Goal: Task Accomplishment & Management: Use online tool/utility

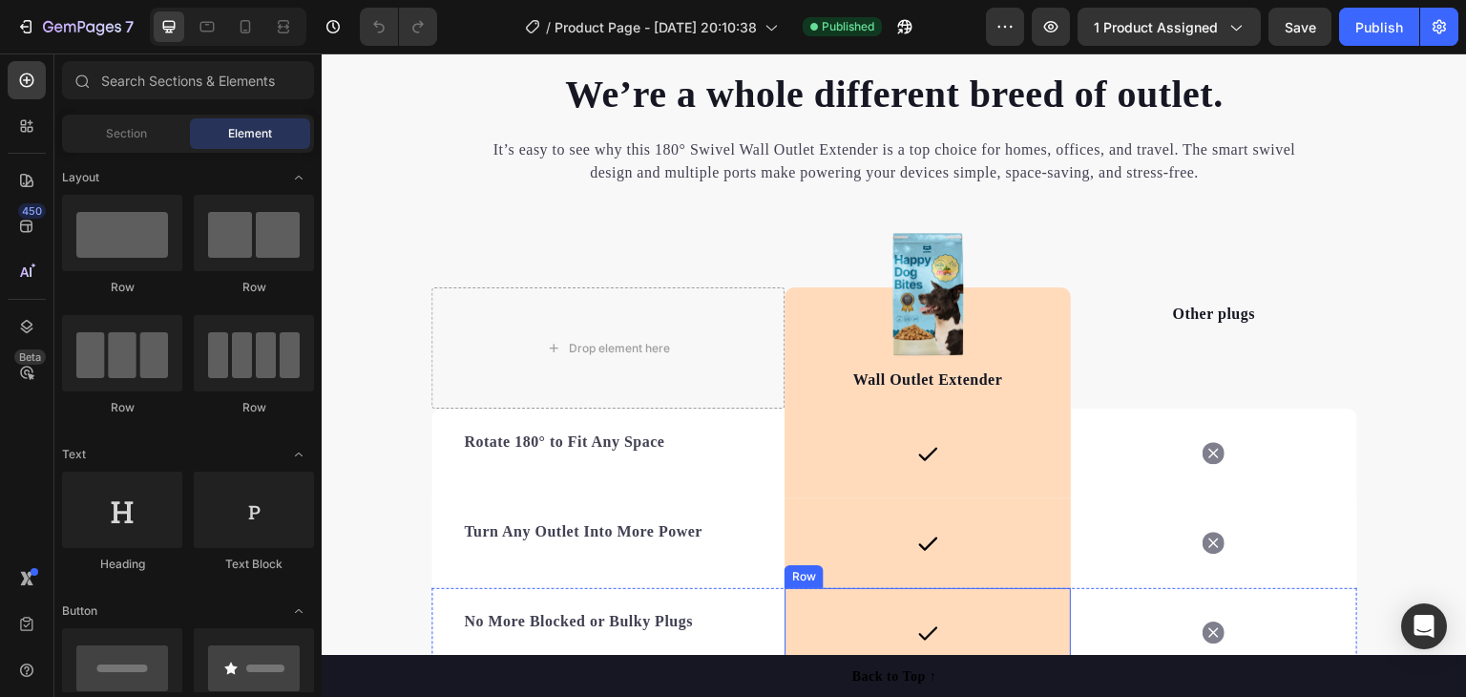
scroll to position [3071, 0]
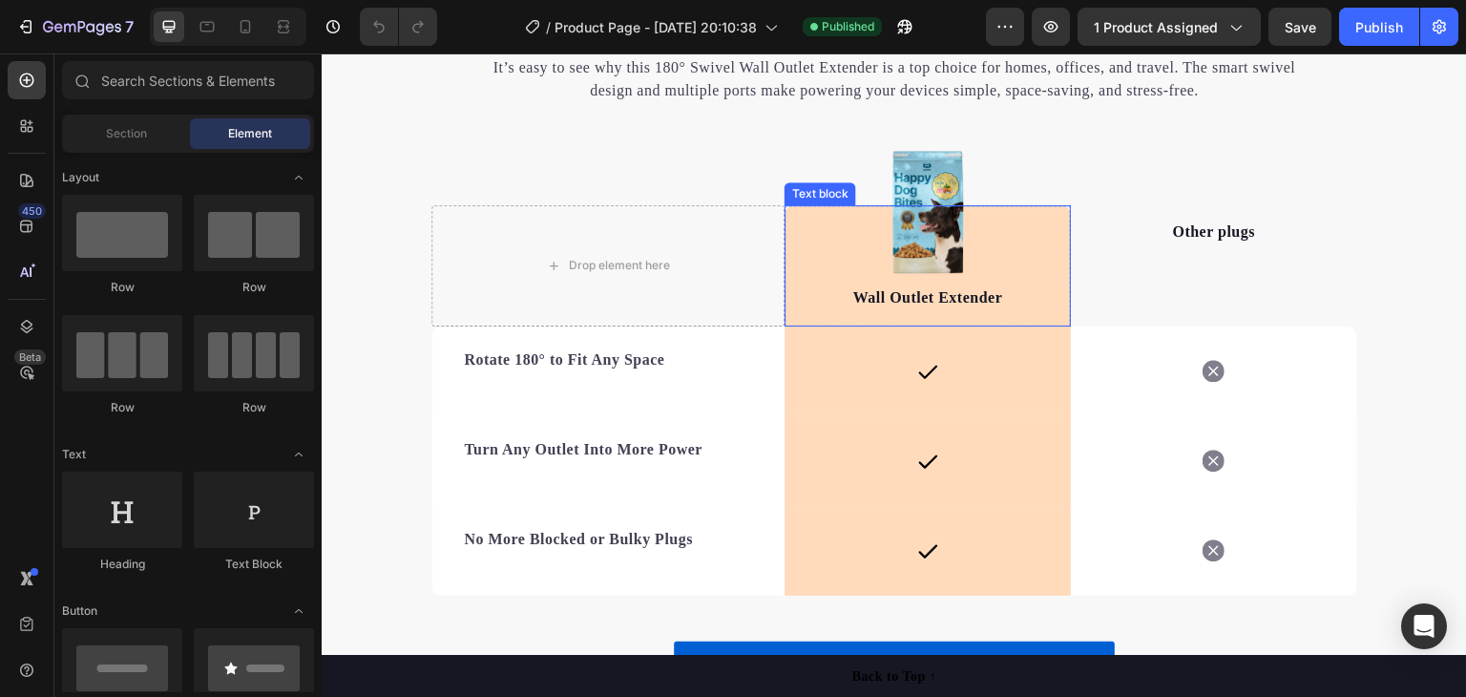
click at [802, 278] on div "Wall Outlet Extender Text block" at bounding box center [928, 265] width 286 height 121
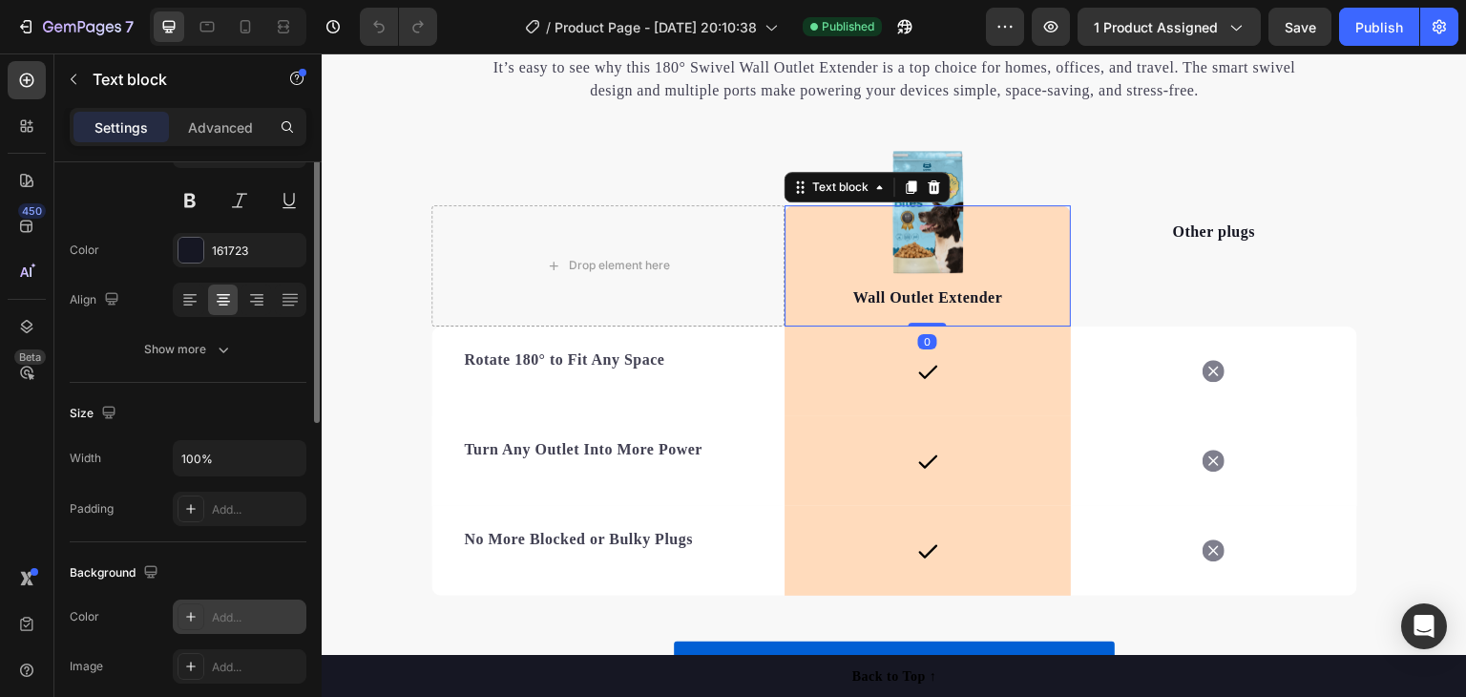
scroll to position [95, 0]
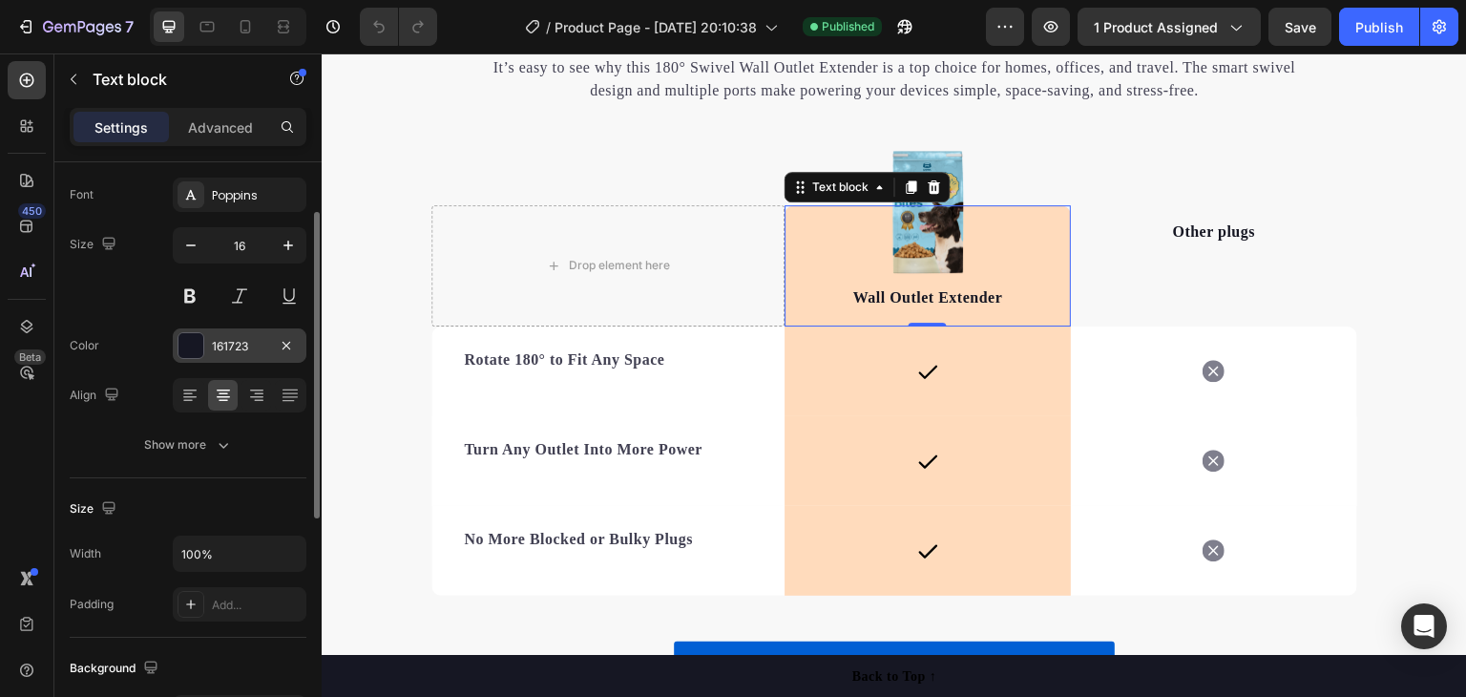
click at [256, 342] on div "161723" at bounding box center [239, 346] width 55 height 17
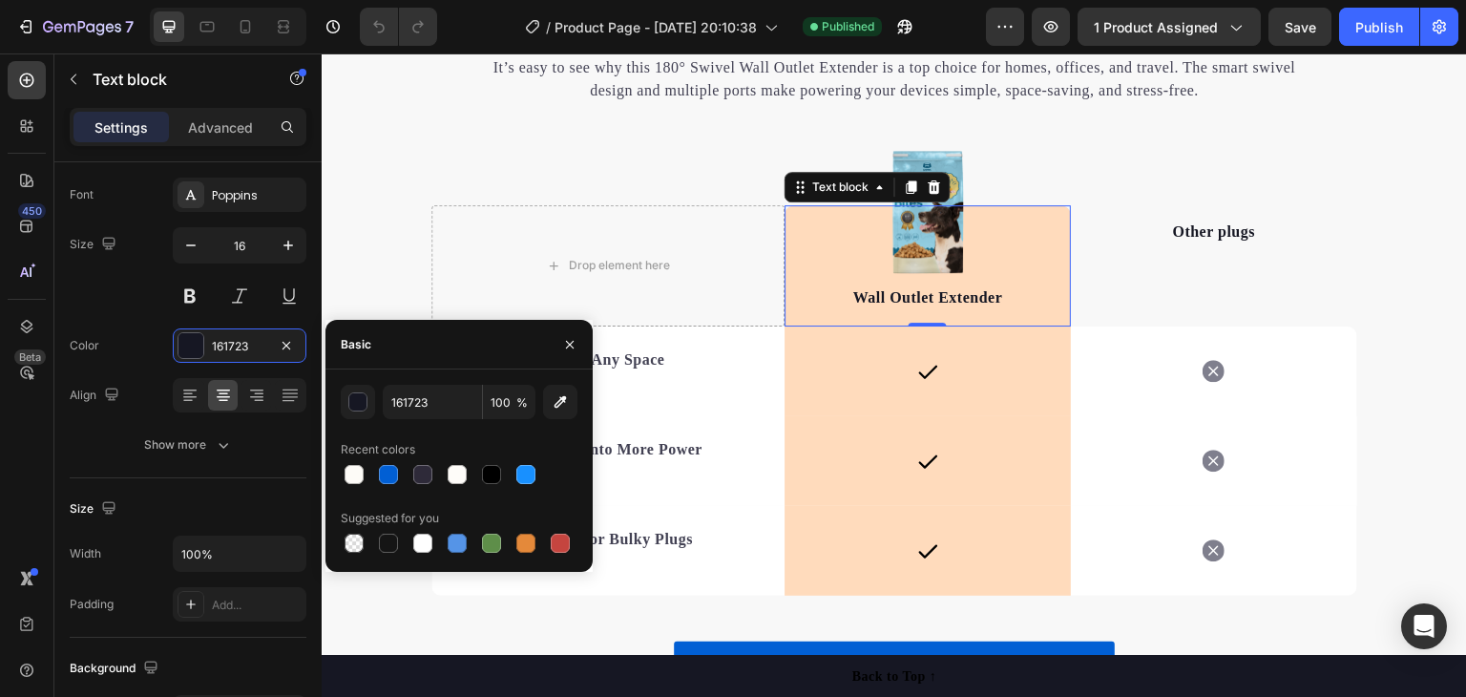
click at [824, 287] on p "Wall Outlet Extender" at bounding box center [927, 297] width 282 height 23
click at [800, 242] on div "Wall Outlet Extender Text block 0" at bounding box center [928, 265] width 286 height 121
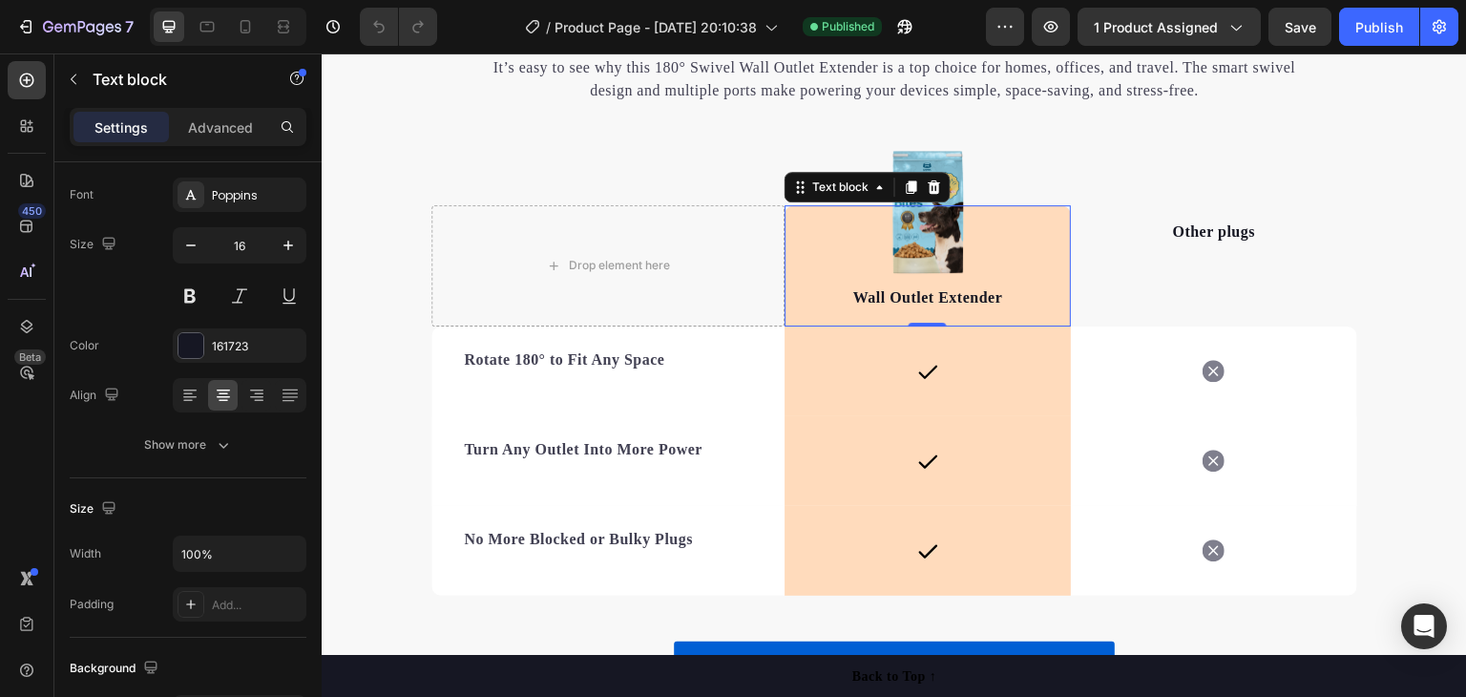
click at [1053, 270] on div "Wall Outlet Extender Text block 0" at bounding box center [928, 265] width 286 height 121
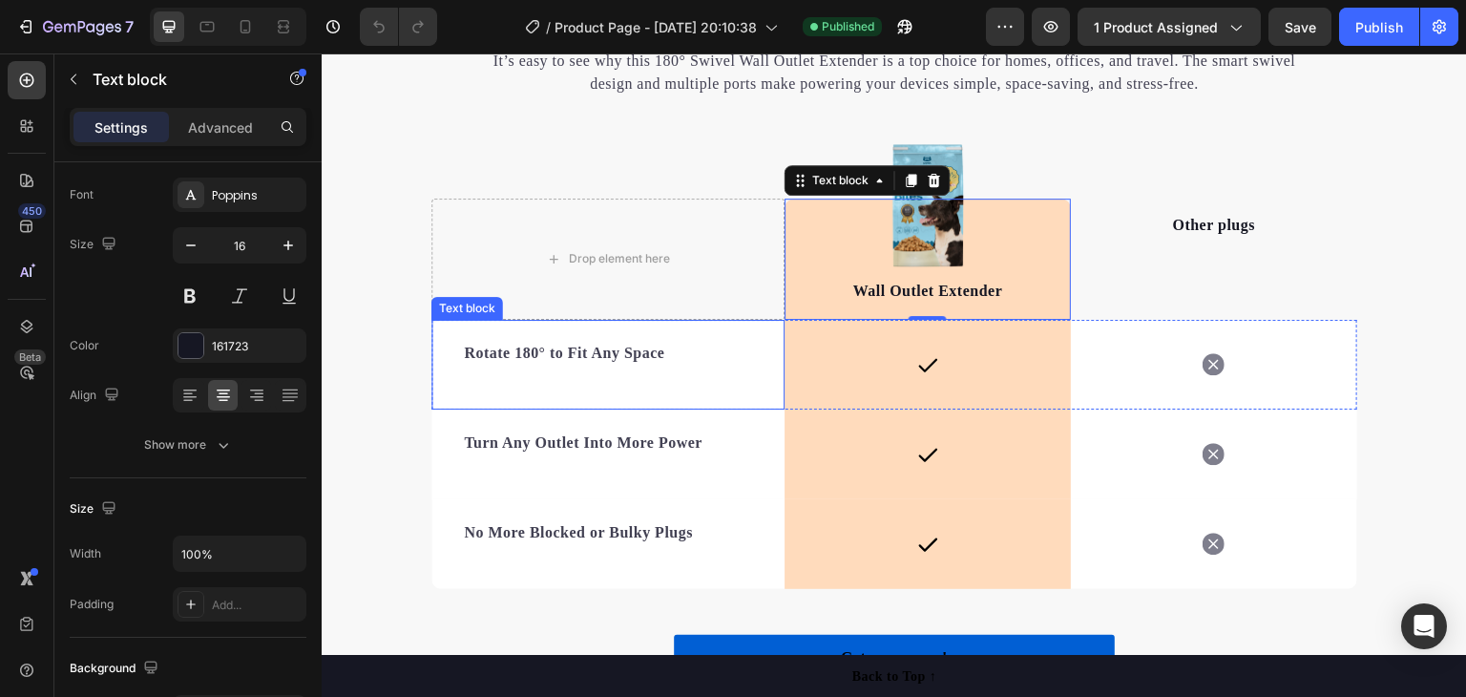
scroll to position [3071, 0]
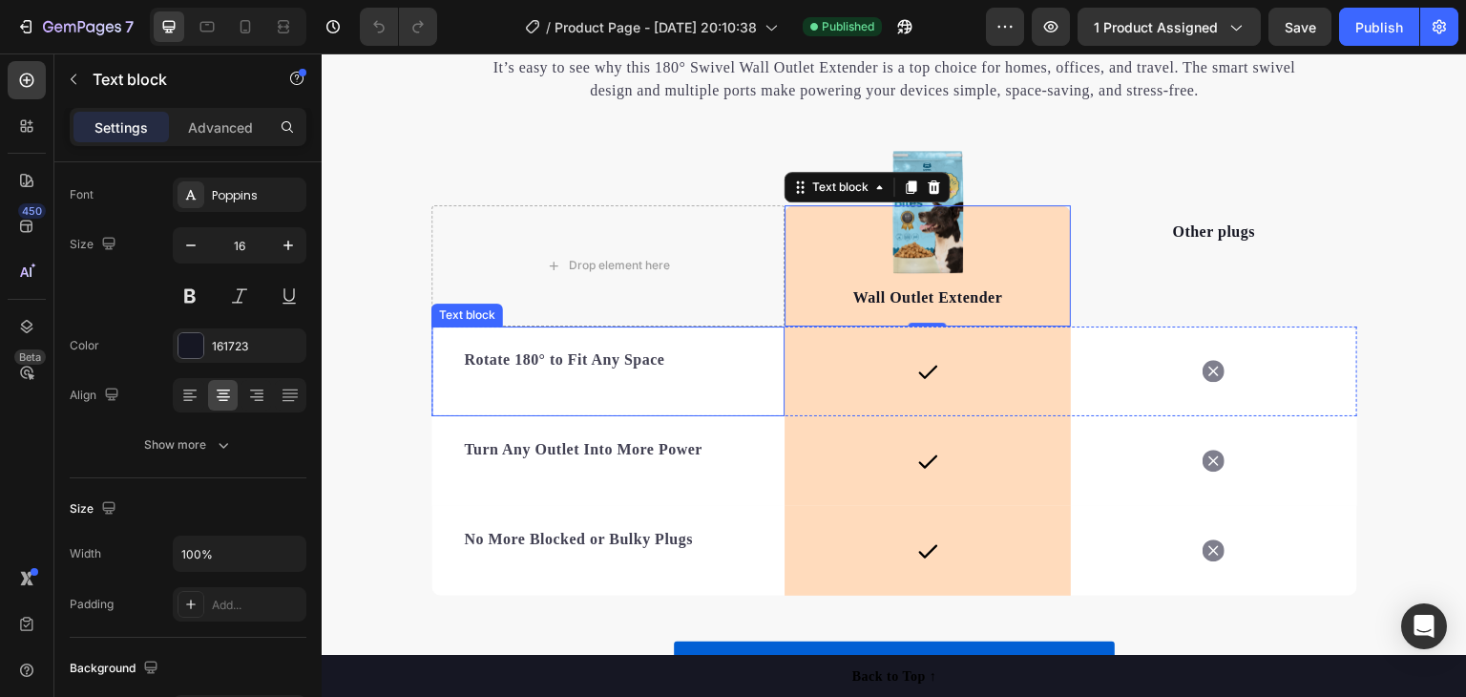
click at [653, 356] on strong "Rotate 180° to Fit Any Space" at bounding box center [564, 359] width 200 height 16
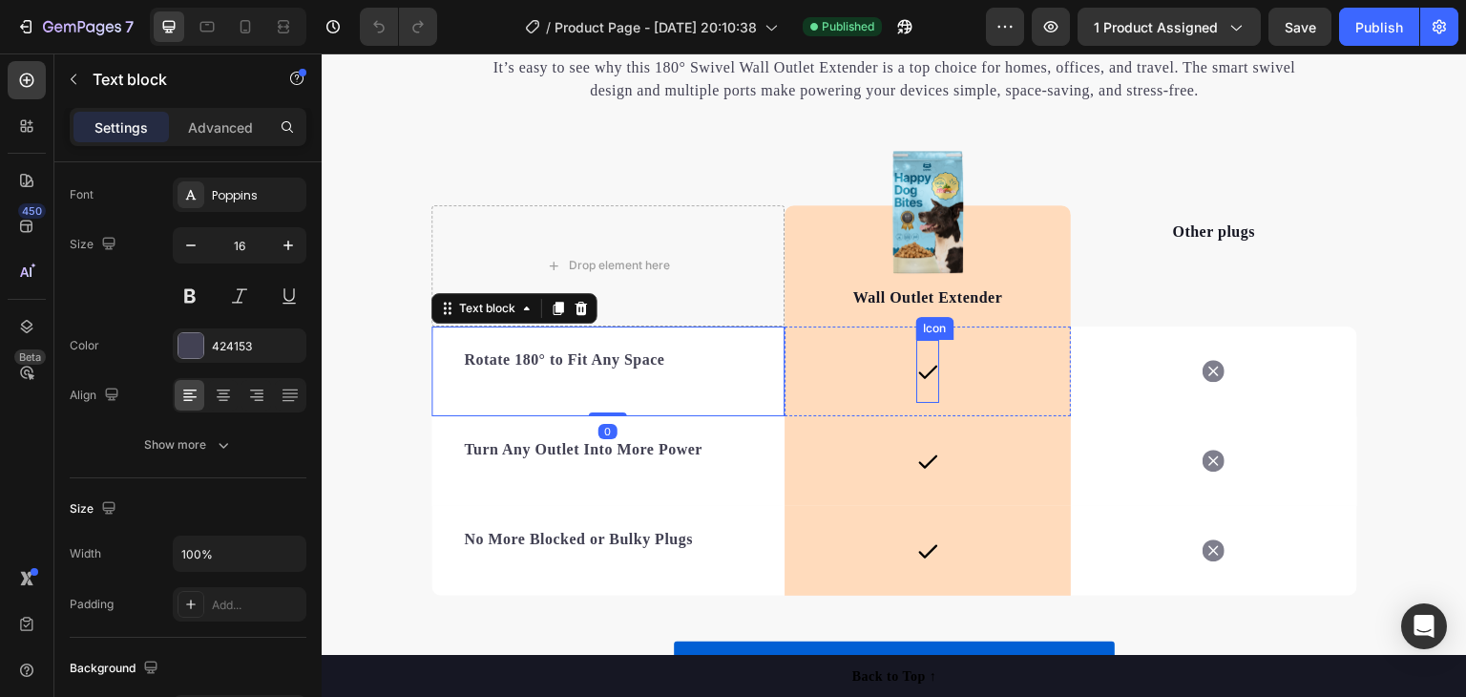
click at [925, 345] on div "Icon" at bounding box center [927, 371] width 23 height 63
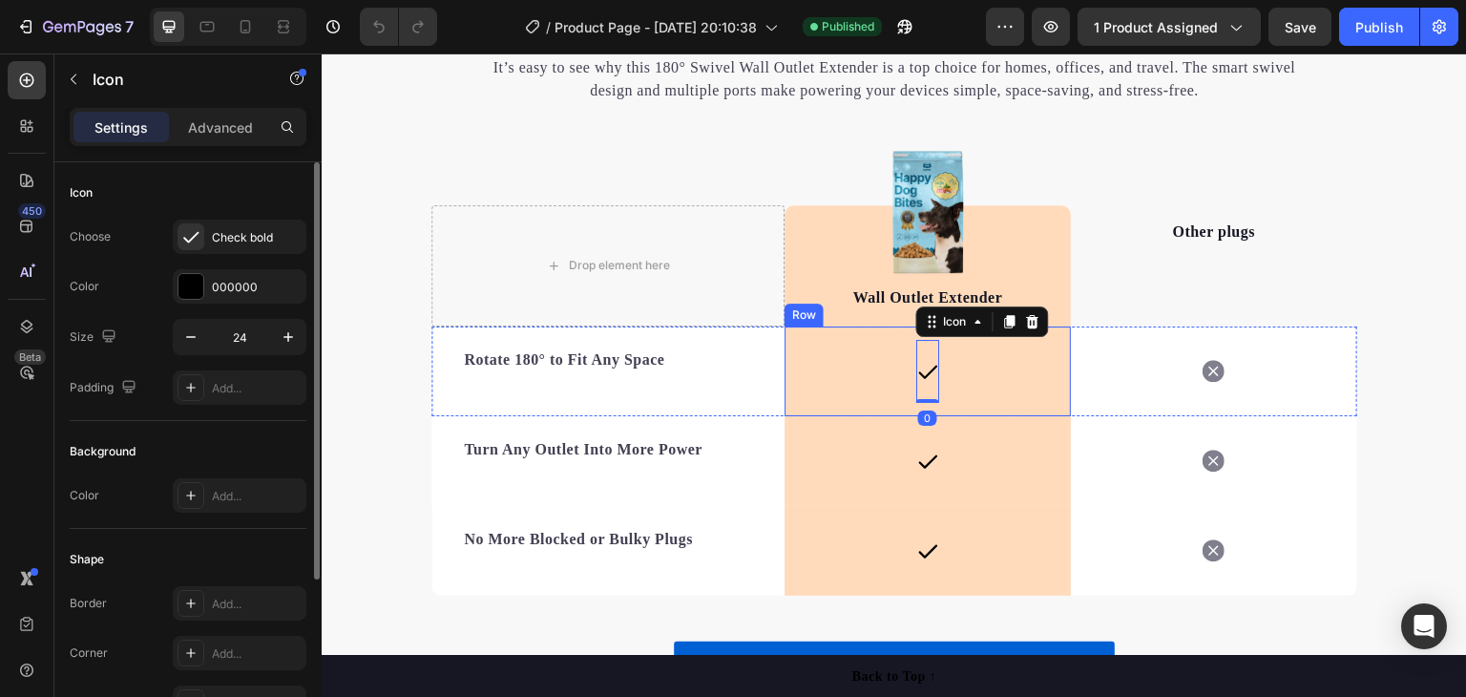
click at [1018, 371] on div "Icon 0 Row" at bounding box center [928, 371] width 286 height 90
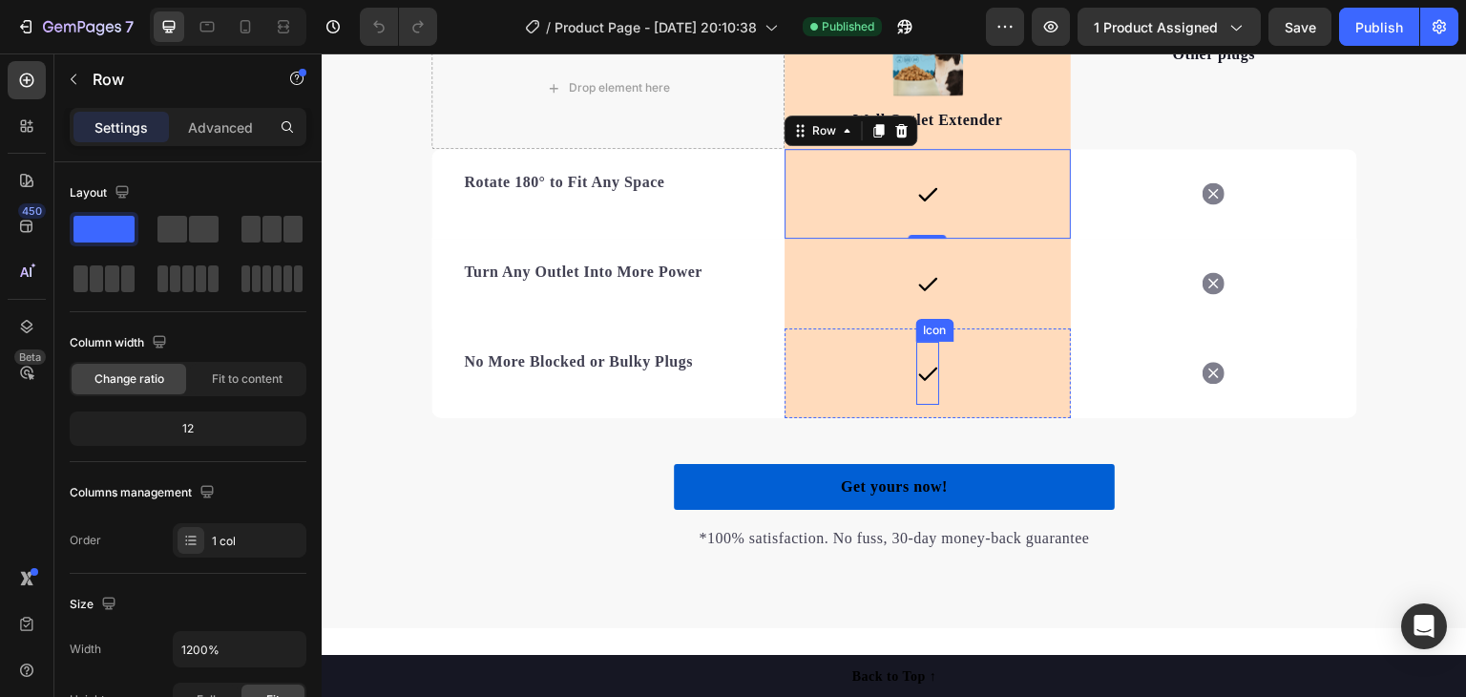
scroll to position [3167, 0]
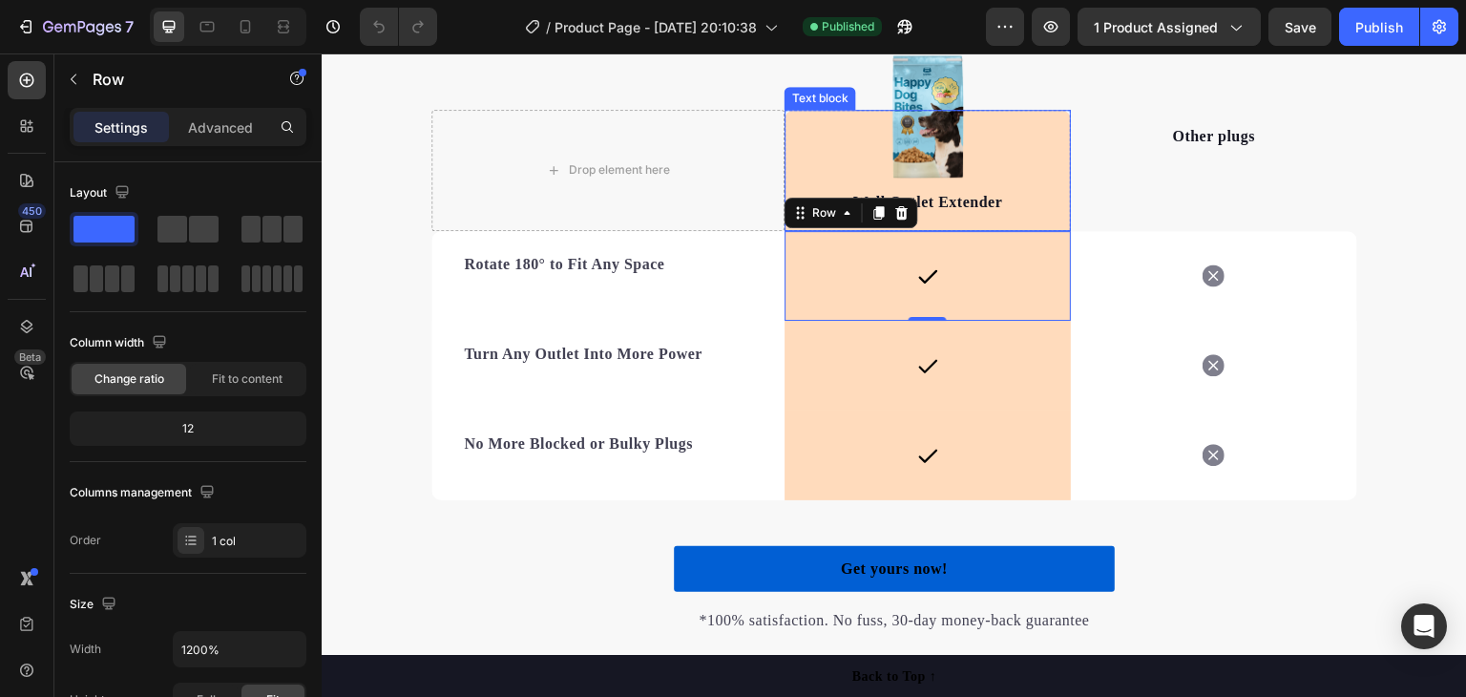
click at [1016, 157] on div "Wall Outlet Extender Text block" at bounding box center [928, 170] width 286 height 121
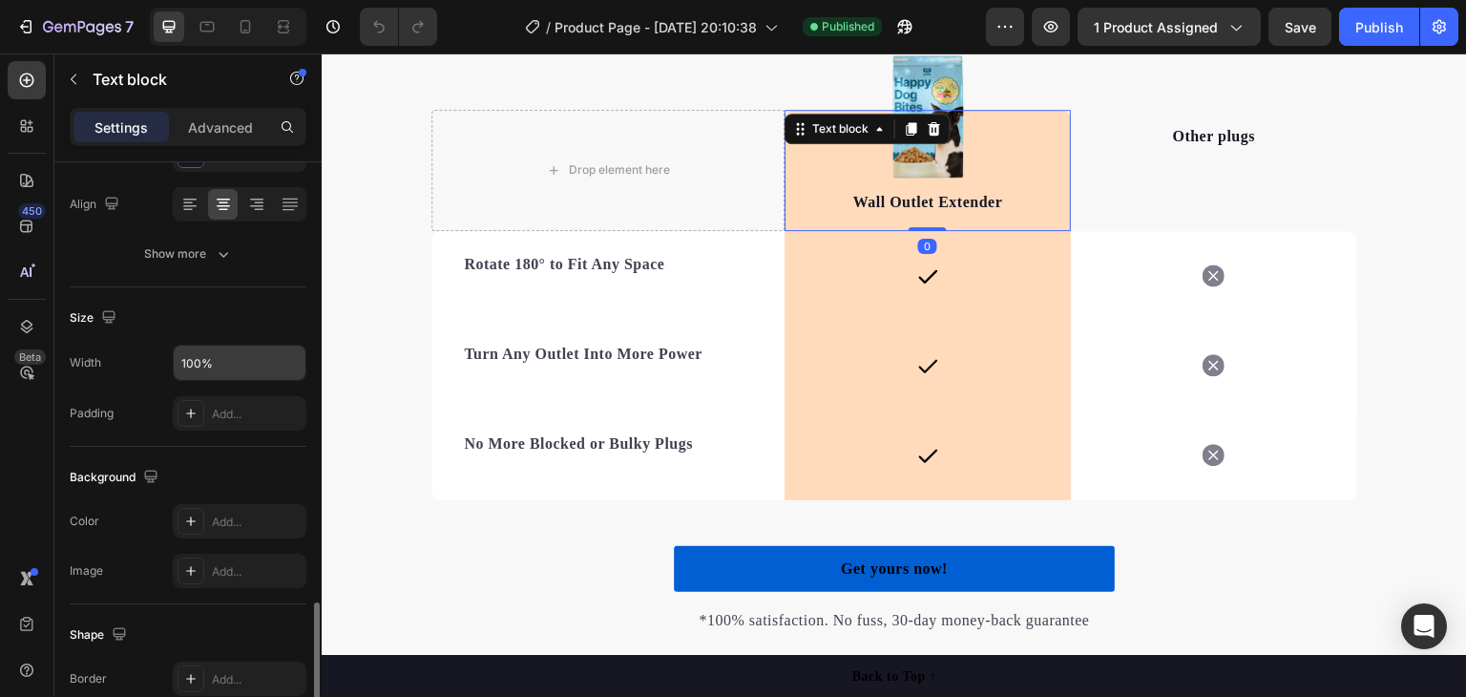
scroll to position [540, 0]
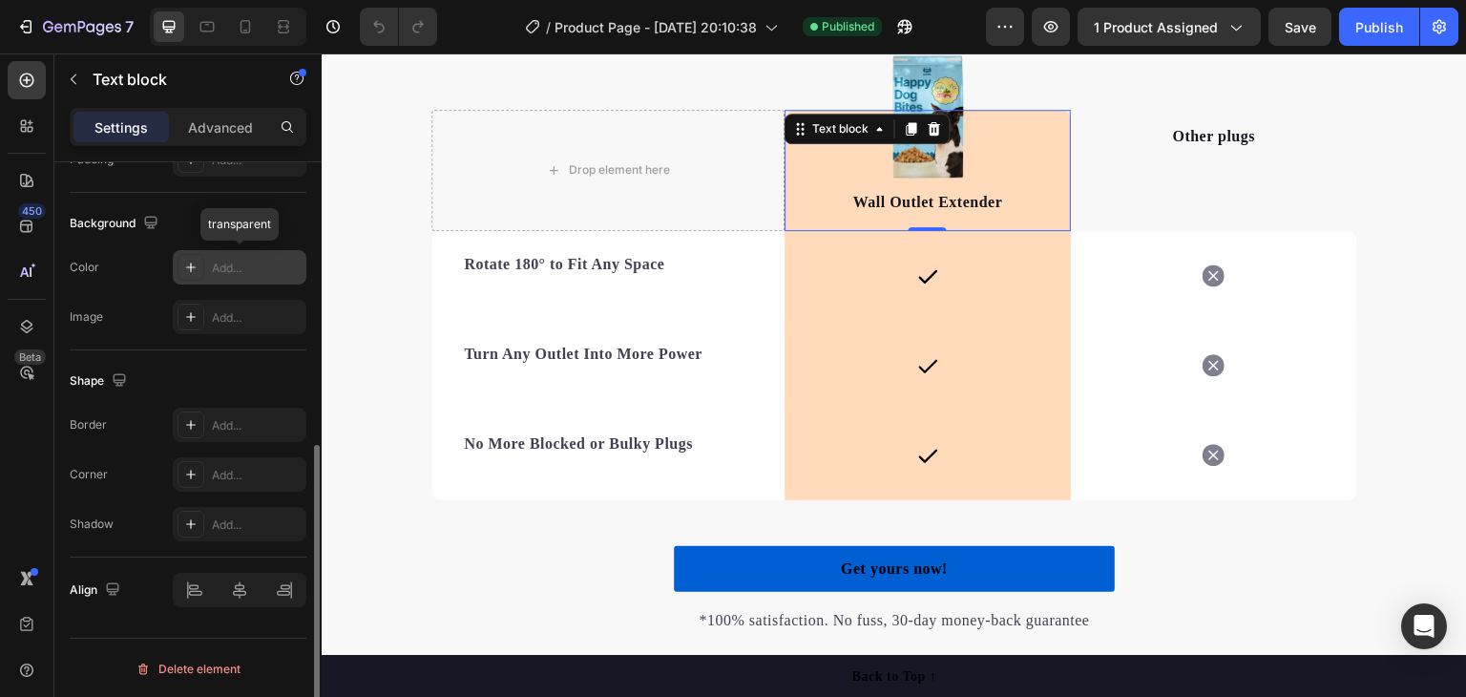
click at [235, 260] on div "Add..." at bounding box center [257, 268] width 90 height 17
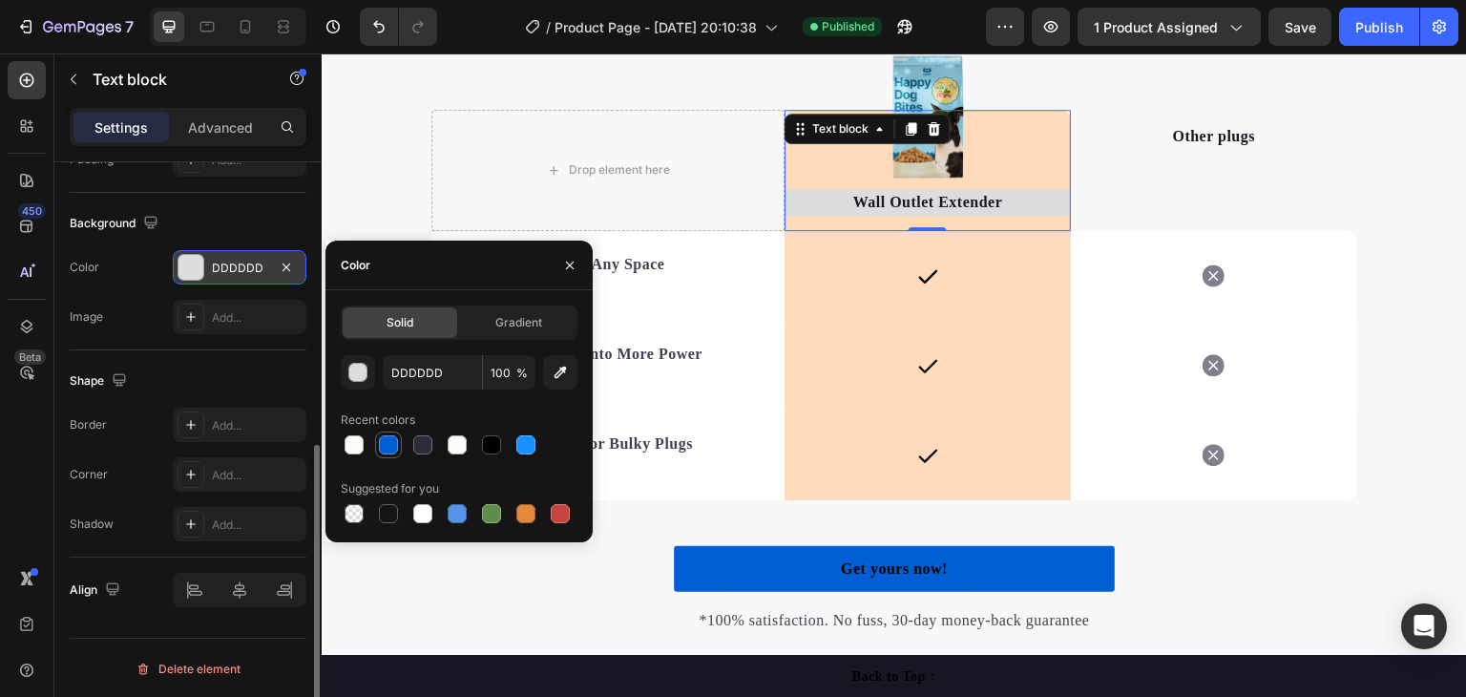
click at [386, 435] on div at bounding box center [388, 444] width 19 height 19
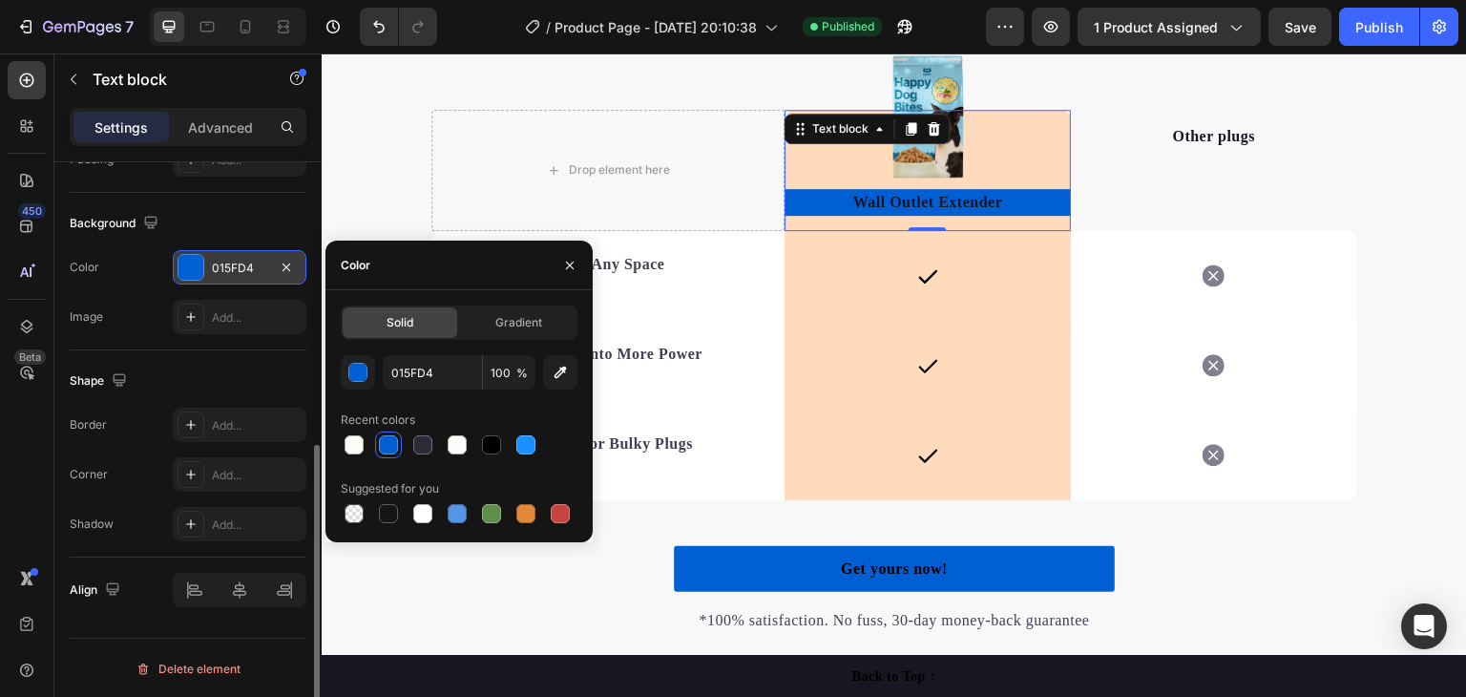
click at [386, 433] on div at bounding box center [388, 444] width 23 height 23
click at [355, 510] on div at bounding box center [354, 513] width 19 height 19
type input "000000"
type input "0"
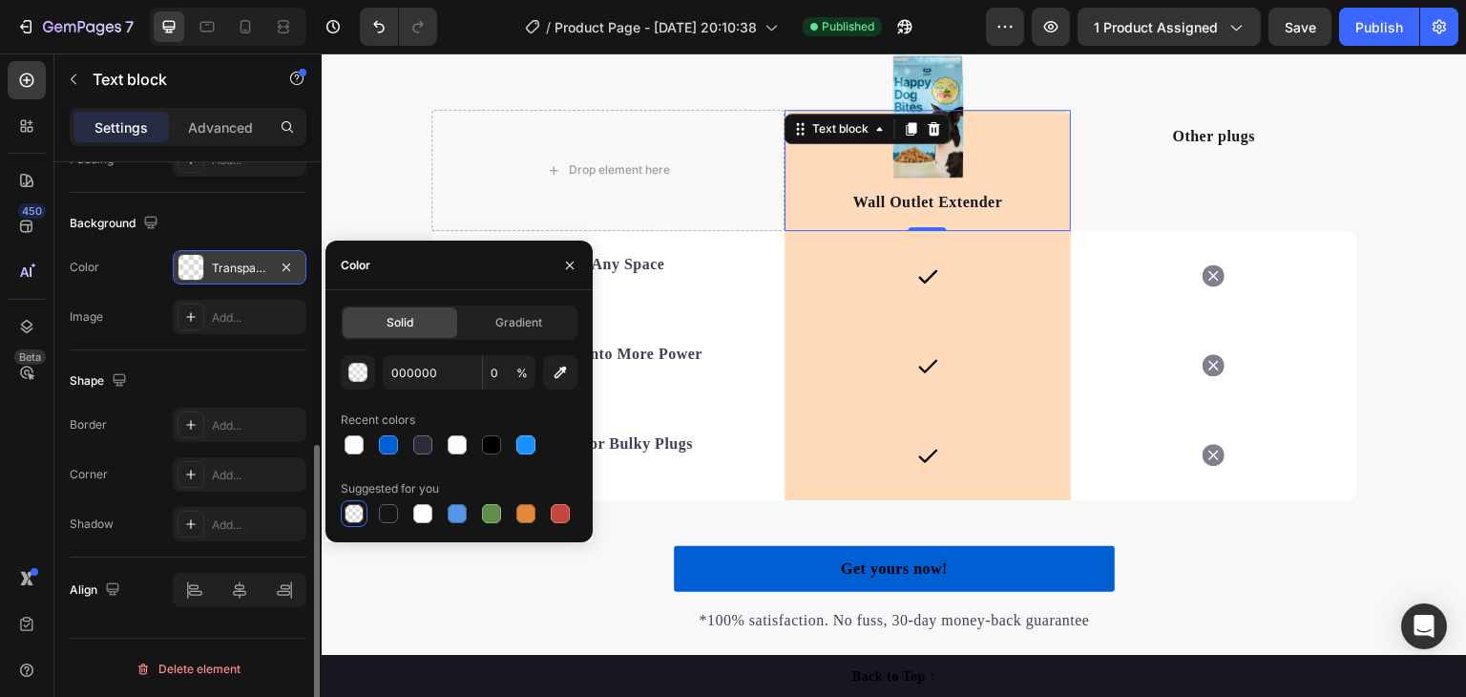
click at [785, 172] on div "Wall Outlet Extender Text block 0" at bounding box center [928, 170] width 286 height 121
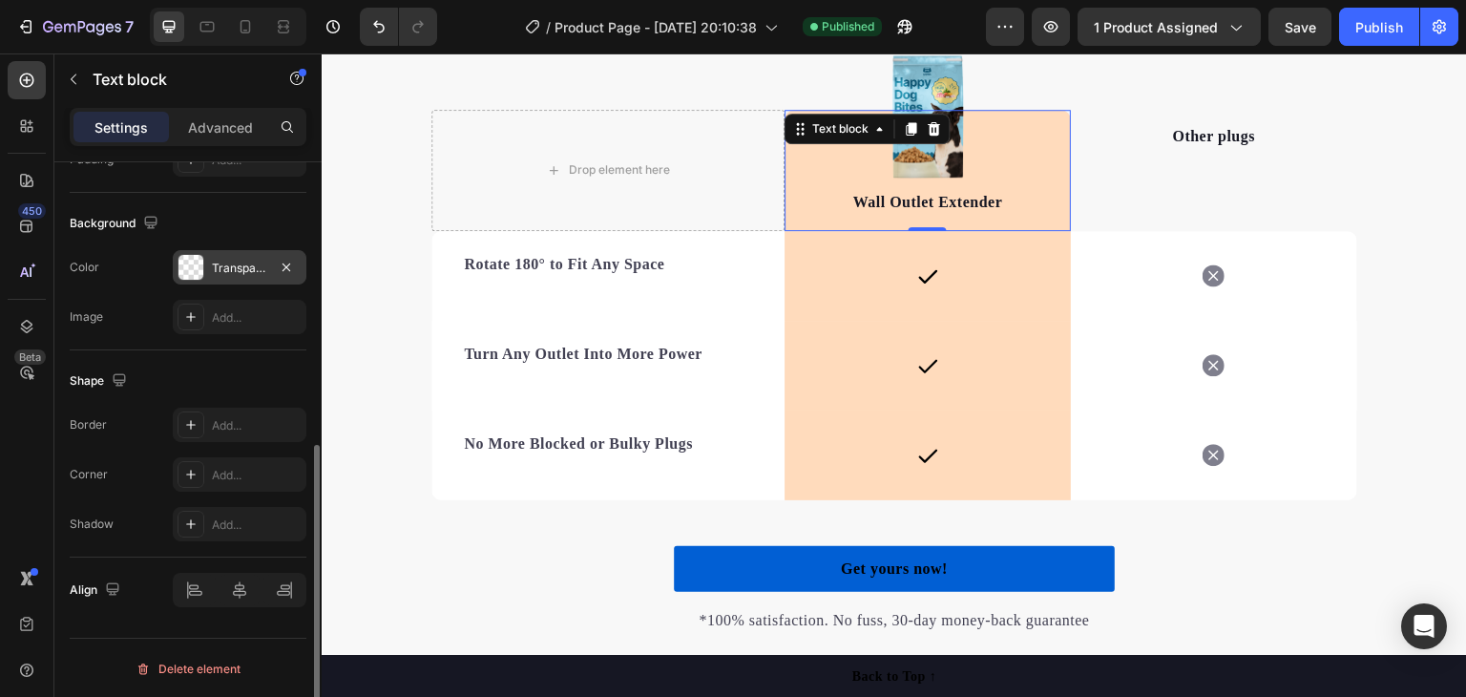
click at [1025, 141] on div "Wall Outlet Extender Text block 0" at bounding box center [928, 170] width 286 height 121
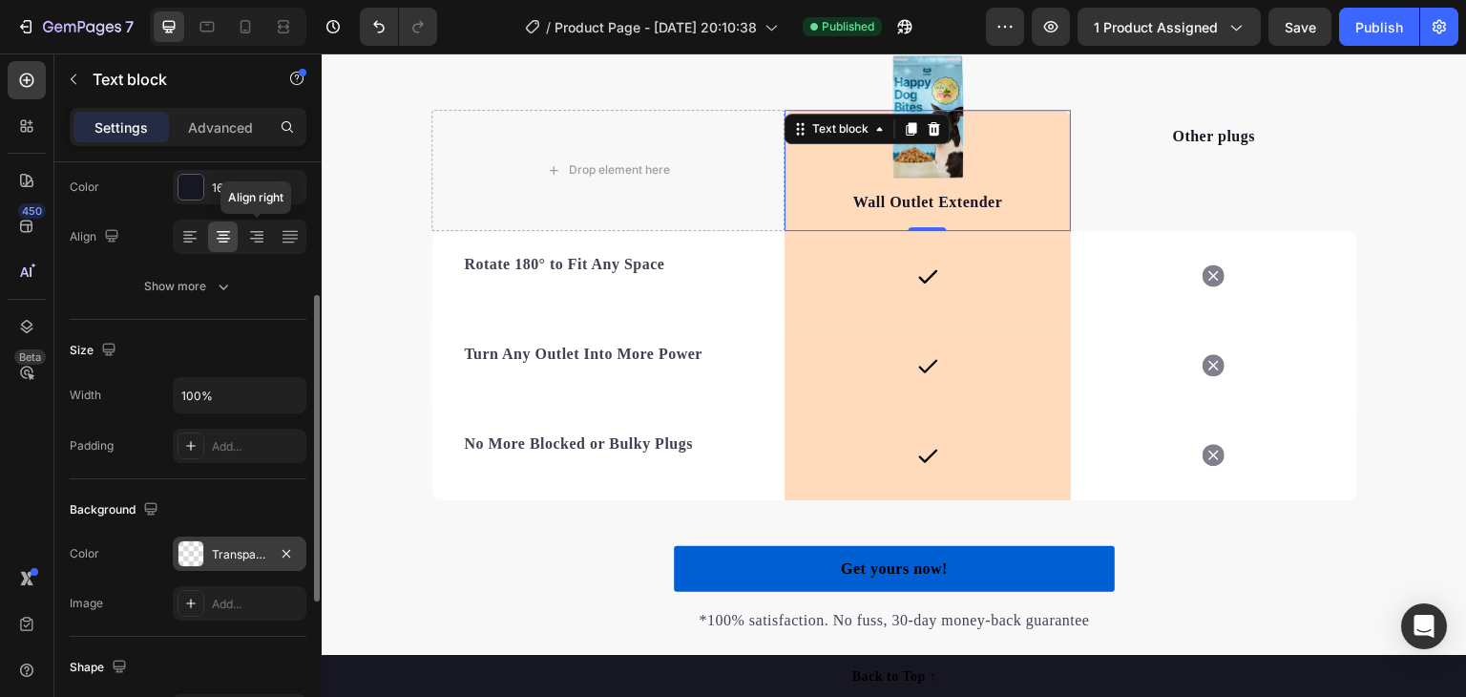
scroll to position [158, 0]
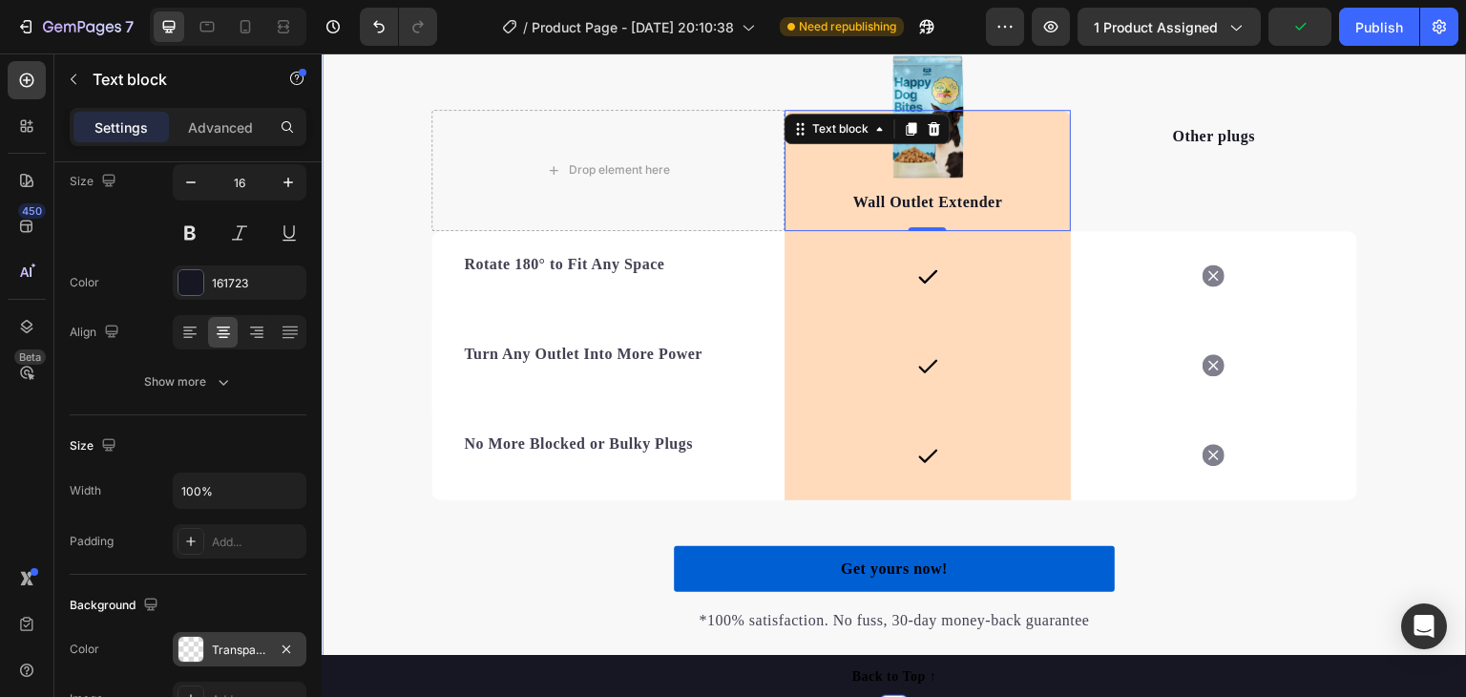
click at [1408, 228] on div "We’re a whole different breed of outlet. Heading It’s easy to see why this 180°…" at bounding box center [894, 261] width 1145 height 743
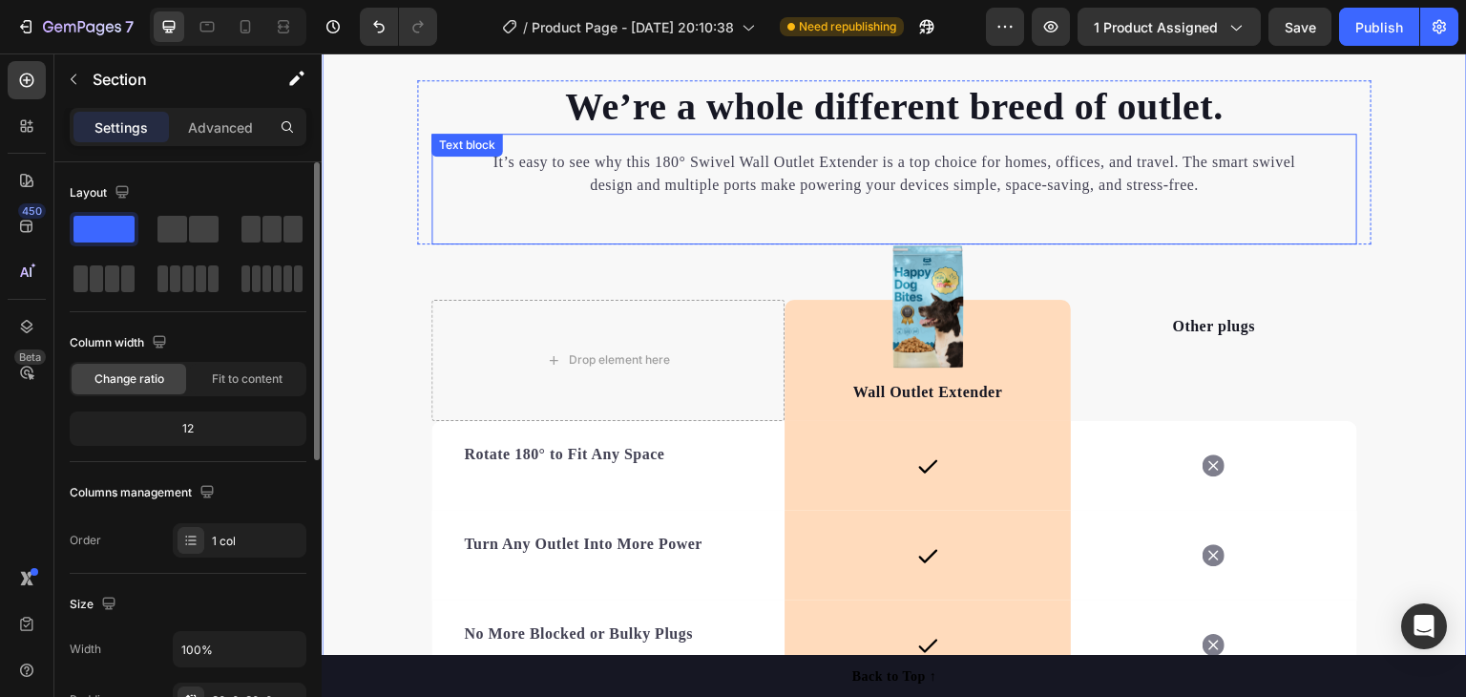
scroll to position [2976, 0]
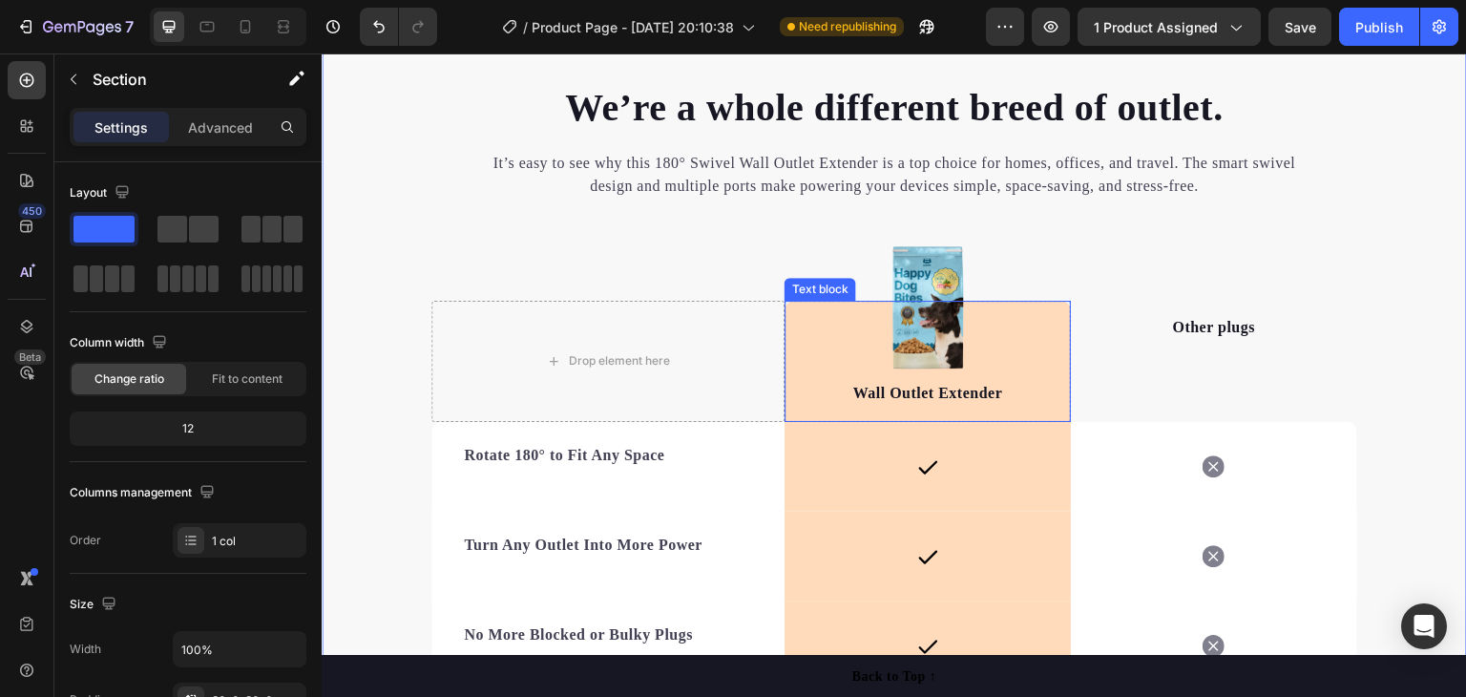
click at [1015, 325] on div "Wall Outlet Extender Text block" at bounding box center [928, 361] width 286 height 121
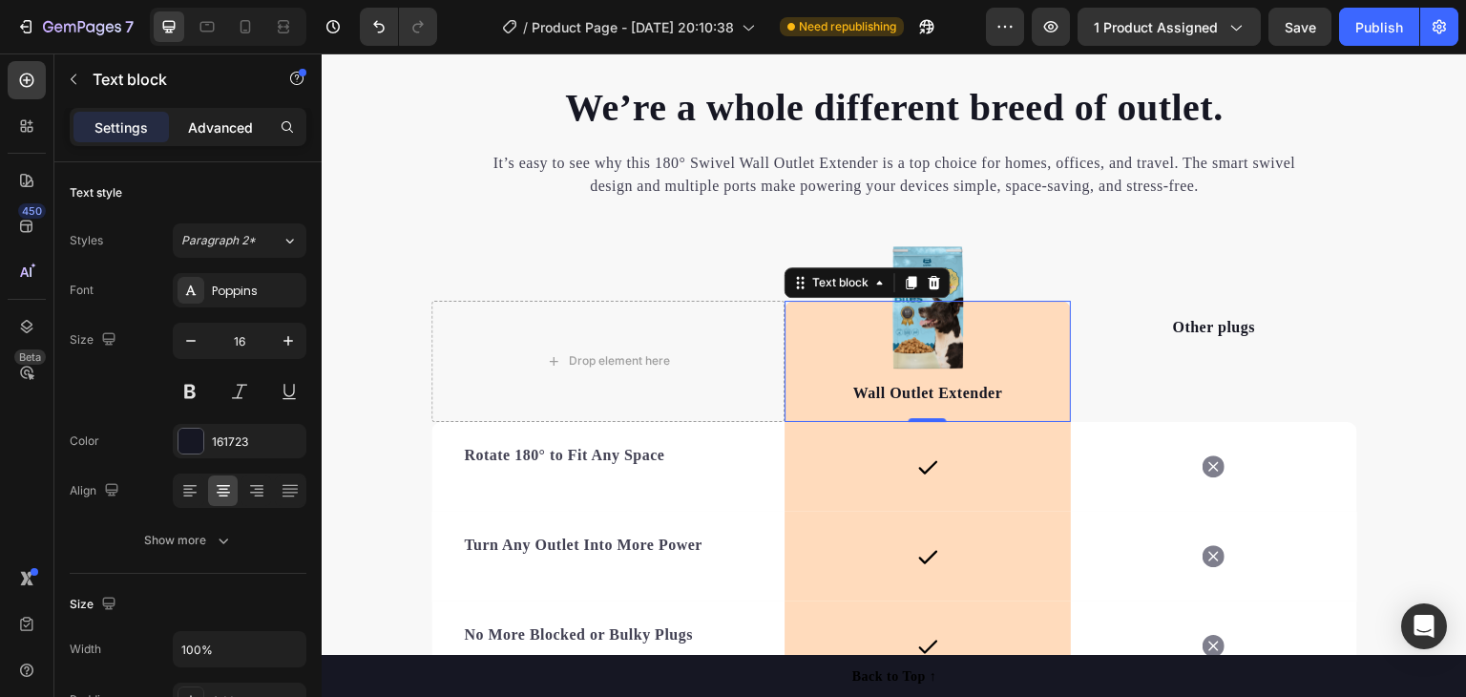
click at [215, 121] on p "Advanced" at bounding box center [220, 127] width 65 height 20
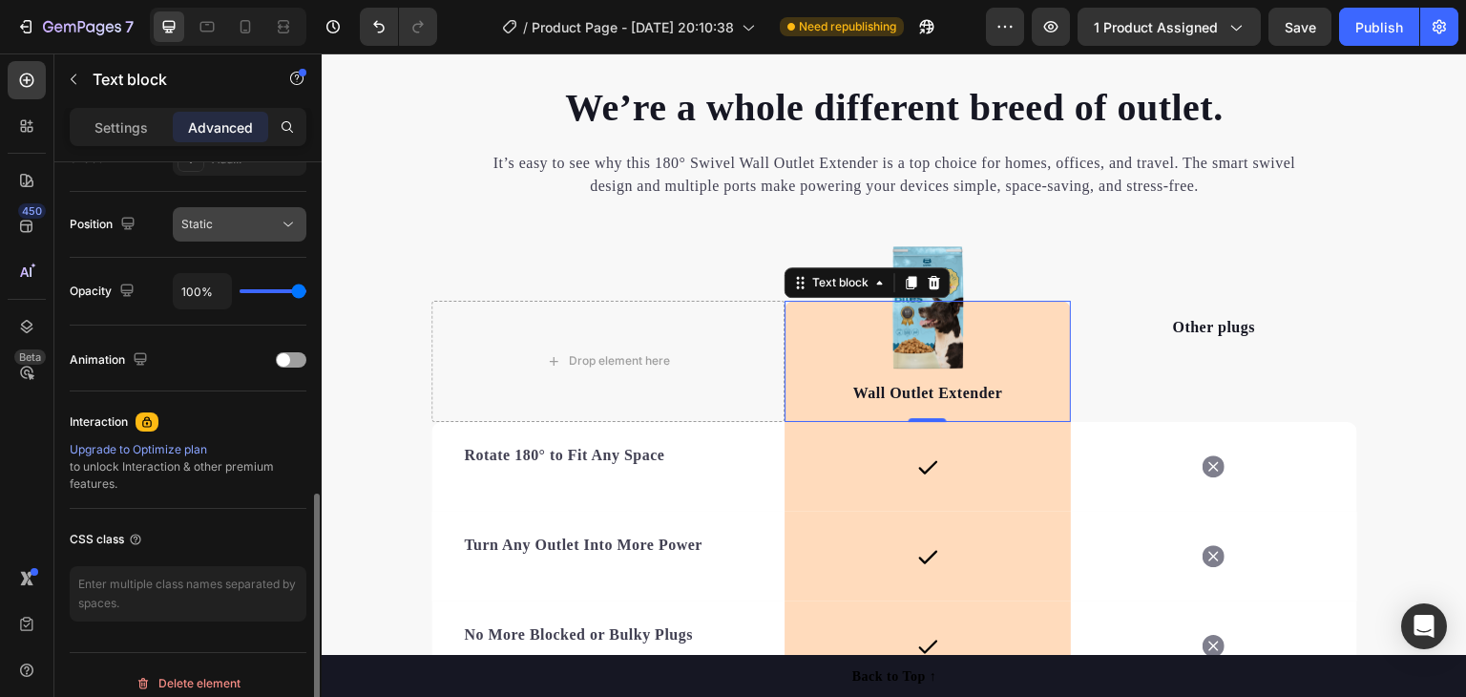
scroll to position [682, 0]
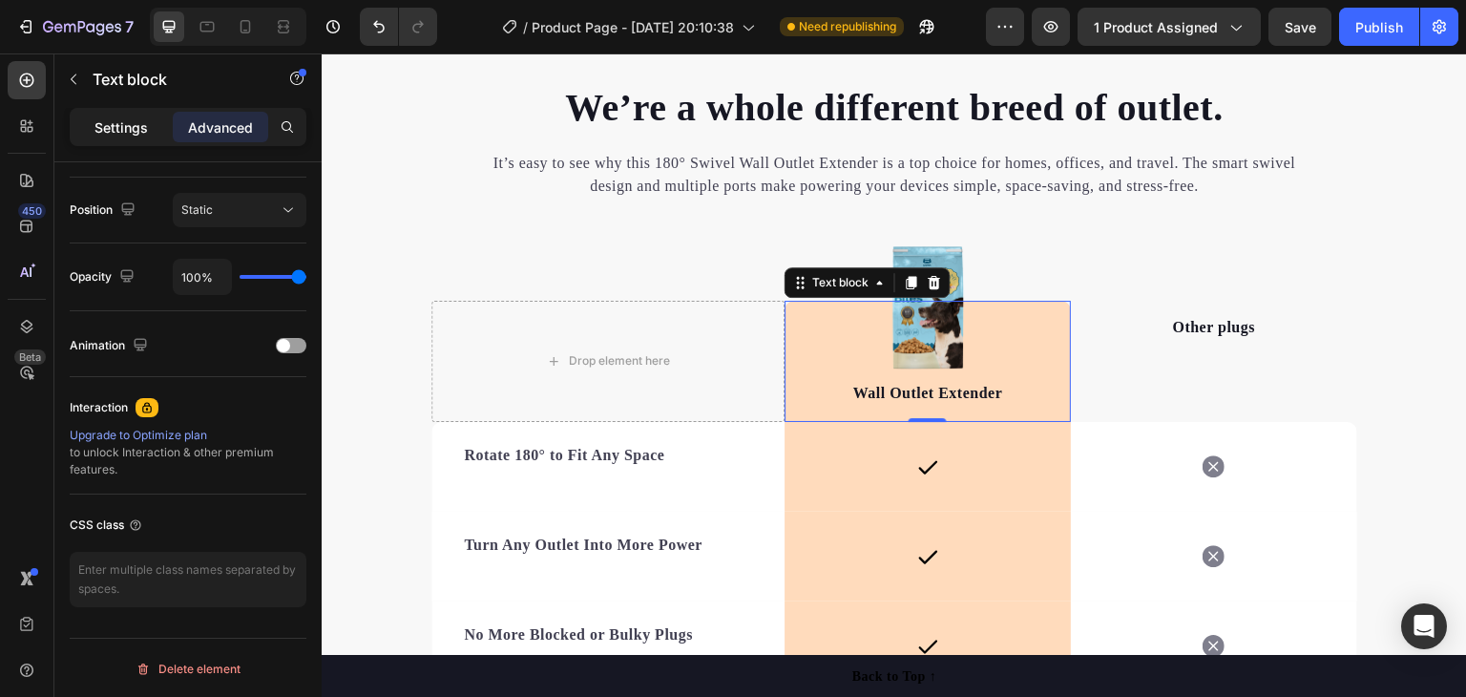
click at [116, 127] on p "Settings" at bounding box center [120, 127] width 53 height 20
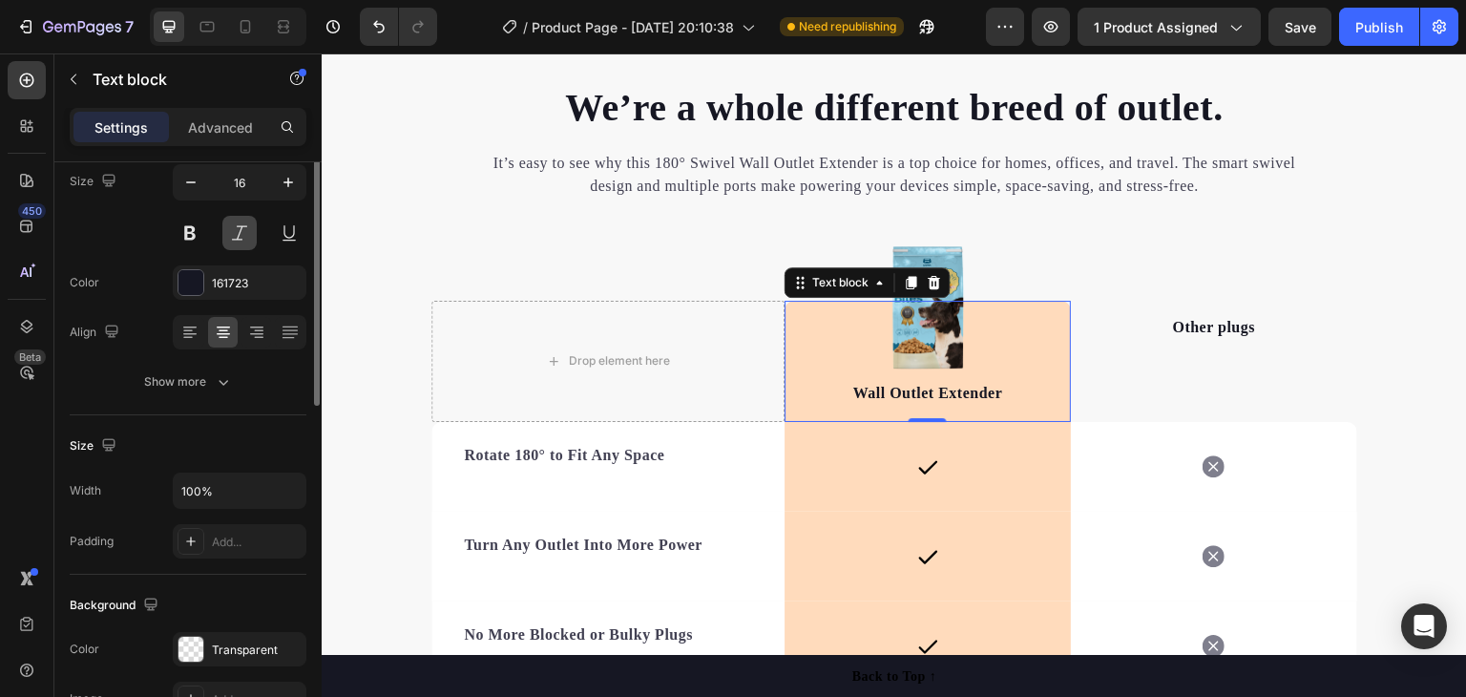
scroll to position [63, 0]
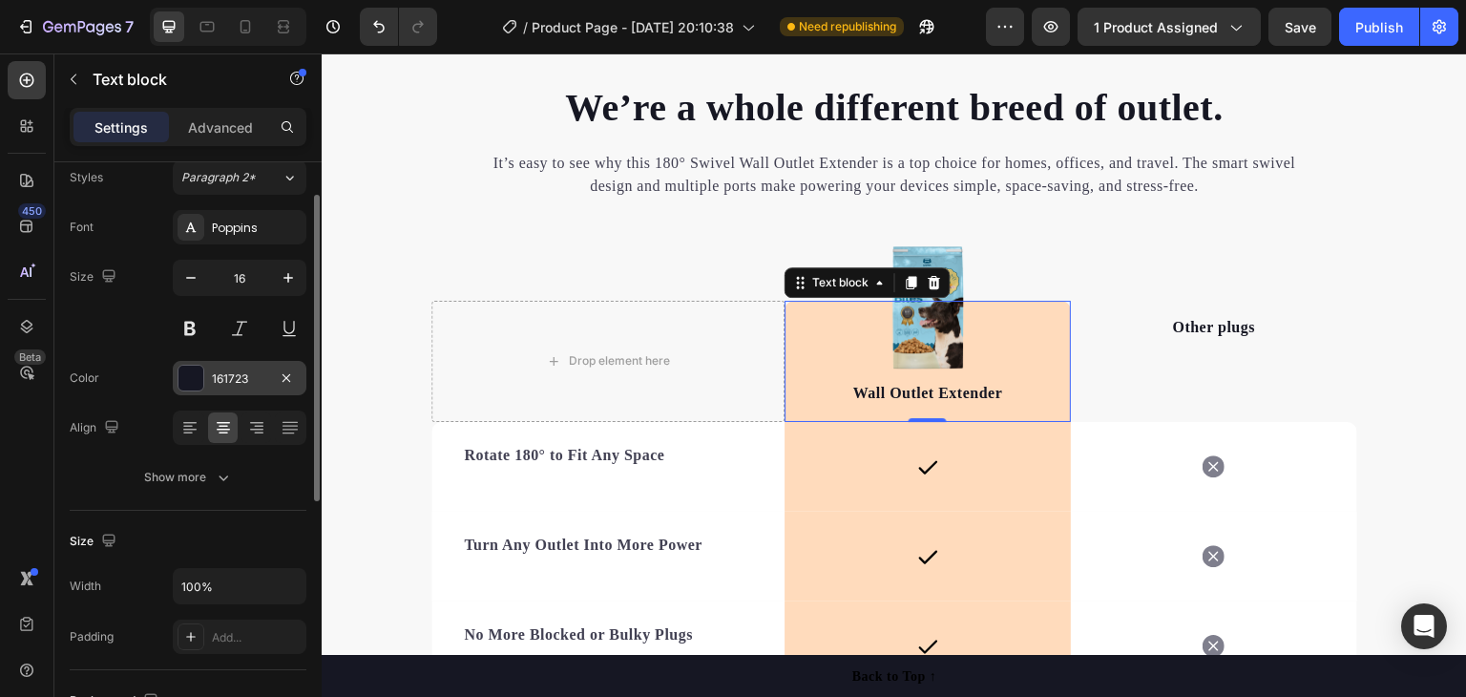
click at [237, 370] on div "161723" at bounding box center [239, 378] width 55 height 17
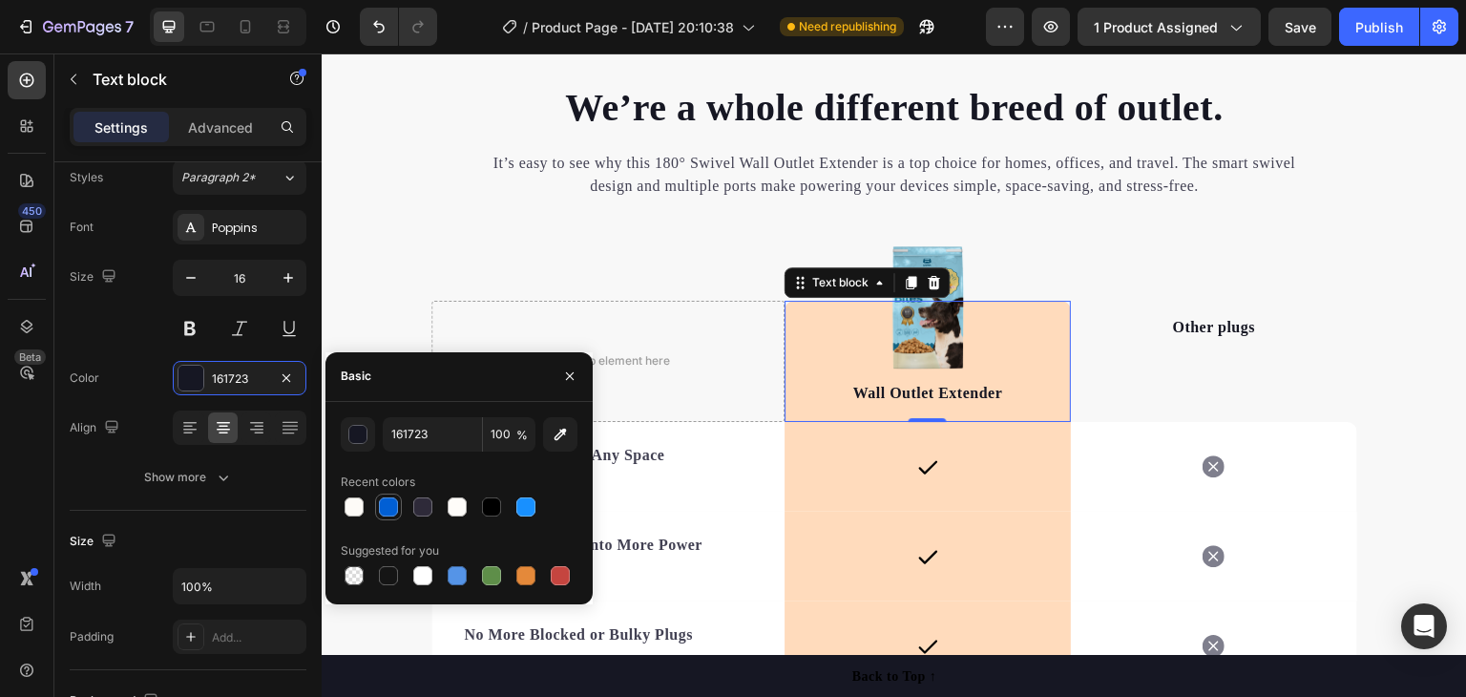
click at [388, 512] on div at bounding box center [388, 506] width 19 height 19
click at [387, 512] on div at bounding box center [388, 506] width 19 height 19
click at [492, 504] on div at bounding box center [491, 506] width 19 height 19
type input "000000"
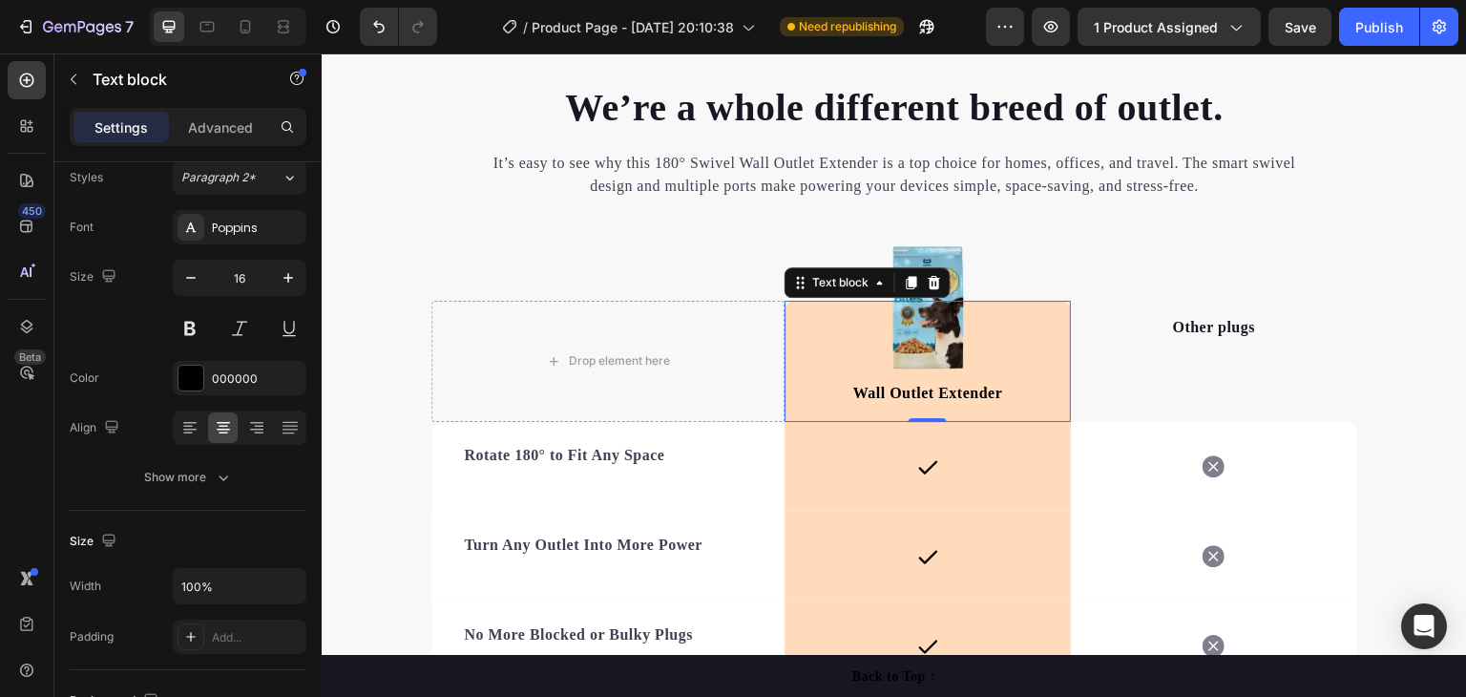
click at [1048, 355] on div "Wall Outlet Extender Text block 0" at bounding box center [928, 361] width 286 height 121
click at [1022, 466] on div "Icon Row" at bounding box center [928, 467] width 286 height 90
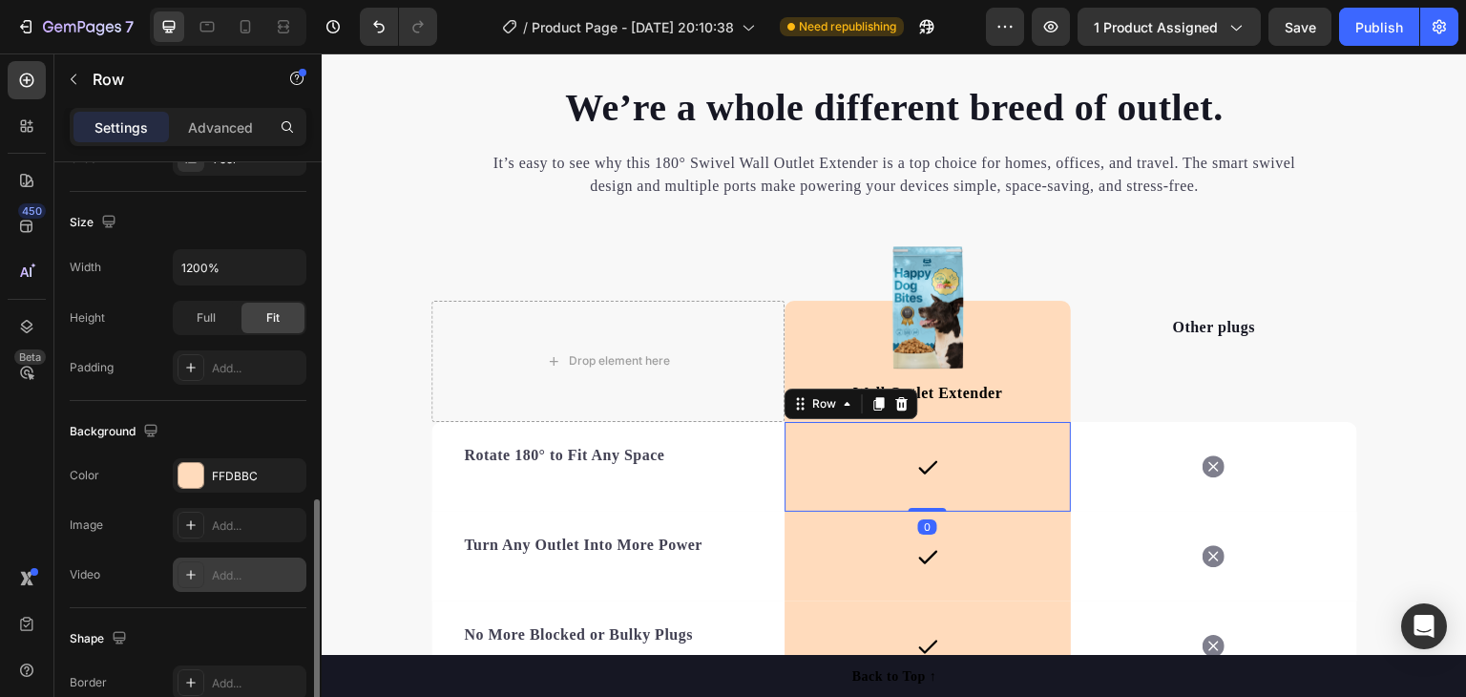
scroll to position [477, 0]
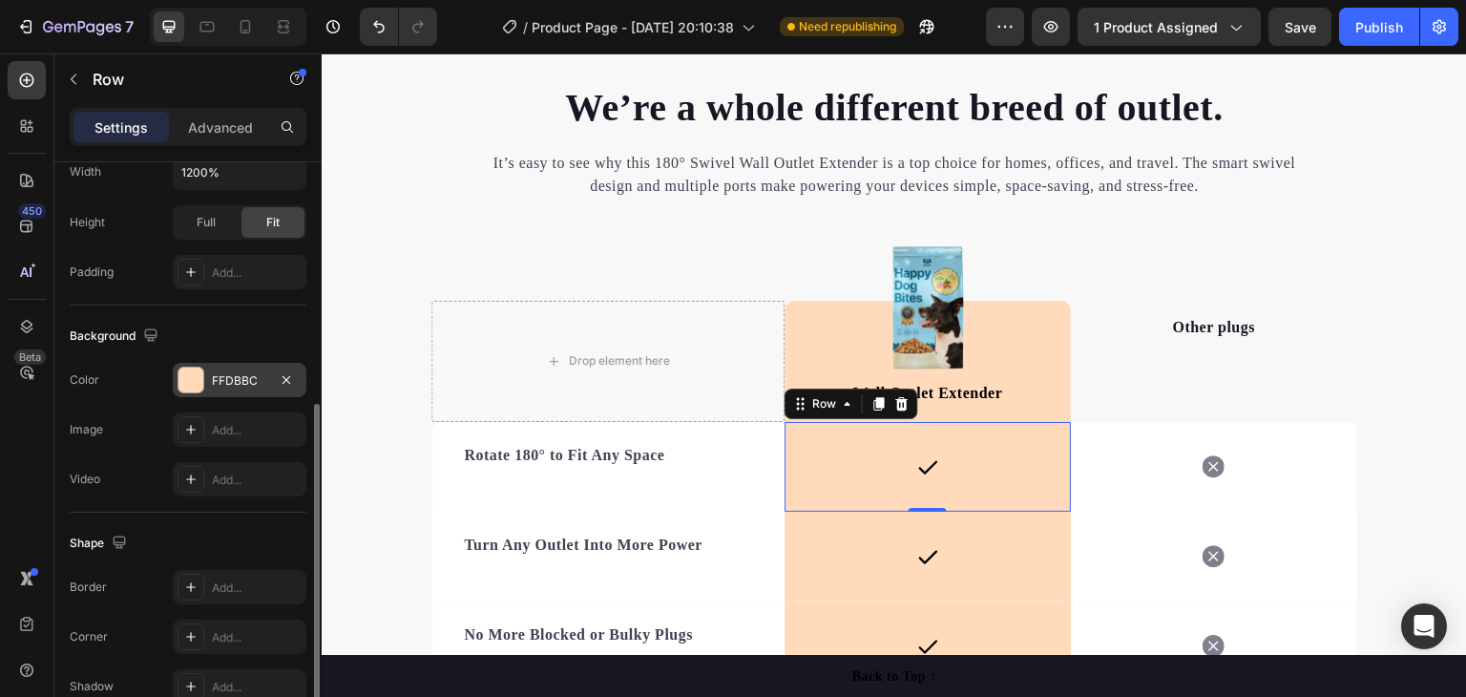
click at [241, 375] on div "FFDBBC" at bounding box center [239, 380] width 55 height 17
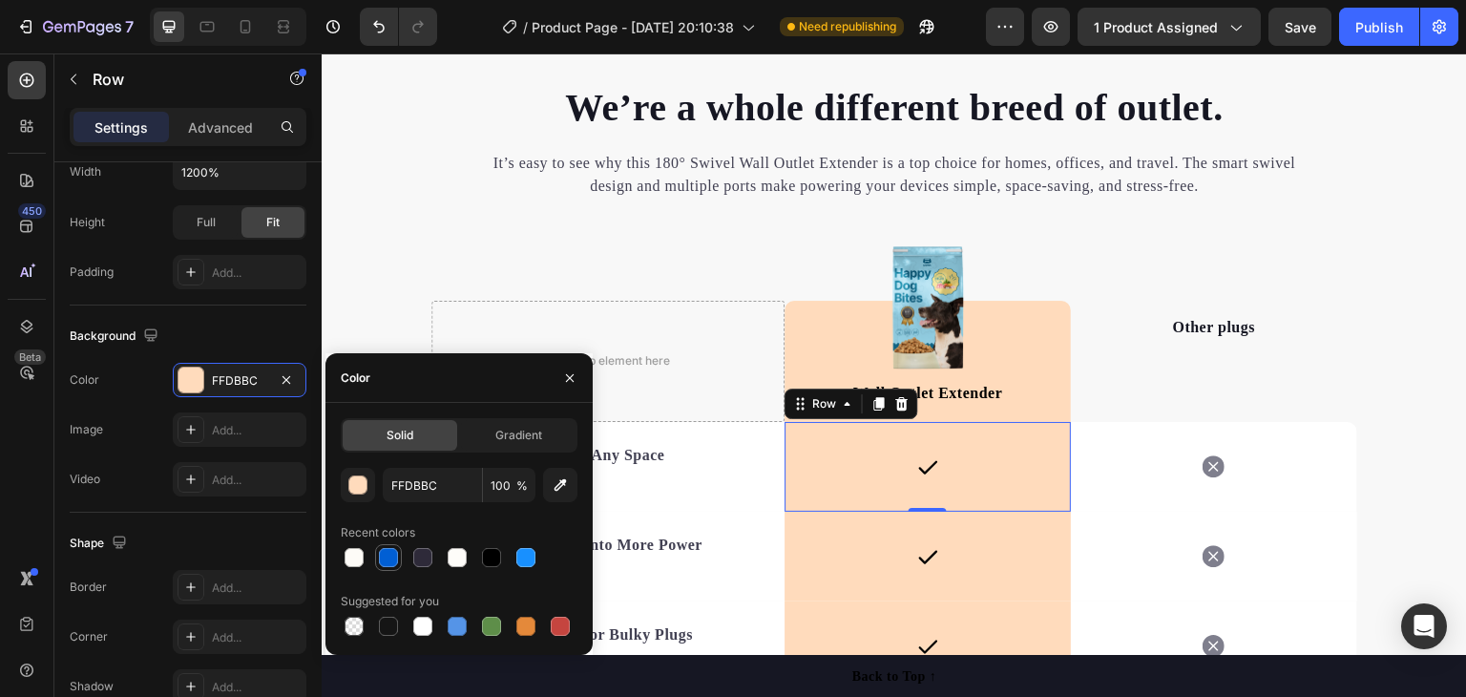
click at [382, 550] on div at bounding box center [388, 557] width 19 height 19
type input "015FD4"
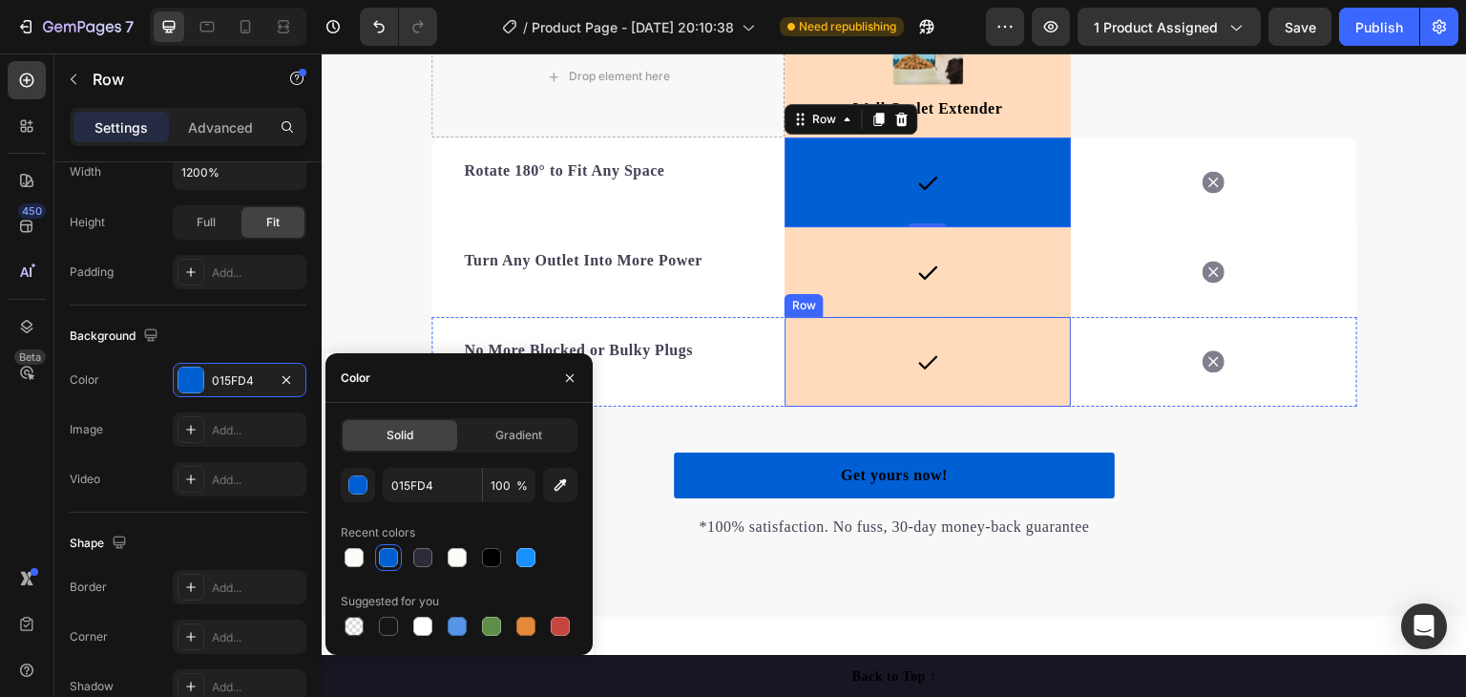
scroll to position [3262, 0]
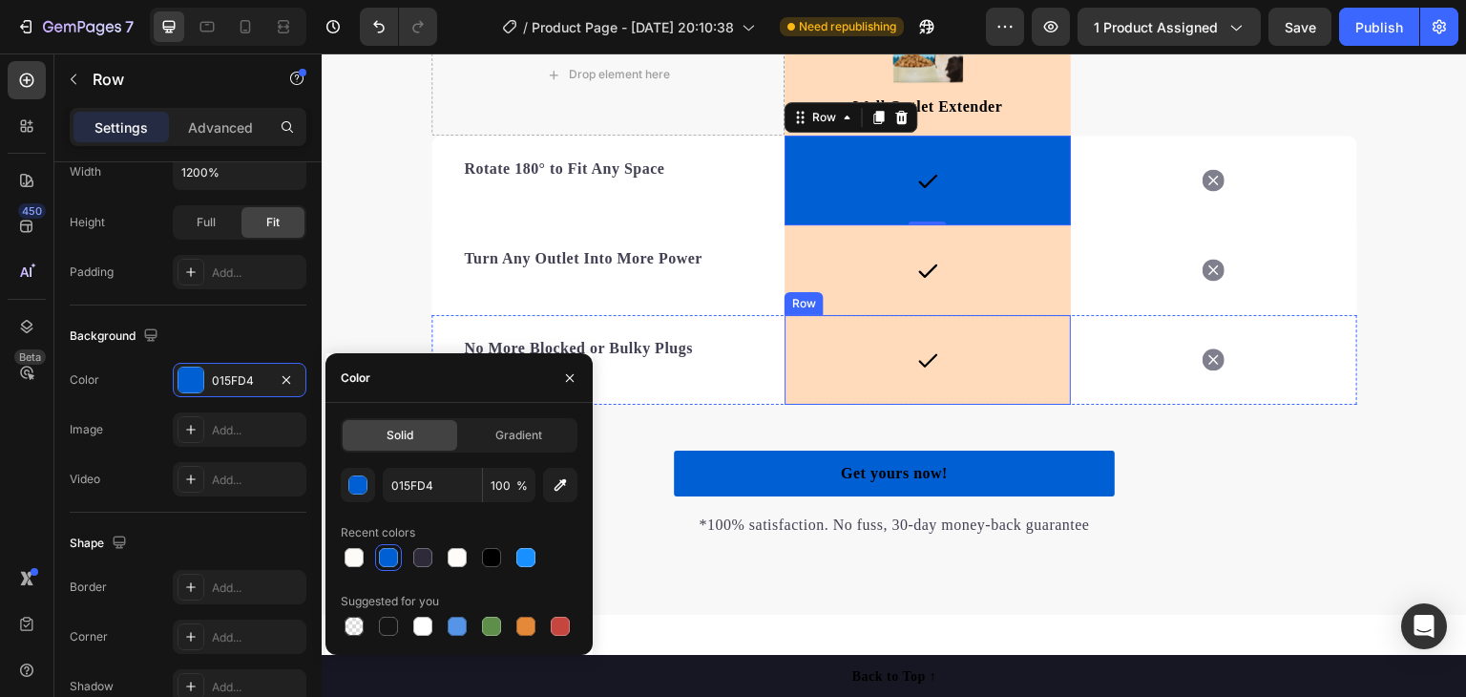
click at [830, 286] on div "Icon Row" at bounding box center [928, 270] width 286 height 90
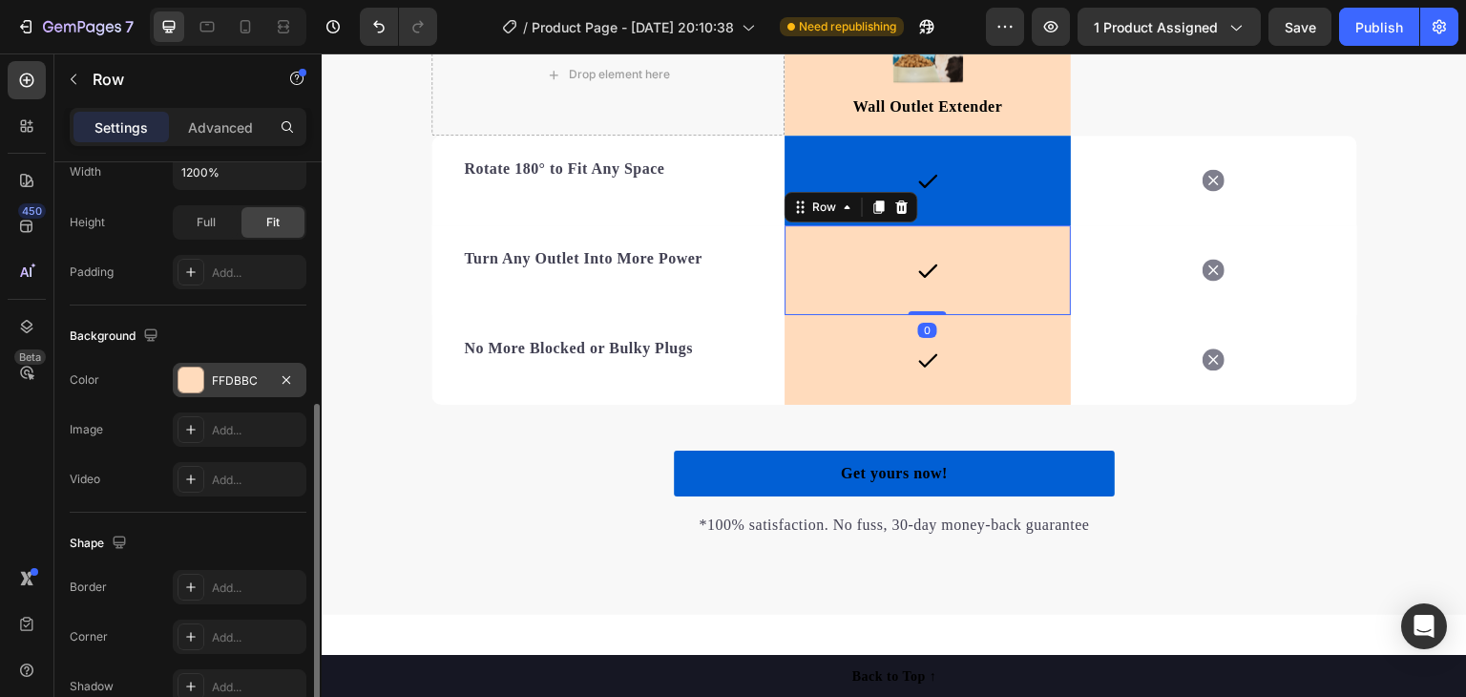
click at [252, 372] on div "FFDBBC" at bounding box center [239, 380] width 55 height 17
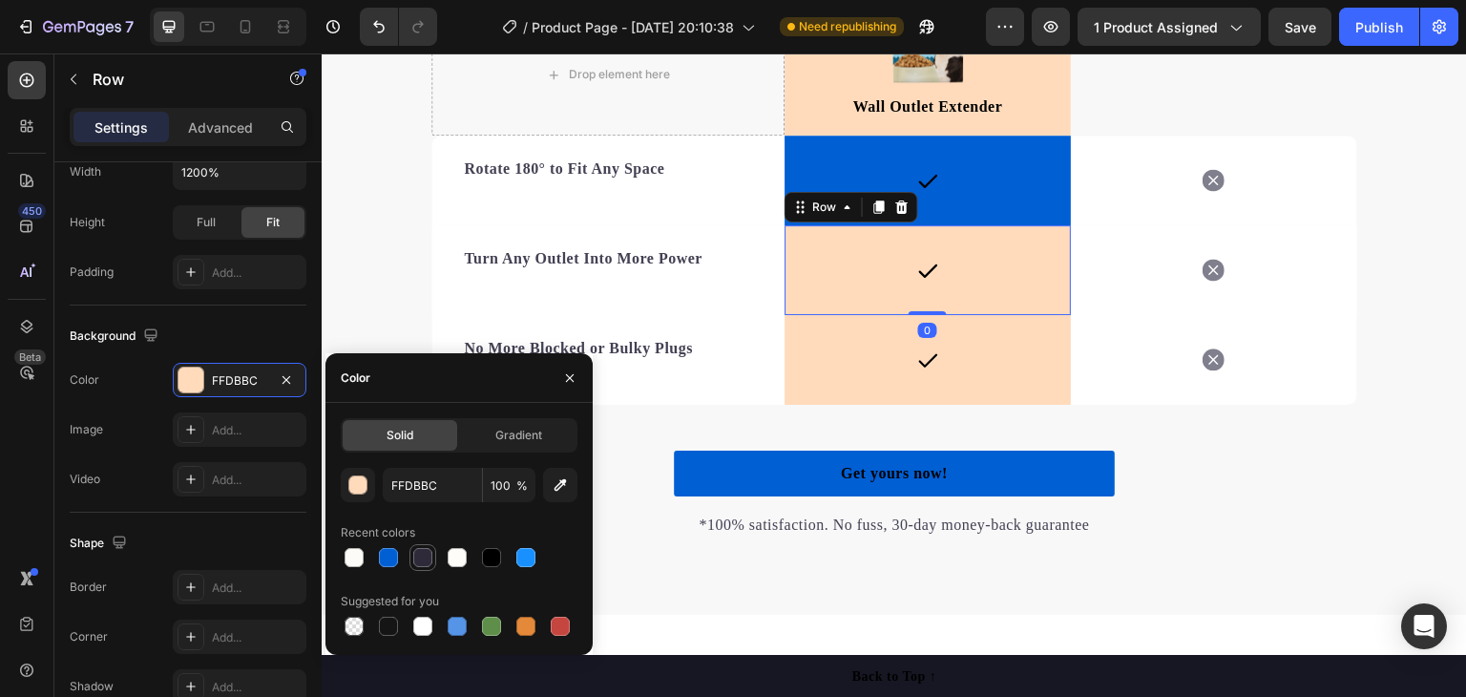
click at [391, 561] on div at bounding box center [388, 557] width 19 height 19
type input "015FD4"
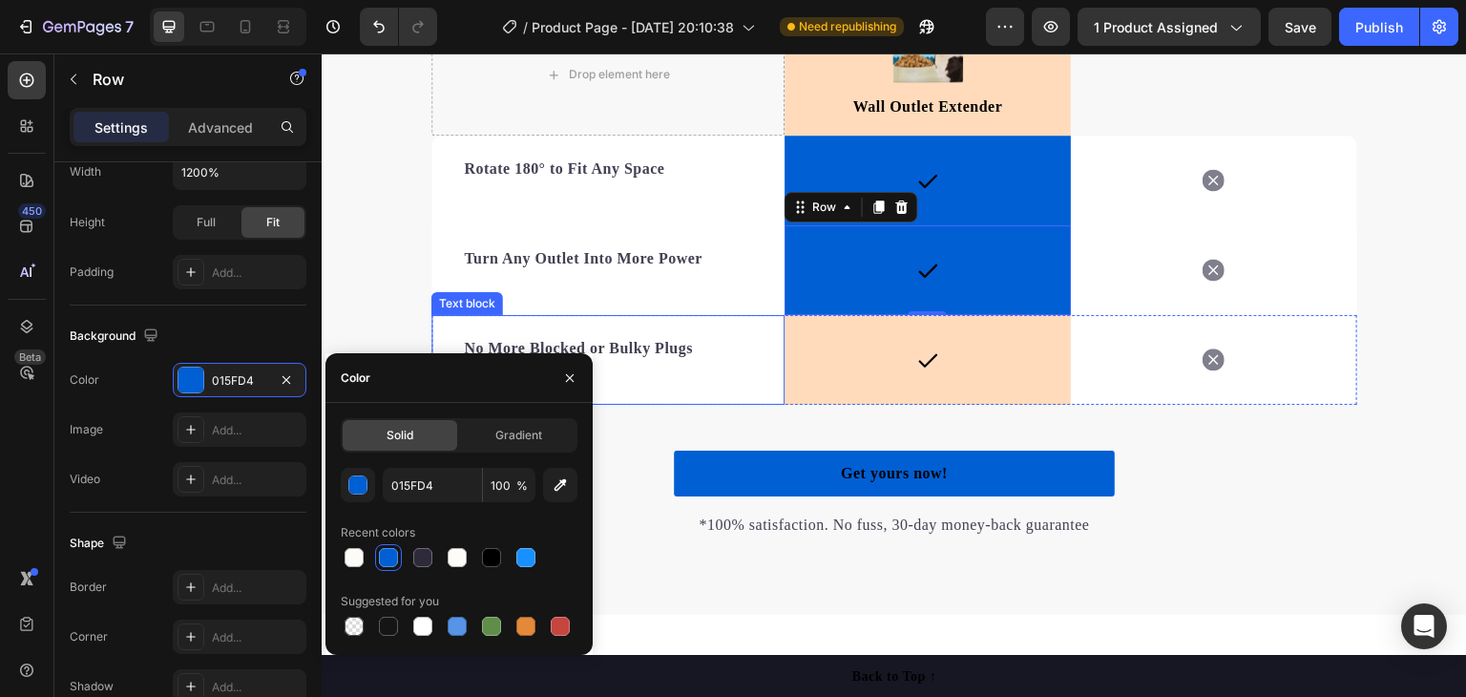
click at [804, 351] on div "Icon Row" at bounding box center [928, 360] width 286 height 90
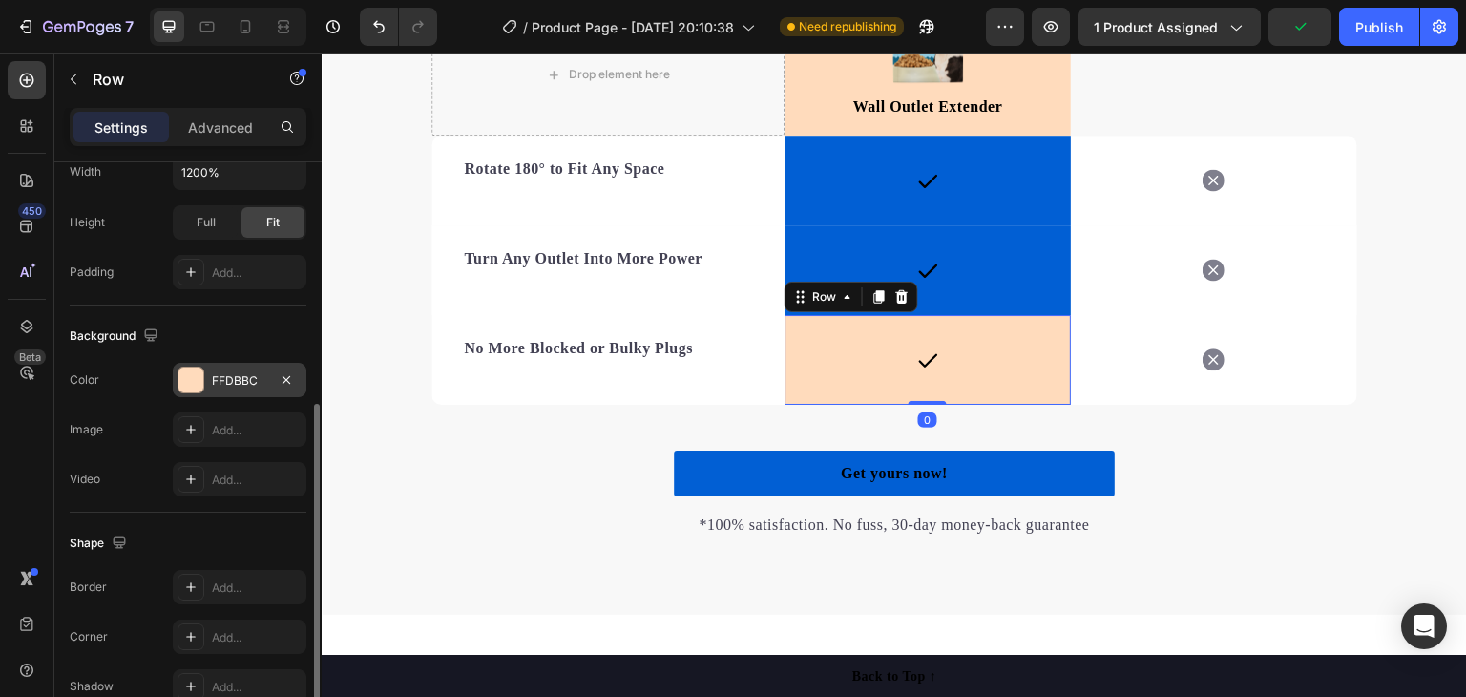
click at [244, 363] on div "FFDBBC" at bounding box center [240, 380] width 134 height 34
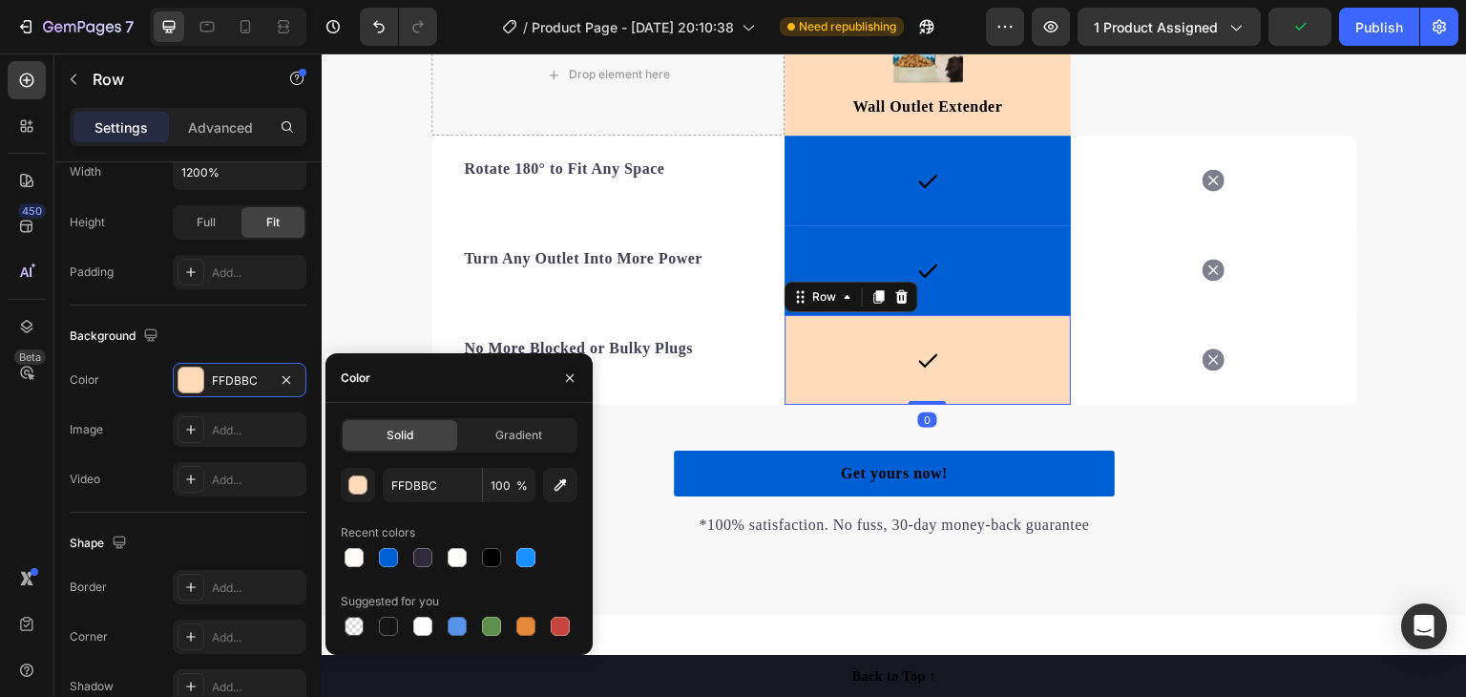
click at [386, 562] on div at bounding box center [388, 557] width 19 height 19
type input "015FD4"
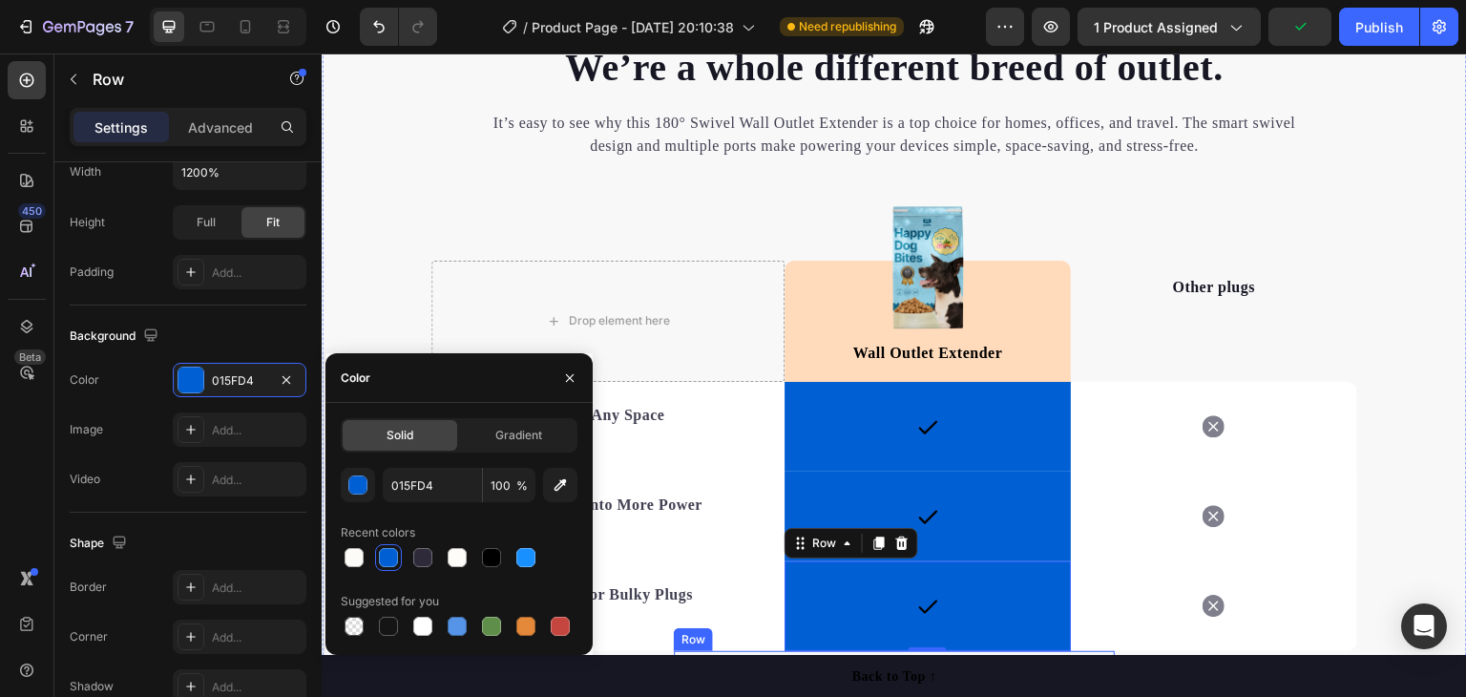
scroll to position [2917, 0]
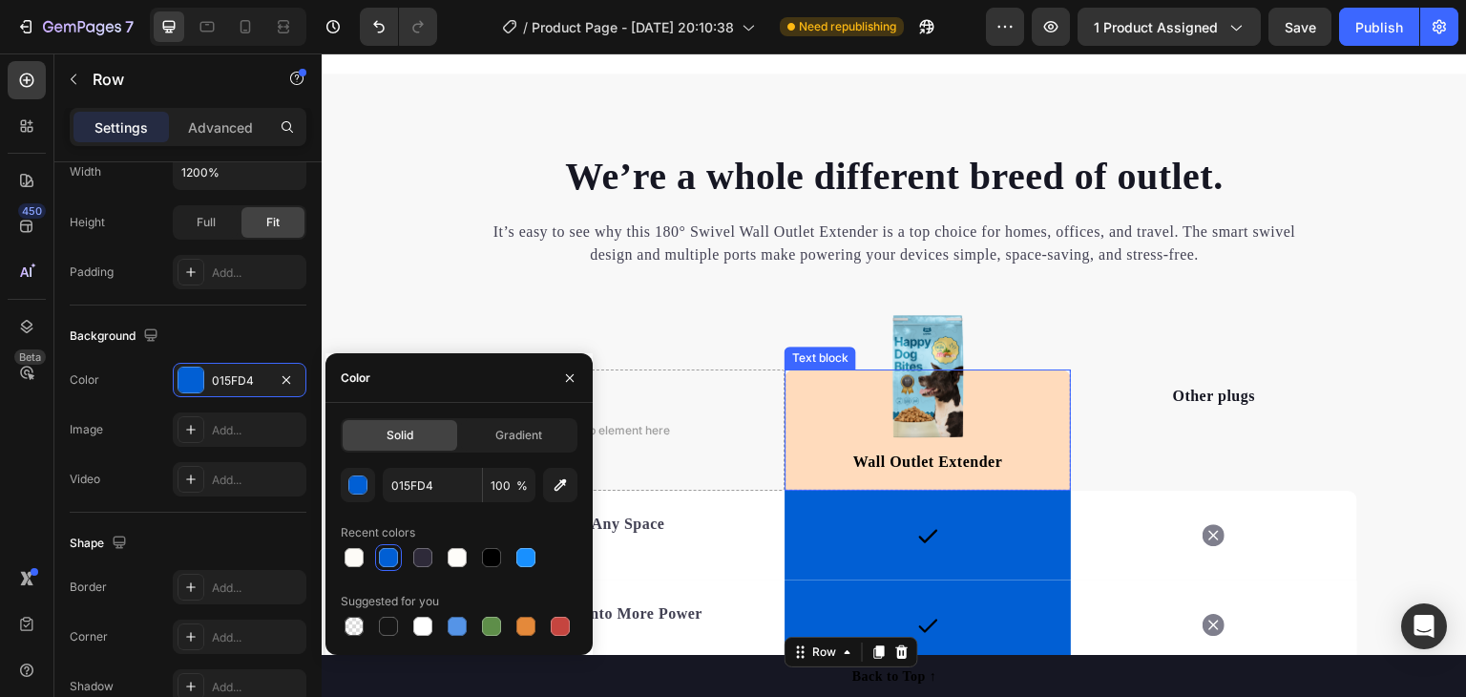
click at [1037, 424] on div "Wall Outlet Extender Text block" at bounding box center [928, 429] width 286 height 121
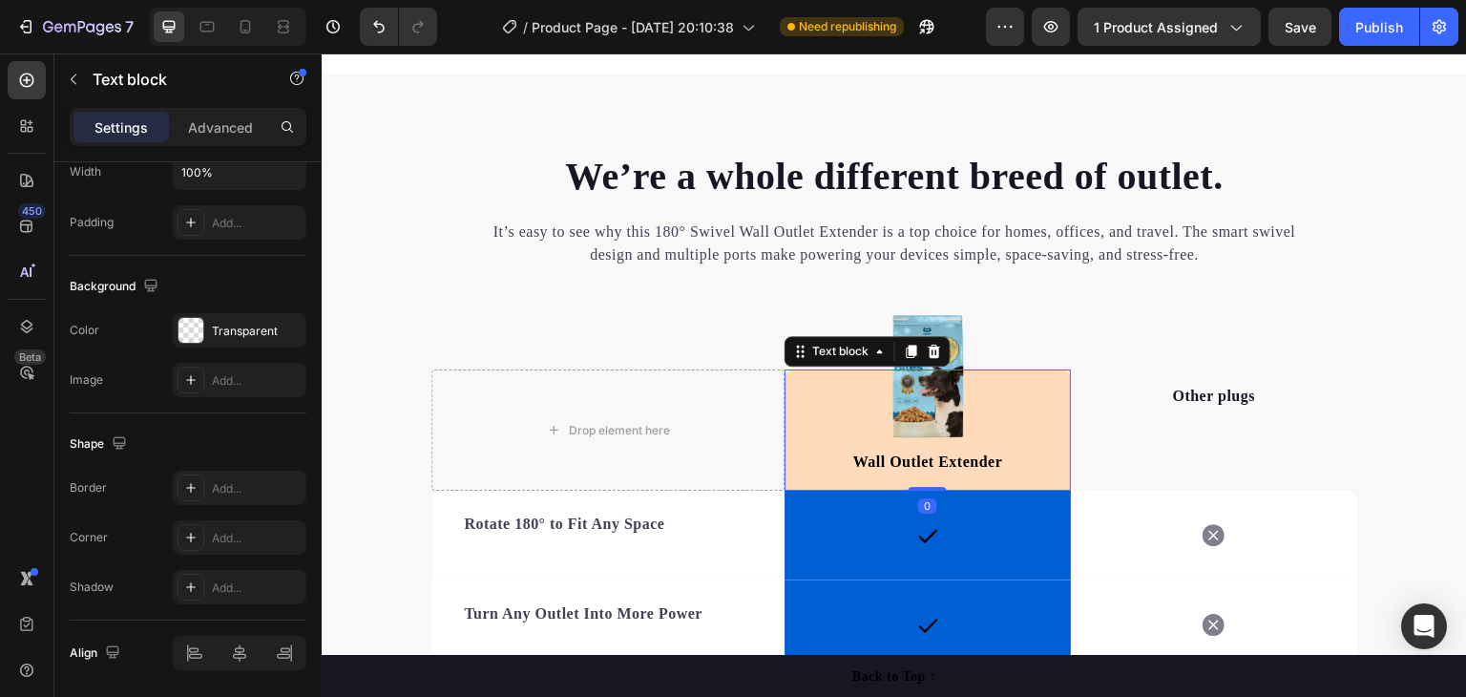
scroll to position [0, 0]
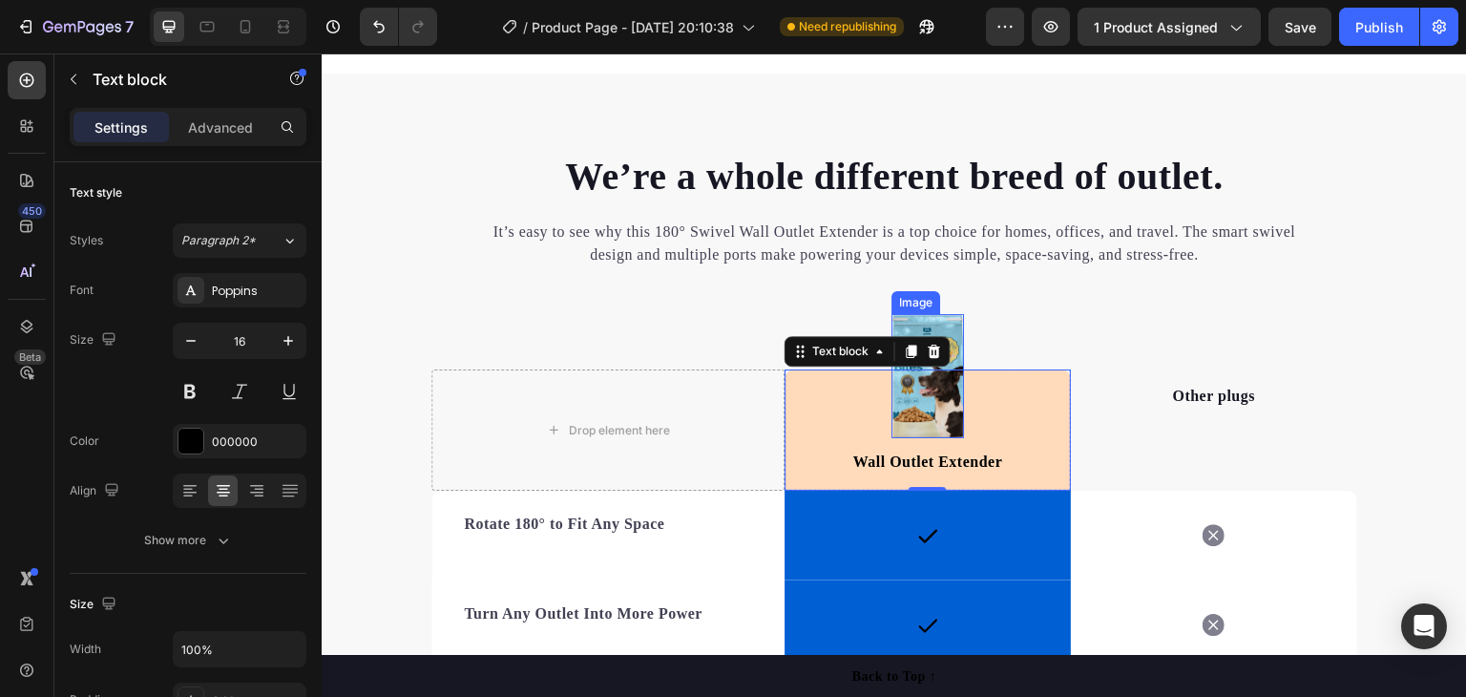
click at [934, 319] on img at bounding box center [927, 376] width 73 height 124
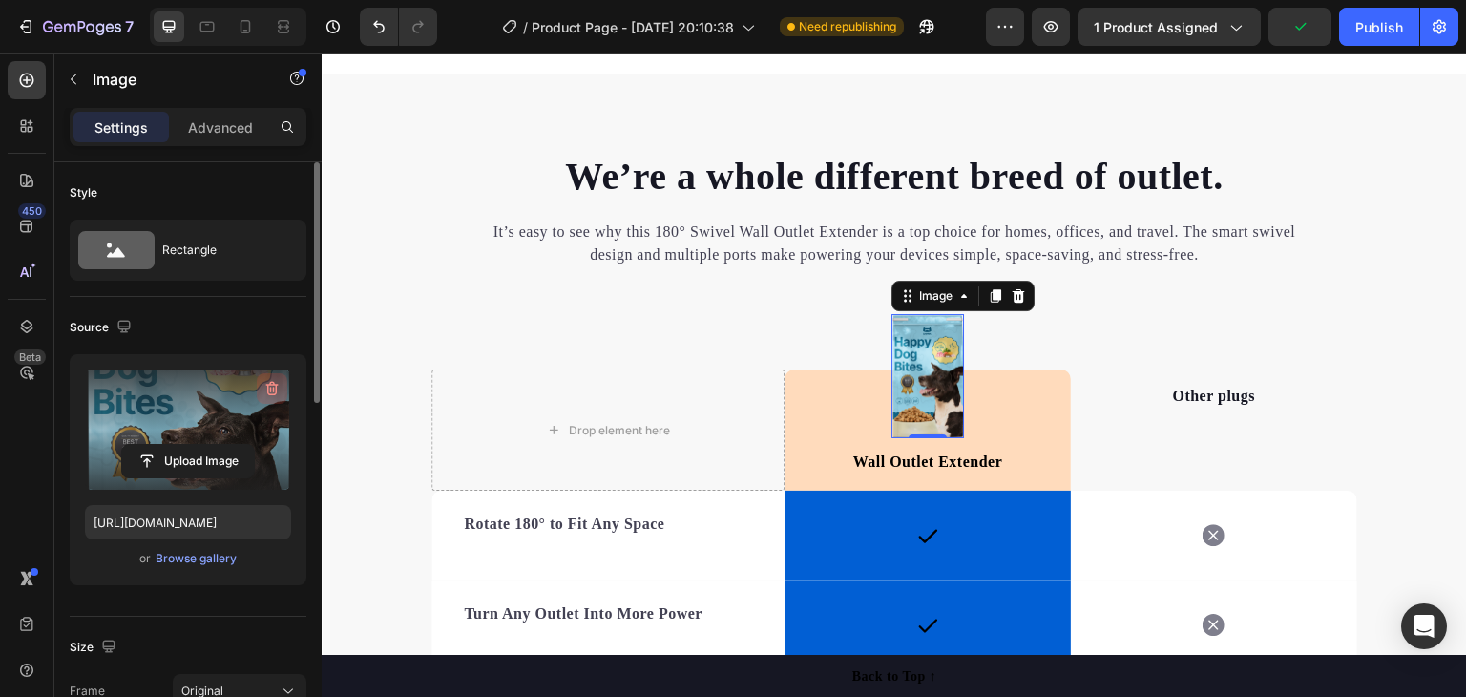
click at [270, 386] on icon "button" at bounding box center [271, 388] width 19 height 19
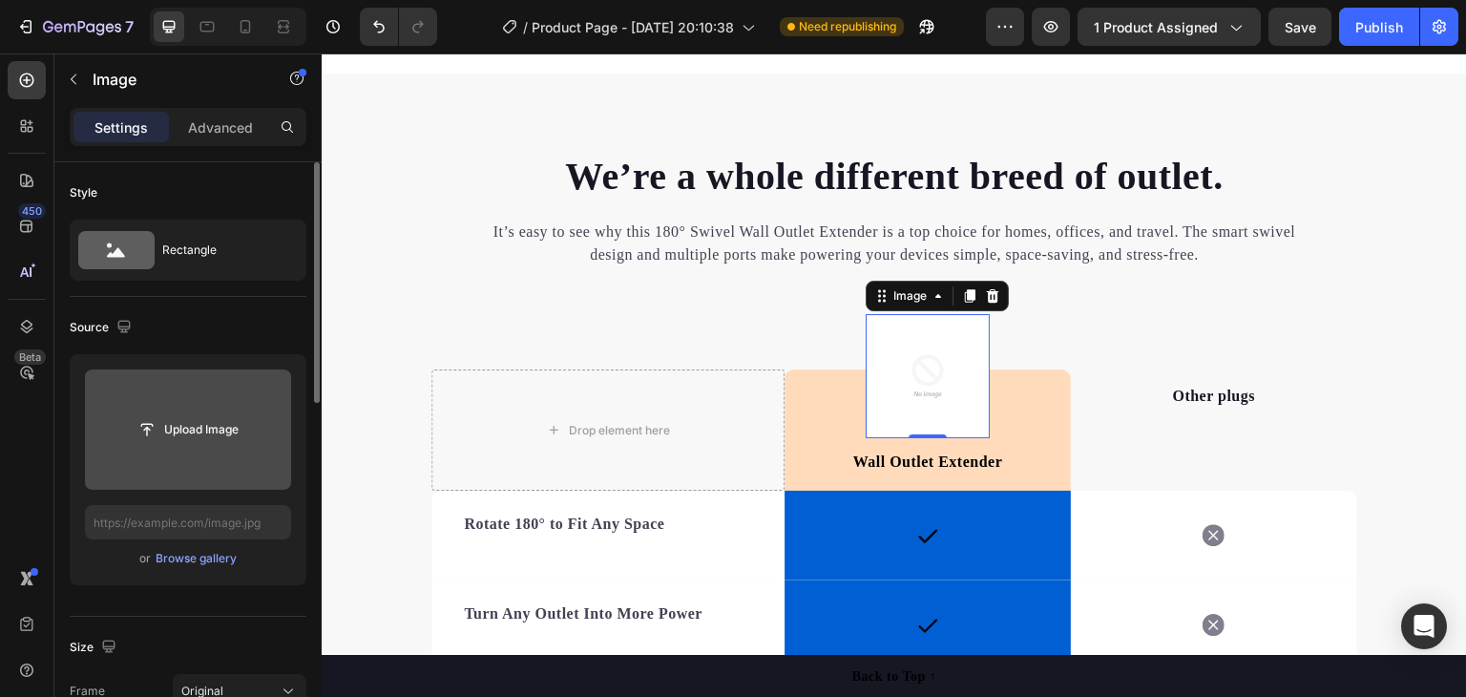
click at [916, 355] on img at bounding box center [928, 376] width 124 height 124
click at [916, 369] on div "Wall Outlet Extender Text block" at bounding box center [928, 429] width 286 height 121
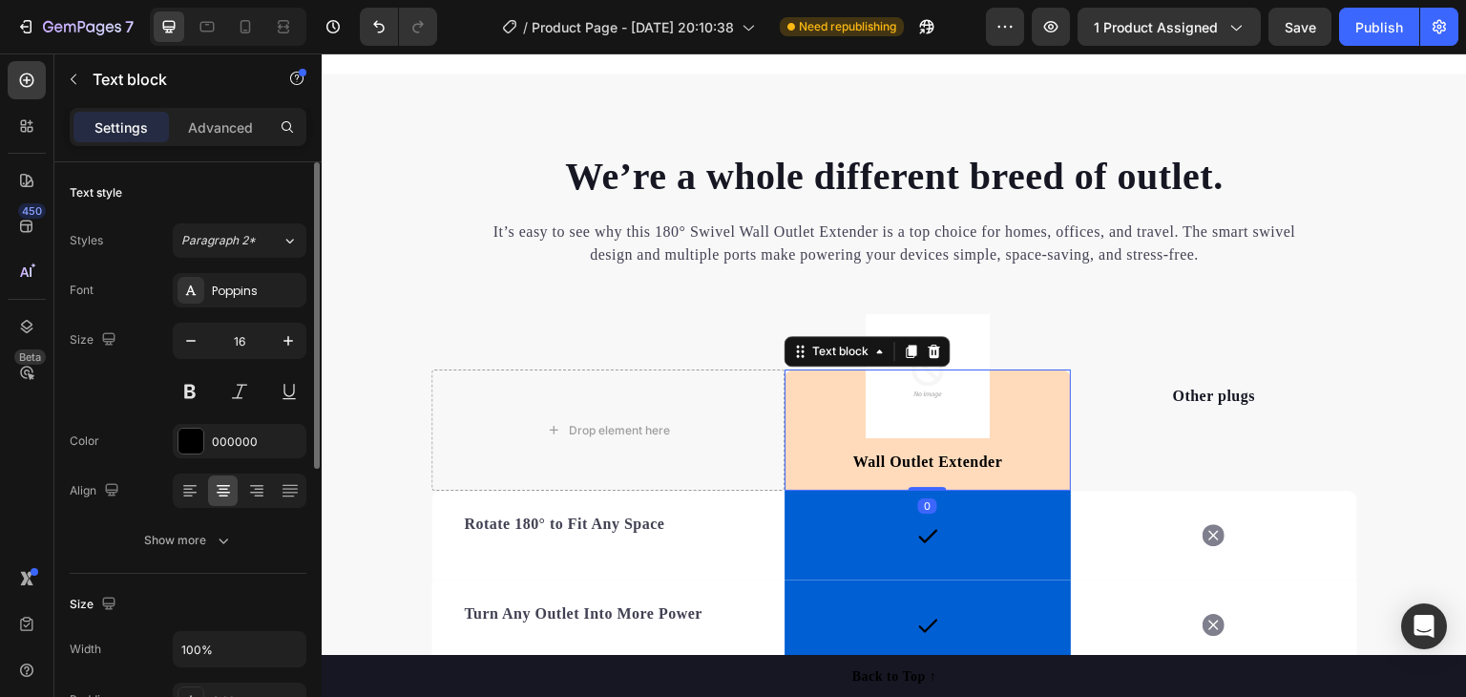
click at [916, 369] on div "Wall Outlet Extender Text block 0" at bounding box center [928, 429] width 286 height 121
click at [967, 324] on img at bounding box center [928, 376] width 124 height 124
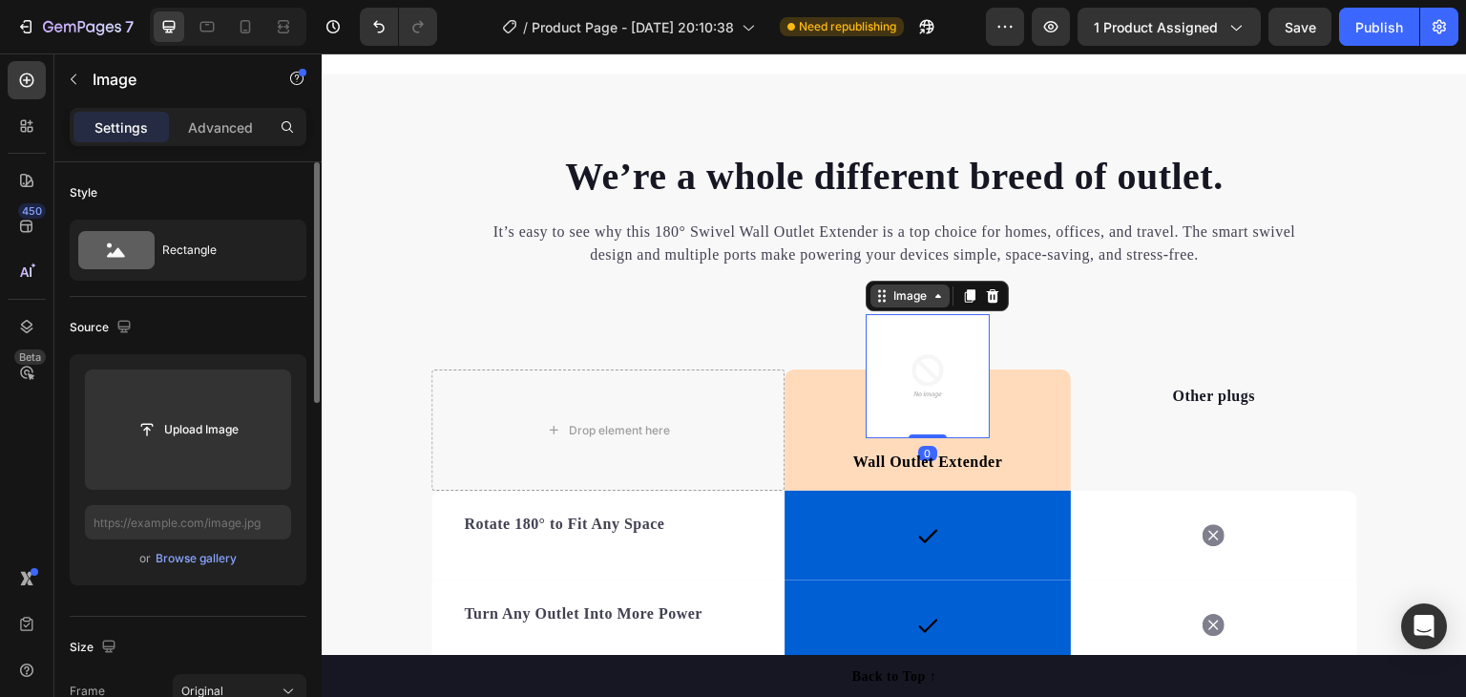
click at [900, 294] on div "Image" at bounding box center [909, 295] width 41 height 17
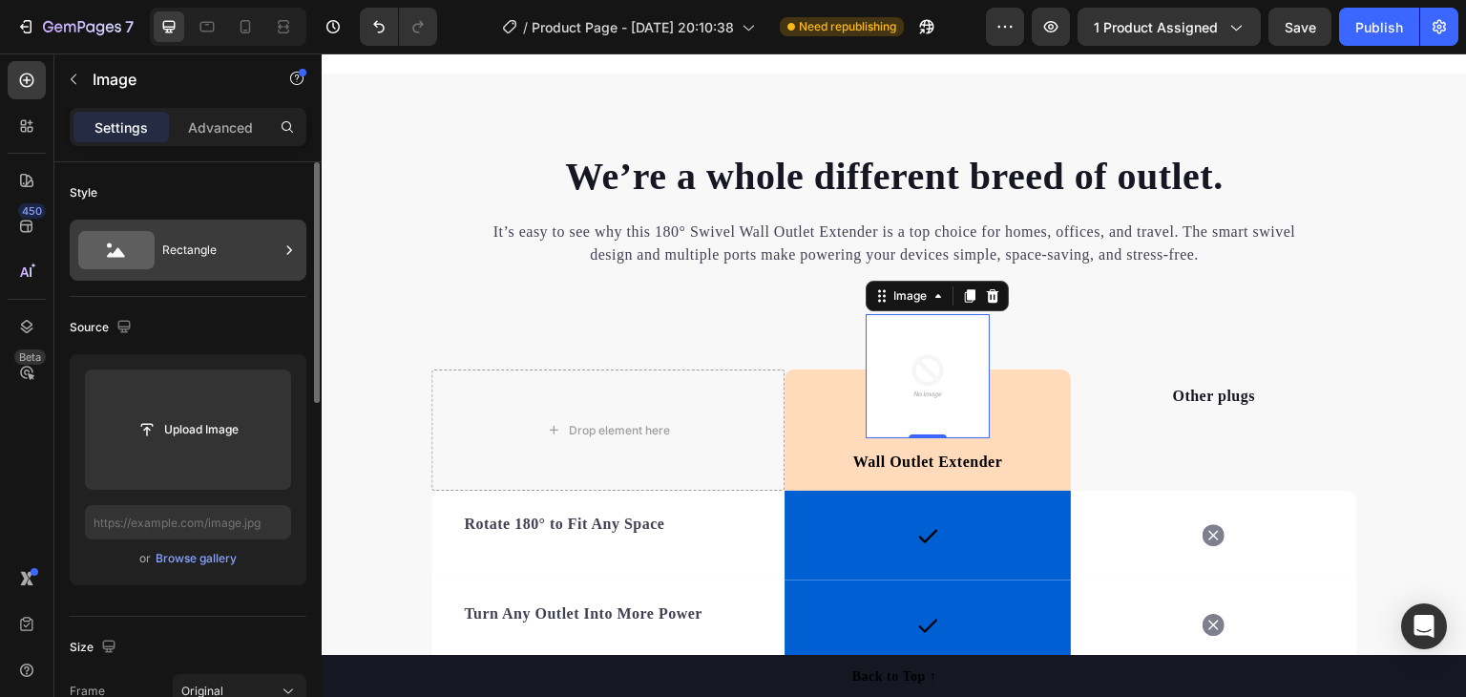
click at [202, 258] on div "Rectangle" at bounding box center [220, 250] width 116 height 44
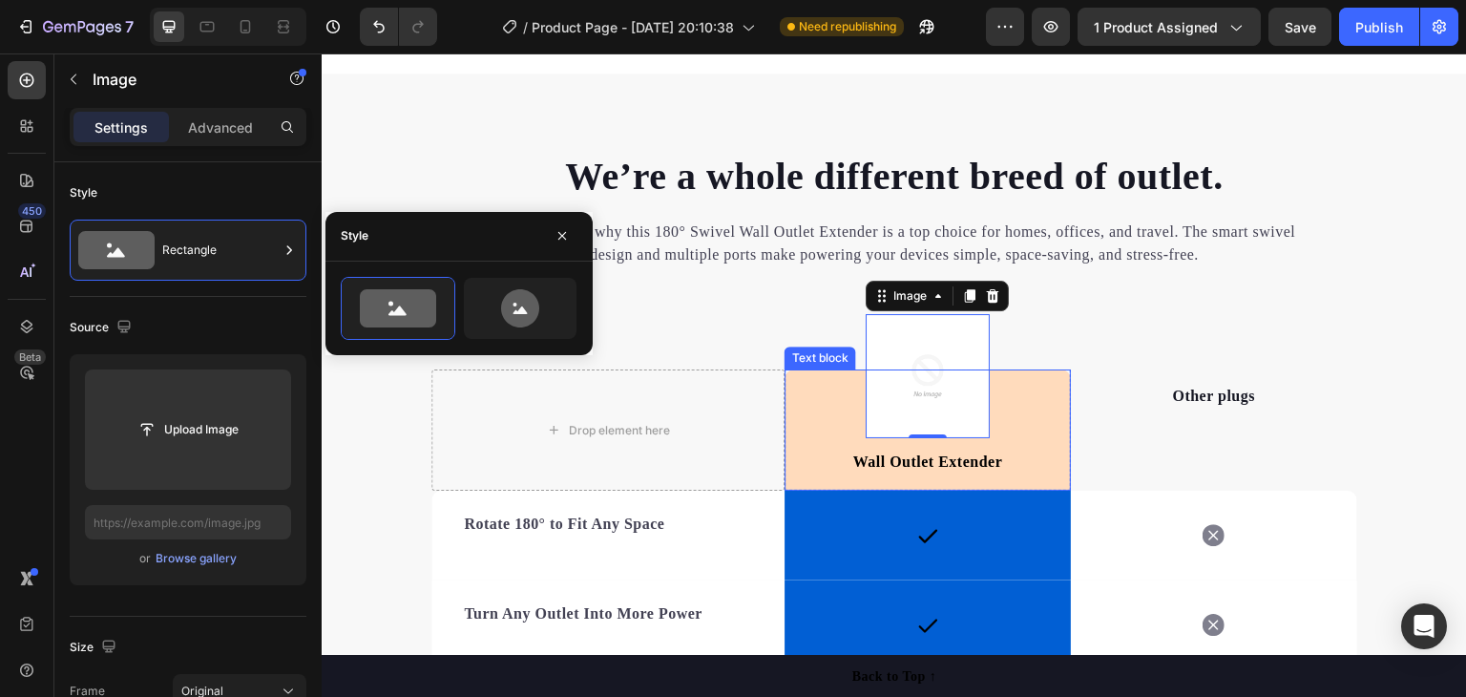
click at [1032, 418] on div "Wall Outlet Extender Text block" at bounding box center [928, 429] width 286 height 121
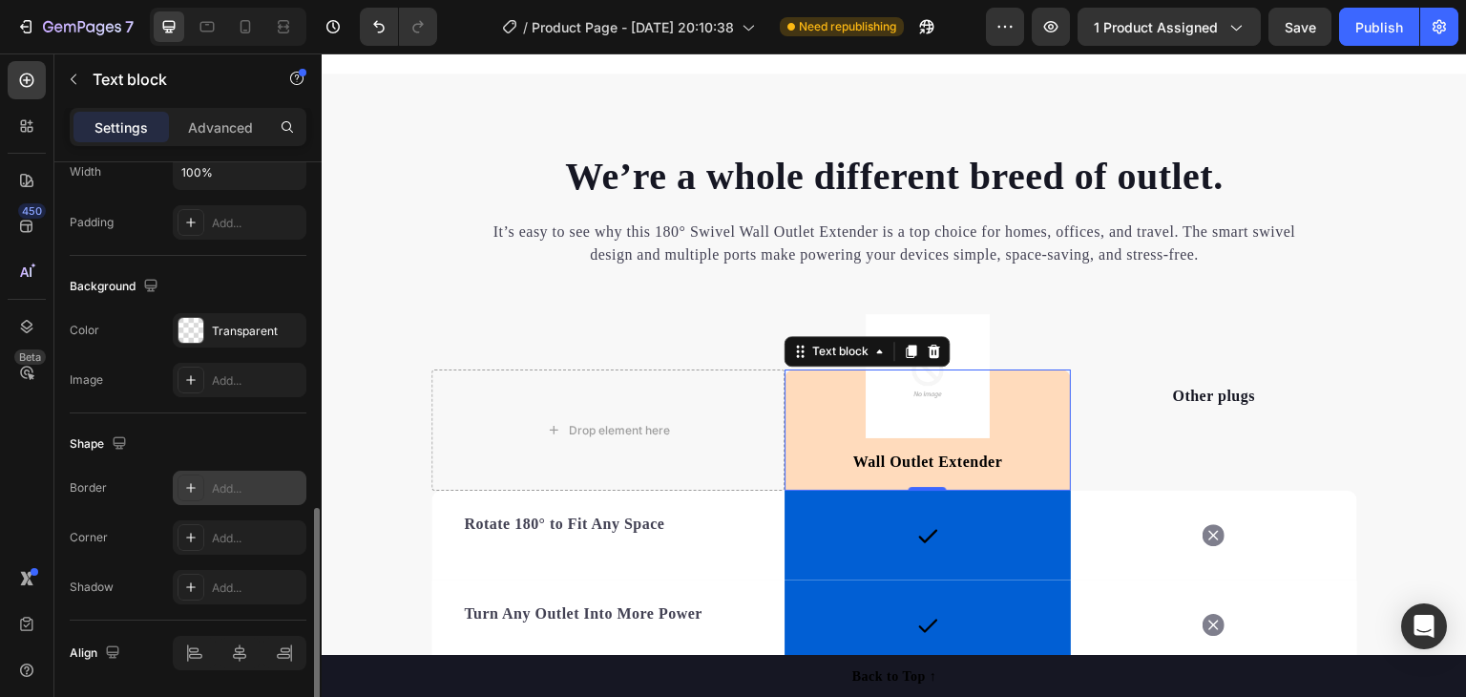
scroll to position [540, 0]
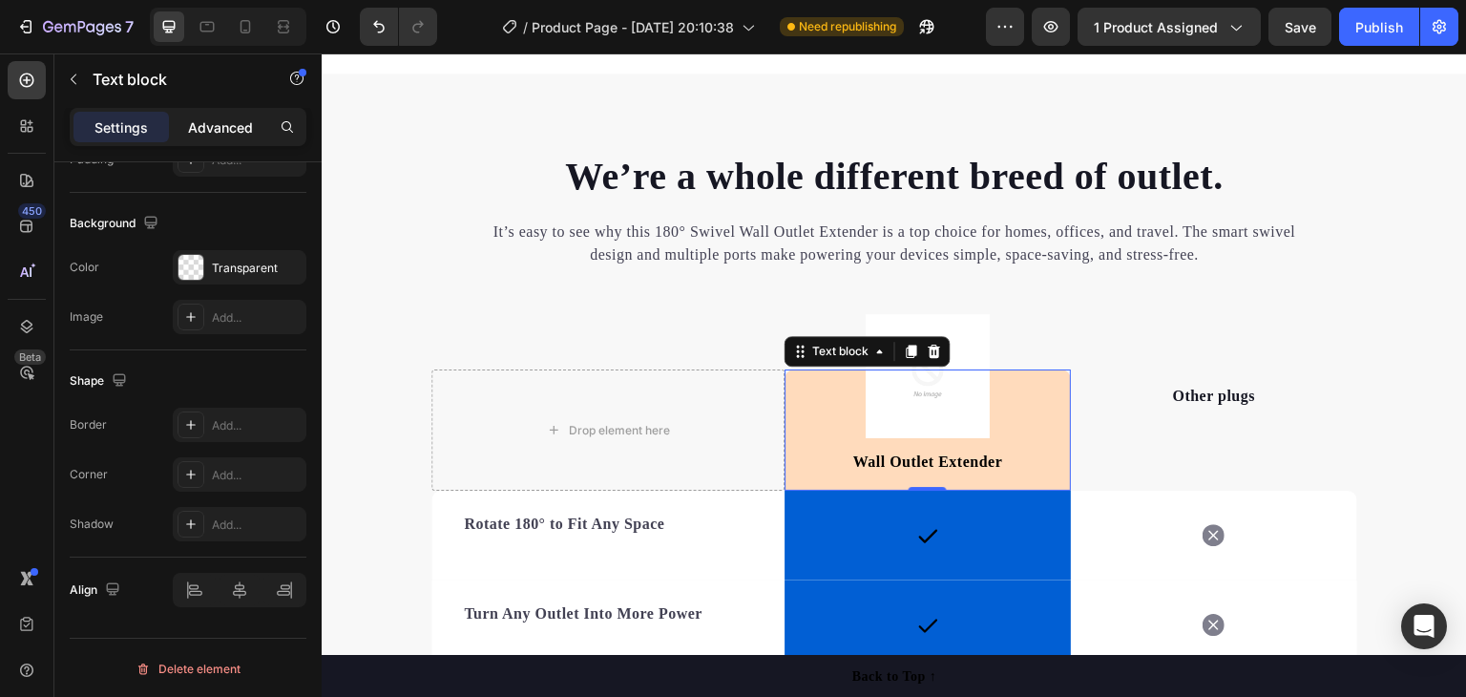
click at [225, 130] on p "Advanced" at bounding box center [220, 127] width 65 height 20
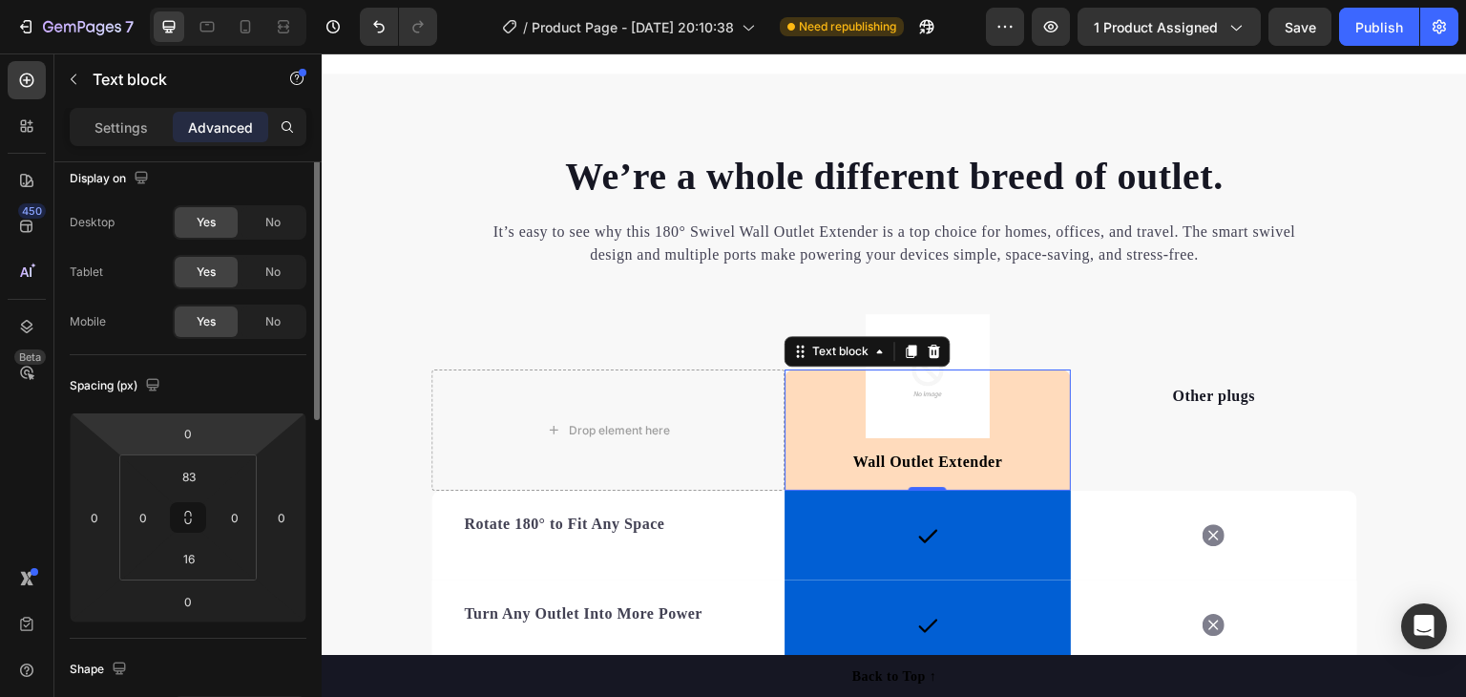
scroll to position [0, 0]
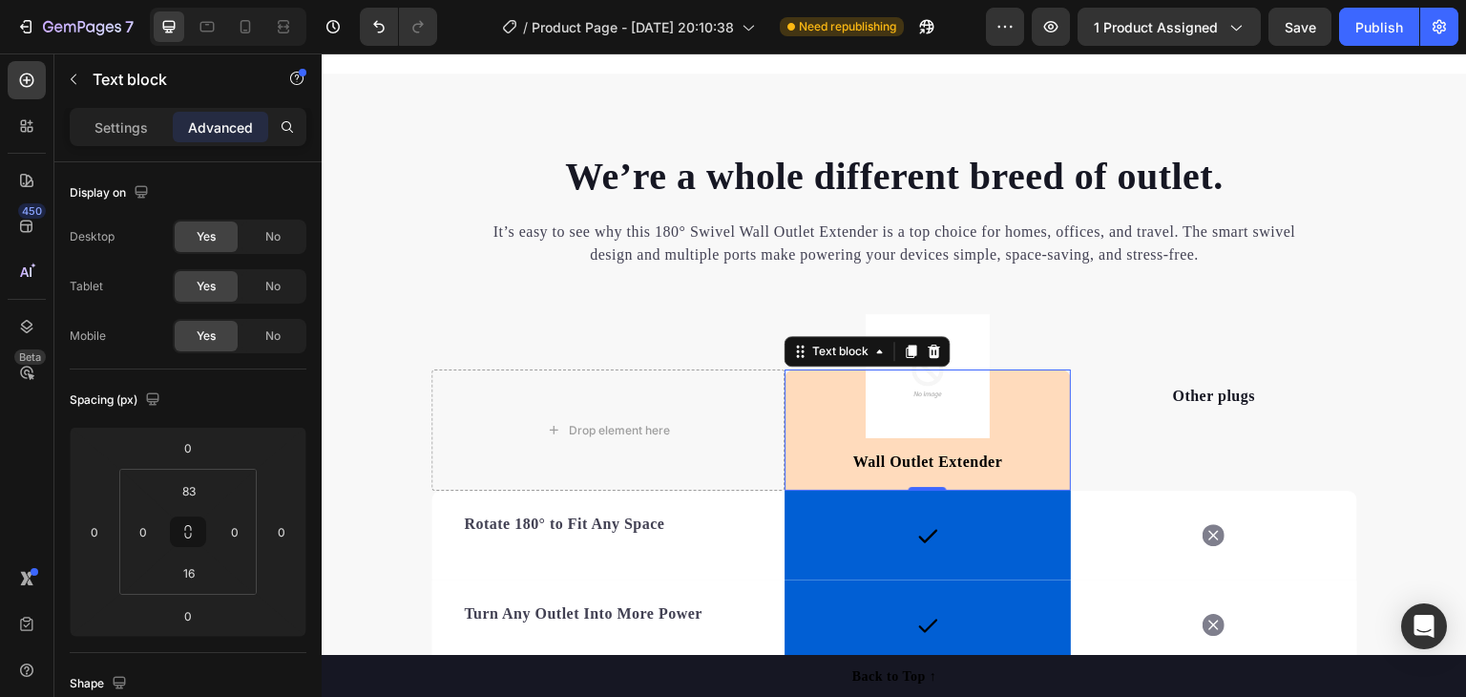
click at [1012, 400] on div "Wall Outlet Extender Text block 0" at bounding box center [928, 429] width 286 height 121
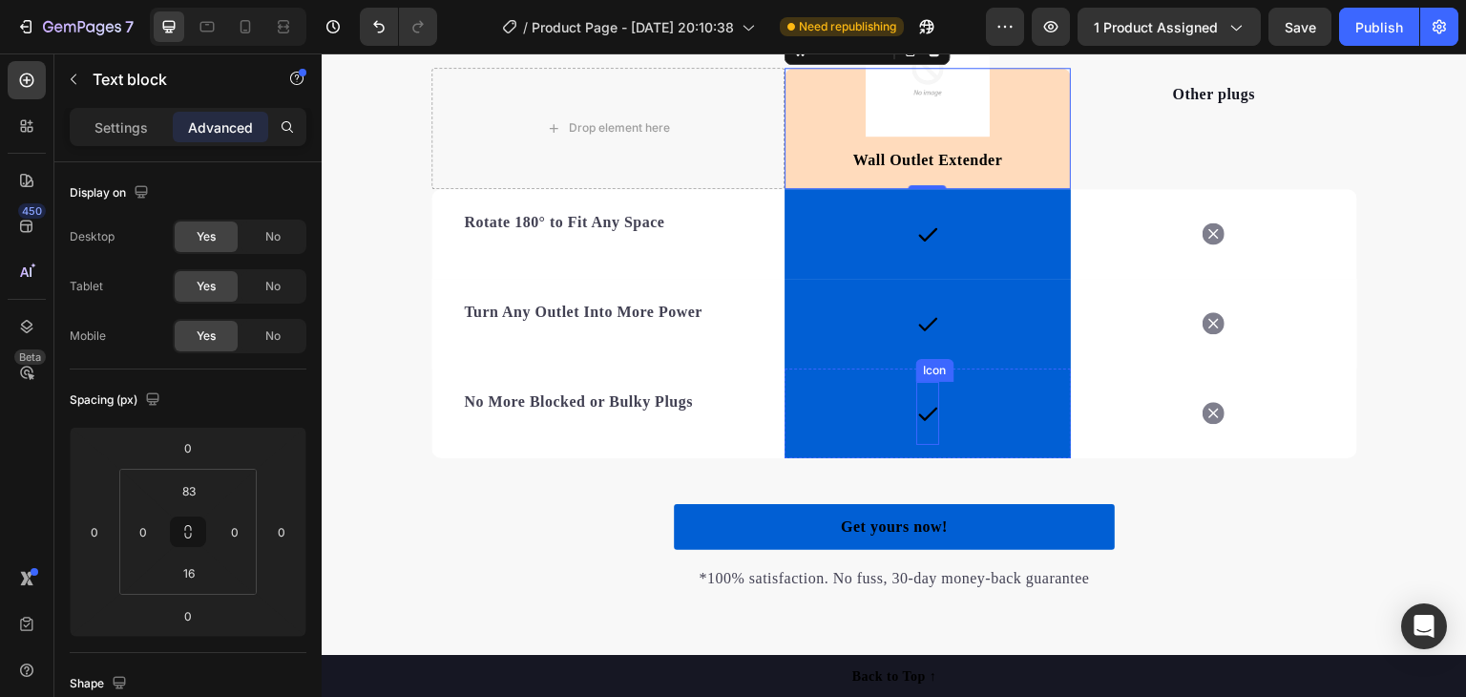
scroll to position [3203, 0]
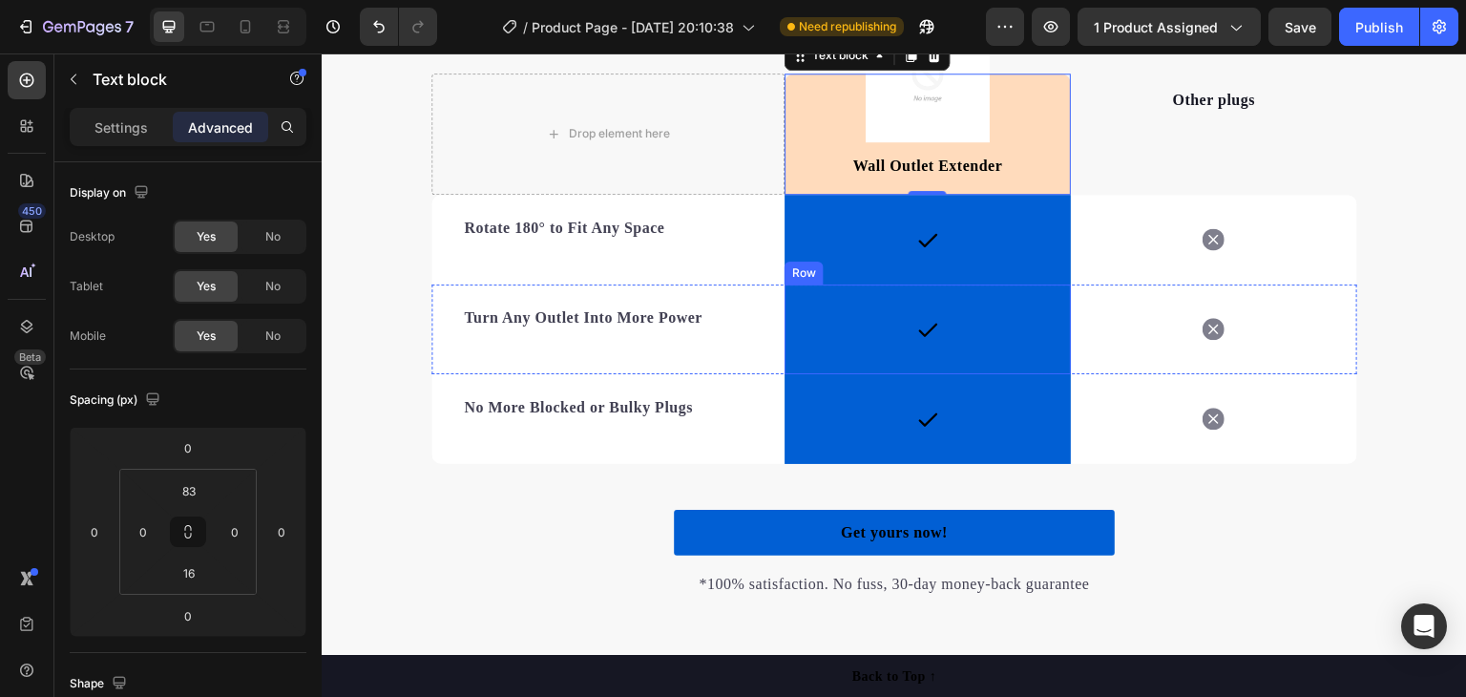
click at [992, 233] on div "Icon Row" at bounding box center [928, 240] width 286 height 90
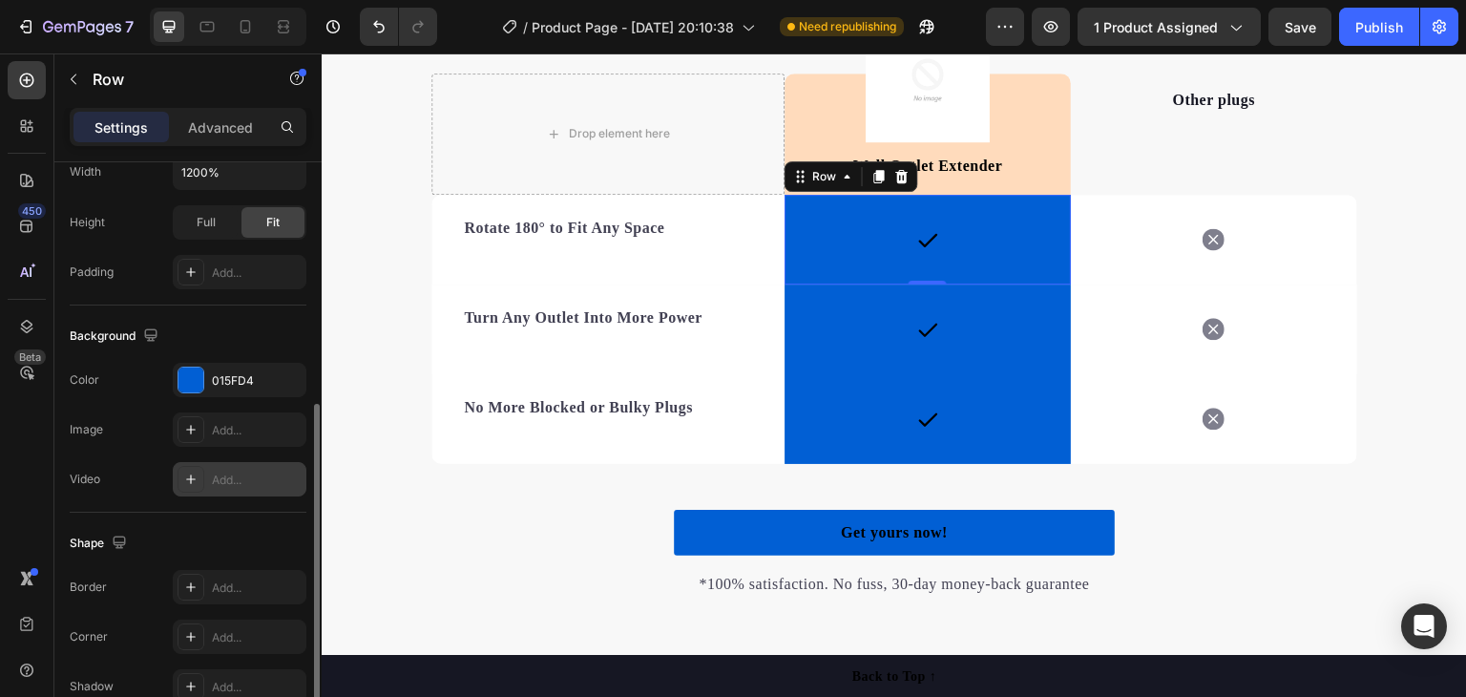
scroll to position [573, 0]
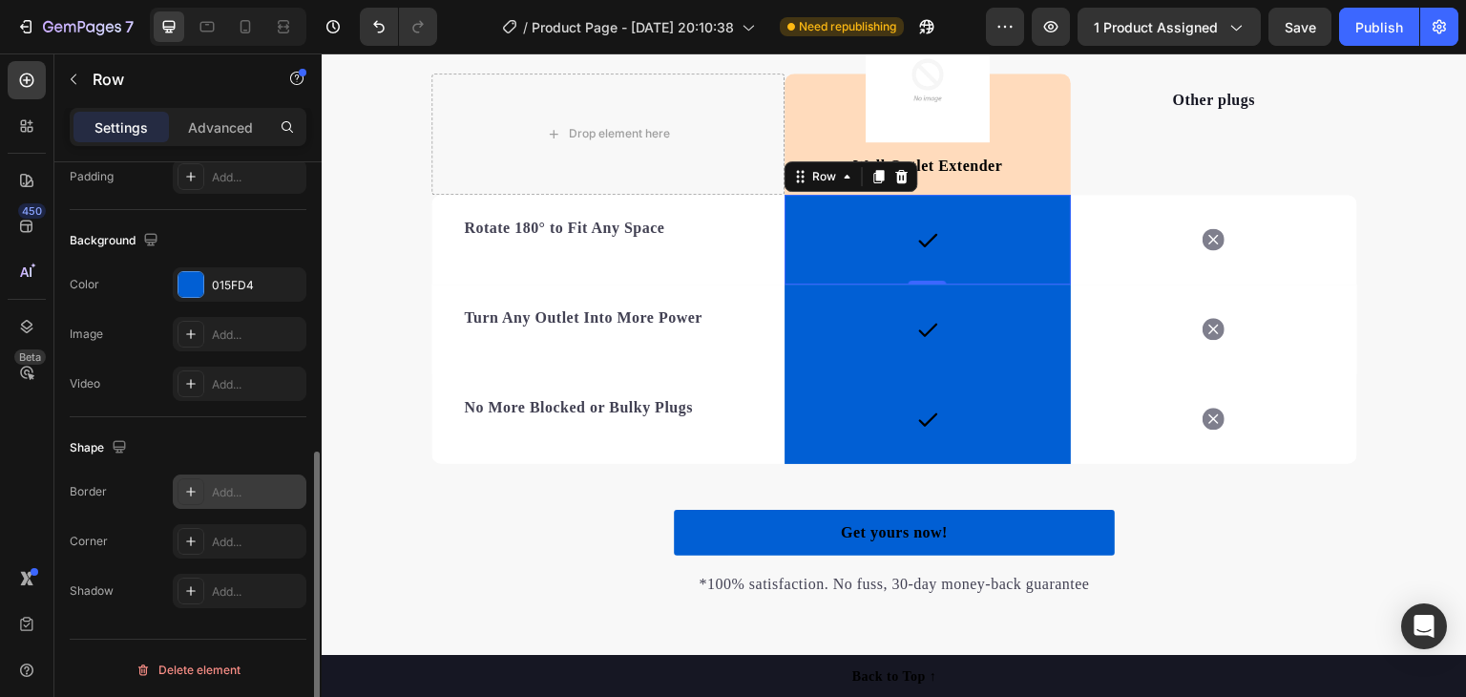
click at [228, 487] on div "Add..." at bounding box center [257, 492] width 90 height 17
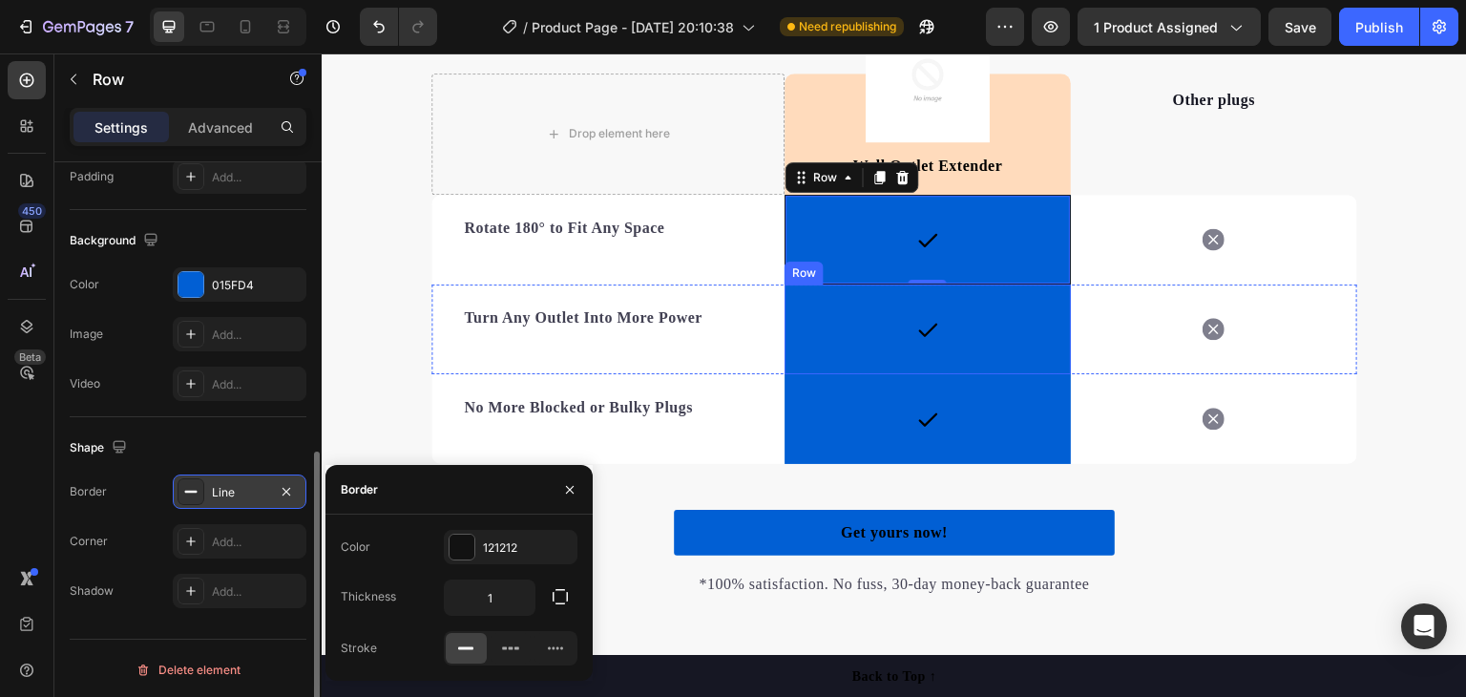
click at [831, 333] on div "Icon Row" at bounding box center [928, 329] width 286 height 90
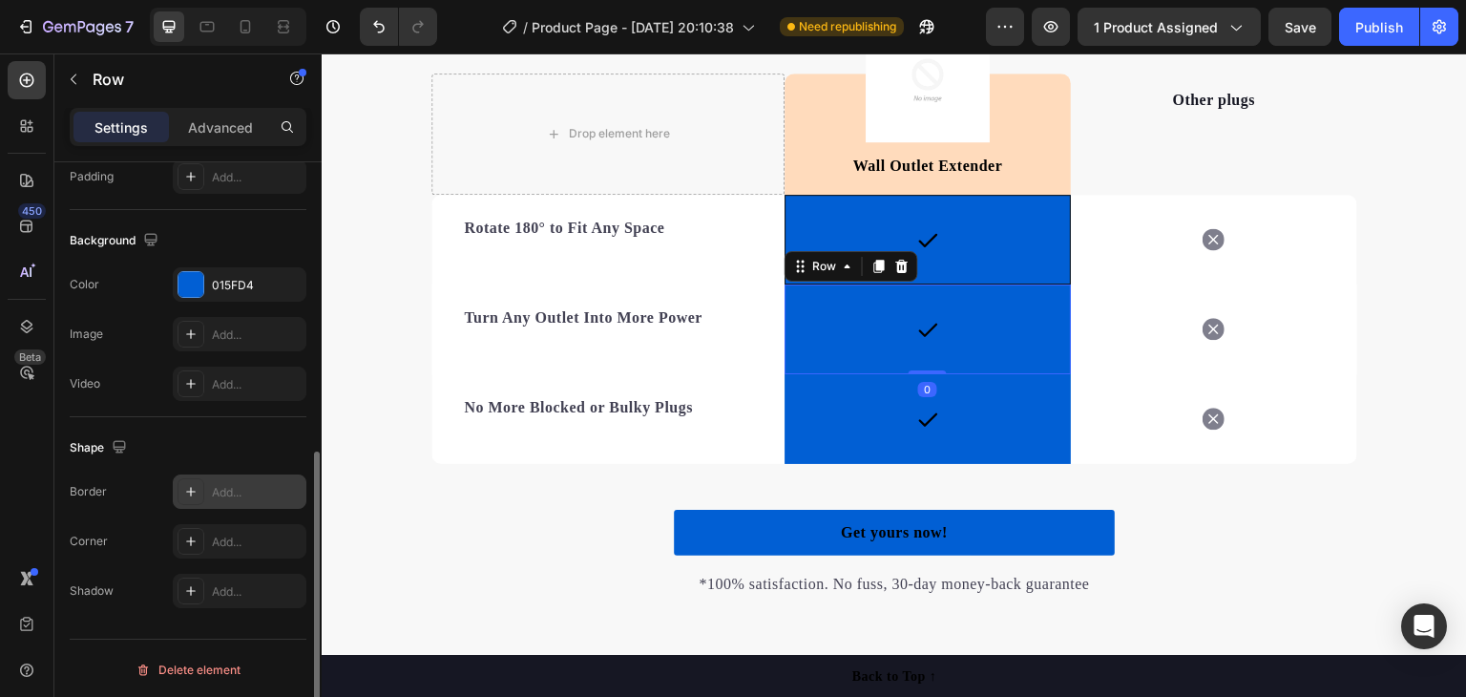
click at [238, 488] on div "Add..." at bounding box center [257, 492] width 90 height 17
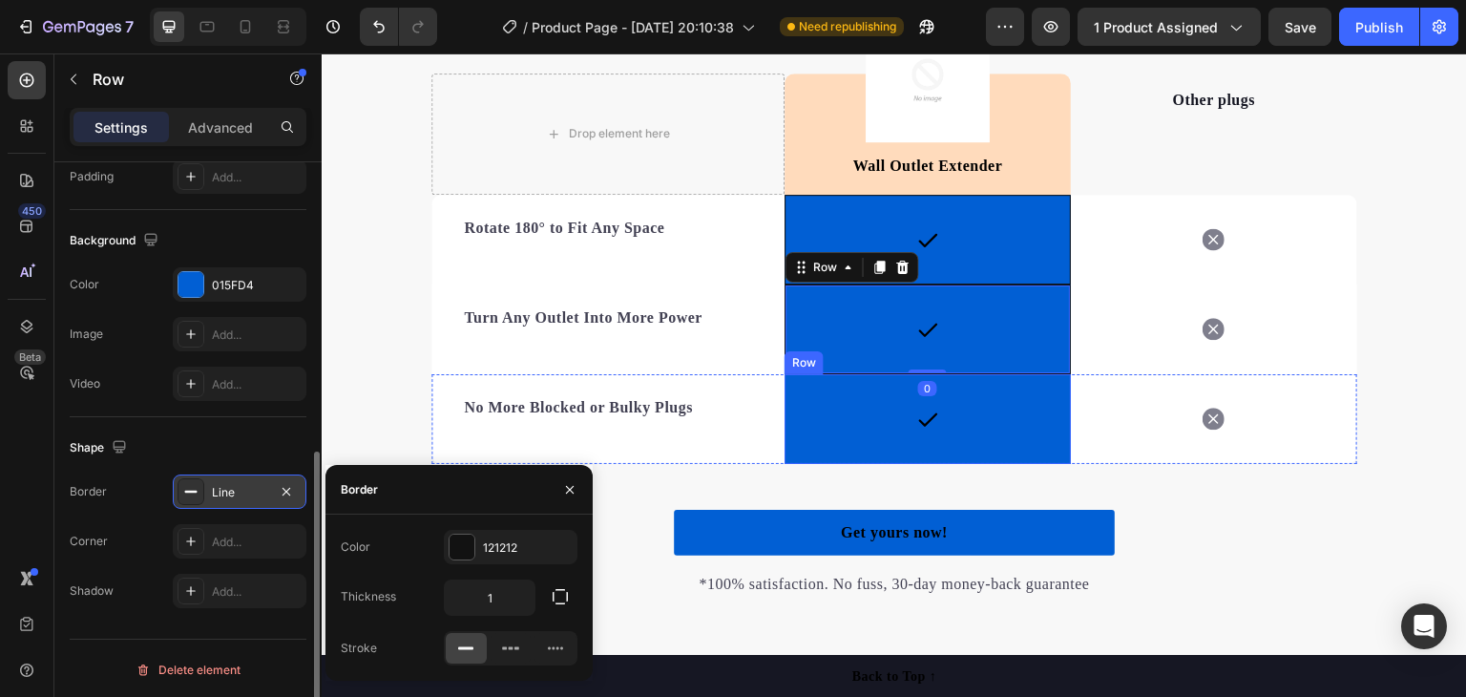
click at [847, 414] on div "Icon Row" at bounding box center [928, 419] width 286 height 90
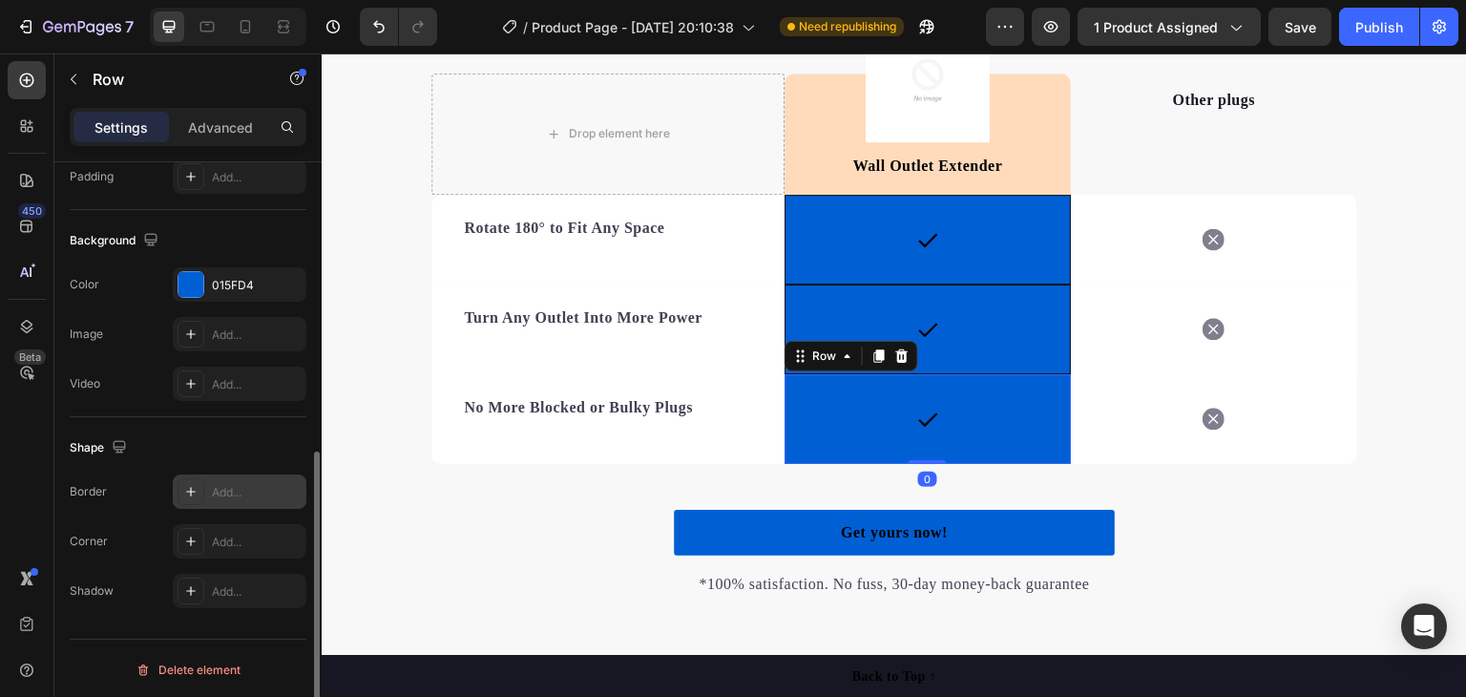
click at [263, 486] on div "Add..." at bounding box center [257, 492] width 90 height 17
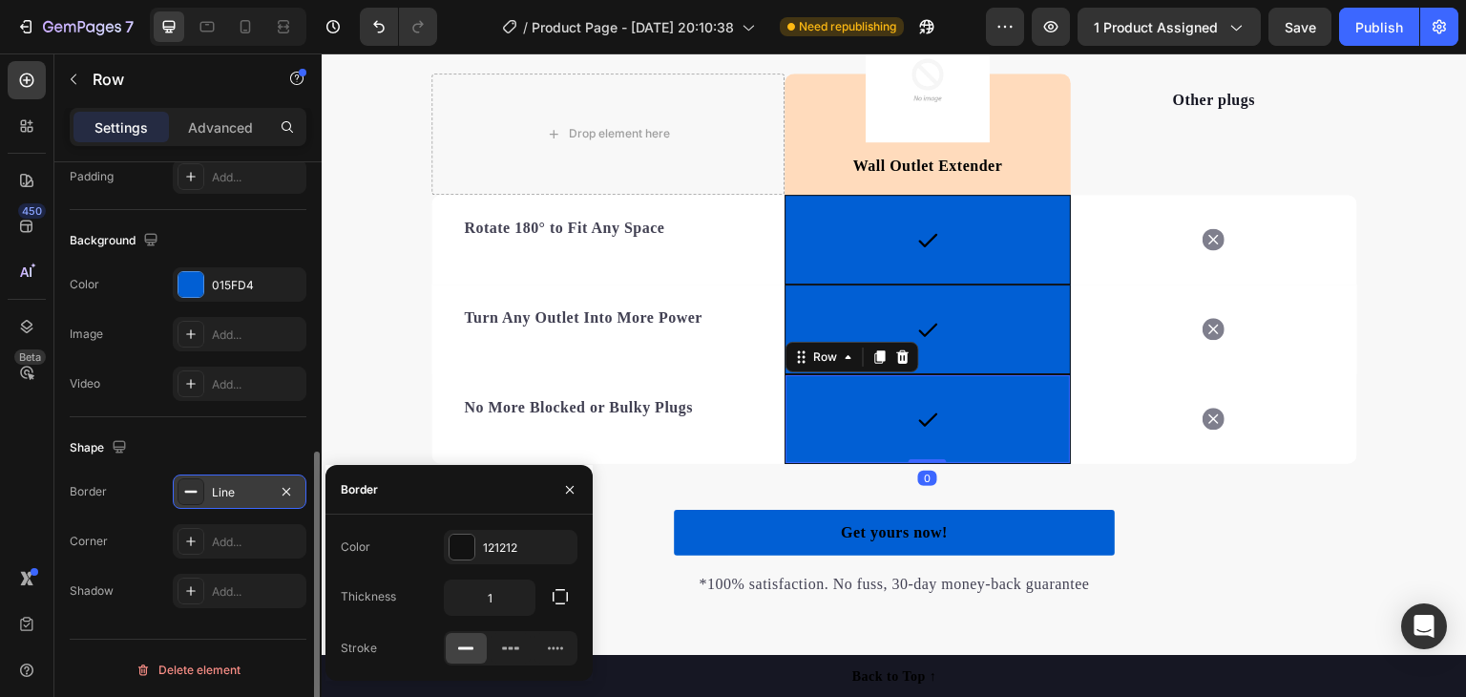
click at [817, 433] on div "Icon Row 0" at bounding box center [928, 419] width 286 height 90
click at [355, 391] on div "We’re a whole different breed of outlet. Heading It’s easy to see why this 180°…" at bounding box center [894, 225] width 1145 height 743
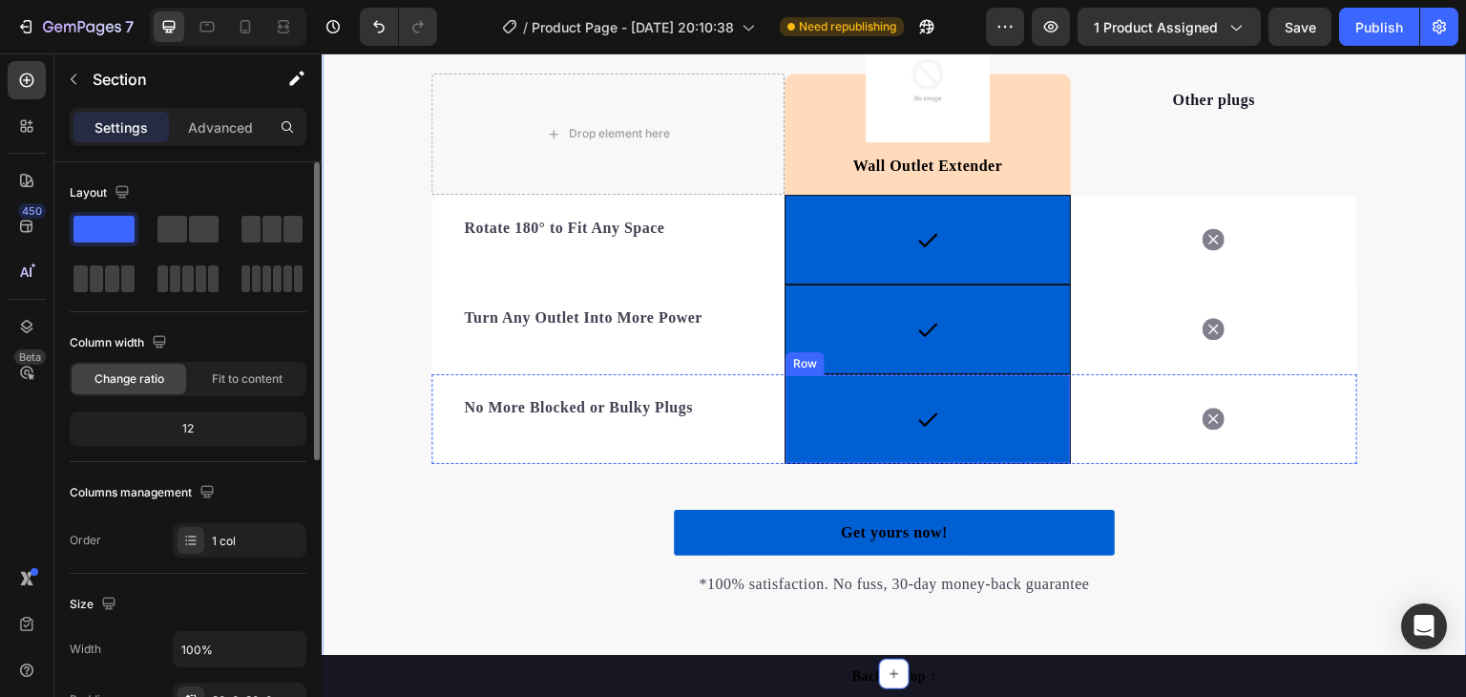
click at [814, 399] on div "Icon Row" at bounding box center [928, 419] width 286 height 90
click at [829, 256] on div "Icon Row" at bounding box center [928, 240] width 286 height 90
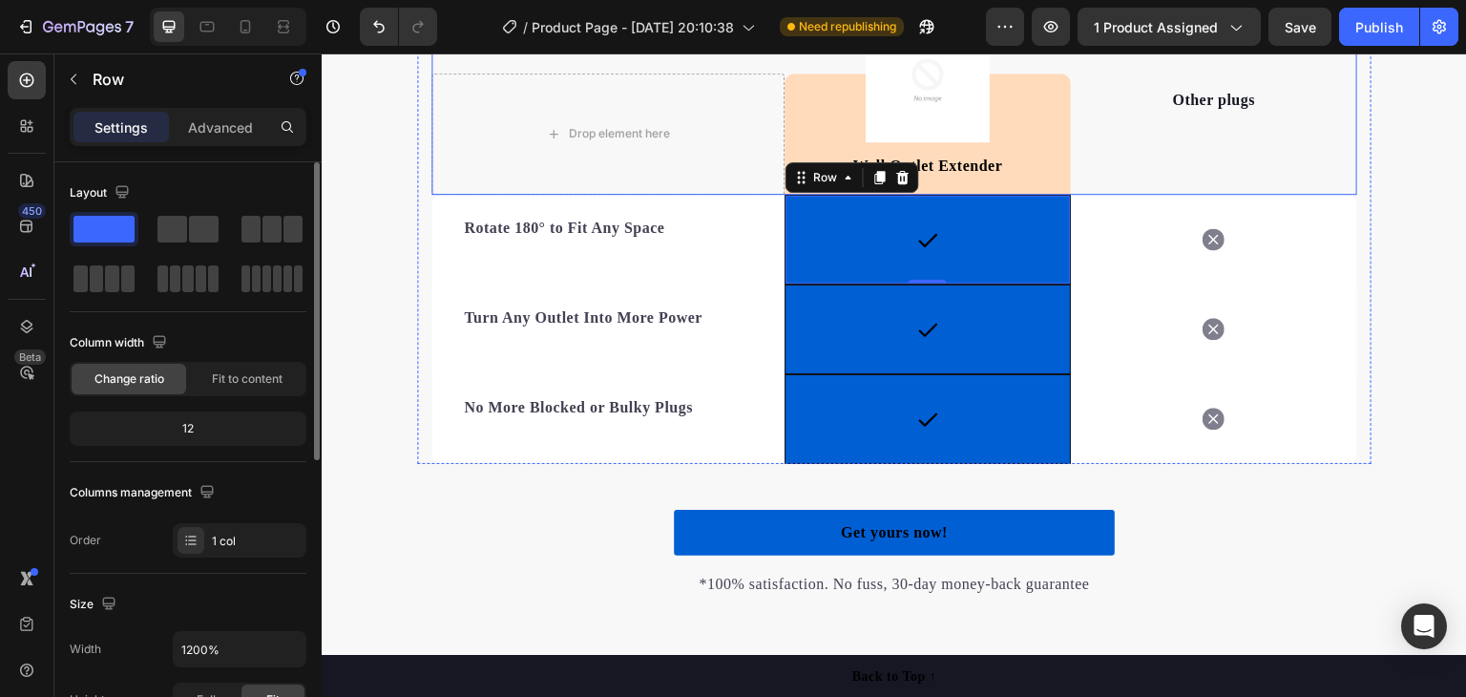
click at [1112, 154] on div "Other plugs Text block" at bounding box center [1214, 133] width 286 height 121
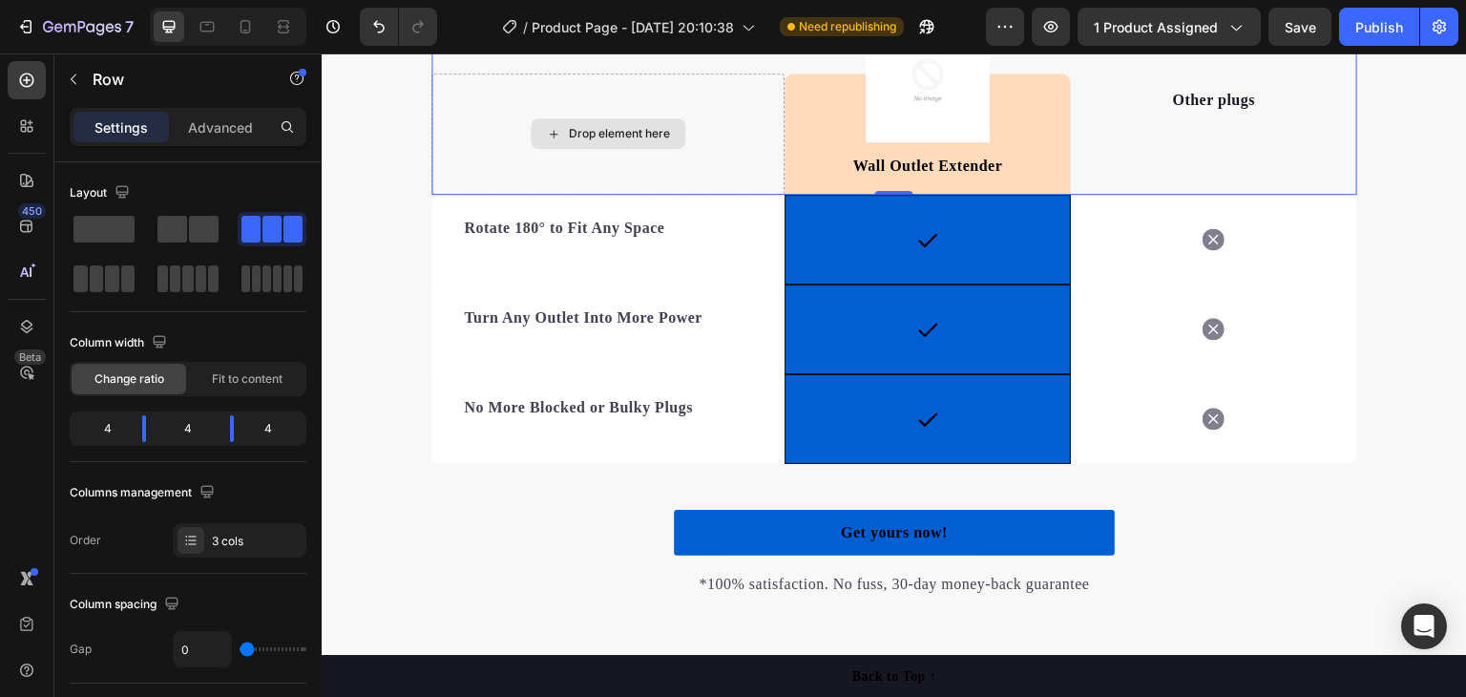
click at [735, 127] on div "Drop element here" at bounding box center [607, 133] width 353 height 121
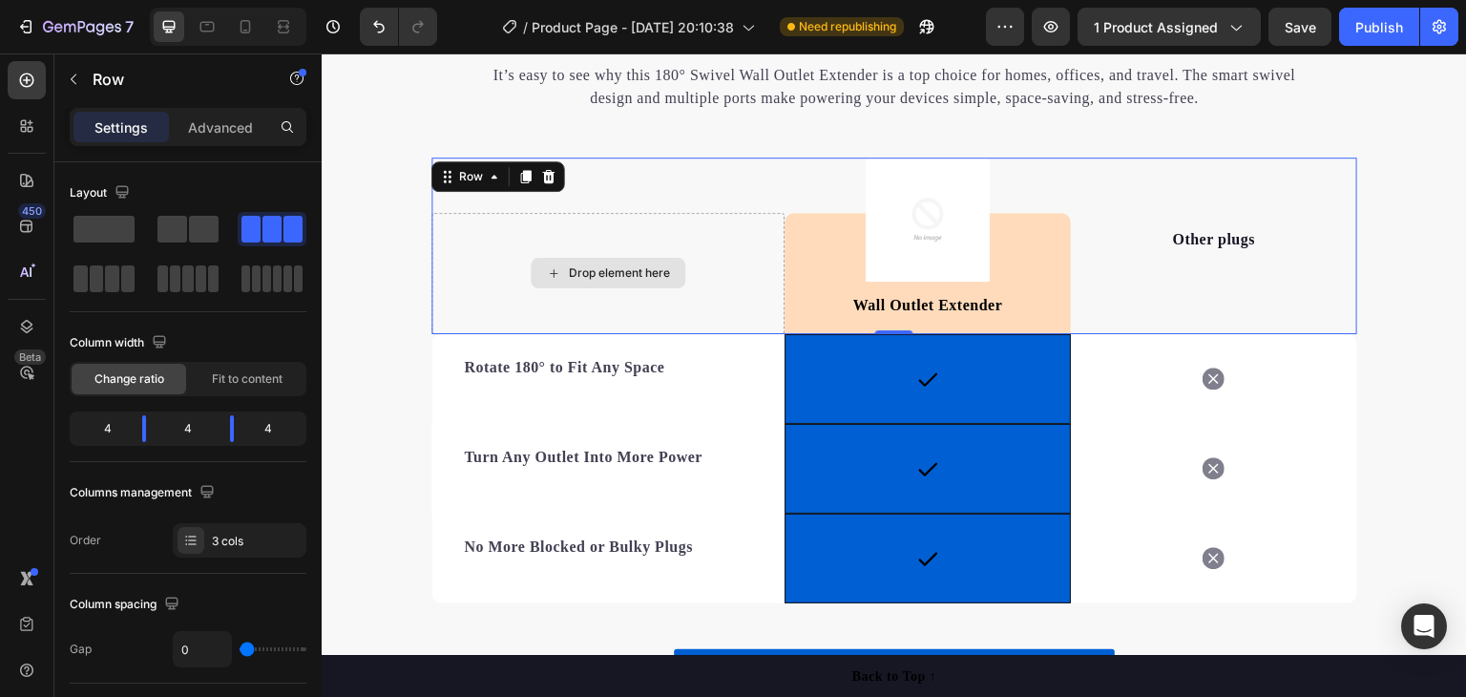
scroll to position [2821, 0]
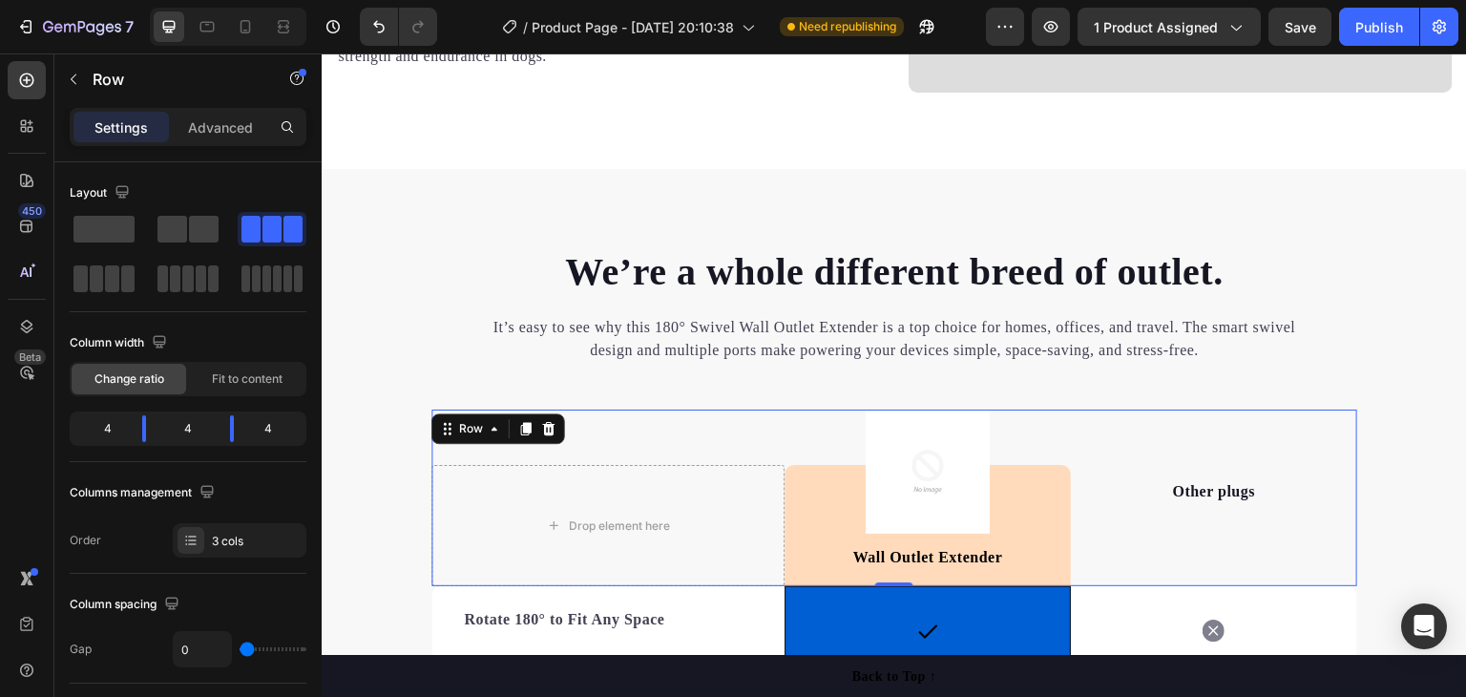
click at [753, 414] on div "Drop element here Image Wall Outlet Extender Text block Row Other plugs Text bl…" at bounding box center [894, 497] width 926 height 177
click at [1015, 482] on div "Wall Outlet Extender Text block" at bounding box center [928, 525] width 286 height 121
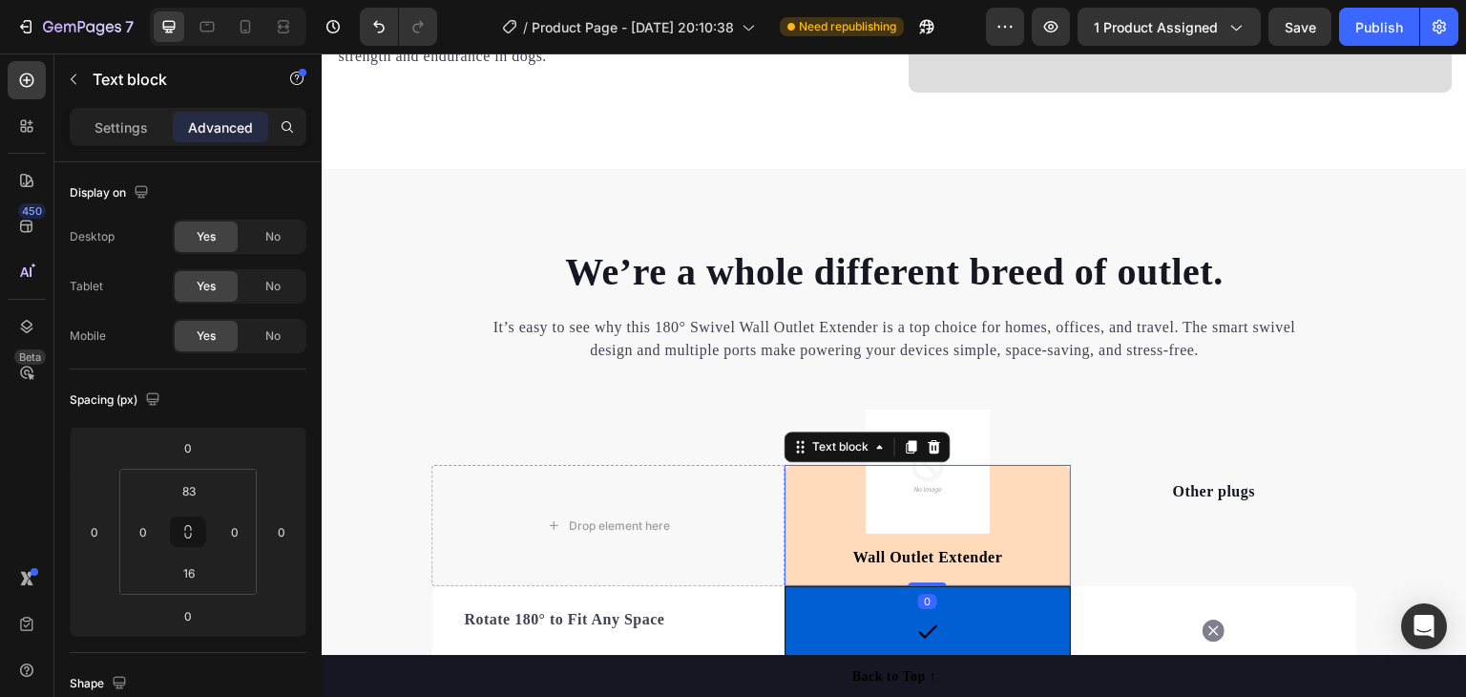
click at [1023, 482] on div "Wall Outlet Extender Text block 0" at bounding box center [928, 525] width 286 height 121
click at [907, 440] on icon at bounding box center [912, 446] width 10 height 13
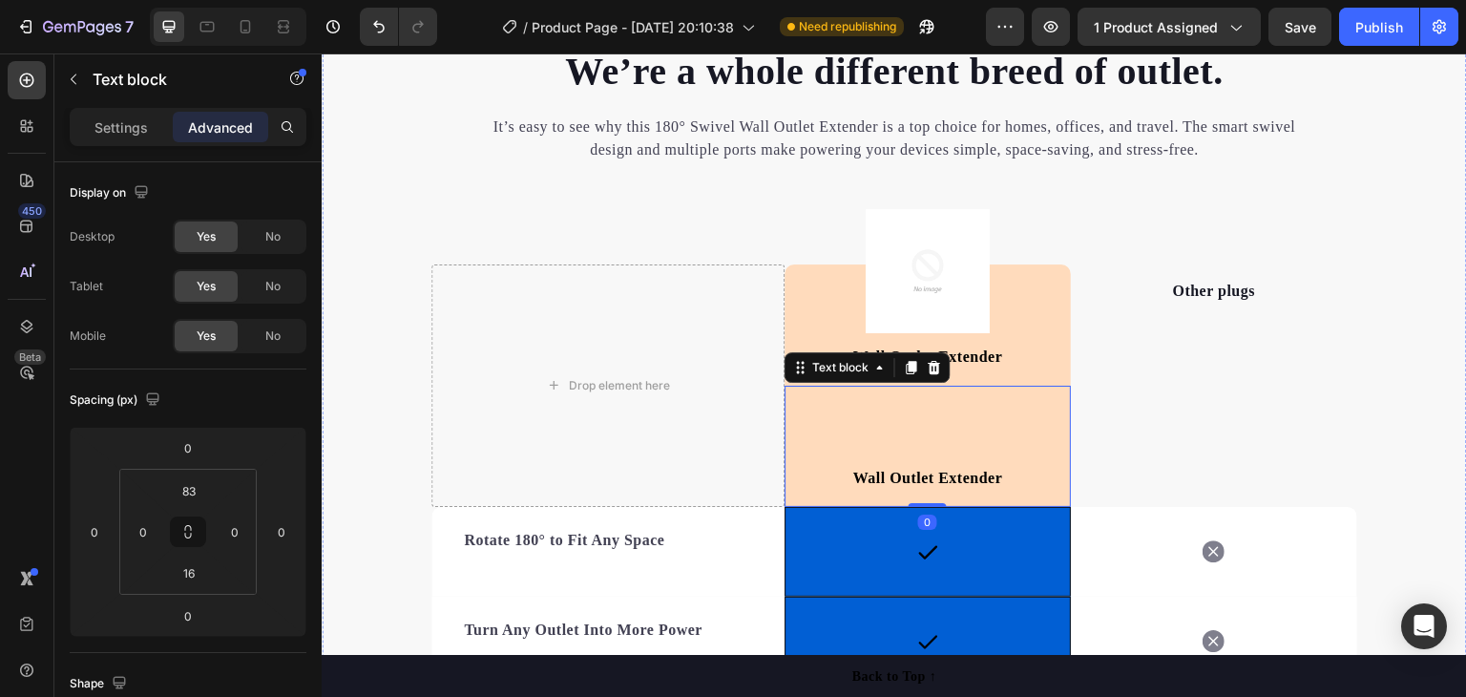
scroll to position [3012, 0]
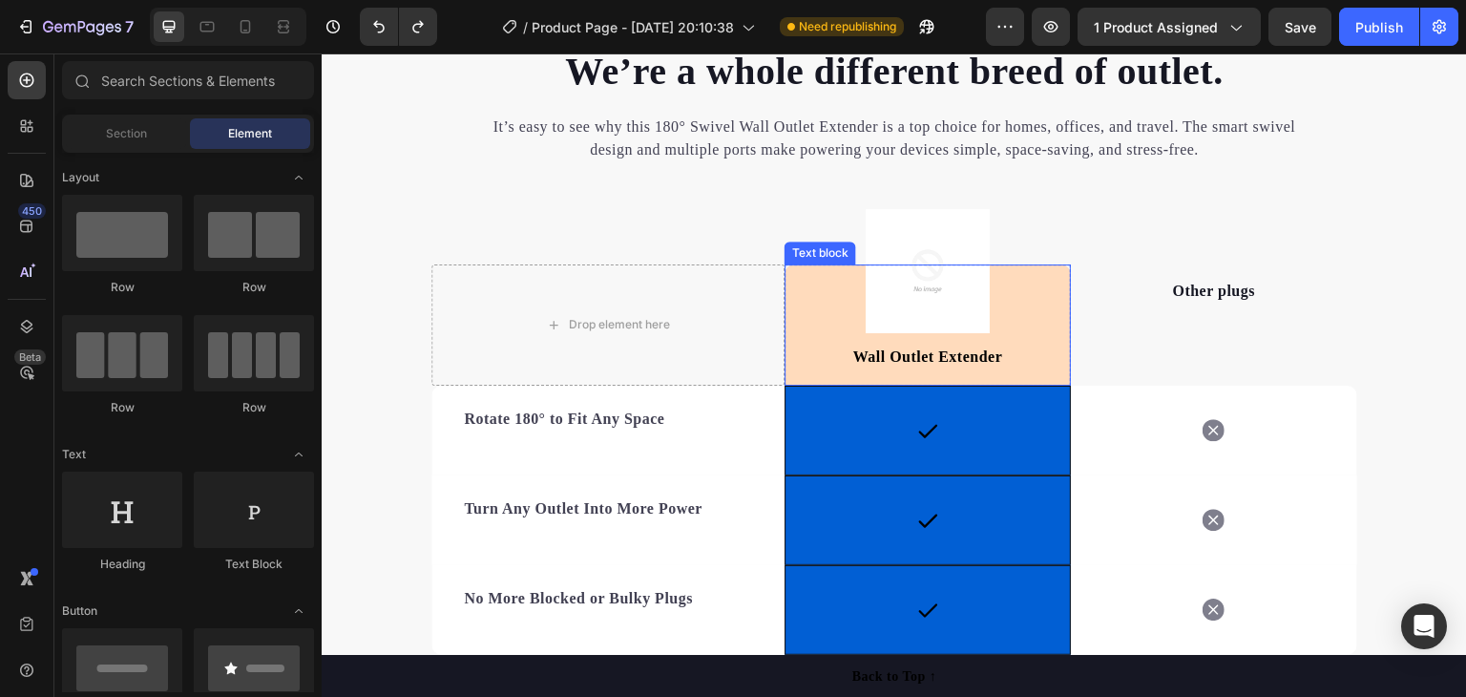
click at [1041, 312] on div "Wall Outlet Extender Text block" at bounding box center [928, 324] width 286 height 121
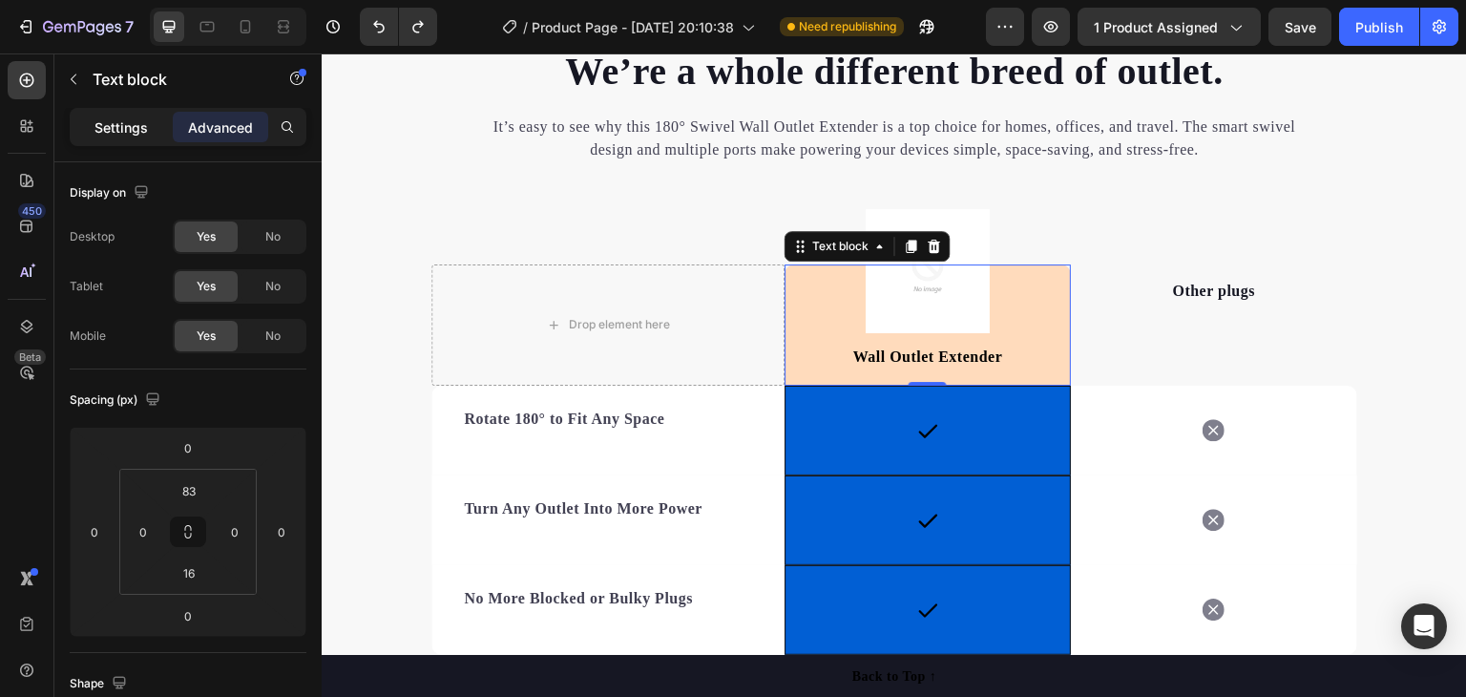
click at [137, 127] on p "Settings" at bounding box center [120, 127] width 53 height 20
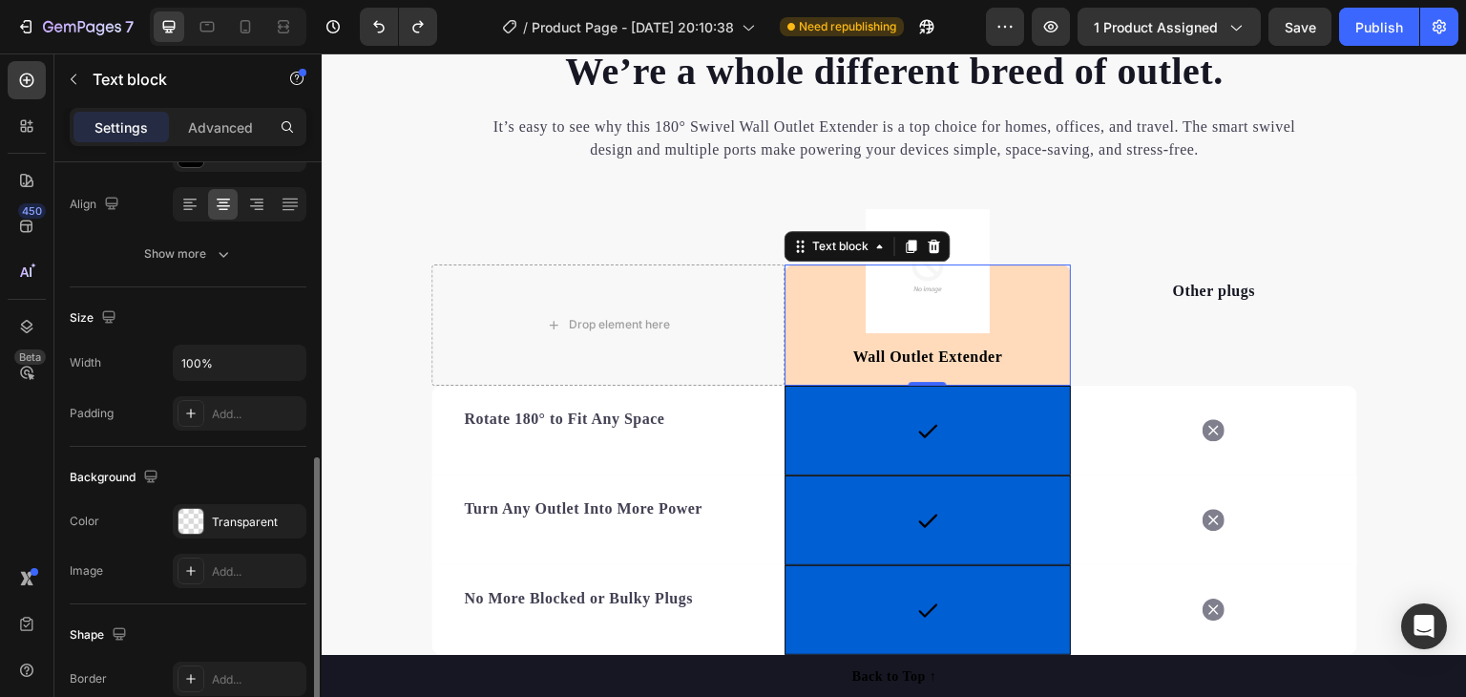
scroll to position [382, 0]
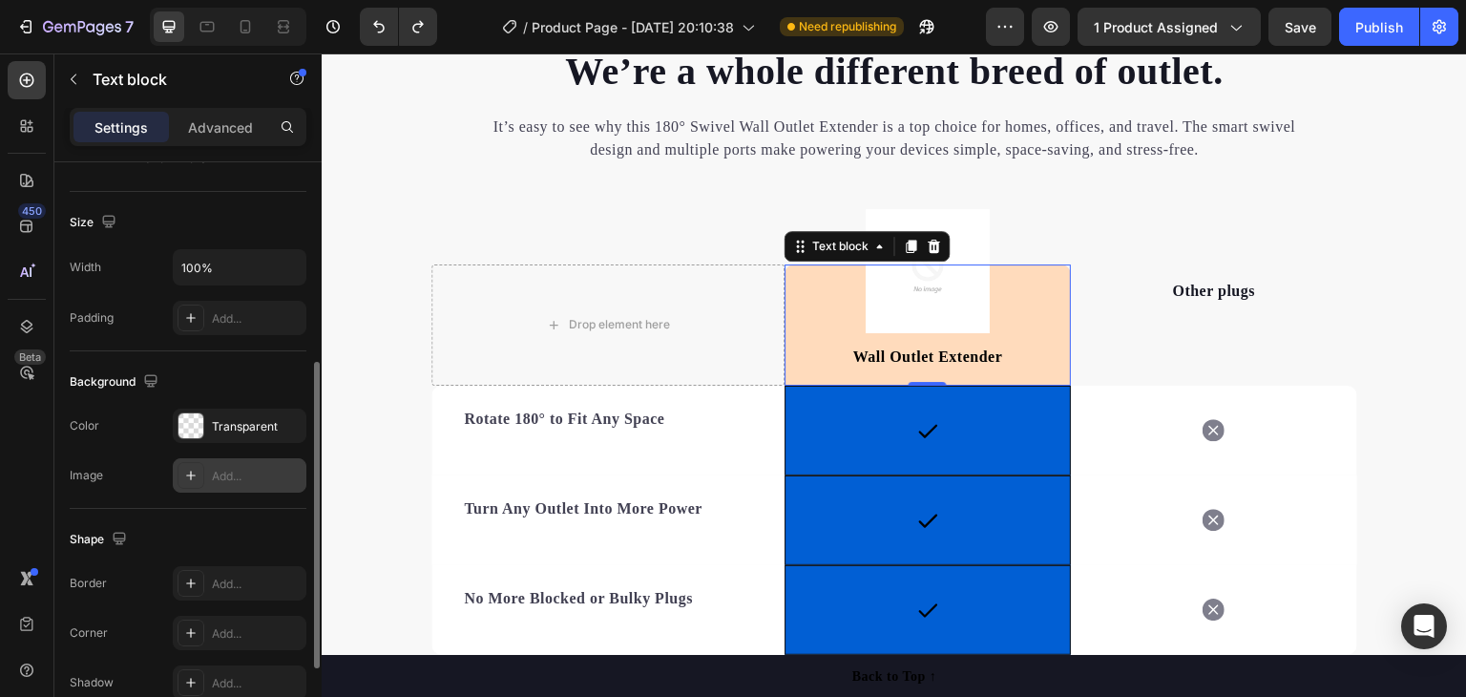
click at [220, 469] on div "Add..." at bounding box center [257, 476] width 90 height 17
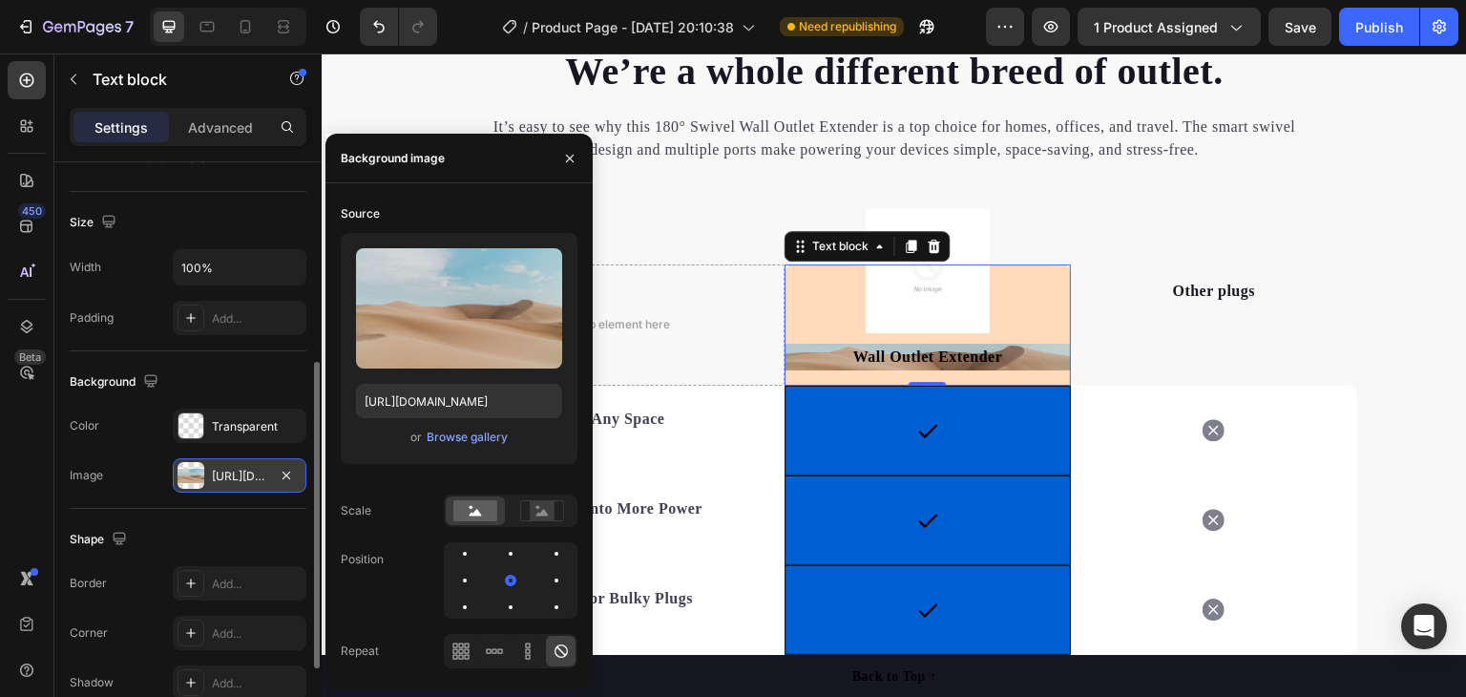
click at [217, 470] on div "https://cdn.shopify.com/s/files/1/2005/9307/files/background_settings.jpg" at bounding box center [239, 476] width 55 height 17
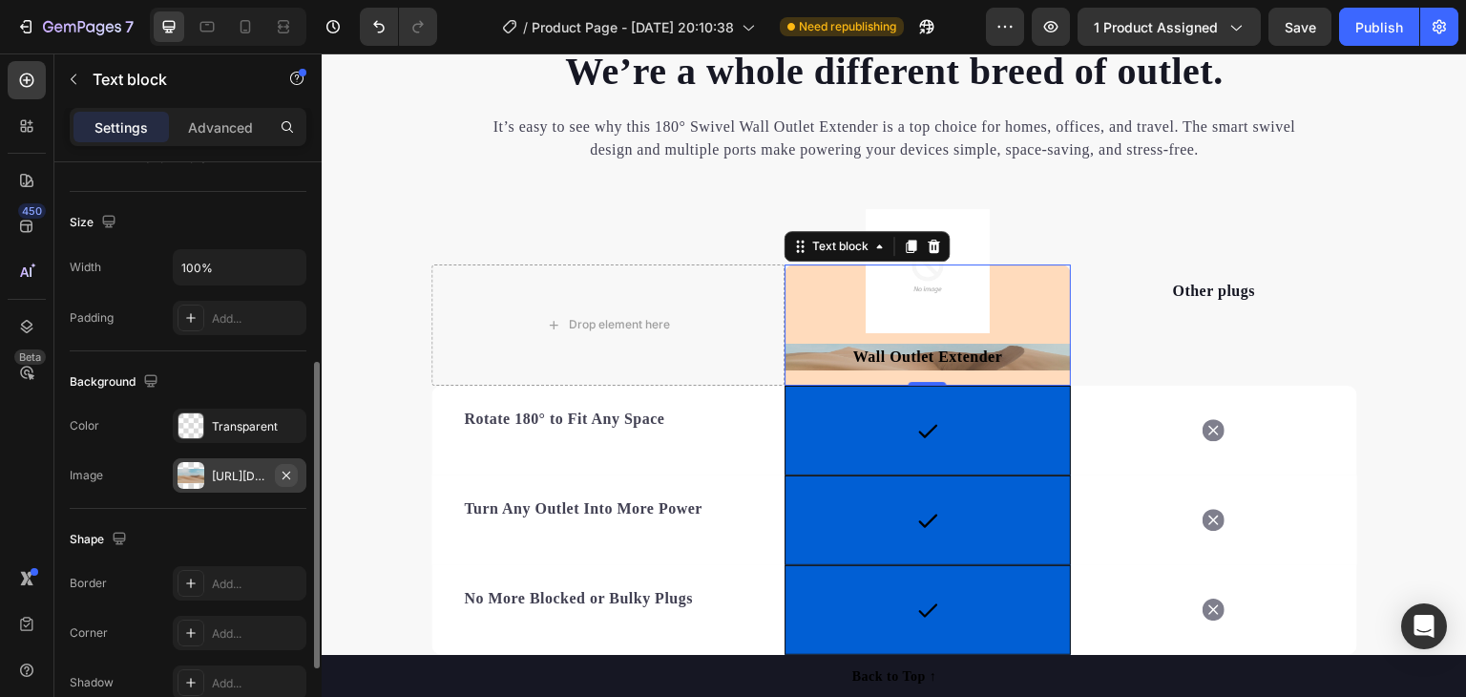
click at [287, 468] on icon "button" at bounding box center [286, 475] width 15 height 15
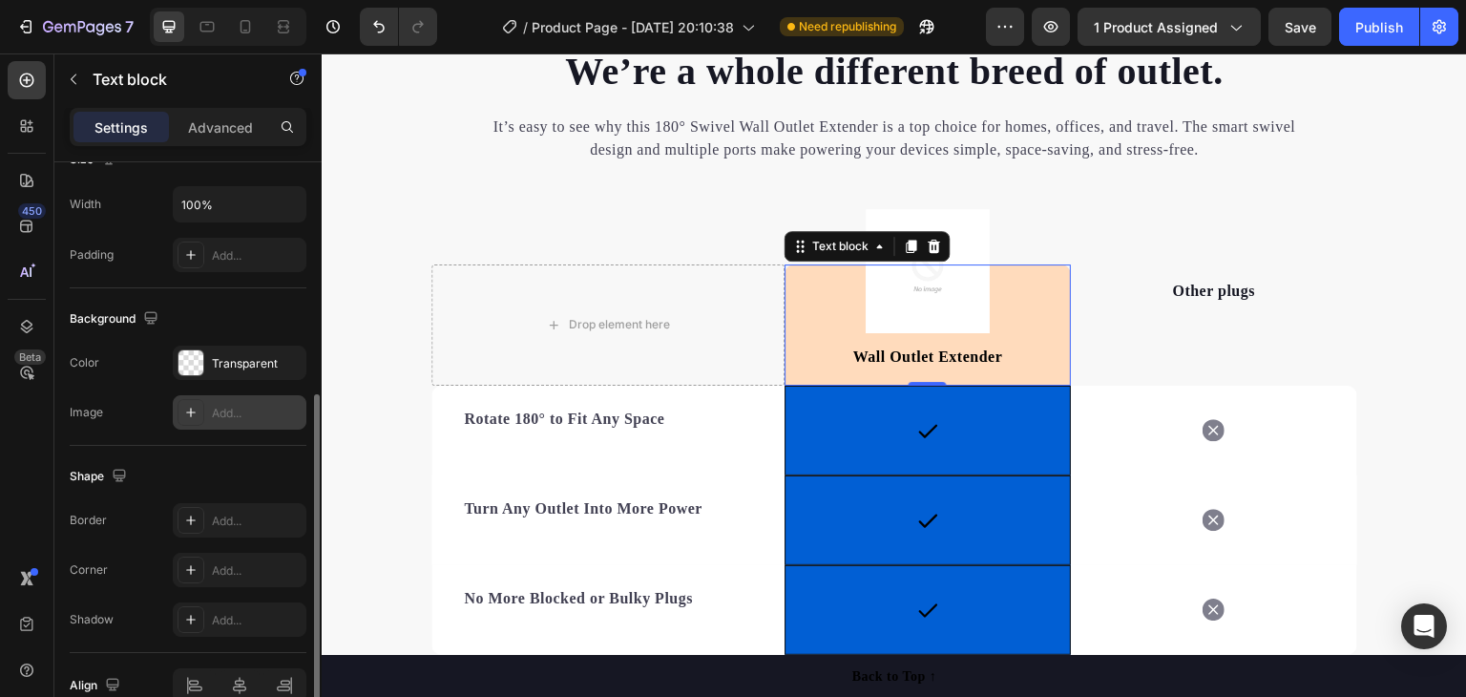
scroll to position [349, 0]
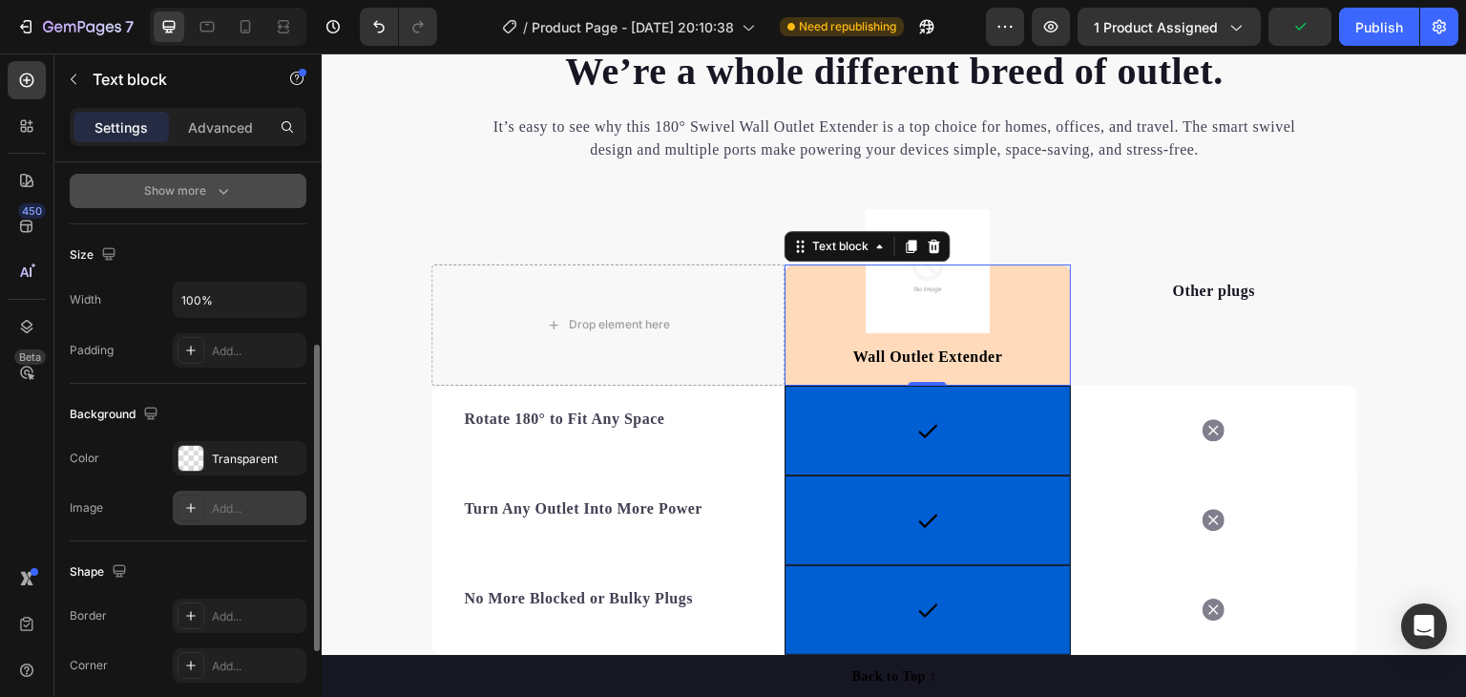
click at [246, 187] on button "Show more" at bounding box center [188, 191] width 237 height 34
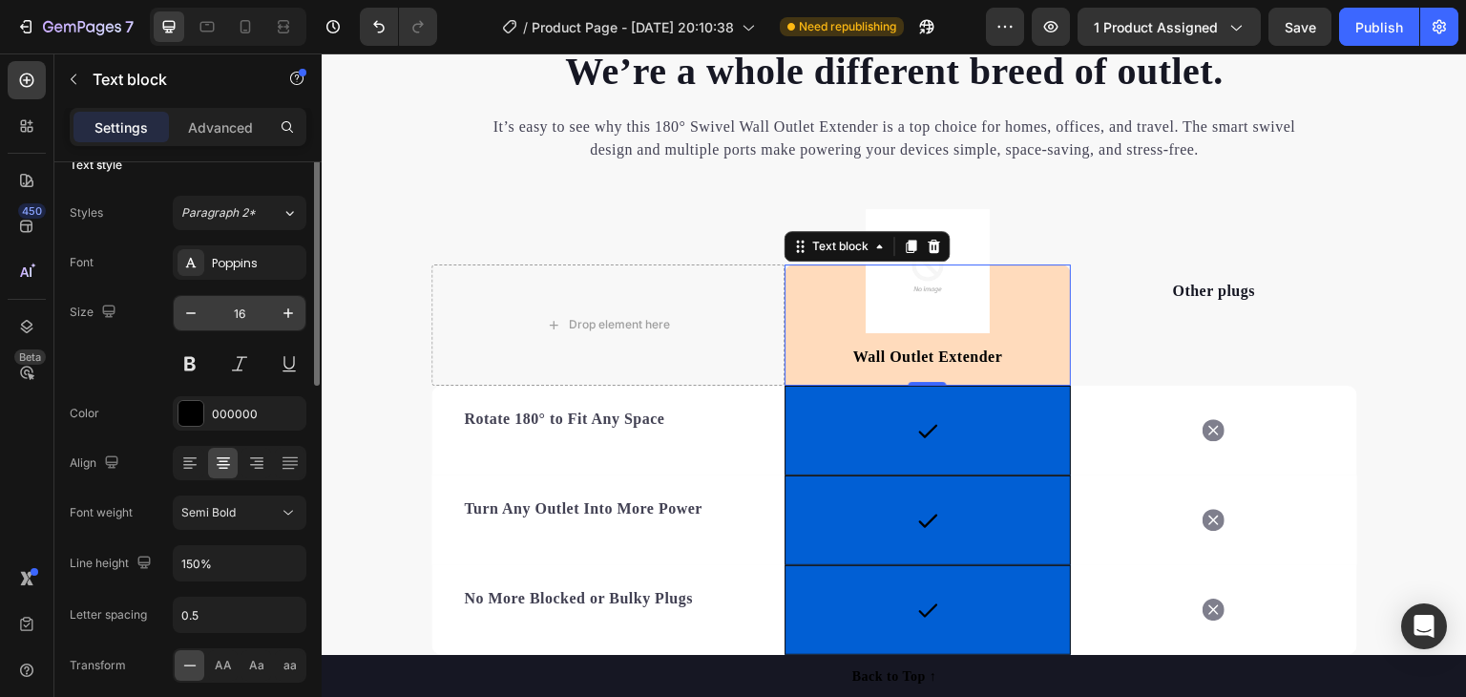
scroll to position [0, 0]
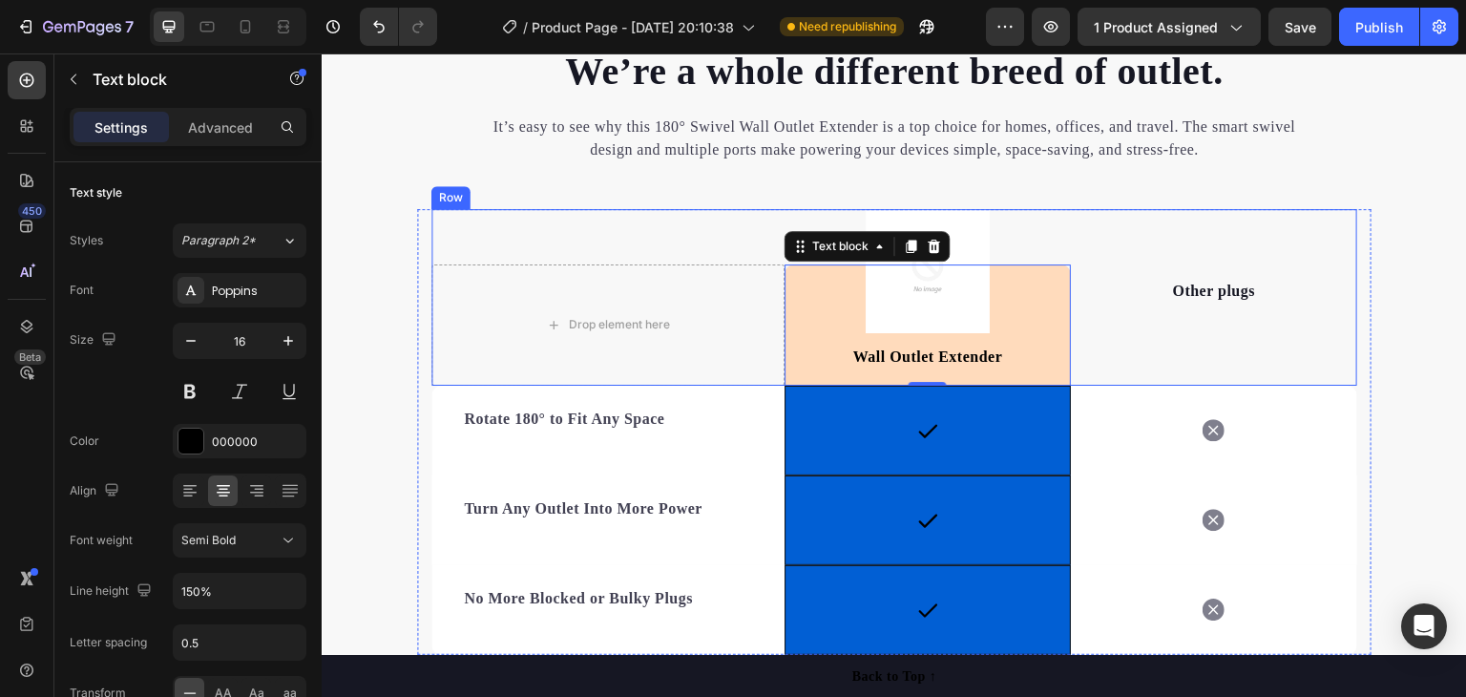
click at [1087, 219] on div "Drop element here Image Wall Outlet Extender Text block 0 Row Other plugs Text …" at bounding box center [894, 297] width 926 height 177
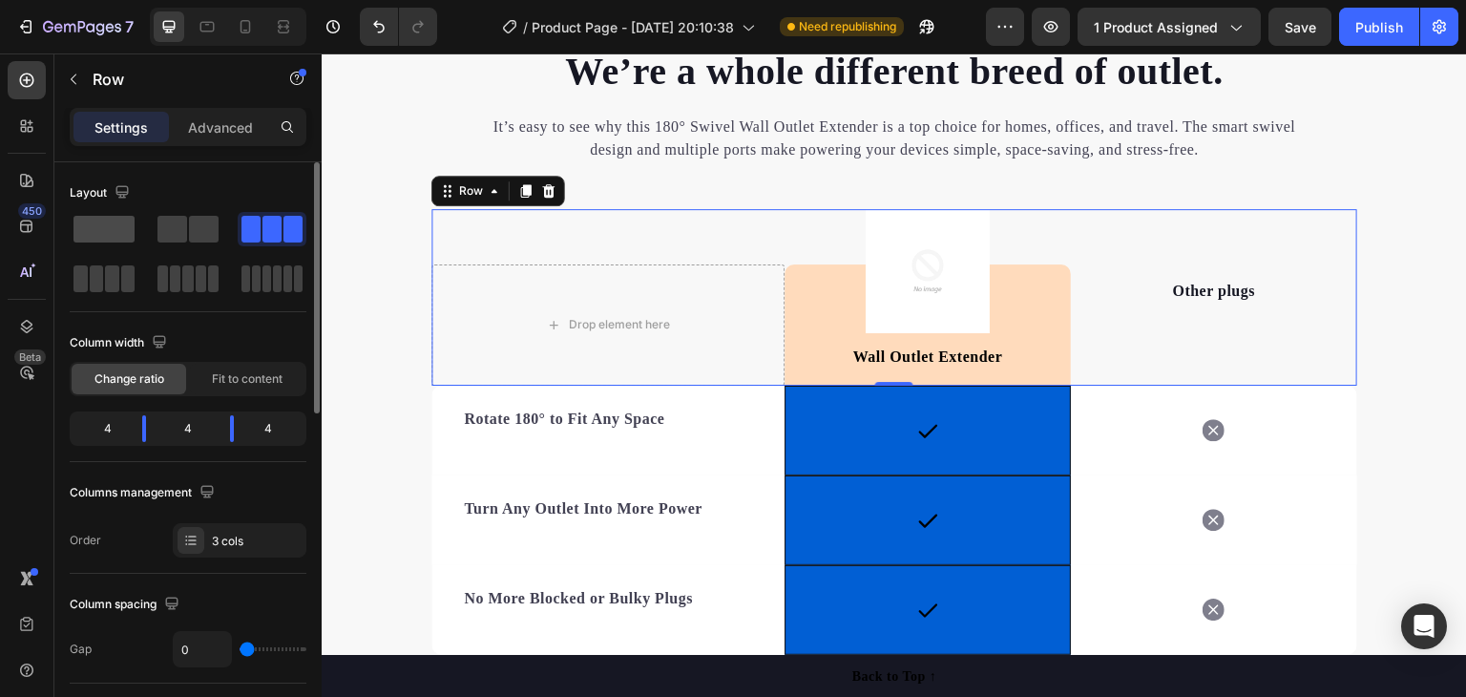
click at [103, 228] on span at bounding box center [103, 229] width 61 height 27
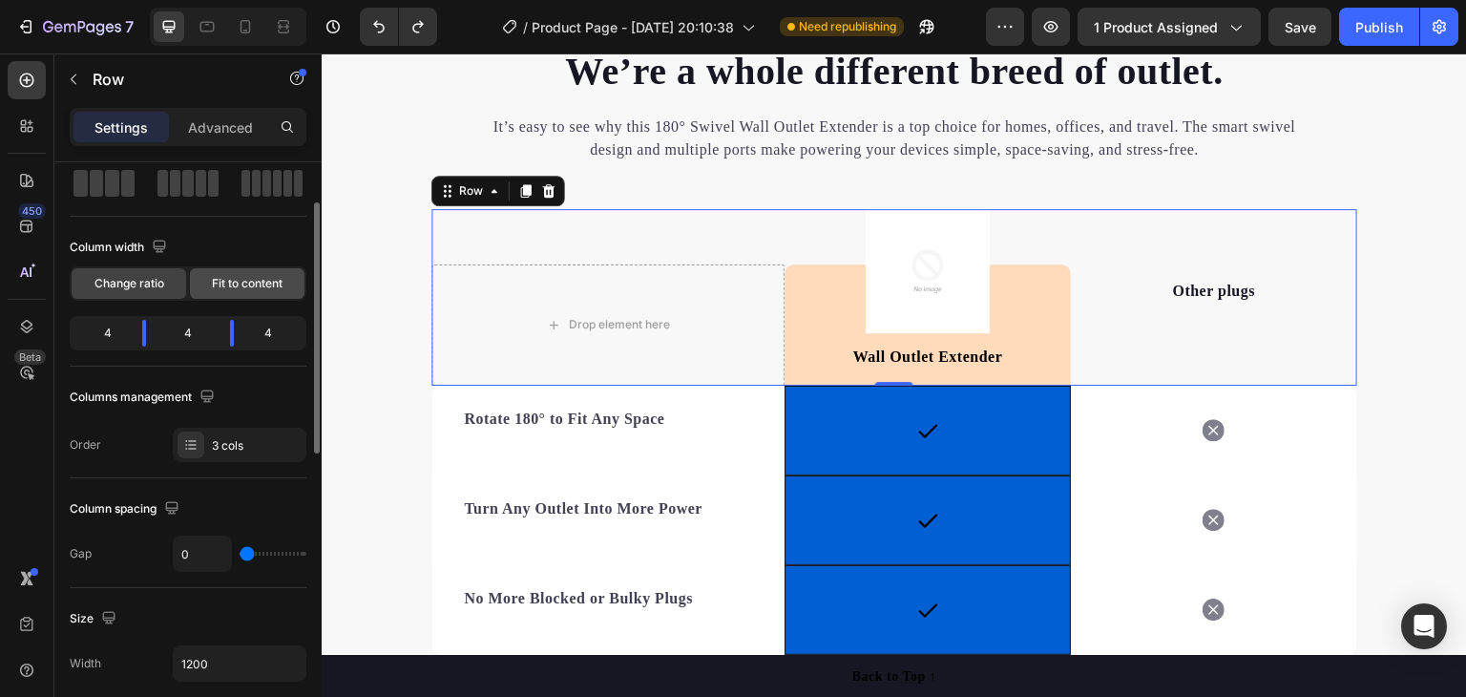
click at [216, 280] on span "Fit to content" at bounding box center [247, 283] width 71 height 17
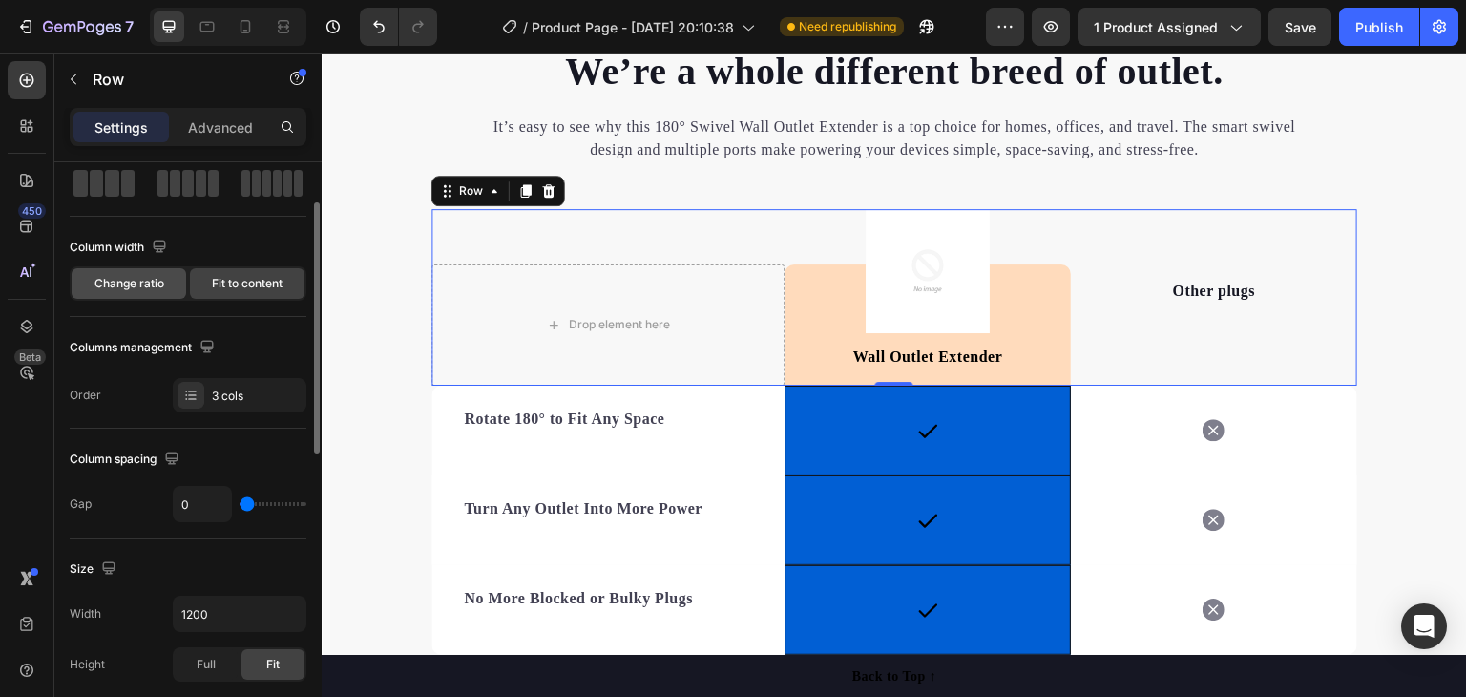
click at [126, 283] on span "Change ratio" at bounding box center [129, 283] width 70 height 17
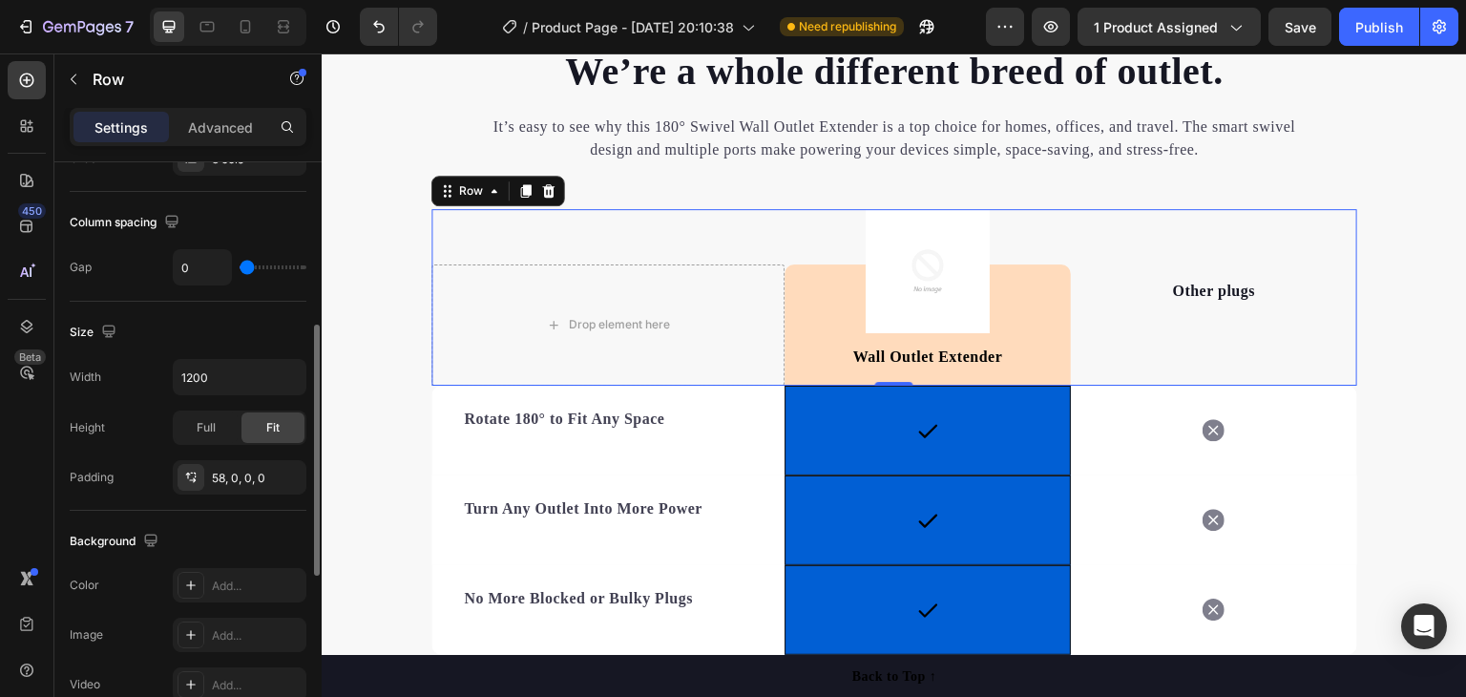
scroll to position [477, 0]
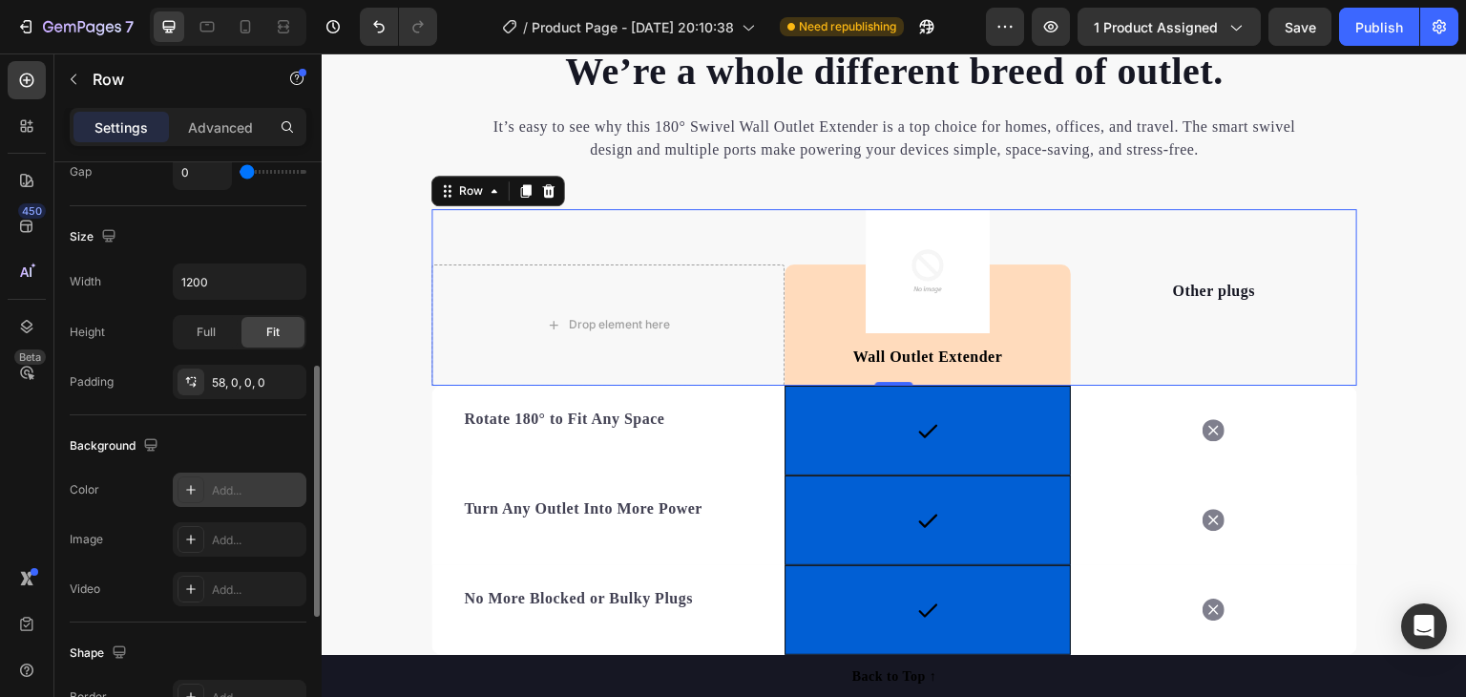
click at [218, 482] on div "Add..." at bounding box center [257, 490] width 90 height 17
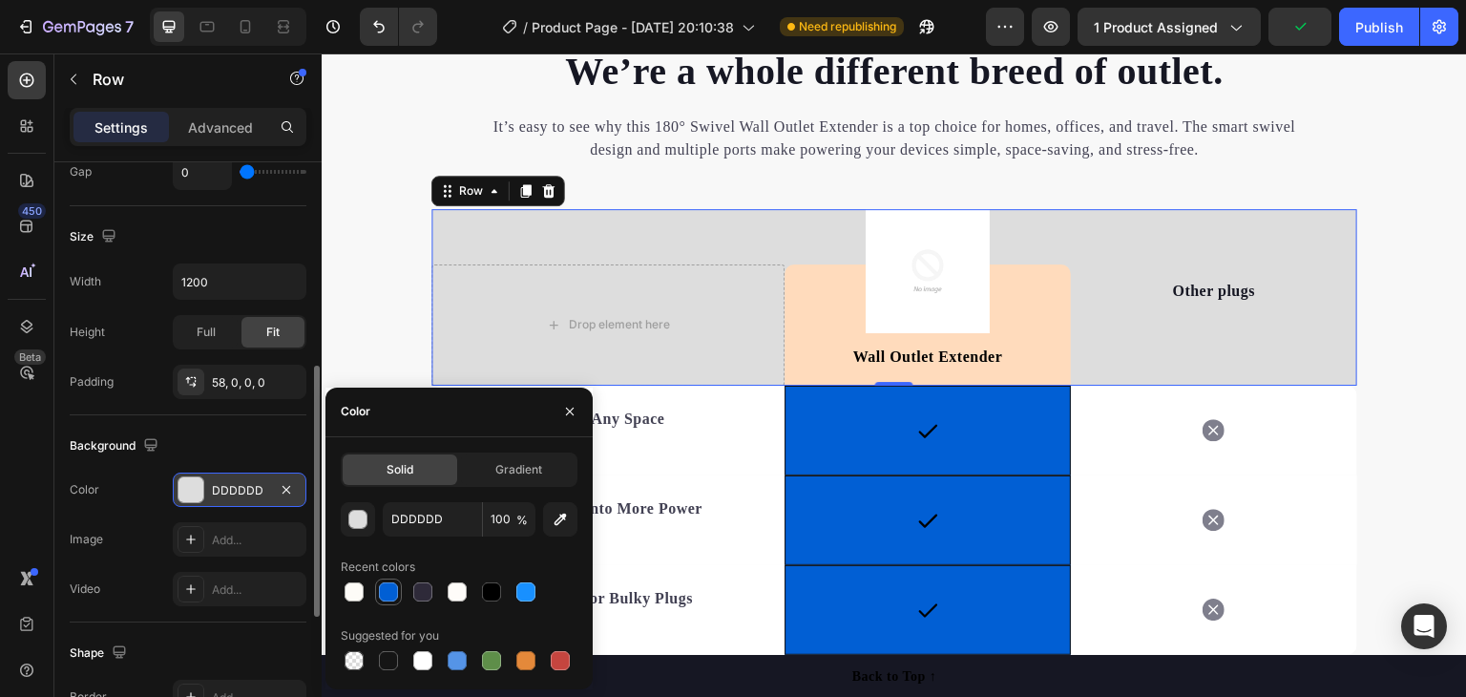
click at [392, 590] on div at bounding box center [388, 591] width 19 height 19
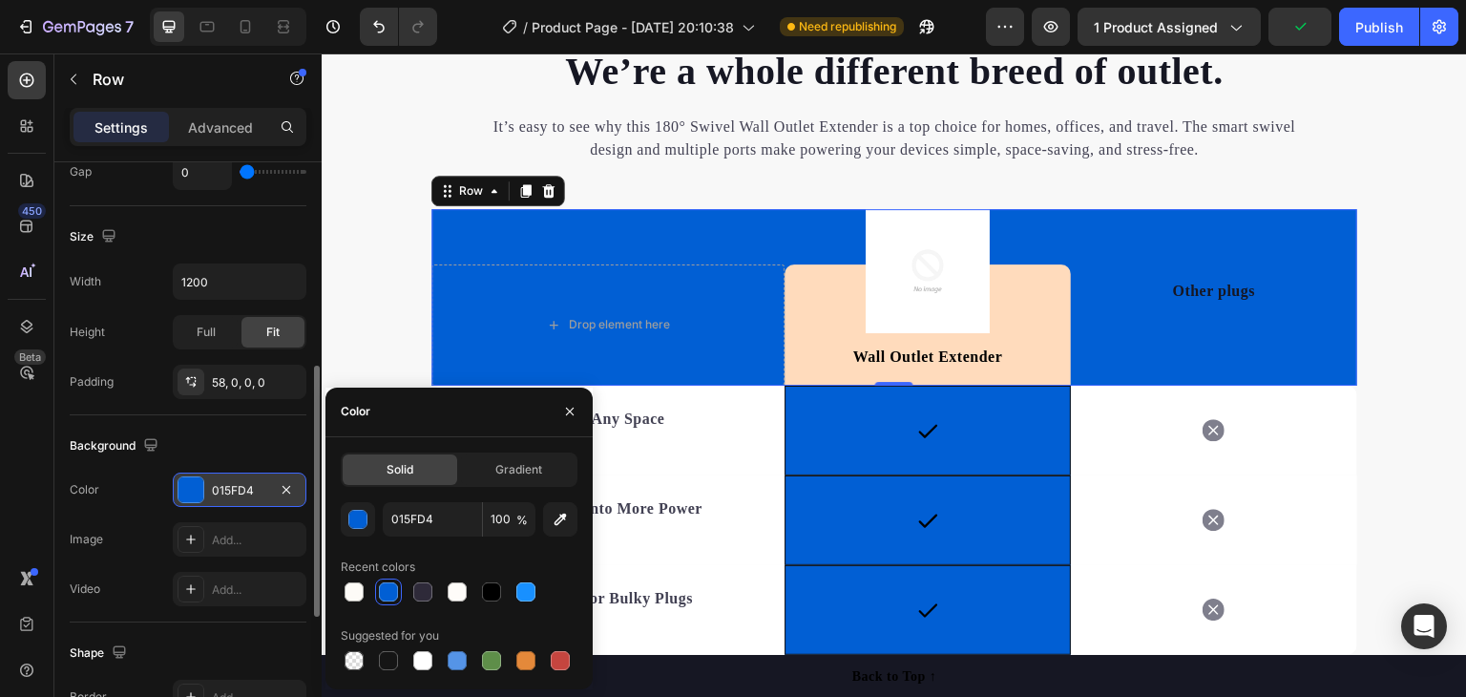
click at [389, 590] on div at bounding box center [388, 591] width 19 height 19
click at [356, 654] on div at bounding box center [354, 660] width 19 height 19
type input "000000"
type input "0"
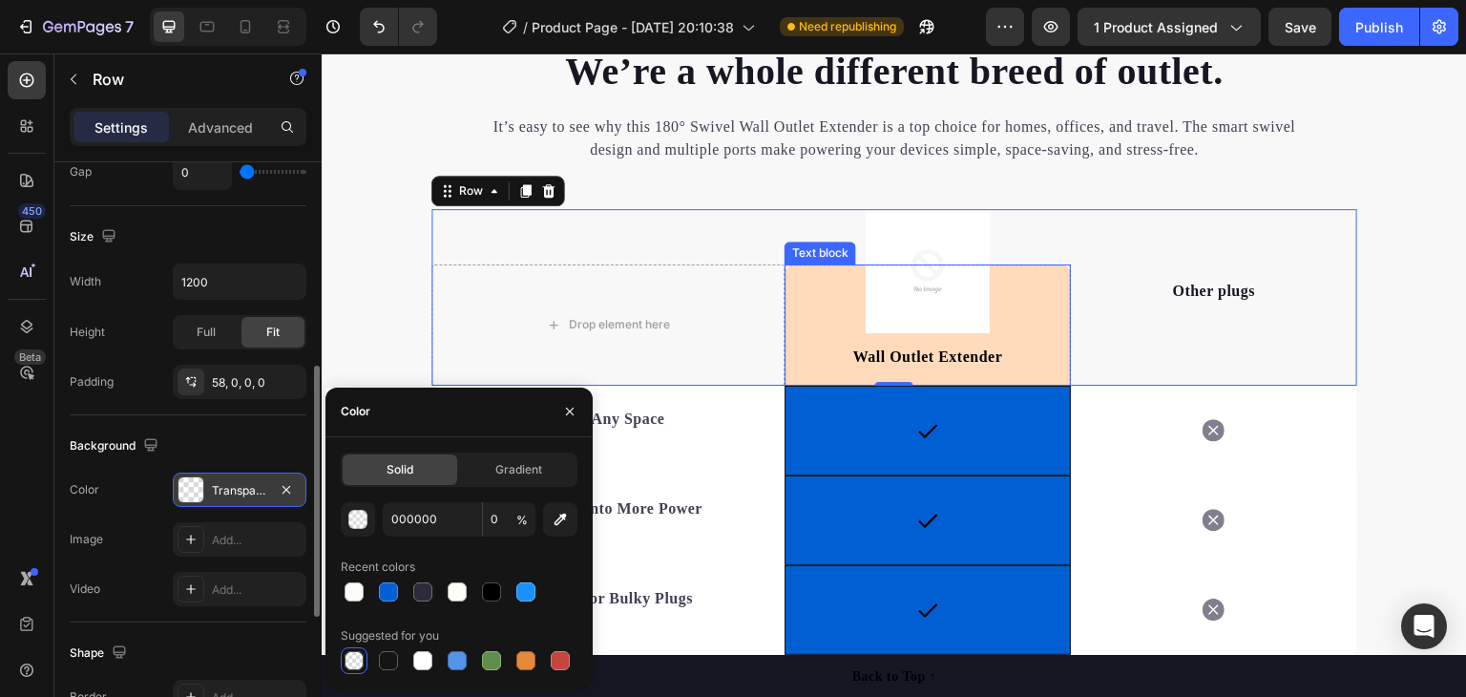
click at [1038, 313] on div "Wall Outlet Extender Text block" at bounding box center [928, 324] width 286 height 121
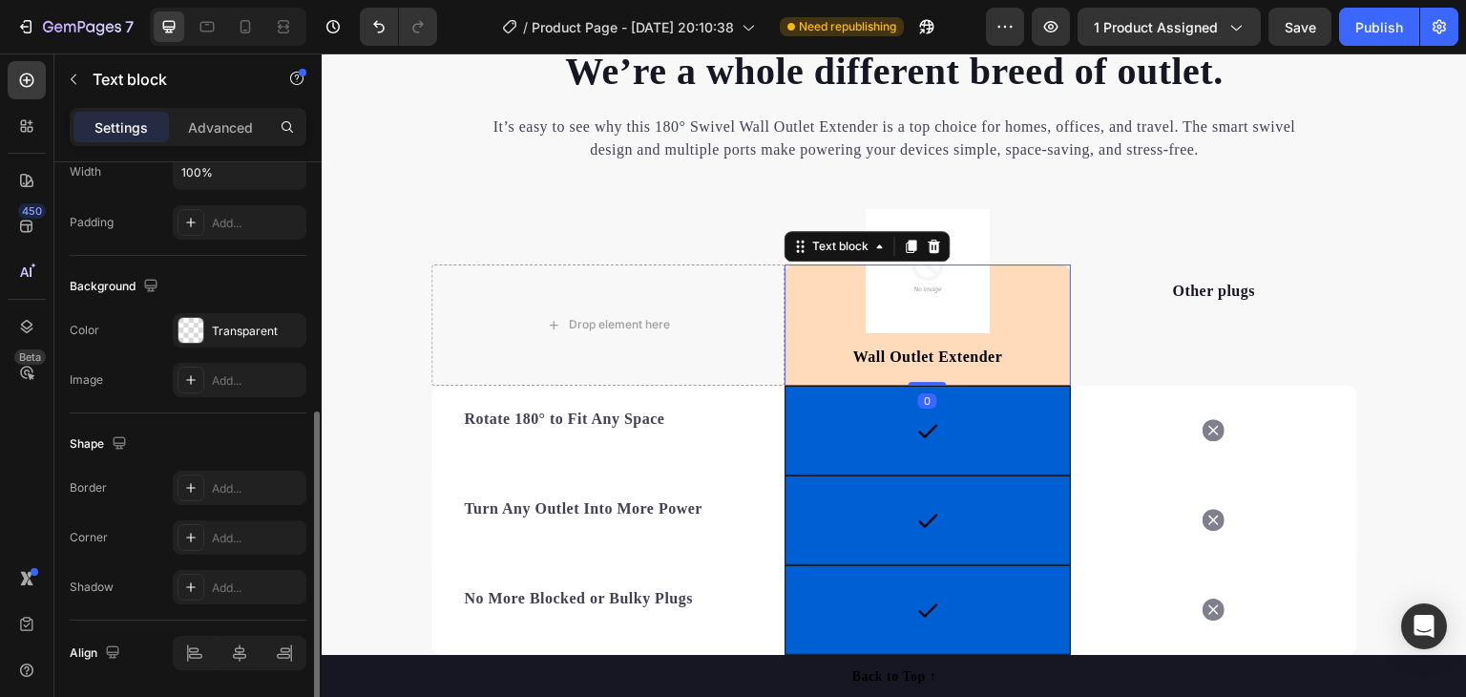
scroll to position [0, 0]
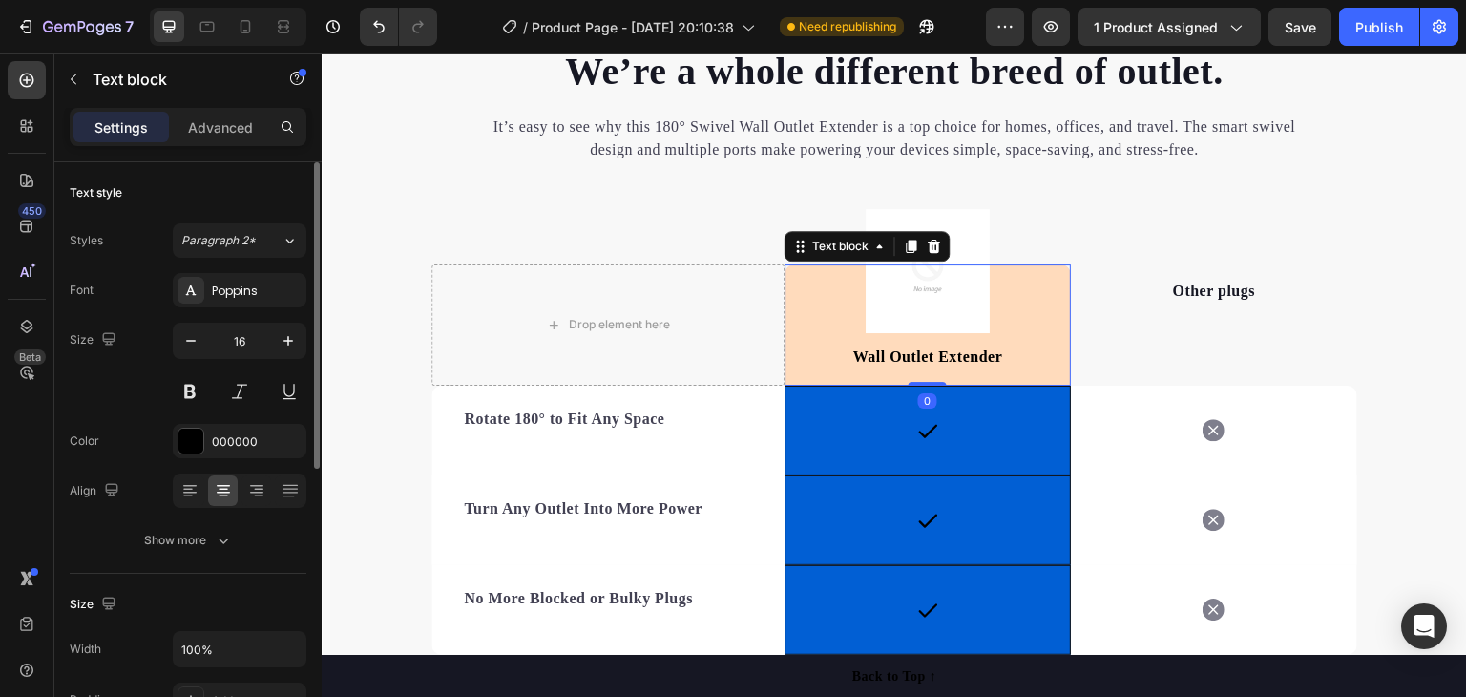
click at [936, 299] on div "Wall Outlet Extender Text block 0" at bounding box center [928, 324] width 286 height 121
click at [946, 224] on img at bounding box center [928, 271] width 124 height 124
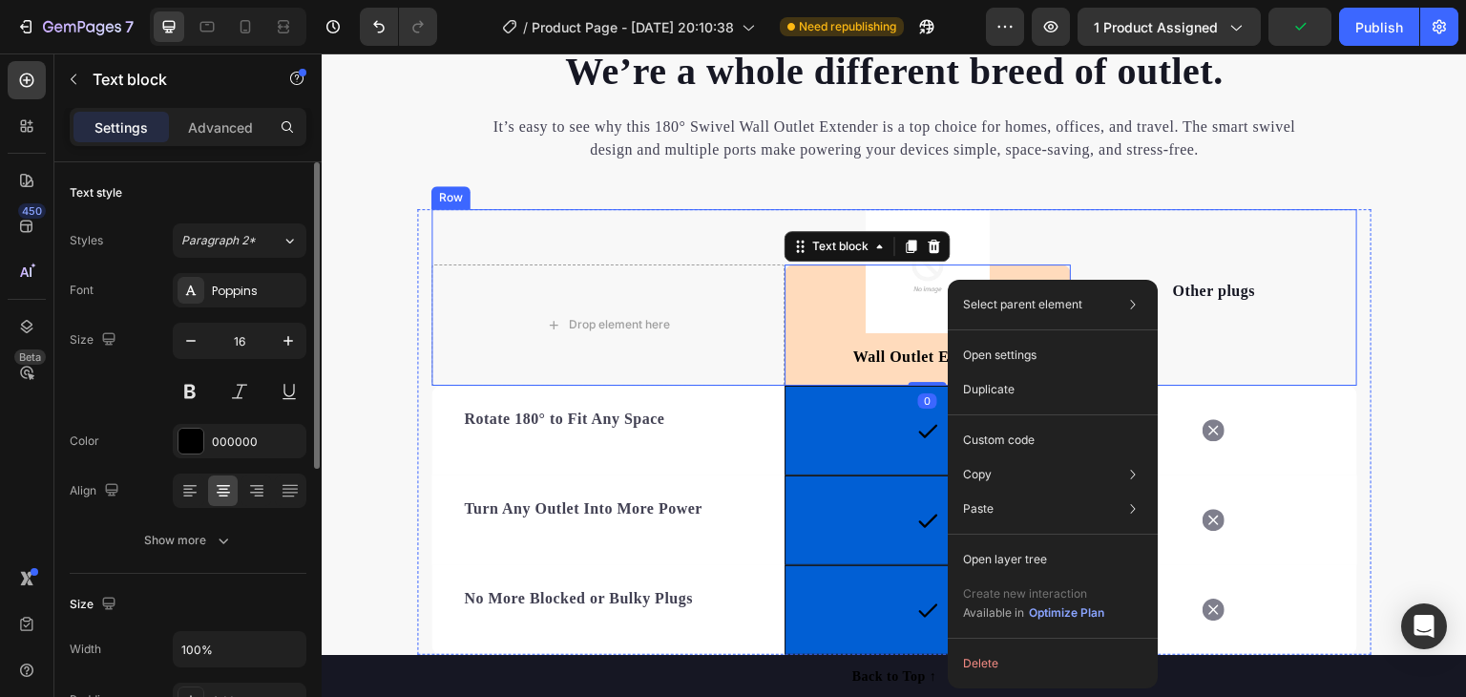
click at [1013, 225] on div "Drop element here Image Wall Outlet Extender Text block 0 Row Other plugs Text …" at bounding box center [894, 297] width 926 height 177
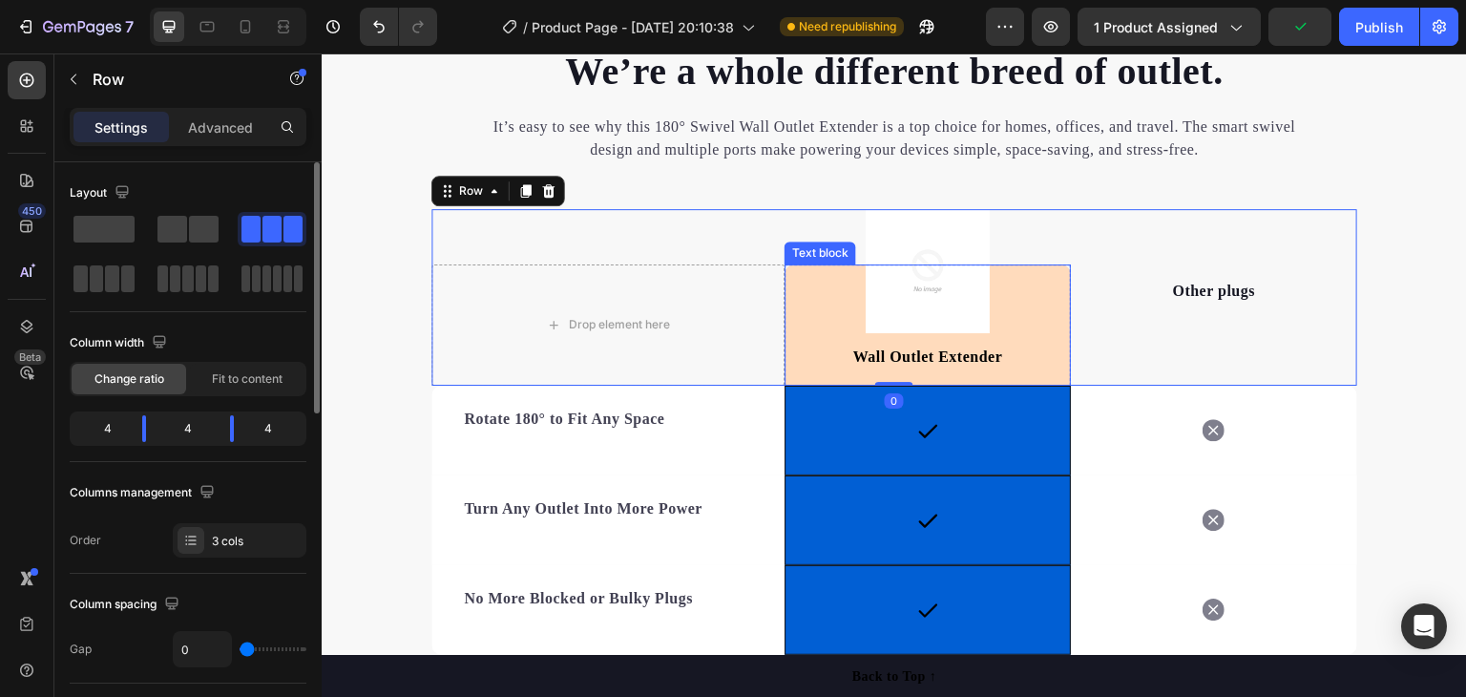
click at [951, 278] on div "Wall Outlet Extender Text block" at bounding box center [928, 324] width 286 height 121
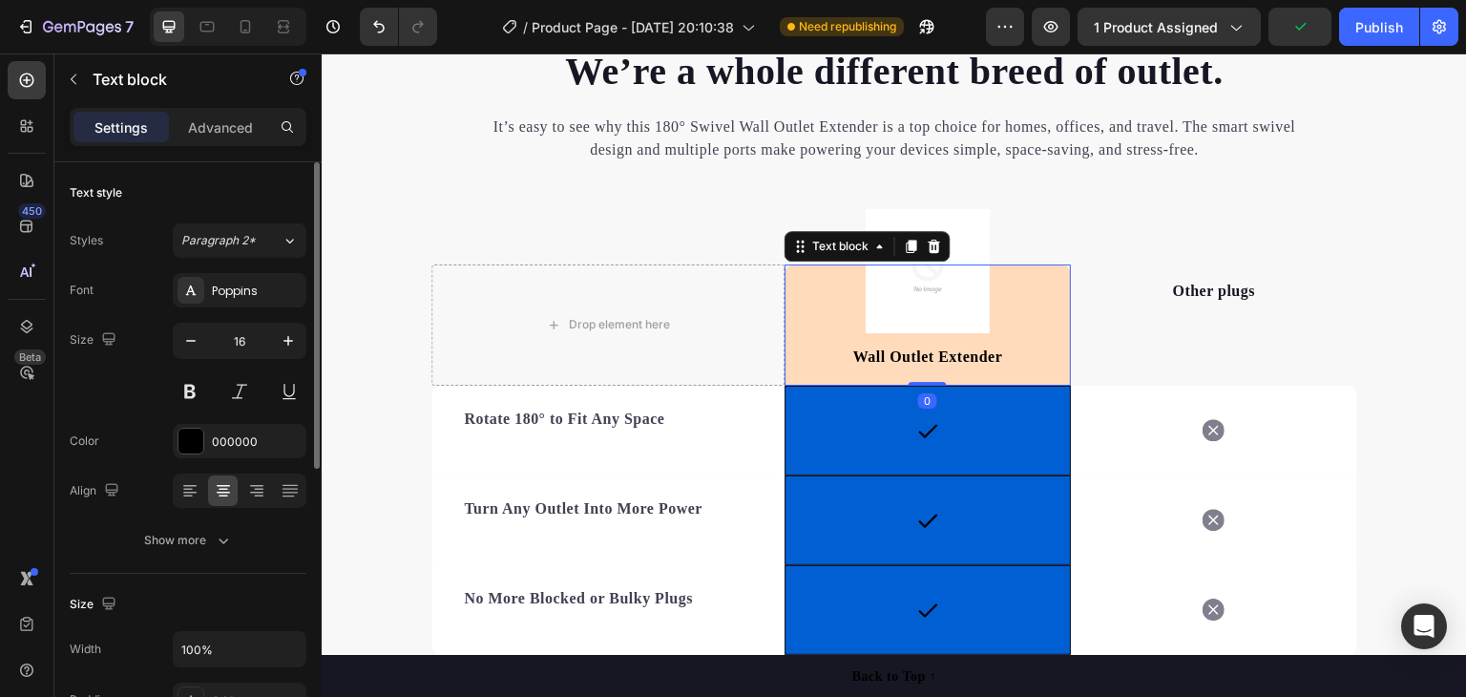
click at [973, 225] on img at bounding box center [928, 271] width 124 height 124
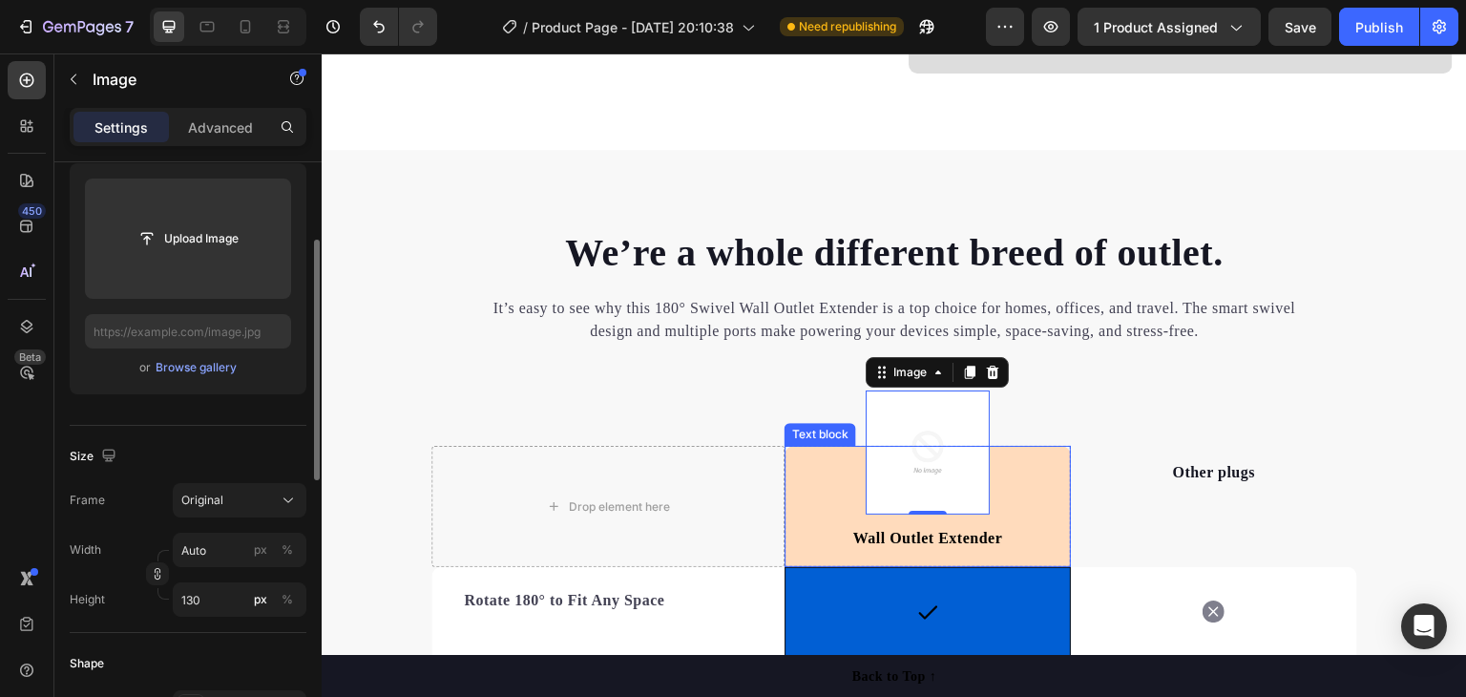
scroll to position [2856, 0]
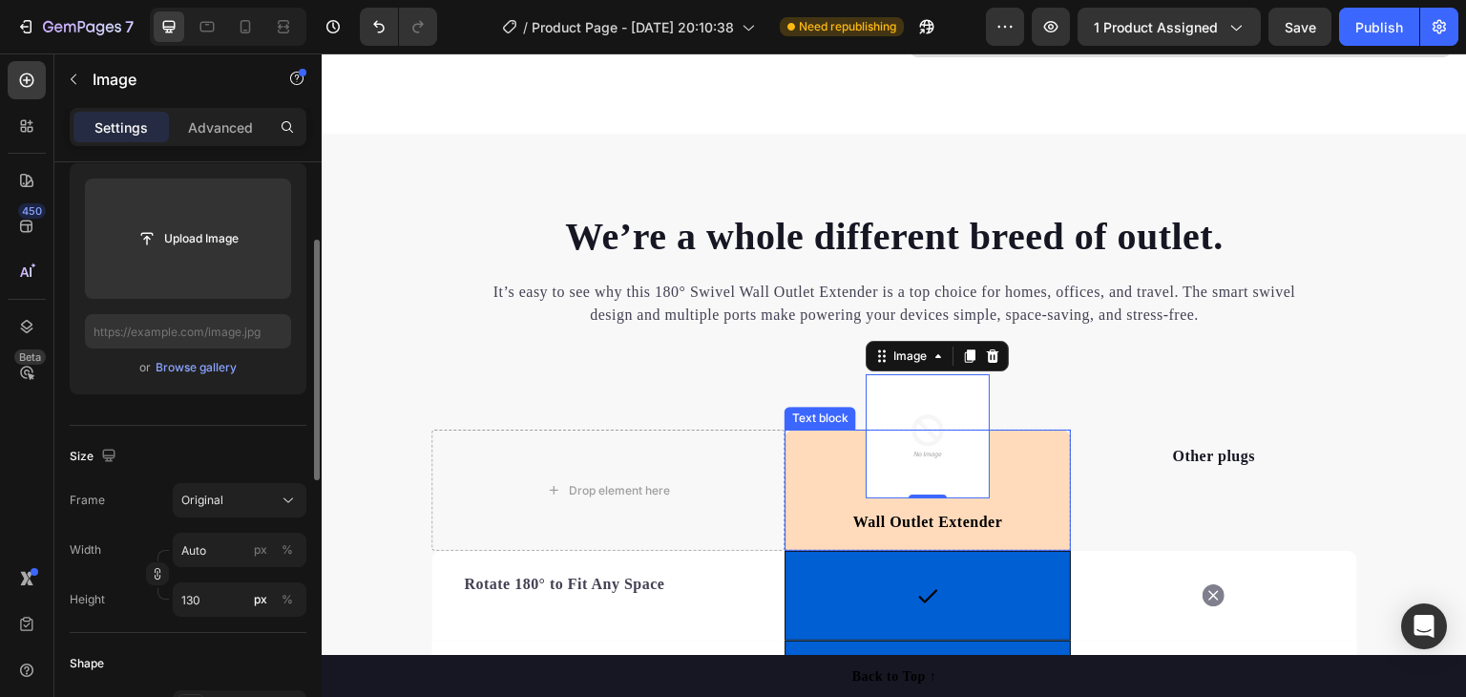
click at [1026, 436] on div "Wall Outlet Extender Text block" at bounding box center [928, 489] width 286 height 121
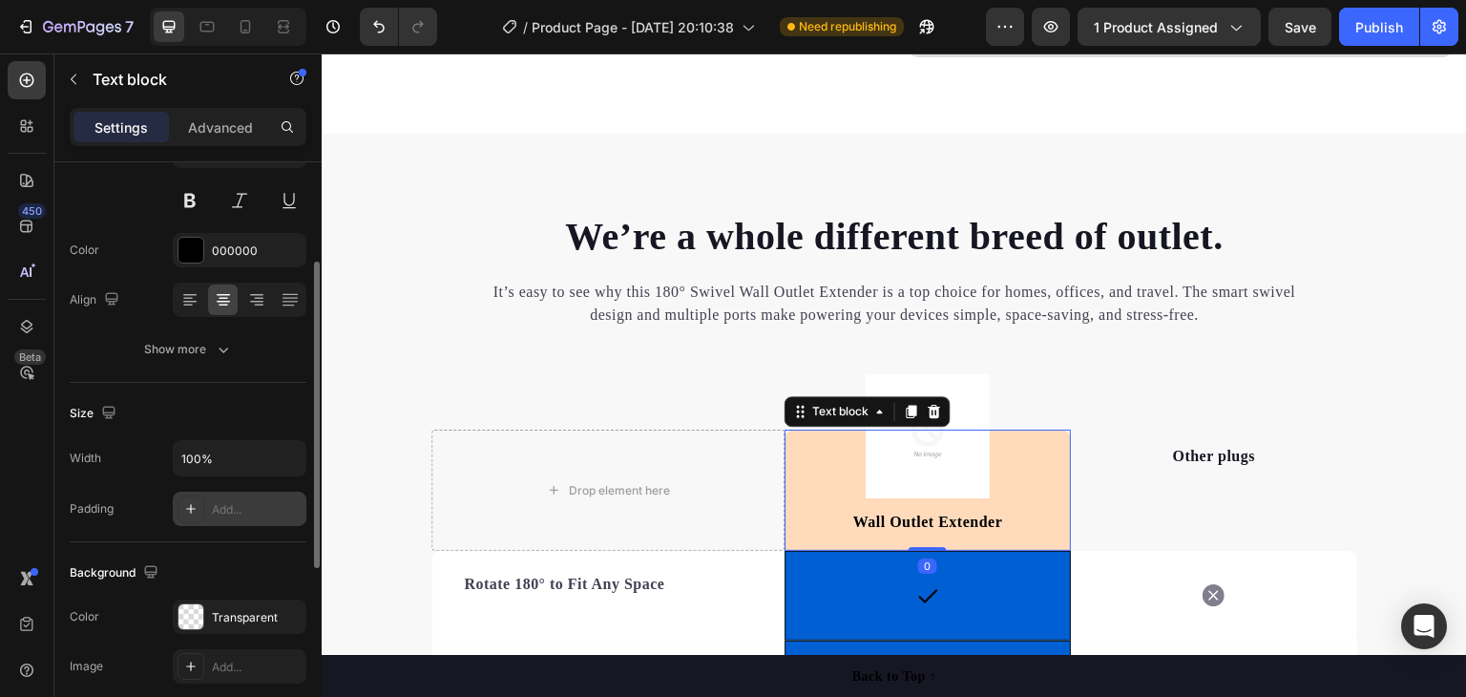
scroll to position [286, 0]
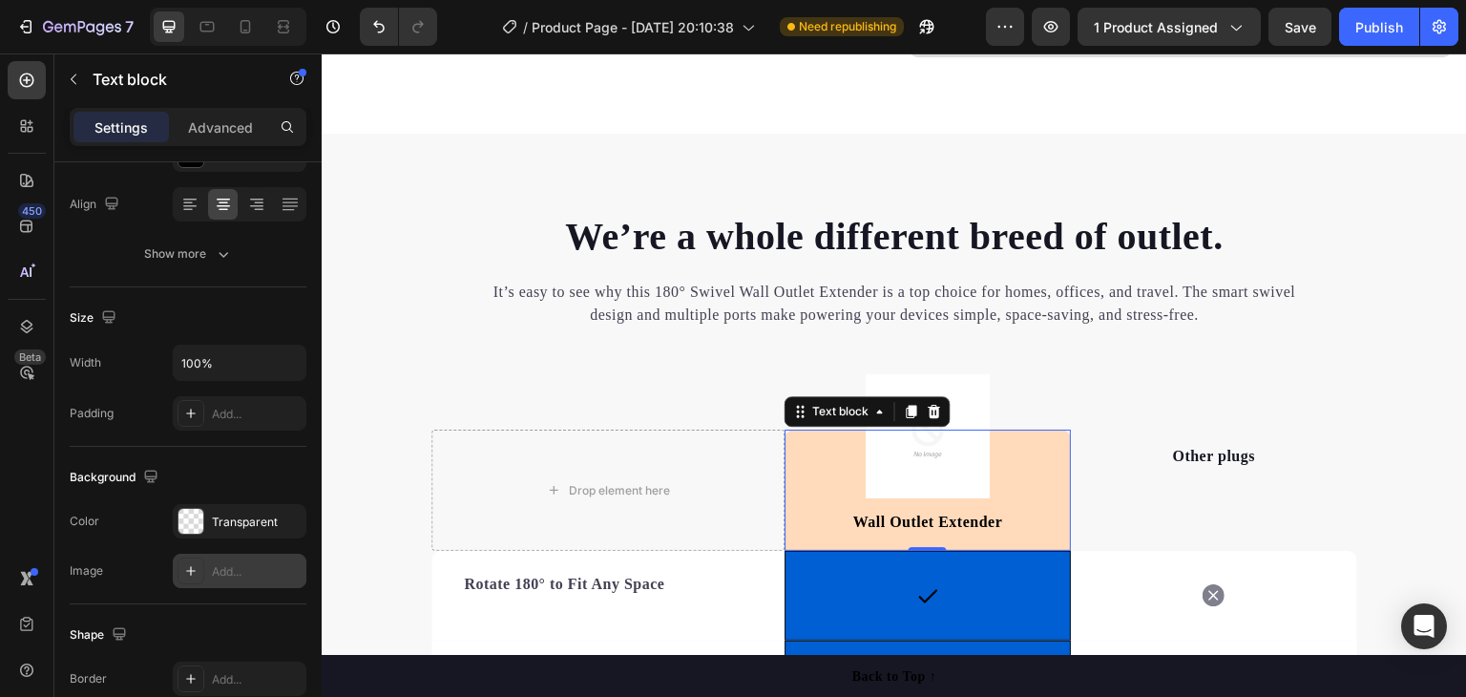
click at [236, 566] on div "Add..." at bounding box center [257, 571] width 90 height 17
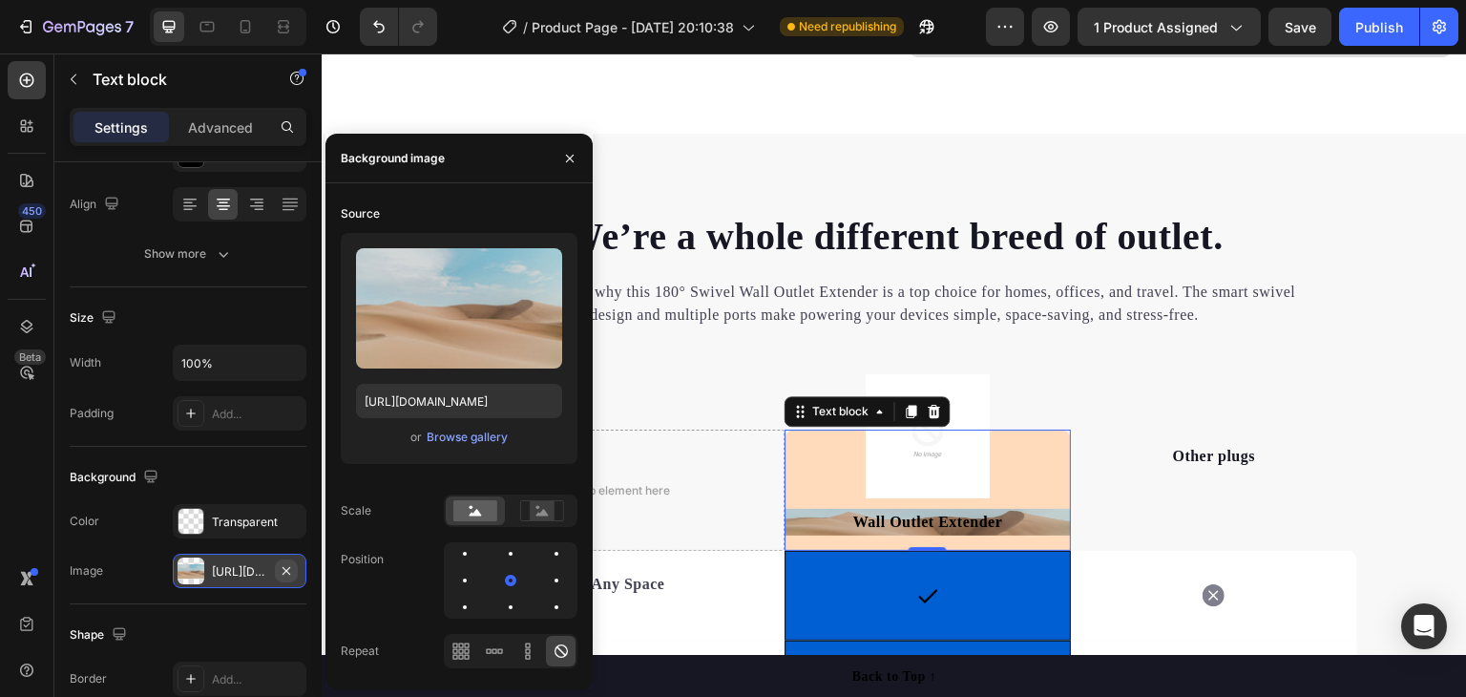
click at [282, 566] on icon "button" at bounding box center [286, 570] width 8 height 8
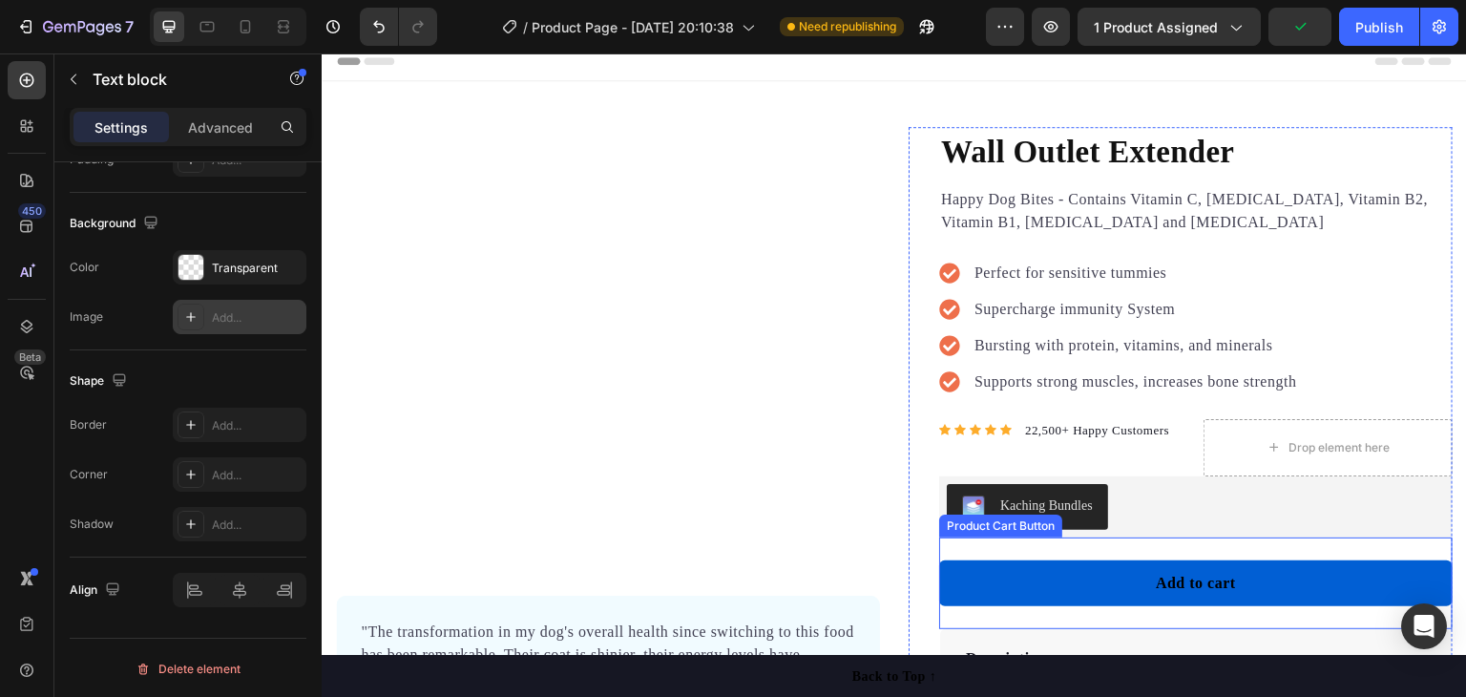
scroll to position [0, 0]
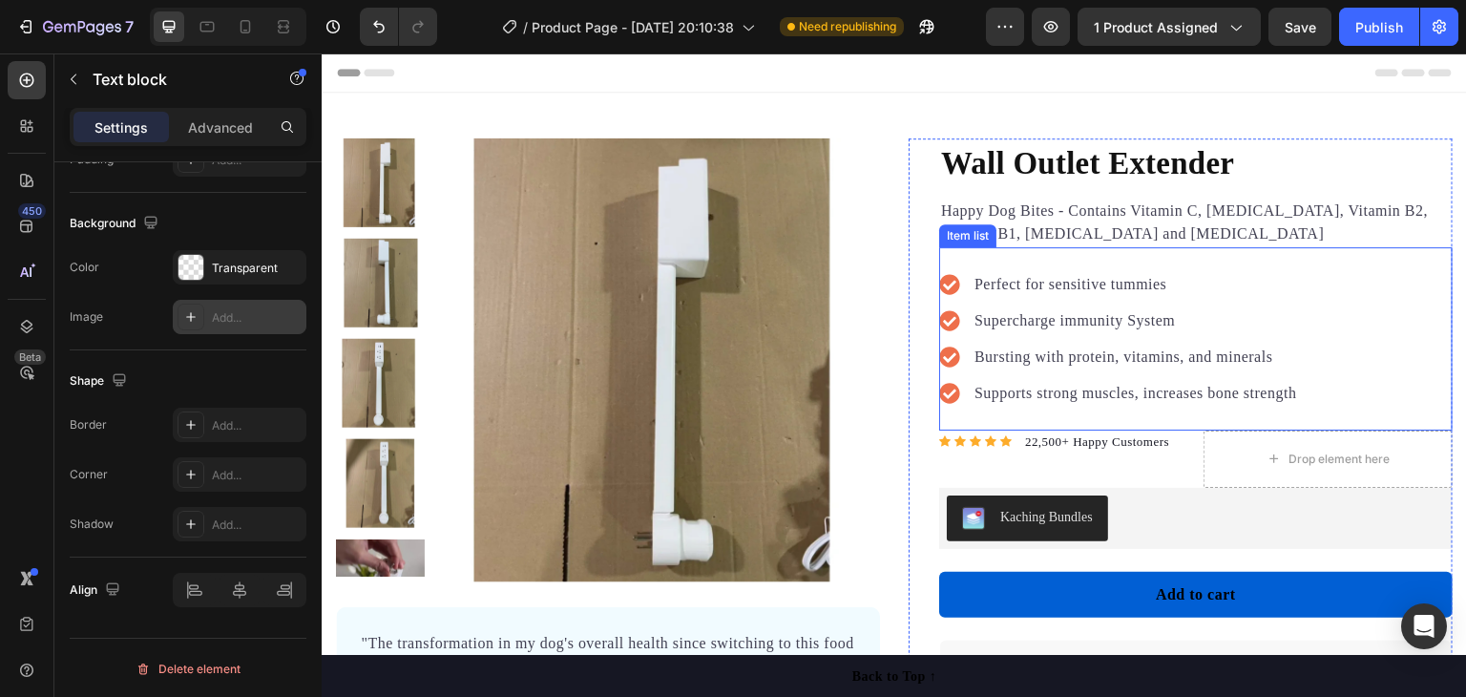
click at [944, 280] on icon at bounding box center [949, 284] width 20 height 20
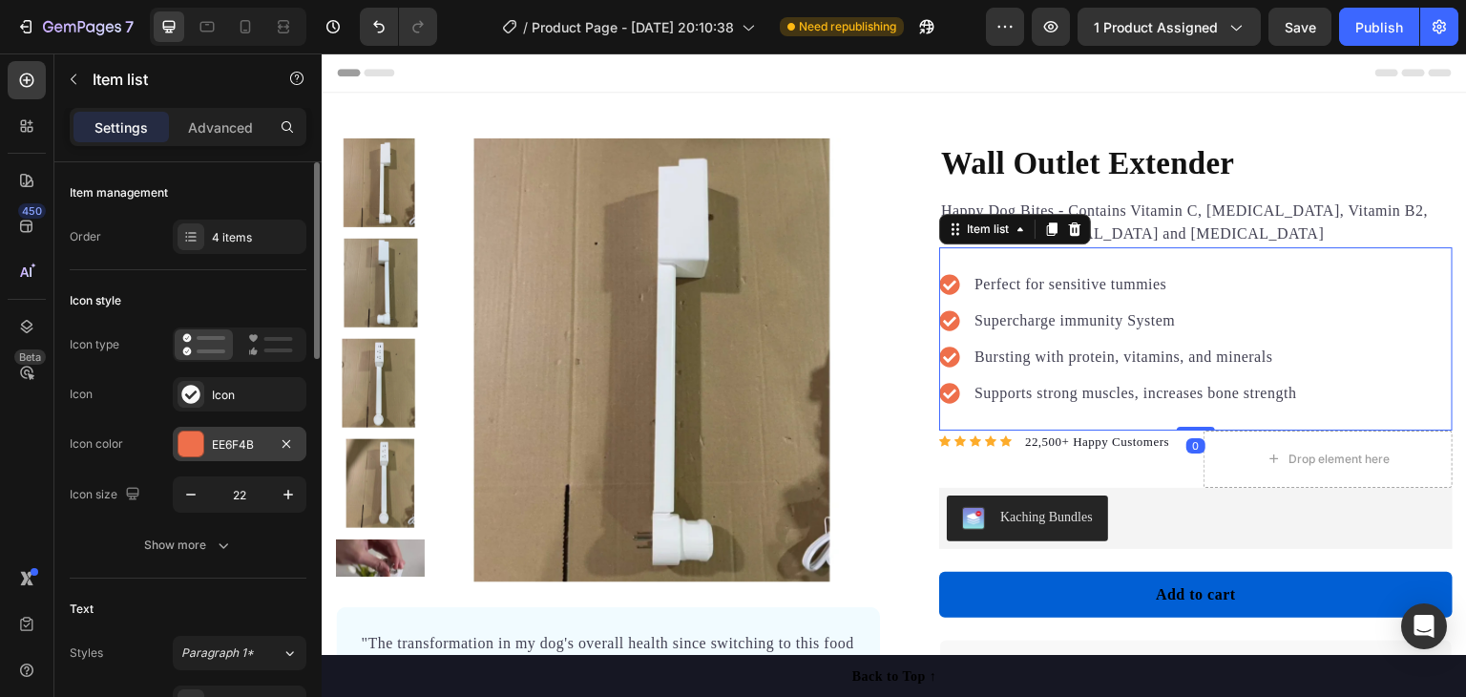
click at [259, 439] on div "EE6F4B" at bounding box center [239, 444] width 55 height 17
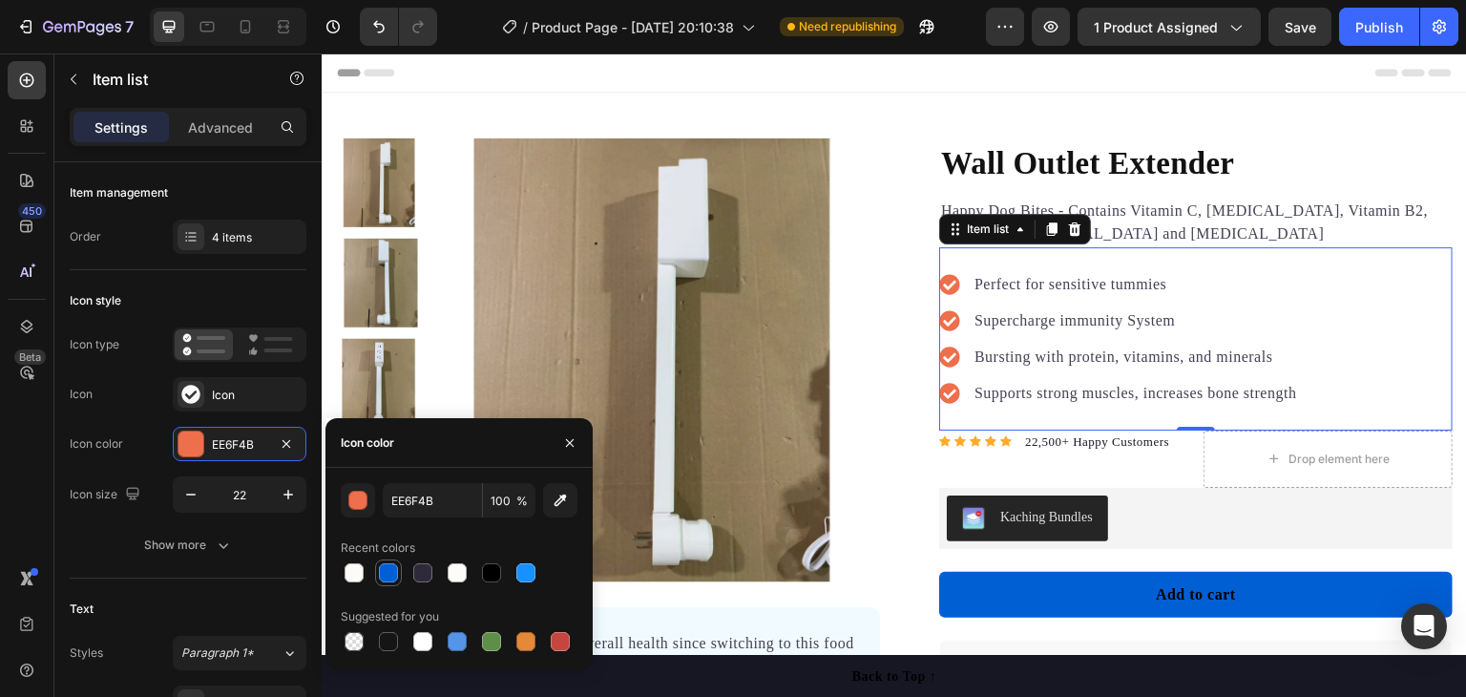
click at [386, 575] on div at bounding box center [388, 572] width 19 height 19
type input "015FD4"
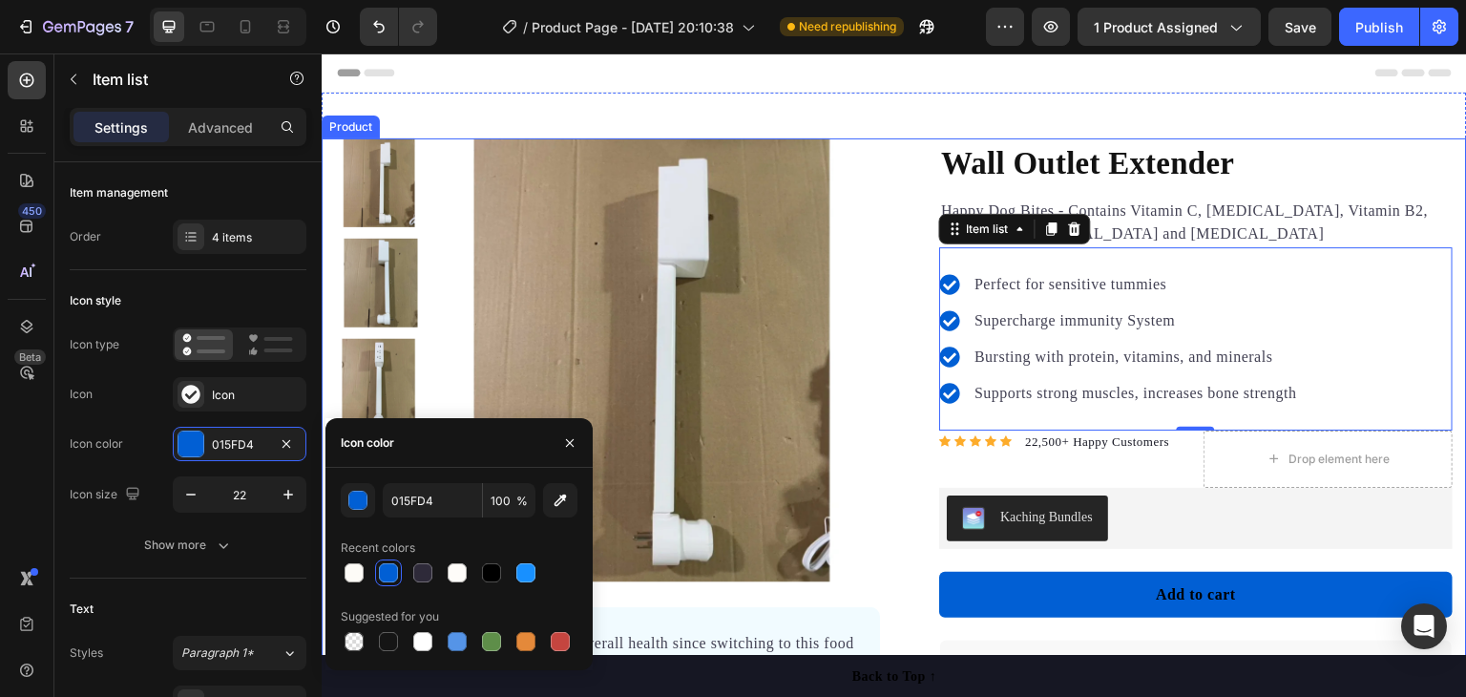
click at [874, 399] on div "Product Images "The transformation in my dog's overall health since switching t…" at bounding box center [894, 620] width 1145 height 964
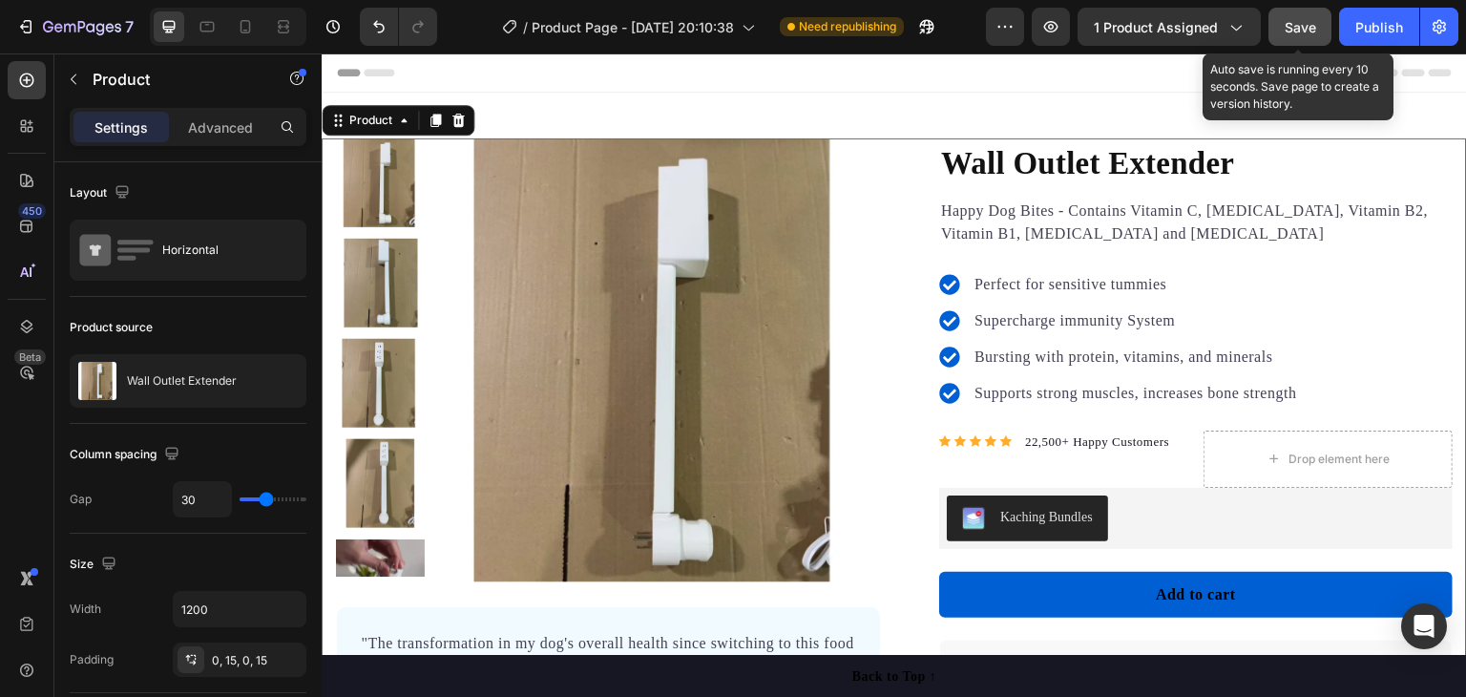
click at [1309, 24] on span "Save" at bounding box center [1300, 27] width 31 height 16
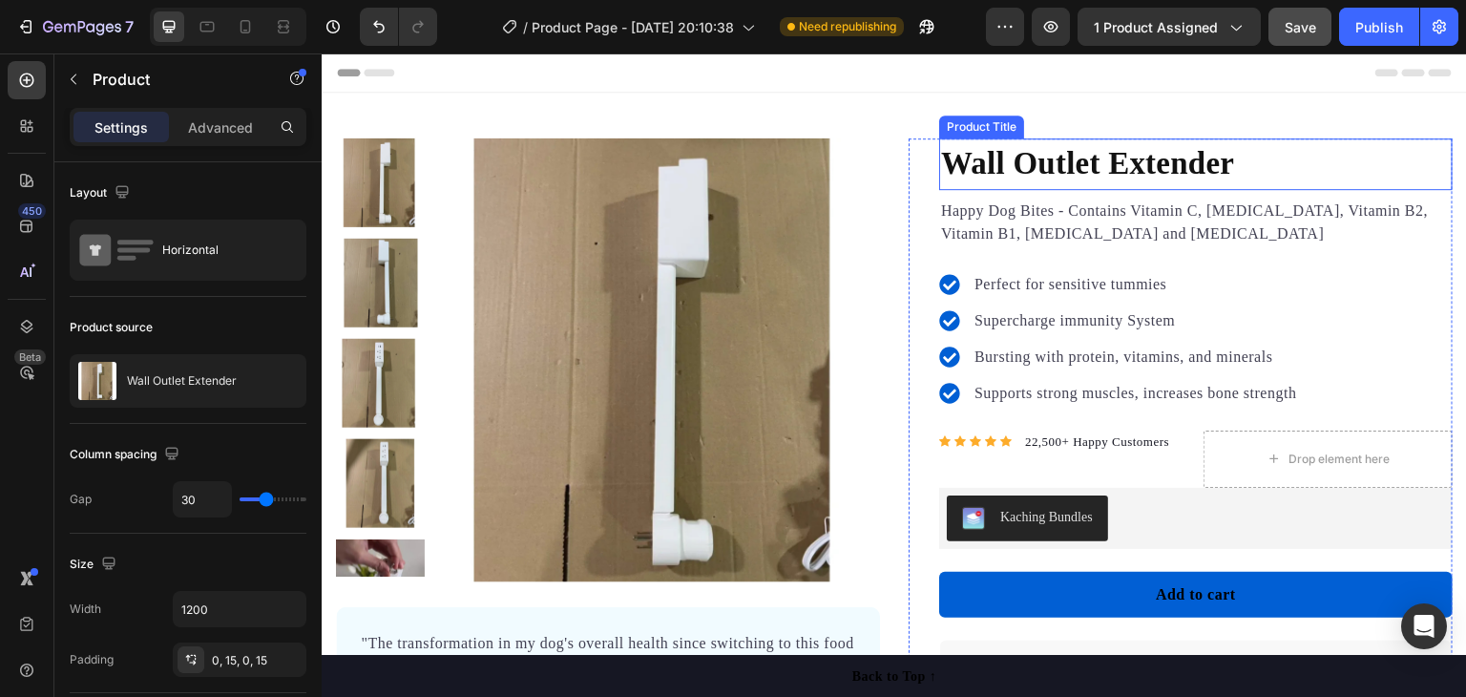
click at [1085, 169] on h1 "Wall Outlet Extender" at bounding box center [1195, 164] width 513 height 52
click at [1083, 169] on h1 "Wall Outlet Extender" at bounding box center [1195, 164] width 513 height 52
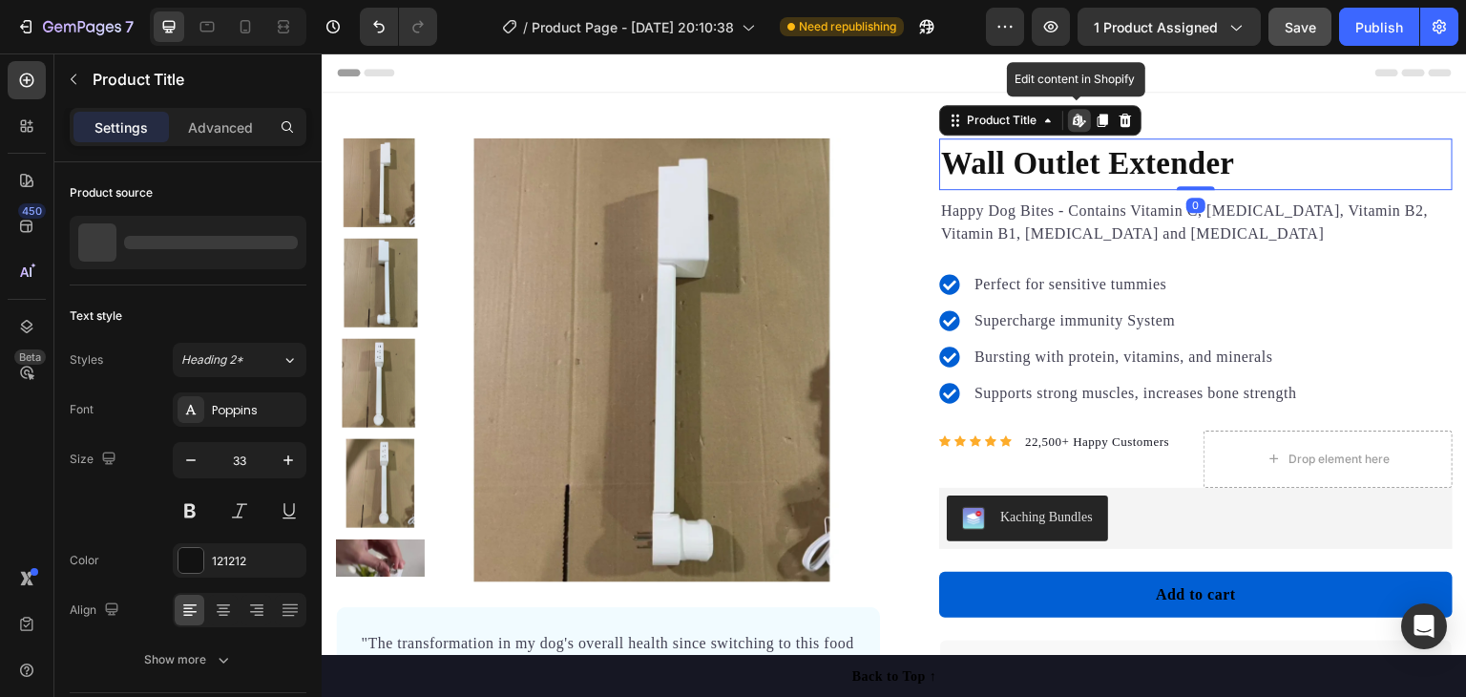
click at [1083, 169] on h1 "Wall Outlet Extender" at bounding box center [1195, 164] width 513 height 52
click at [1186, 165] on h1 "Wall Outlet Extender" at bounding box center [1195, 164] width 513 height 52
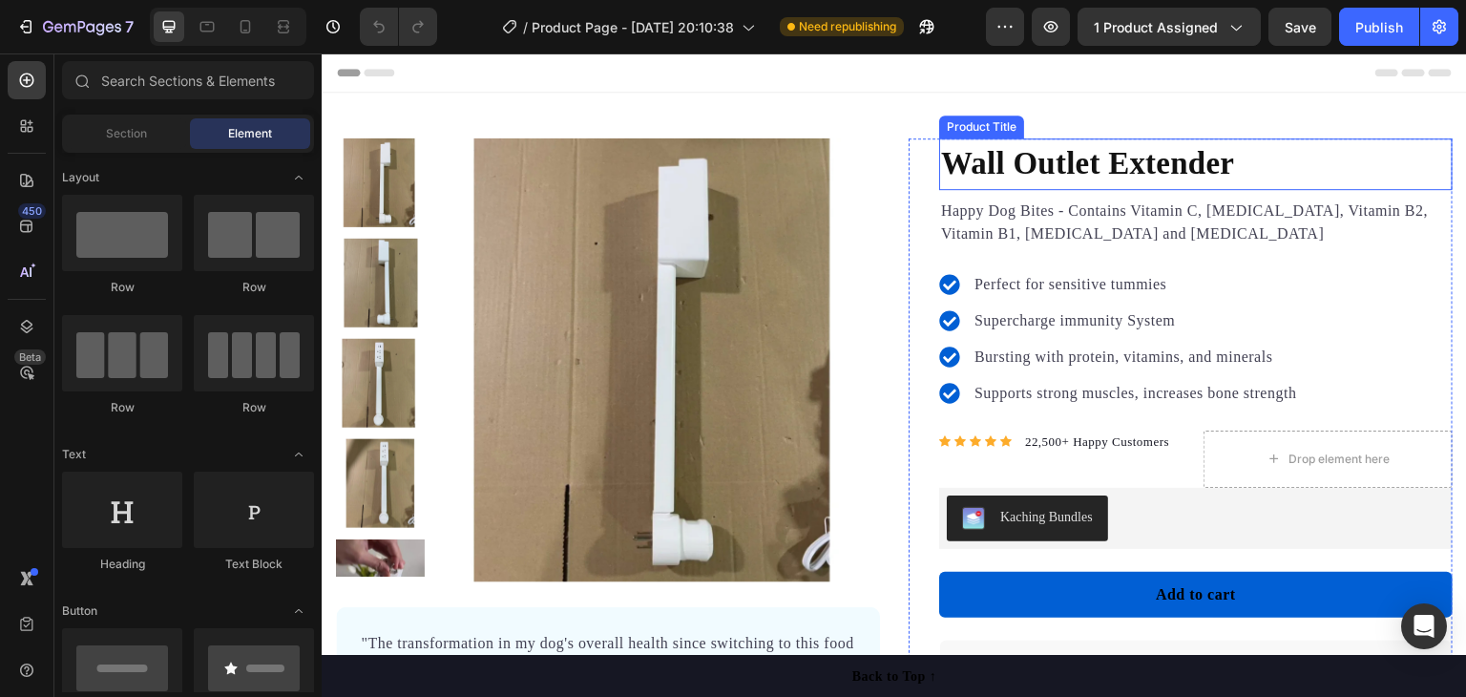
click at [1294, 220] on p "Happy Dog Bites - Contains Vitamin C, [MEDICAL_DATA], Vitamin B2, Vitamin B1, […" at bounding box center [1196, 222] width 510 height 46
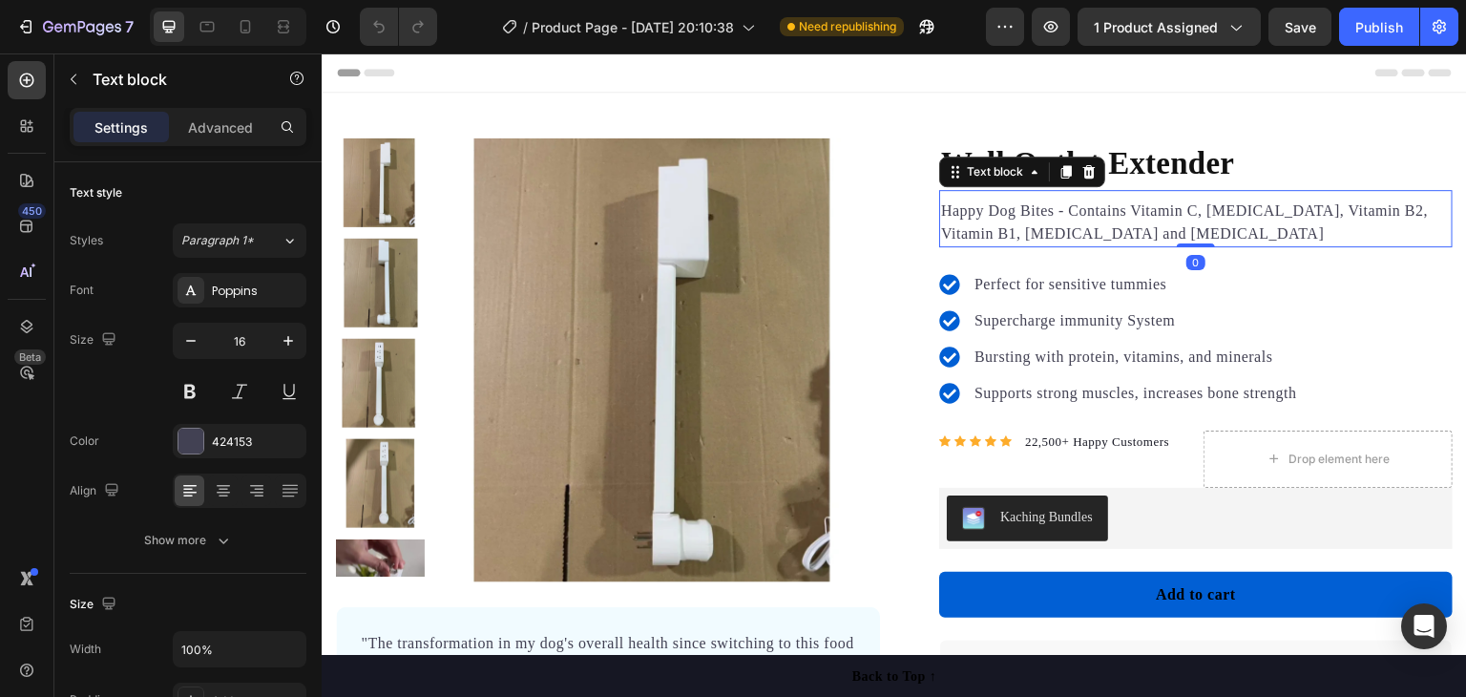
click at [1295, 154] on h1 "Wall Outlet Extender" at bounding box center [1195, 164] width 513 height 52
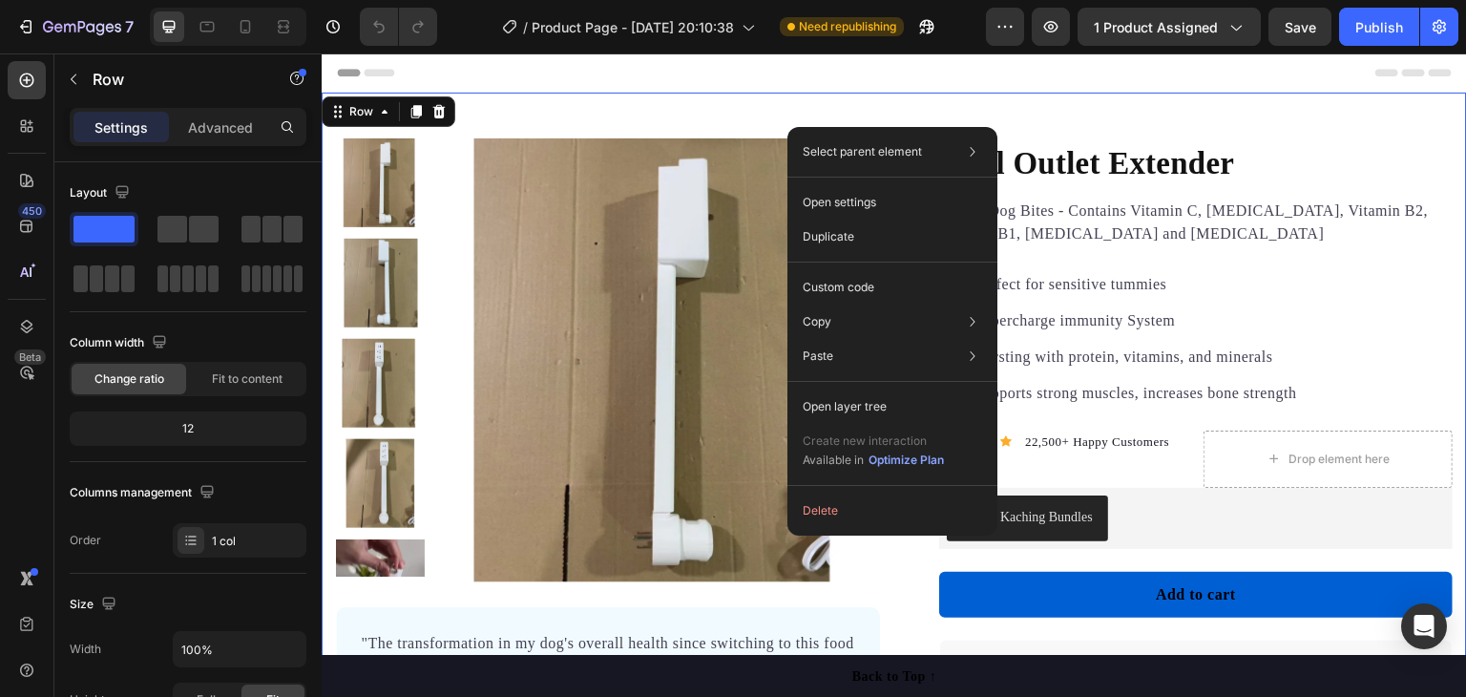
click at [827, 91] on div "Header" at bounding box center [894, 72] width 1115 height 38
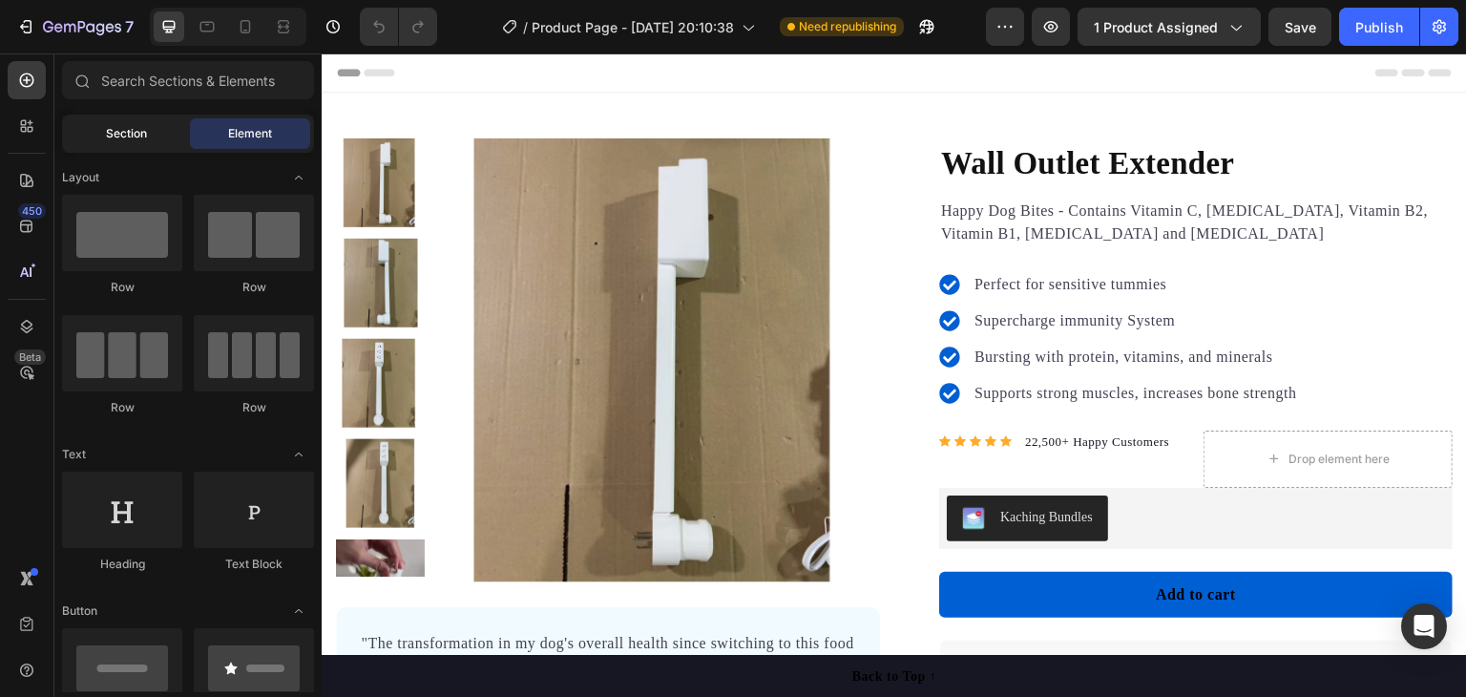
click at [143, 127] on span "Section" at bounding box center [126, 133] width 41 height 17
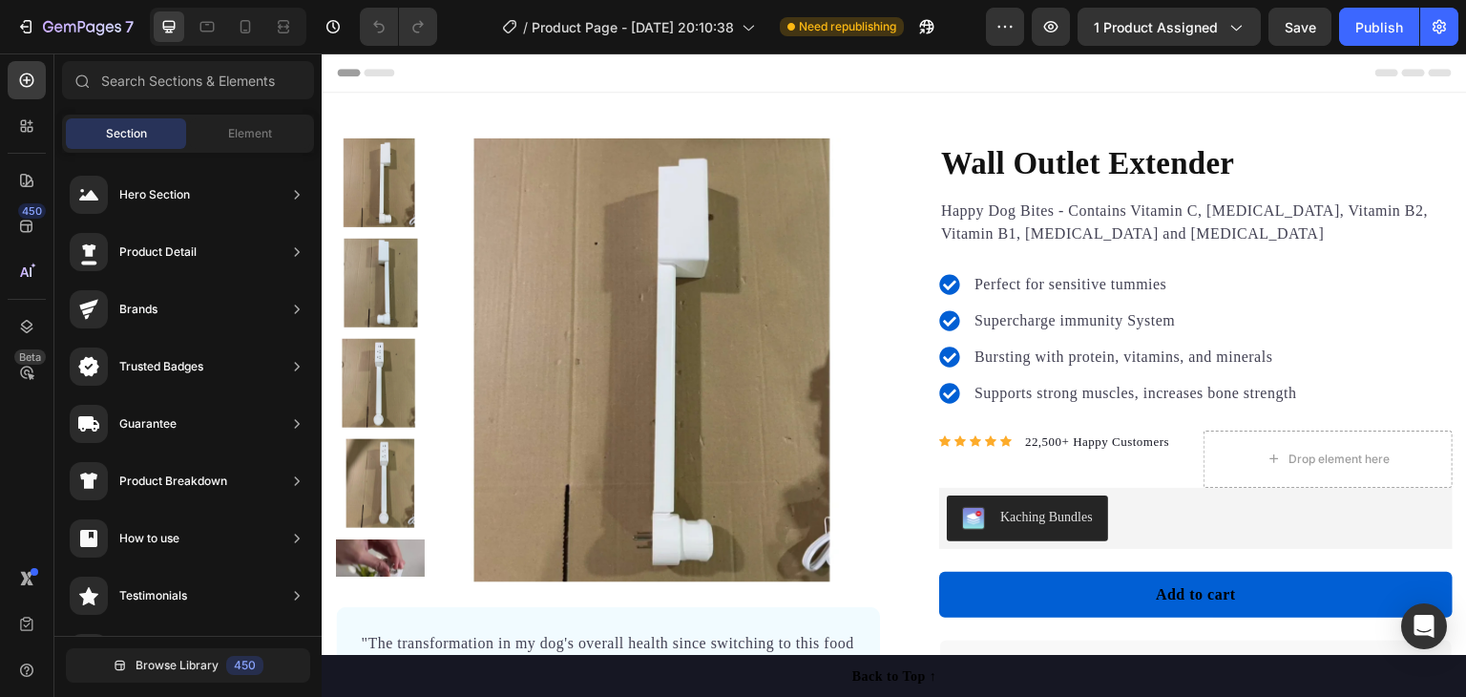
click at [594, 70] on div "Header" at bounding box center [894, 72] width 1115 height 38
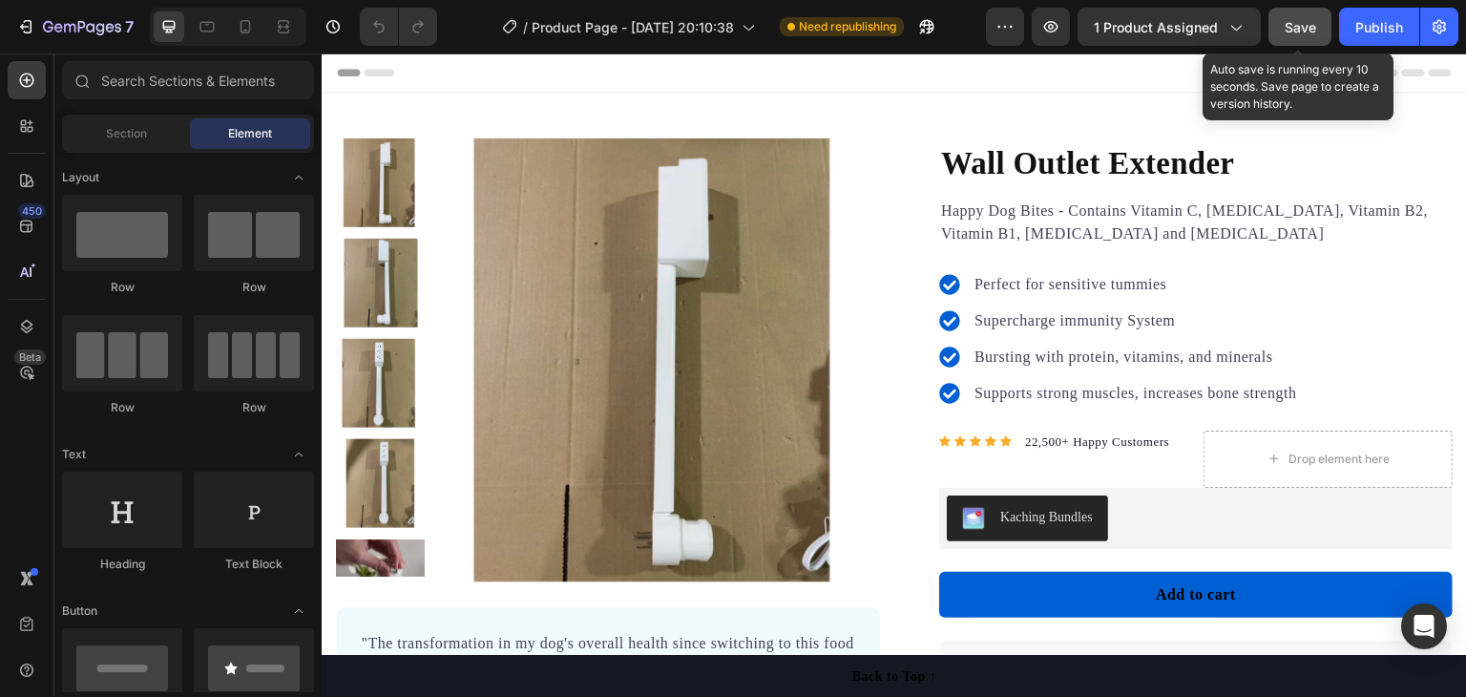
click at [1310, 36] on button "Save" at bounding box center [1299, 27] width 63 height 38
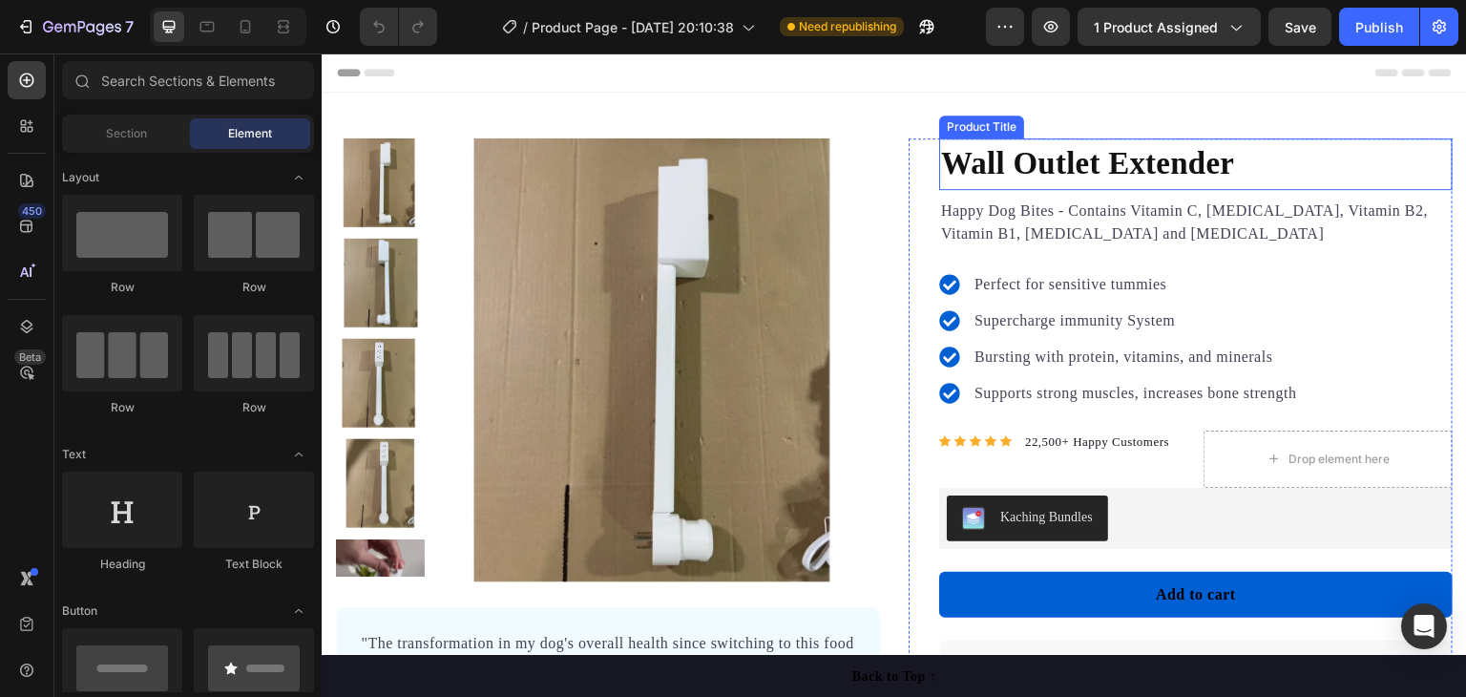
click at [1120, 173] on h1 "Wall Outlet Extender" at bounding box center [1195, 164] width 513 height 52
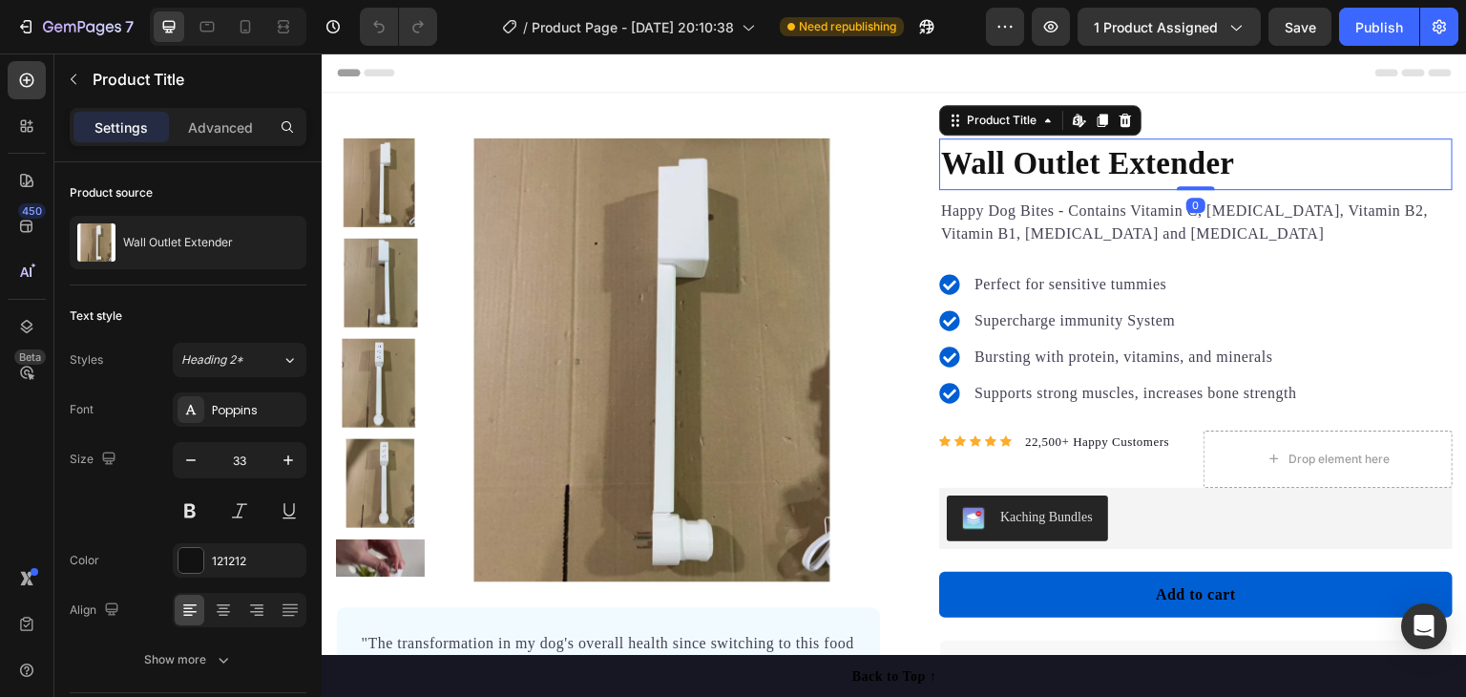
click at [1115, 169] on h1 "Wall Outlet Extender" at bounding box center [1195, 164] width 513 height 52
click at [1114, 169] on h1 "Wall Outlet Extender" at bounding box center [1195, 164] width 513 height 52
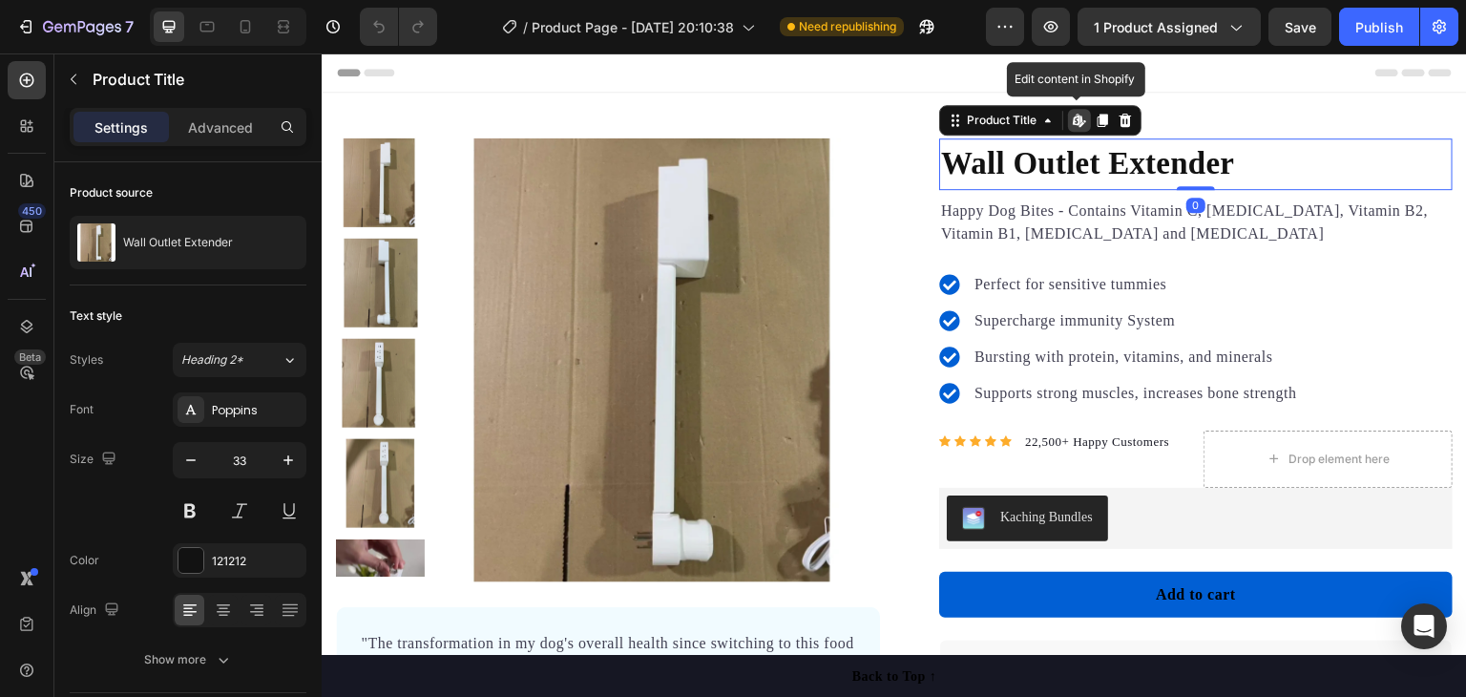
click at [1114, 169] on h1 "Wall Outlet Extender" at bounding box center [1195, 164] width 513 height 52
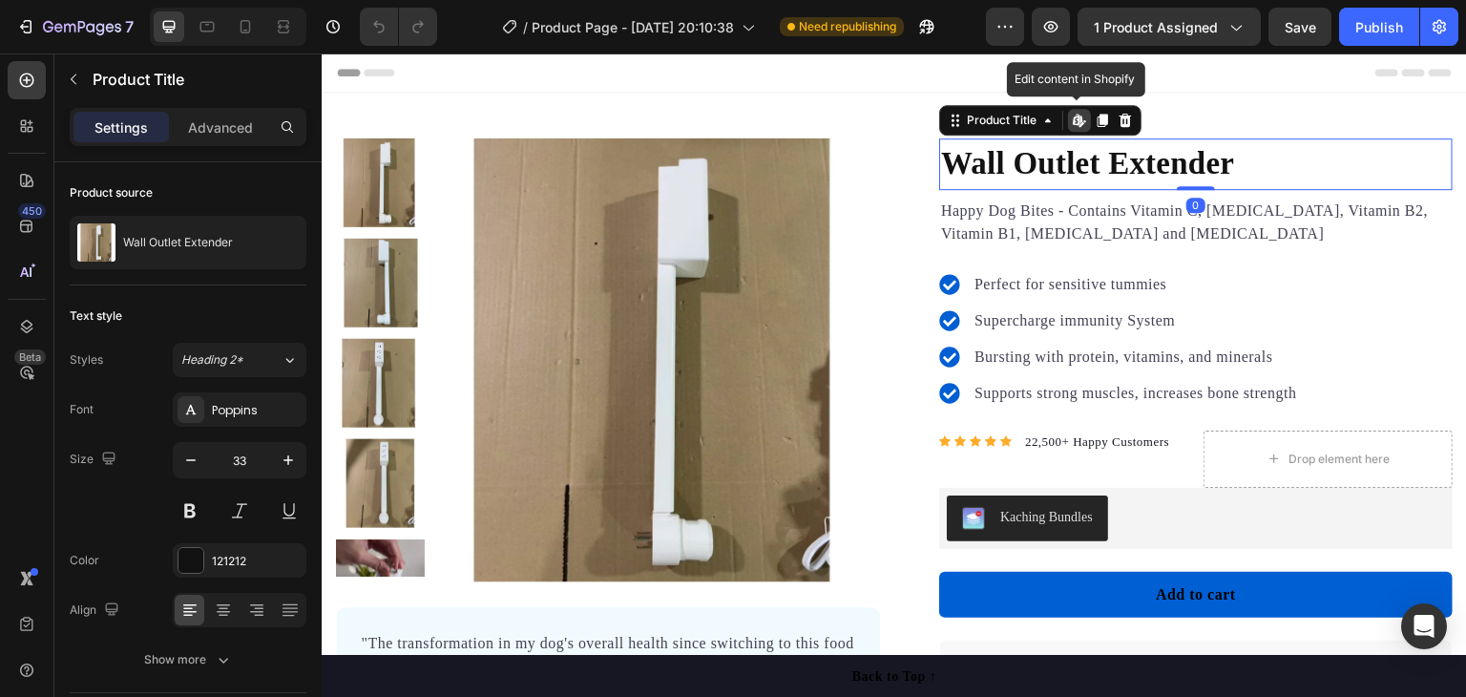
click at [1114, 169] on h1 "Wall Outlet Extender" at bounding box center [1195, 164] width 513 height 52
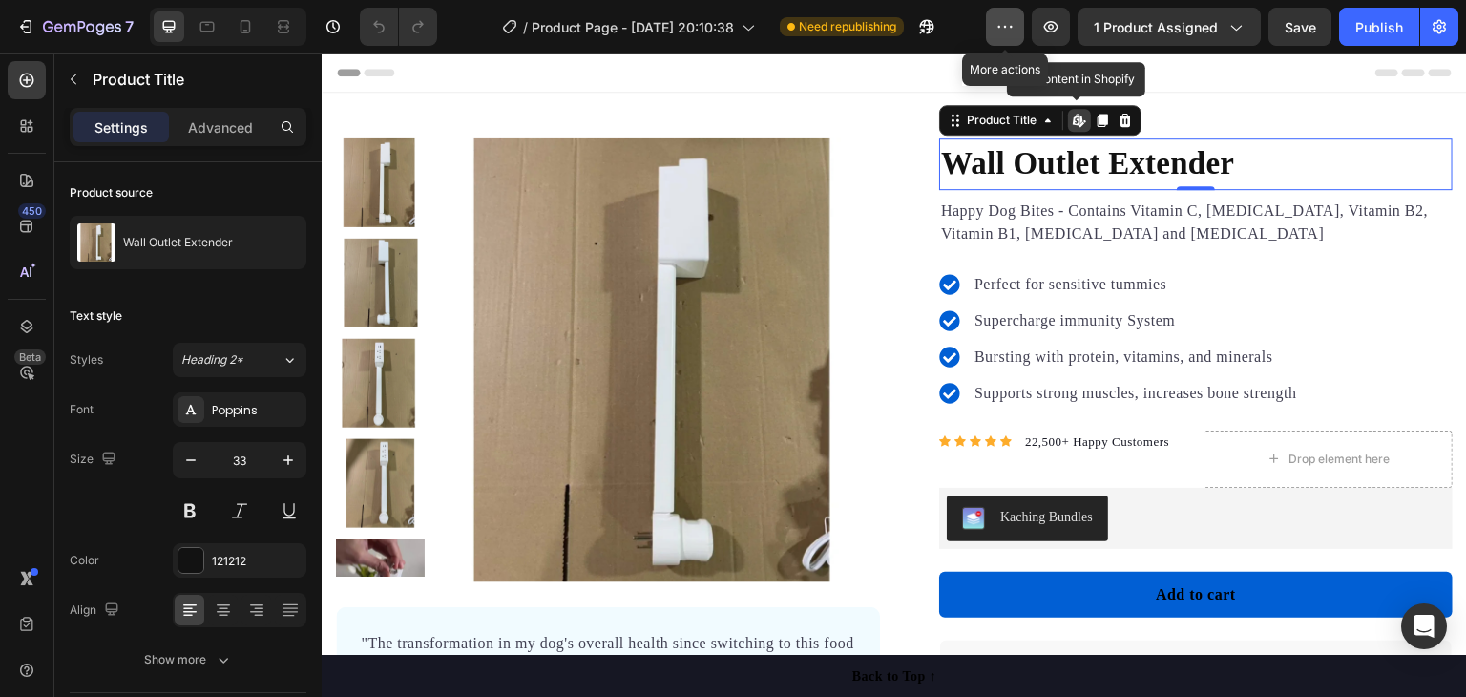
click at [1007, 17] on icon "button" at bounding box center [1004, 26] width 19 height 19
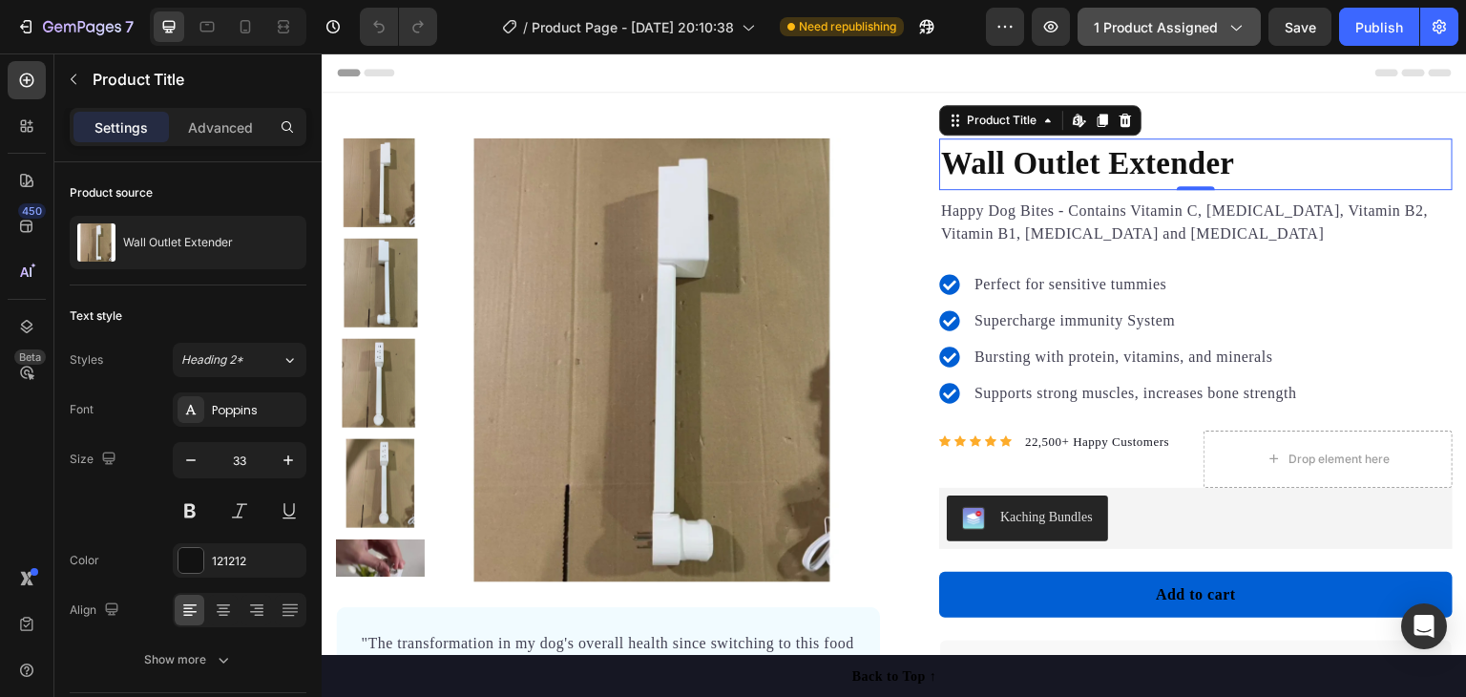
click at [1153, 25] on span "1 product assigned" at bounding box center [1156, 27] width 124 height 20
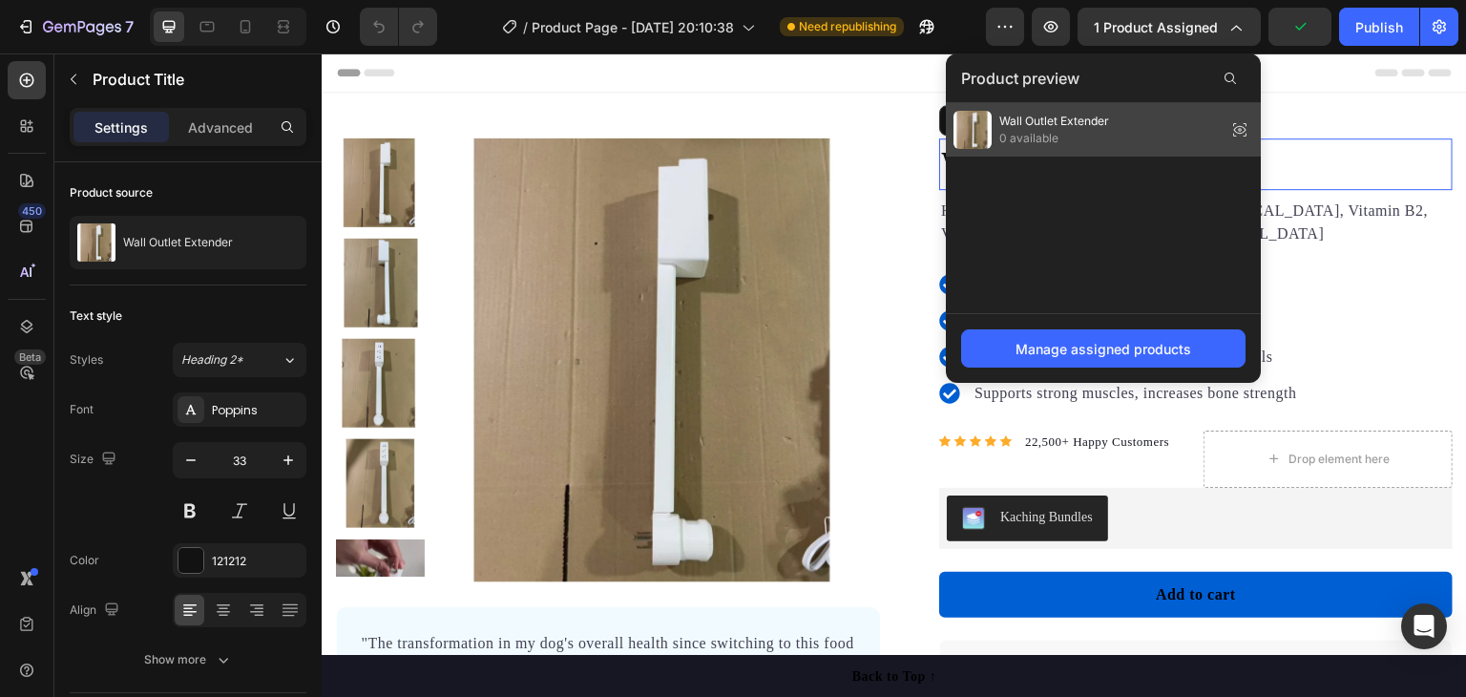
click at [1117, 125] on div "Wall Outlet Extender 0 available" at bounding box center [1103, 129] width 315 height 53
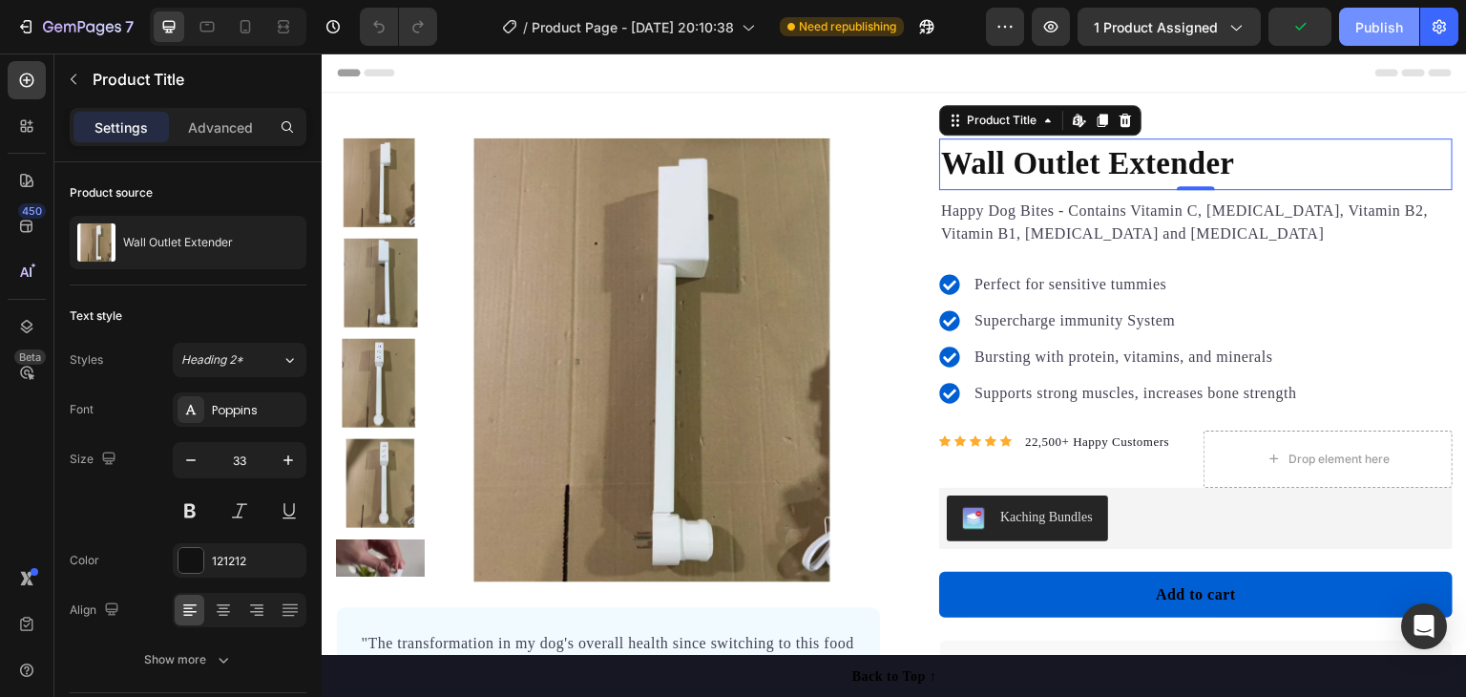
click at [1367, 15] on button "Publish" at bounding box center [1379, 27] width 80 height 38
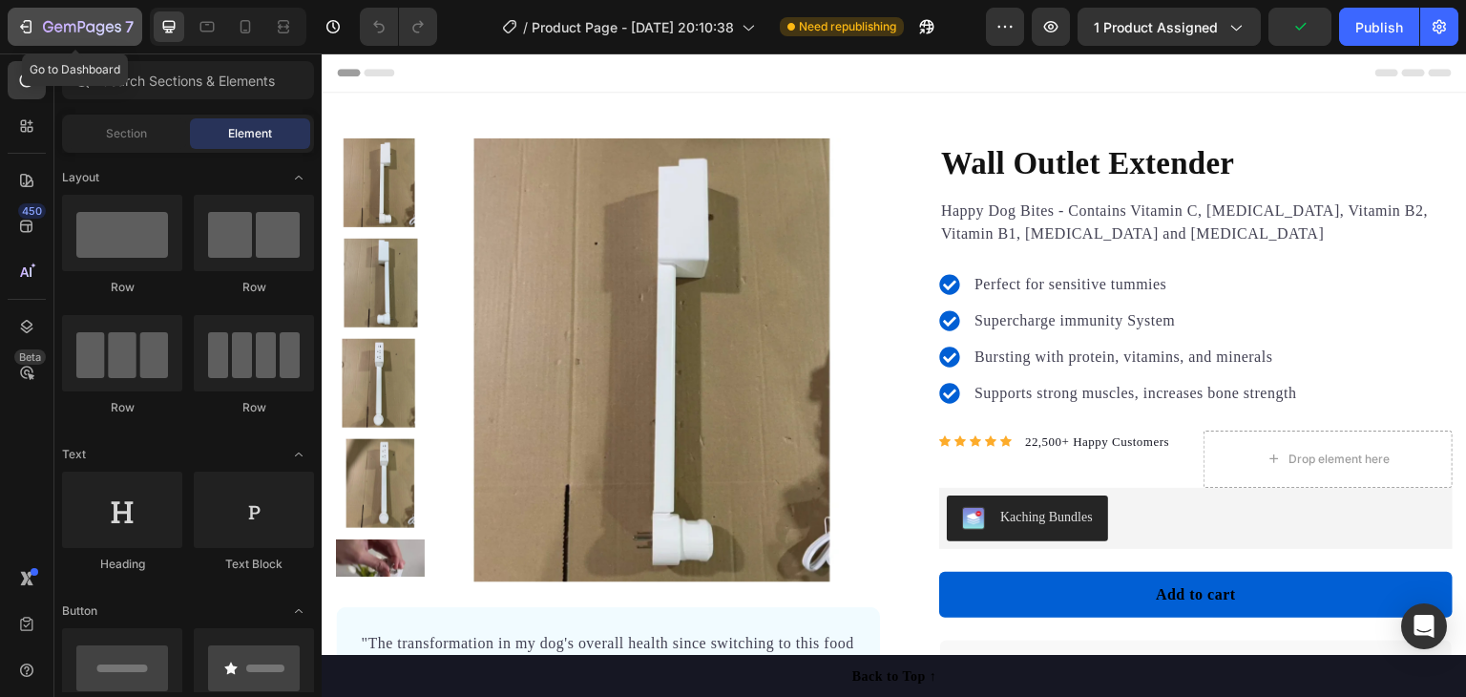
click at [23, 12] on button "7" at bounding box center [75, 27] width 135 height 38
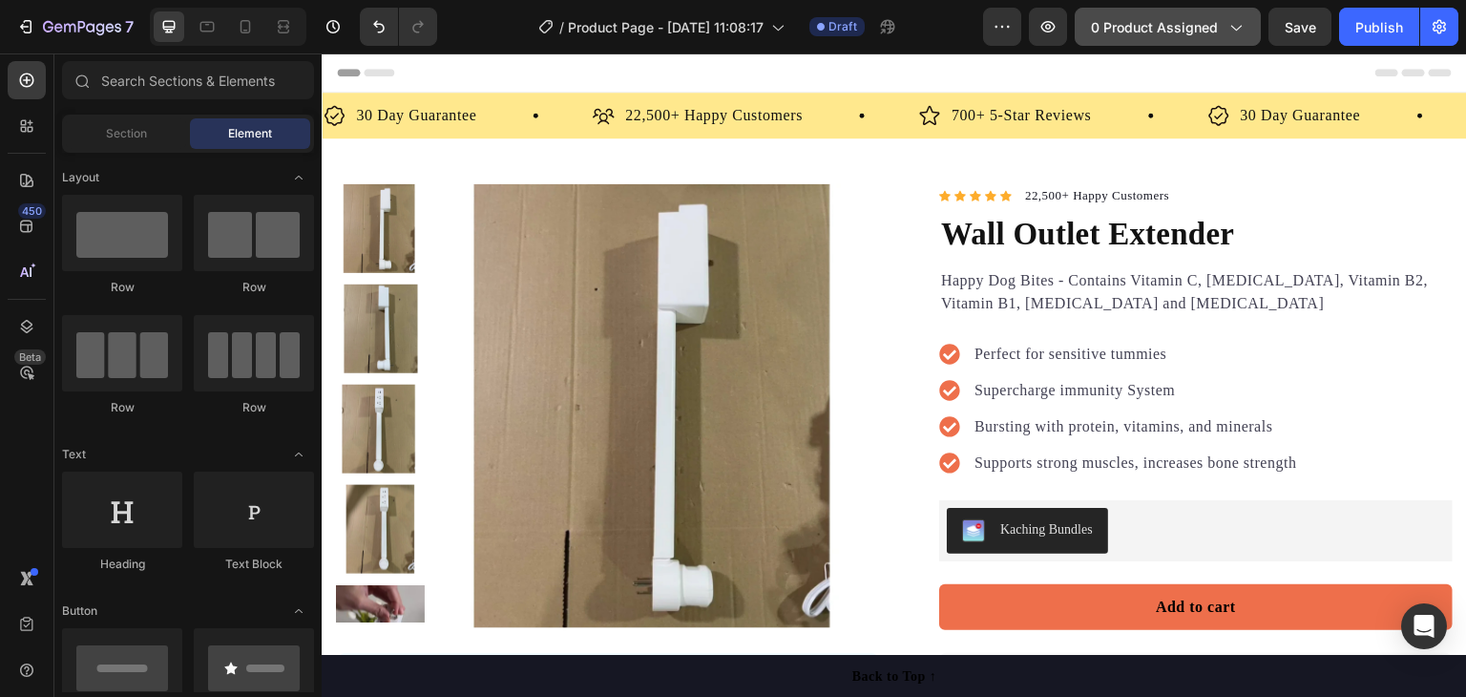
click at [1182, 21] on span "0 product assigned" at bounding box center [1154, 27] width 127 height 20
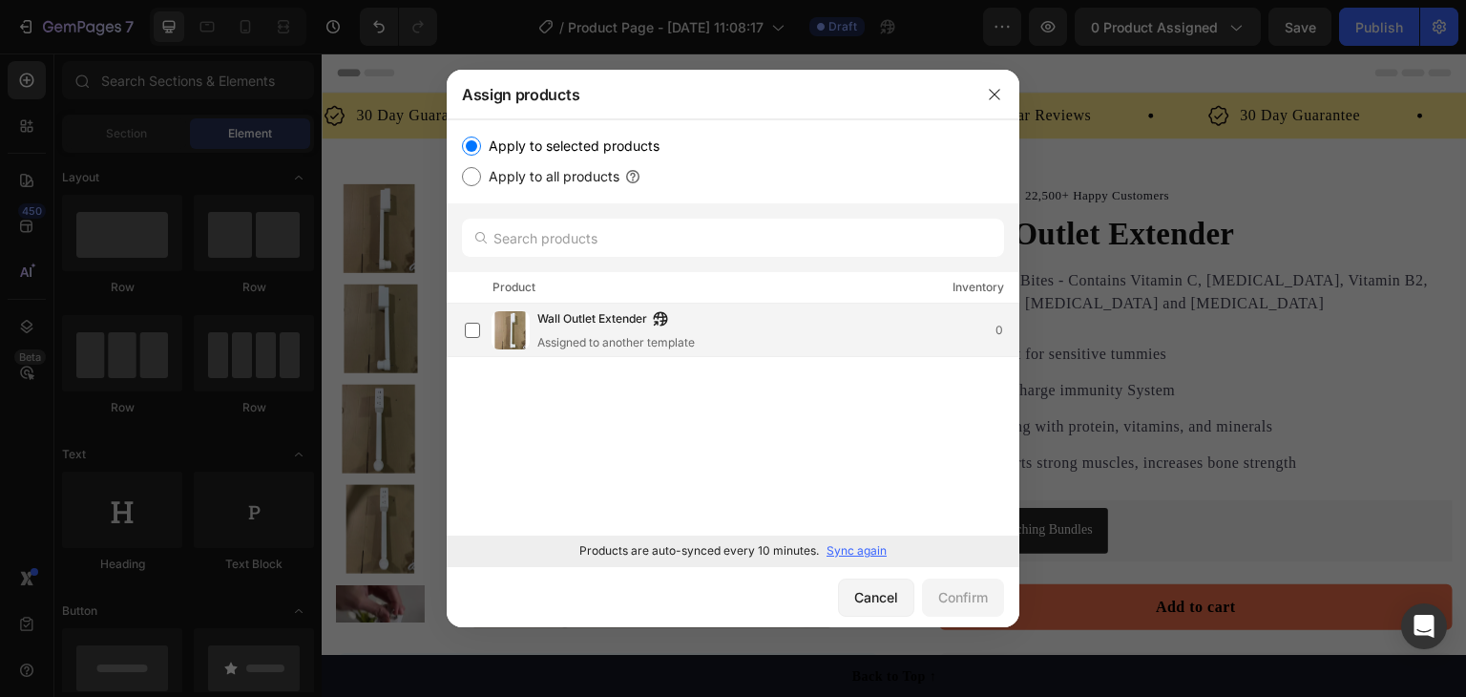
click at [557, 312] on span "Wall Outlet Extender" at bounding box center [592, 319] width 110 height 21
click at [957, 592] on div "Confirm" at bounding box center [963, 597] width 50 height 20
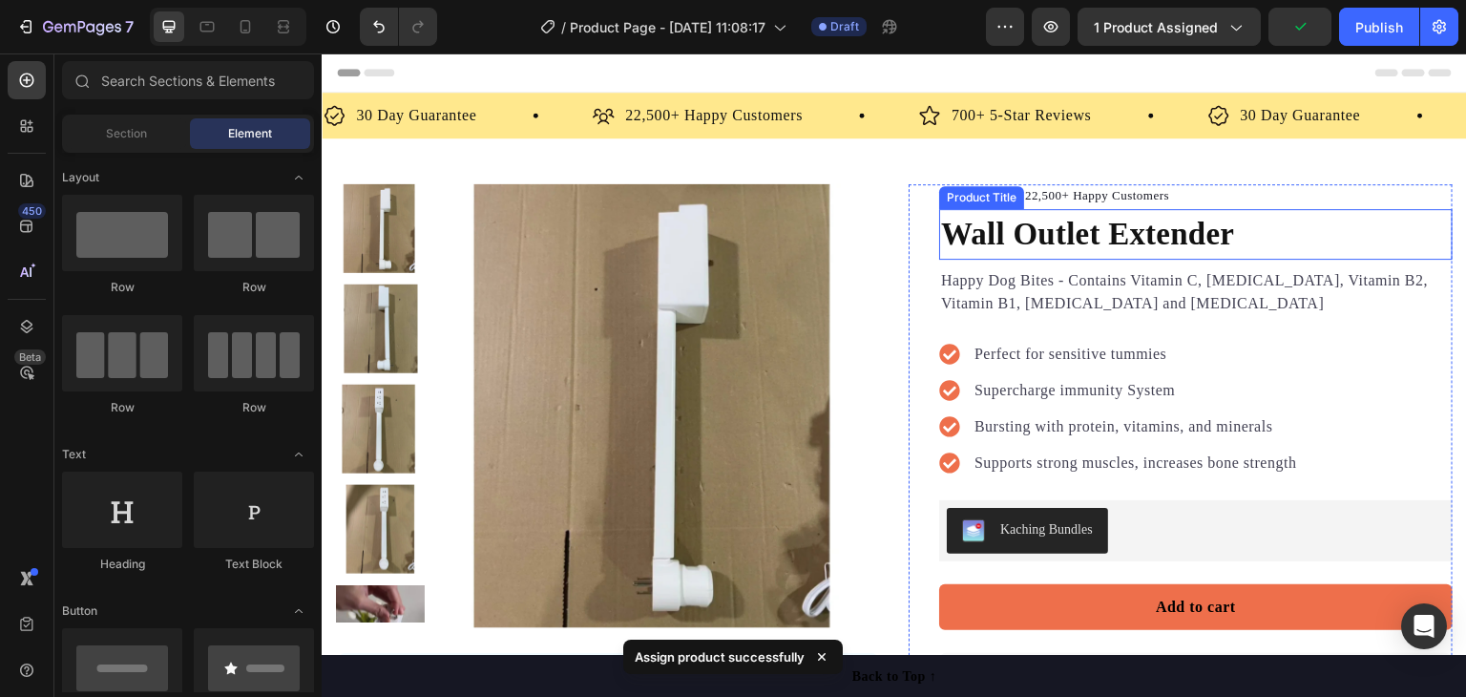
click at [1190, 233] on h1 "Wall Outlet Extender" at bounding box center [1195, 235] width 513 height 52
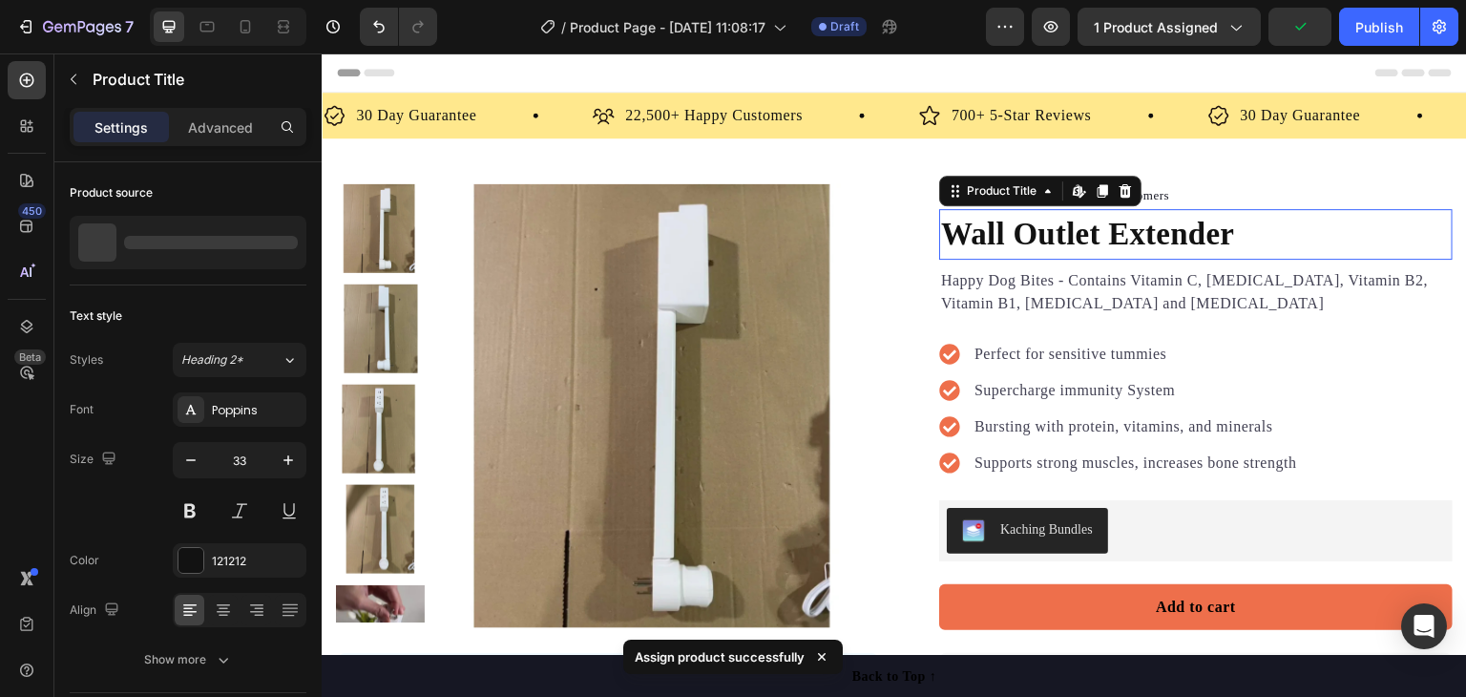
click at [1190, 232] on h1 "Wall Outlet Extender" at bounding box center [1195, 235] width 513 height 52
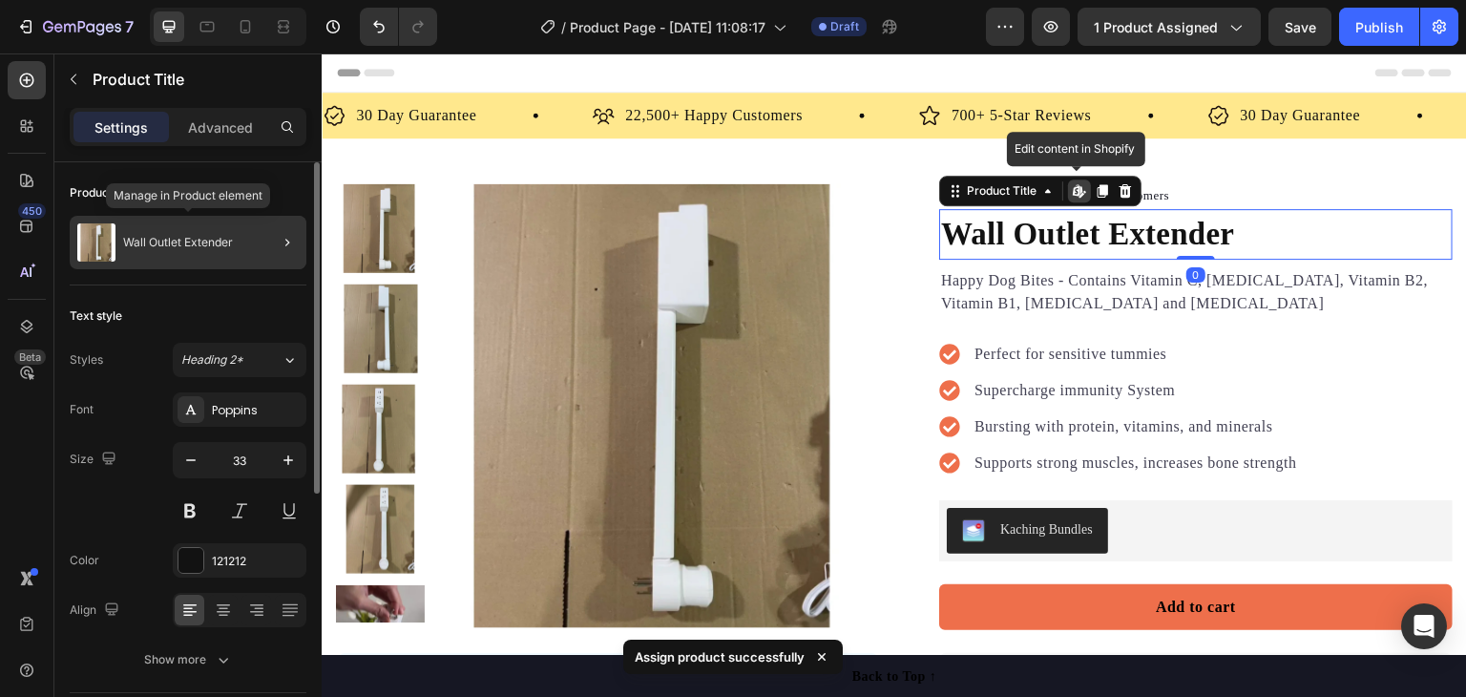
click at [213, 241] on p "Wall Outlet Extender" at bounding box center [178, 242] width 110 height 13
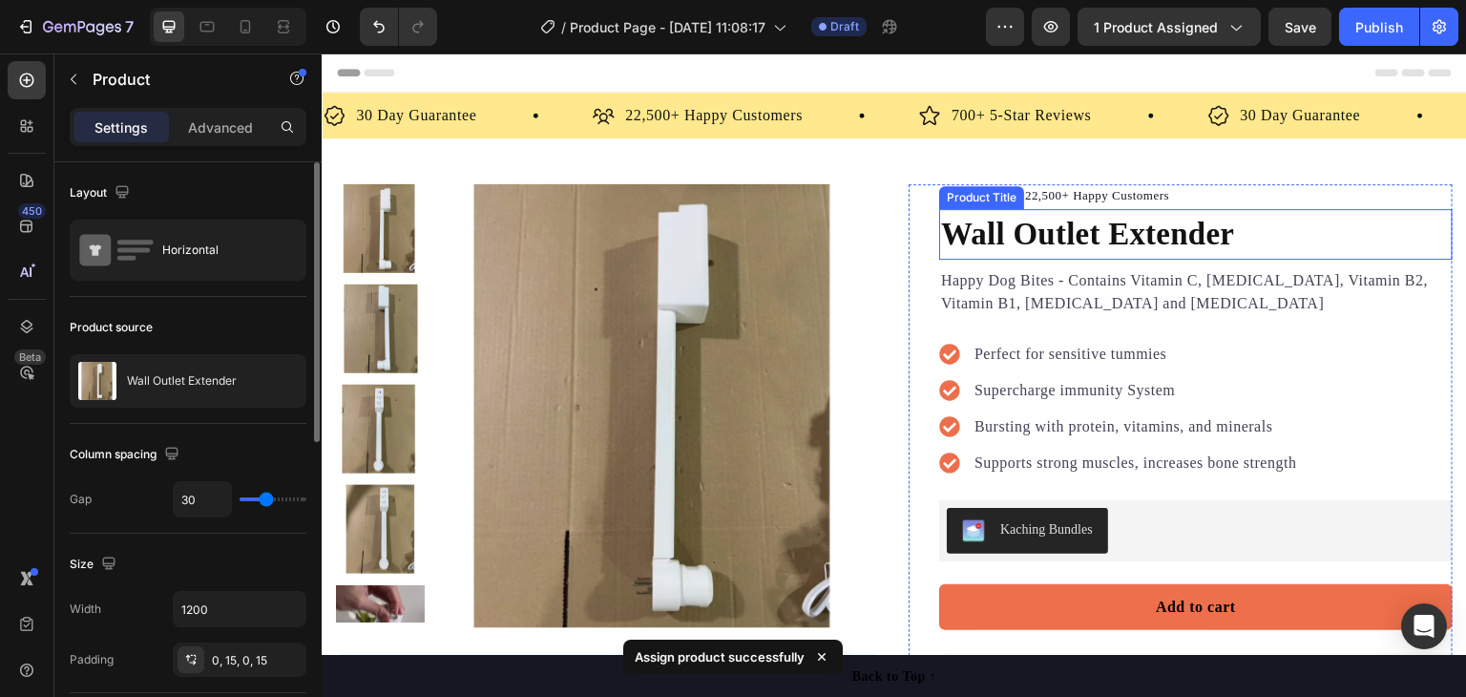
click at [1114, 219] on h1 "Wall Outlet Extender" at bounding box center [1195, 235] width 513 height 52
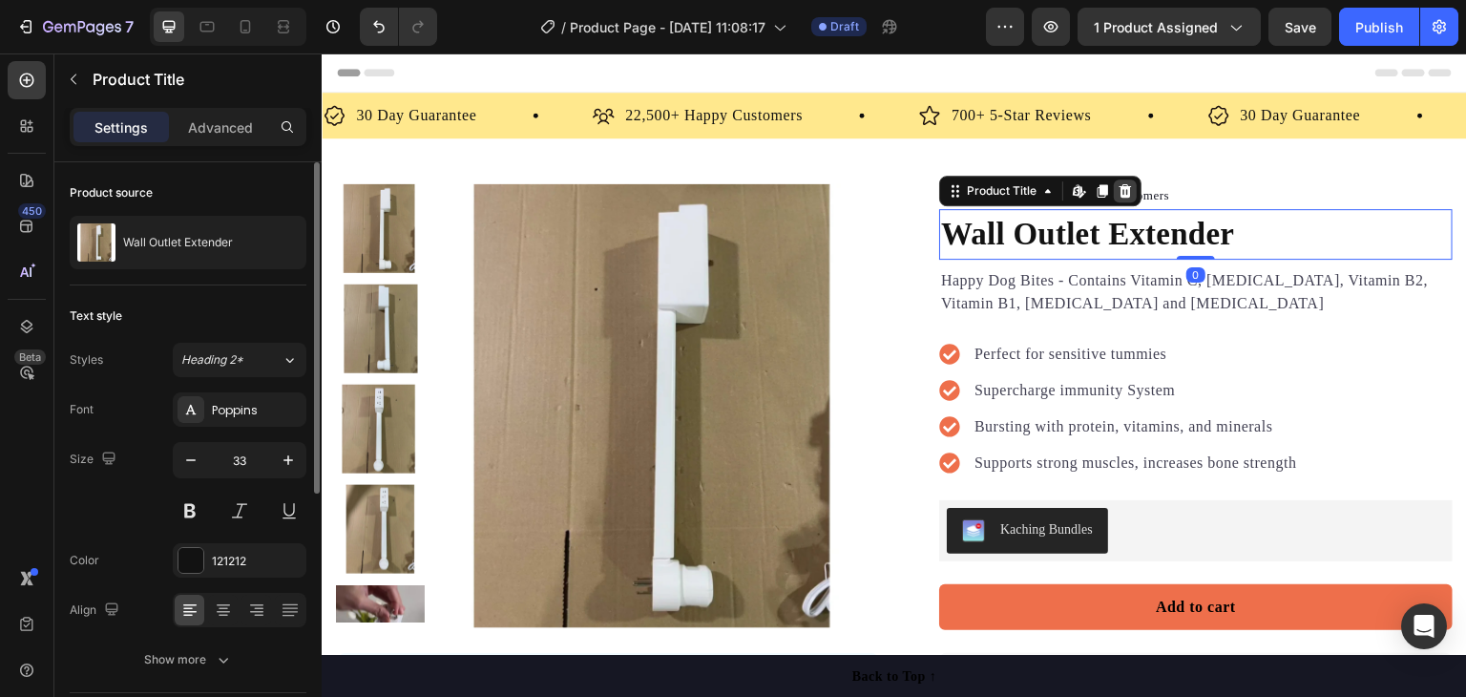
click at [1121, 187] on icon at bounding box center [1126, 189] width 12 height 13
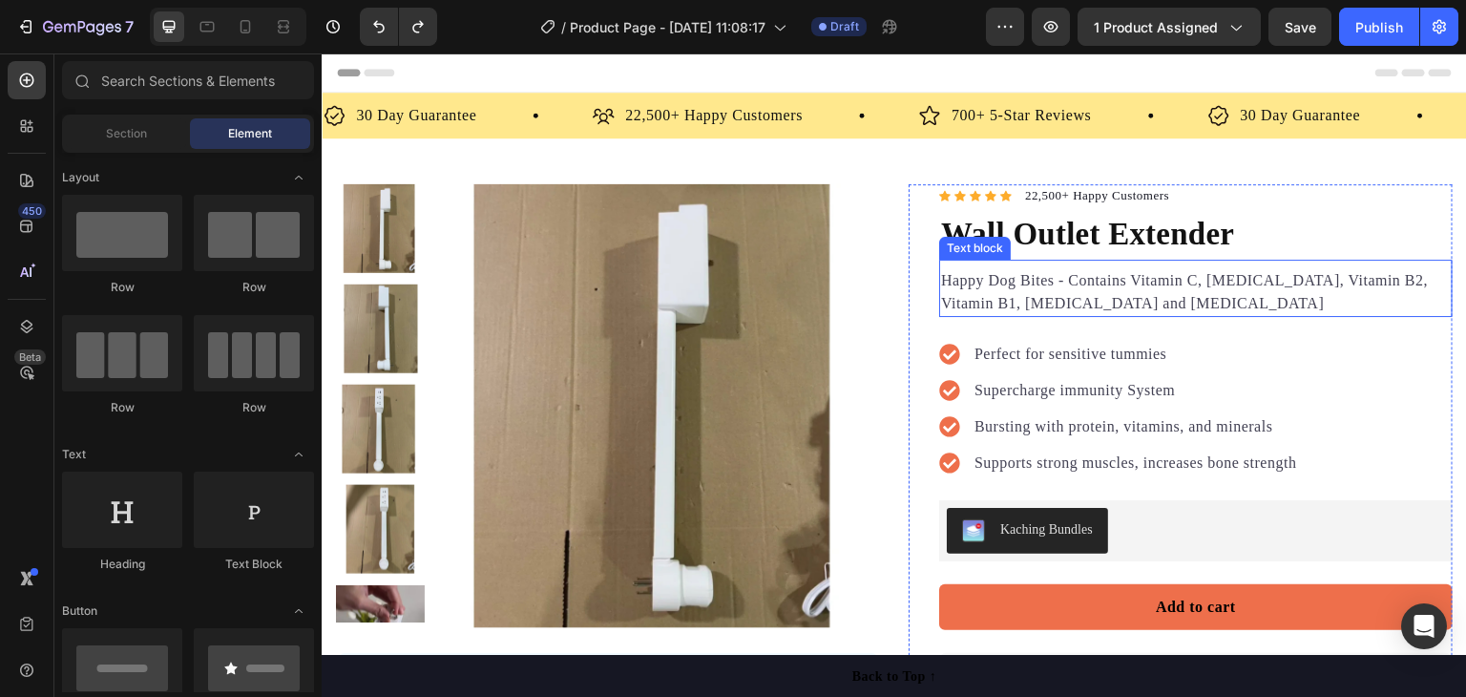
click at [1053, 224] on h1 "Wall Outlet Extender" at bounding box center [1195, 235] width 513 height 52
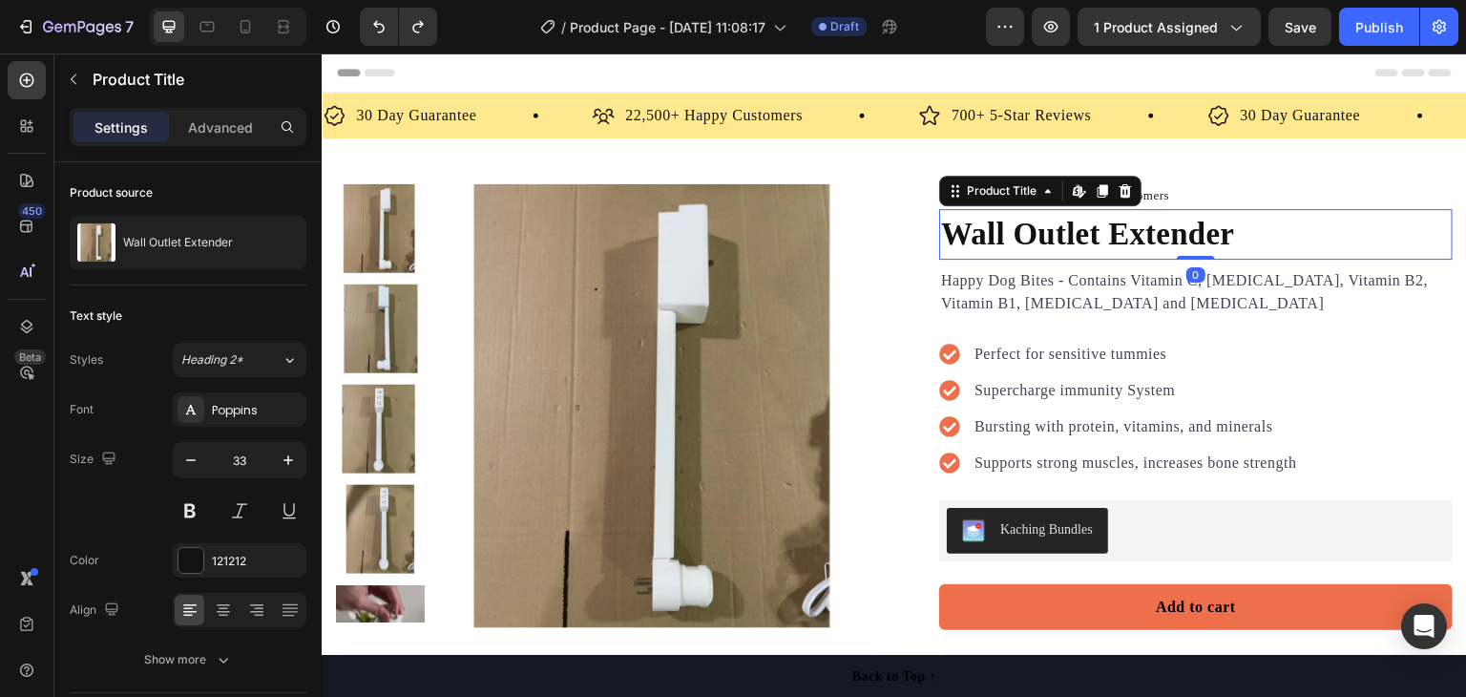
click at [1049, 224] on h1 "Wall Outlet Extender" at bounding box center [1195, 235] width 513 height 52
click at [1108, 233] on h1 "Wall Outlet Extender" at bounding box center [1195, 235] width 513 height 52
click at [1107, 233] on h1 "Wall Outlet Extender" at bounding box center [1195, 235] width 513 height 52
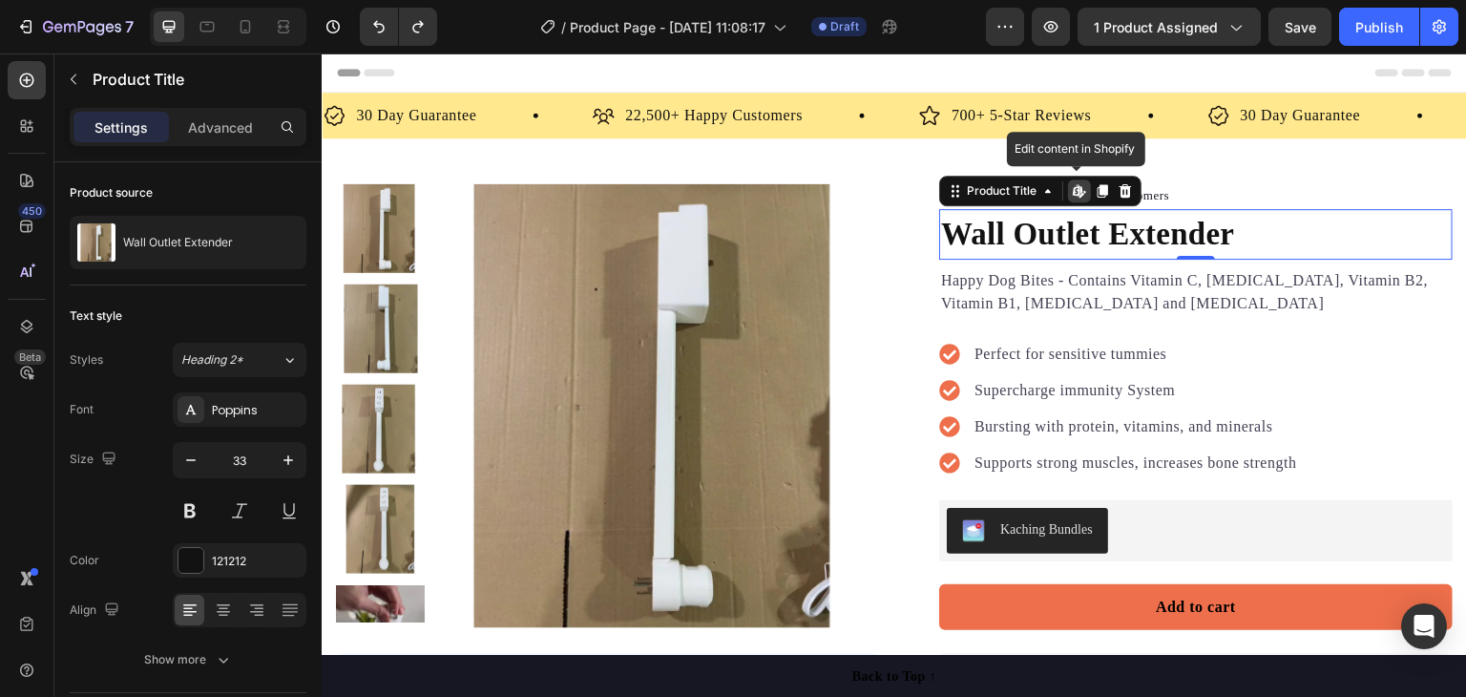
click at [1107, 234] on h1 "Wall Outlet Extender" at bounding box center [1195, 235] width 513 height 52
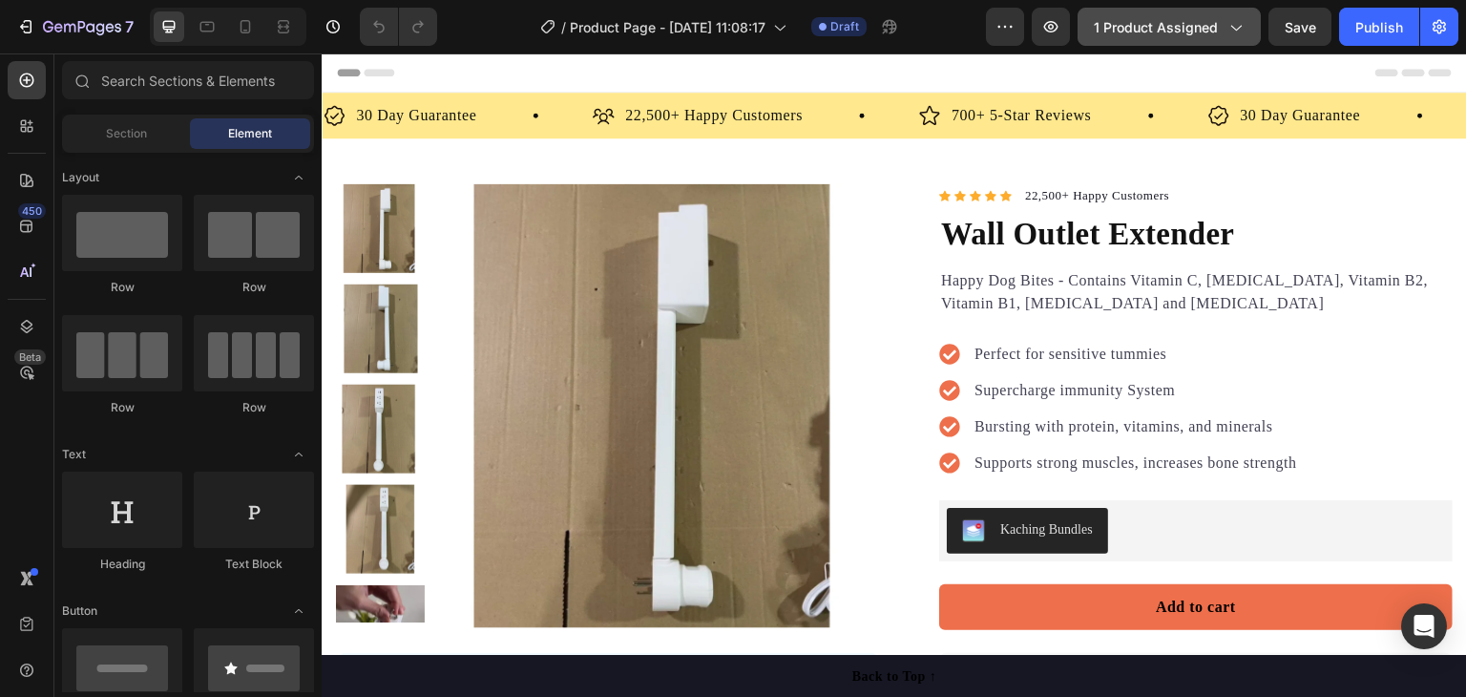
click at [1203, 31] on span "1 product assigned" at bounding box center [1156, 27] width 124 height 20
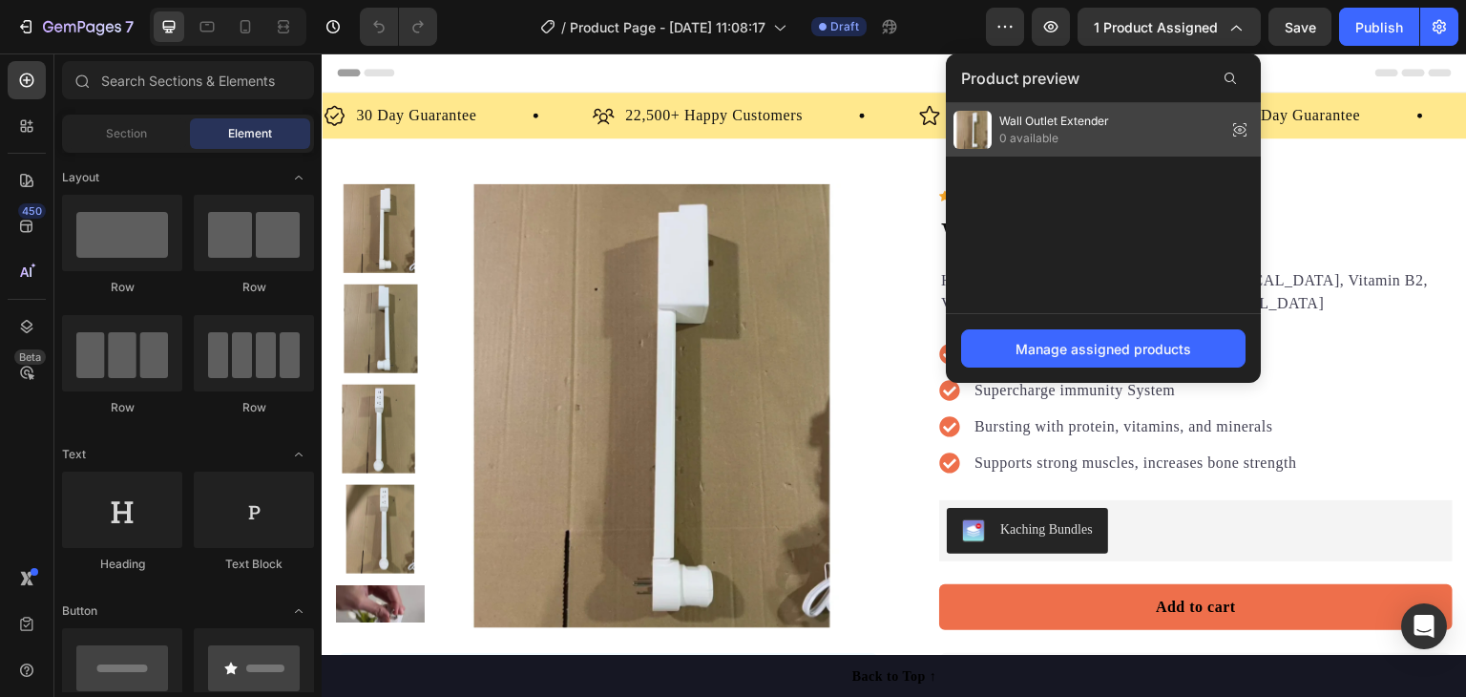
click at [1097, 135] on span "0 available" at bounding box center [1054, 138] width 110 height 17
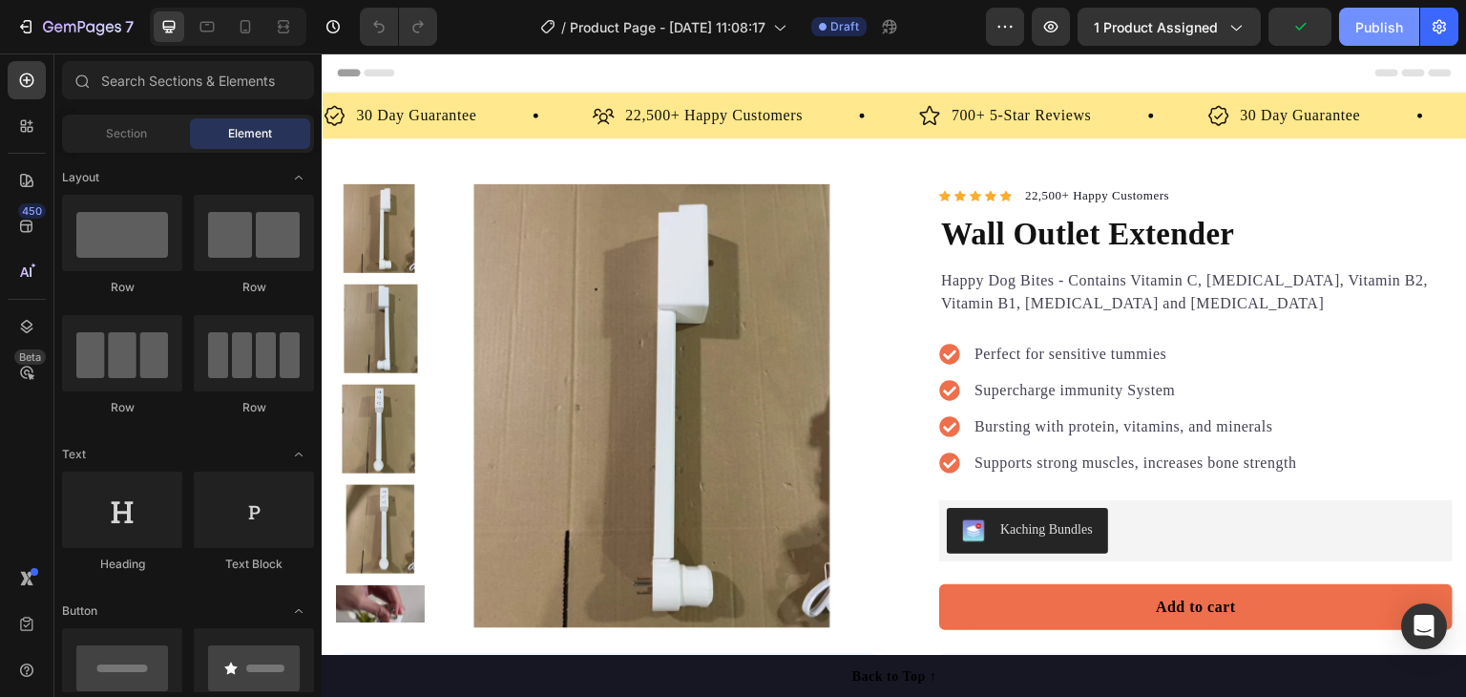
click at [1373, 25] on div "Publish" at bounding box center [1379, 27] width 48 height 20
click at [1183, 24] on span "1 product assigned" at bounding box center [1156, 27] width 124 height 20
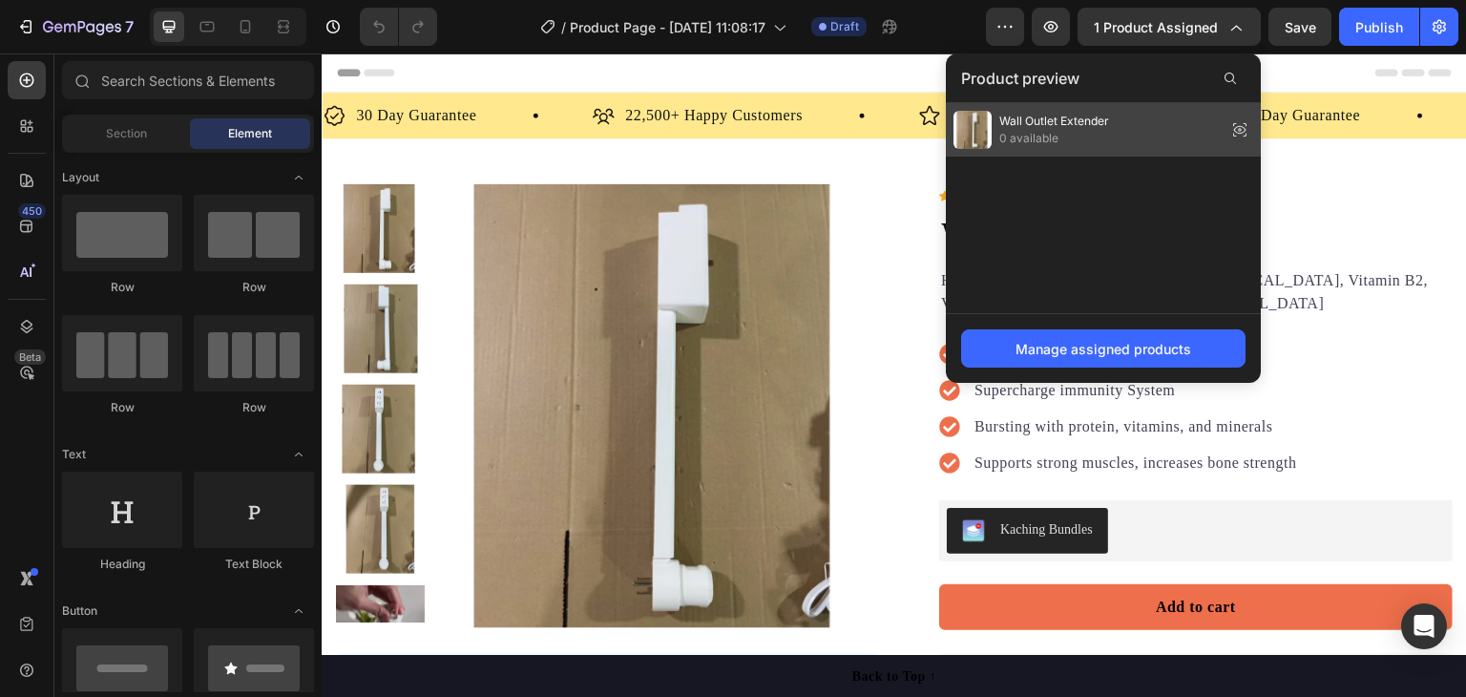
click at [1040, 101] on div "Product preview" at bounding box center [1103, 78] width 315 height 50
click at [1039, 106] on div "Wall Outlet Extender 0 available" at bounding box center [1103, 129] width 315 height 53
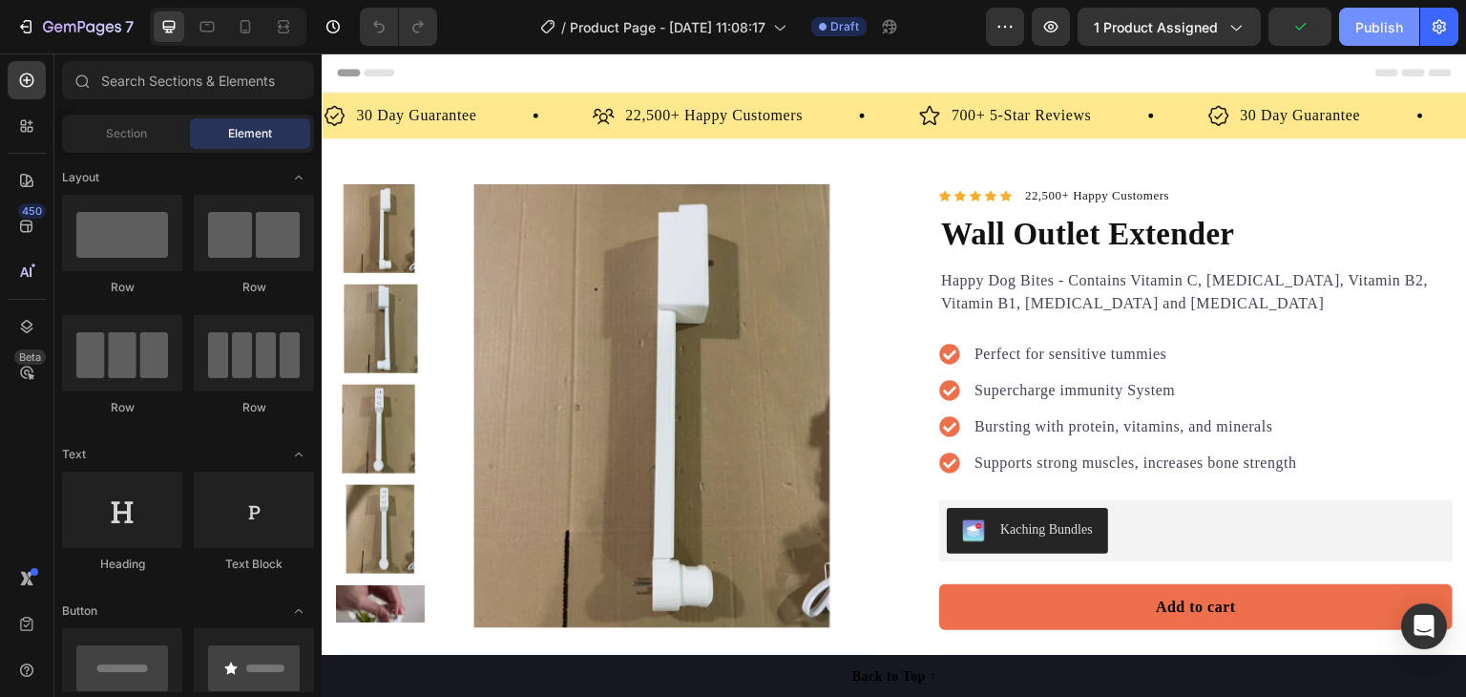
click at [1385, 33] on div "Publish" at bounding box center [1379, 27] width 48 height 20
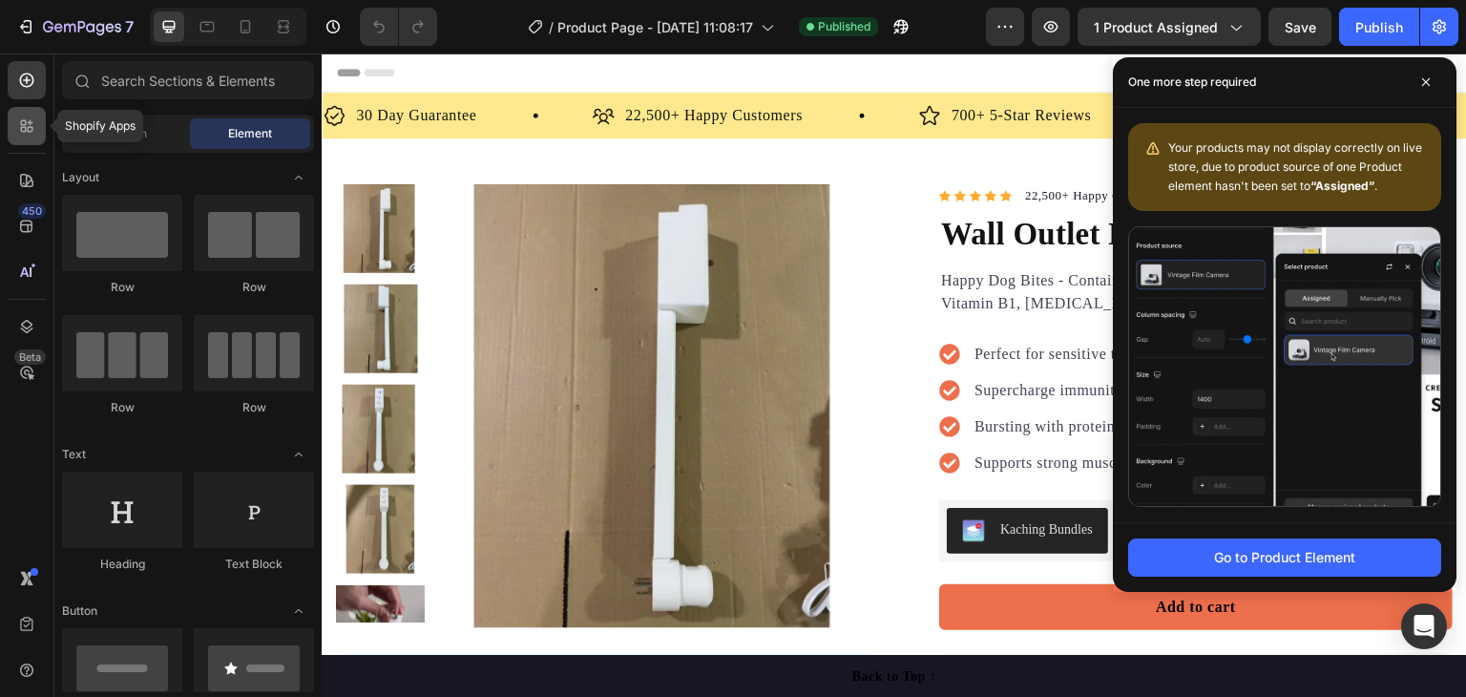
click at [28, 112] on div at bounding box center [27, 126] width 38 height 38
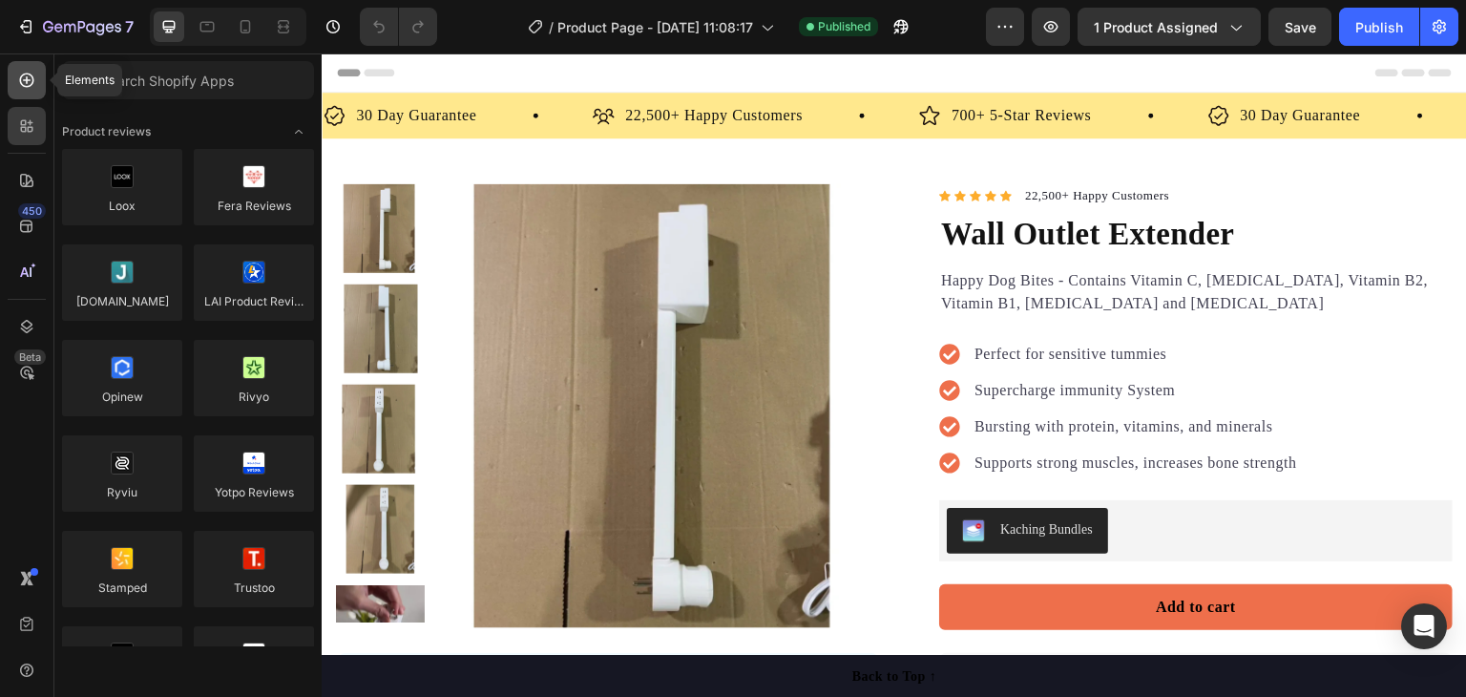
click at [21, 79] on icon at bounding box center [26, 80] width 19 height 19
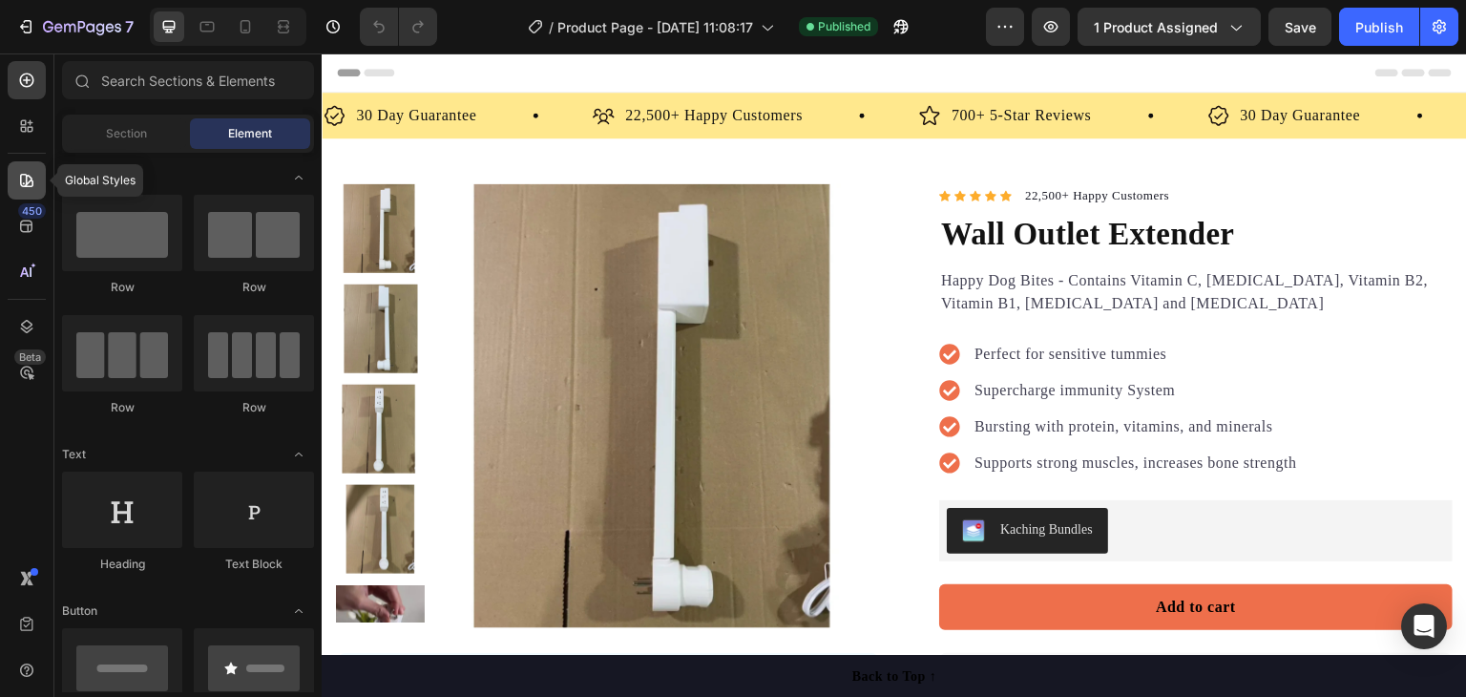
click at [26, 175] on icon at bounding box center [26, 180] width 13 height 13
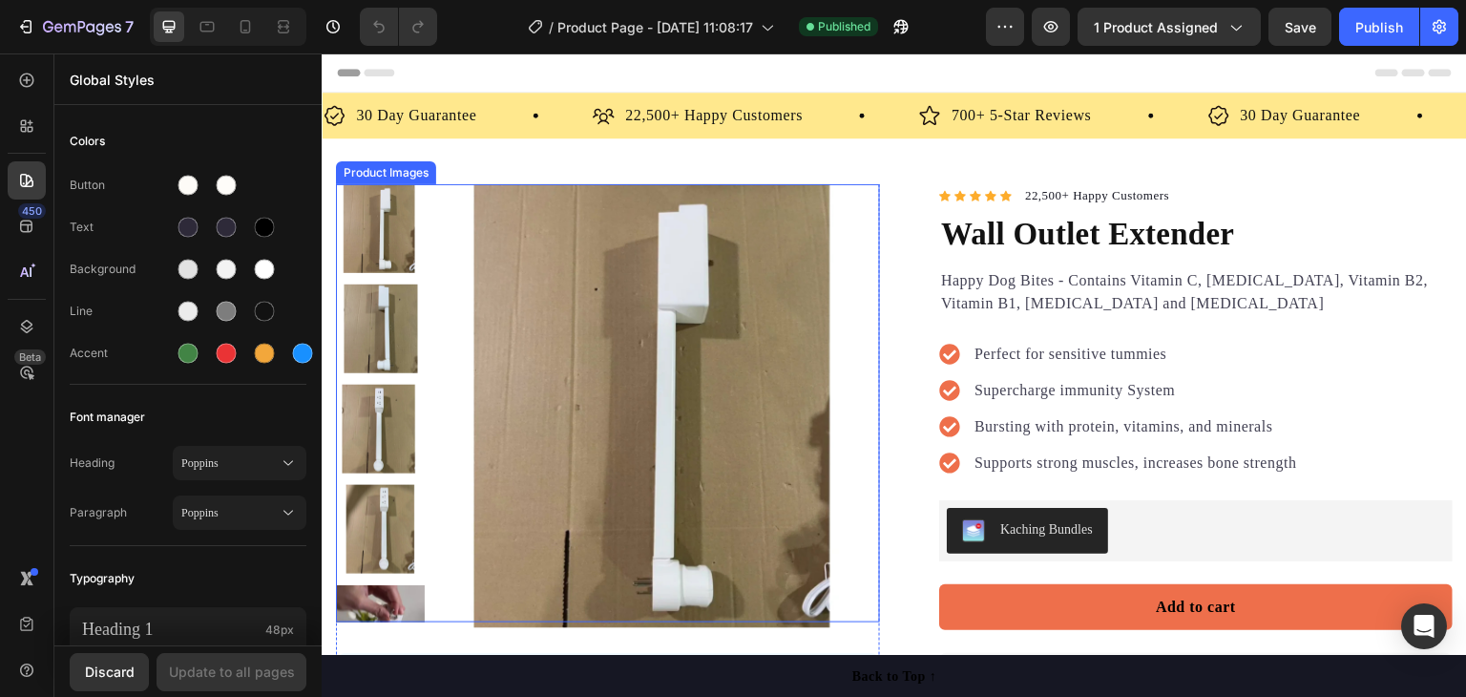
click at [600, 267] on img at bounding box center [658, 406] width 444 height 444
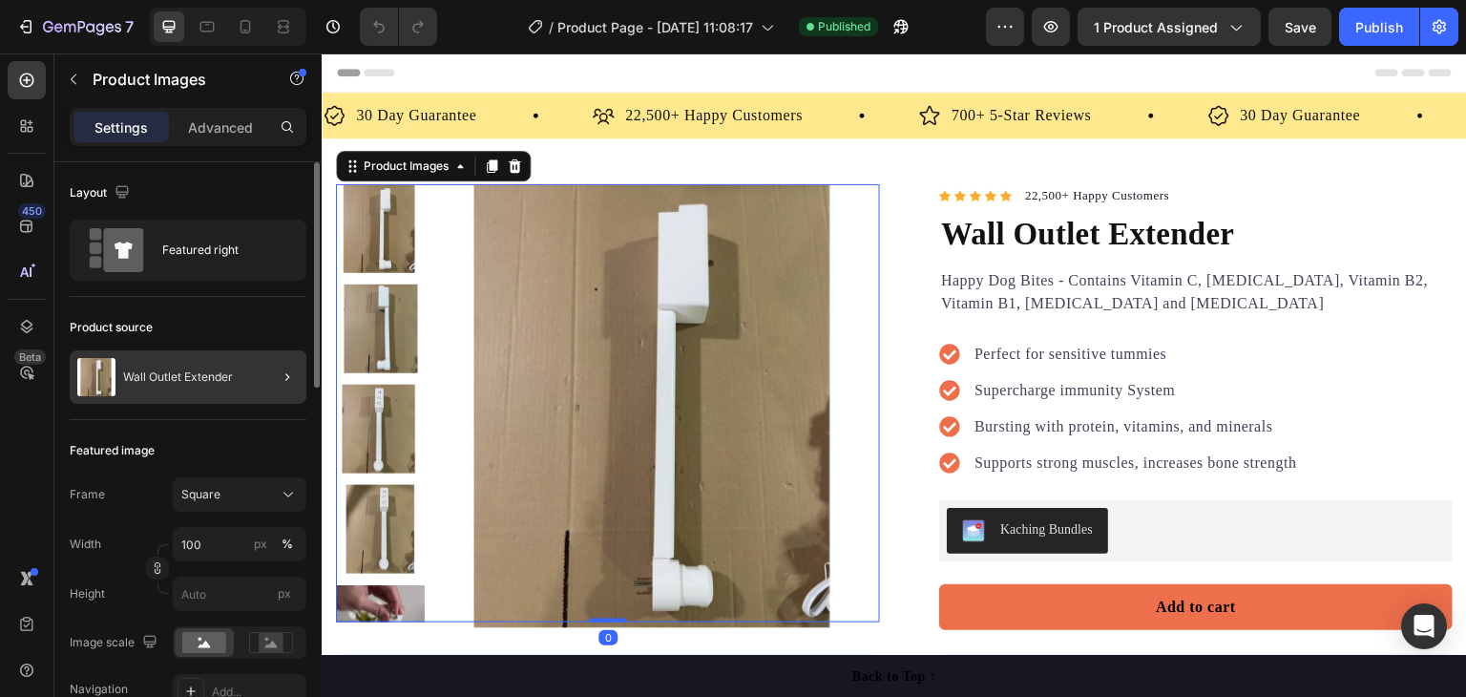
click at [263, 374] on div at bounding box center [279, 376] width 53 height 53
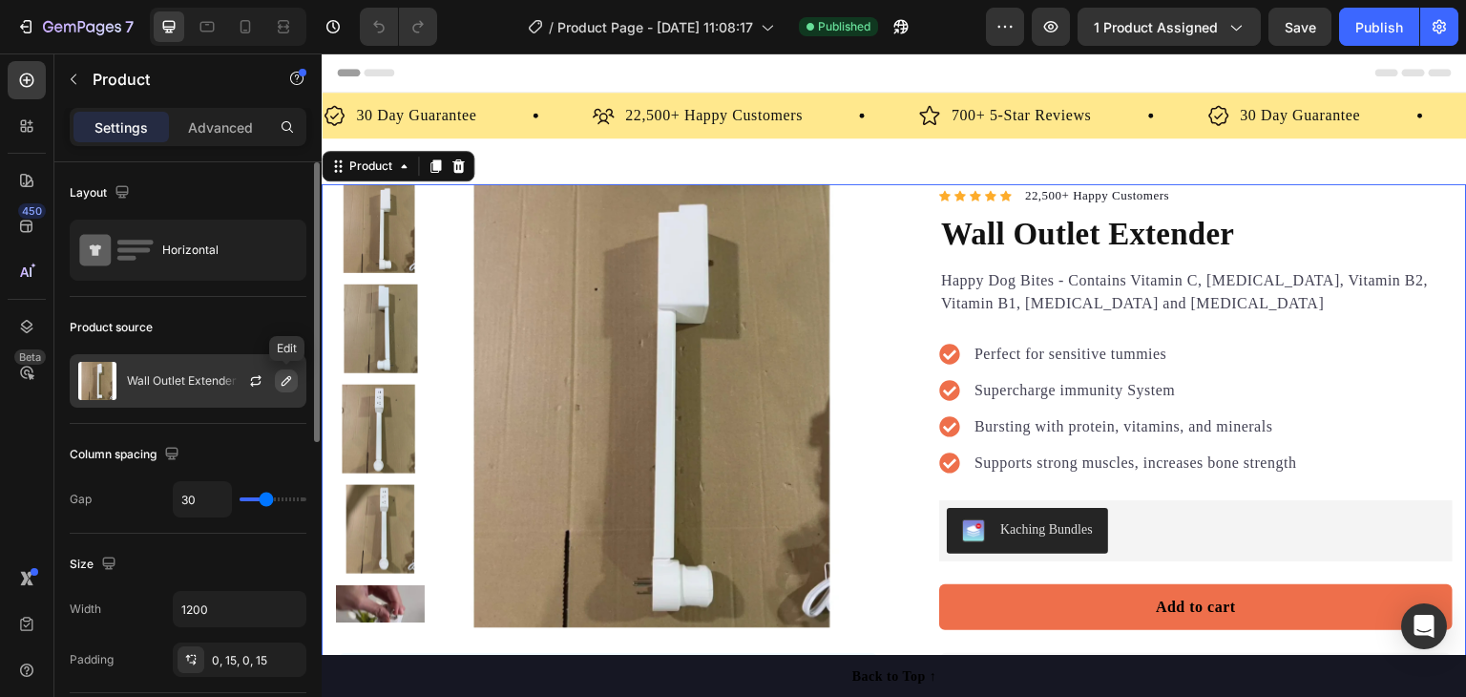
click at [281, 374] on icon "button" at bounding box center [286, 380] width 15 height 15
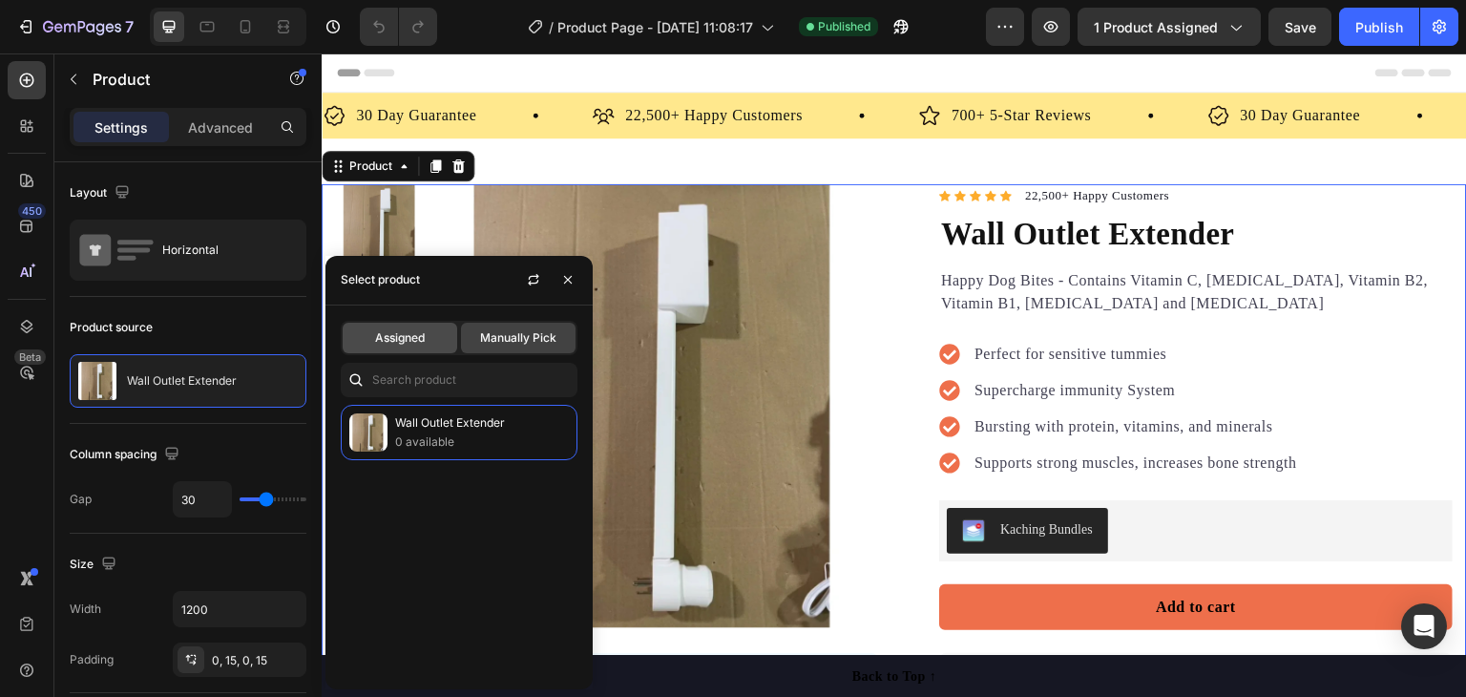
click at [420, 330] on span "Assigned" at bounding box center [400, 337] width 50 height 17
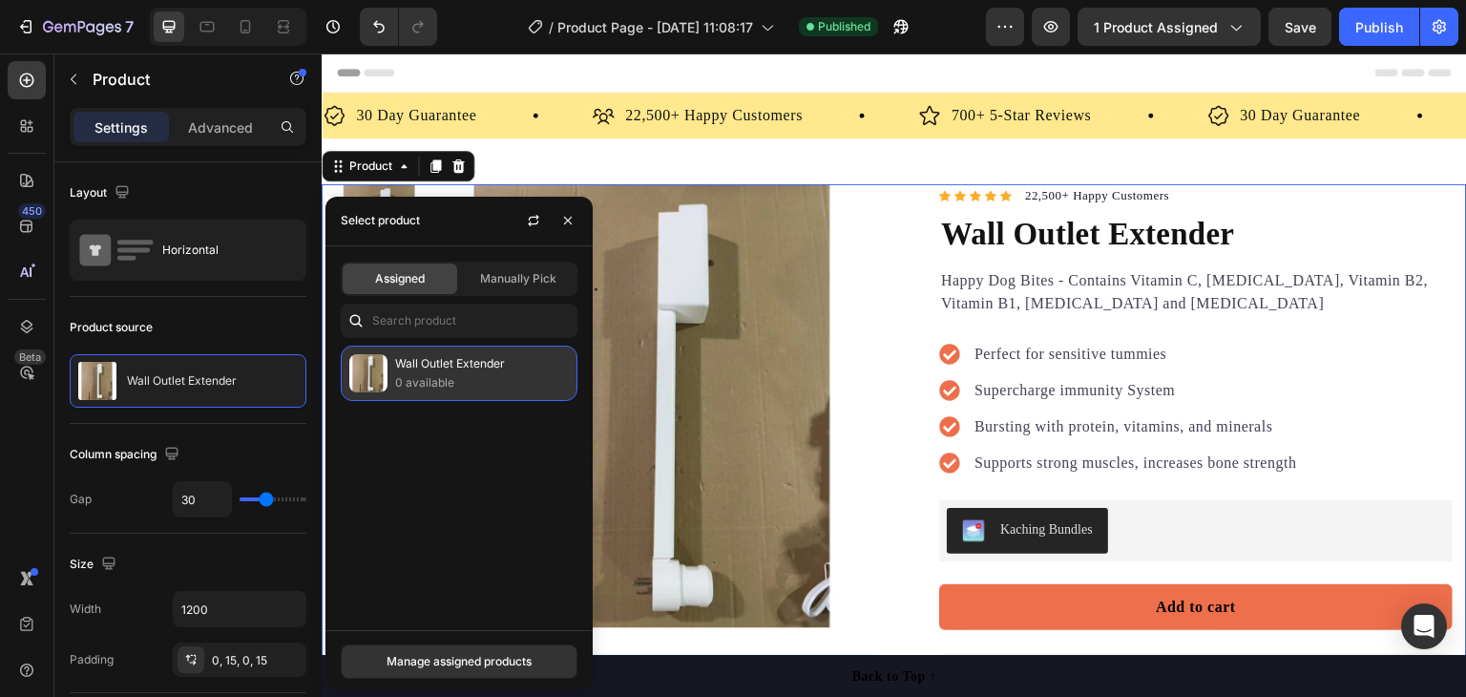
click at [428, 373] on p "0 available" at bounding box center [482, 382] width 174 height 19
click at [459, 369] on p "Wall Outlet Extender" at bounding box center [482, 363] width 174 height 19
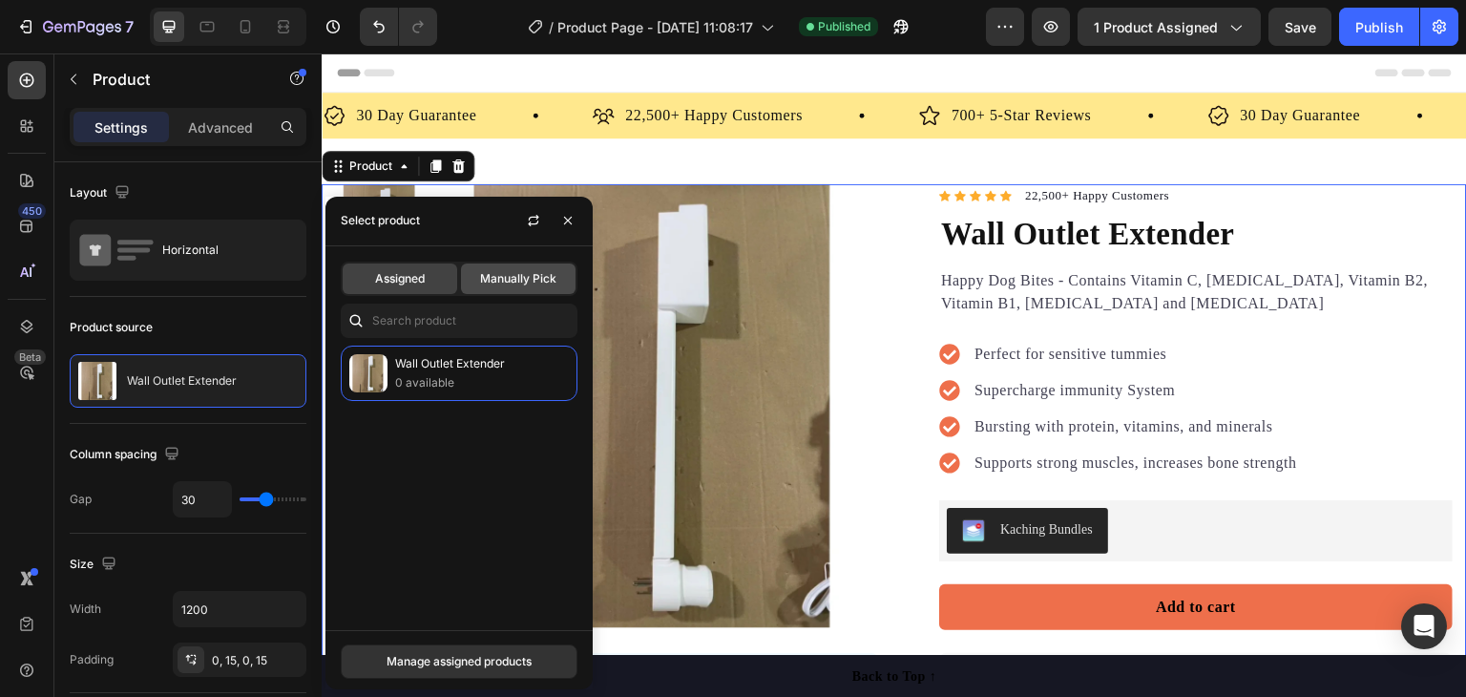
click at [500, 266] on div "Manually Pick" at bounding box center [518, 278] width 115 height 31
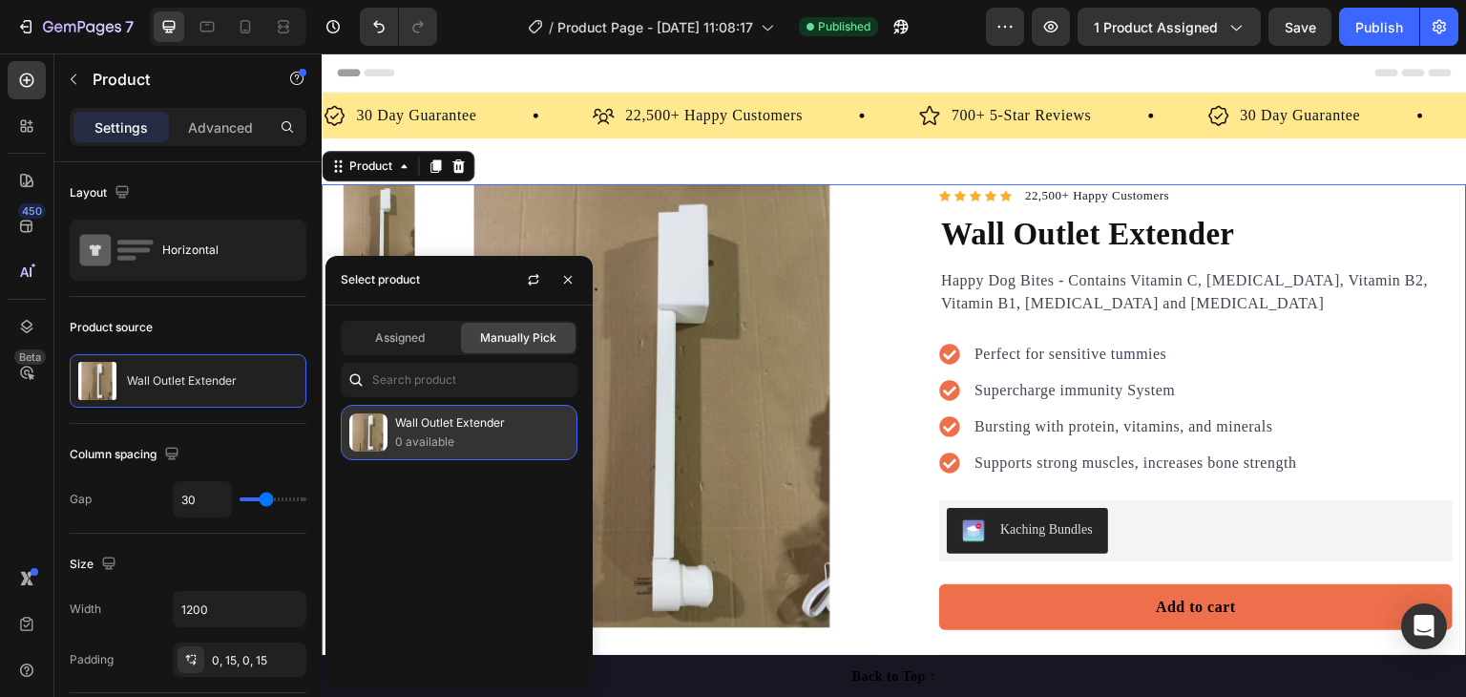
click at [436, 436] on p "0 available" at bounding box center [482, 441] width 174 height 19
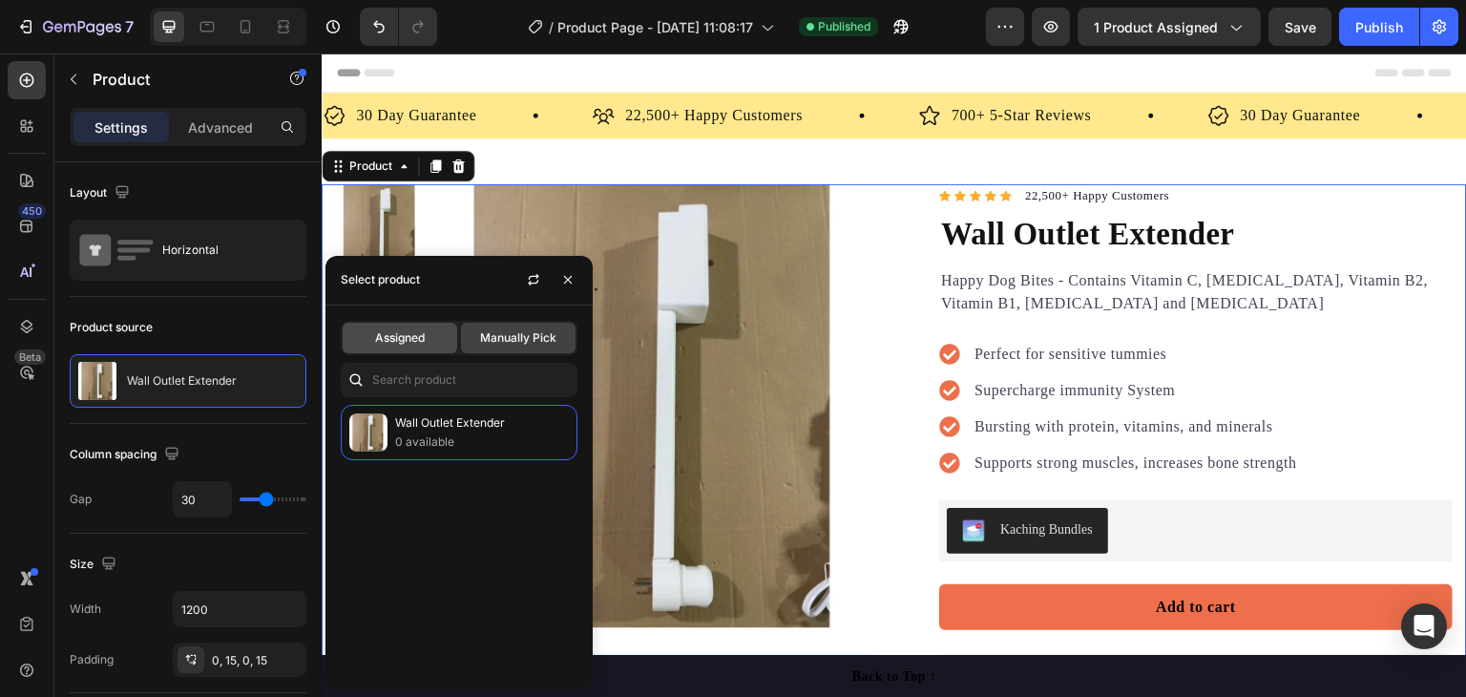
click at [426, 326] on div "Assigned" at bounding box center [400, 338] width 115 height 31
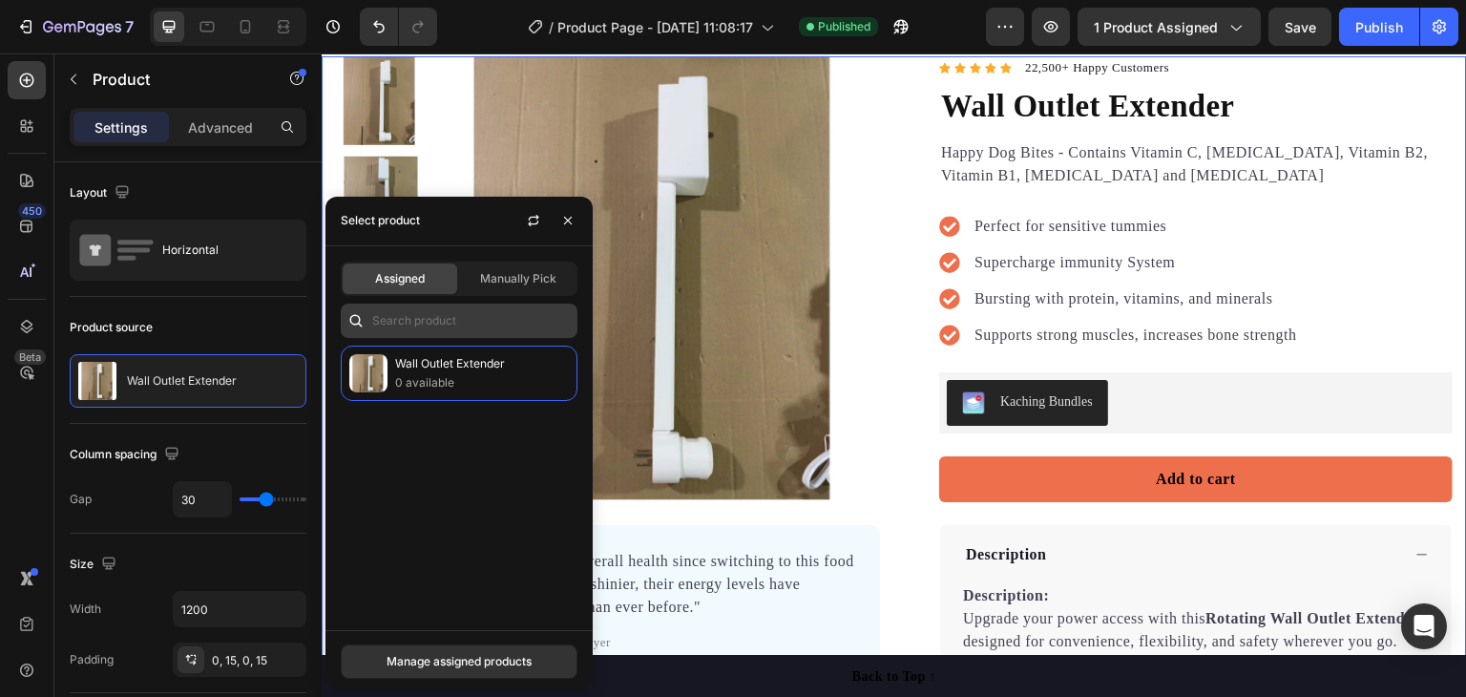
scroll to position [191, 0]
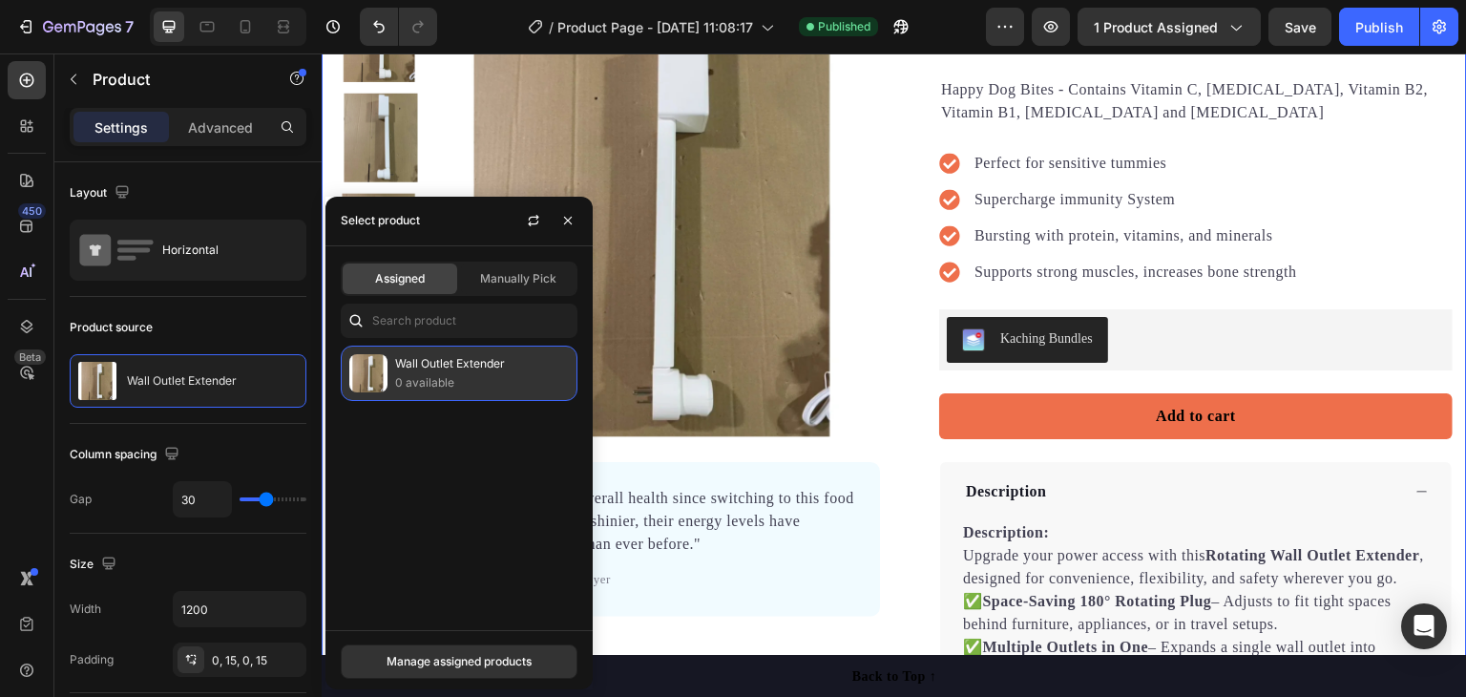
click at [421, 387] on p "0 available" at bounding box center [482, 382] width 174 height 19
click at [575, 219] on icon "button" at bounding box center [567, 220] width 15 height 15
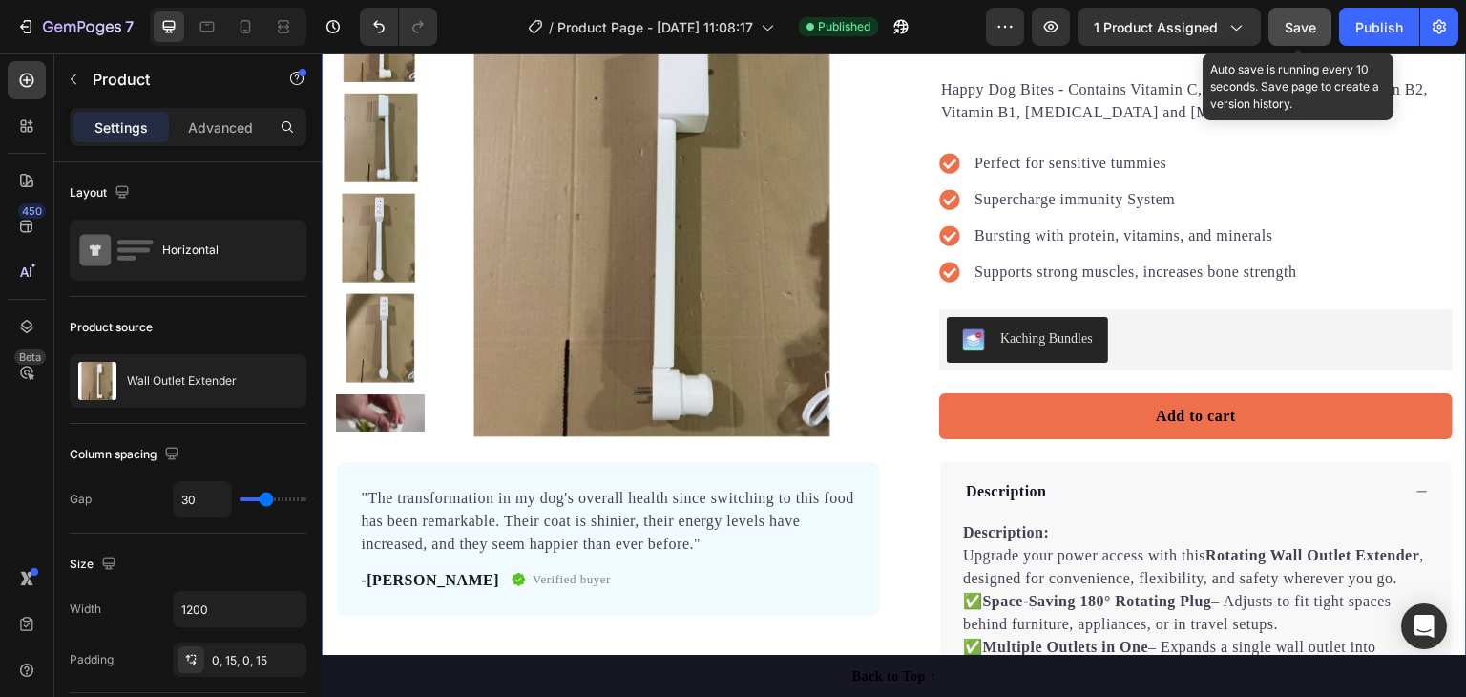
click at [1294, 26] on span "Save" at bounding box center [1300, 27] width 31 height 16
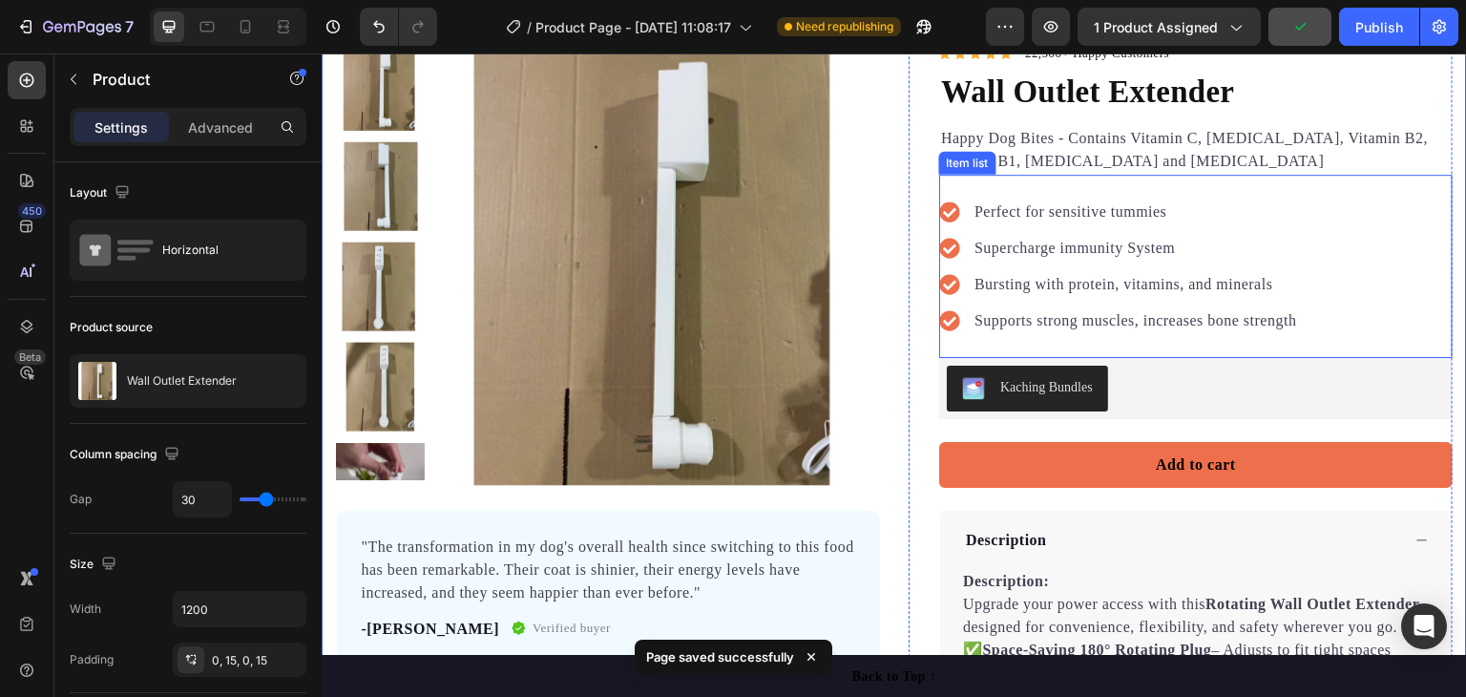
scroll to position [0, 0]
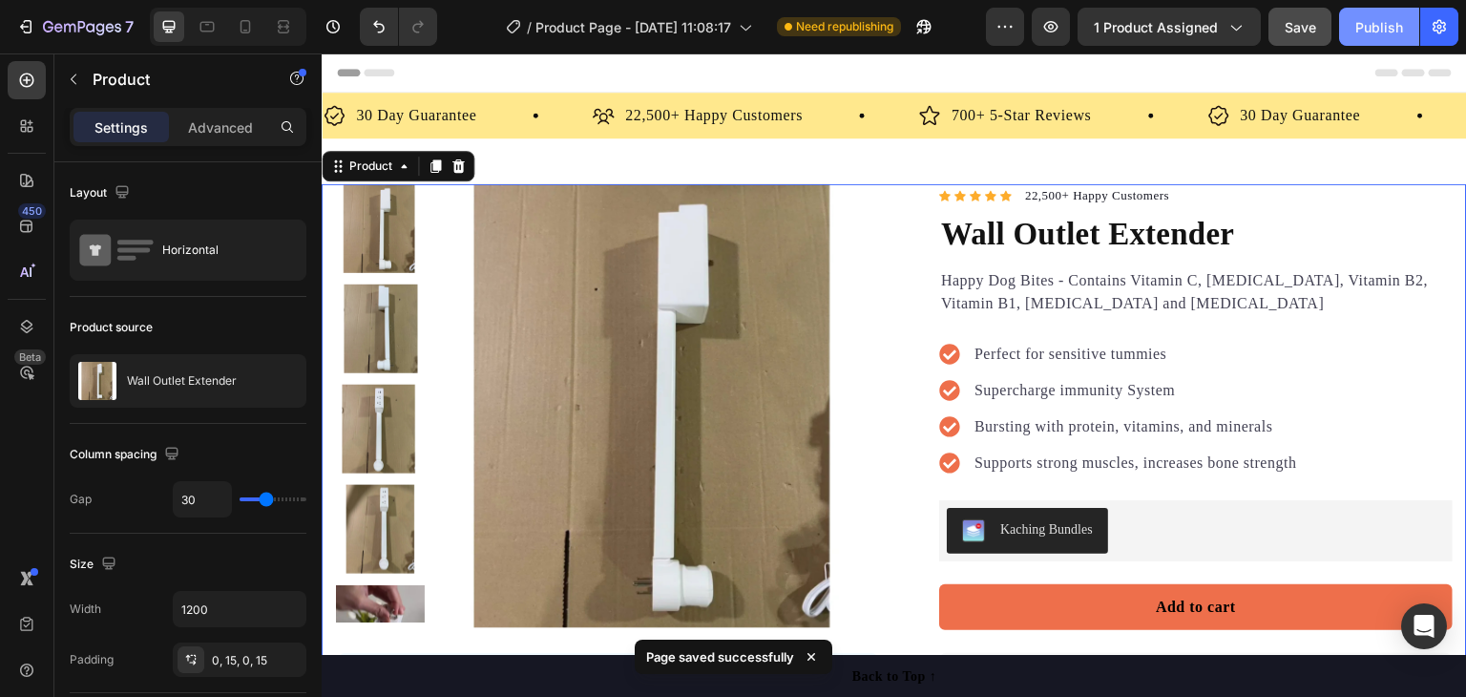
click at [1398, 17] on div "Publish" at bounding box center [1379, 27] width 48 height 20
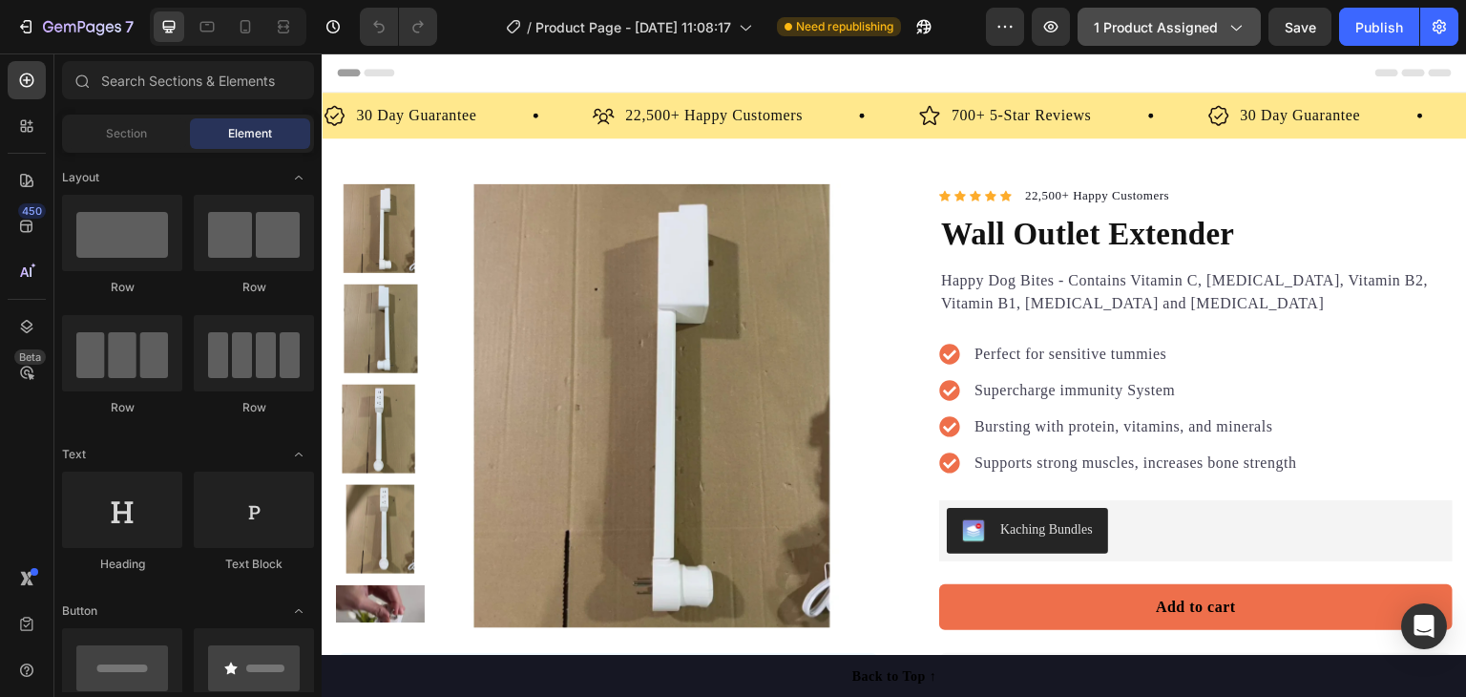
click at [1152, 24] on span "1 product assigned" at bounding box center [1156, 27] width 124 height 20
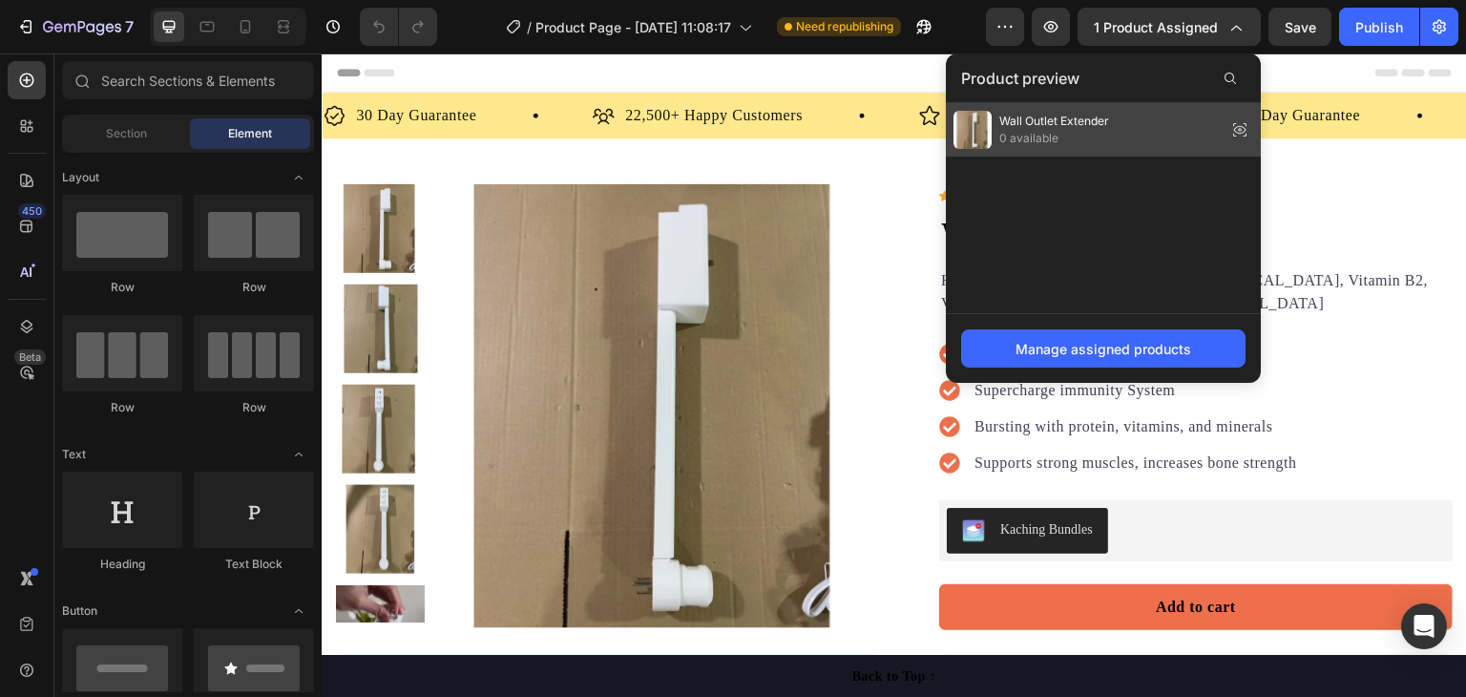
click at [1145, 129] on div "Wall Outlet Extender 0 available" at bounding box center [1103, 129] width 315 height 53
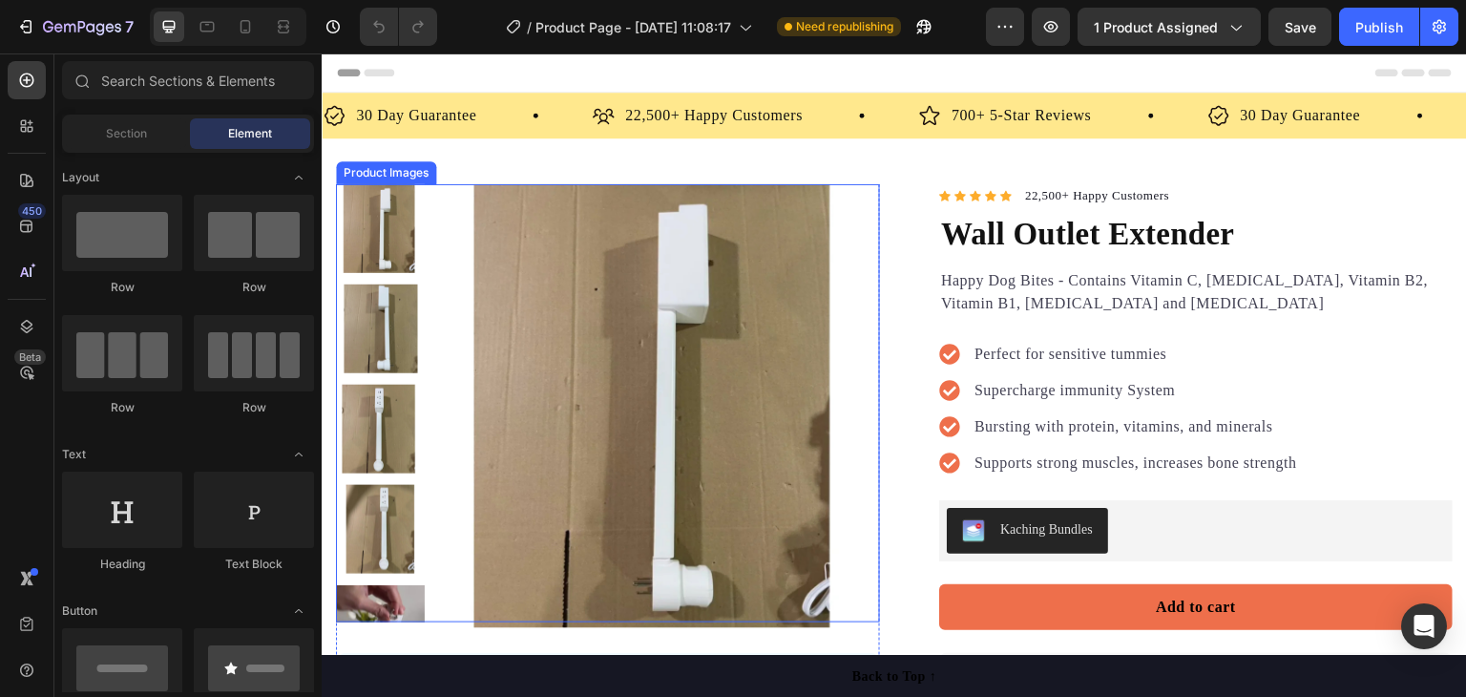
click at [734, 343] on img at bounding box center [658, 406] width 444 height 444
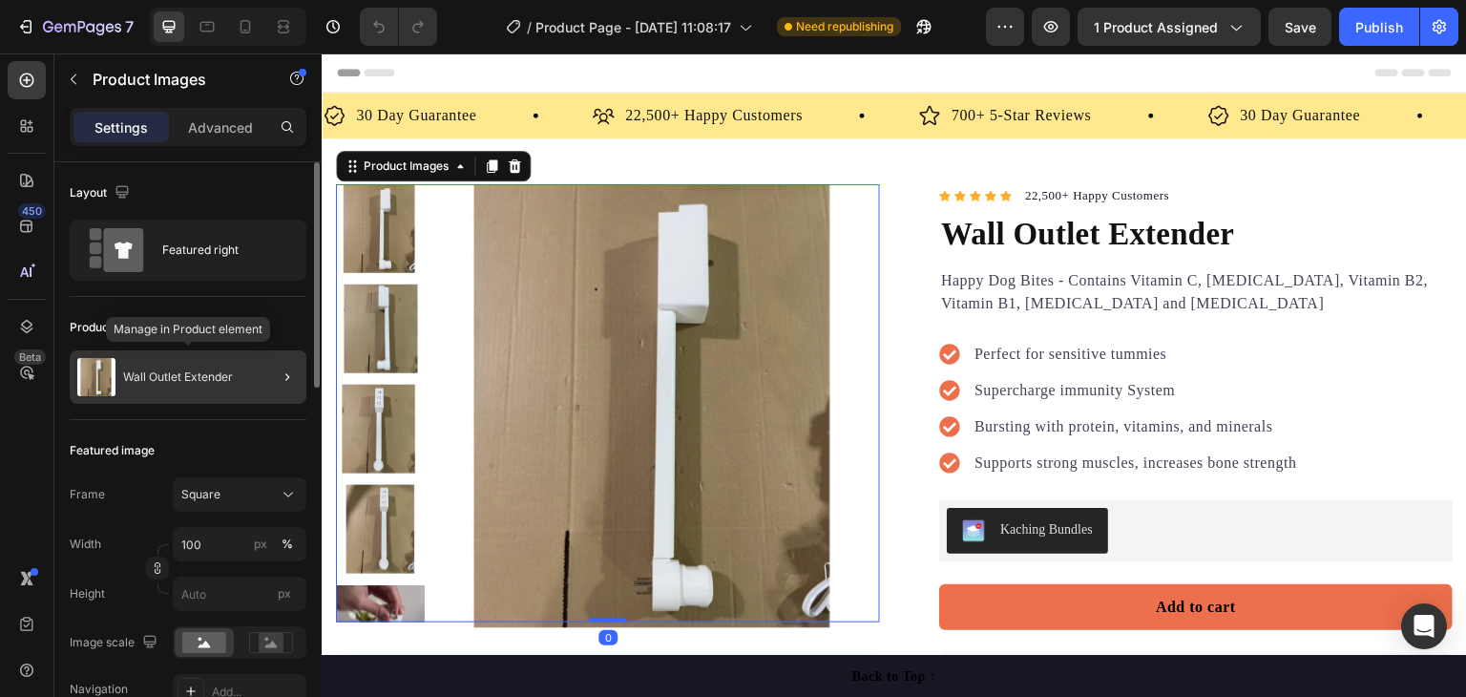
click at [225, 379] on p "Wall Outlet Extender" at bounding box center [178, 376] width 110 height 13
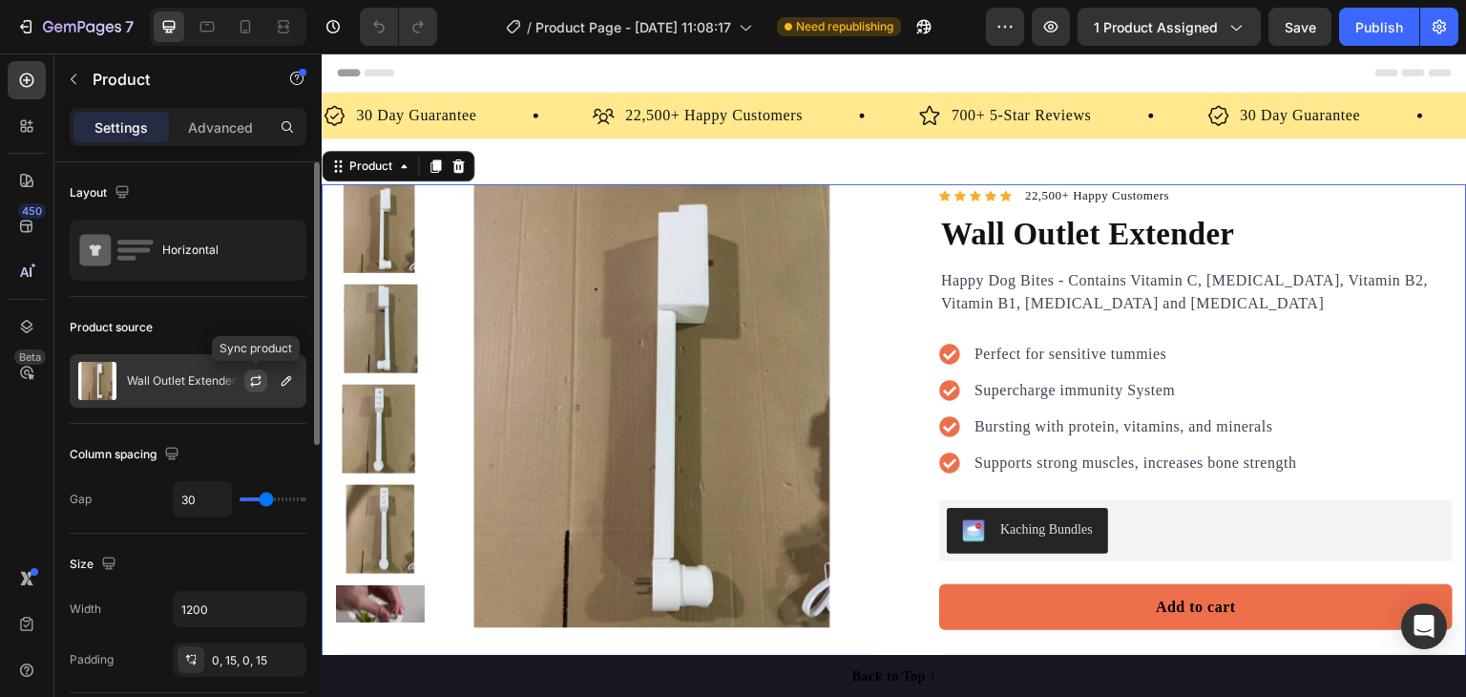
click at [258, 378] on icon "button" at bounding box center [255, 380] width 15 height 15
click at [284, 386] on icon "button" at bounding box center [286, 380] width 15 height 15
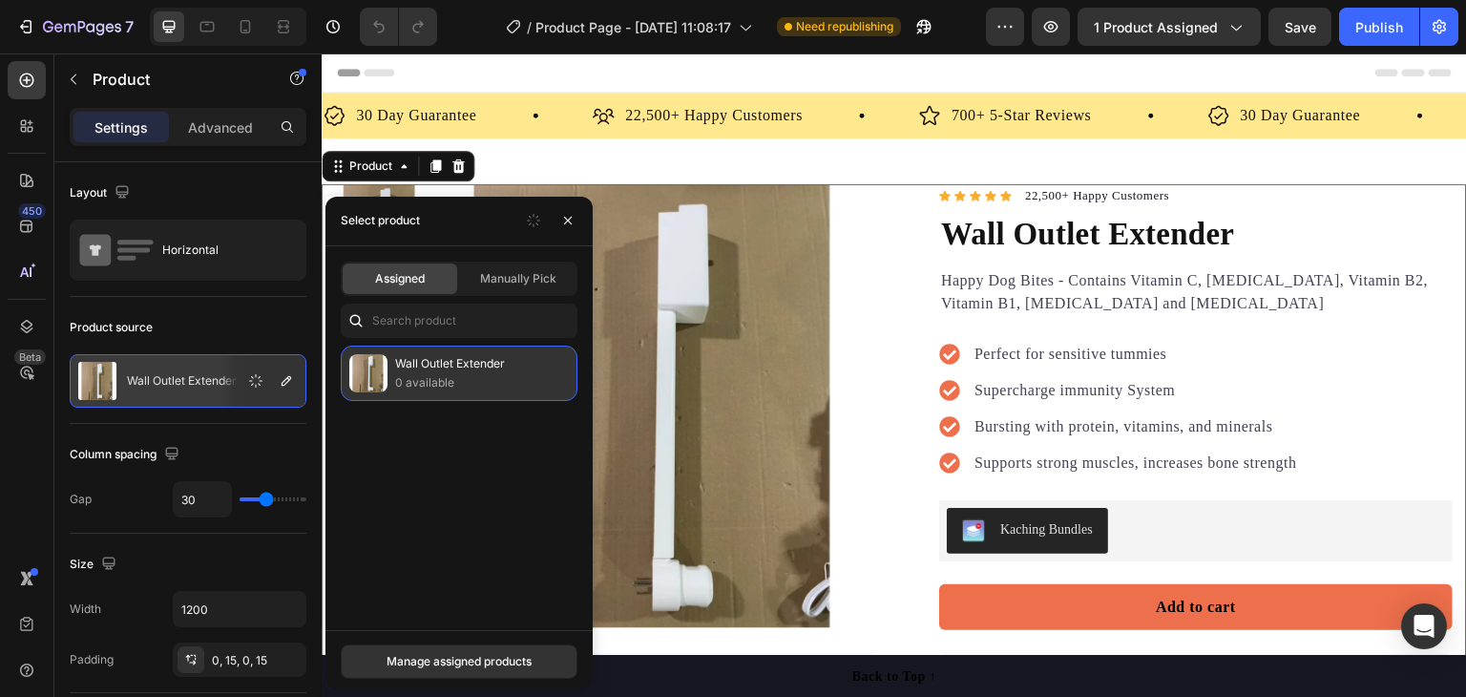
click at [429, 376] on p "0 available" at bounding box center [482, 382] width 174 height 19
click at [428, 376] on p "0 available" at bounding box center [482, 382] width 174 height 19
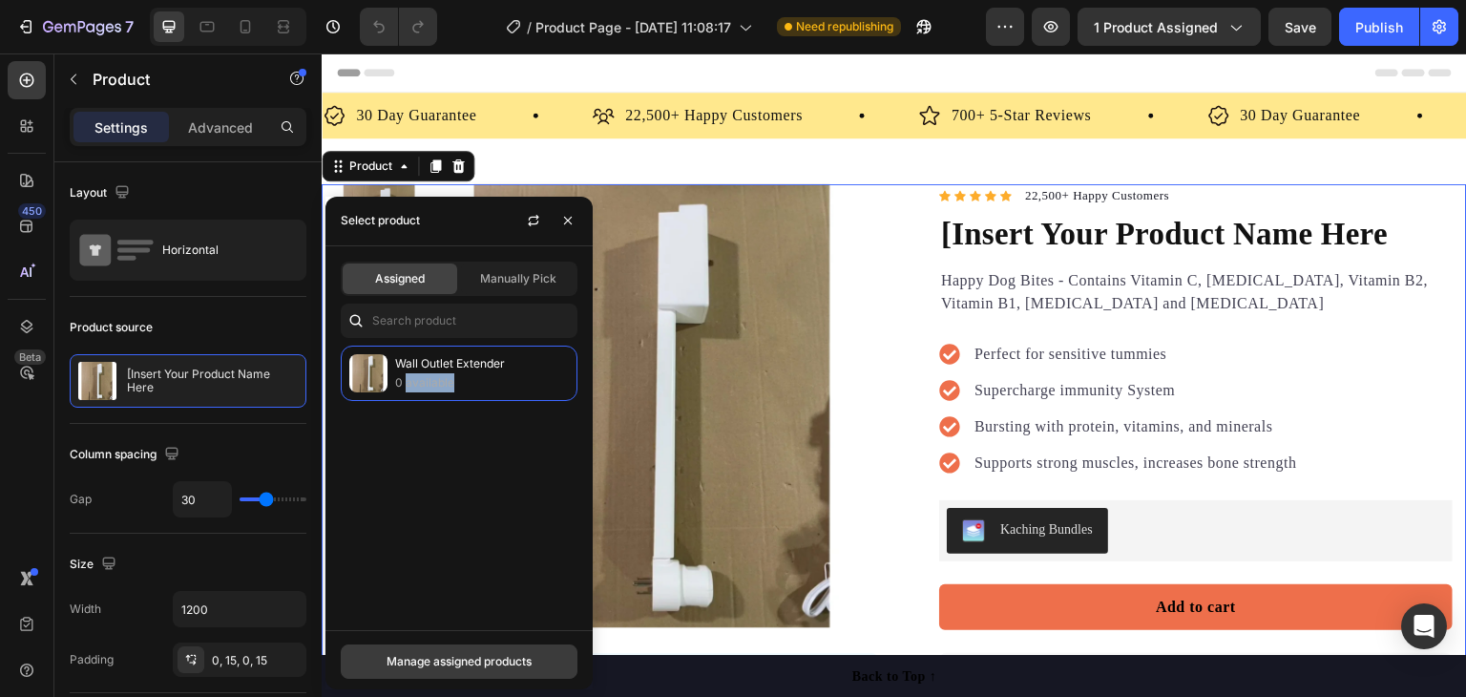
click at [458, 659] on div "Manage assigned products" at bounding box center [459, 661] width 145 height 17
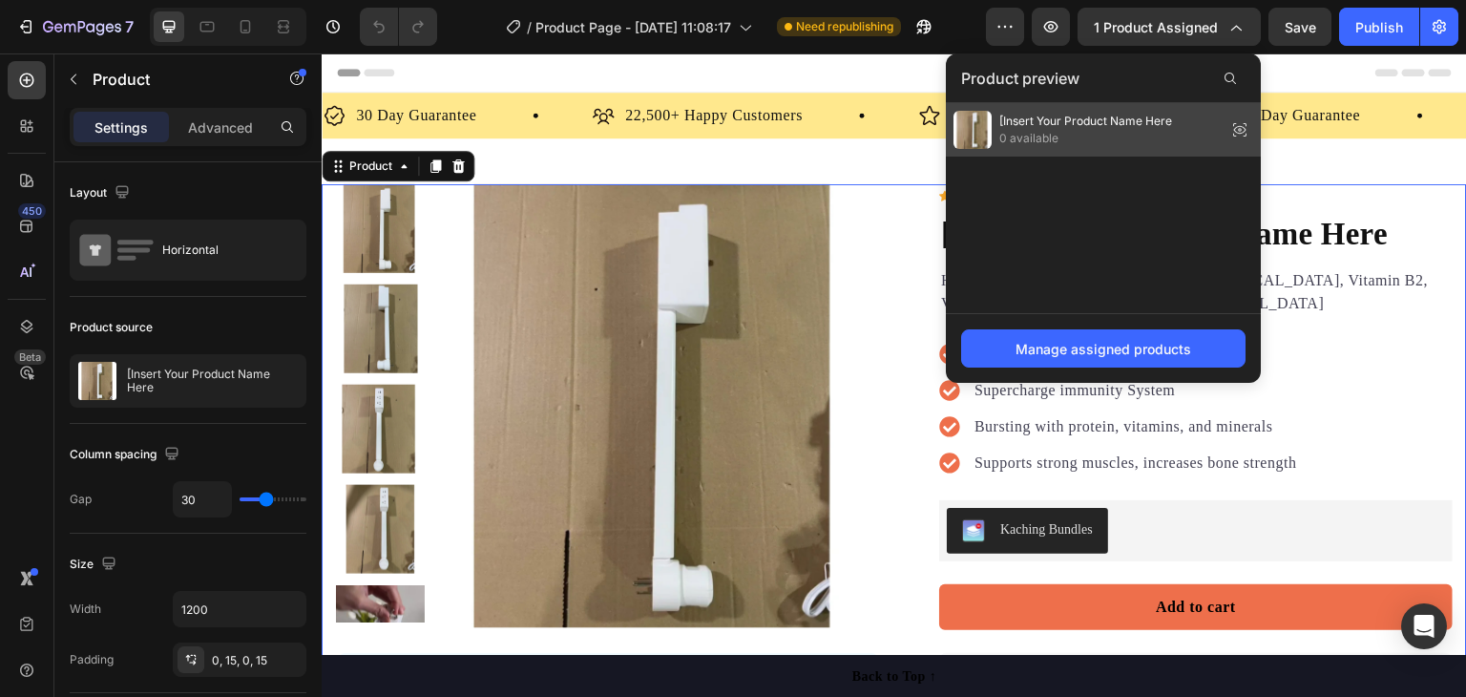
click at [1065, 122] on span "[Insert Your Product Name Here" at bounding box center [1085, 121] width 173 height 17
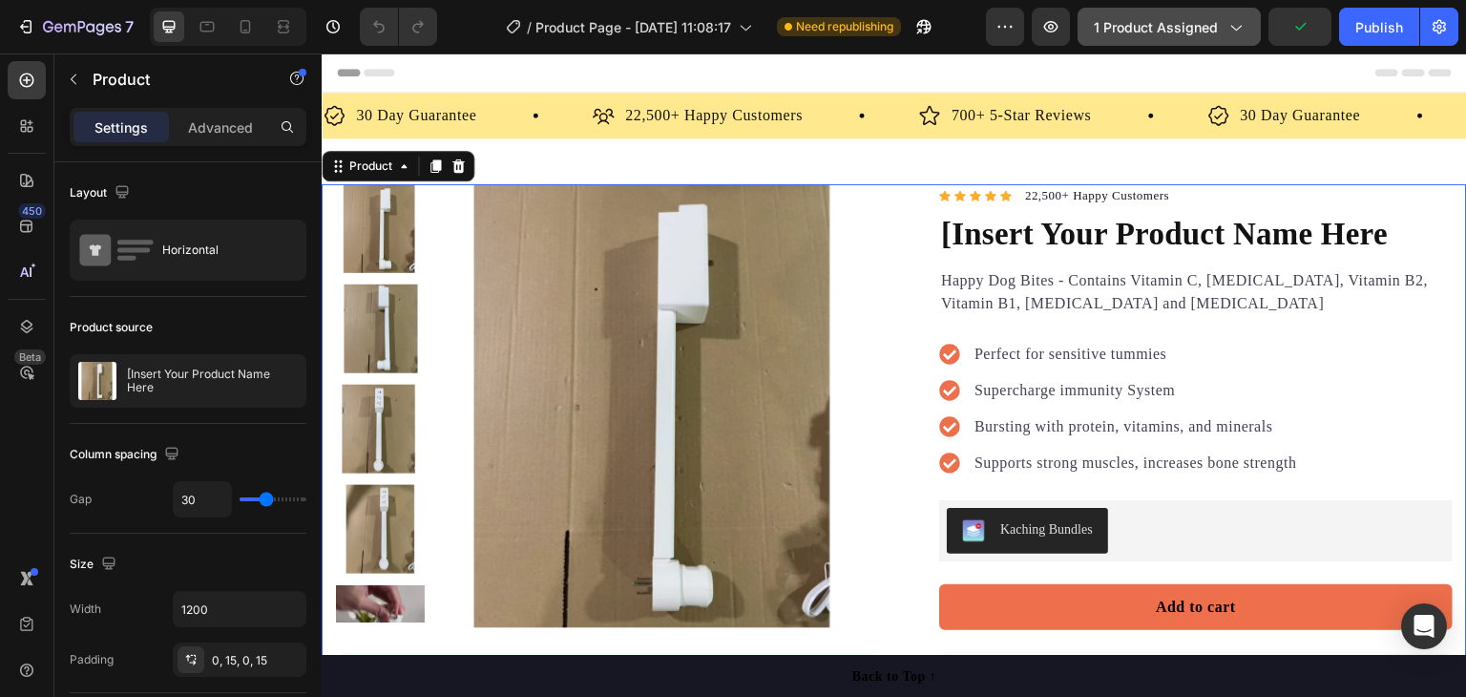
click at [1143, 20] on span "1 product assigned" at bounding box center [1156, 27] width 124 height 20
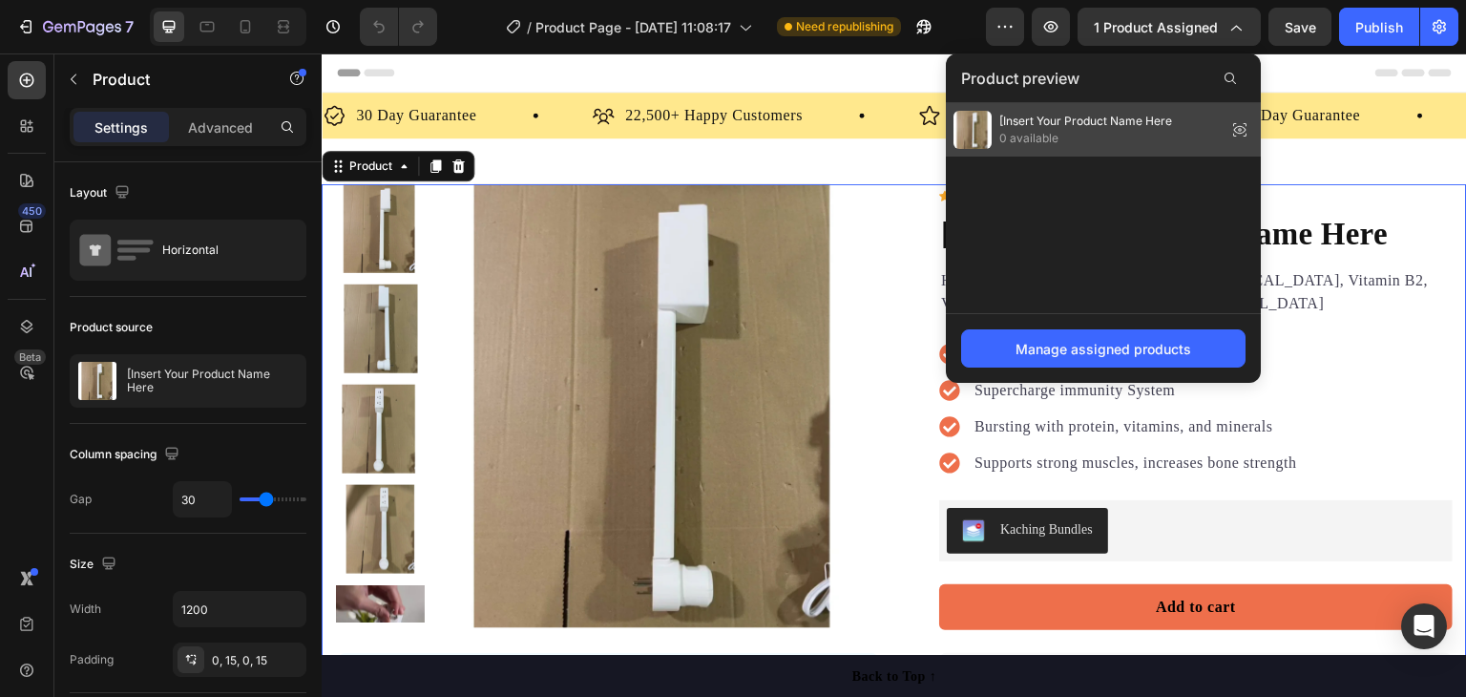
click at [1089, 130] on span "0 available" at bounding box center [1085, 138] width 173 height 17
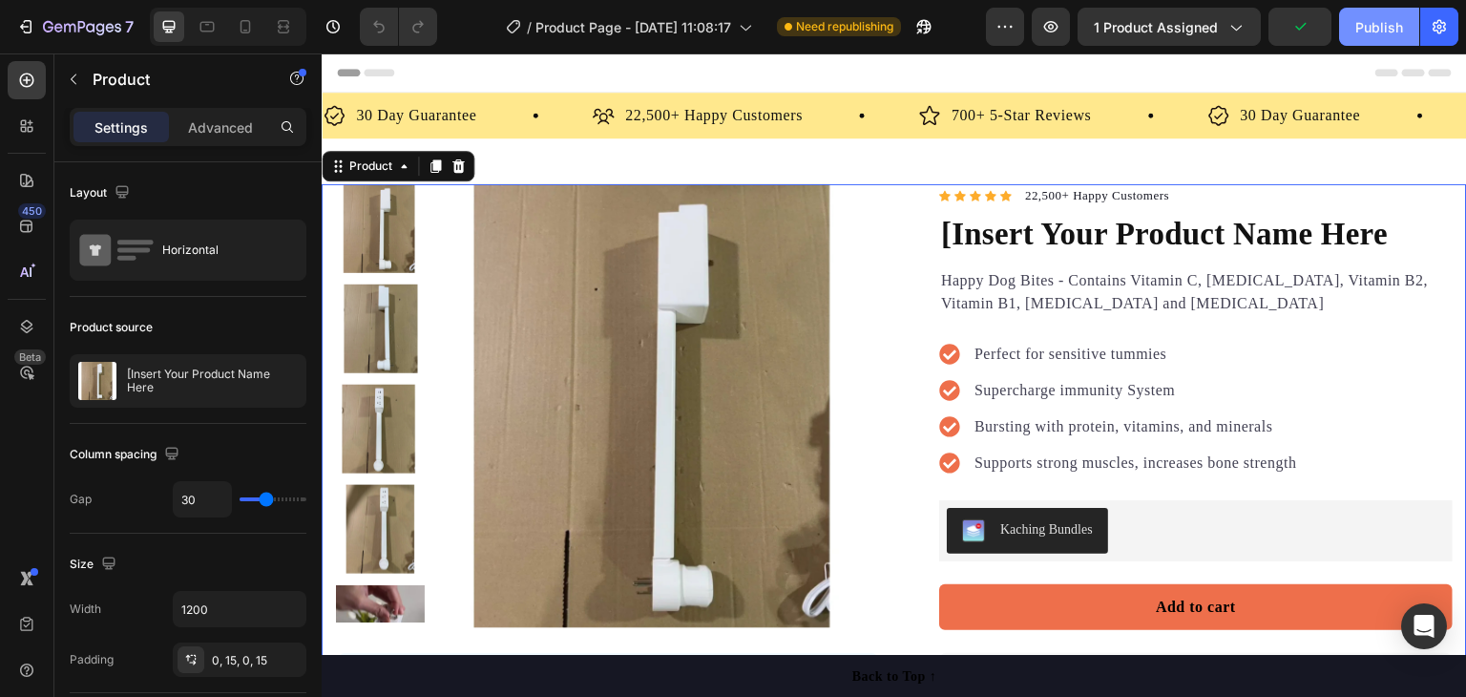
click at [1359, 21] on div "Publish" at bounding box center [1379, 27] width 48 height 20
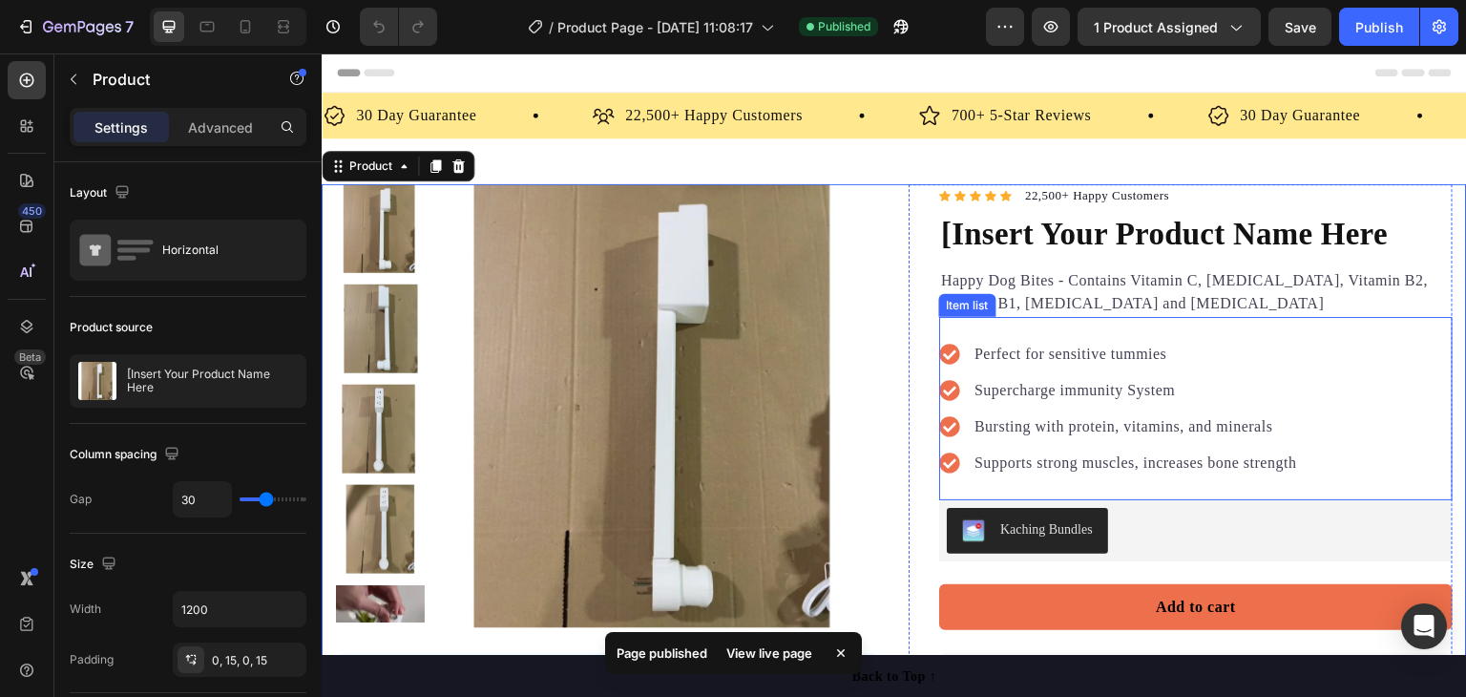
click at [945, 380] on icon at bounding box center [949, 390] width 21 height 21
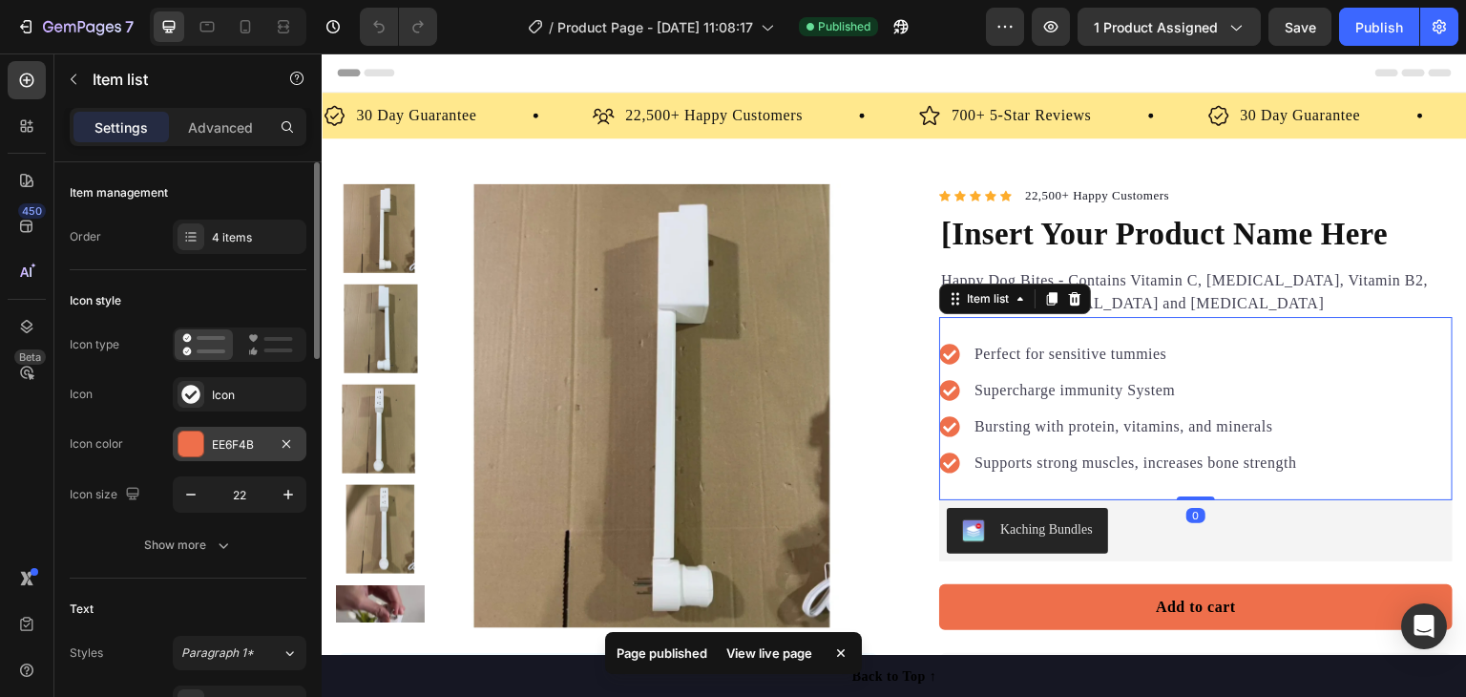
click at [252, 445] on div "EE6F4B" at bounding box center [239, 444] width 55 height 17
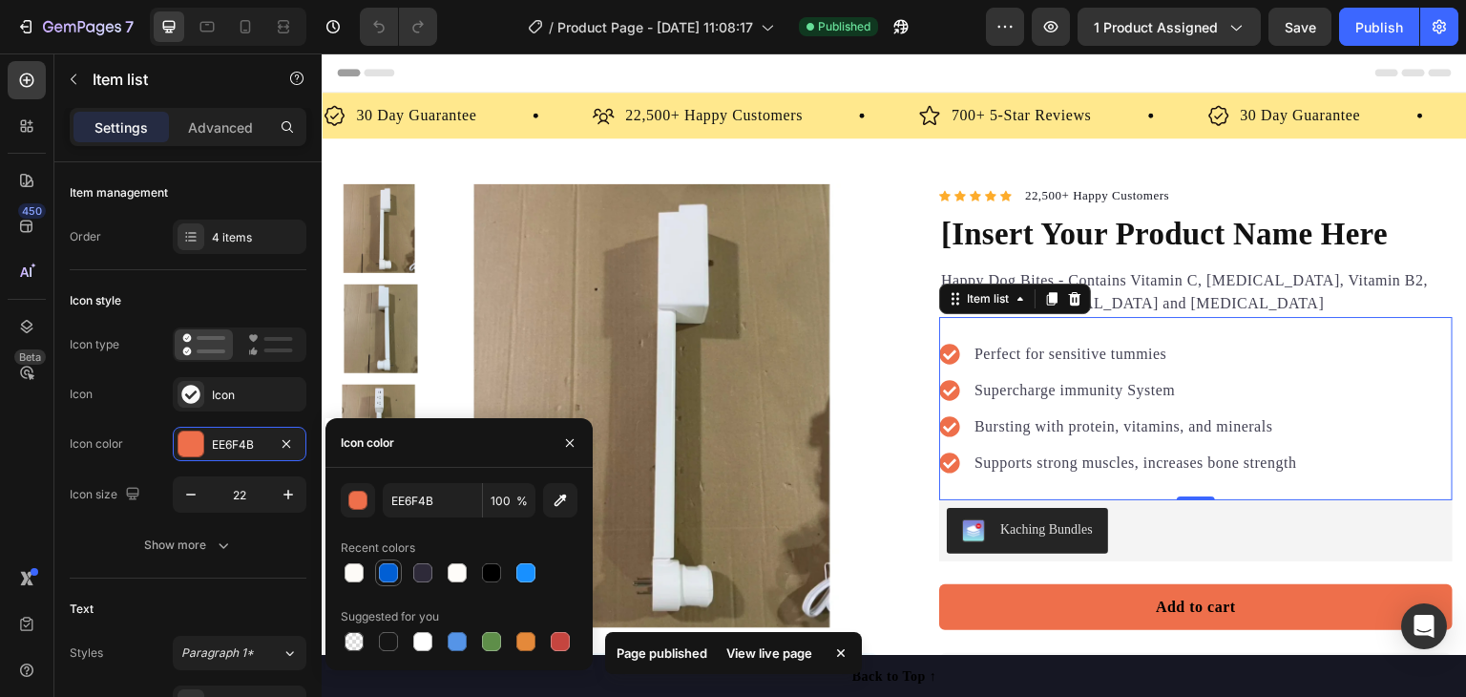
click at [386, 577] on div at bounding box center [388, 572] width 19 height 19
type input "015FD4"
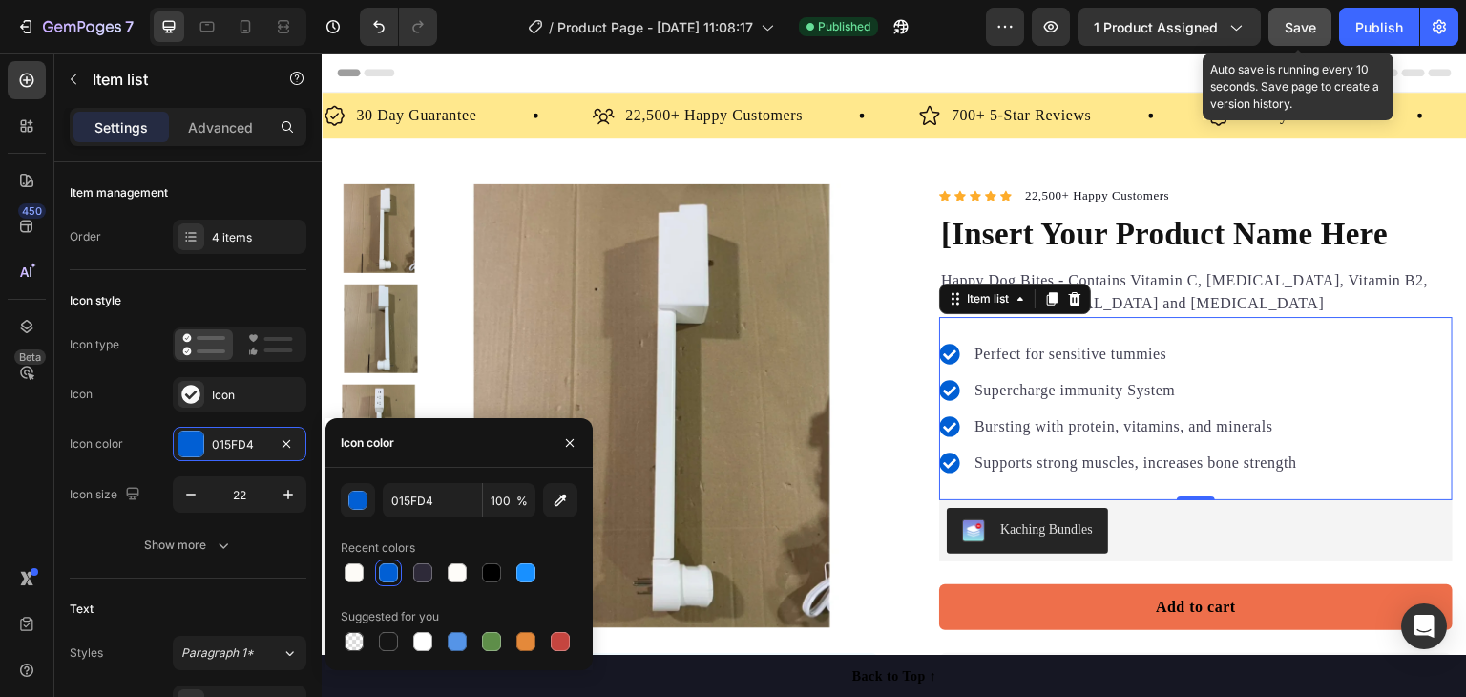
click at [1306, 32] on span "Save" at bounding box center [1300, 27] width 31 height 16
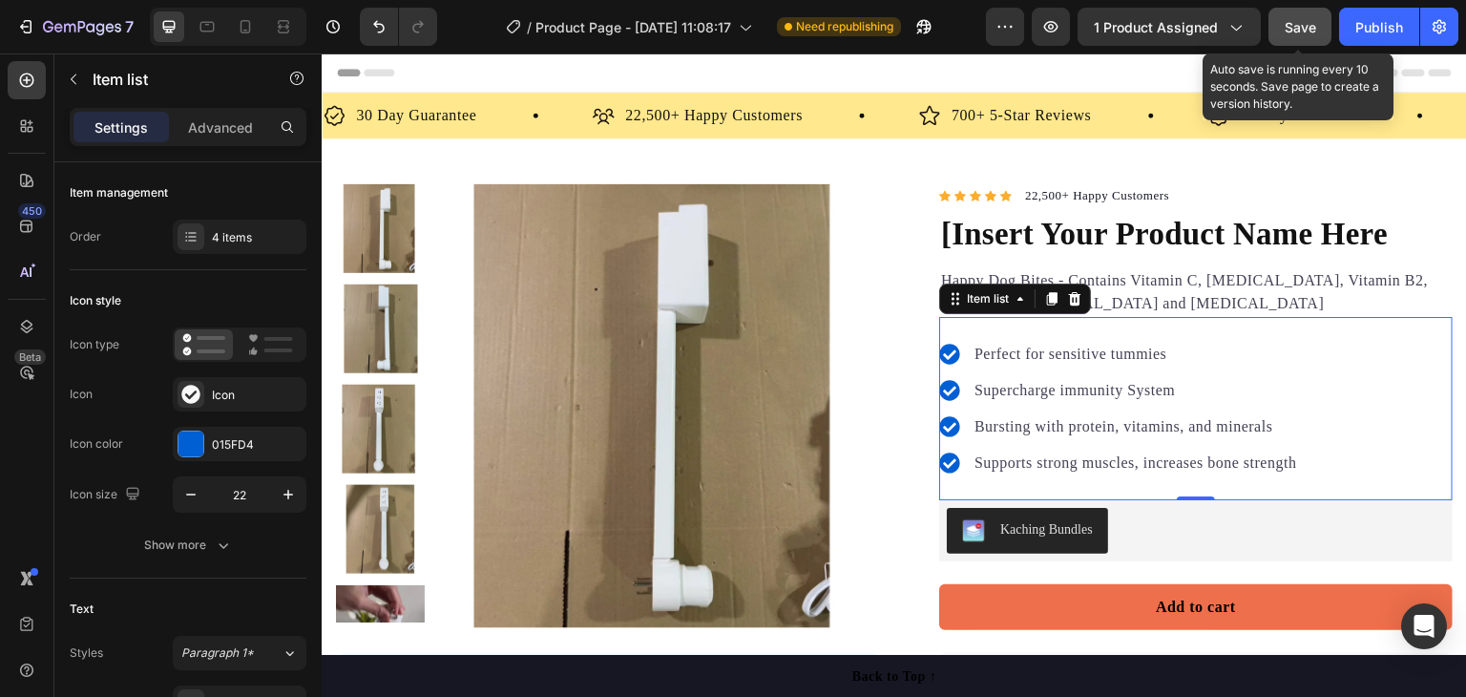
click at [1290, 27] on span "Save" at bounding box center [1300, 27] width 31 height 16
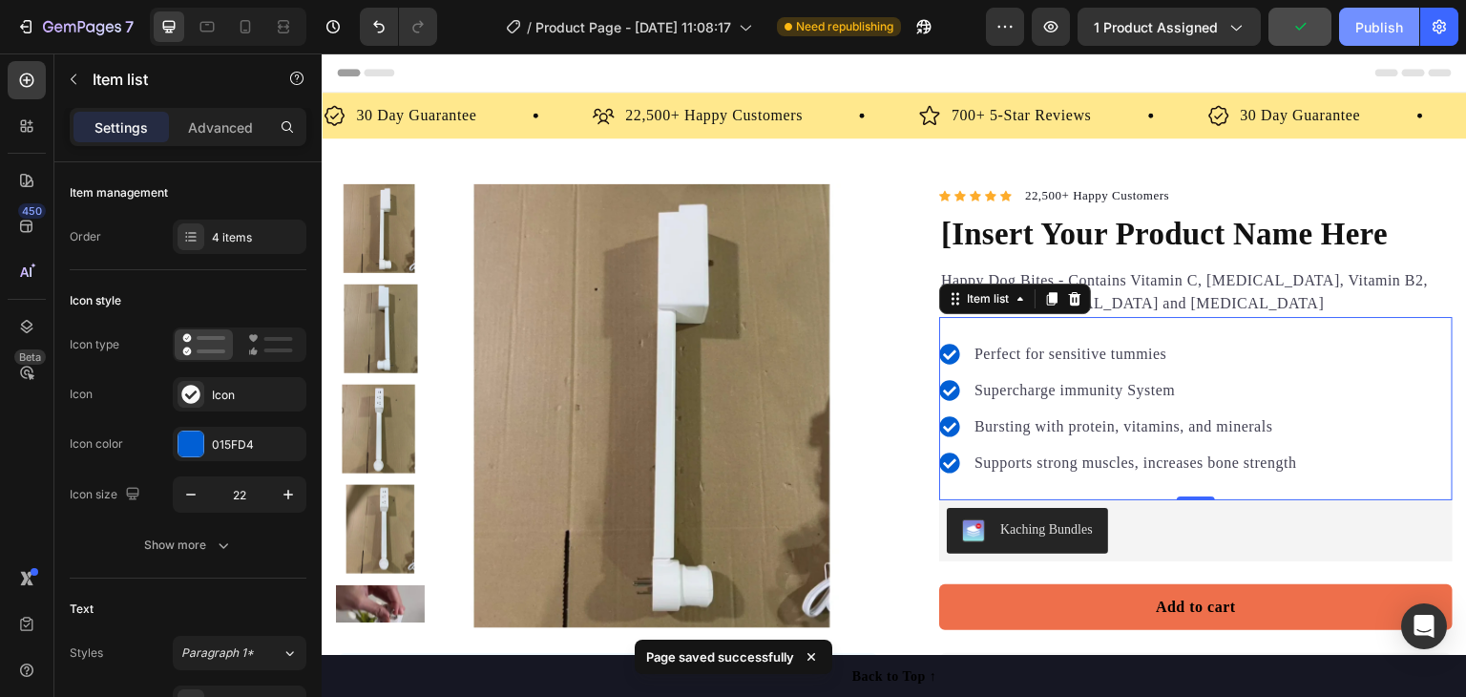
click at [1365, 25] on div "Publish" at bounding box center [1379, 27] width 48 height 20
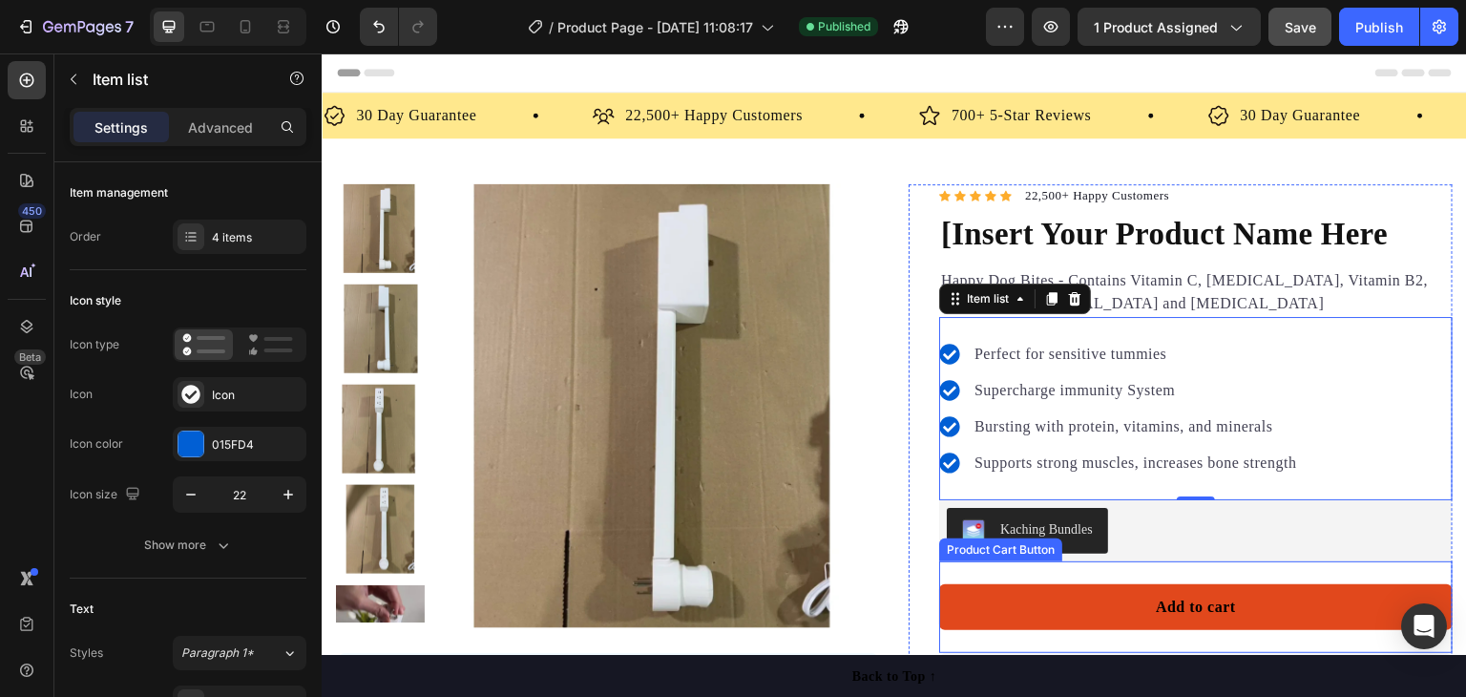
click at [1072, 584] on button "Add to cart" at bounding box center [1195, 607] width 513 height 46
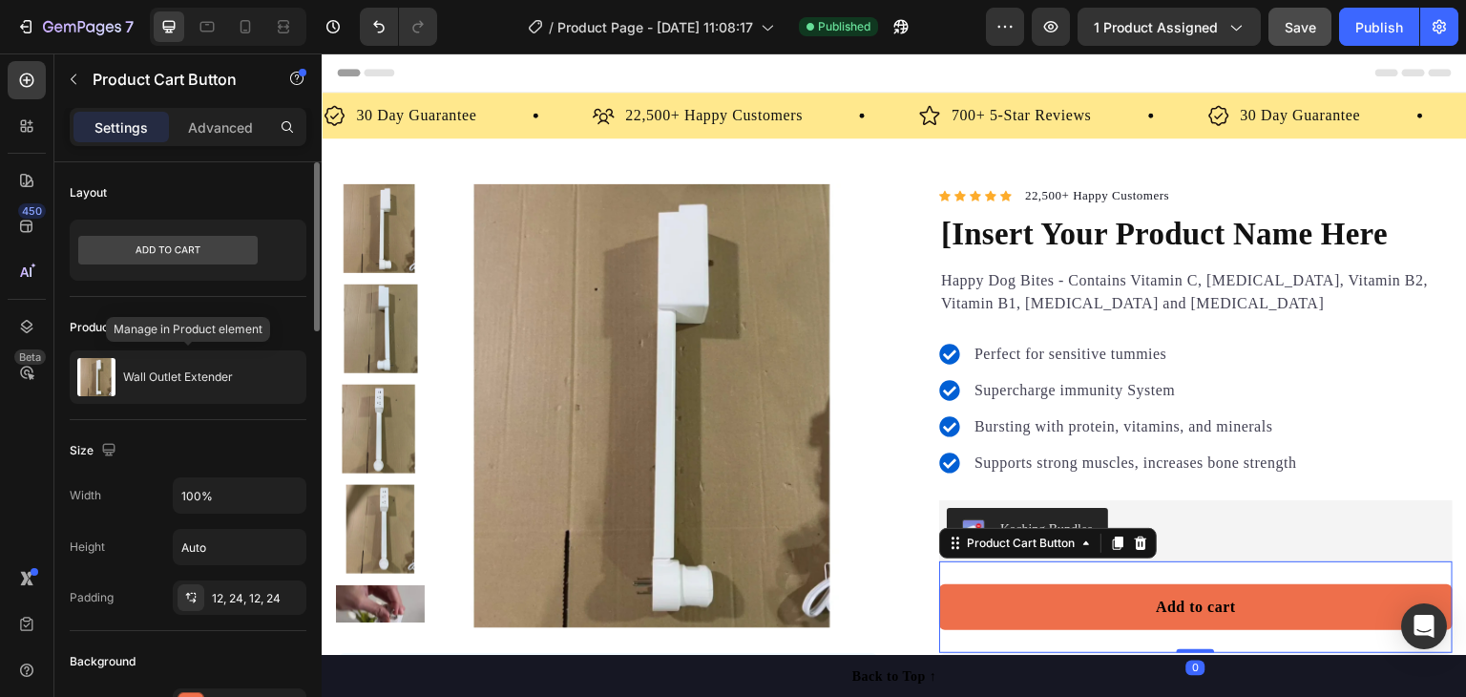
scroll to position [286, 0]
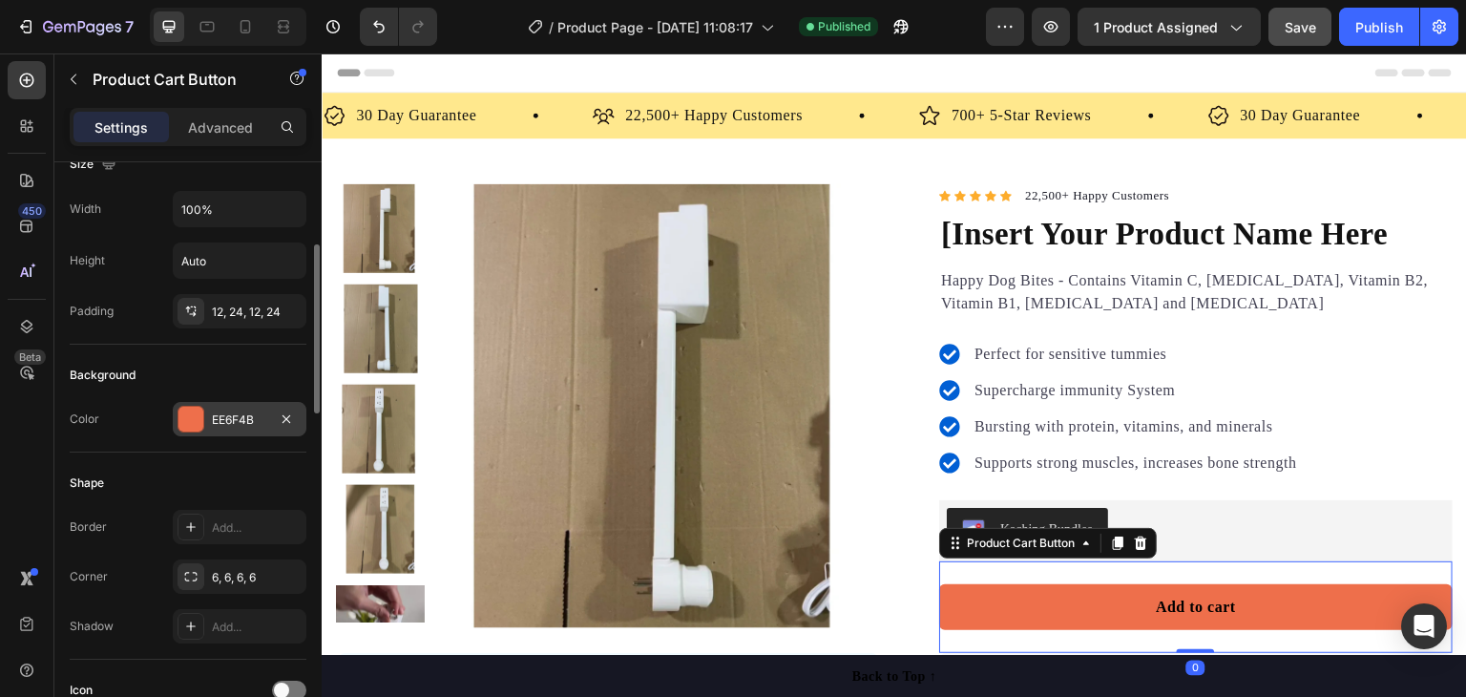
click at [236, 418] on div "EE6F4B" at bounding box center [239, 419] width 55 height 17
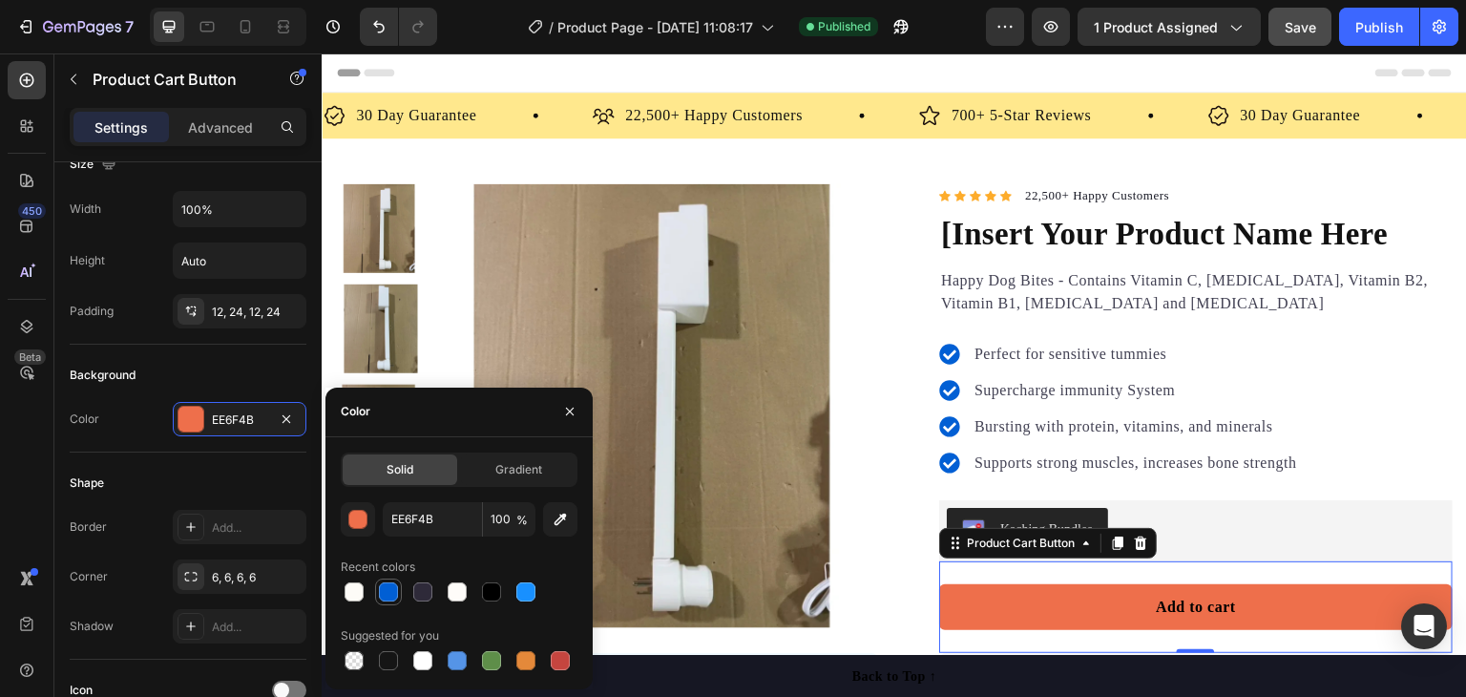
click at [387, 582] on div at bounding box center [388, 591] width 19 height 19
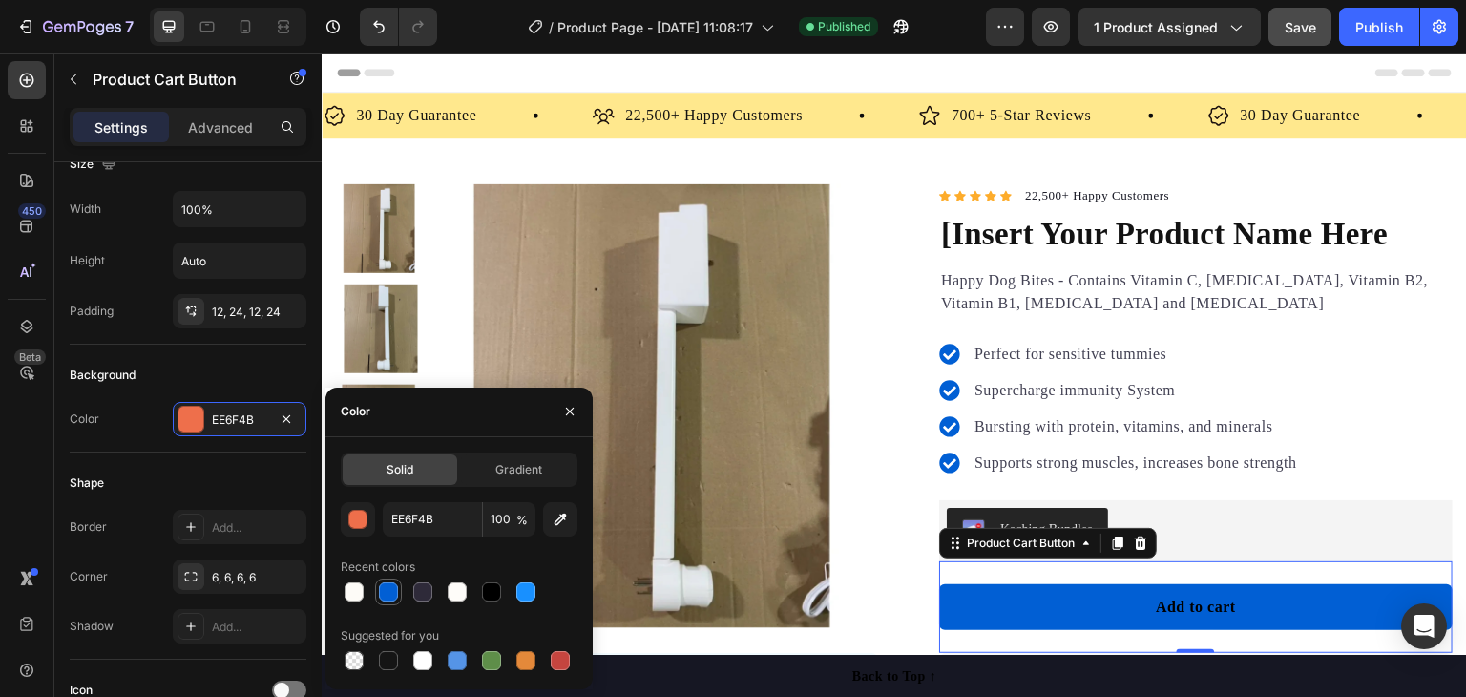
type input "015FD4"
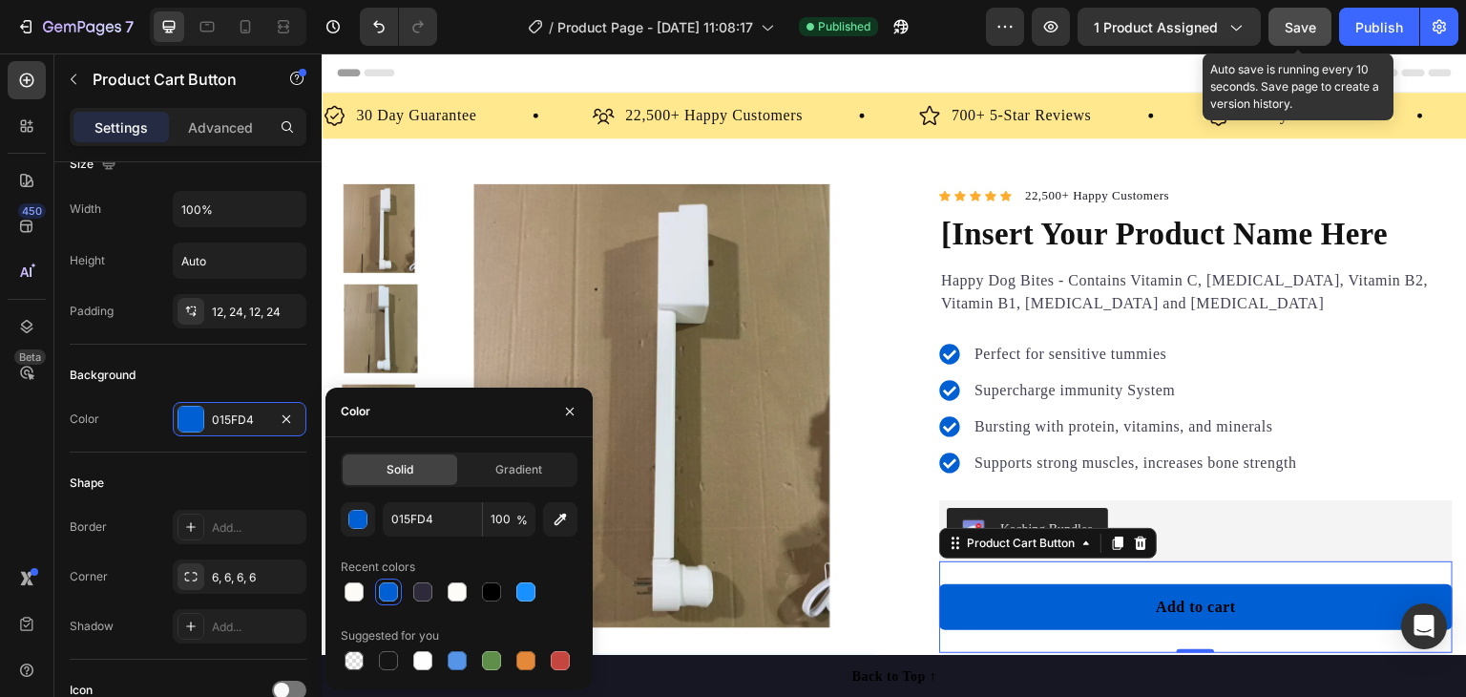
click at [1299, 29] on span "Save" at bounding box center [1300, 27] width 31 height 16
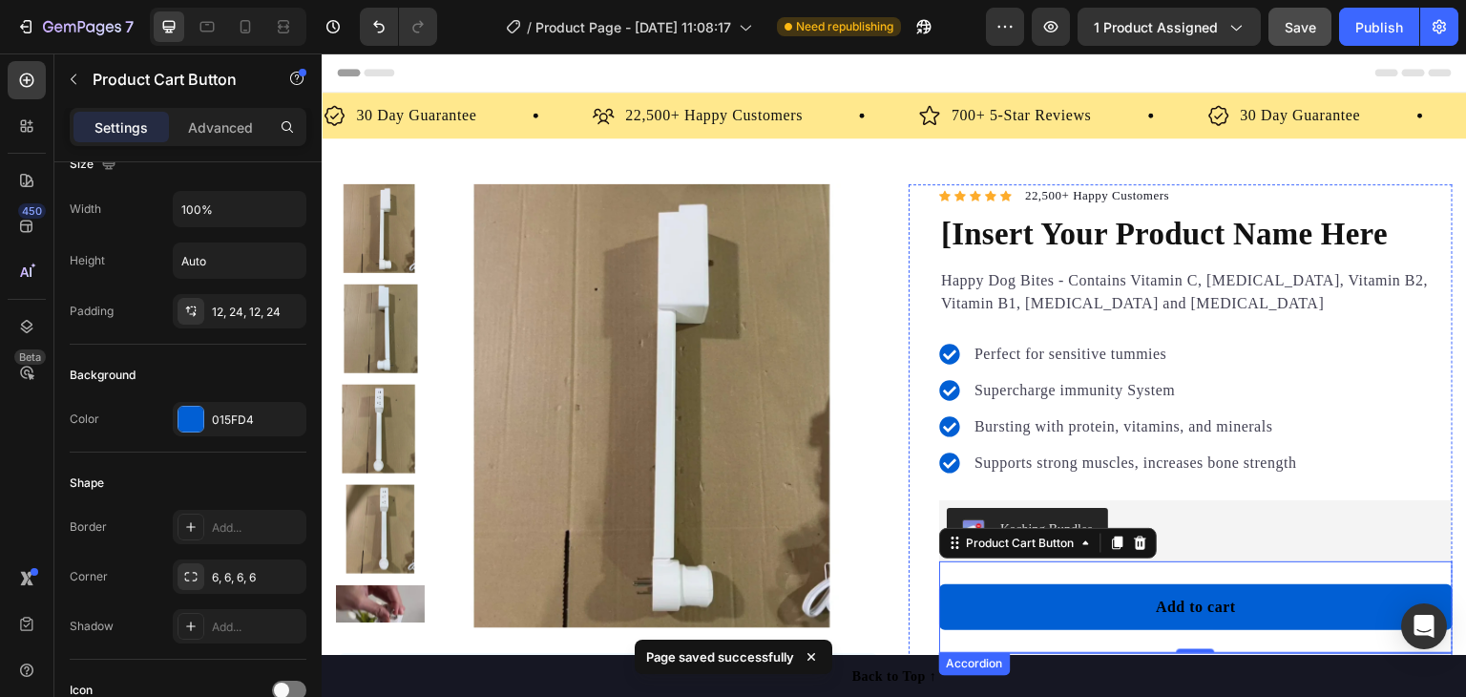
click at [948, 653] on div "Description" at bounding box center [1196, 682] width 512 height 59
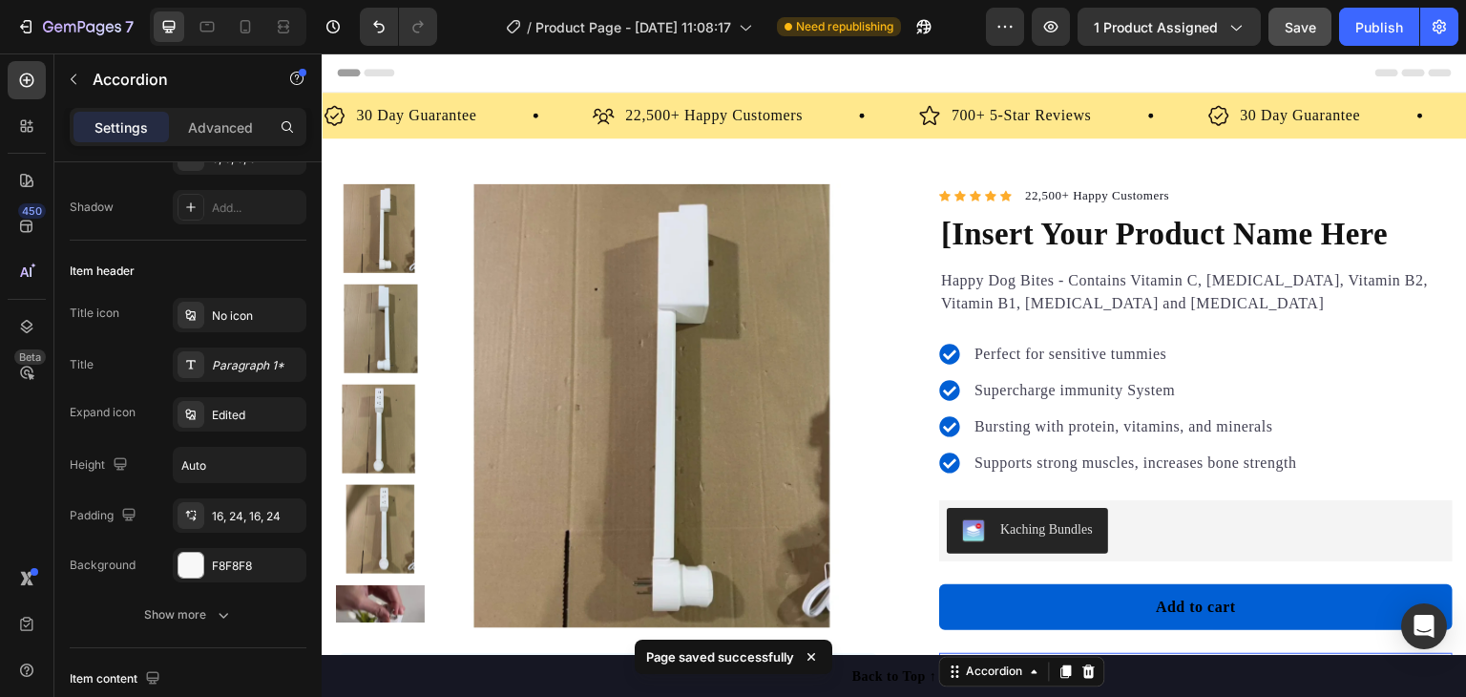
scroll to position [0, 0]
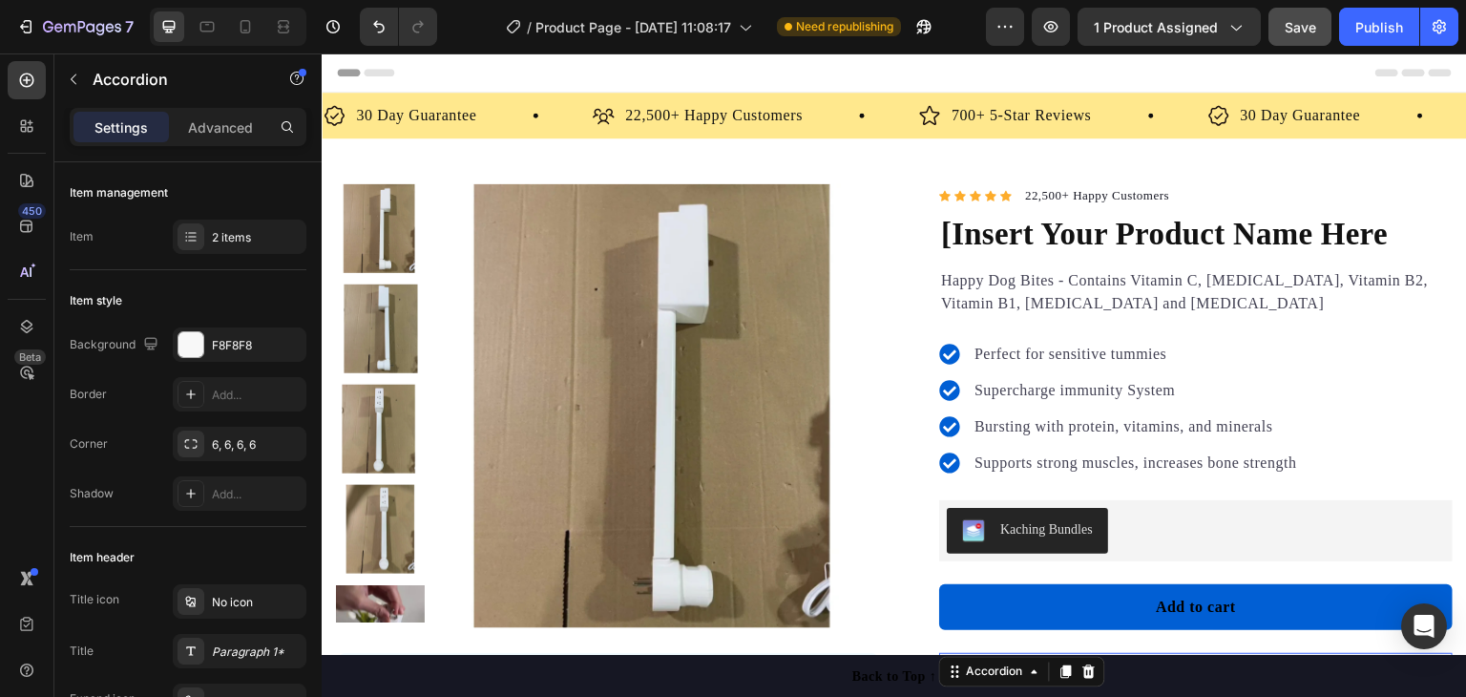
click at [1294, 668] on div "Description" at bounding box center [1181, 682] width 437 height 29
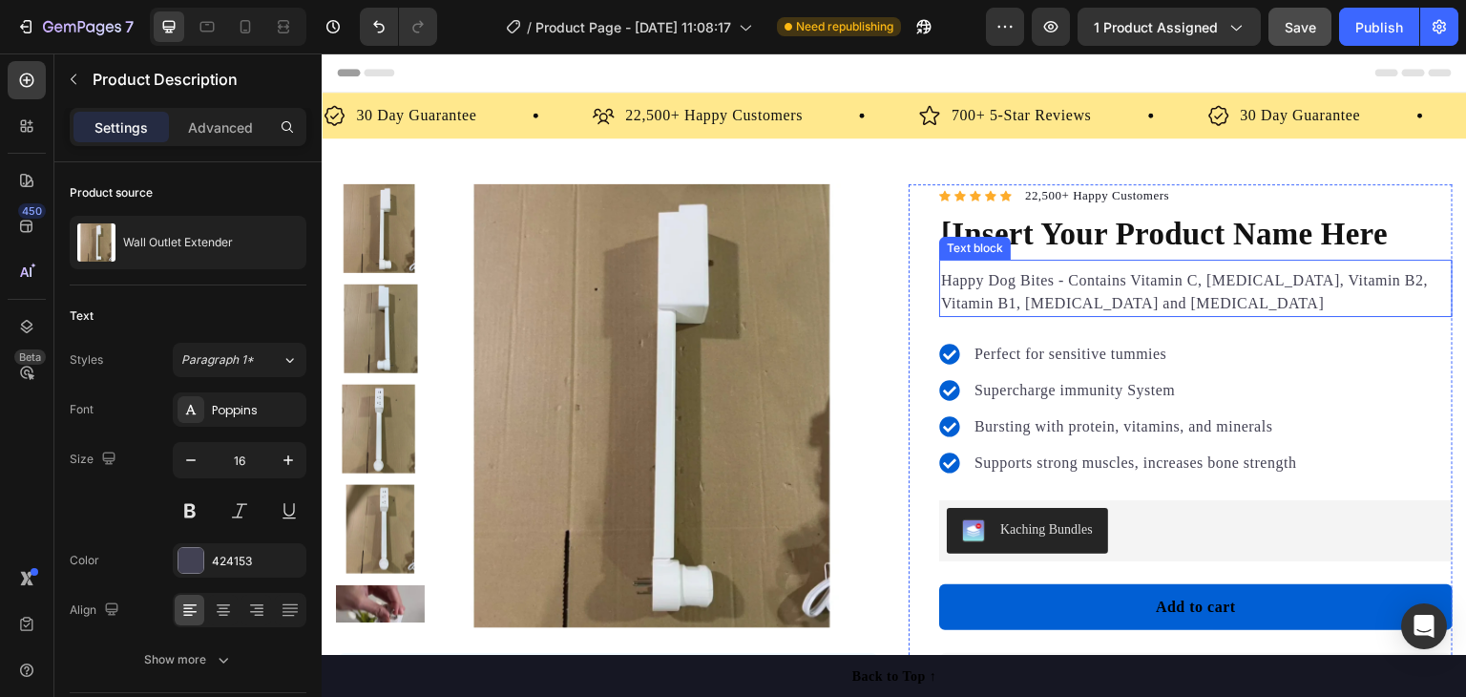
click at [1068, 280] on p "Happy Dog Bites - Contains Vitamin C, Vitamin E, Vitamin B2, Vitamin B1, Vitami…" at bounding box center [1196, 292] width 510 height 46
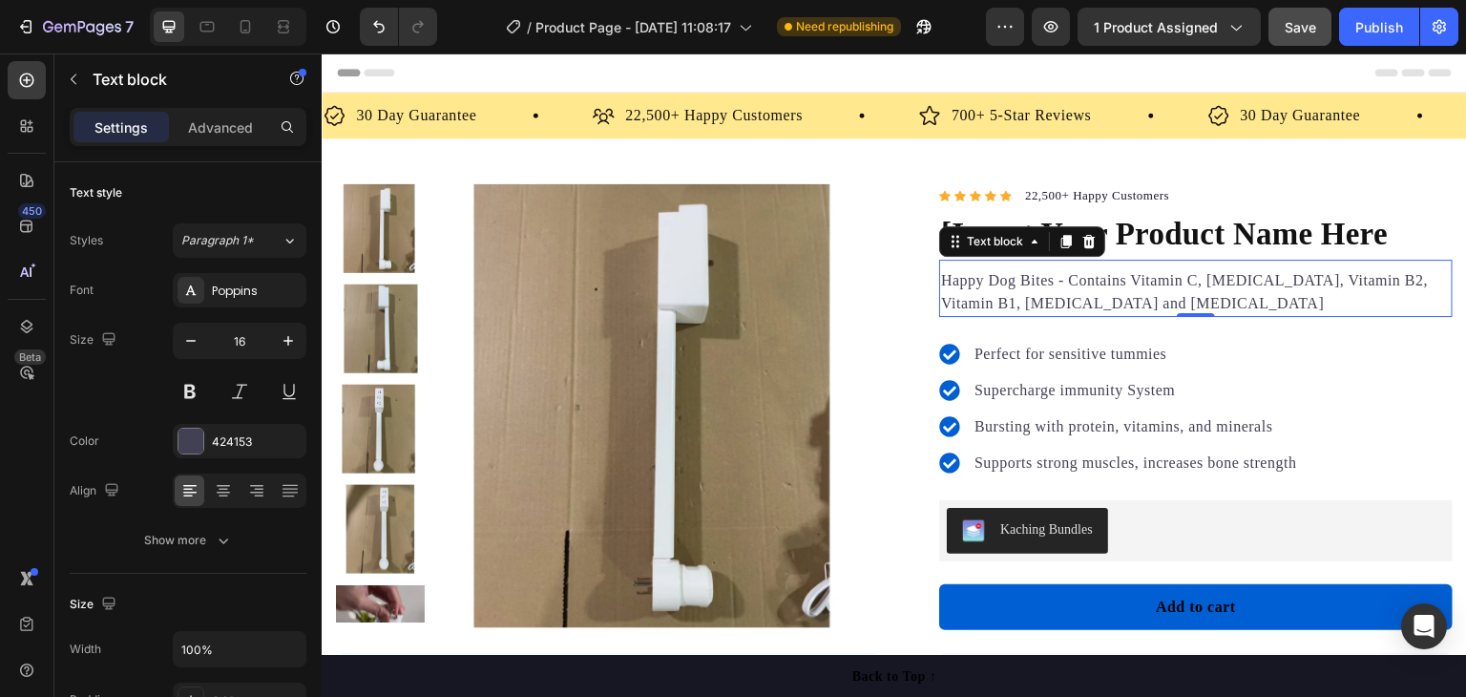
click at [1104, 296] on p "Happy Dog Bites - Contains Vitamin C, Vitamin E, Vitamin B2, Vitamin B1, Vitami…" at bounding box center [1196, 292] width 510 height 46
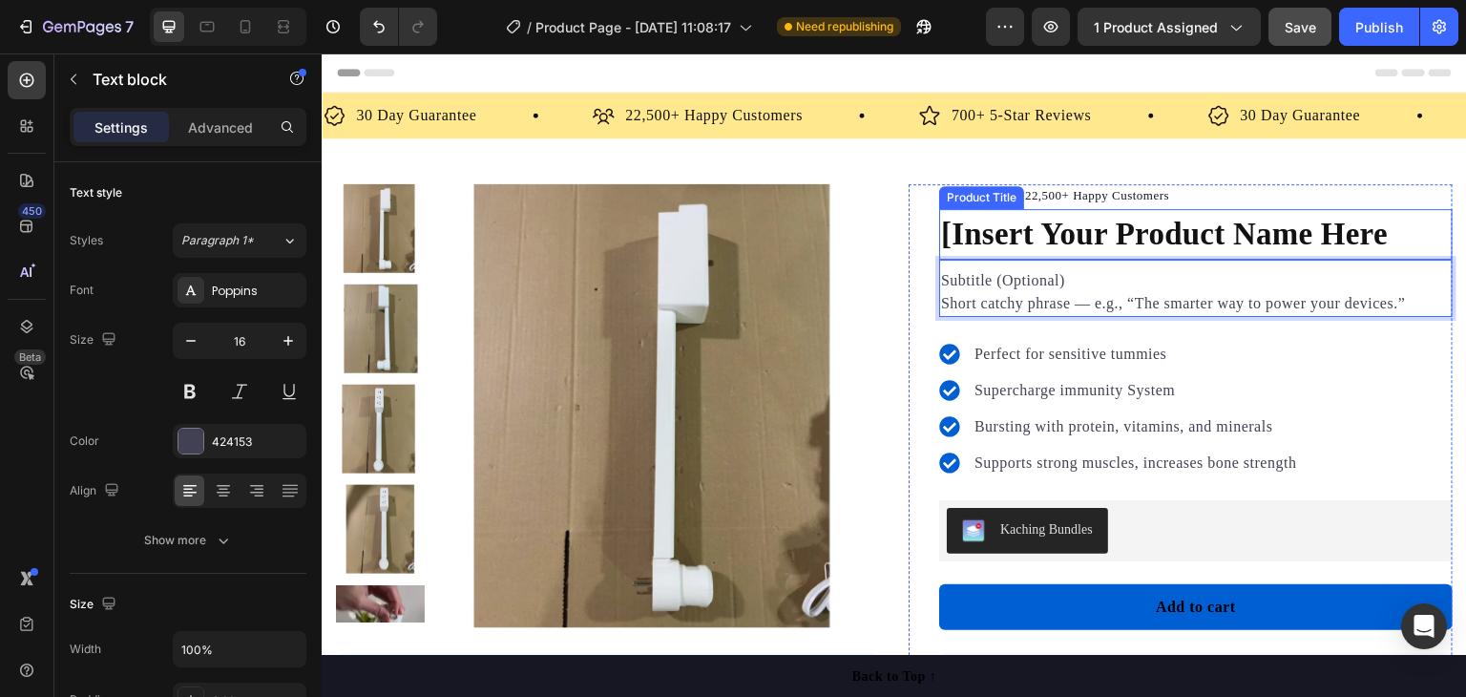
click at [1386, 234] on h1 "[Insert Your Product Name Here" at bounding box center [1195, 235] width 513 height 52
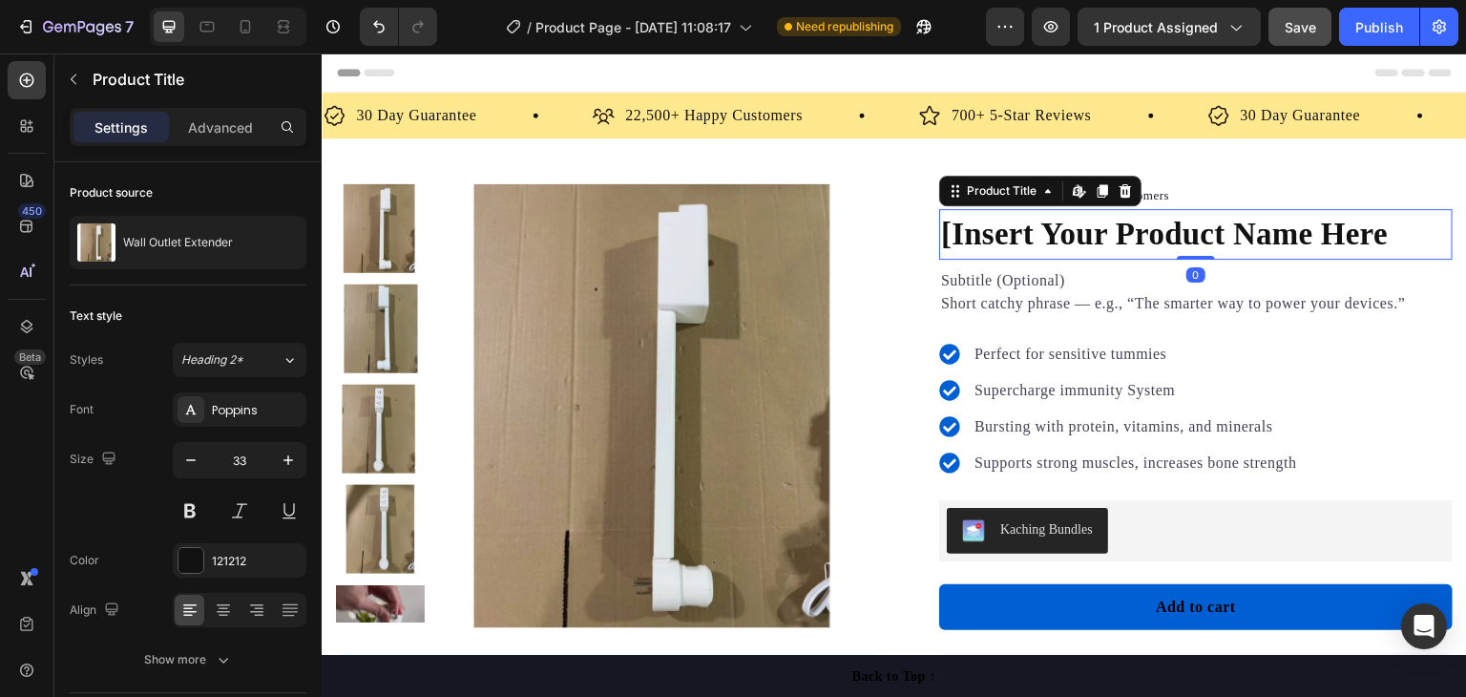
click at [1375, 233] on h1 "[Insert Your Product Name Here" at bounding box center [1195, 235] width 513 height 52
click at [1377, 230] on h1 "[Insert Your Product Name Here" at bounding box center [1195, 235] width 513 height 52
click at [1376, 230] on h1 "[Insert Your Product Name Here" at bounding box center [1195, 235] width 513 height 52
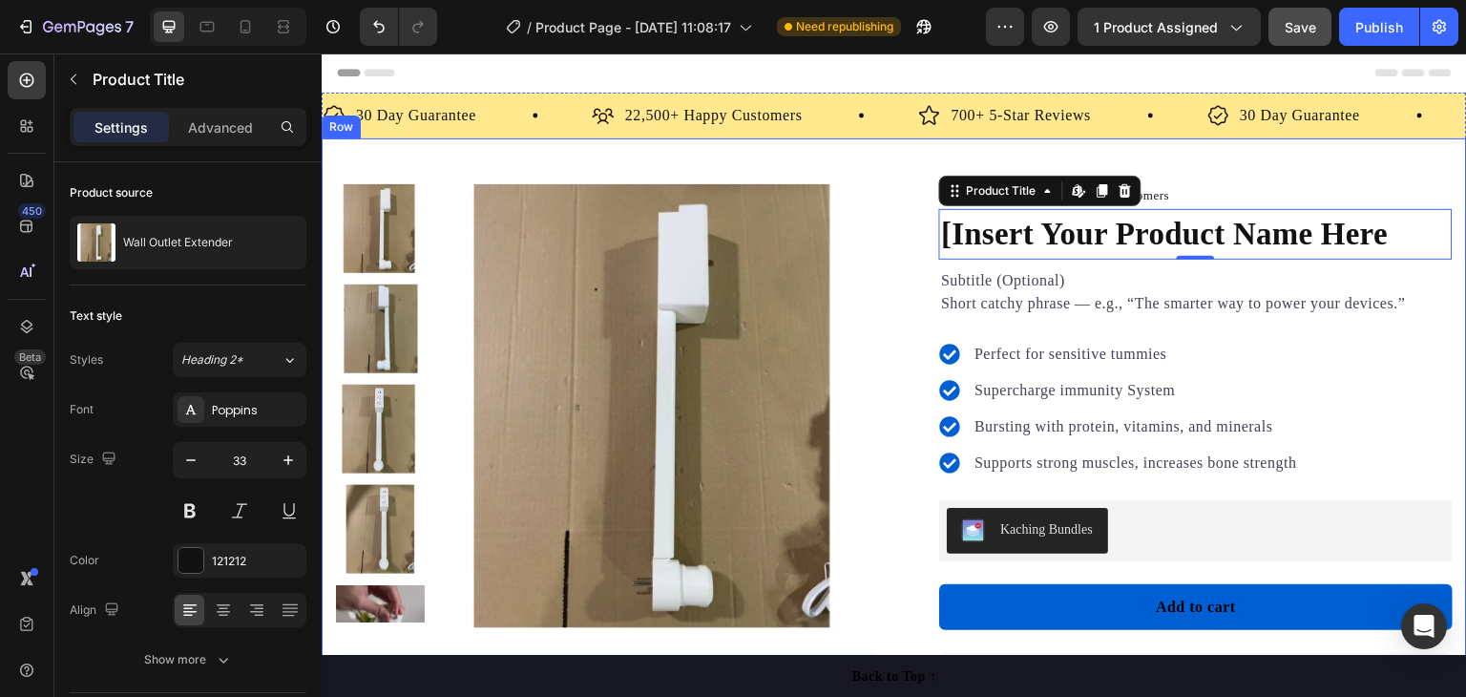
click at [1290, 165] on div "Product Images "The transformation in my dog's overall health since switching t…" at bounding box center [894, 687] width 1145 height 1099
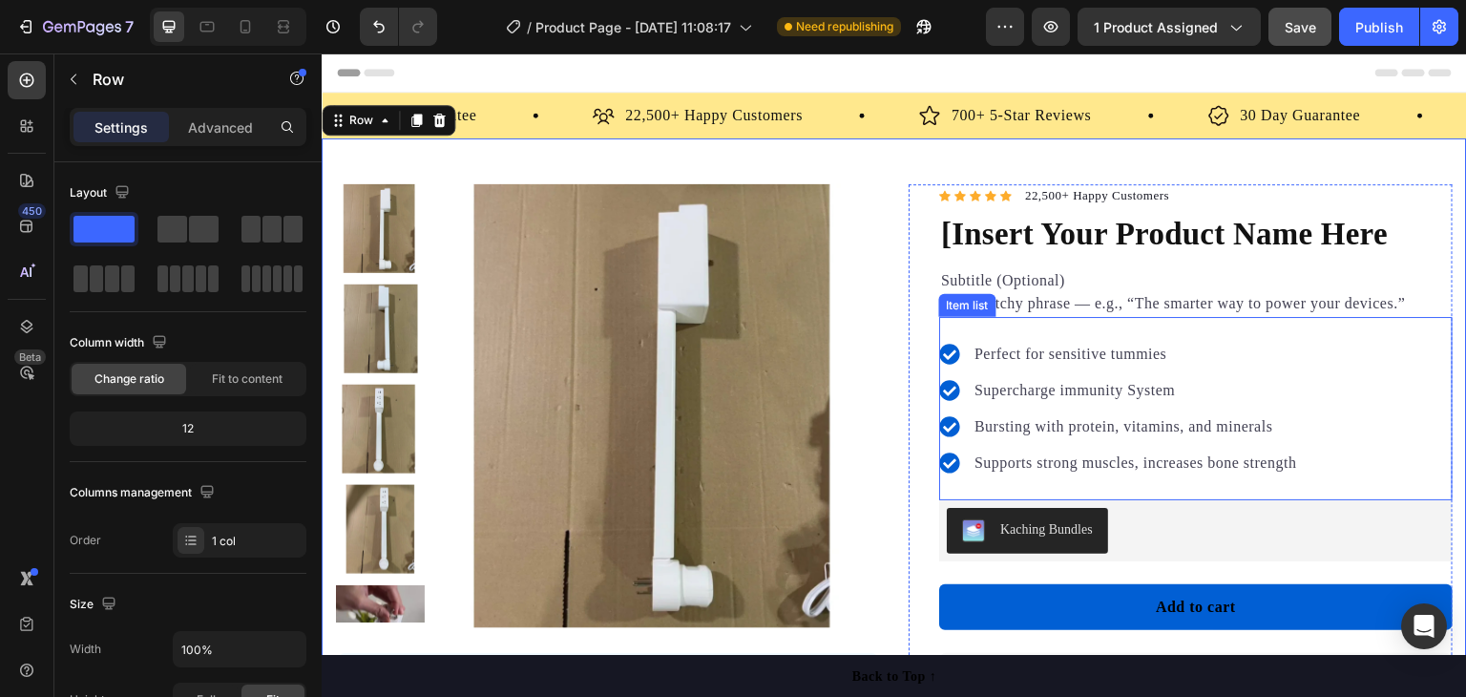
click at [1336, 317] on div "Perfect for sensitive tummies Supercharge immunity System Bursting with protein…" at bounding box center [1195, 408] width 513 height 183
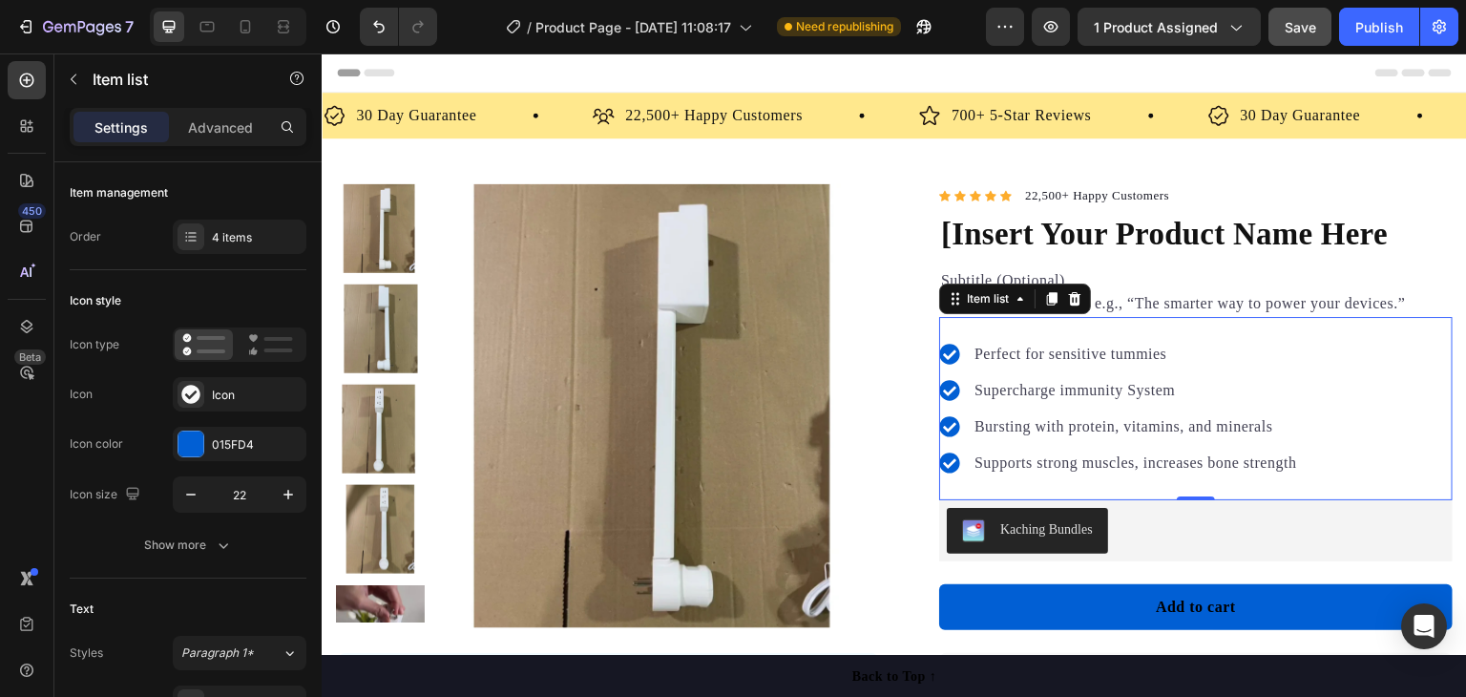
click at [1226, 343] on p "Perfect for sensitive tummies" at bounding box center [1135, 354] width 323 height 23
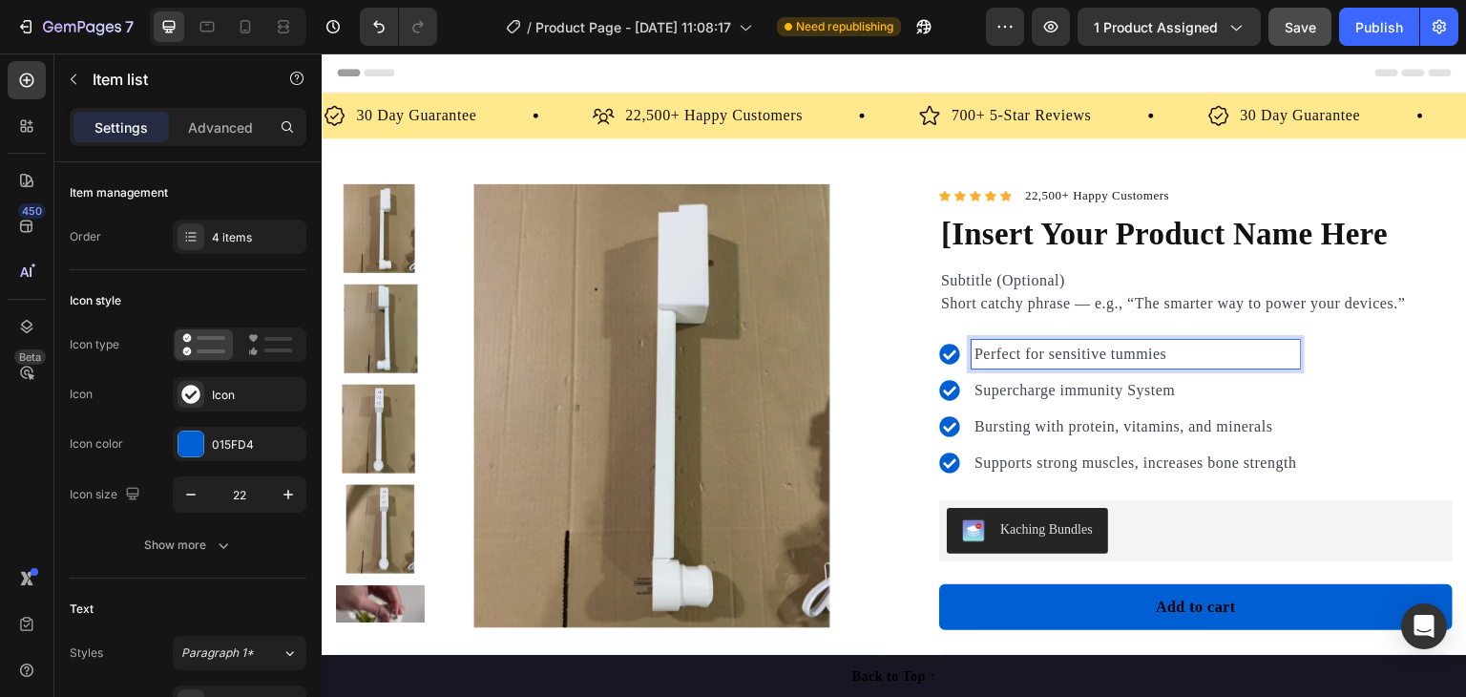
click at [1254, 376] on div "Supercharge immunity System" at bounding box center [1136, 390] width 328 height 29
click at [1353, 317] on div "Perfect for sensitive tummies Supercharge immunity System Bursting with protein…" at bounding box center [1195, 408] width 513 height 183
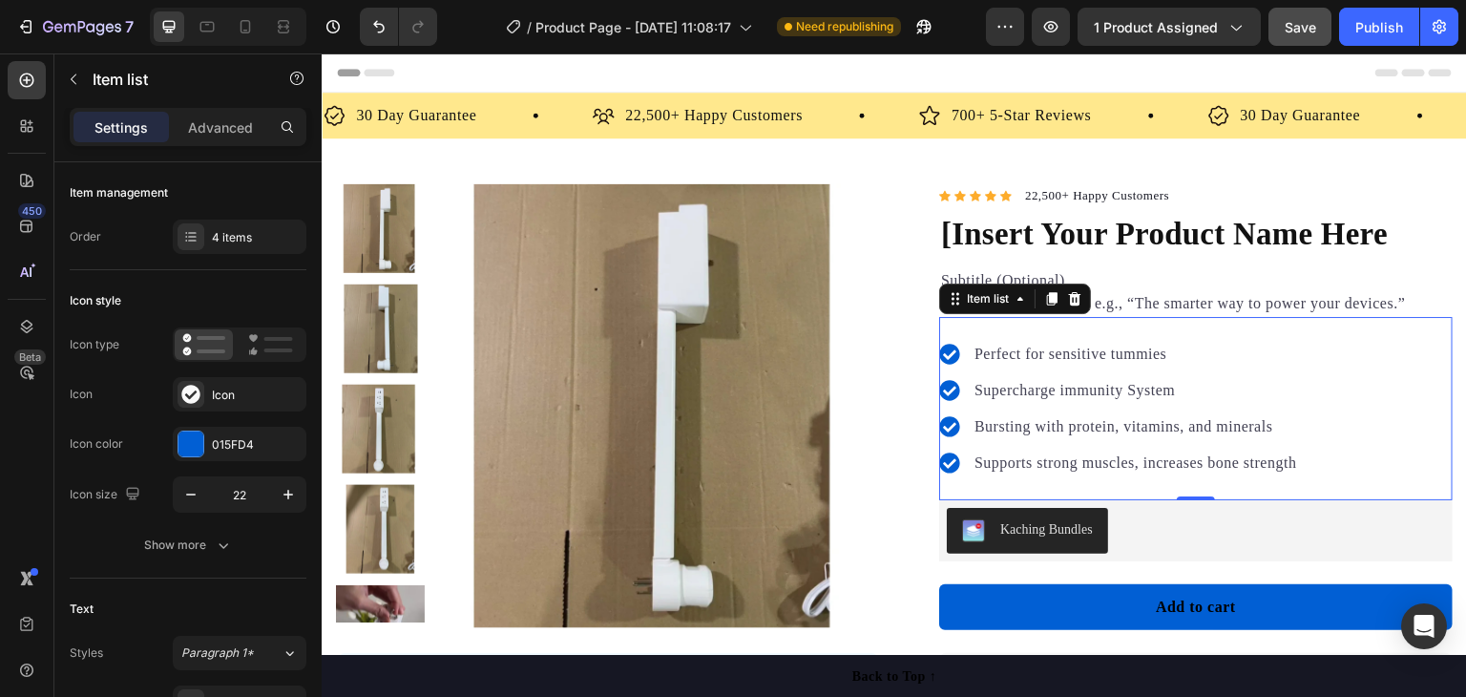
click at [1078, 343] on p "Perfect for sensitive tummies" at bounding box center [1135, 354] width 323 height 23
click at [1079, 343] on p "Perfect for sensitive tummies" at bounding box center [1135, 354] width 323 height 23
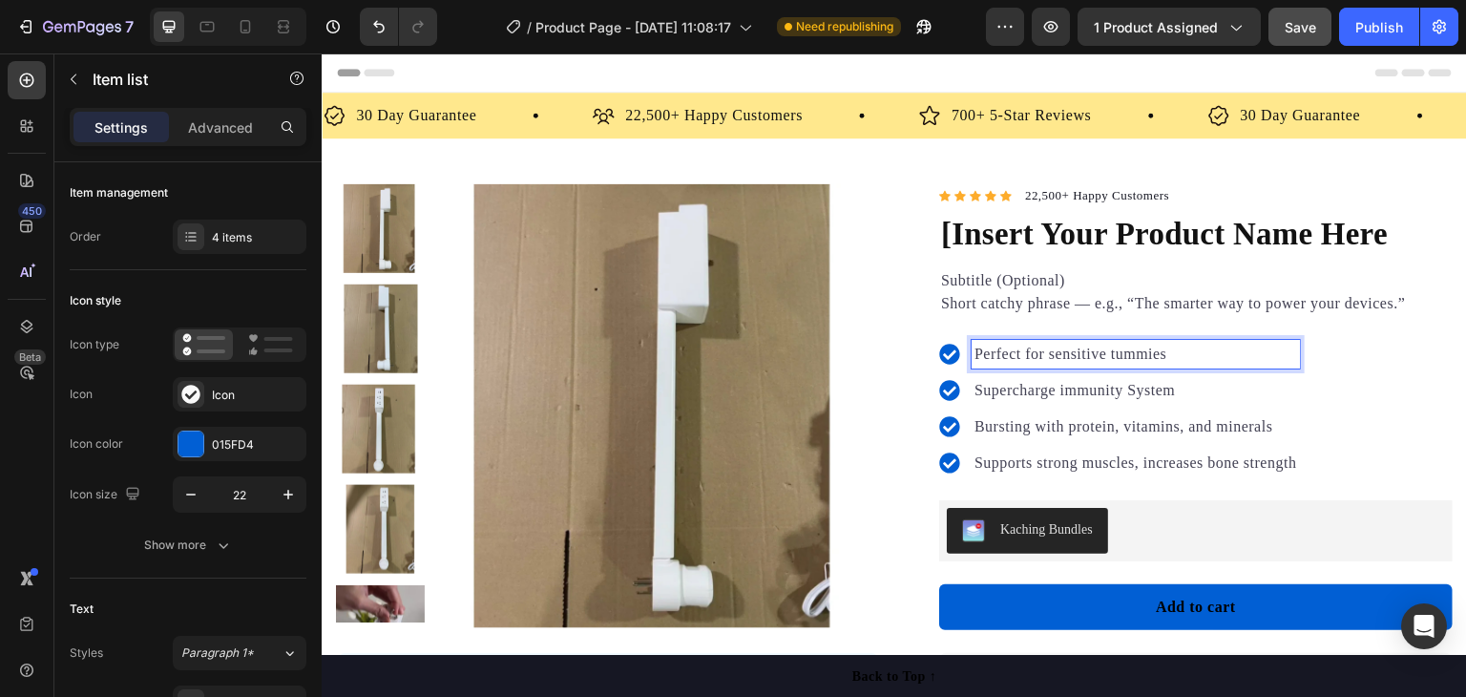
click at [1083, 343] on p "Perfect for sensitive tummies" at bounding box center [1135, 354] width 323 height 23
click at [1087, 343] on p "Perfect for sensitive tummies" at bounding box center [1135, 354] width 323 height 23
click at [1170, 340] on div "Perfect for sensitive tummies" at bounding box center [1136, 354] width 328 height 29
click at [1167, 343] on p "Perfect for sensitive tummies" at bounding box center [1135, 354] width 323 height 23
click at [1166, 343] on p "Perfect for sensitive tummies" at bounding box center [1135, 354] width 323 height 23
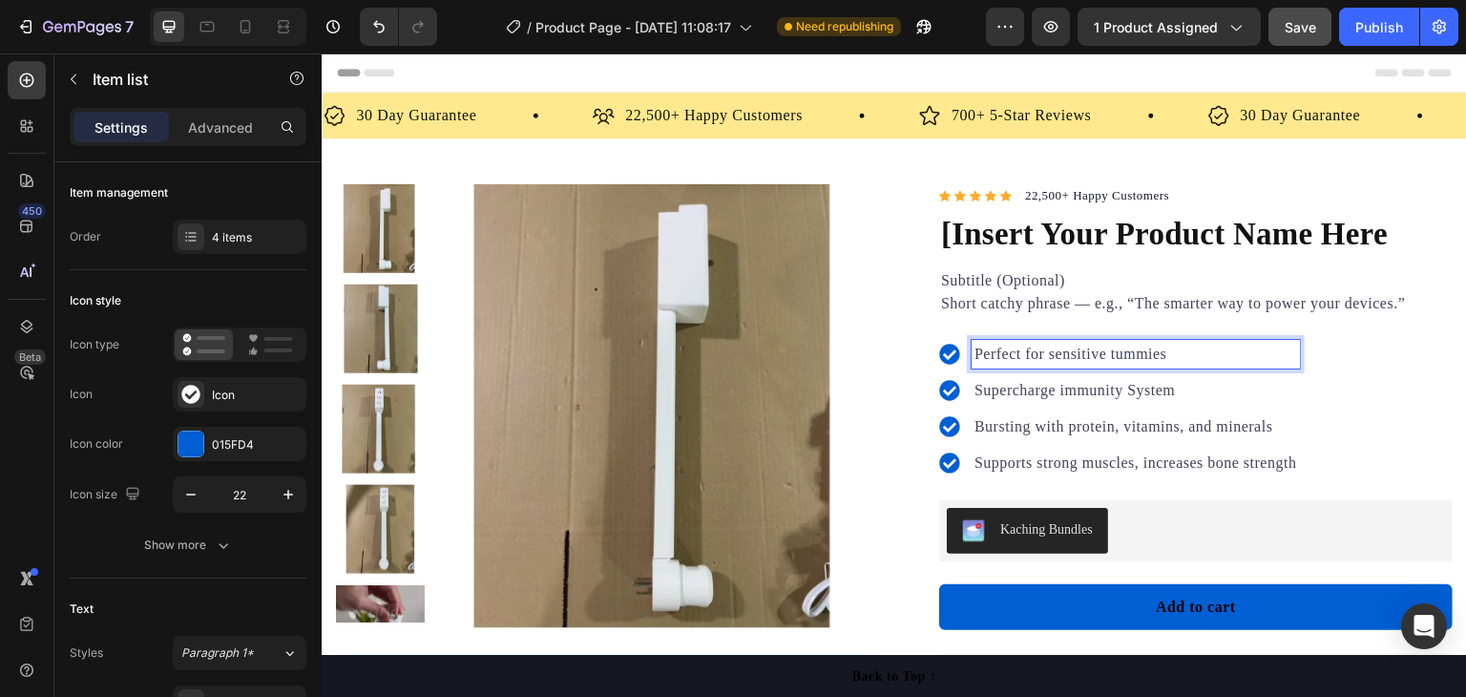
click at [1165, 343] on p "Perfect for sensitive tummies" at bounding box center [1135, 354] width 323 height 23
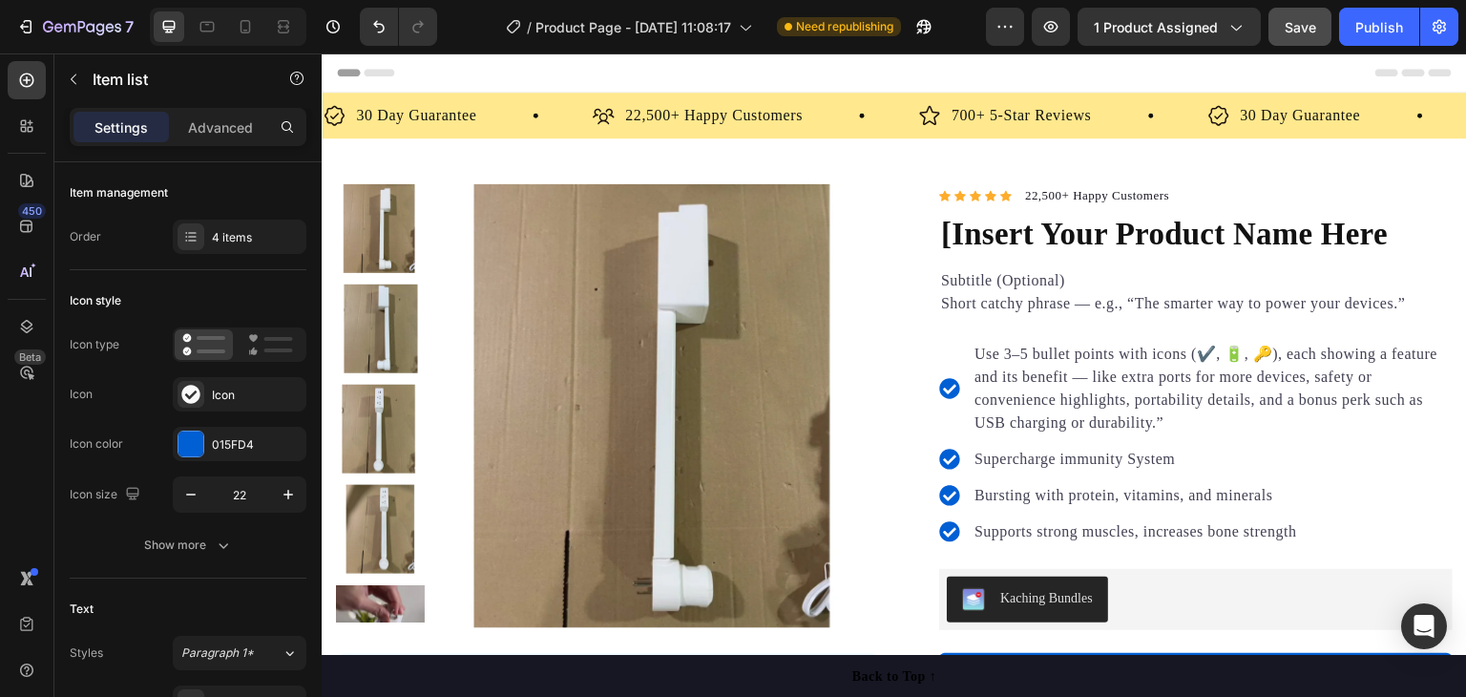
click at [1277, 343] on p "Use 3–5 bullet points with icons (✔️, 🔋, 🔑), each showing a feature and its ben…" at bounding box center [1211, 389] width 475 height 92
click at [991, 343] on p "Use 3–5 bullet points with, each showing a feature and its benefit — like extra…" at bounding box center [1211, 389] width 475 height 92
click at [1003, 343] on p "Use 3–5 bullet points with, each showing a feature and its benefit — like. extr…" at bounding box center [1211, 389] width 475 height 92
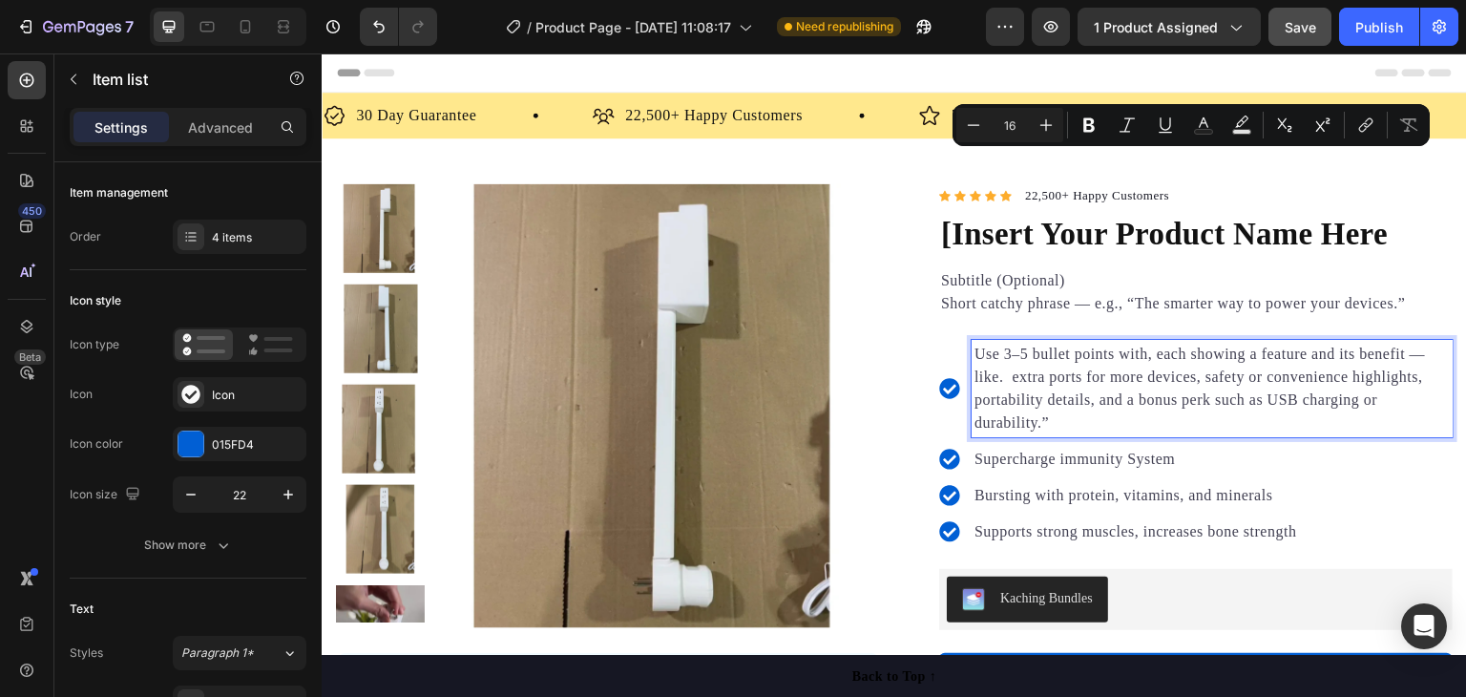
drag, startPoint x: 1030, startPoint y: 189, endPoint x: 1110, endPoint y: 194, distance: 80.3
click at [1110, 343] on p "Use 3–5 bullet points with, each showing a feature and its benefit — like. extr…" at bounding box center [1211, 389] width 475 height 92
click at [1029, 343] on p "Use 3–5 bullet points with, each showing a feature and its benefit — like. extr…" at bounding box center [1211, 389] width 475 height 92
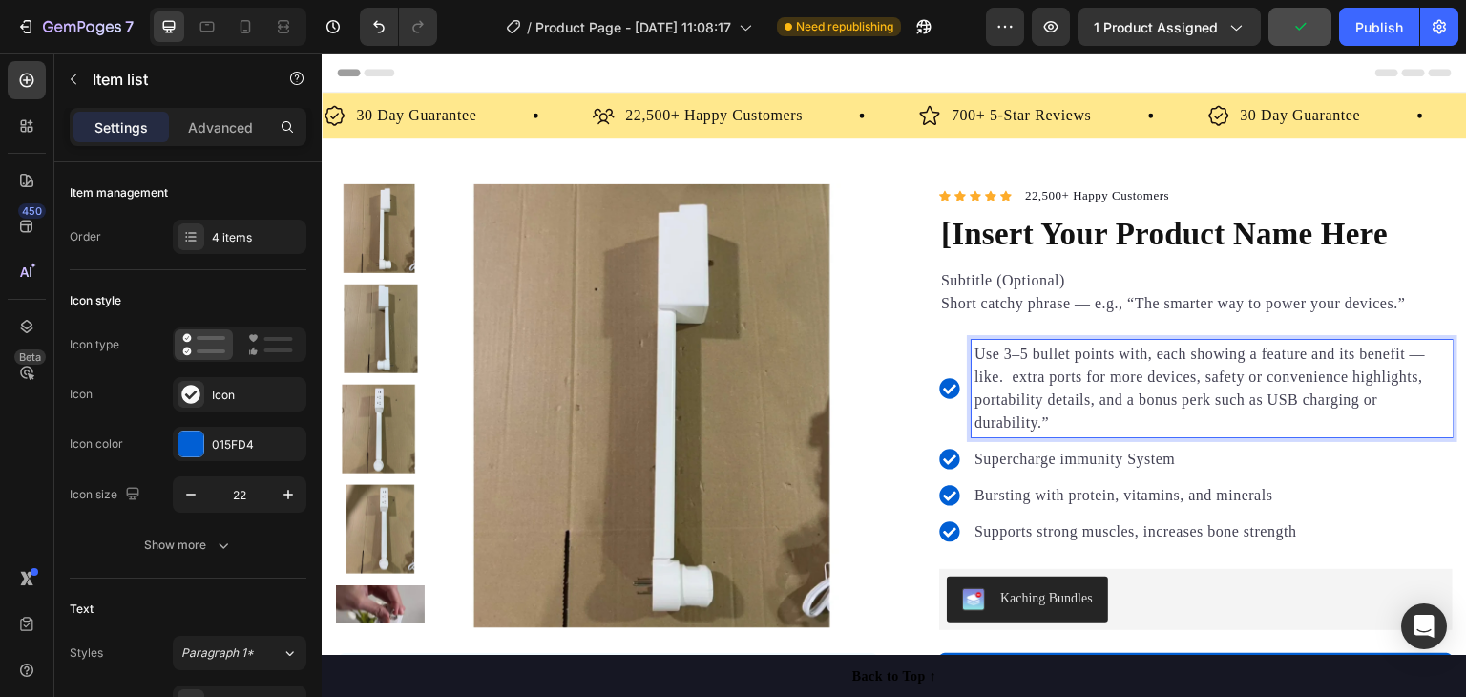
click at [1006, 343] on p "Use 3–5 bullet points with, each showing a feature and its benefit — like. extr…" at bounding box center [1211, 389] width 475 height 92
click at [1013, 343] on p "Use 3–5 bullet points with, each showing a feature and its benefit — like. extr…" at bounding box center [1211, 389] width 475 height 92
click at [1009, 343] on p "Use 3–5 bullet points with, each showing a feature and its benefit — like. extr…" at bounding box center [1211, 389] width 475 height 92
click at [1006, 343] on p "Use 3–5 bullet points with, each showing a feature and its benefit — like. extr…" at bounding box center [1211, 389] width 475 height 92
drag, startPoint x: 1007, startPoint y: 187, endPoint x: 1075, endPoint y: 230, distance: 80.2
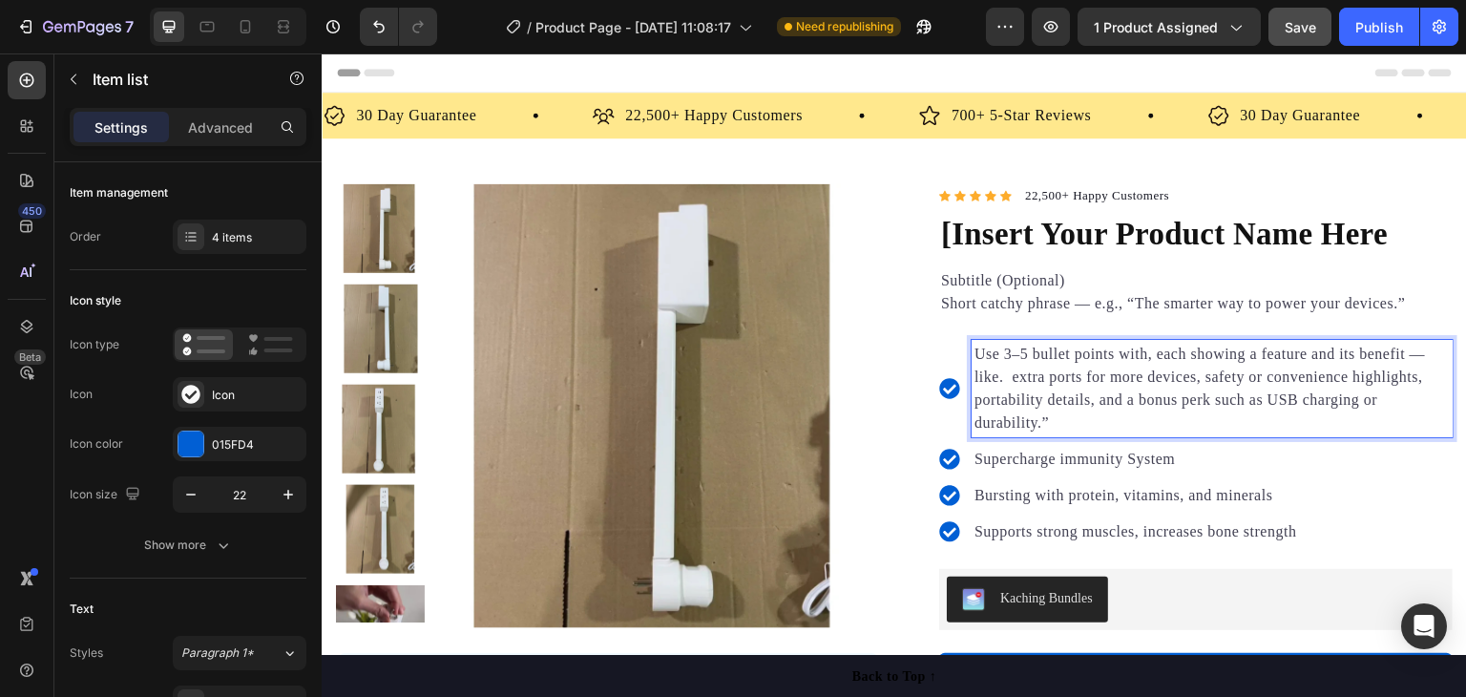
click at [1075, 343] on p "Use 3–5 bullet points with, each showing a feature and its benefit — like. extr…" at bounding box center [1211, 389] width 475 height 92
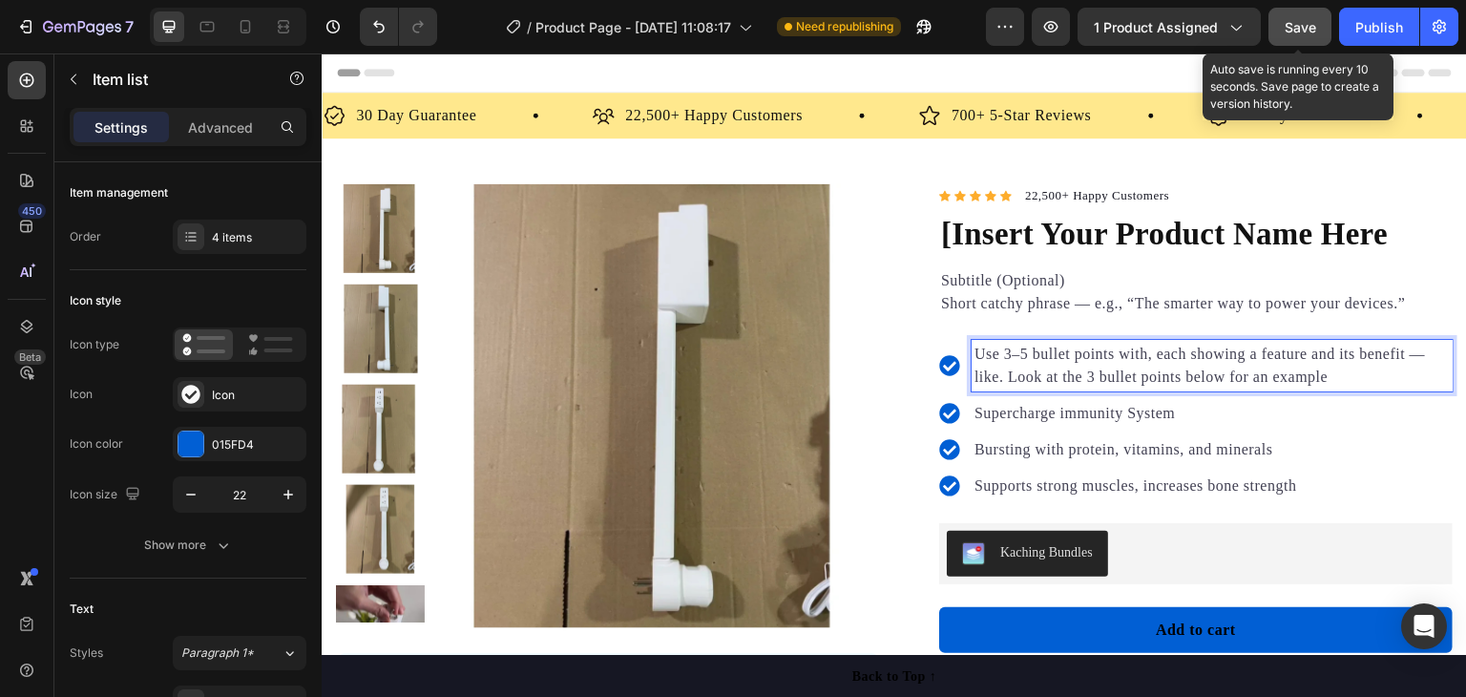
click at [1283, 24] on button "Save" at bounding box center [1299, 27] width 63 height 38
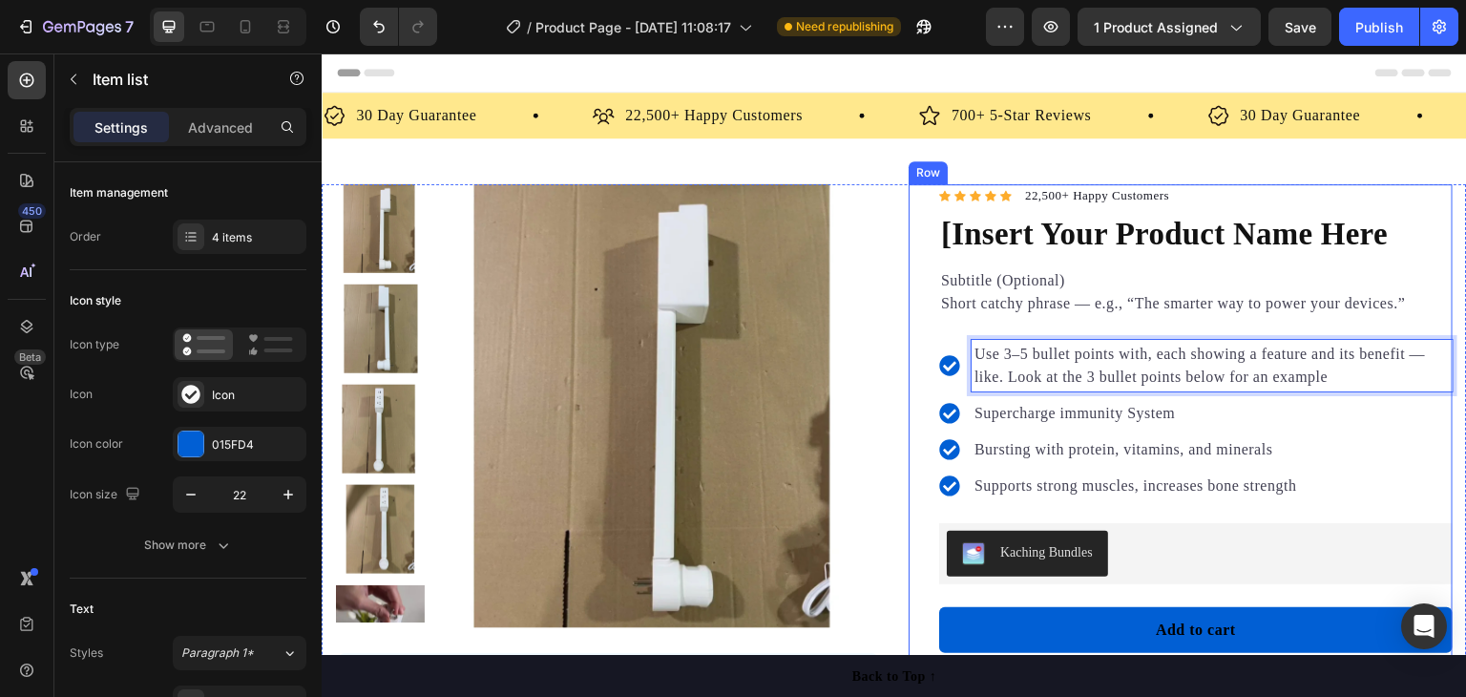
click at [899, 327] on div "Product Images "The transformation in my dog's overall health since switching t…" at bounding box center [894, 684] width 1145 height 1000
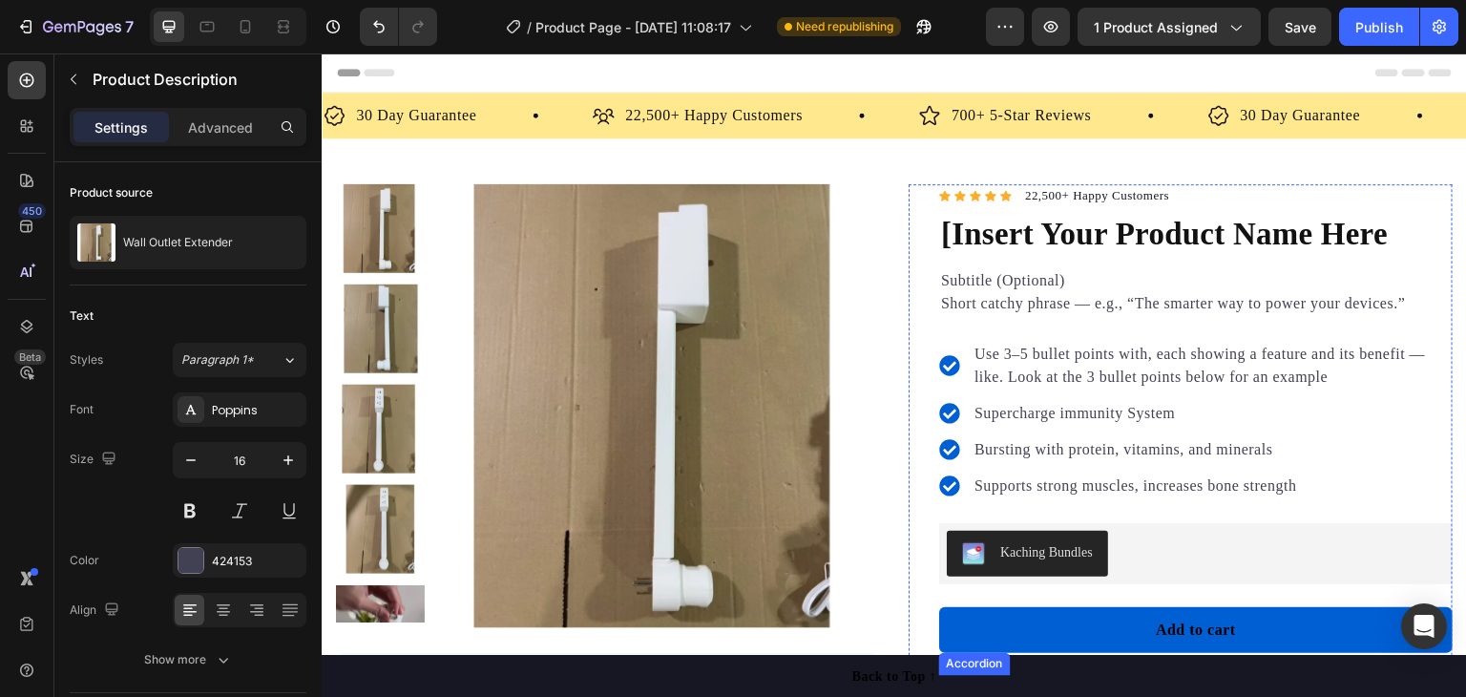
click at [1195, 691] on div "Description" at bounding box center [1181, 705] width 437 height 29
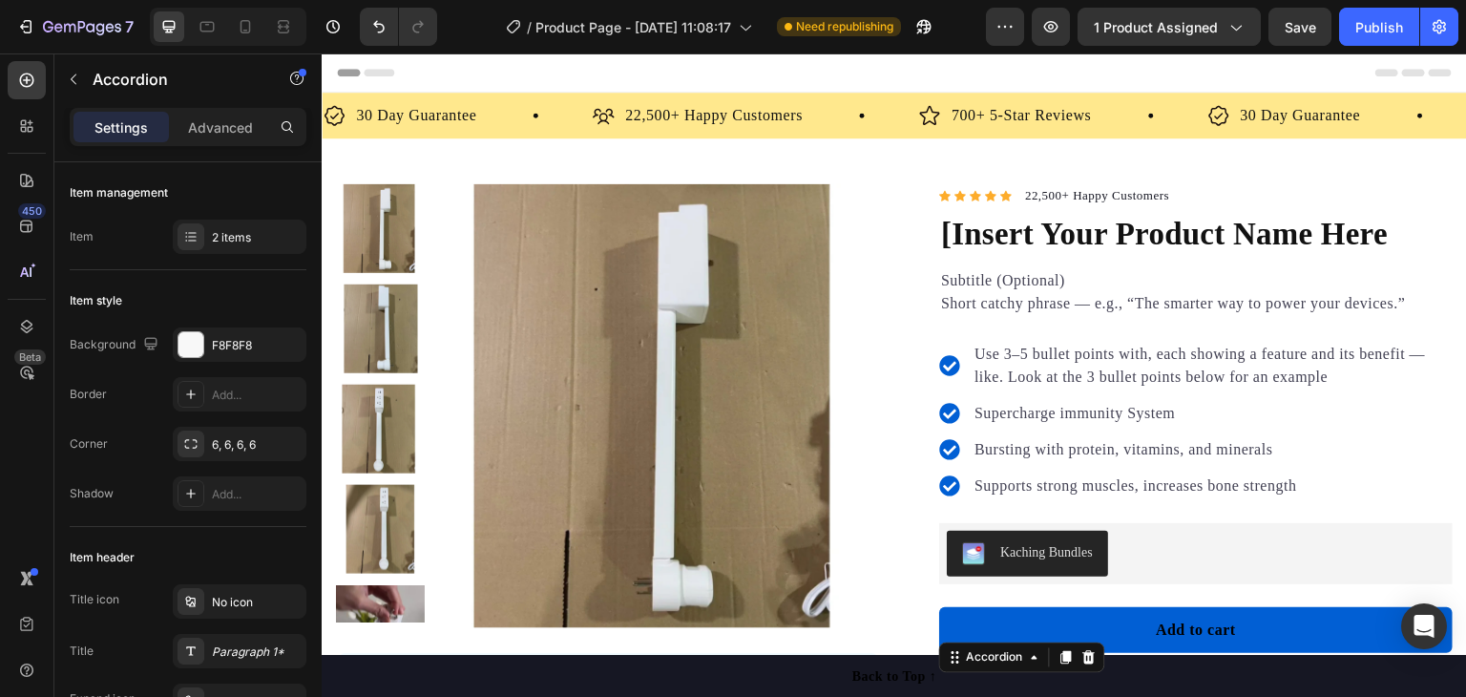
click at [1181, 676] on div "Description" at bounding box center [1196, 705] width 512 height 59
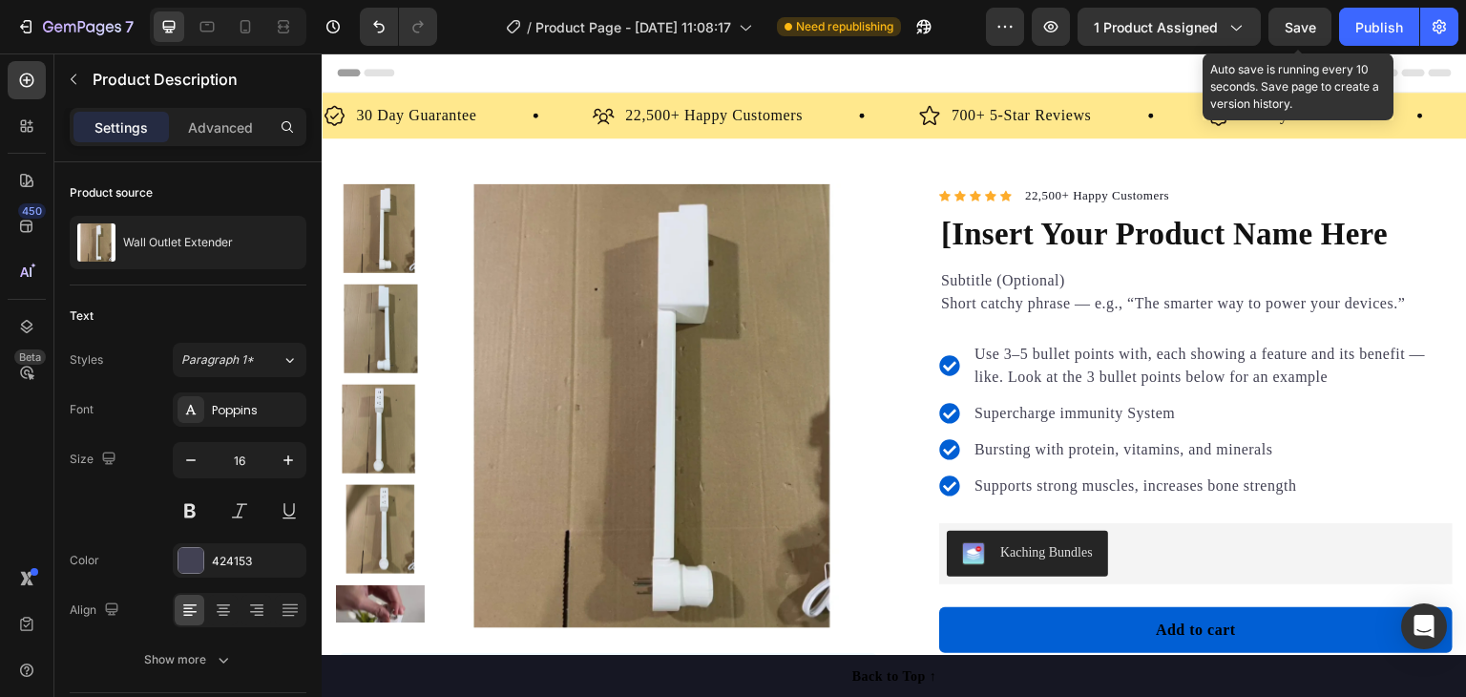
click at [1311, 19] on span "Save" at bounding box center [1300, 27] width 31 height 16
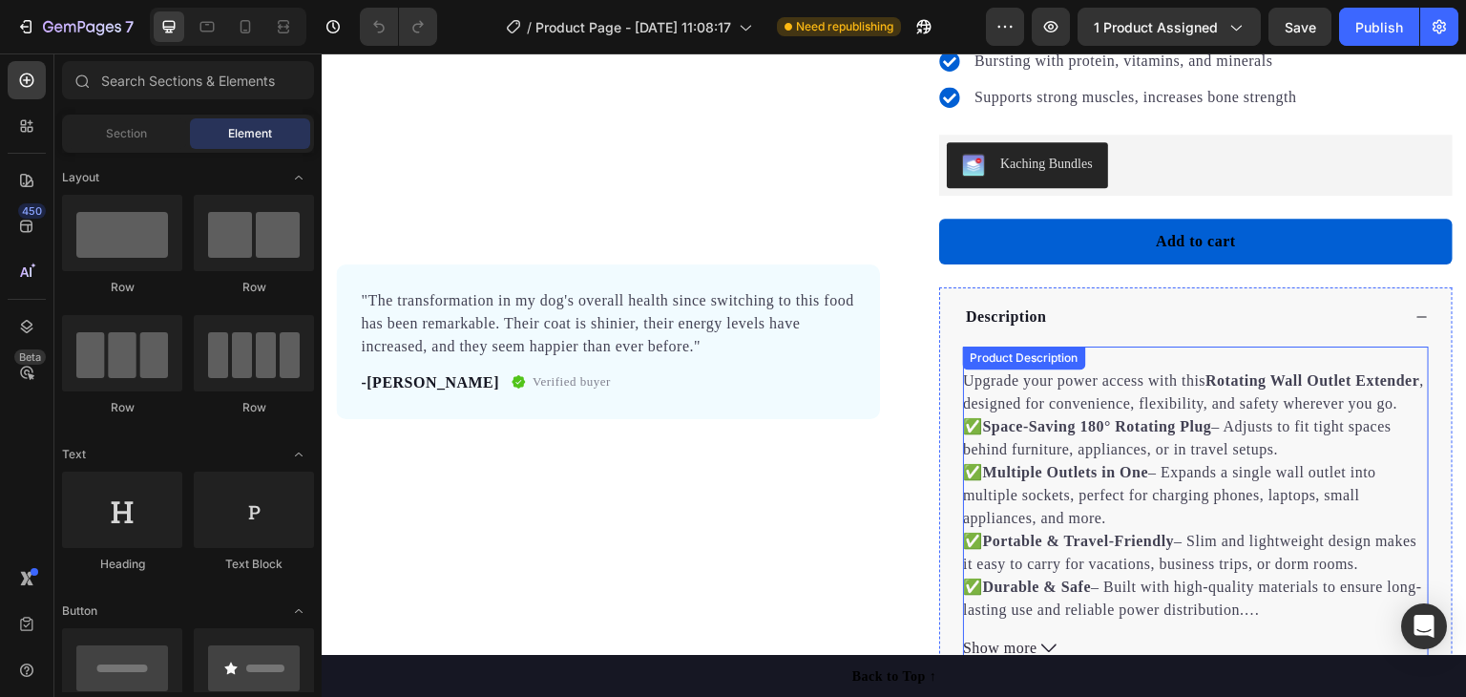
scroll to position [382, 0]
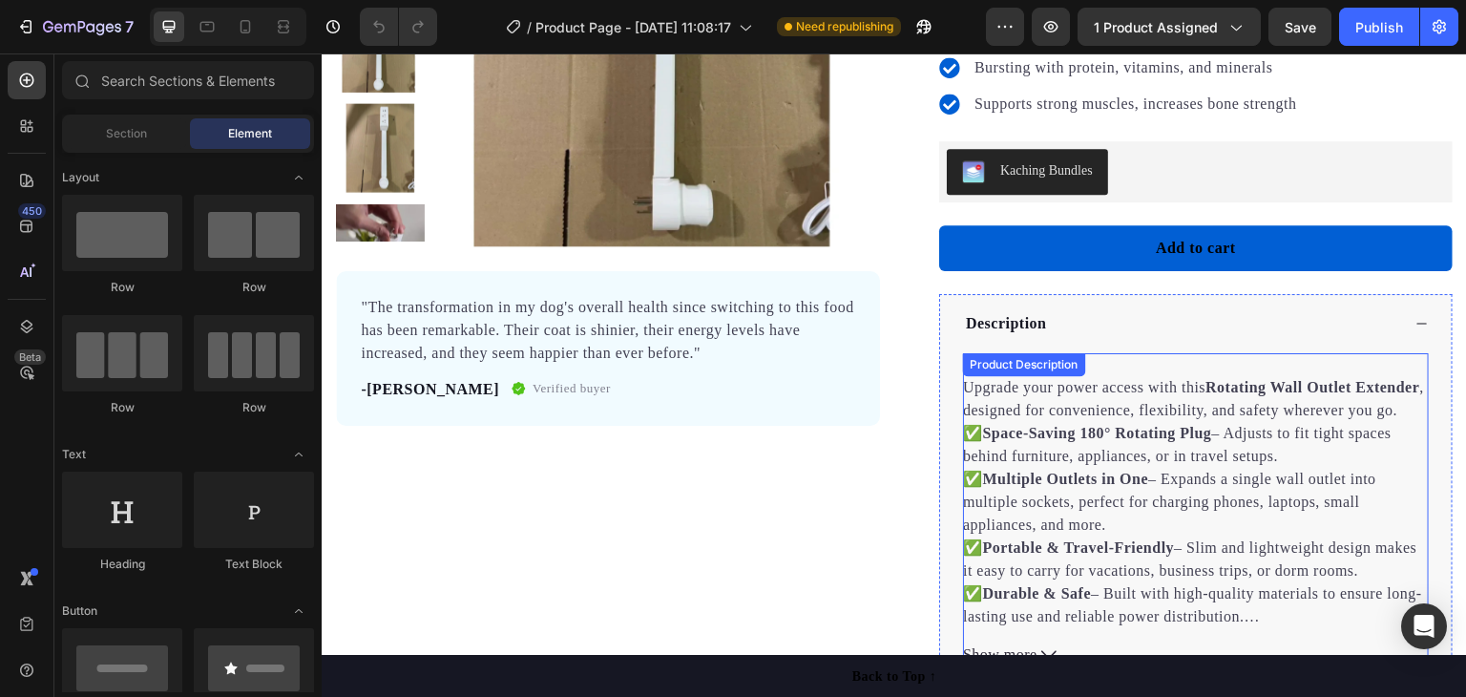
click at [1133, 407] on p "Upgrade your power access with this Rotating Wall Outlet Extender , designed fo…" at bounding box center [1193, 398] width 461 height 39
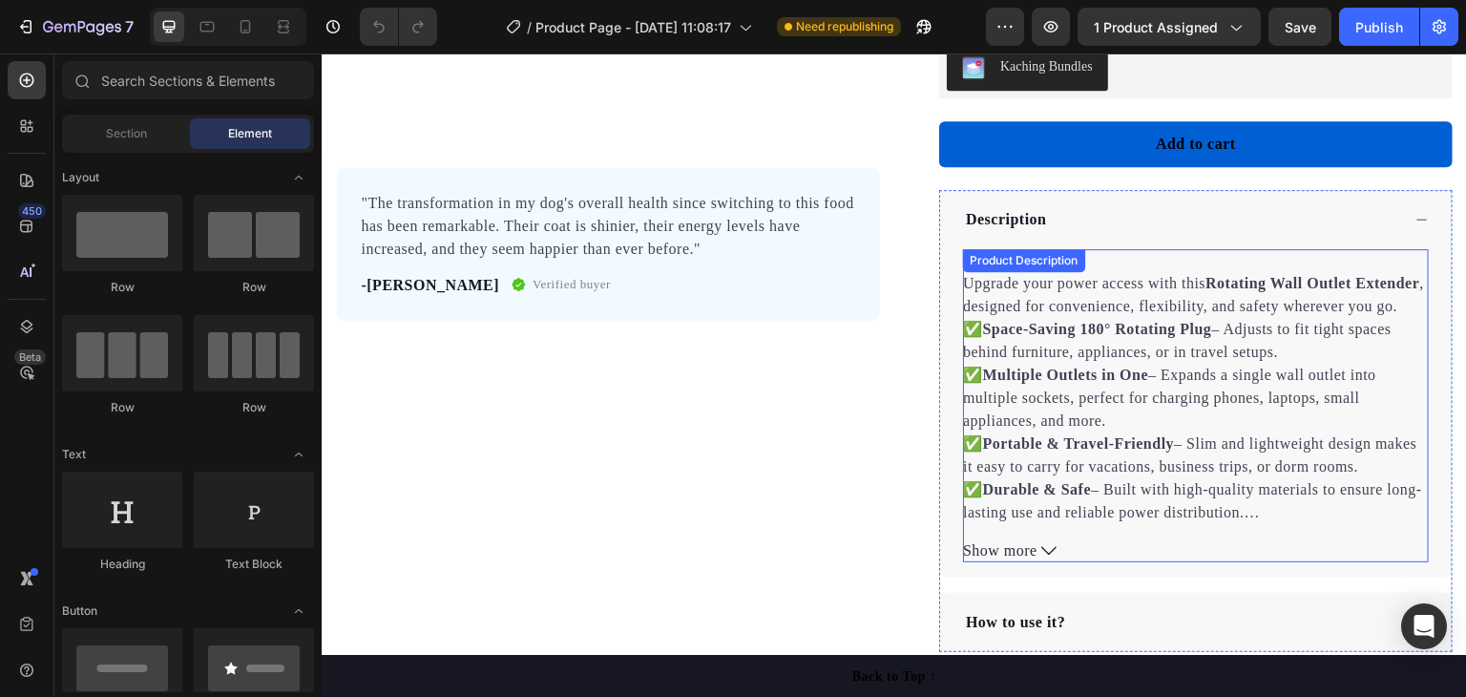
scroll to position [477, 0]
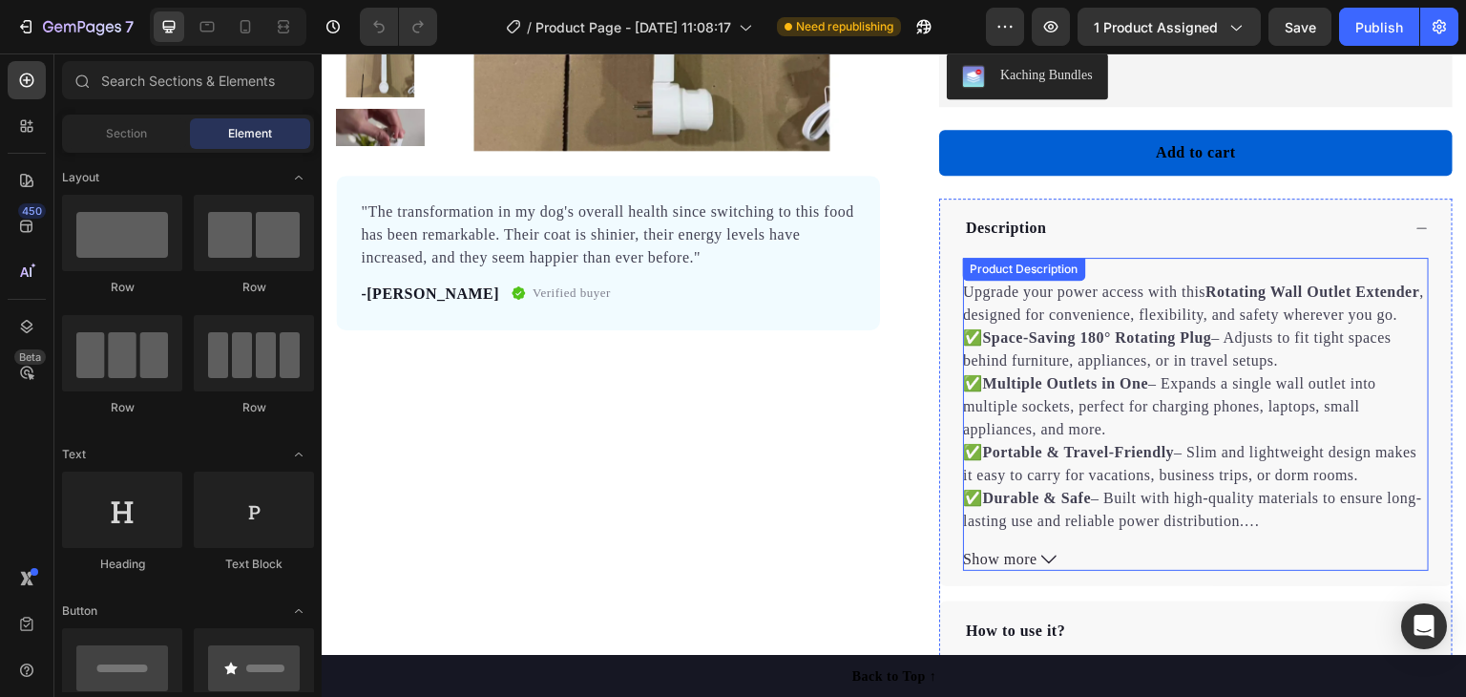
click at [1103, 277] on div "Description: Upgrade your power access with this Rotating Wall Outlet Extender …" at bounding box center [1196, 395] width 466 height 275
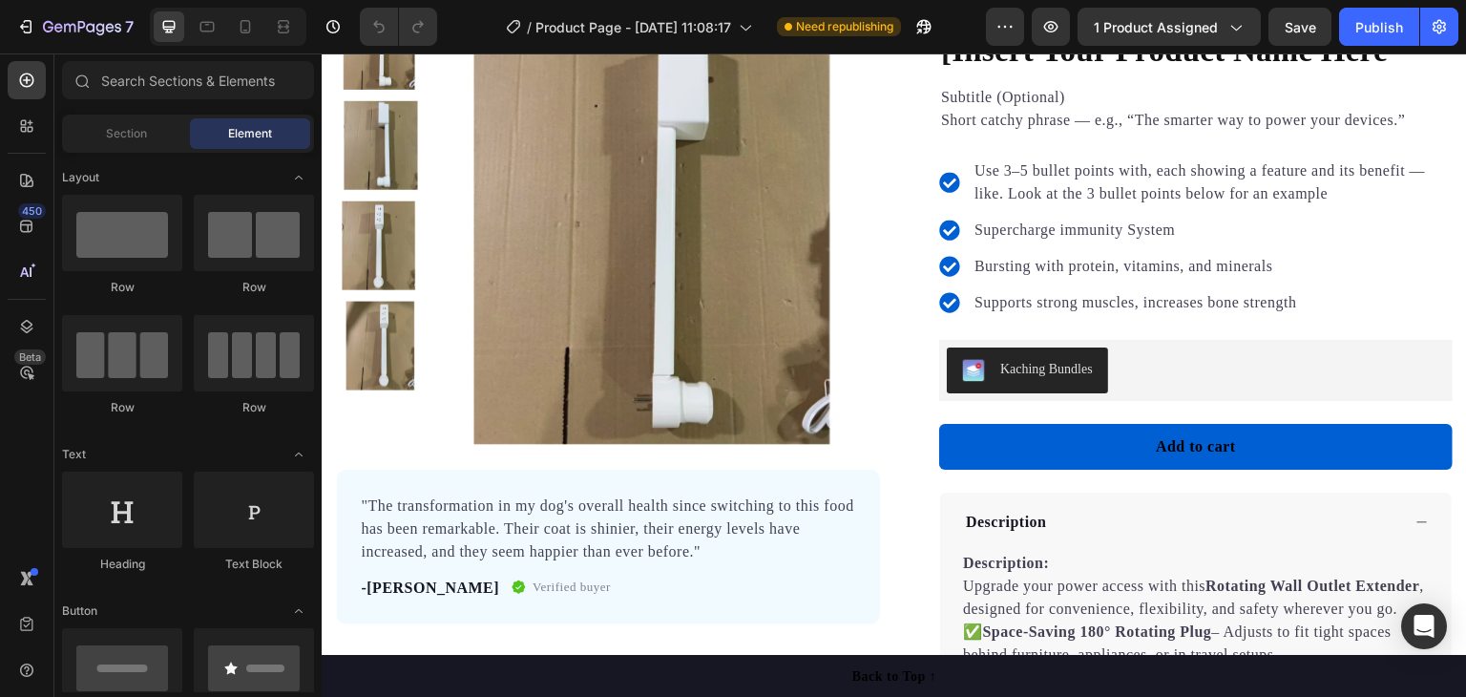
scroll to position [191, 0]
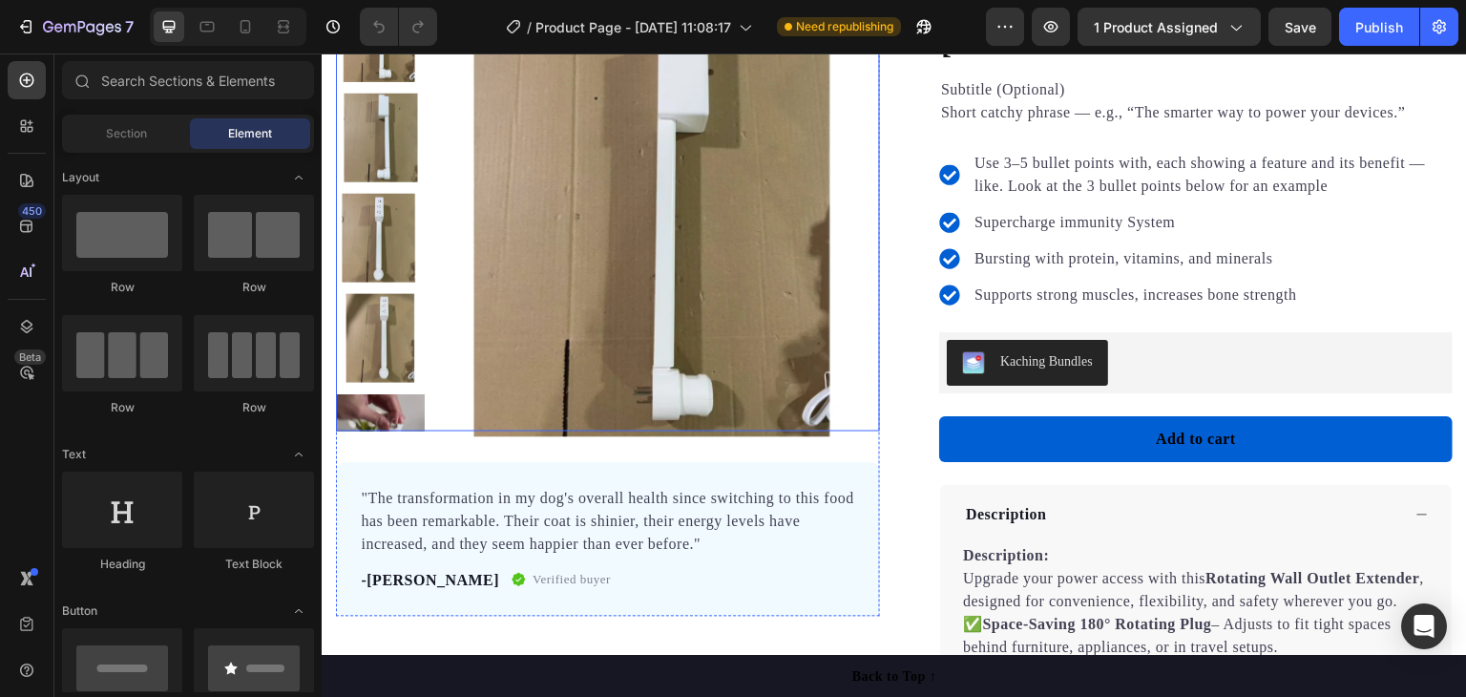
click at [658, 142] on img at bounding box center [658, 215] width 444 height 444
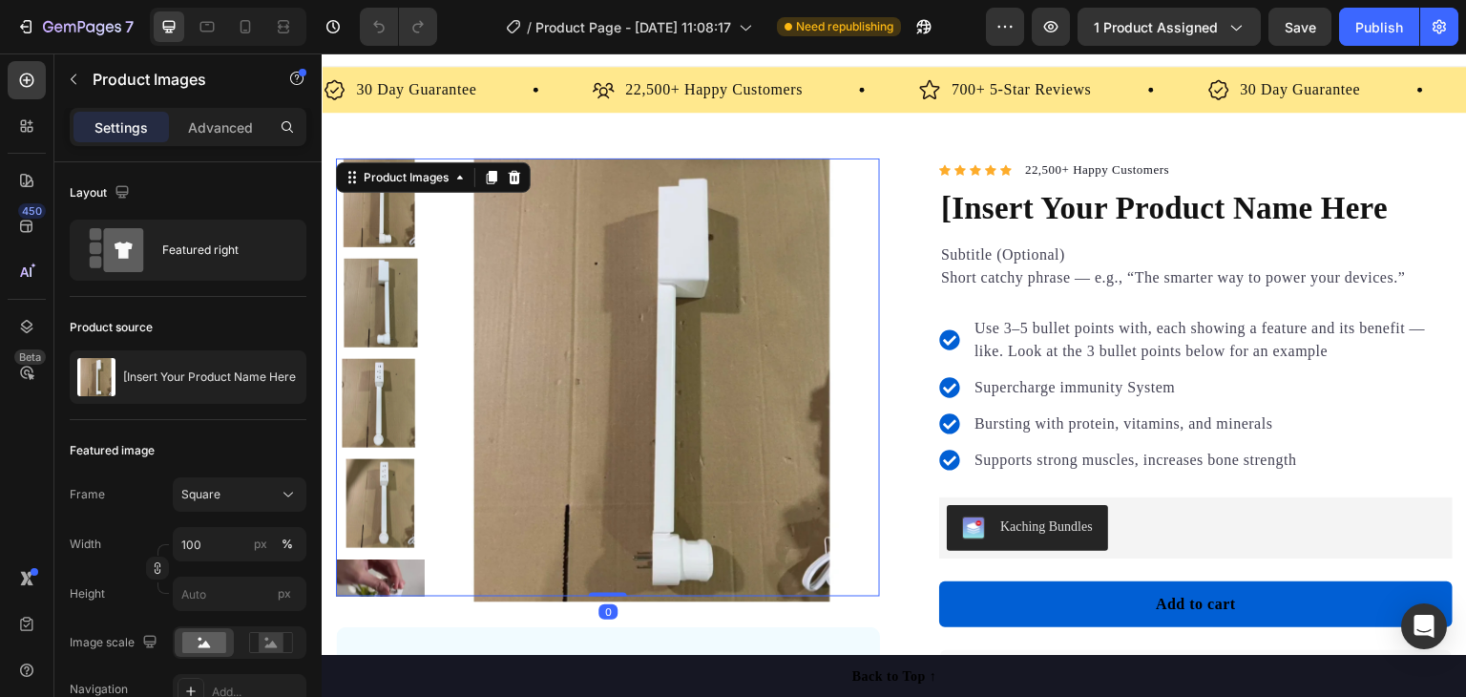
scroll to position [0, 0]
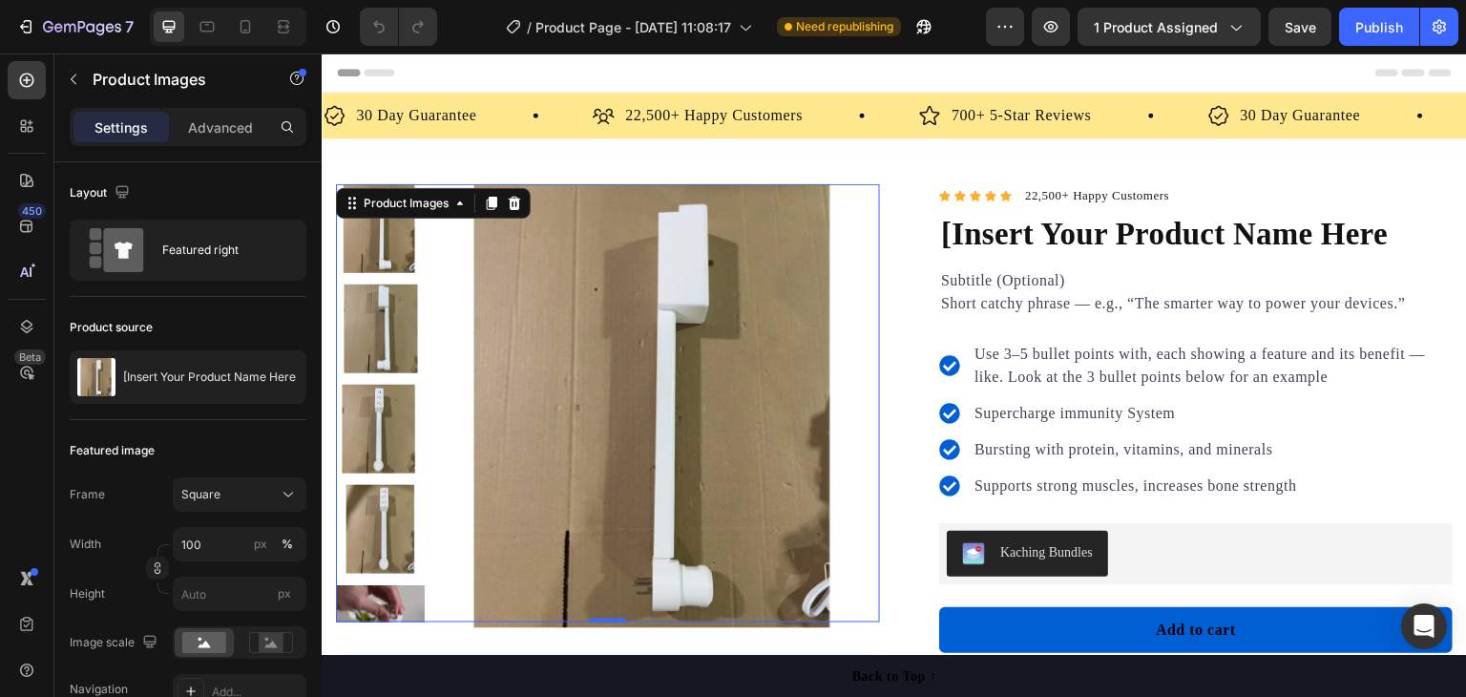
click at [583, 291] on img at bounding box center [658, 406] width 444 height 444
click at [386, 201] on div "Product Images" at bounding box center [406, 203] width 93 height 17
click at [210, 113] on div "Advanced" at bounding box center [220, 127] width 95 height 31
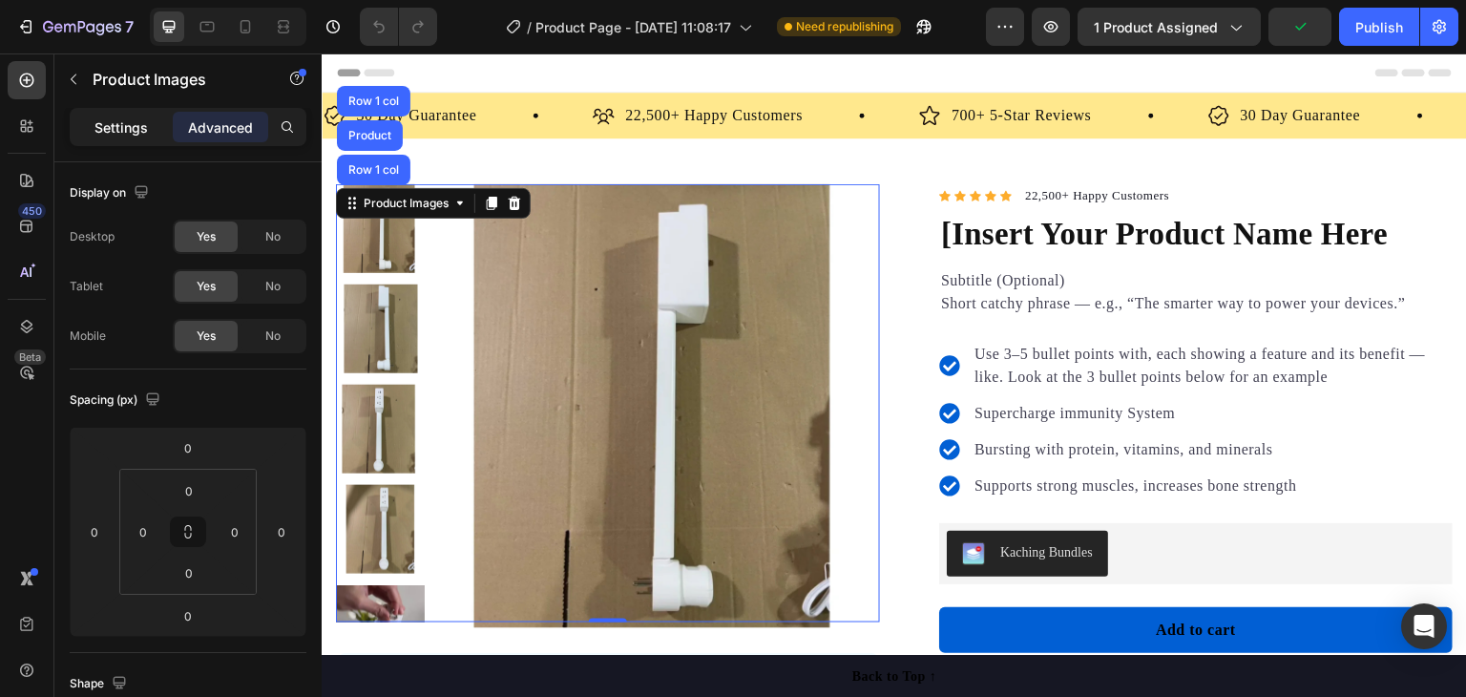
click at [129, 120] on p "Settings" at bounding box center [120, 127] width 53 height 20
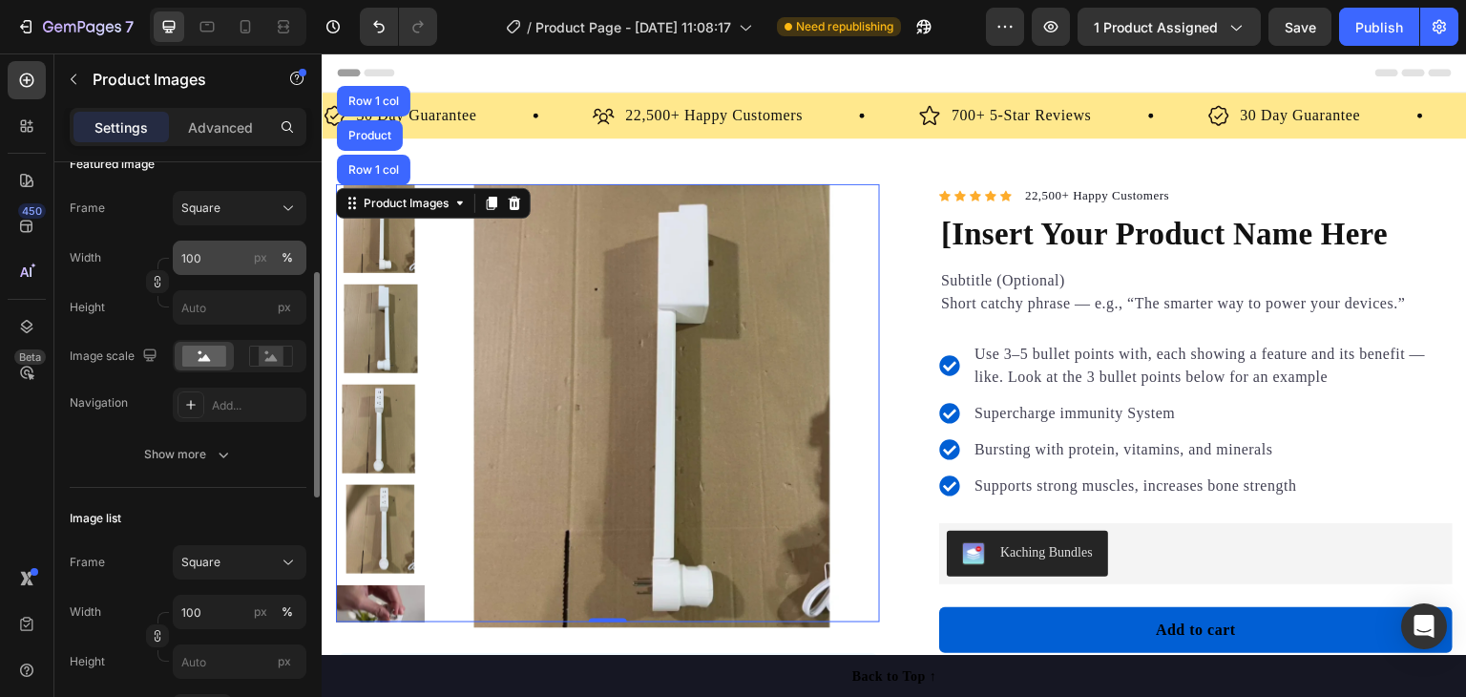
scroll to position [382, 0]
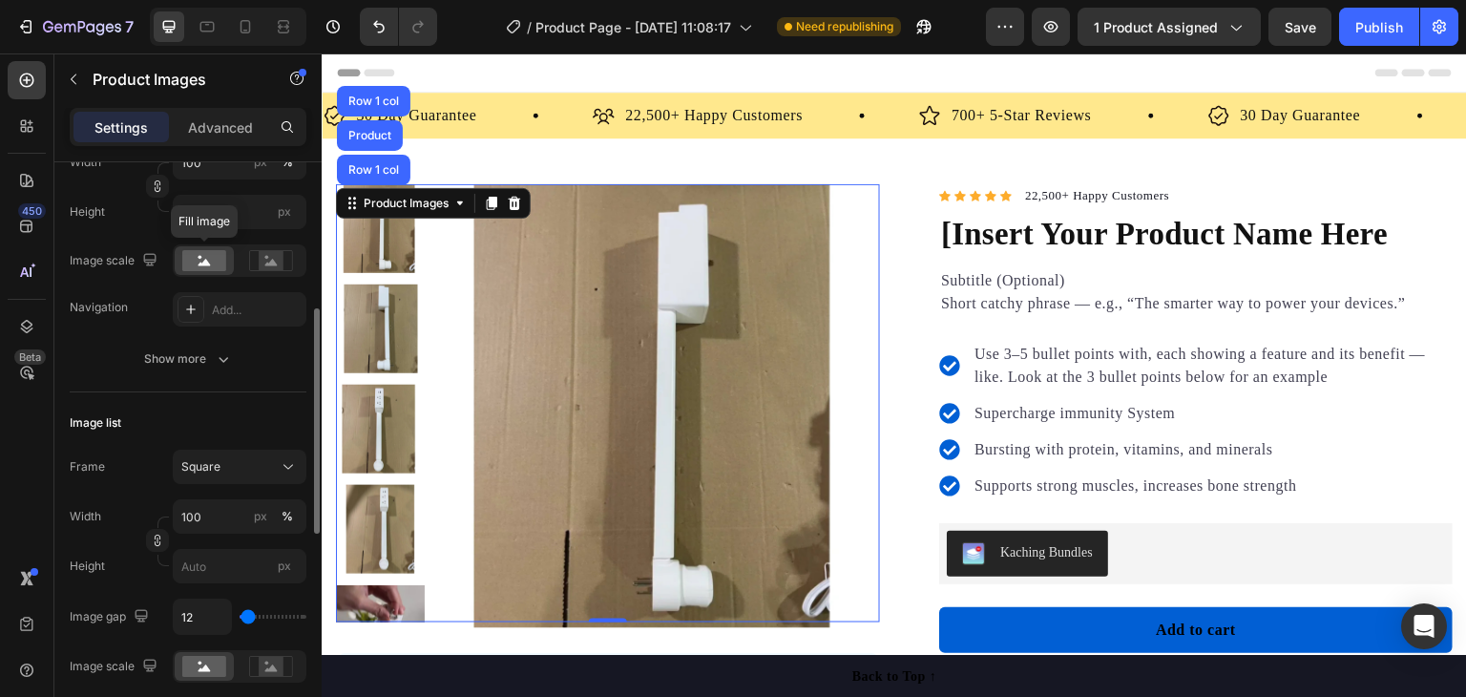
drag, startPoint x: 198, startPoint y: 249, endPoint x: 113, endPoint y: 164, distance: 120.1
click at [113, 162] on div "Width 100 px %" at bounding box center [188, 162] width 237 height 34
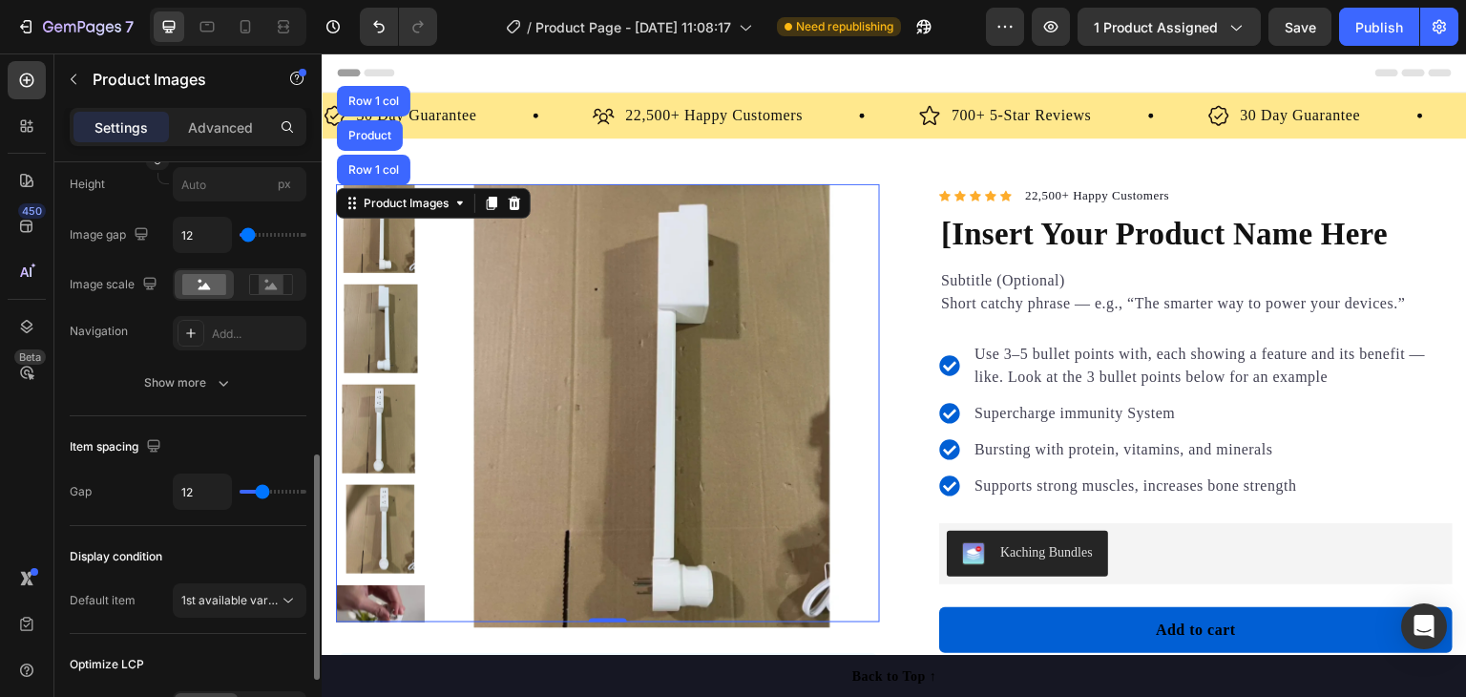
scroll to position [947, 0]
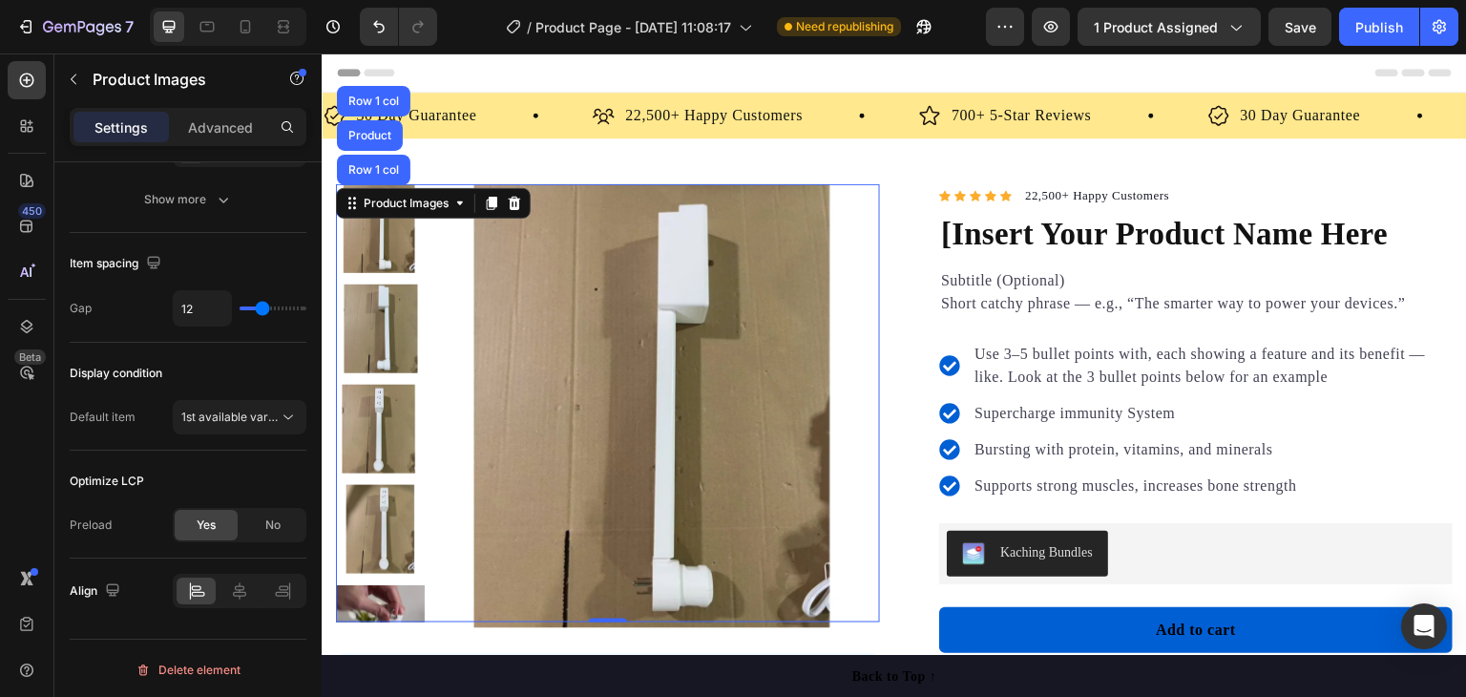
click at [562, 350] on img at bounding box center [658, 406] width 444 height 444
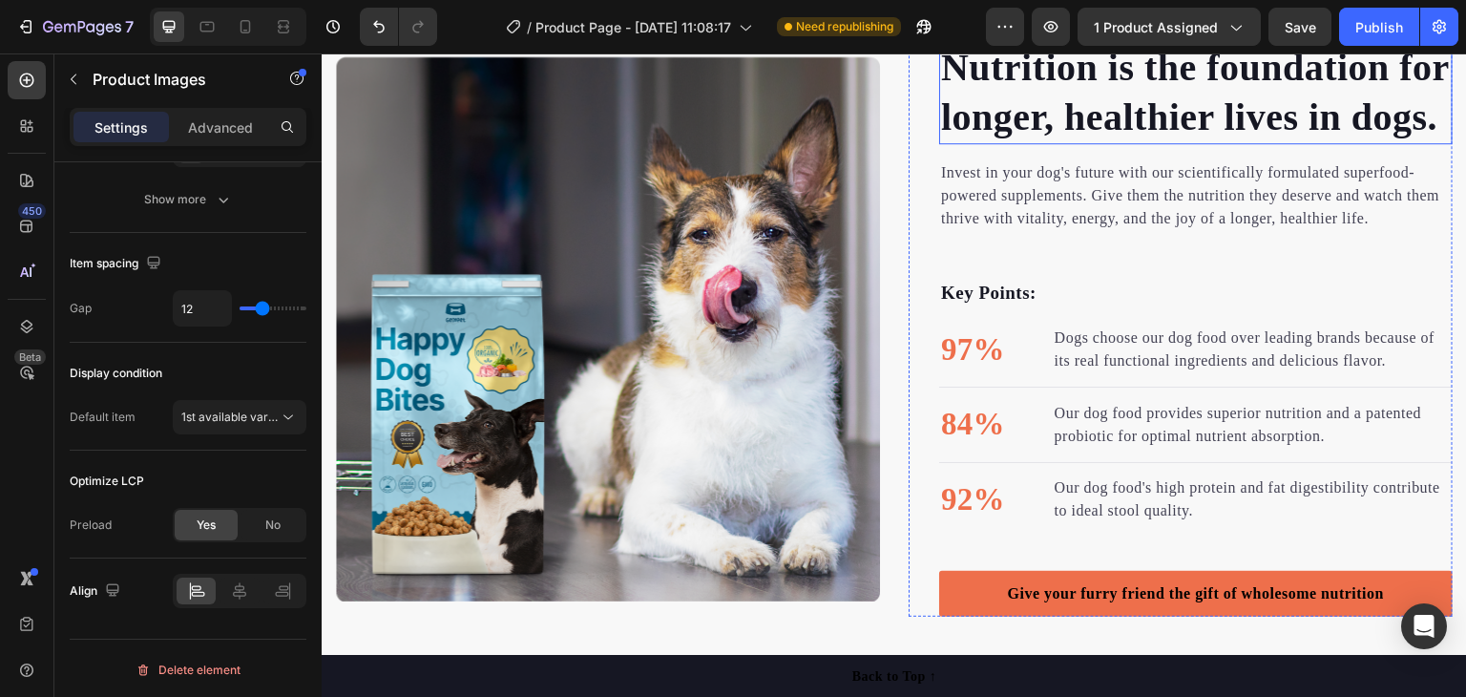
scroll to position [1432, 0]
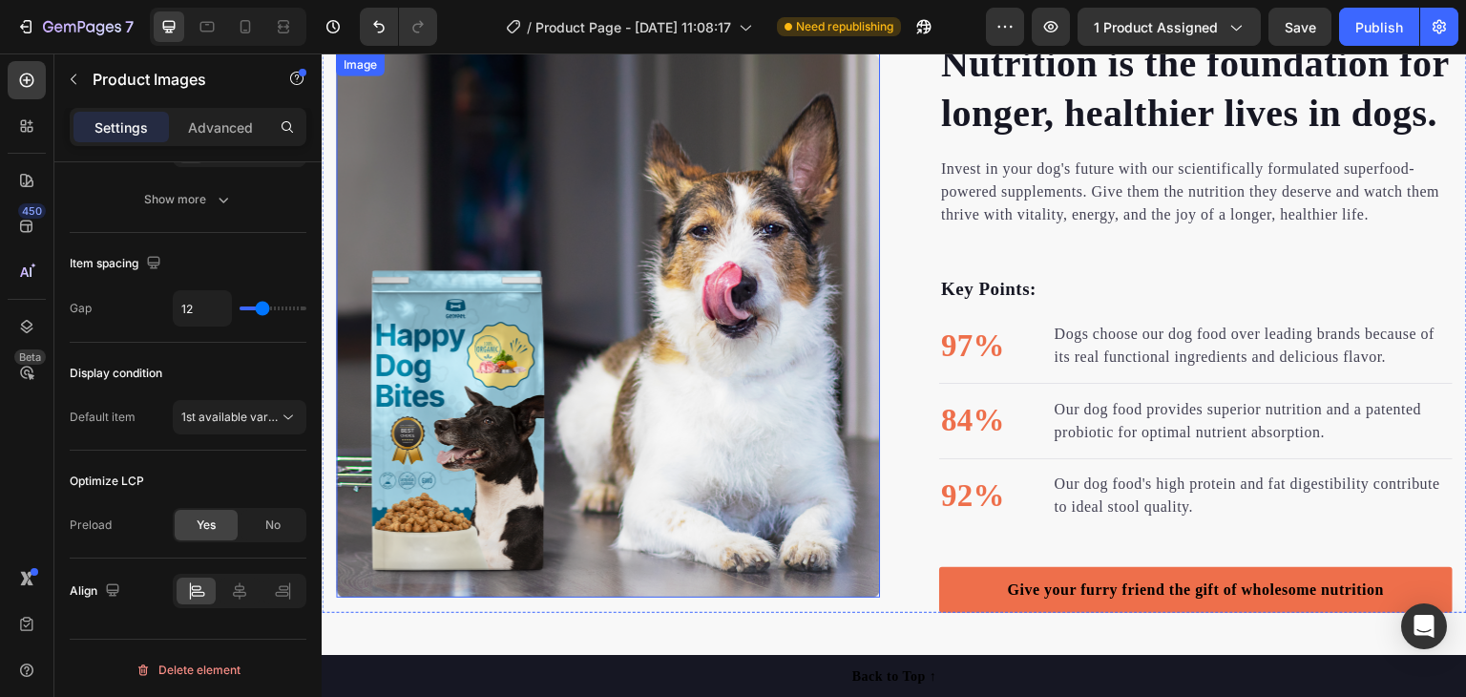
click at [684, 308] on img at bounding box center [608, 324] width 544 height 544
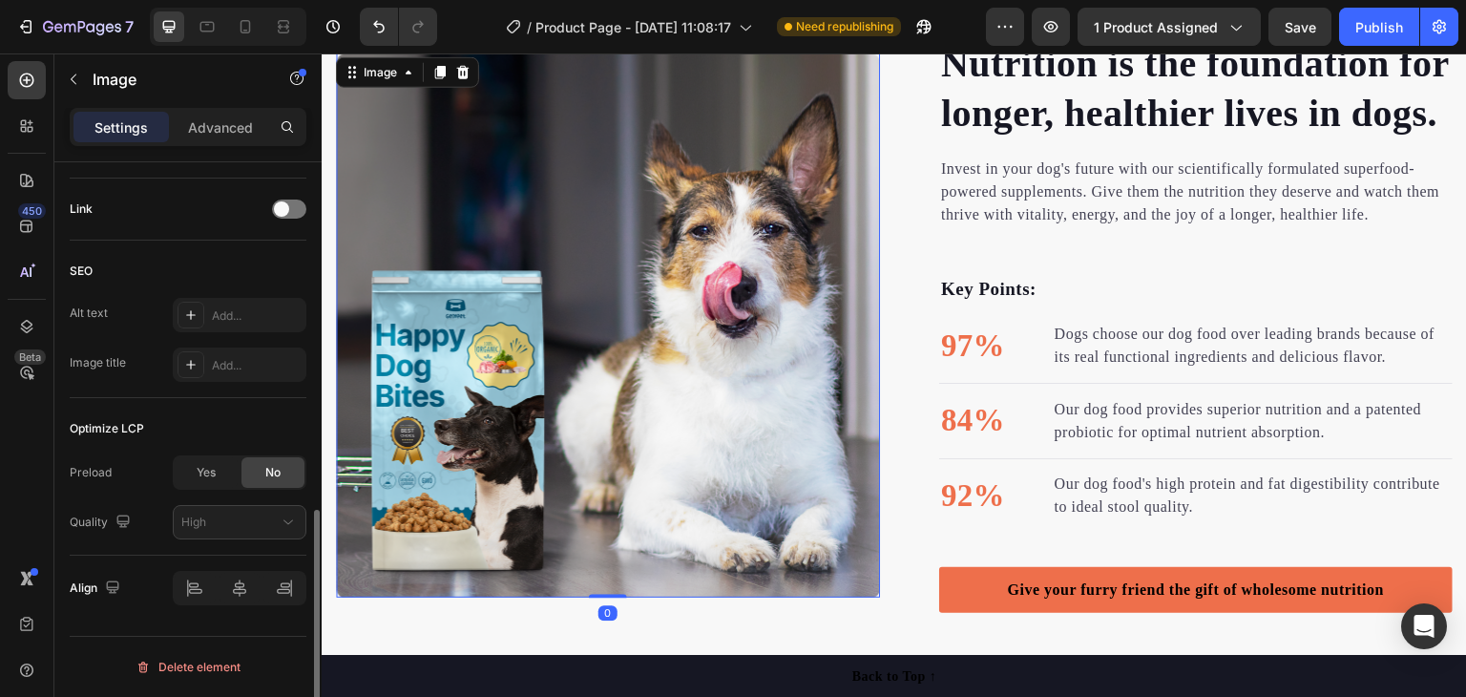
scroll to position [0, 0]
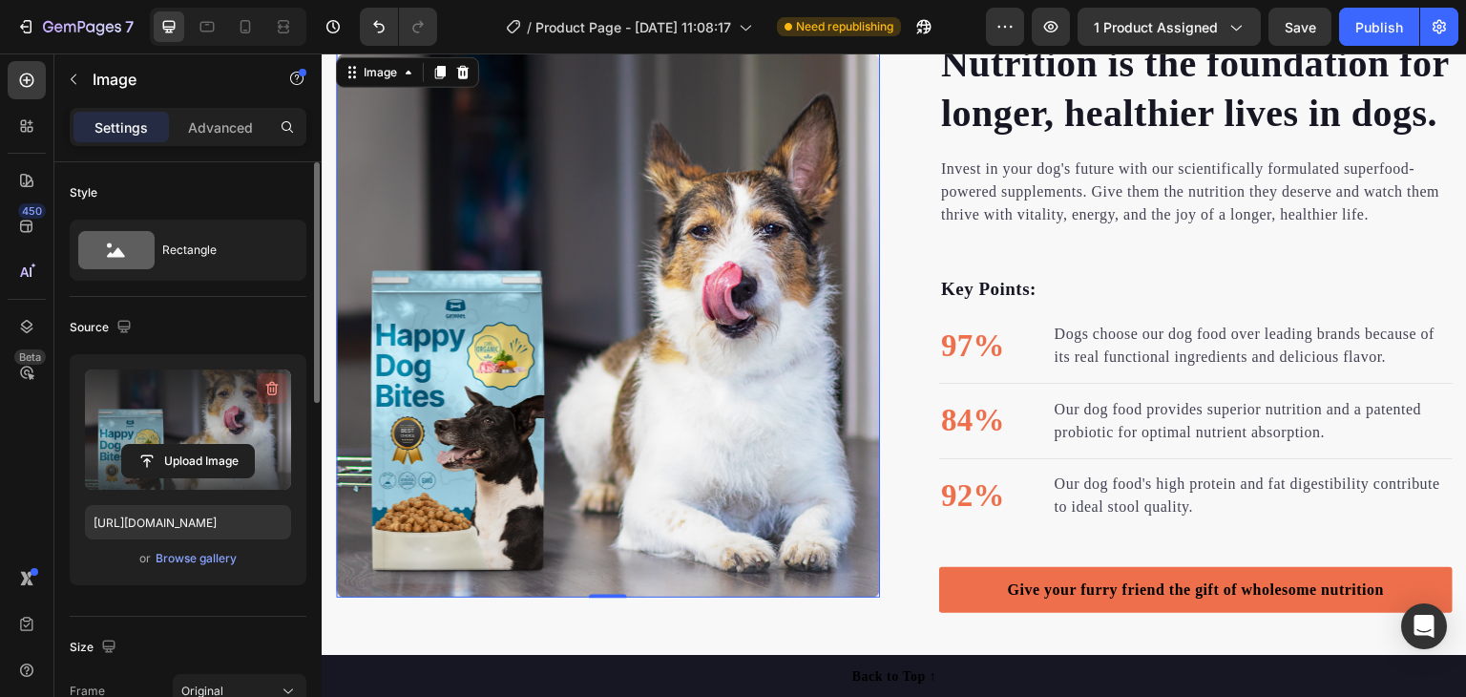
click at [266, 387] on icon "button" at bounding box center [271, 388] width 19 height 19
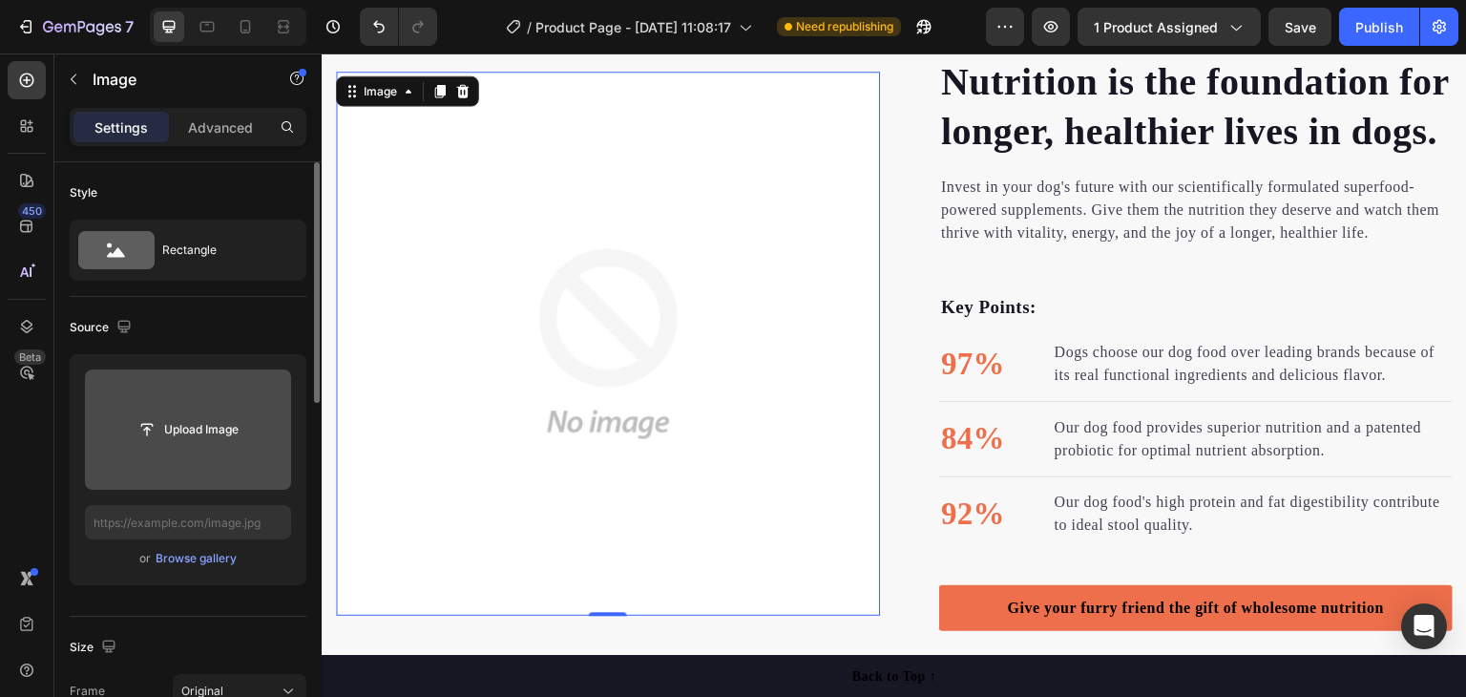
scroll to position [1527, 0]
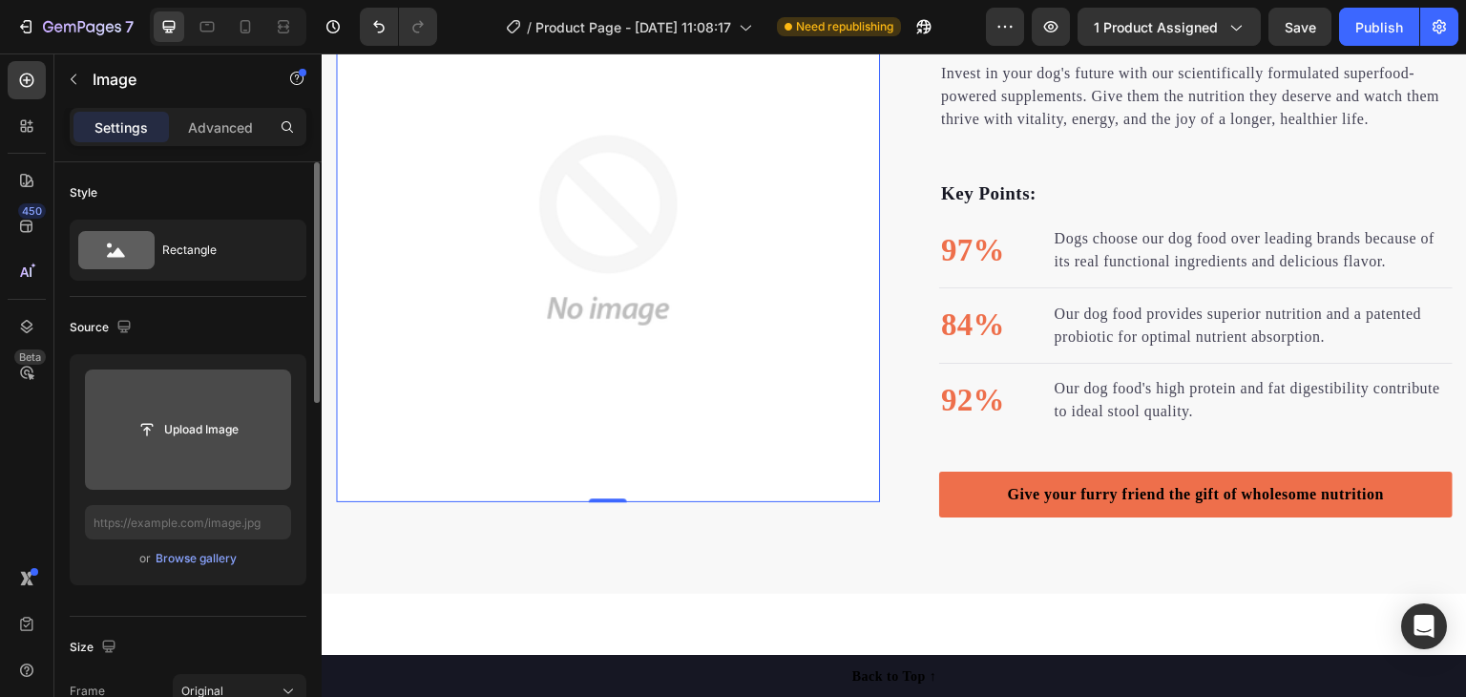
click at [582, 298] on img at bounding box center [608, 230] width 544 height 544
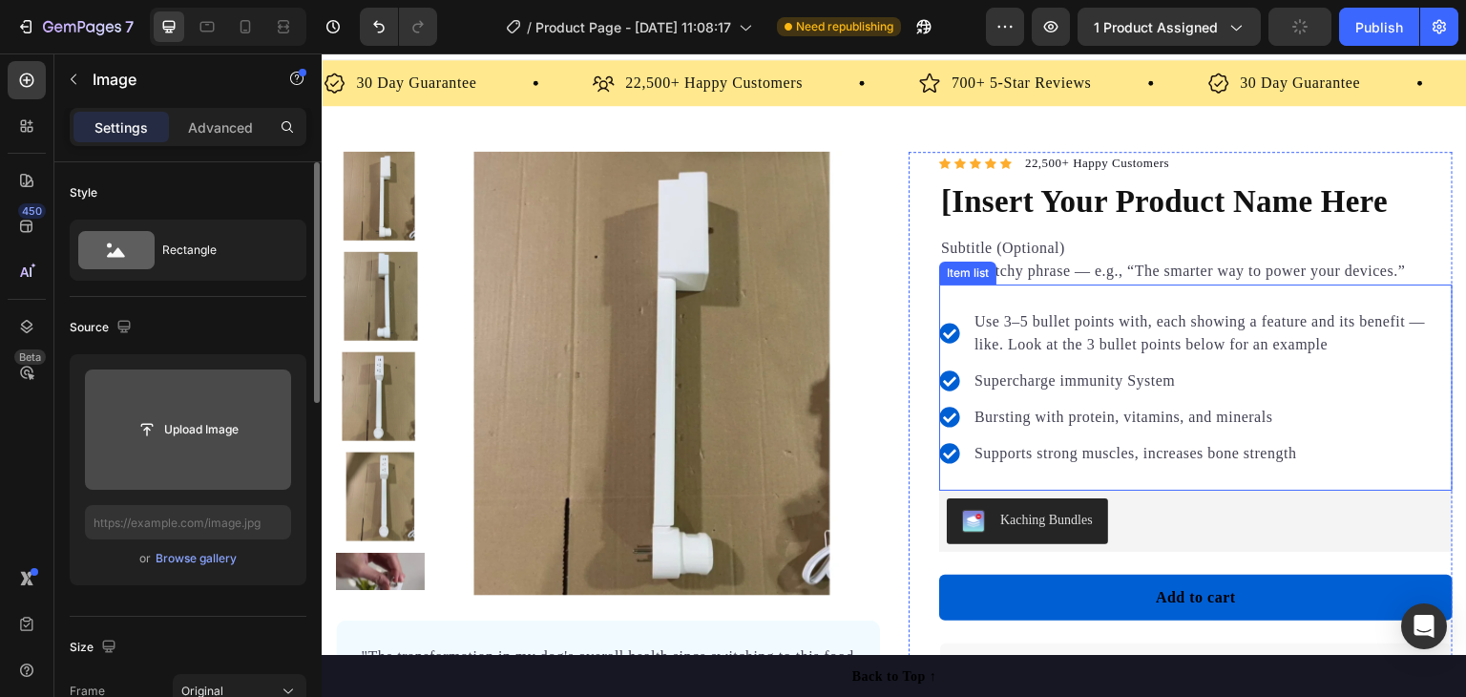
scroll to position [0, 0]
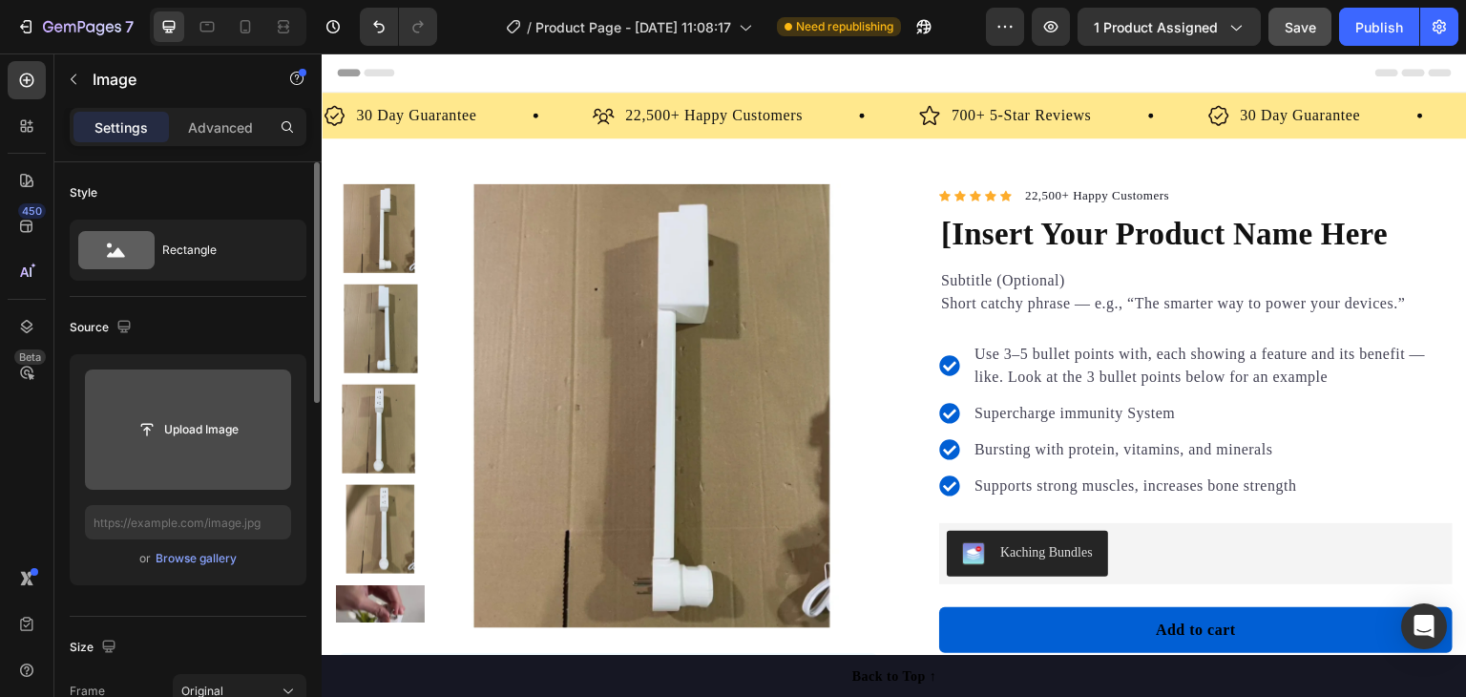
click at [1321, 23] on button "Save" at bounding box center [1299, 27] width 63 height 38
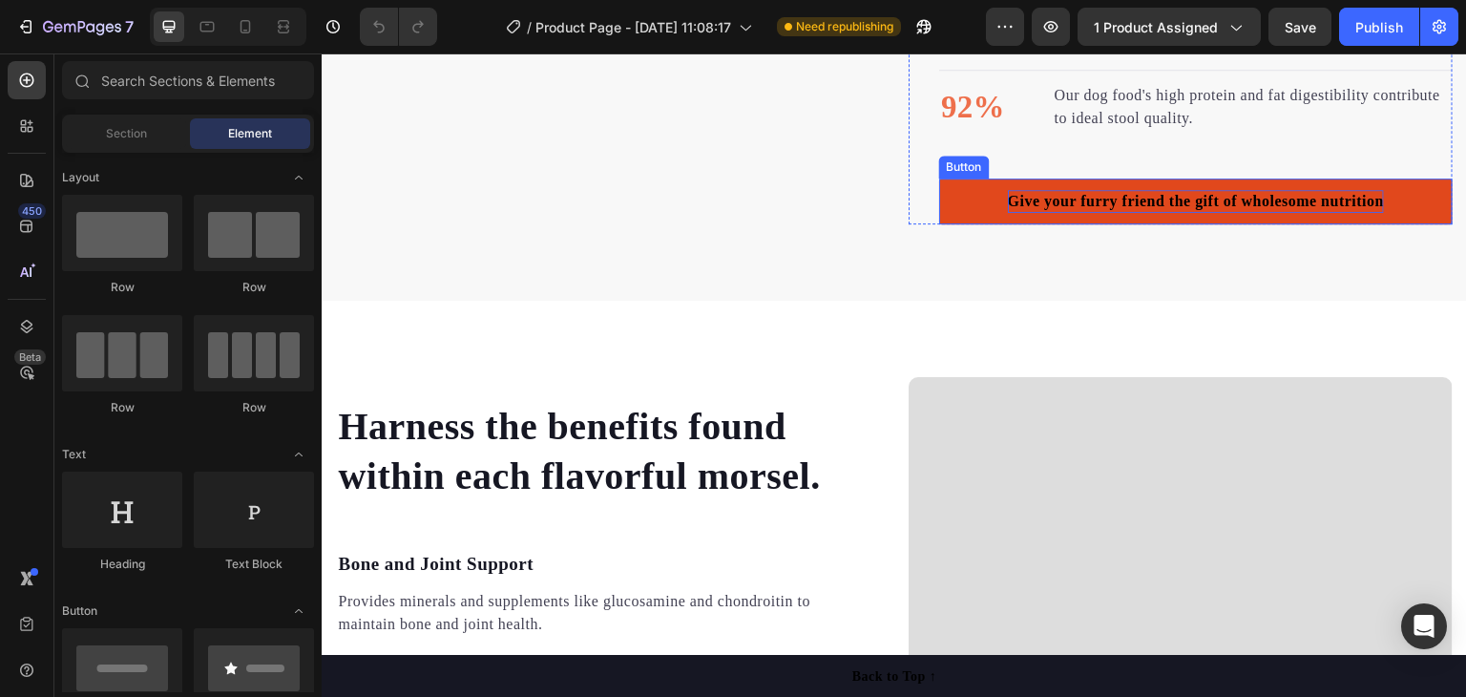
scroll to position [1813, 0]
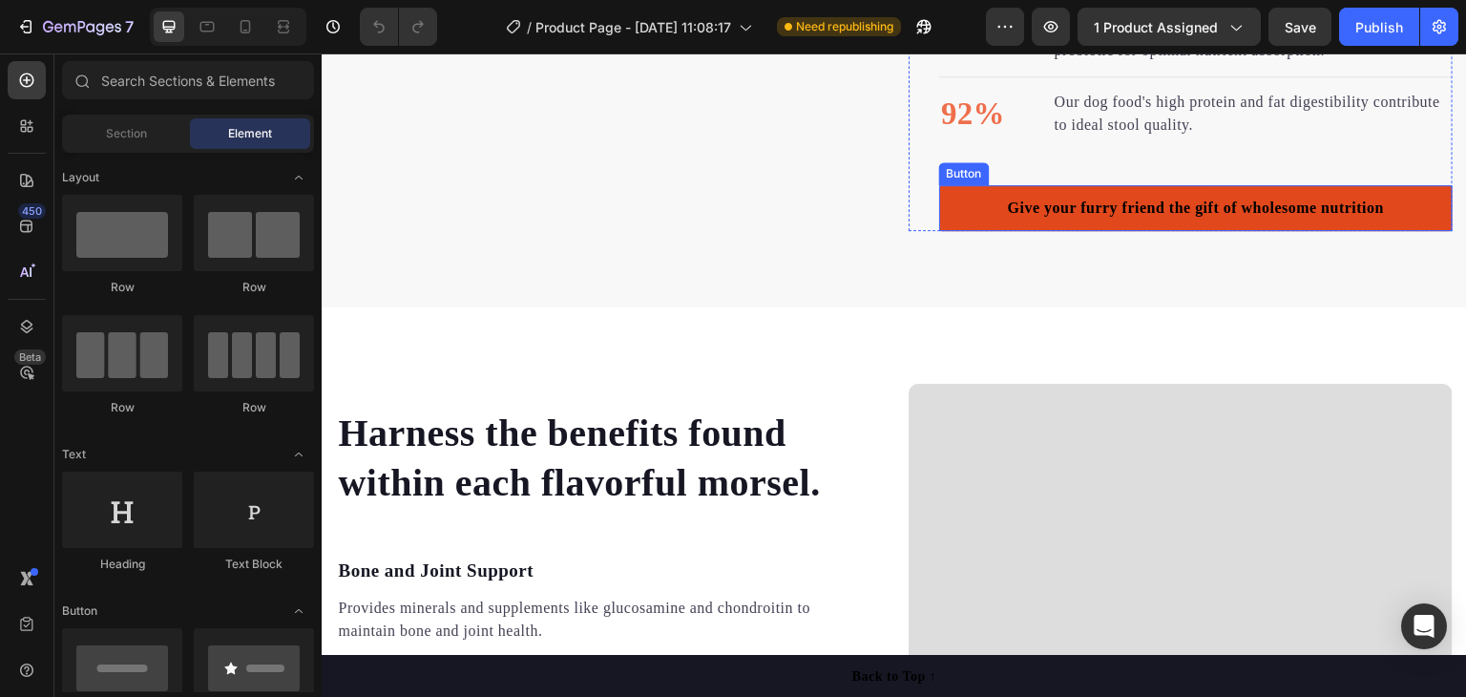
click at [952, 231] on link "Give your furry friend the gift of wholesome nutrition" at bounding box center [1195, 208] width 513 height 46
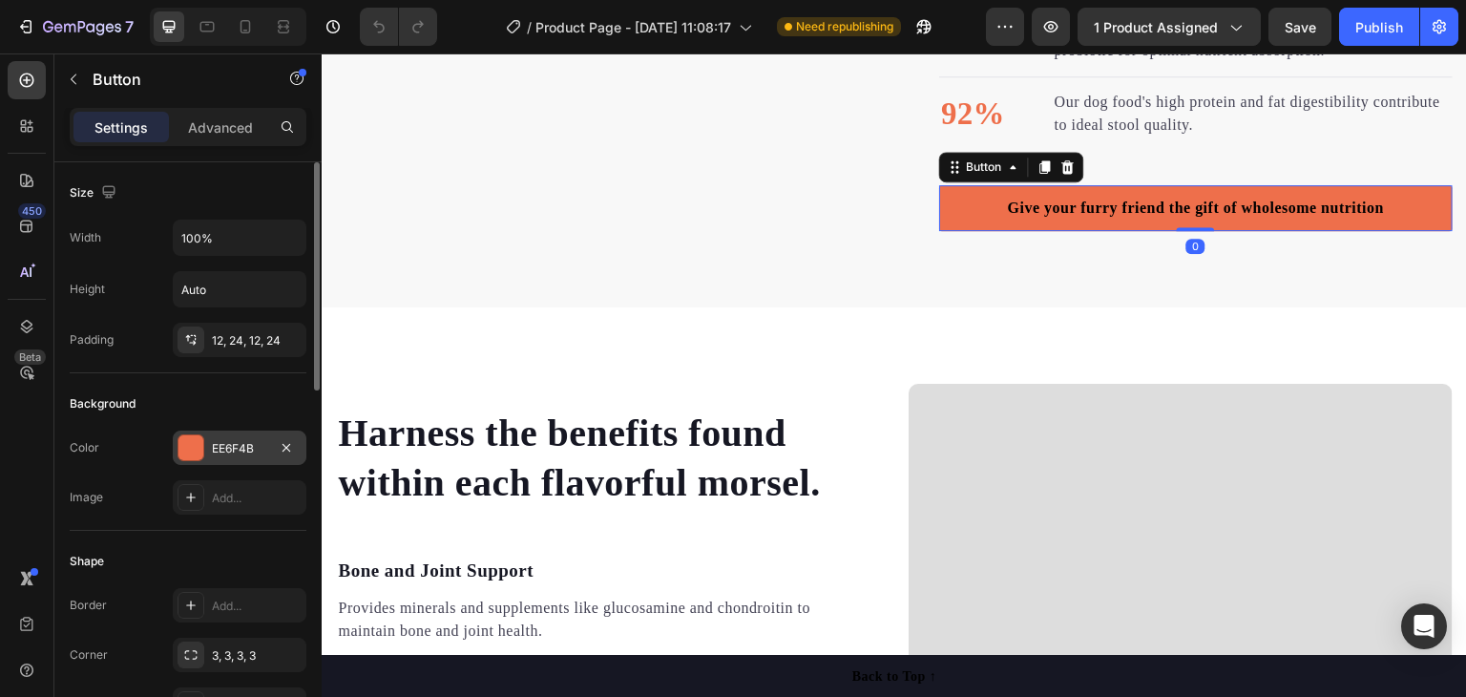
click at [261, 440] on div "EE6F4B" at bounding box center [239, 448] width 55 height 17
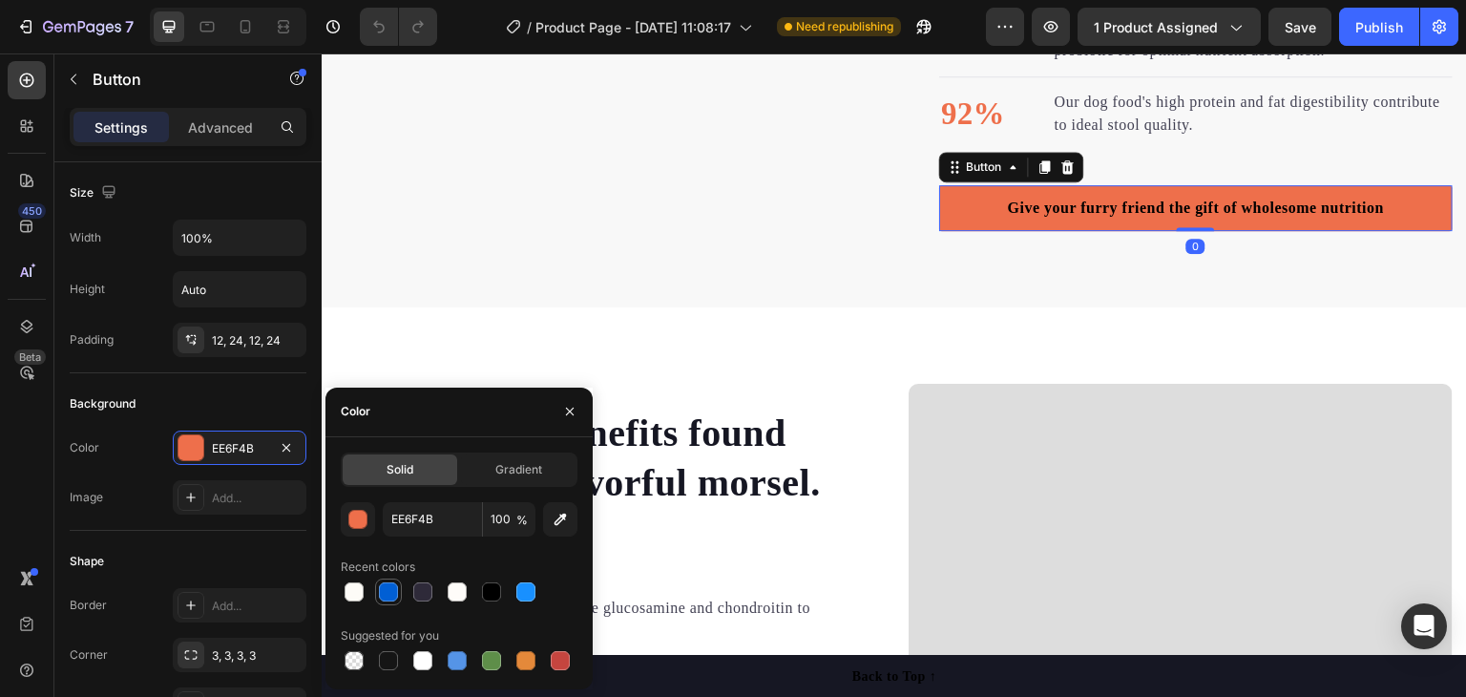
click at [382, 587] on div at bounding box center [388, 591] width 19 height 19
type input "015FD4"
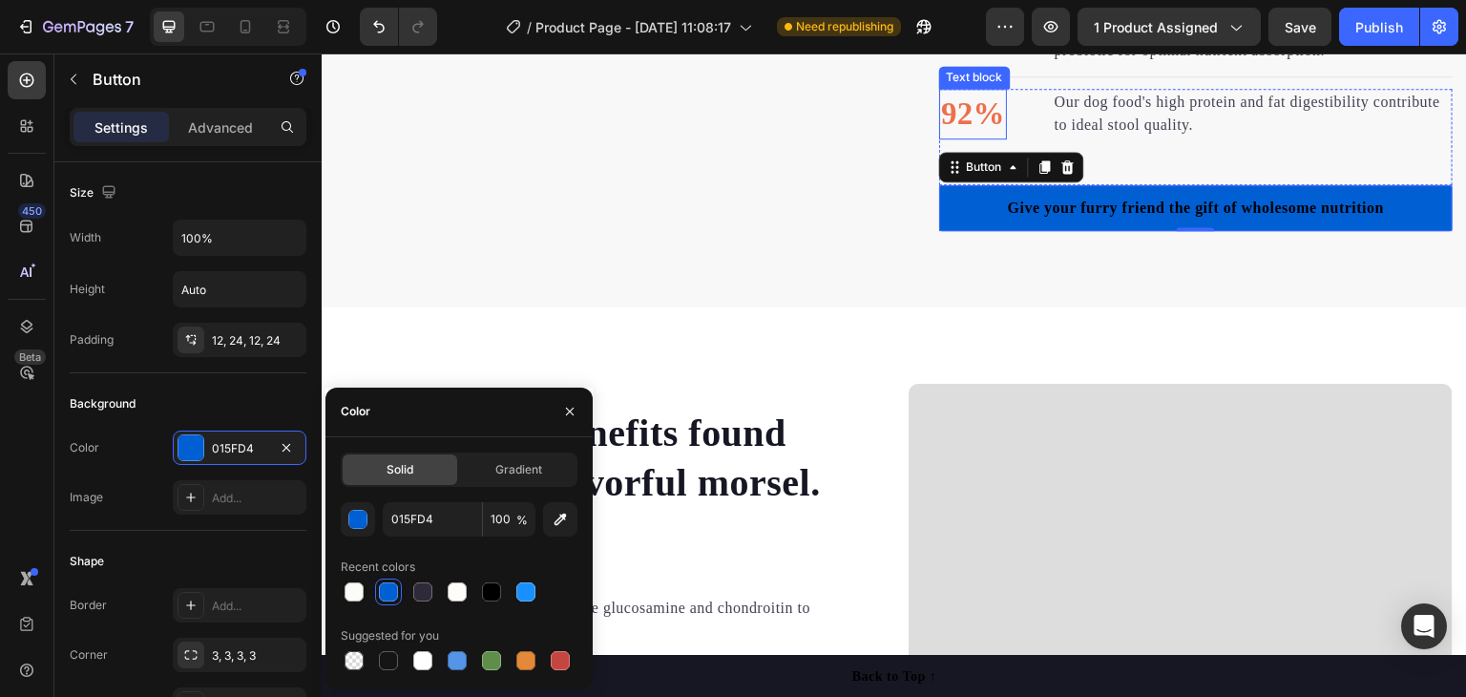
click at [972, 138] on p "92%" at bounding box center [973, 115] width 64 height 48
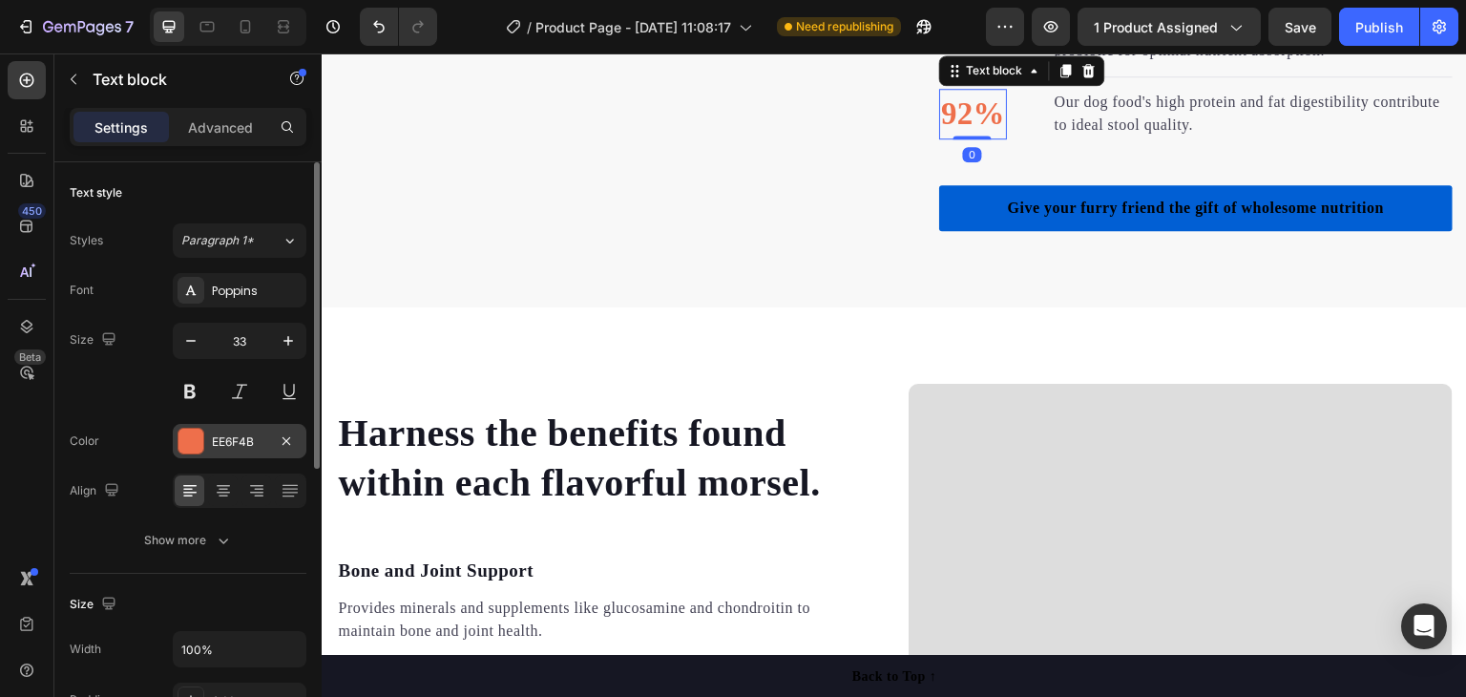
drag, startPoint x: 234, startPoint y: 434, endPoint x: 244, endPoint y: 436, distance: 10.7
click at [234, 435] on div "EE6F4B" at bounding box center [239, 441] width 55 height 17
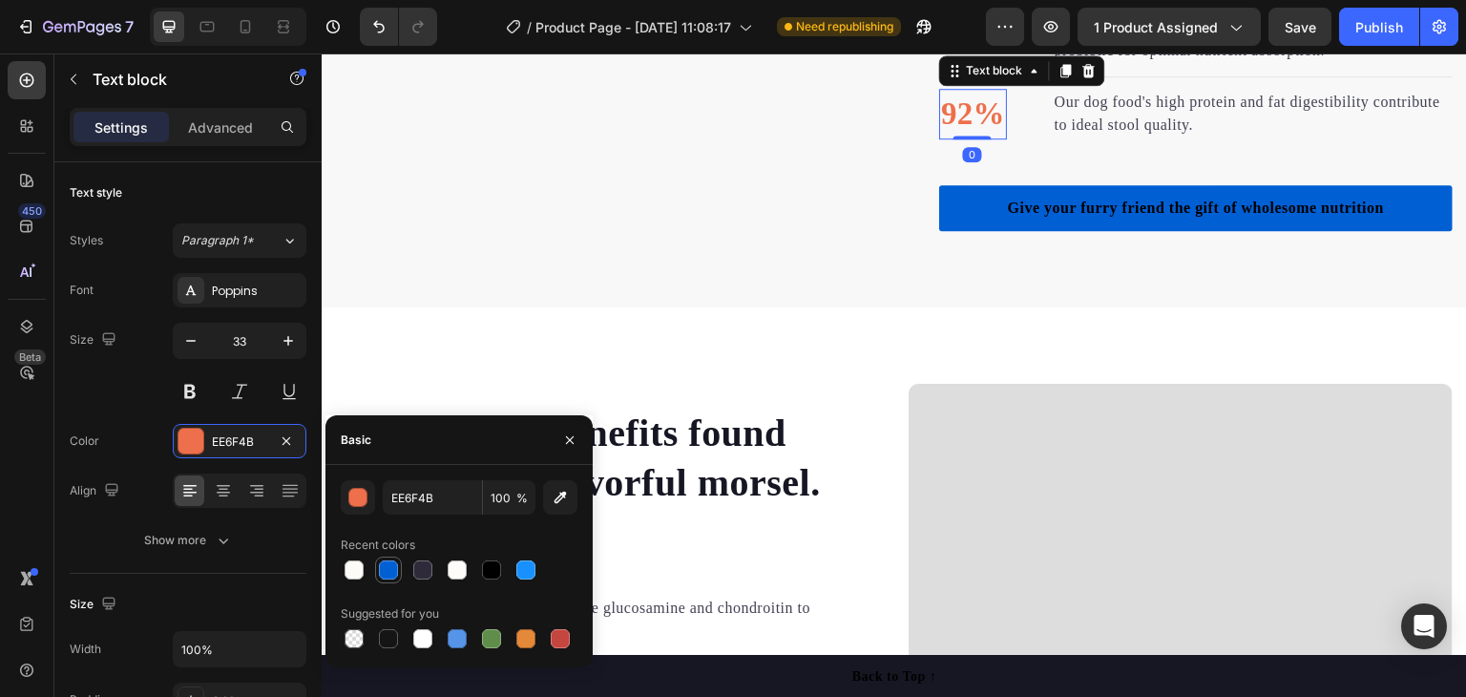
click at [384, 570] on div at bounding box center [388, 569] width 19 height 19
type input "015FD4"
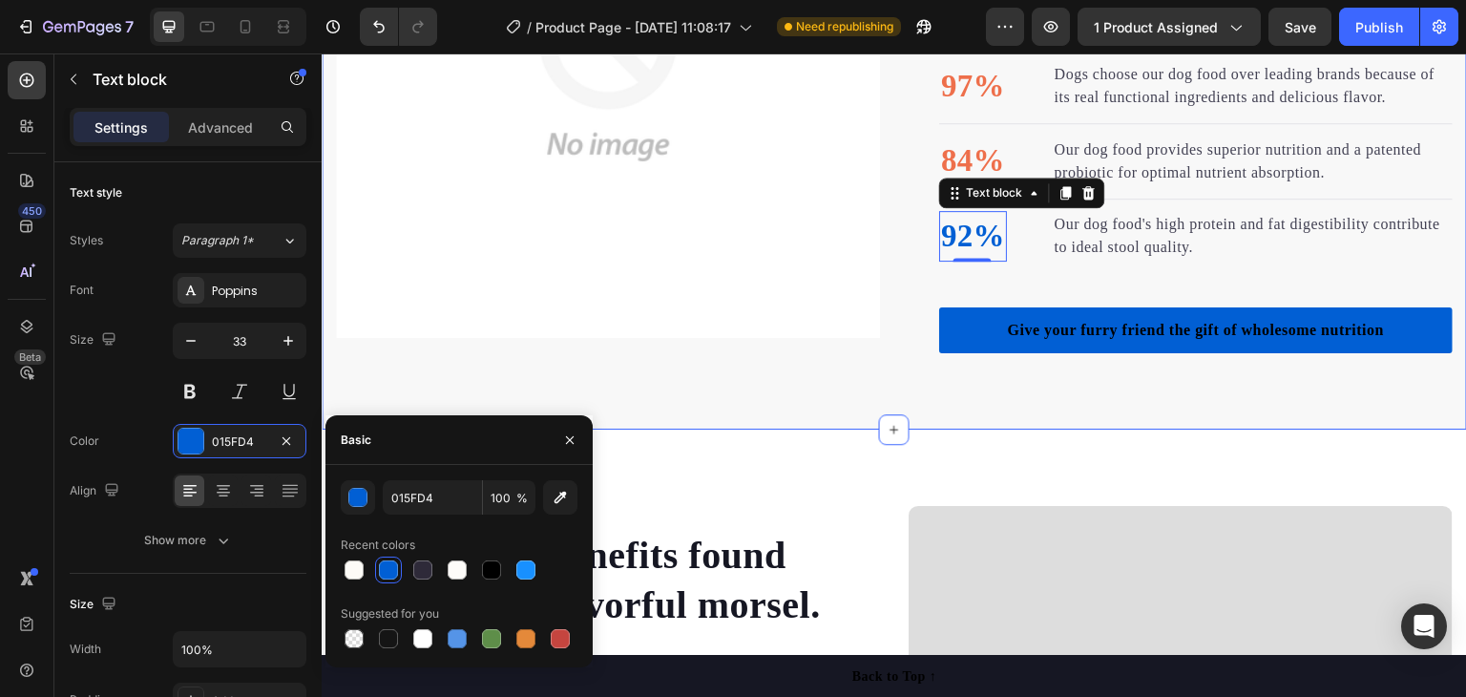
scroll to position [1432, 0]
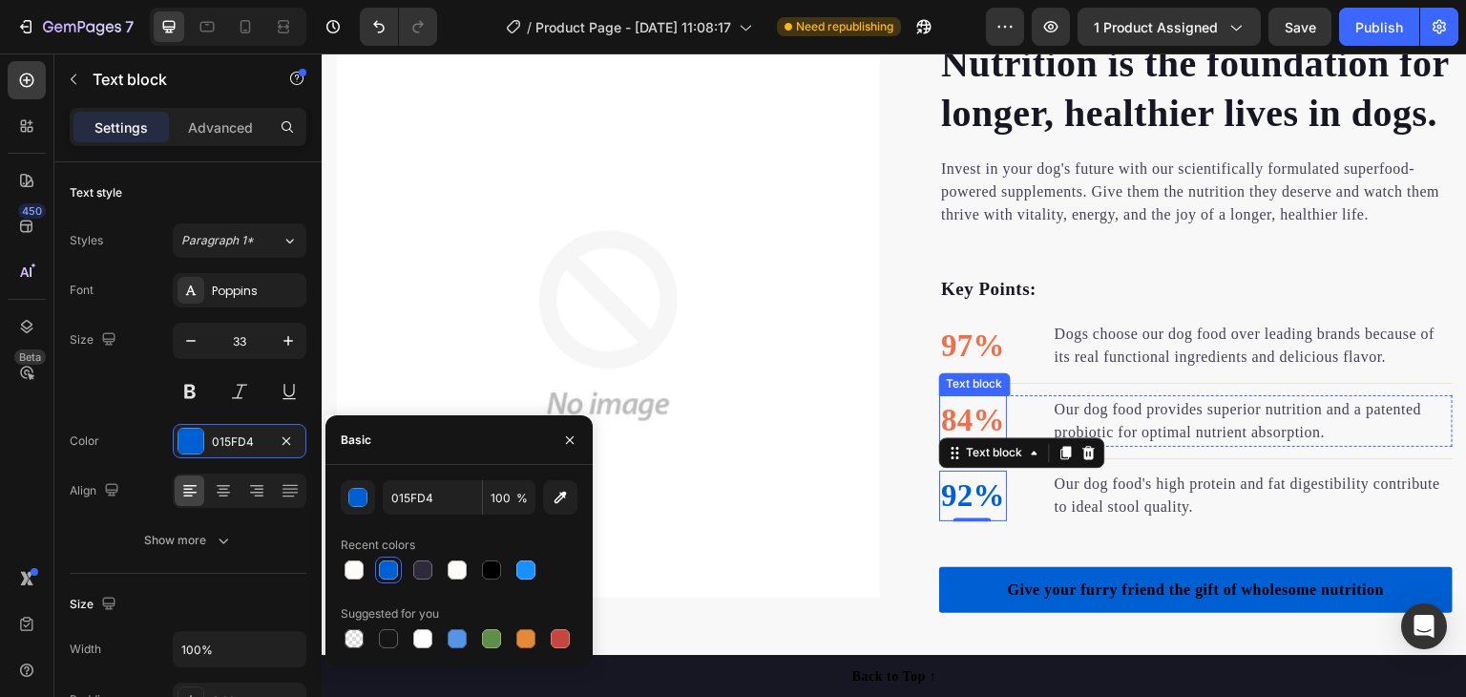
click at [962, 445] on p "84%" at bounding box center [973, 421] width 64 height 48
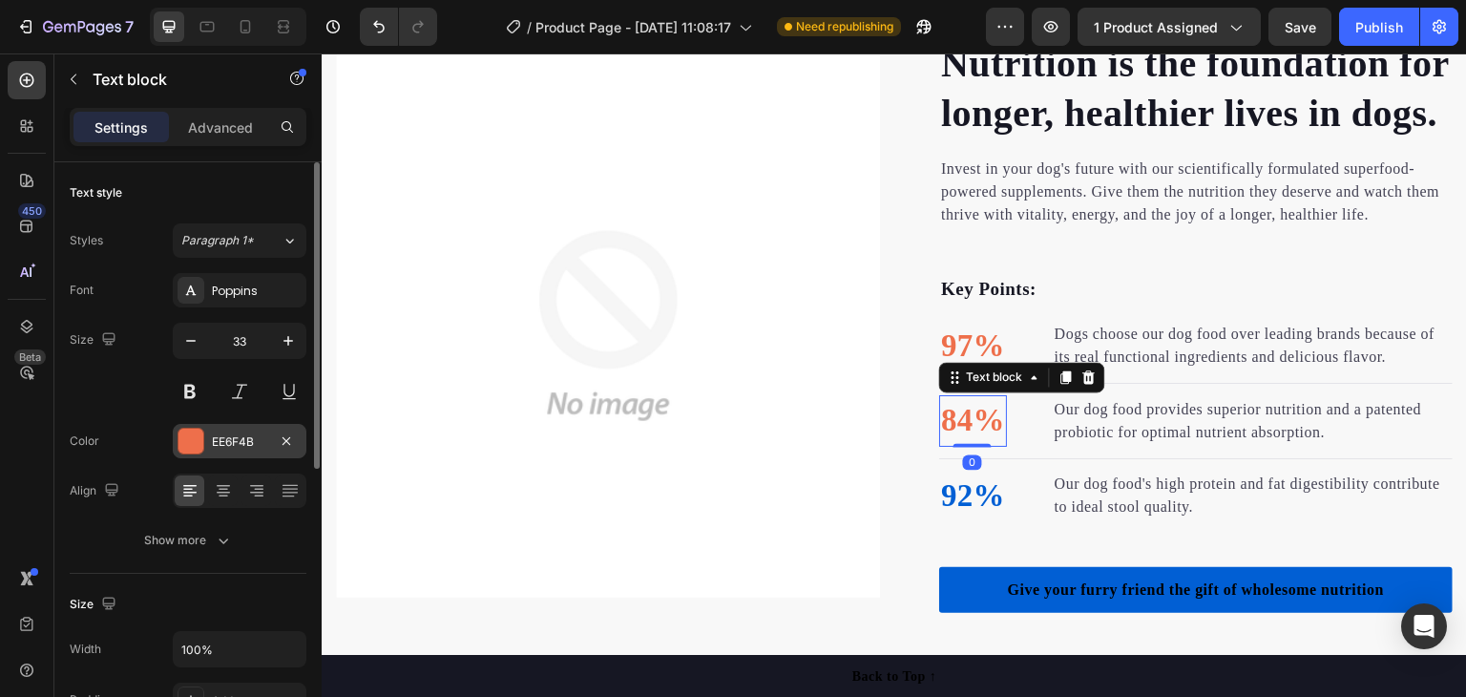
click at [200, 437] on div at bounding box center [190, 441] width 25 height 25
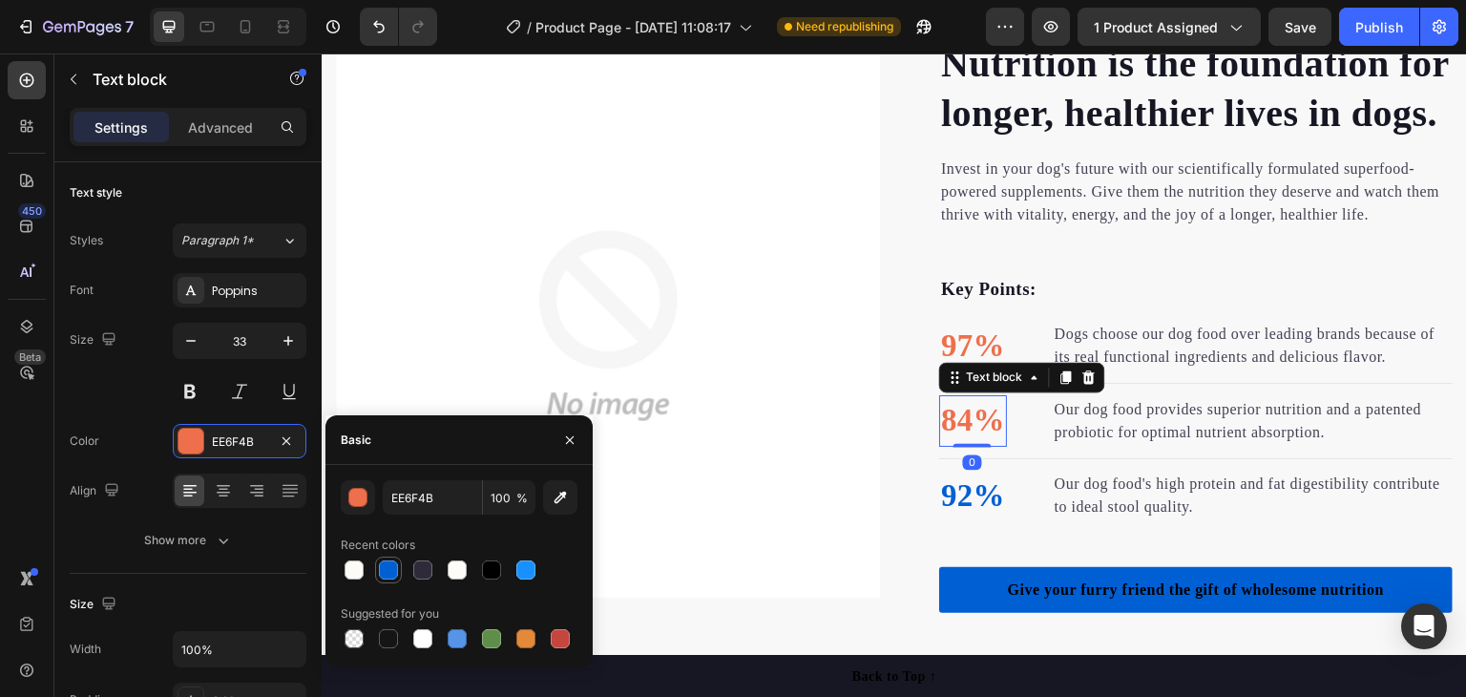
click at [391, 565] on div at bounding box center [388, 569] width 19 height 19
type input "015FD4"
click at [973, 370] on p "97%" at bounding box center [973, 347] width 64 height 48
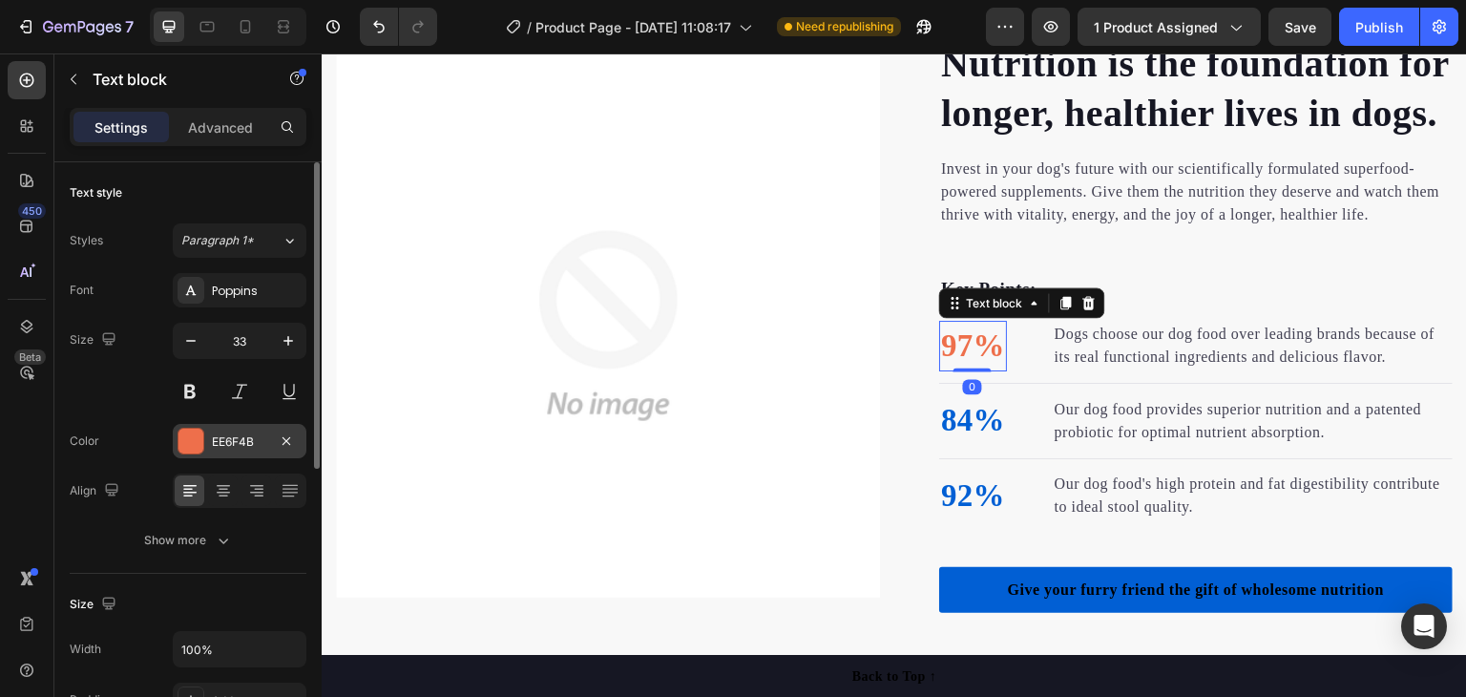
click at [229, 446] on div "EE6F4B" at bounding box center [239, 441] width 55 height 17
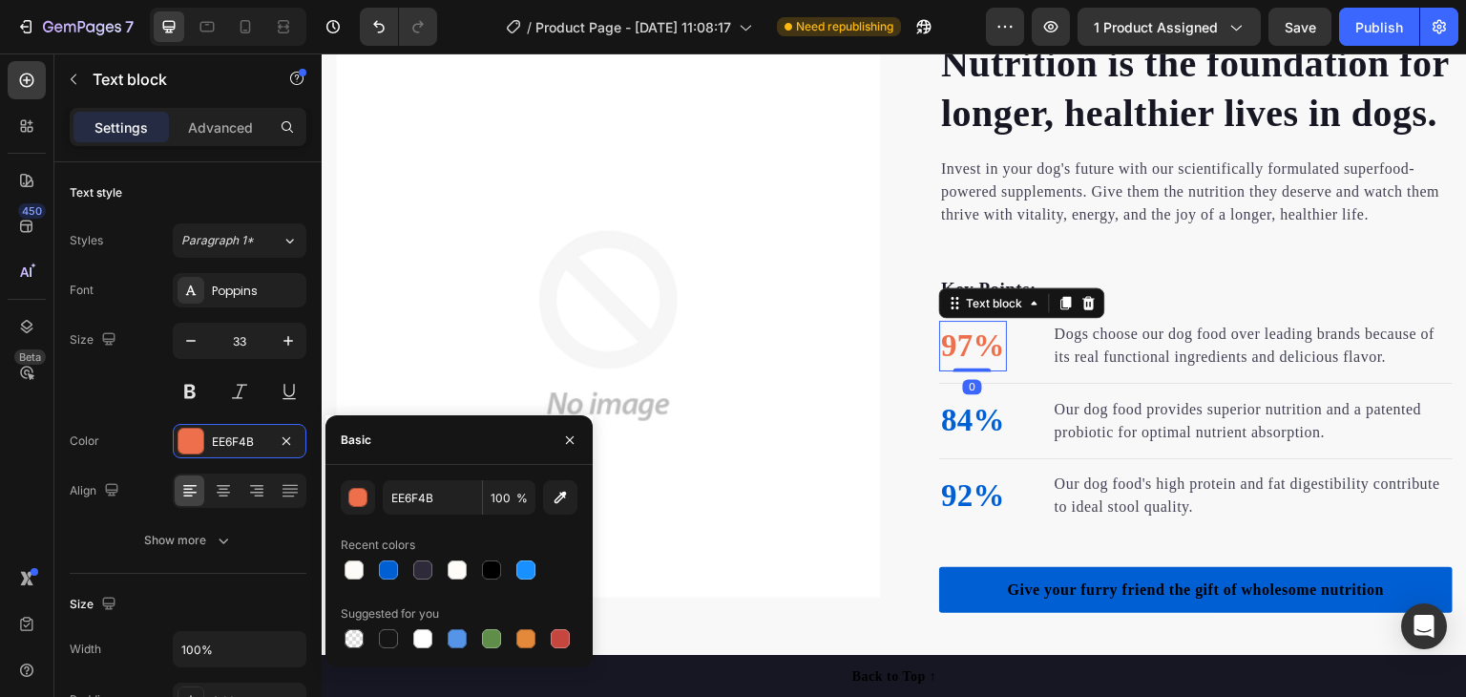
click at [393, 570] on div at bounding box center [388, 569] width 19 height 19
type input "015FD4"
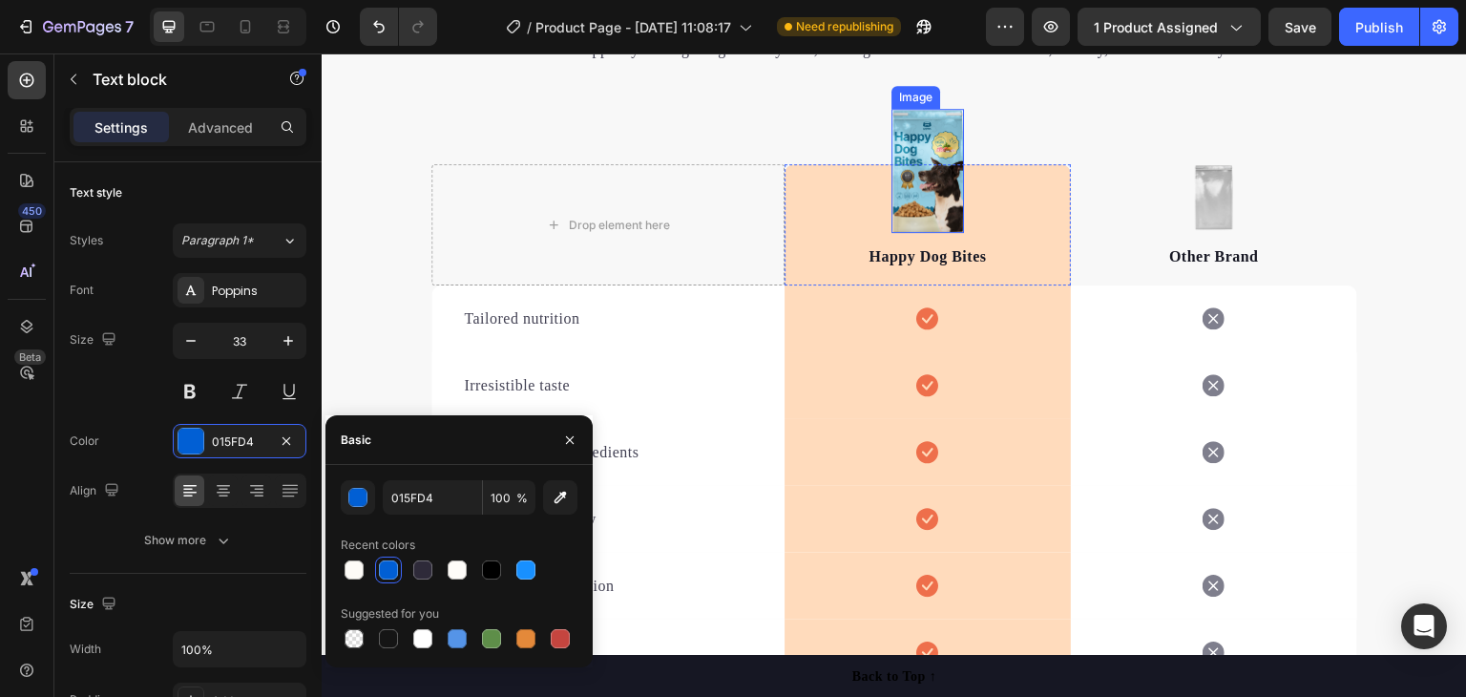
scroll to position [2863, 0]
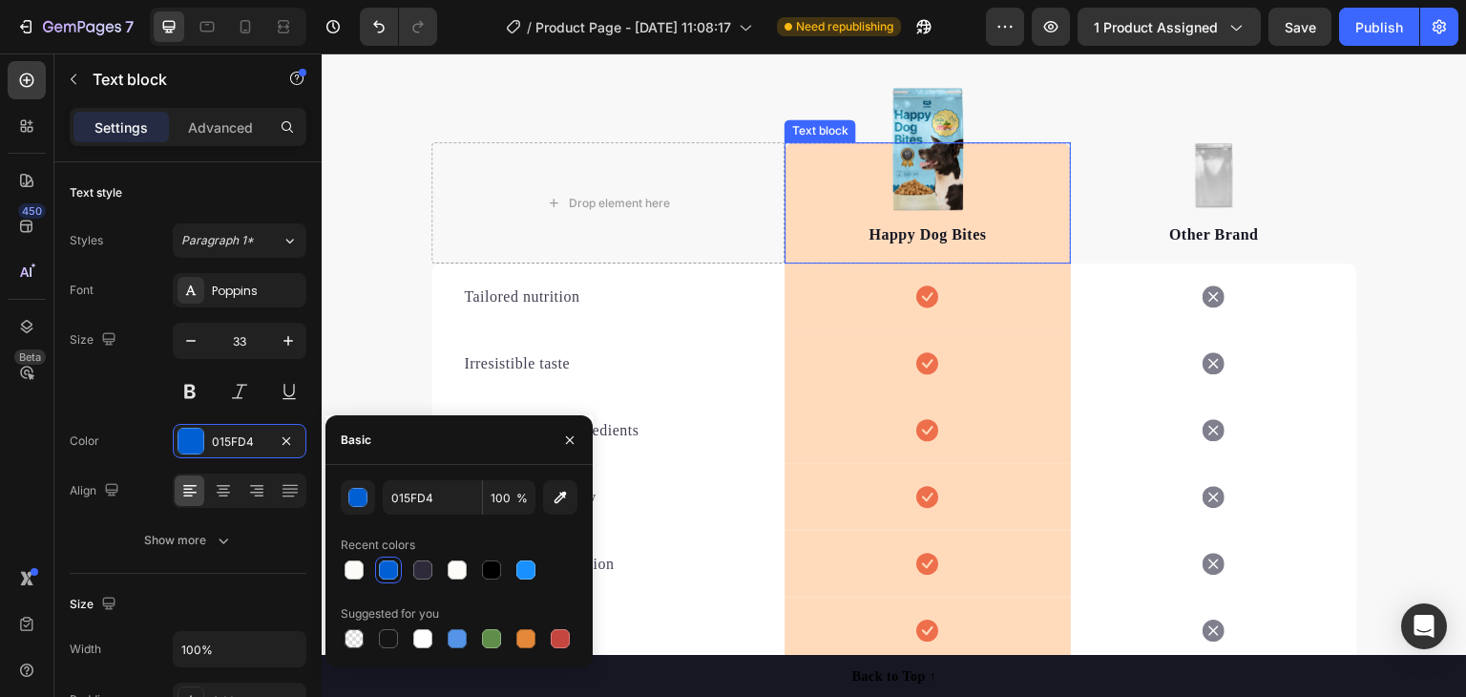
click at [1044, 218] on div "Happy Dog Bites Text block" at bounding box center [928, 202] width 286 height 121
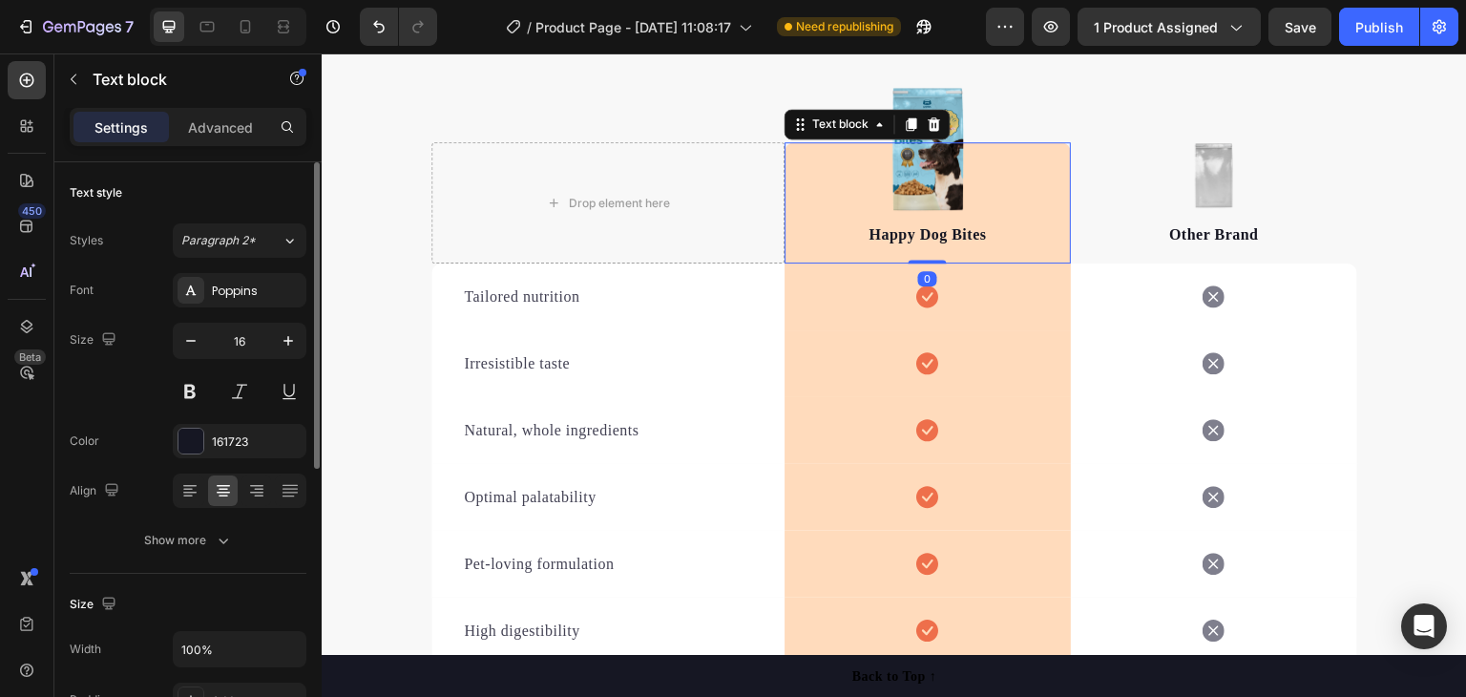
scroll to position [191, 0]
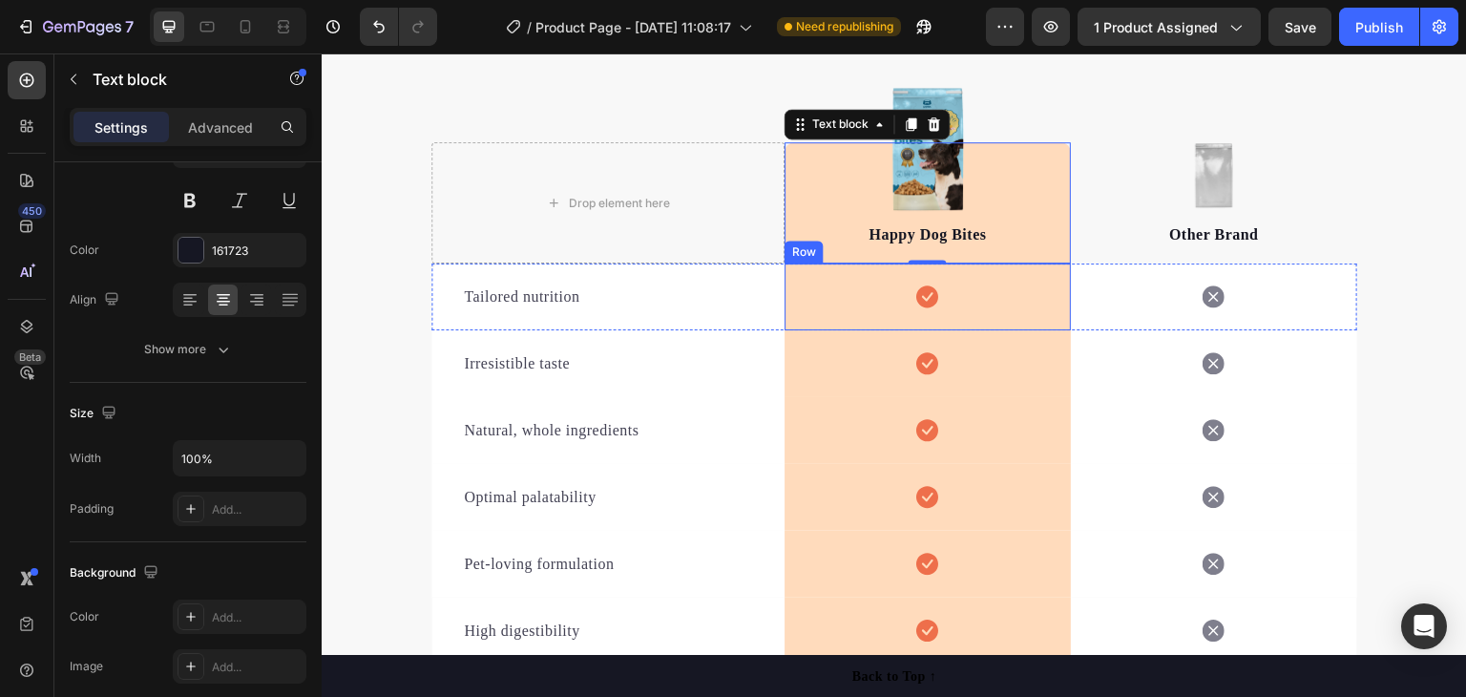
click at [816, 297] on div "Icon Row" at bounding box center [928, 296] width 286 height 67
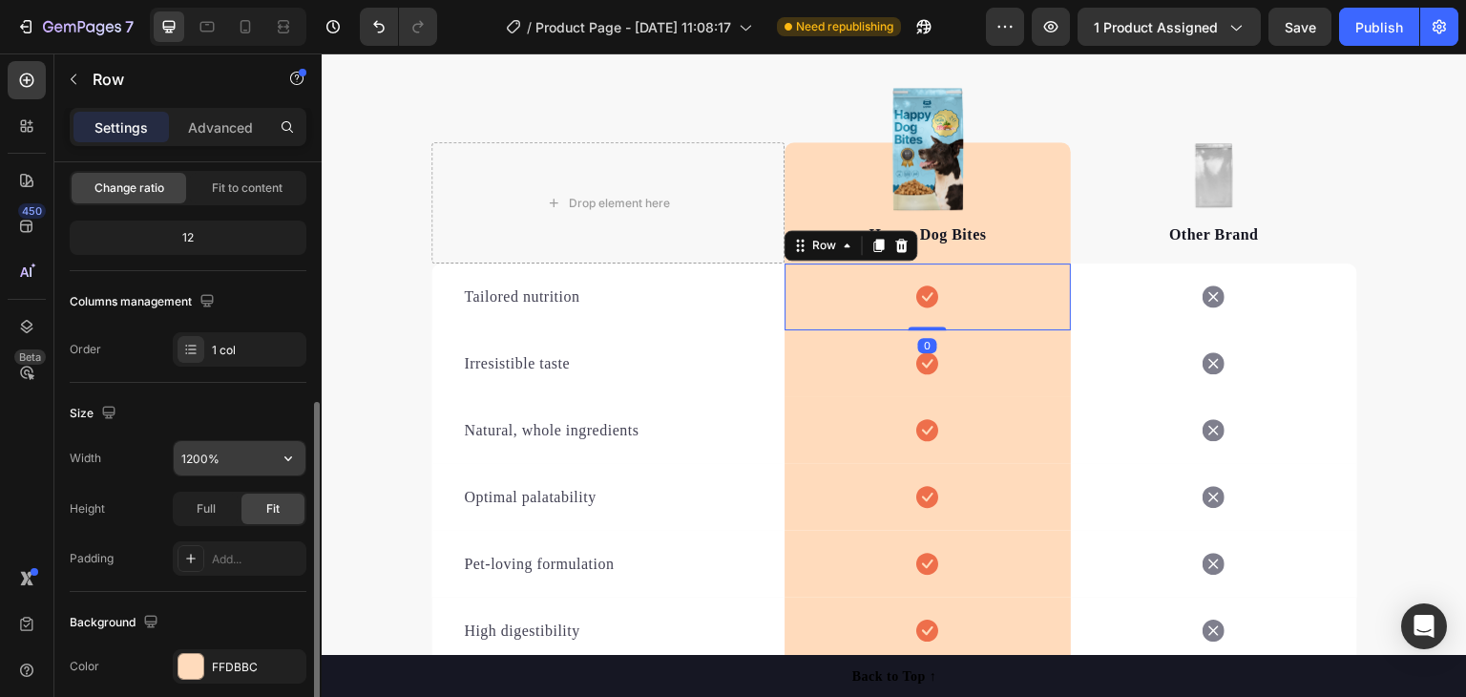
scroll to position [286, 0]
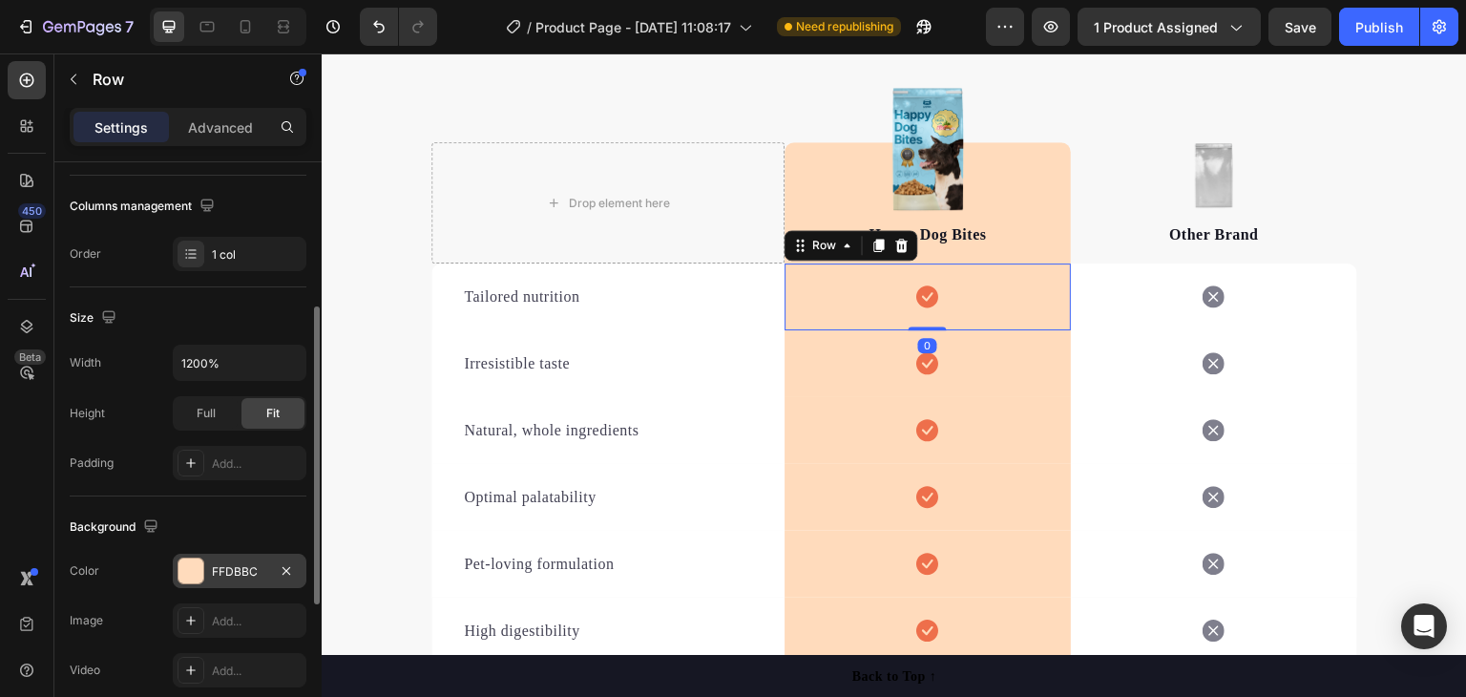
click at [237, 558] on div "FFDBBC" at bounding box center [240, 571] width 134 height 34
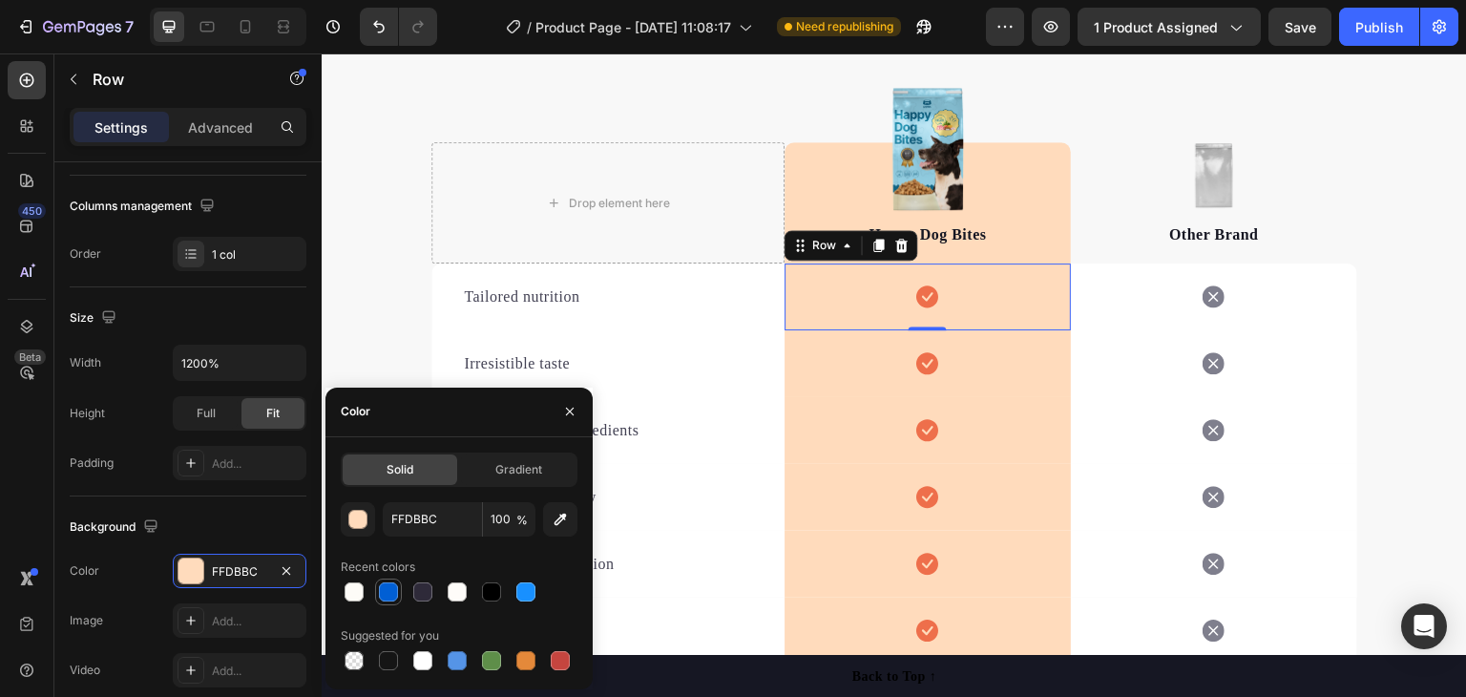
click at [383, 586] on div at bounding box center [388, 591] width 19 height 19
type input "015FD4"
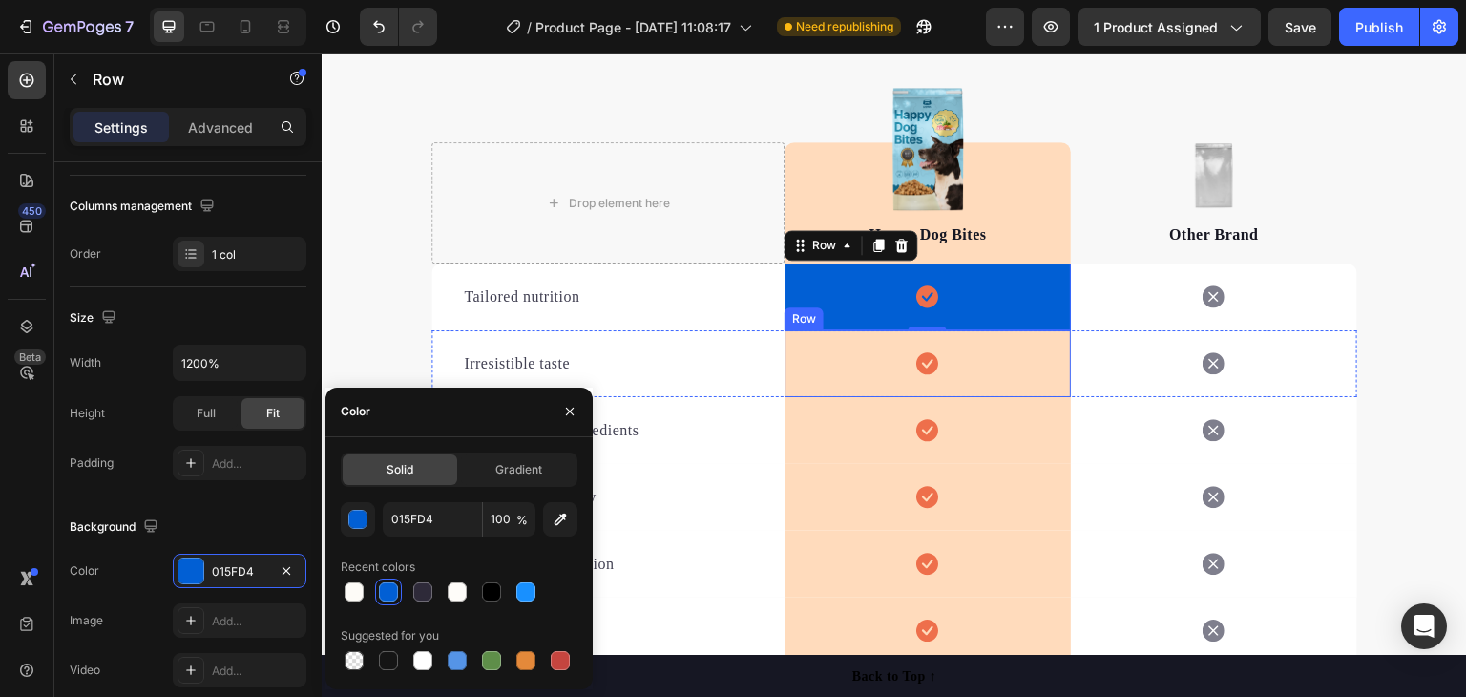
click at [811, 354] on div "Icon Row" at bounding box center [928, 363] width 286 height 67
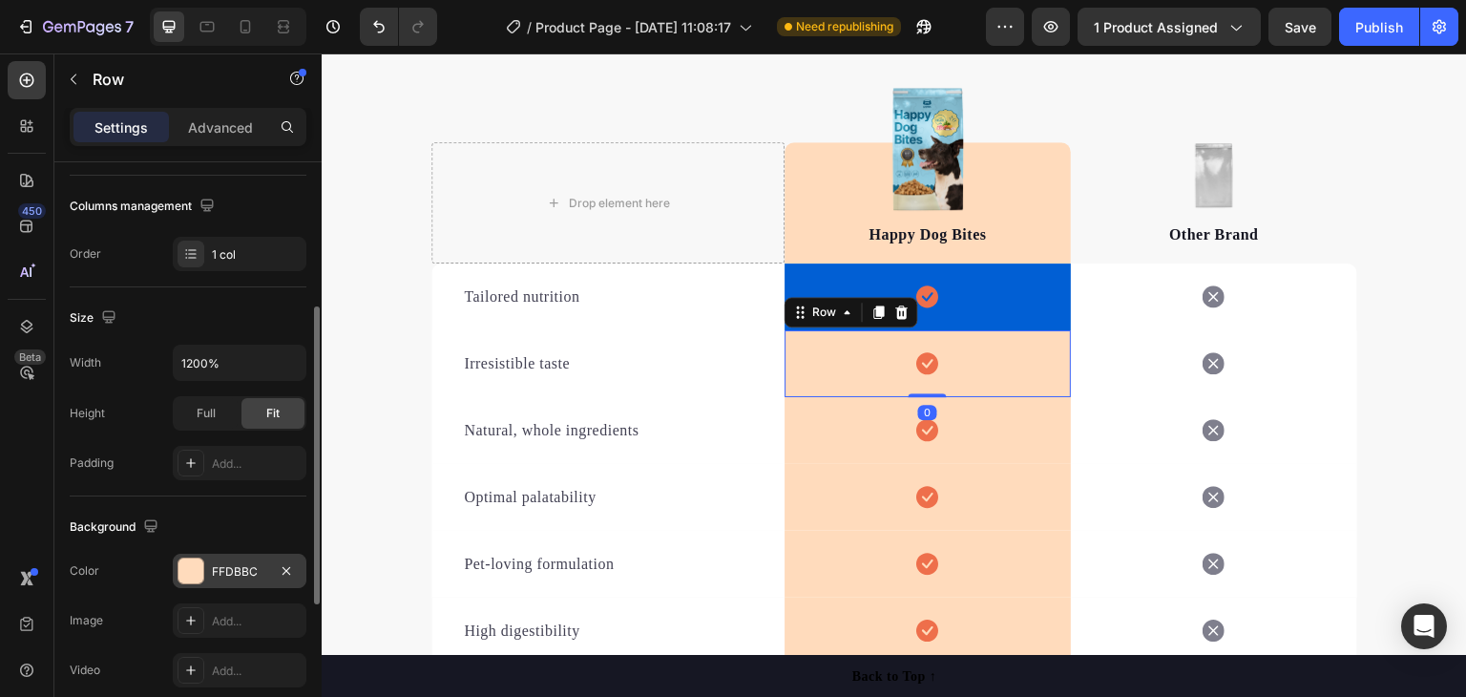
click at [245, 574] on div "FFDBBC" at bounding box center [239, 571] width 55 height 17
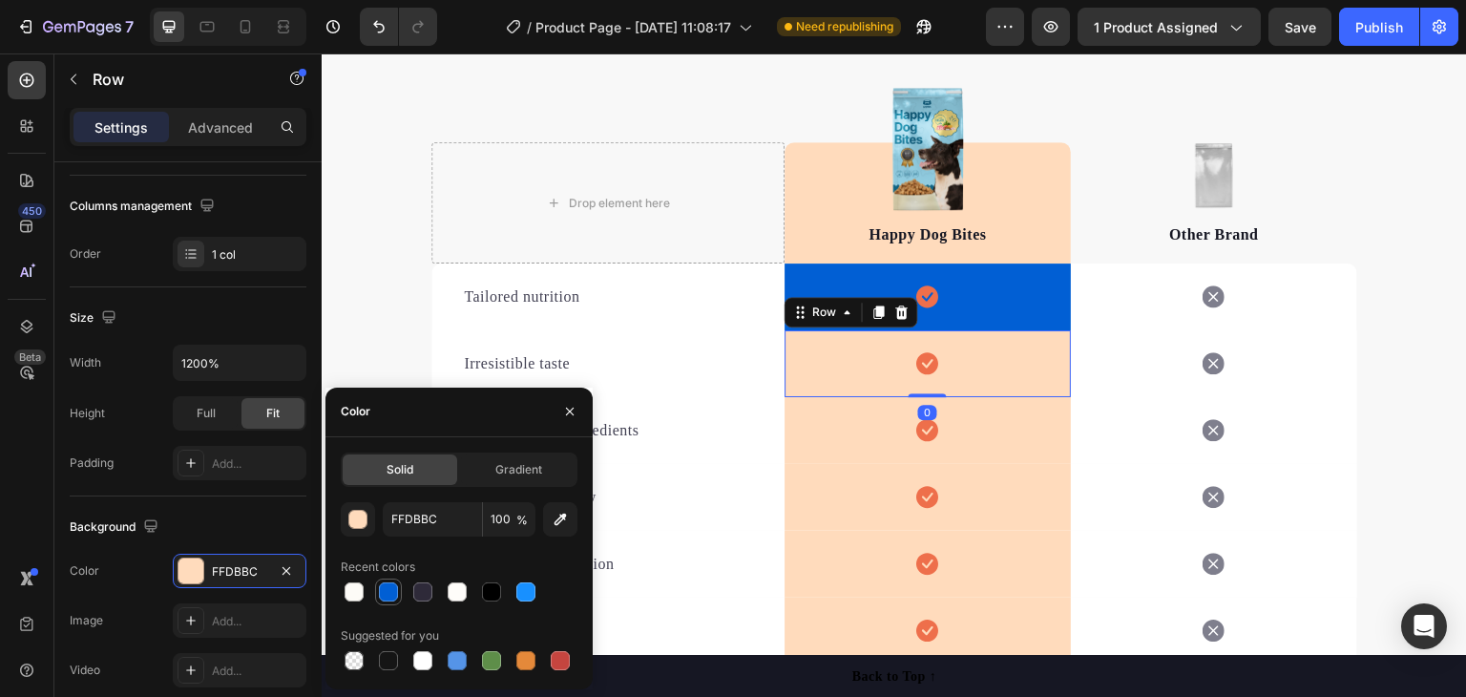
click at [393, 591] on div at bounding box center [388, 591] width 19 height 19
type input "015FD4"
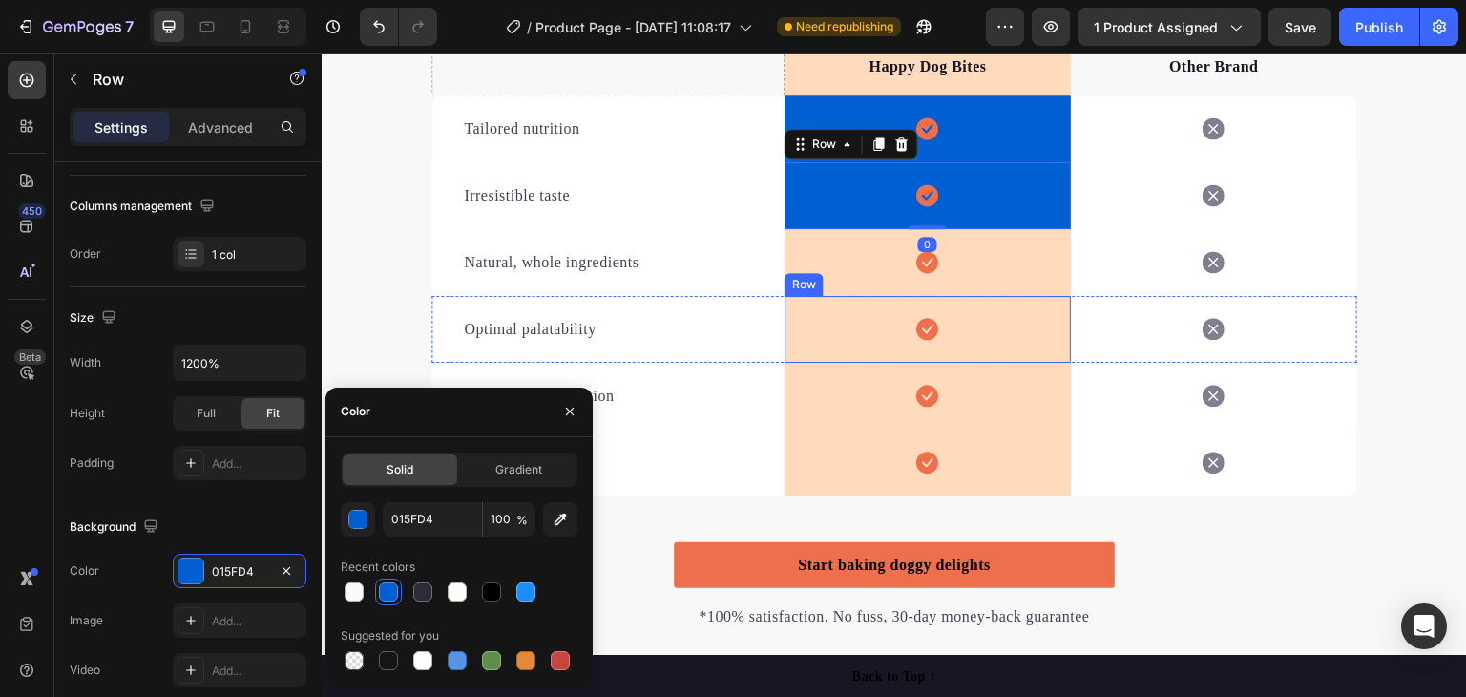
scroll to position [3054, 0]
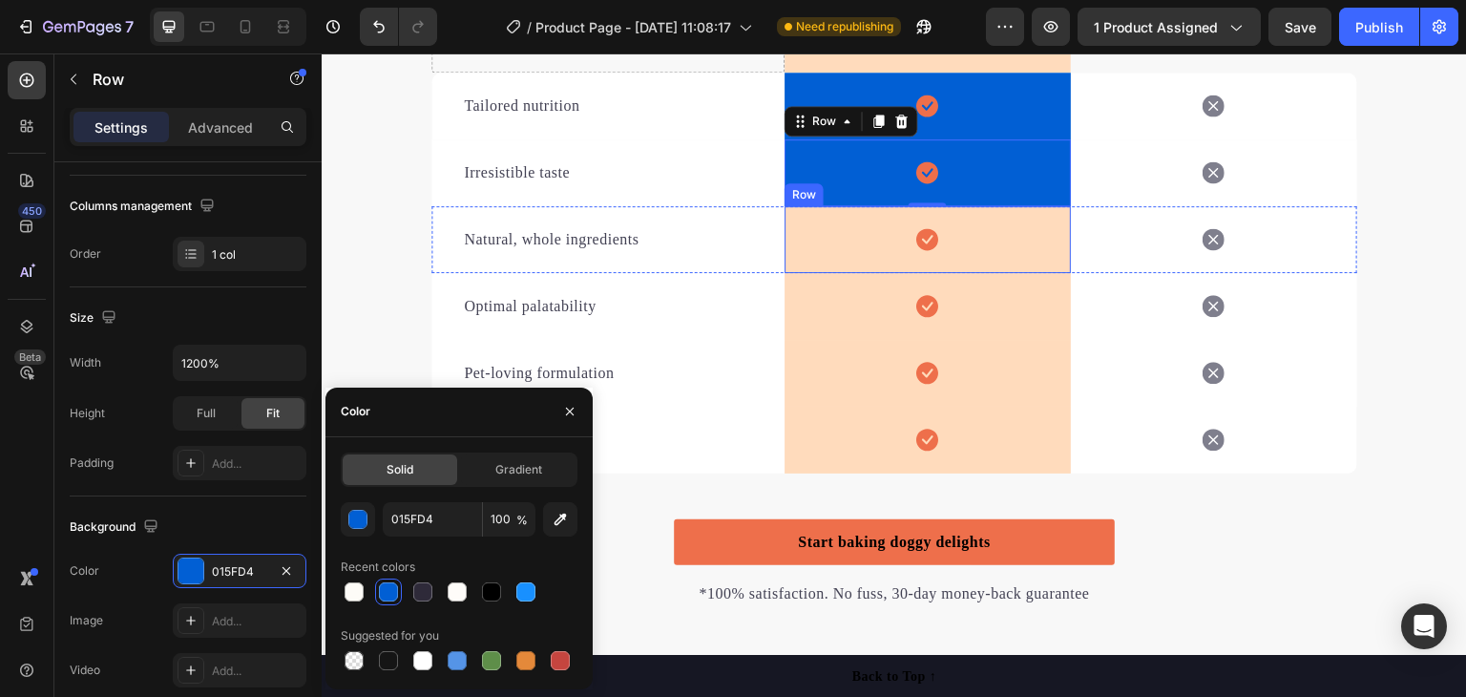
click at [842, 238] on div "Icon Row" at bounding box center [928, 239] width 286 height 67
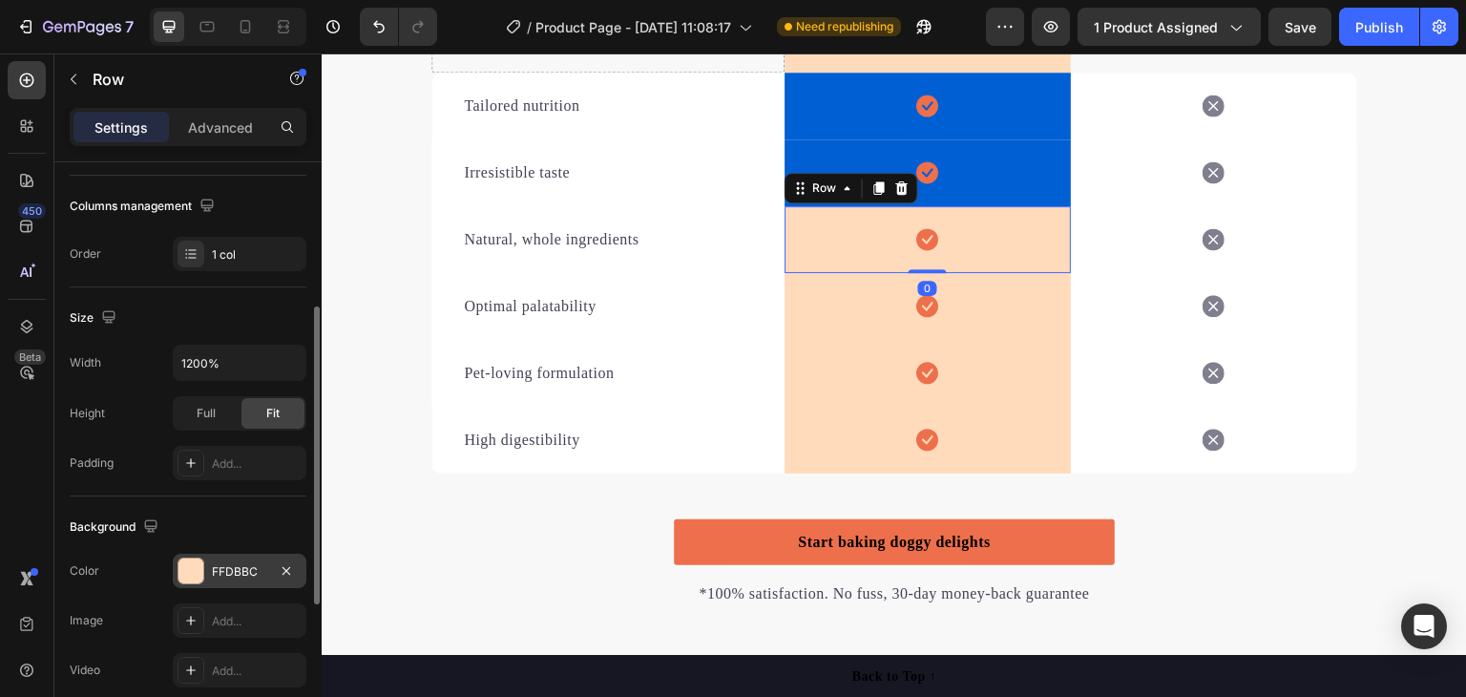
click at [244, 563] on div "FFDBBC" at bounding box center [239, 571] width 55 height 17
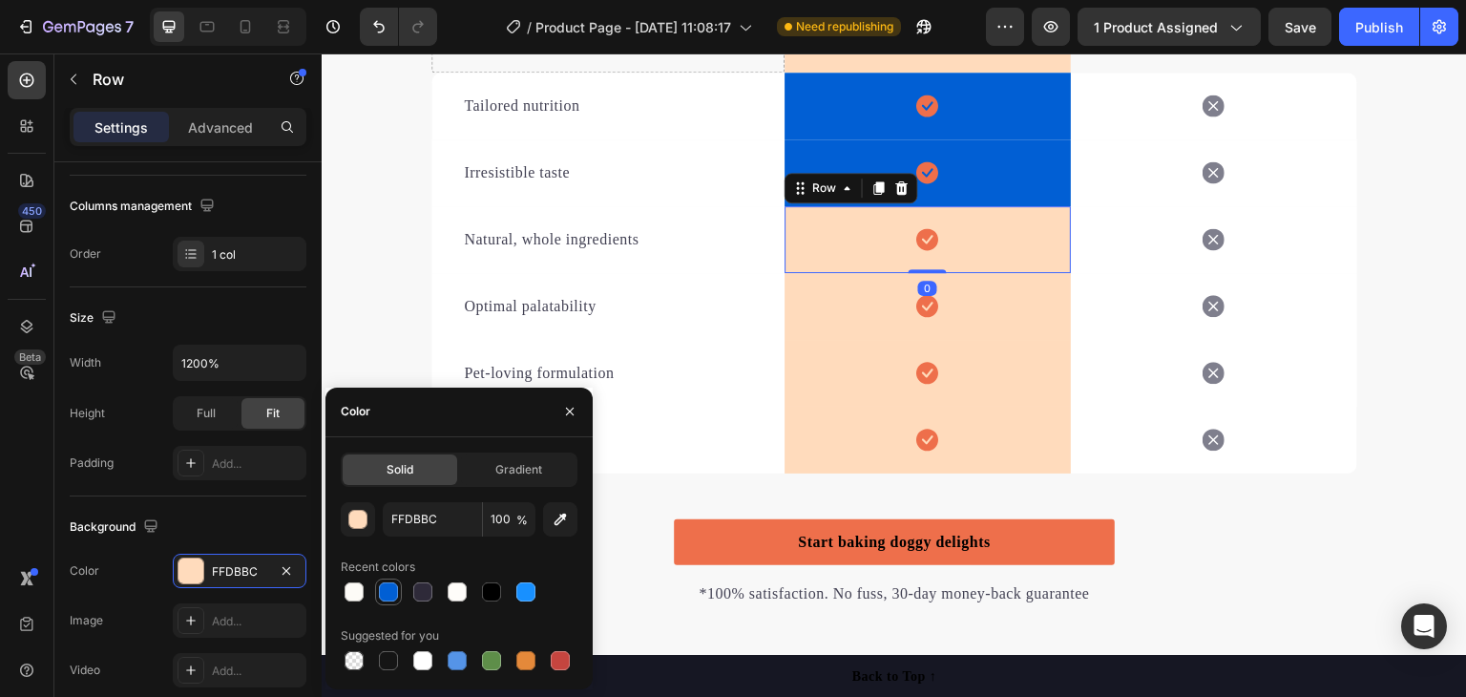
click at [385, 586] on div at bounding box center [388, 591] width 19 height 19
type input "015FD4"
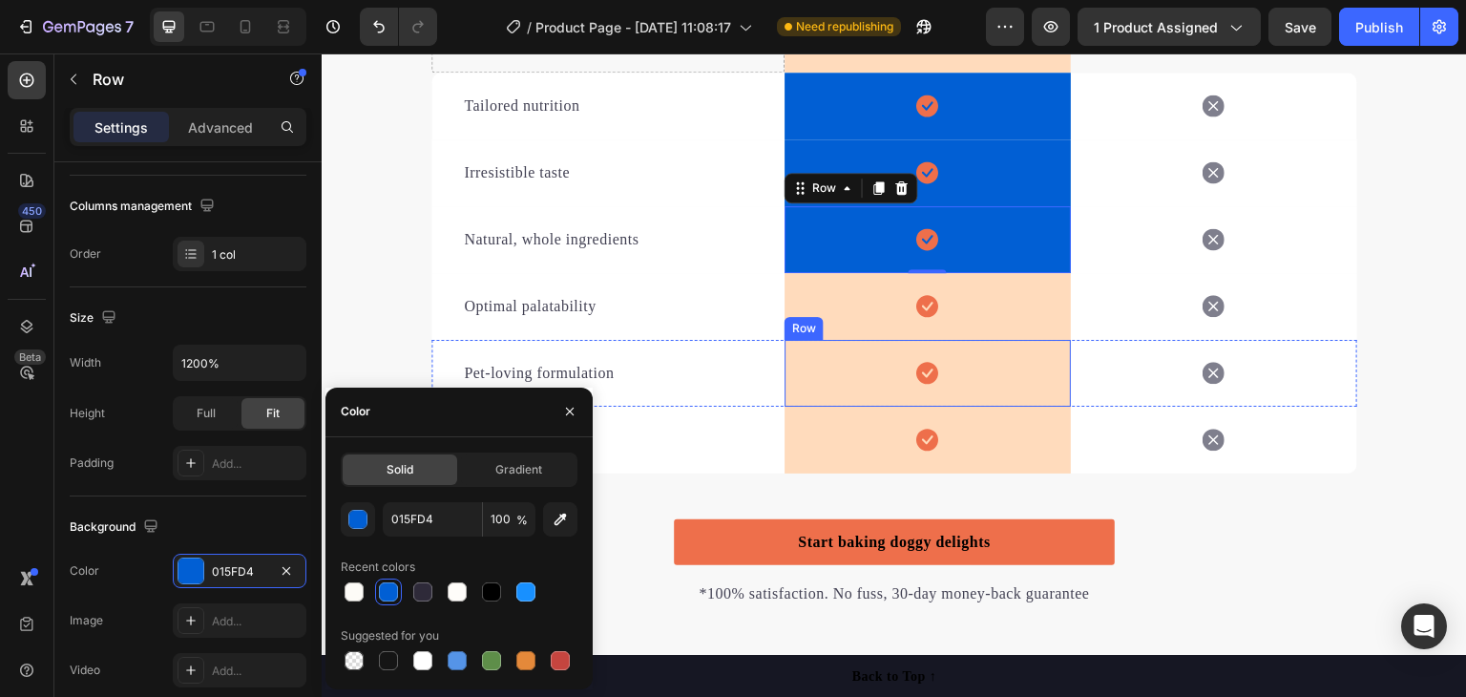
click at [815, 303] on div "Icon Row" at bounding box center [928, 306] width 286 height 67
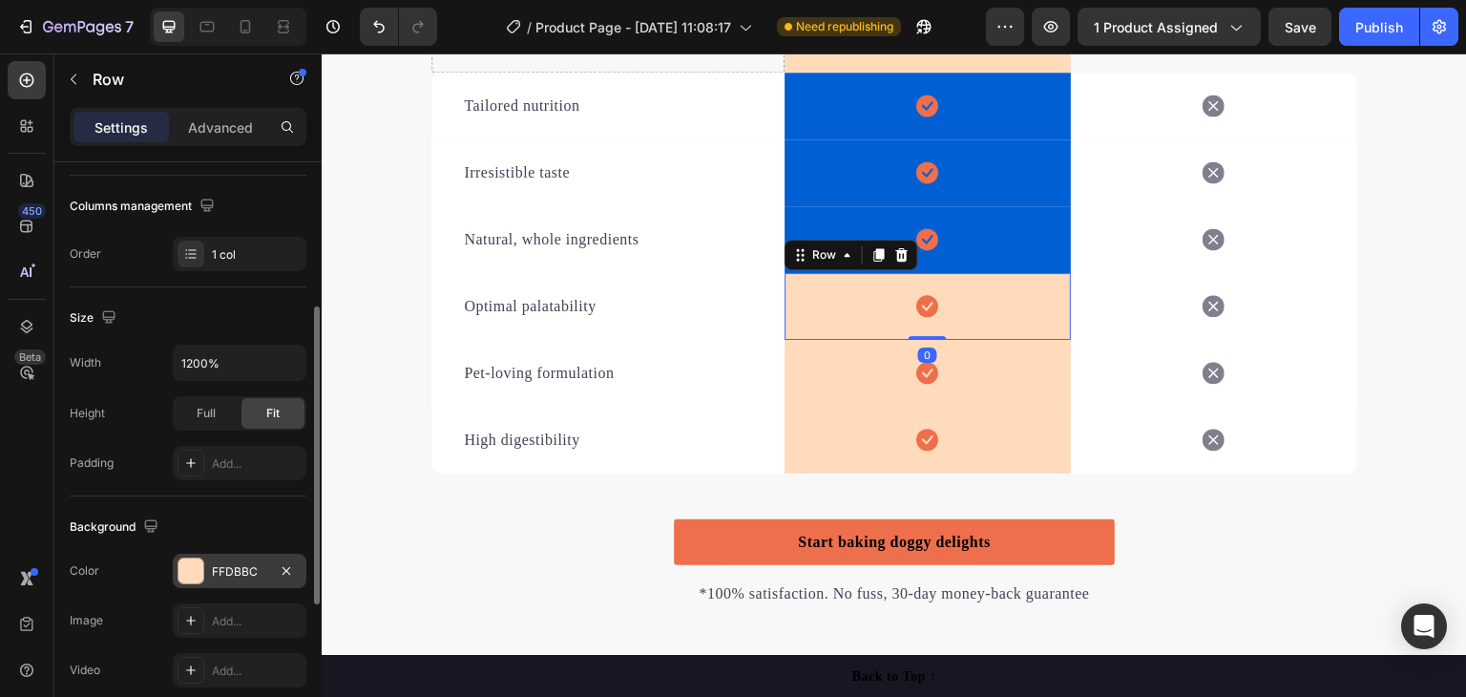
click at [262, 575] on div "FFDBBC" at bounding box center [239, 571] width 55 height 17
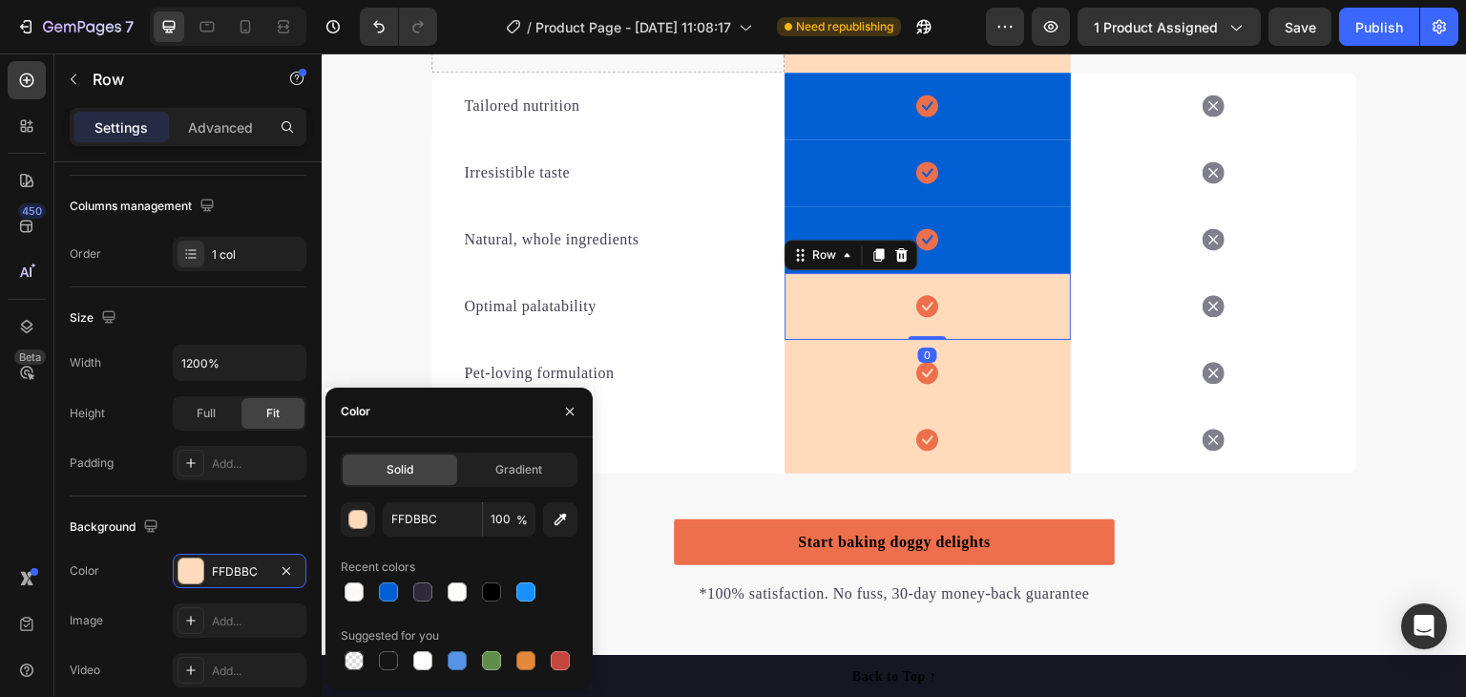
click at [387, 588] on div at bounding box center [388, 591] width 19 height 19
type input "015FD4"
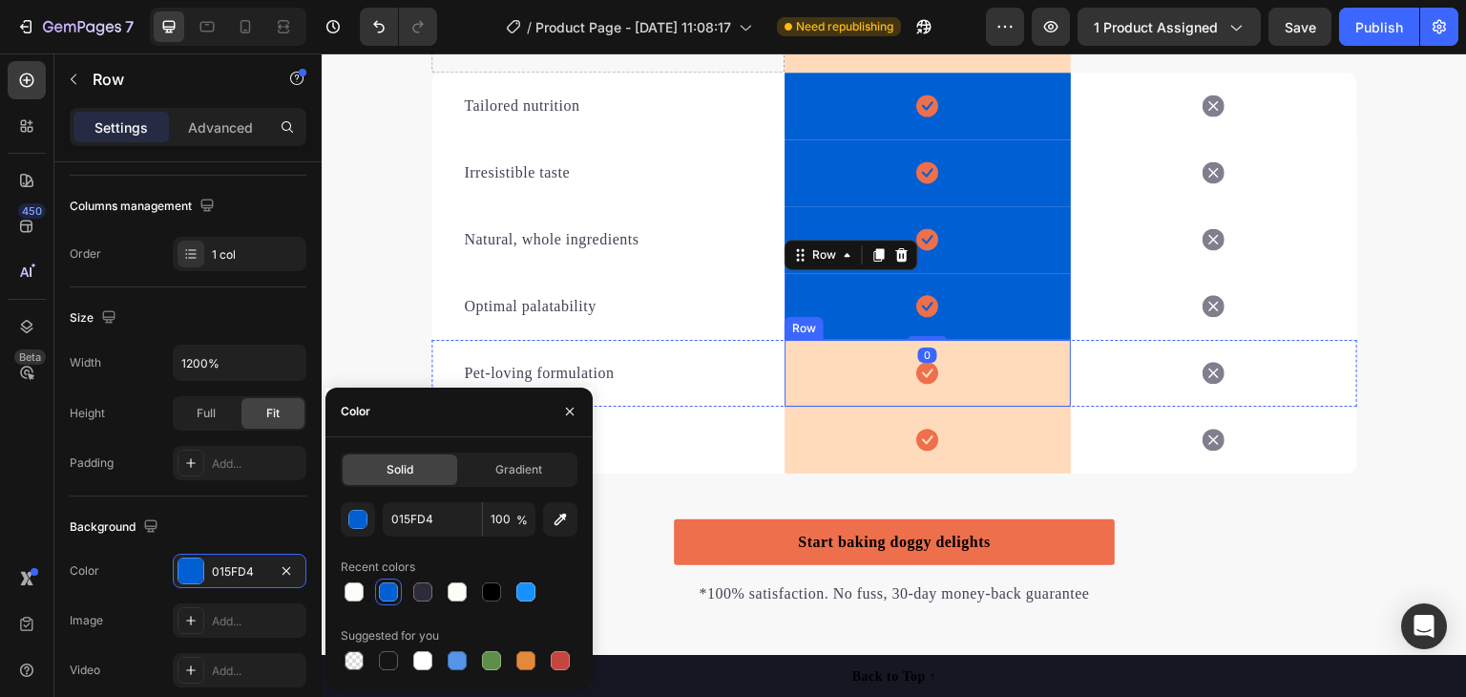
click at [813, 364] on div "Icon Row" at bounding box center [928, 373] width 286 height 67
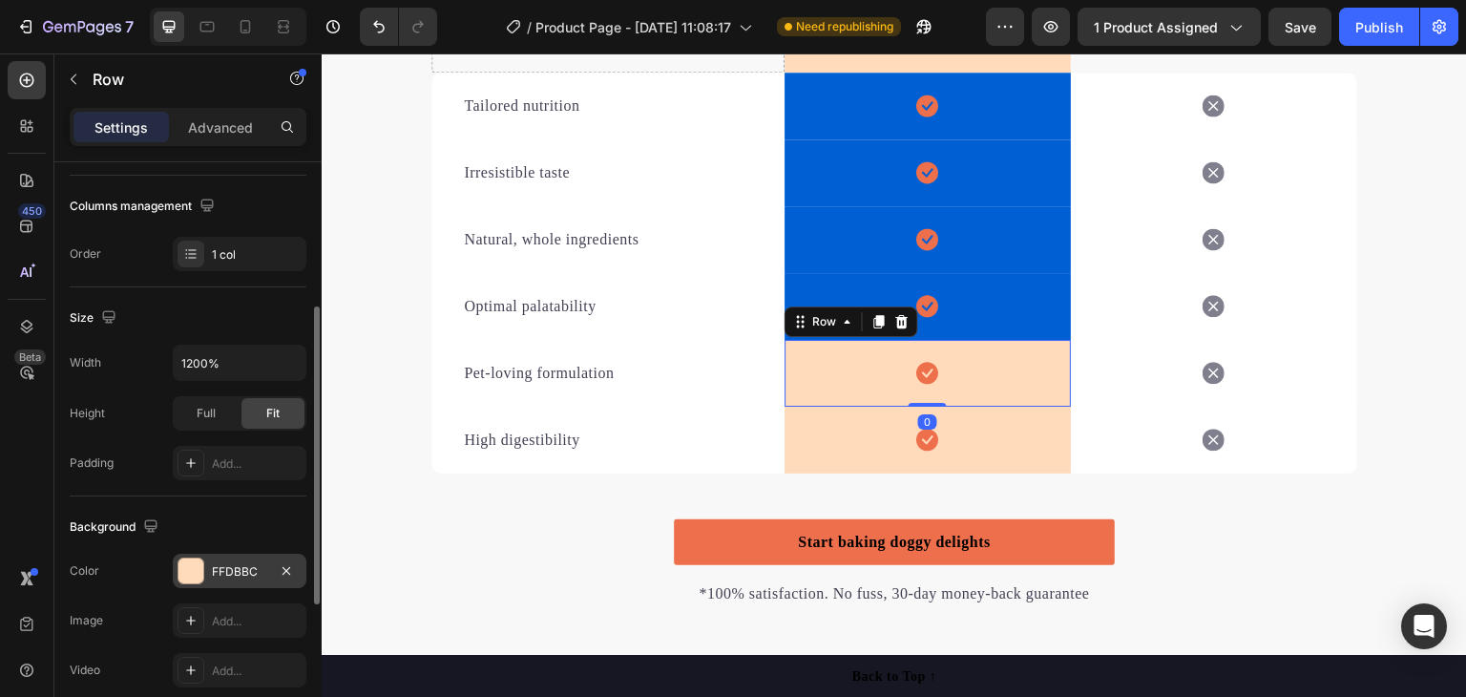
click at [238, 563] on div "FFDBBC" at bounding box center [239, 571] width 55 height 17
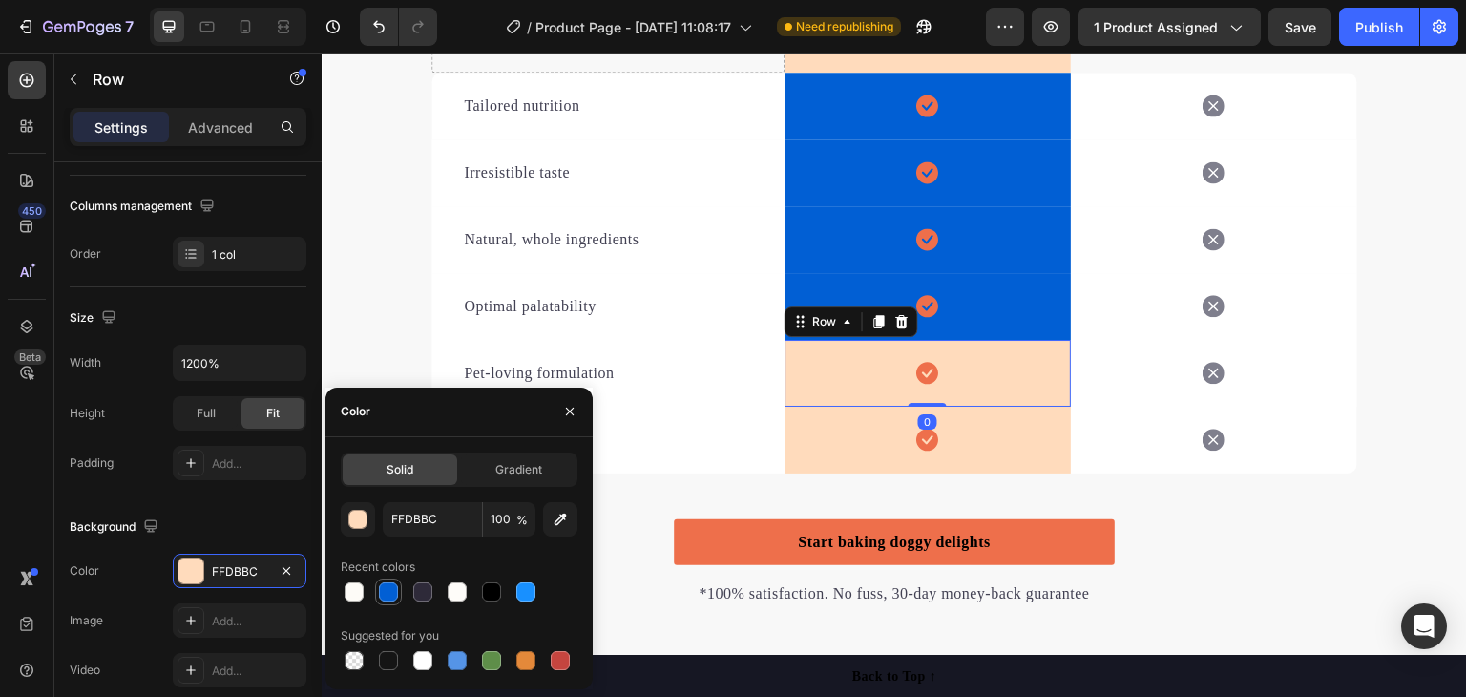
click at [387, 593] on div at bounding box center [388, 591] width 19 height 19
type input "015FD4"
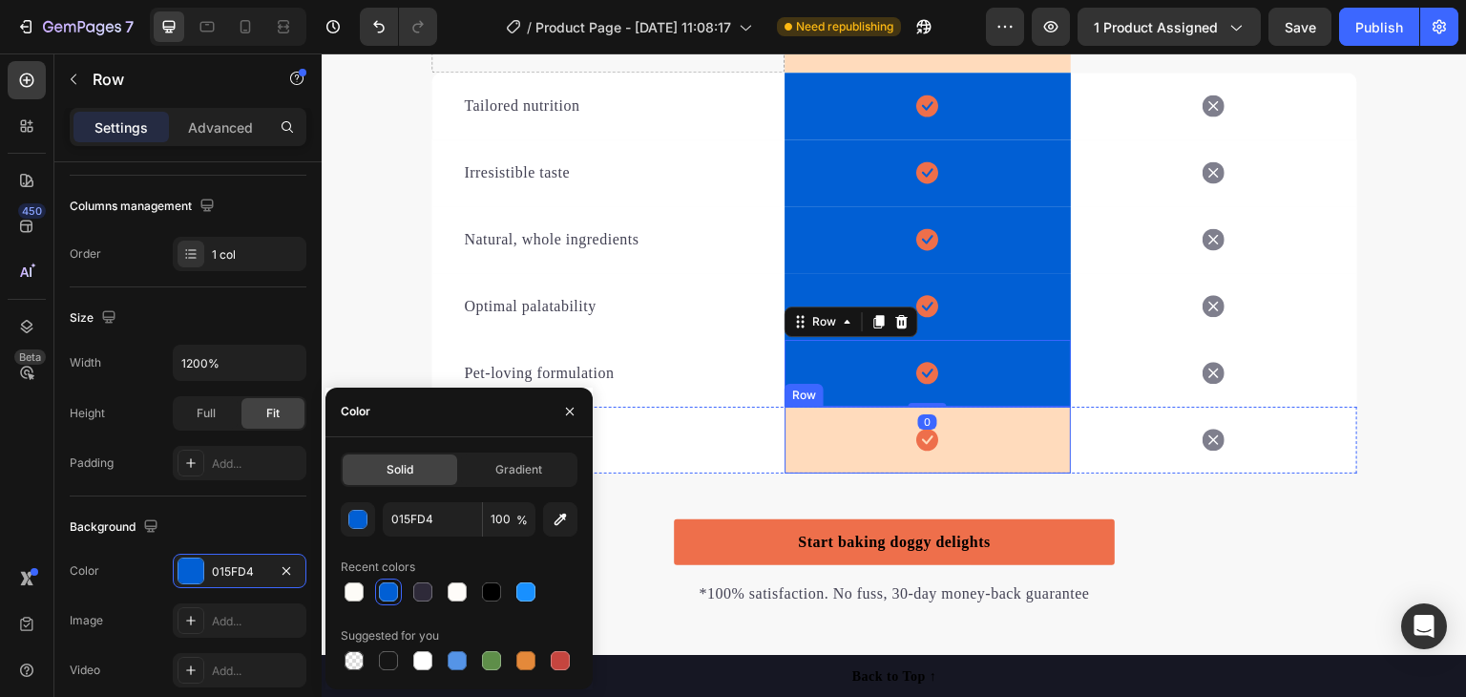
click at [842, 411] on div "Icon Row" at bounding box center [928, 440] width 286 height 67
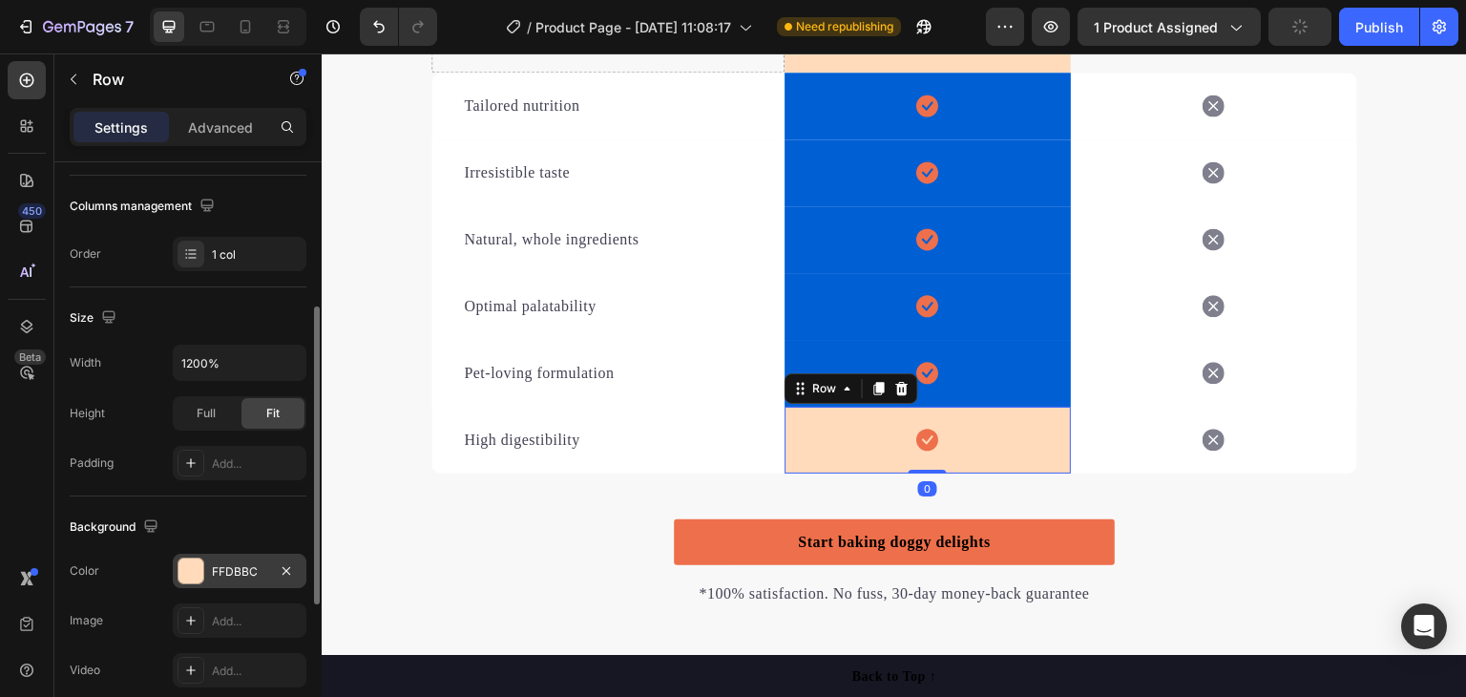
click at [264, 563] on div "FFDBBC" at bounding box center [239, 571] width 55 height 17
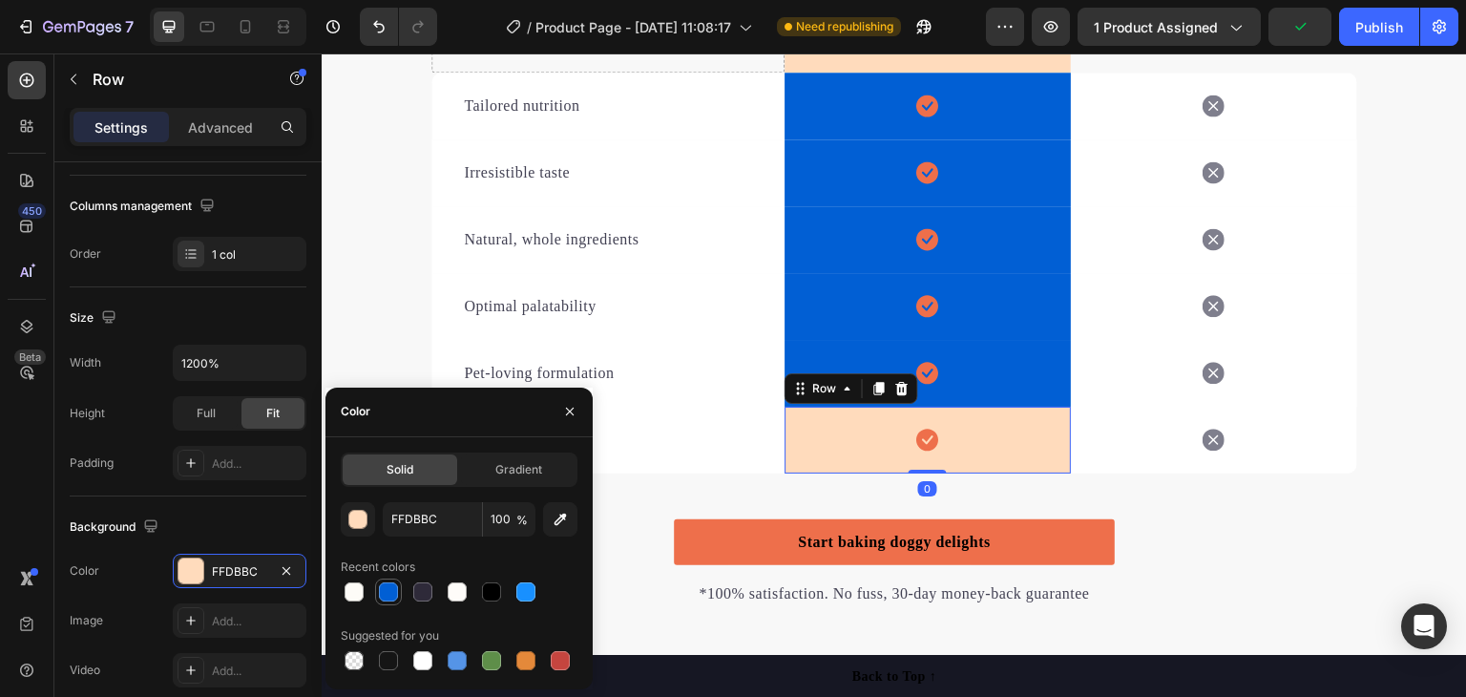
click at [386, 589] on div at bounding box center [388, 591] width 19 height 19
type input "015FD4"
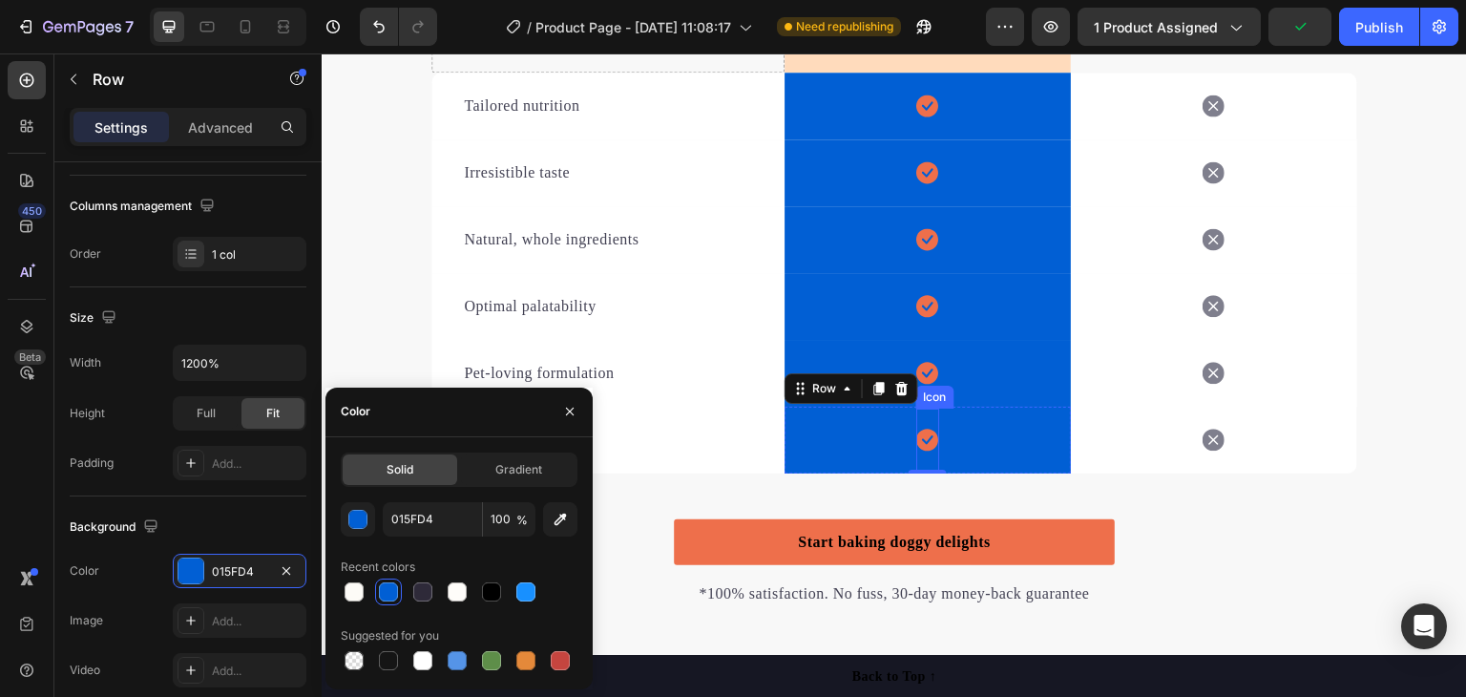
click at [919, 437] on icon at bounding box center [927, 440] width 22 height 22
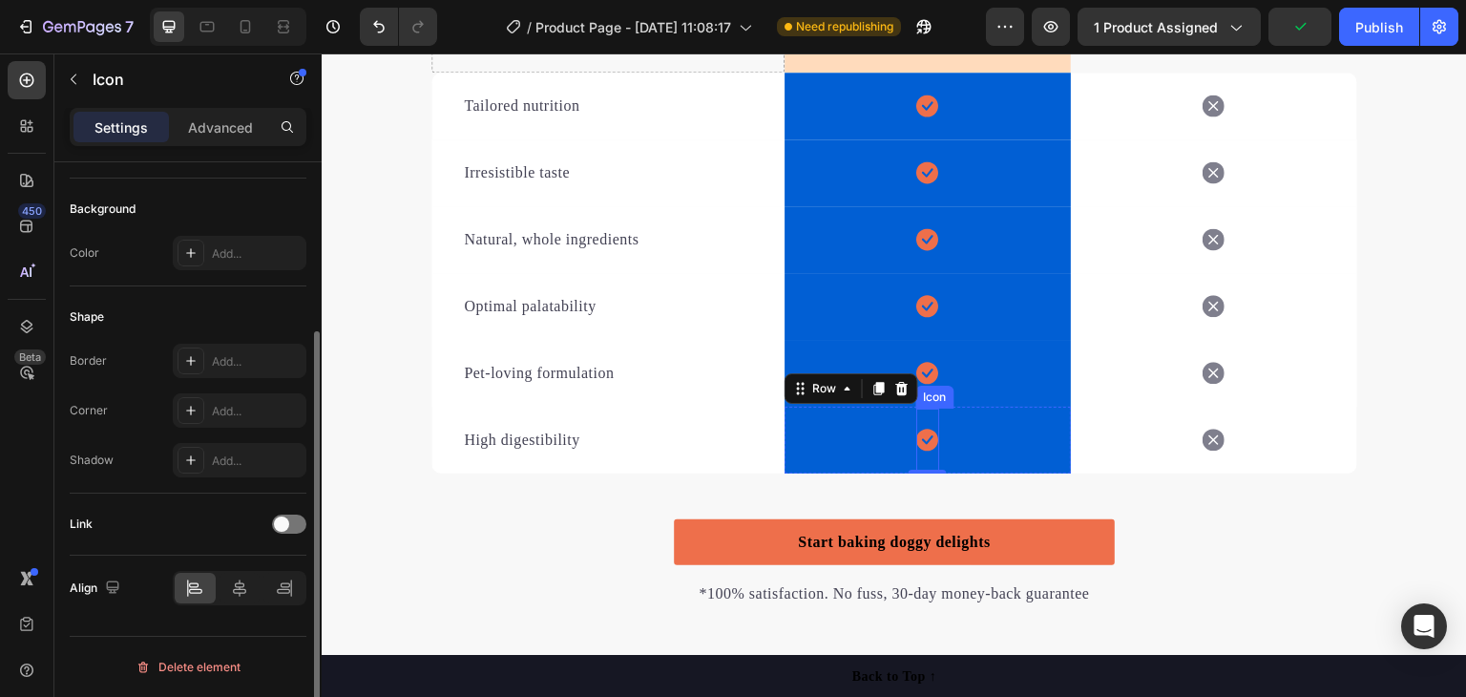
scroll to position [0, 0]
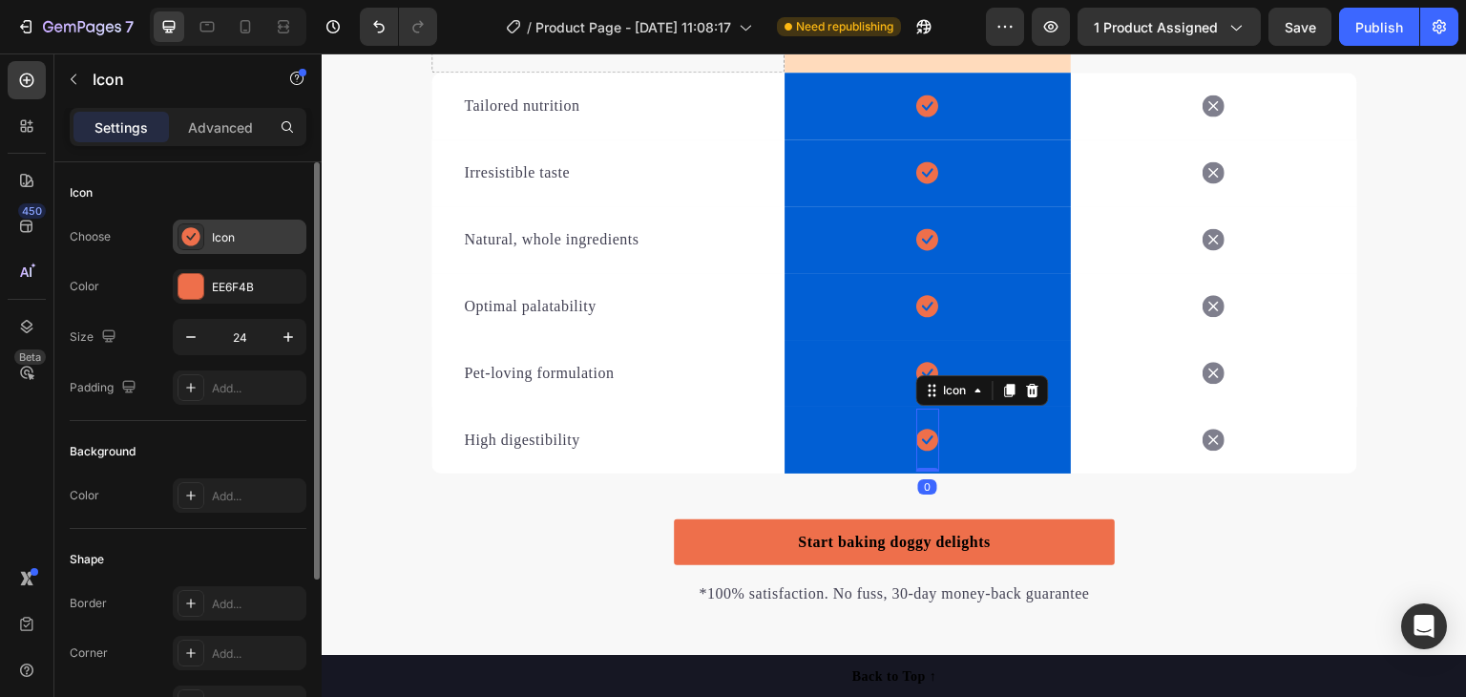
click at [262, 245] on div "Icon" at bounding box center [257, 237] width 90 height 17
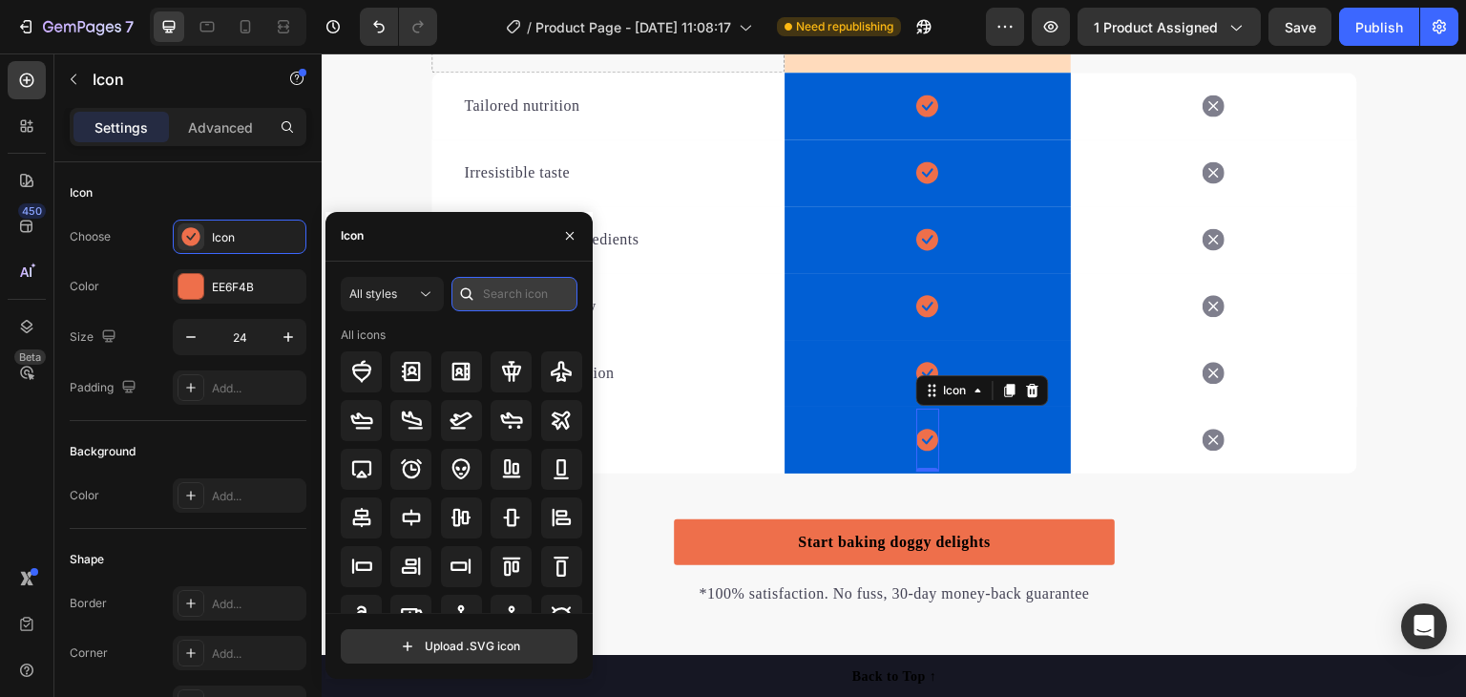
click at [501, 289] on input "text" at bounding box center [514, 294] width 126 height 34
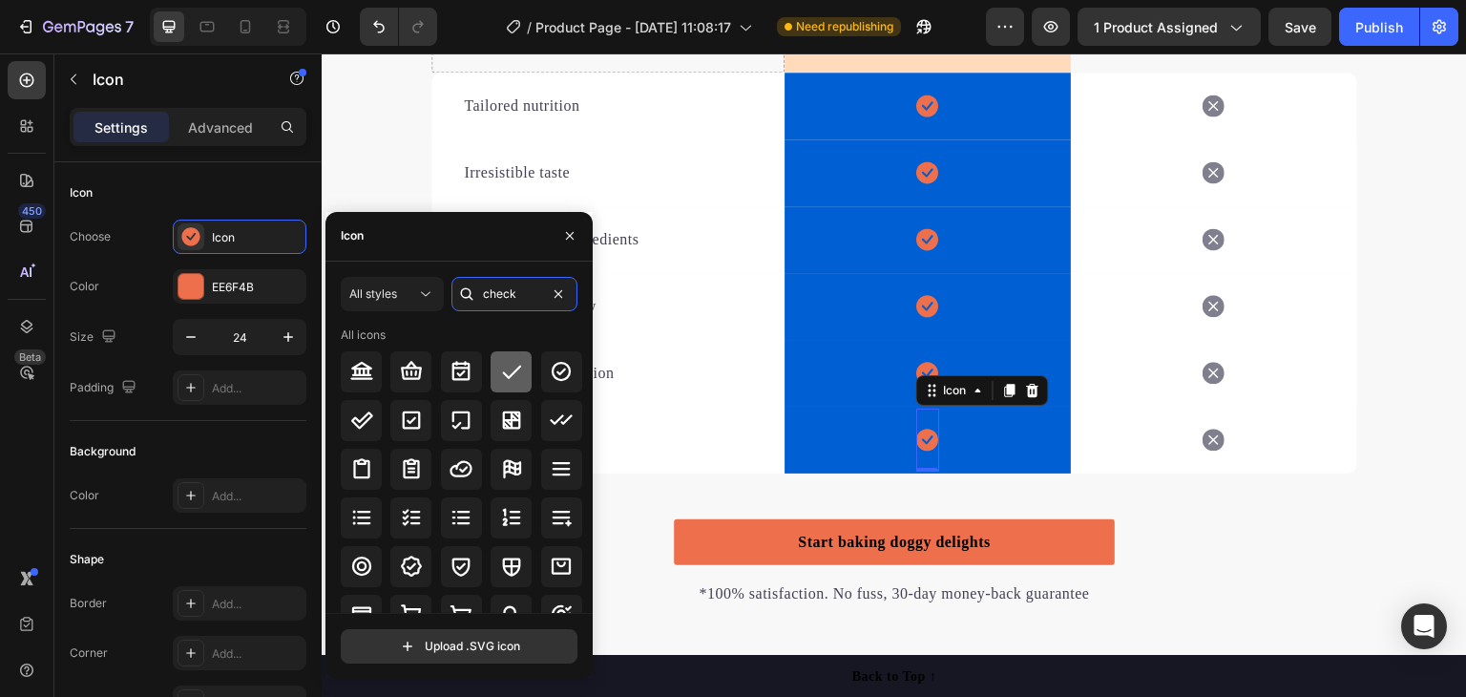
type input "check"
click at [519, 370] on icon at bounding box center [511, 371] width 23 height 23
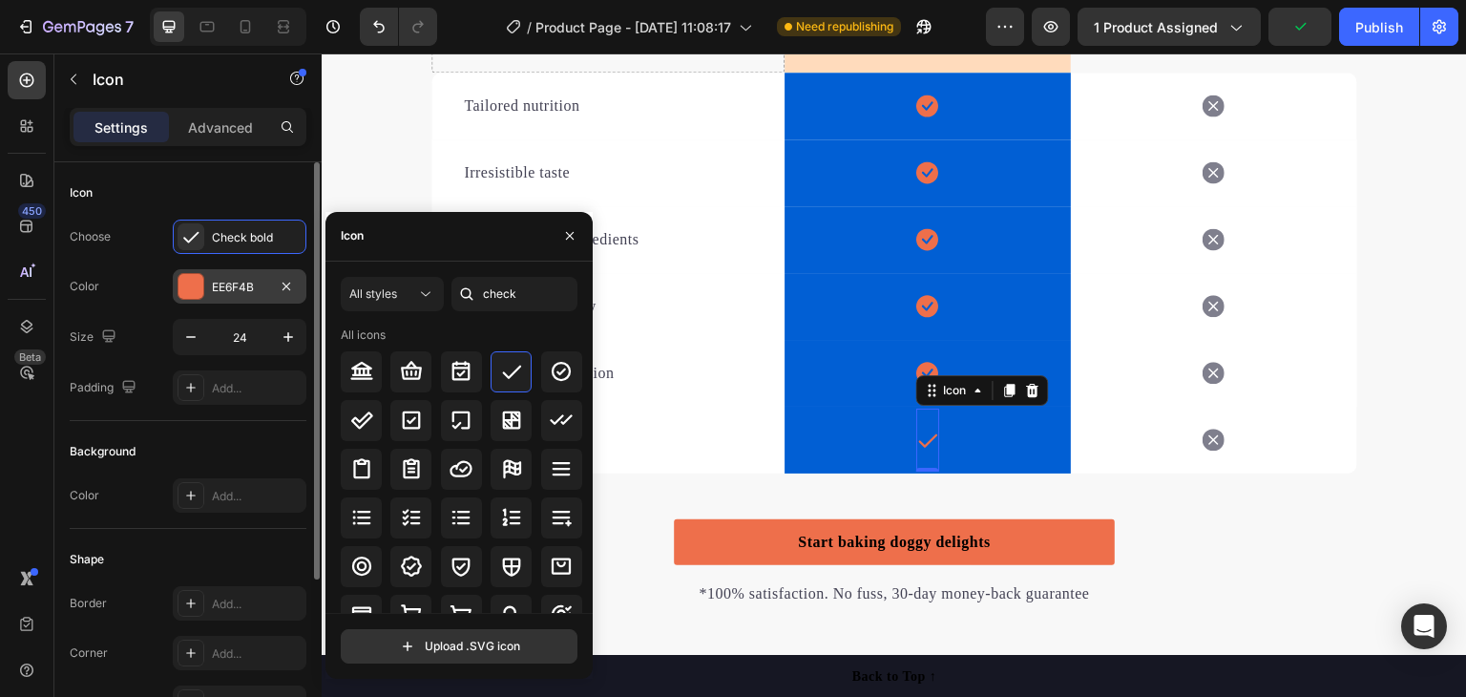
click at [250, 282] on div "EE6F4B" at bounding box center [239, 287] width 55 height 17
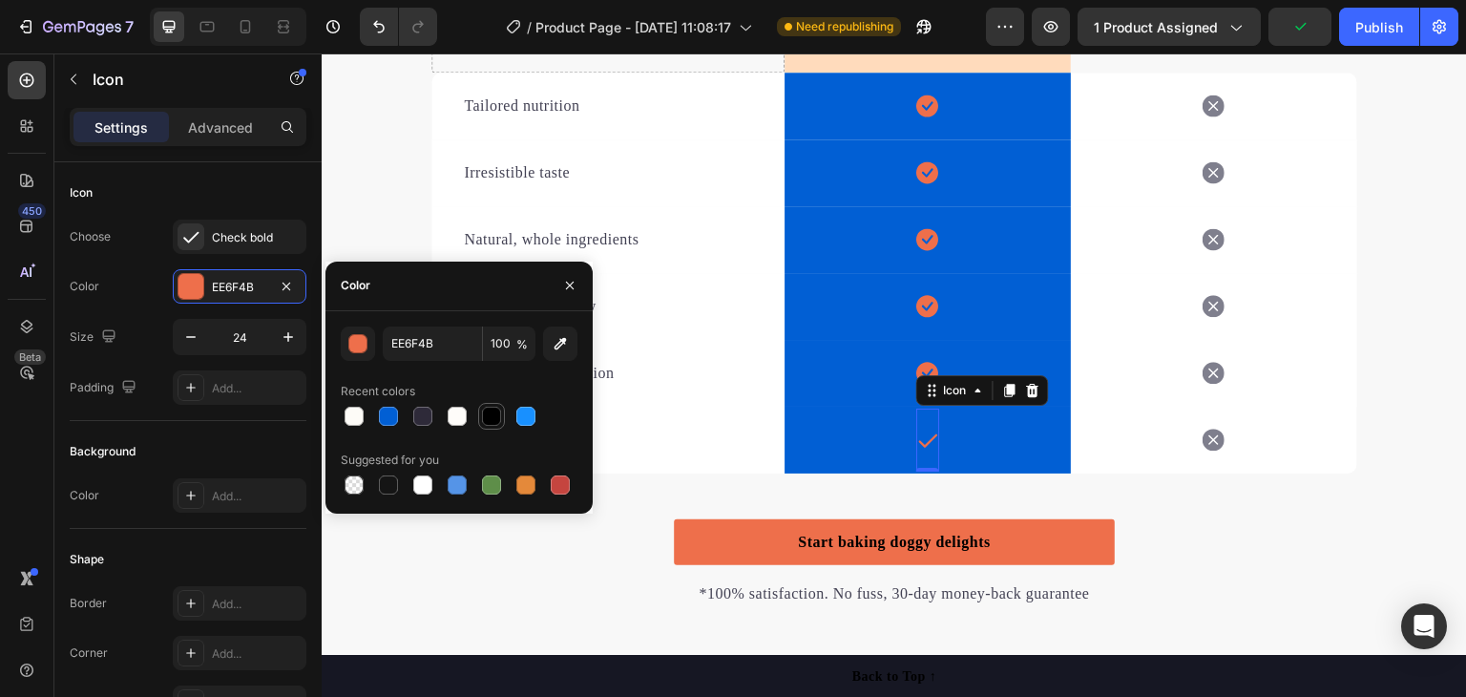
click at [487, 415] on div at bounding box center [491, 416] width 19 height 19
type input "000000"
click at [918, 357] on div "Icon" at bounding box center [927, 373] width 23 height 63
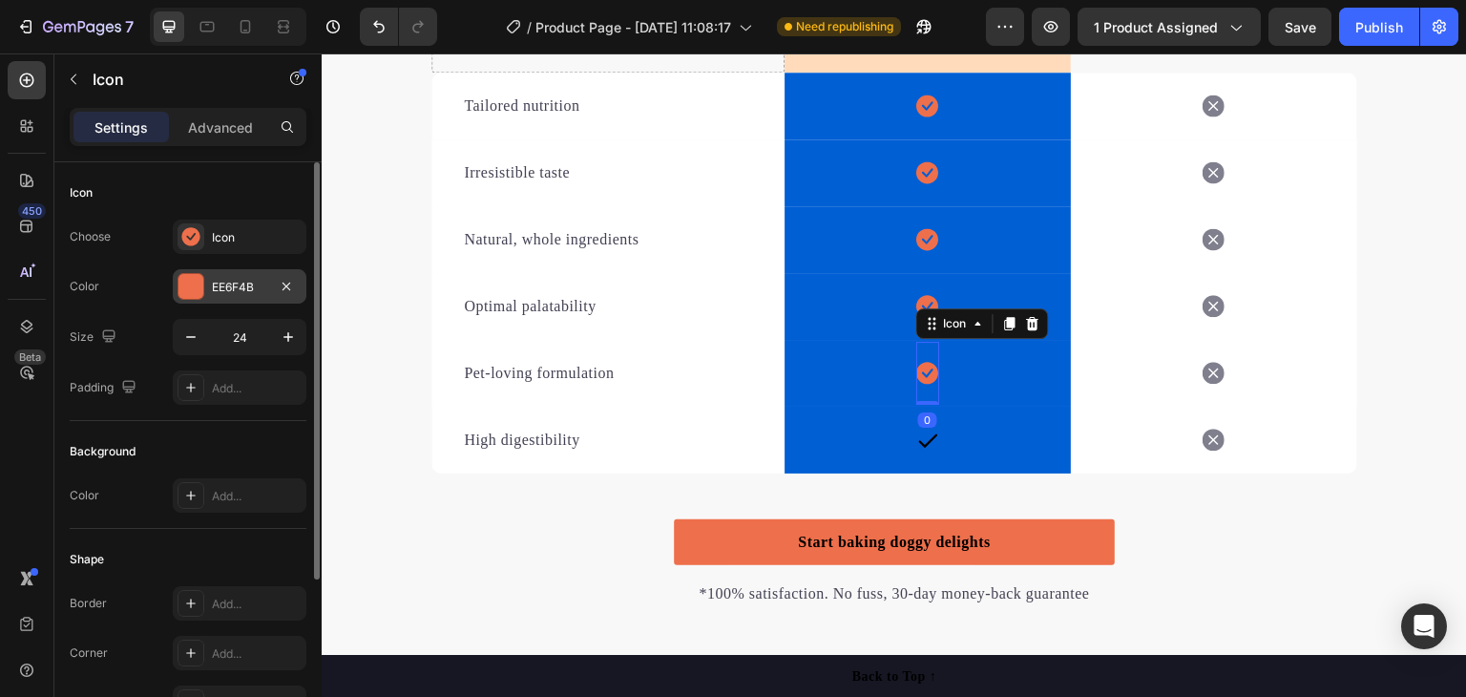
click at [227, 288] on div "EE6F4B" at bounding box center [239, 287] width 55 height 17
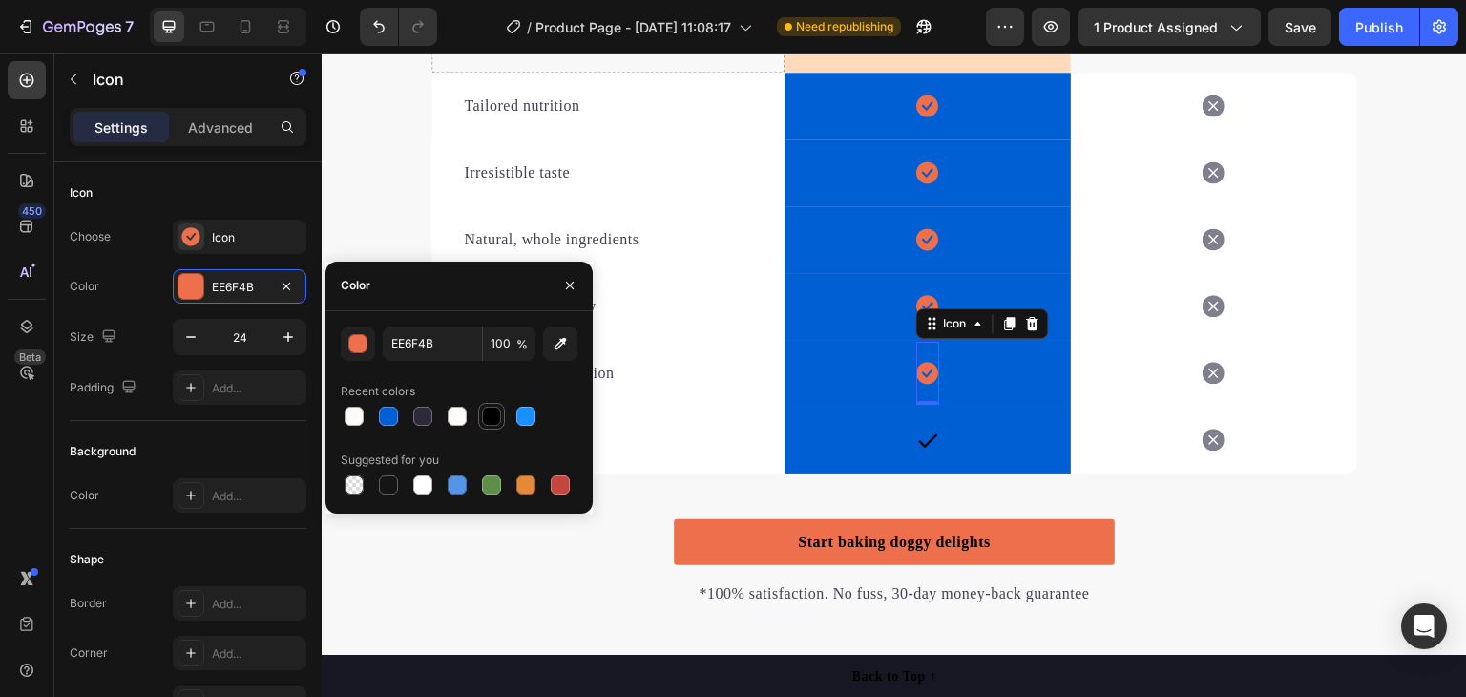
click at [493, 417] on div at bounding box center [491, 416] width 19 height 19
type input "000000"
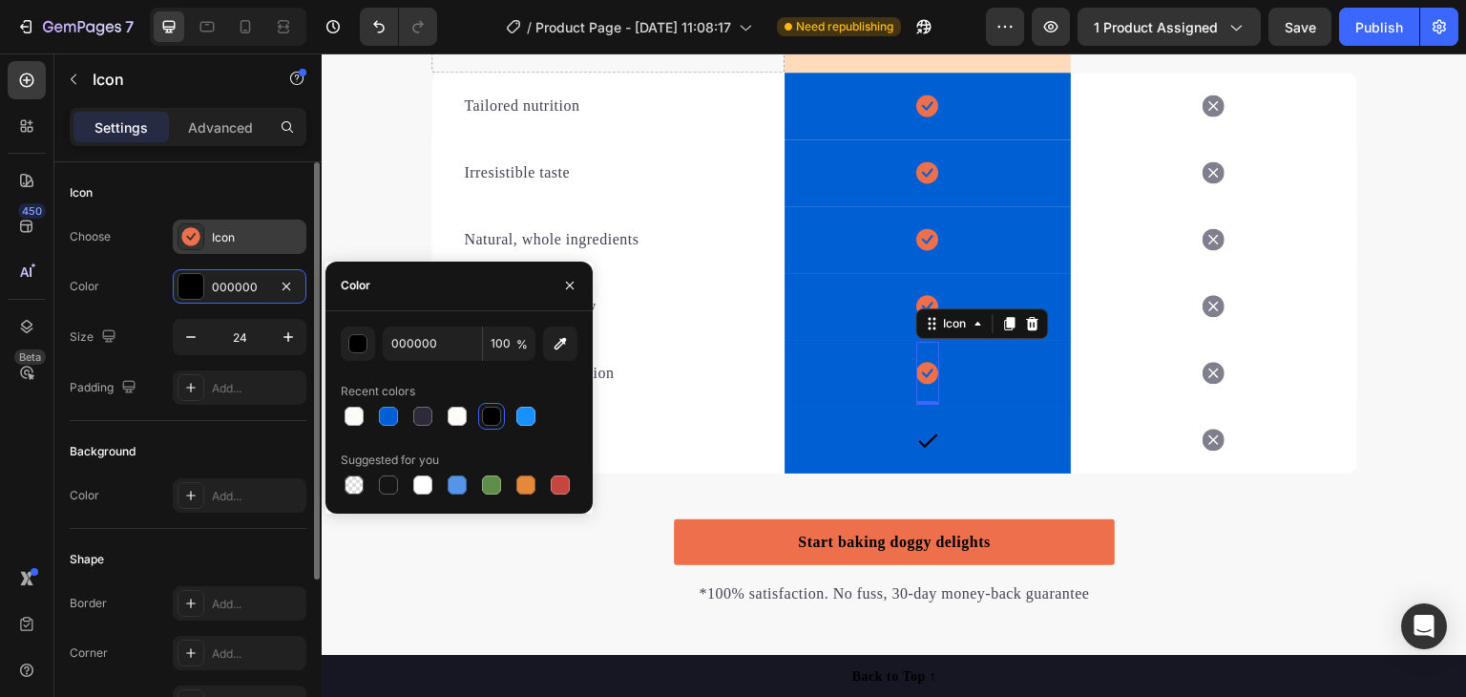
click at [252, 242] on div "Icon" at bounding box center [257, 237] width 90 height 17
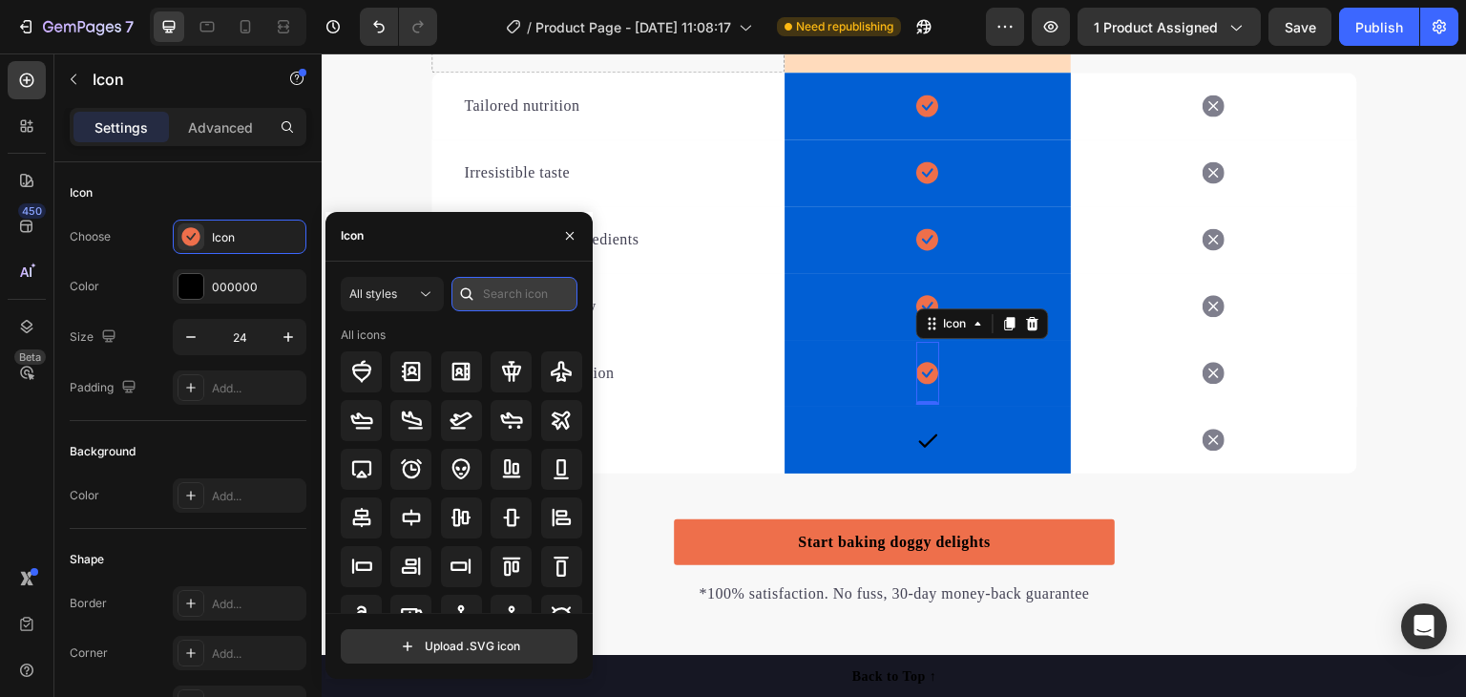
click at [541, 285] on input "text" at bounding box center [514, 294] width 126 height 34
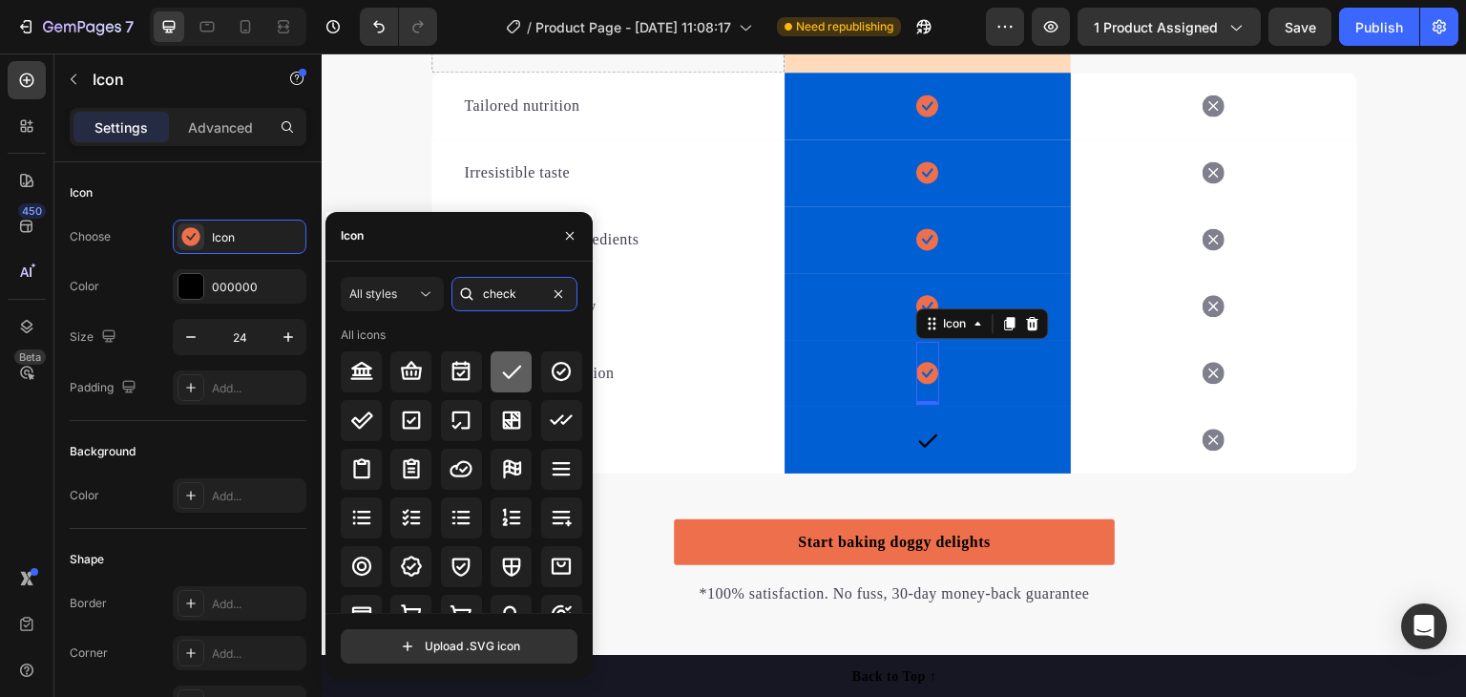
type input "check"
click at [507, 366] on icon at bounding box center [511, 371] width 23 height 23
click at [923, 296] on icon at bounding box center [927, 306] width 22 height 22
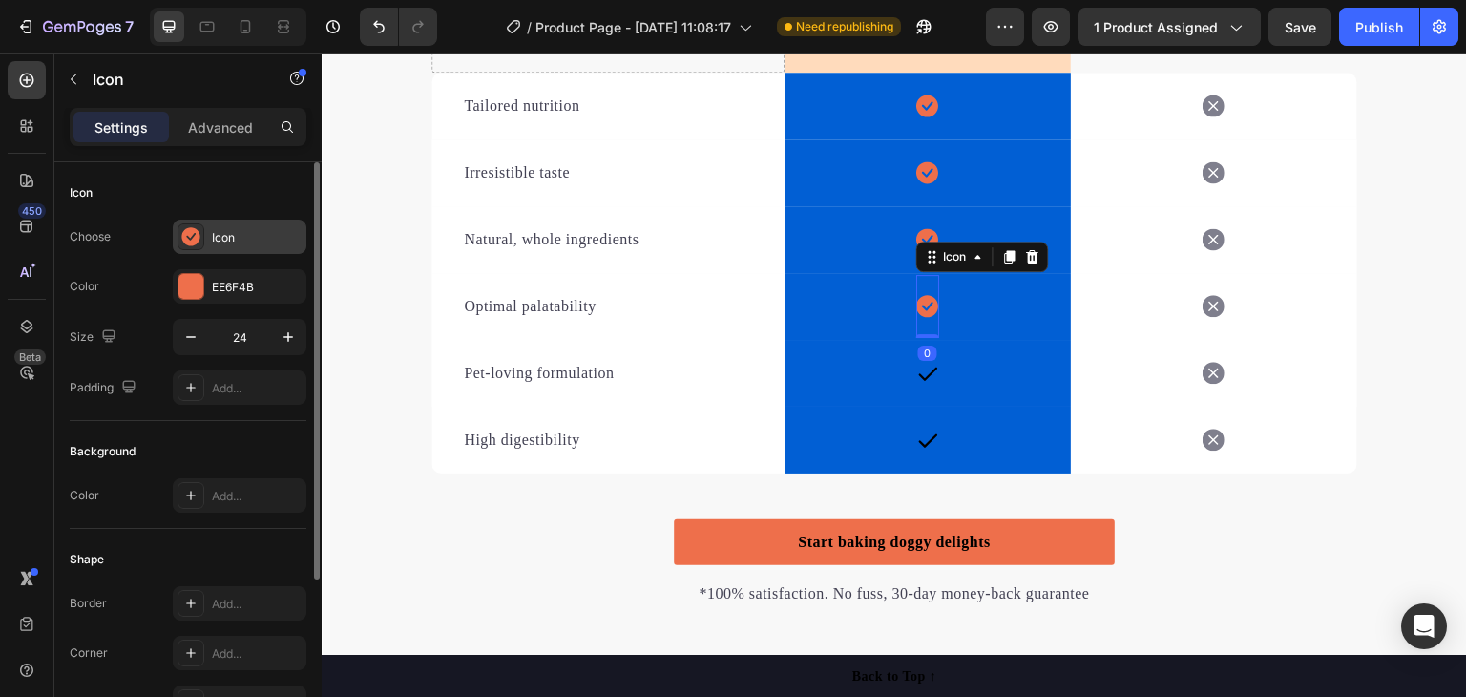
click at [240, 234] on div "Icon" at bounding box center [257, 237] width 90 height 17
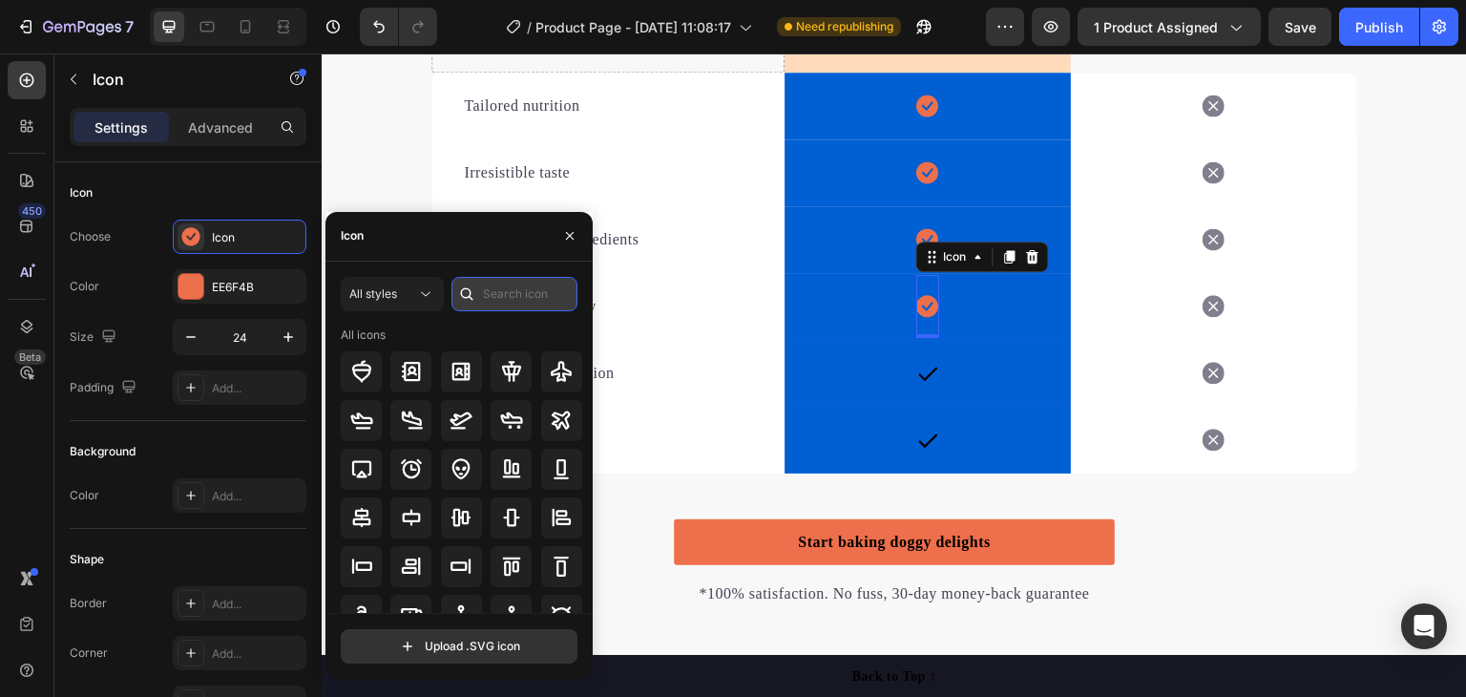
click at [506, 295] on input "text" at bounding box center [514, 294] width 126 height 34
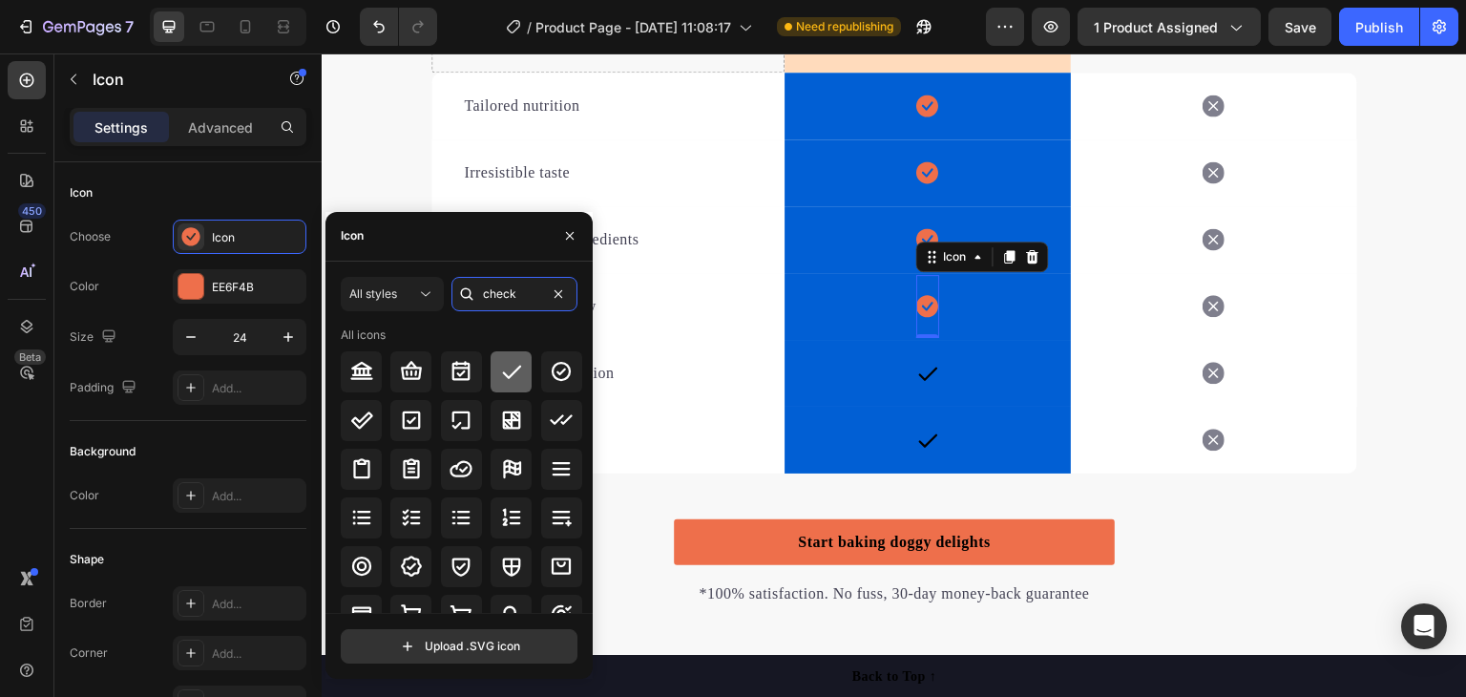
type input "check"
click at [500, 371] on icon at bounding box center [511, 371] width 23 height 23
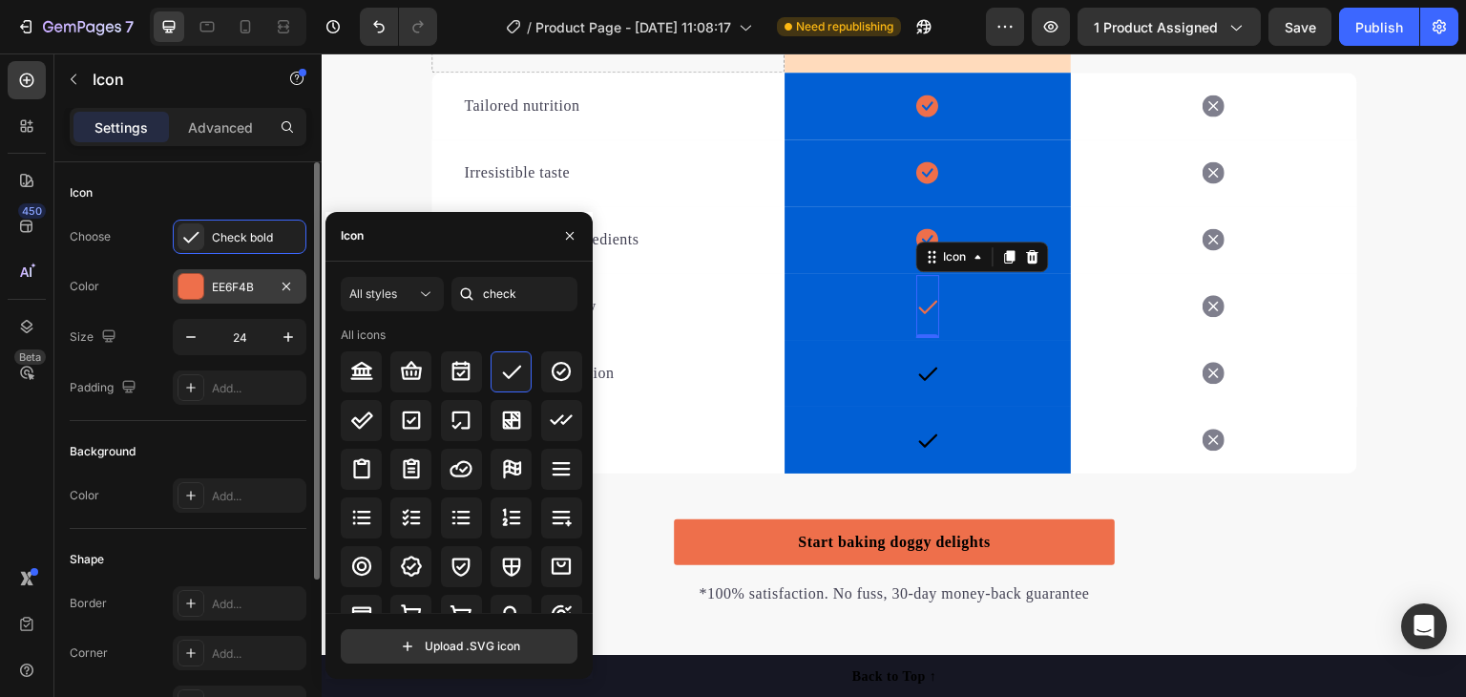
click at [224, 277] on div "EE6F4B" at bounding box center [240, 286] width 134 height 34
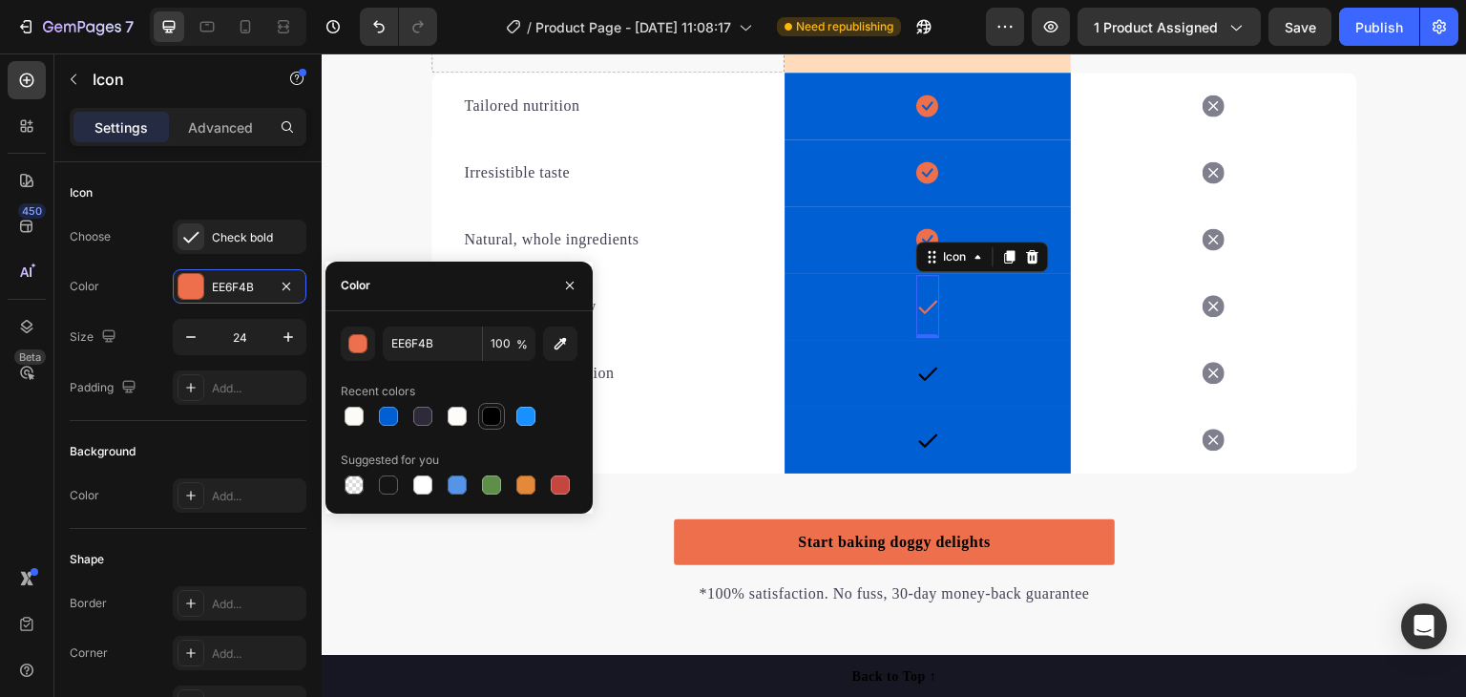
click at [494, 413] on div at bounding box center [491, 416] width 19 height 19
type input "000000"
click at [921, 226] on div "Icon" at bounding box center [927, 239] width 23 height 63
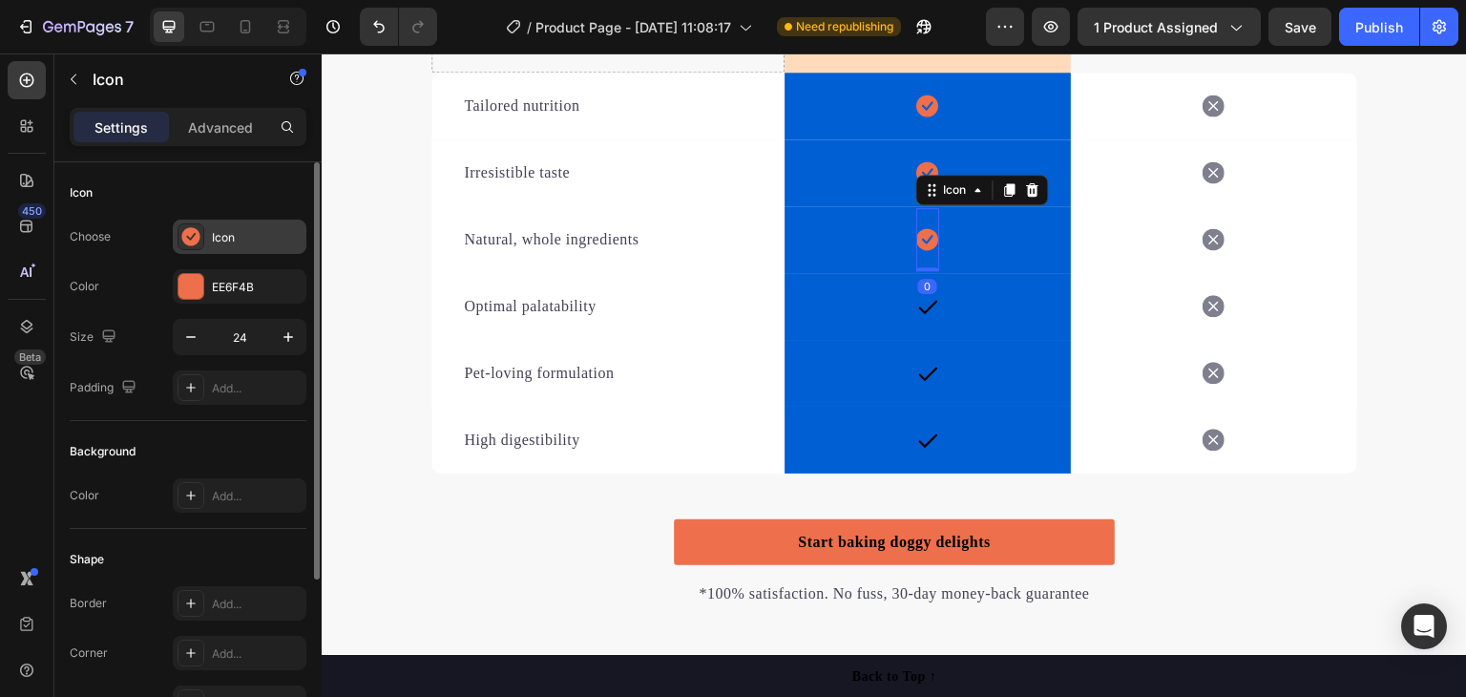
drag, startPoint x: 251, startPoint y: 228, endPoint x: 244, endPoint y: 245, distance: 18.4
click at [251, 229] on div "Icon" at bounding box center [257, 237] width 90 height 17
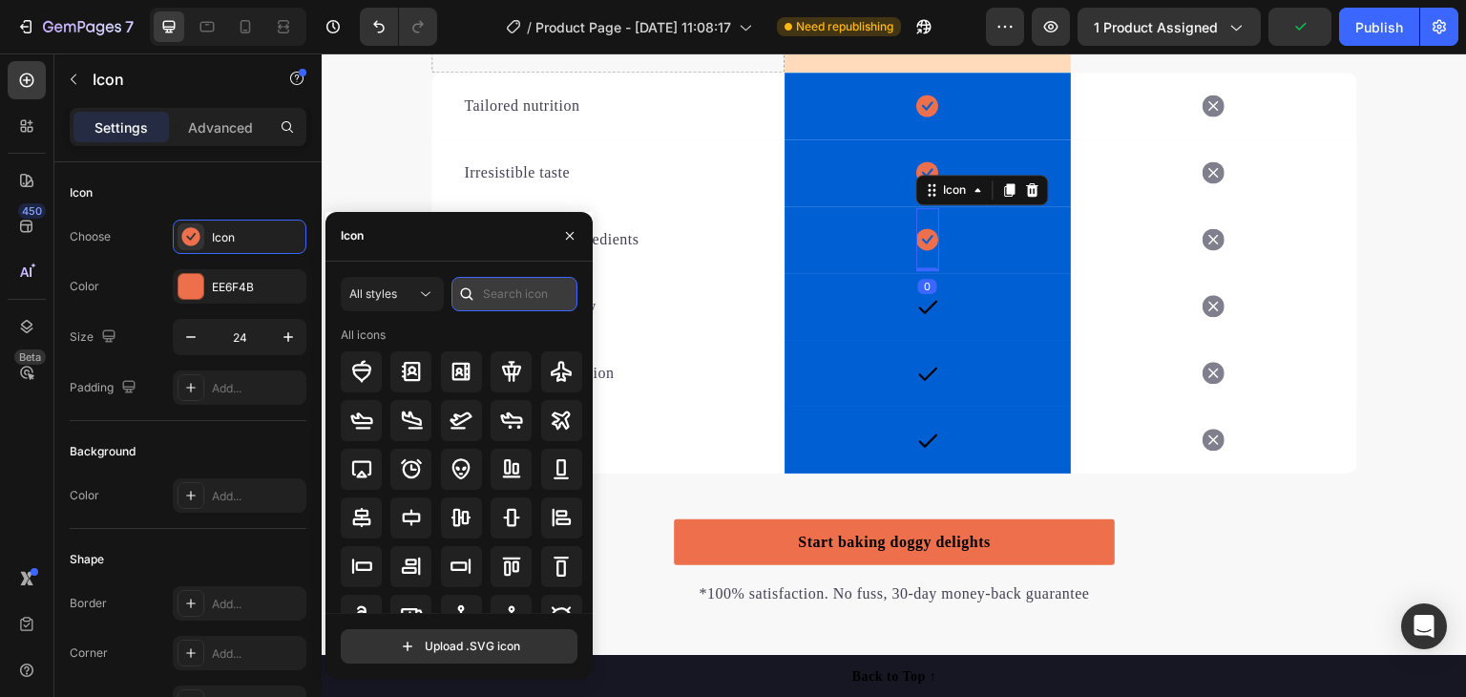
click at [501, 289] on input "text" at bounding box center [514, 294] width 126 height 34
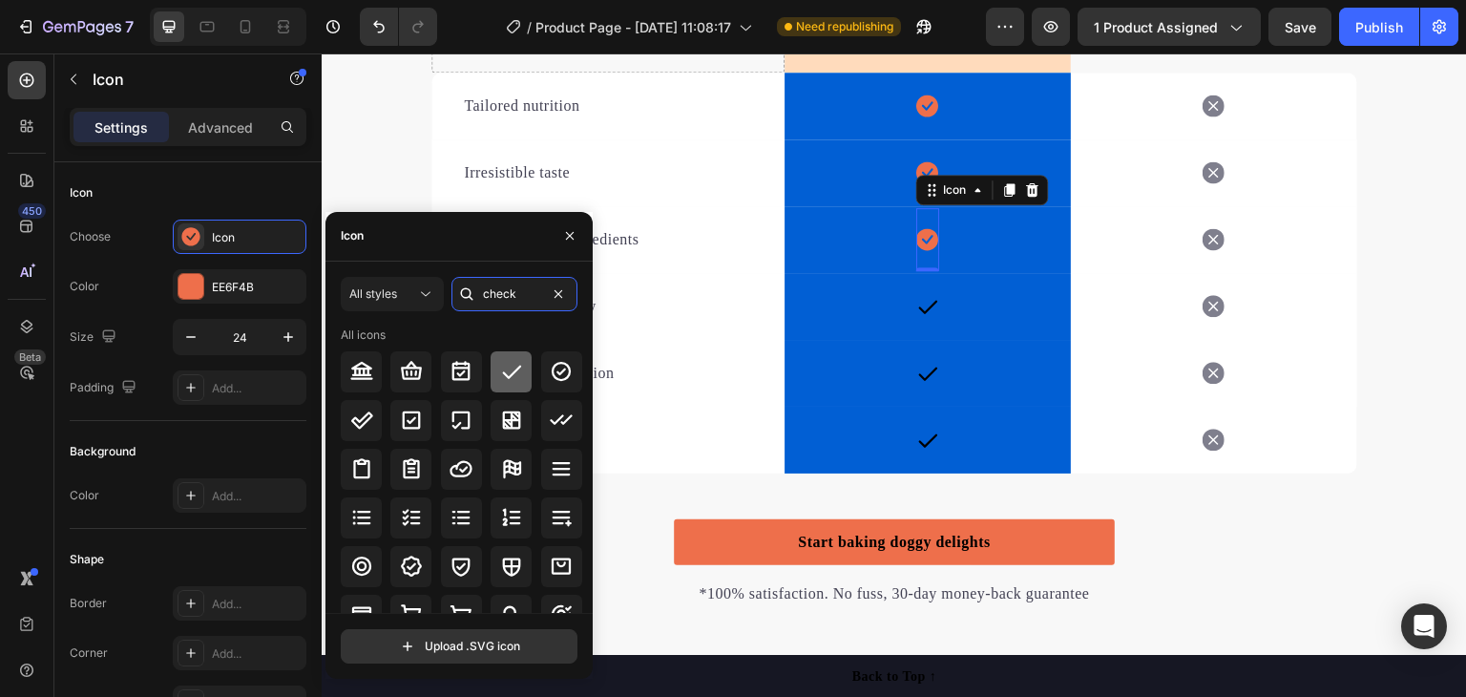
type input "check"
click at [513, 372] on icon at bounding box center [511, 371] width 23 height 23
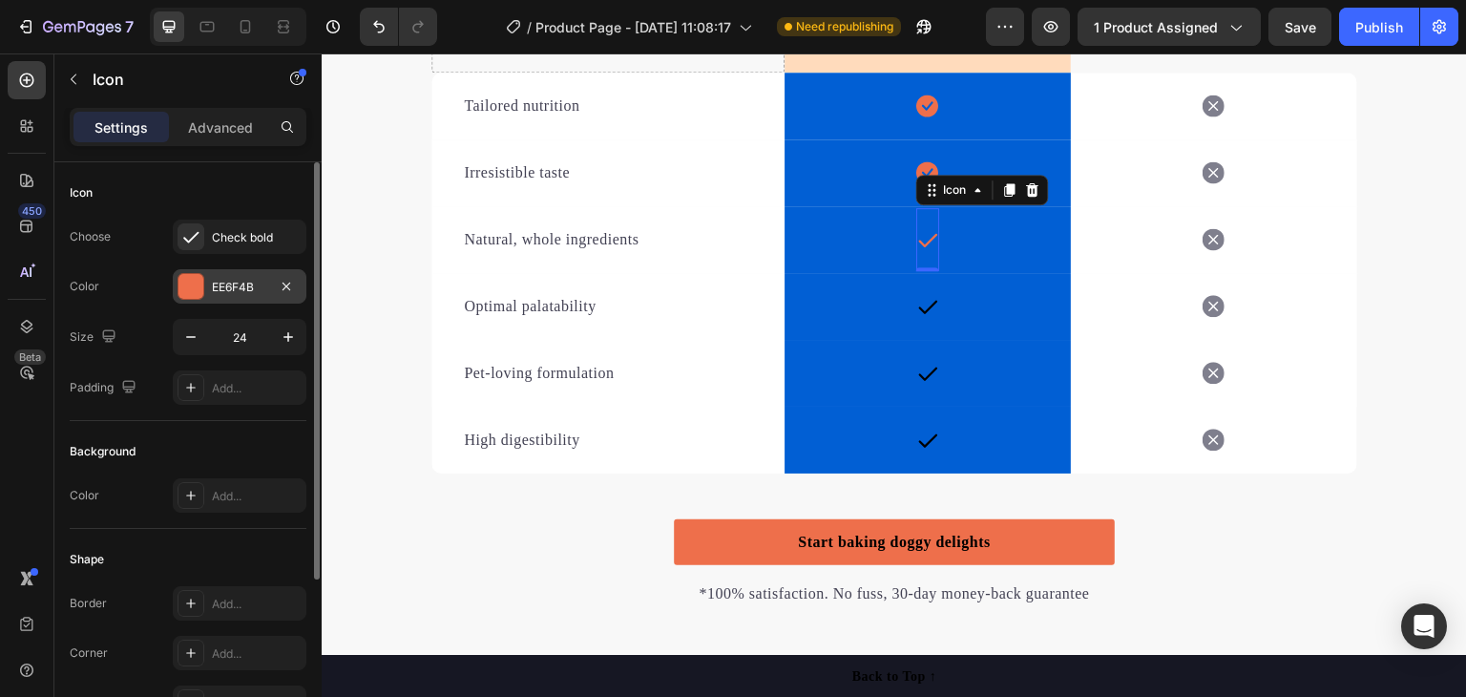
drag, startPoint x: 240, startPoint y: 282, endPoint x: 258, endPoint y: 298, distance: 24.3
click at [243, 282] on div "EE6F4B" at bounding box center [239, 287] width 55 height 17
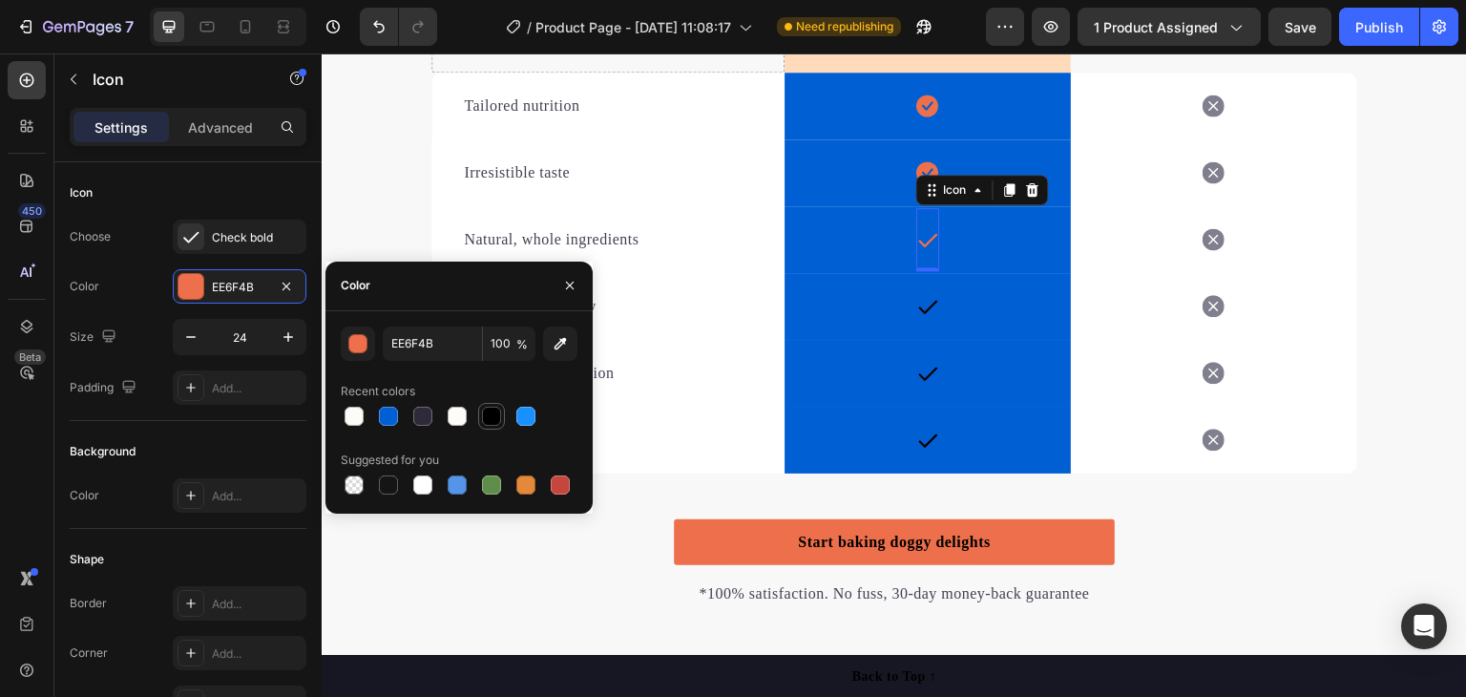
click at [485, 416] on div at bounding box center [491, 416] width 19 height 19
type input "000000"
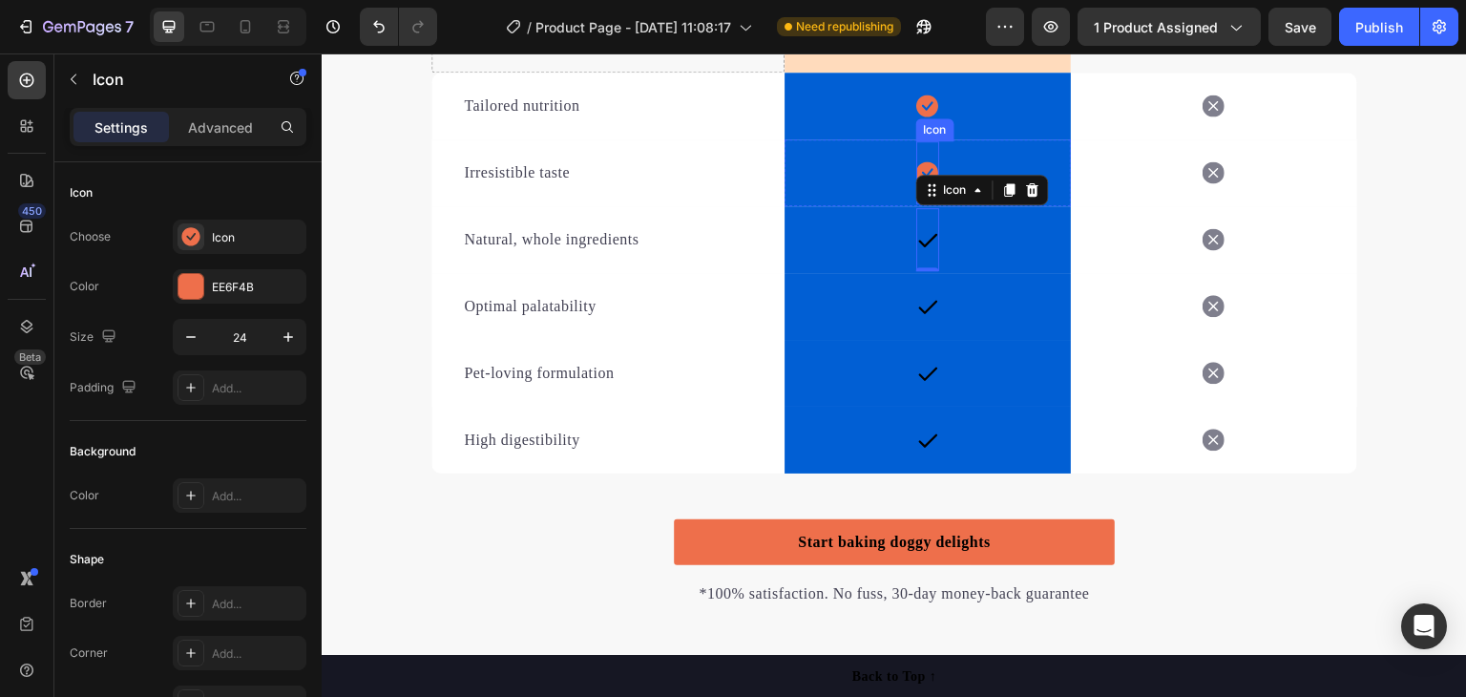
click at [920, 161] on icon at bounding box center [927, 172] width 22 height 23
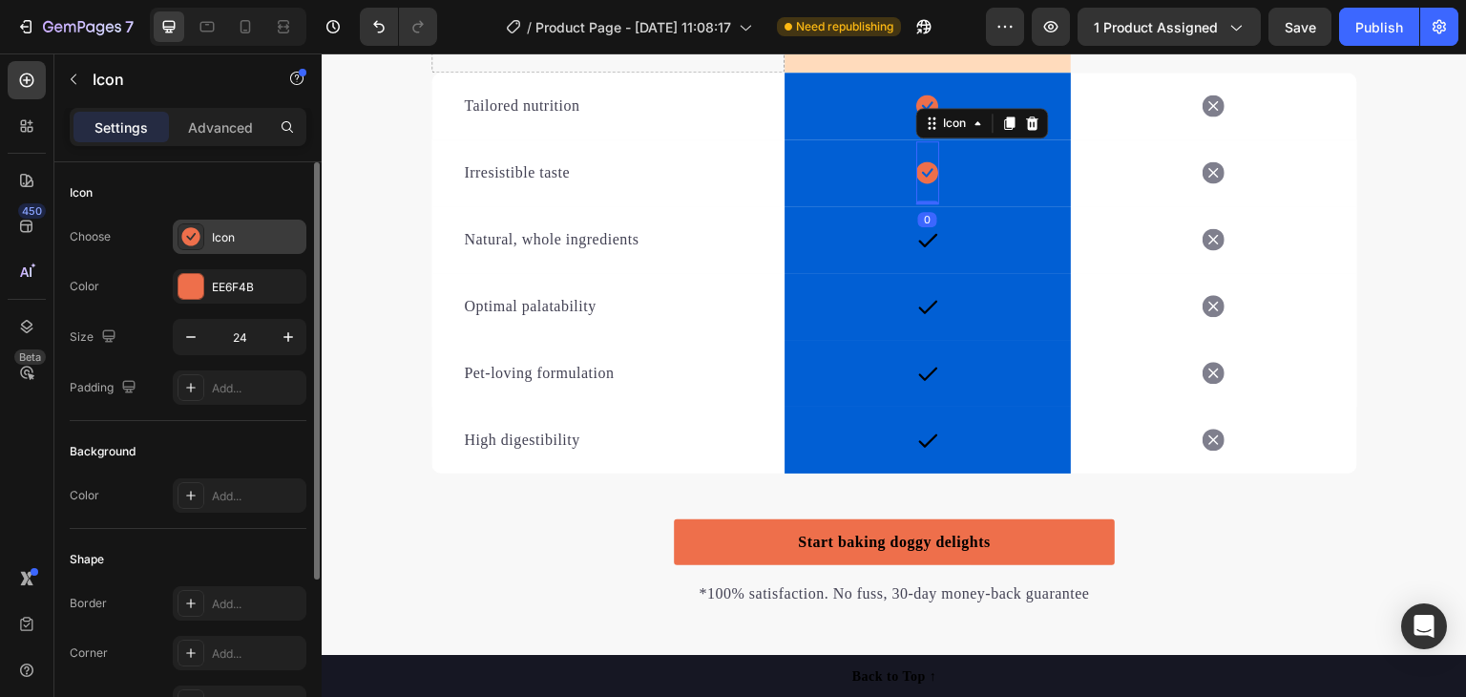
click at [248, 239] on div "Icon" at bounding box center [257, 237] width 90 height 17
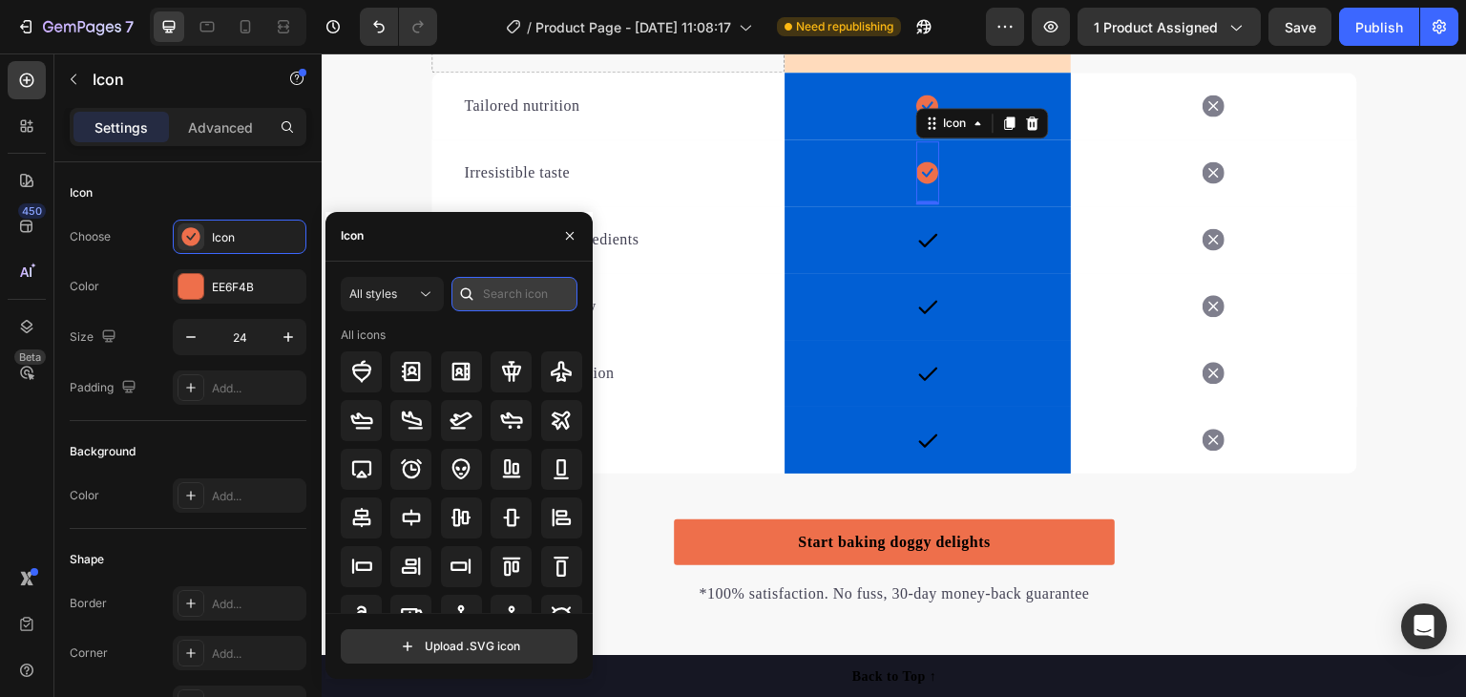
click at [497, 283] on input "text" at bounding box center [514, 294] width 126 height 34
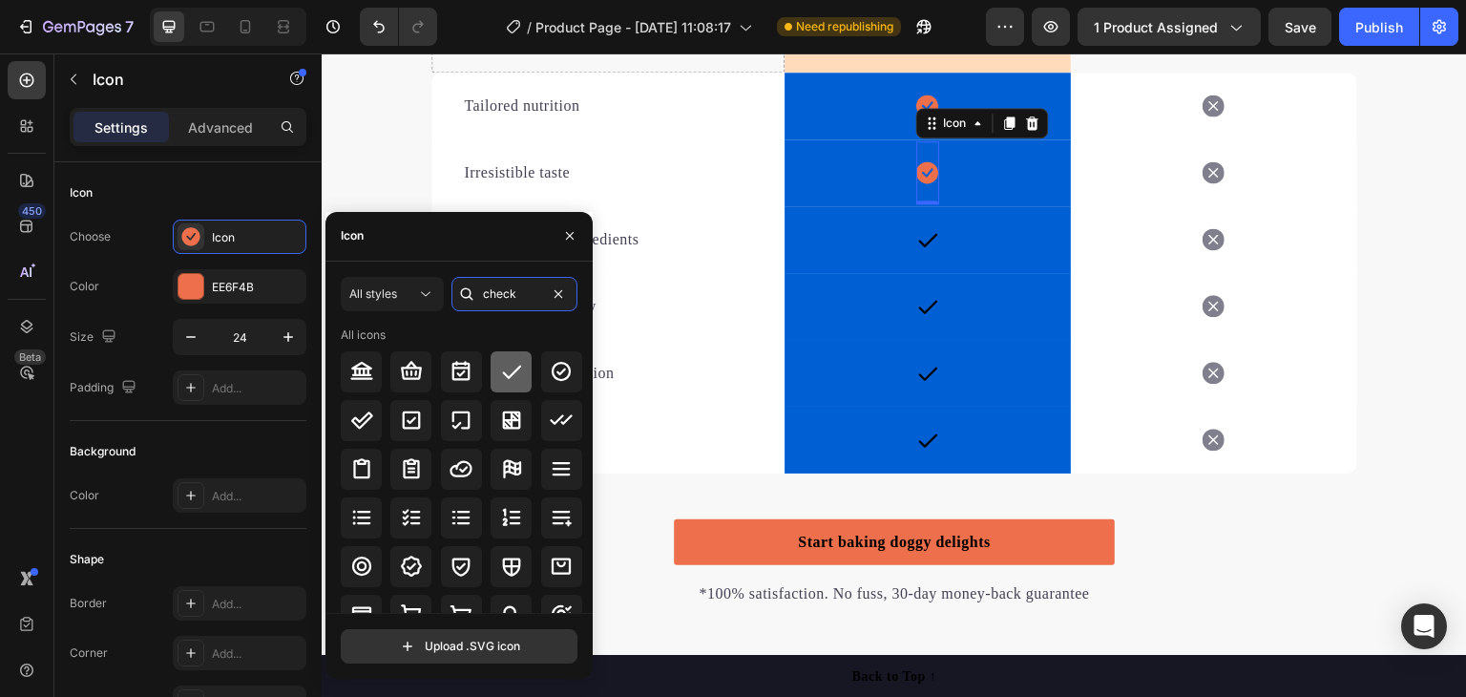
type input "check"
click at [507, 370] on icon at bounding box center [511, 371] width 23 height 23
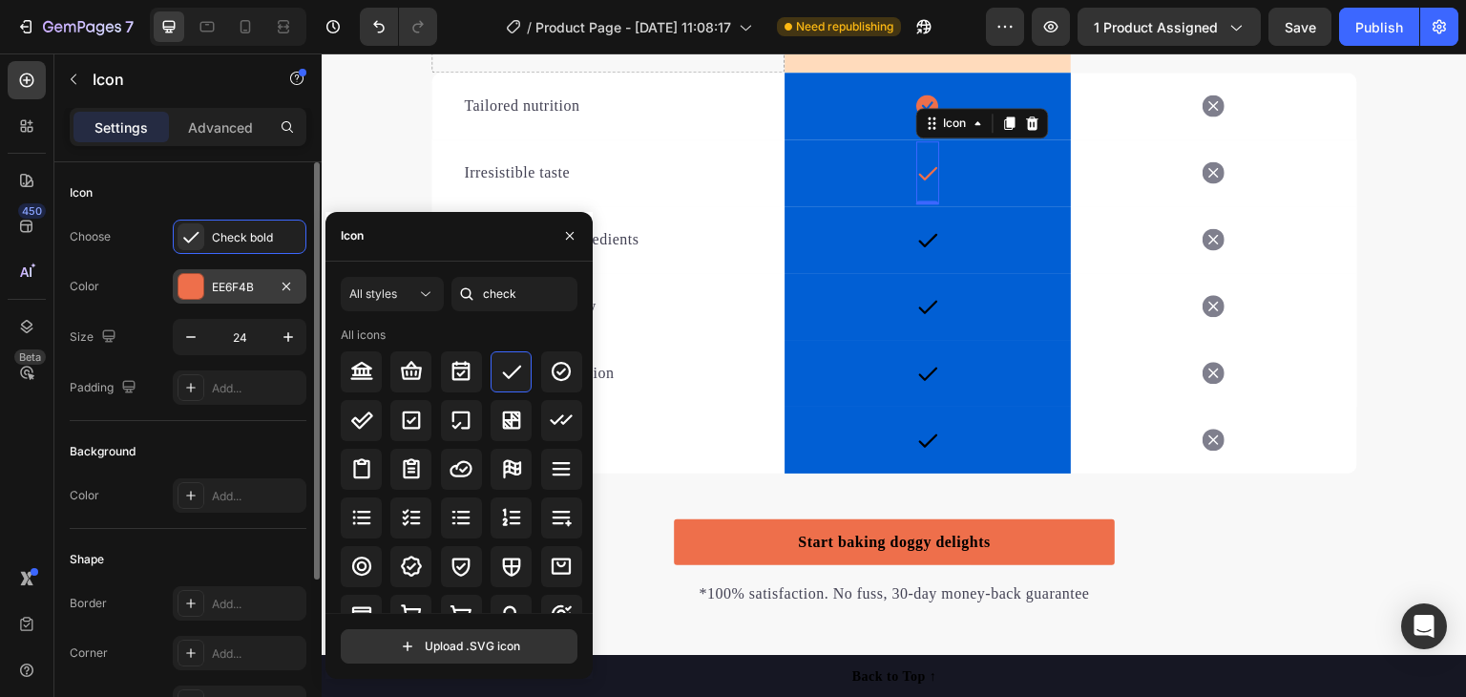
click at [241, 276] on div "EE6F4B" at bounding box center [240, 286] width 134 height 34
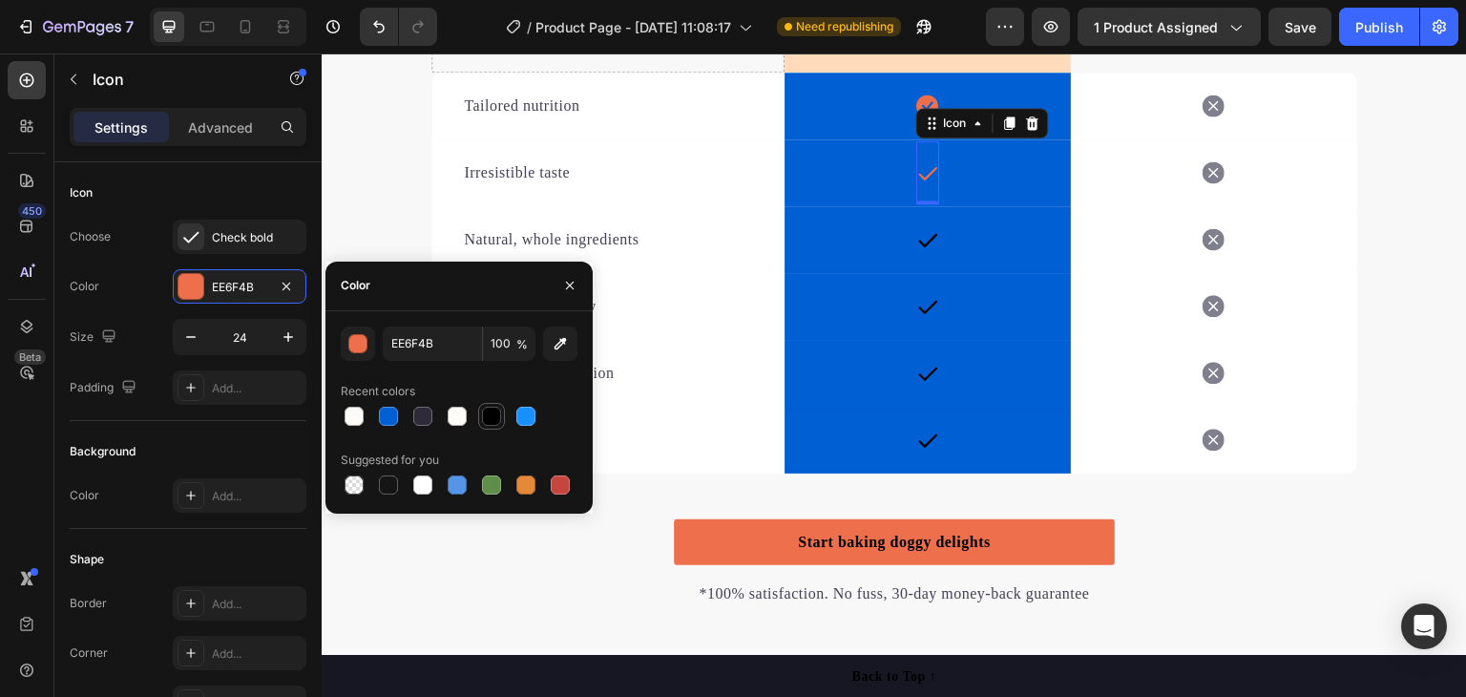
click at [491, 413] on div at bounding box center [491, 416] width 19 height 19
type input "000000"
click at [925, 98] on div "Icon" at bounding box center [927, 105] width 23 height 63
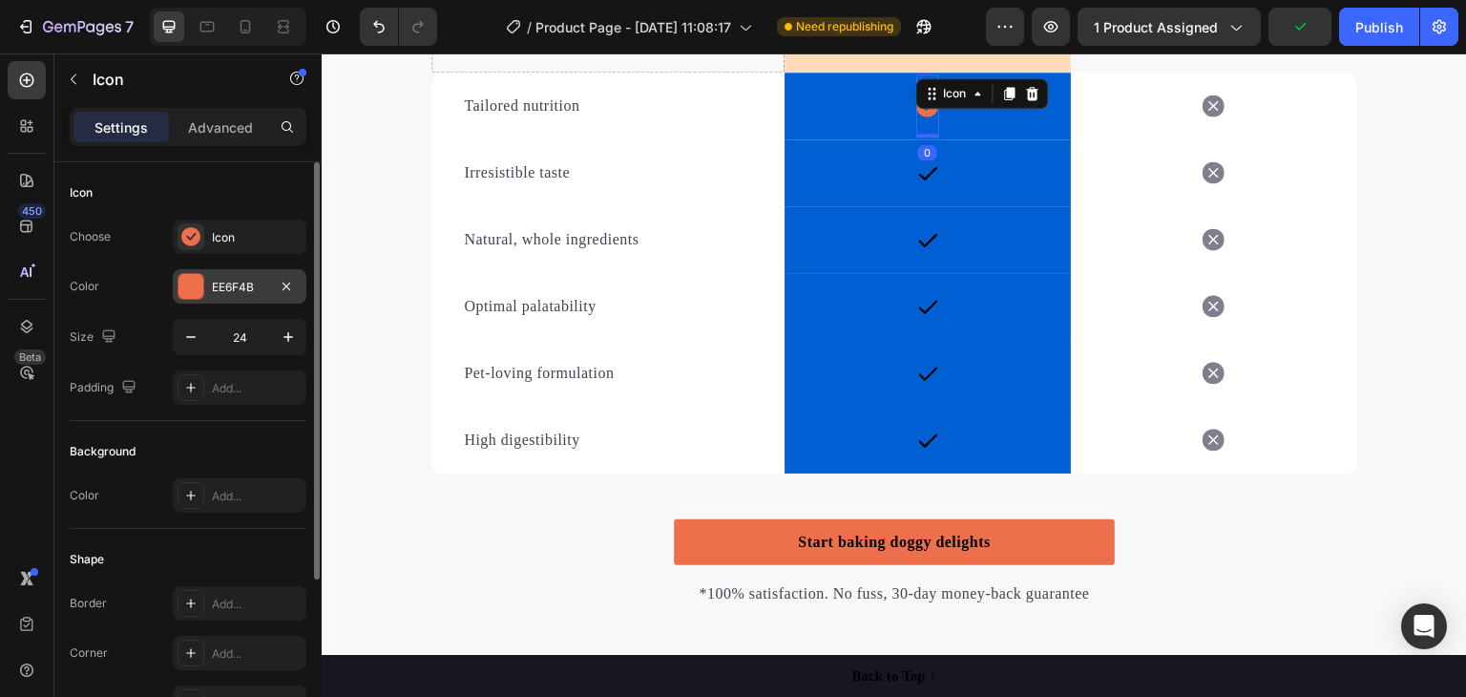
drag, startPoint x: 246, startPoint y: 279, endPoint x: 266, endPoint y: 282, distance: 20.4
click at [248, 275] on div "EE6F4B" at bounding box center [240, 286] width 134 height 34
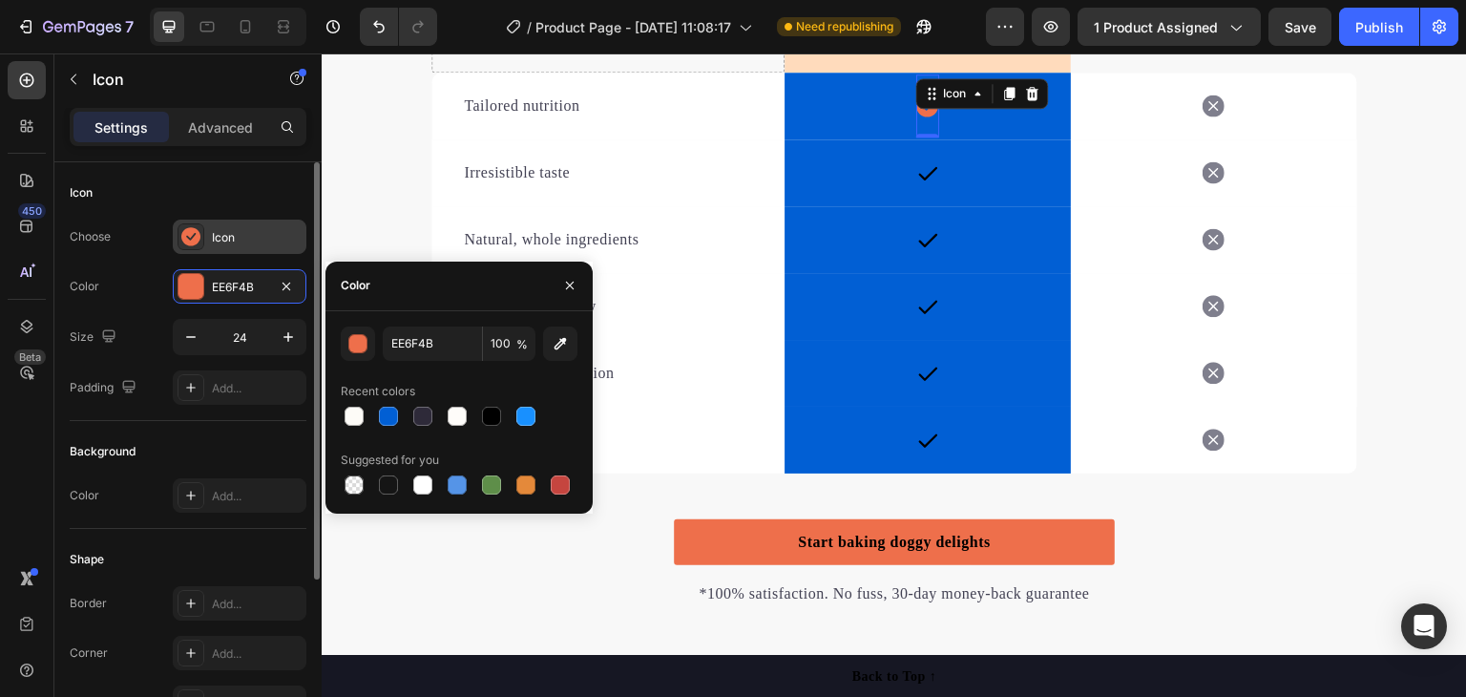
click at [252, 221] on div "Icon" at bounding box center [240, 237] width 134 height 34
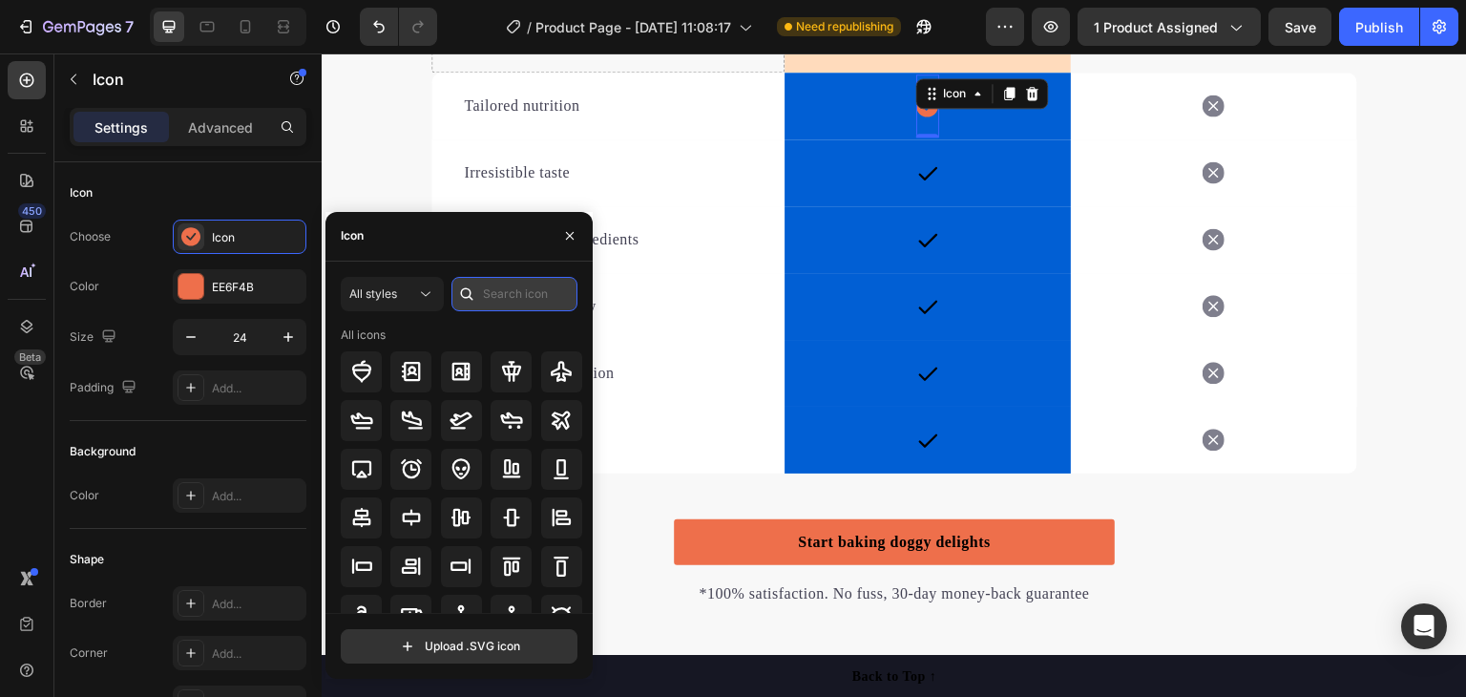
click at [535, 283] on input "text" at bounding box center [514, 294] width 126 height 34
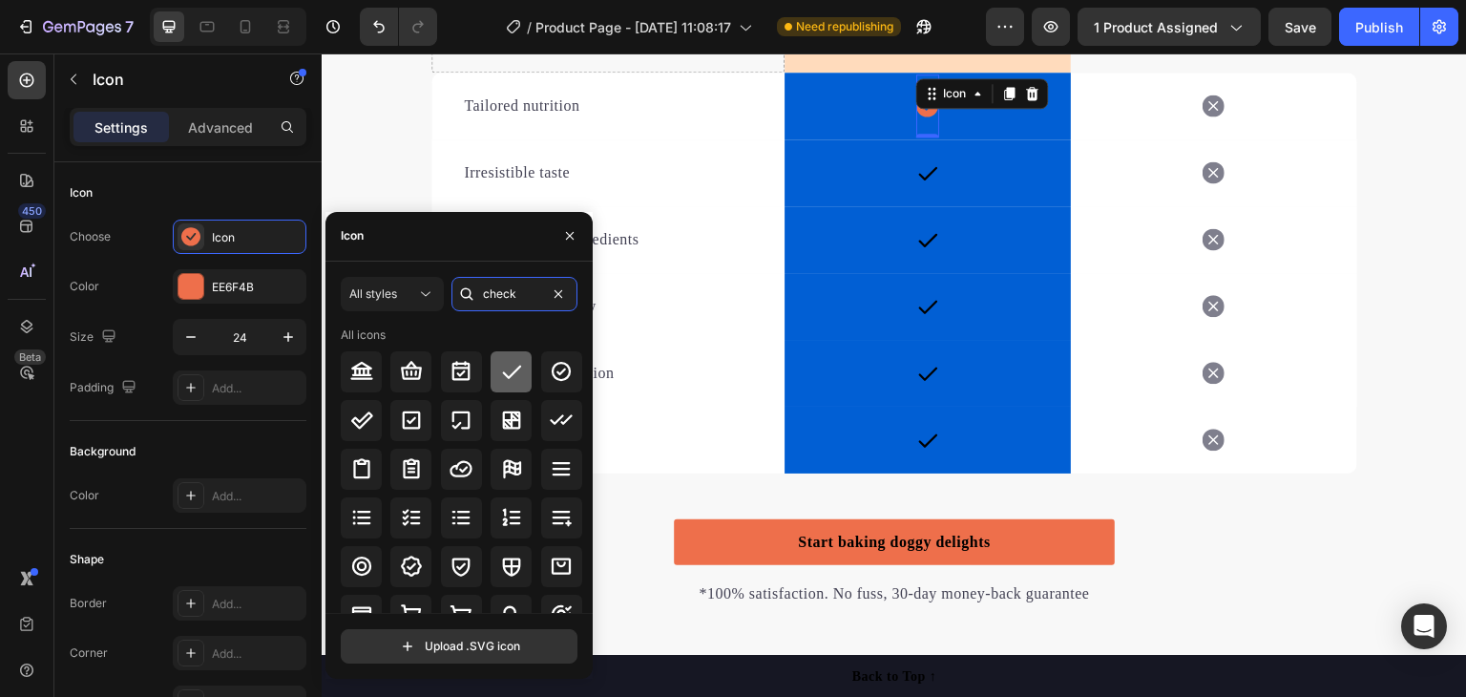
type input "check"
click at [519, 368] on icon at bounding box center [511, 371] width 23 height 23
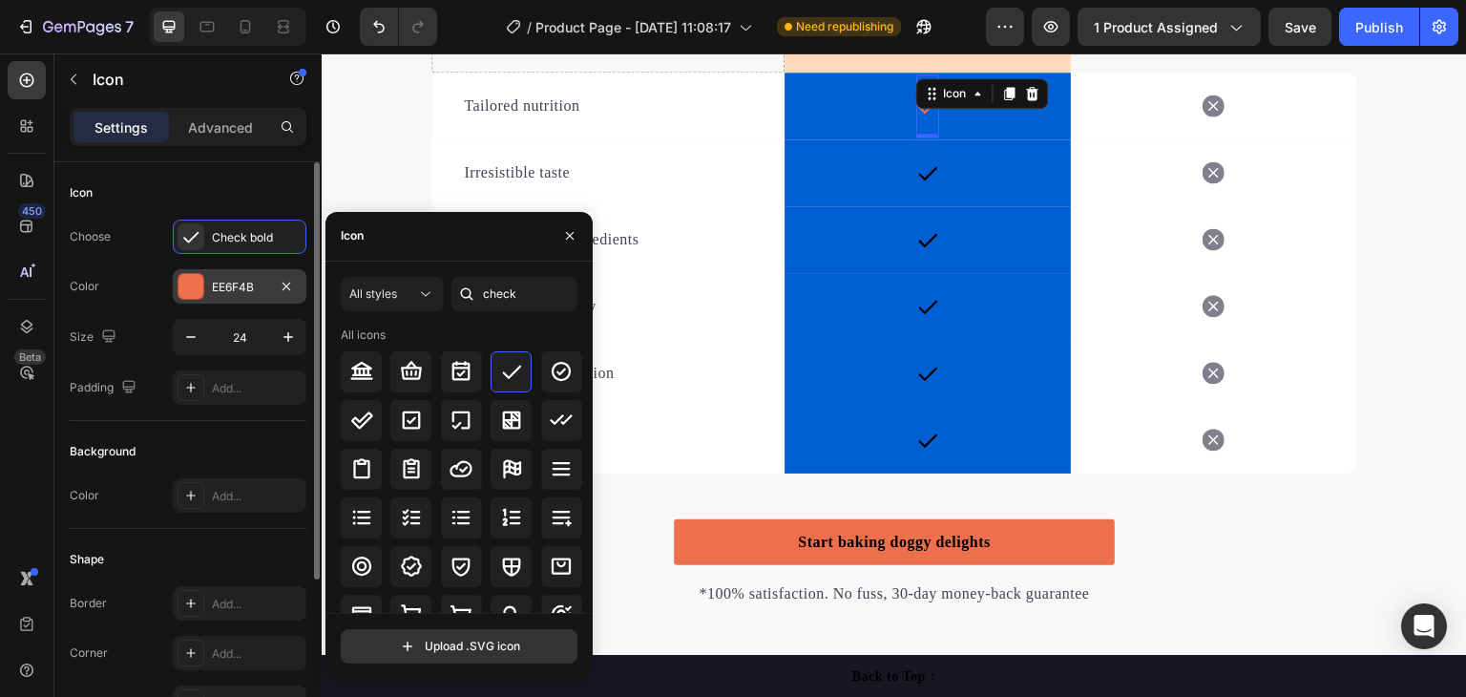
click at [230, 272] on div "EE6F4B" at bounding box center [240, 286] width 134 height 34
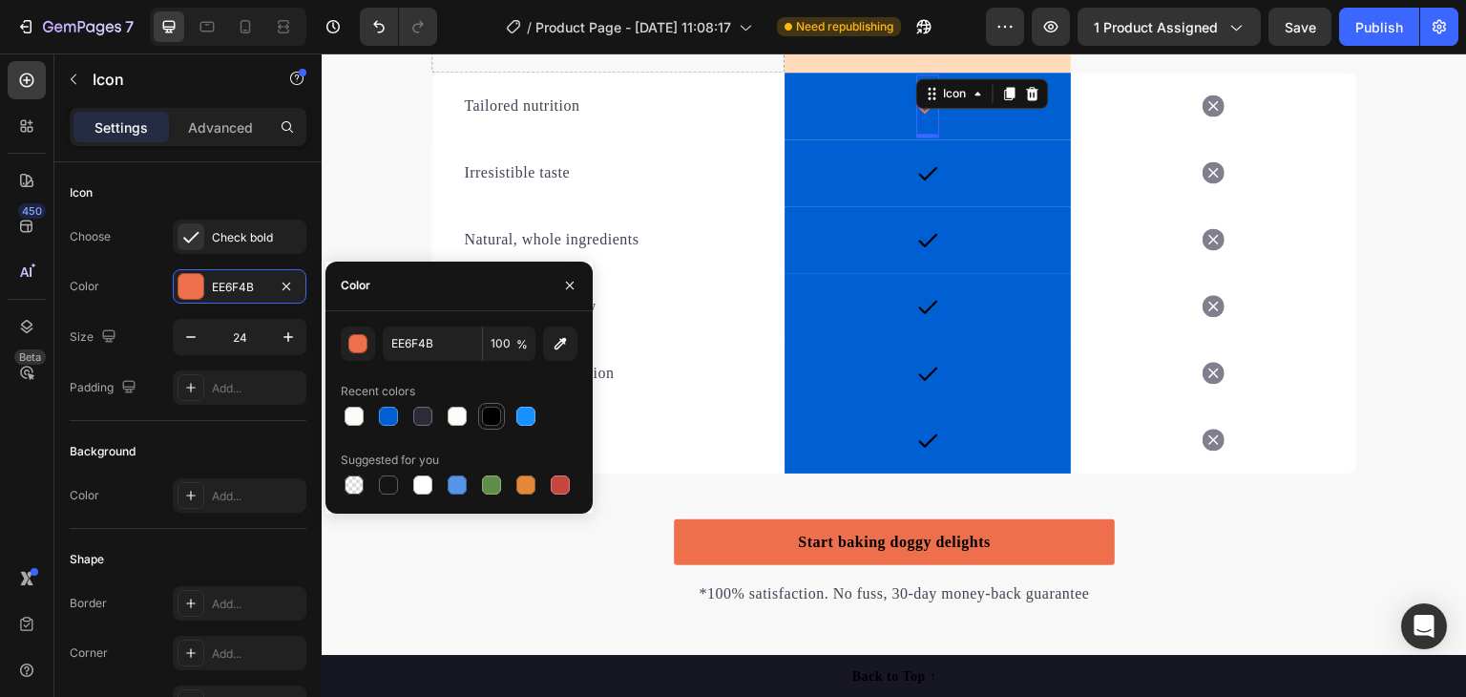
click at [485, 408] on div at bounding box center [491, 416] width 19 height 19
type input "000000"
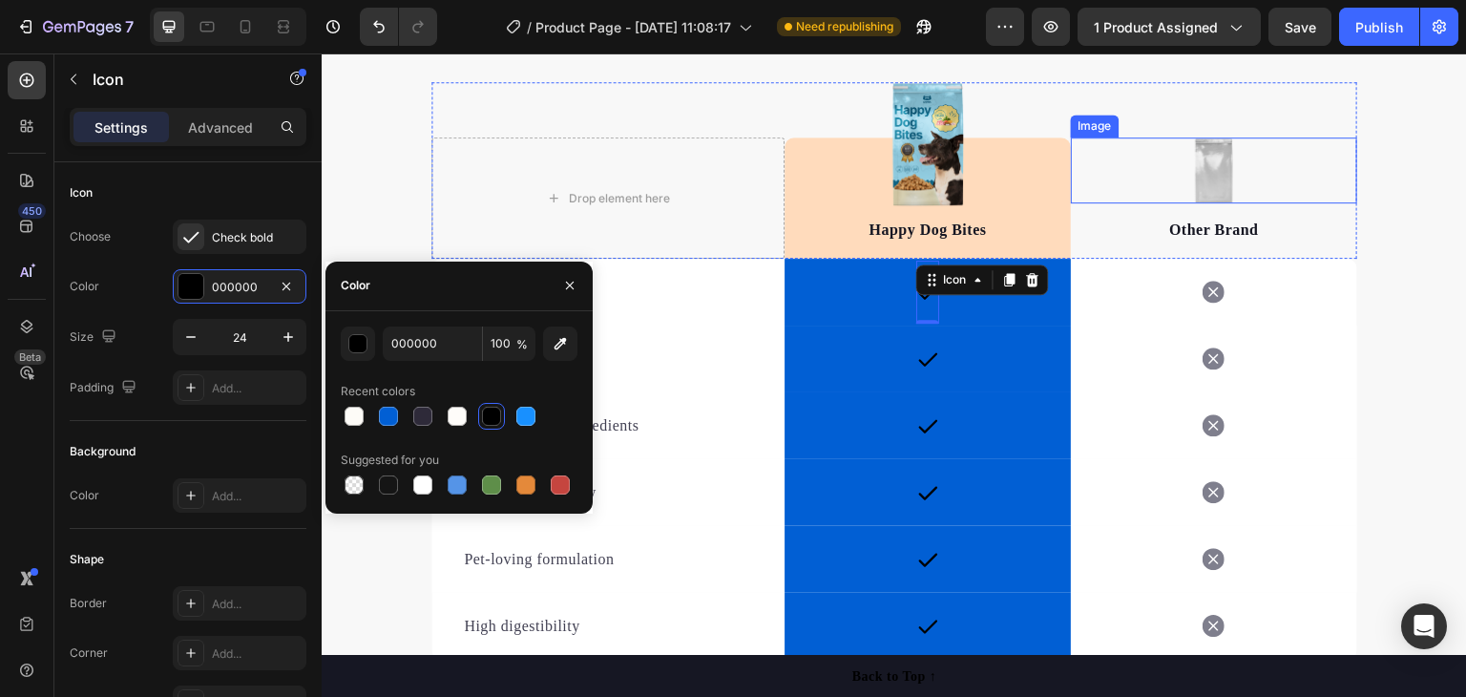
scroll to position [2672, 0]
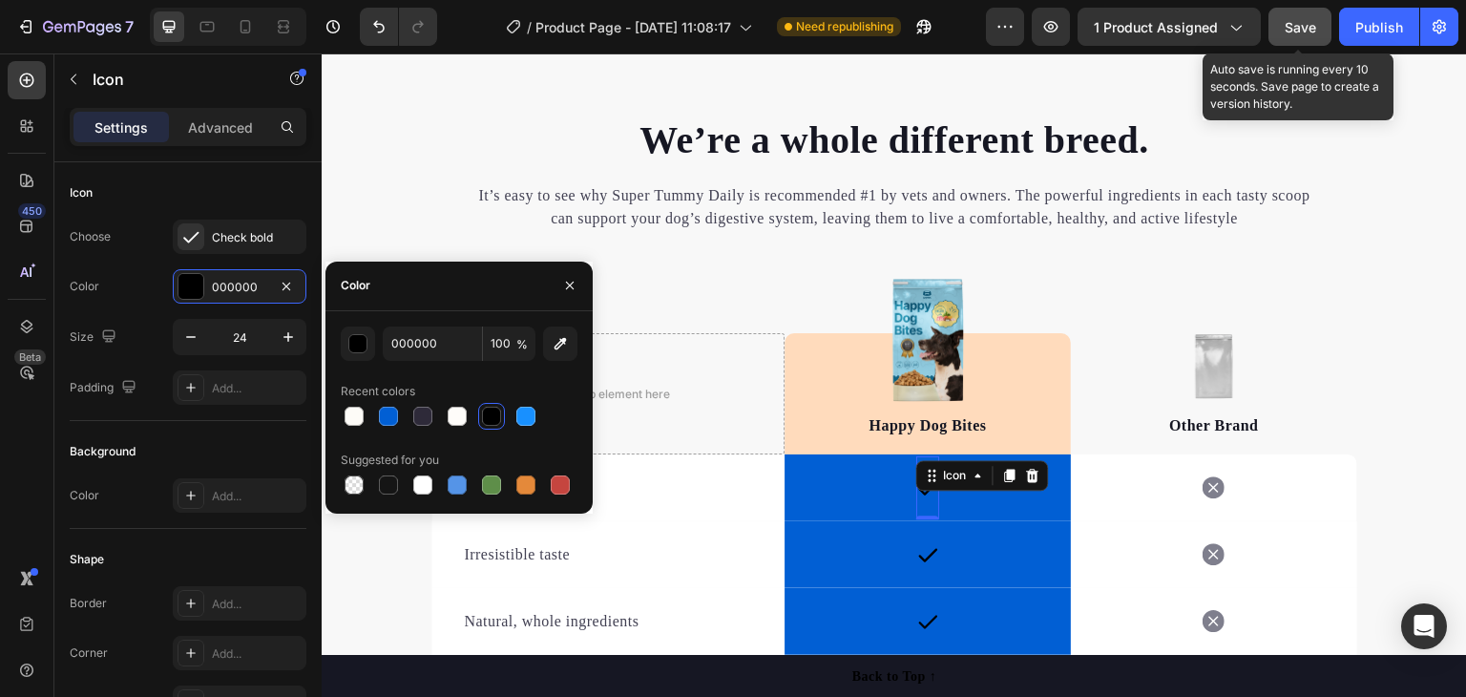
click at [1323, 27] on button "Save" at bounding box center [1299, 27] width 63 height 38
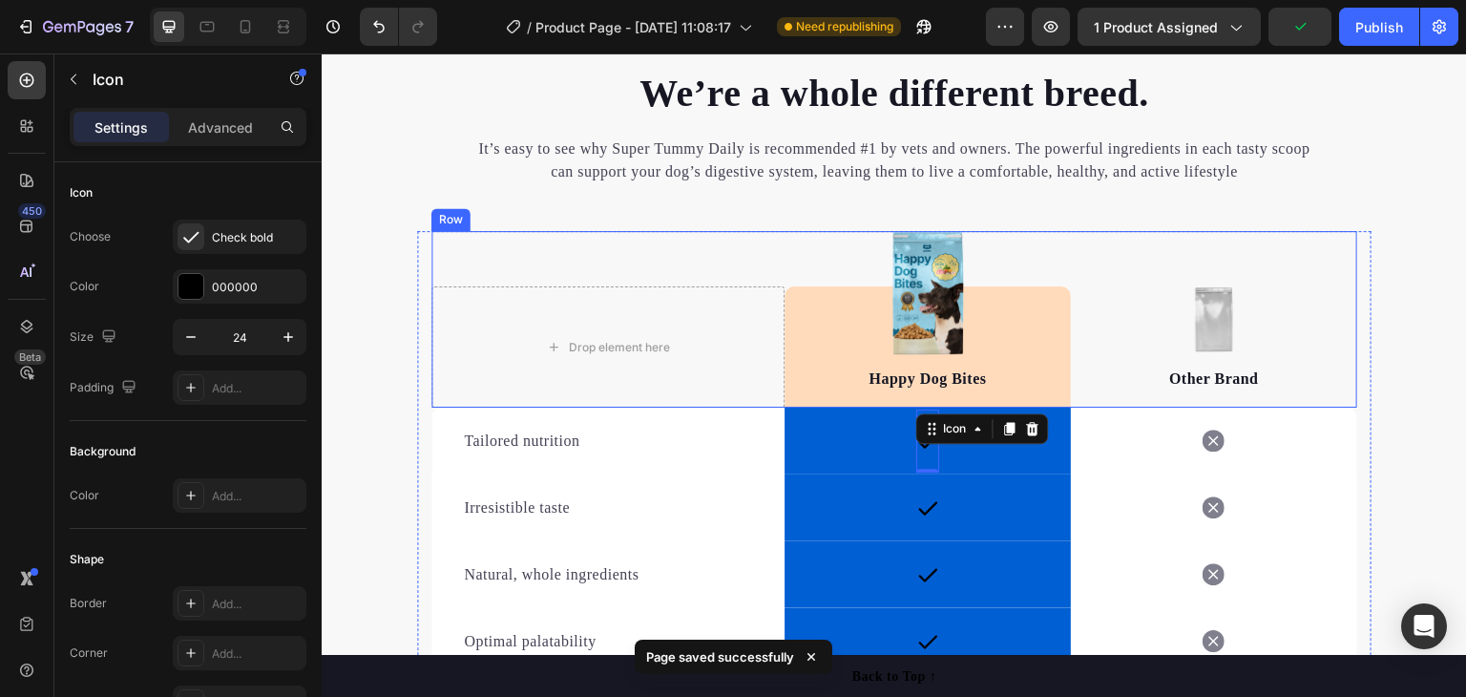
scroll to position [2768, 0]
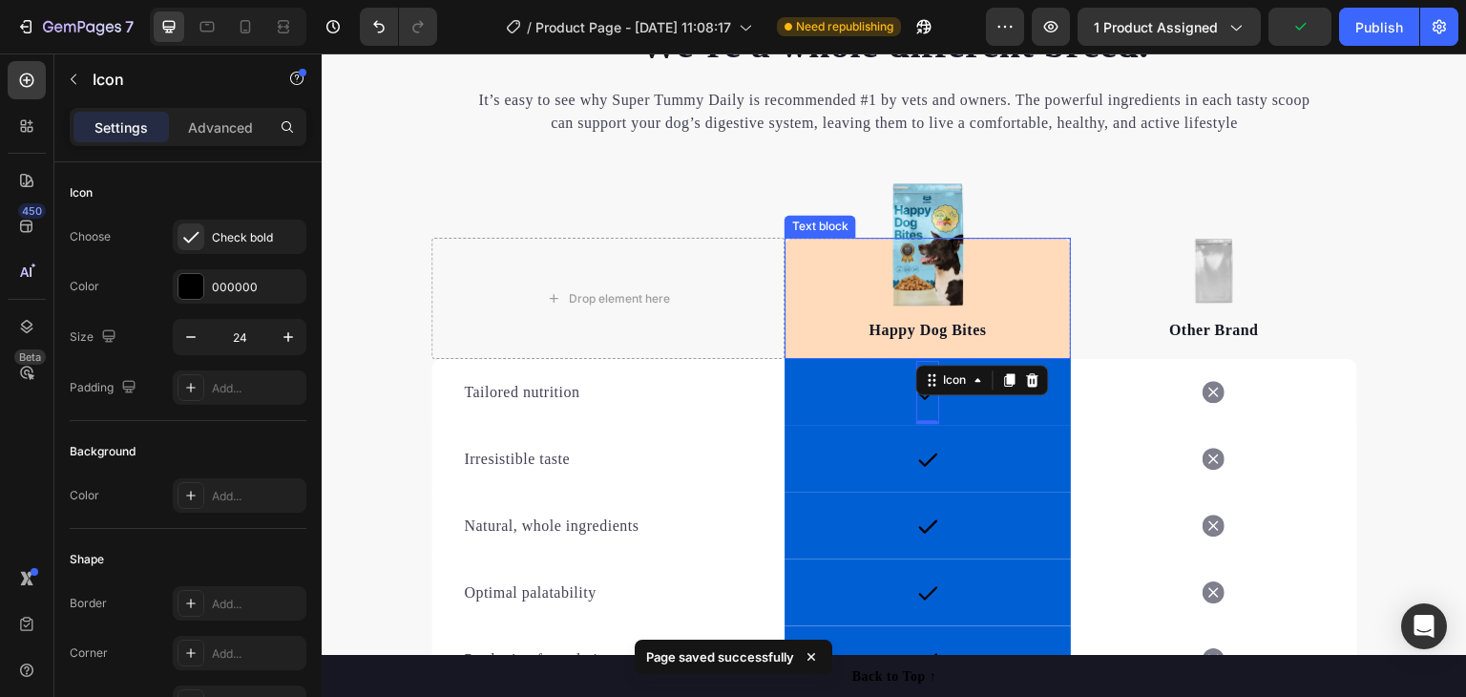
click at [1018, 264] on div "Happy Dog Bites Text block" at bounding box center [928, 298] width 286 height 121
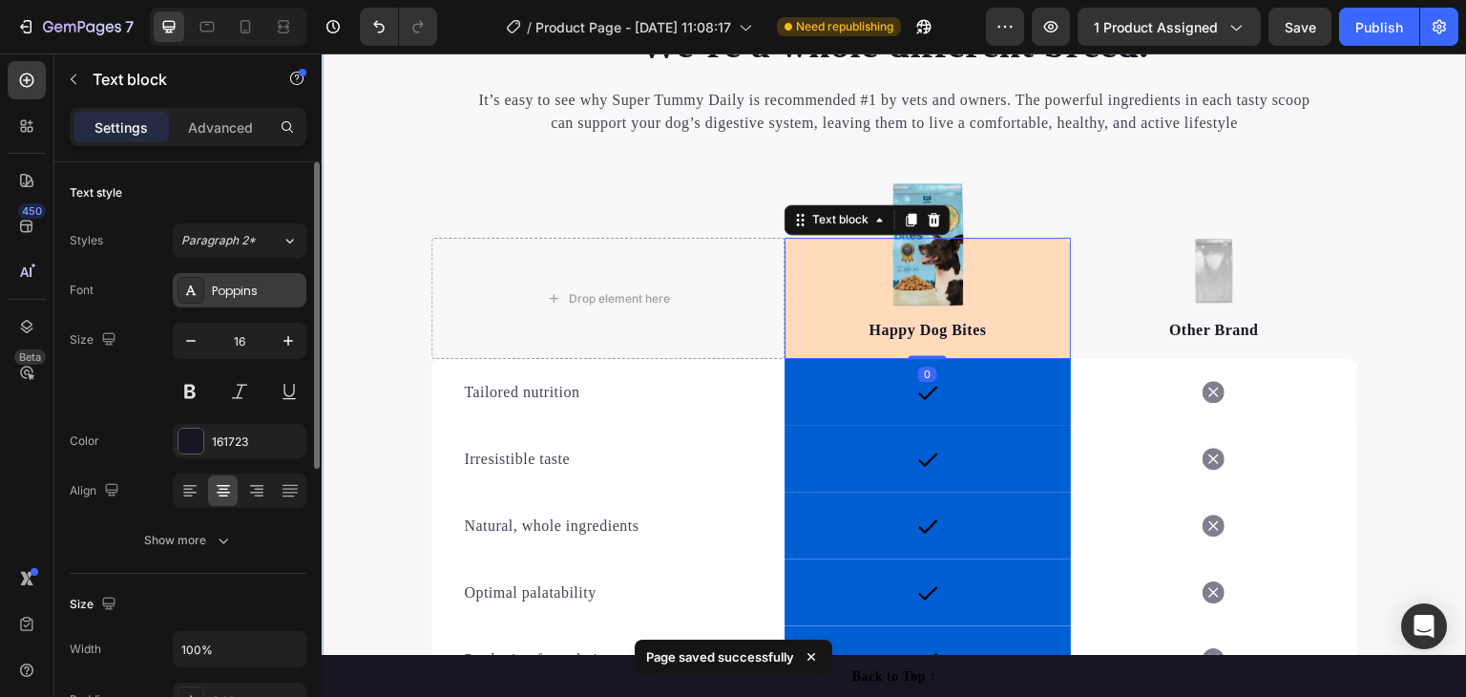
scroll to position [286, 0]
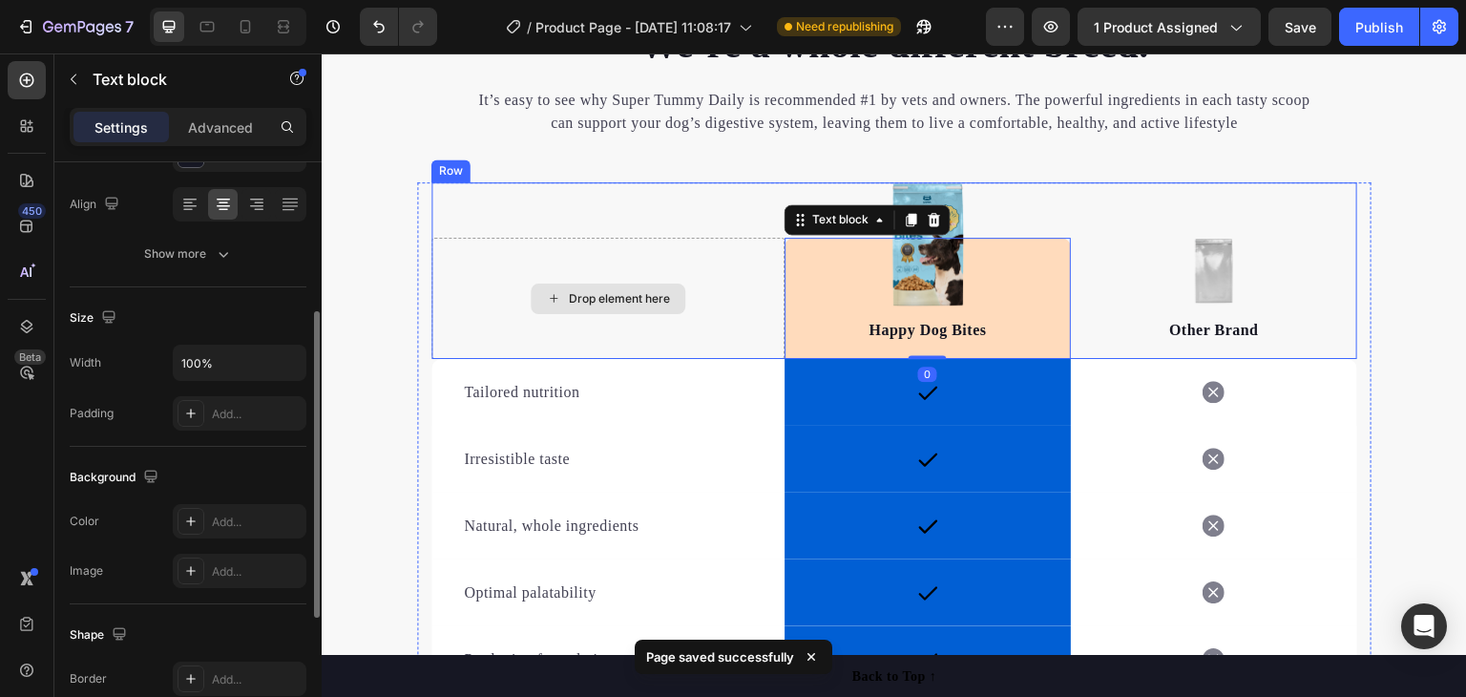
click at [804, 391] on div "Icon Row" at bounding box center [928, 392] width 286 height 67
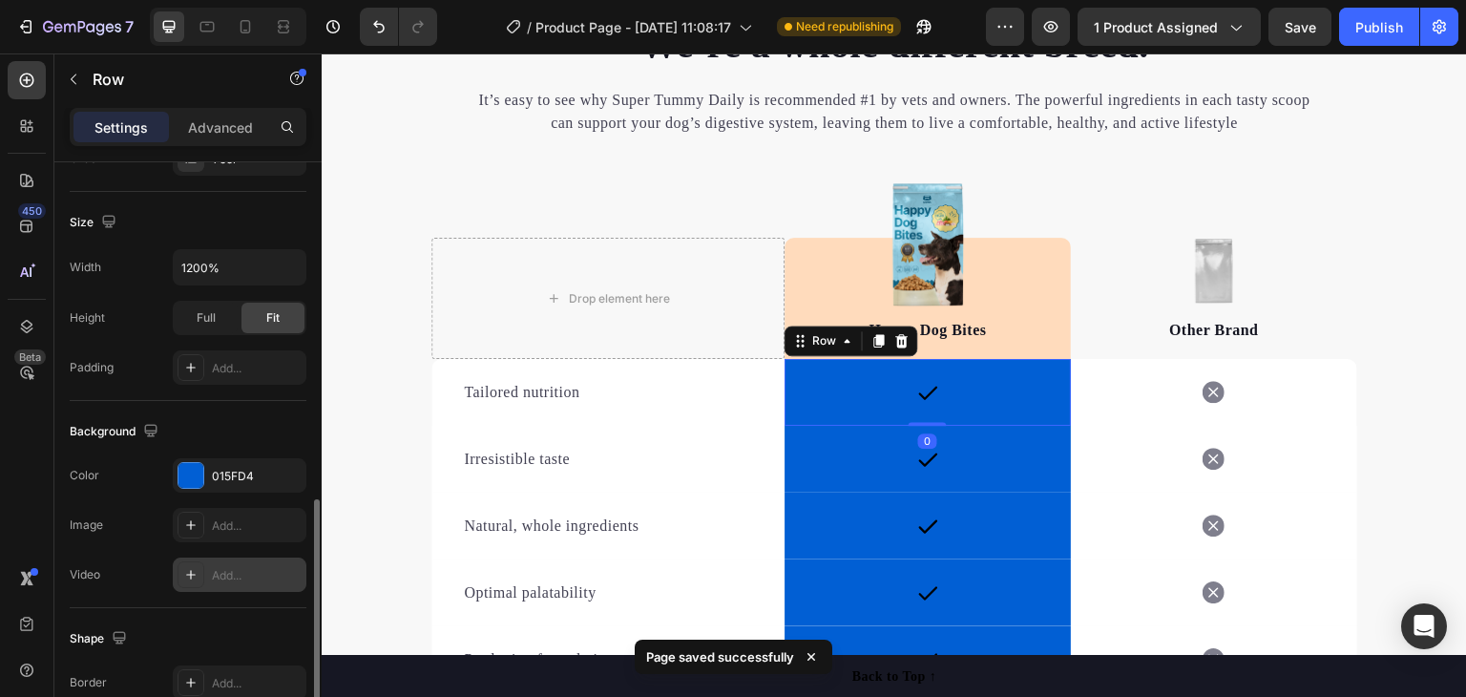
scroll to position [477, 0]
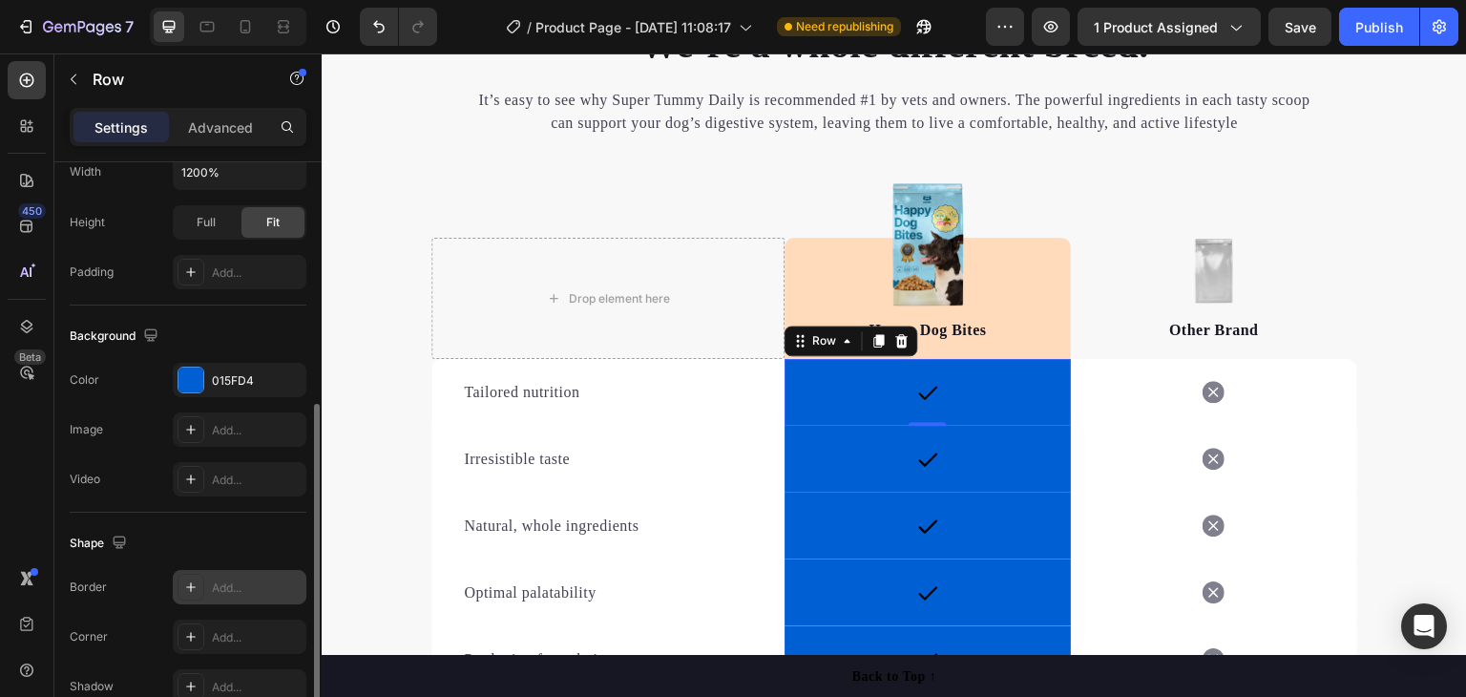
click at [196, 583] on icon at bounding box center [190, 586] width 15 height 15
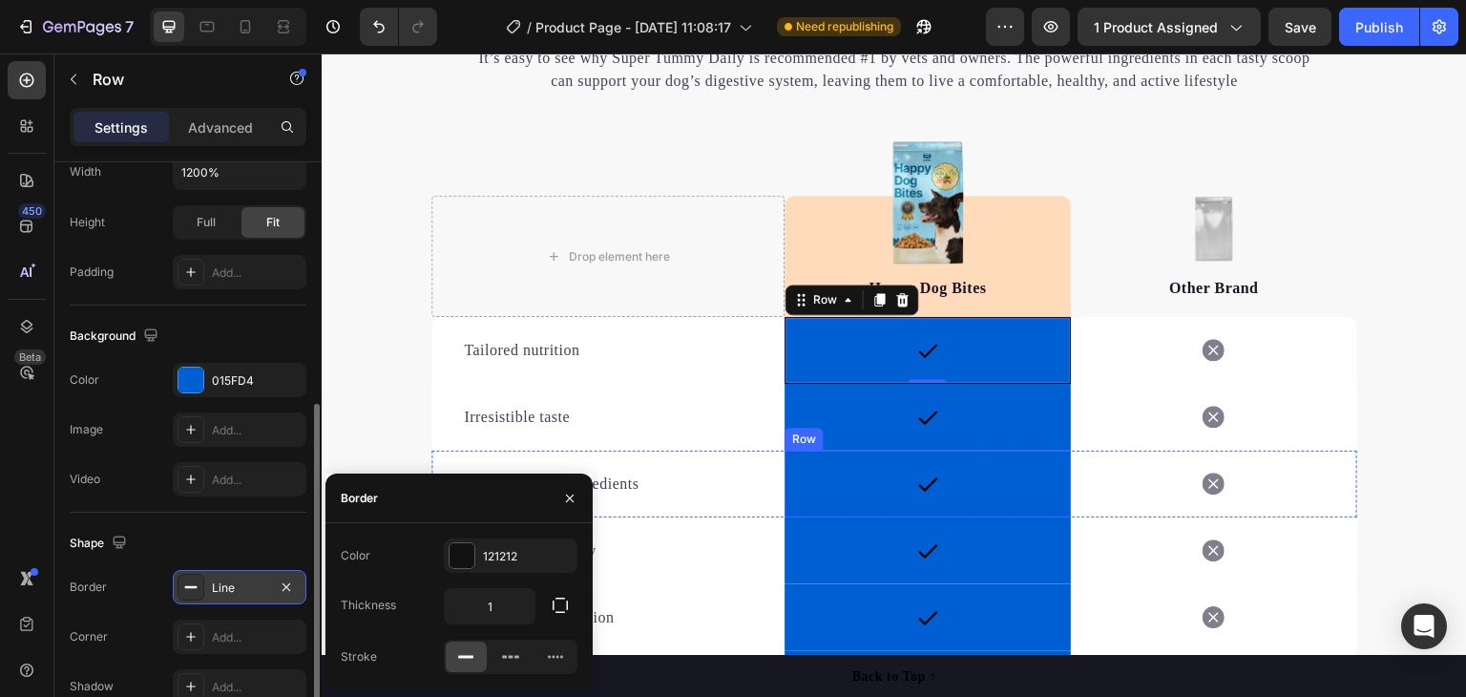
scroll to position [2863, 0]
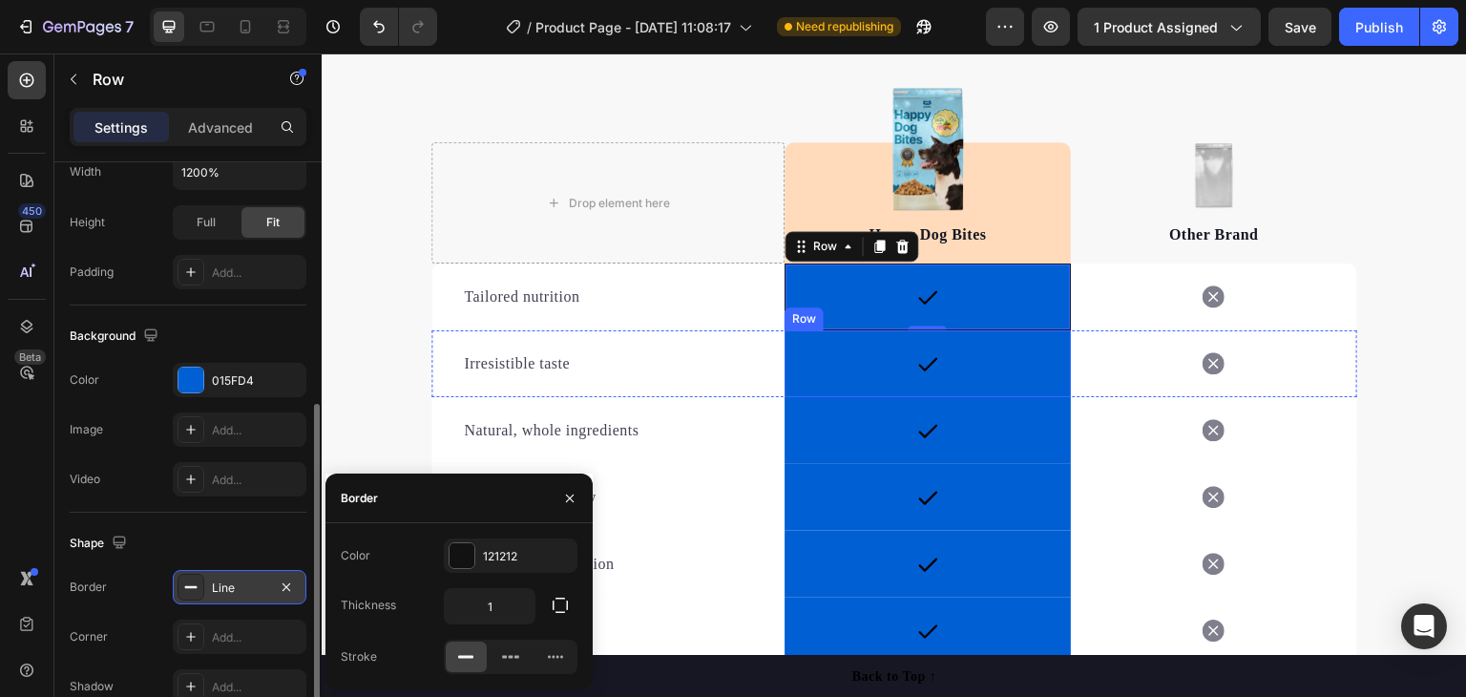
click at [829, 381] on div "Icon Row" at bounding box center [928, 363] width 286 height 67
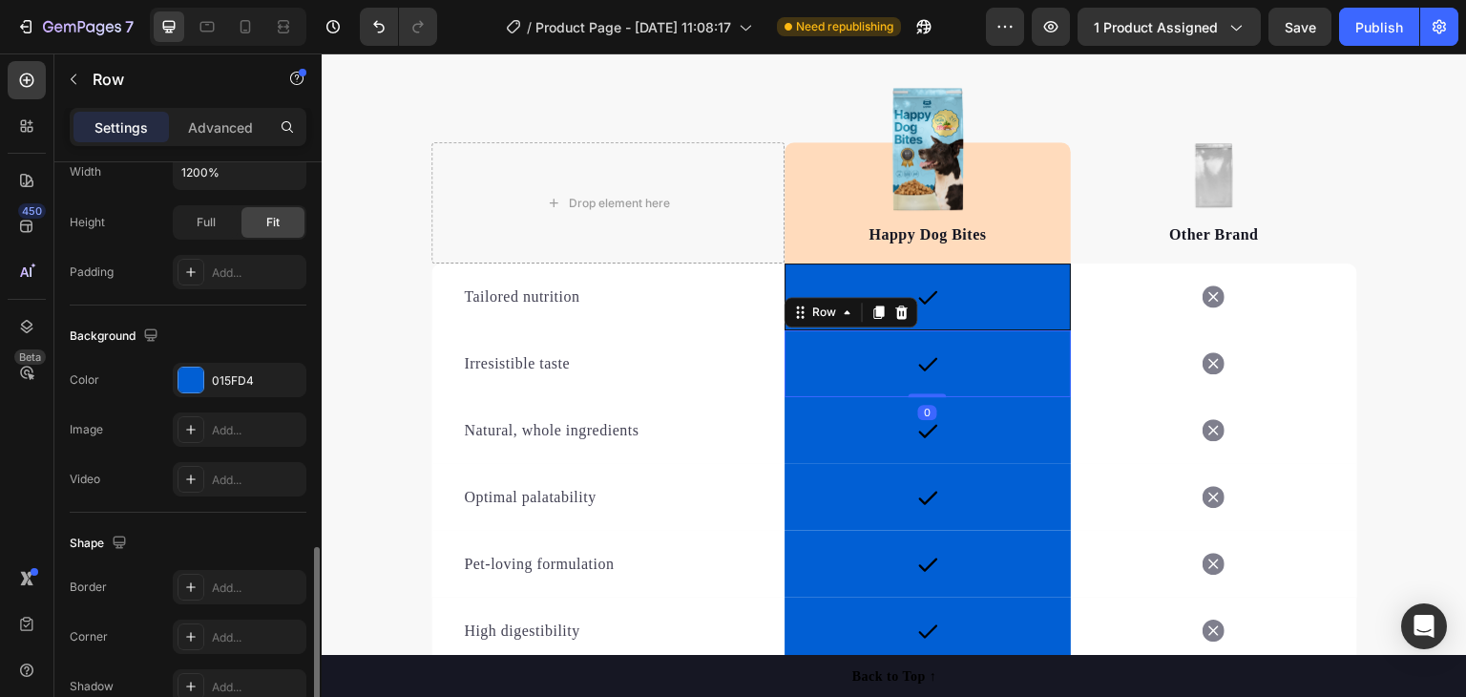
scroll to position [573, 0]
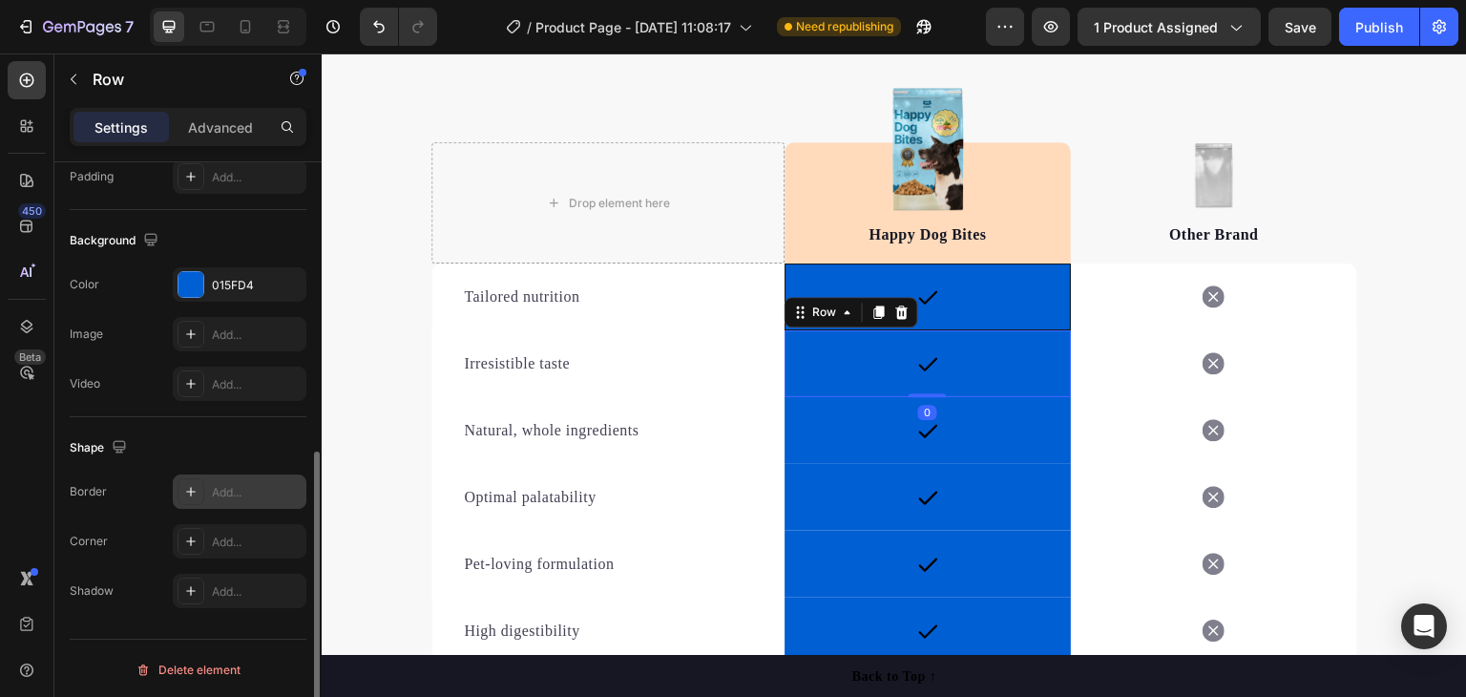
click at [233, 479] on div "Add..." at bounding box center [240, 491] width 134 height 34
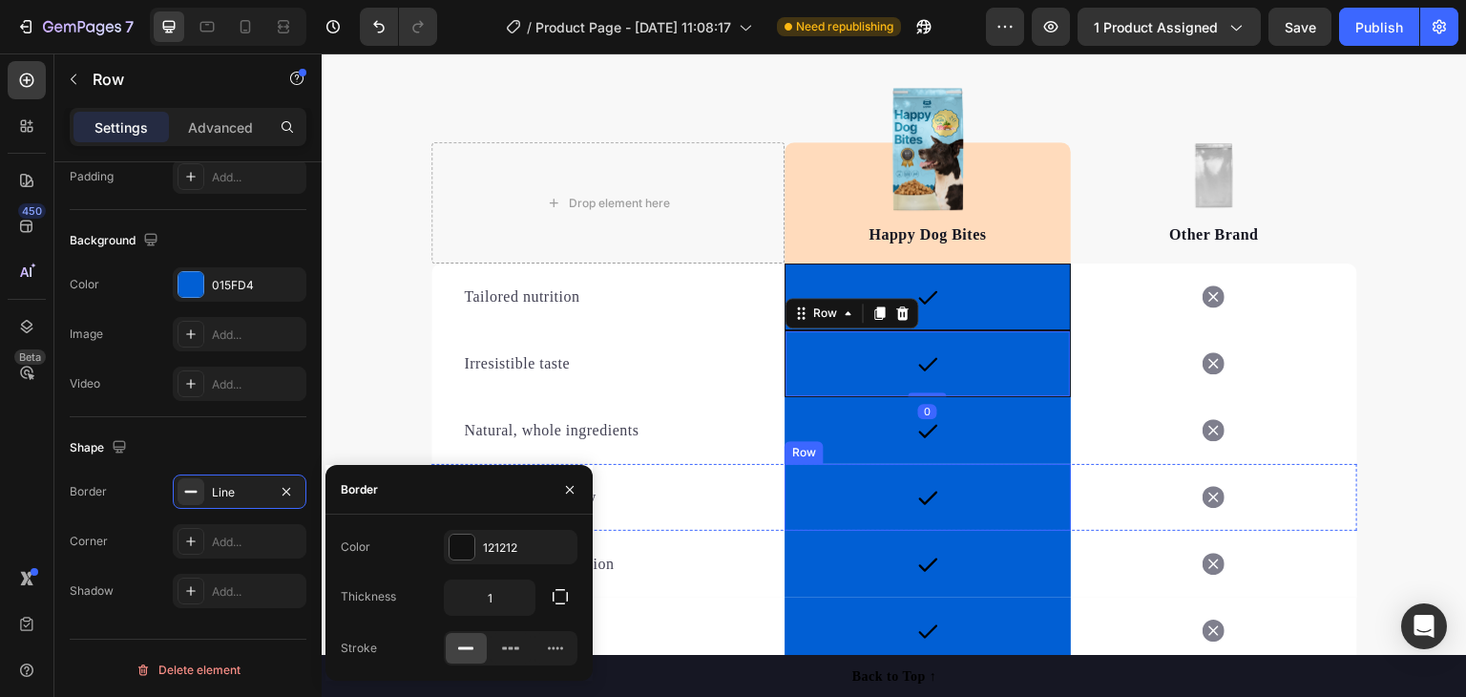
click at [824, 447] on div "Icon Row" at bounding box center [928, 430] width 286 height 67
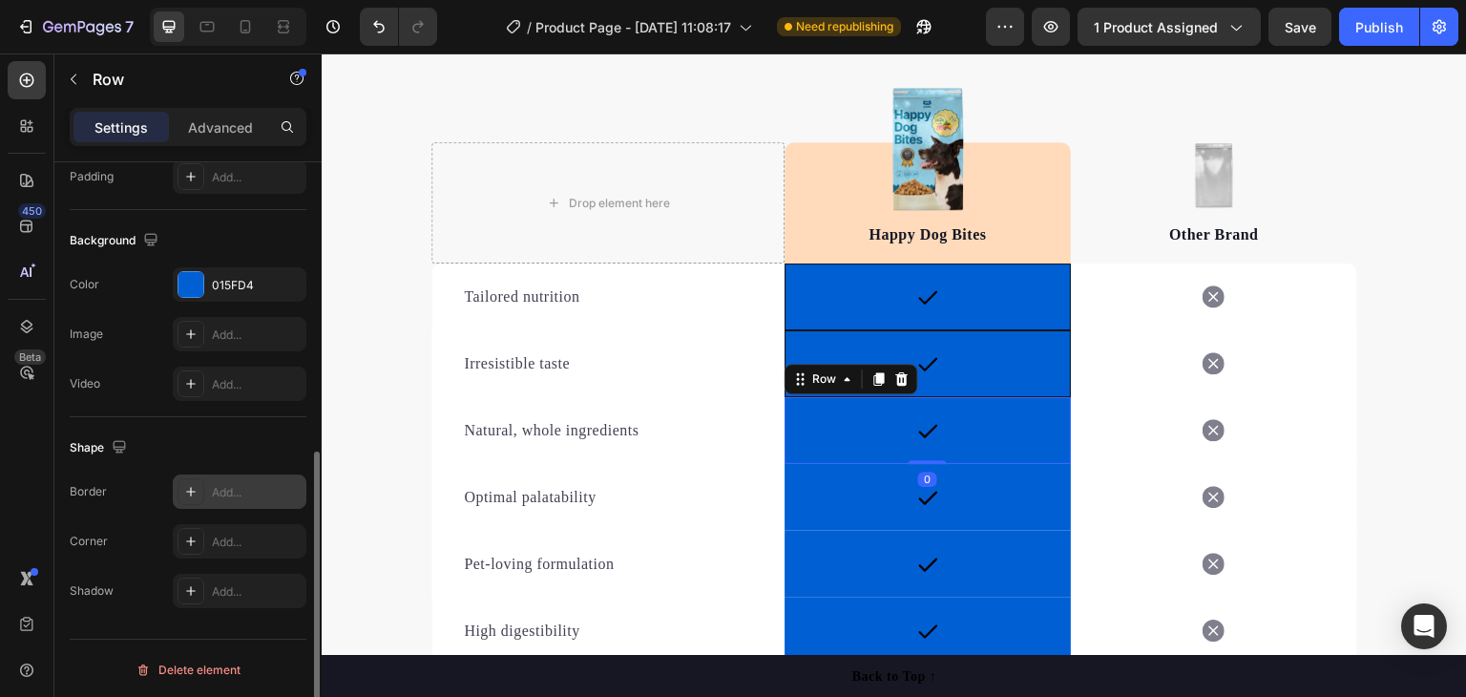
click at [231, 486] on div "Add..." at bounding box center [257, 492] width 90 height 17
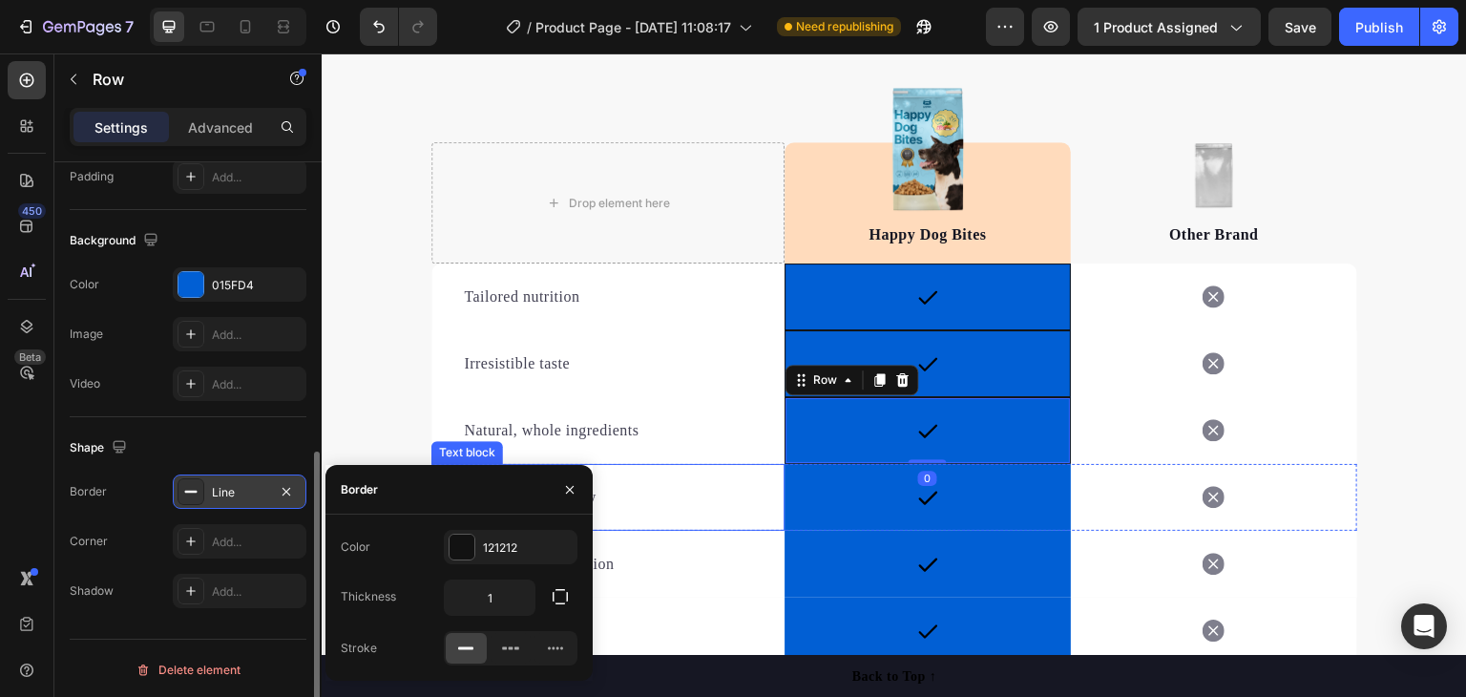
click at [856, 496] on div "Icon Row" at bounding box center [928, 497] width 286 height 67
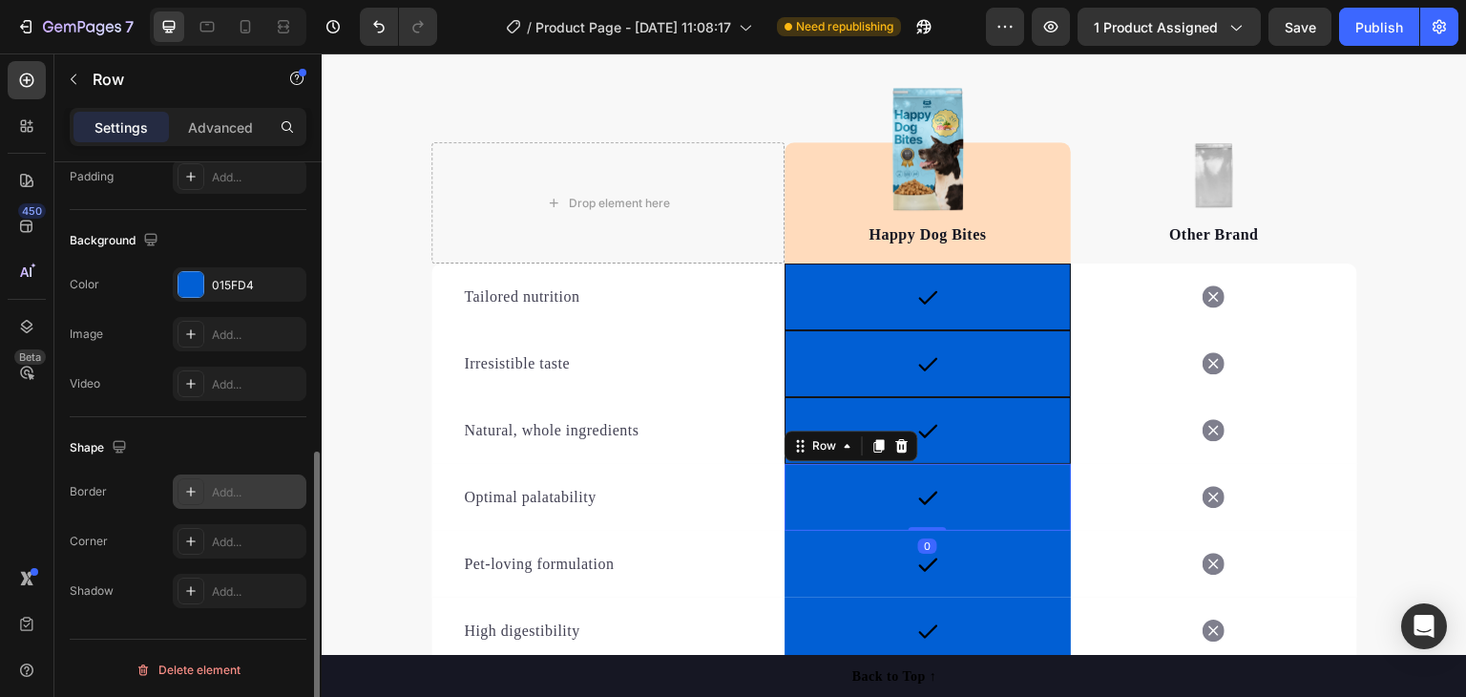
click at [276, 474] on div "Add..." at bounding box center [240, 491] width 134 height 34
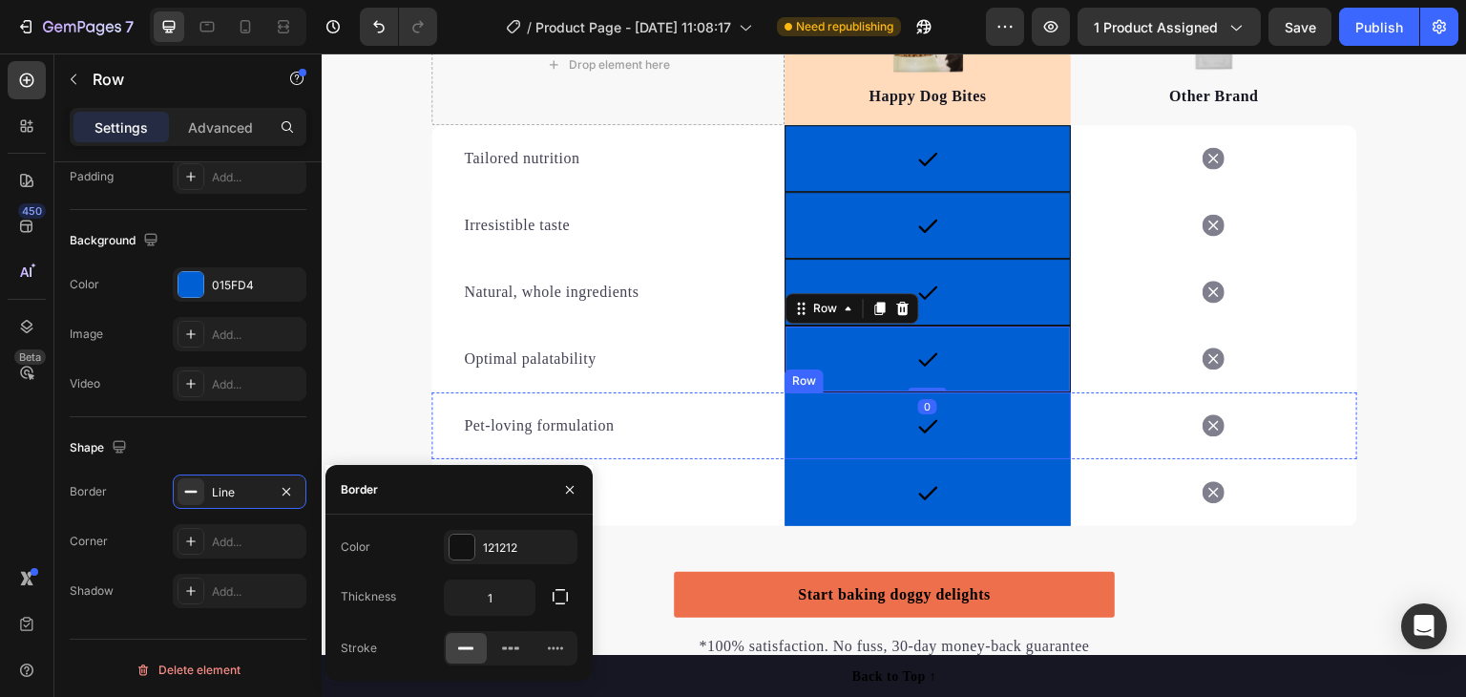
scroll to position [3054, 0]
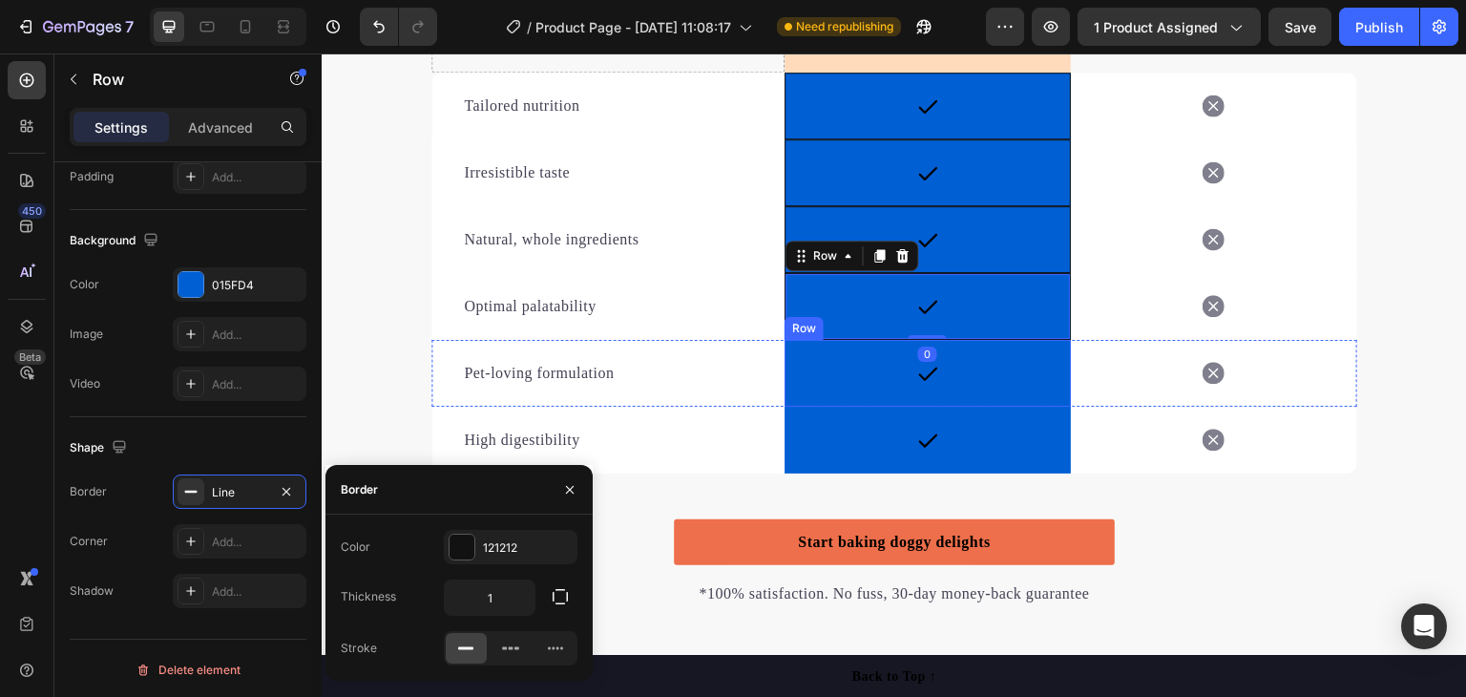
click at [846, 372] on div "Icon Row" at bounding box center [928, 373] width 286 height 67
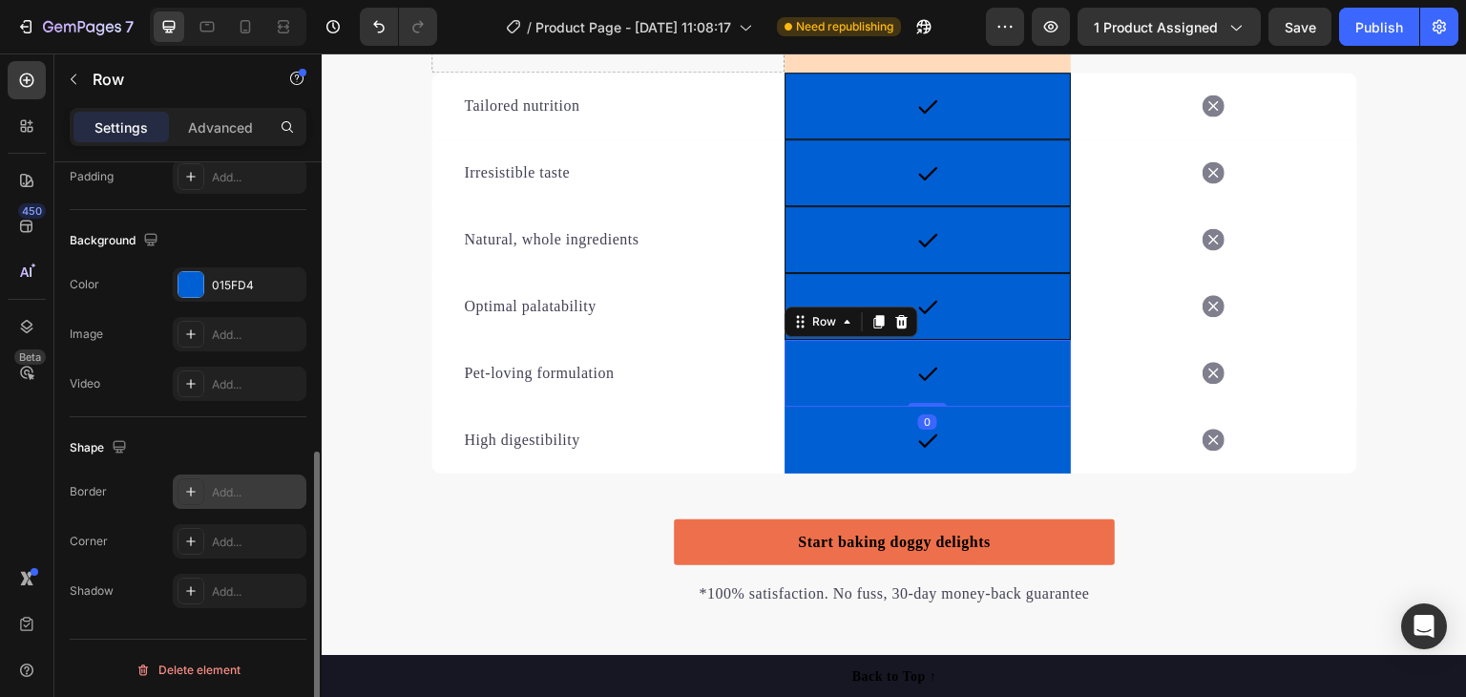
click at [220, 475] on div "Add..." at bounding box center [240, 491] width 134 height 34
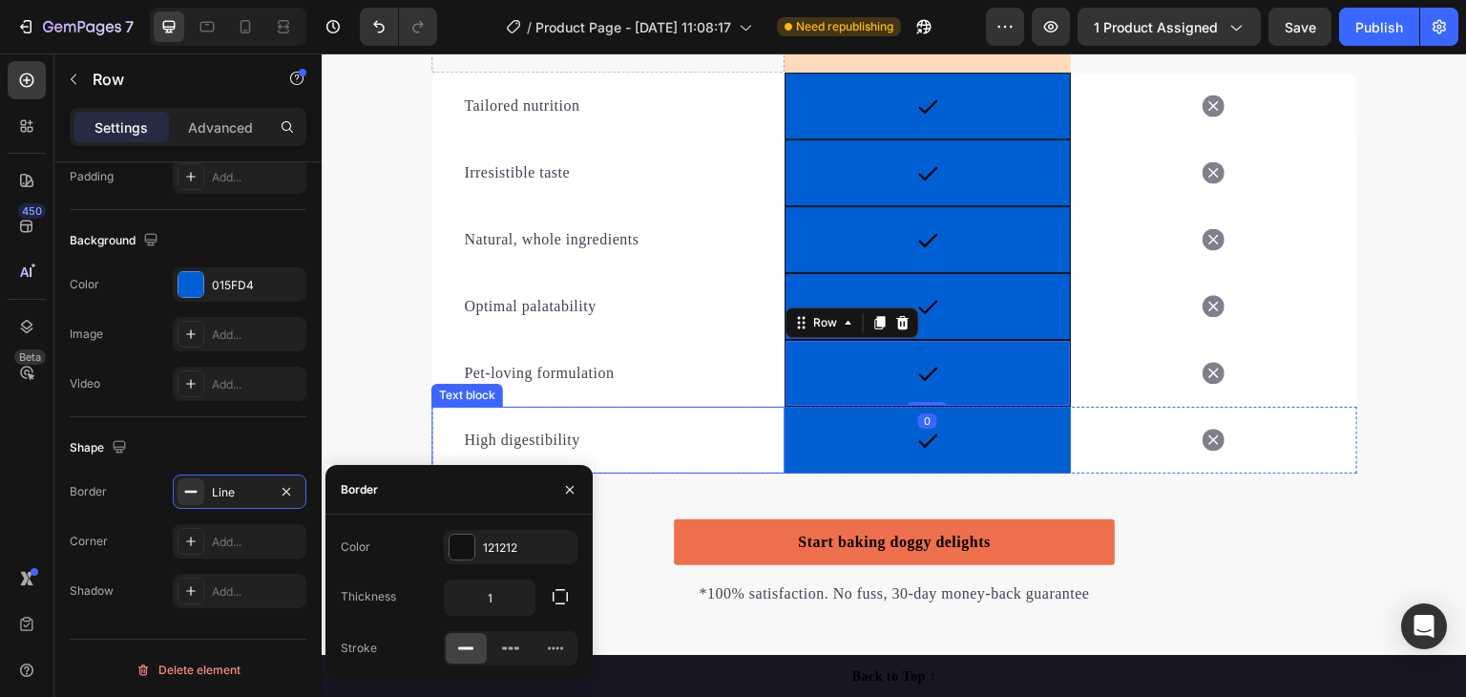
click at [815, 438] on div "Icon Row" at bounding box center [928, 440] width 286 height 67
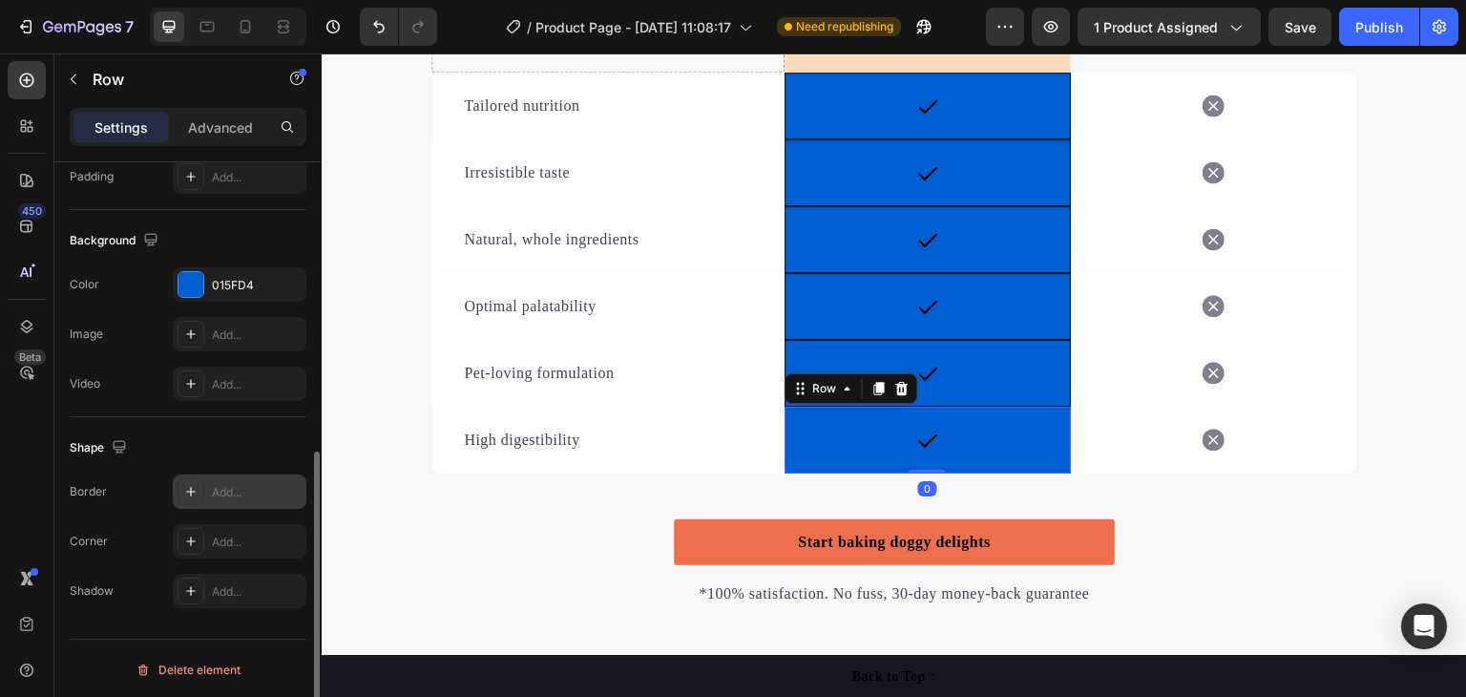
click at [254, 484] on div "Add..." at bounding box center [257, 492] width 90 height 17
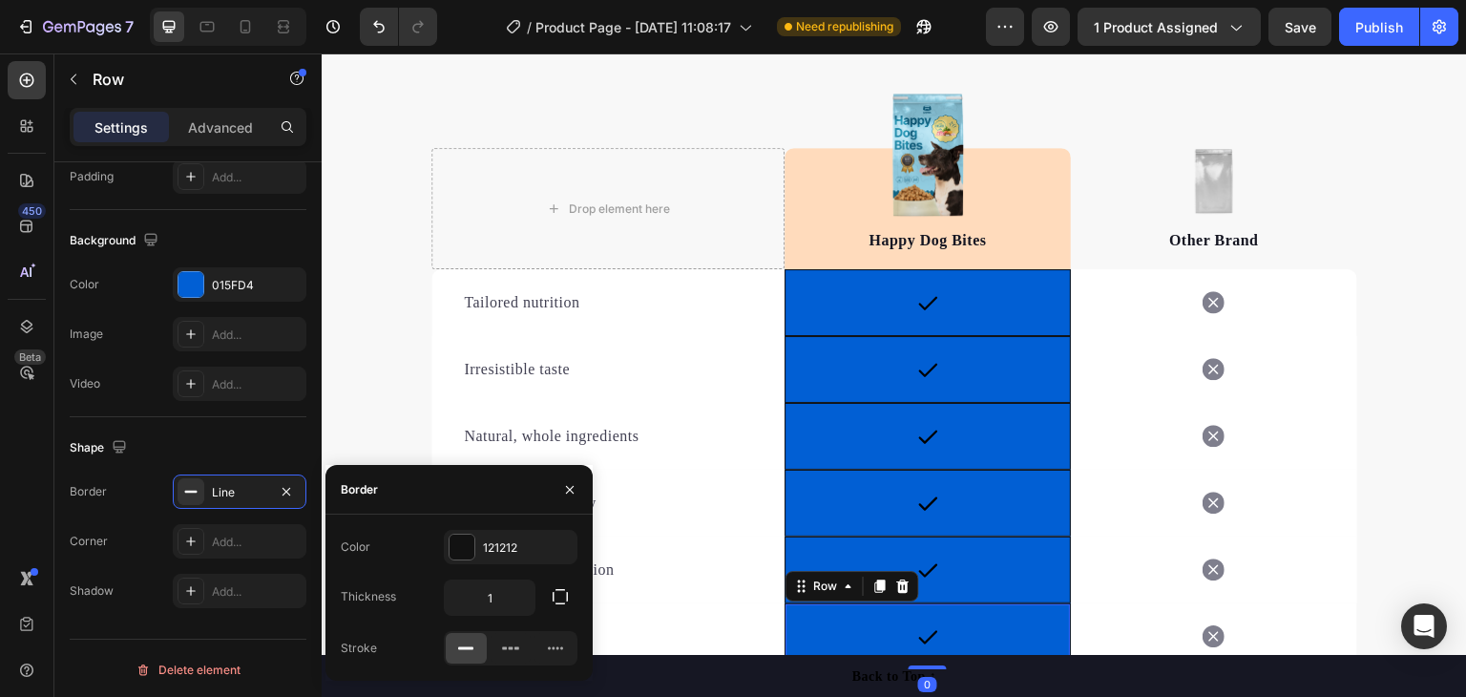
scroll to position [2768, 0]
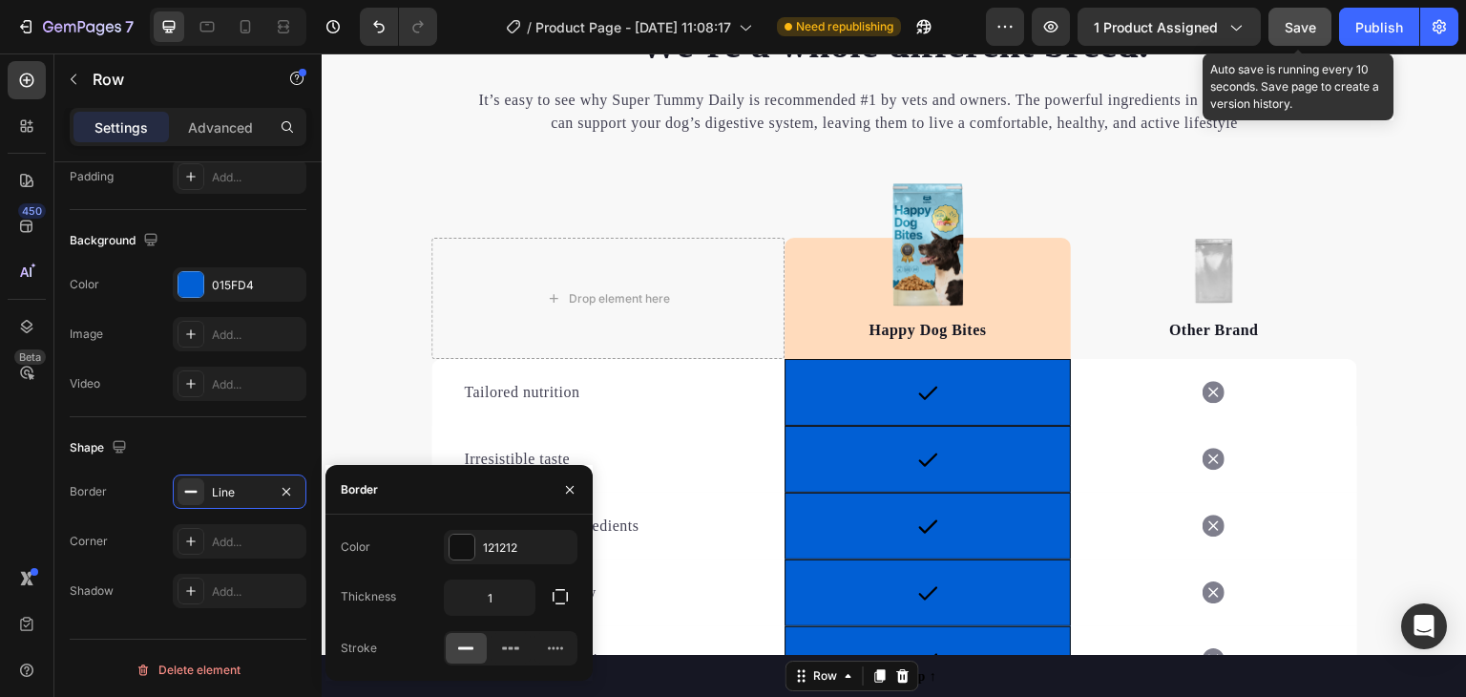
drag, startPoint x: 1295, startPoint y: 24, endPoint x: 1329, endPoint y: 51, distance: 42.8
click at [1295, 24] on span "Save" at bounding box center [1300, 27] width 31 height 16
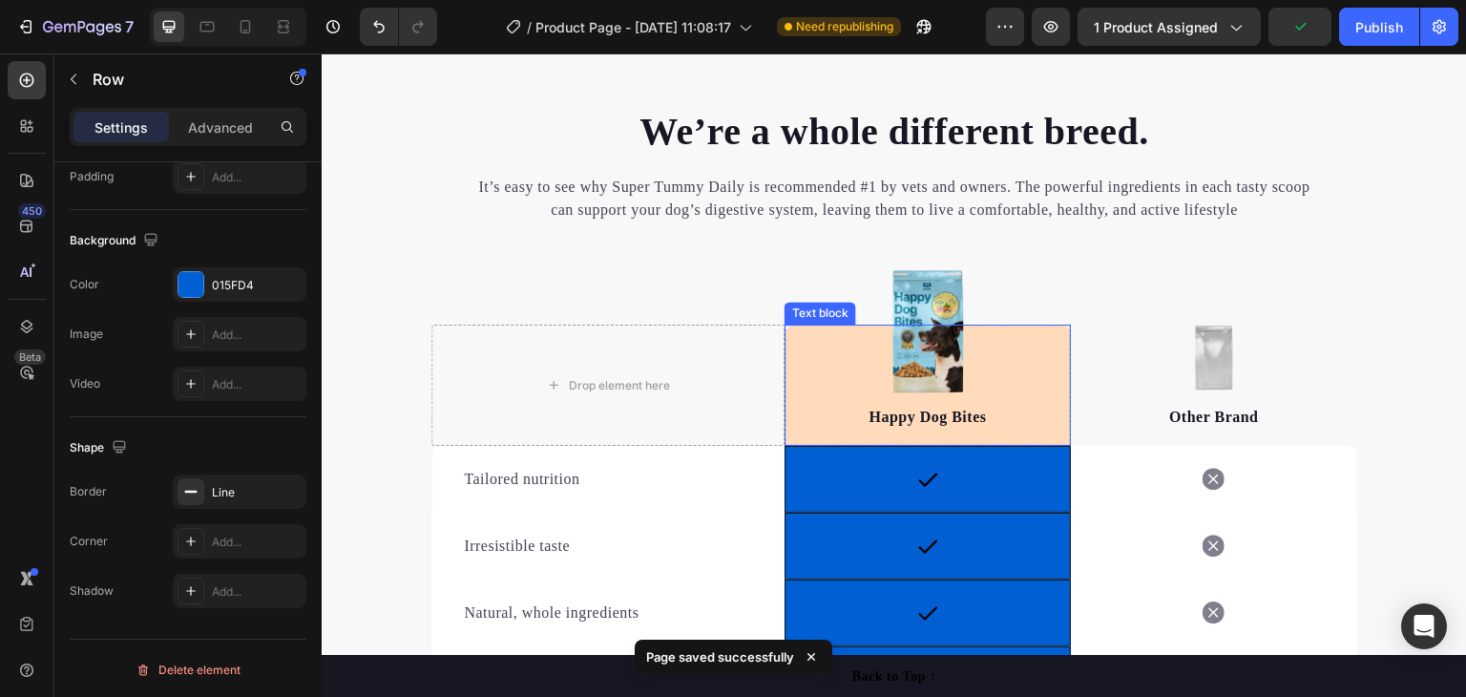
scroll to position [2672, 0]
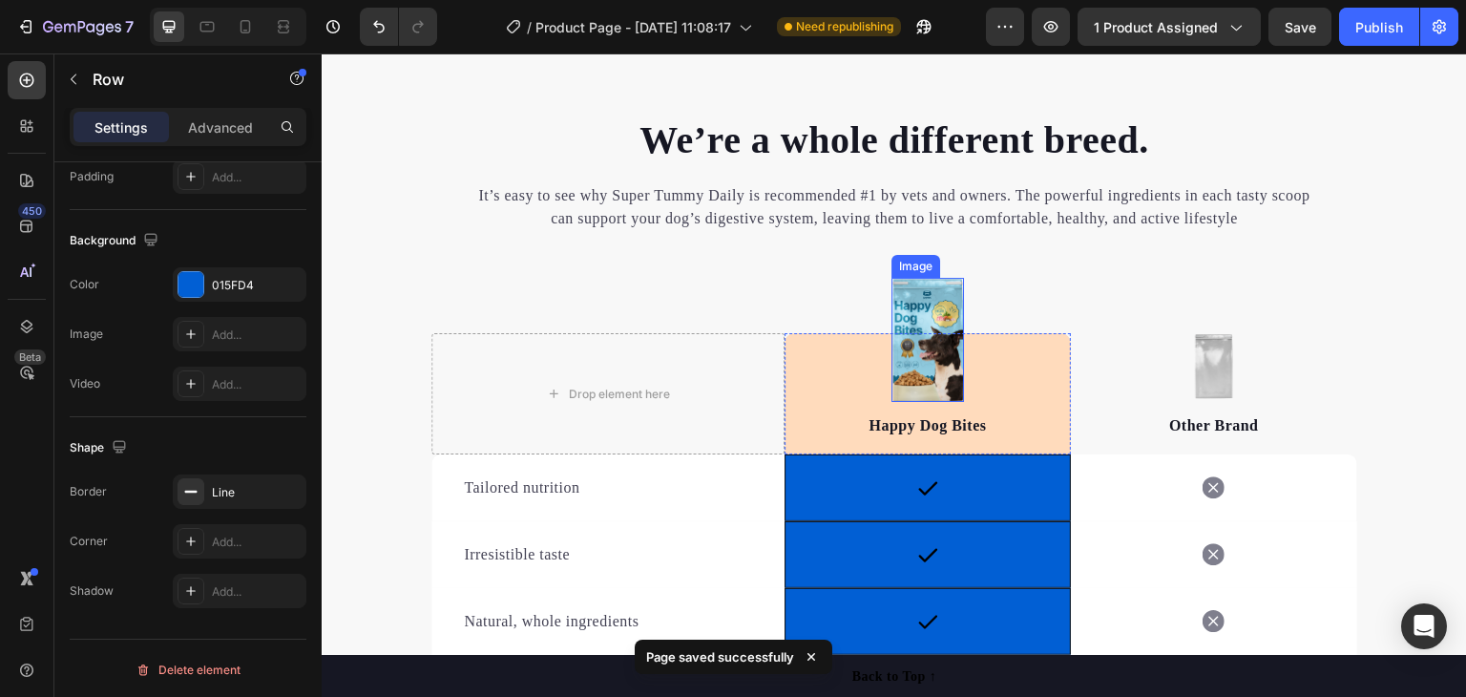
click at [933, 316] on img at bounding box center [927, 340] width 73 height 124
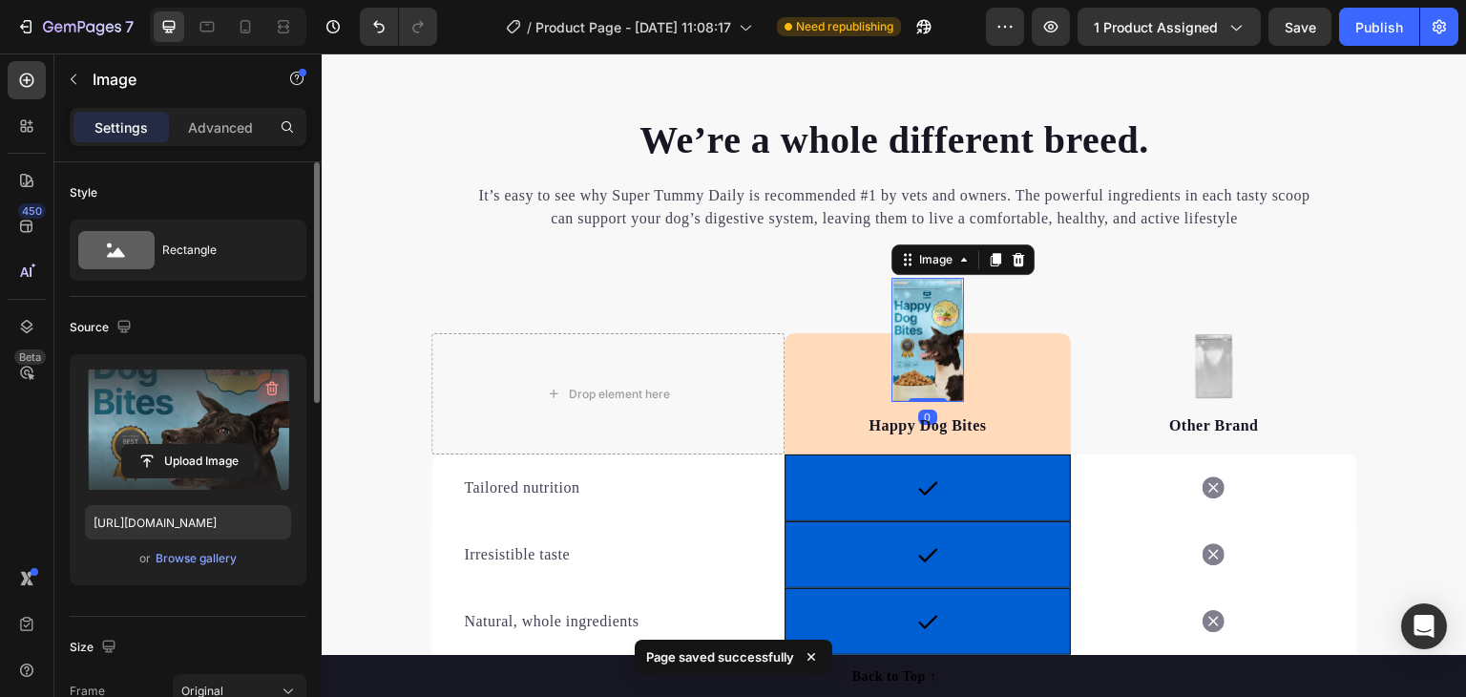
click at [274, 385] on icon "button" at bounding box center [271, 388] width 19 height 19
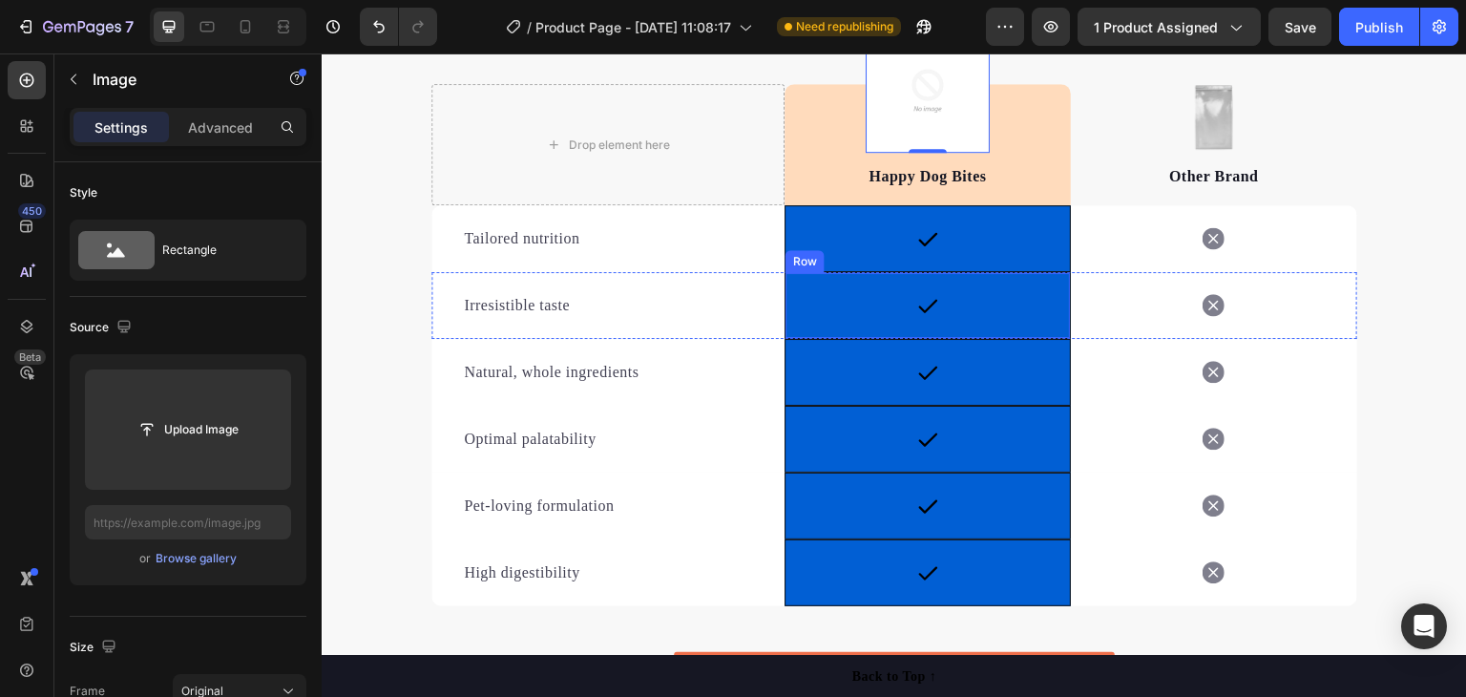
scroll to position [2959, 0]
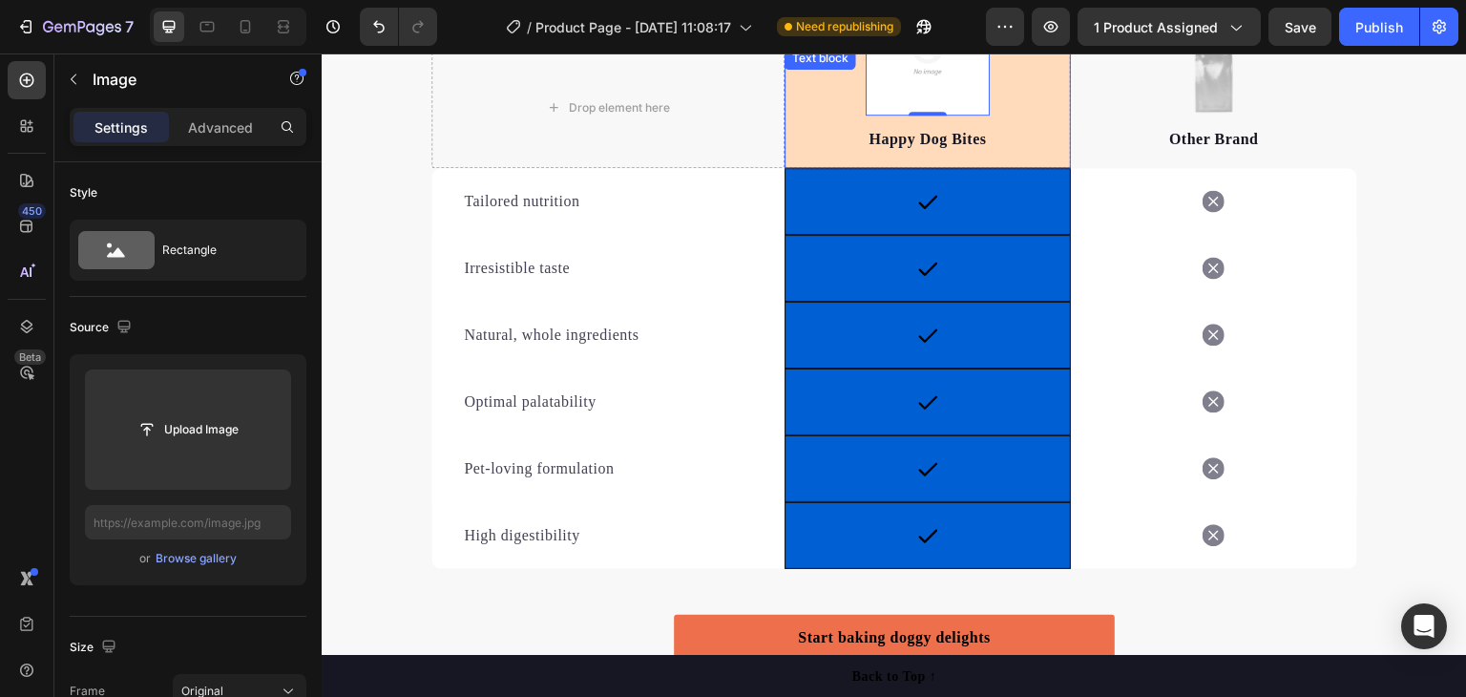
click at [1034, 119] on div "Happy Dog Bites Text block" at bounding box center [928, 107] width 286 height 121
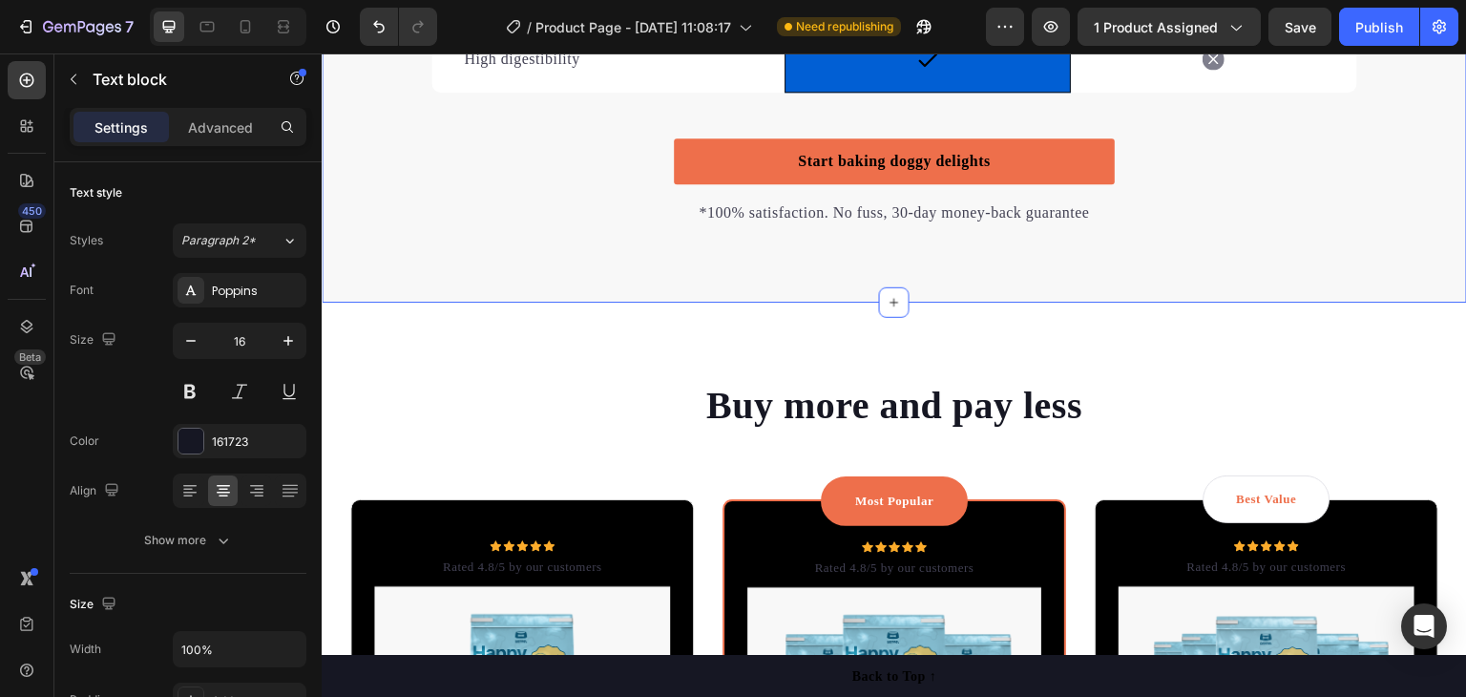
scroll to position [3436, 0]
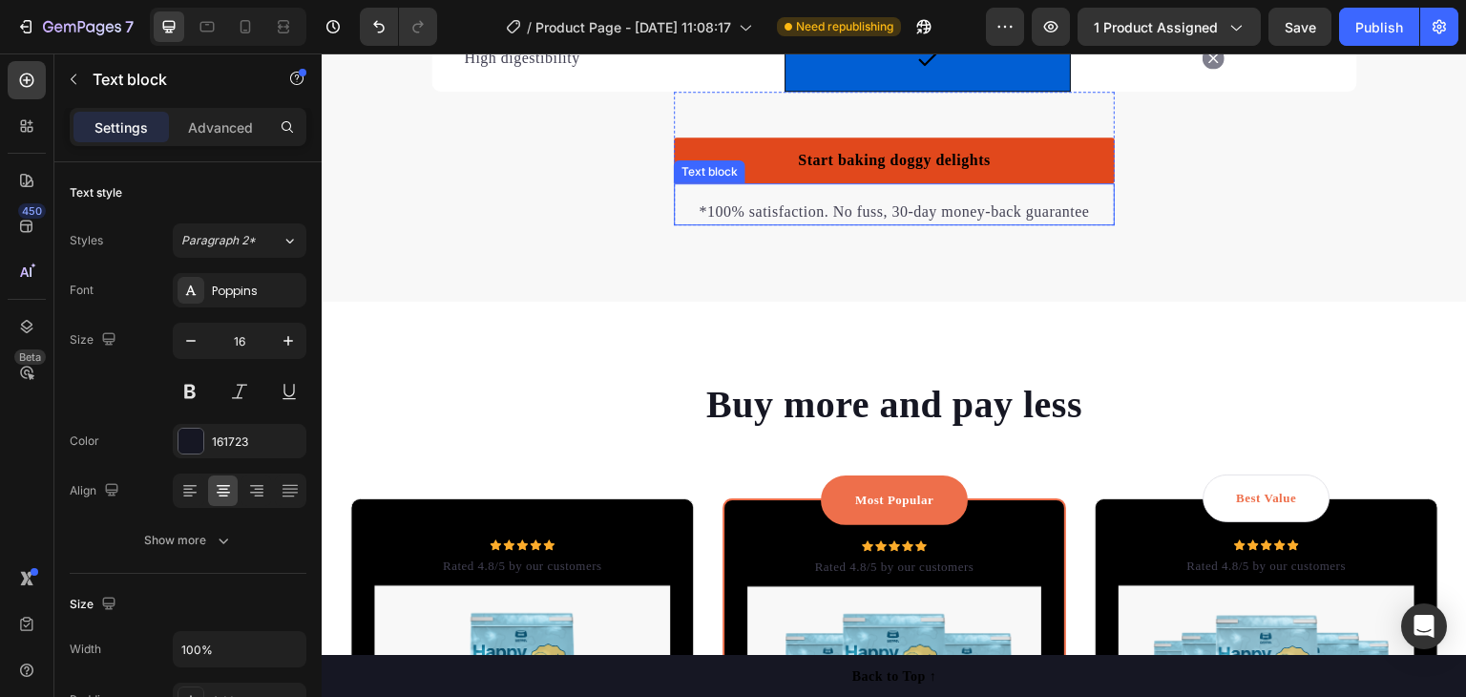
click at [1019, 148] on link "Start baking doggy delights" at bounding box center [894, 160] width 441 height 46
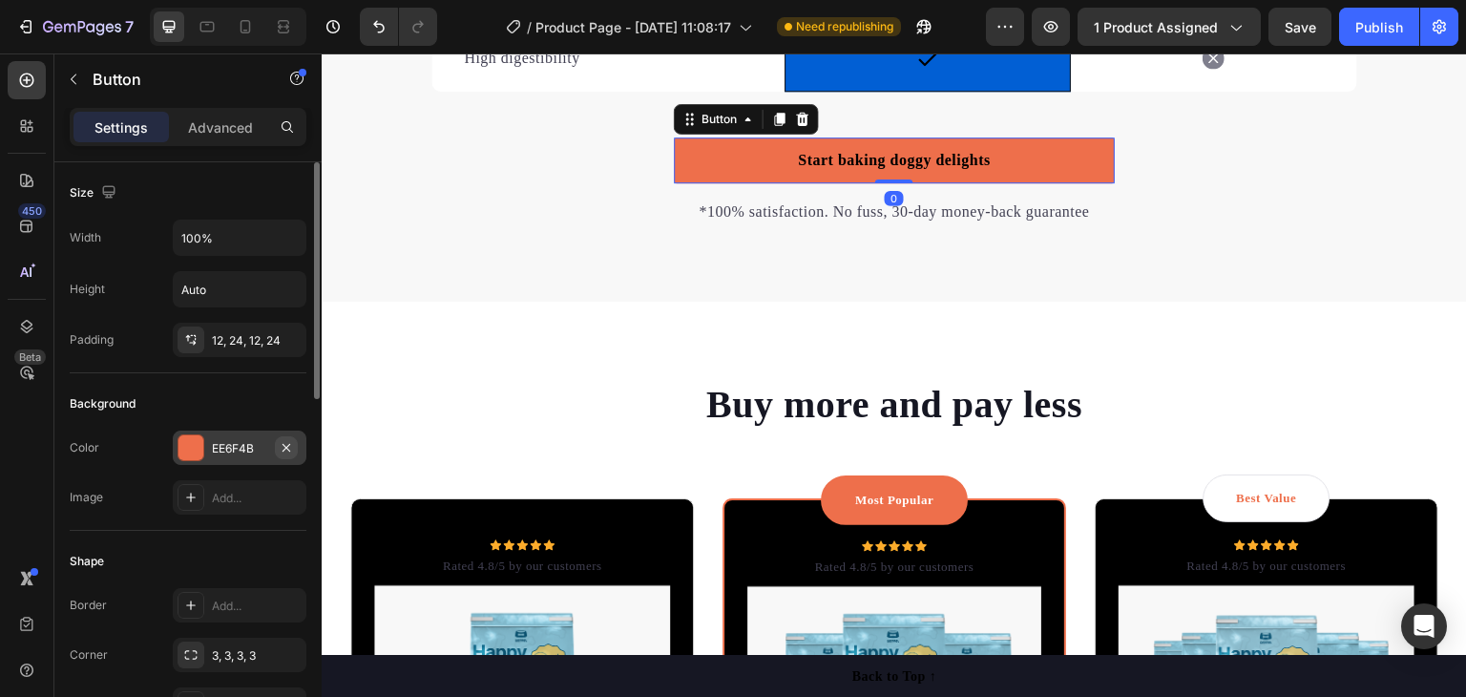
click at [280, 440] on icon "button" at bounding box center [286, 447] width 15 height 15
click at [220, 442] on div "EE6F4B" at bounding box center [239, 448] width 55 height 17
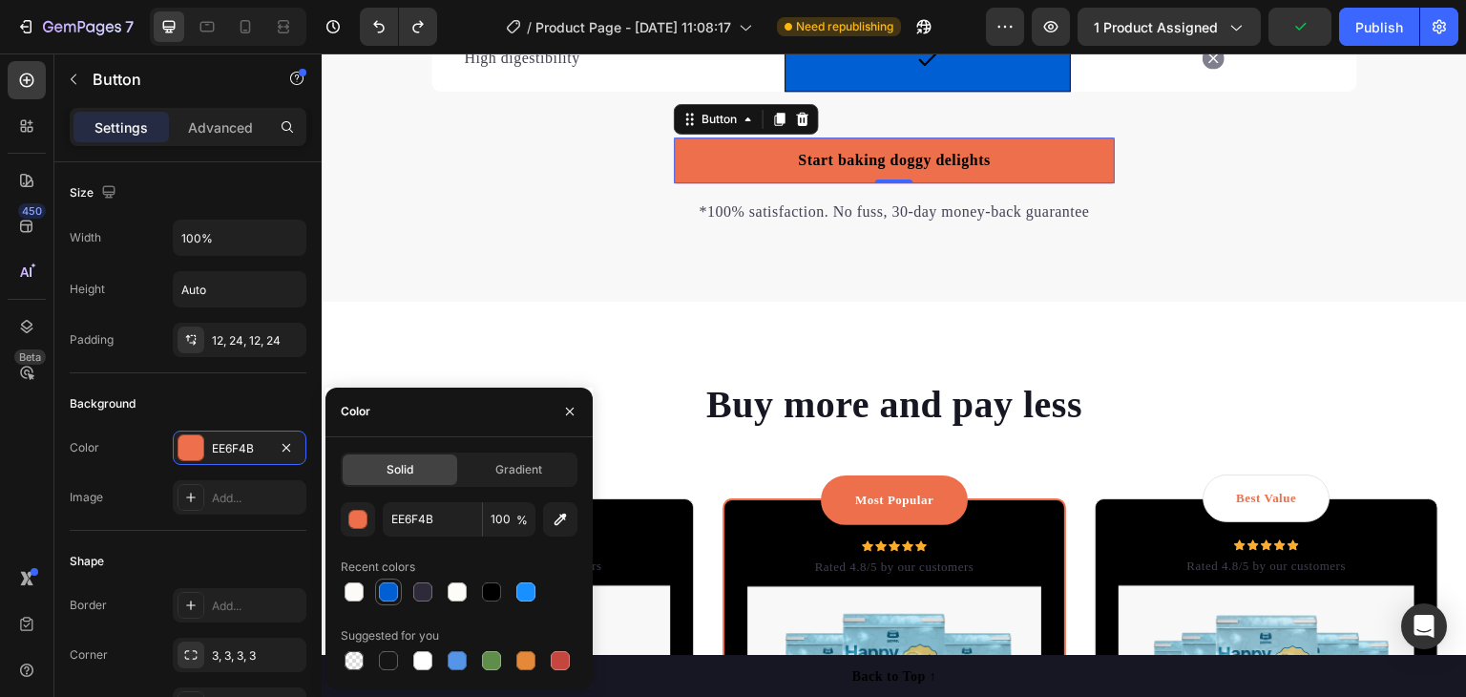
click at [384, 589] on div at bounding box center [388, 591] width 19 height 19
type input "015FD4"
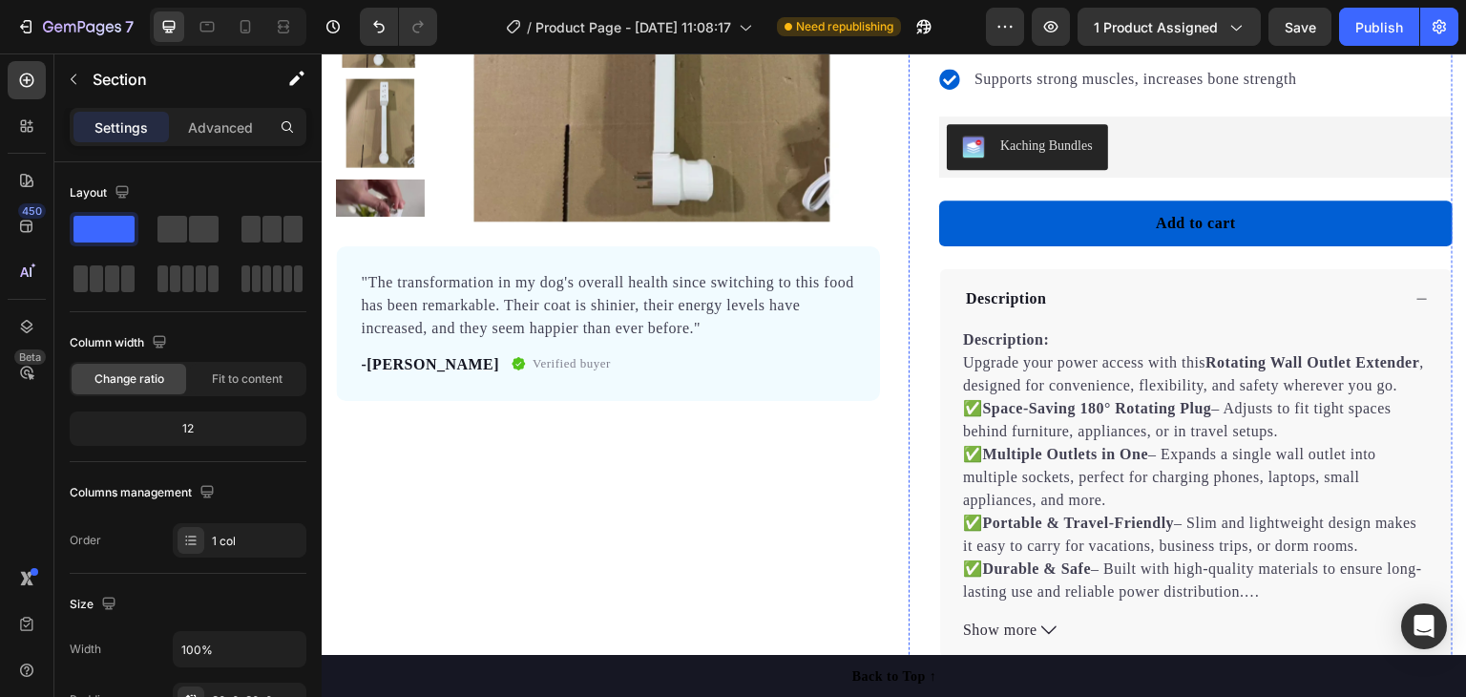
scroll to position [0, 0]
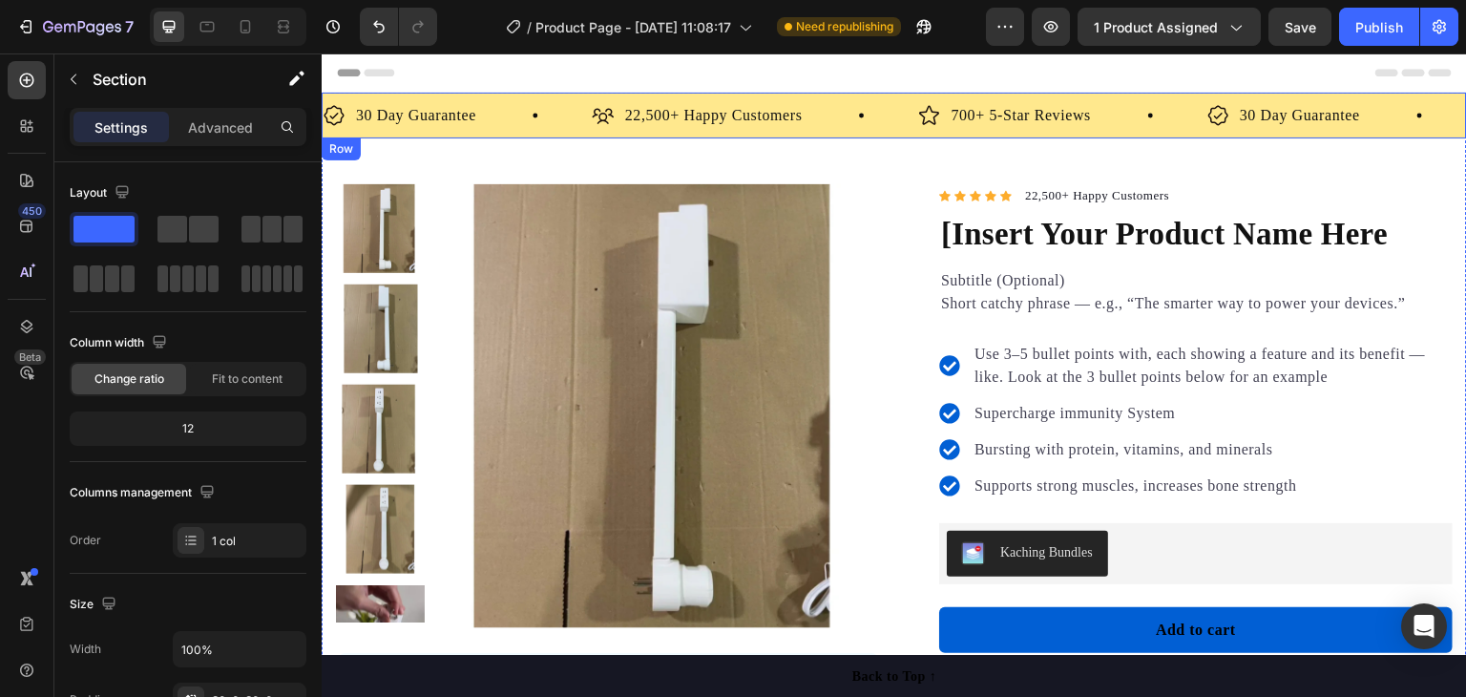
click at [490, 100] on div "30 Day Guarantee Item List 22,500+ Happy Customers Item List 700+ 5-Star Review…" at bounding box center [894, 116] width 1145 height 46
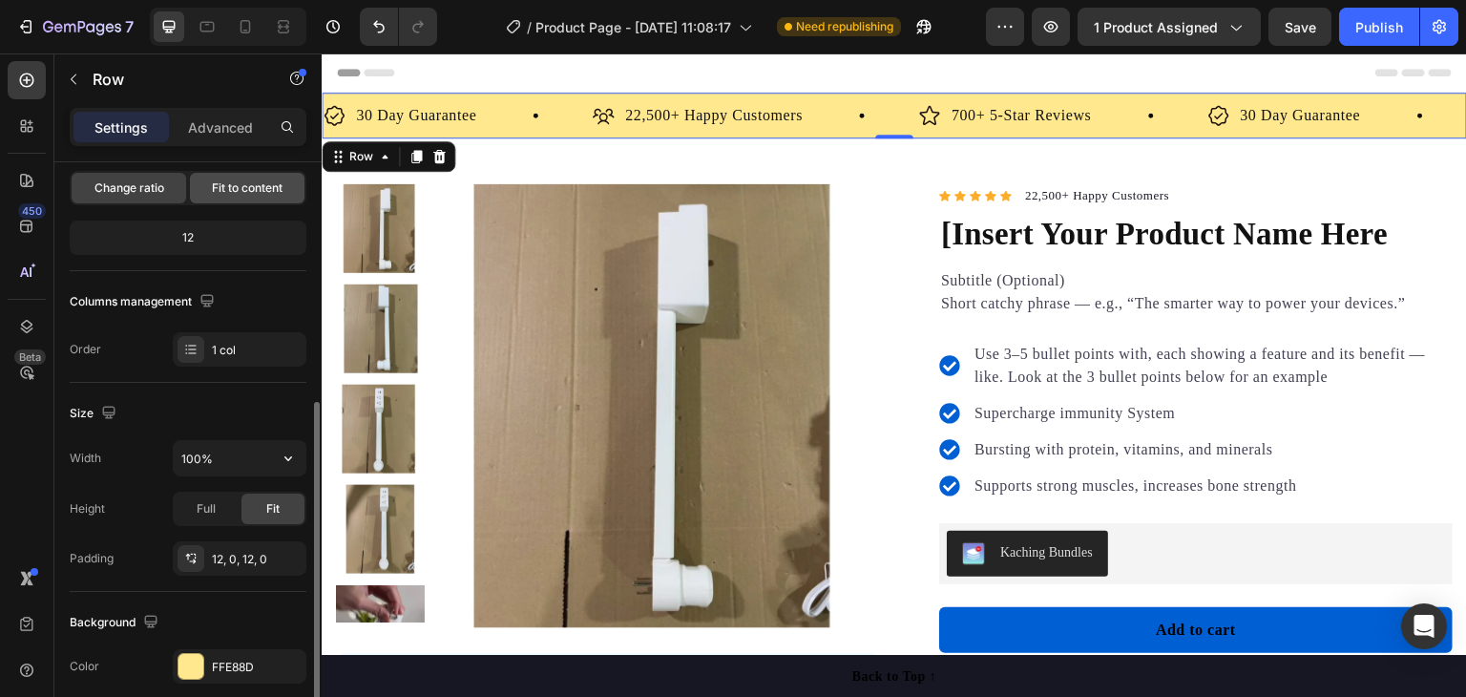
scroll to position [286, 0]
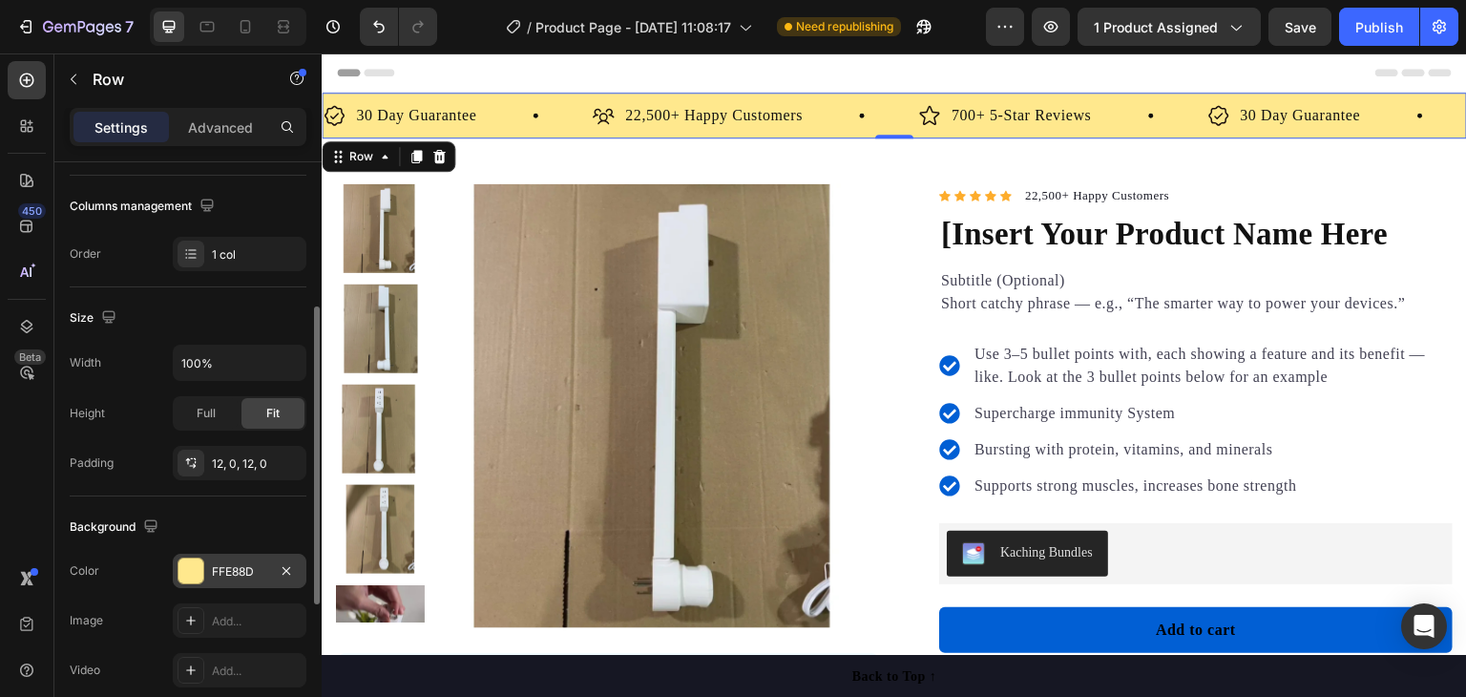
click at [231, 572] on div "FFE88D" at bounding box center [239, 571] width 55 height 17
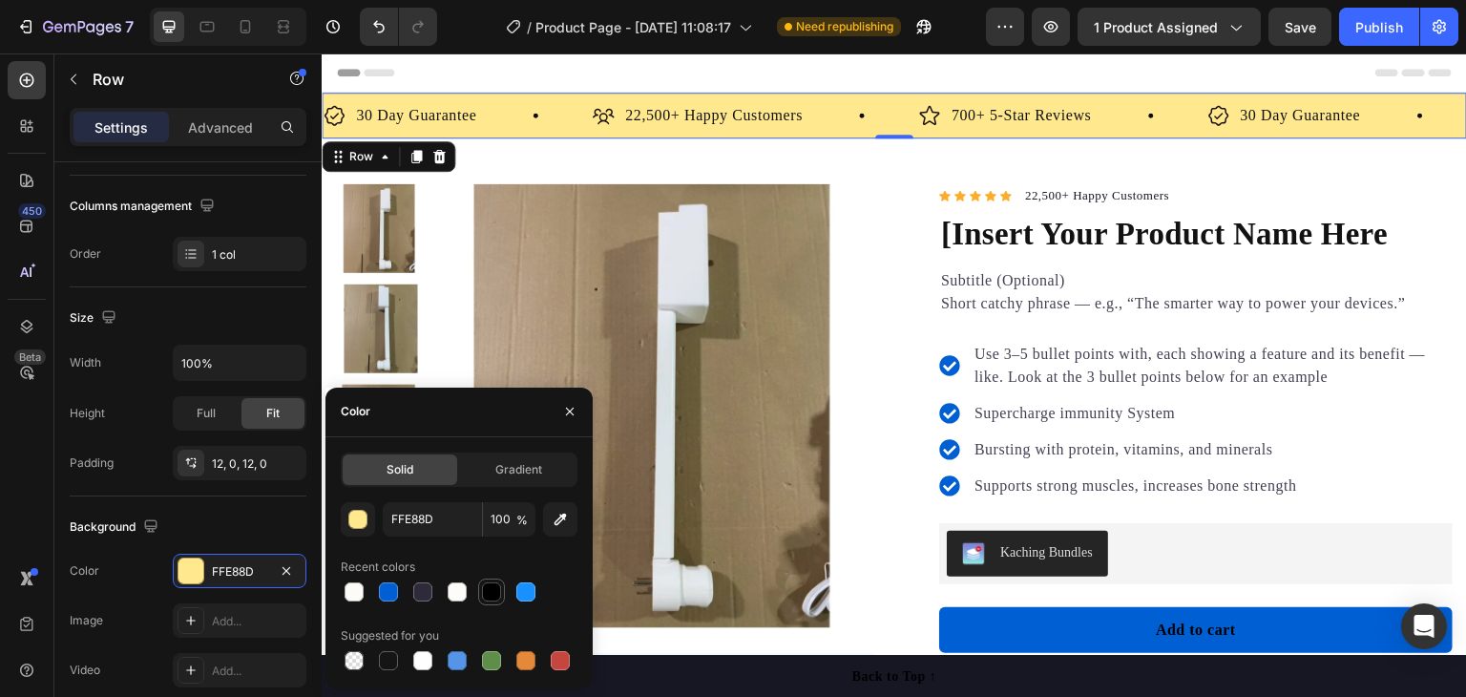
click at [487, 594] on div at bounding box center [491, 591] width 19 height 19
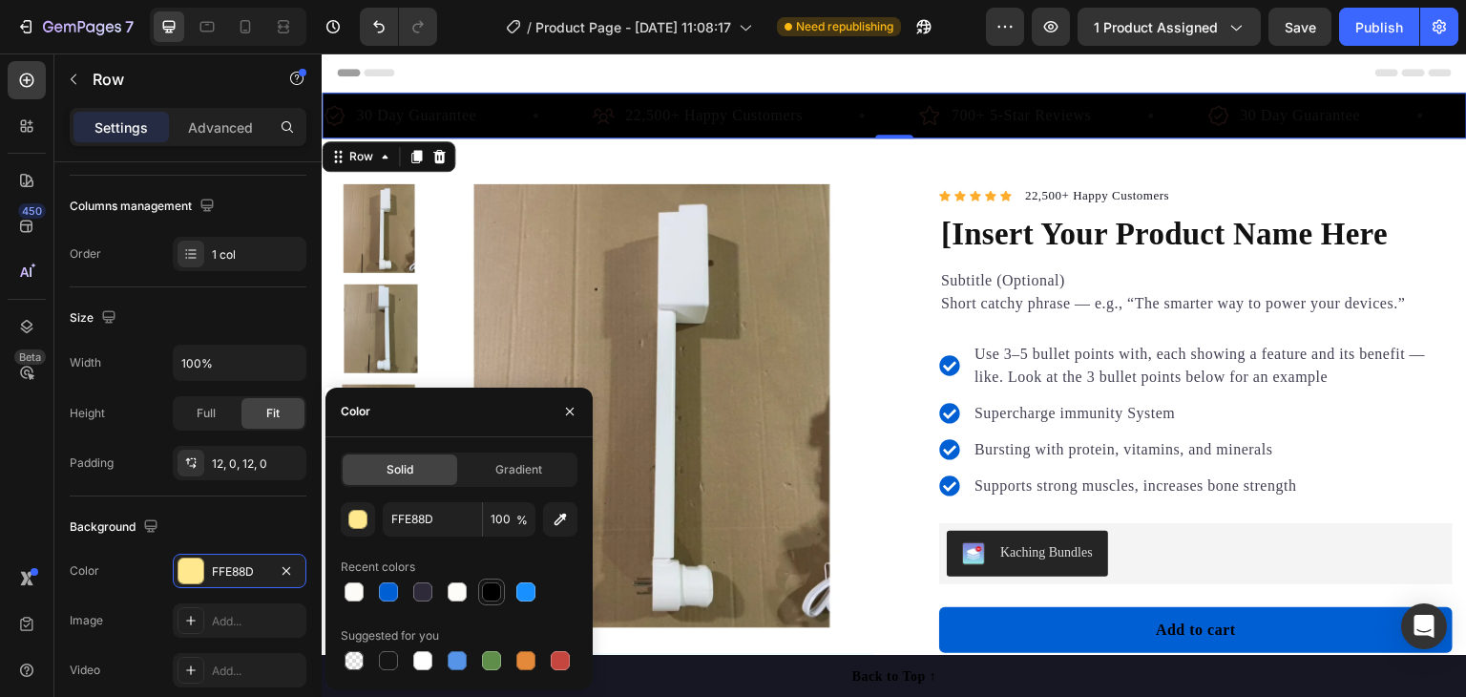
type input "000000"
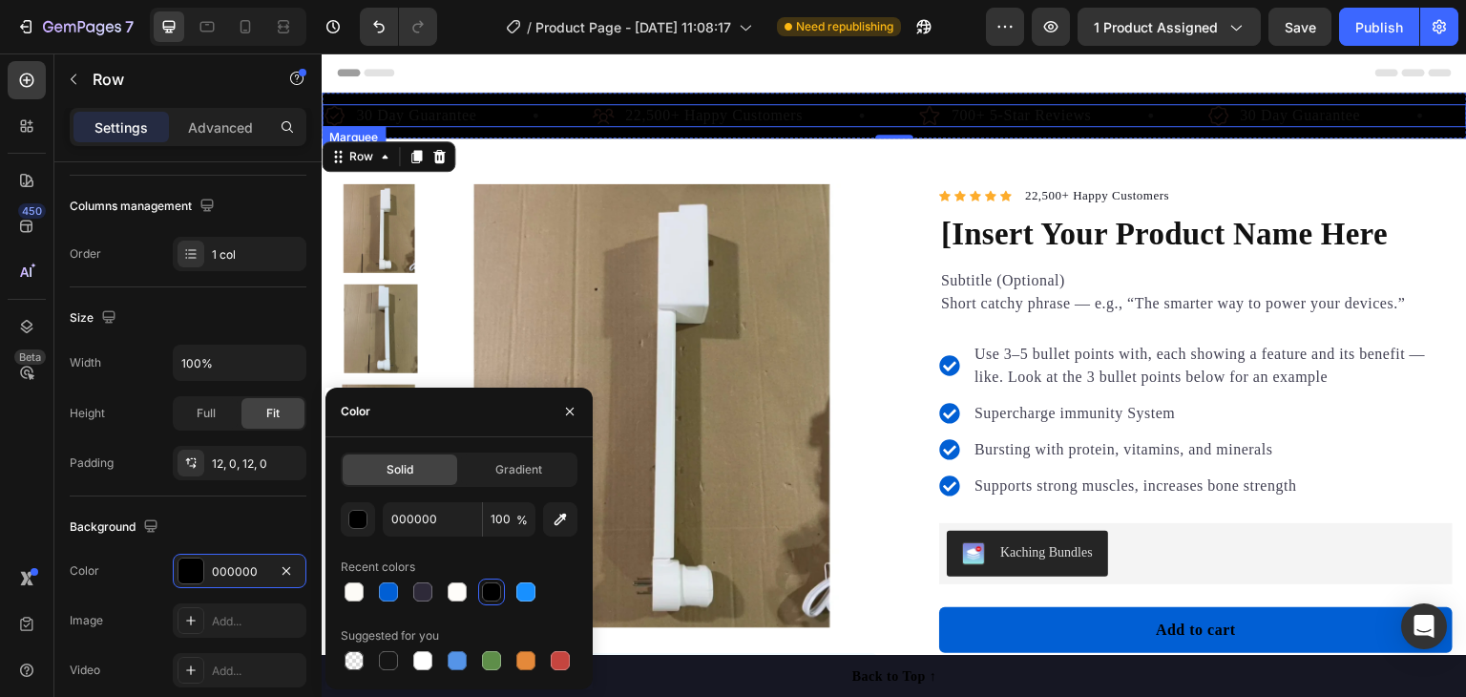
click at [508, 110] on div "30 Day Guarantee Item List" at bounding box center [457, 115] width 269 height 23
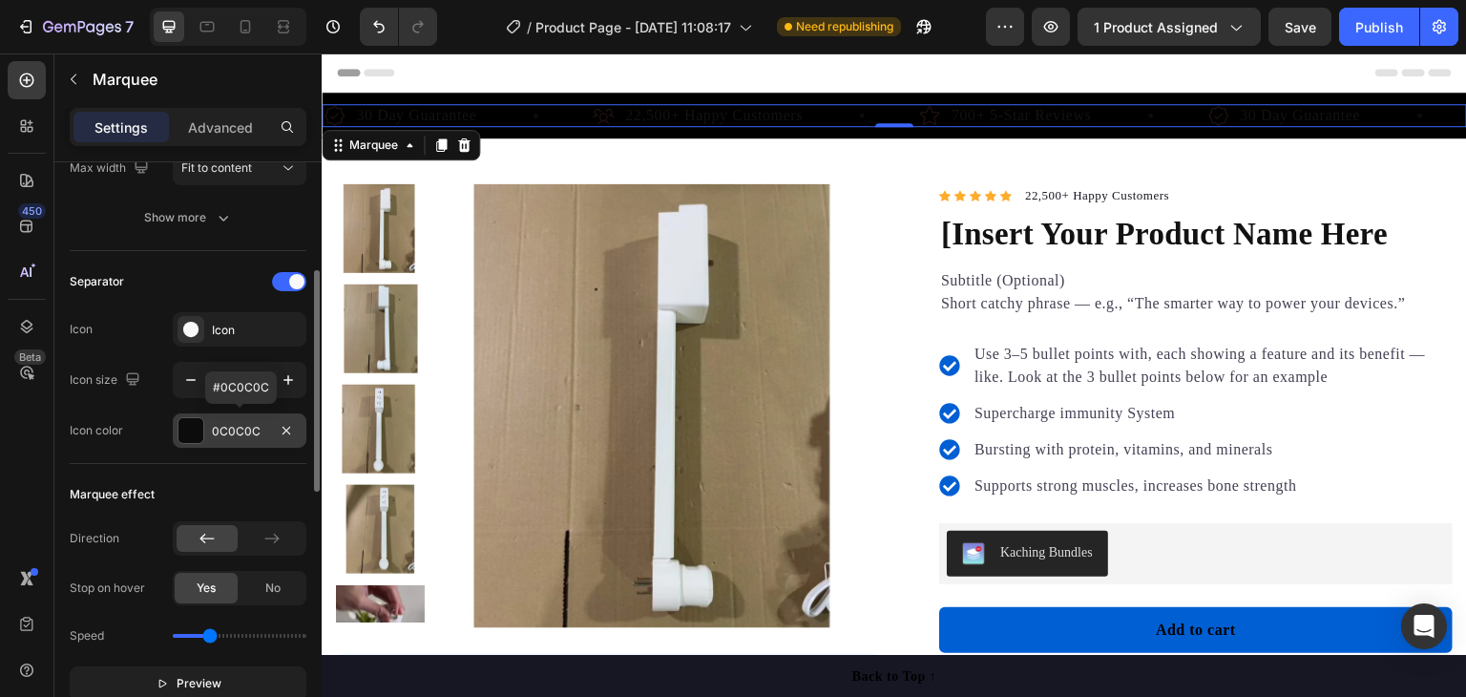
click at [230, 429] on div "0C0C0C" at bounding box center [239, 431] width 55 height 17
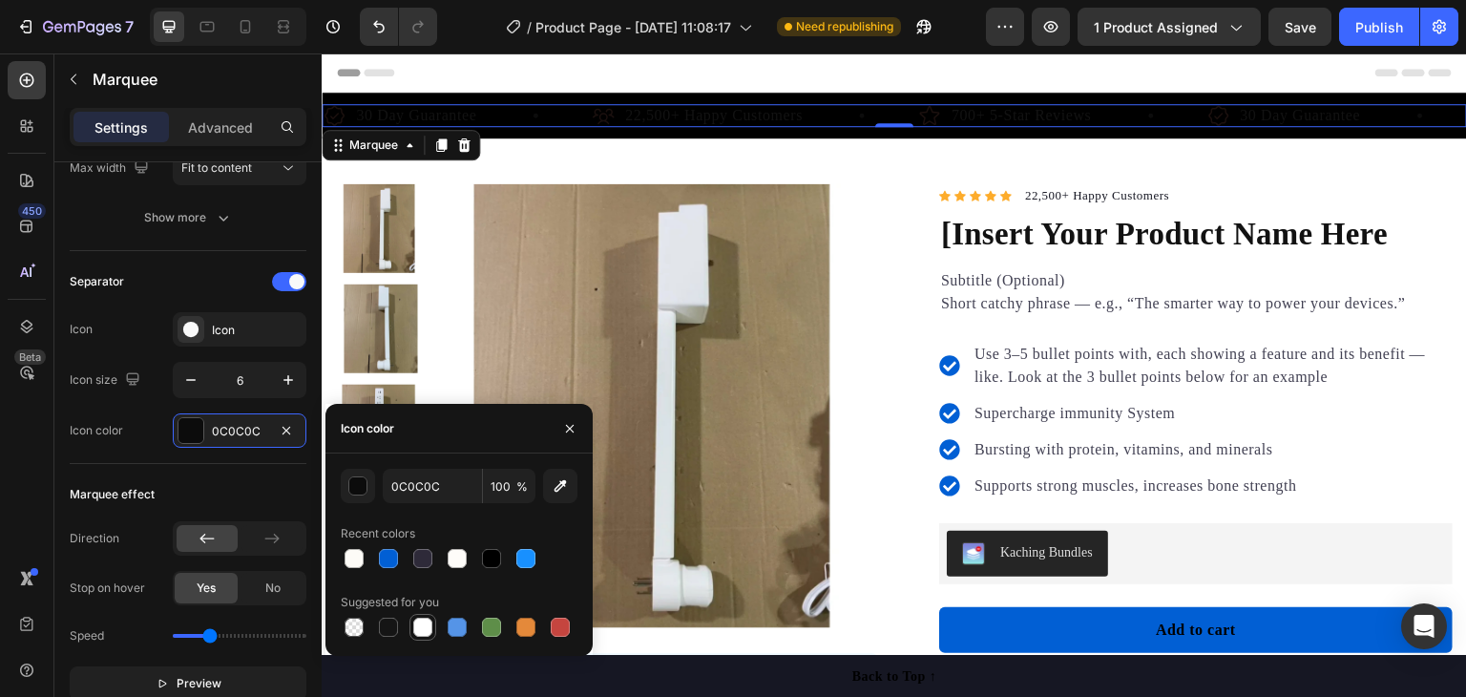
click at [430, 631] on div at bounding box center [422, 626] width 19 height 19
type input "0C0C0C"
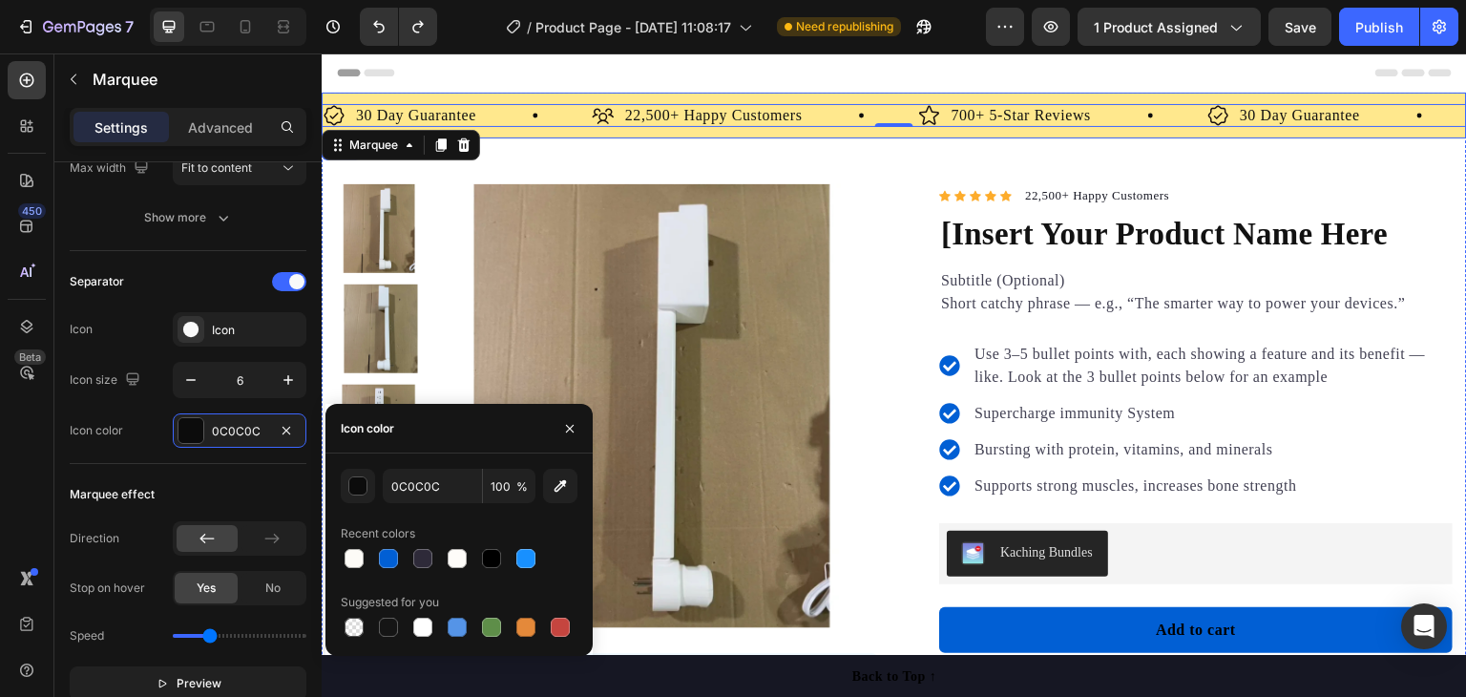
click at [561, 135] on div "30 Day Guarantee Item List 22,500+ Happy Customers Item List 700+ 5-Star Review…" at bounding box center [894, 116] width 1145 height 46
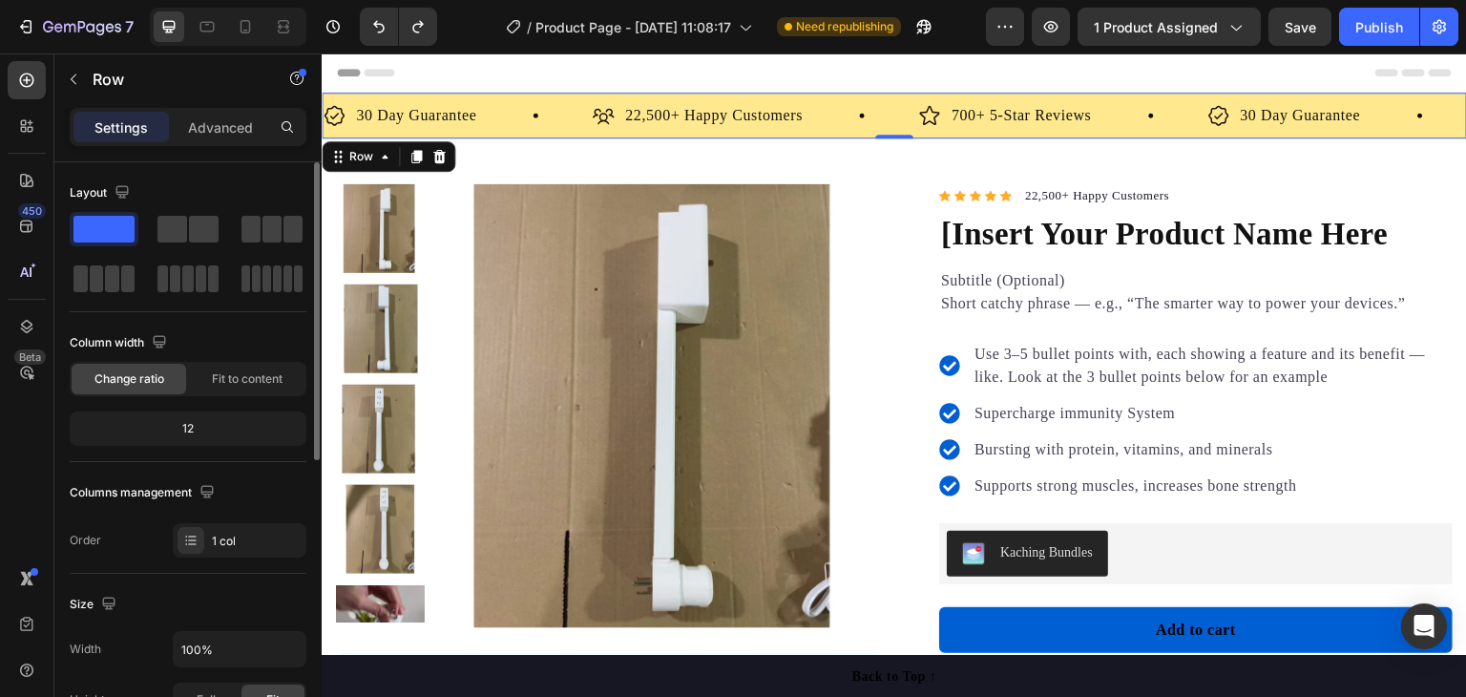
scroll to position [191, 0]
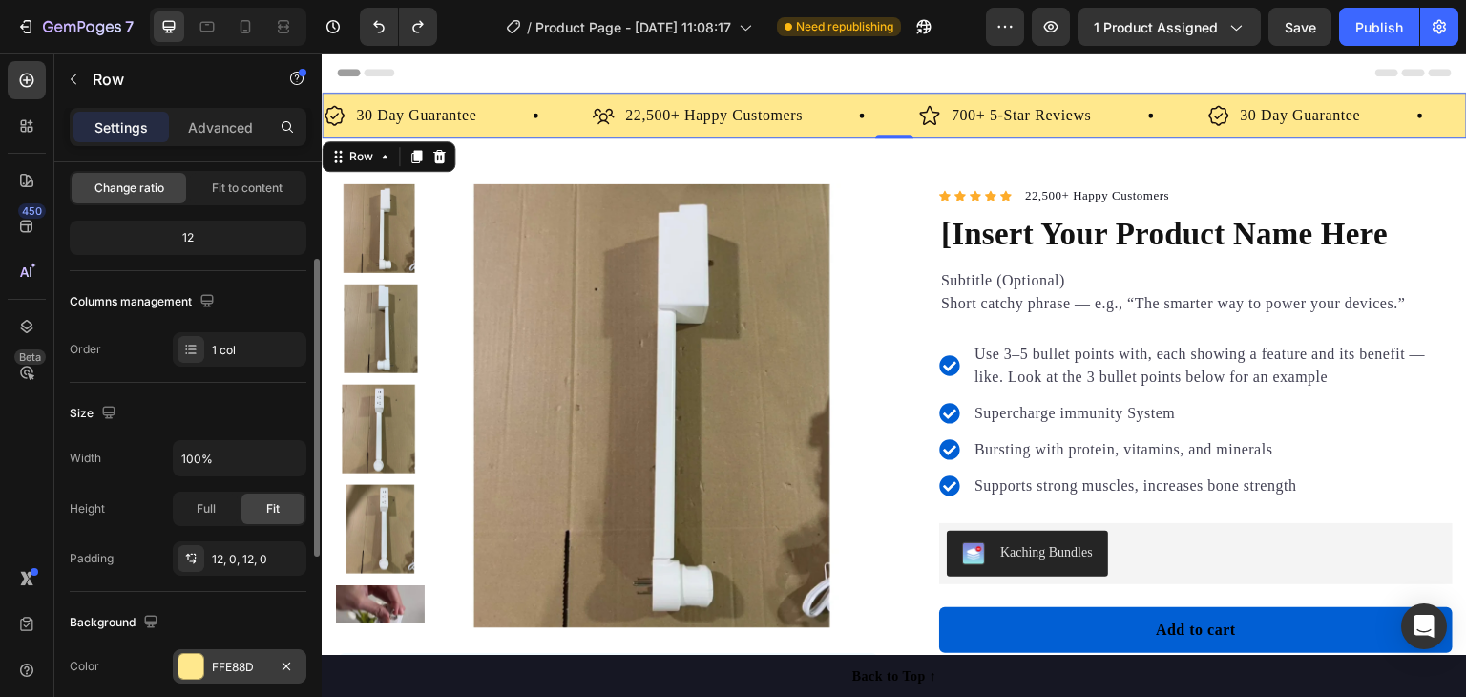
click at [237, 675] on div "FFE88D" at bounding box center [240, 666] width 134 height 34
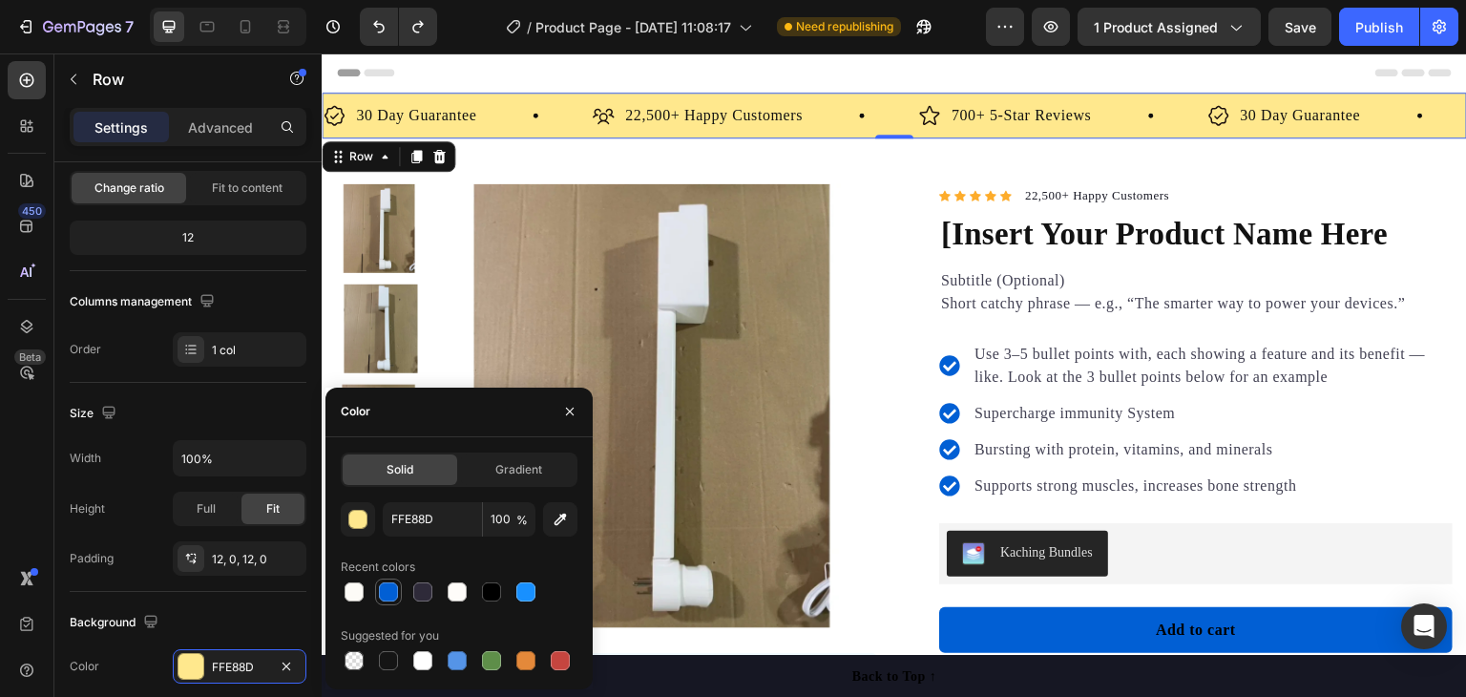
click at [391, 589] on div at bounding box center [388, 591] width 19 height 19
type input "015FD4"
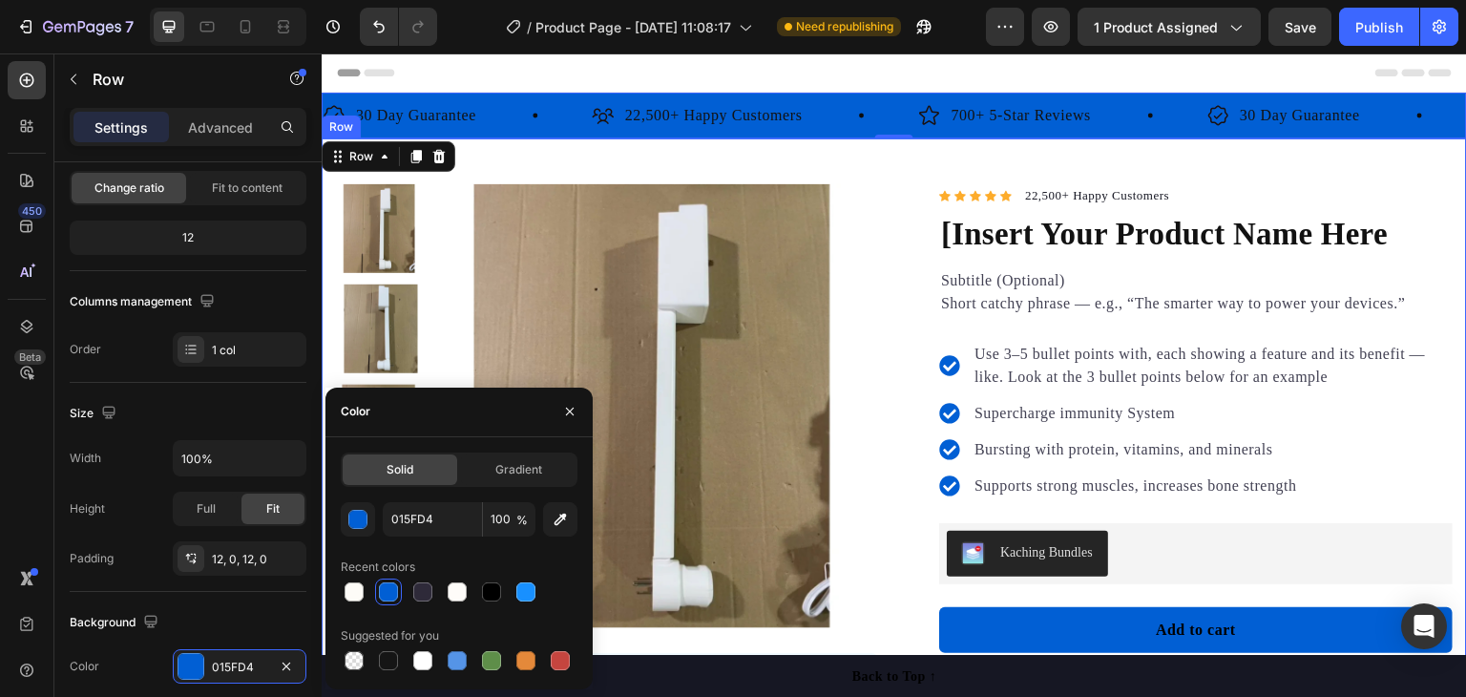
click at [699, 146] on div "Product Images "The transformation in my dog's overall health since switching t…" at bounding box center [894, 676] width 1145 height 1076
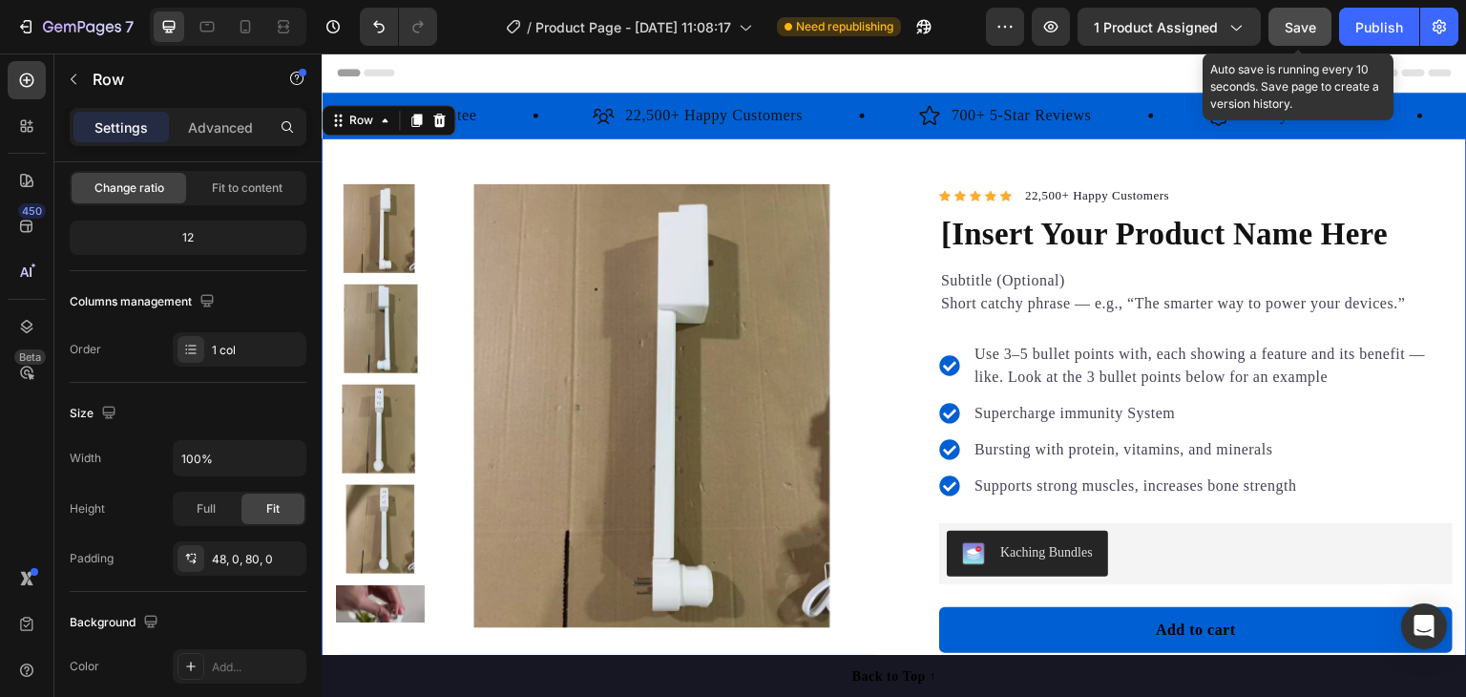
click at [1287, 14] on button "Save" at bounding box center [1299, 27] width 63 height 38
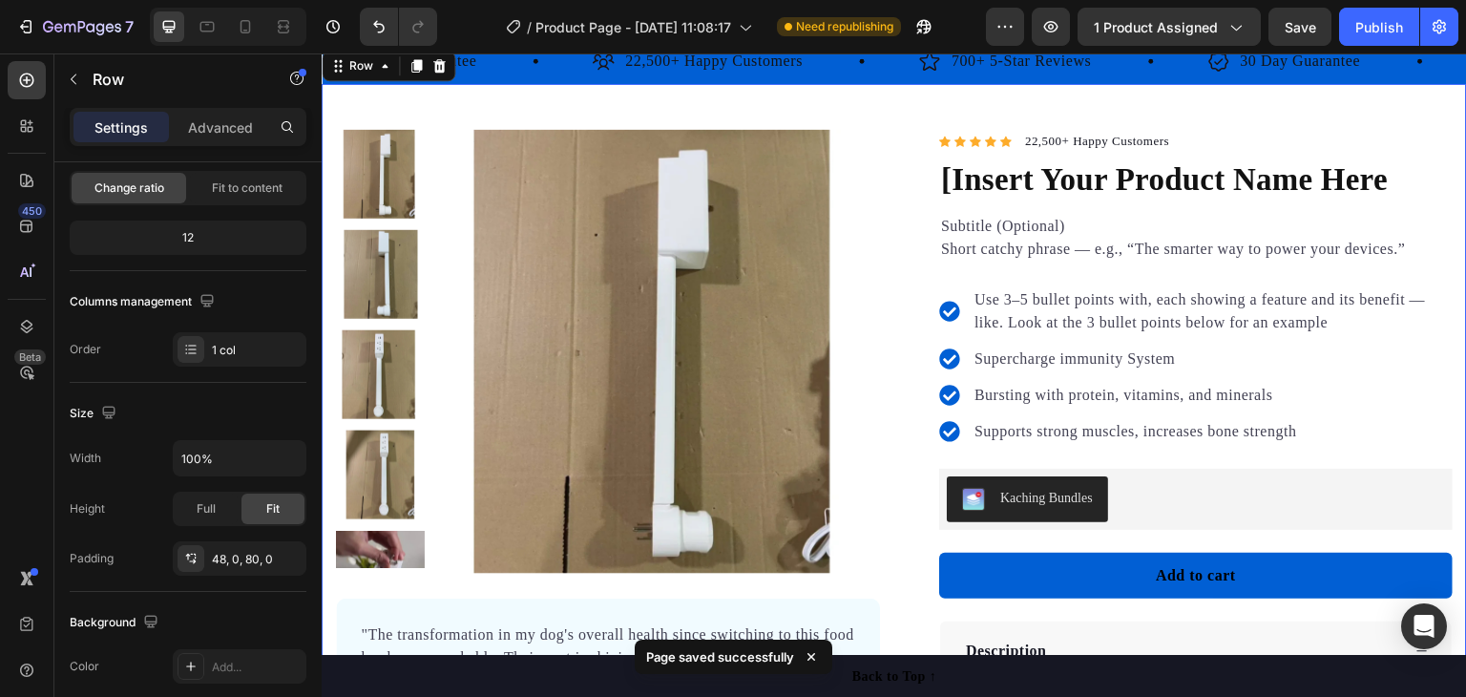
scroll to position [0, 0]
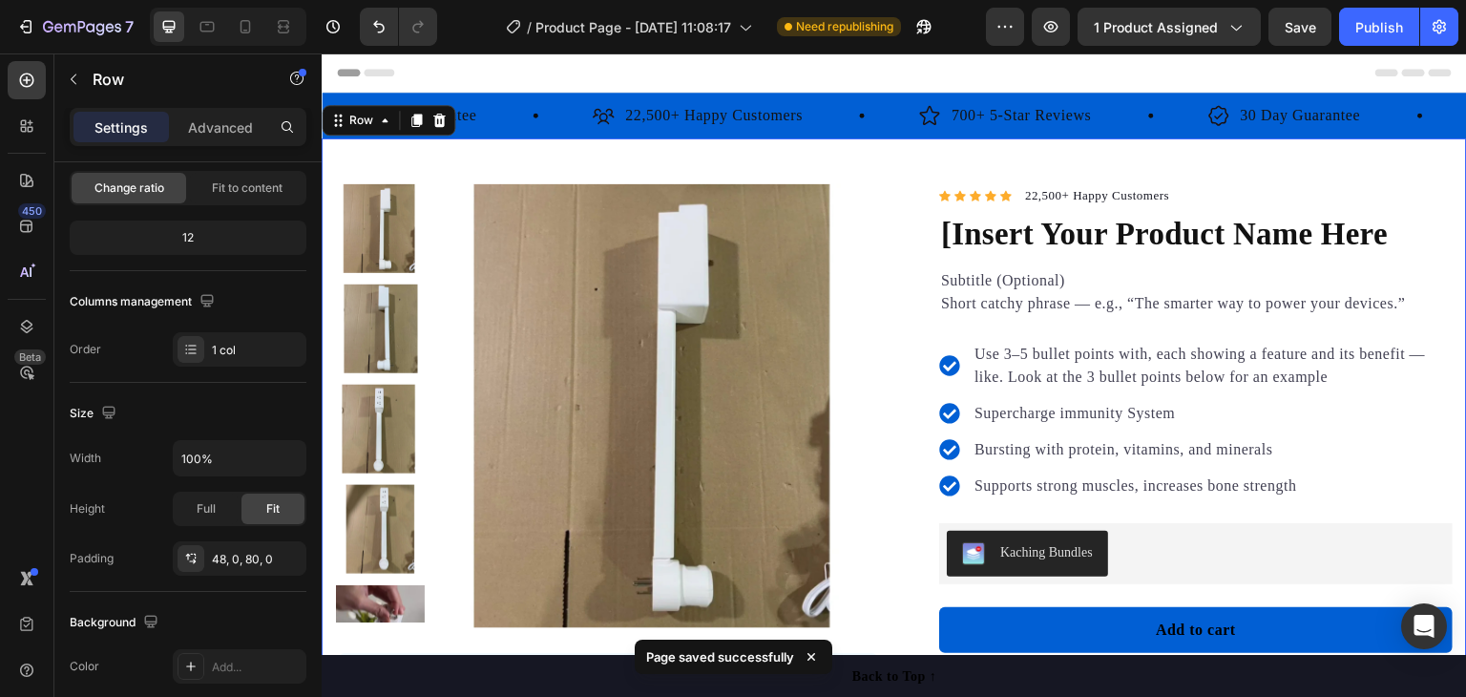
click at [355, 68] on div "Header" at bounding box center [368, 72] width 71 height 23
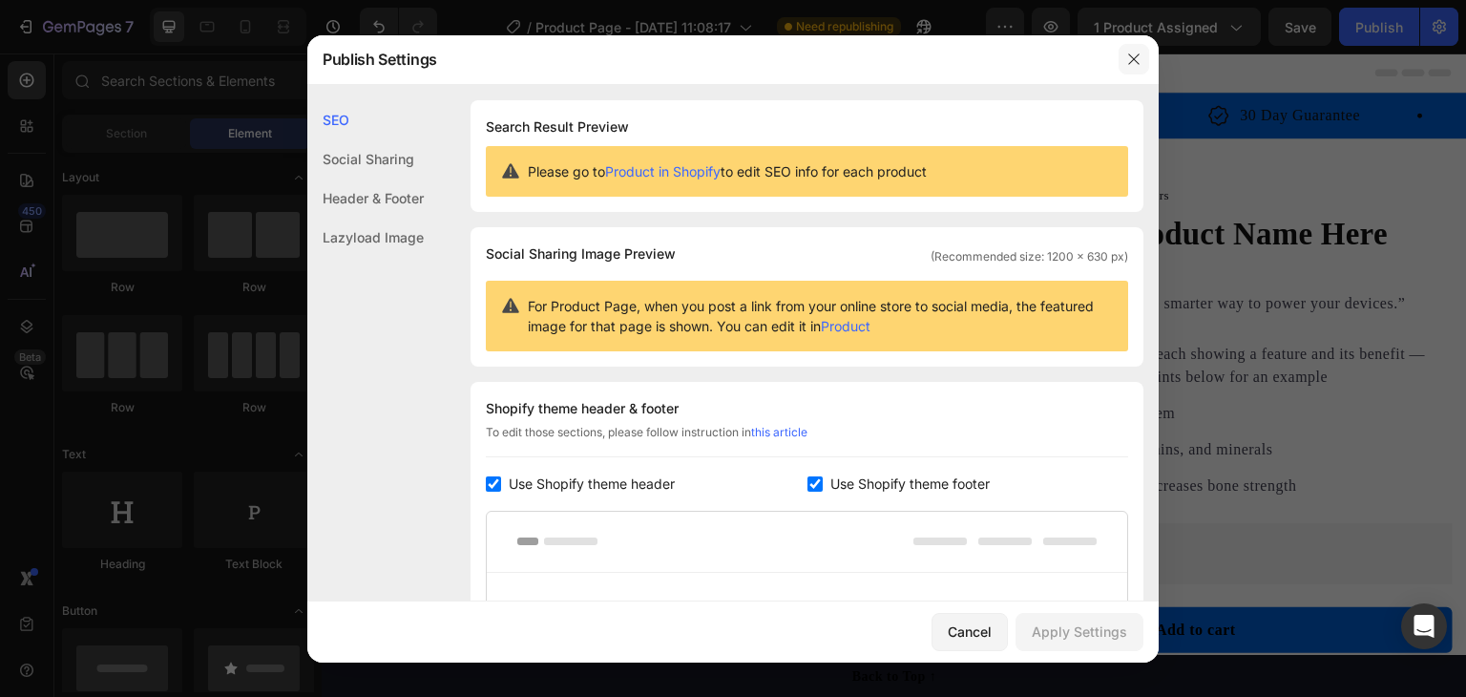
drag, startPoint x: 812, startPoint y: 1, endPoint x: 1129, endPoint y: 57, distance: 321.8
click at [1129, 57] on icon "button" at bounding box center [1133, 59] width 15 height 15
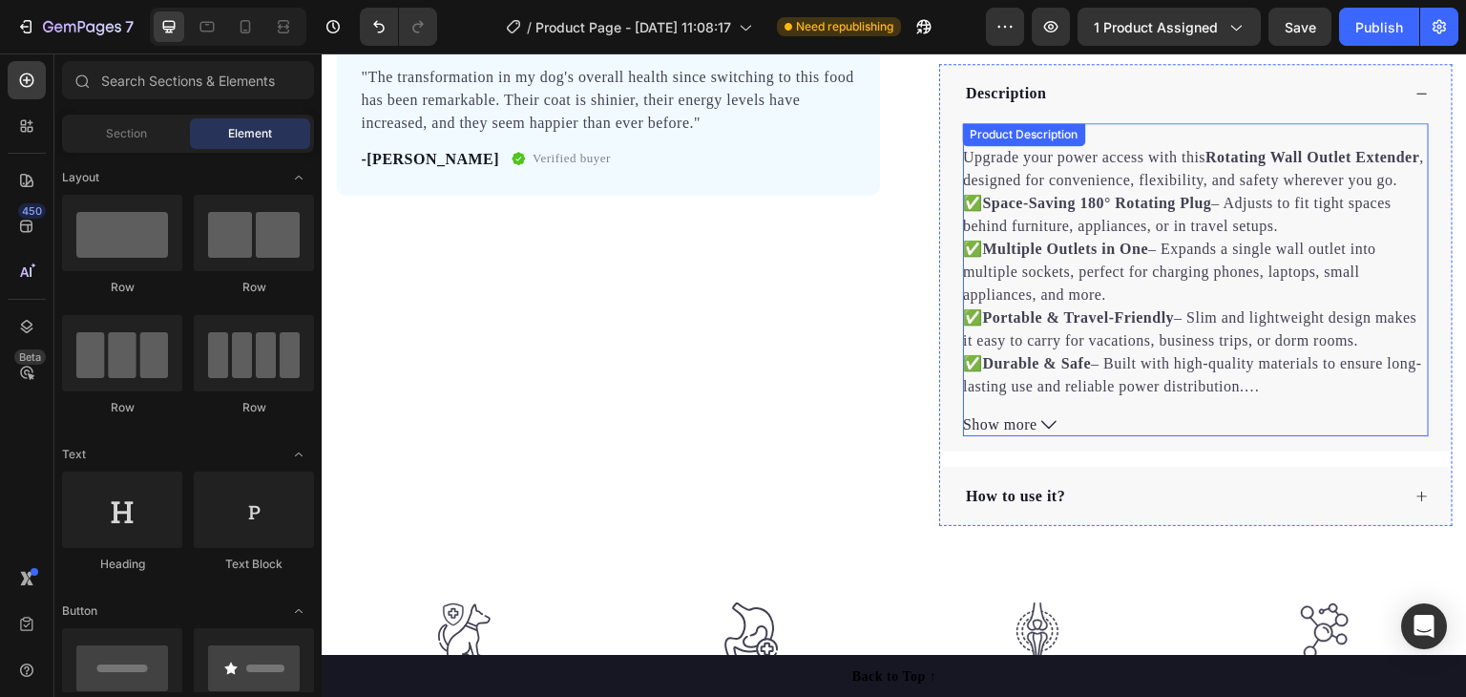
scroll to position [764, 0]
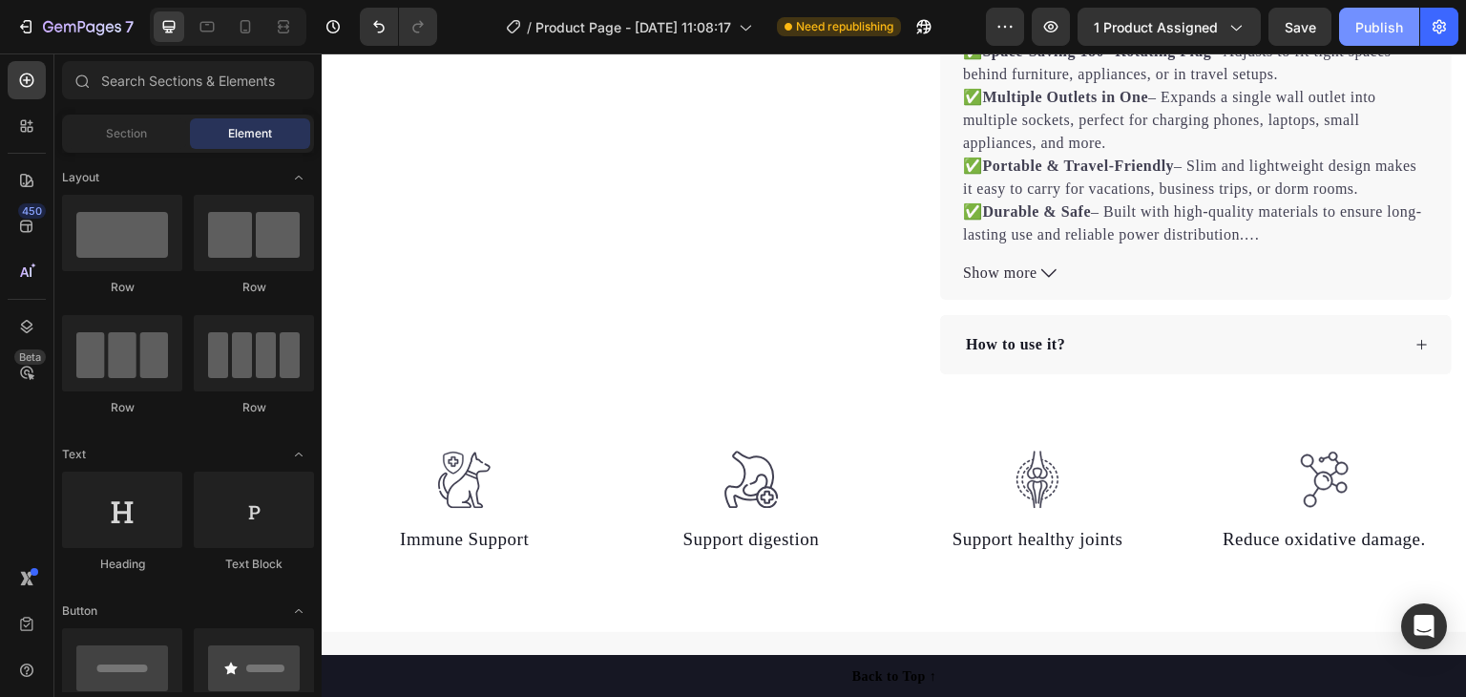
click at [1360, 19] on div "Publish" at bounding box center [1379, 27] width 48 height 20
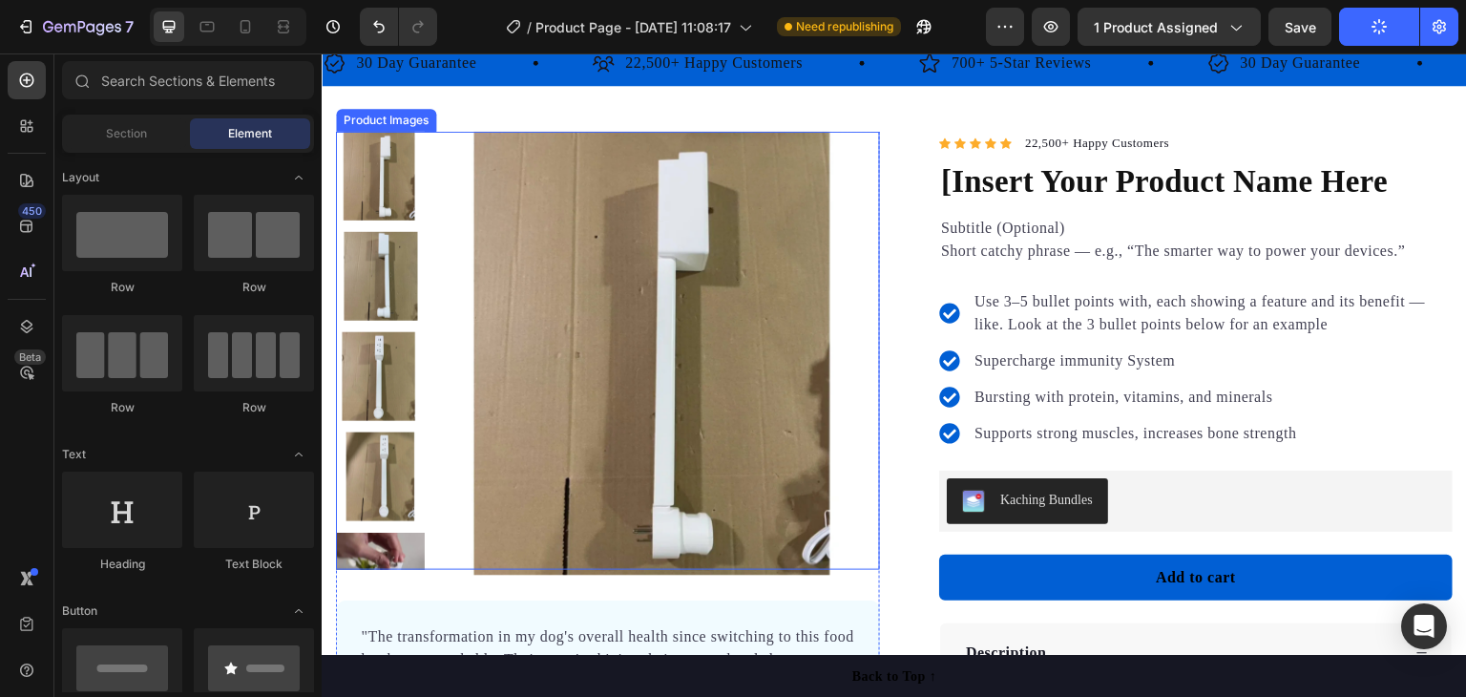
scroll to position [0, 0]
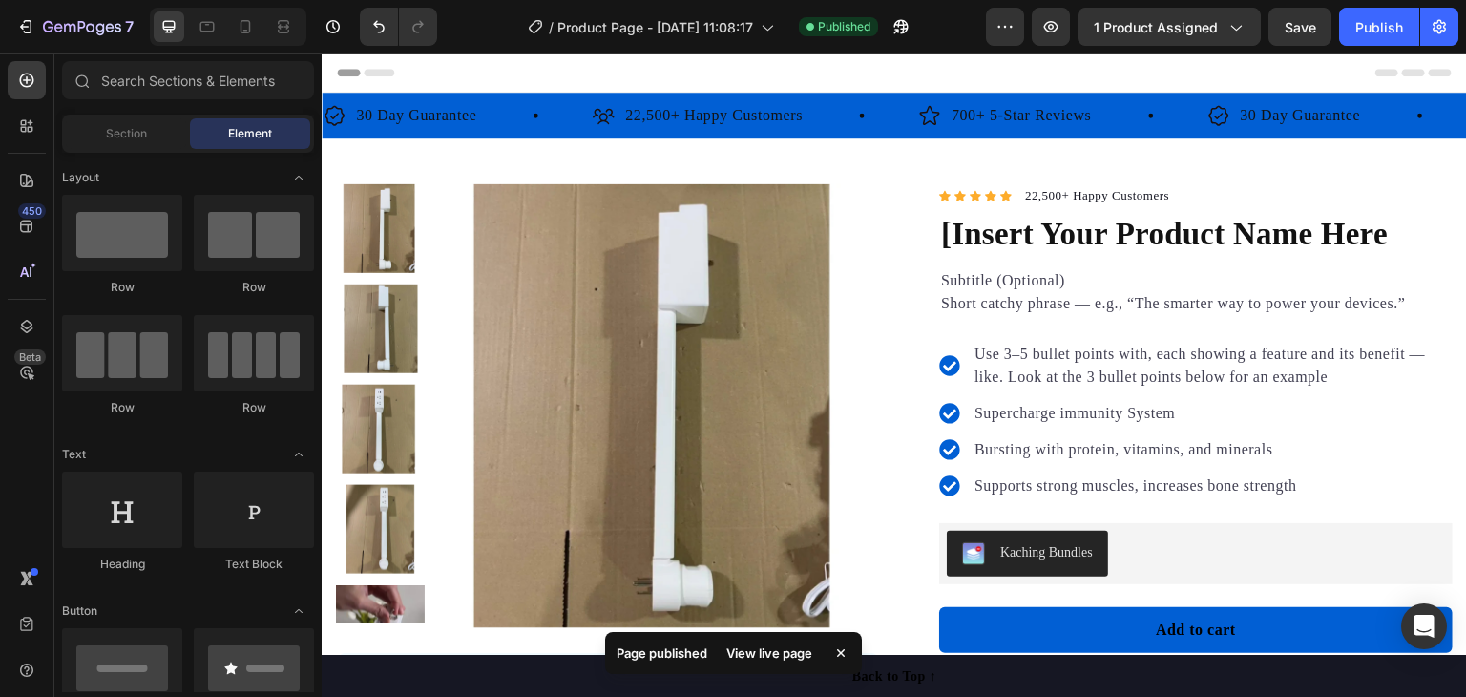
click at [764, 643] on div "View live page" at bounding box center [769, 652] width 109 height 27
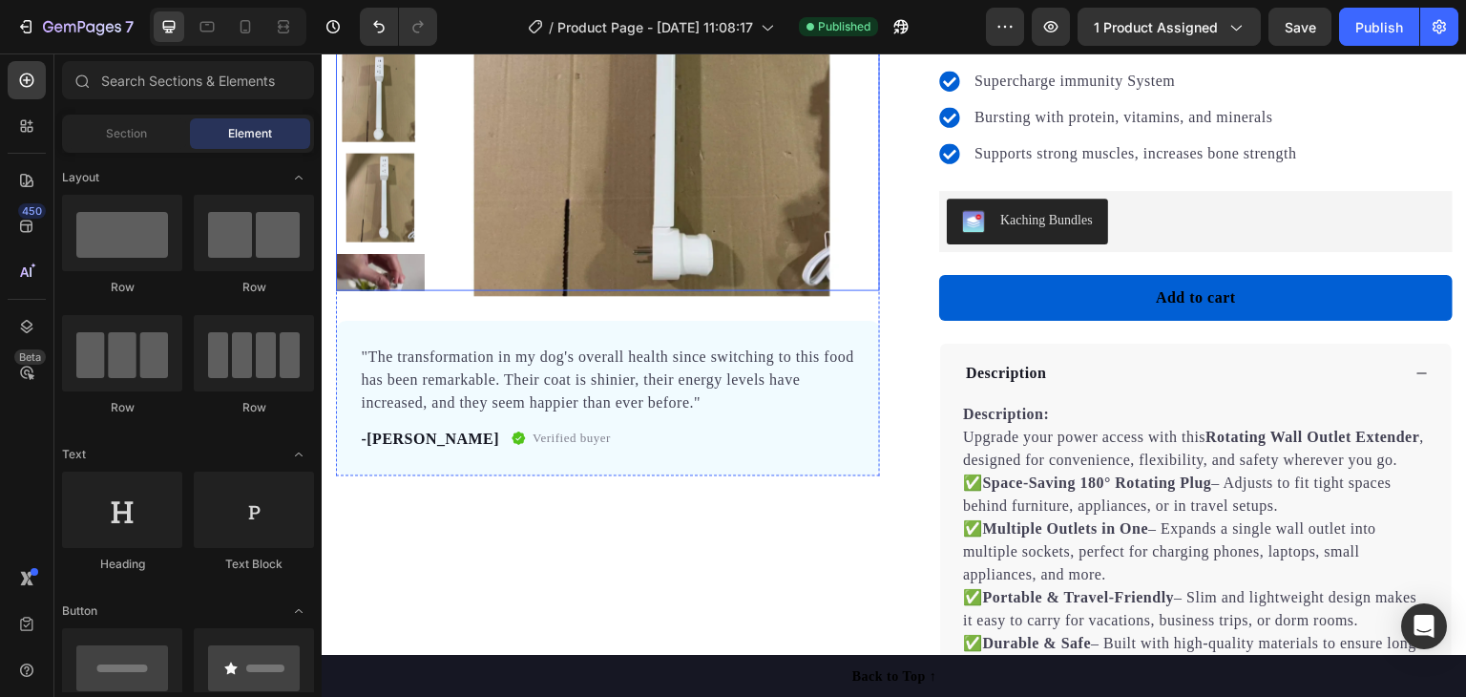
scroll to position [382, 0]
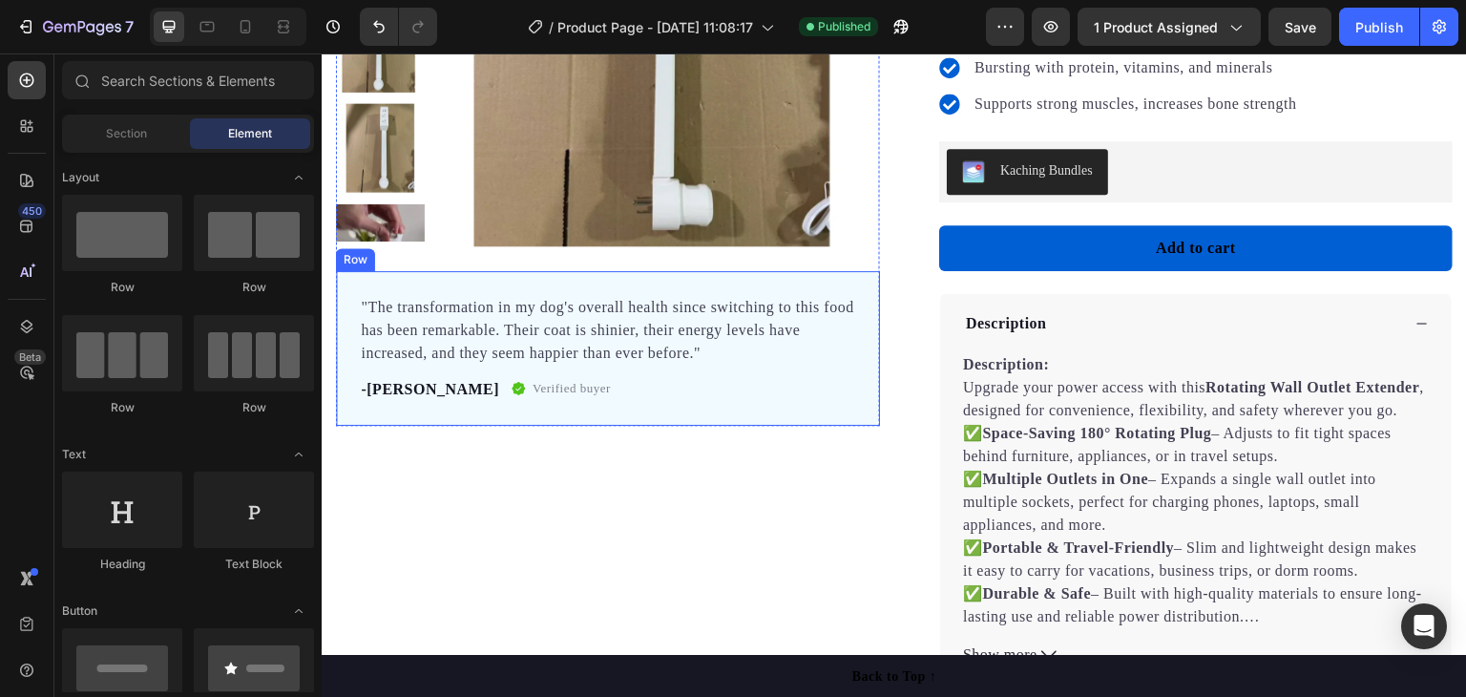
click at [346, 300] on div ""The transformation in my dog's overall health since switching to this food has…" at bounding box center [608, 348] width 544 height 155
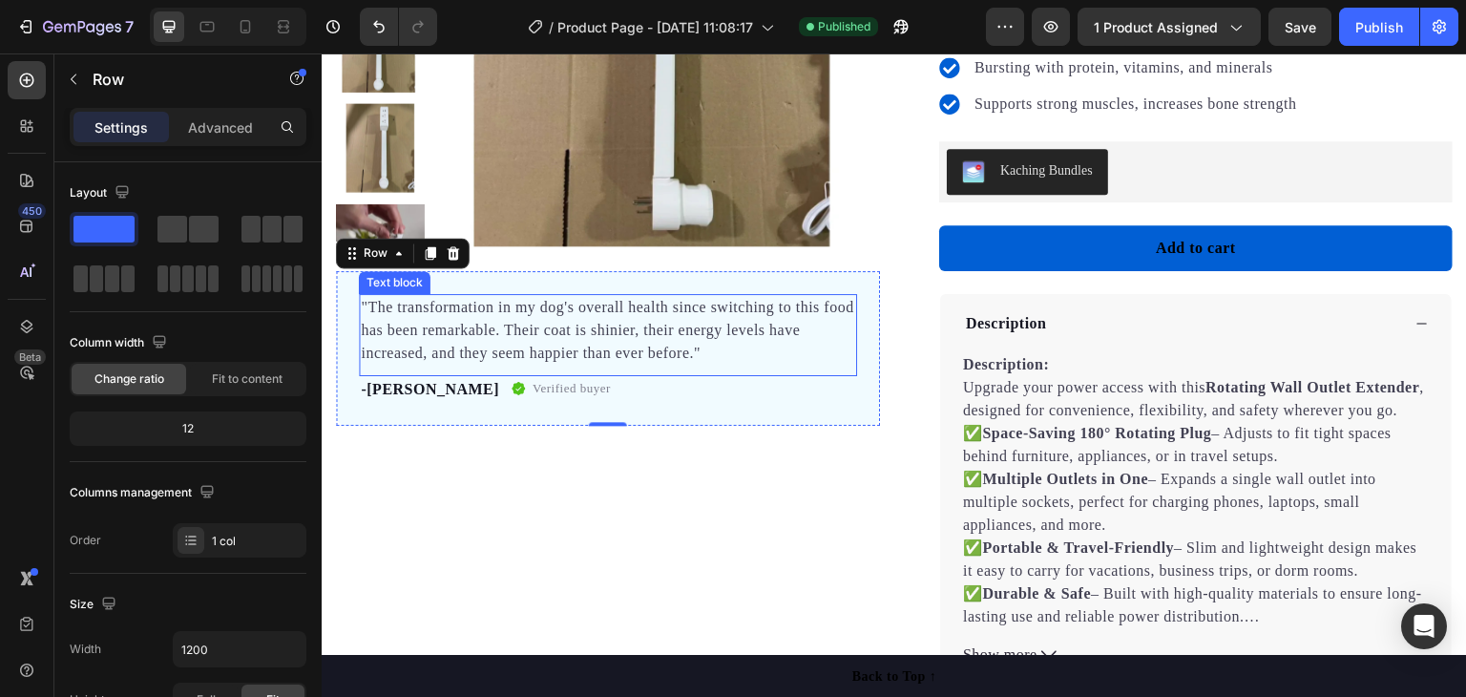
click at [407, 306] on p ""The transformation in my dog's overall health since switching to this food has…" at bounding box center [608, 330] width 494 height 69
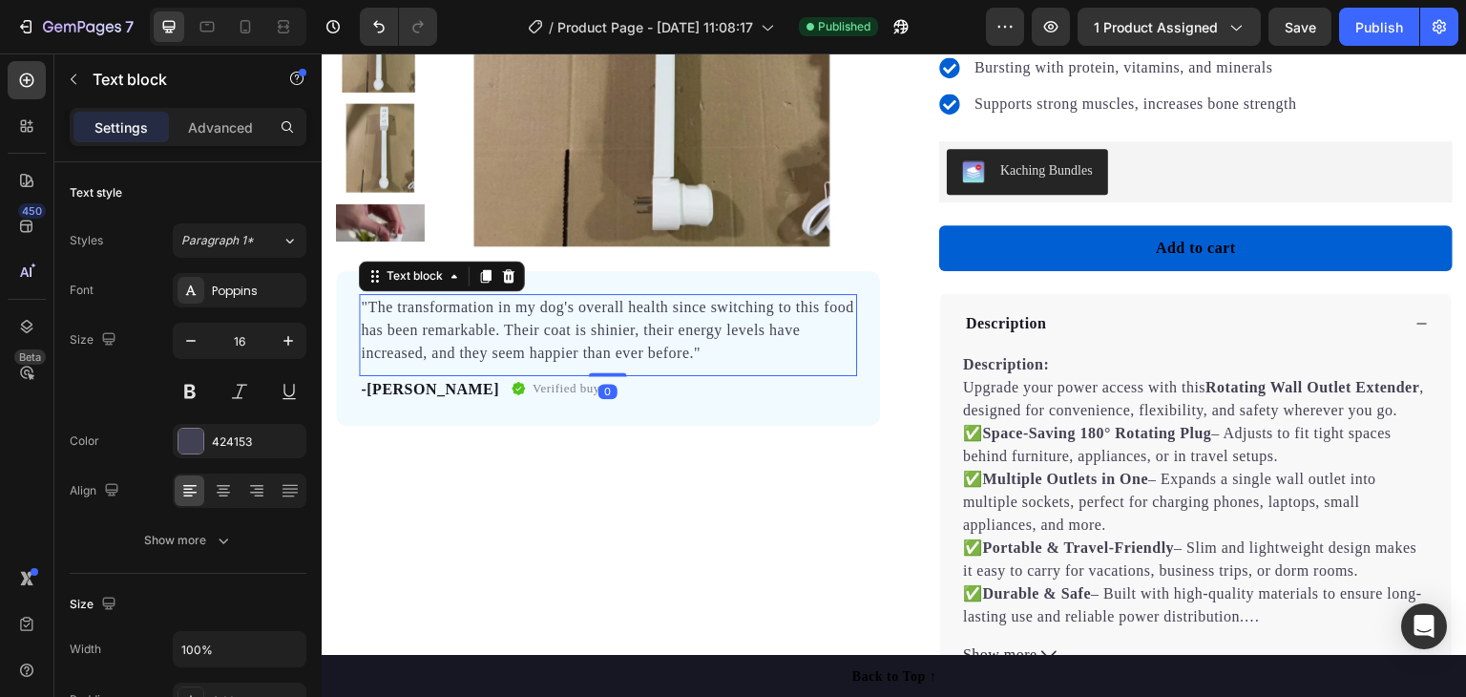
click at [440, 327] on p ""The transformation in my dog's overall health since switching to this food has…" at bounding box center [608, 330] width 494 height 69
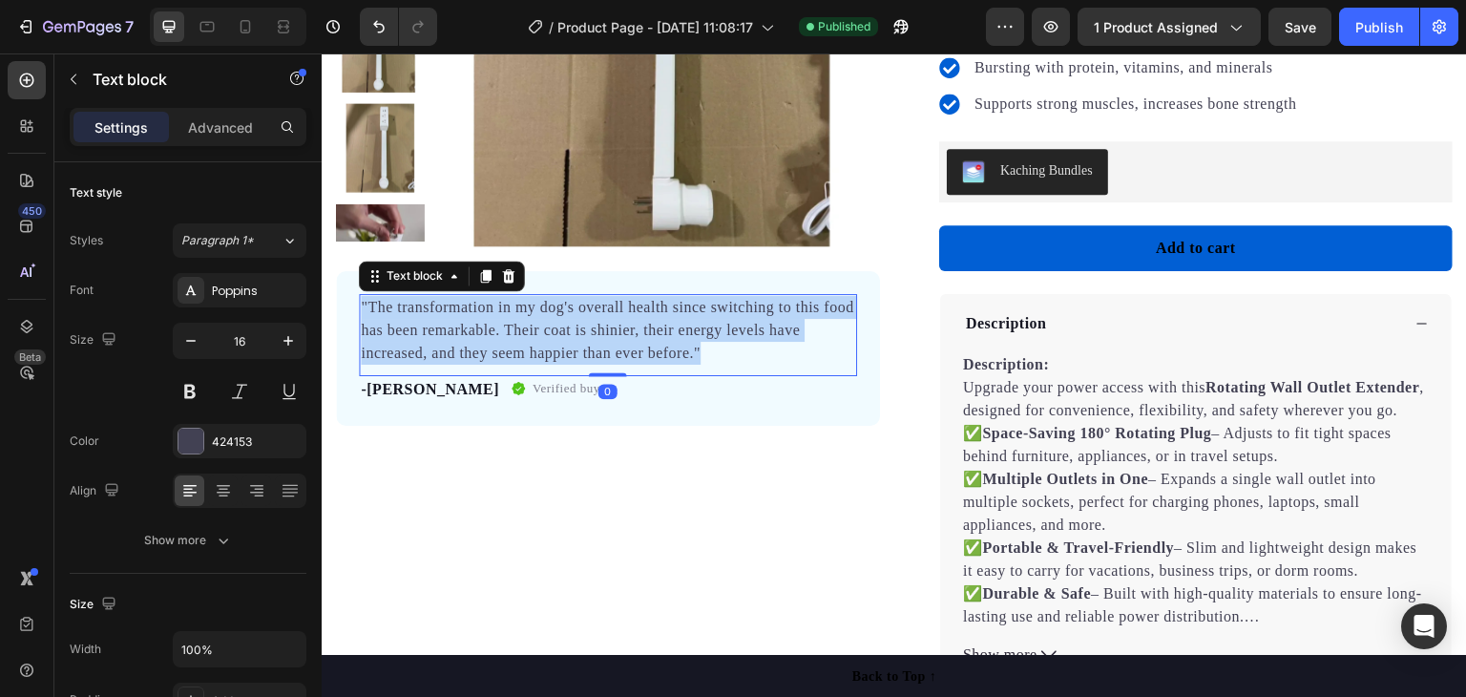
click at [440, 327] on p ""The transformation in my dog's overall health since switching to this food has…" at bounding box center [608, 330] width 494 height 69
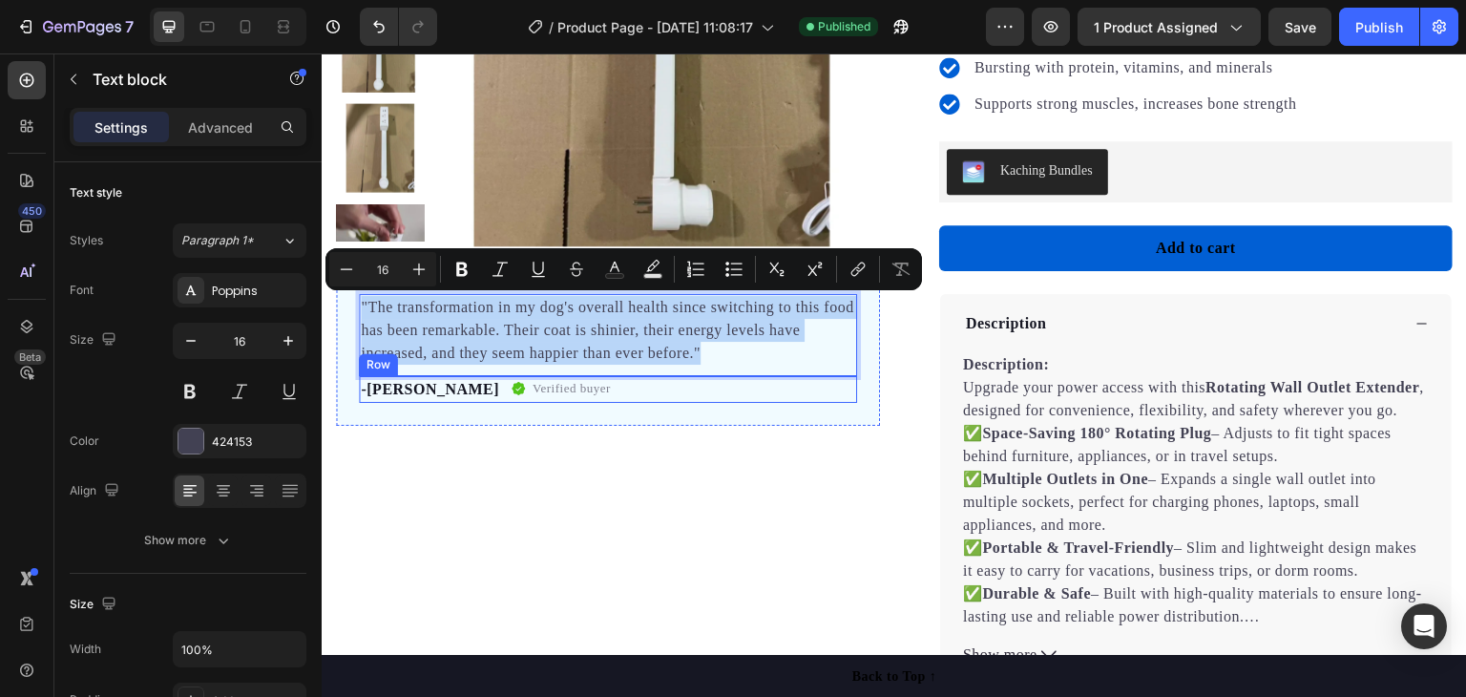
click at [542, 395] on div "-Daisy Text block Verified buyer Item list Row" at bounding box center [608, 389] width 498 height 27
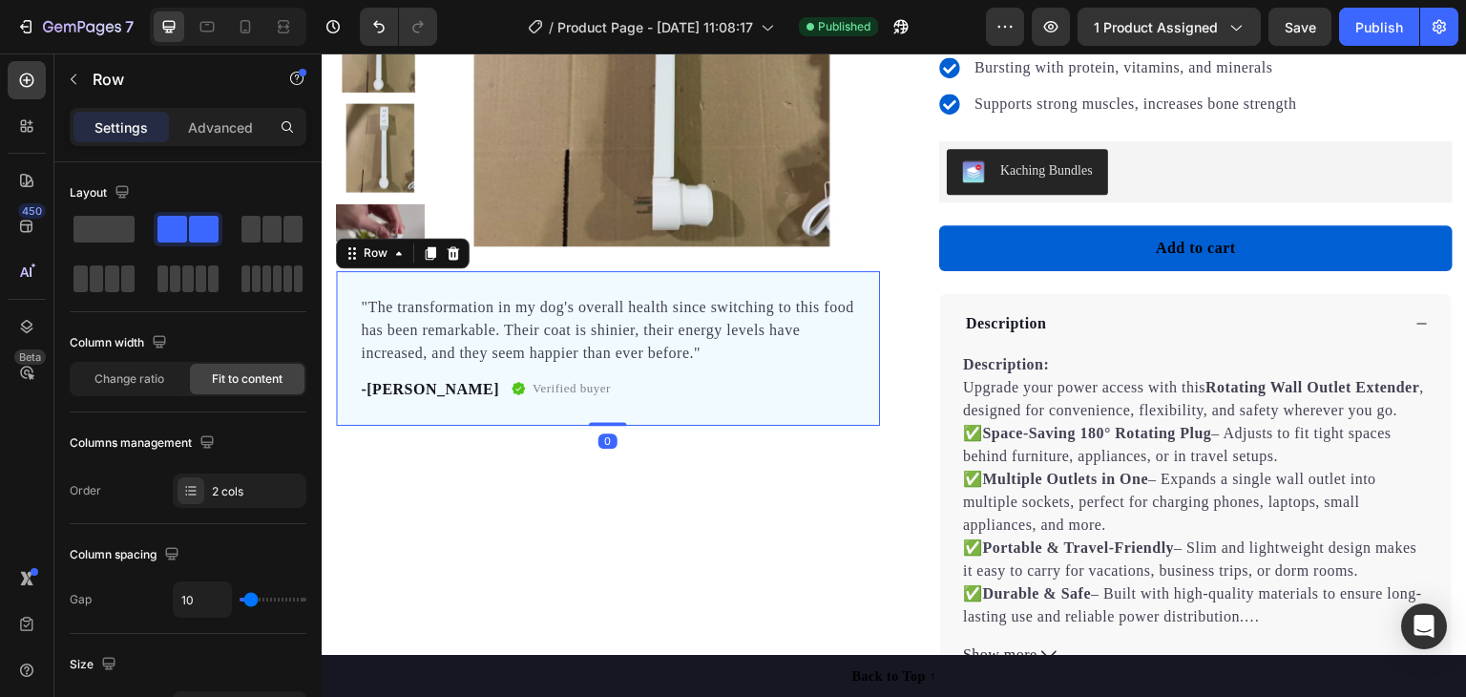
click at [864, 287] on div ""The transformation in my dog's overall health since switching to this food has…" at bounding box center [608, 348] width 544 height 155
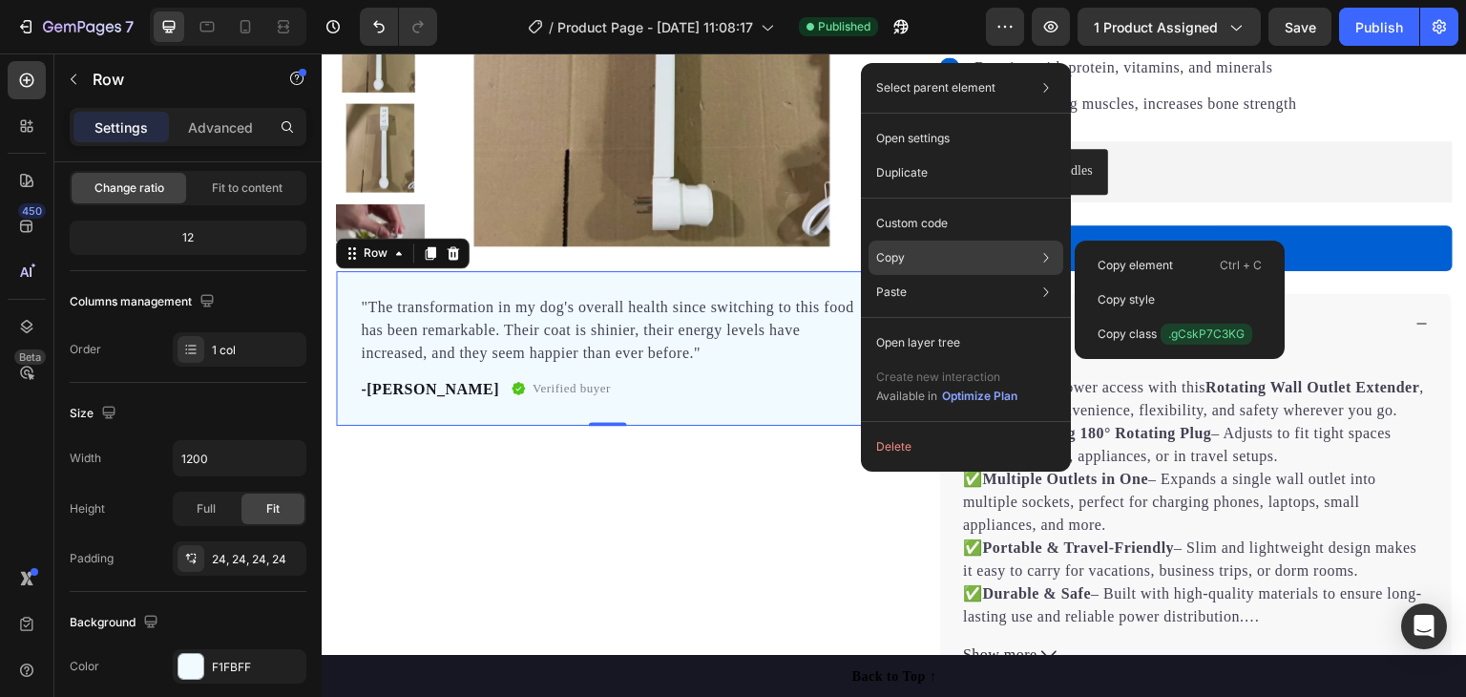
click at [921, 264] on div "Copy Copy element Ctrl + C Copy style Copy class .gCskP7C3KG" at bounding box center [965, 258] width 195 height 34
click at [914, 256] on div "Copy Copy element Ctrl + C Copy style Copy class .gCskP7C3KG" at bounding box center [965, 258] width 195 height 34
click at [1122, 259] on p "Copy element" at bounding box center [1135, 265] width 75 height 17
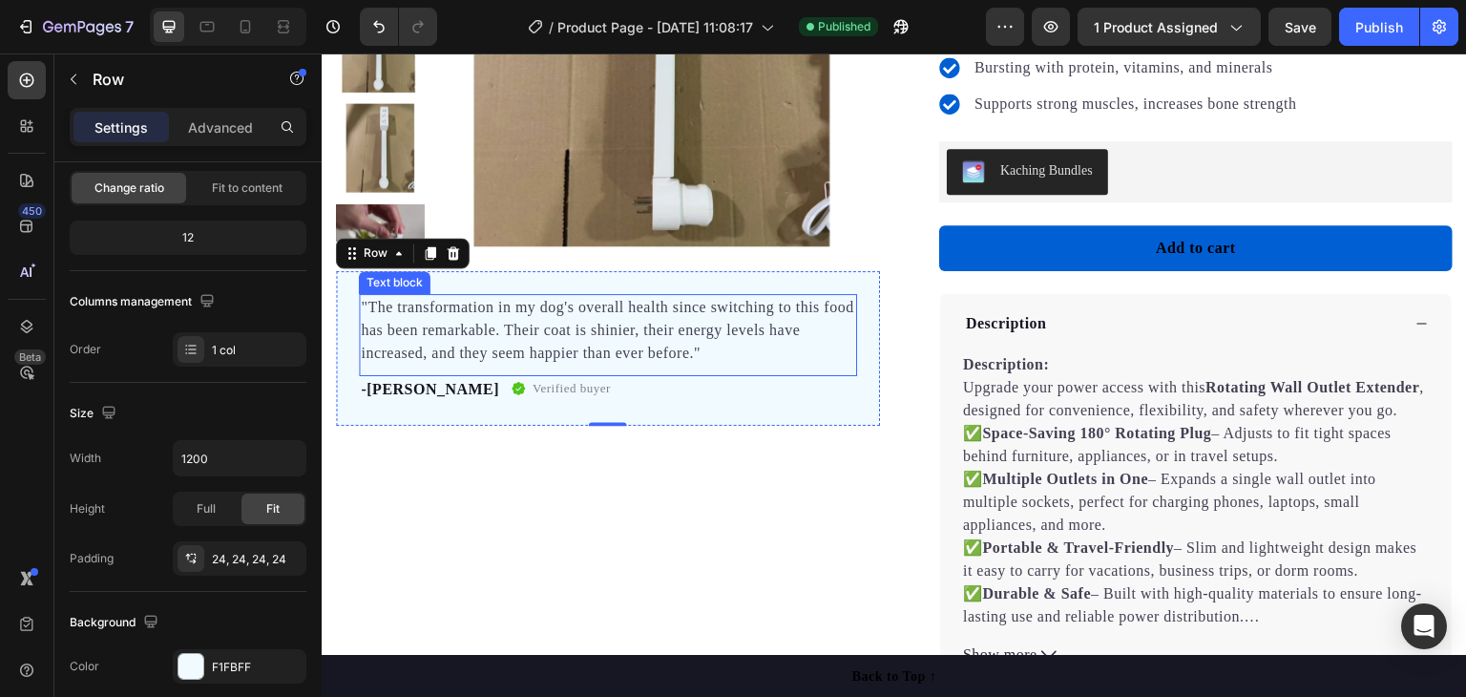
click at [377, 301] on p ""The transformation in my dog's overall health since switching to this food has…" at bounding box center [608, 330] width 494 height 69
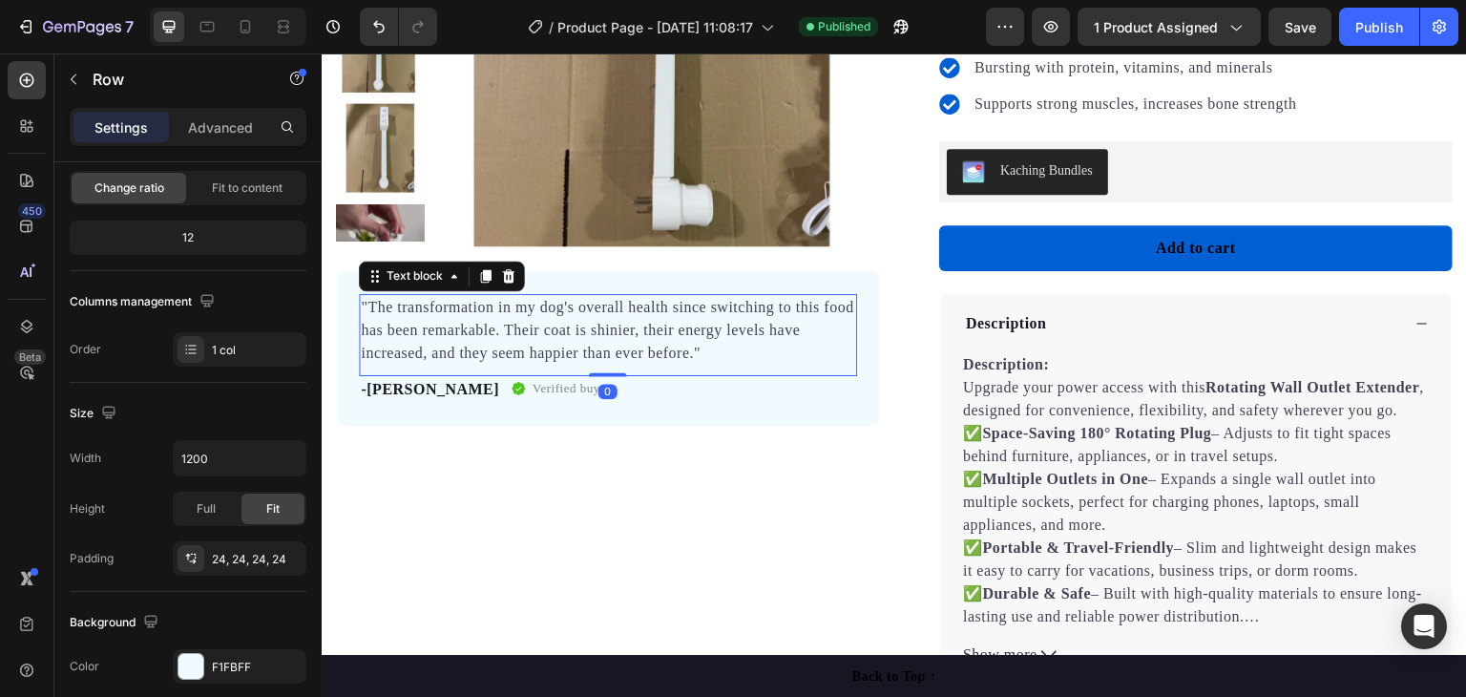
scroll to position [0, 0]
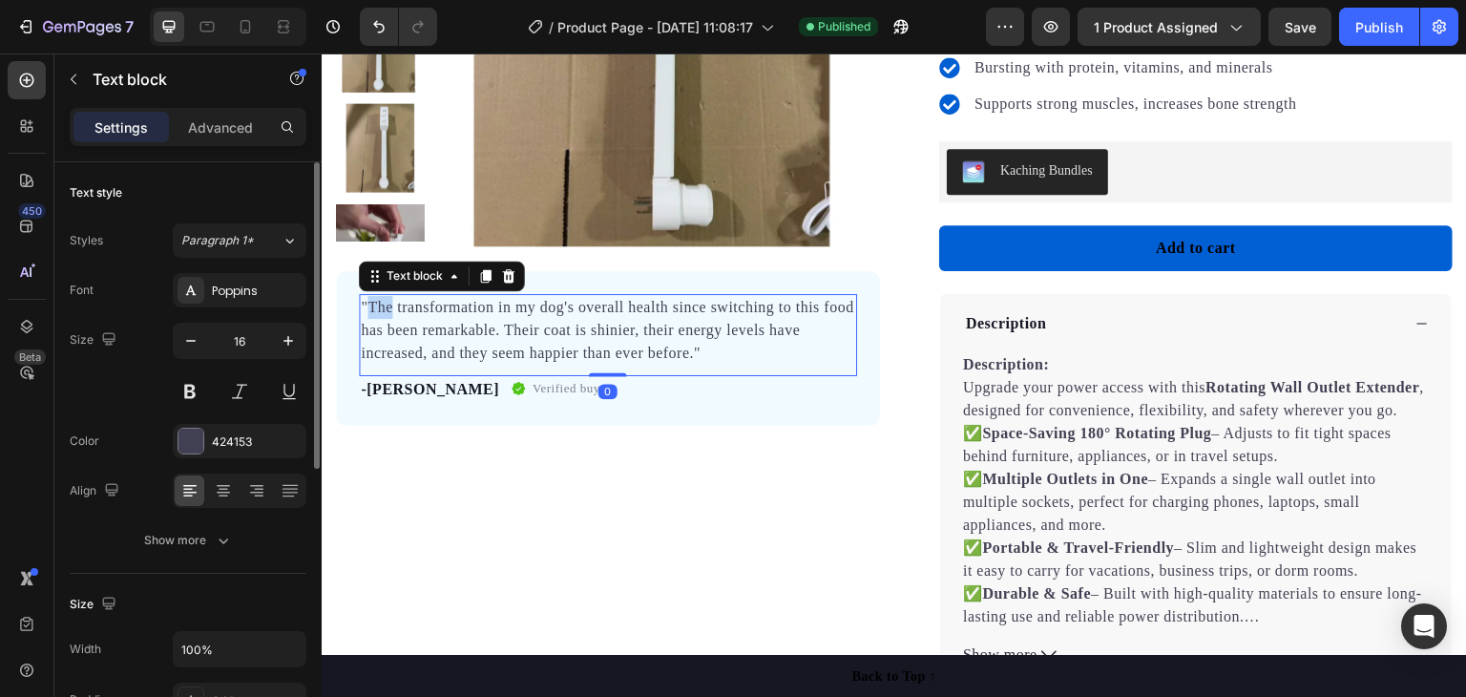
click at [367, 303] on p ""The transformation in my dog's overall health since switching to this food has…" at bounding box center [608, 330] width 494 height 69
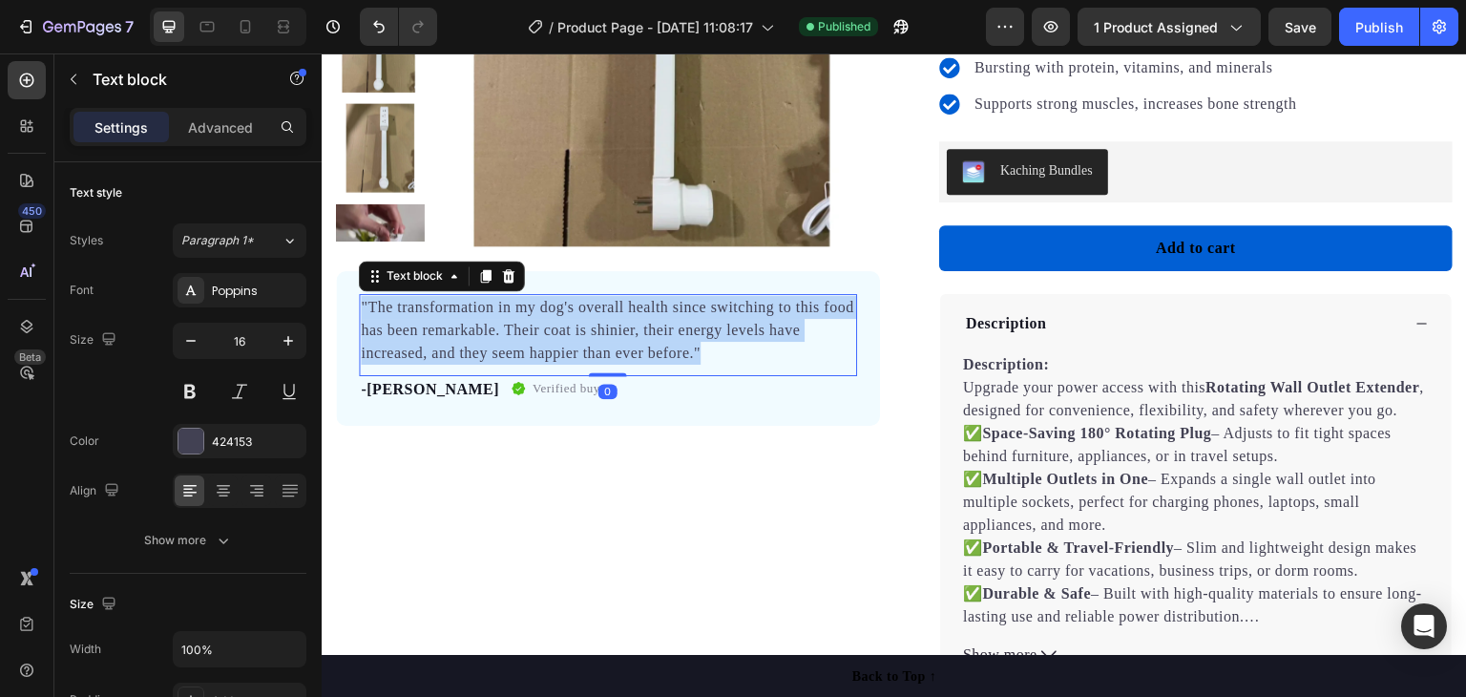
click at [366, 304] on p ""The transformation in my dog's overall health since switching to this food has…" at bounding box center [608, 330] width 494 height 69
click at [366, 307] on p ""The transformation in my dog's overall health since switching to this food has…" at bounding box center [608, 330] width 494 height 69
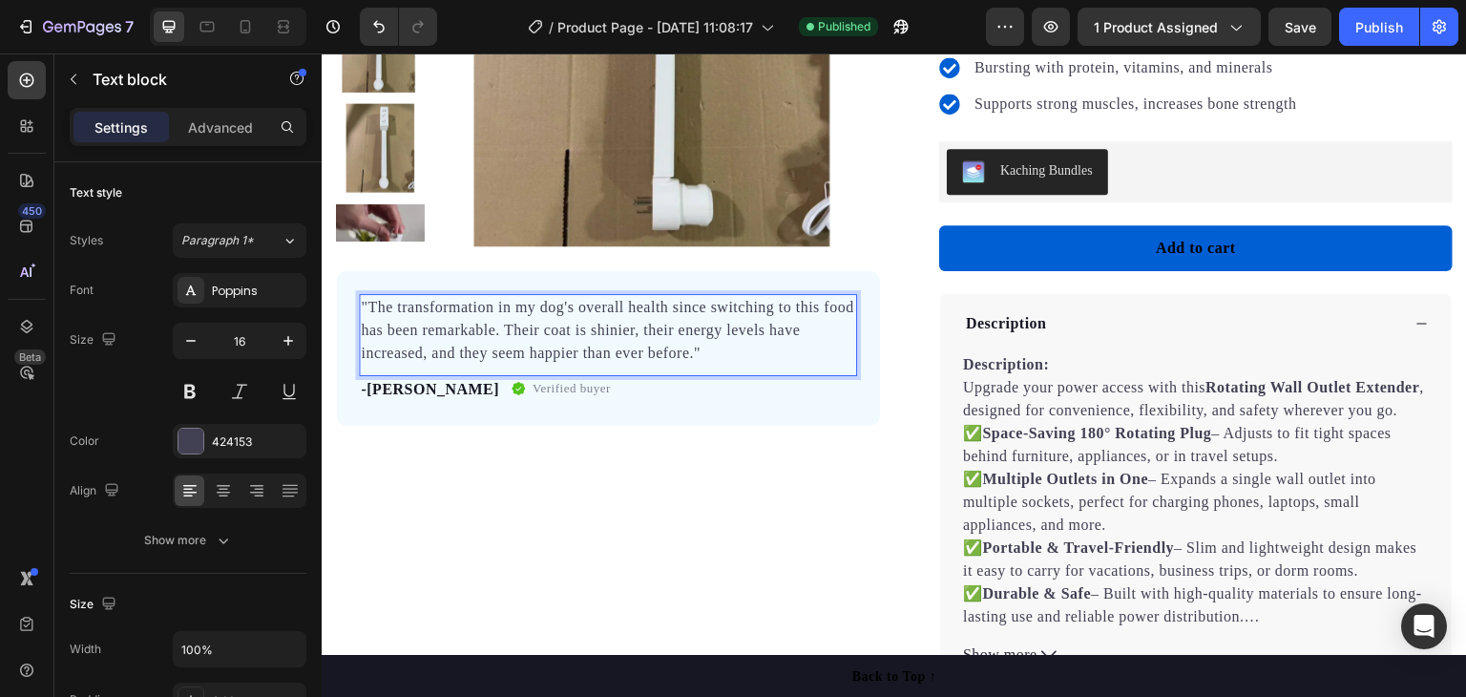
click at [372, 308] on p ""The transformation in my dog's overall health since switching to this food has…" at bounding box center [608, 330] width 494 height 69
click at [373, 308] on p ""The transformation in my dog's overall health since switching to this food has…" at bounding box center [608, 330] width 494 height 69
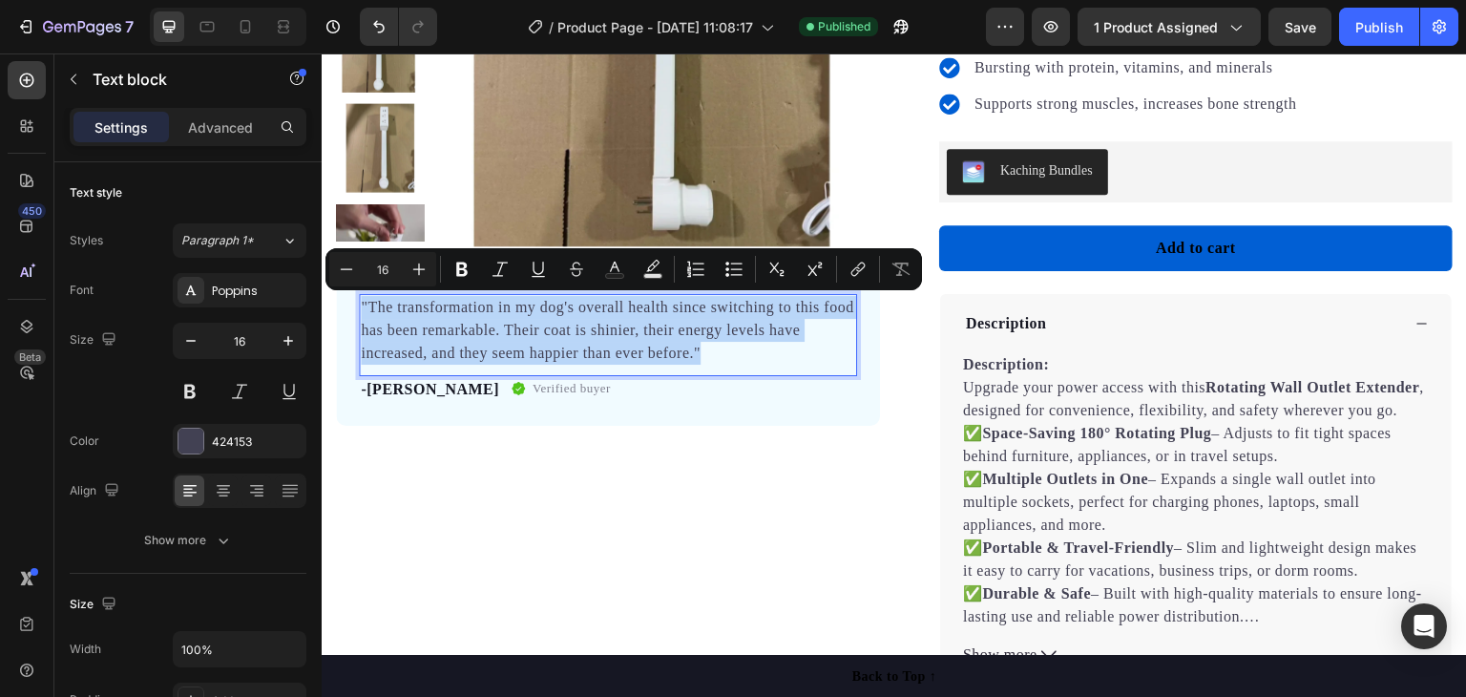
copy p ""The transformation in my dog's overall health since switching to this food has…"
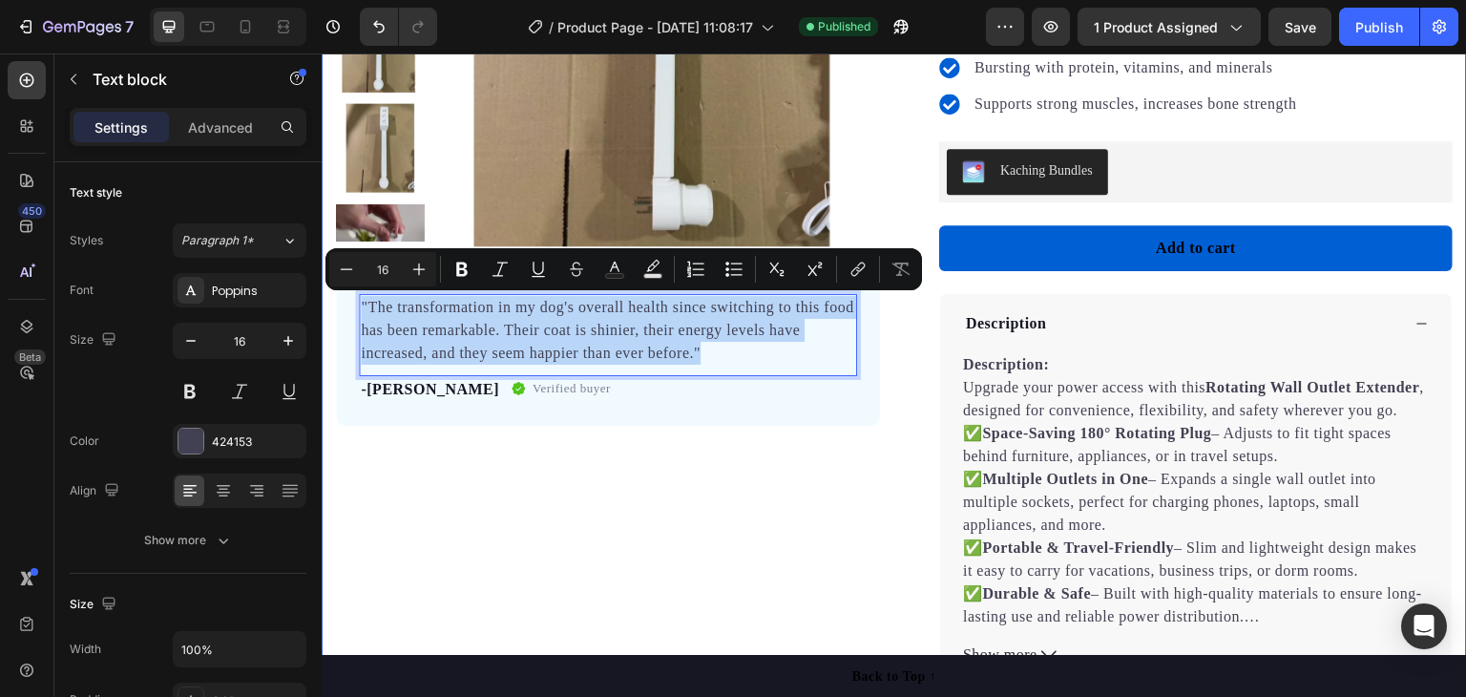
click at [722, 474] on div "Product Images "The transformation in my dog's overall health since switching t…" at bounding box center [608, 278] width 544 height 953
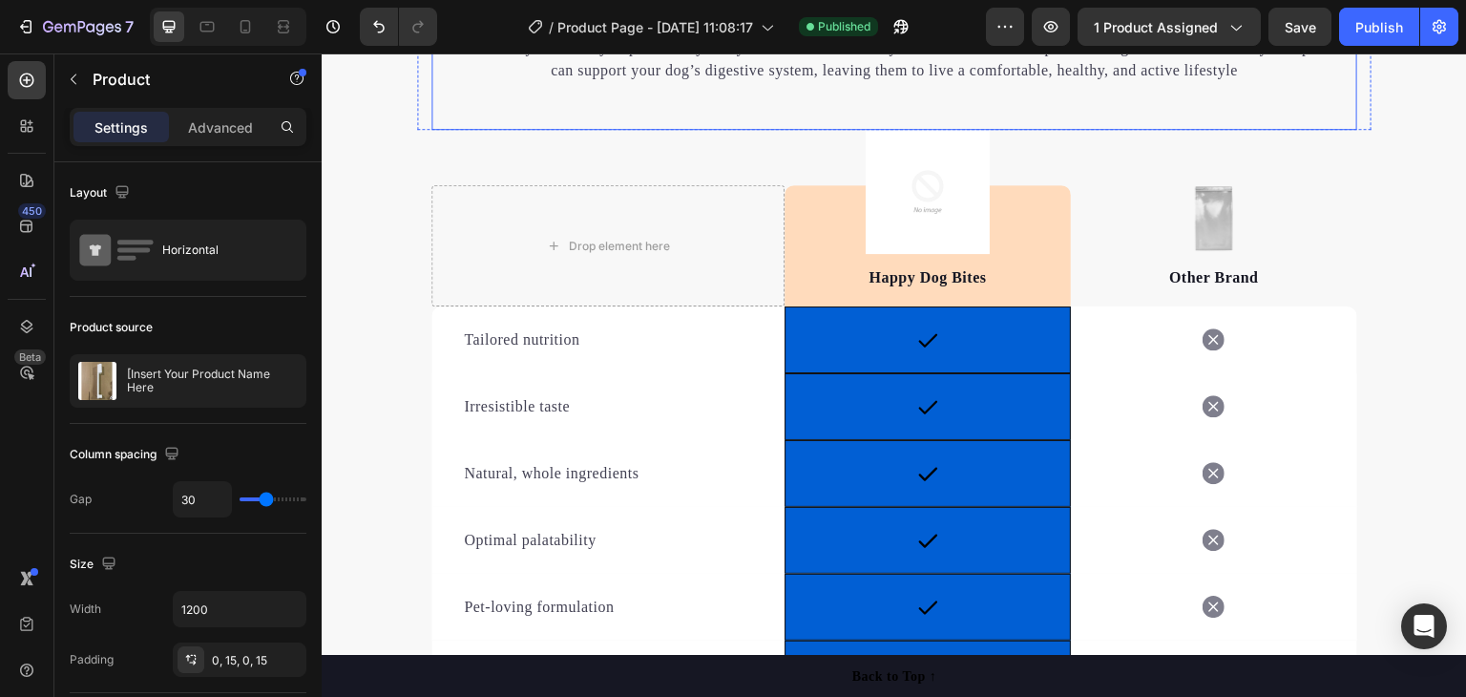
scroll to position [3245, 0]
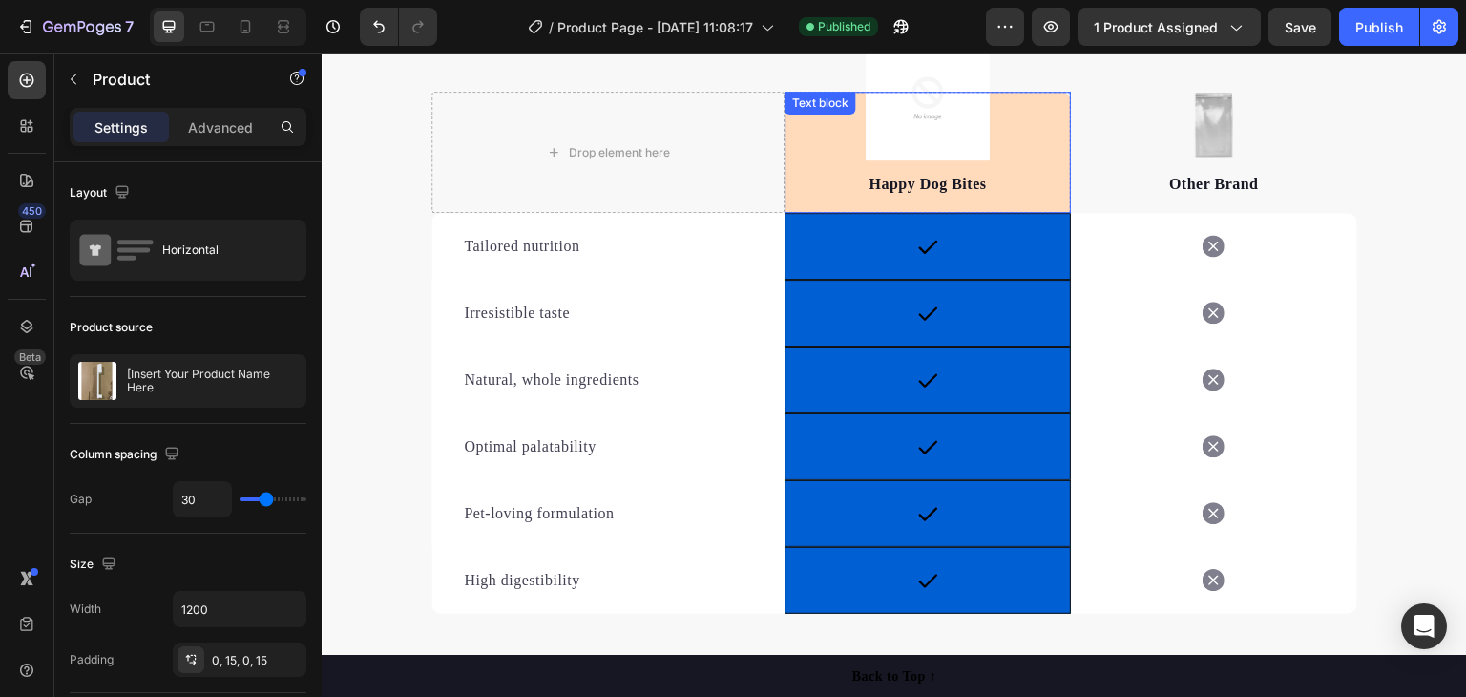
click at [800, 180] on p "Happy Dog Bites" at bounding box center [927, 184] width 282 height 23
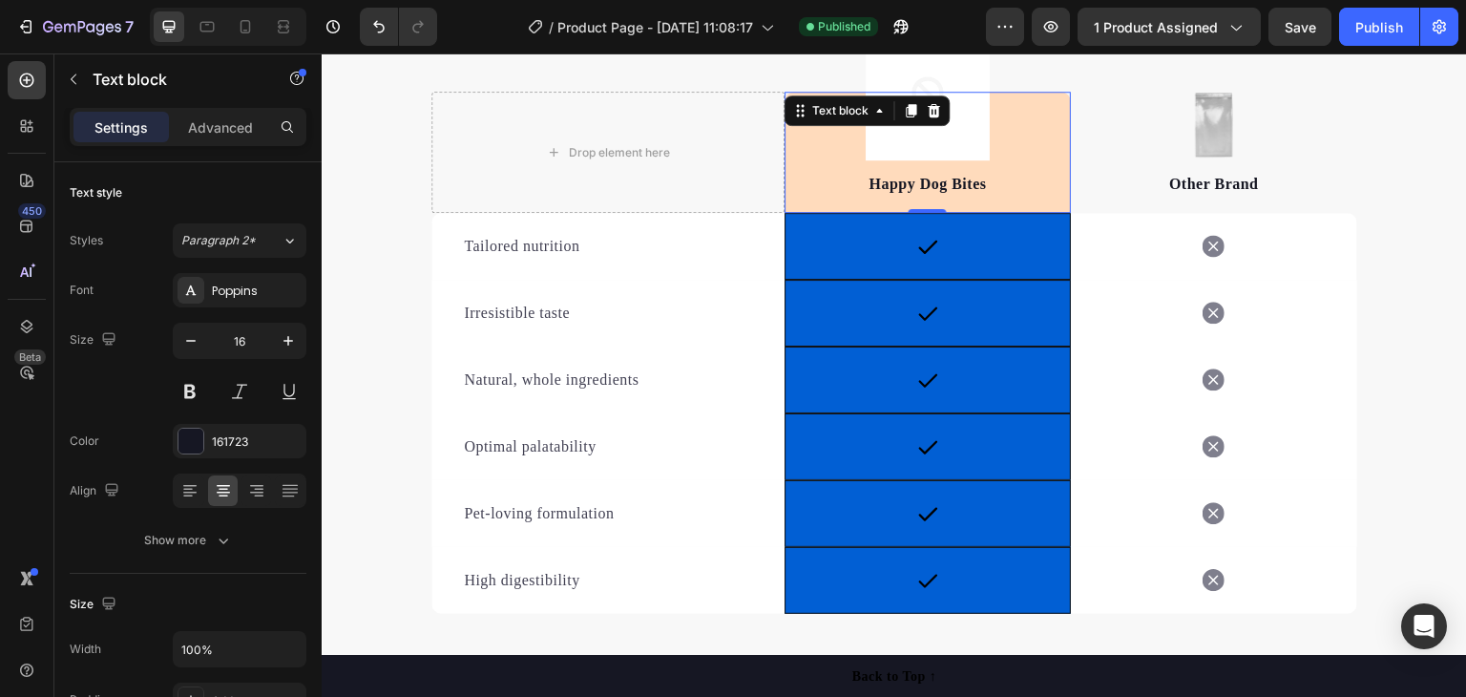
click at [994, 161] on div "Happy Dog Bites Text block 0" at bounding box center [928, 152] width 286 height 121
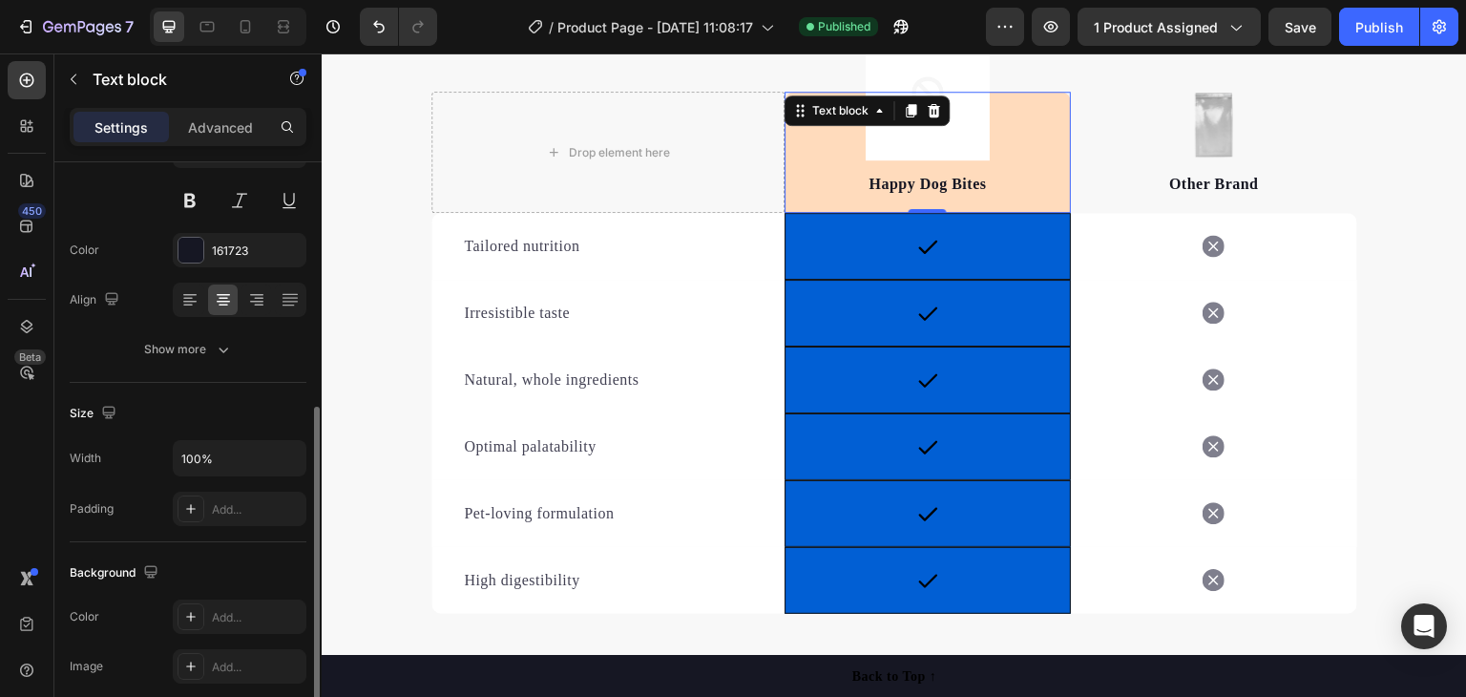
scroll to position [286, 0]
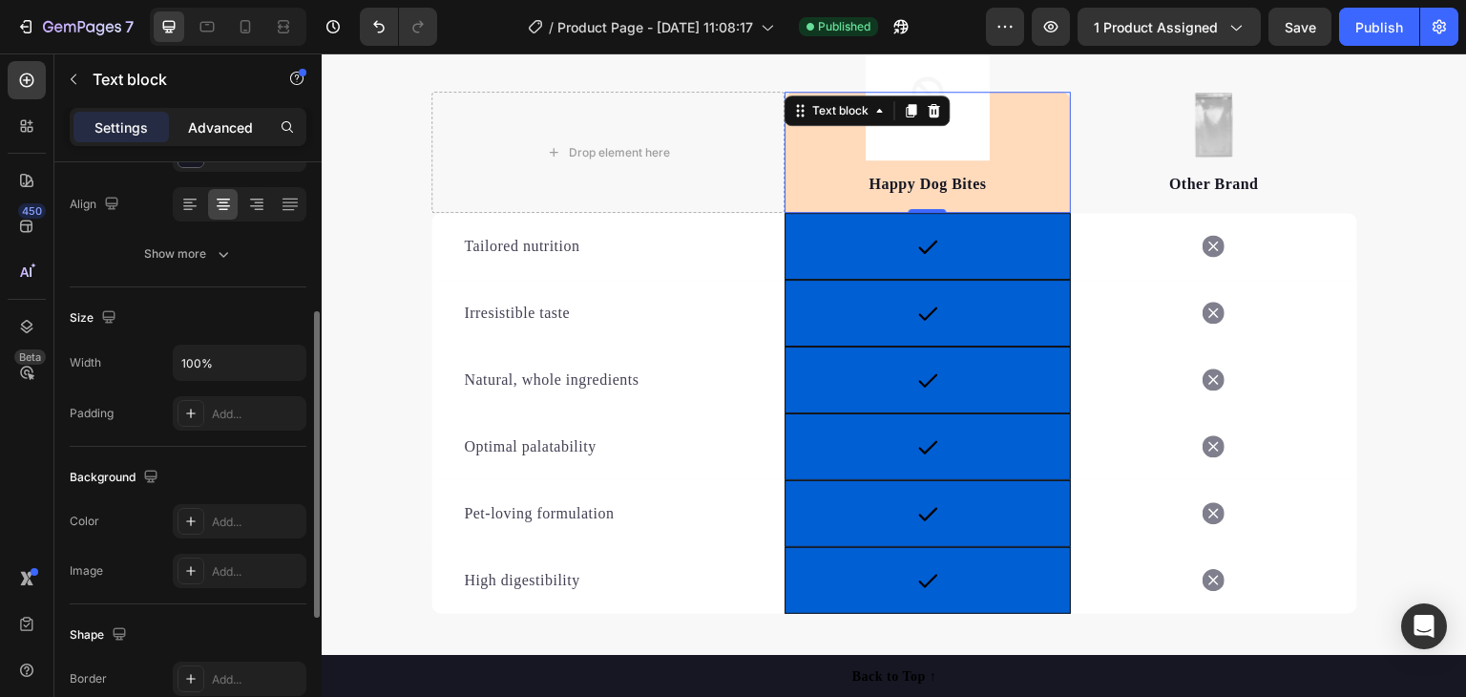
click at [223, 138] on div "Advanced" at bounding box center [220, 127] width 95 height 31
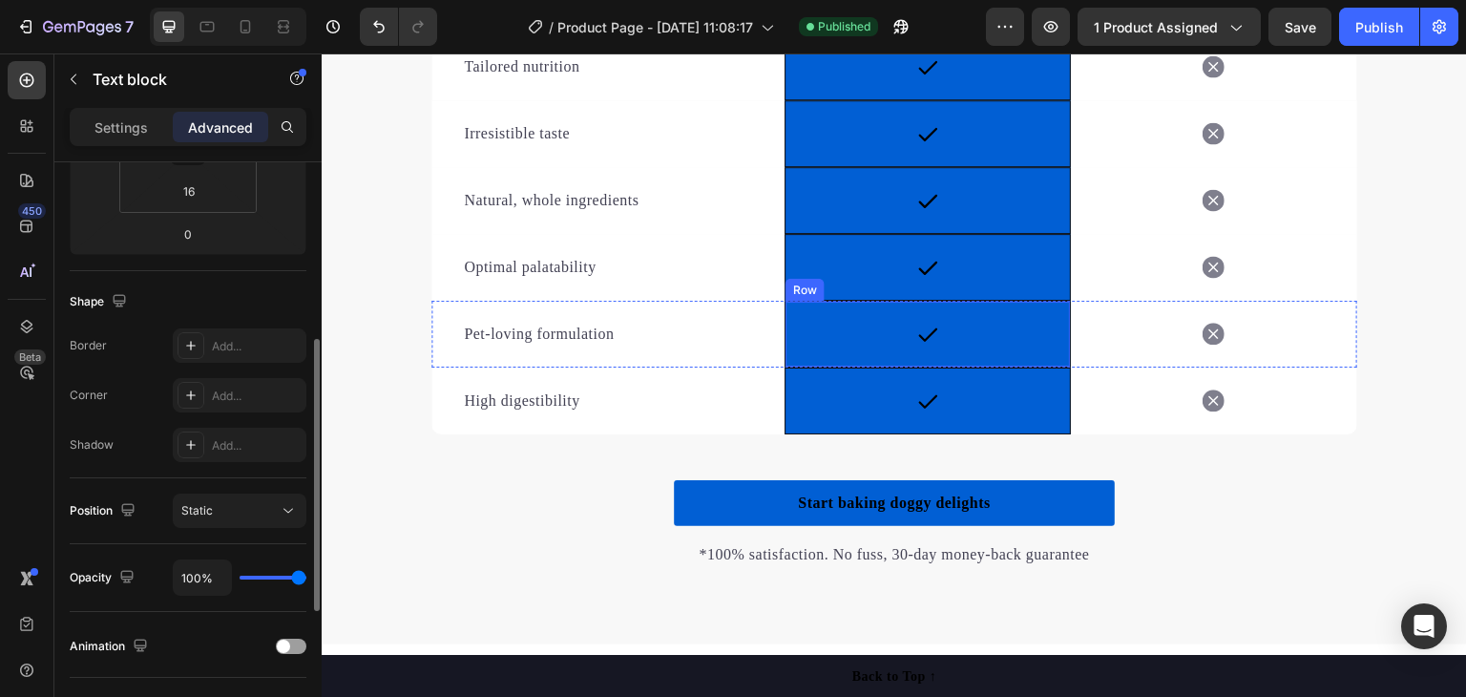
scroll to position [3149, 0]
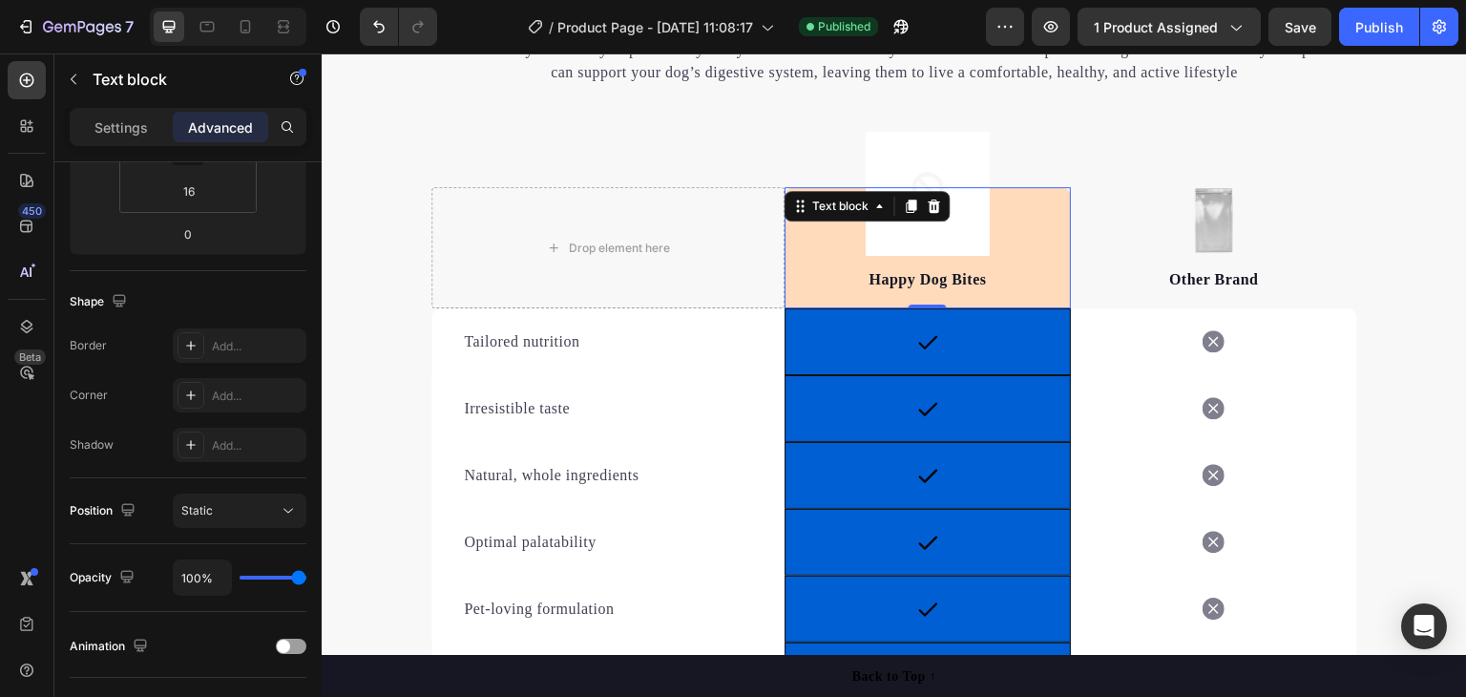
click at [824, 264] on div "Happy Dog Bites Text block 0" at bounding box center [928, 247] width 286 height 121
click at [134, 131] on p "Settings" at bounding box center [120, 127] width 53 height 20
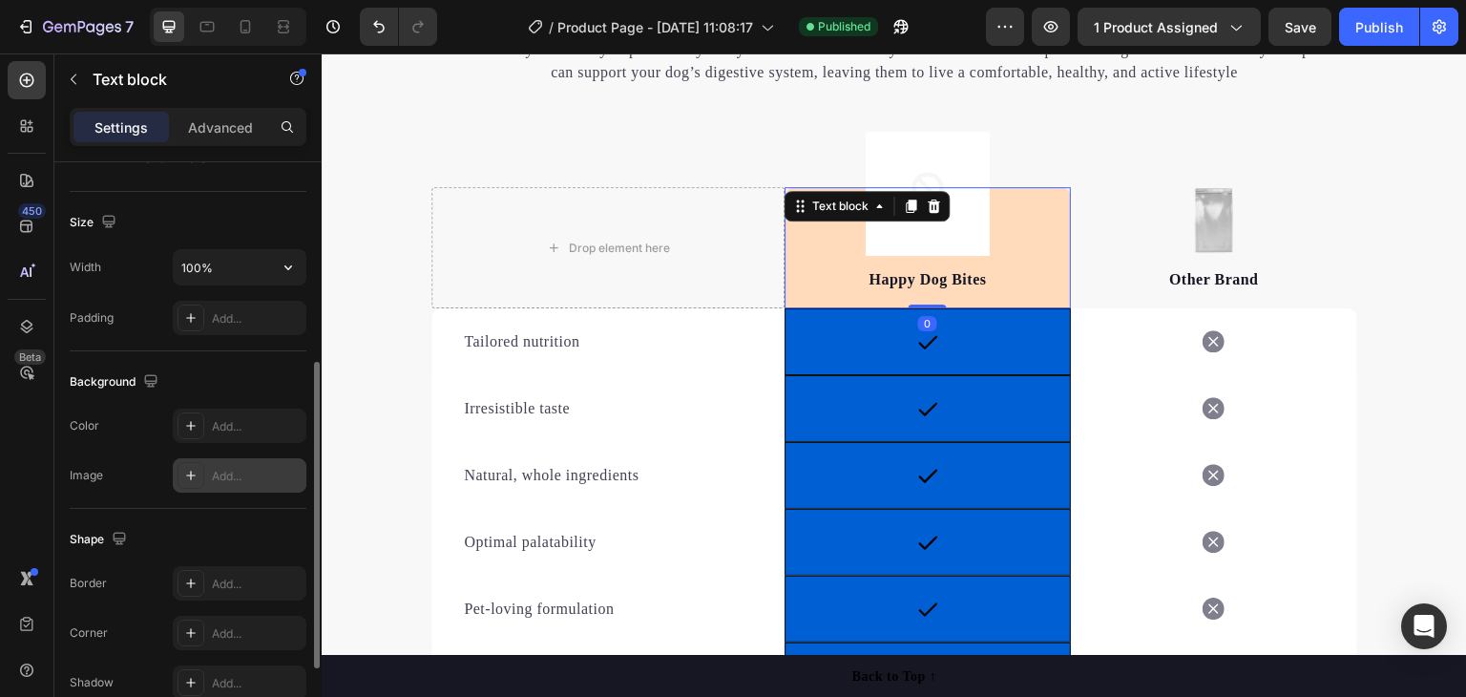
scroll to position [540, 0]
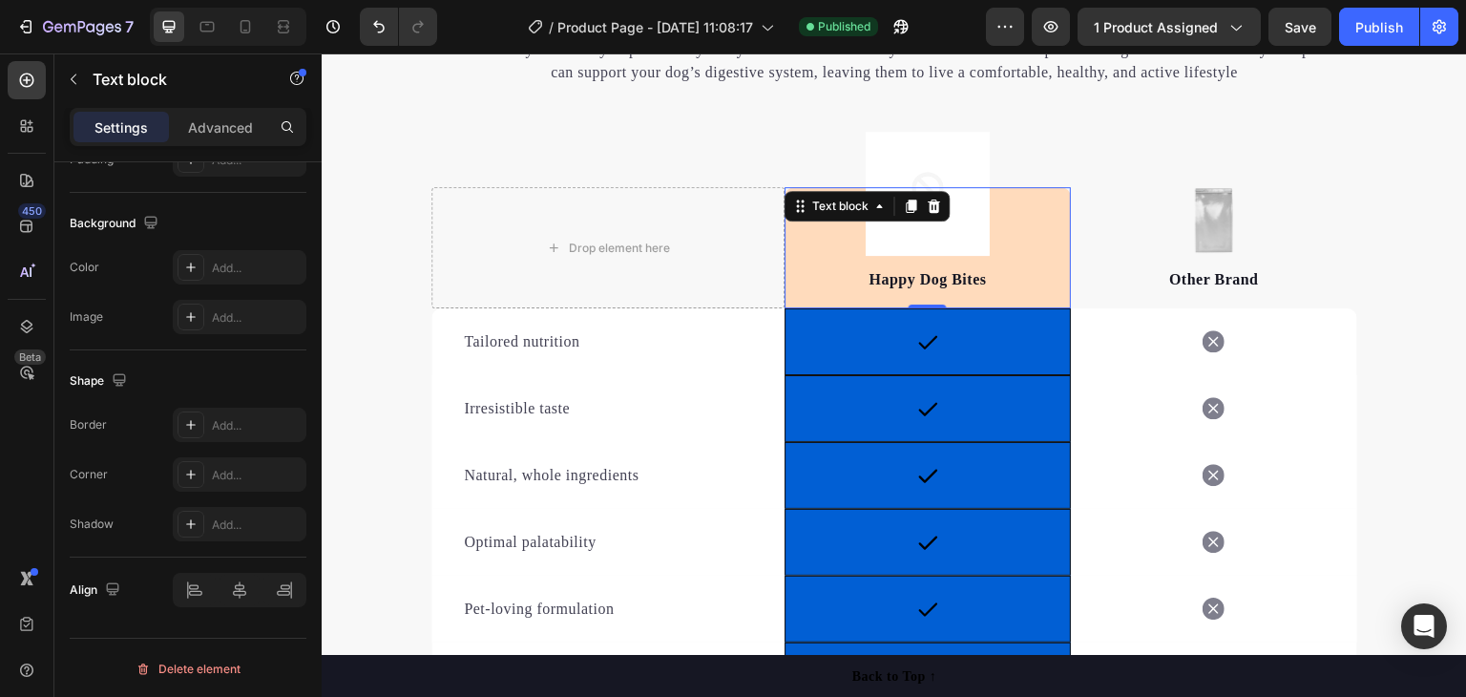
click at [1003, 244] on div "Happy Dog Bites Text block 0" at bounding box center [928, 247] width 286 height 121
click at [204, 264] on div "Add..." at bounding box center [240, 267] width 134 height 34
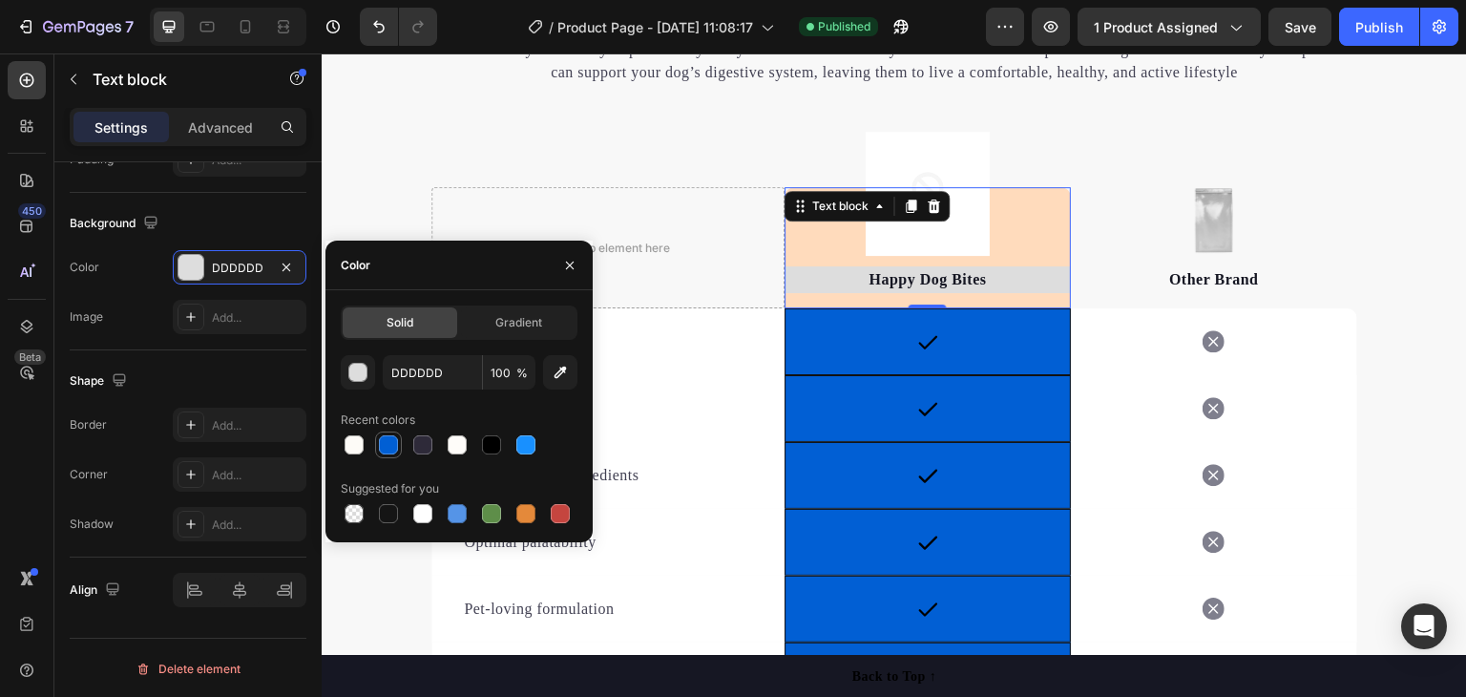
click at [389, 437] on div at bounding box center [388, 444] width 19 height 19
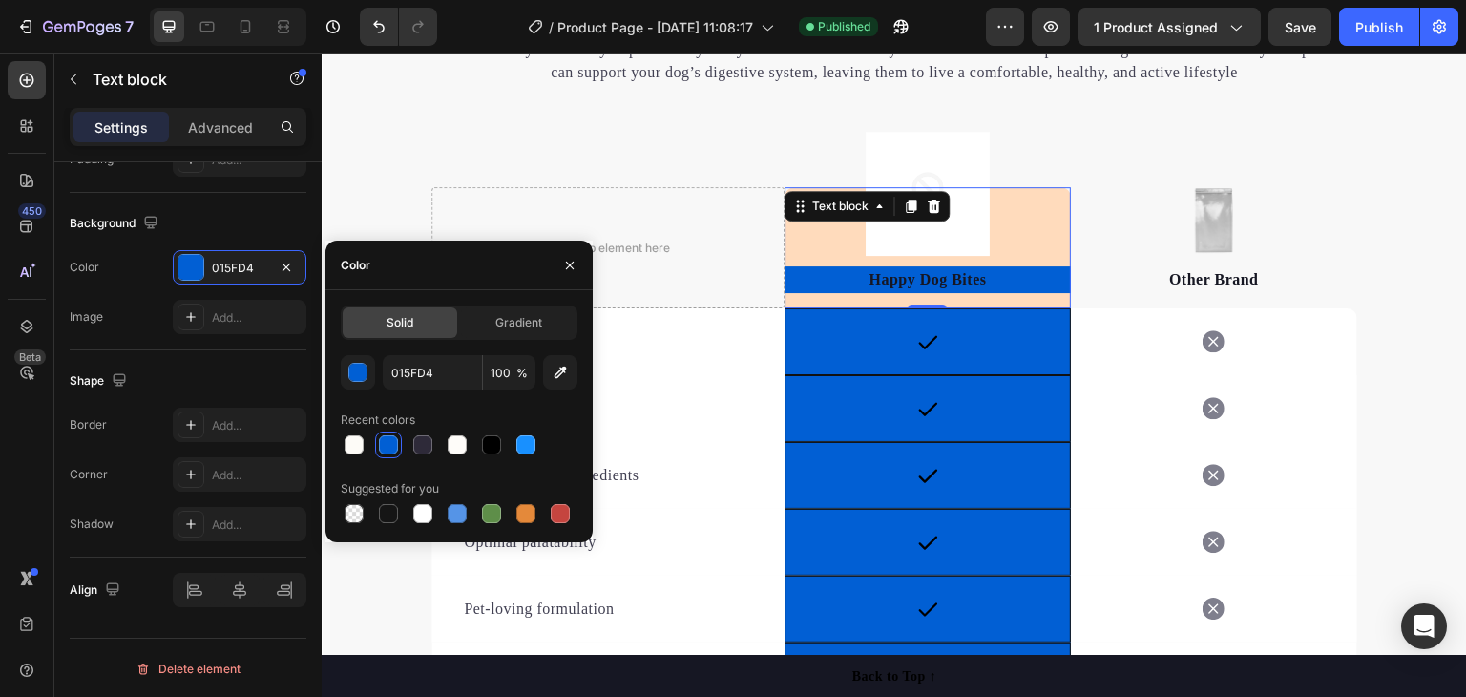
click at [387, 439] on div at bounding box center [388, 444] width 19 height 19
click at [359, 512] on div at bounding box center [354, 513] width 19 height 19
type input "000000"
type input "0"
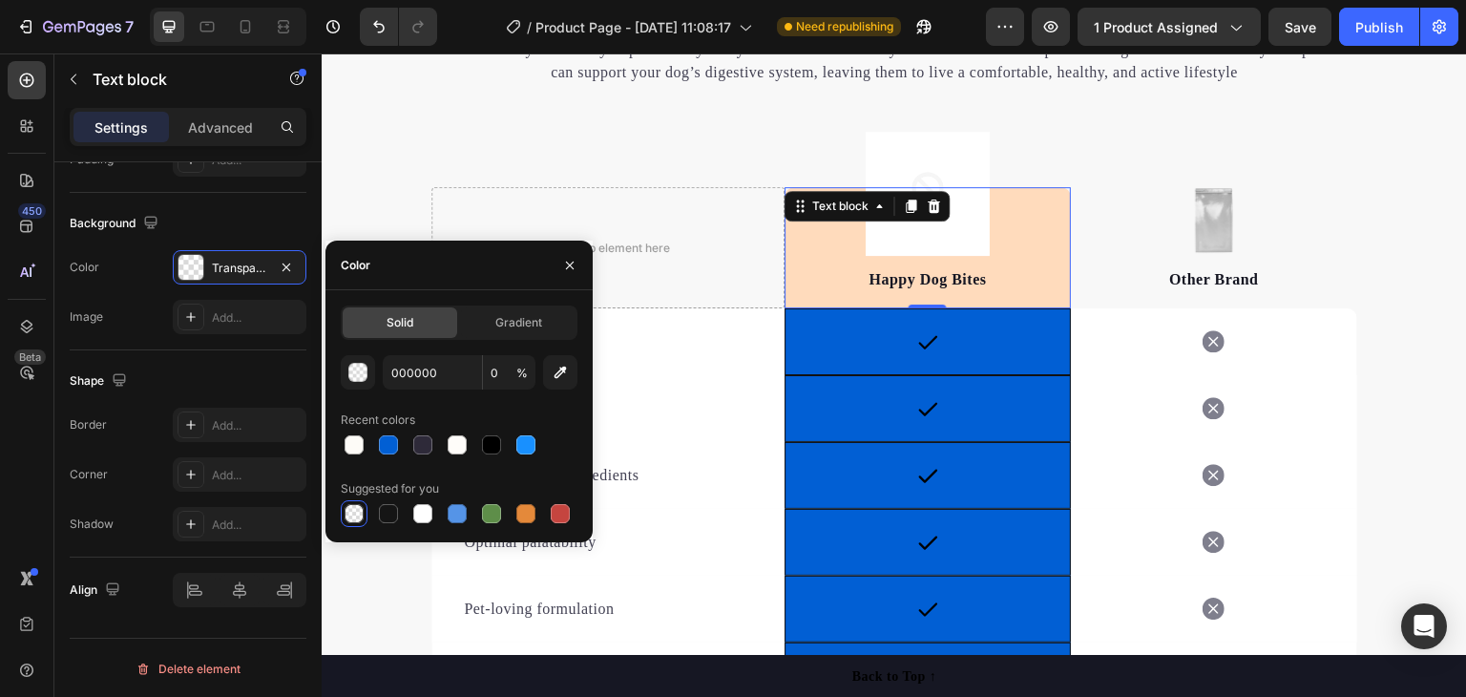
click at [811, 239] on div "Happy Dog Bites Text block 0" at bounding box center [928, 247] width 286 height 121
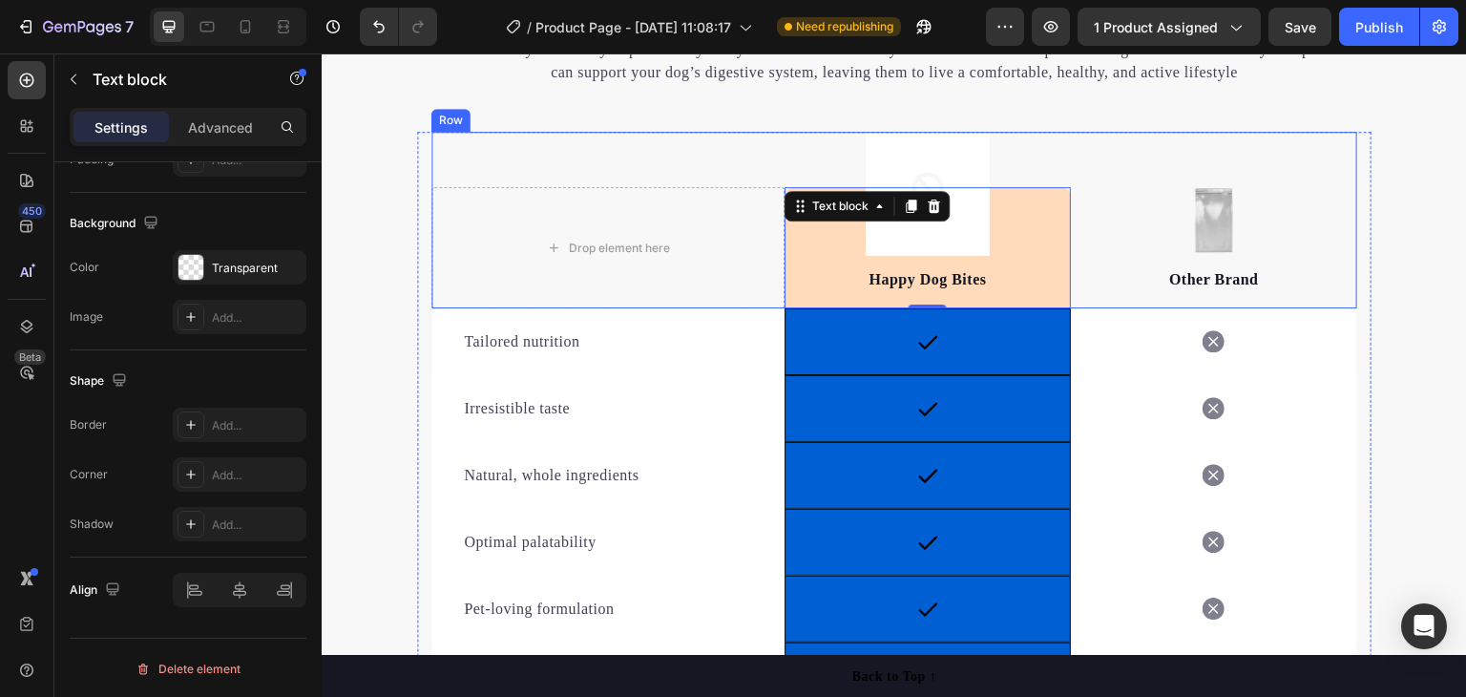
click at [1172, 137] on div "Drop element here Image Happy Dog Bites Text block 0 Row Image Other Brand Text…" at bounding box center [894, 220] width 926 height 177
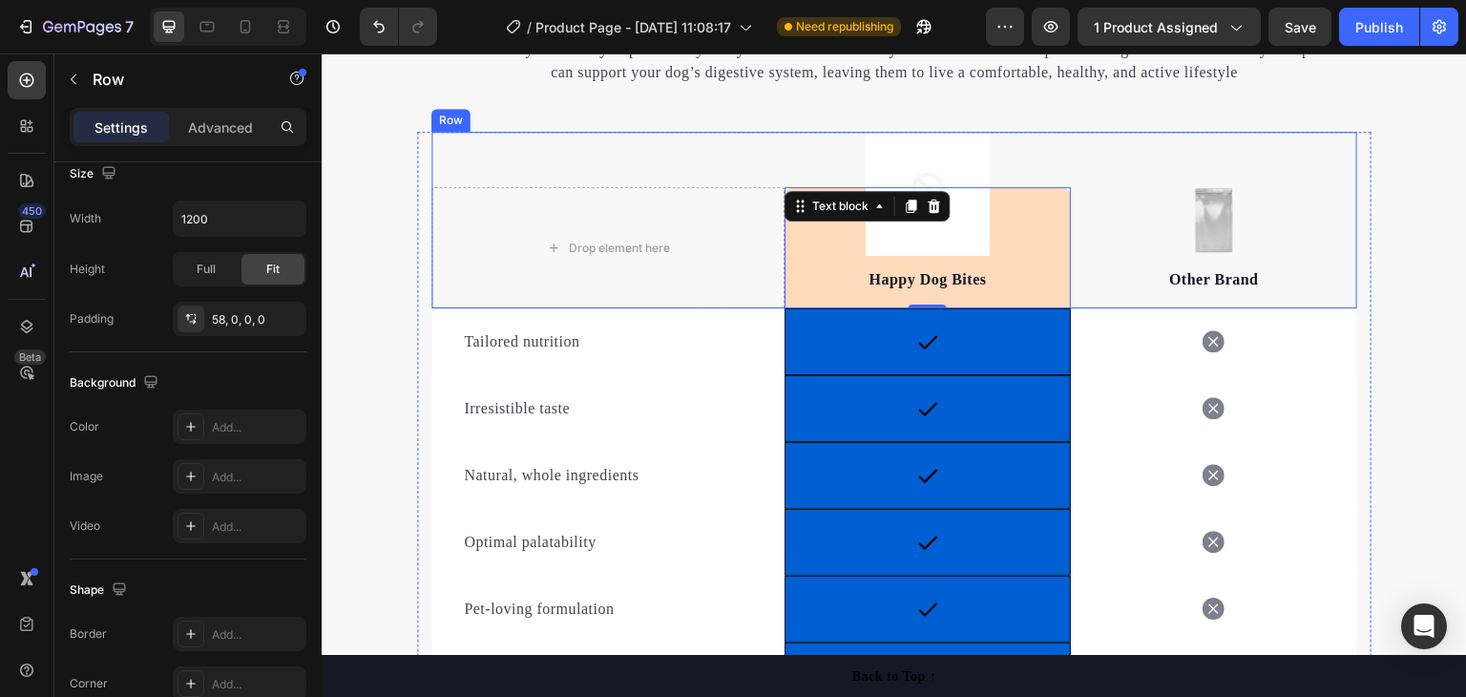
scroll to position [0, 0]
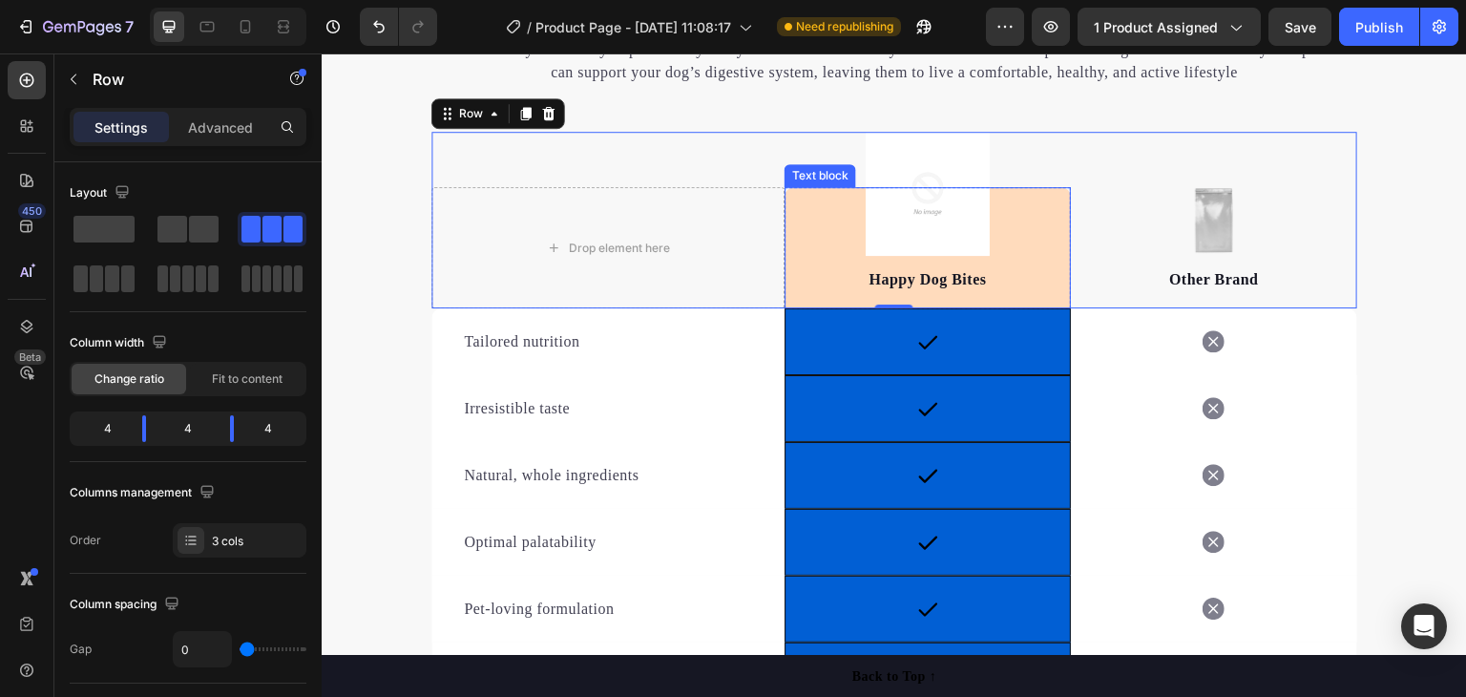
click at [932, 283] on p "Happy Dog Bites" at bounding box center [927, 279] width 282 height 23
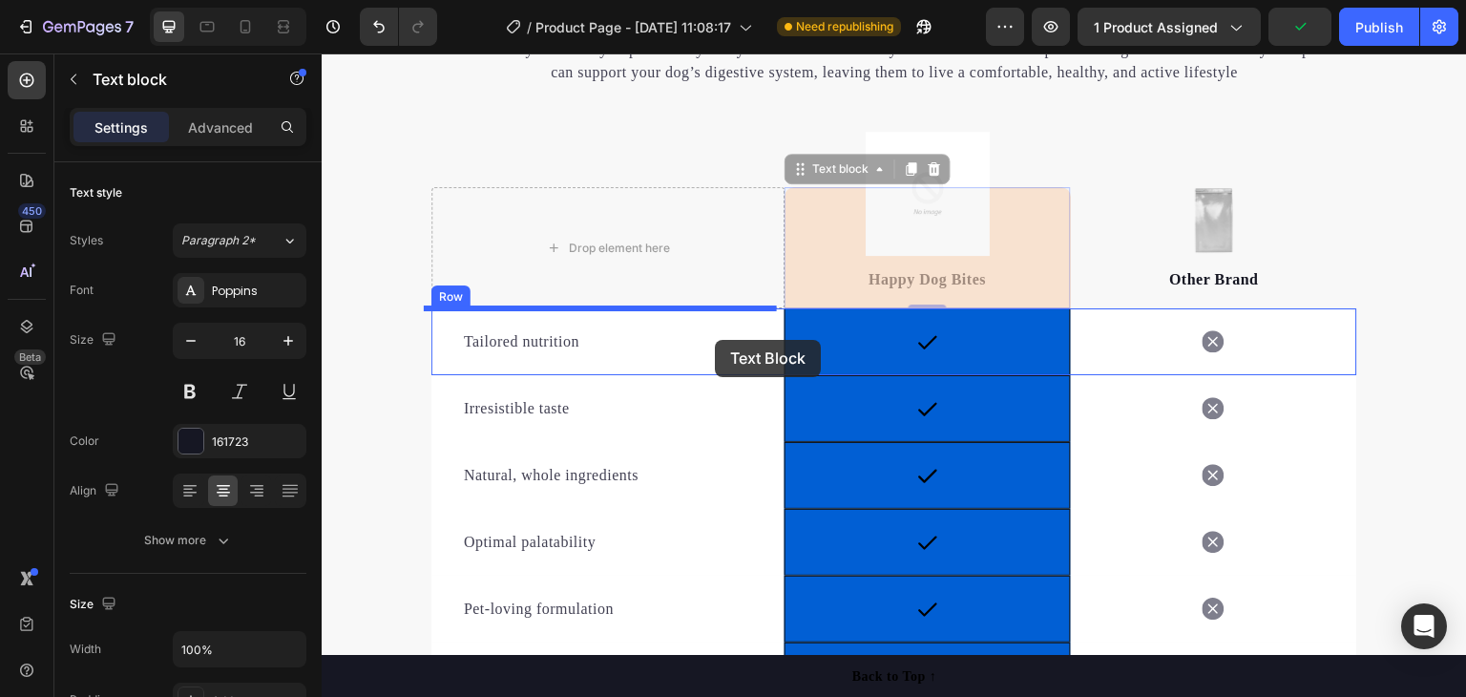
drag, startPoint x: 837, startPoint y: 236, endPoint x: 715, endPoint y: 340, distance: 160.5
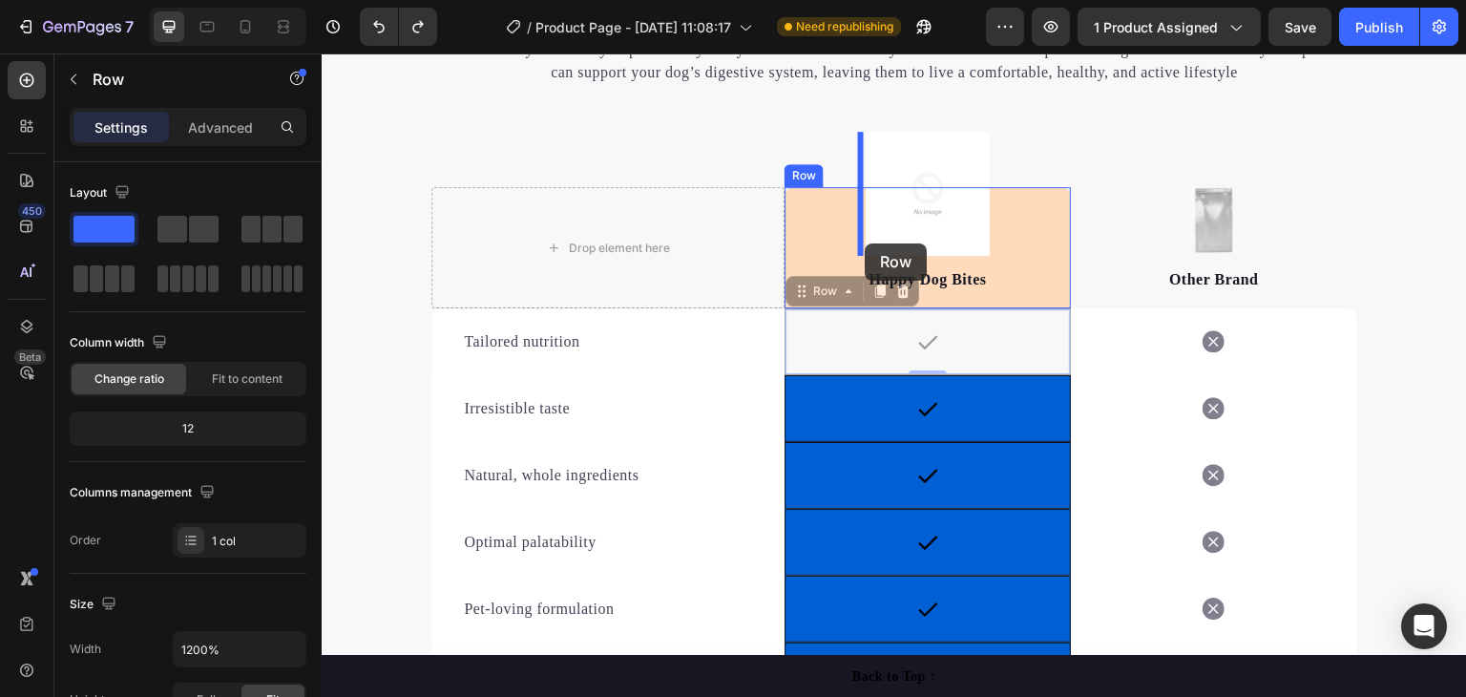
drag, startPoint x: 856, startPoint y: 344, endPoint x: 865, endPoint y: 243, distance: 100.6
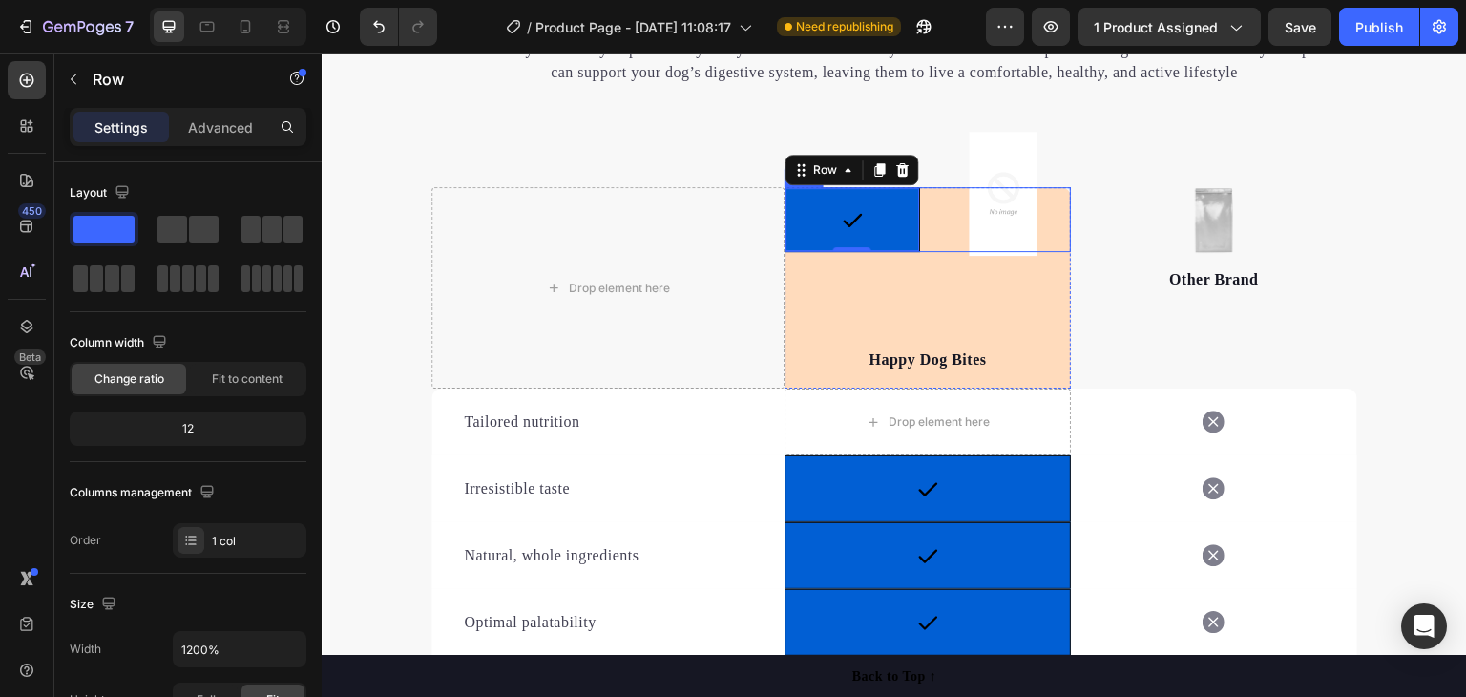
click at [1052, 217] on div "Image" at bounding box center [1003, 219] width 136 height 65
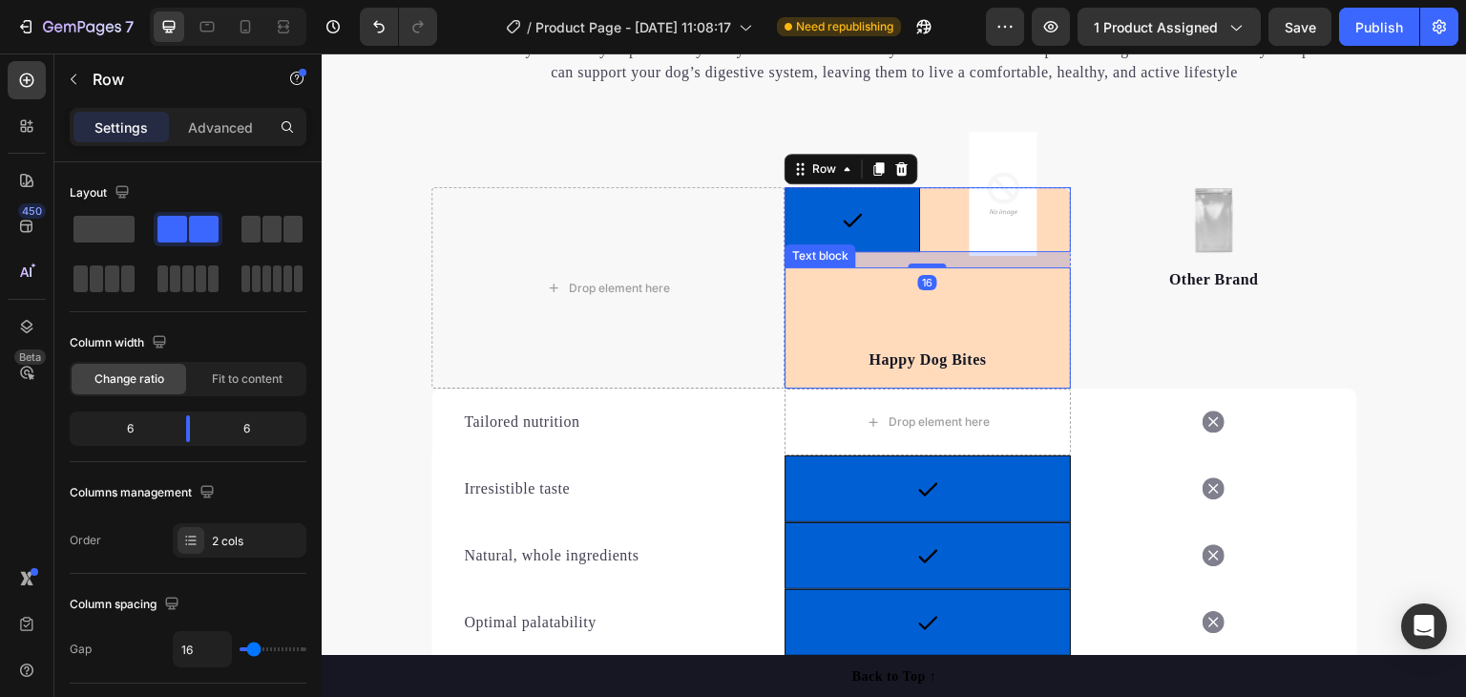
click at [1020, 359] on p "Happy Dog Bites" at bounding box center [927, 359] width 282 height 23
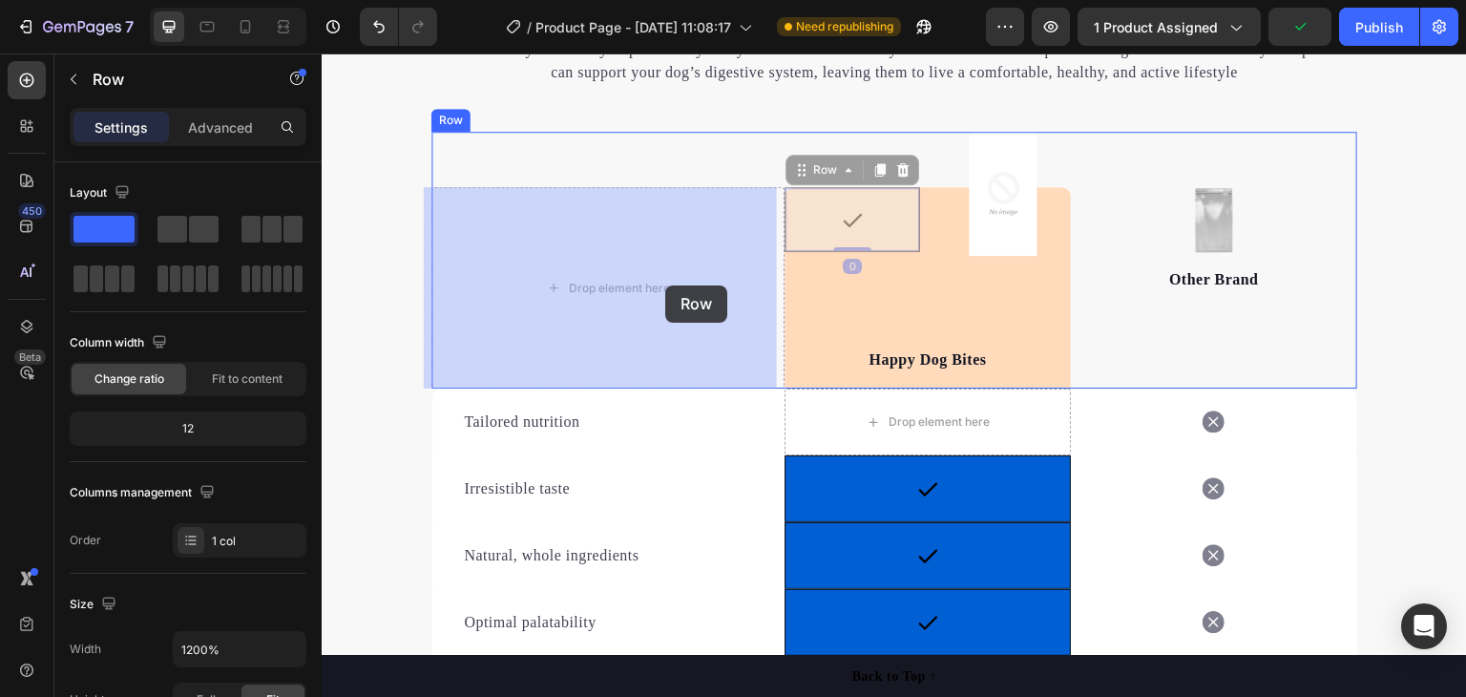
drag, startPoint x: 876, startPoint y: 207, endPoint x: 665, endPoint y: 285, distance: 225.0
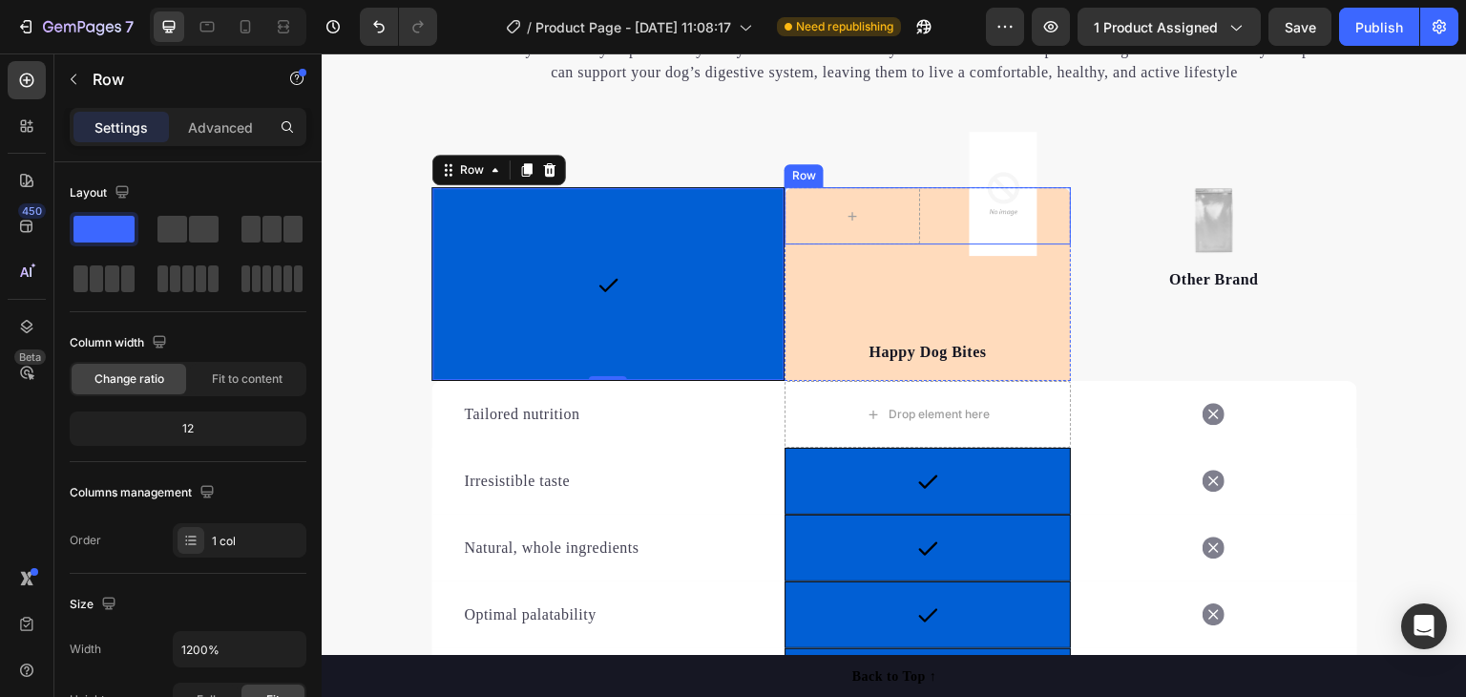
click at [952, 210] on div "Image" at bounding box center [1003, 215] width 136 height 57
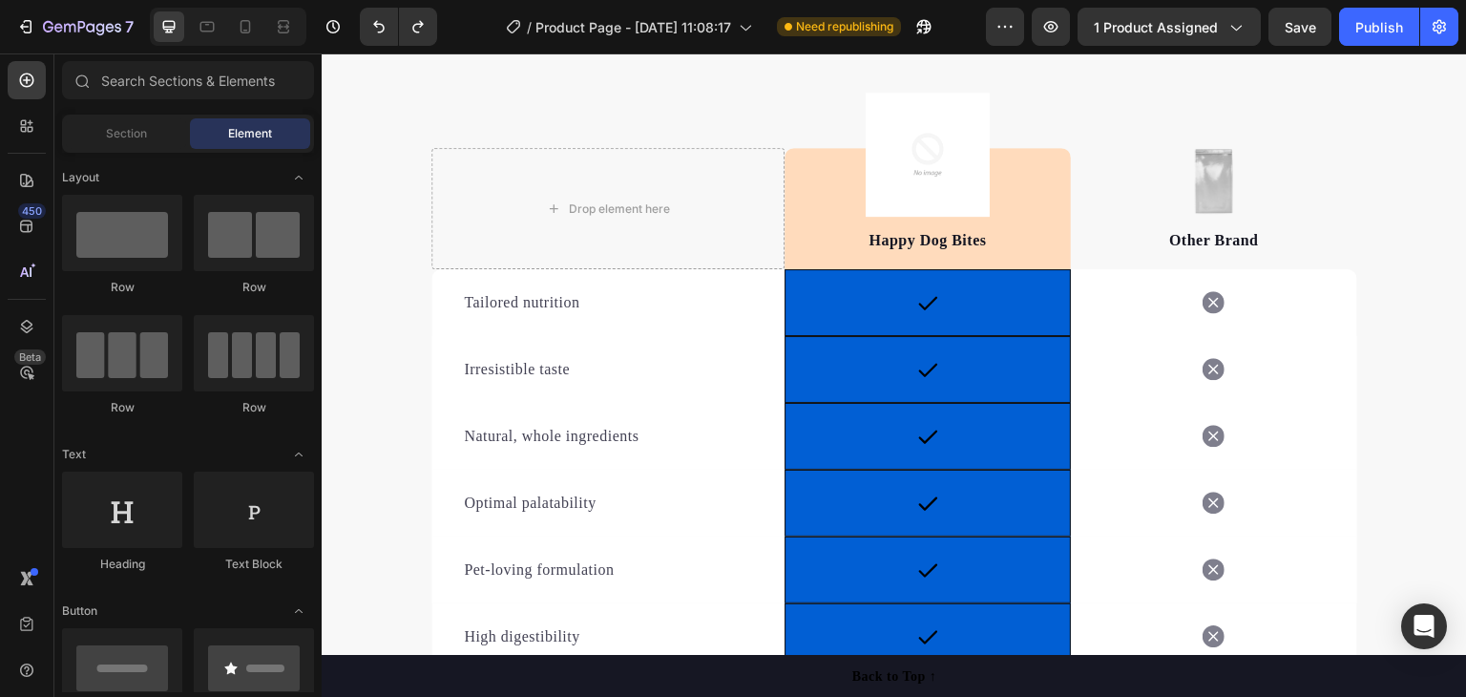
scroll to position [3093, 0]
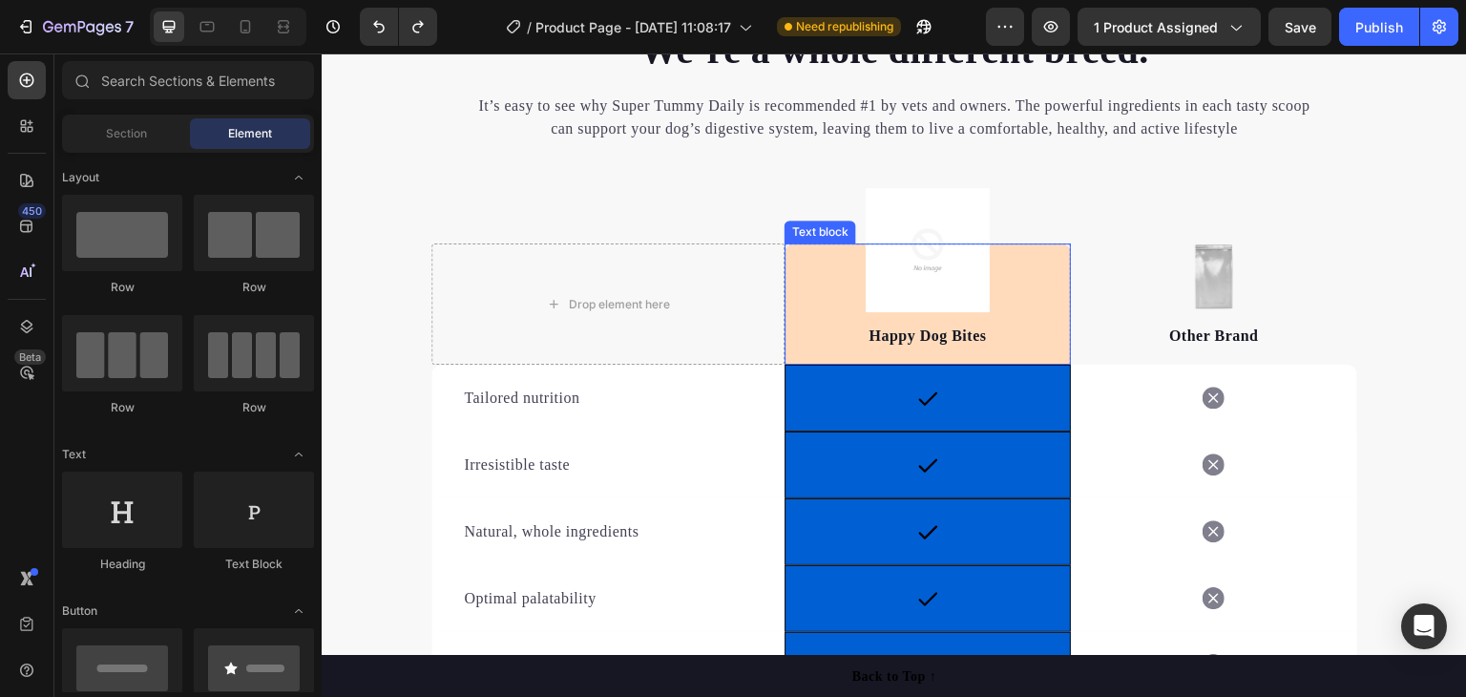
click at [1039, 330] on p "Happy Dog Bites" at bounding box center [927, 335] width 282 height 23
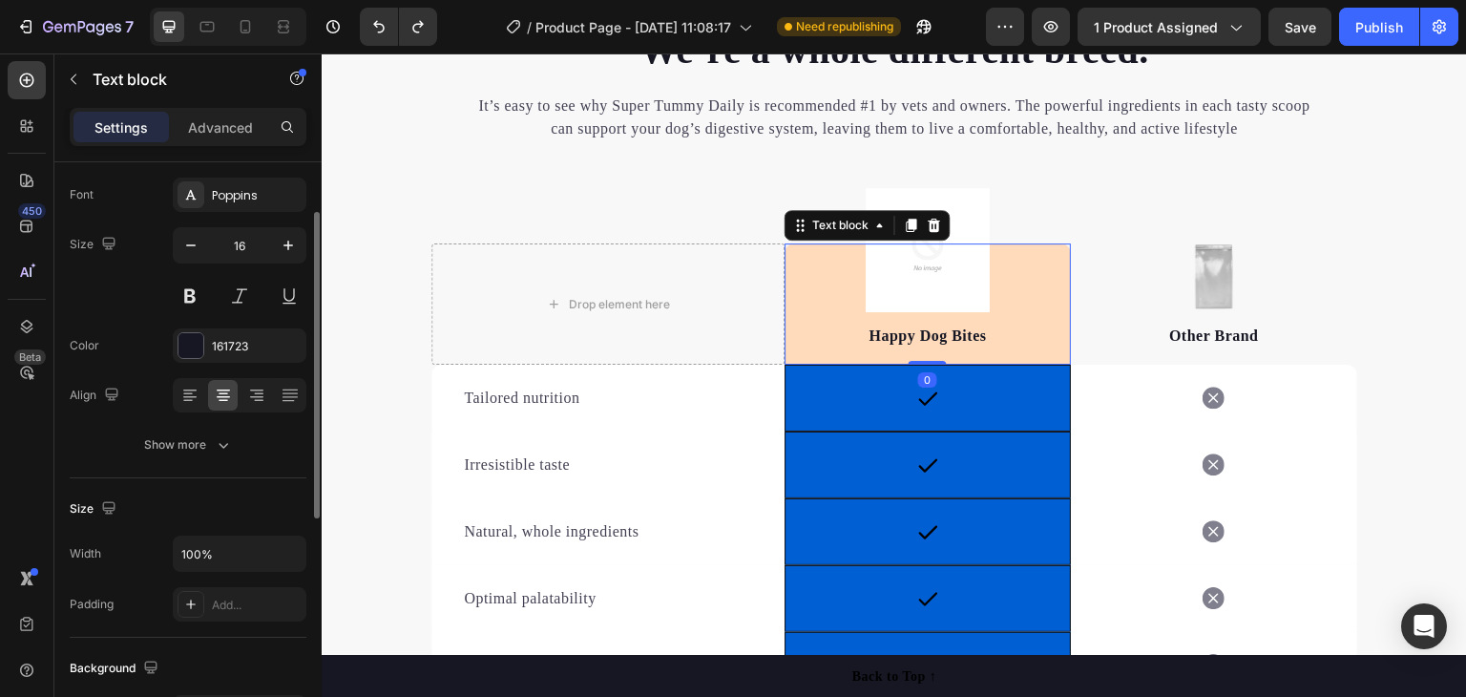
scroll to position [0, 0]
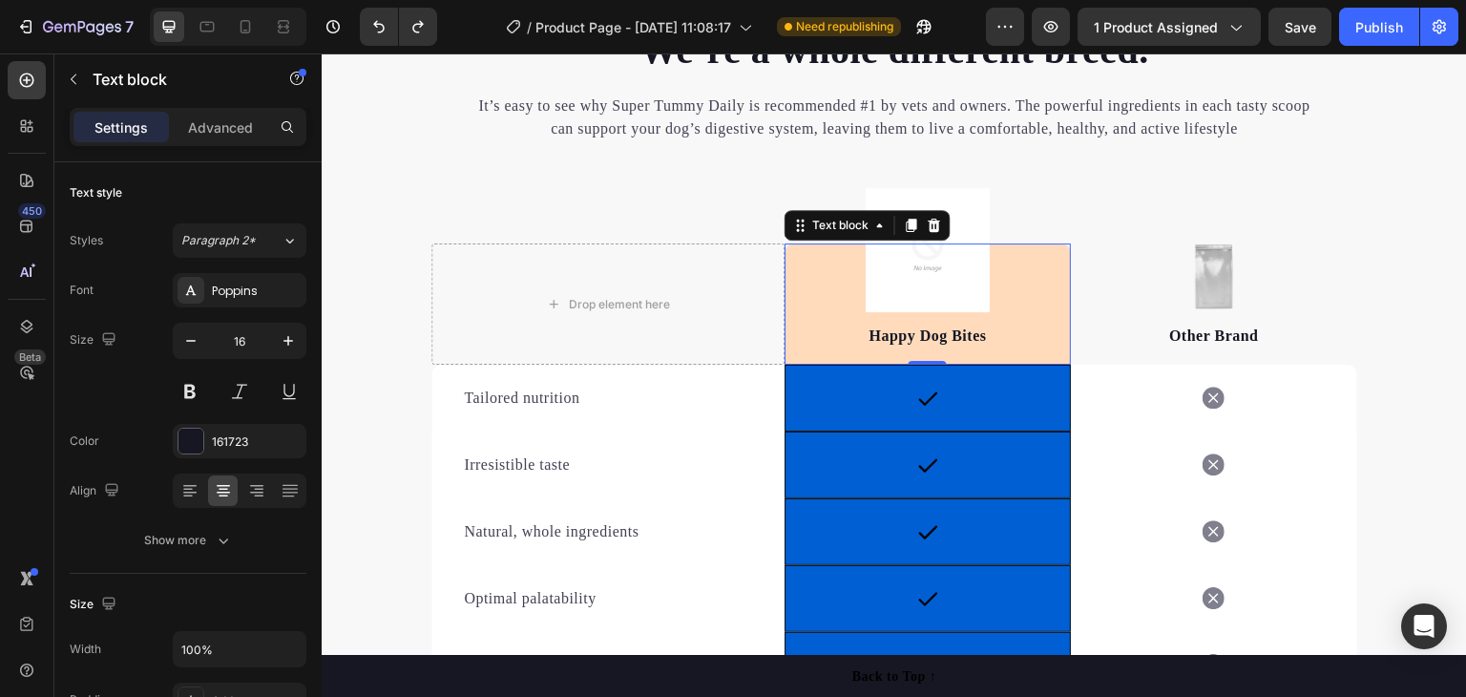
click at [949, 337] on p "Happy Dog Bites" at bounding box center [927, 335] width 282 height 23
click at [992, 334] on p "Happy Dog Bites" at bounding box center [927, 335] width 282 height 23
click at [1023, 336] on p "Happy Dog Bites" at bounding box center [927, 335] width 282 height 23
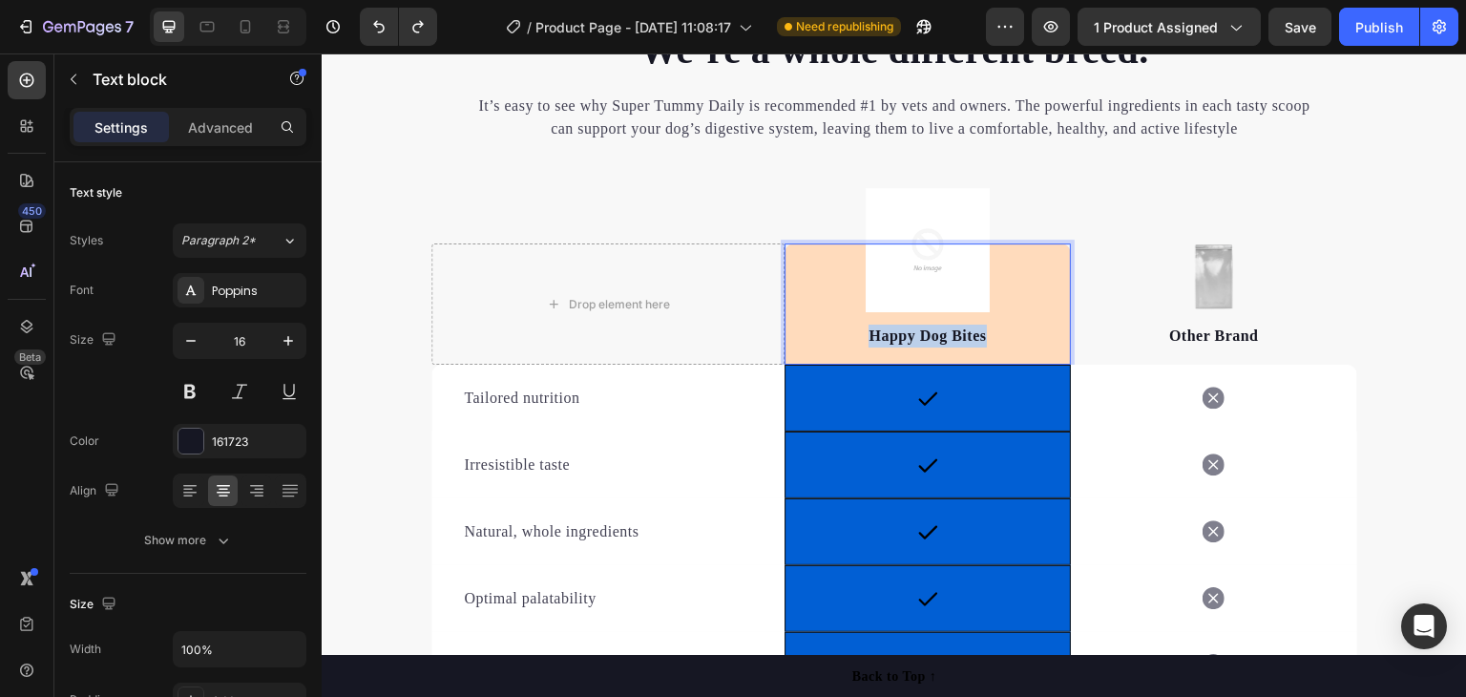
click at [1023, 336] on p "Happy Dog Bites" at bounding box center [927, 335] width 282 height 23
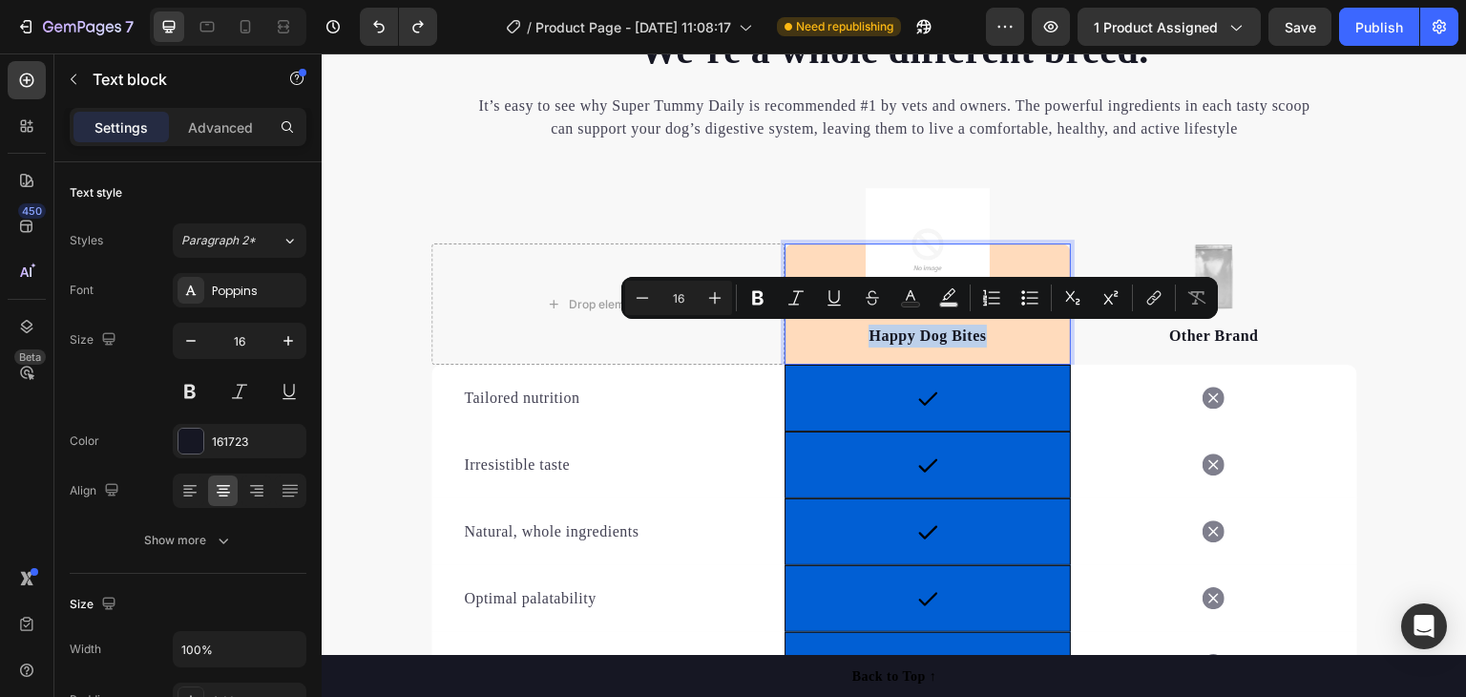
click at [804, 340] on p "Happy Dog Bites" at bounding box center [927, 335] width 282 height 23
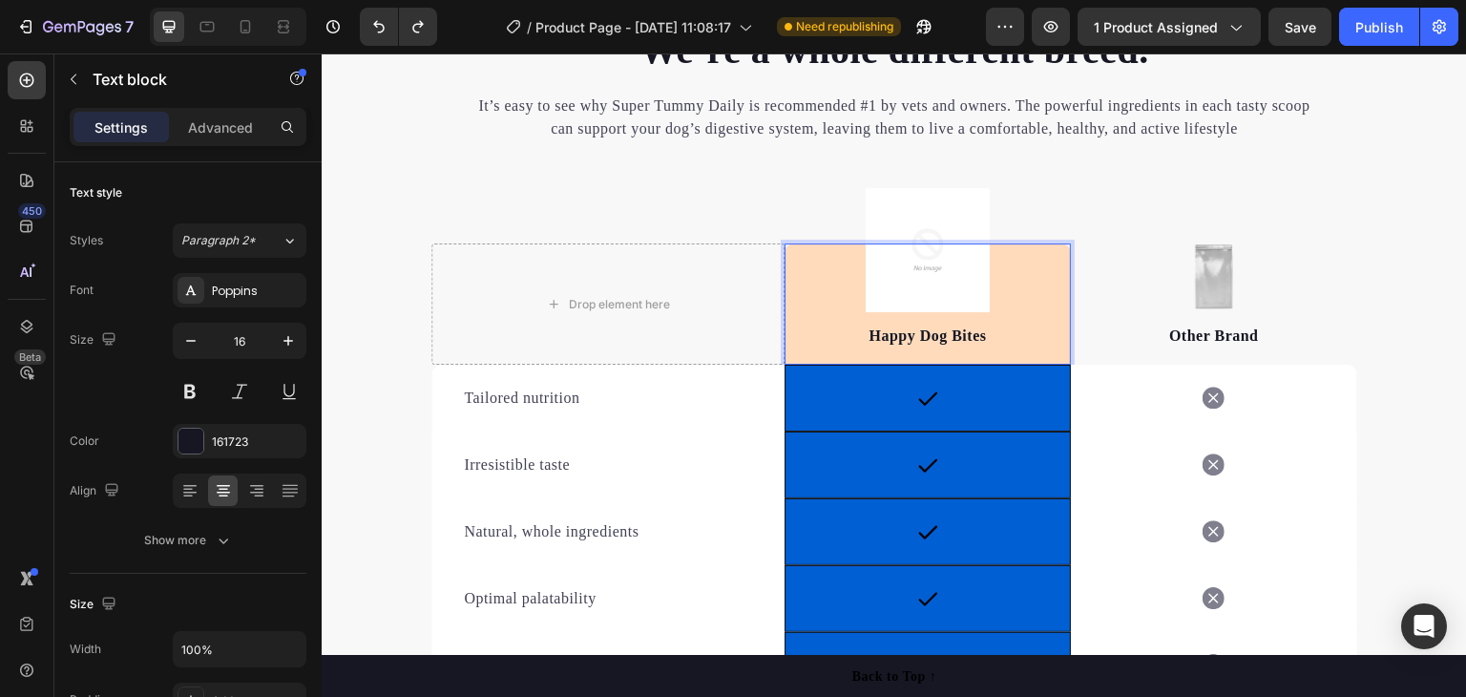
drag, startPoint x: 796, startPoint y: 324, endPoint x: 1185, endPoint y: 201, distance: 408.1
click at [1185, 199] on div "Drop element here Image Happy Dog Bites Text block 0 Row Image Other Brand Text…" at bounding box center [894, 276] width 926 height 177
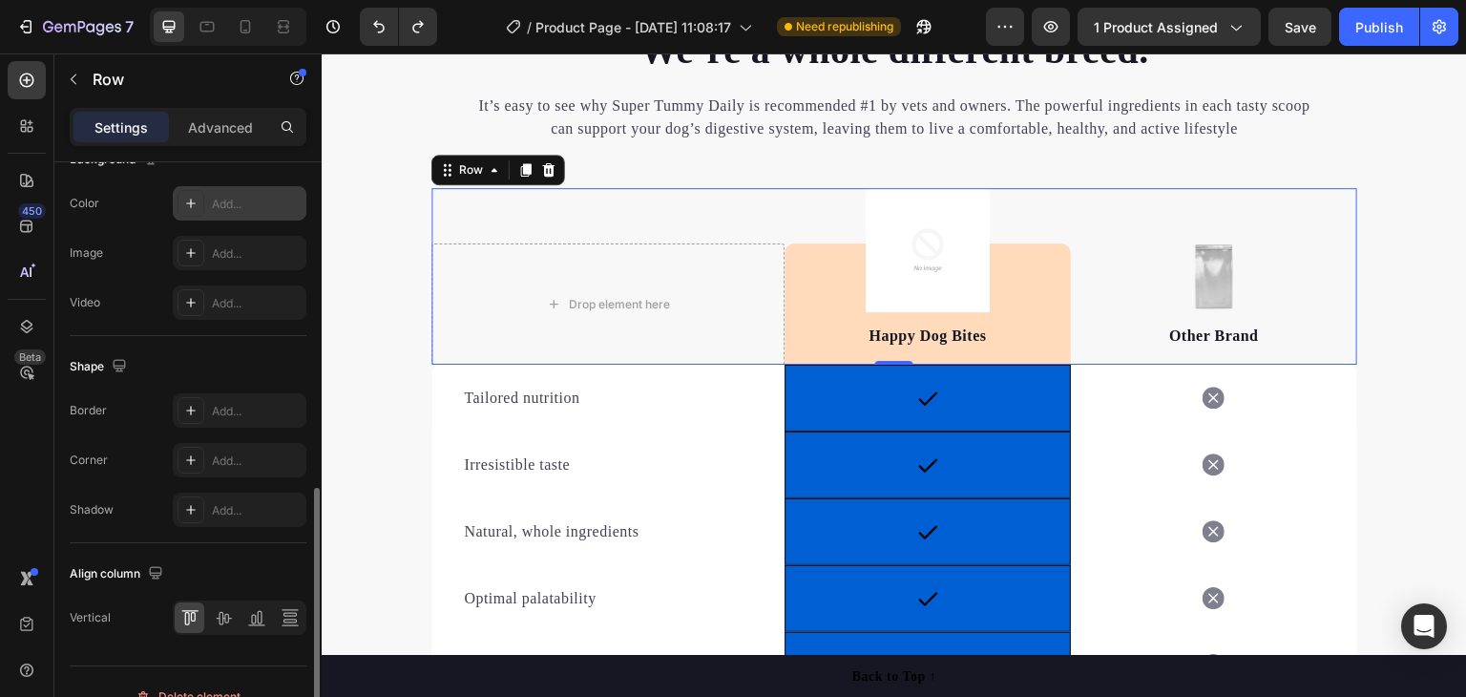
scroll to position [668, 0]
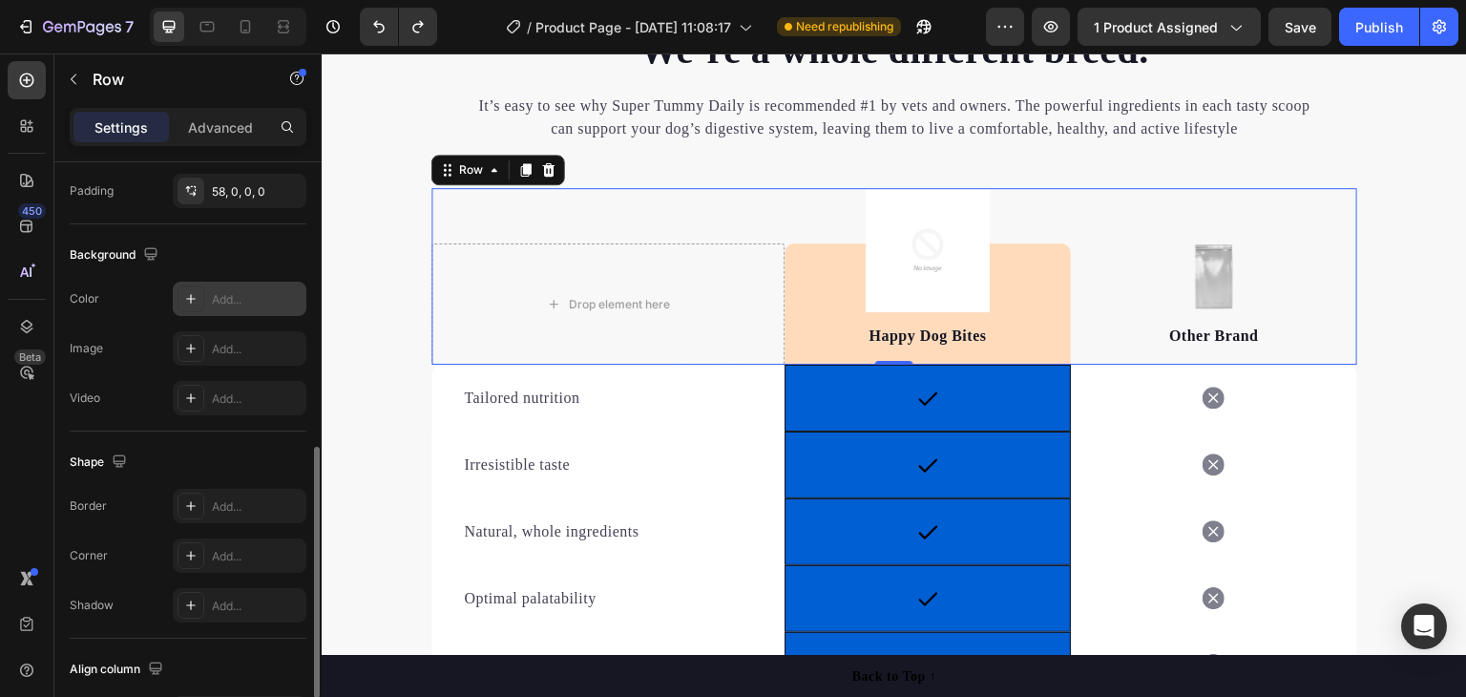
click at [227, 303] on div "Add..." at bounding box center [257, 299] width 90 height 17
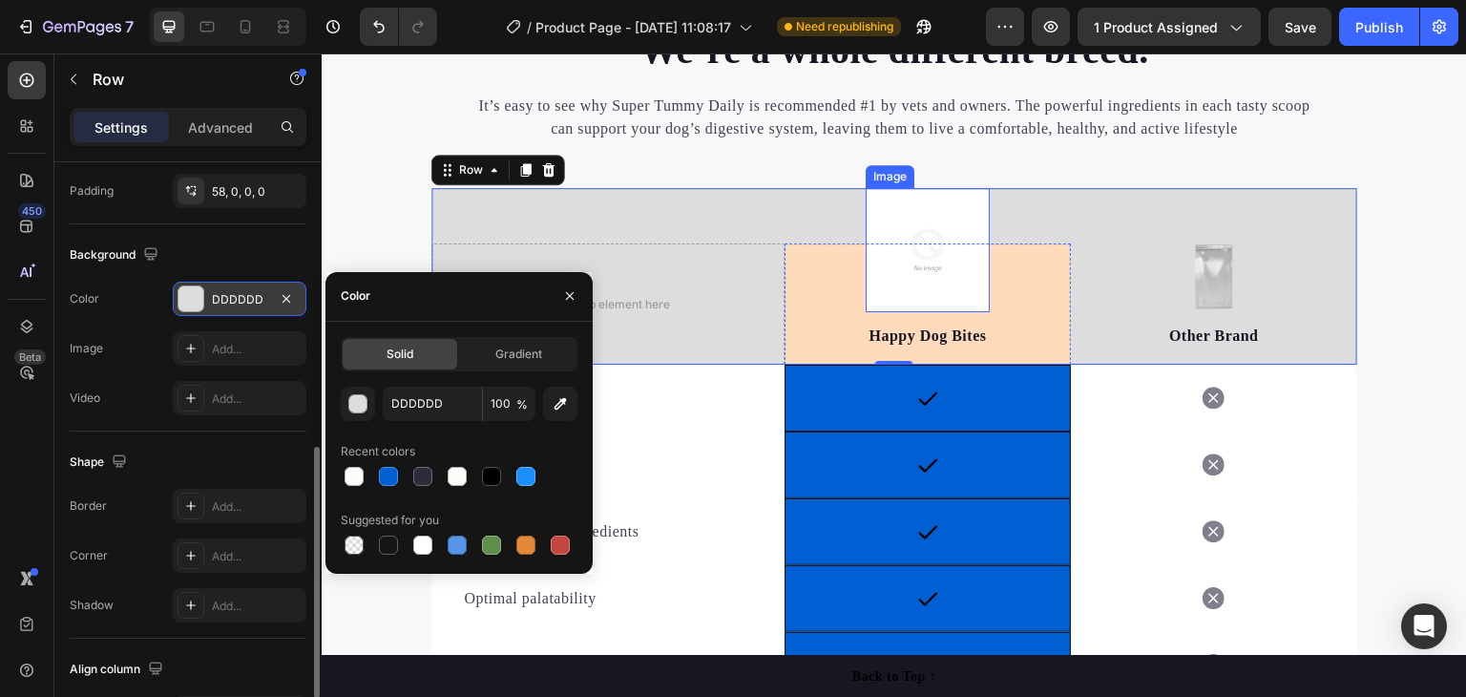
click at [903, 217] on img at bounding box center [928, 250] width 124 height 124
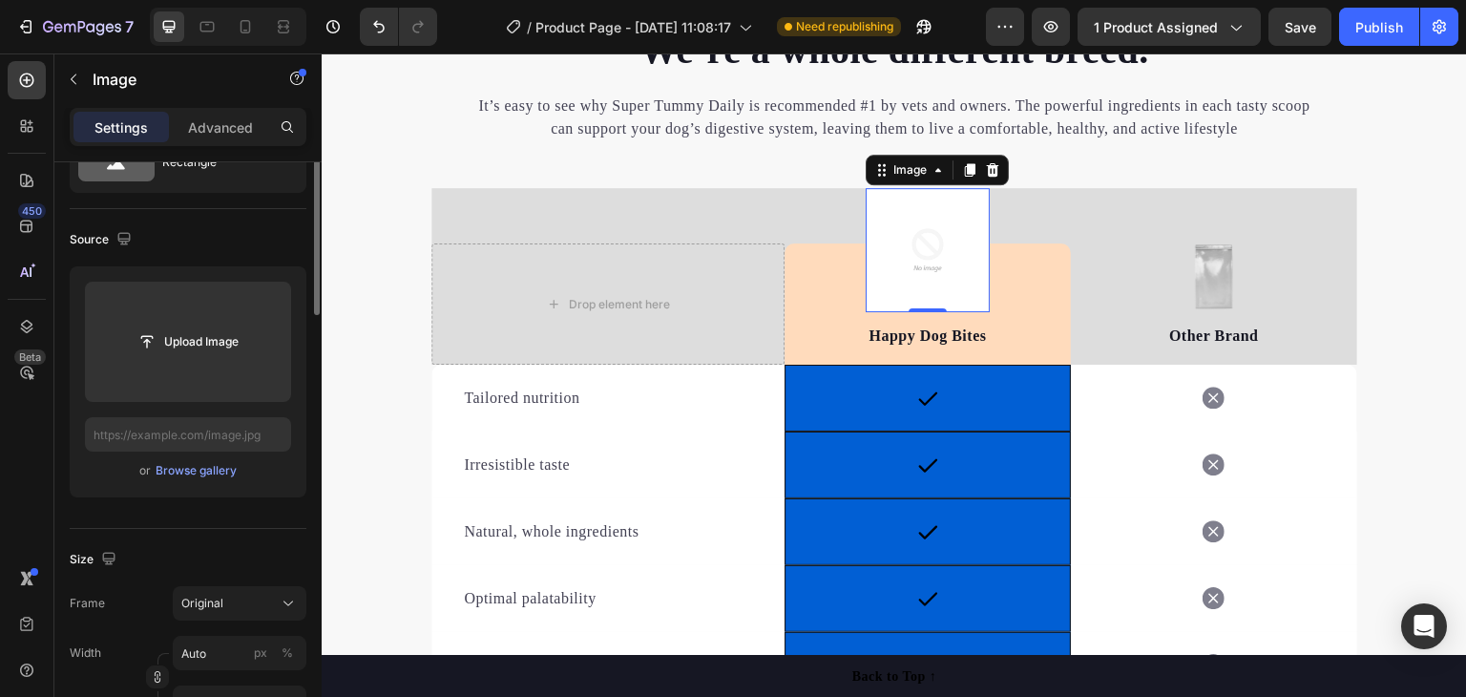
scroll to position [0, 0]
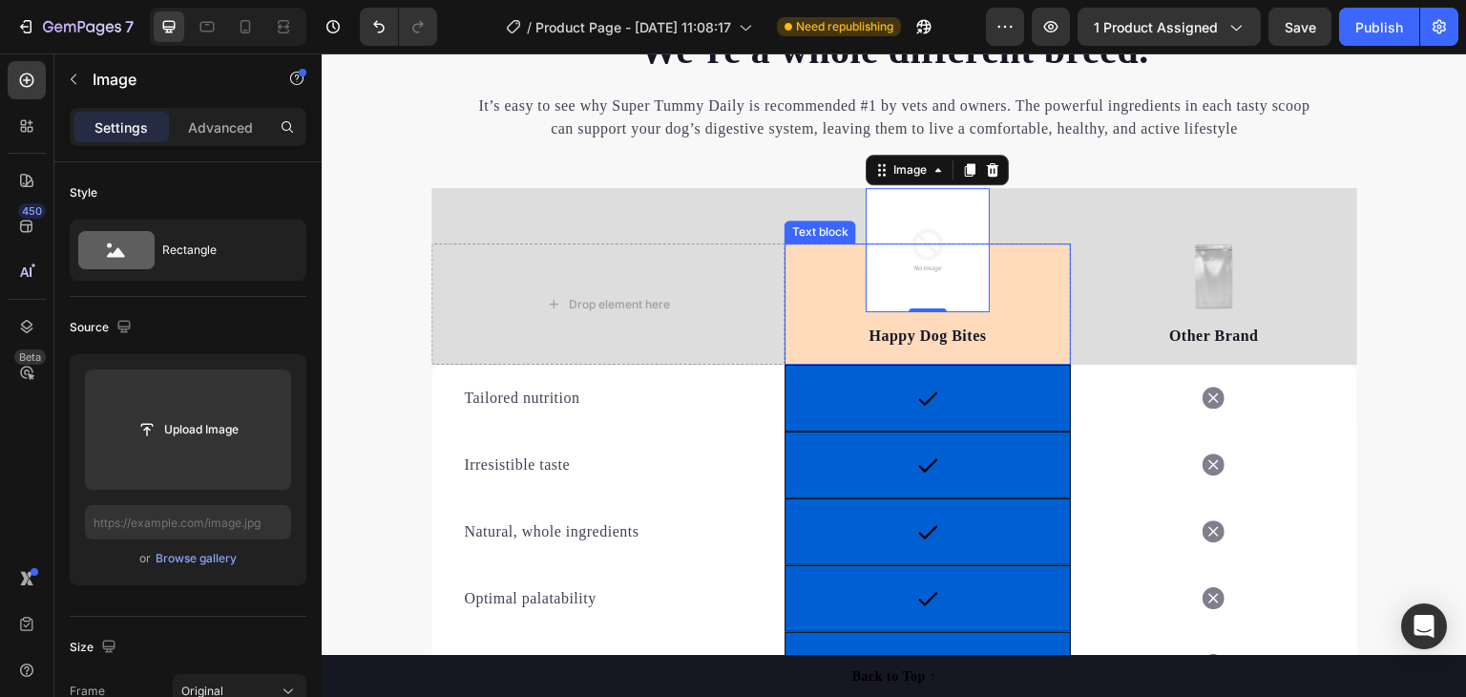
click at [838, 317] on div "Happy Dog Bites Text block" at bounding box center [928, 303] width 286 height 121
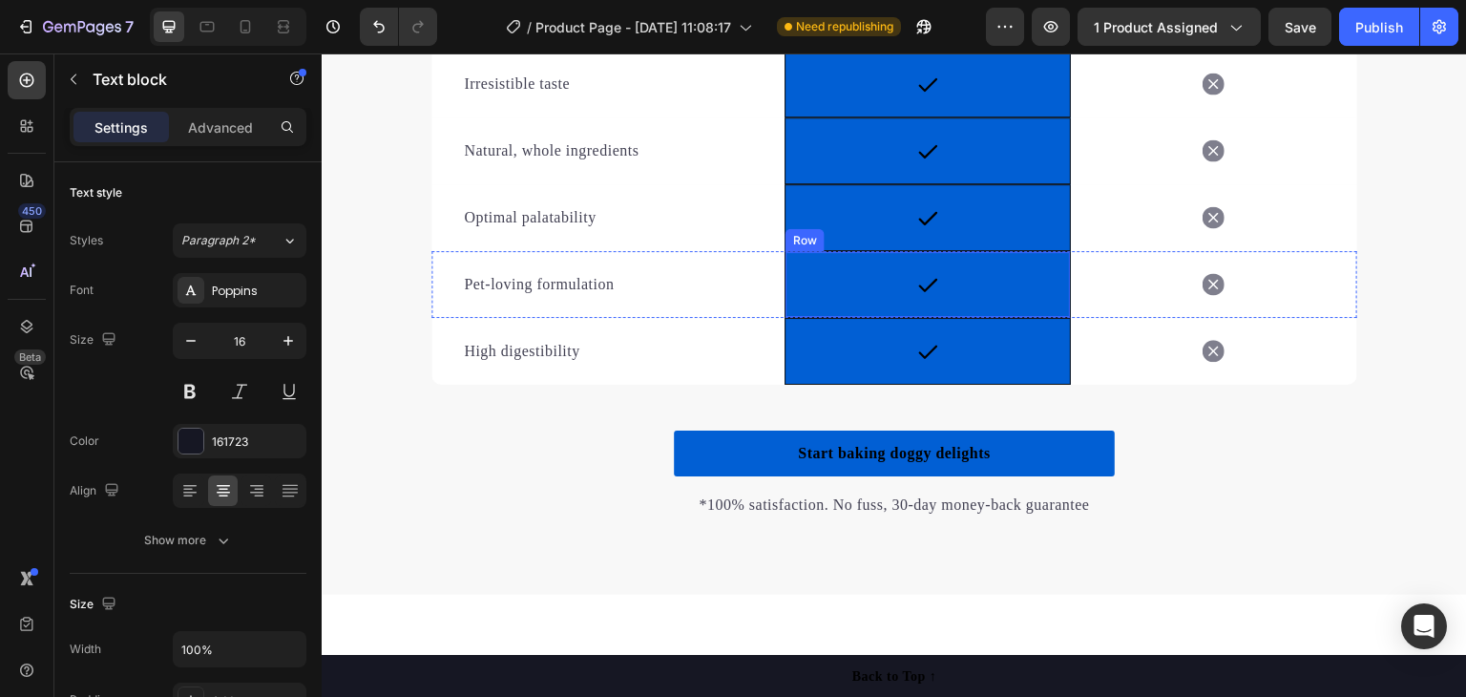
scroll to position [3475, 0]
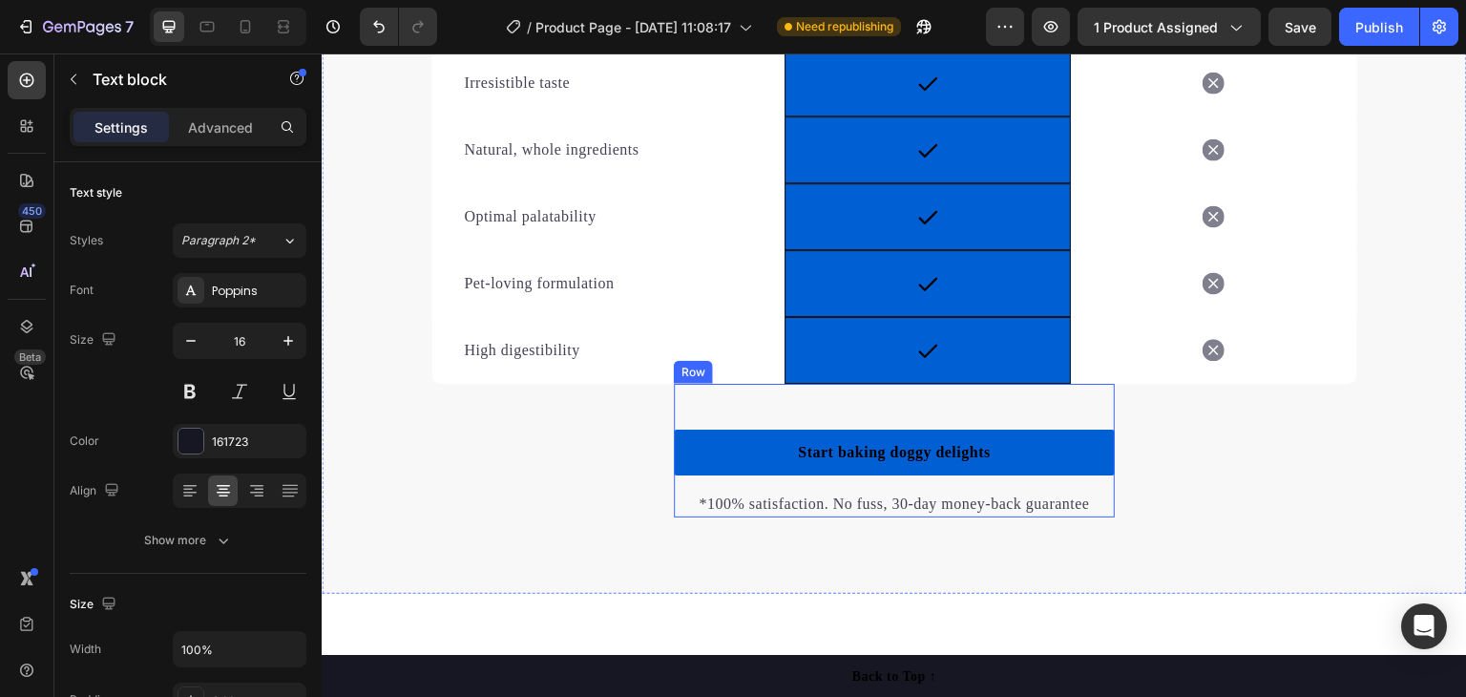
click at [1006, 346] on div "Icon Row" at bounding box center [928, 350] width 286 height 67
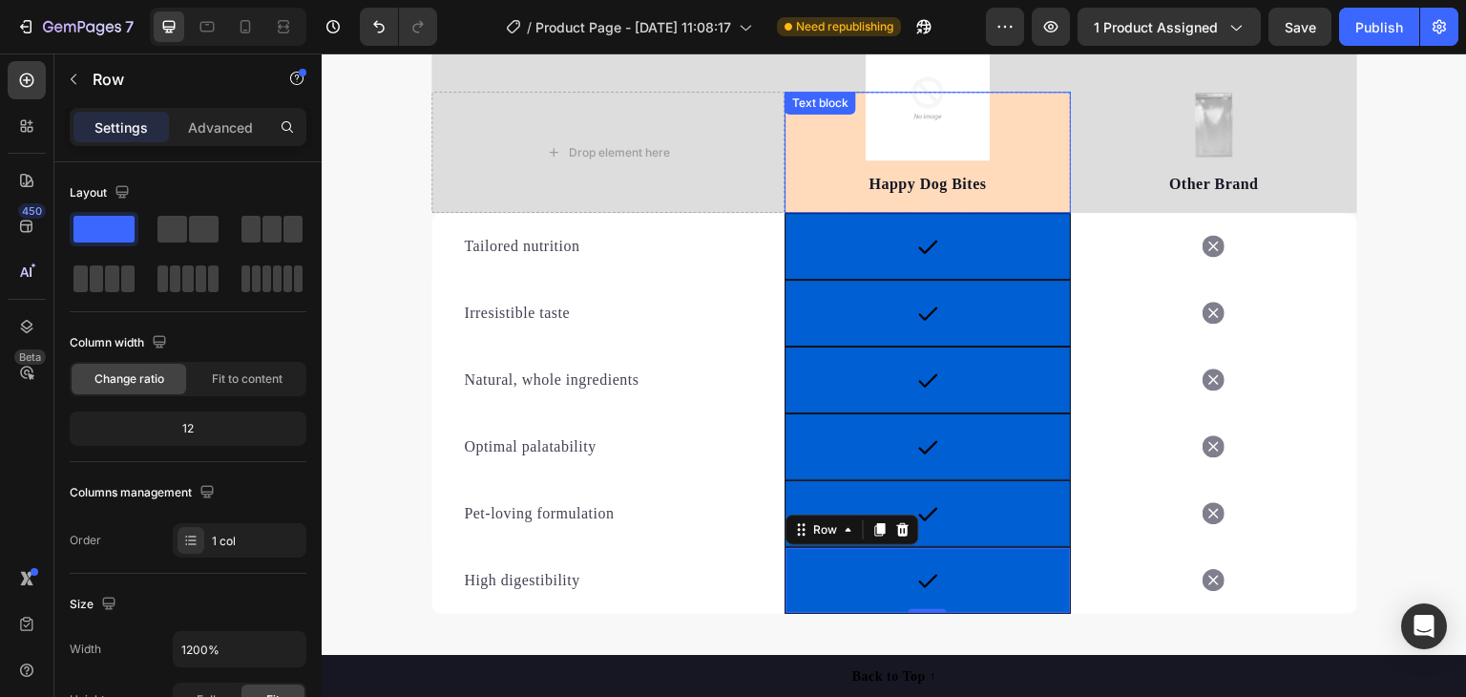
scroll to position [3189, 0]
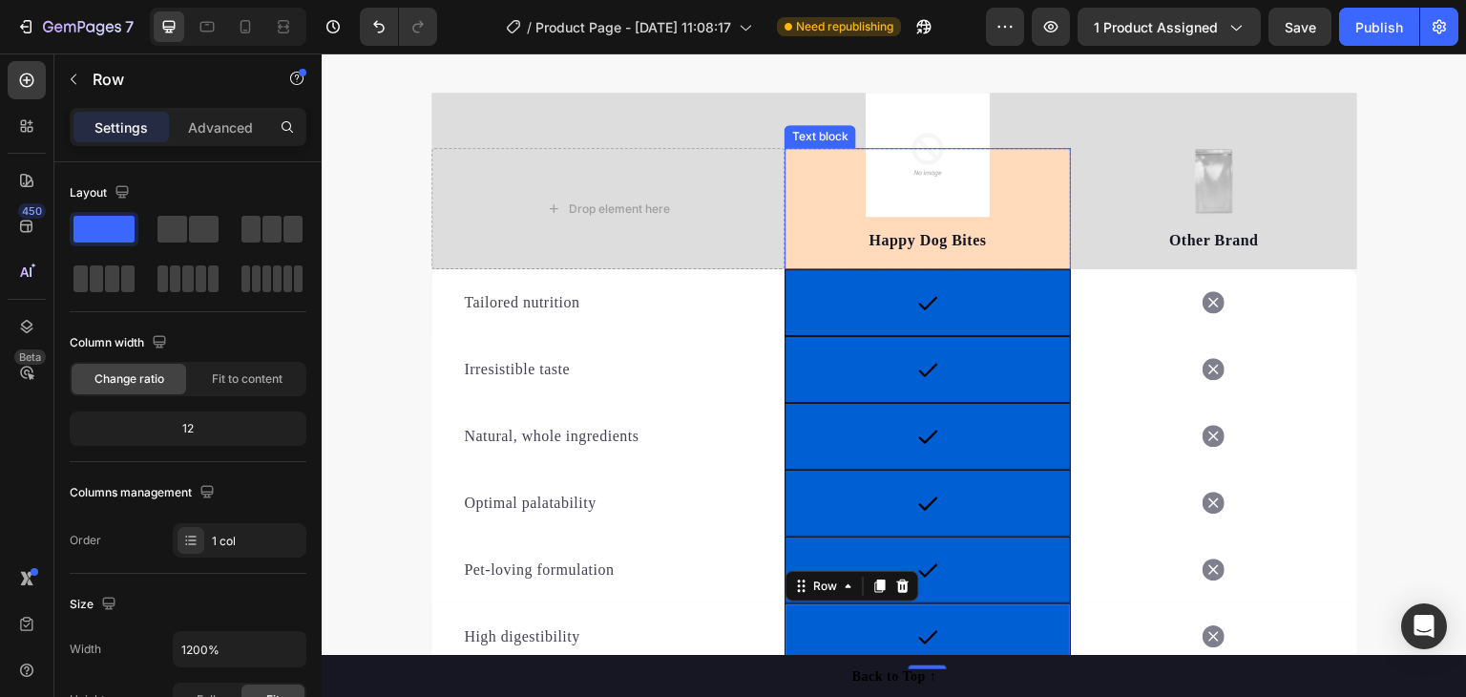
click at [1036, 215] on div "Happy Dog Bites Text block" at bounding box center [928, 208] width 286 height 121
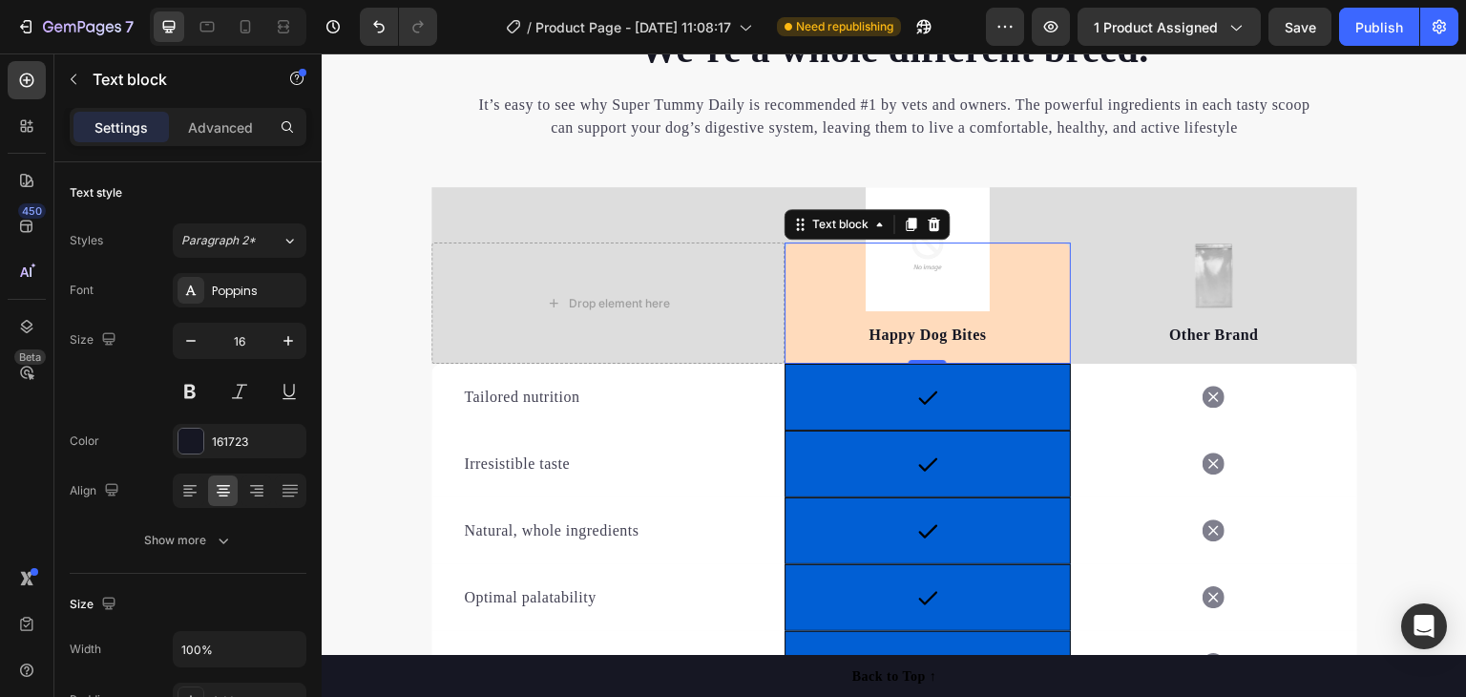
scroll to position [3093, 0]
click at [906, 334] on p "Happy Dog Bites" at bounding box center [927, 335] width 282 height 23
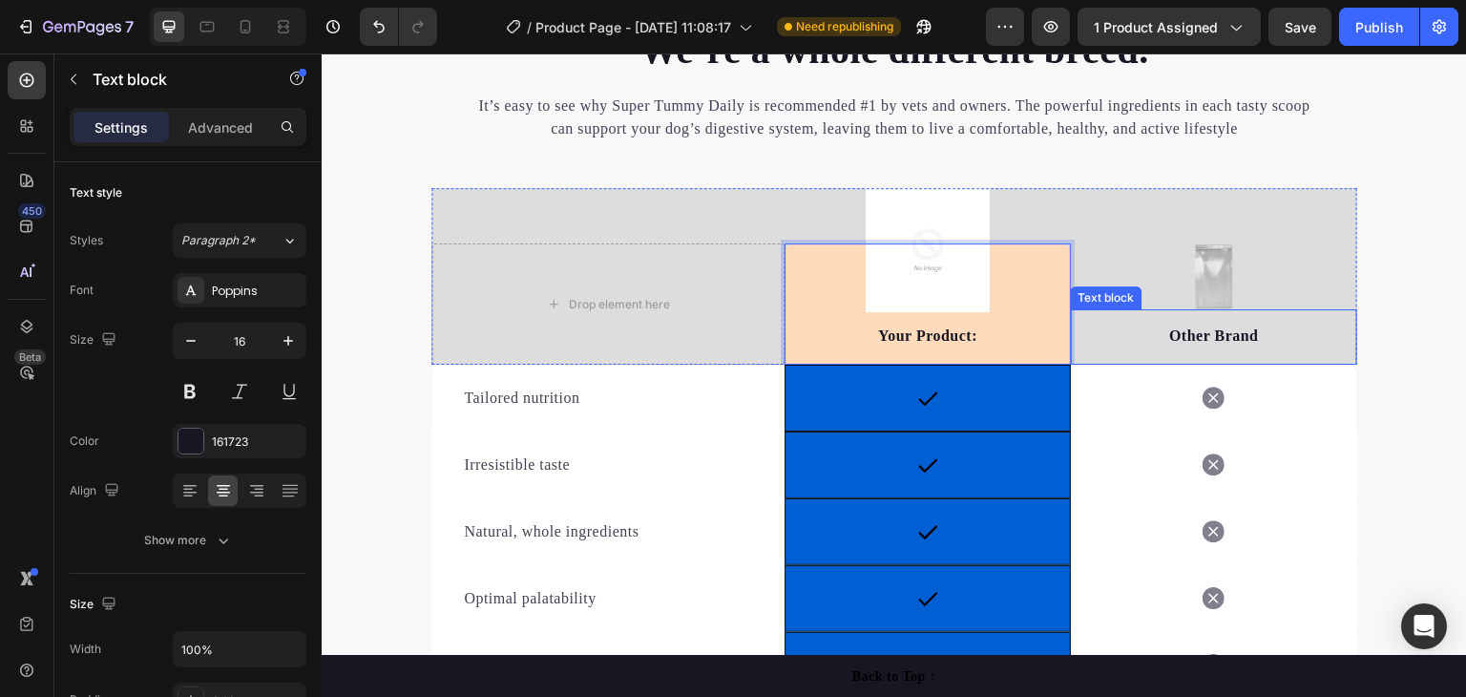
click at [1204, 332] on p "Other Brand" at bounding box center [1214, 335] width 282 height 23
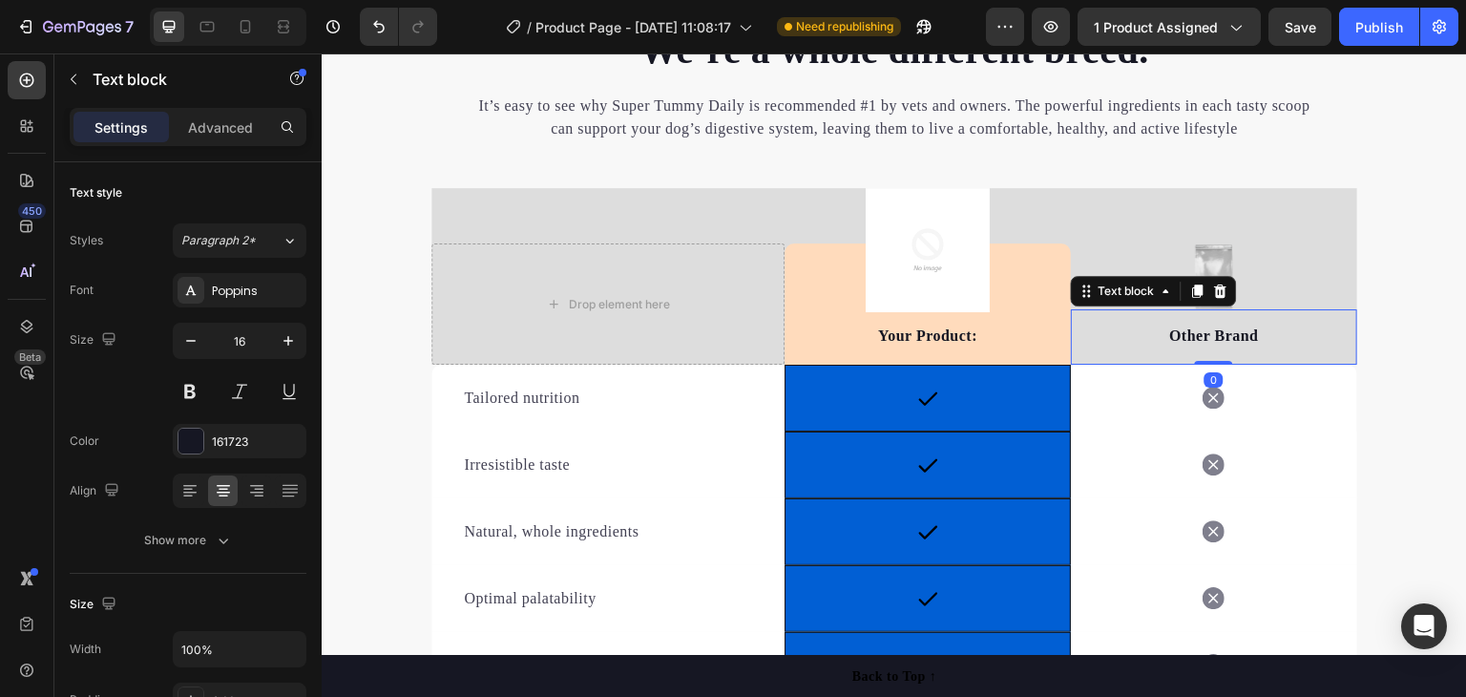
click at [1203, 332] on p "Other Brand" at bounding box center [1214, 335] width 282 height 23
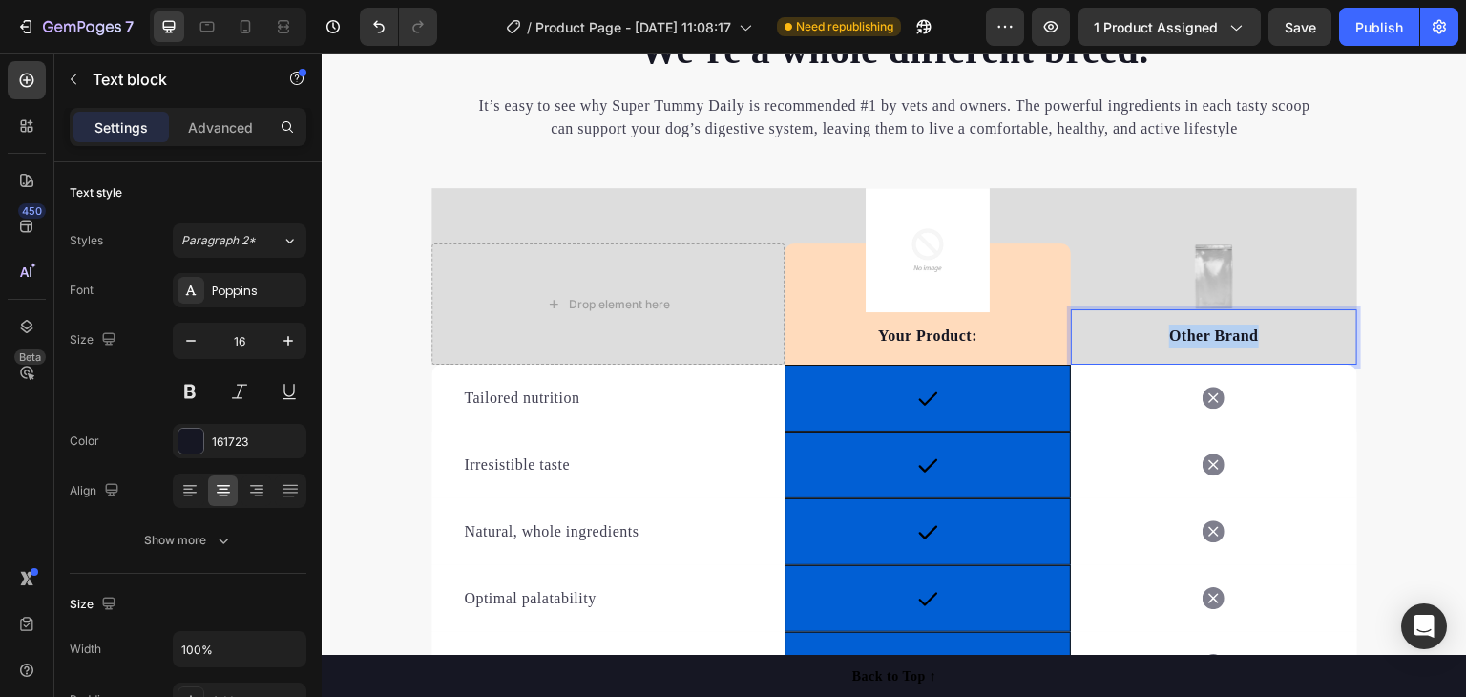
click at [1203, 332] on p "Other Brand" at bounding box center [1214, 335] width 282 height 23
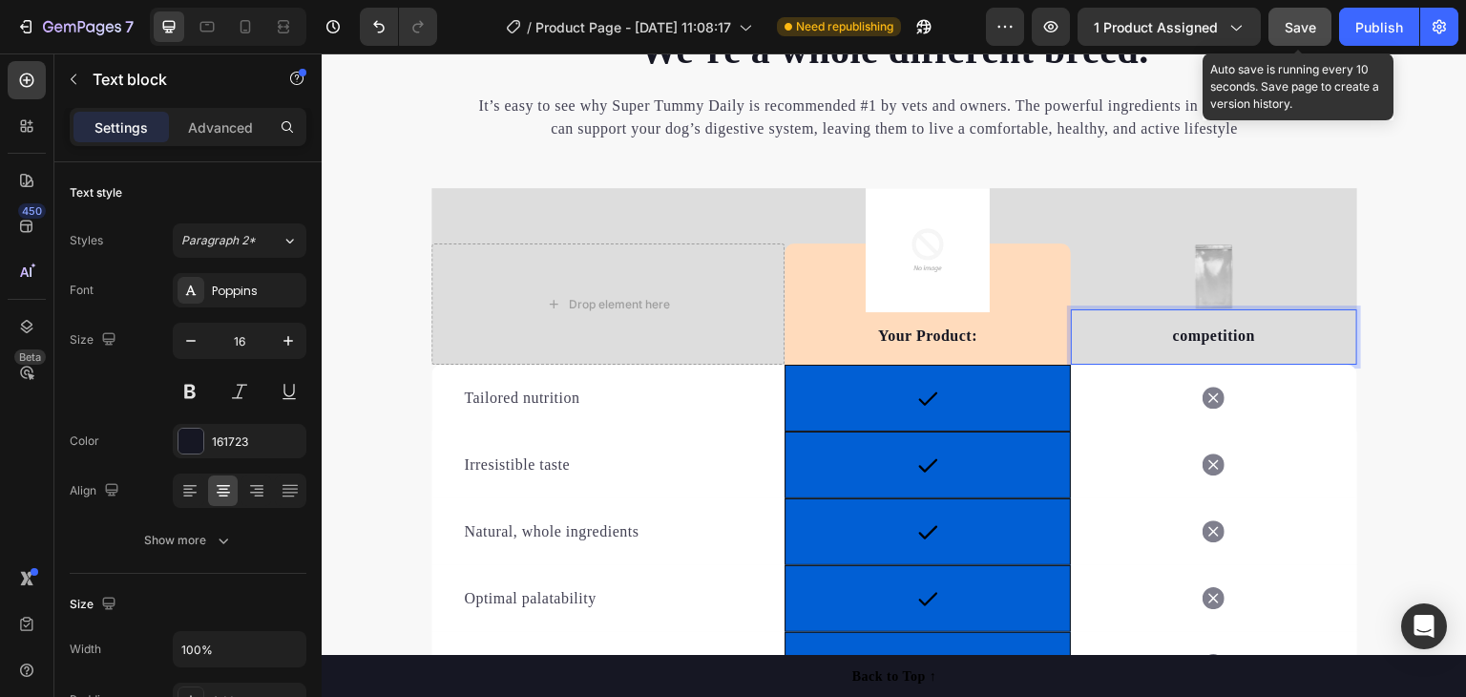
click at [1310, 31] on span "Save" at bounding box center [1300, 27] width 31 height 16
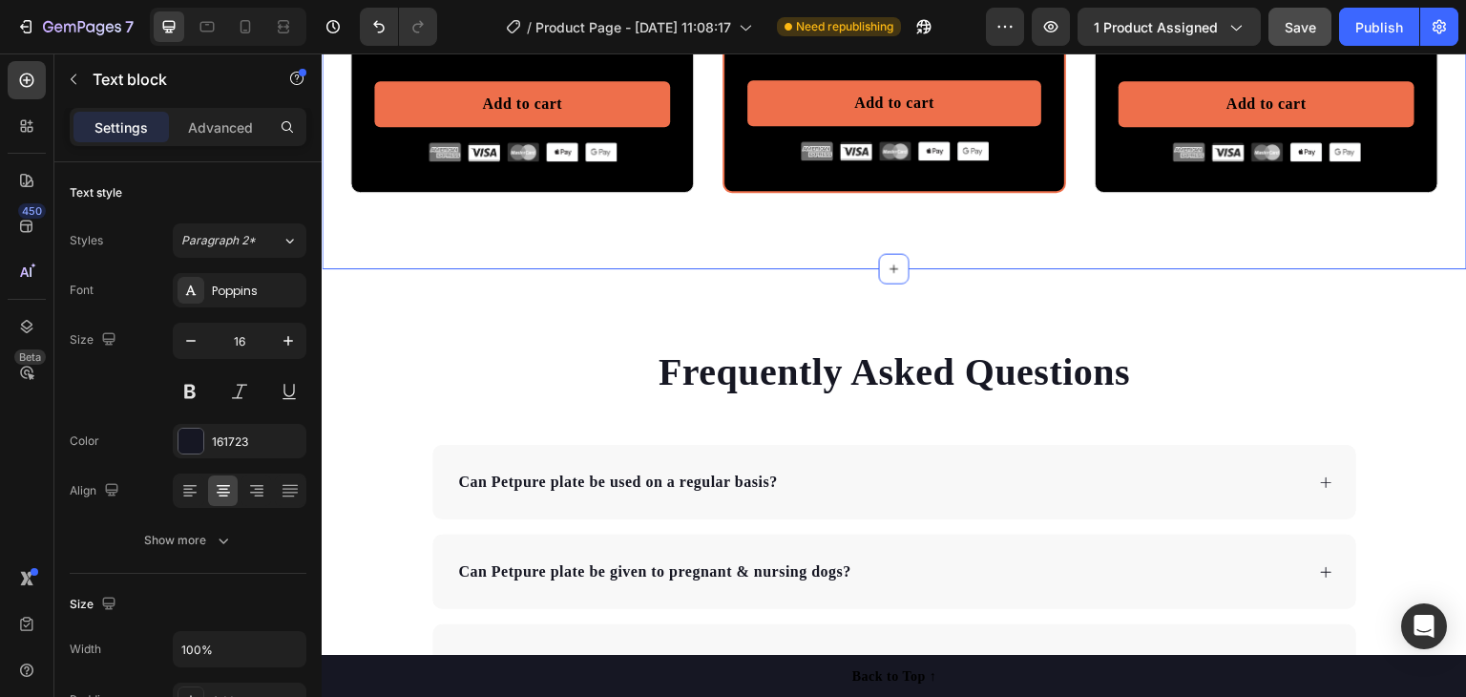
scroll to position [5193, 0]
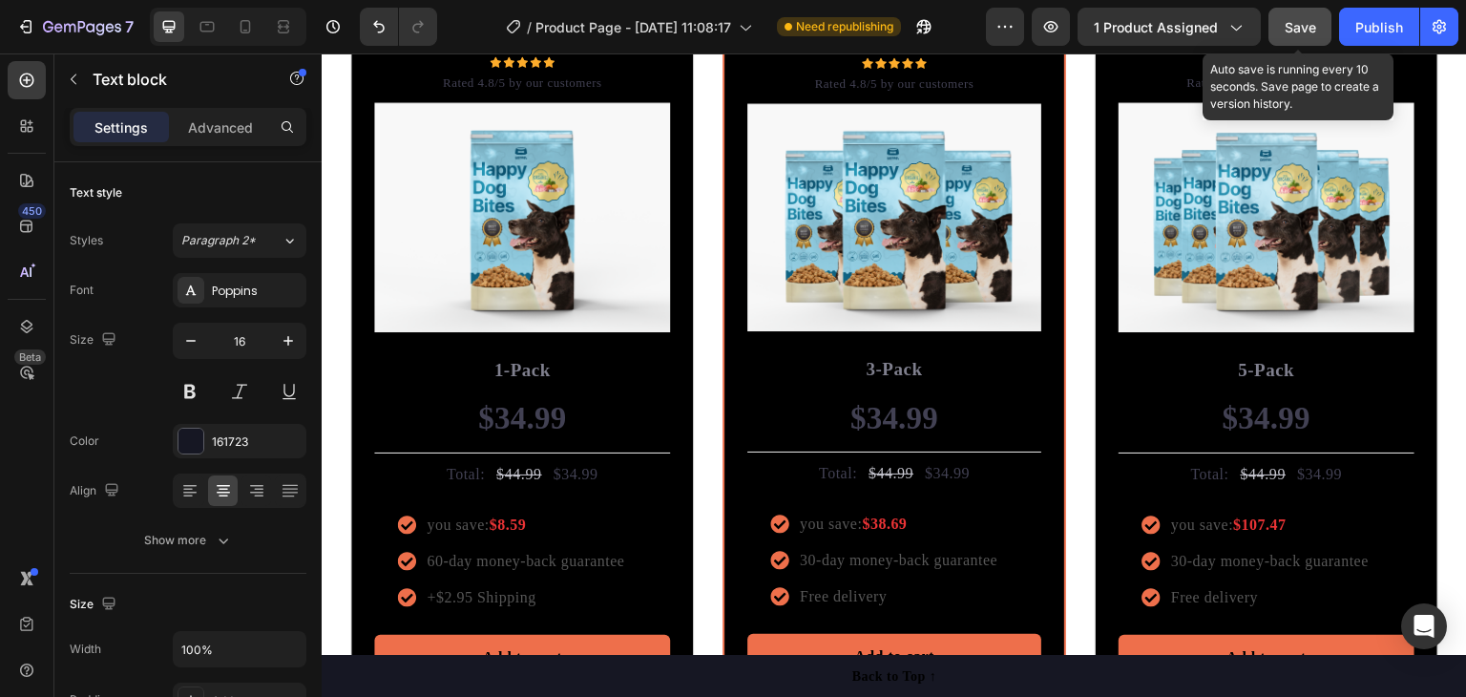
click at [1294, 23] on span "Save" at bounding box center [1300, 27] width 31 height 16
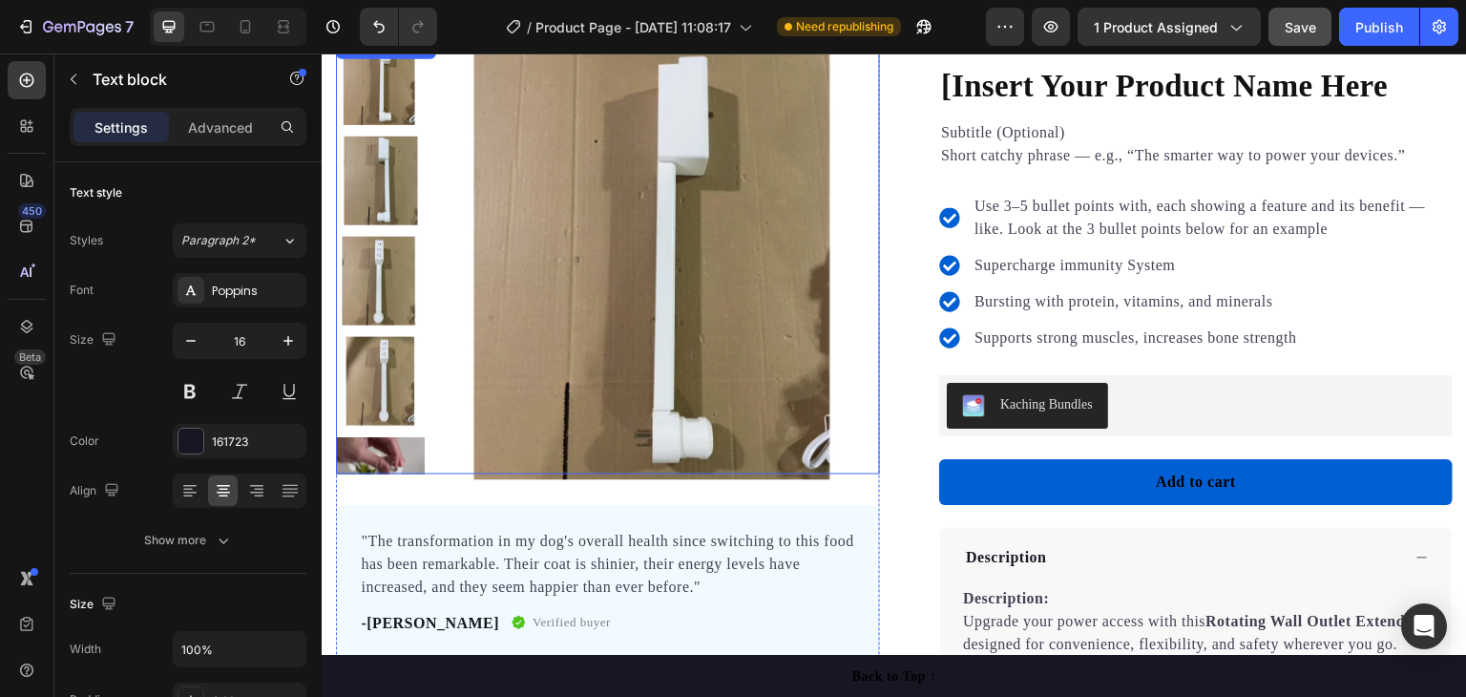
scroll to position [0, 0]
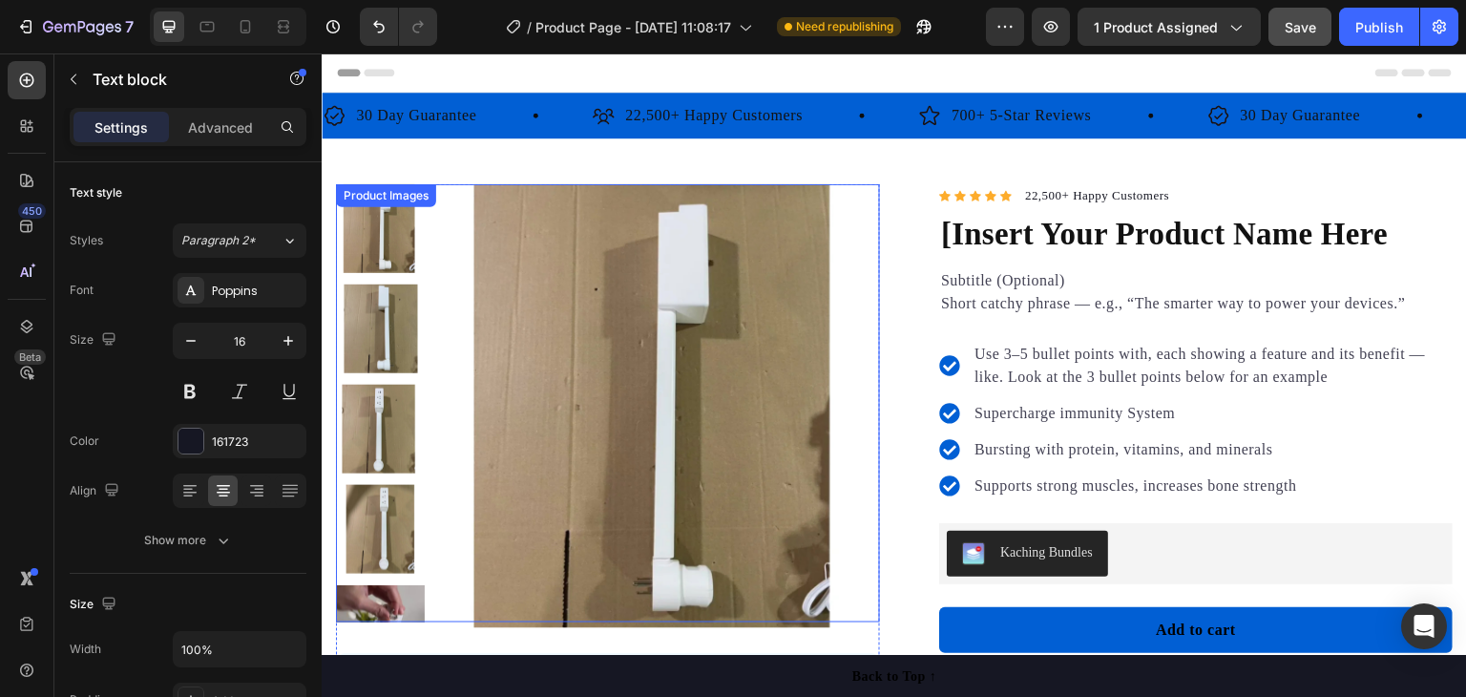
click at [772, 231] on img at bounding box center [658, 406] width 444 height 444
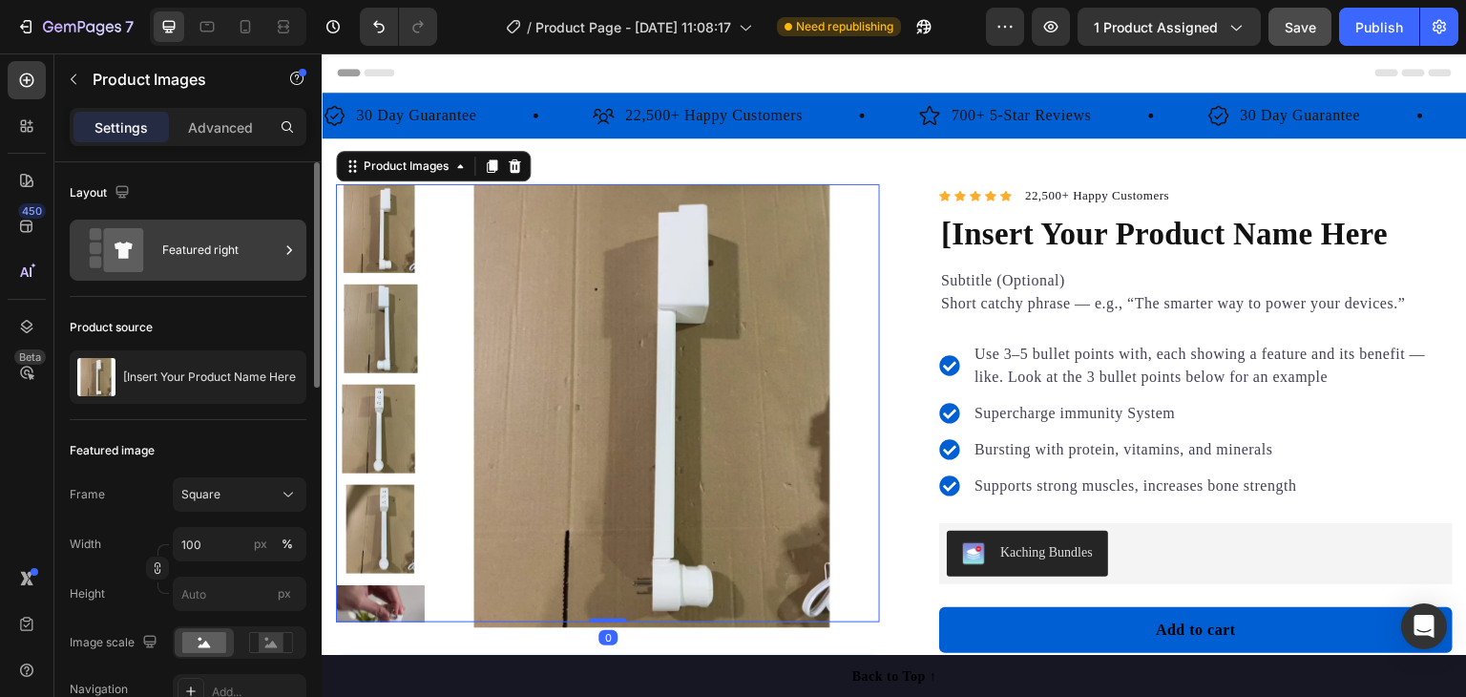
click at [256, 251] on div "Featured right" at bounding box center [220, 250] width 116 height 44
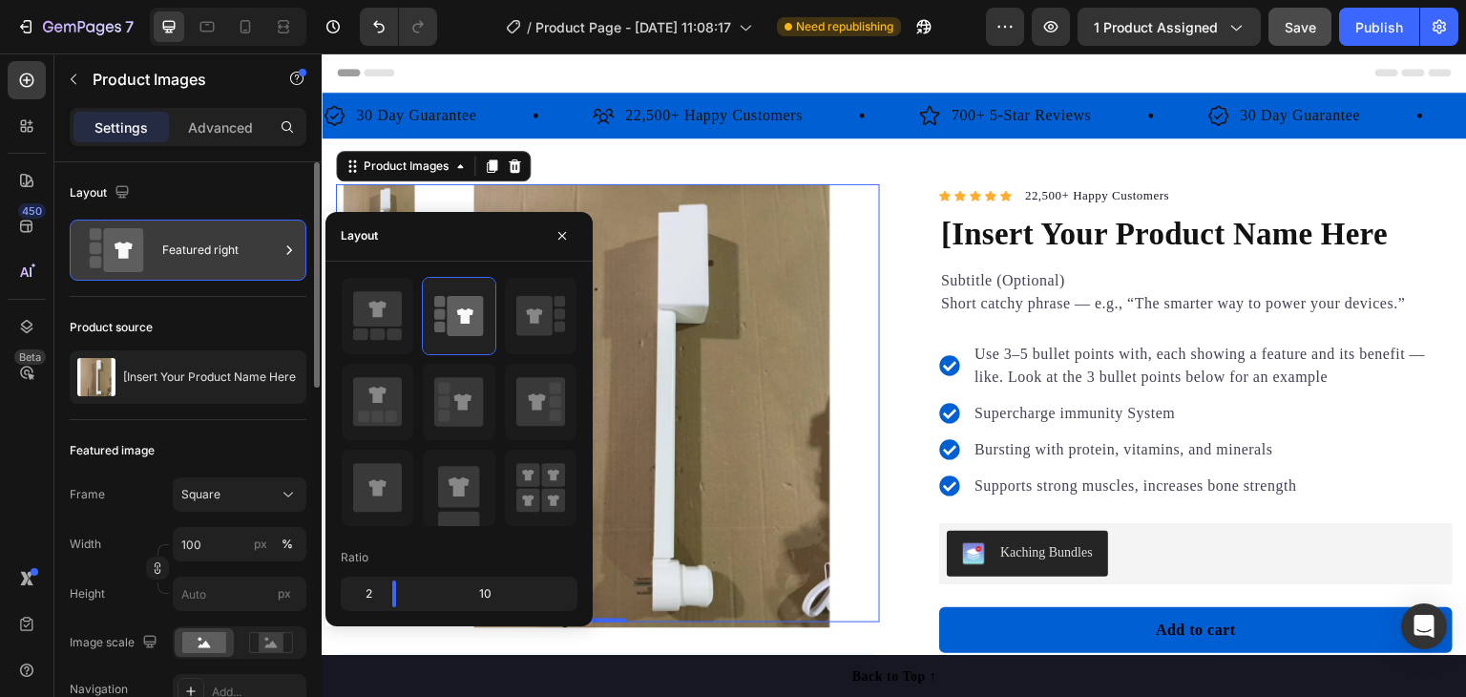
click at [241, 248] on div "Featured right" at bounding box center [220, 250] width 116 height 44
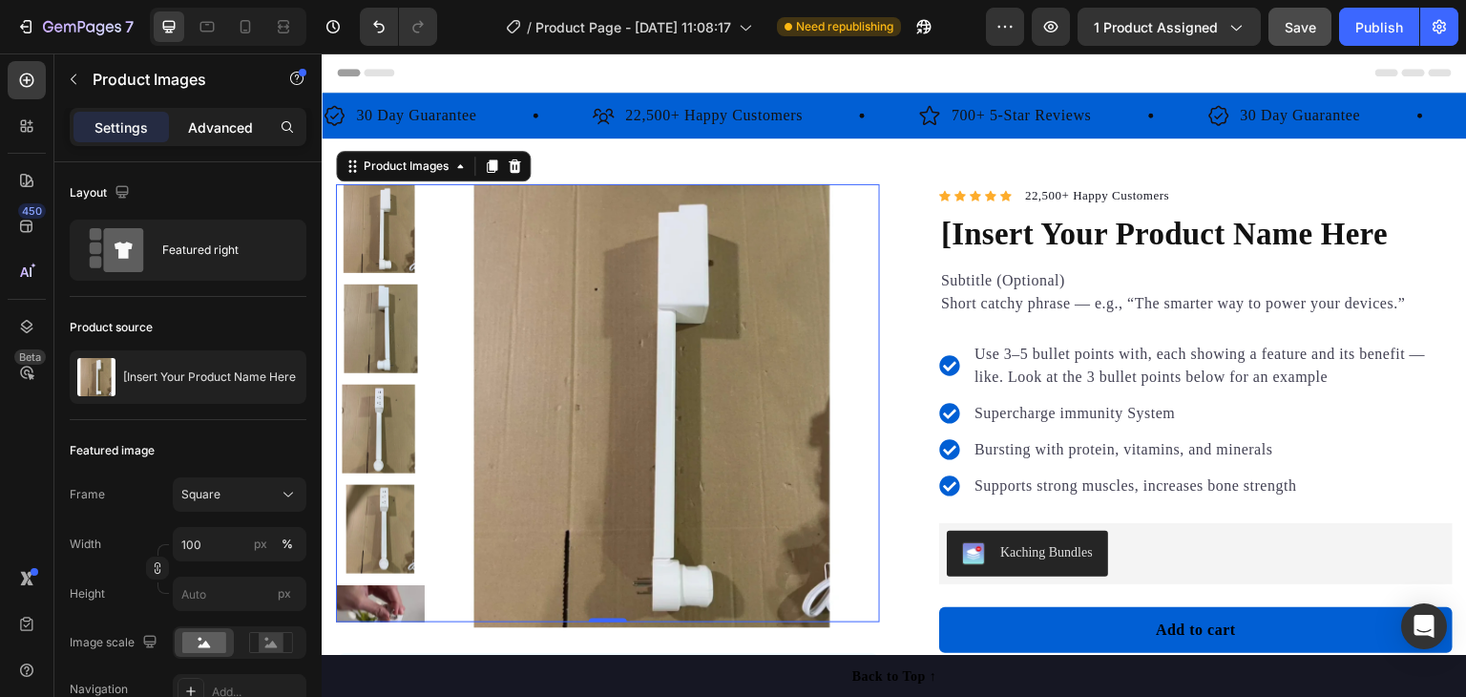
click at [230, 118] on p "Advanced" at bounding box center [220, 127] width 65 height 20
click at [231, 117] on p "Advanced" at bounding box center [220, 127] width 65 height 20
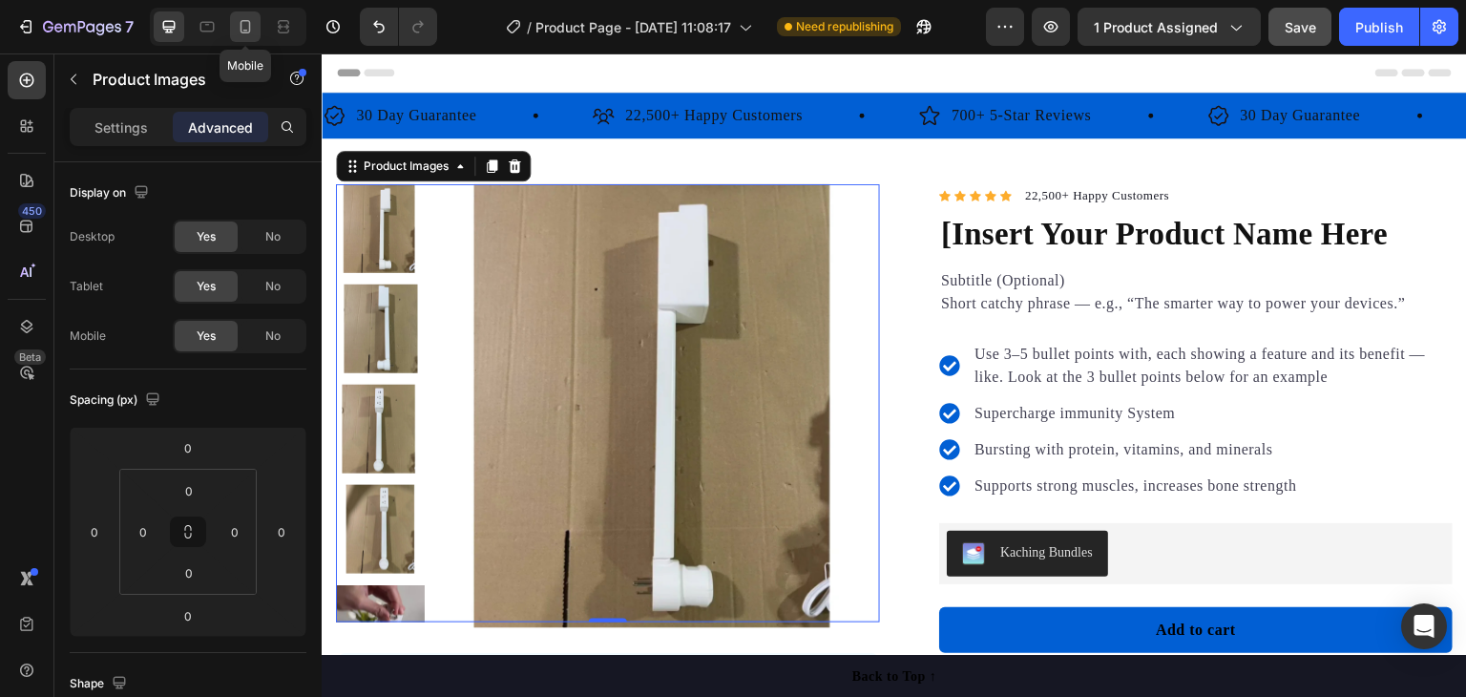
click at [237, 23] on icon at bounding box center [245, 26] width 19 height 19
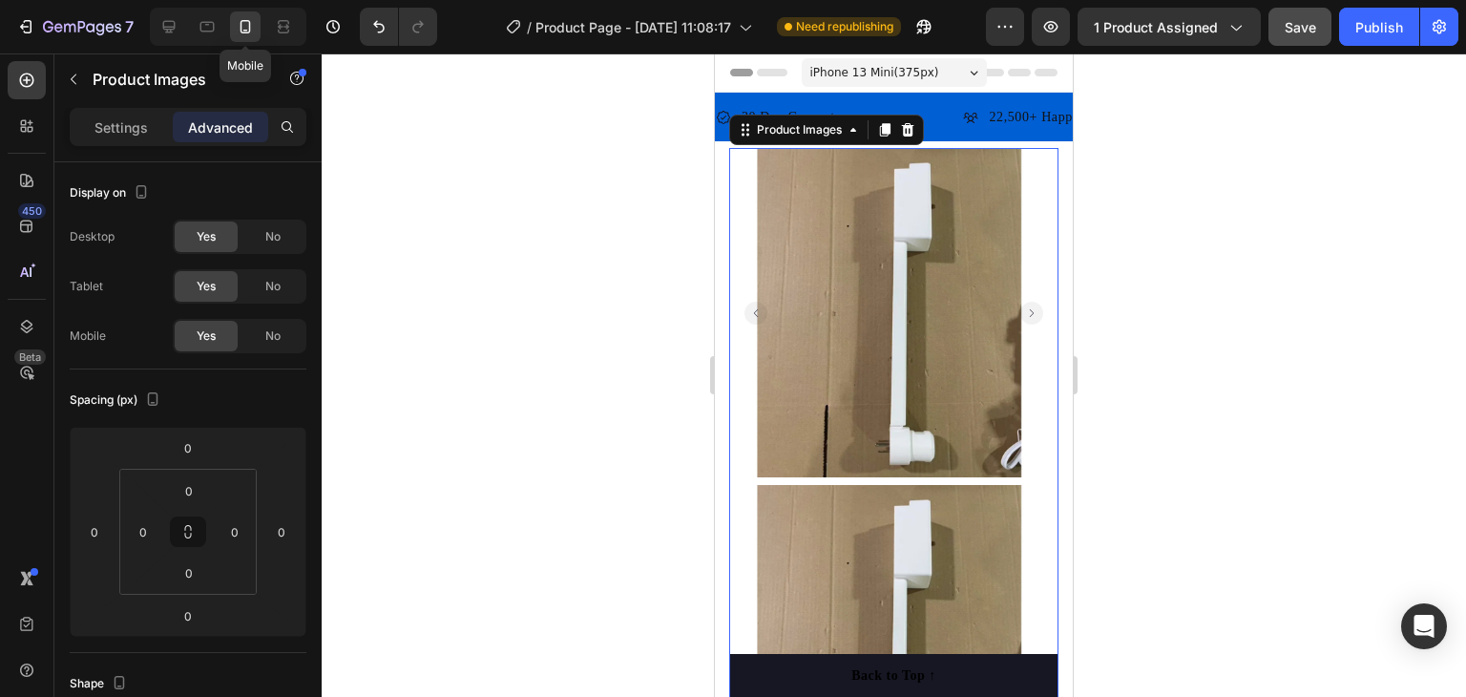
scroll to position [27, 0]
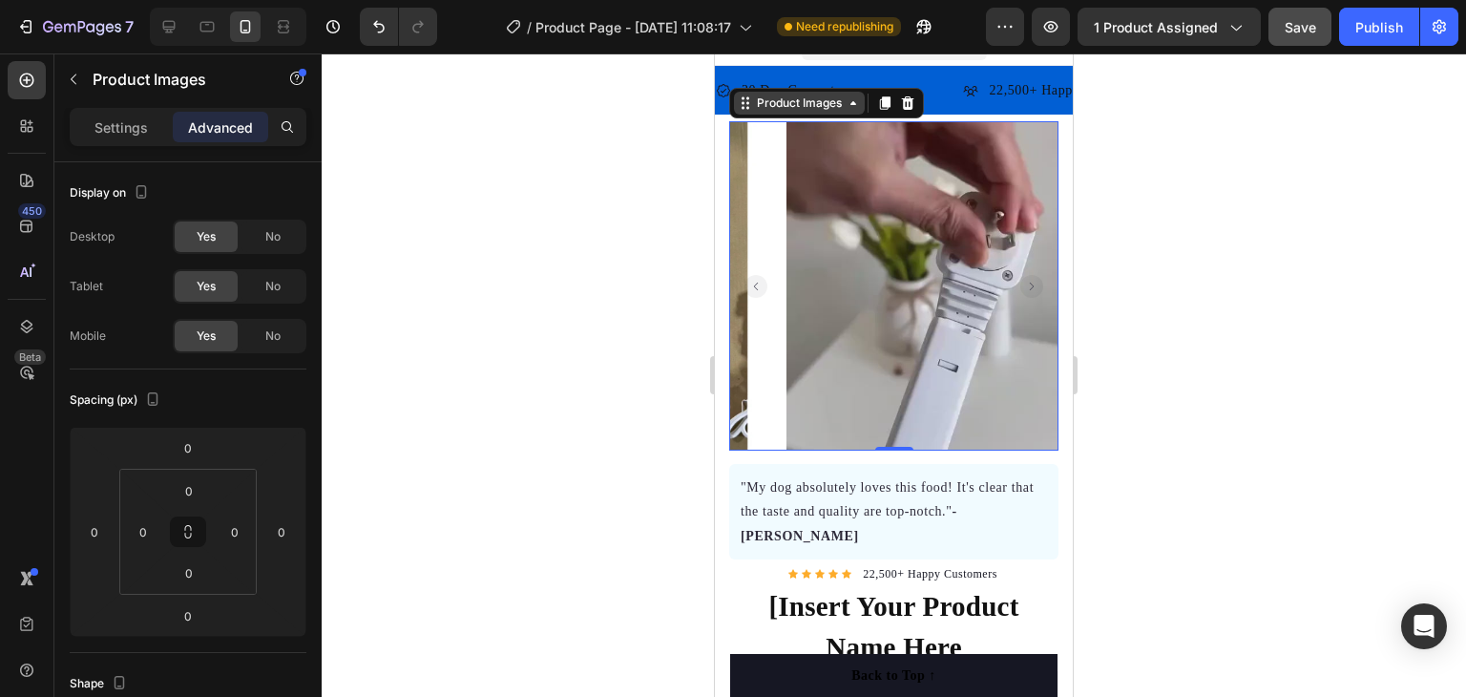
click at [798, 104] on div "Product Images" at bounding box center [799, 102] width 93 height 17
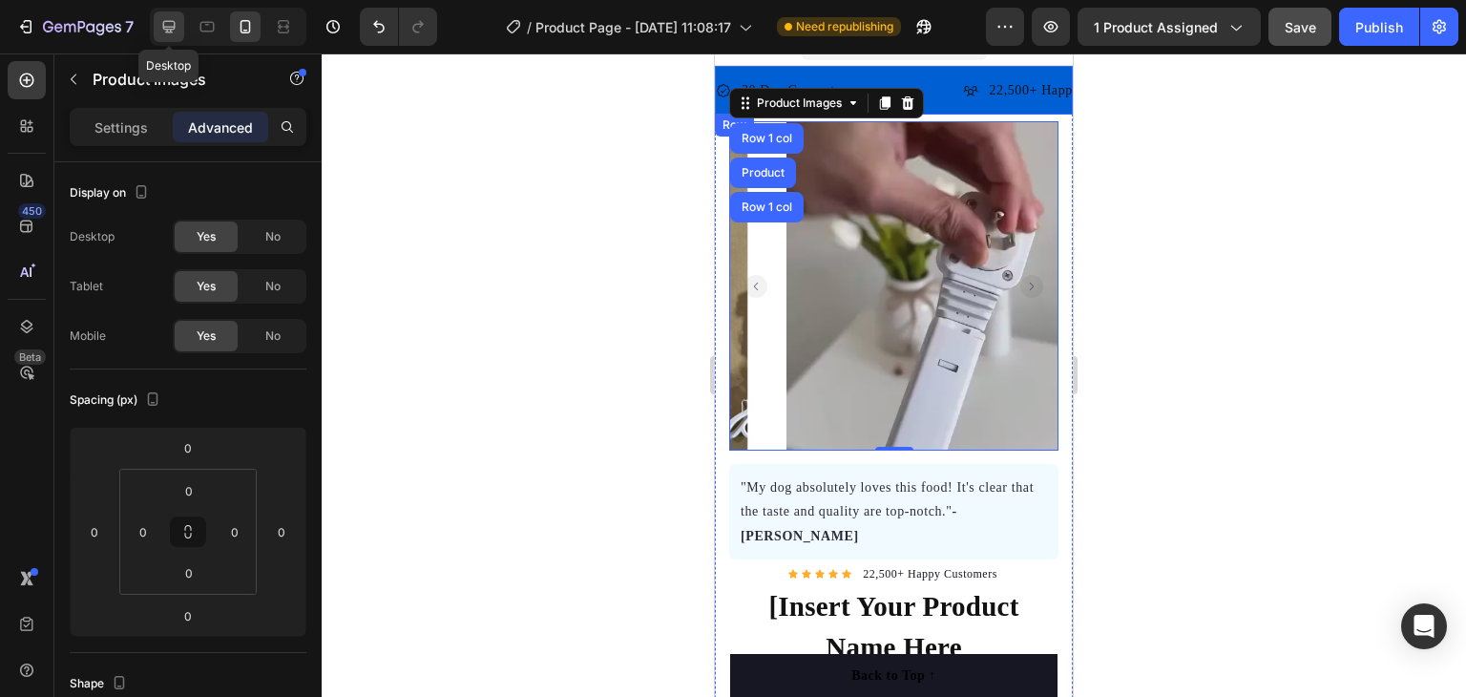
click at [162, 17] on icon at bounding box center [168, 26] width 19 height 19
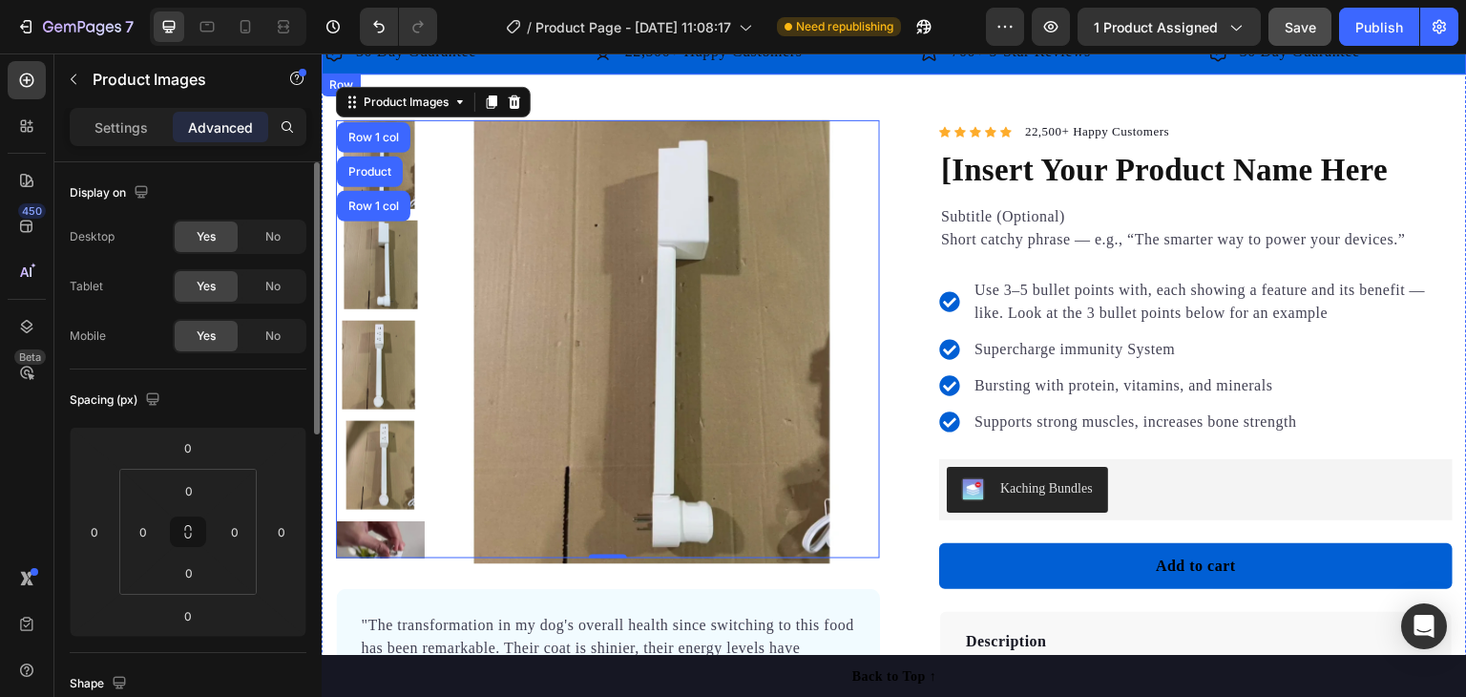
scroll to position [95, 0]
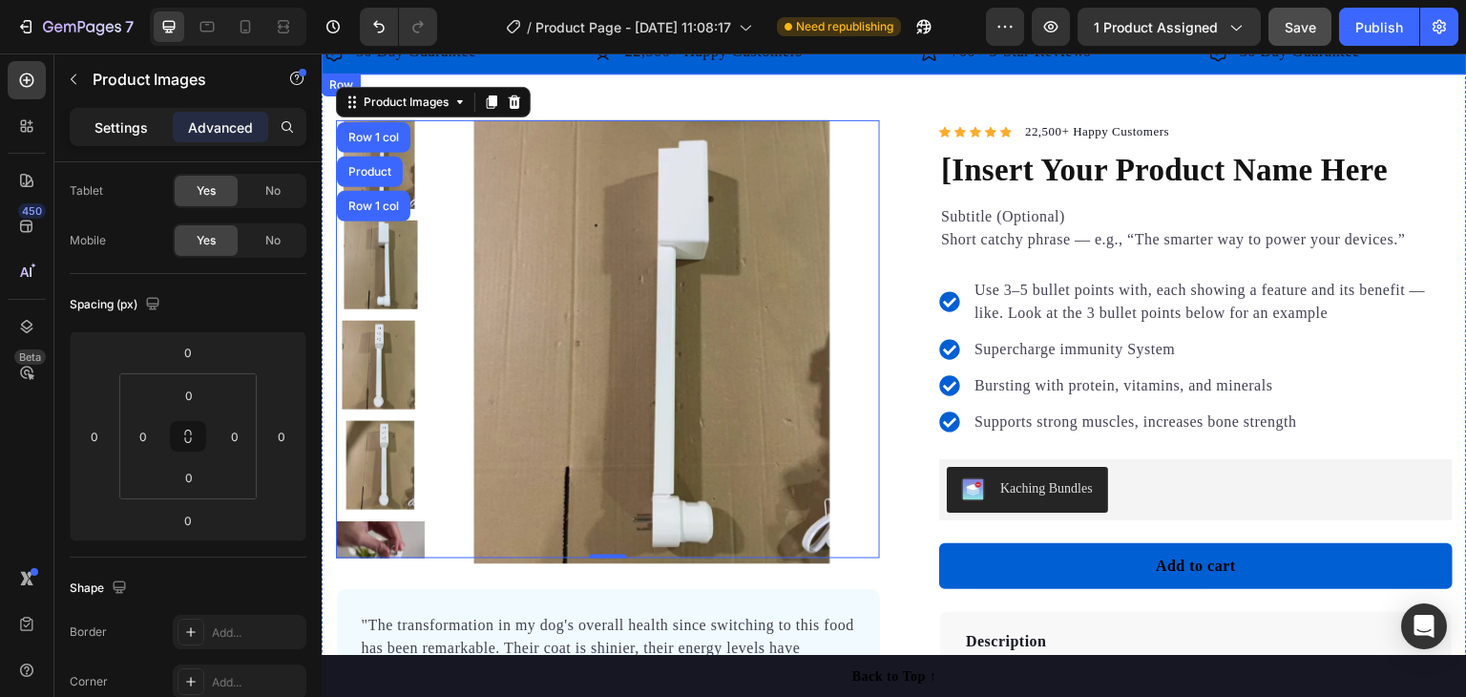
click at [115, 114] on div "Settings" at bounding box center [120, 127] width 95 height 31
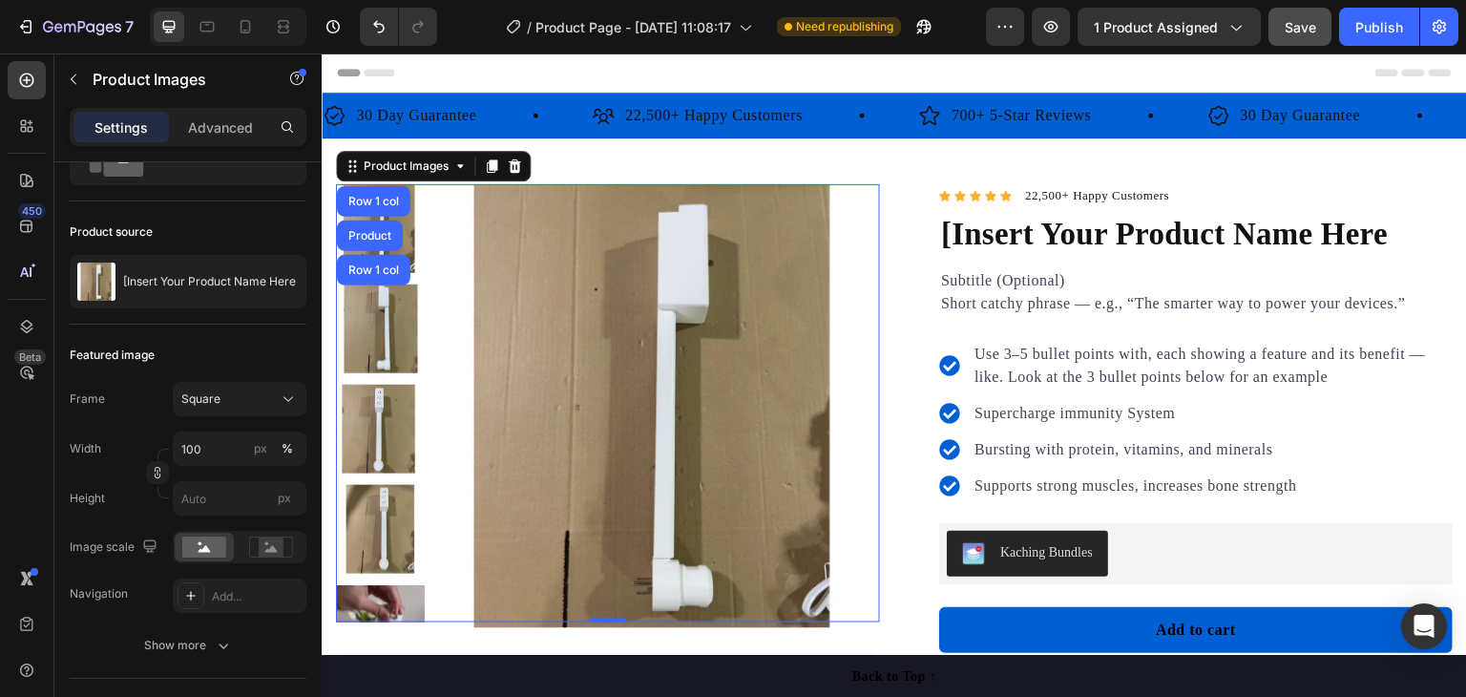
scroll to position [0, 0]
click at [1129, 241] on h1 "[Insert Your Product Name Here" at bounding box center [1195, 235] width 513 height 52
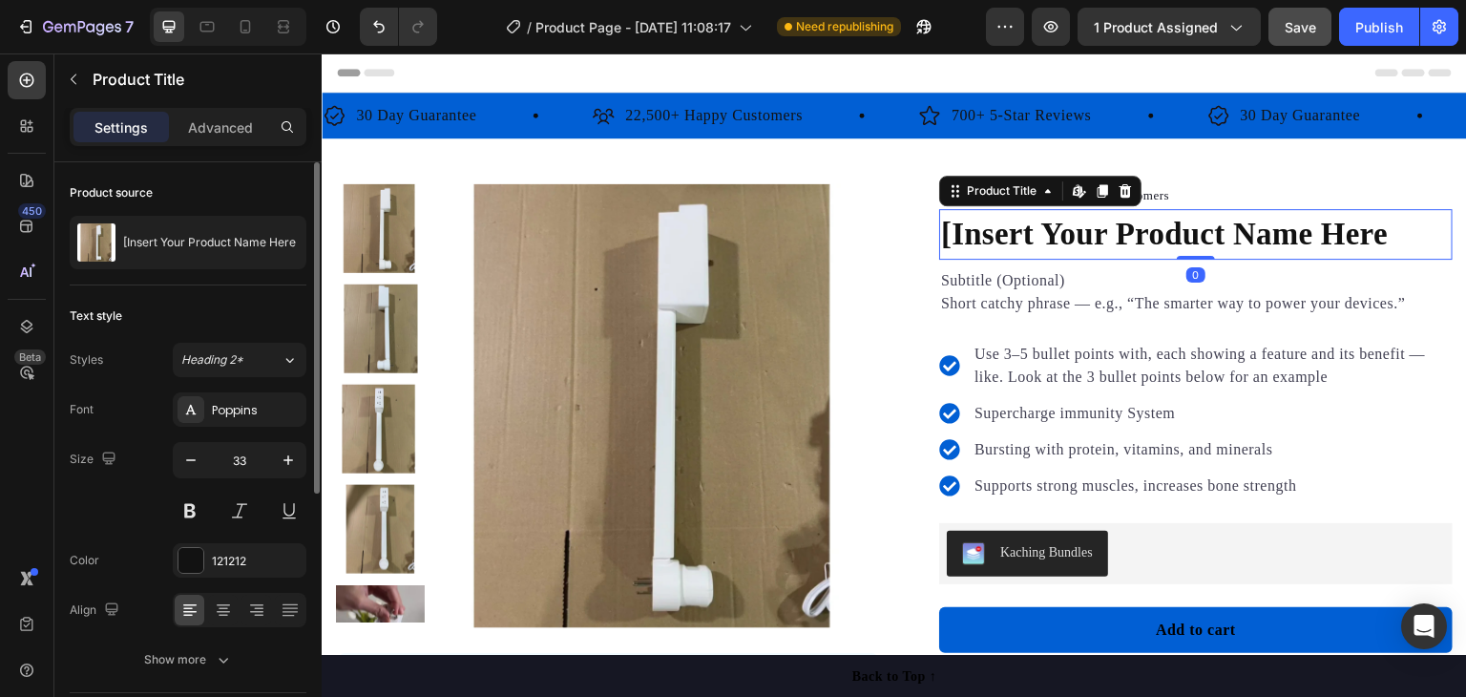
click at [1128, 241] on h1 "[Insert Your Product Name Here" at bounding box center [1195, 235] width 513 height 52
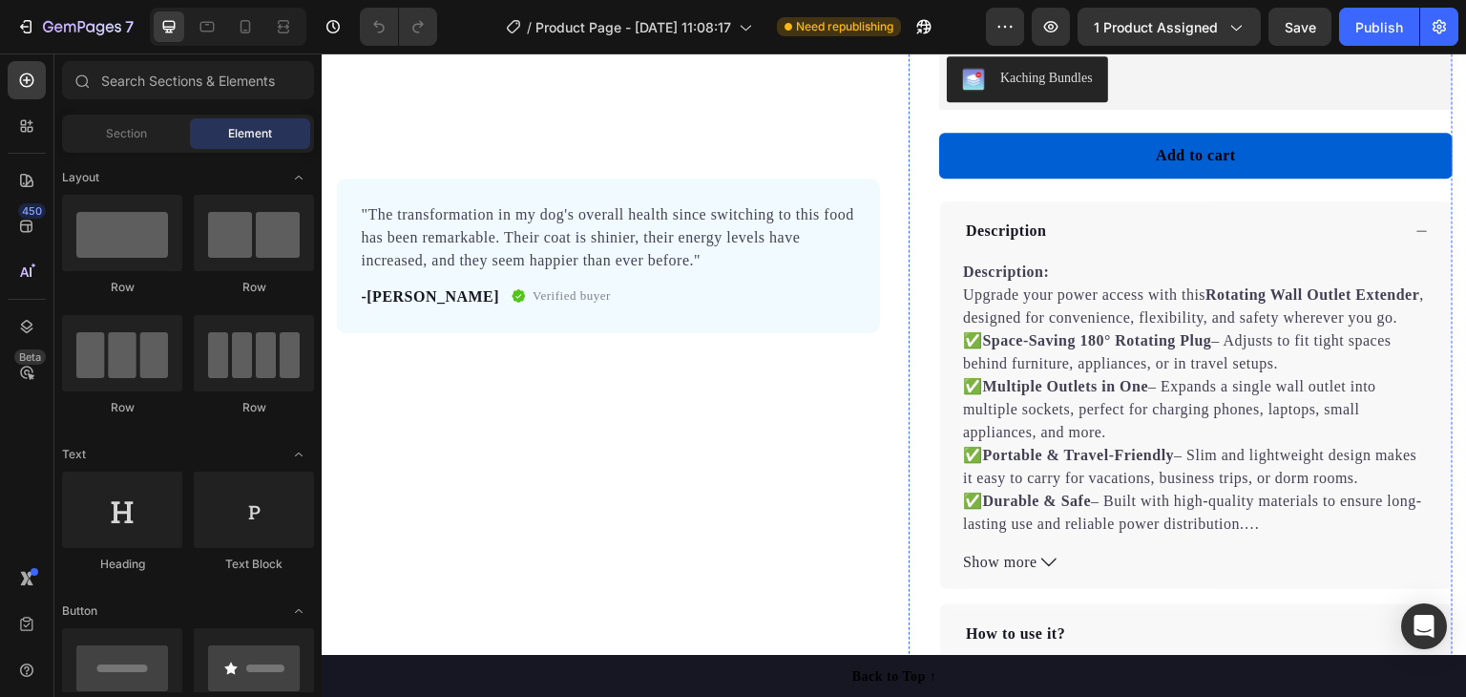
scroll to position [477, 0]
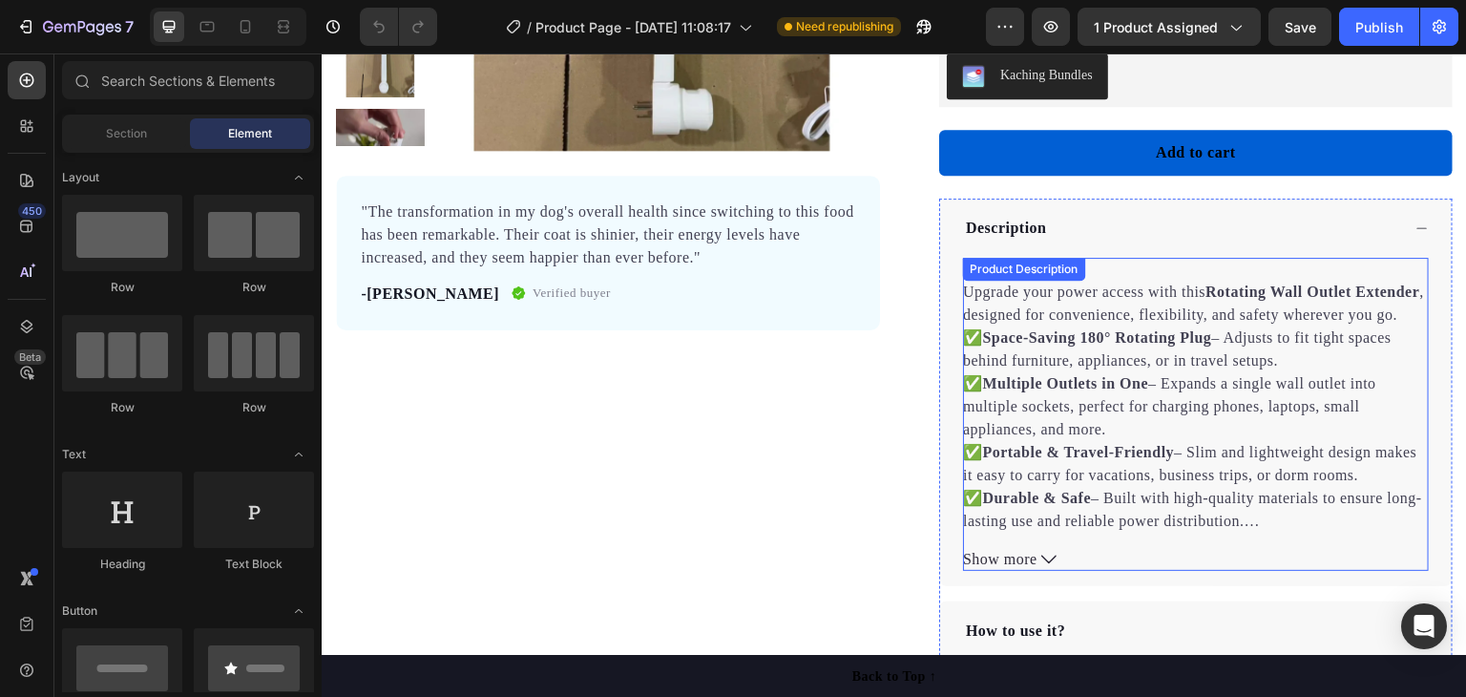
click at [1140, 340] on div "Description: Upgrade your power access with this Rotating Wall Outlet Extender …" at bounding box center [1196, 395] width 466 height 275
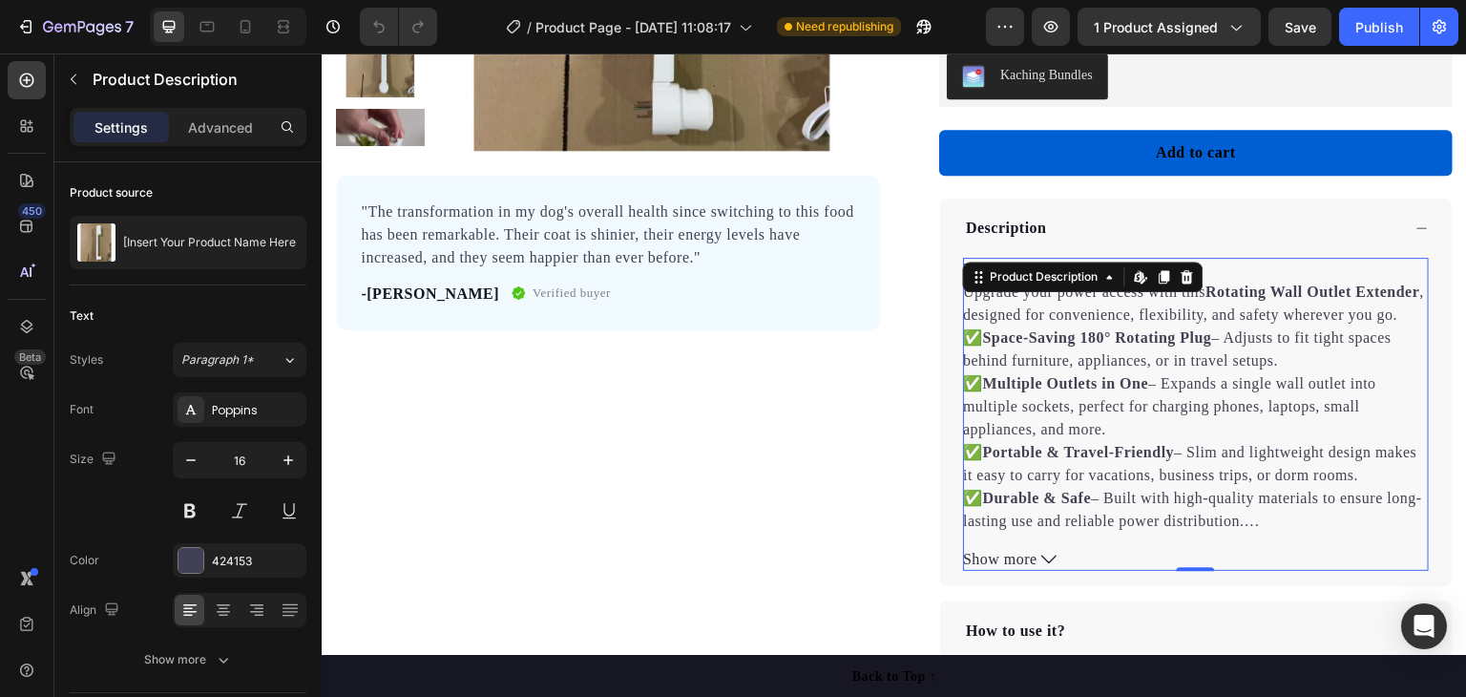
click at [1075, 506] on strong "Durable & Safe" at bounding box center [1037, 498] width 109 height 16
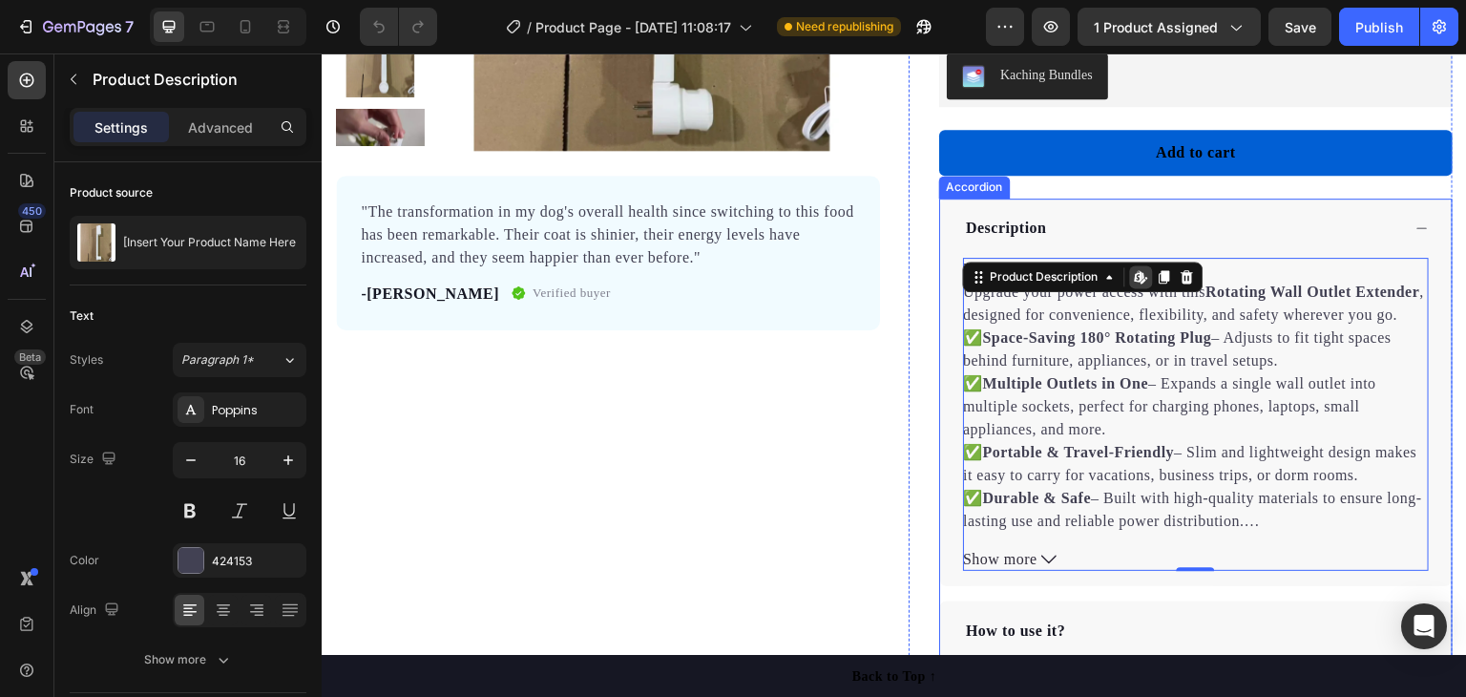
click at [1160, 214] on div "Description" at bounding box center [1181, 228] width 437 height 29
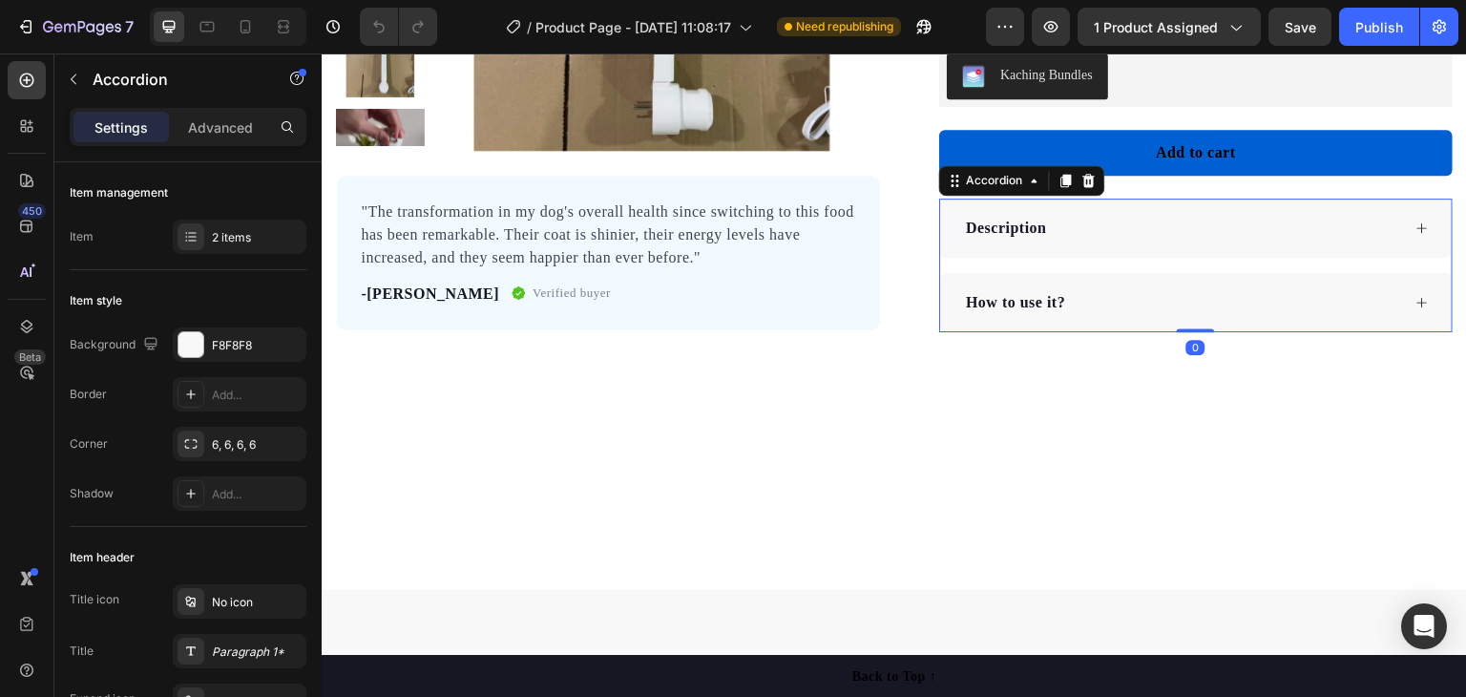
click at [1102, 315] on div "How to use it?" at bounding box center [1196, 302] width 512 height 59
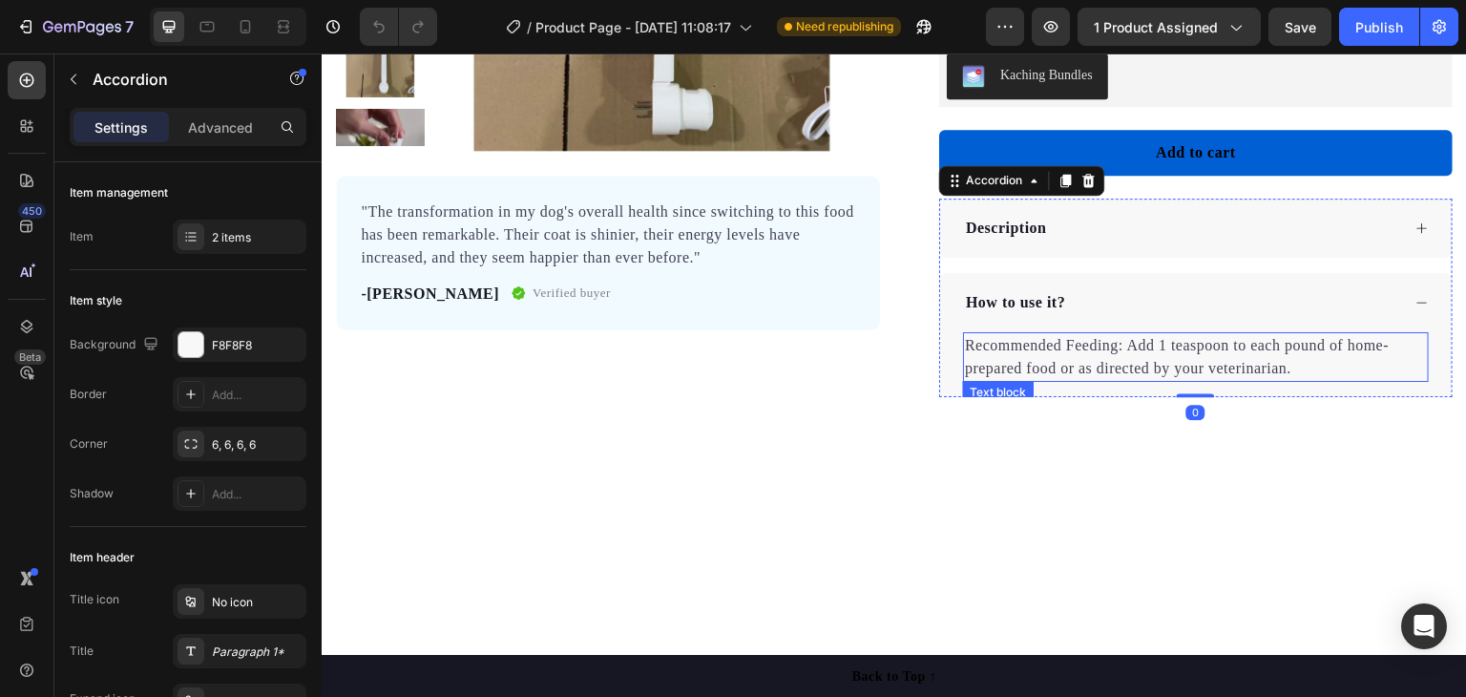
click at [1106, 351] on p "Recommended Feeding: Add 1 teaspoon to each pound of home-prepared food or as d…" at bounding box center [1196, 357] width 462 height 46
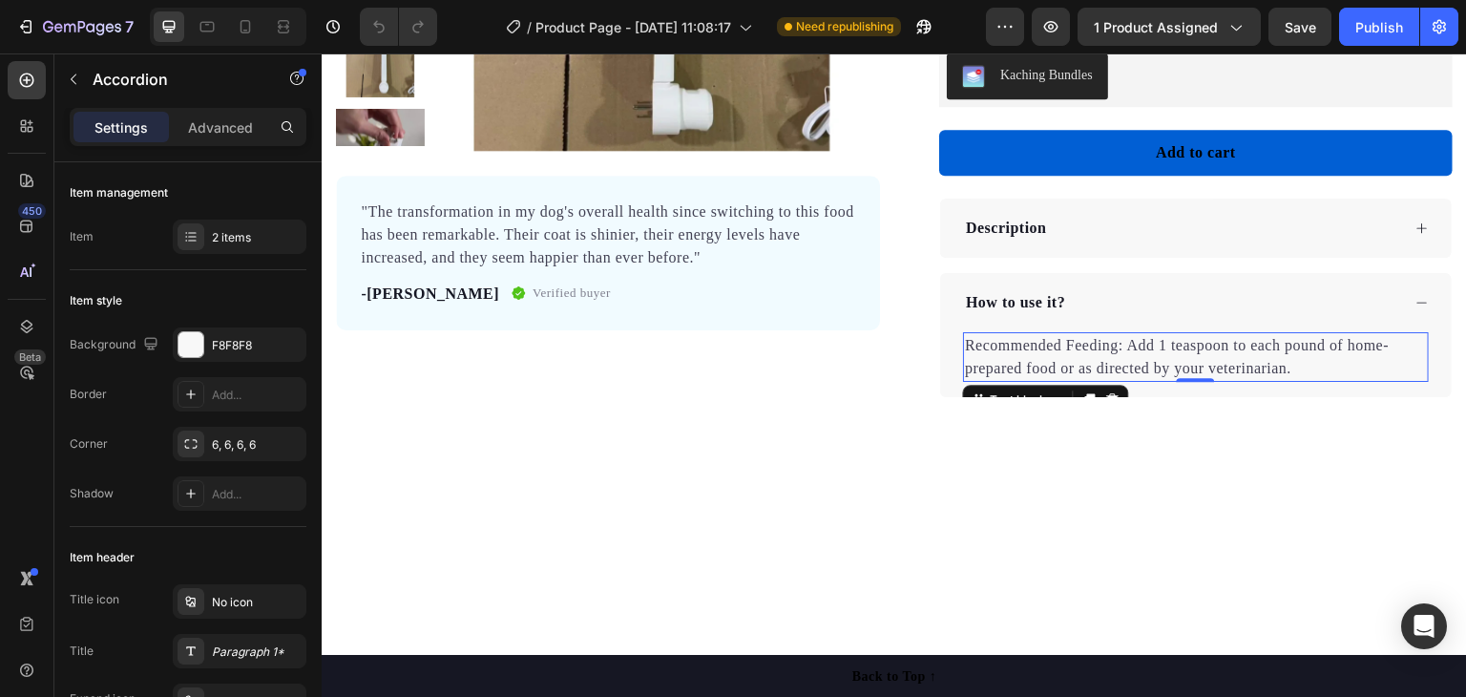
click at [1106, 351] on p "Recommended Feeding: Add 1 teaspoon to each pound of home-prepared food or as d…" at bounding box center [1196, 357] width 462 height 46
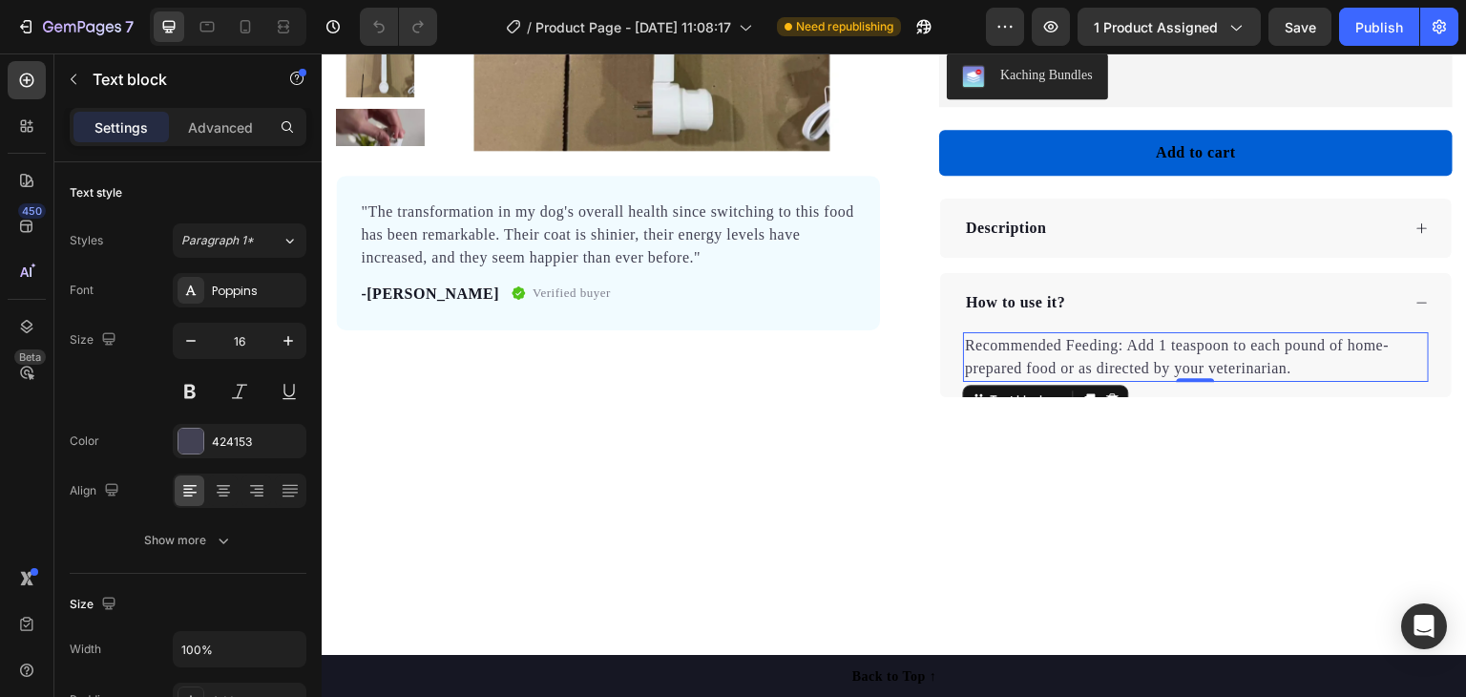
click at [1106, 351] on p "Recommended Feeding: Add 1 teaspoon to each pound of home-prepared food or as d…" at bounding box center [1196, 357] width 462 height 46
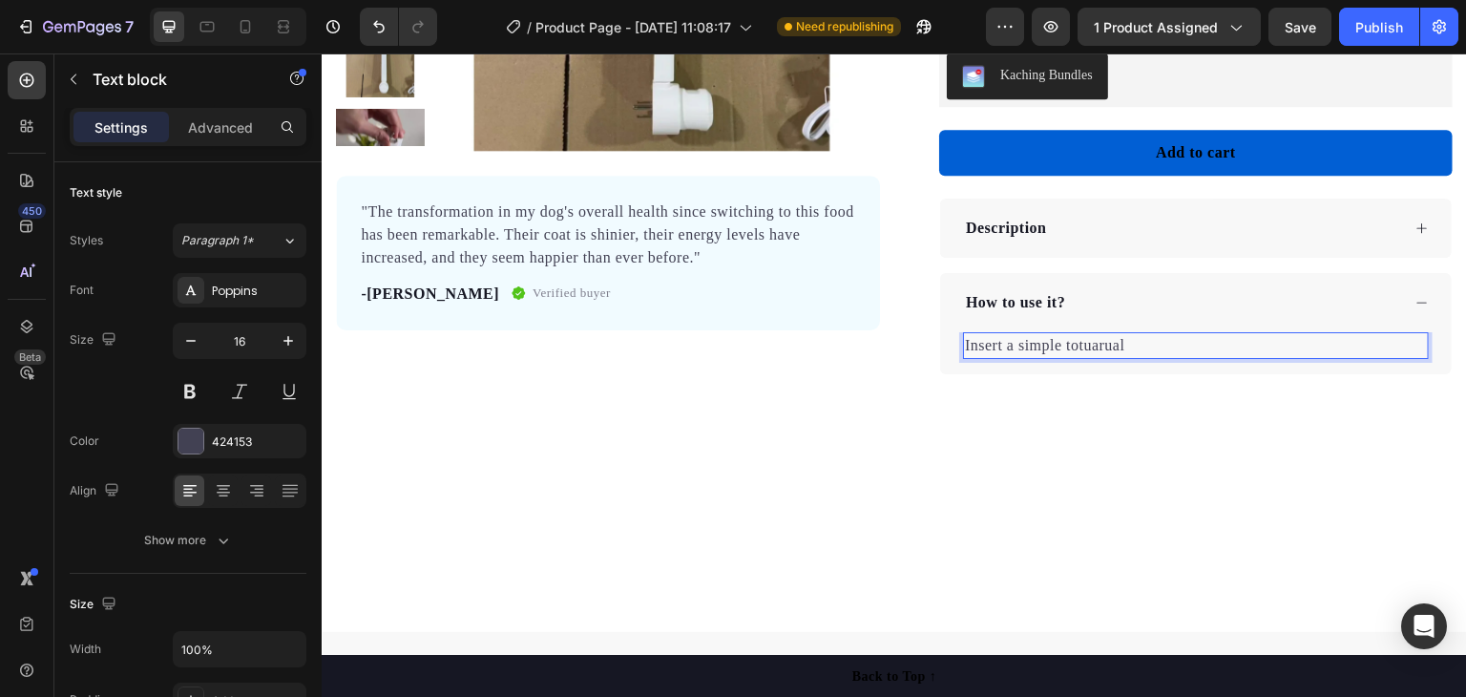
click at [1113, 344] on p "Insert a simple totuarual" at bounding box center [1196, 345] width 462 height 23
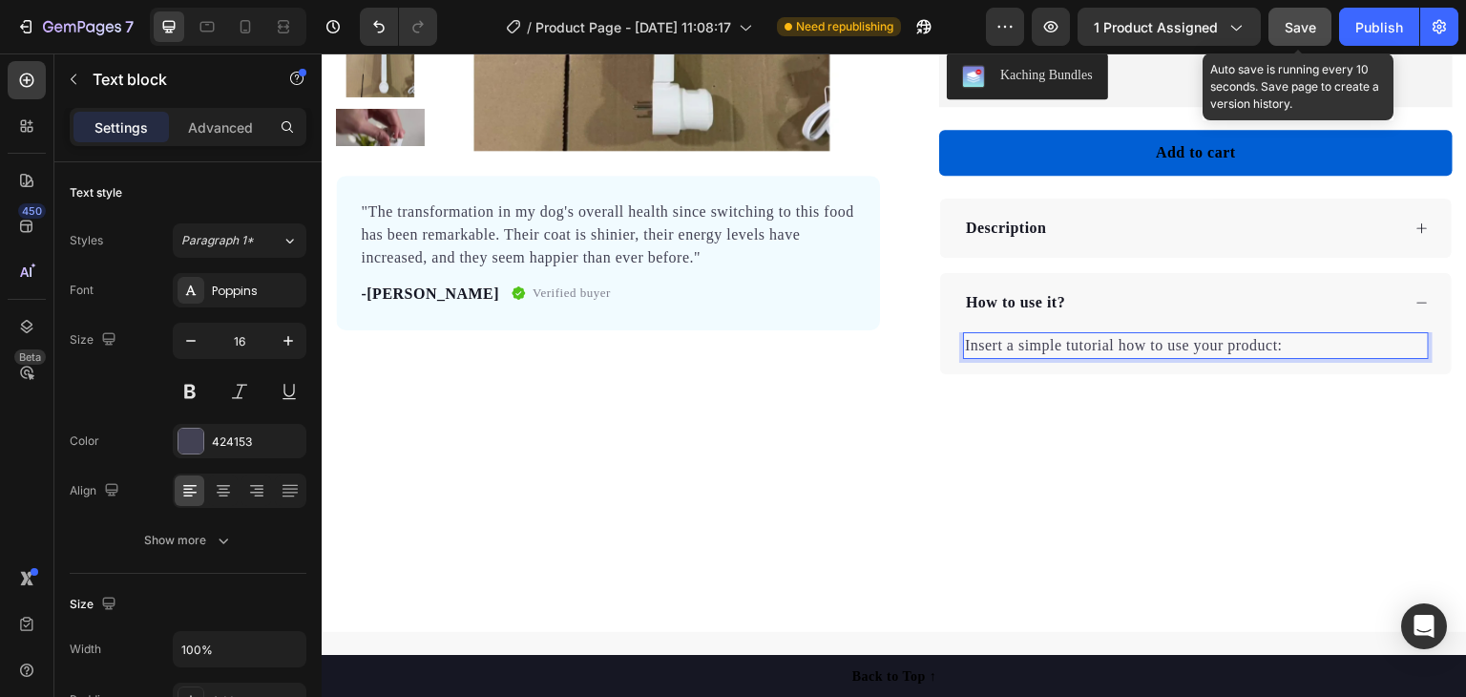
click at [1293, 28] on span "Save" at bounding box center [1300, 27] width 31 height 16
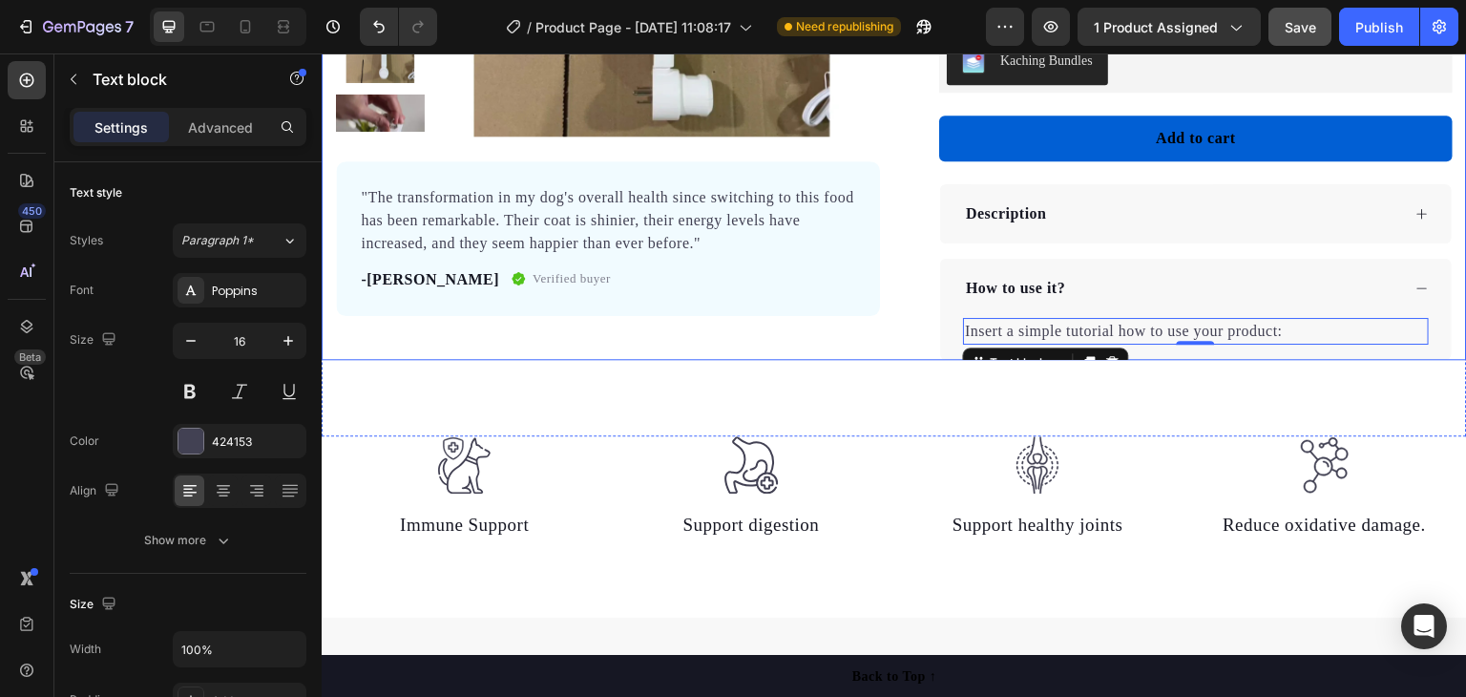
scroll to position [286, 0]
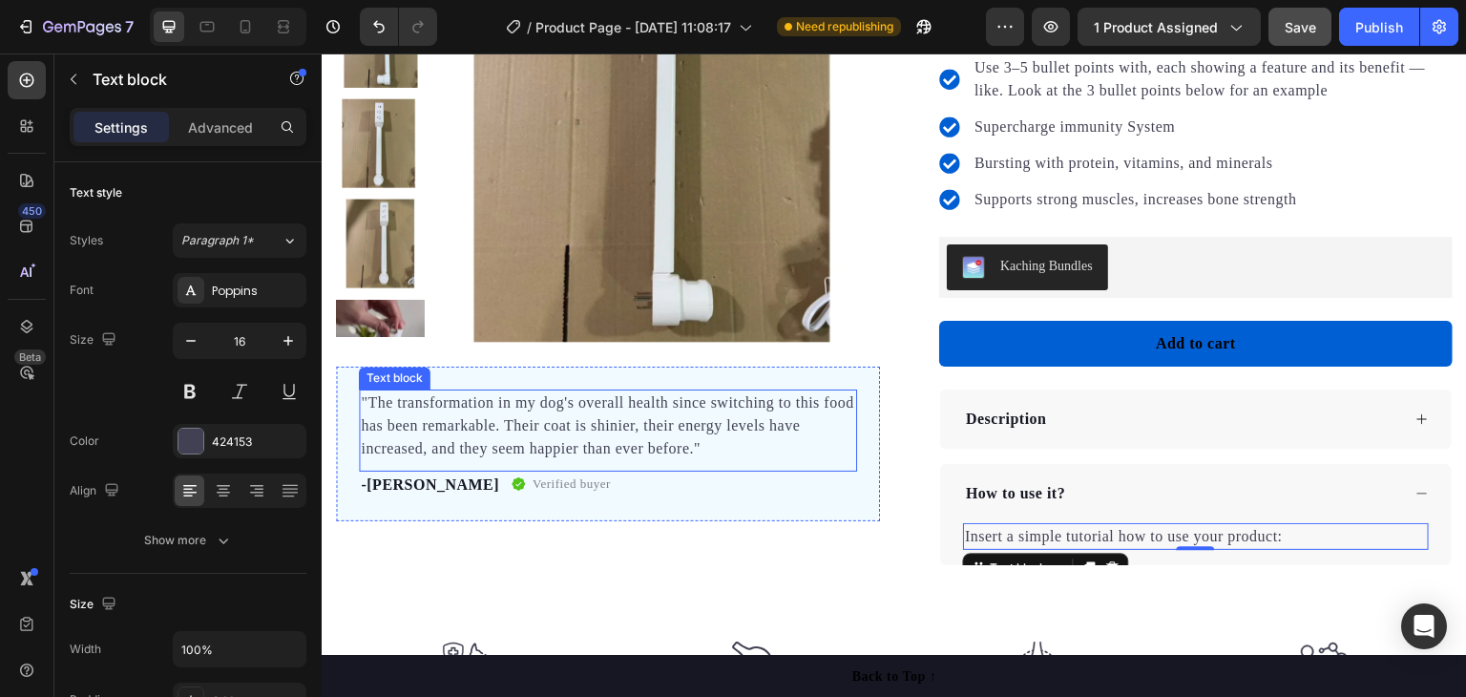
click at [713, 417] on p ""The transformation in my dog's overall health since switching to this food has…" at bounding box center [608, 425] width 494 height 69
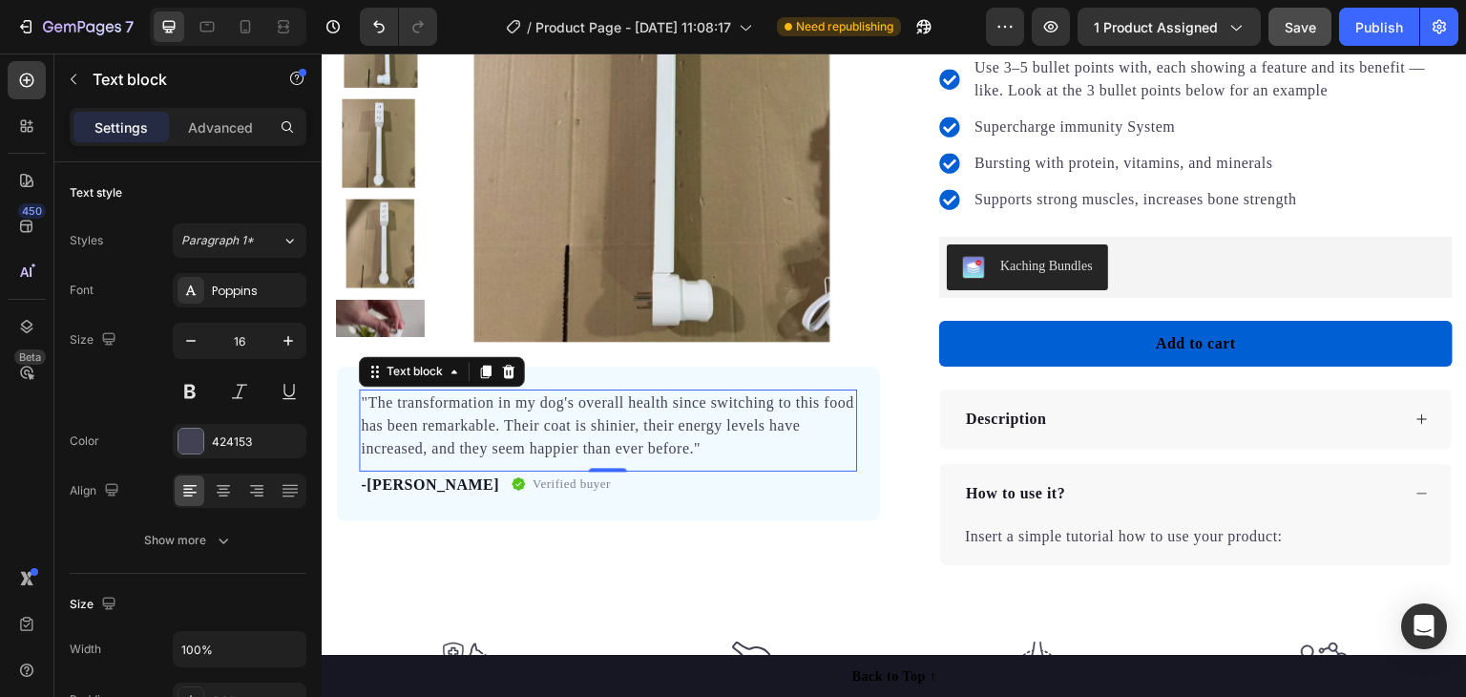
click at [613, 449] on p ""The transformation in my dog's overall health since switching to this food has…" at bounding box center [608, 425] width 494 height 69
click at [721, 449] on p ""The transformation in my dog's overall health since switching to this food has…" at bounding box center [608, 425] width 494 height 69
click at [359, 403] on div ""The transformation in my dog's overall health since switching to this food has…" at bounding box center [608, 425] width 498 height 73
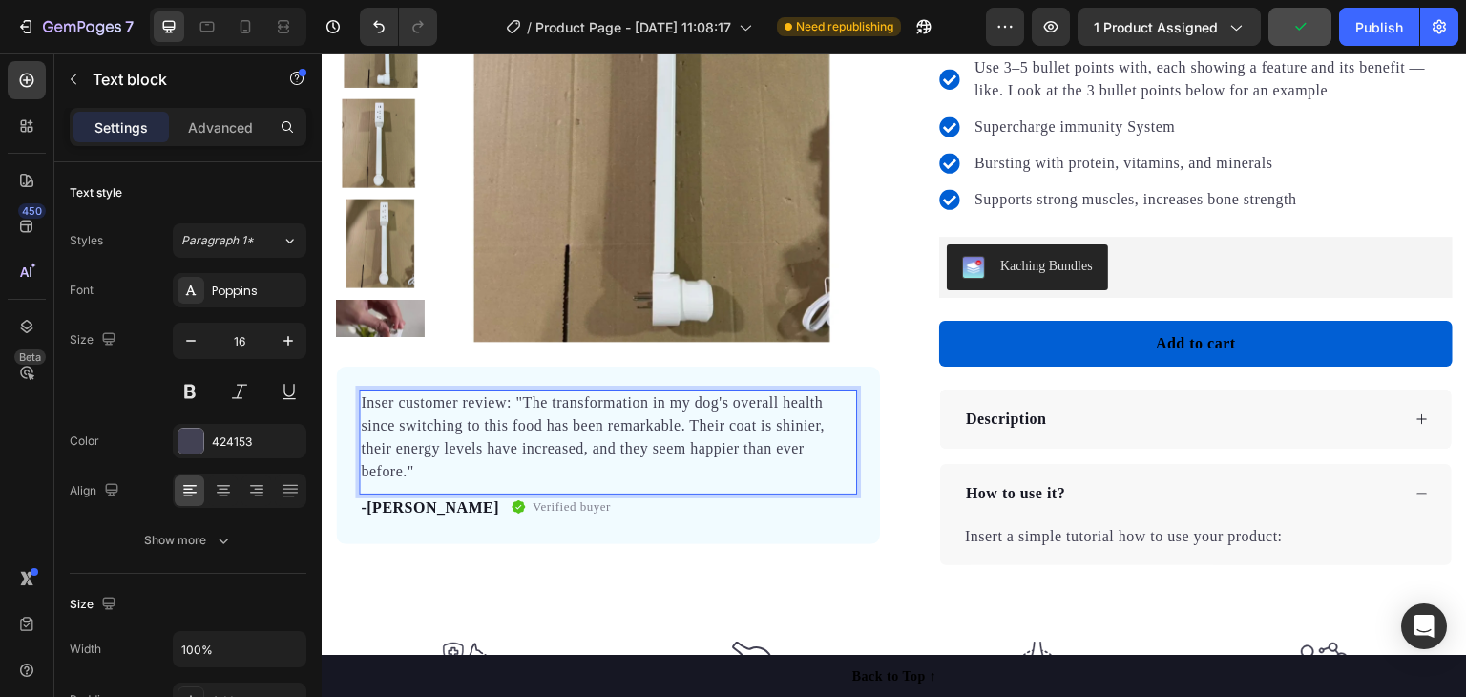
click at [392, 405] on p "Inser customer review: "The transformation in my dog's overall health since swi…" at bounding box center [608, 437] width 494 height 92
click at [519, 400] on p "Insert customer review: "The transformation in my dog's overall health since sw…" at bounding box center [608, 437] width 494 height 92
click at [556, 397] on p "Insert customer review: Ex: "The transformation in my dog's overall health sinc…" at bounding box center [608, 437] width 494 height 92
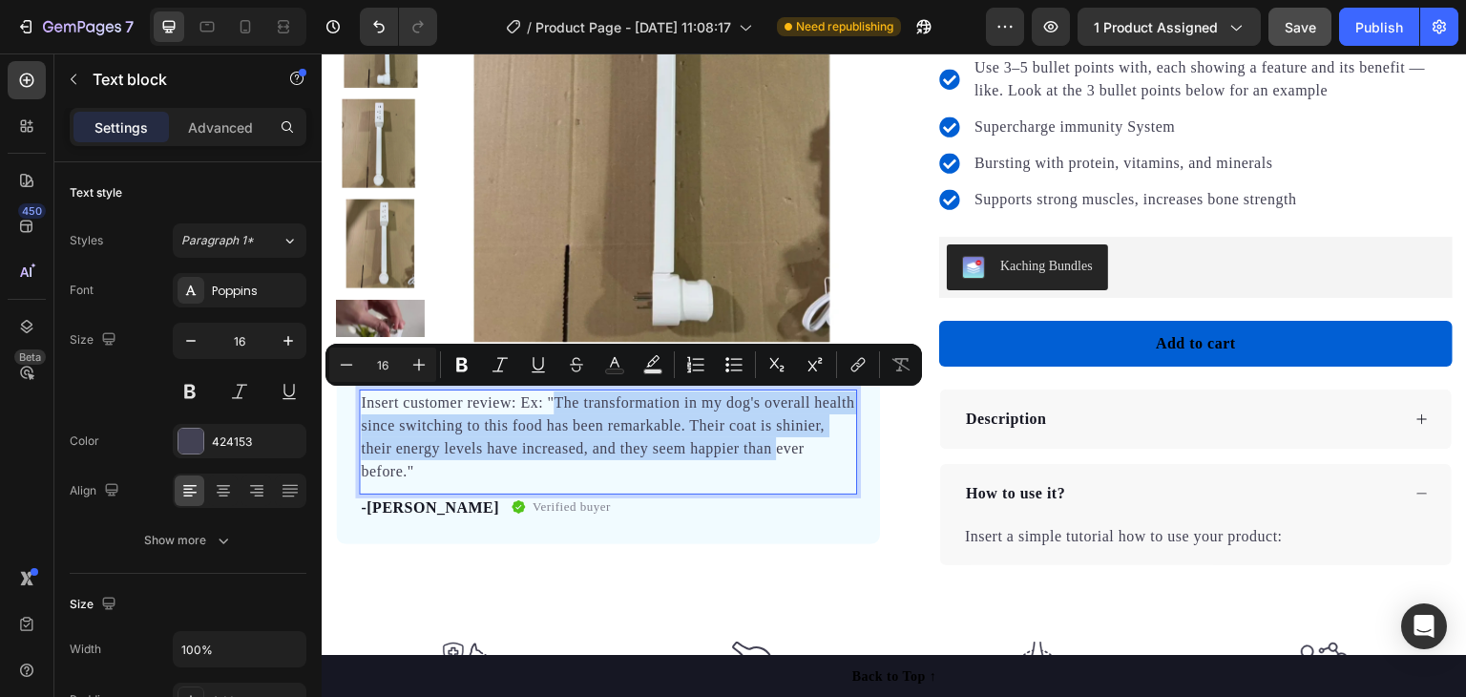
drag, startPoint x: 555, startPoint y: 398, endPoint x: 830, endPoint y: 450, distance: 279.7
click at [830, 450] on p "Insert customer review: Ex: "The transformation in my dog's overall health sinc…" at bounding box center [608, 437] width 494 height 92
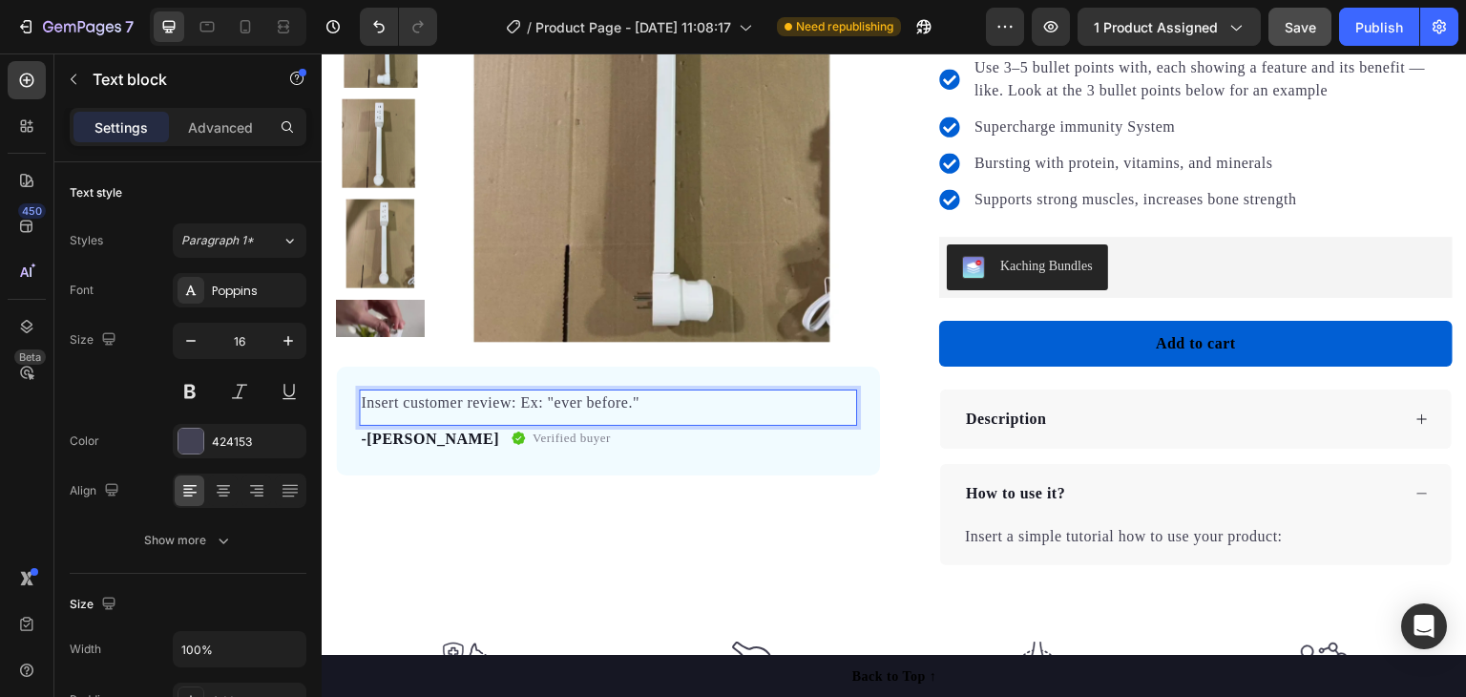
click at [630, 403] on p "Insert customer review: Ex: "ever before."" at bounding box center [608, 402] width 494 height 23
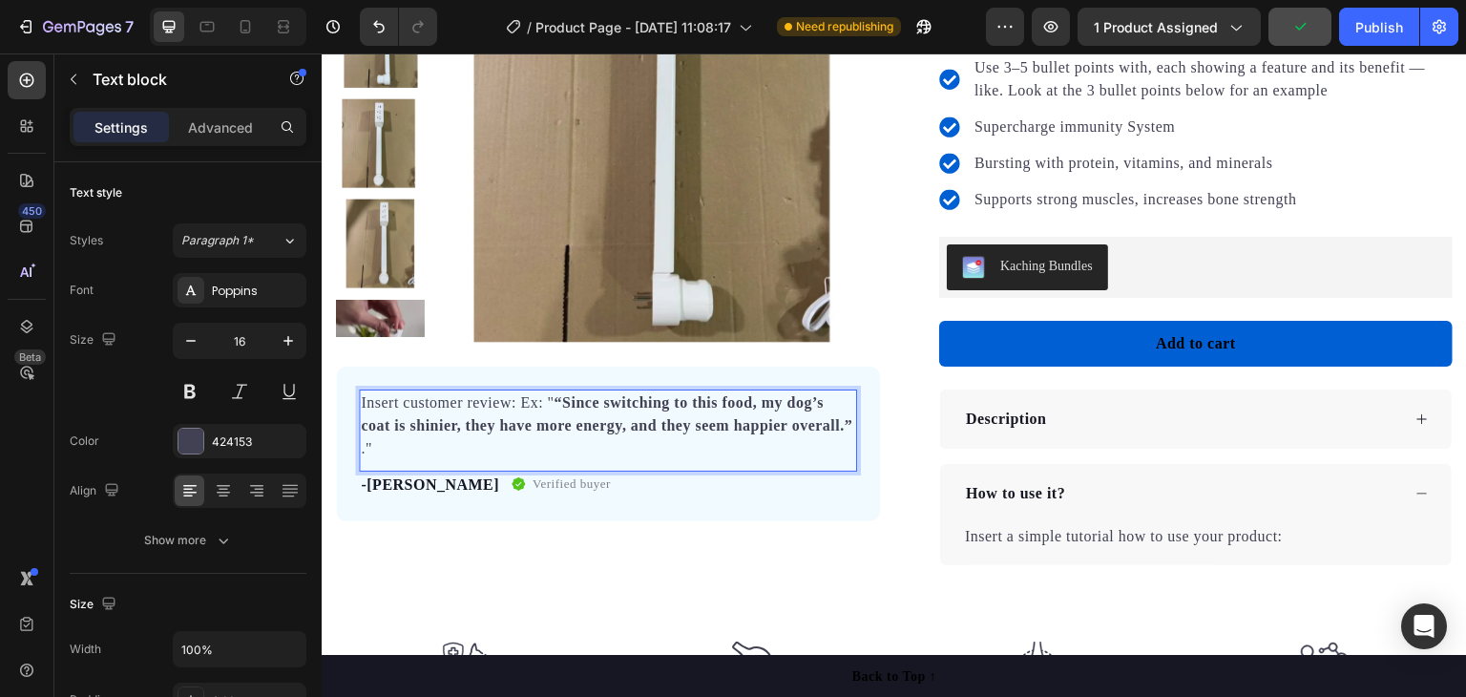
click at [374, 460] on p "."" at bounding box center [608, 448] width 494 height 23
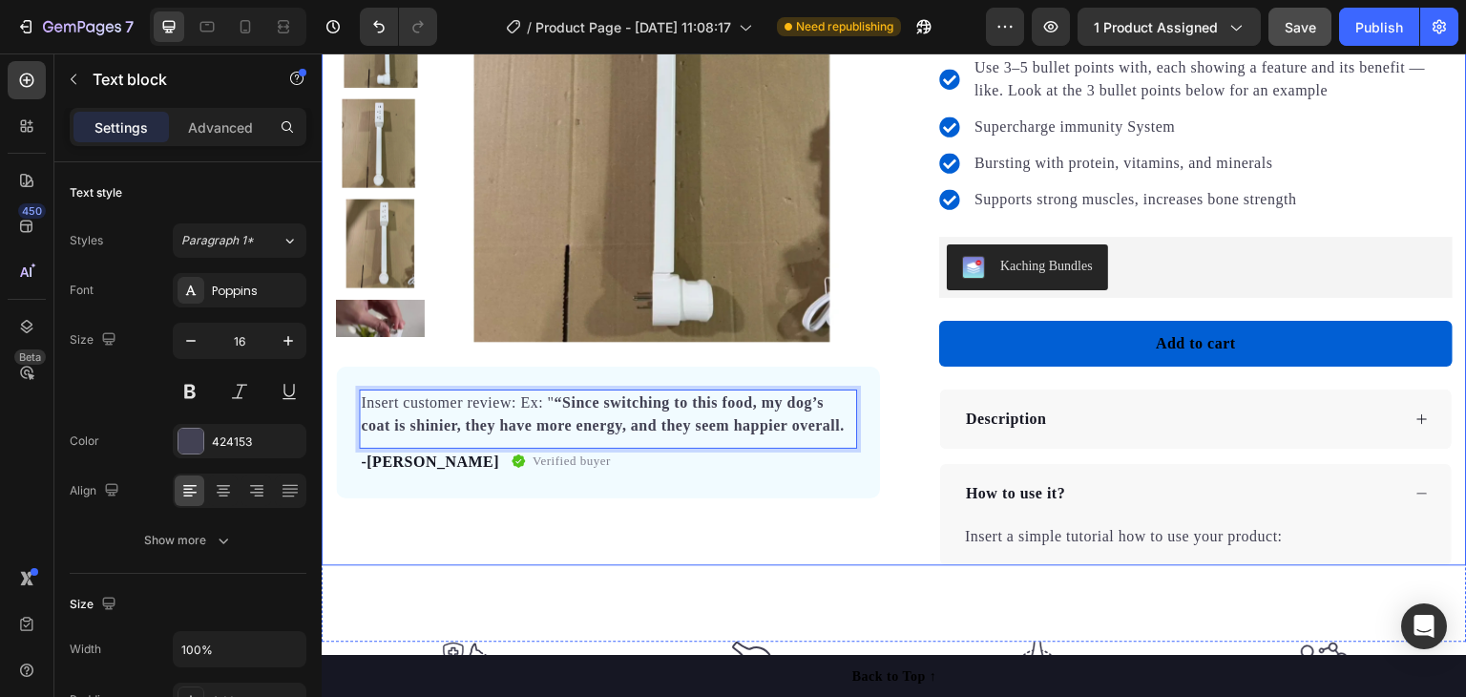
click at [749, 545] on div "Product Images Insert customer review: Ex: " “Since switching to this food, my …" at bounding box center [608, 231] width 544 height 667
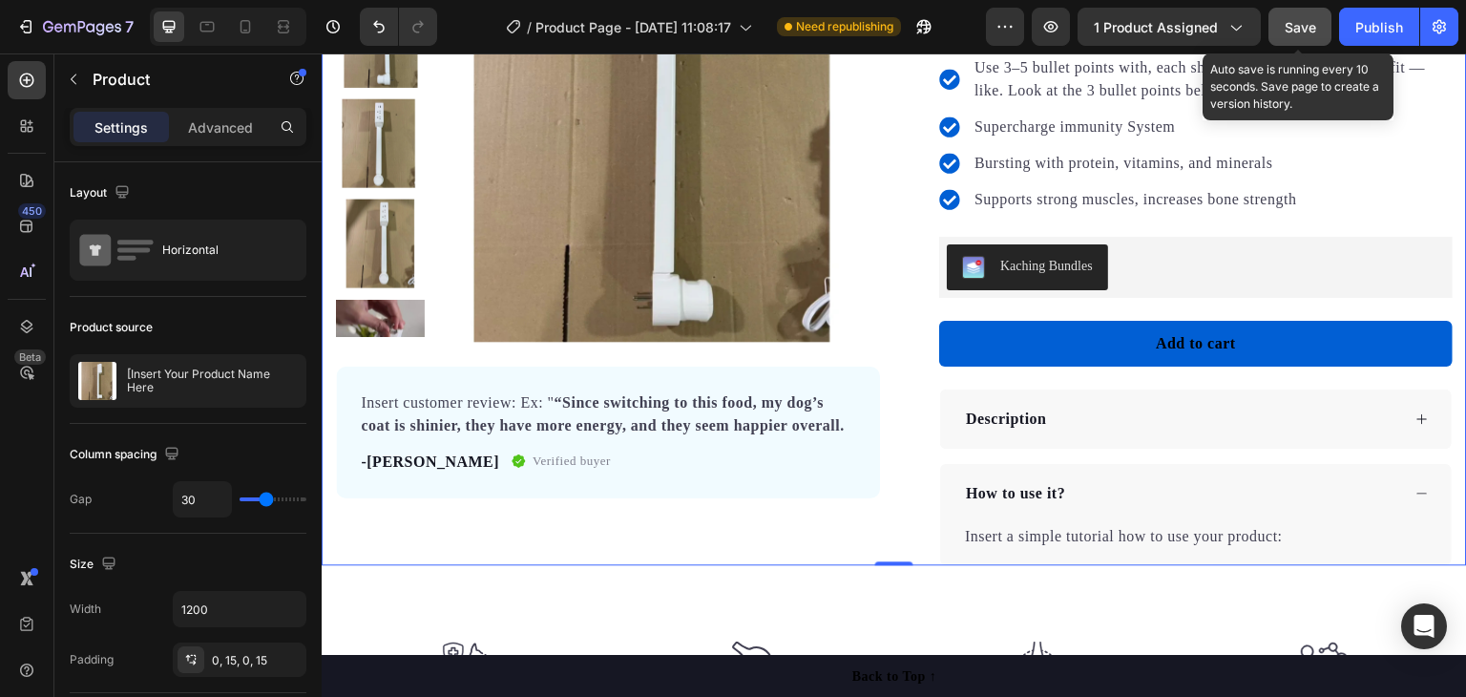
click at [1308, 26] on span "Save" at bounding box center [1300, 27] width 31 height 16
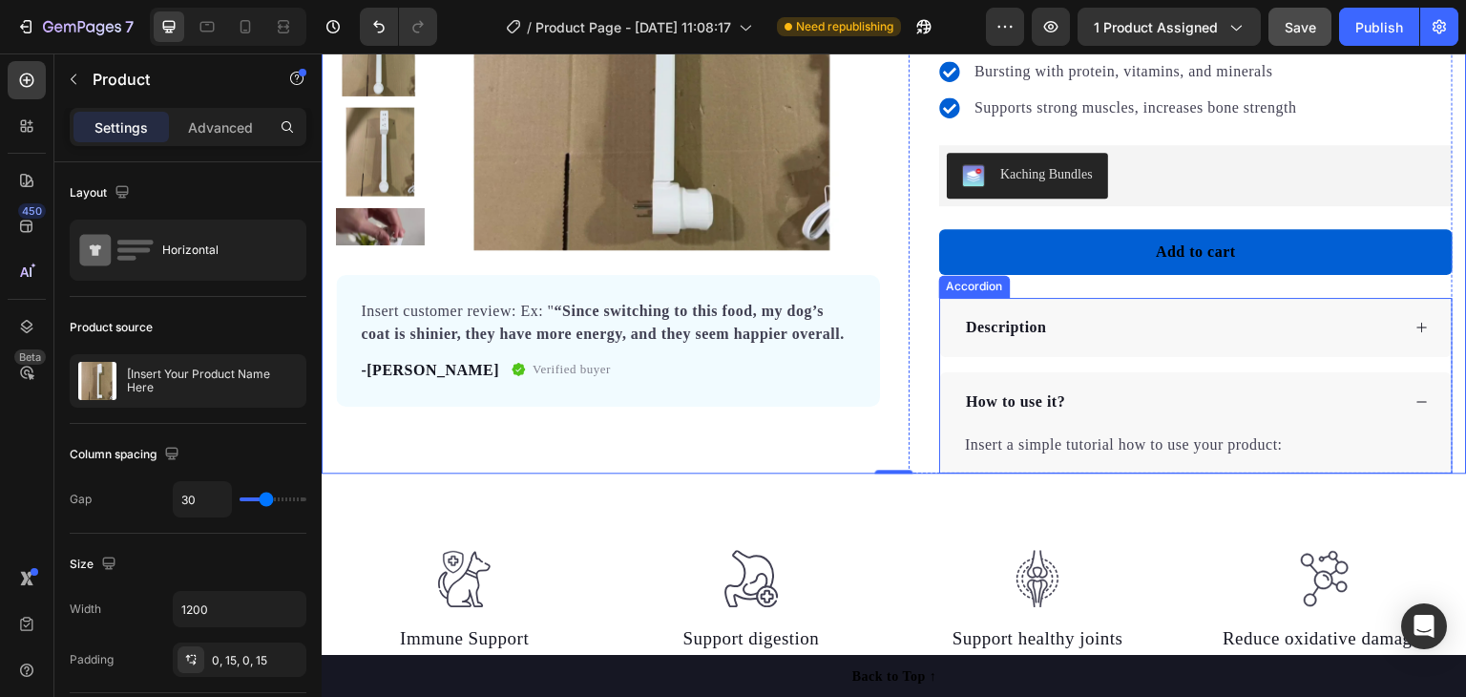
scroll to position [382, 0]
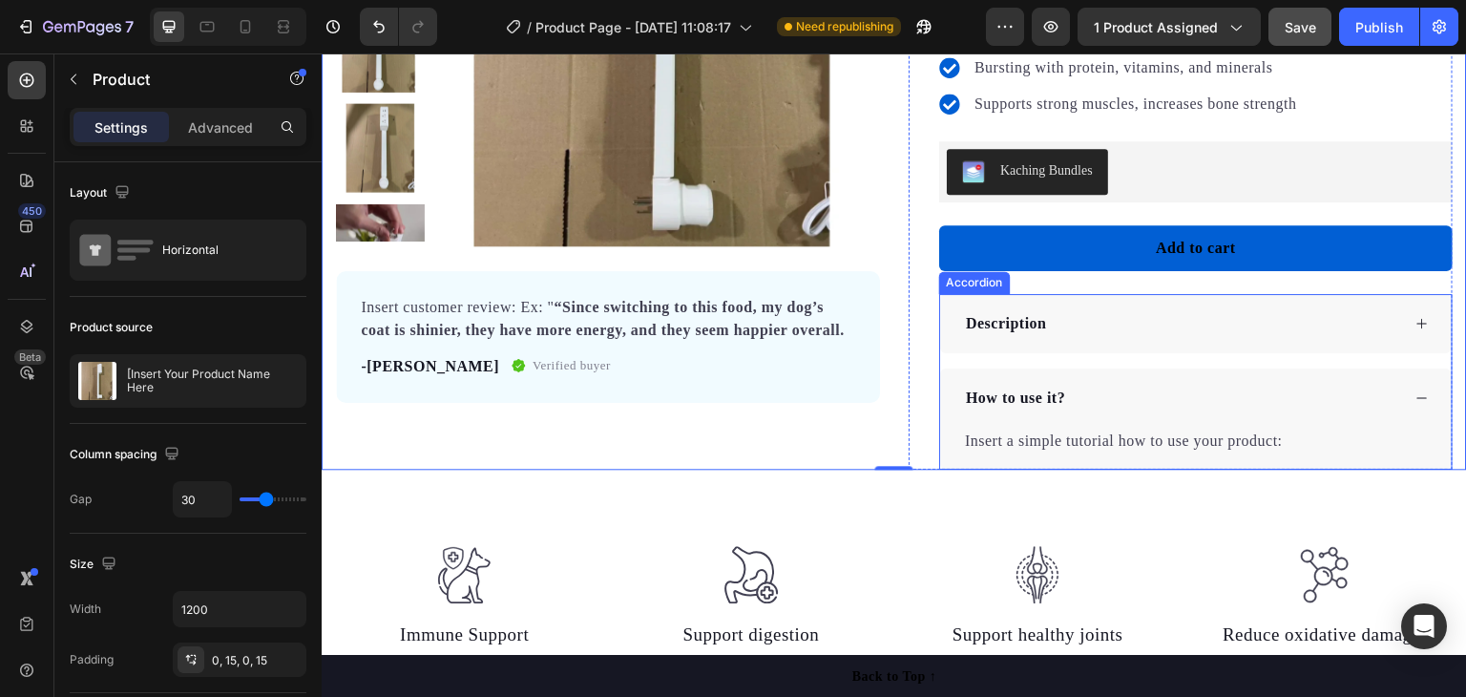
click at [1136, 332] on div "Description" at bounding box center [1181, 323] width 437 height 29
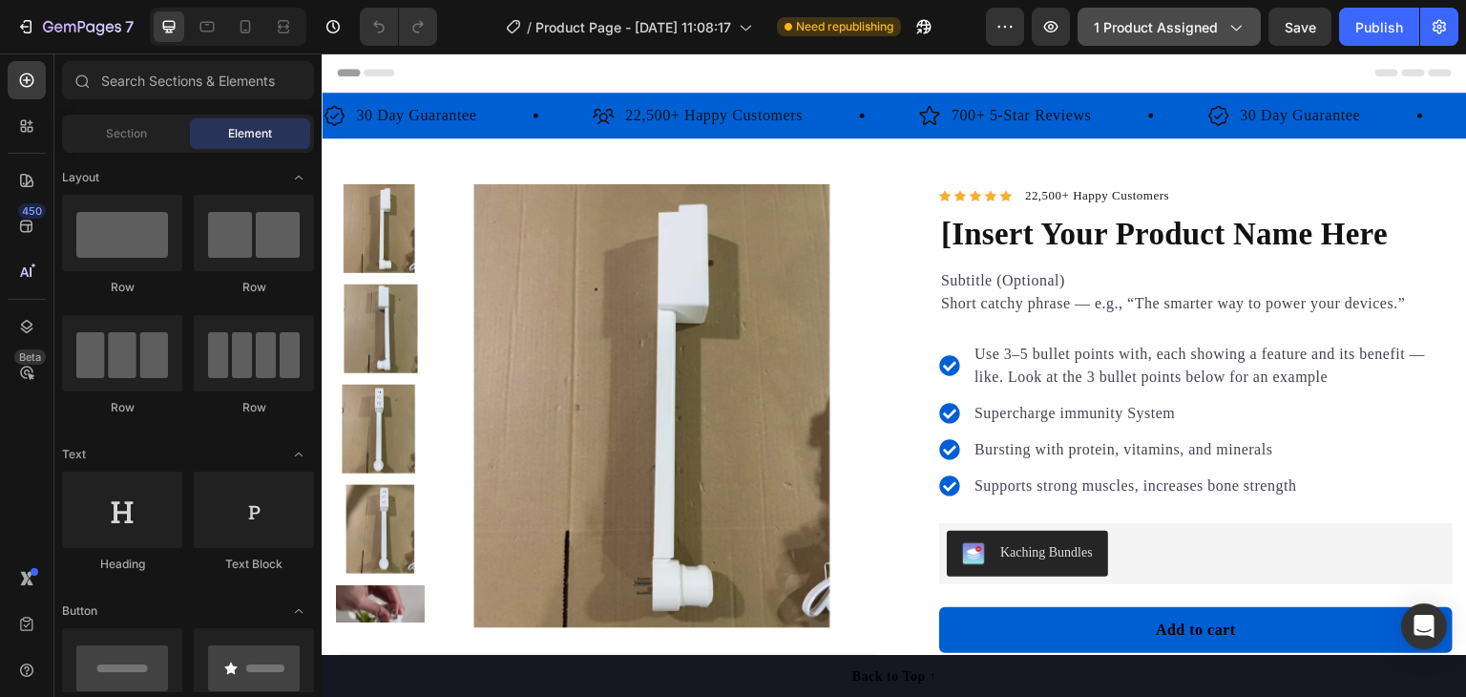
click at [1178, 38] on button "1 product assigned" at bounding box center [1169, 27] width 183 height 38
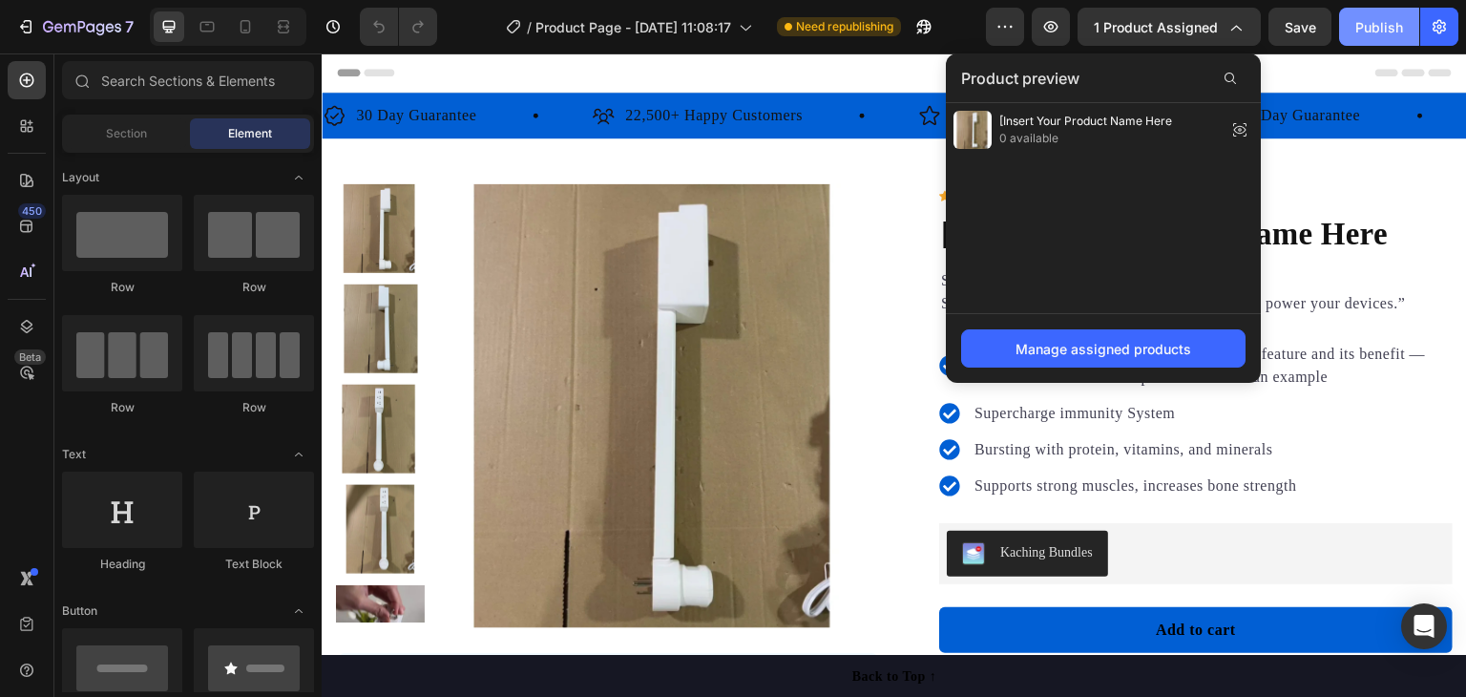
click at [1390, 29] on div "Publish" at bounding box center [1379, 27] width 48 height 20
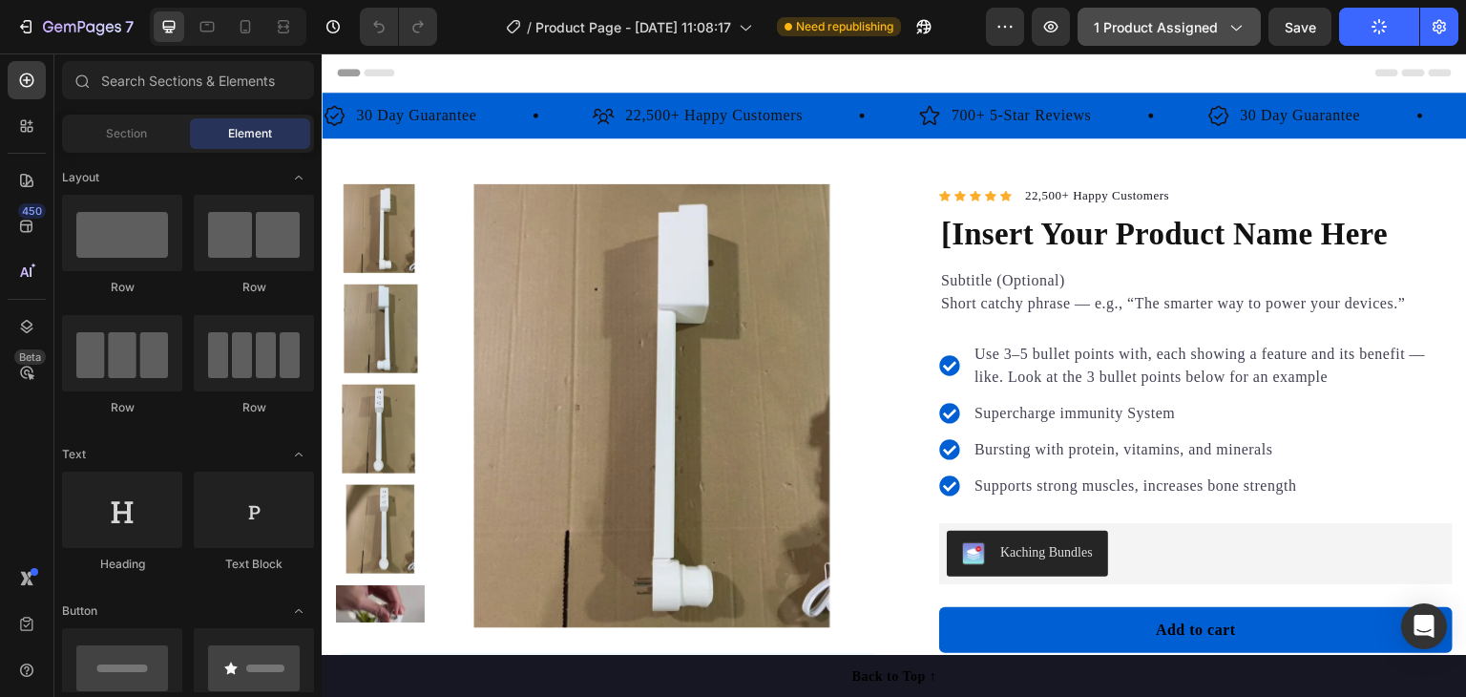
click at [1172, 35] on button "1 product assigned" at bounding box center [1169, 27] width 183 height 38
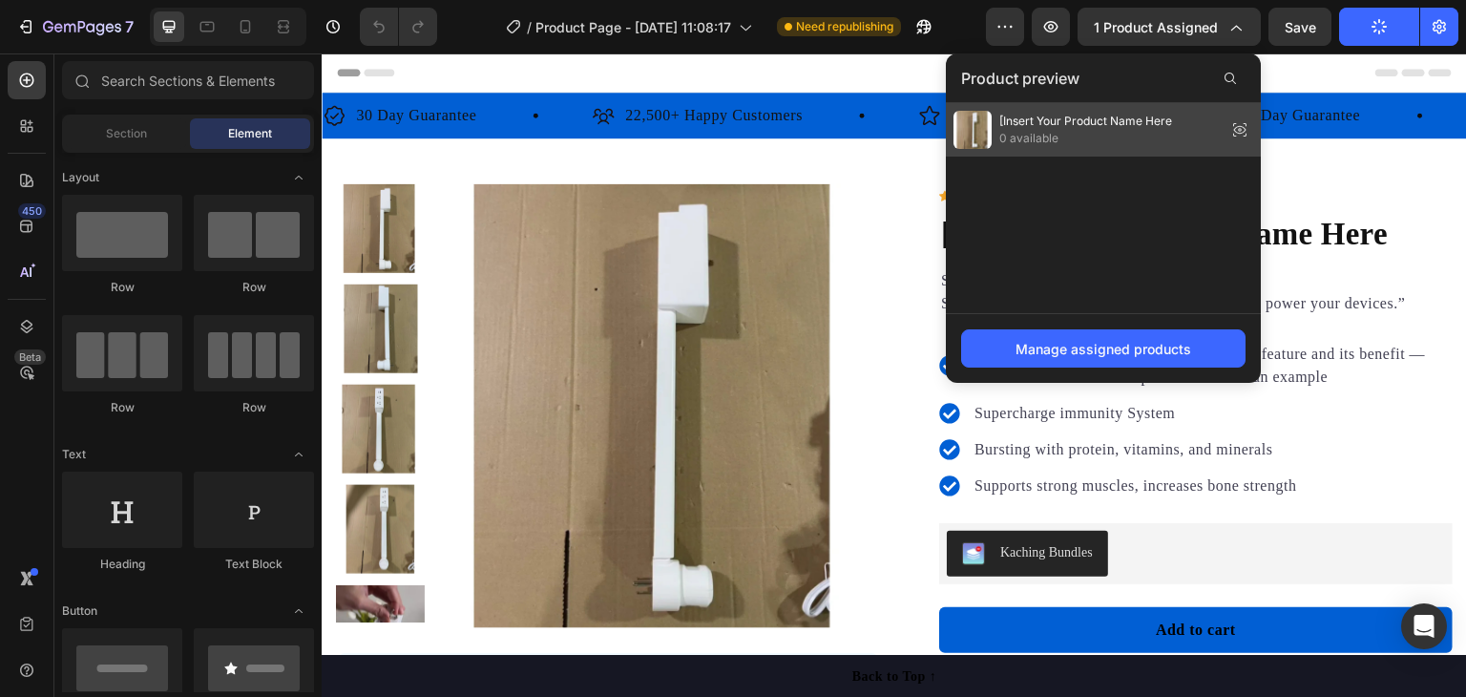
click at [1105, 136] on span "0 available" at bounding box center [1085, 138] width 173 height 17
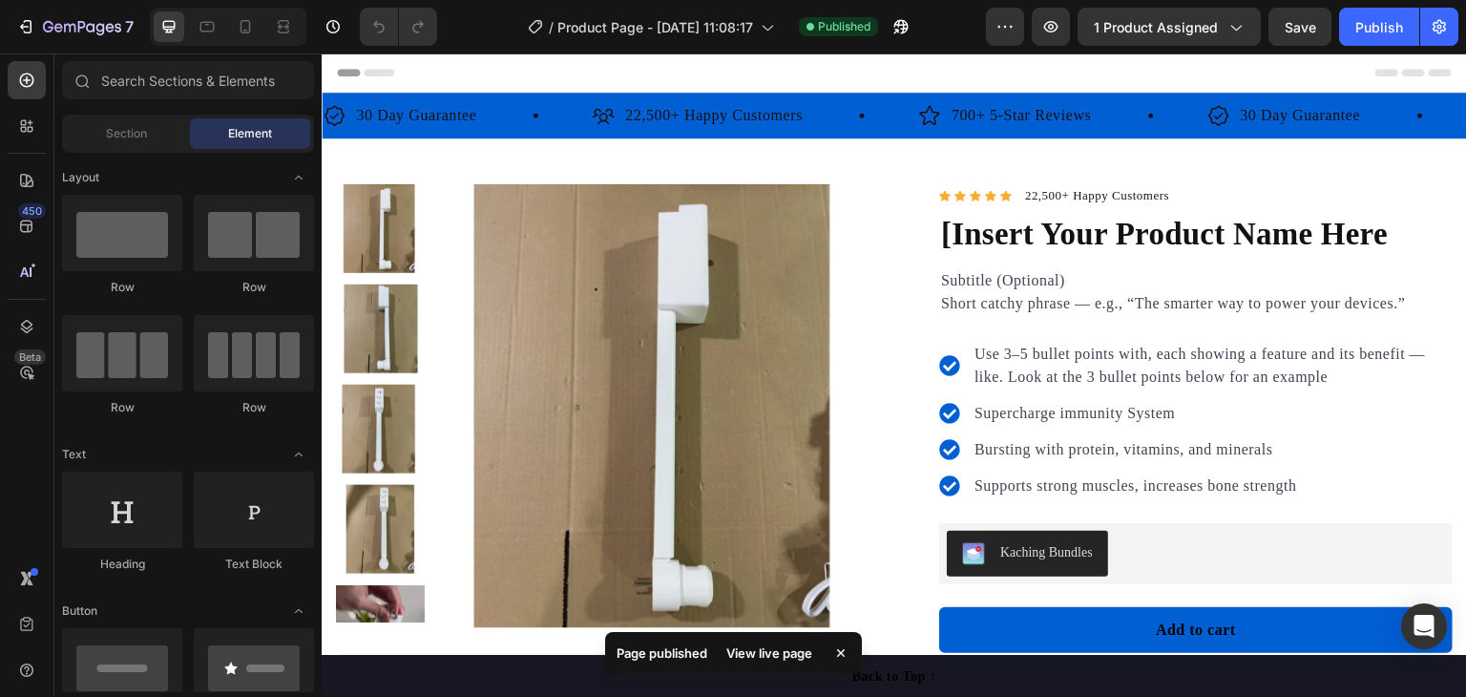
click at [775, 650] on div "View live page" at bounding box center [769, 652] width 109 height 27
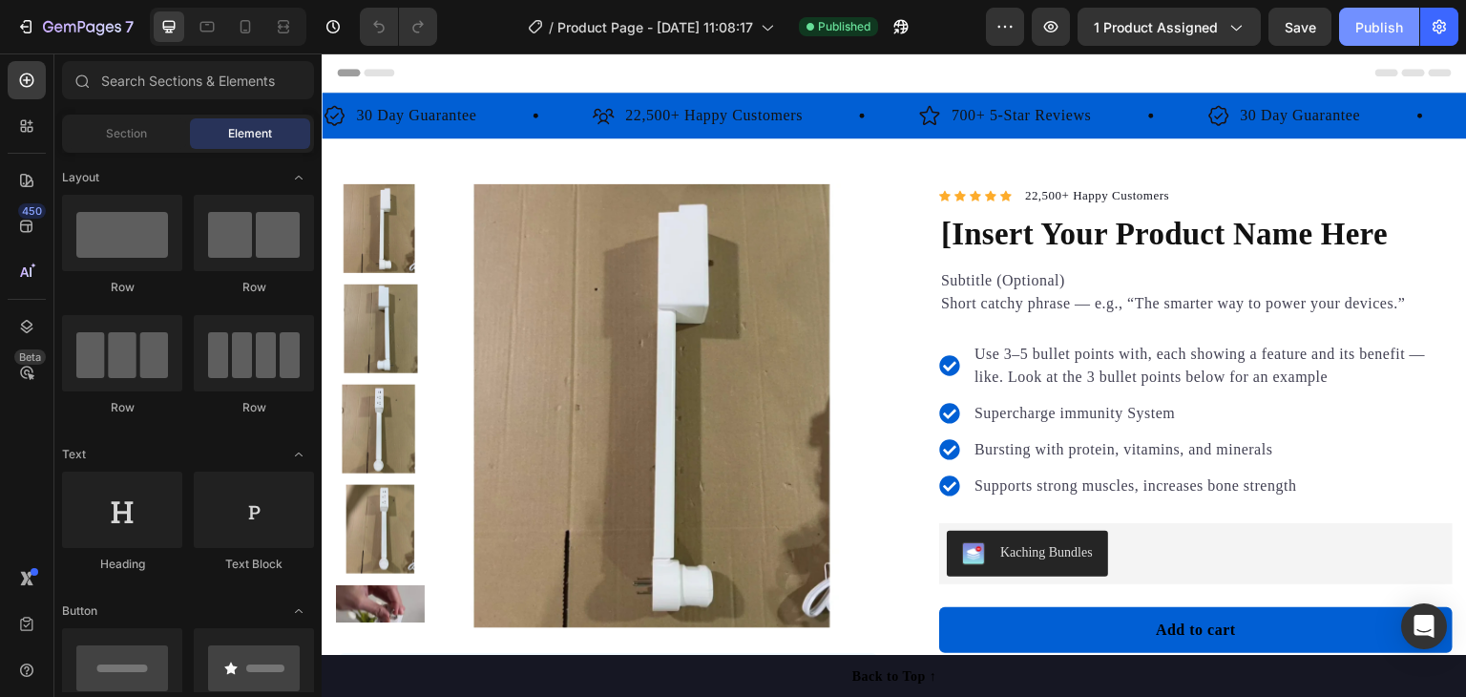
click at [1366, 17] on div "Publish" at bounding box center [1379, 27] width 48 height 20
click at [27, 137] on div at bounding box center [27, 126] width 38 height 38
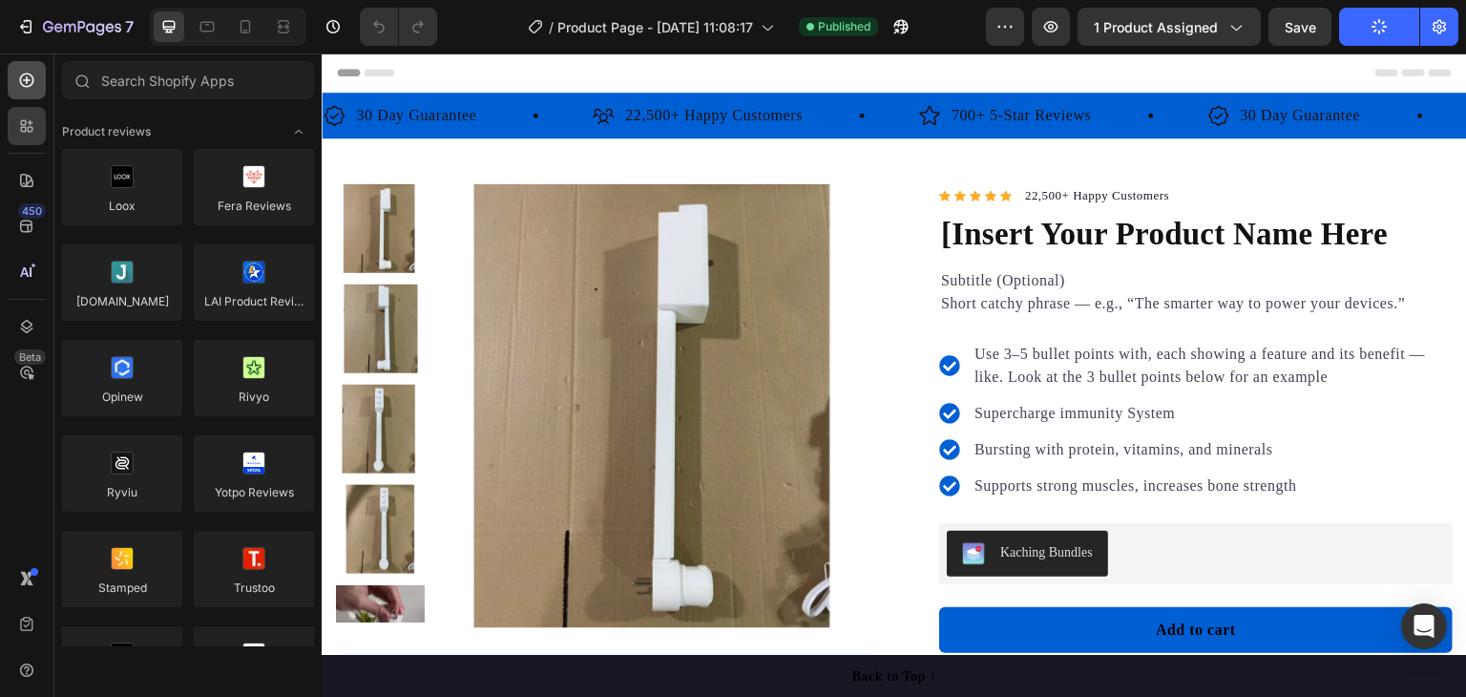
click at [15, 87] on div at bounding box center [27, 80] width 38 height 38
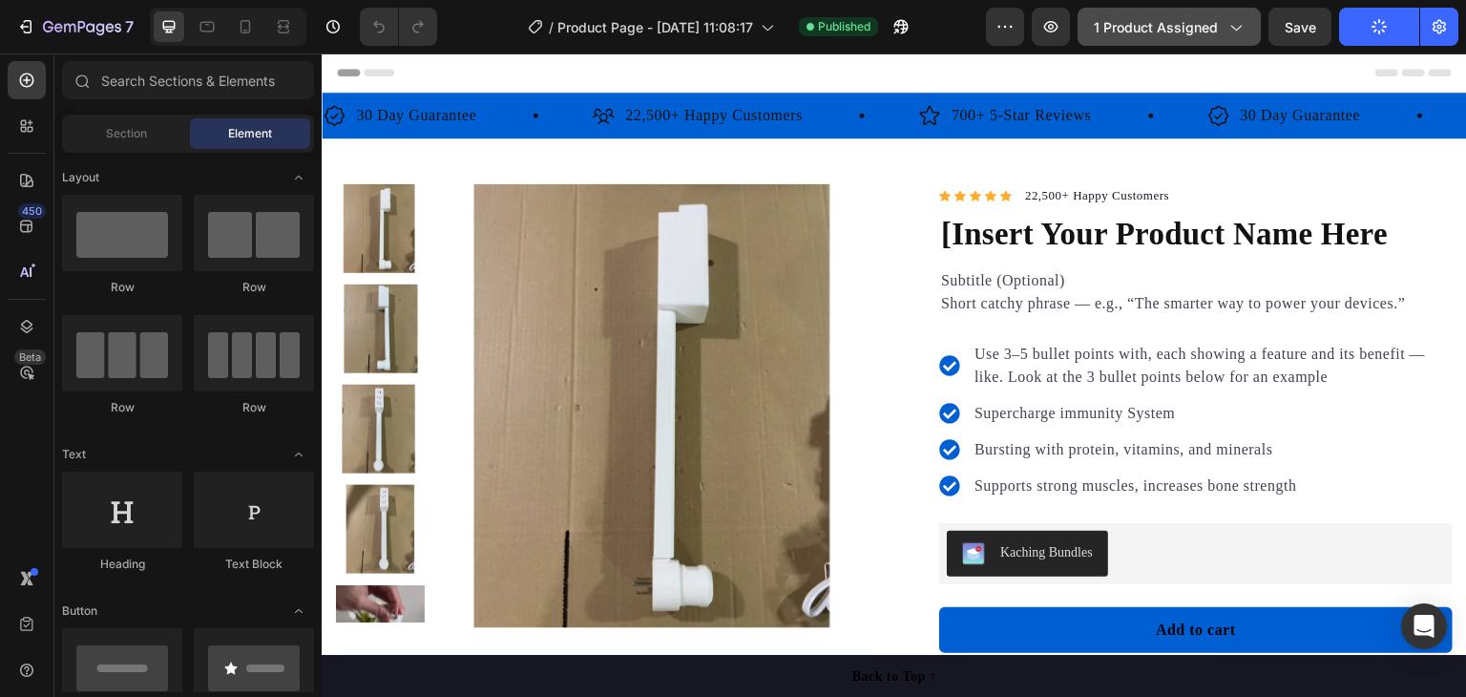
click at [1163, 26] on span "1 product assigned" at bounding box center [1156, 27] width 124 height 20
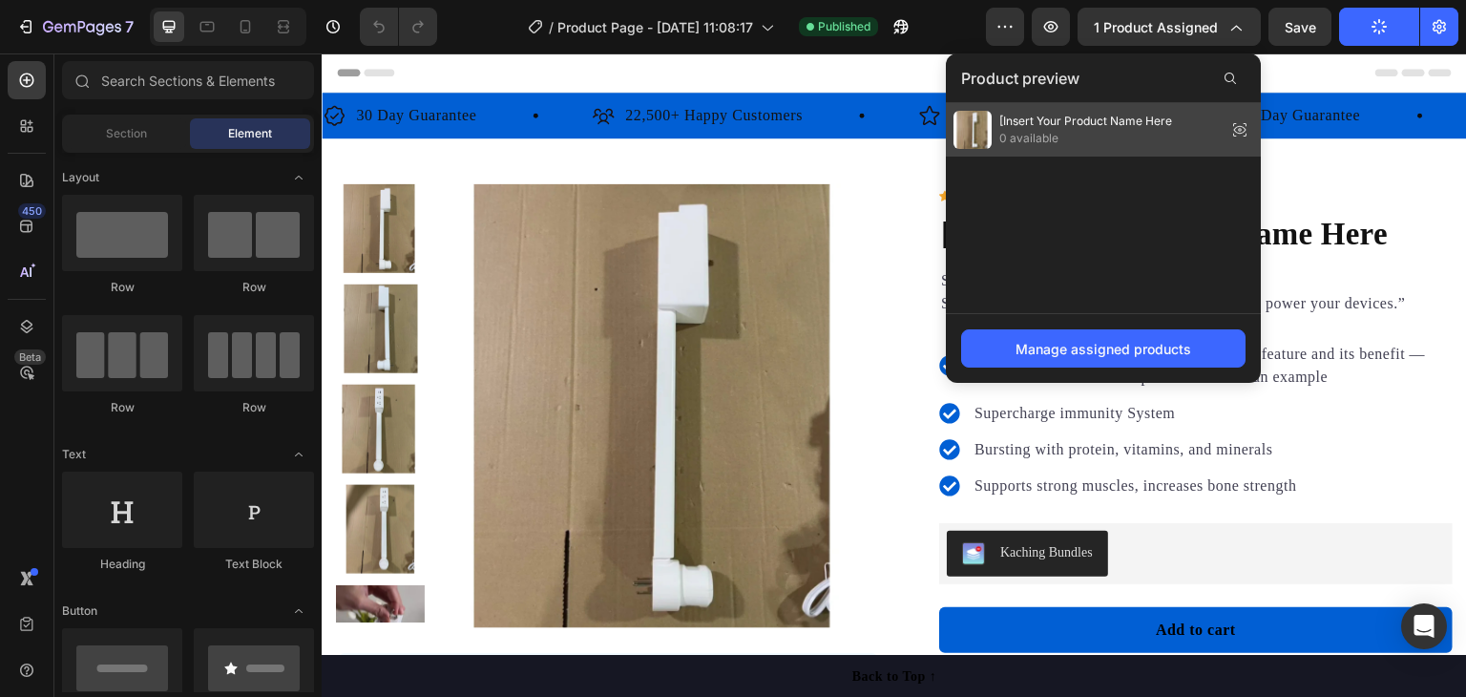
click at [1077, 115] on span "[Insert Your Product Name Here" at bounding box center [1085, 121] width 173 height 17
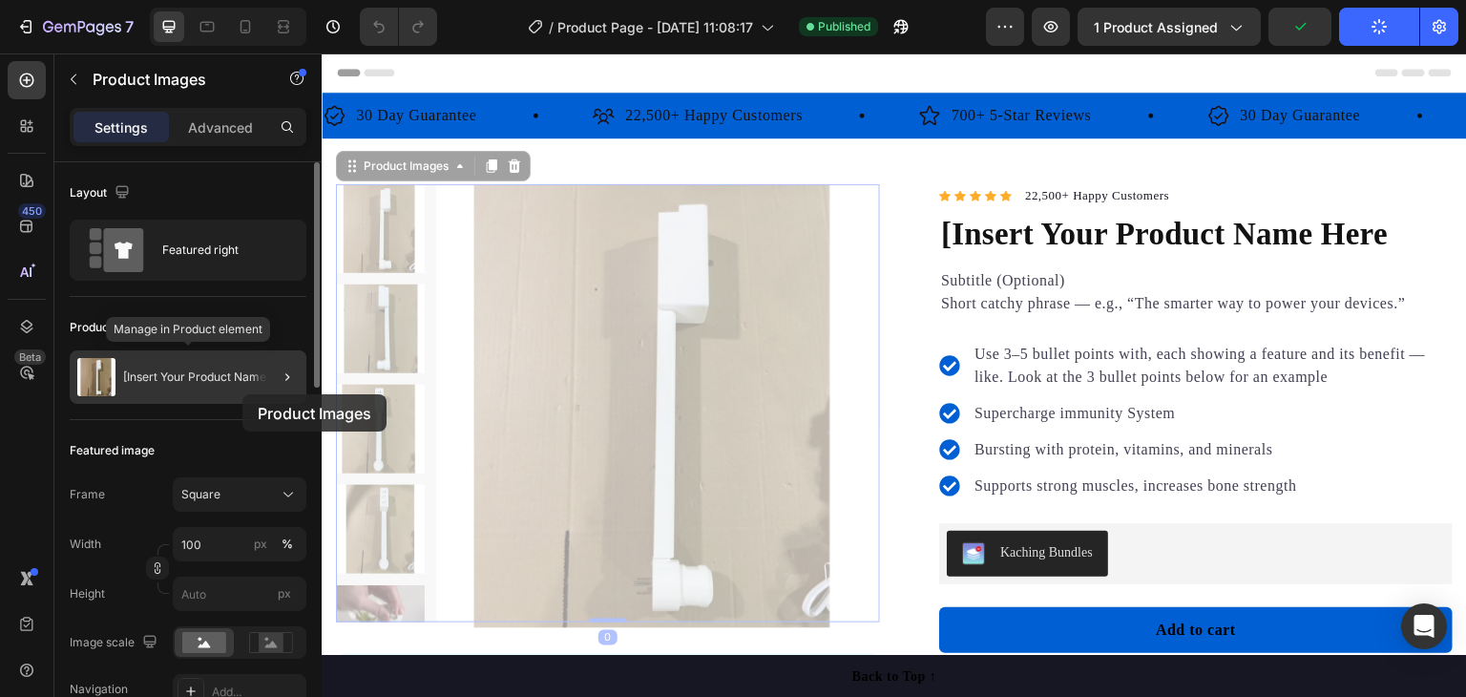
click at [242, 394] on div "[Insert Your Product Name Here" at bounding box center [188, 376] width 237 height 53
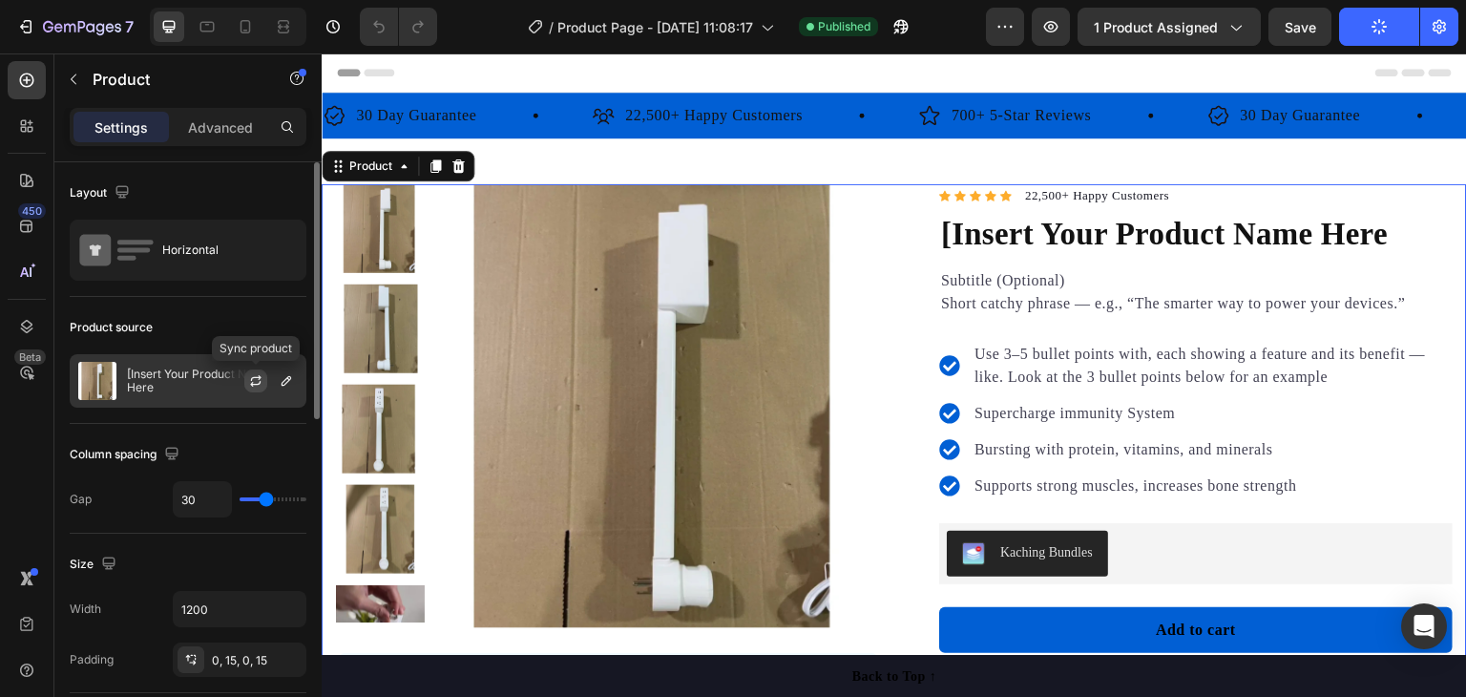
click at [252, 376] on icon "button" at bounding box center [255, 380] width 15 height 15
click at [284, 379] on icon "button" at bounding box center [286, 380] width 15 height 15
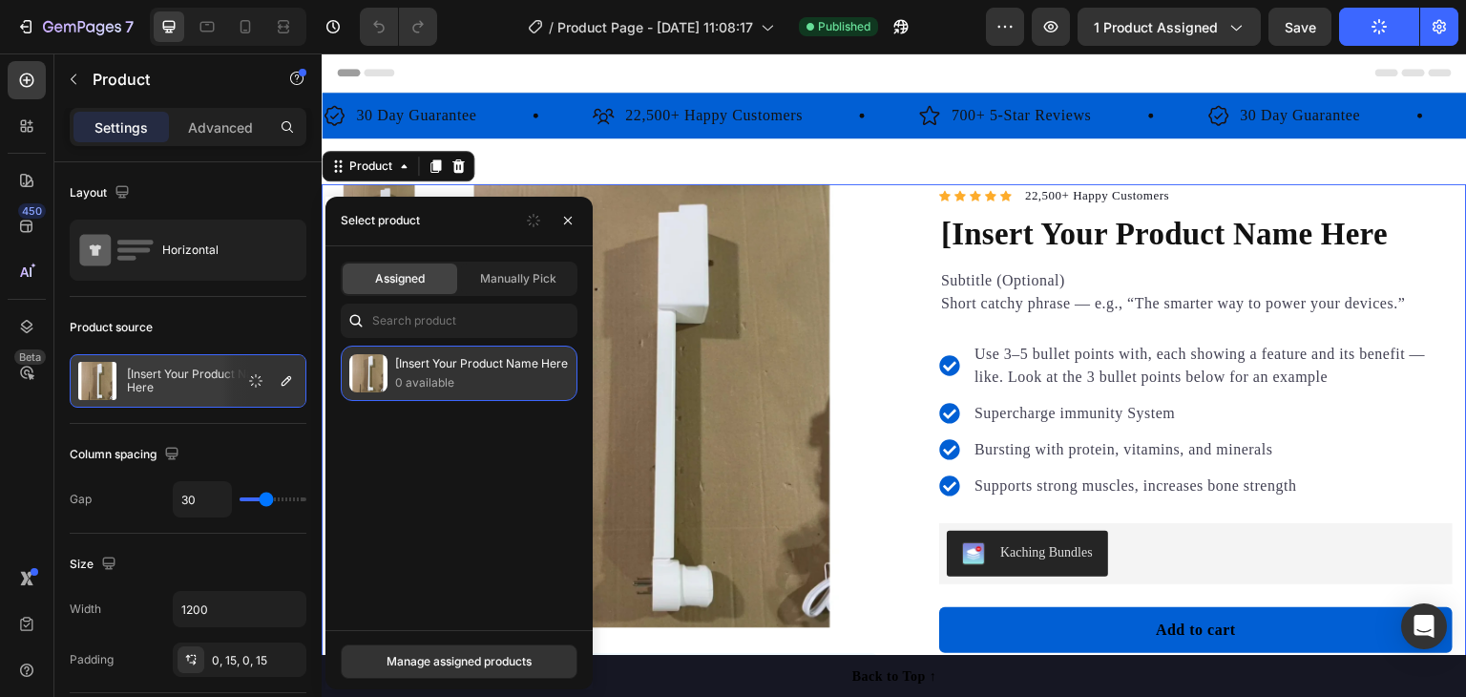
click at [383, 378] on img at bounding box center [368, 373] width 38 height 38
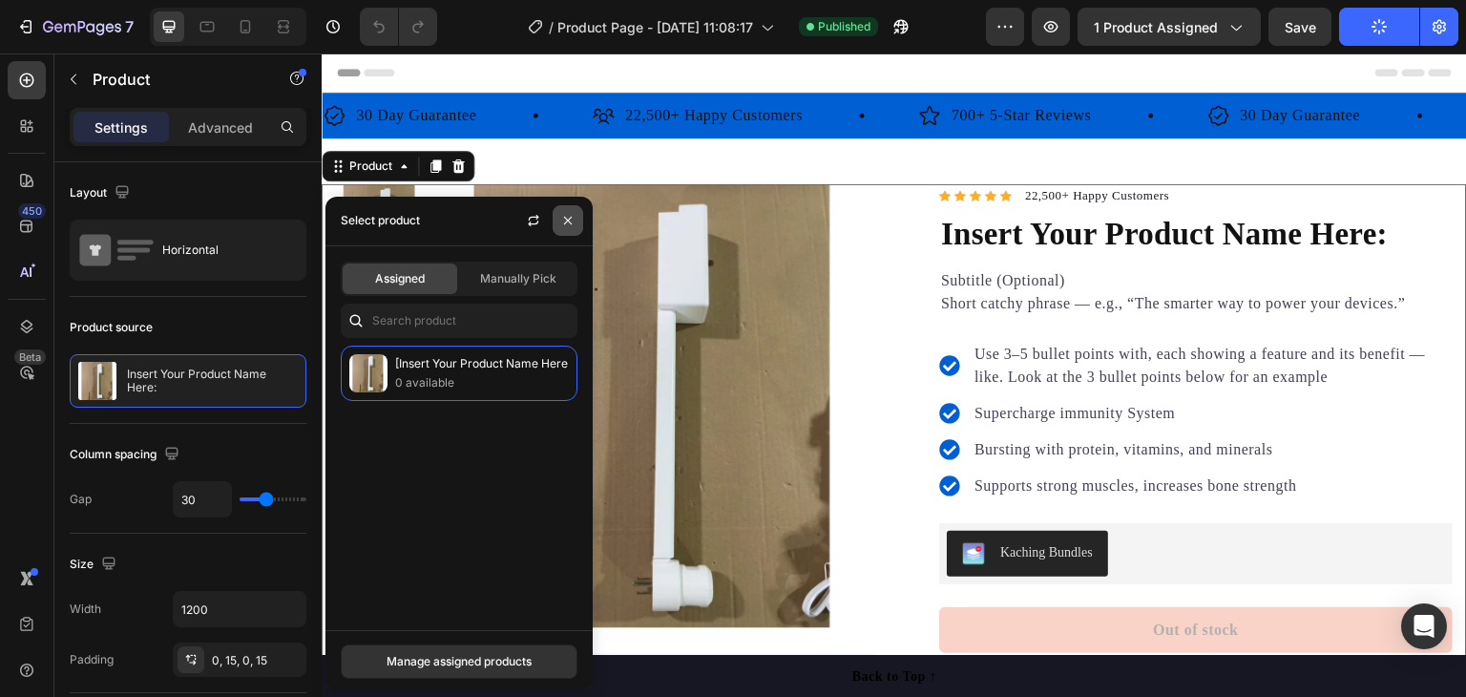
click at [565, 219] on icon "button" at bounding box center [568, 221] width 8 height 8
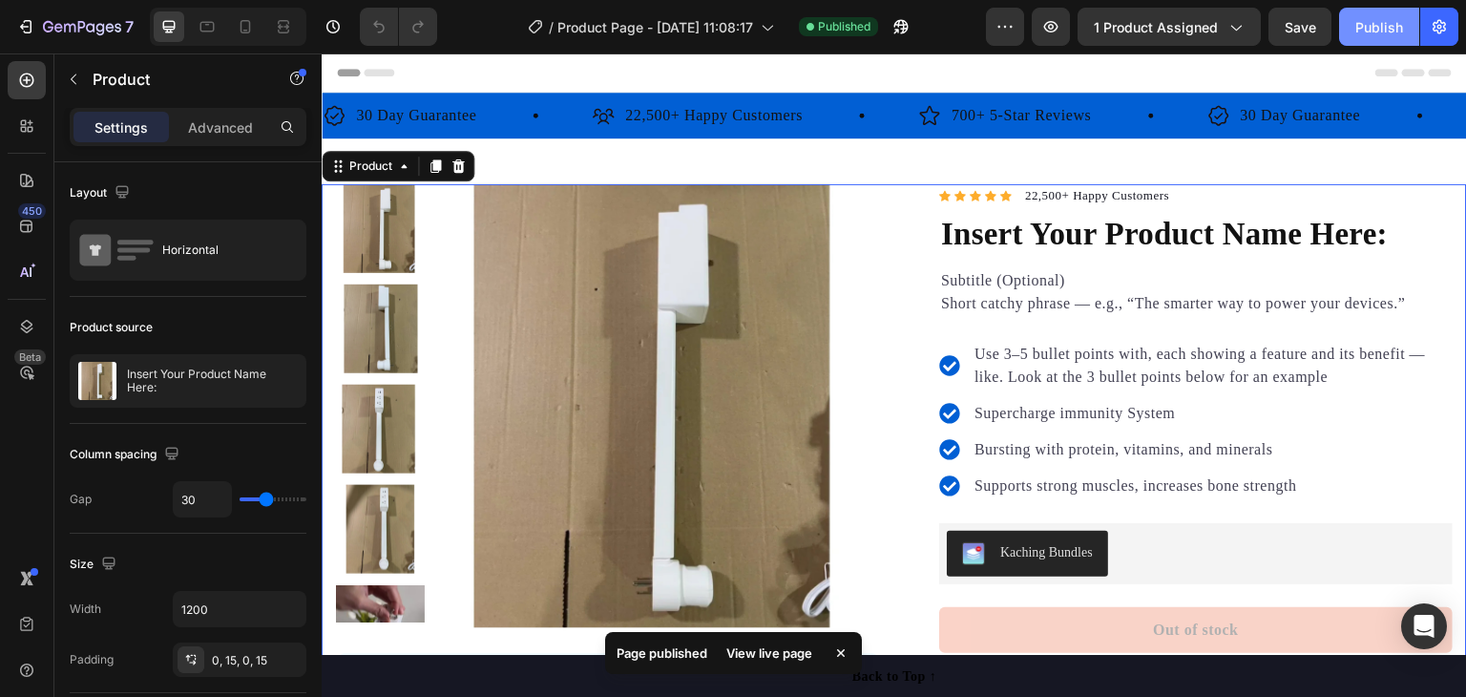
click at [1390, 37] on button "Publish" at bounding box center [1379, 27] width 80 height 38
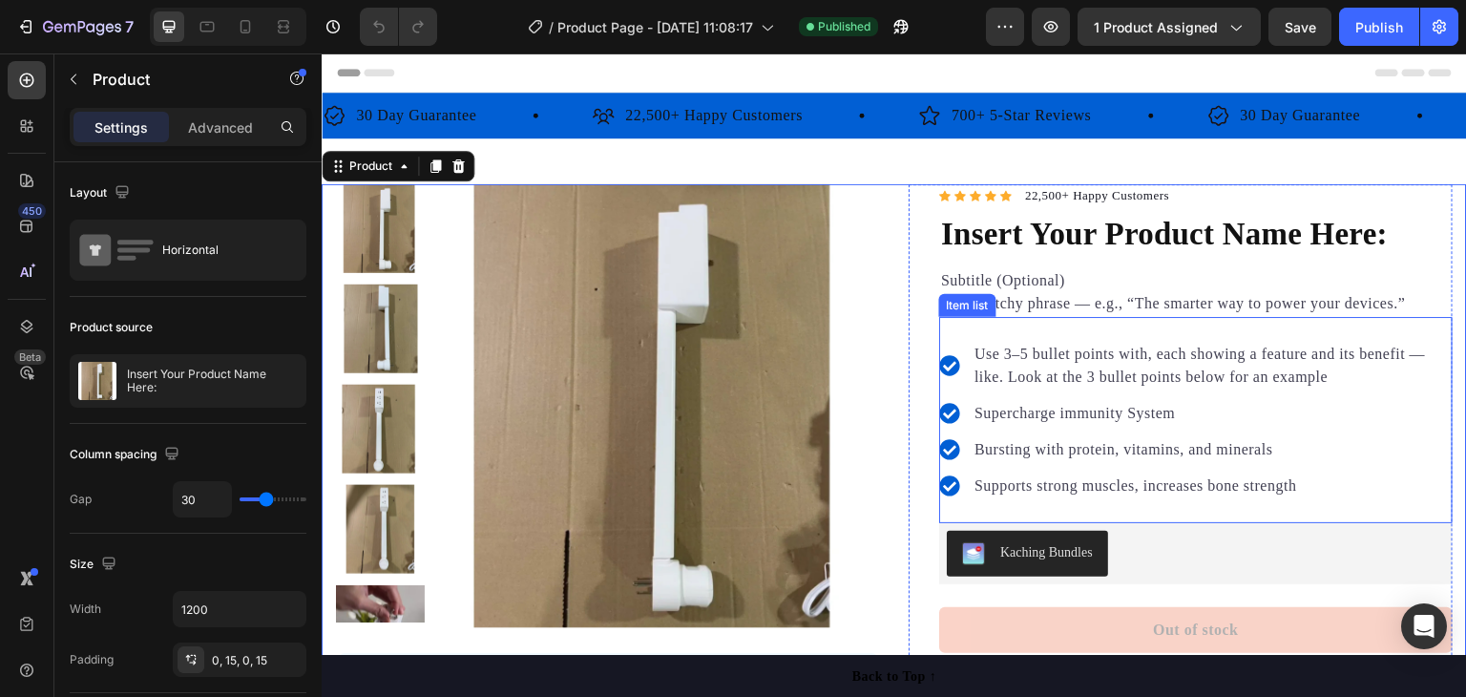
click at [1129, 367] on p "Use 3–5 bullet points with, each showing a feature and its benefit — like. Look…" at bounding box center [1211, 366] width 475 height 46
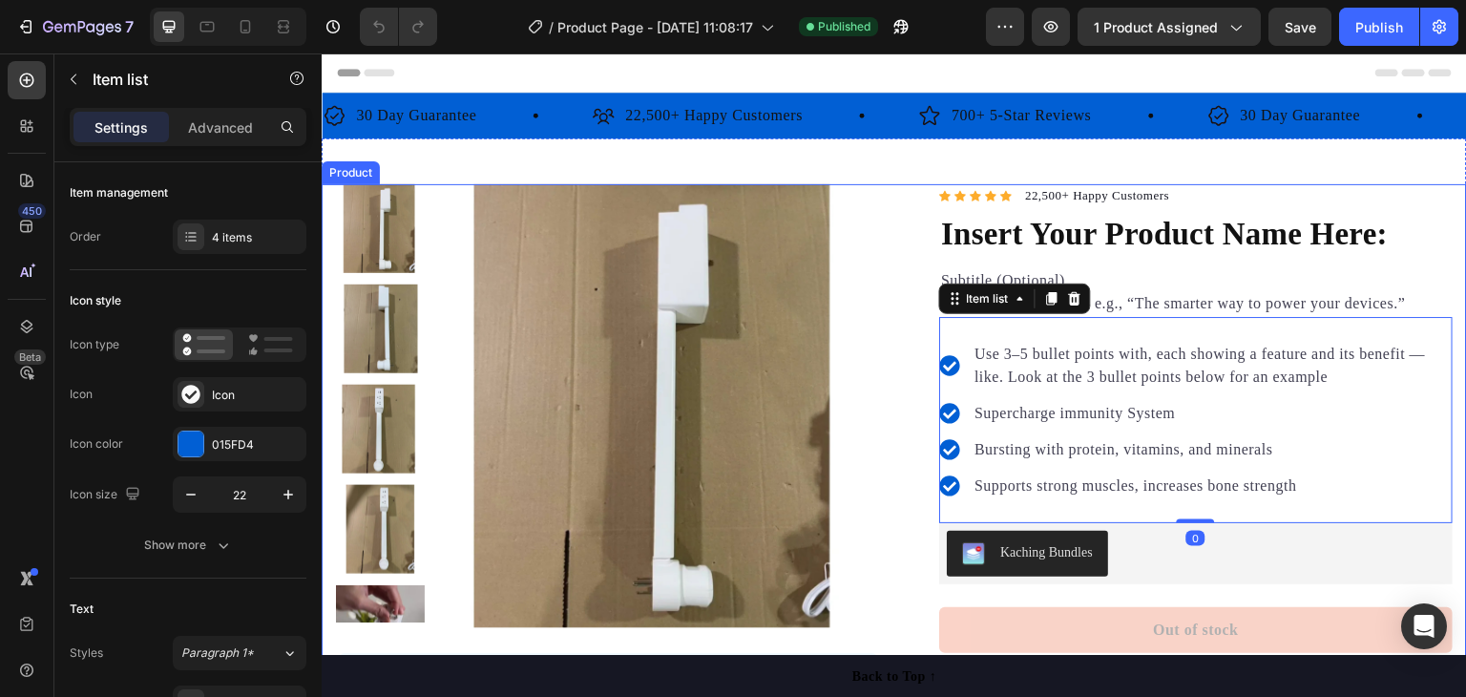
click at [871, 345] on img at bounding box center [658, 406] width 444 height 444
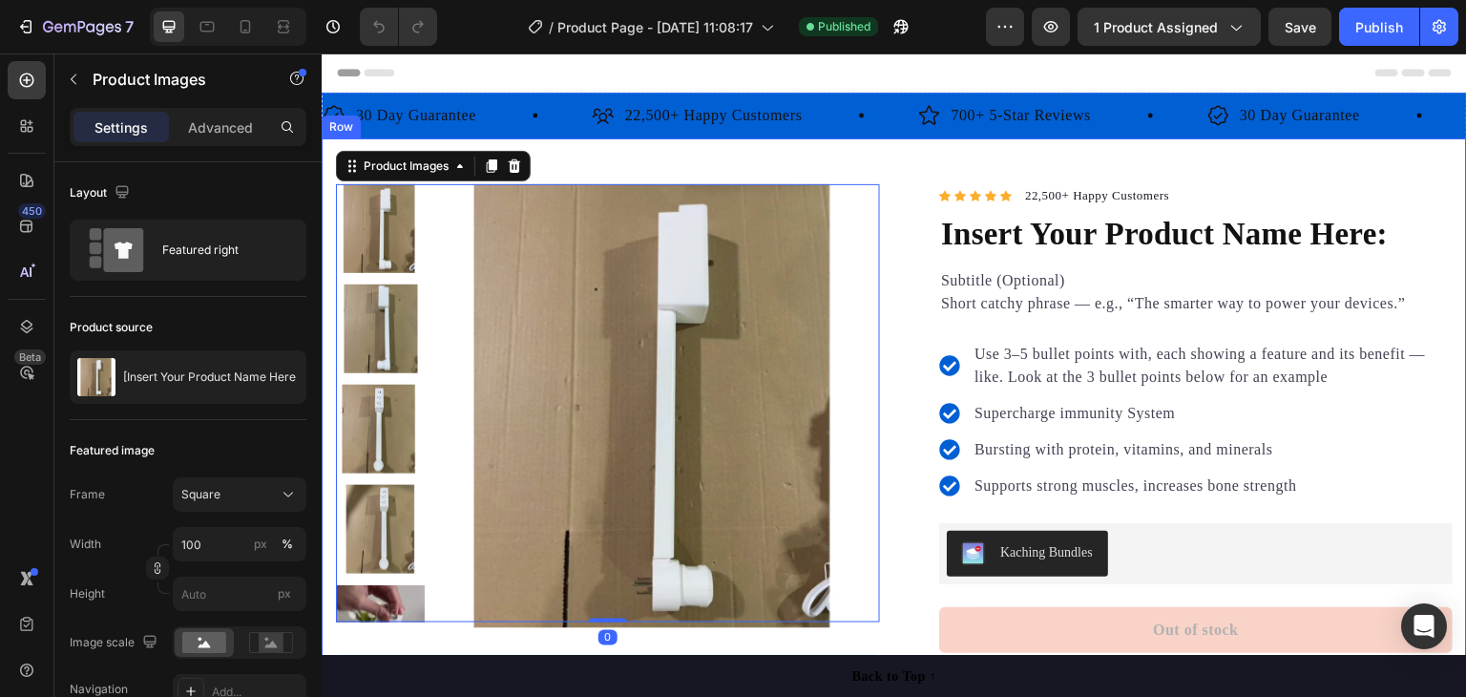
click at [891, 143] on div "Product Images 0 Insert customer review: Ex: " “Since switching to this food, m…" at bounding box center [894, 542] width 1145 height 808
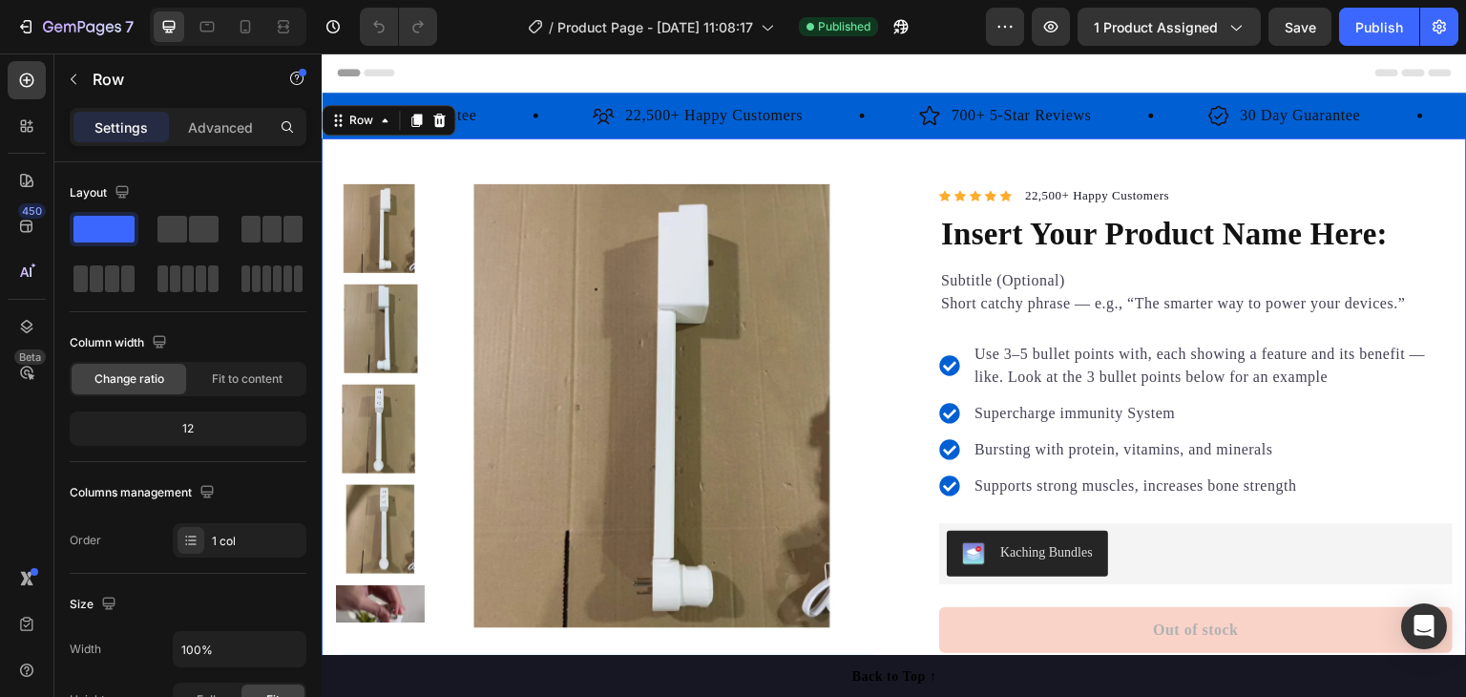
click at [897, 168] on div "Product Images Insert customer review: Ex: " “Since switching to this food, my …" at bounding box center [894, 542] width 1145 height 808
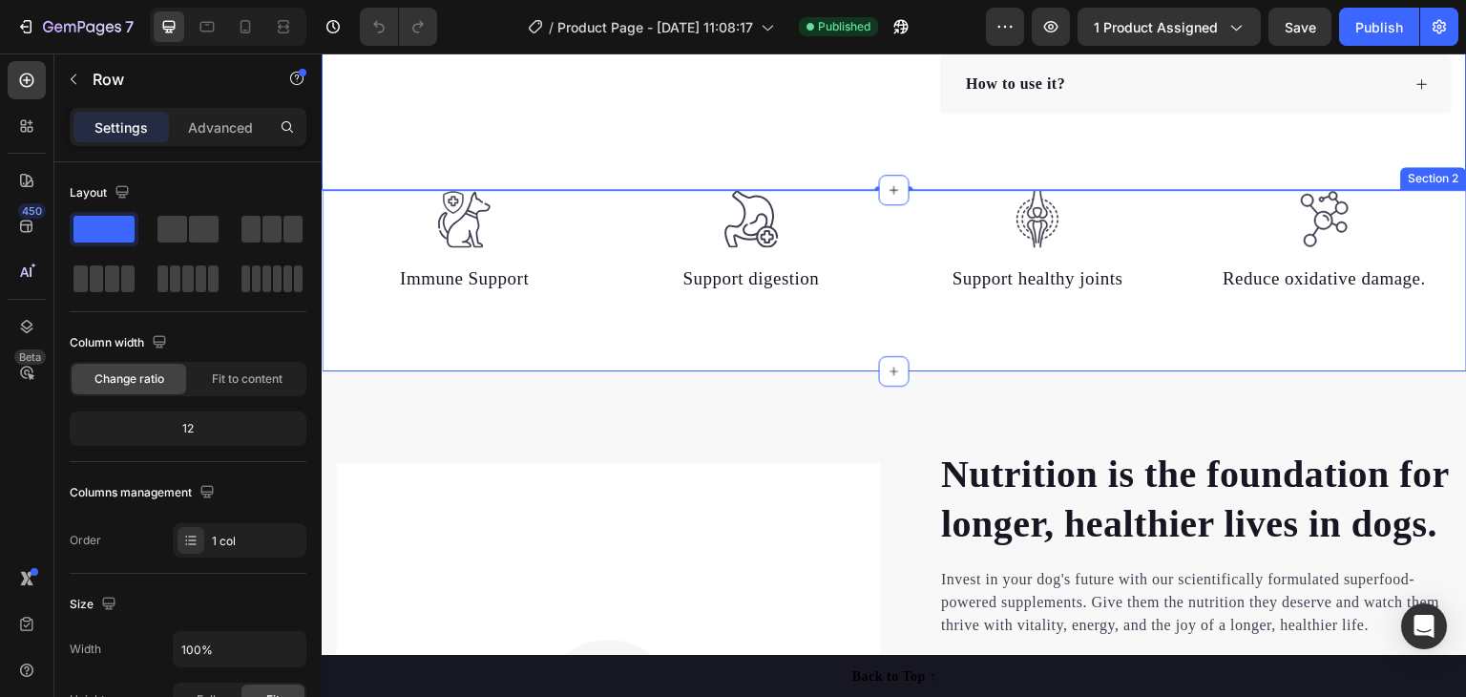
scroll to position [764, 0]
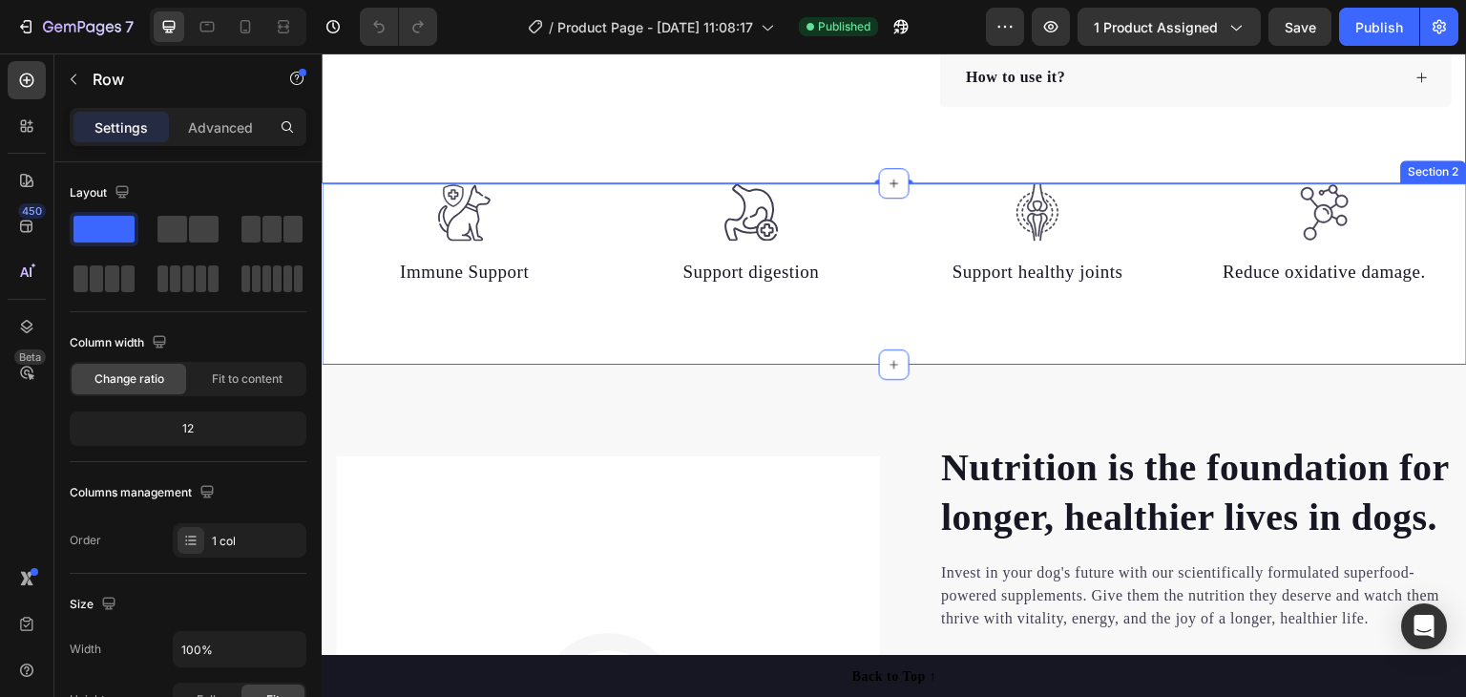
click at [847, 250] on div "Image" at bounding box center [751, 219] width 257 height 73
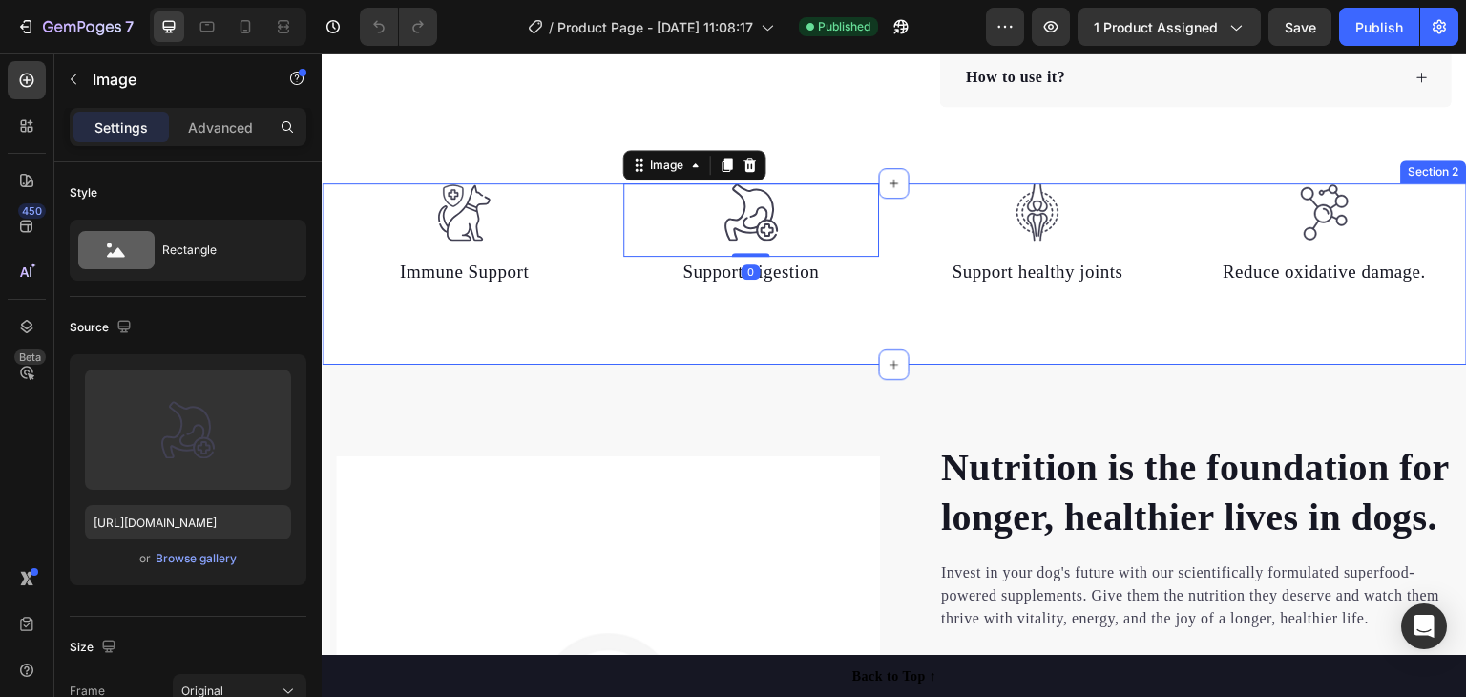
click at [796, 298] on div "Image Immune Support Text block Image 0 Support digestion Text block Image Supp…" at bounding box center [894, 273] width 1145 height 181
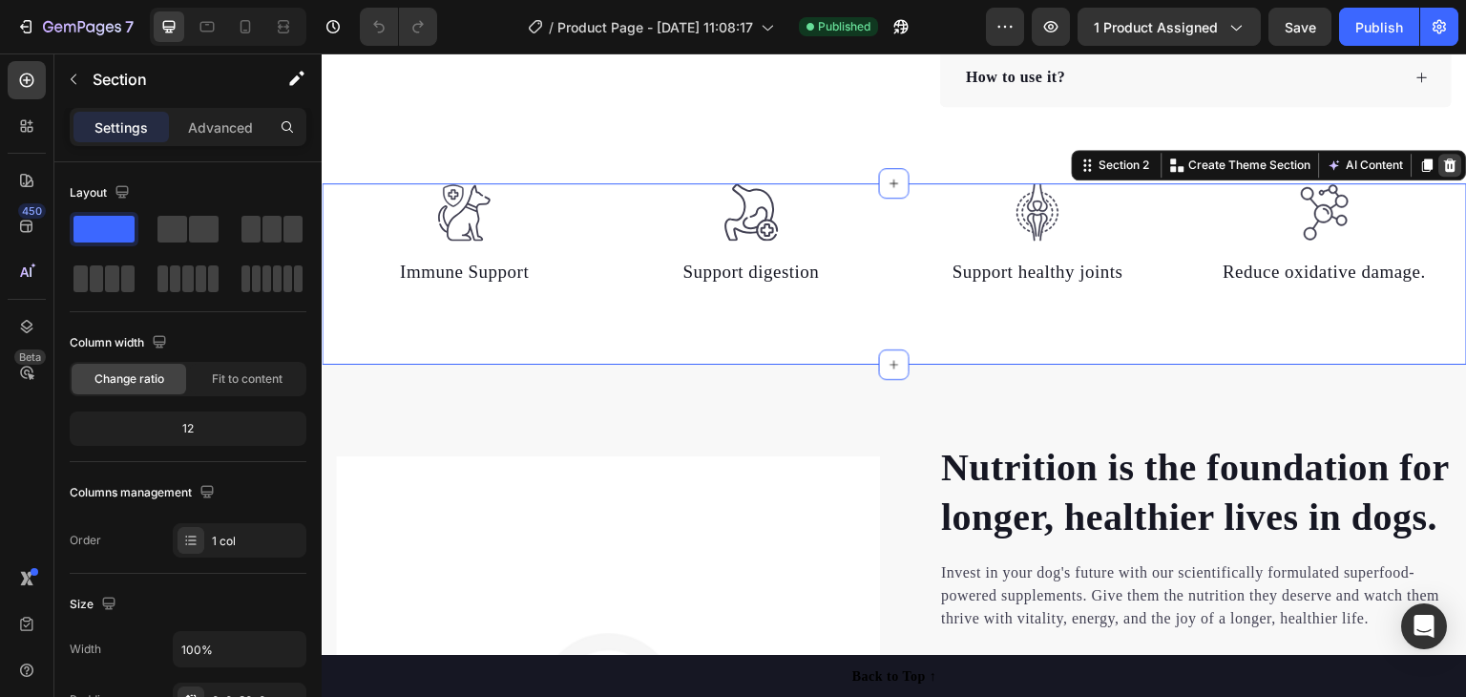
click at [1443, 159] on icon at bounding box center [1450, 164] width 15 height 15
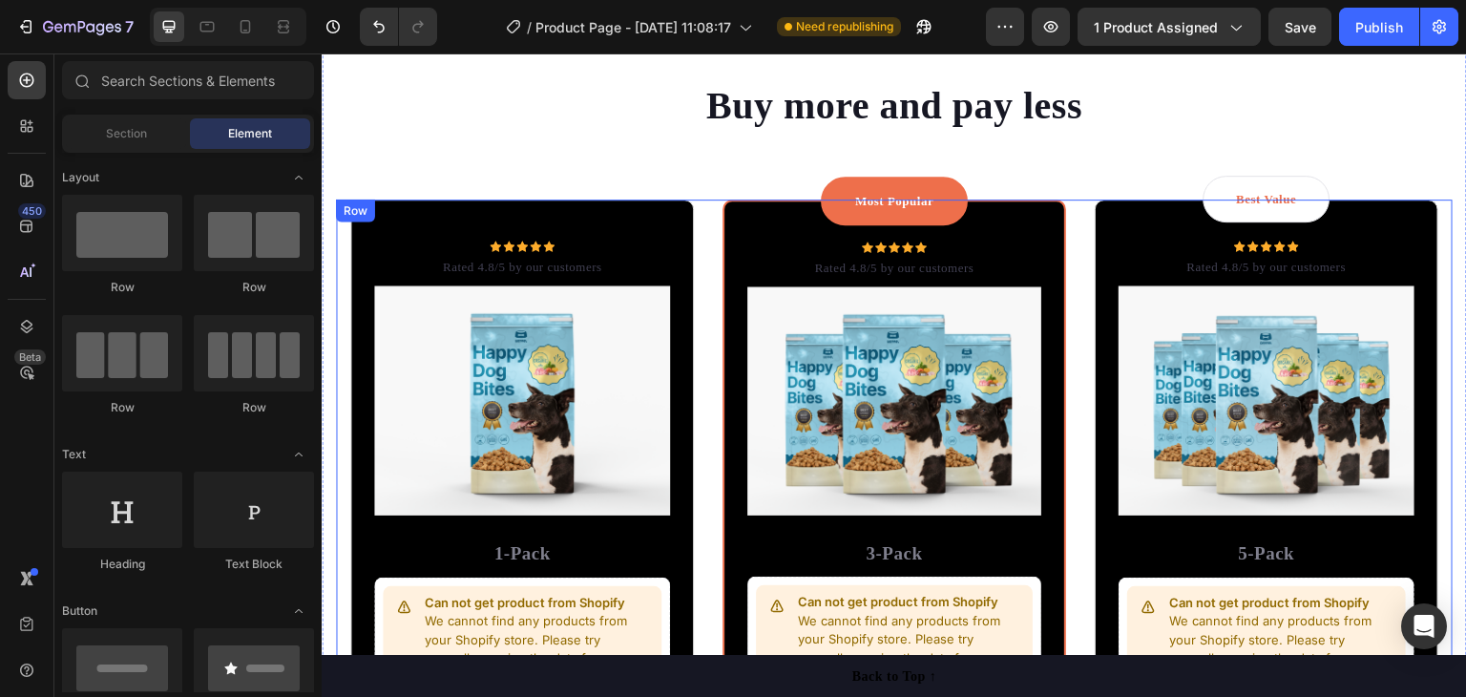
scroll to position [3579, 0]
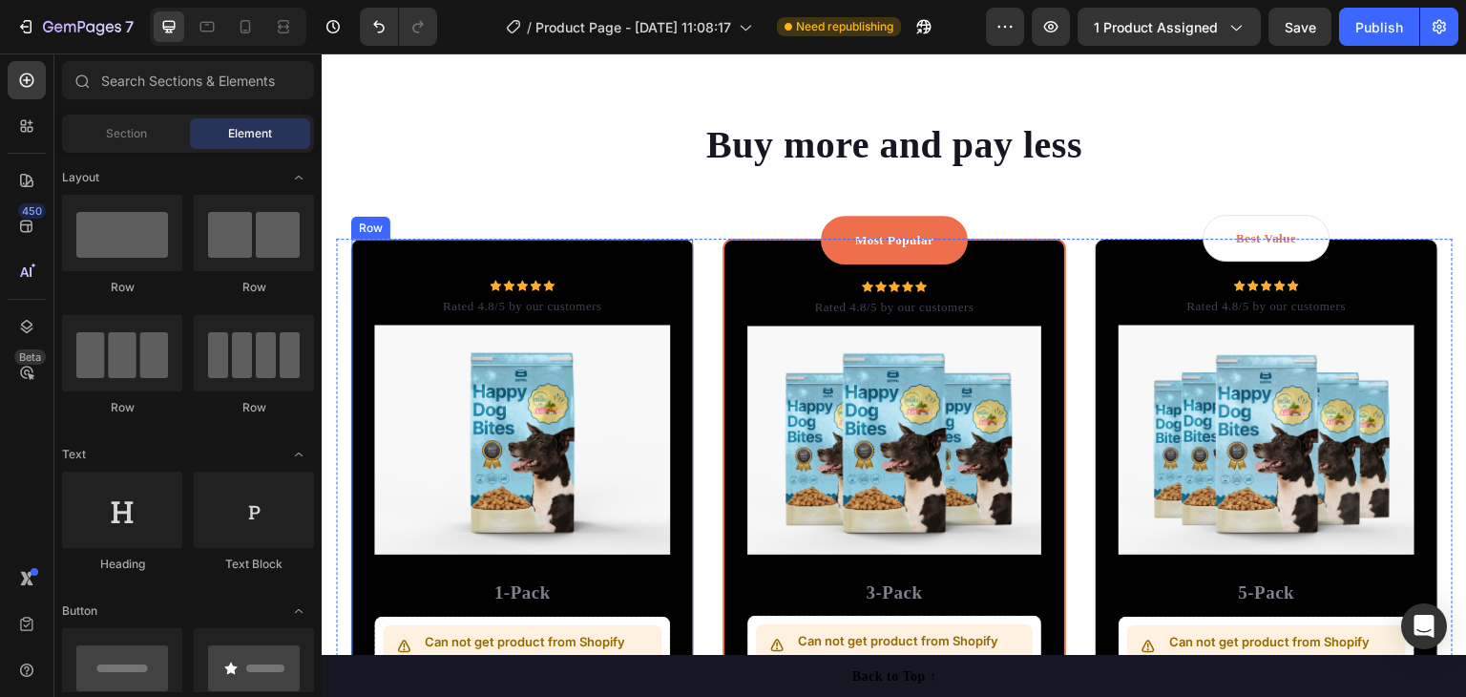
click at [642, 273] on div "Icon Icon Icon Icon Icon Icon List Hoz Rated 4.8/5 by our customers Text block …" at bounding box center [522, 523] width 344 height 569
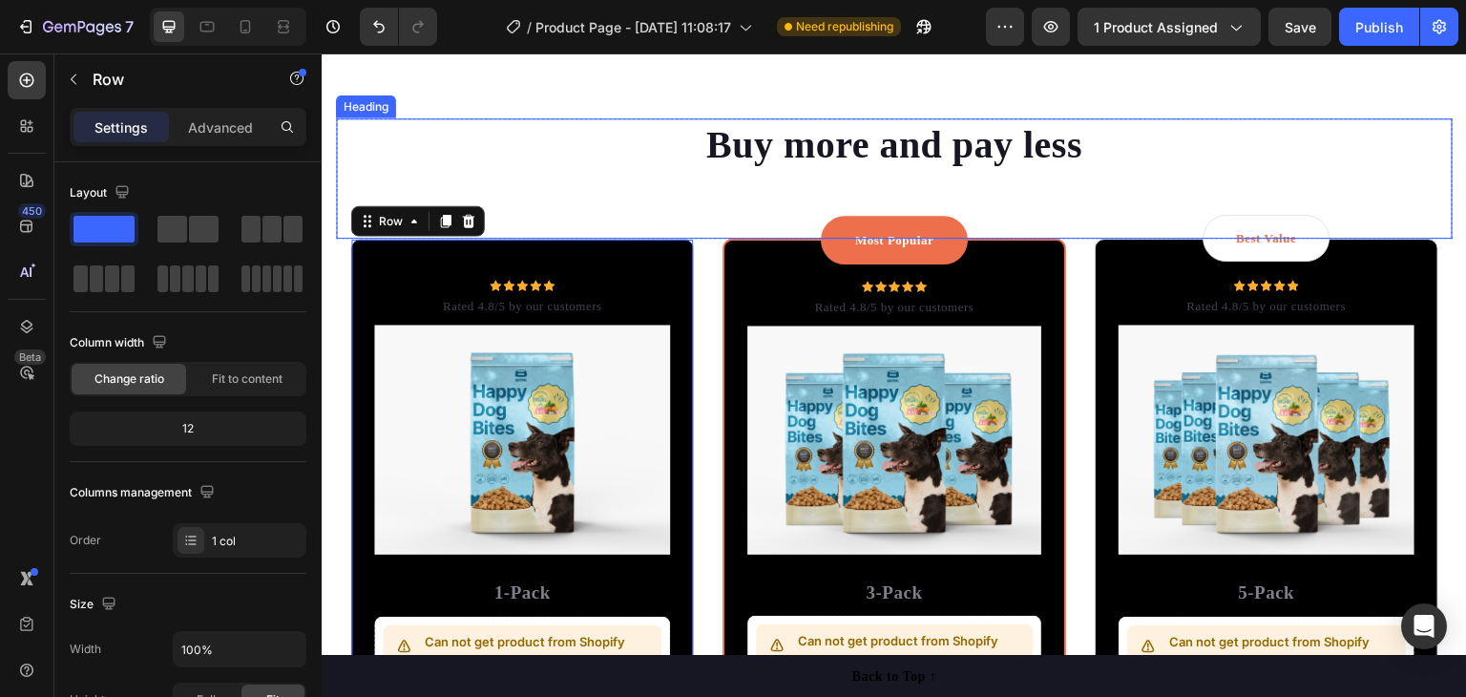
click at [845, 139] on p "Buy more and pay less" at bounding box center [894, 145] width 1113 height 50
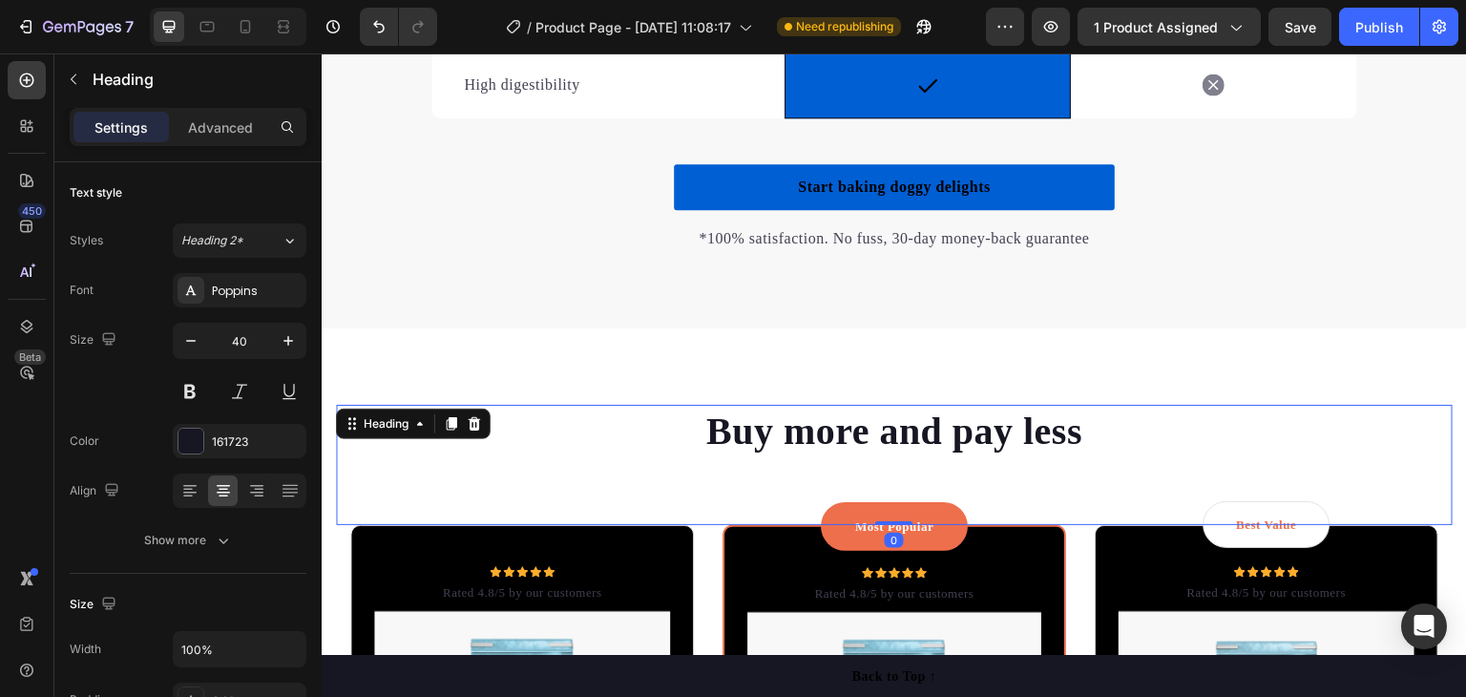
scroll to position [3388, 0]
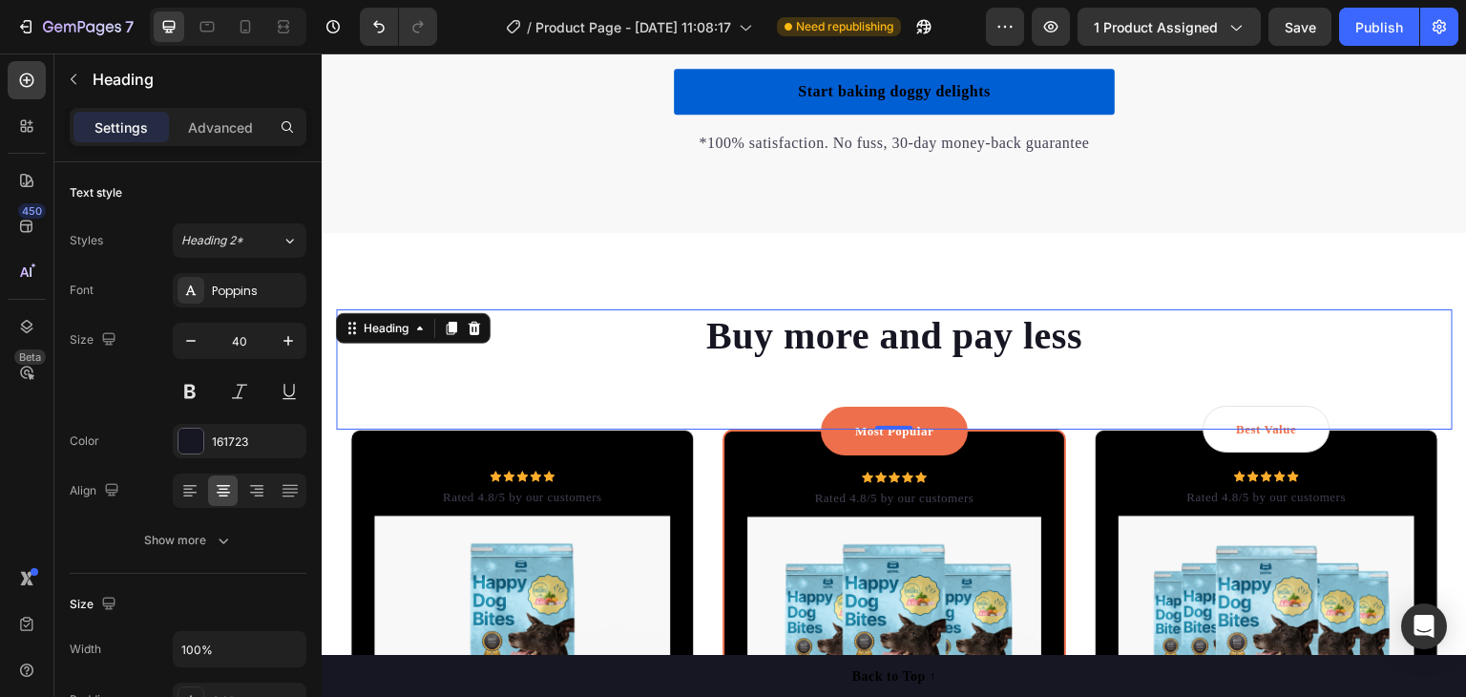
click at [853, 339] on p "Buy more and pay less" at bounding box center [894, 336] width 1113 height 50
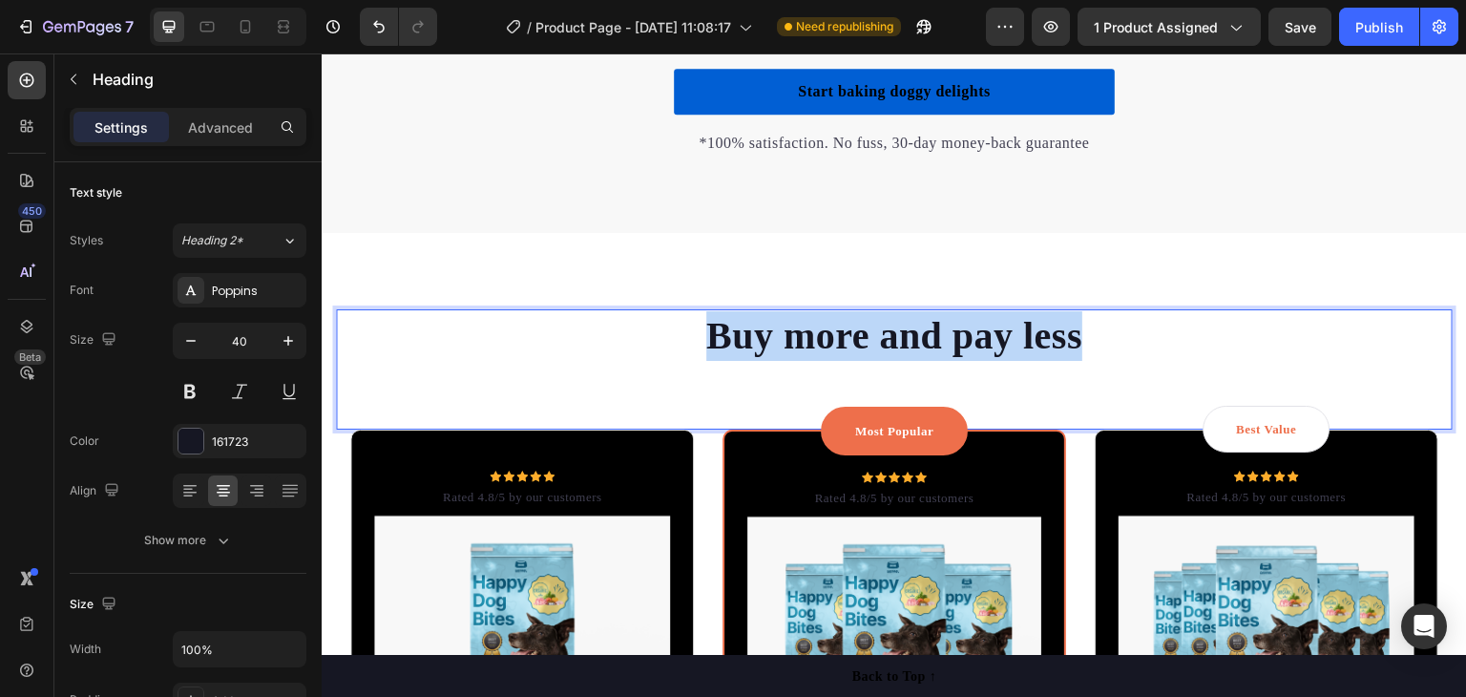
click at [853, 339] on p "Buy more and pay less" at bounding box center [894, 336] width 1113 height 50
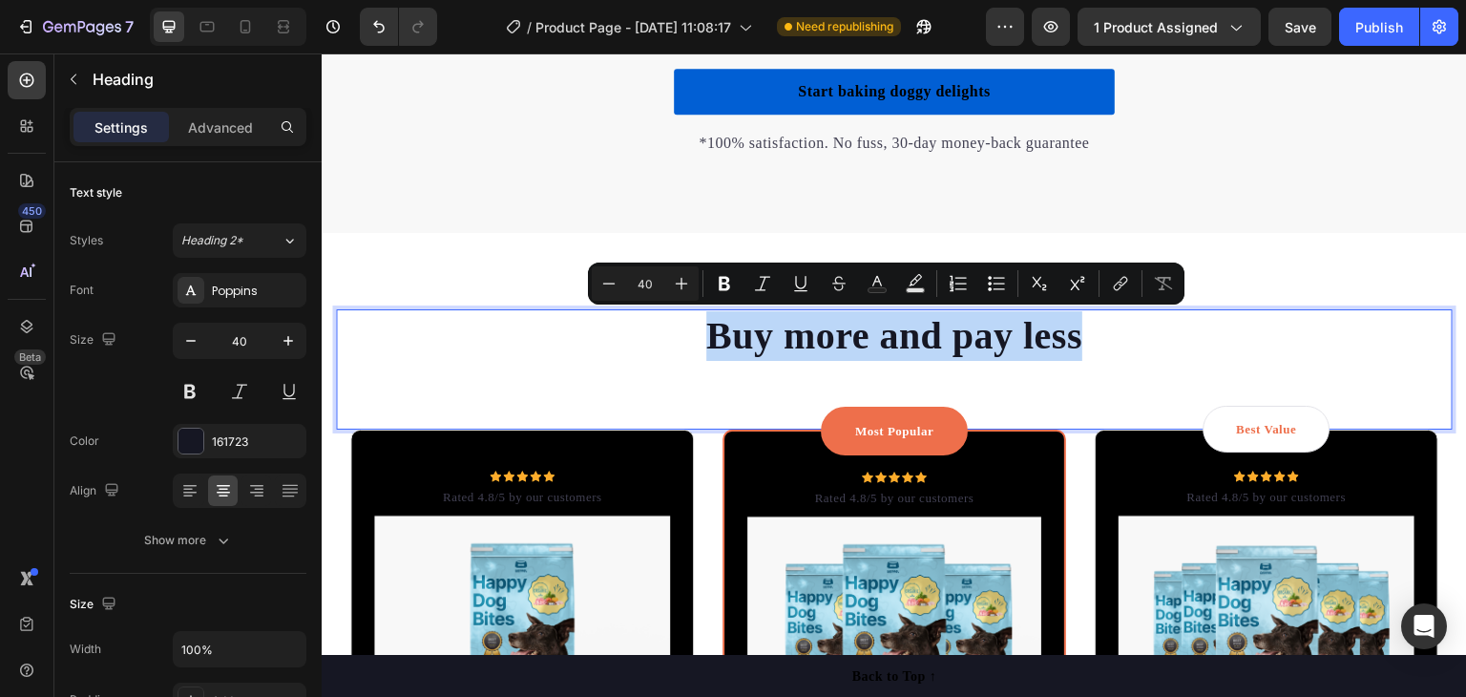
click at [1139, 338] on p "Buy more and pay less" at bounding box center [894, 336] width 1113 height 50
click at [1046, 333] on p "Buy more and pay less" at bounding box center [894, 336] width 1113 height 50
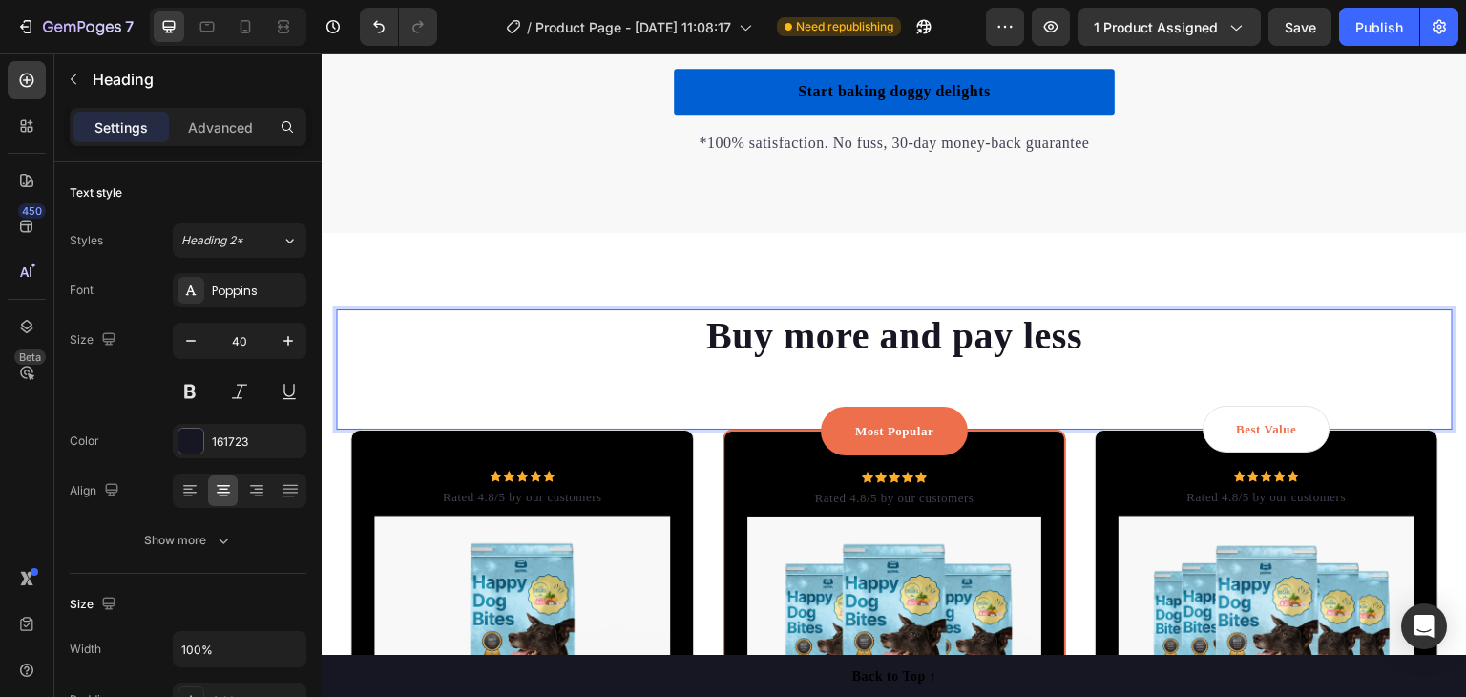
click at [1087, 332] on p "Buy more and pay less" at bounding box center [894, 336] width 1113 height 50
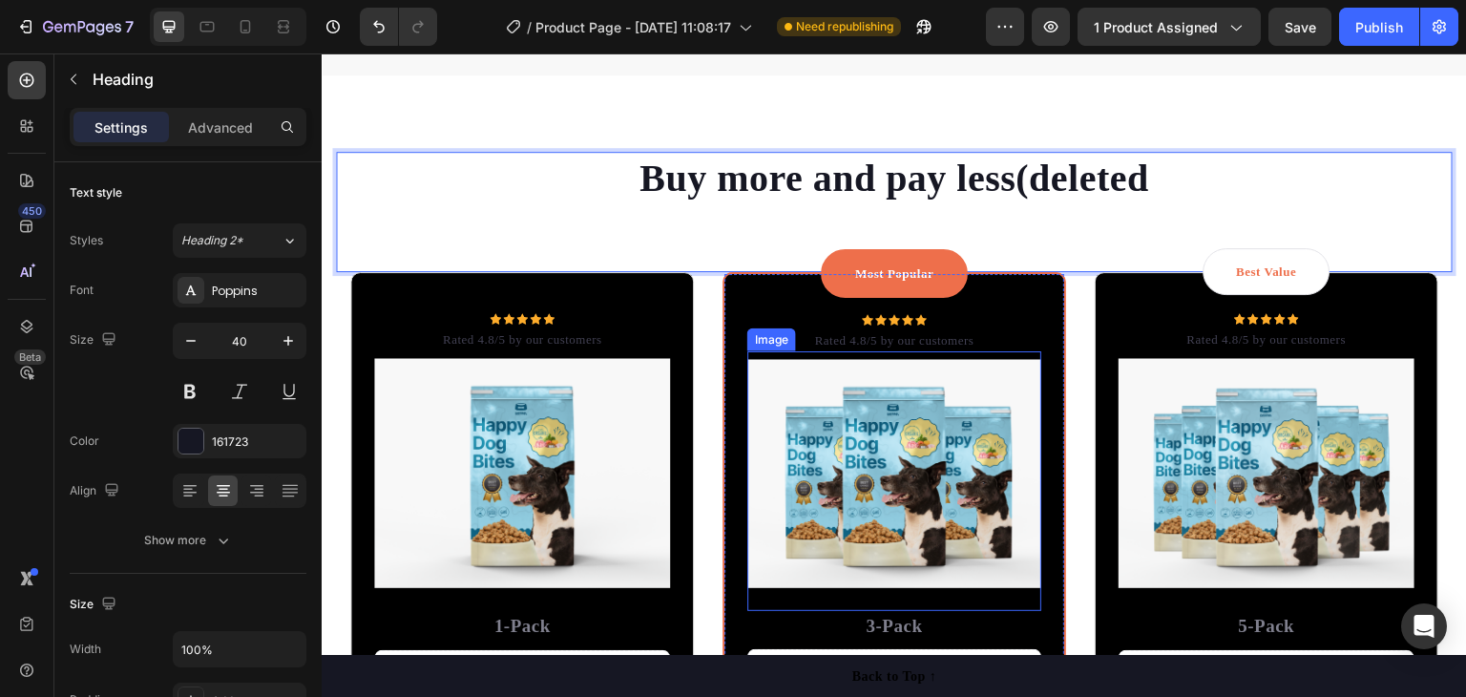
scroll to position [3484, 0]
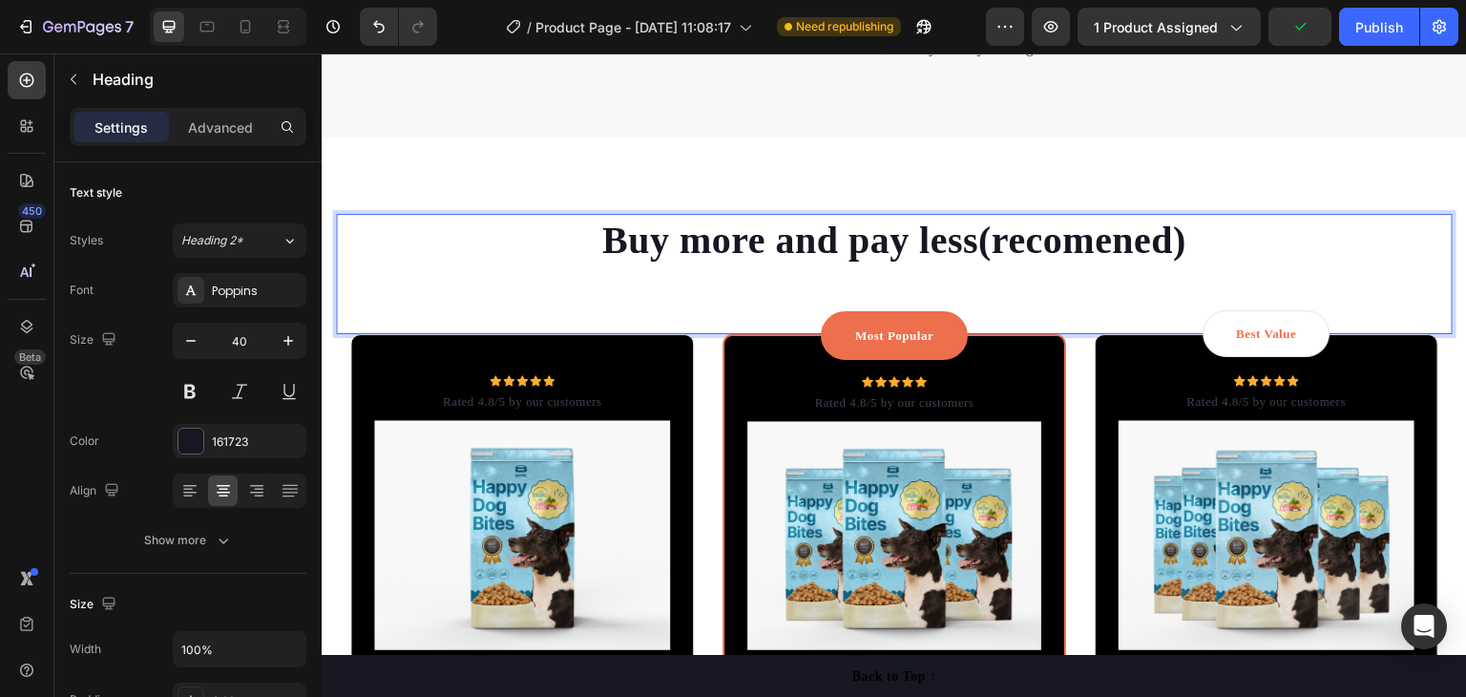
click at [1104, 226] on p "Buy more and pay less(recomened)" at bounding box center [894, 241] width 1113 height 50
click at [1278, 238] on p "Buy more and pay less(recomened)" at bounding box center [894, 241] width 1113 height 50
click at [1107, 246] on p "Buy more and pay less(recomened)" at bounding box center [894, 241] width 1113 height 50
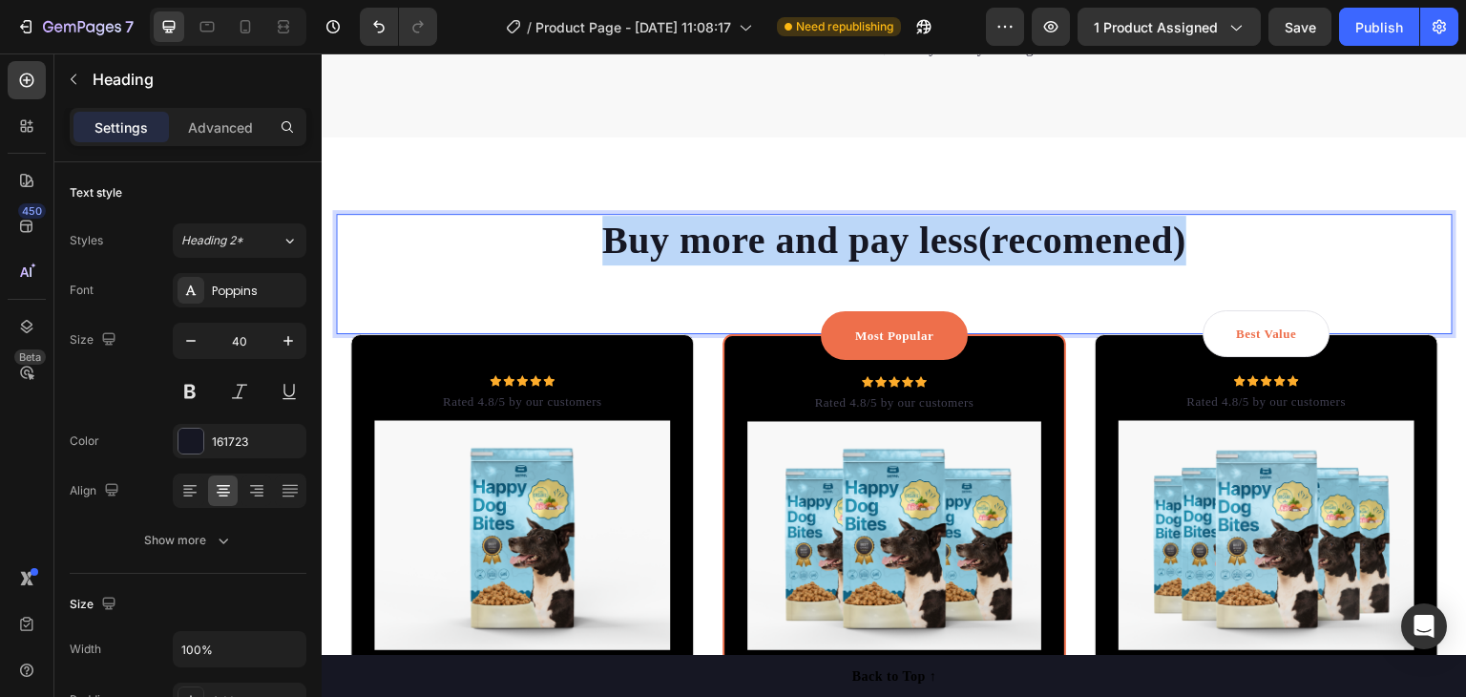
click at [1107, 246] on p "Buy more and pay less(recomened)" at bounding box center [894, 241] width 1113 height 50
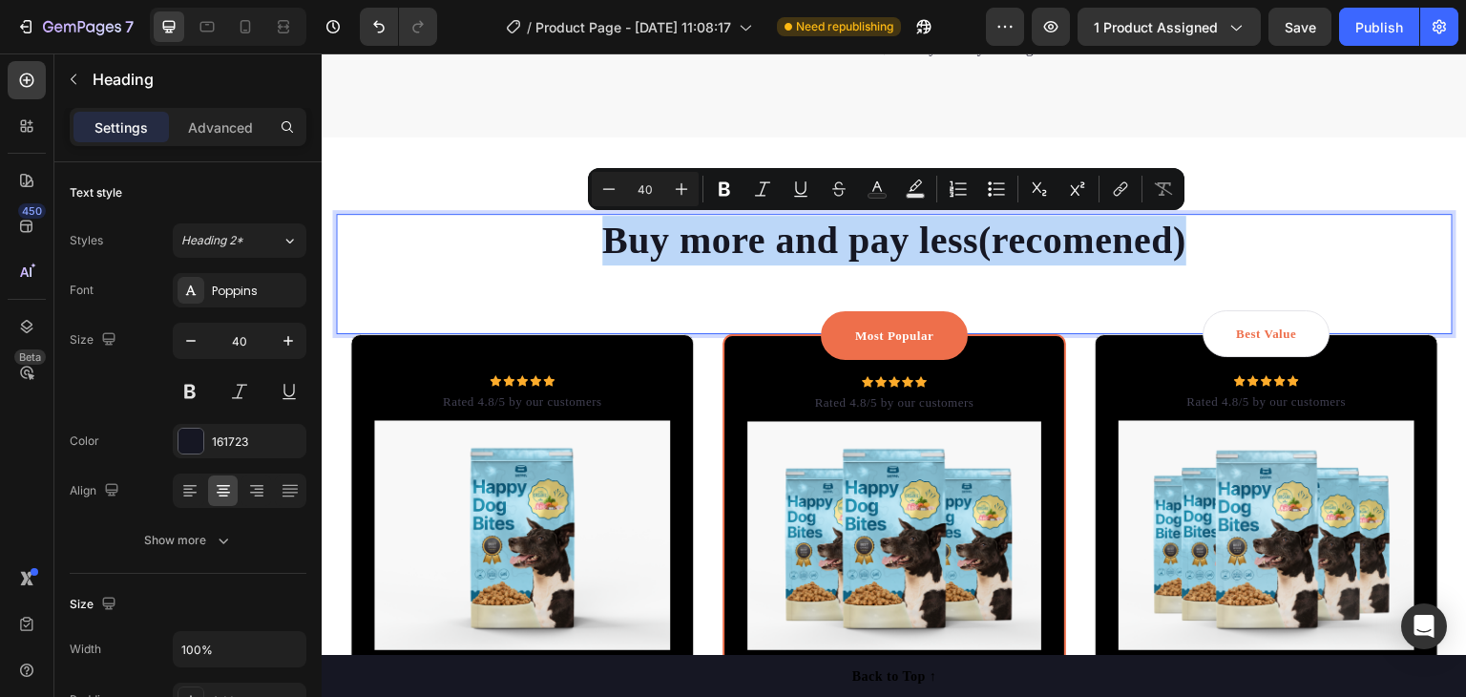
click at [1118, 248] on p "Buy more and pay less(recomened)" at bounding box center [894, 241] width 1113 height 50
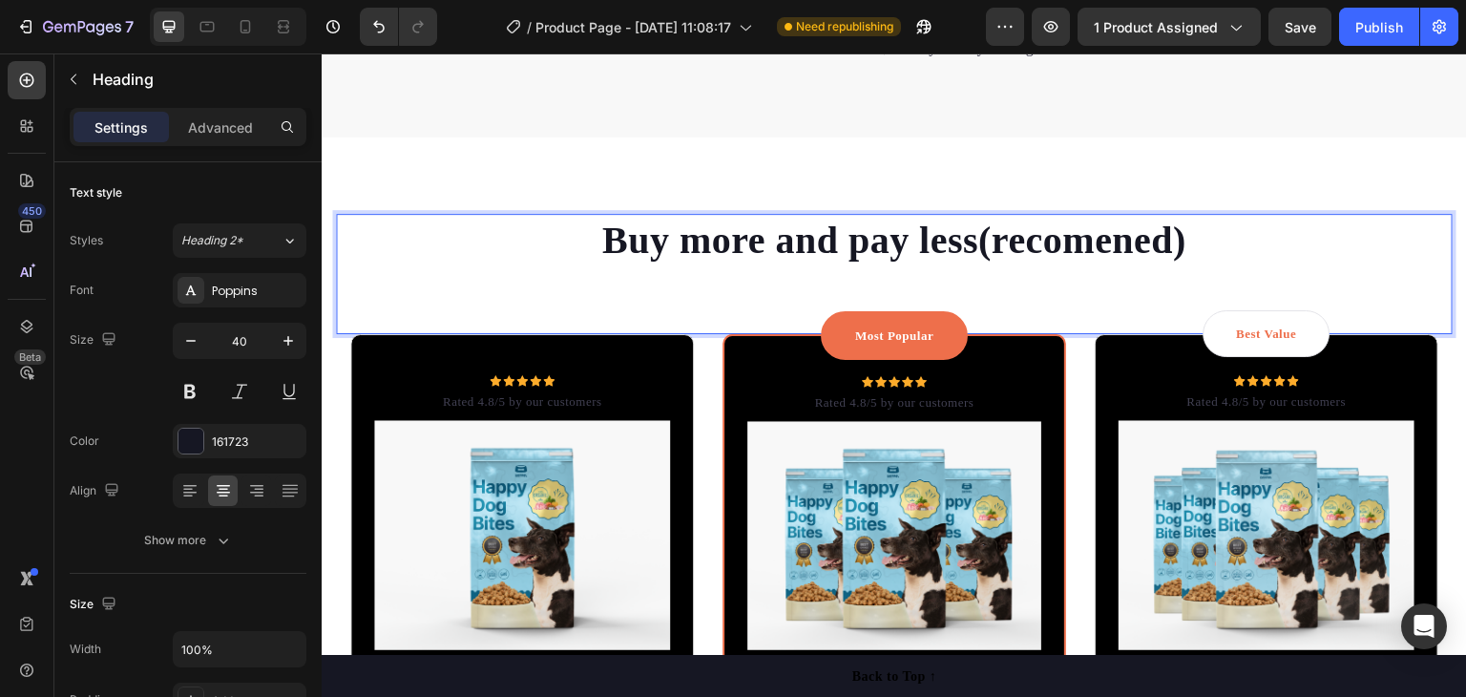
click at [1125, 245] on p "Buy more and pay less(recomened)" at bounding box center [894, 241] width 1113 height 50
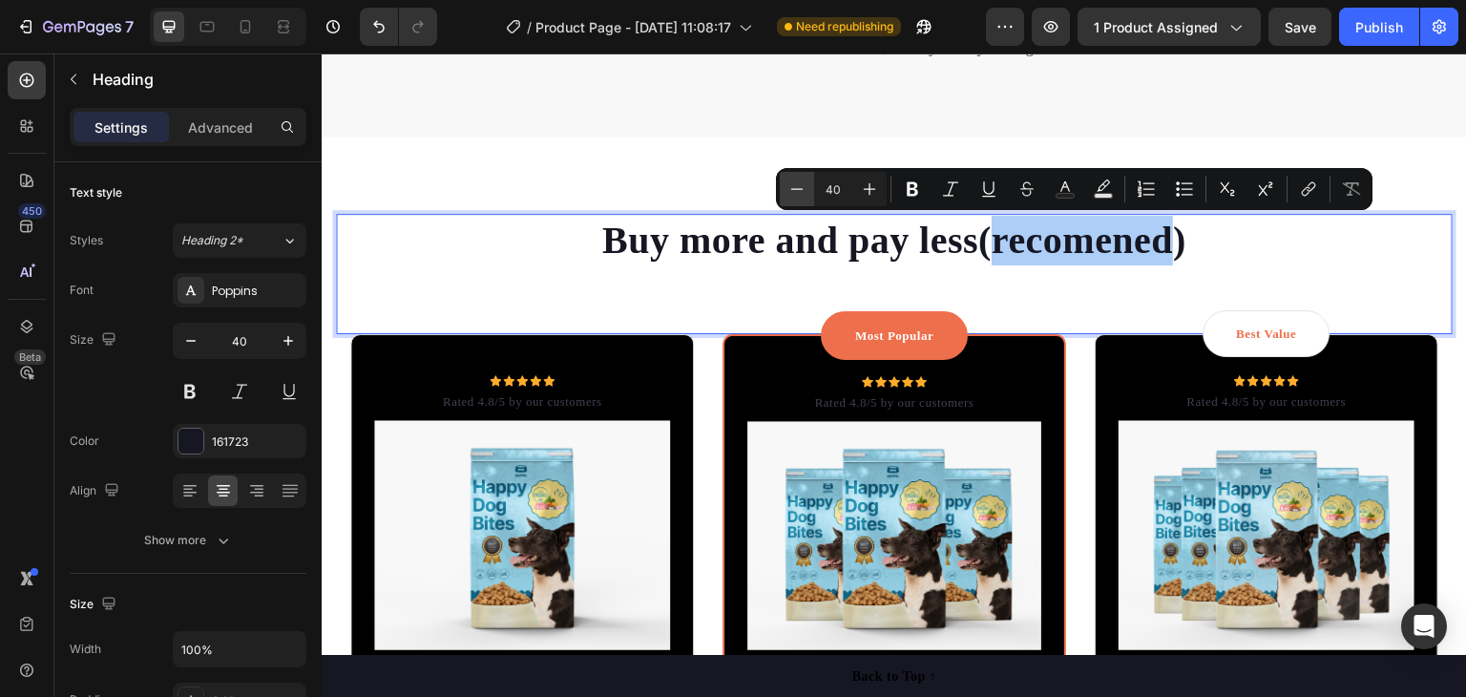
click at [780, 187] on button "Minus" at bounding box center [797, 189] width 34 height 34
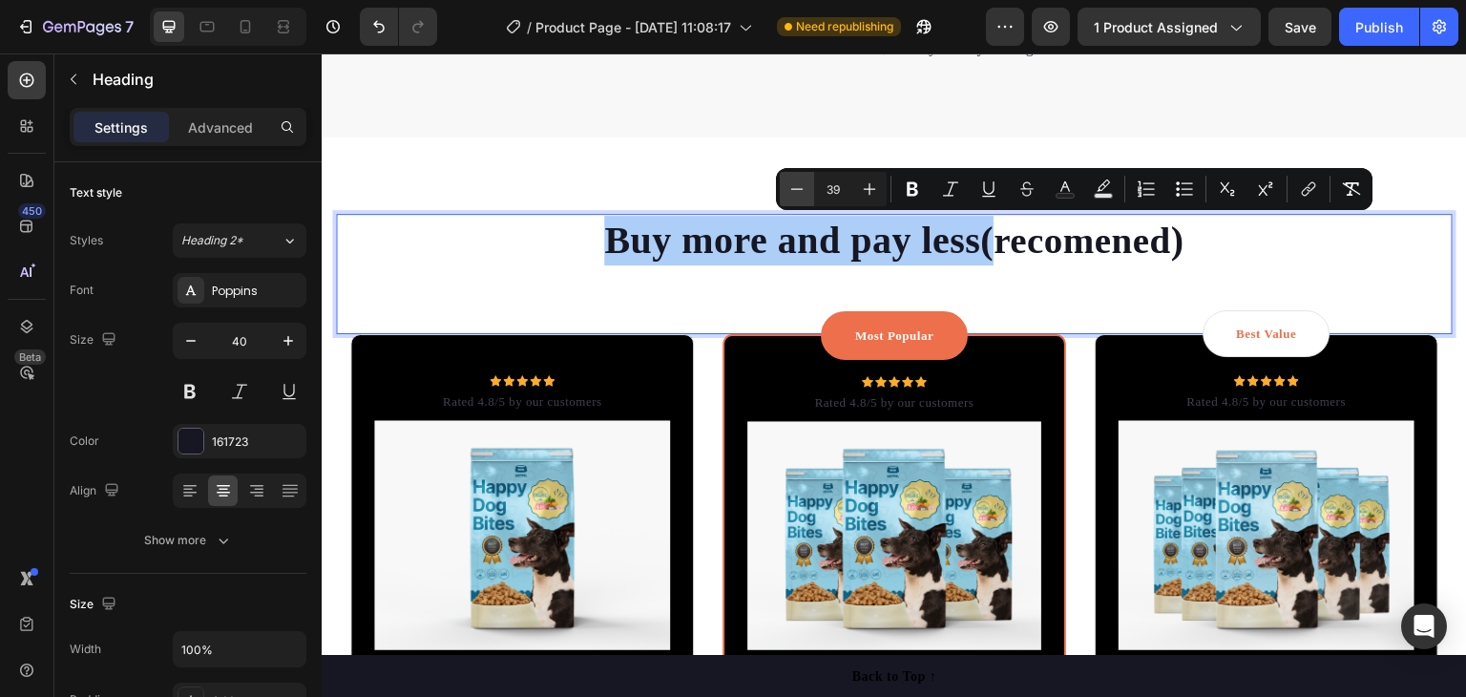
click at [786, 187] on button "Minus" at bounding box center [797, 189] width 34 height 34
click at [787, 187] on icon "Editor contextual toolbar" at bounding box center [796, 188] width 19 height 19
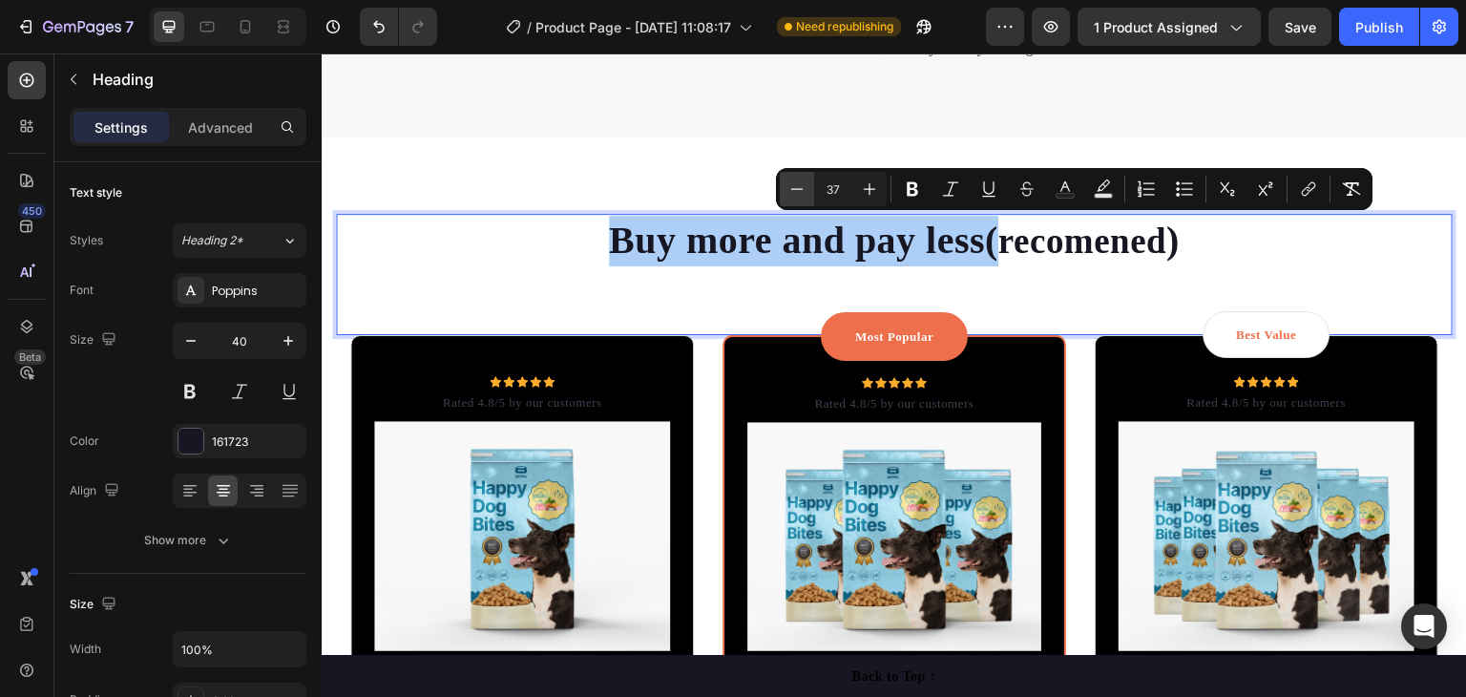
click at [787, 187] on icon "Editor contextual toolbar" at bounding box center [796, 188] width 19 height 19
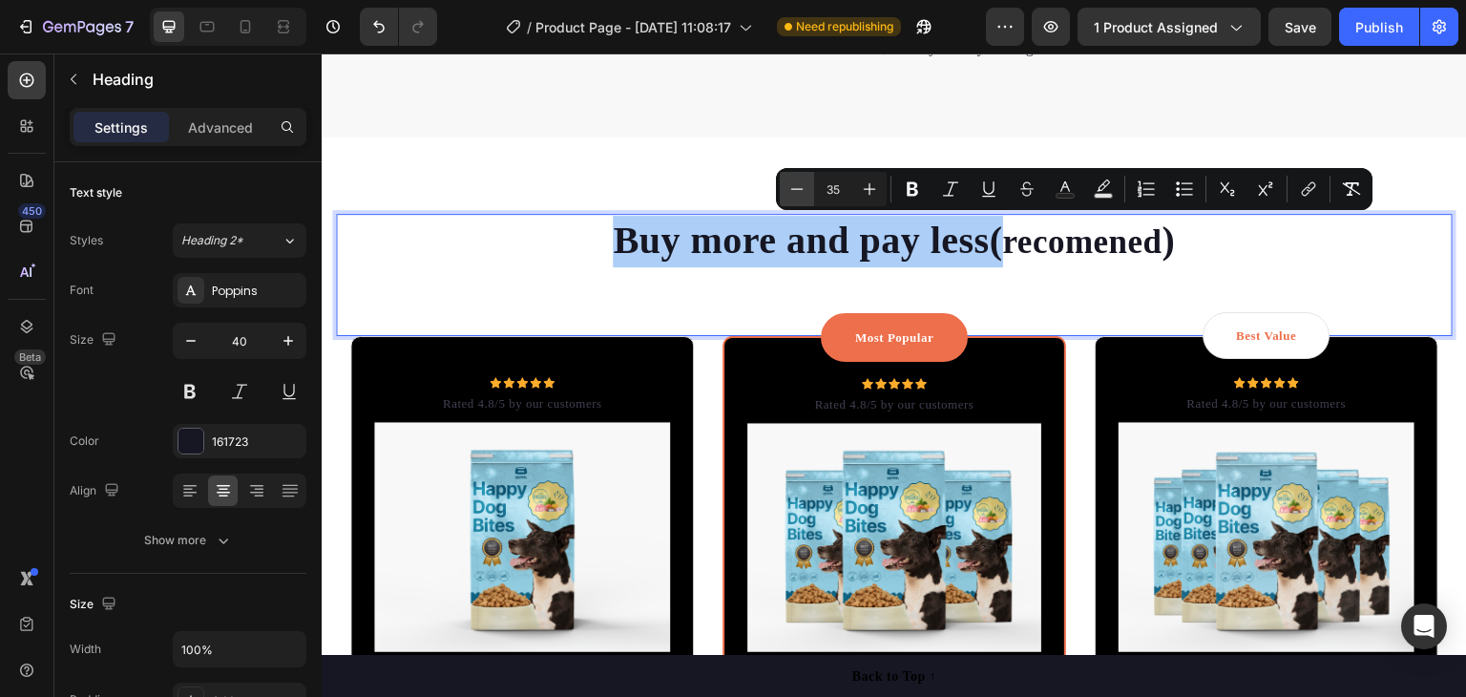
click at [787, 185] on icon "Editor contextual toolbar" at bounding box center [796, 188] width 19 height 19
click at [788, 184] on icon "Editor contextual toolbar" at bounding box center [796, 188] width 19 height 19
click at [789, 184] on icon "Editor contextual toolbar" at bounding box center [796, 188] width 19 height 19
click at [793, 183] on icon "Editor contextual toolbar" at bounding box center [796, 188] width 19 height 19
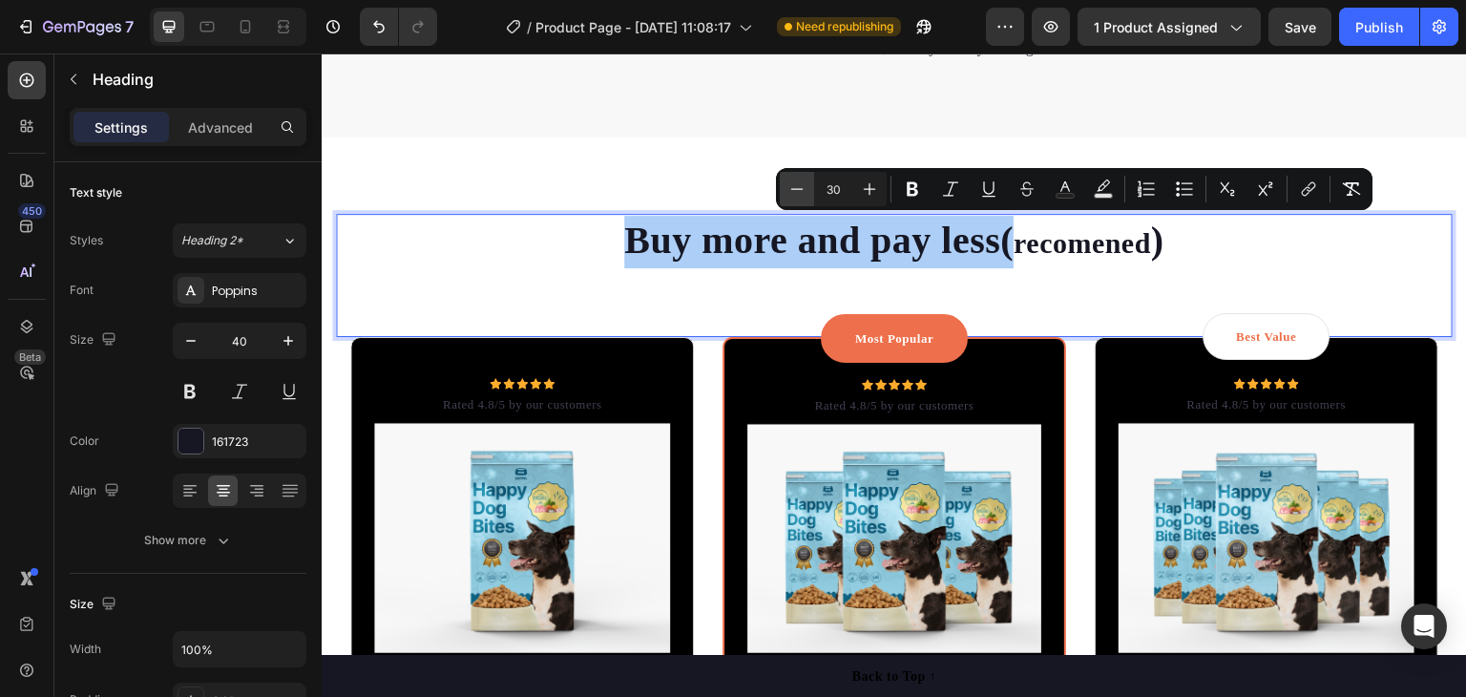
click at [793, 183] on icon "Editor contextual toolbar" at bounding box center [796, 188] width 19 height 19
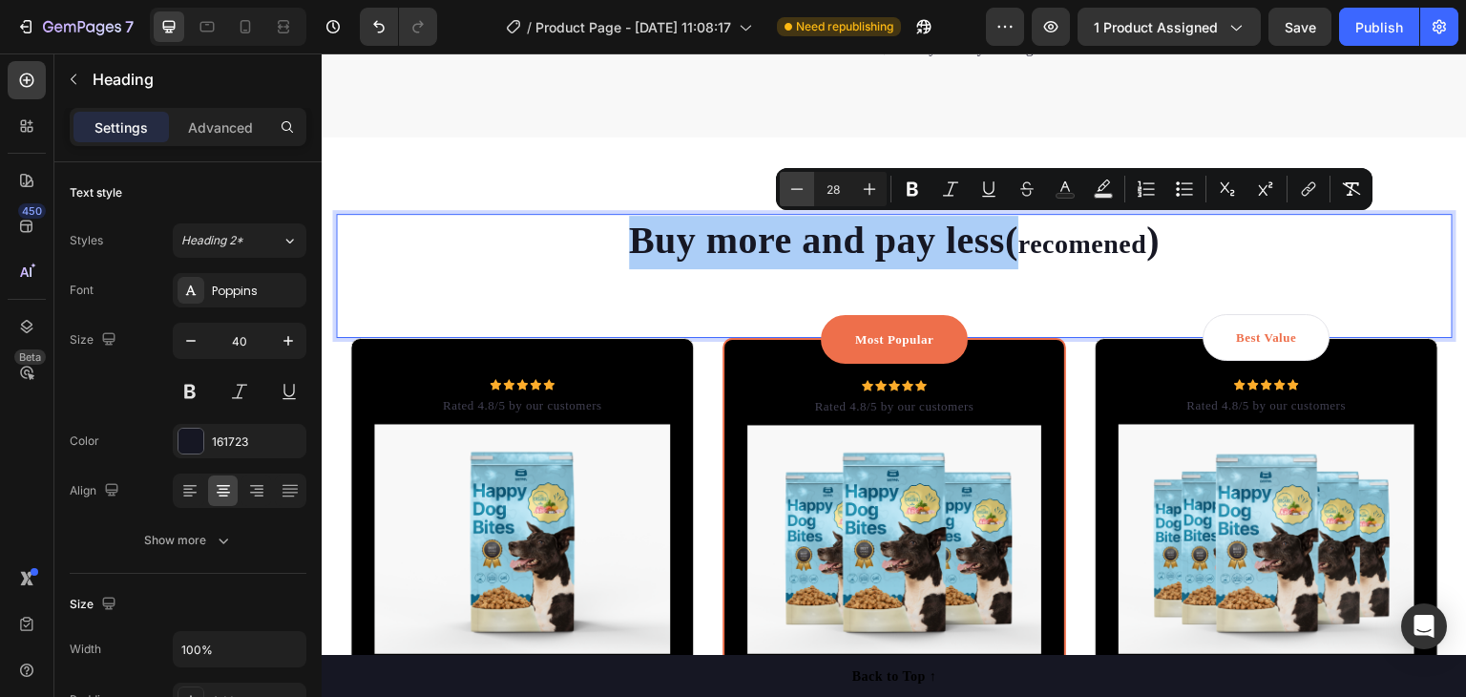
click at [793, 183] on icon "Editor contextual toolbar" at bounding box center [796, 188] width 19 height 19
click at [795, 181] on icon "Editor contextual toolbar" at bounding box center [796, 188] width 19 height 19
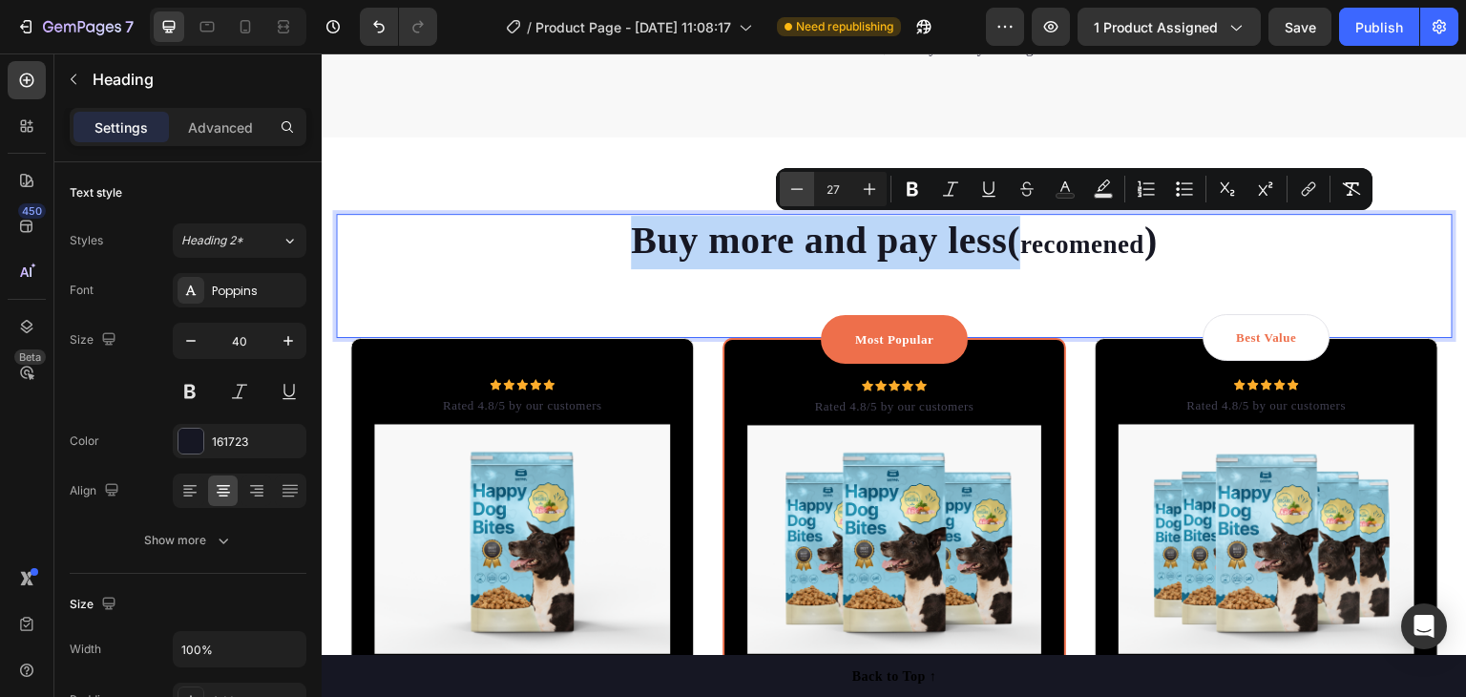
type input "26"
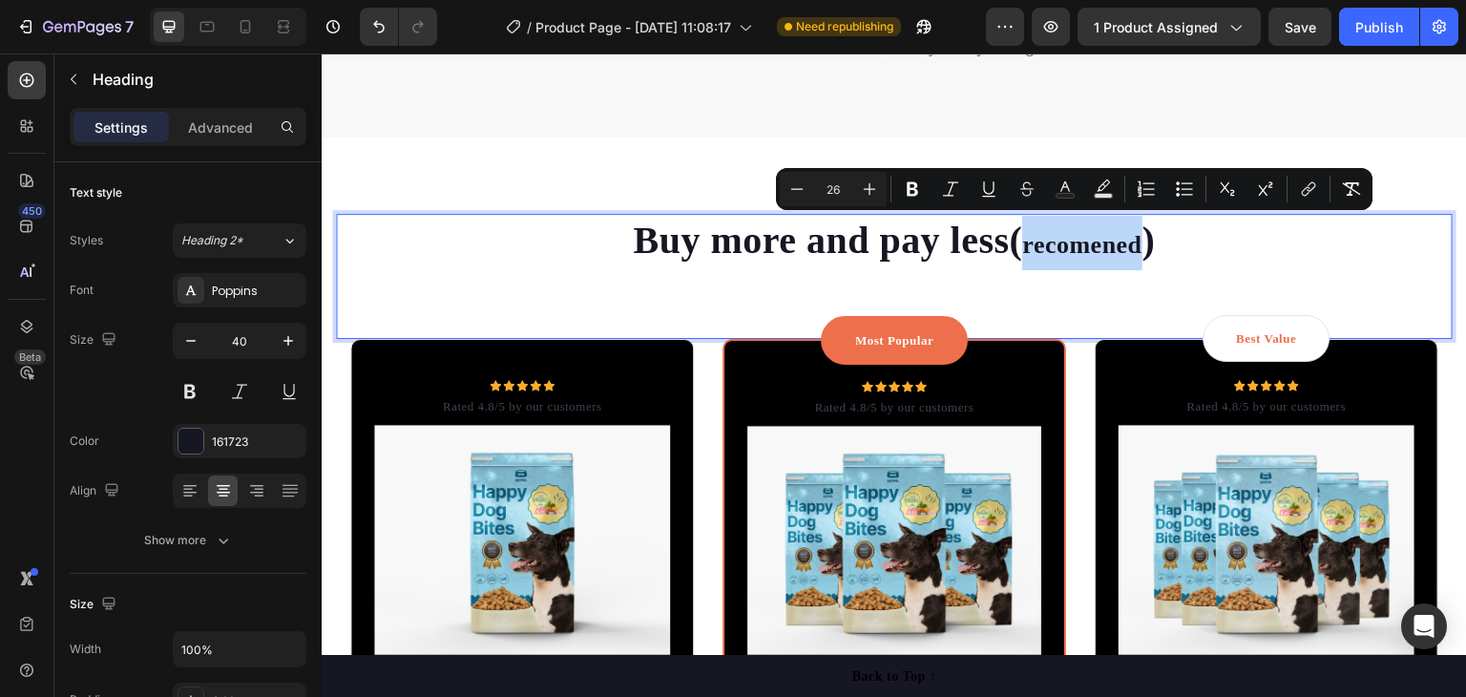
click at [1104, 245] on span "recomened" at bounding box center [1081, 245] width 119 height 28
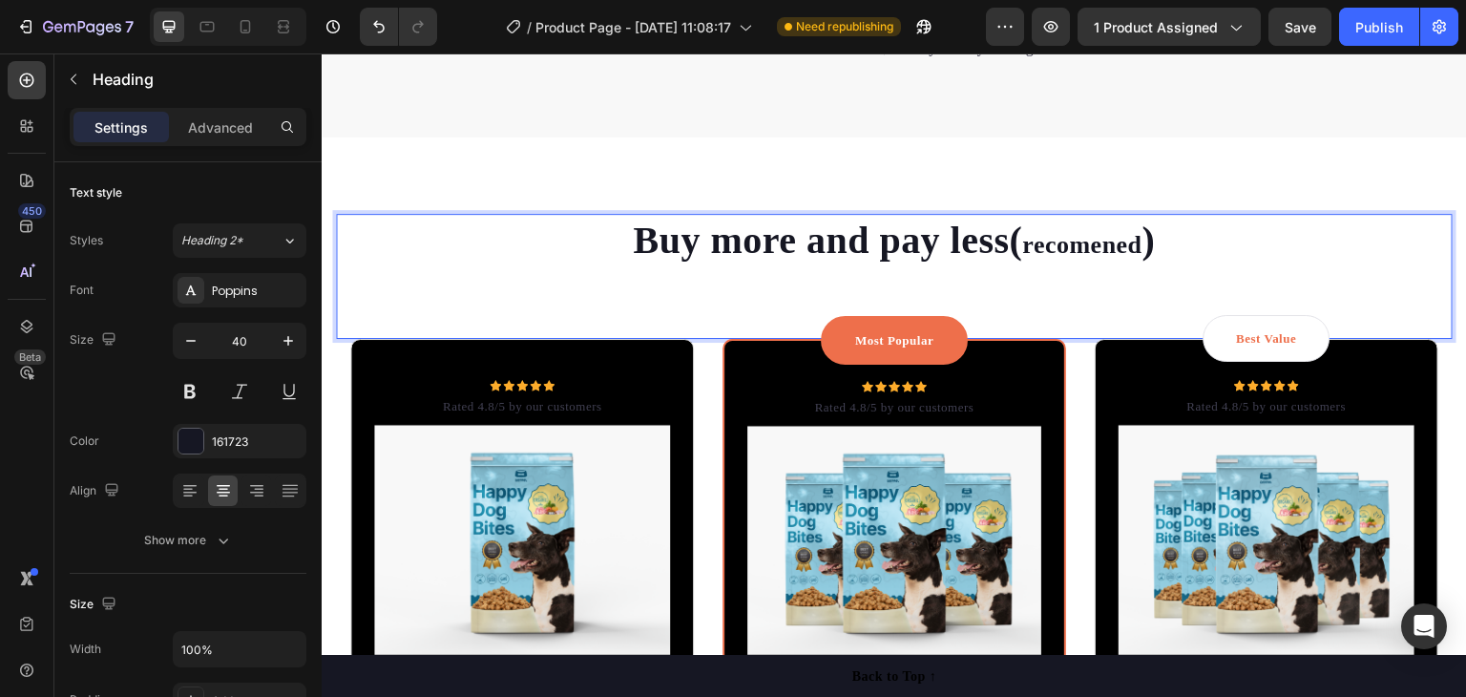
click at [1129, 239] on span "recomened" at bounding box center [1081, 245] width 119 height 28
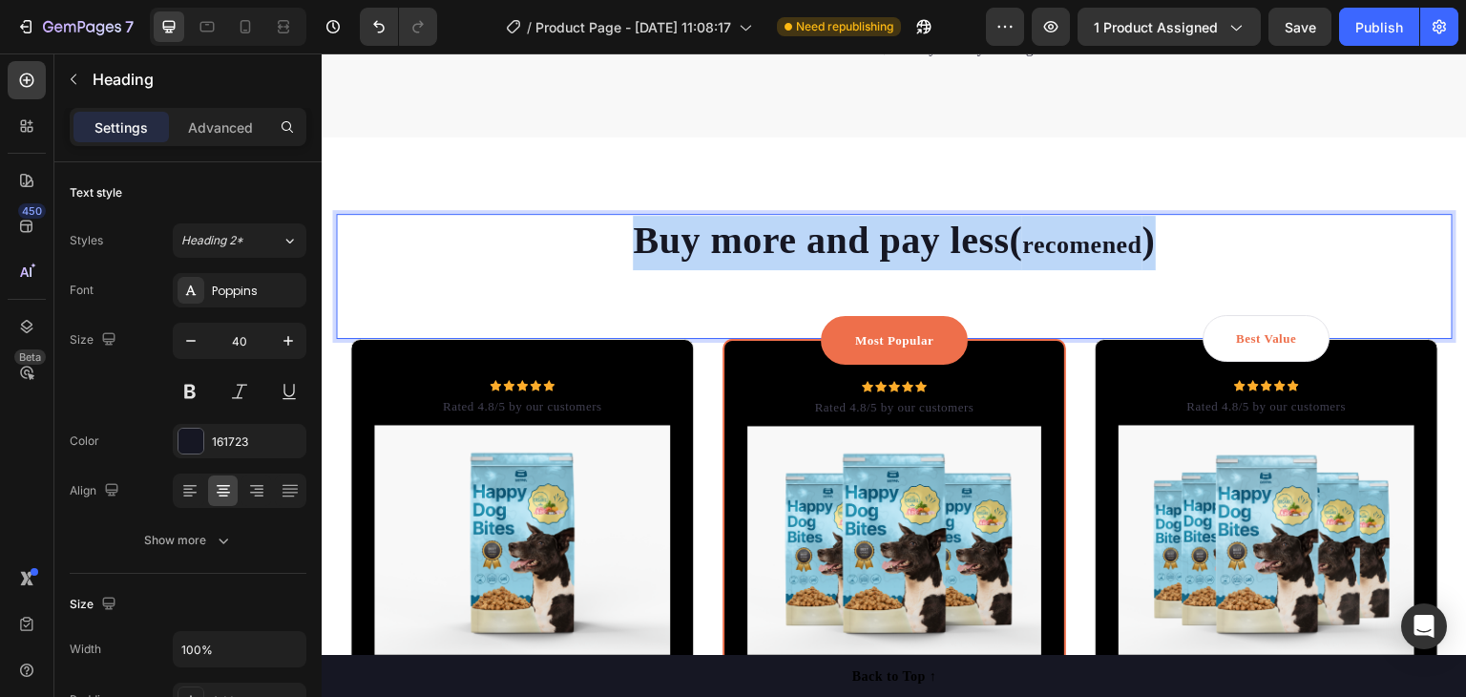
click at [1128, 240] on span "recomened" at bounding box center [1081, 245] width 119 height 28
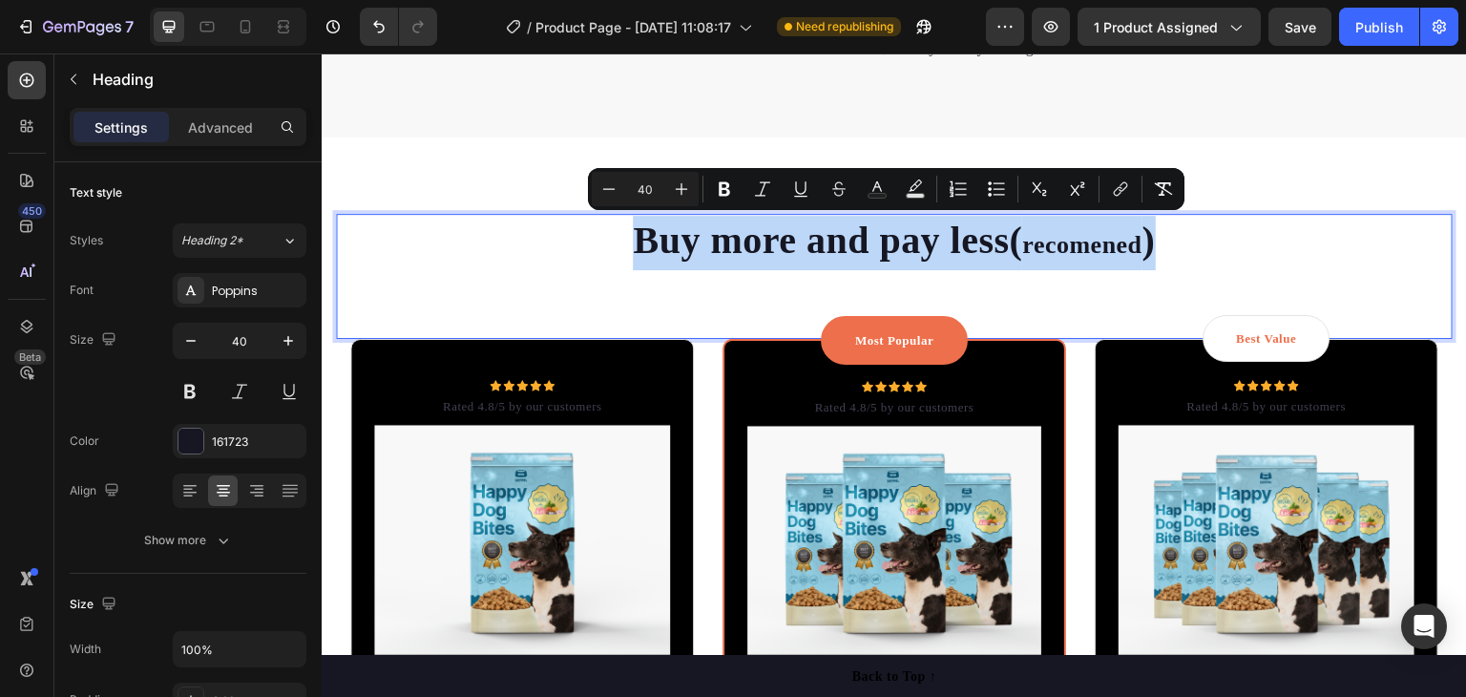
click at [1108, 241] on span "recomened" at bounding box center [1081, 245] width 119 height 28
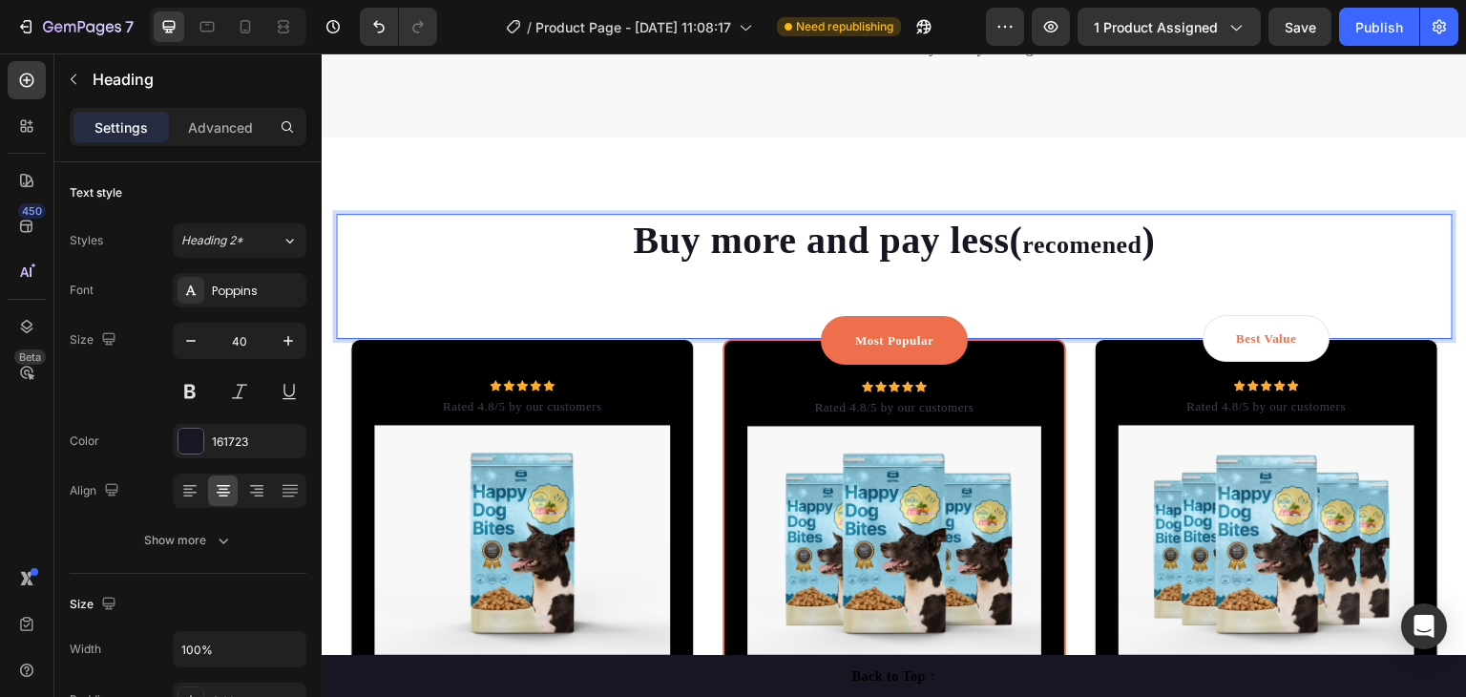
click at [1125, 239] on span "recomened" at bounding box center [1081, 245] width 119 height 28
click at [1124, 239] on span "recomened" at bounding box center [1081, 245] width 119 height 28
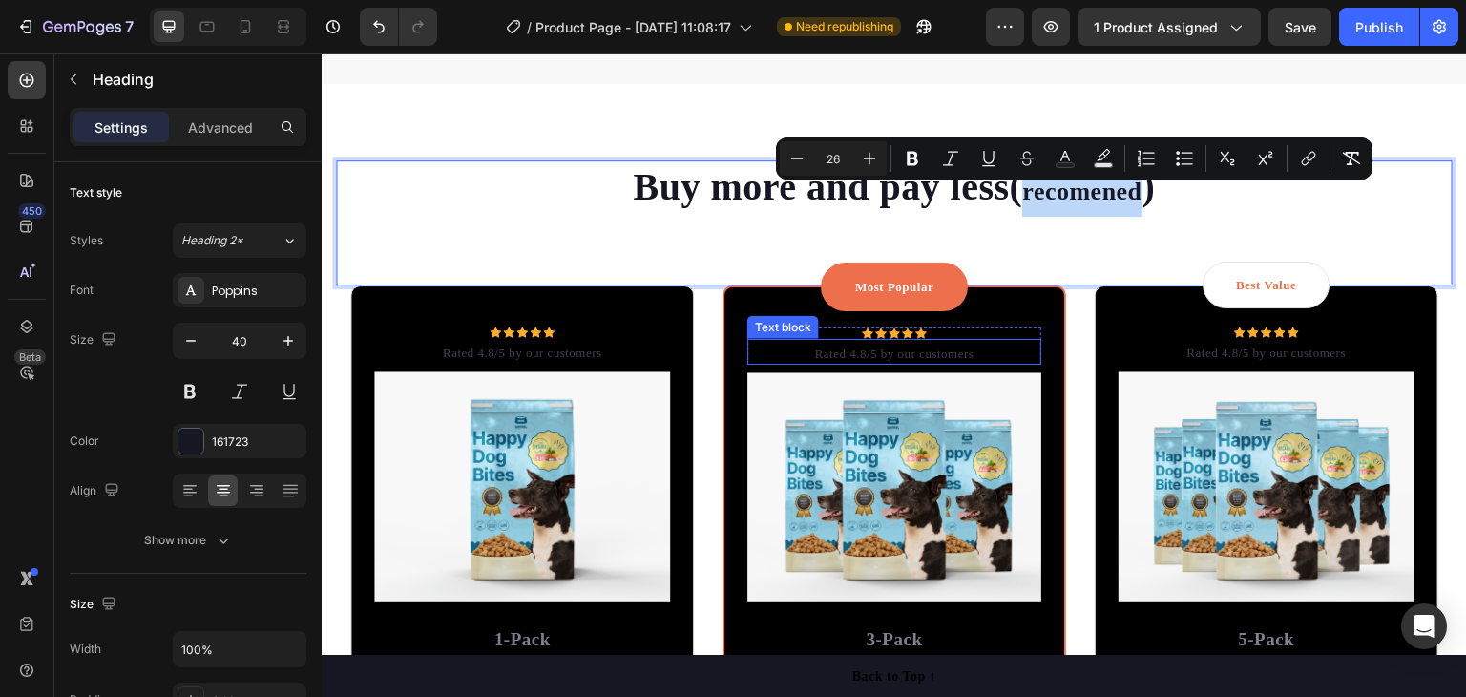
scroll to position [3579, 0]
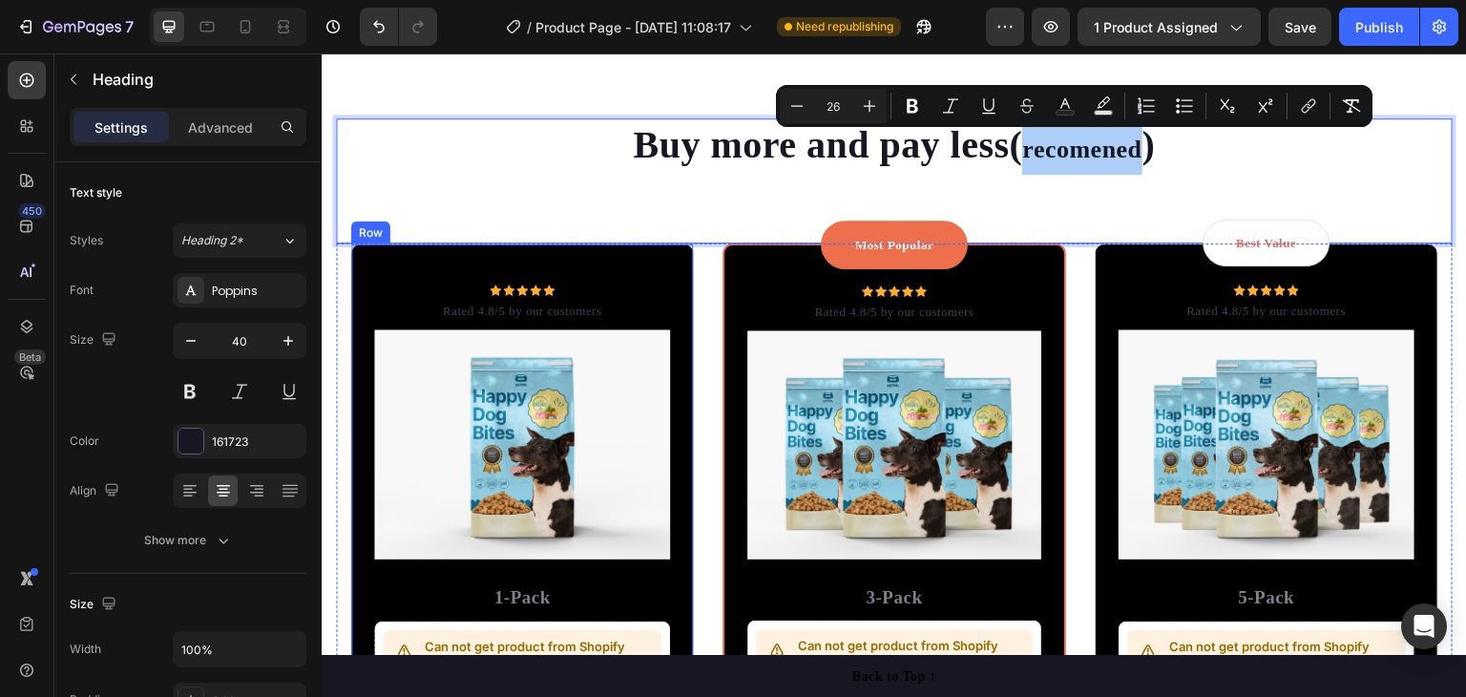
click at [527, 268] on div "Icon Icon Icon Icon Icon Icon List Hoz Rated 4.8/5 by our customers Text block …" at bounding box center [522, 527] width 344 height 569
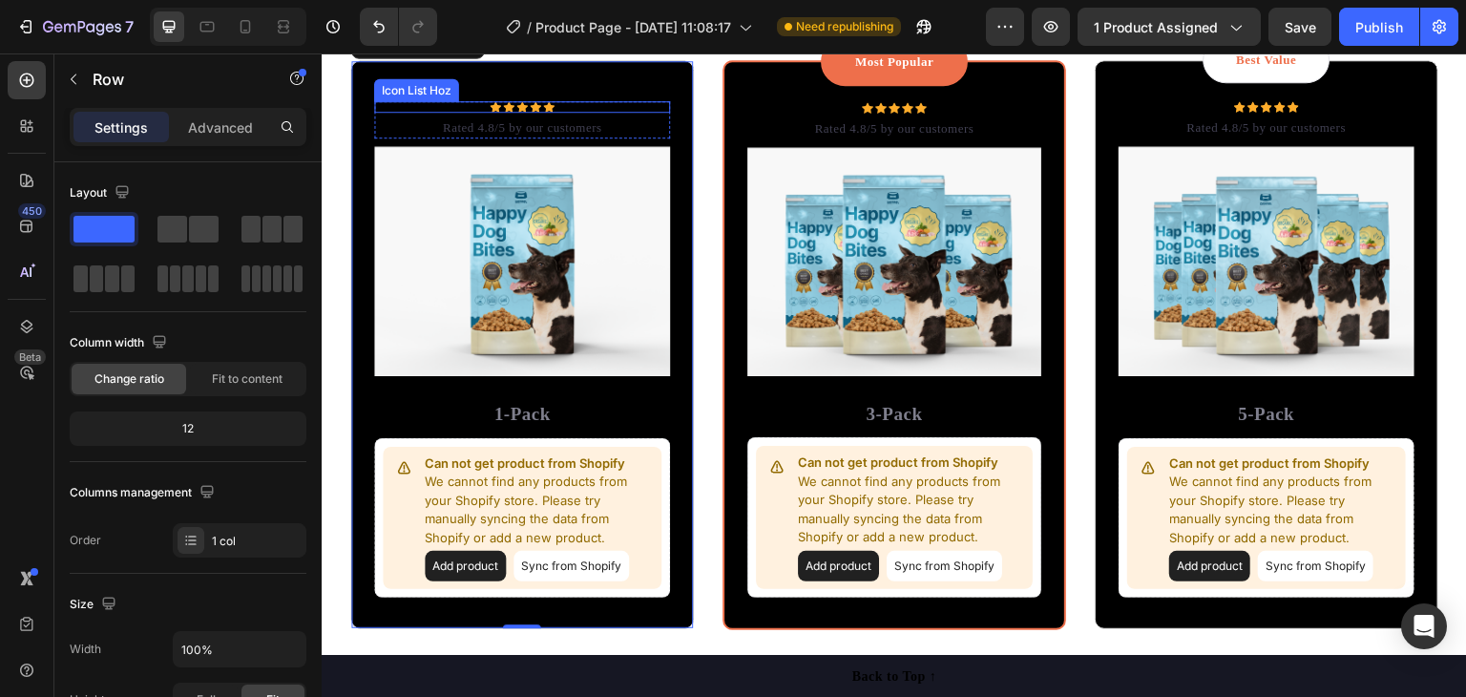
scroll to position [3770, 0]
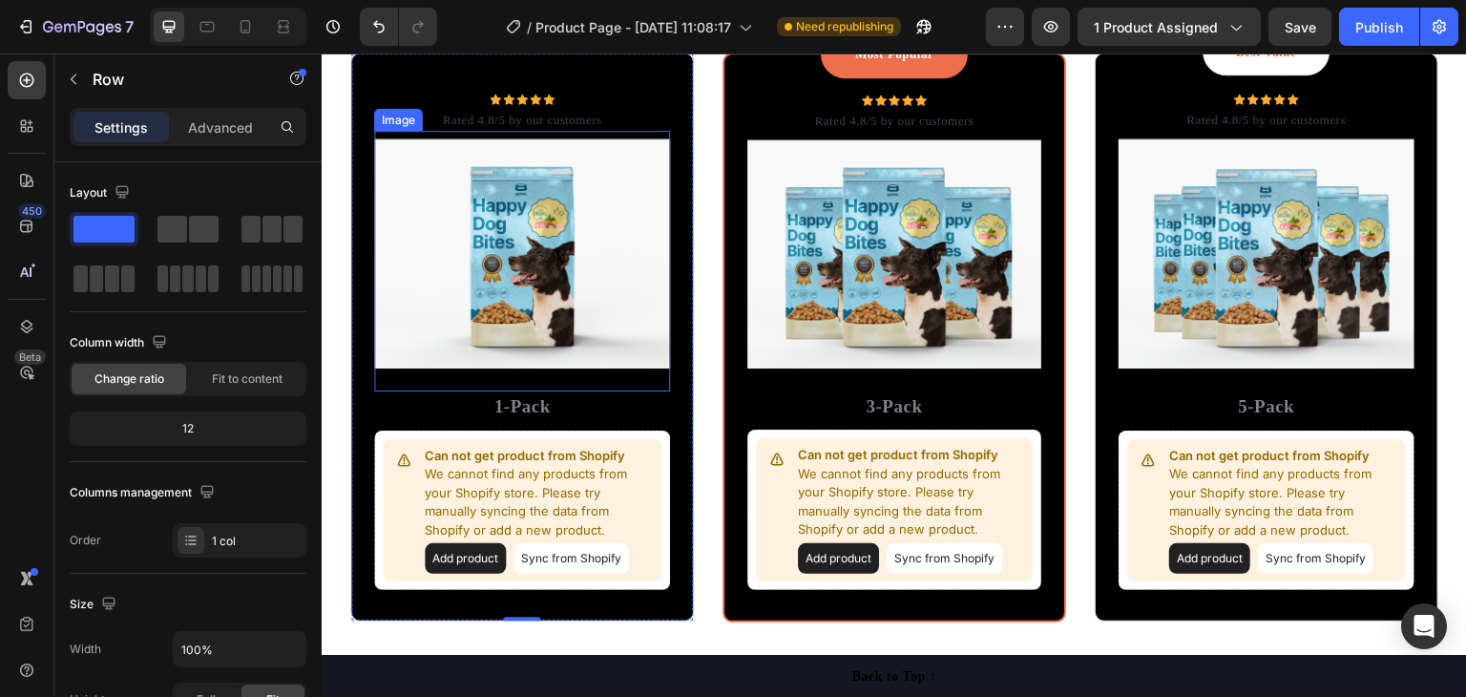
click at [625, 221] on img at bounding box center [522, 253] width 296 height 230
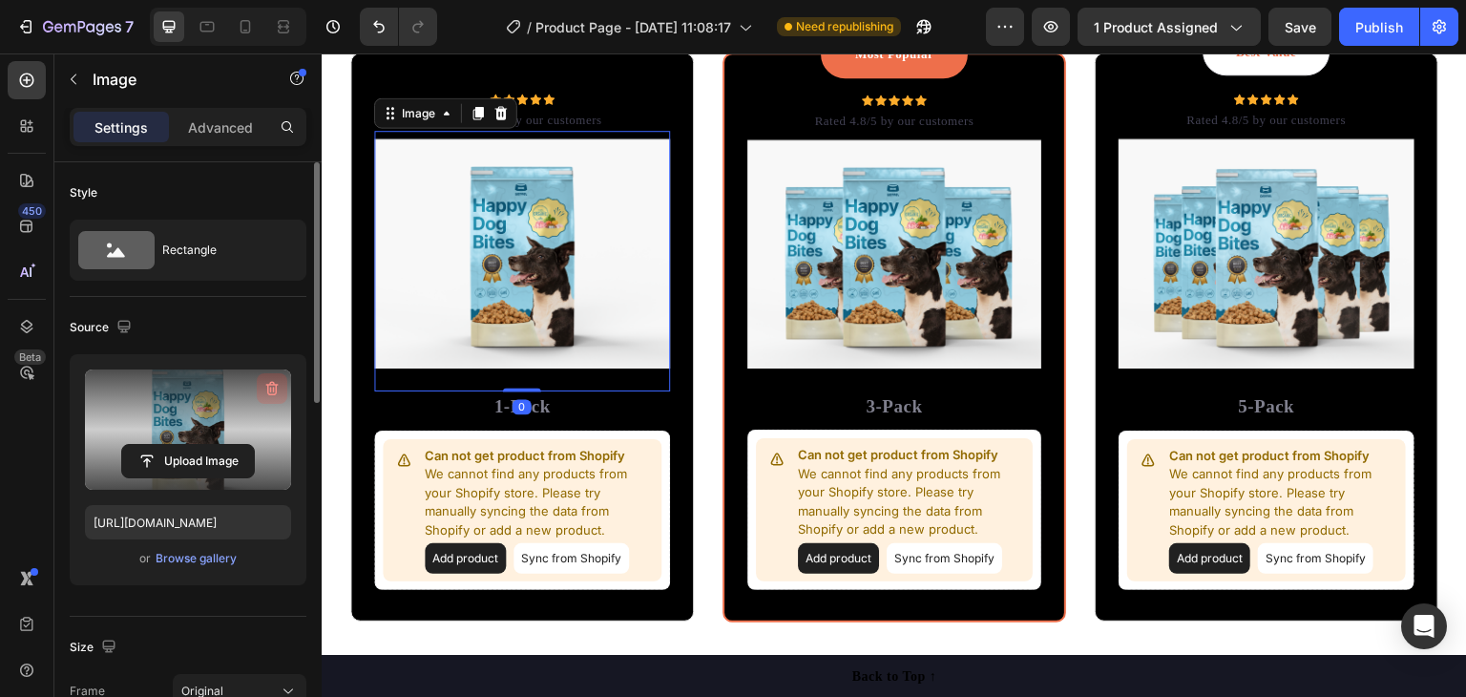
click at [265, 386] on icon "button" at bounding box center [271, 388] width 19 height 19
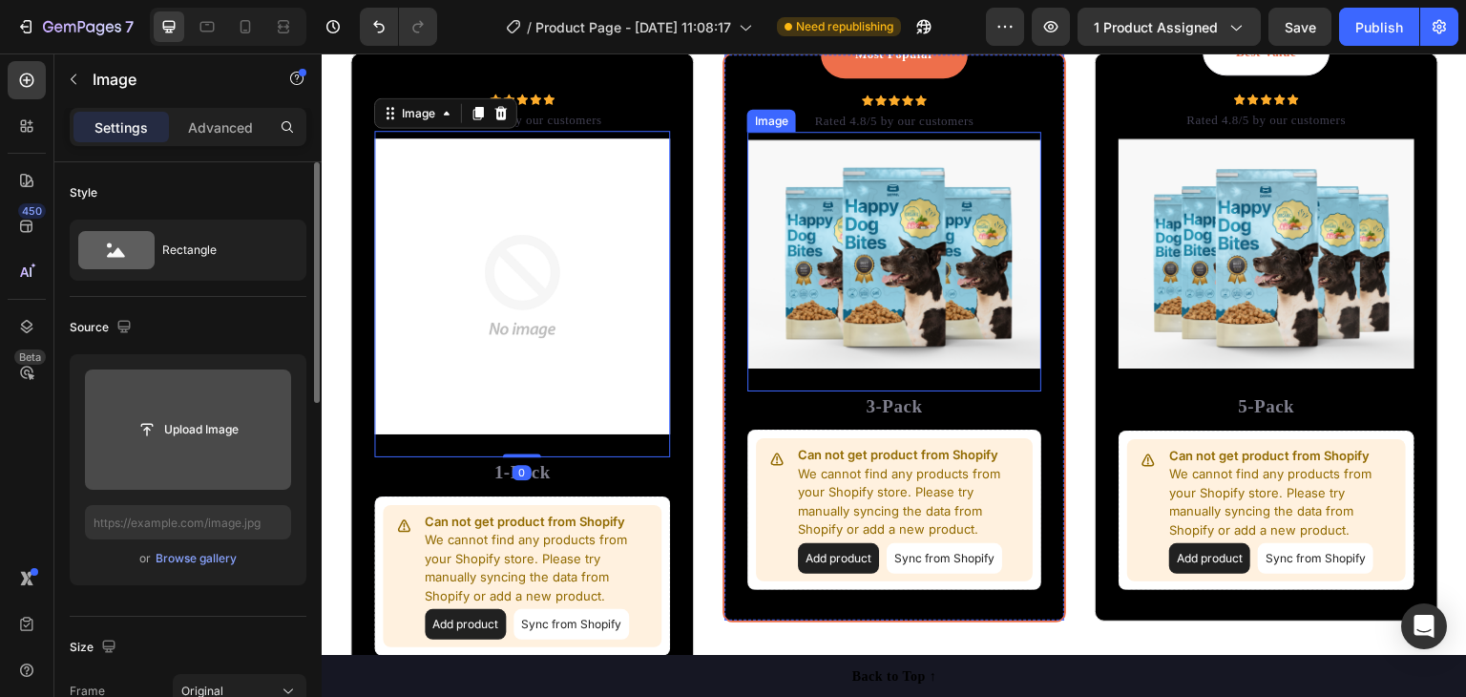
click at [992, 202] on img at bounding box center [894, 253] width 294 height 228
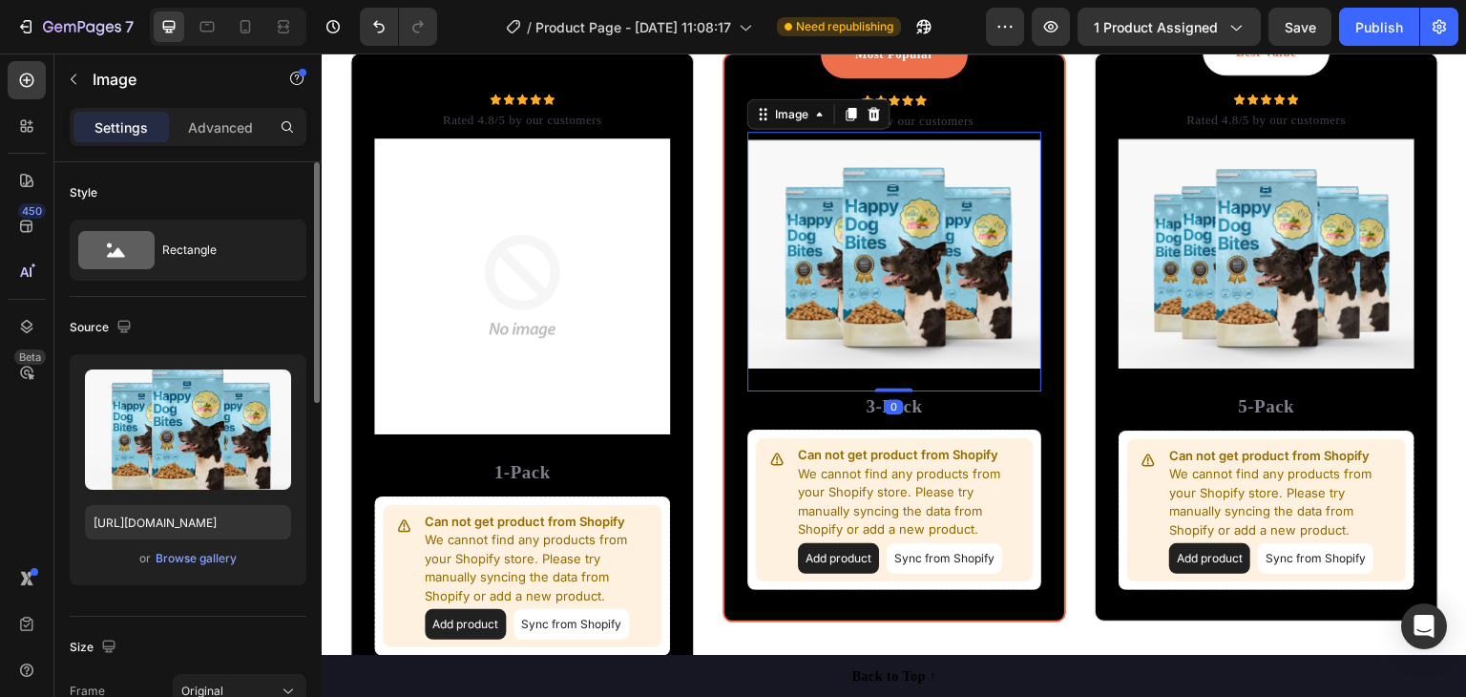
click at [979, 200] on img at bounding box center [894, 253] width 294 height 228
click at [872, 115] on icon at bounding box center [874, 113] width 12 height 13
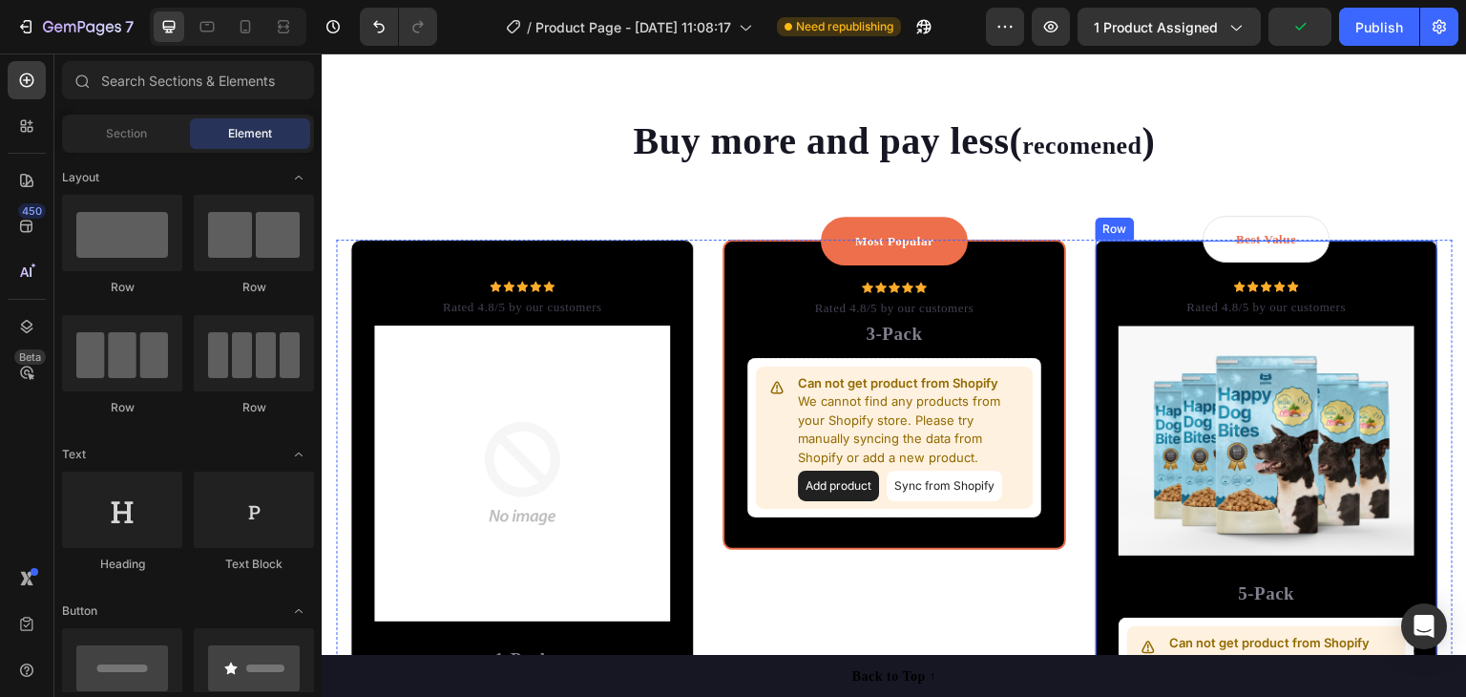
scroll to position [3579, 0]
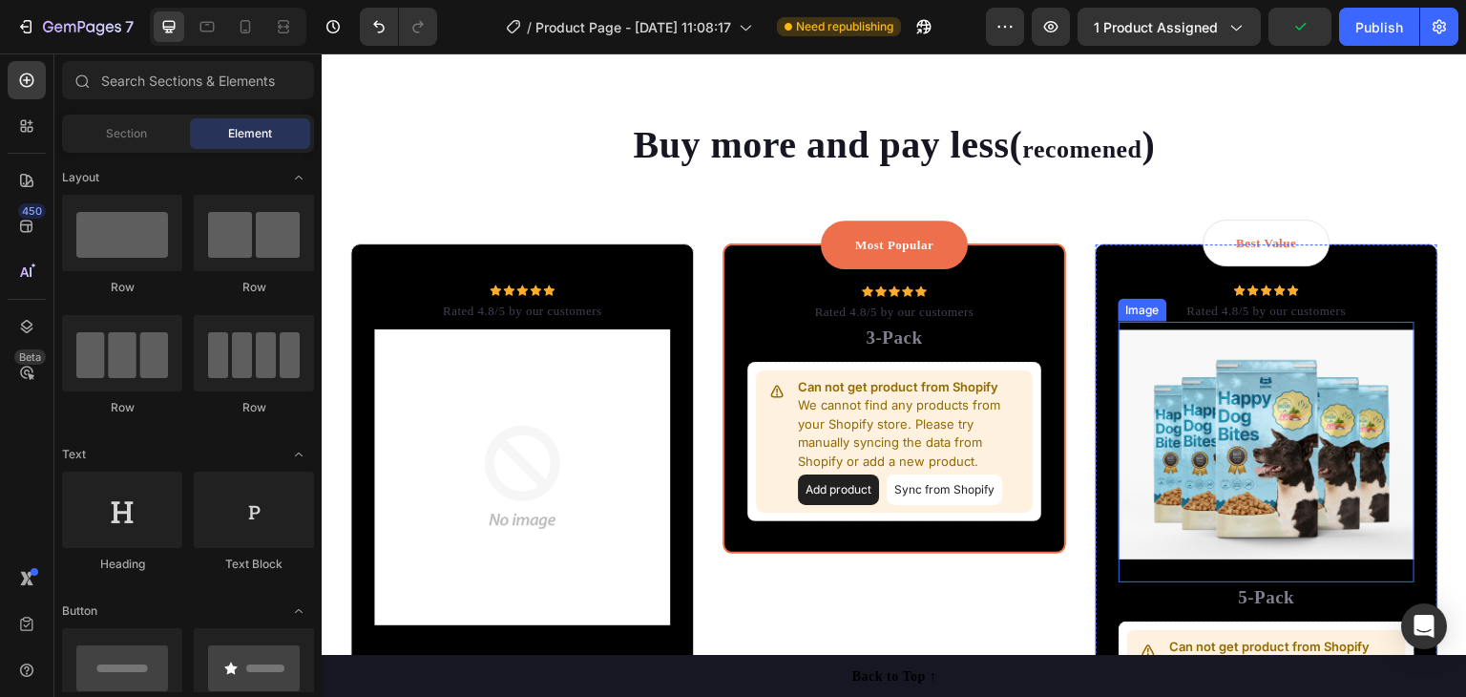
click at [1319, 391] on img at bounding box center [1267, 444] width 296 height 230
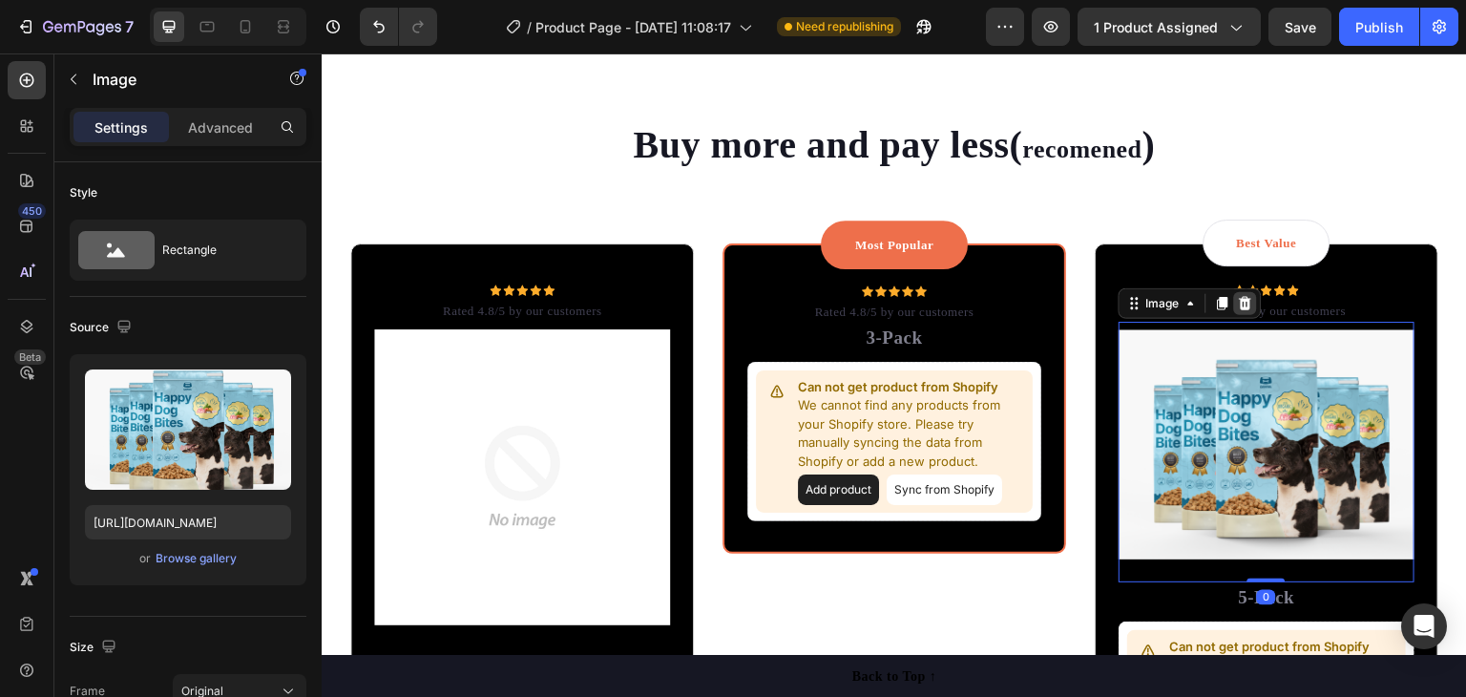
click at [1234, 302] on div at bounding box center [1245, 303] width 23 height 23
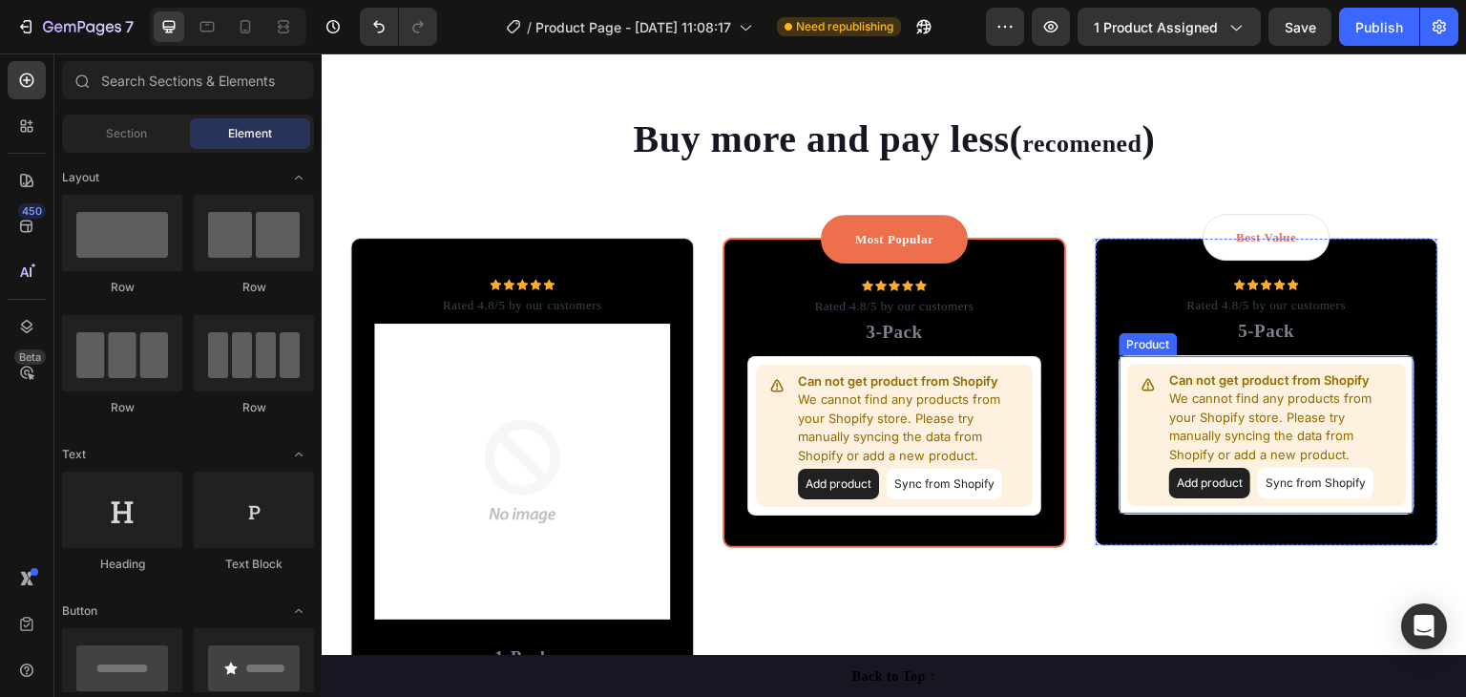
scroll to position [3484, 0]
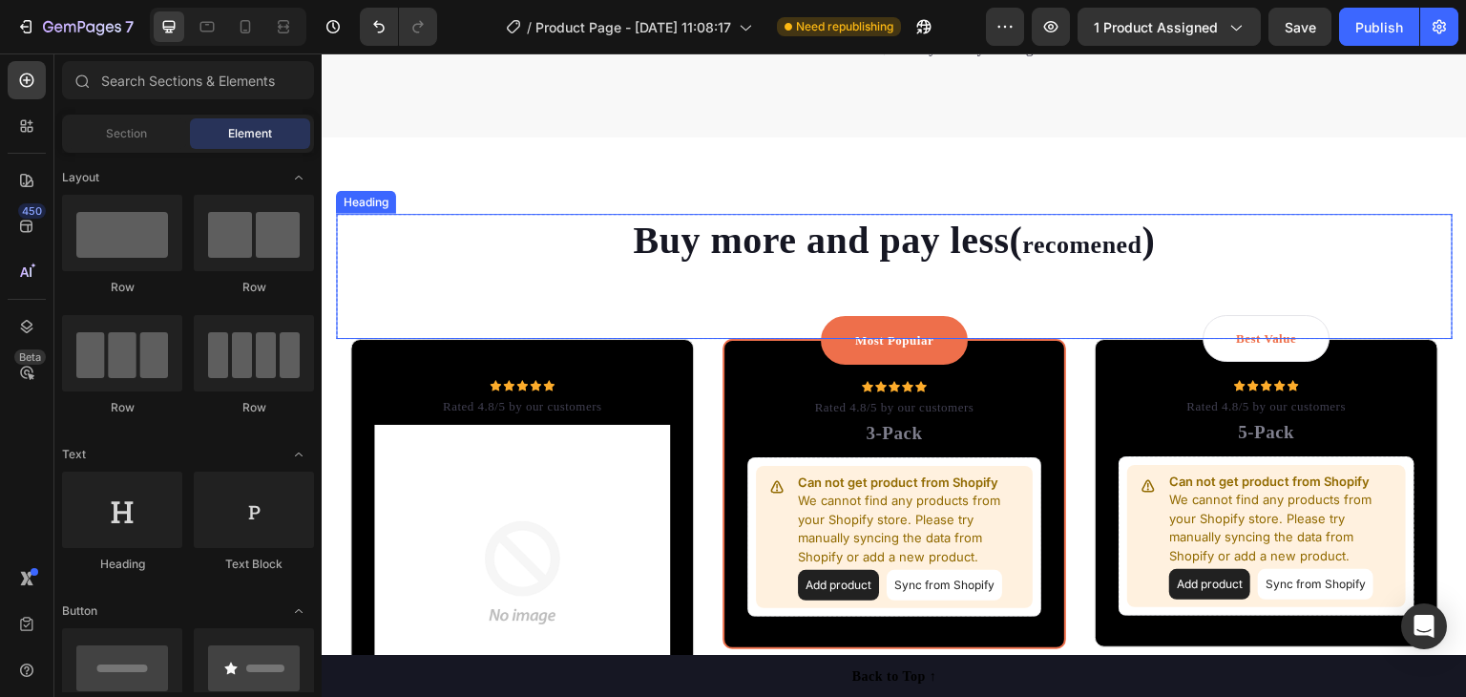
click at [1078, 246] on span "recomened" at bounding box center [1081, 245] width 119 height 28
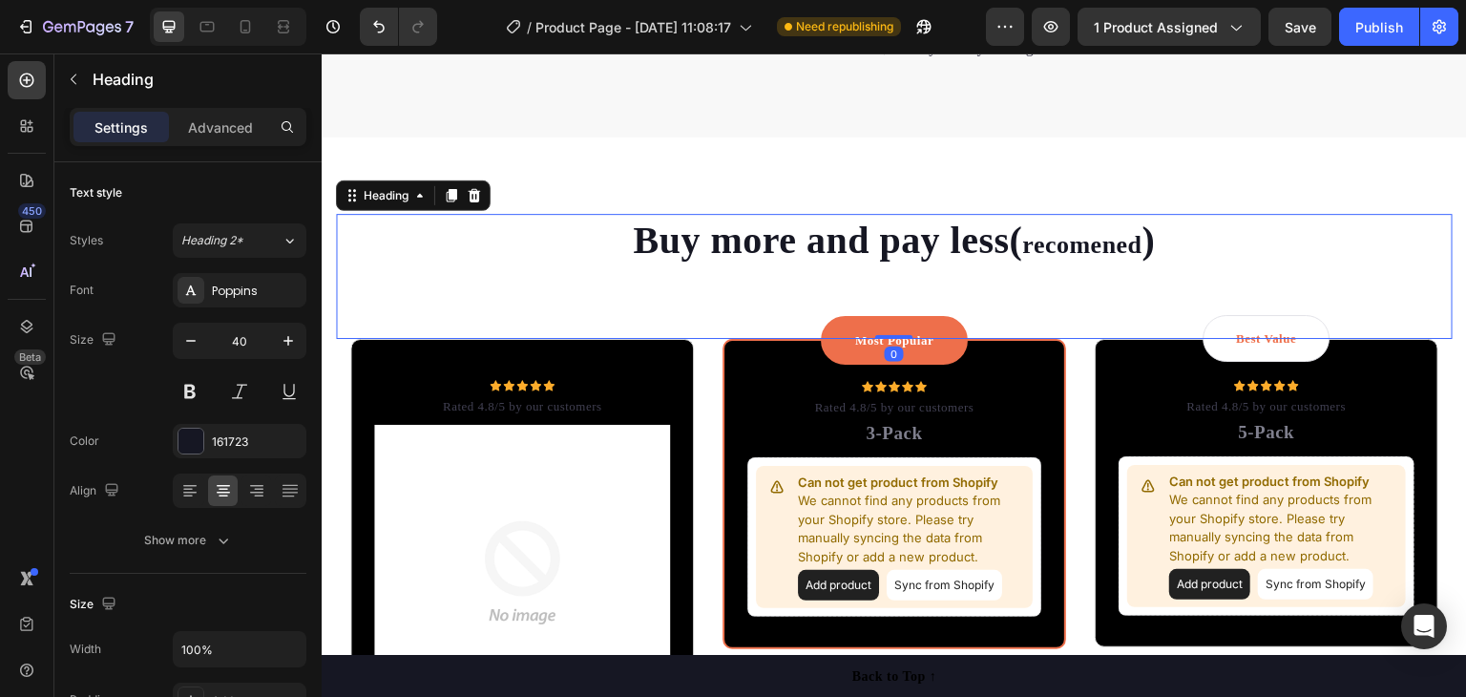
click at [838, 284] on div "Buy more and pay less( recomened ) Heading 0" at bounding box center [894, 276] width 1117 height 125
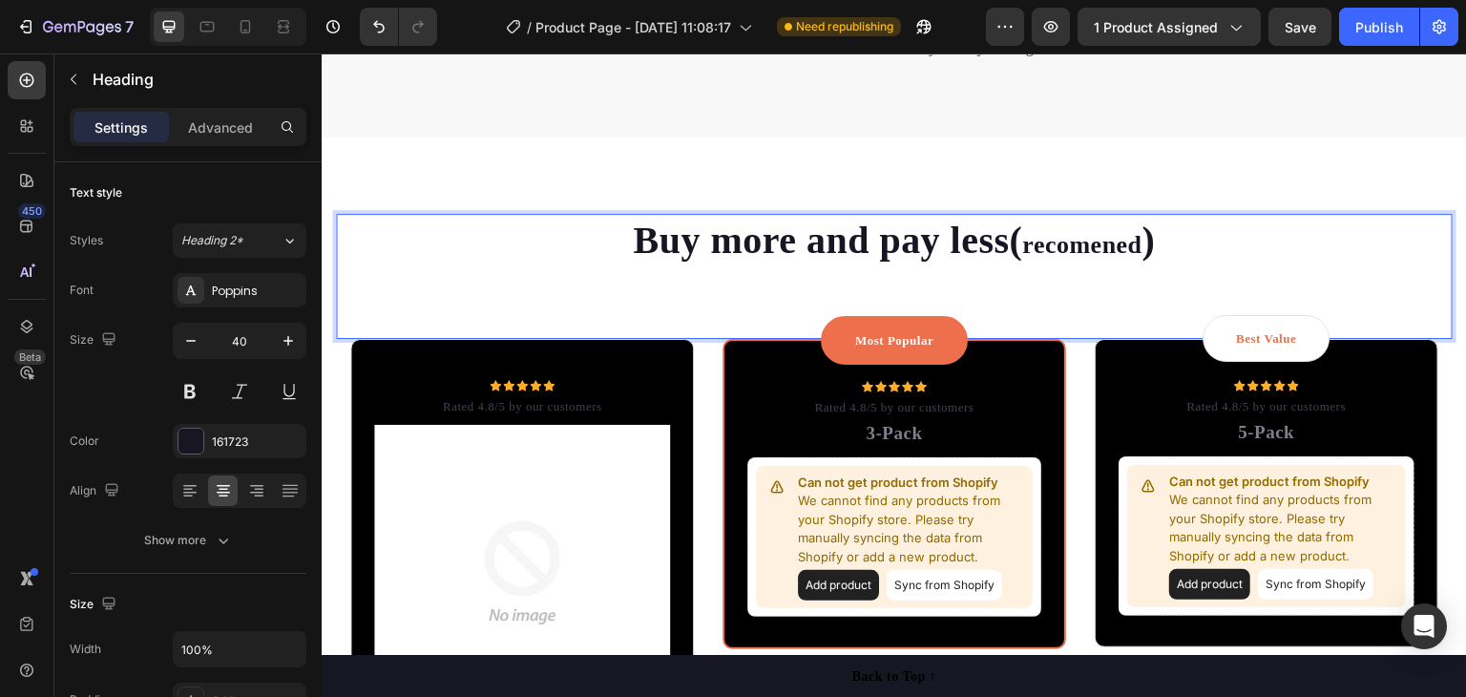
click at [1120, 242] on span "recomened" at bounding box center [1081, 245] width 119 height 28
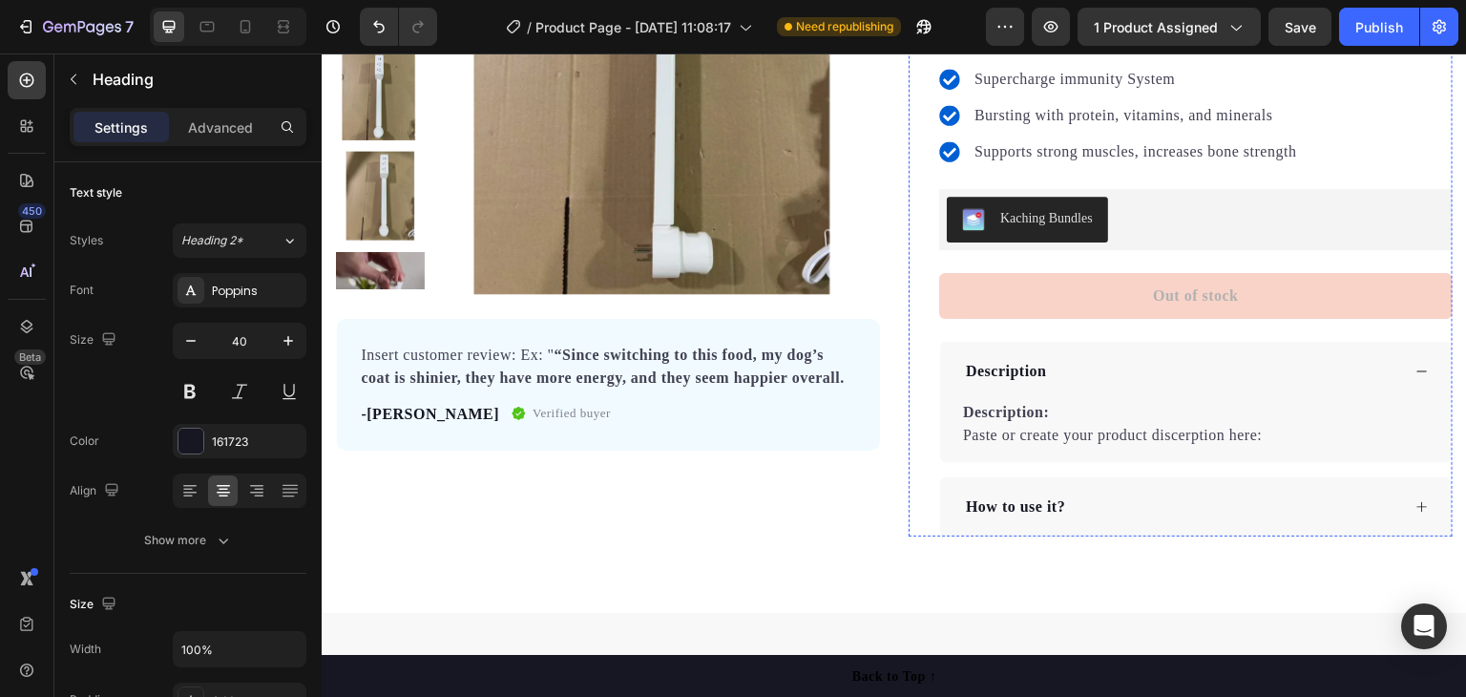
scroll to position [0, 0]
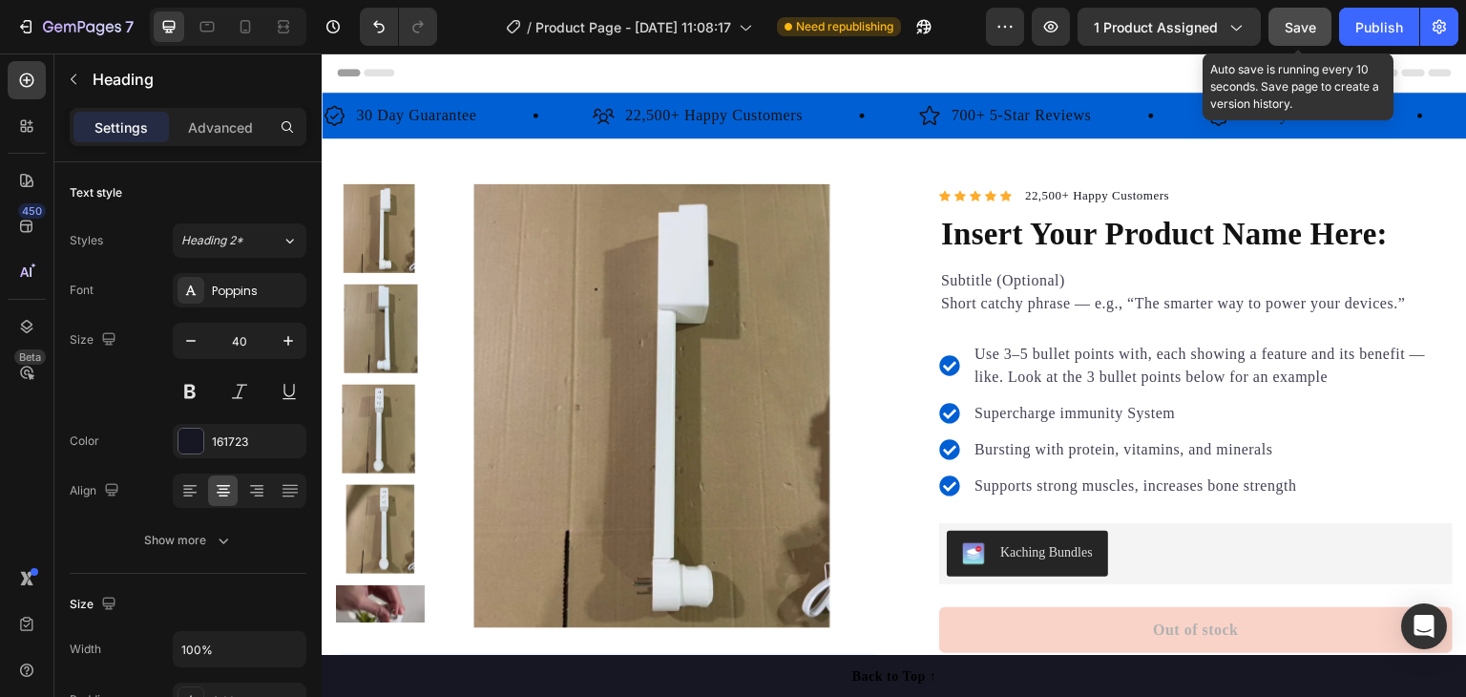
click at [1319, 14] on button "Save" at bounding box center [1299, 27] width 63 height 38
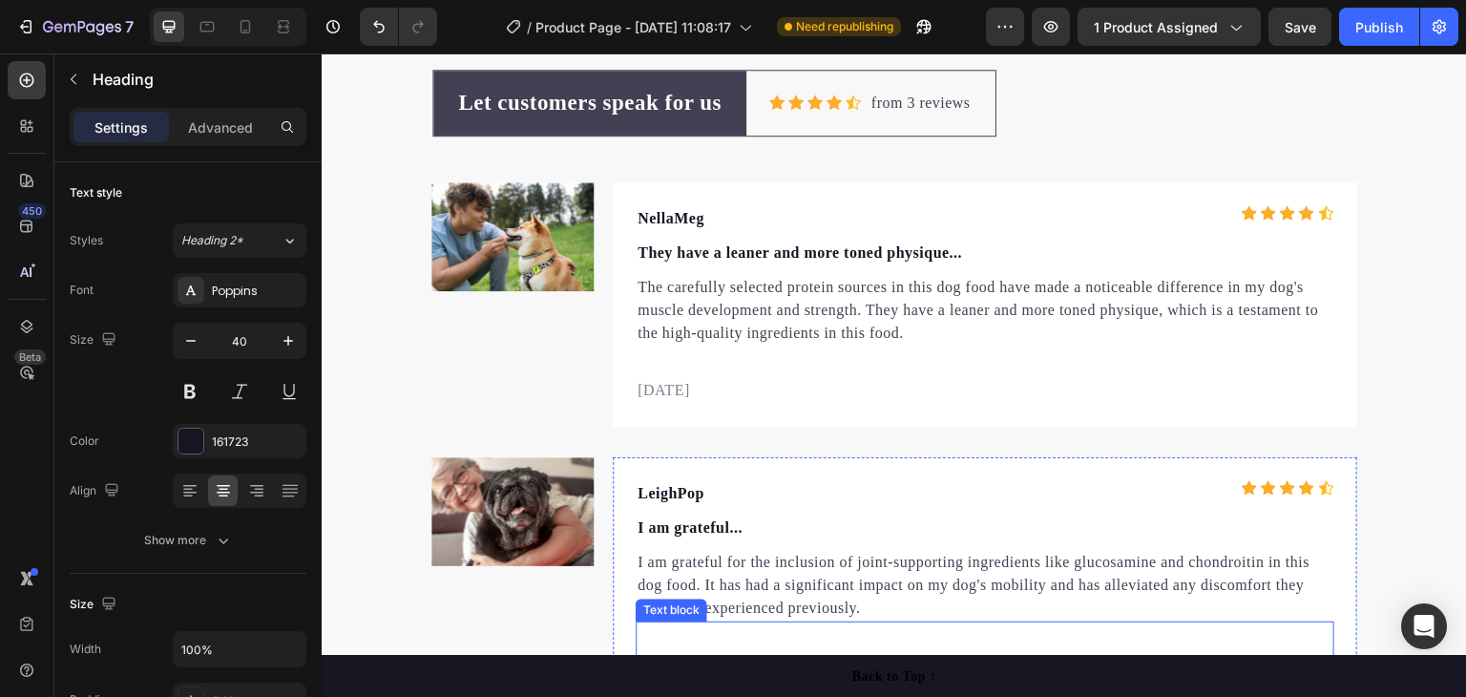
scroll to position [5997, 0]
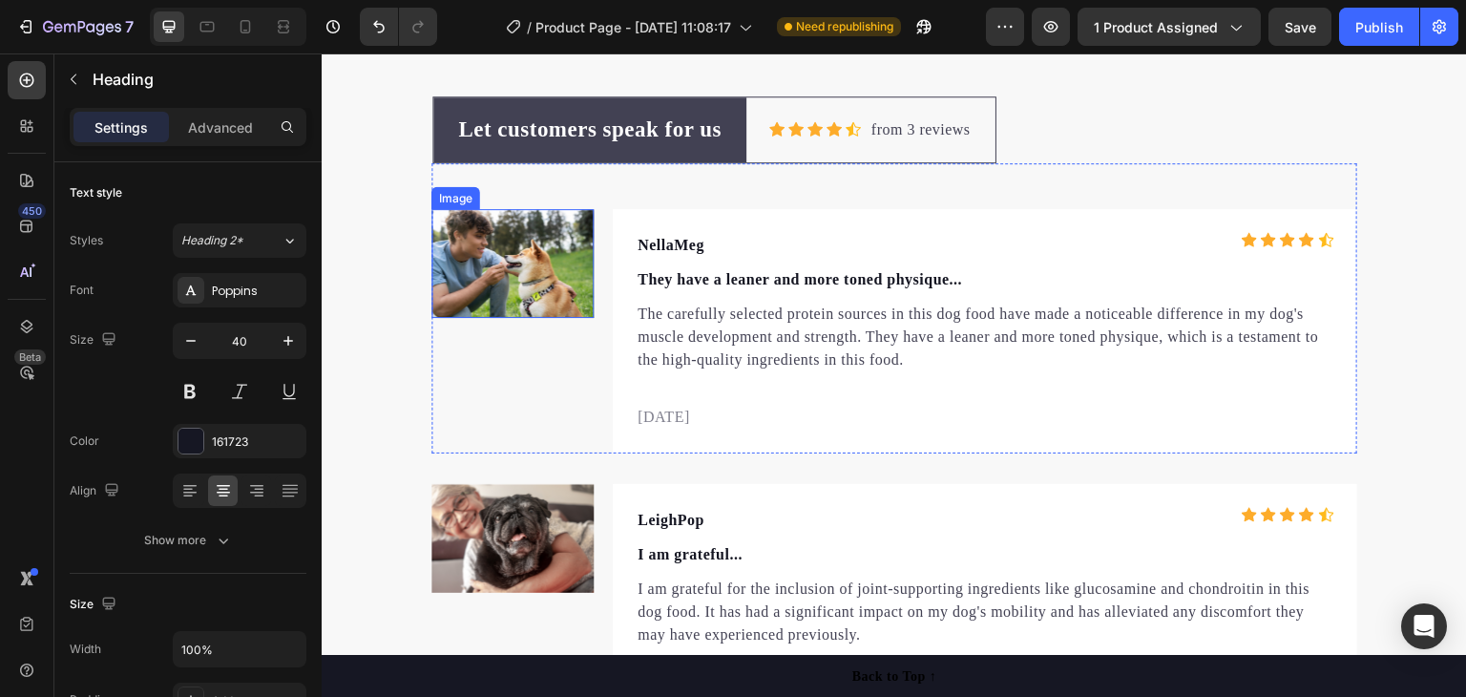
click at [490, 275] on img at bounding box center [512, 263] width 162 height 109
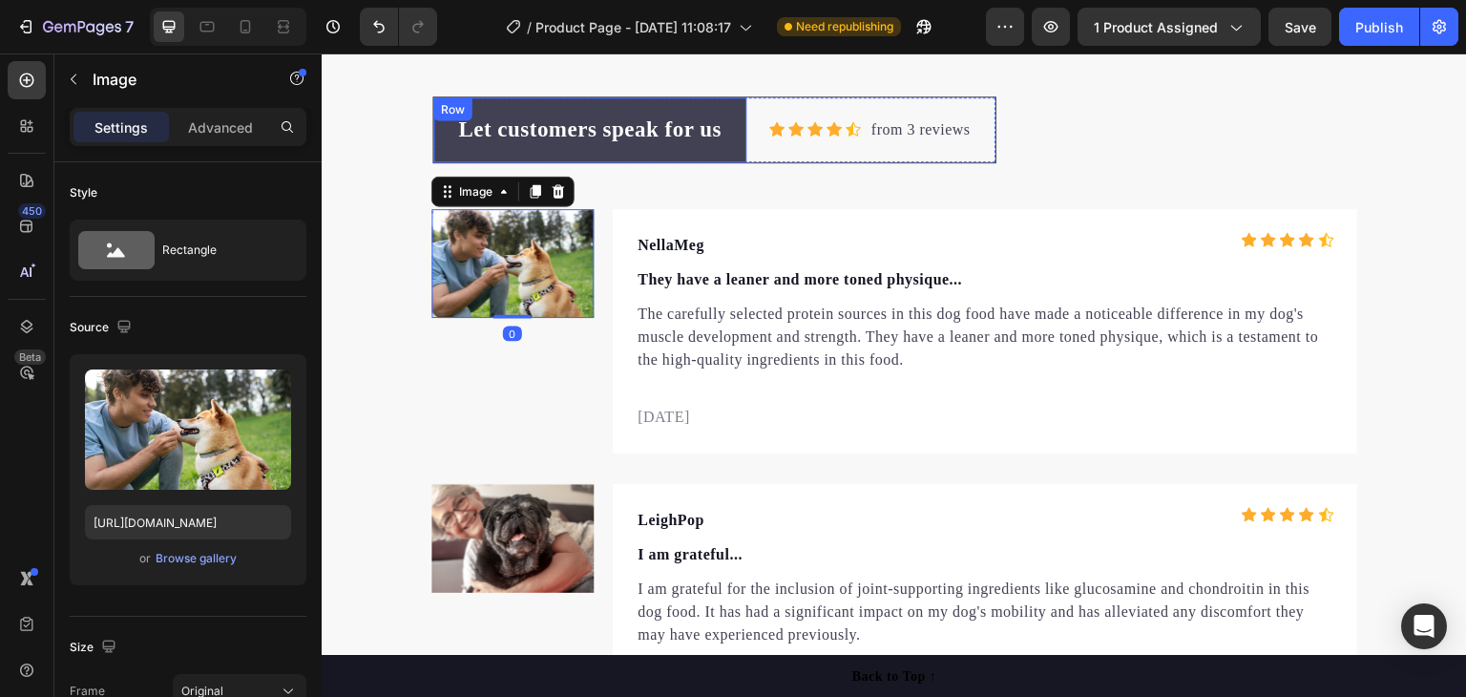
click at [895, 178] on div "Image 0 NellaMeg Text block Icon Icon Icon Icon Icon Icon List Hoz Row They hav…" at bounding box center [894, 308] width 926 height 290
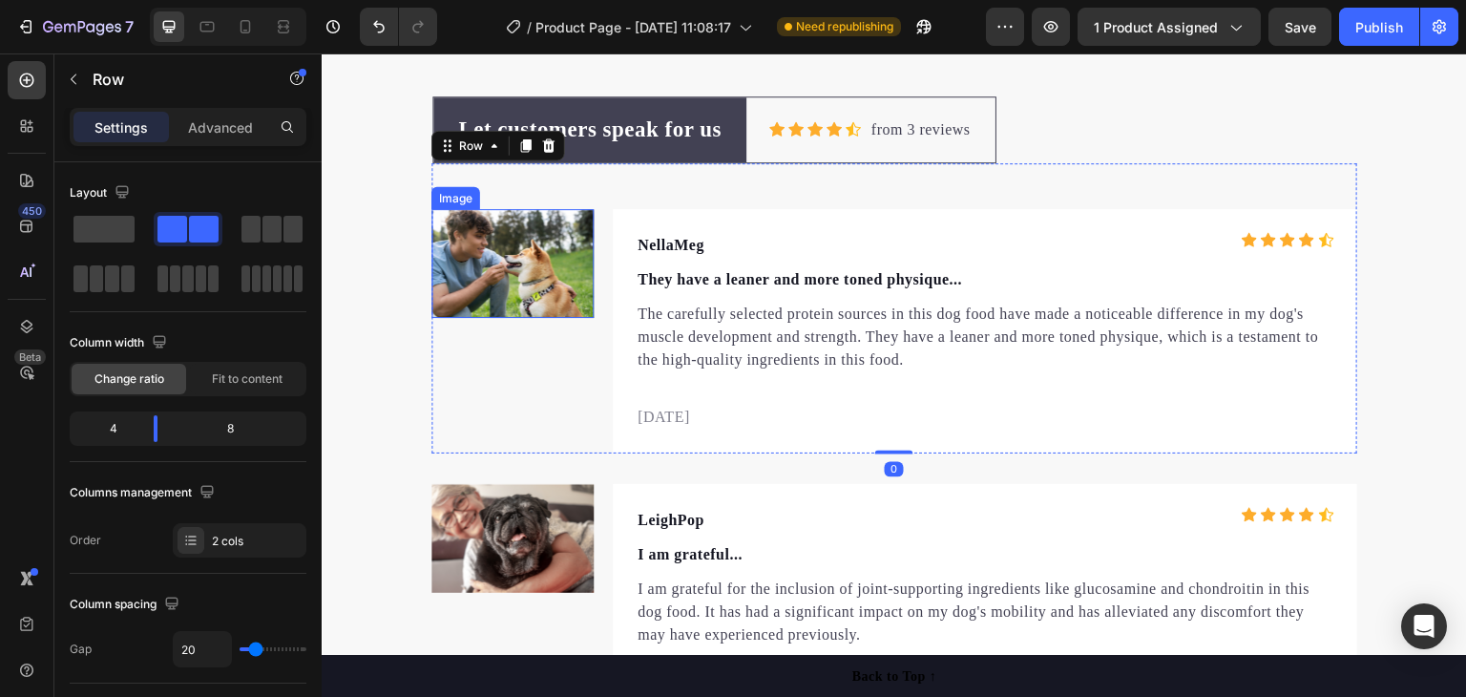
click at [555, 257] on img at bounding box center [512, 263] width 162 height 109
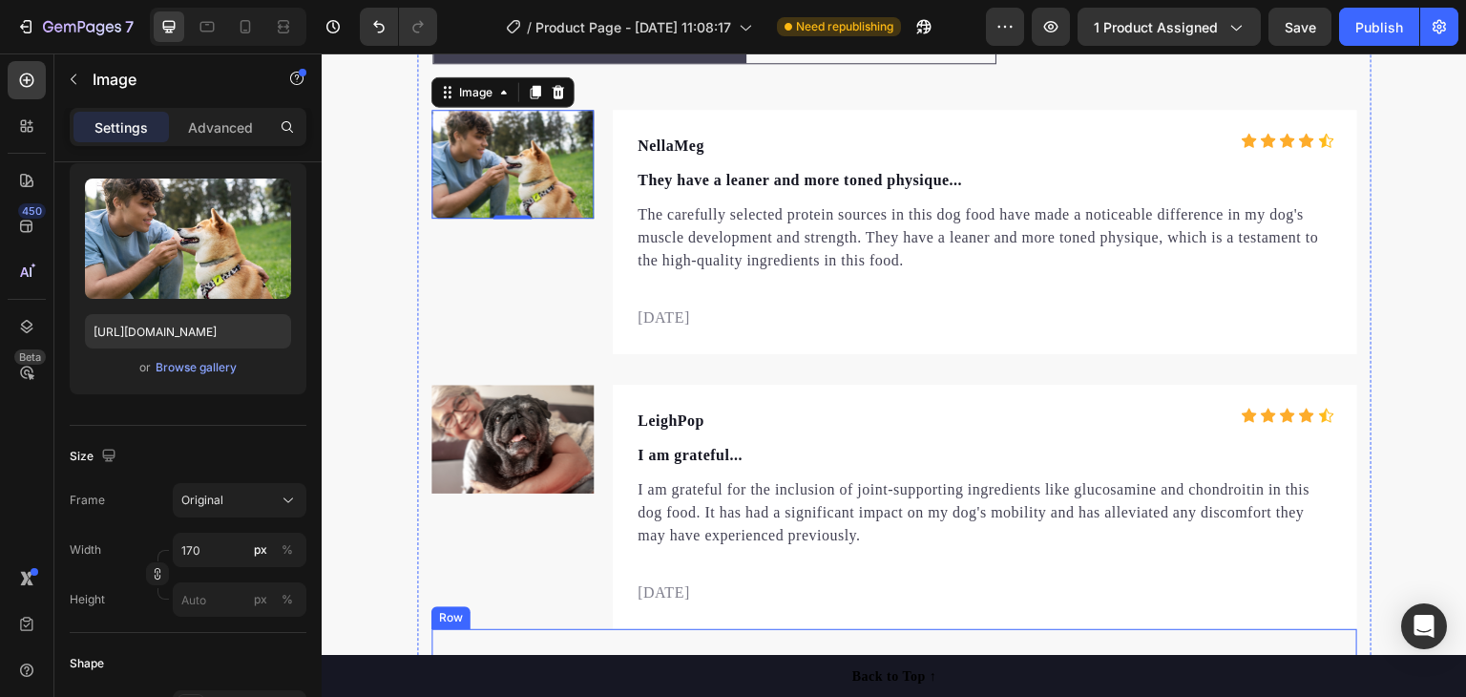
scroll to position [6093, 0]
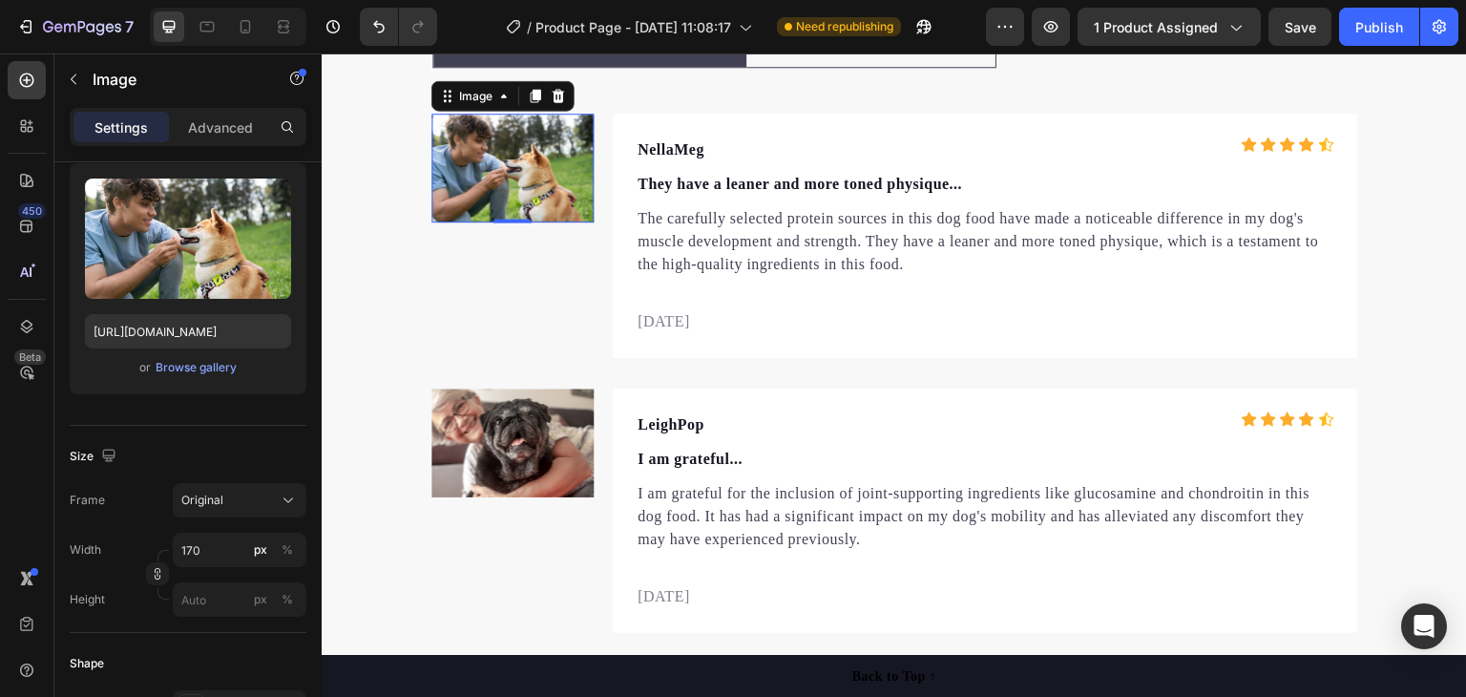
click at [491, 156] on img at bounding box center [512, 168] width 162 height 109
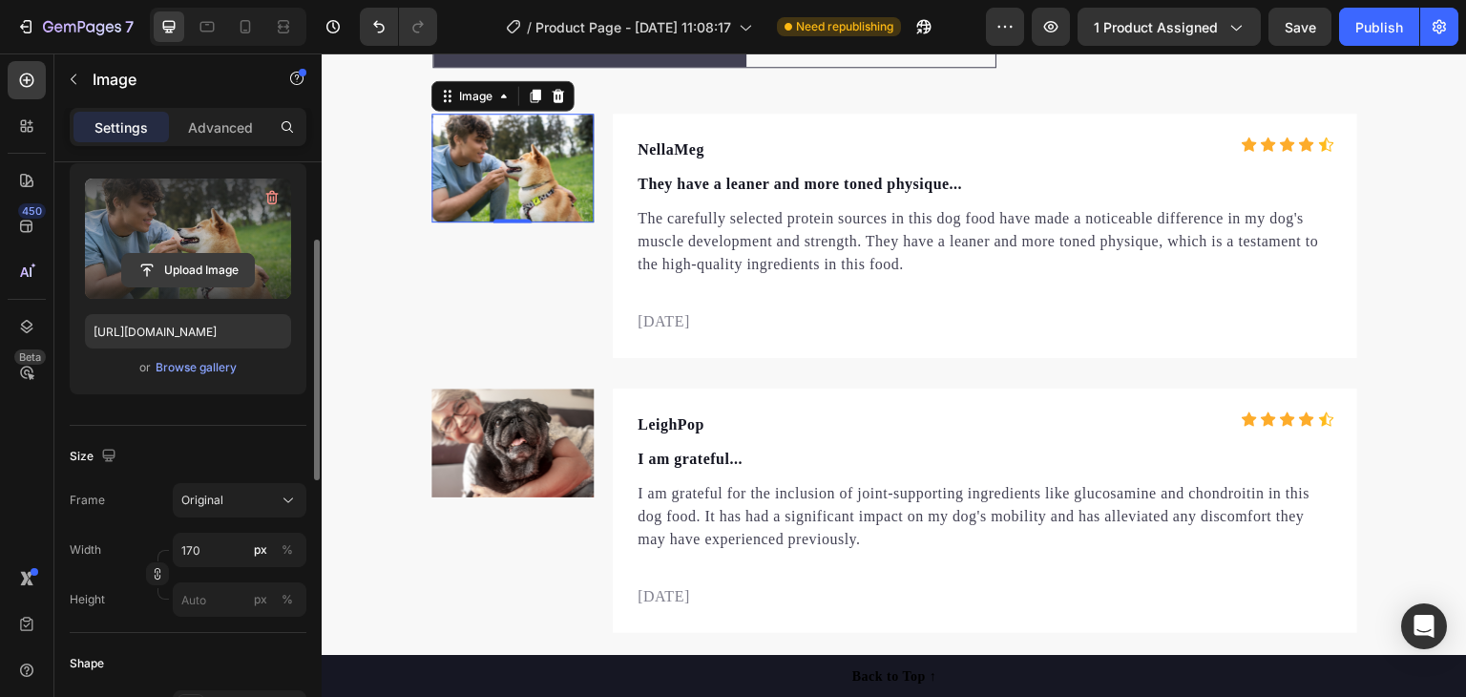
click at [176, 264] on input "file" at bounding box center [188, 270] width 132 height 32
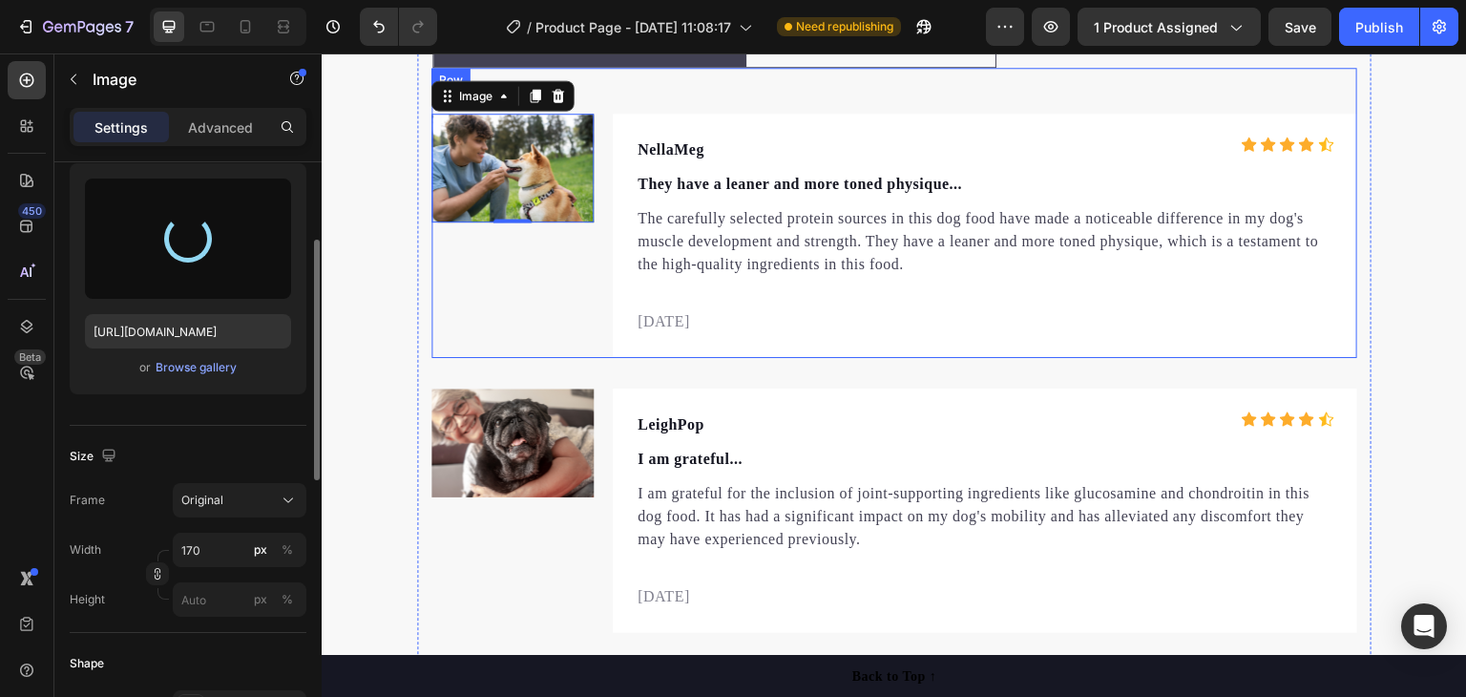
type input "https://cdn.shopify.com/s/files/1/0753/3317/3480/files/gempages_581560527214347…"
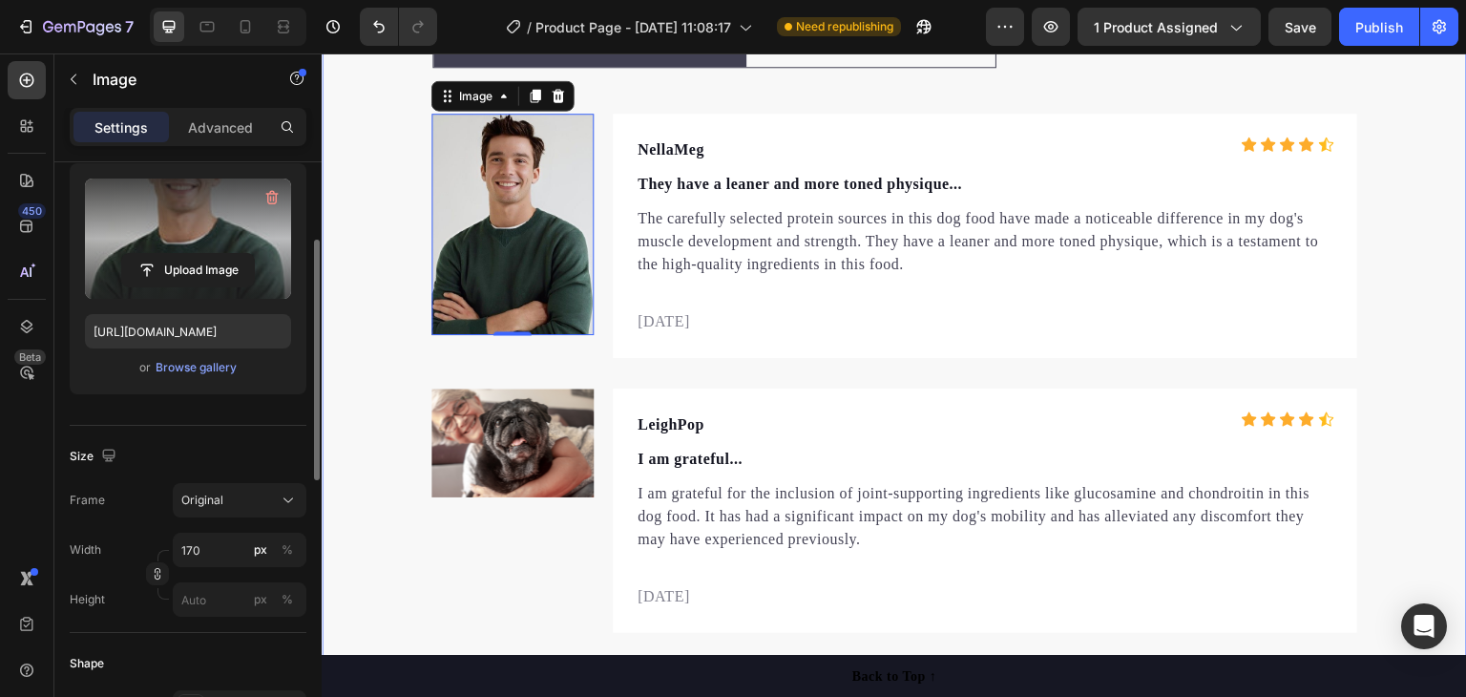
click at [363, 237] on div "Let customers speak for us Text block Row Icon Icon Icon Icon Icon Icon List Ho…" at bounding box center [894, 455] width 1145 height 908
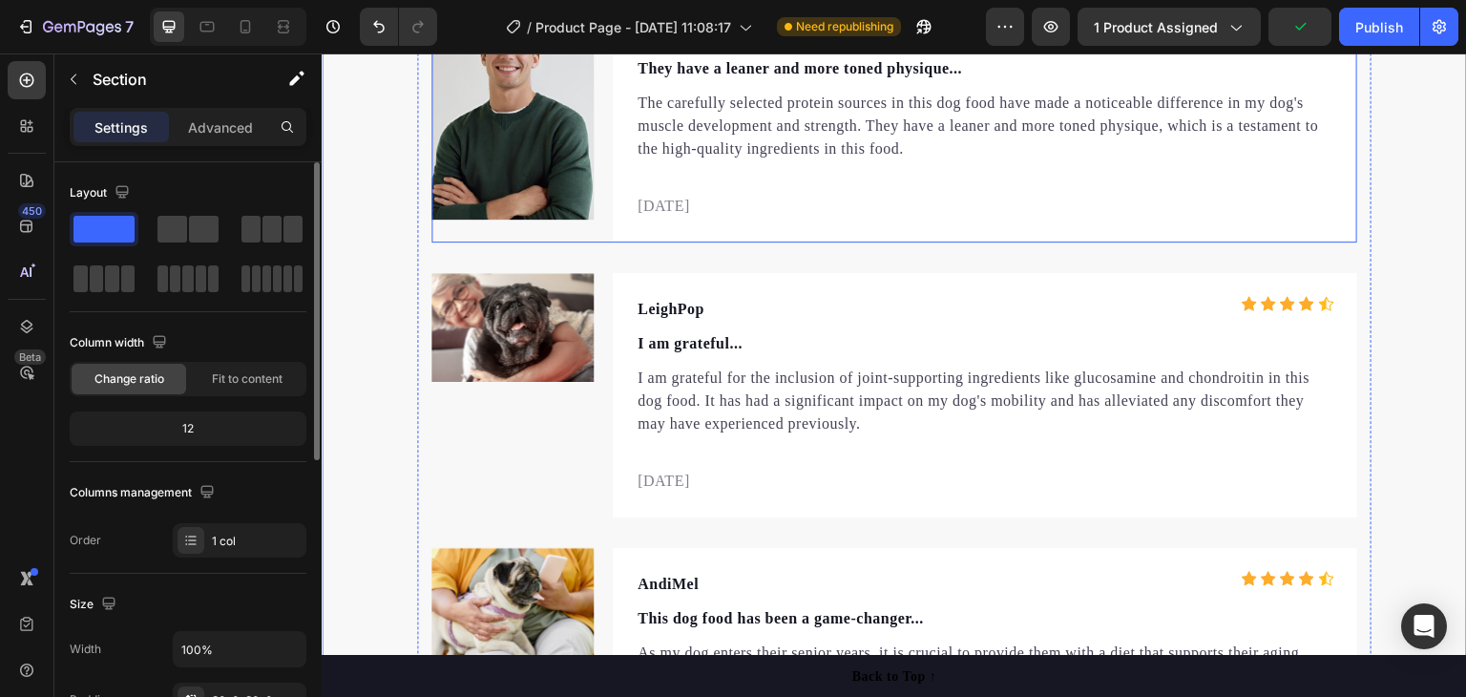
scroll to position [6346, 0]
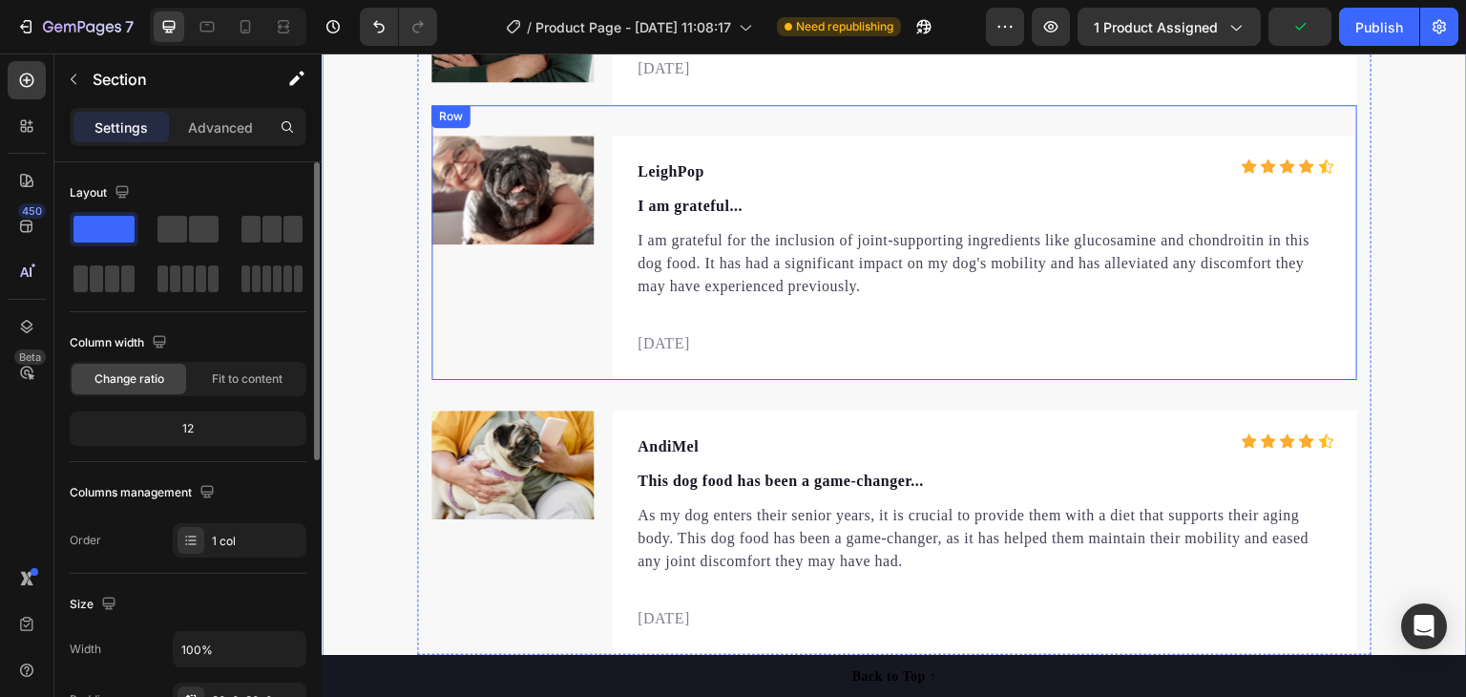
click at [508, 210] on img at bounding box center [512, 190] width 162 height 109
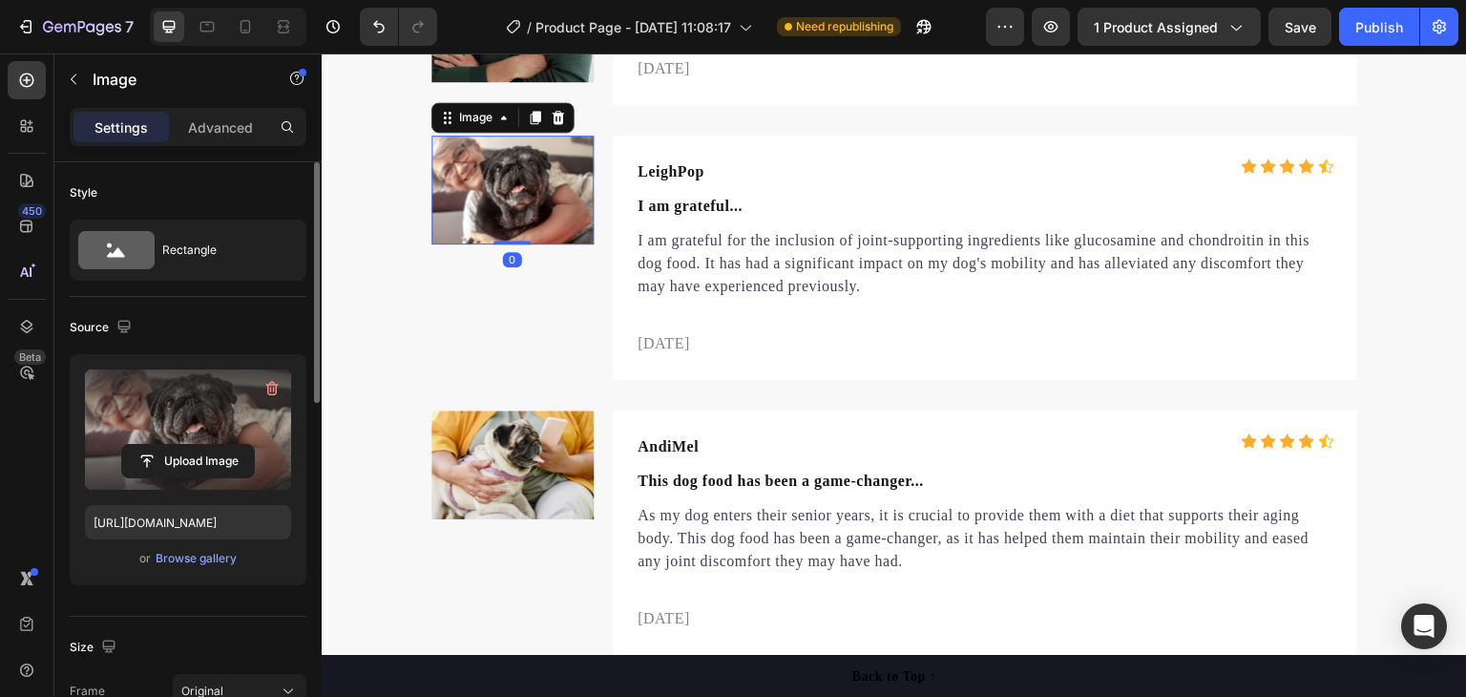
click at [200, 428] on label at bounding box center [188, 429] width 206 height 120
click at [200, 445] on input "file" at bounding box center [188, 461] width 132 height 32
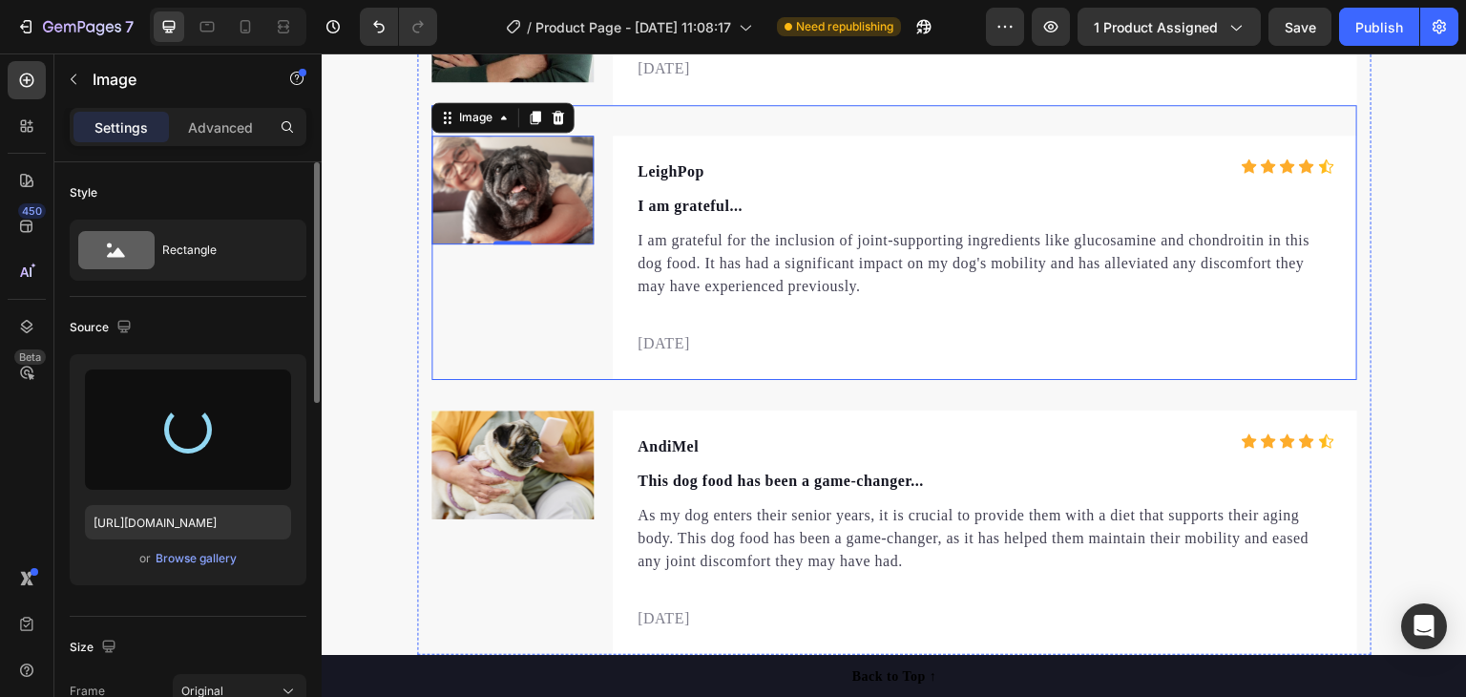
type input "https://cdn.shopify.com/s/files/1/0753/3317/3480/files/gempages_581560527214347…"
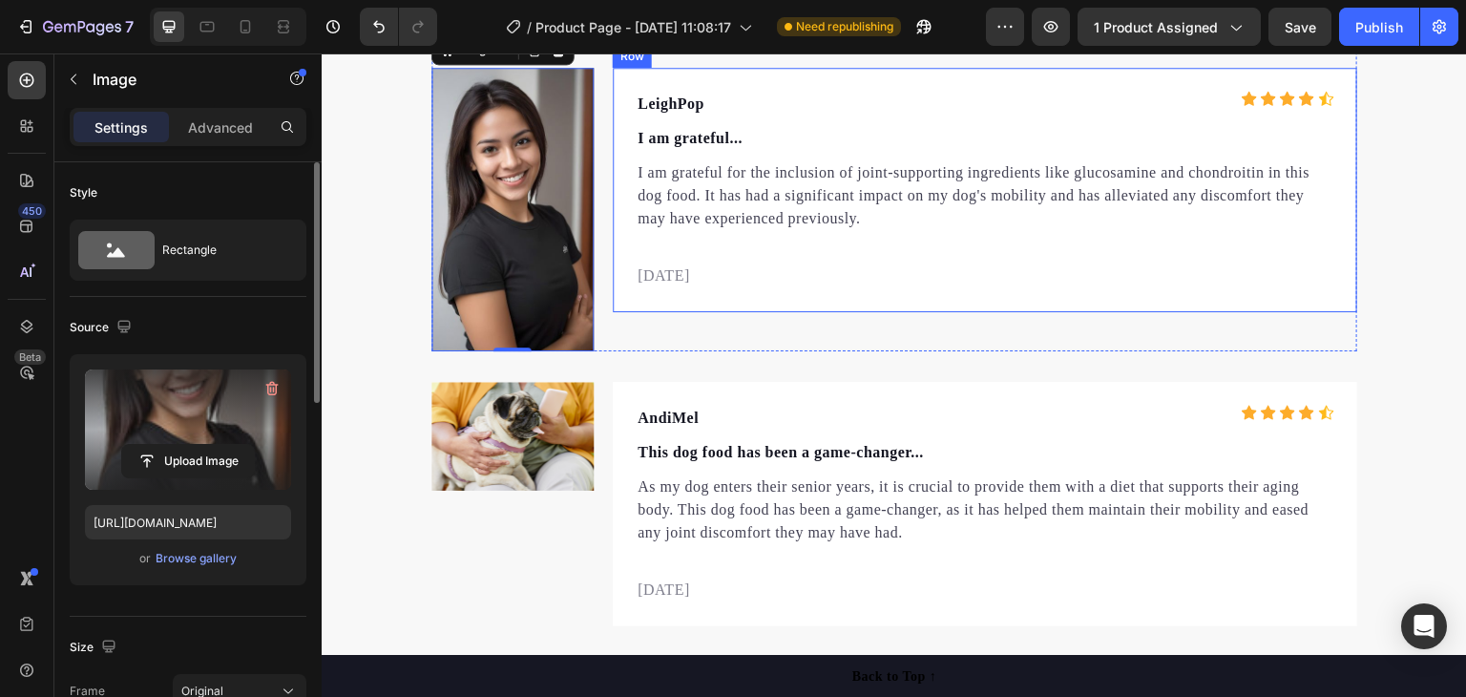
scroll to position [6375, 0]
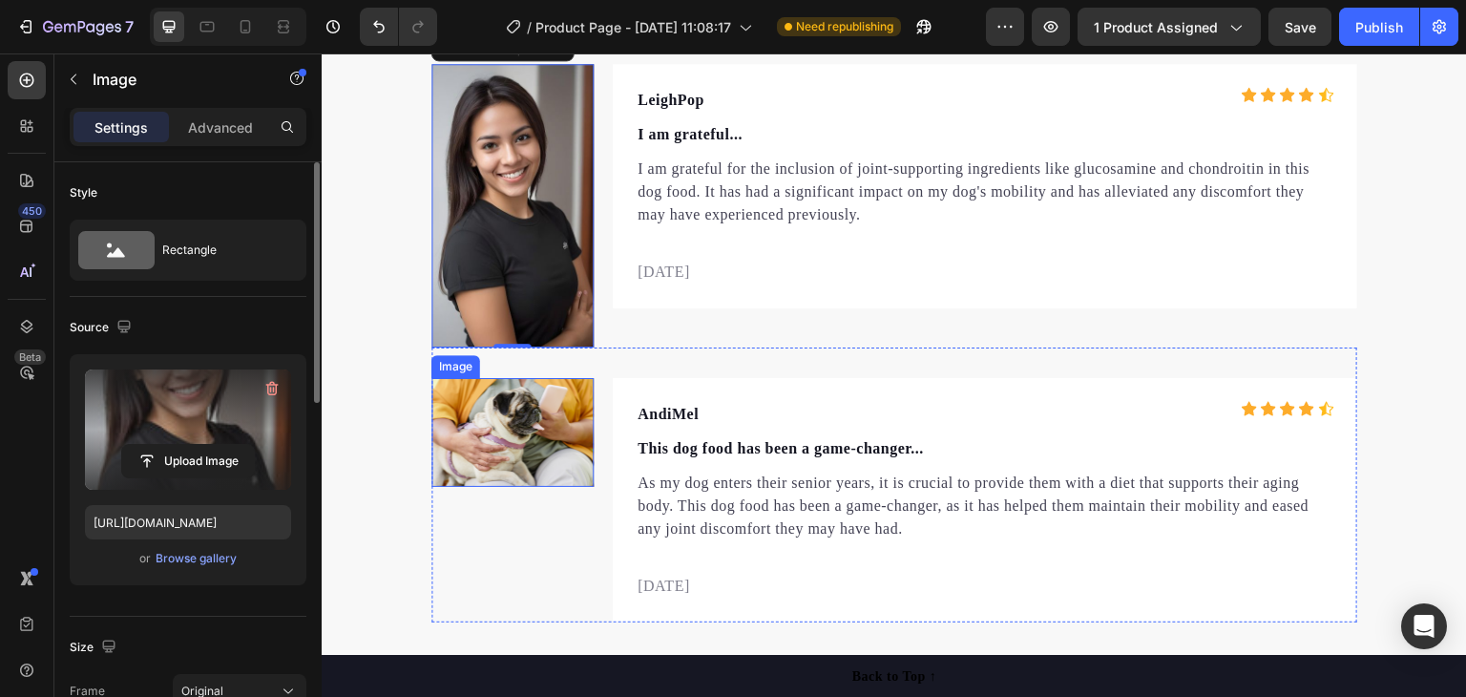
click at [509, 405] on img at bounding box center [512, 432] width 162 height 109
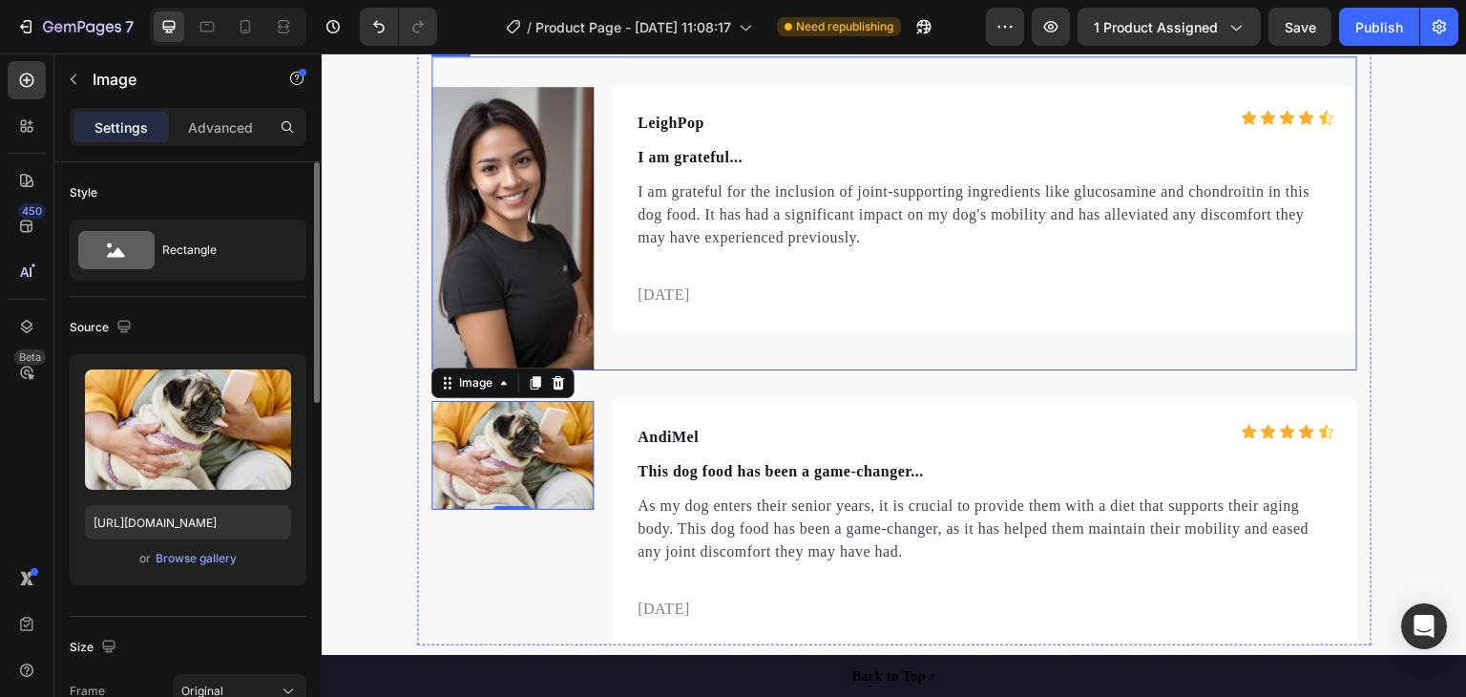
scroll to position [6471, 0]
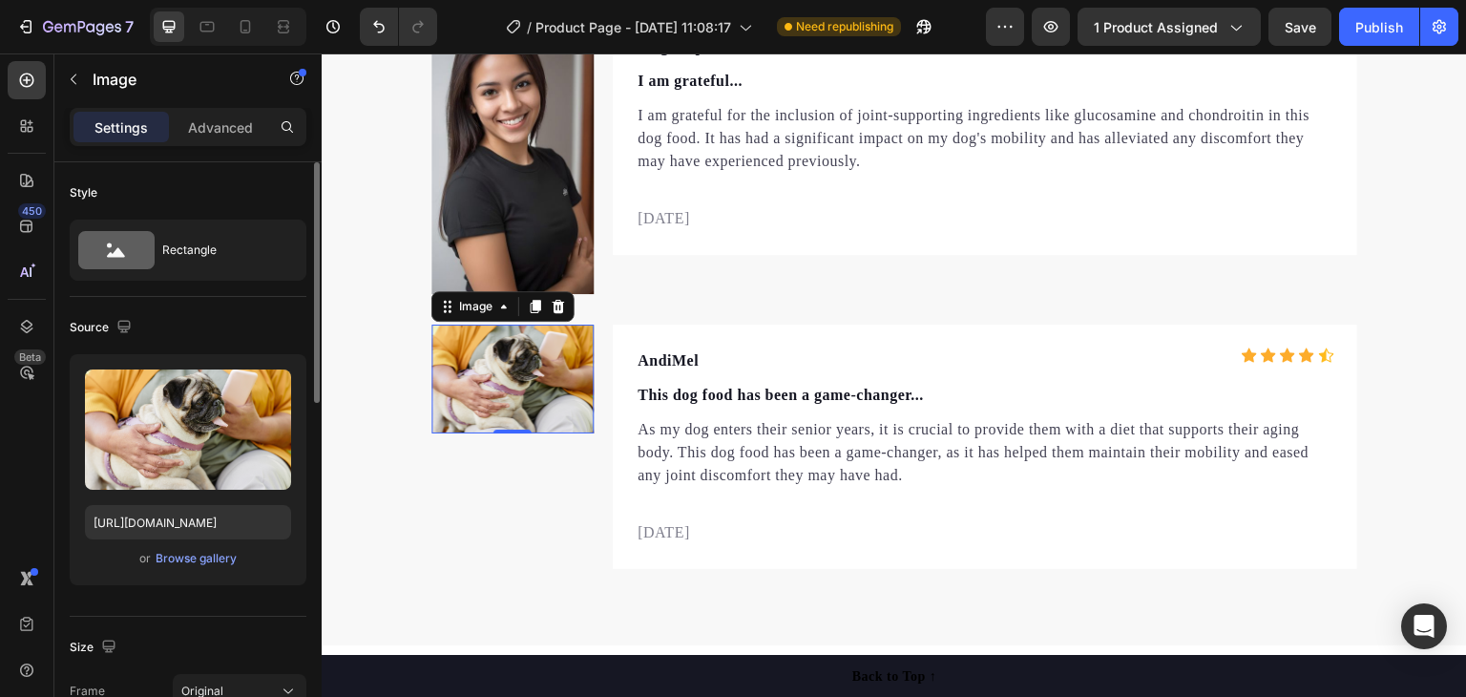
click at [500, 380] on img at bounding box center [512, 378] width 162 height 109
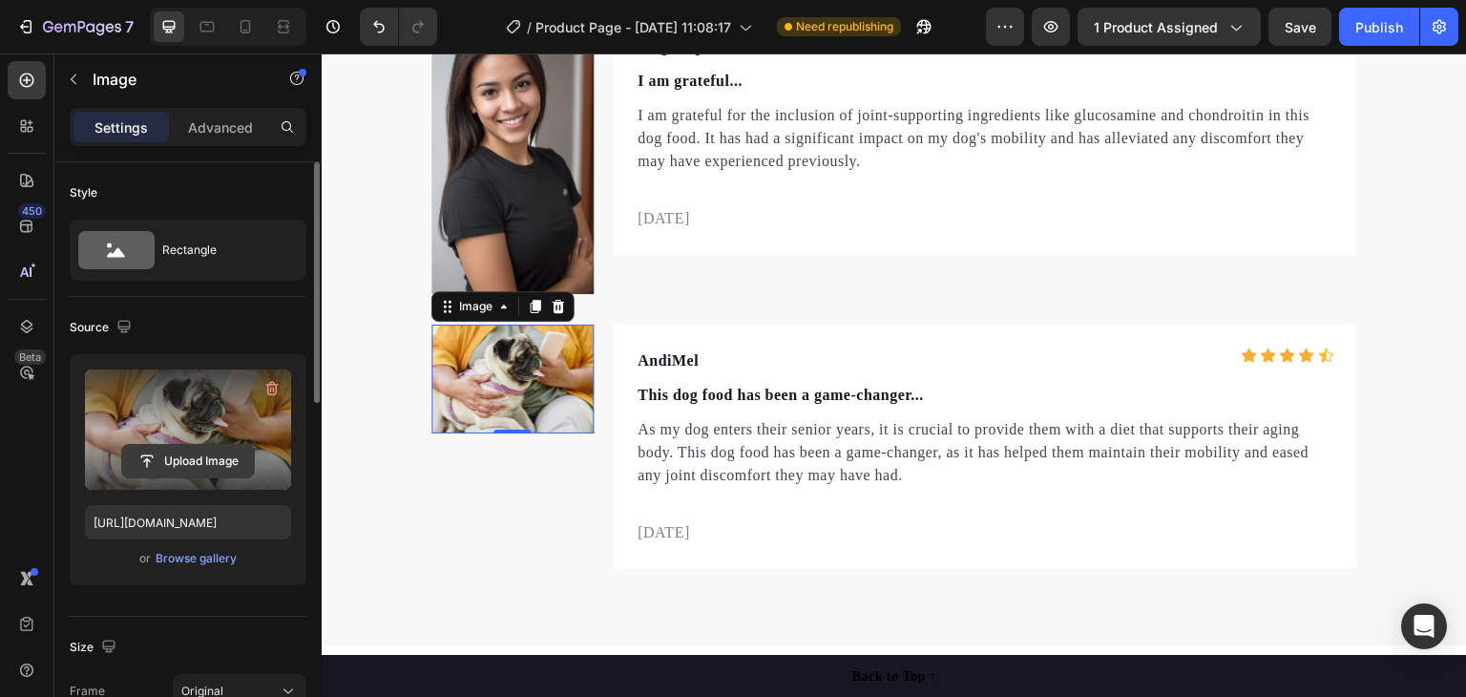
click at [187, 465] on input "file" at bounding box center [188, 461] width 132 height 32
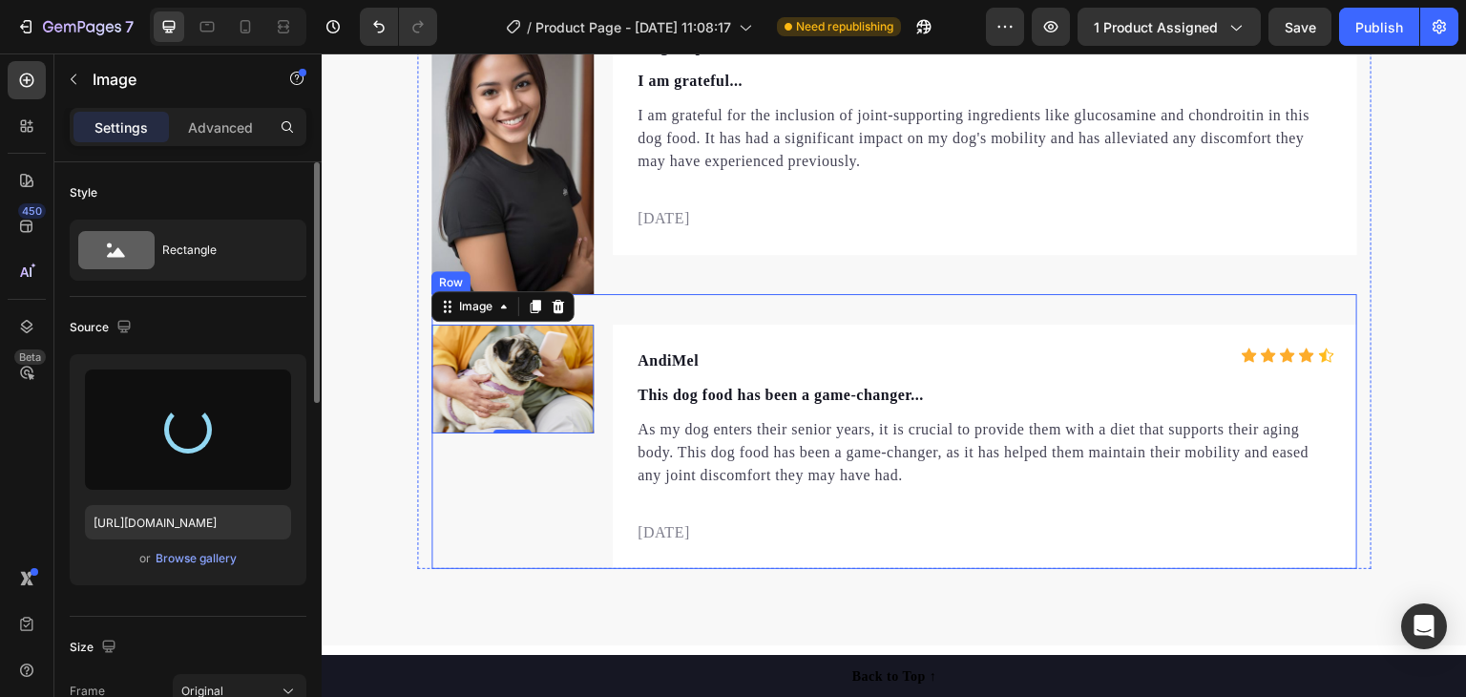
type input "https://cdn.shopify.com/s/files/1/0753/3317/3480/files/gempages_581560527214347…"
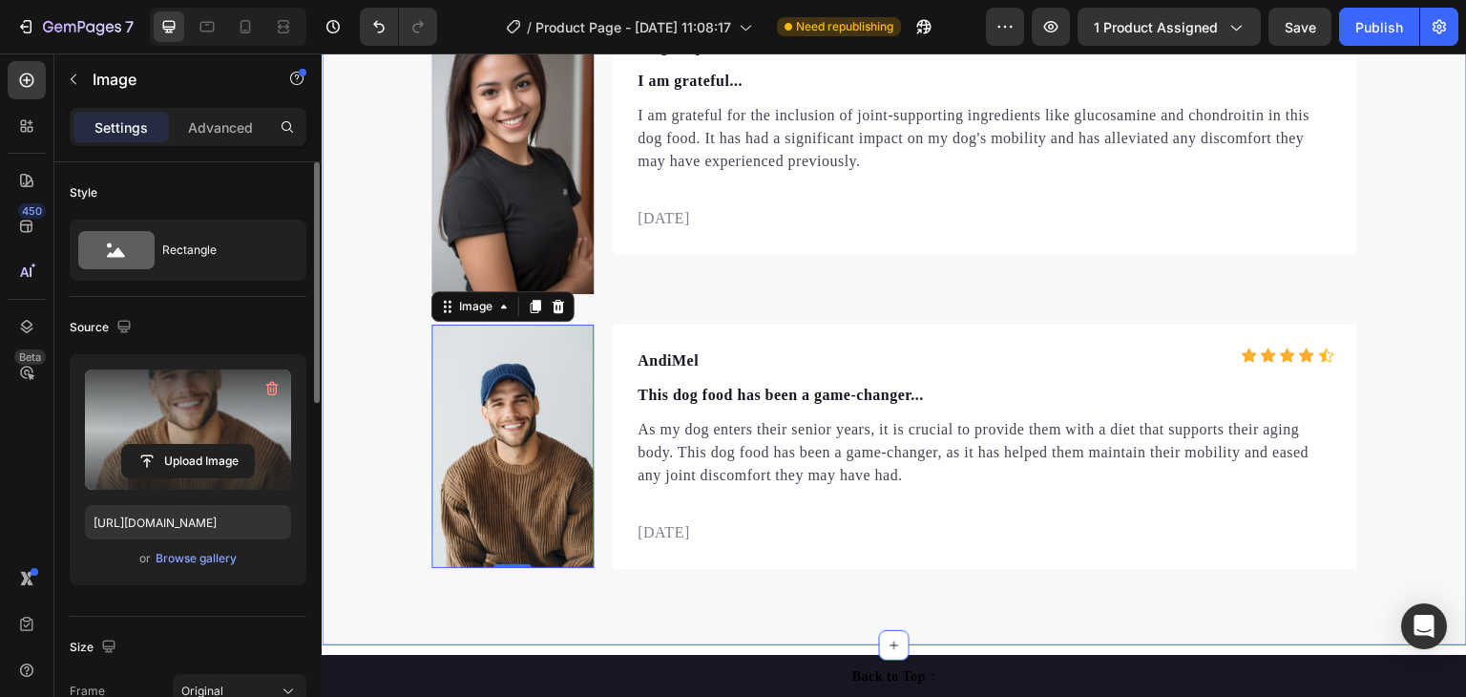
click at [386, 280] on div "Let customers speak for us Text block Row Icon Icon Icon Icon Icon Icon List Ho…" at bounding box center [894, 96] width 1145 height 947
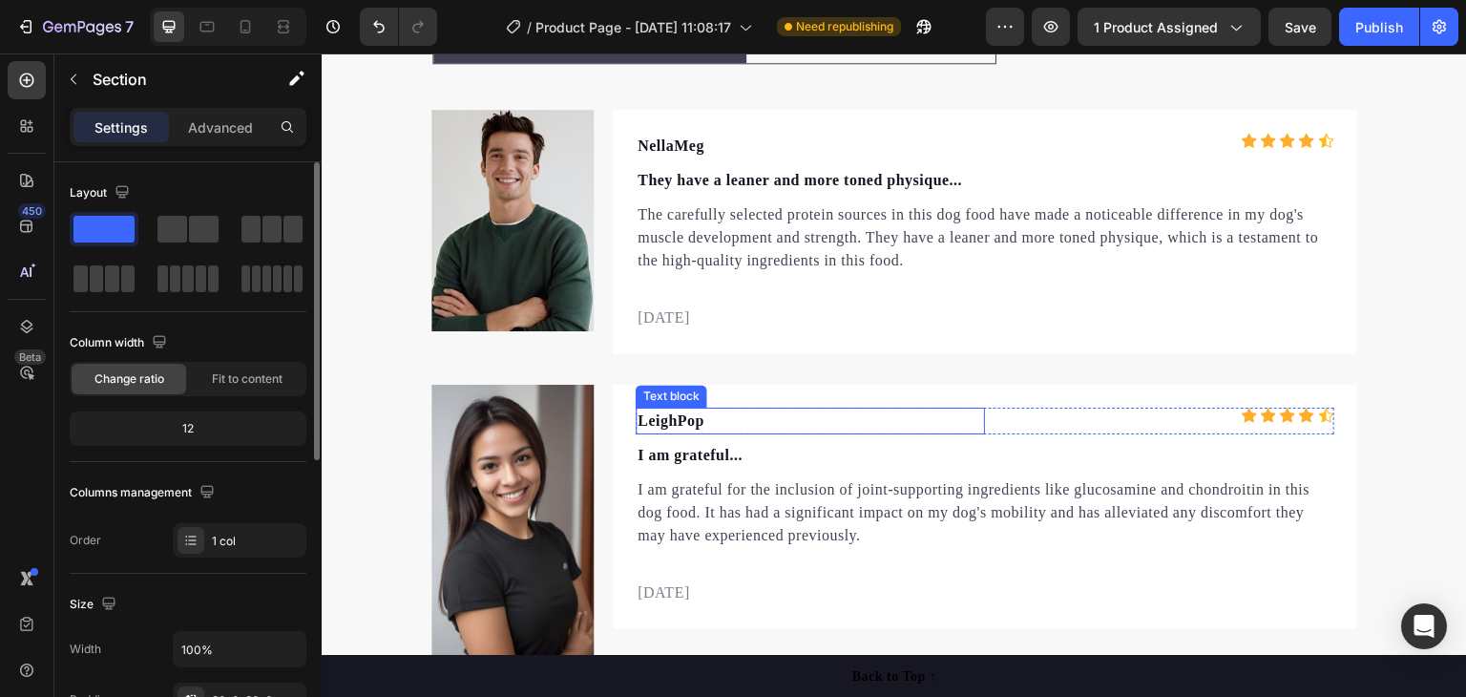
scroll to position [5929, 0]
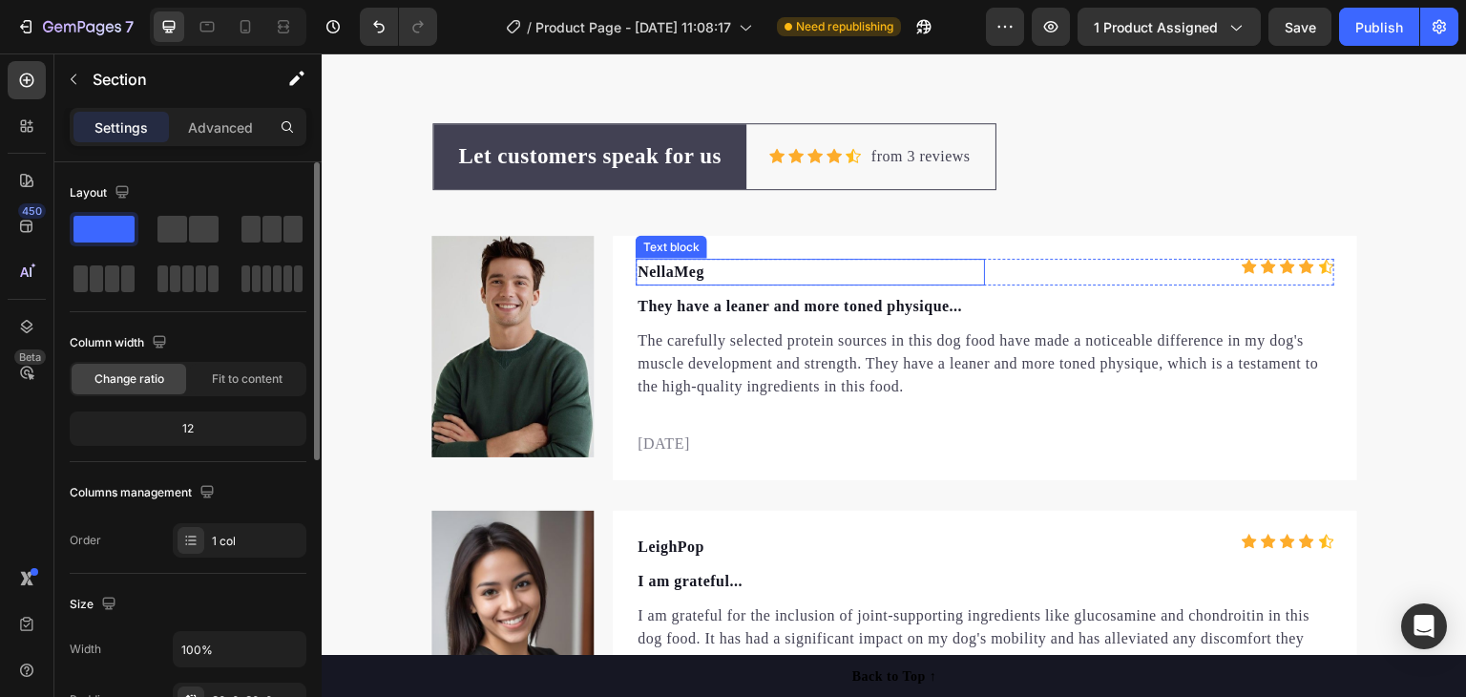
click at [671, 271] on p "NellaMeg" at bounding box center [810, 272] width 345 height 23
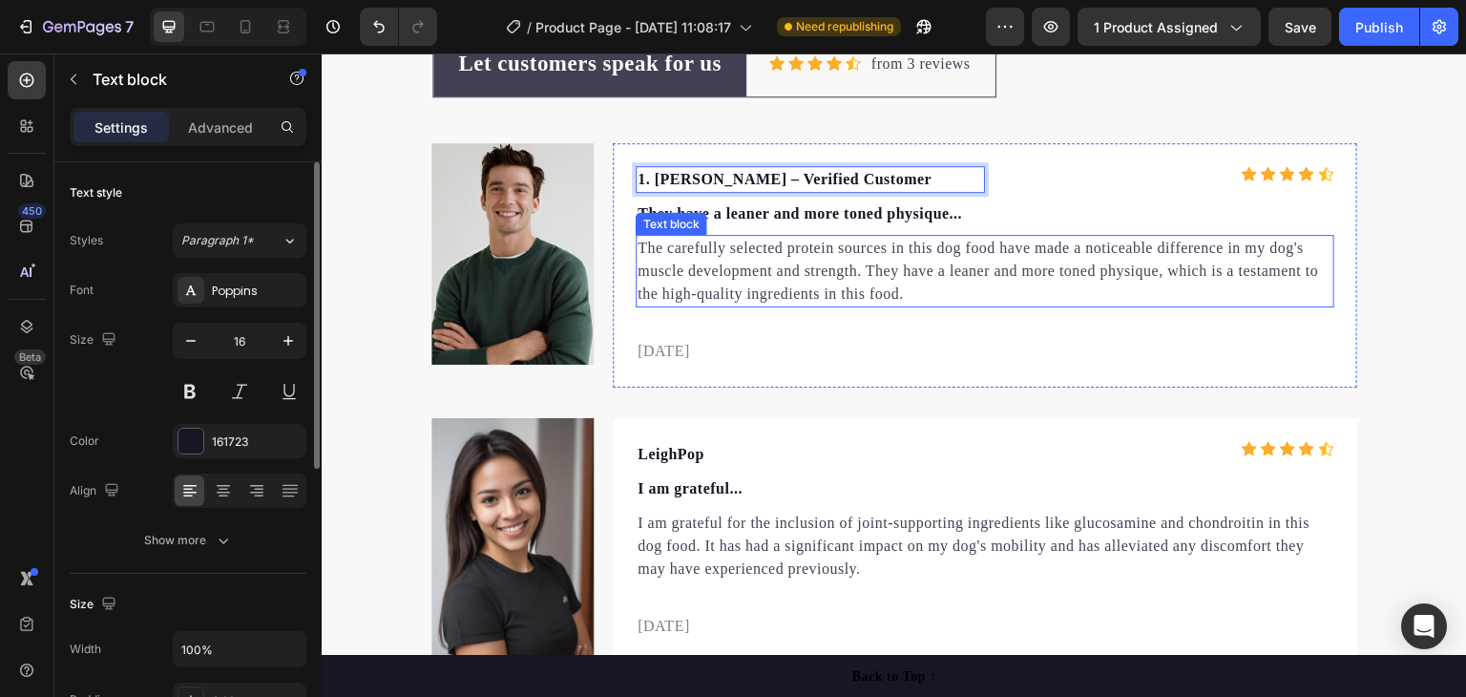
scroll to position [6024, 0]
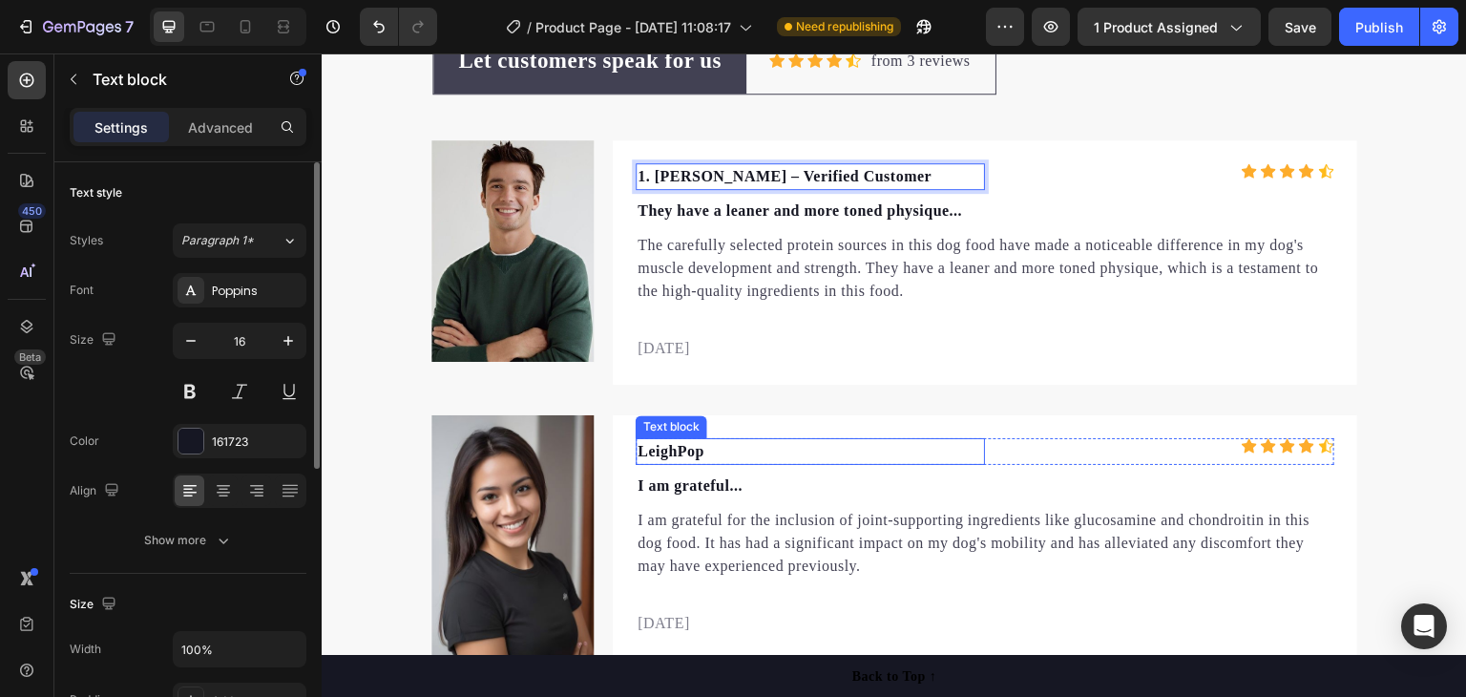
click at [677, 450] on p "LeighPop" at bounding box center [810, 451] width 345 height 23
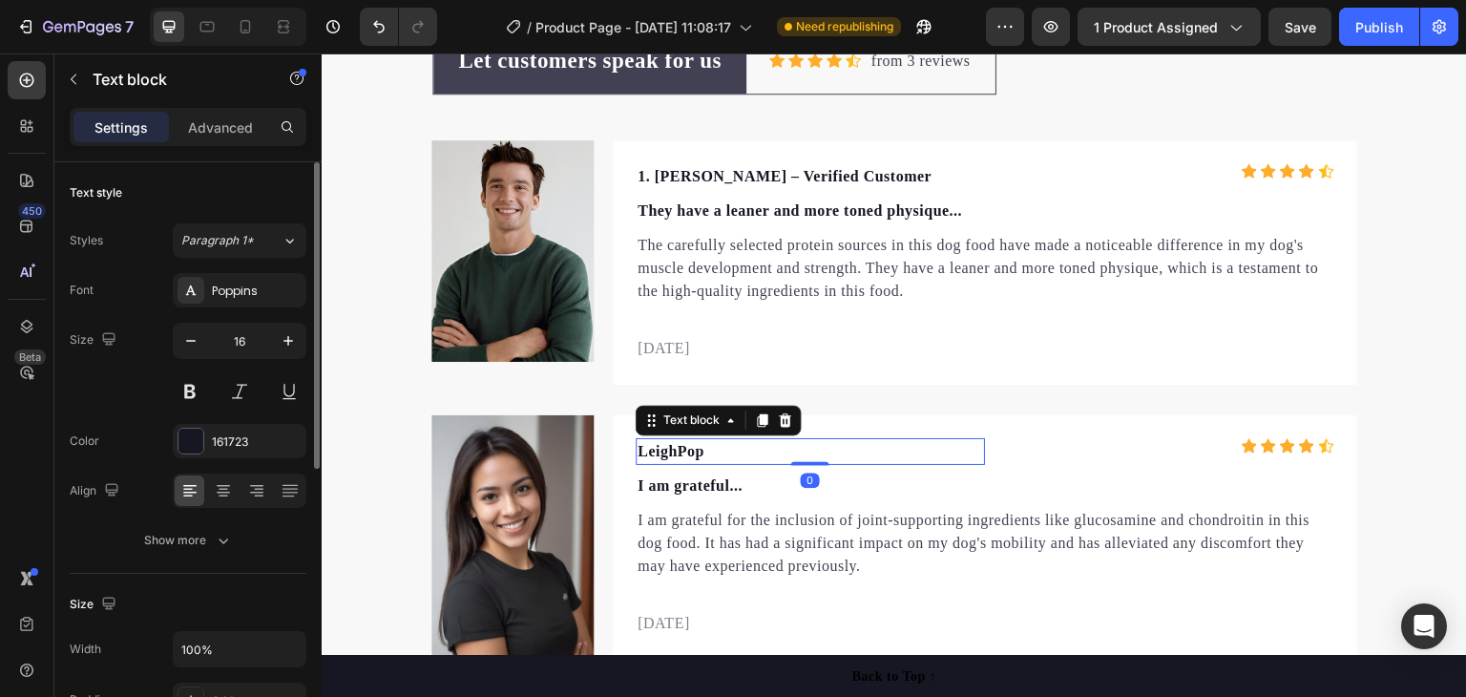
click at [677, 450] on p "LeighPop" at bounding box center [810, 451] width 345 height 23
click at [676, 450] on p "LeighPop" at bounding box center [810, 451] width 345 height 23
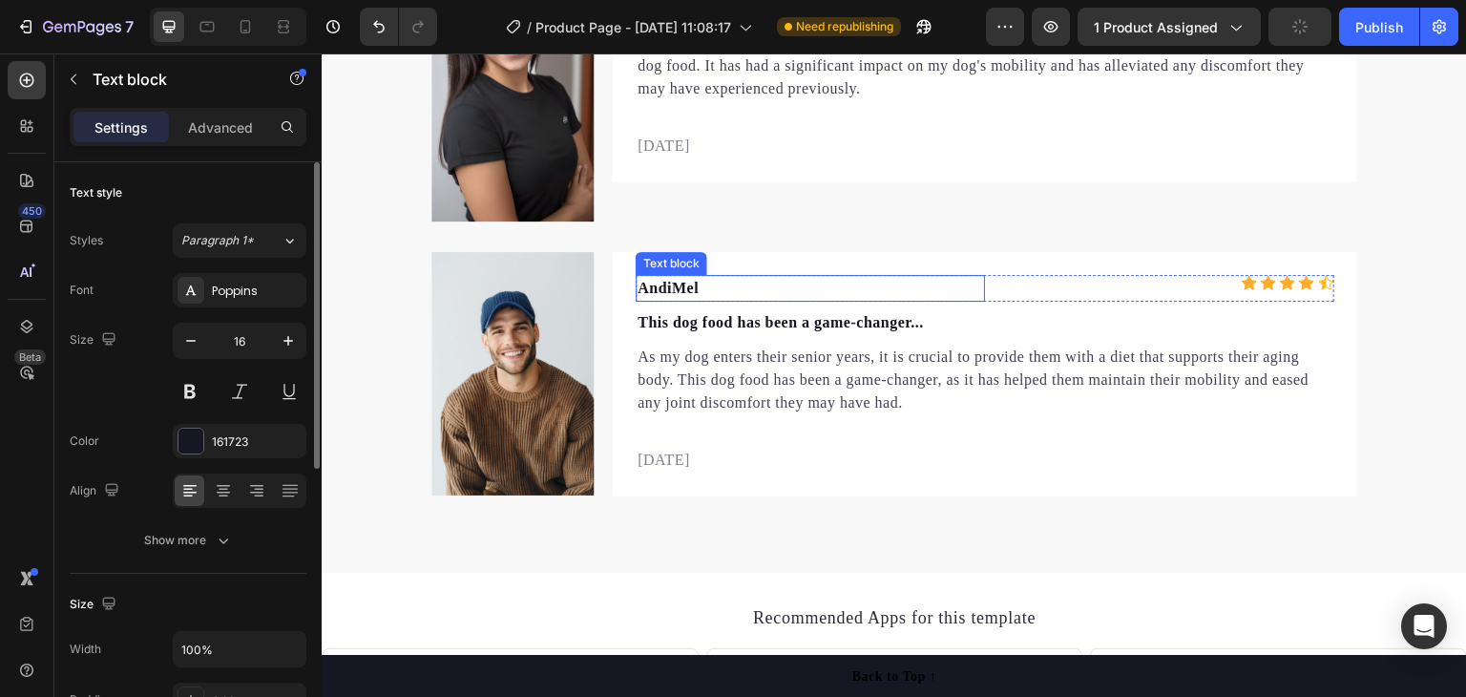
scroll to position [6352, 0]
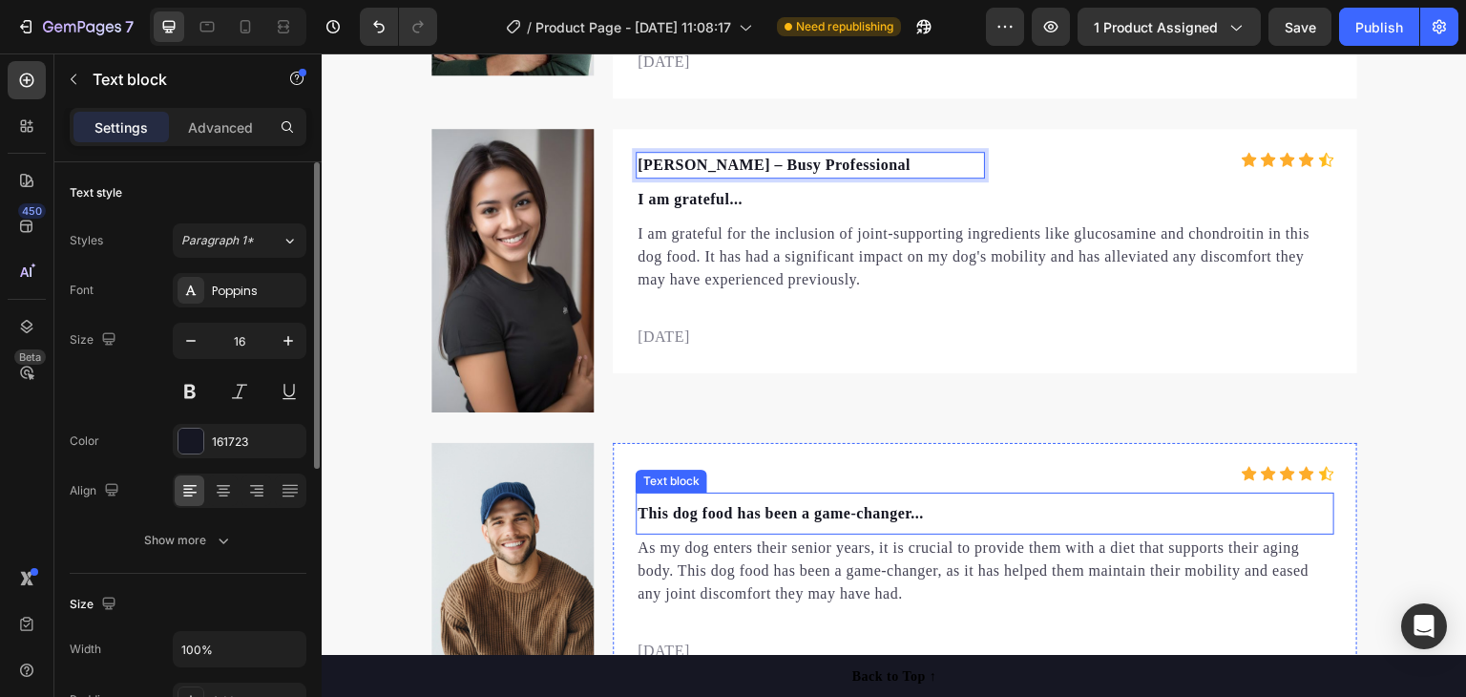
click at [772, 506] on p "This dog food has been a game-changer..." at bounding box center [985, 513] width 695 height 23
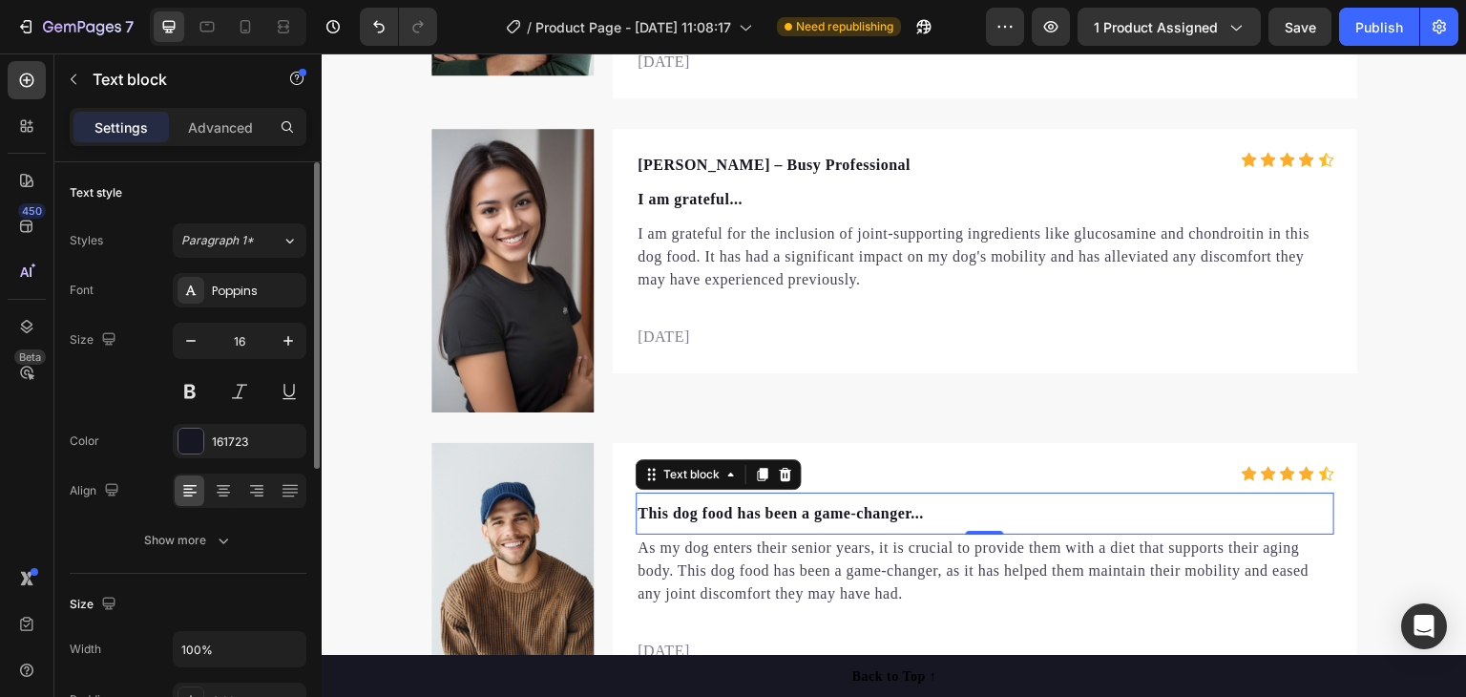
click at [772, 506] on p "This dog food has been a game-changer..." at bounding box center [985, 513] width 695 height 23
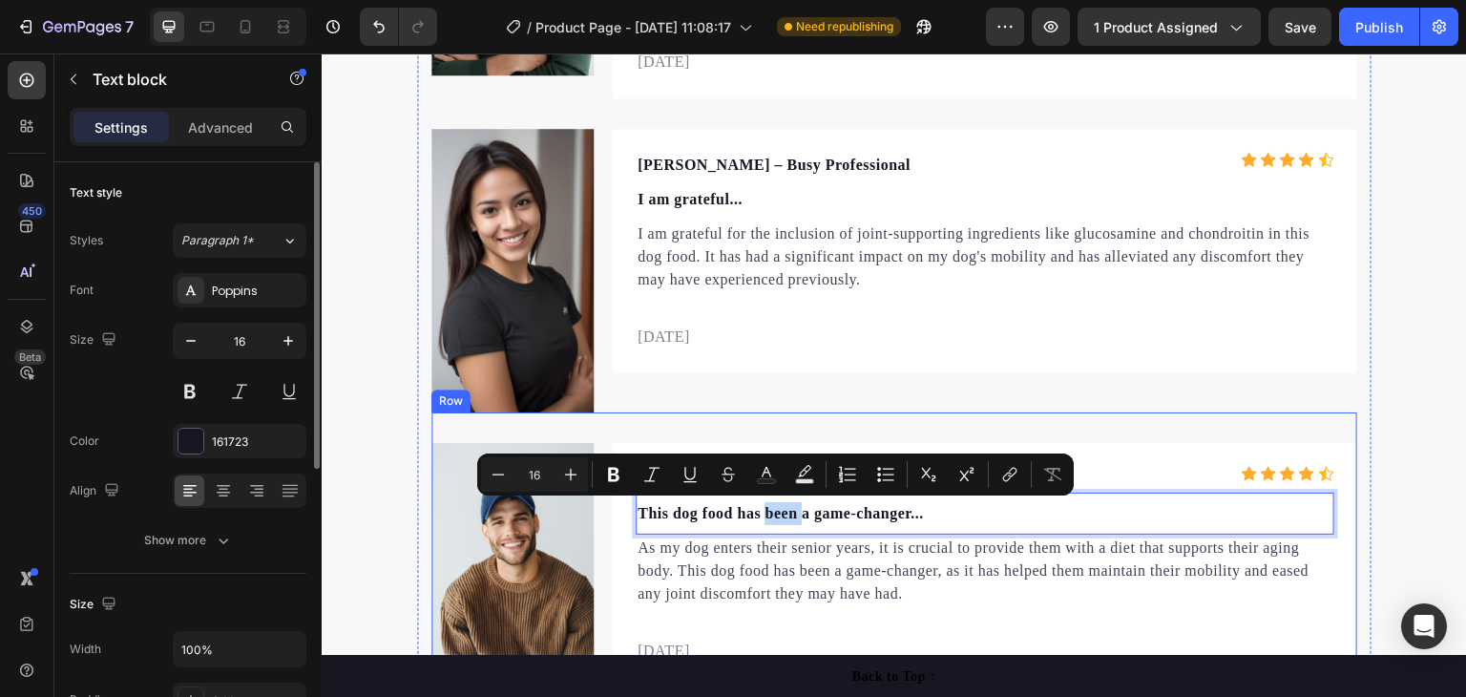
click at [861, 418] on div "Image AndiMel Text block Icon Icon Icon Icon Icon Icon List Hoz Row This dog fo…" at bounding box center [894, 549] width 926 height 275
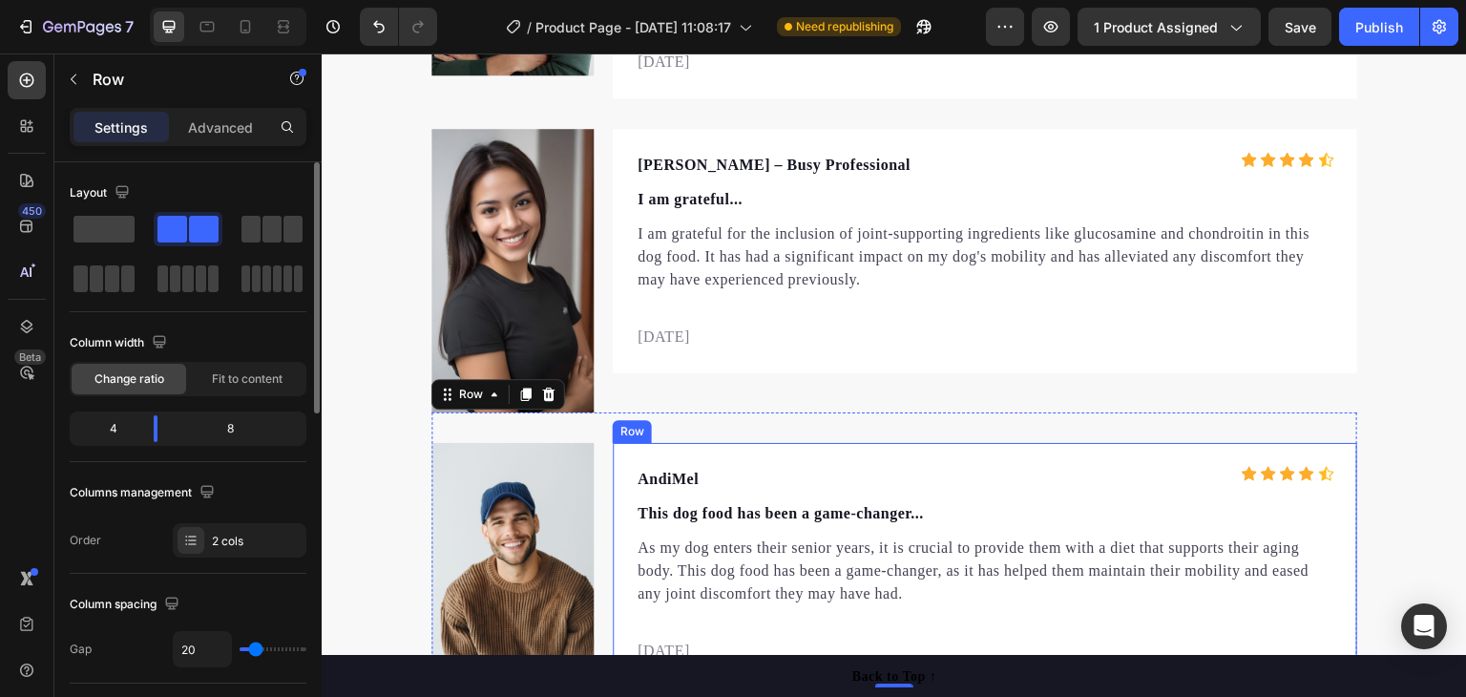
click at [669, 472] on p "AndiMel" at bounding box center [810, 479] width 345 height 23
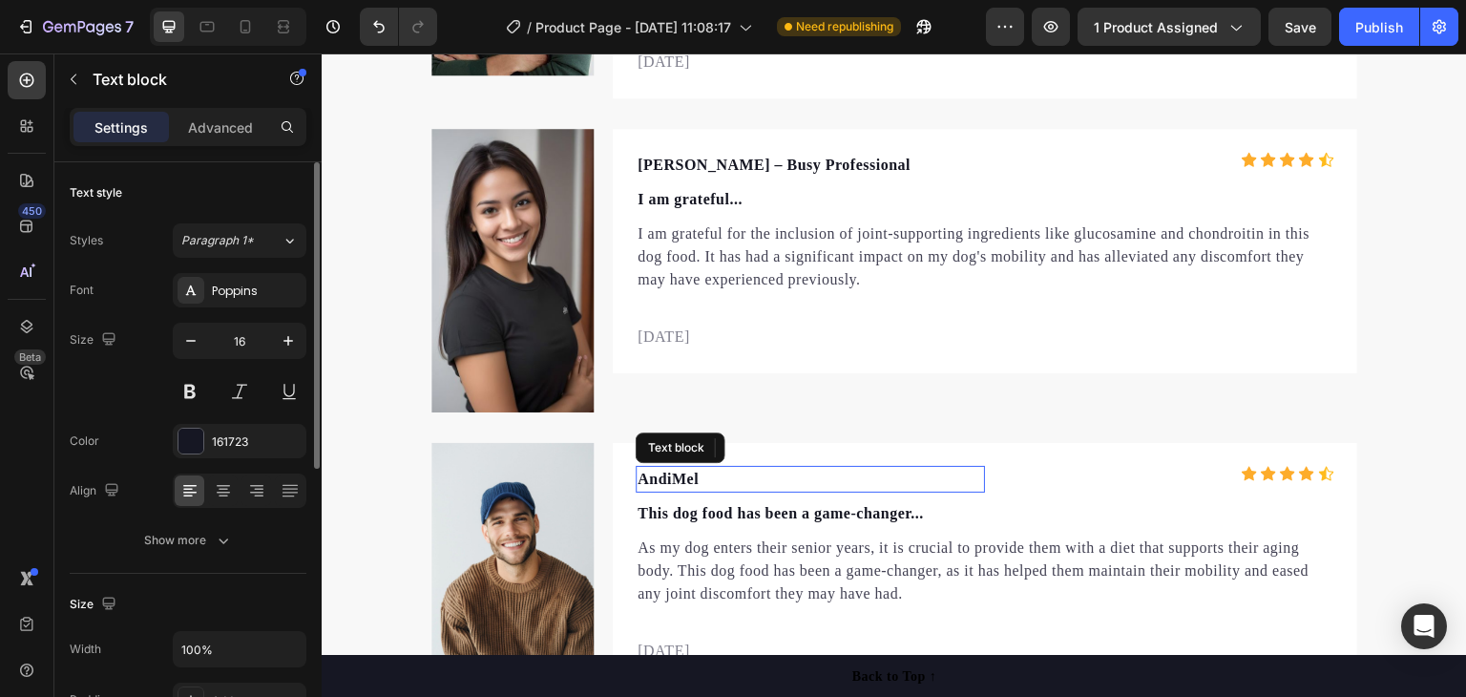
click at [667, 474] on p "AndiMel" at bounding box center [810, 479] width 345 height 23
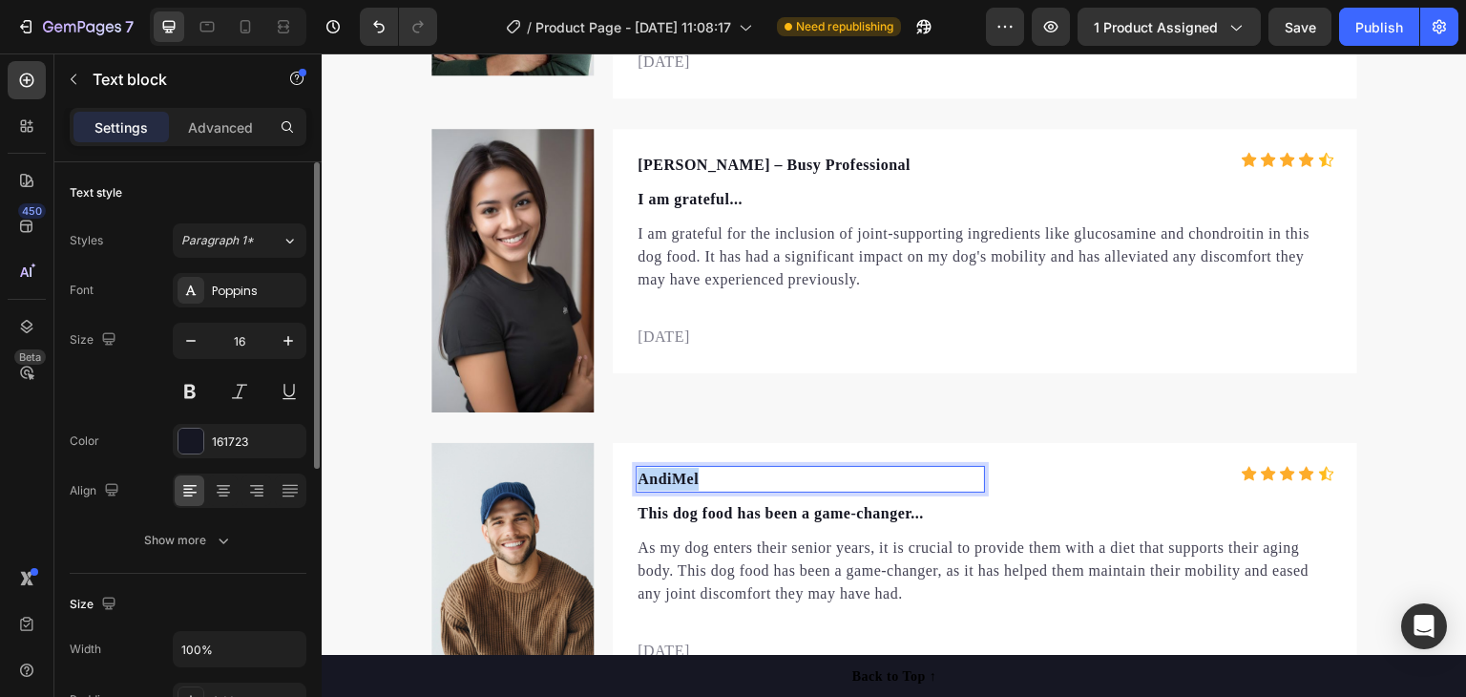
click at [666, 475] on p "AndiMel" at bounding box center [810, 479] width 345 height 23
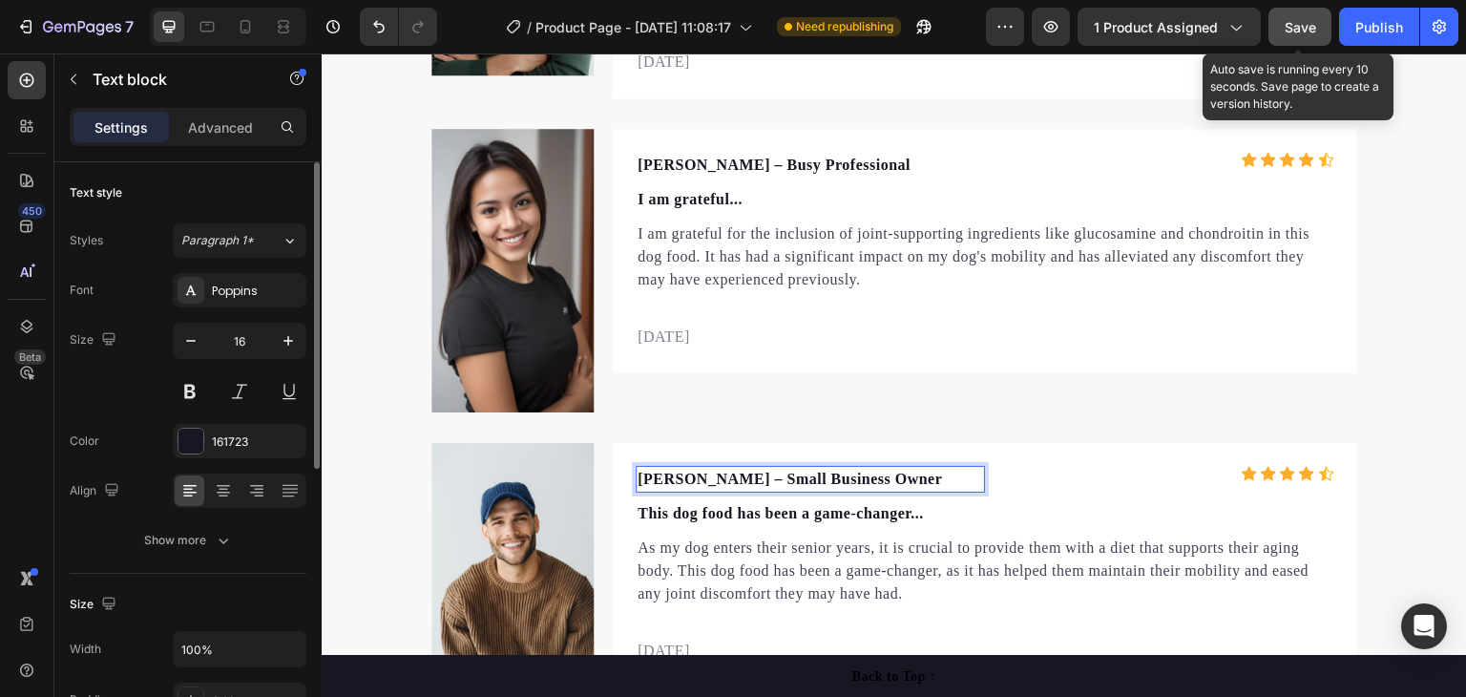
click at [1317, 12] on button "Save" at bounding box center [1299, 27] width 63 height 38
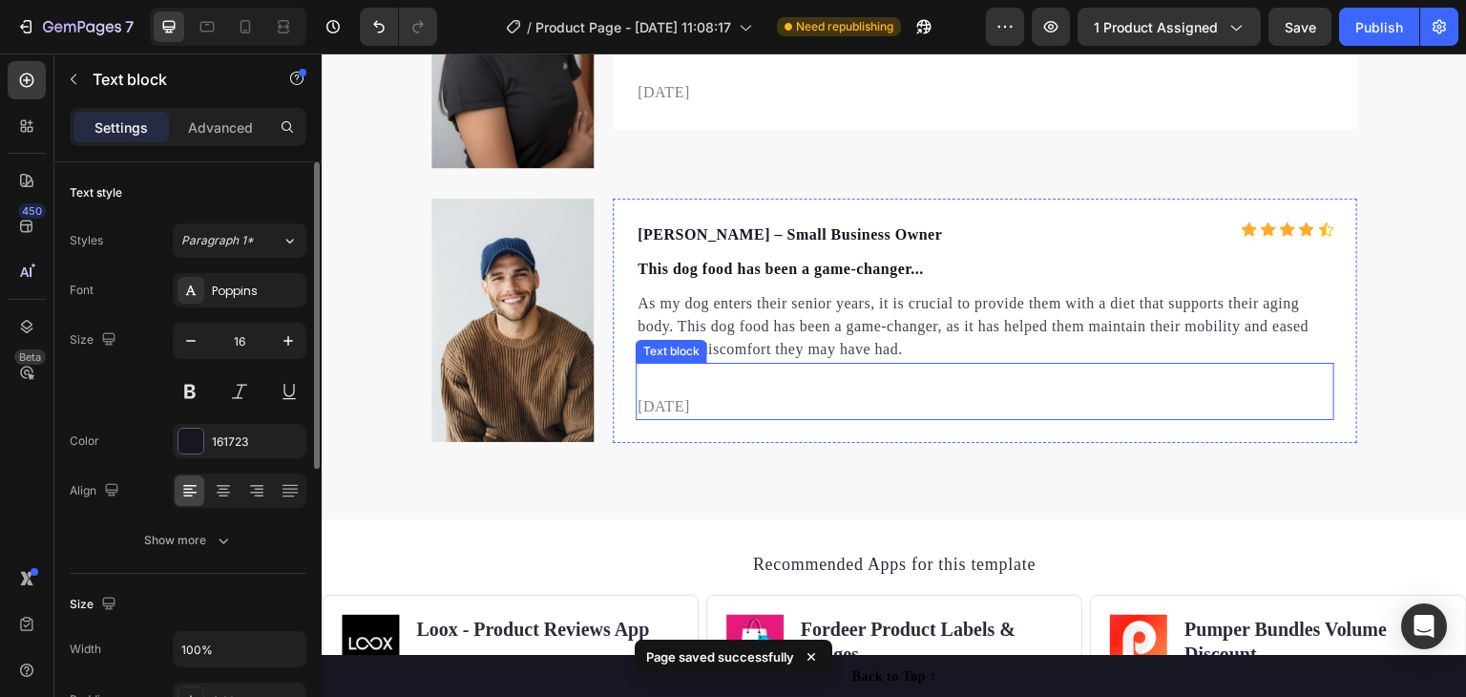
scroll to position [6310, 0]
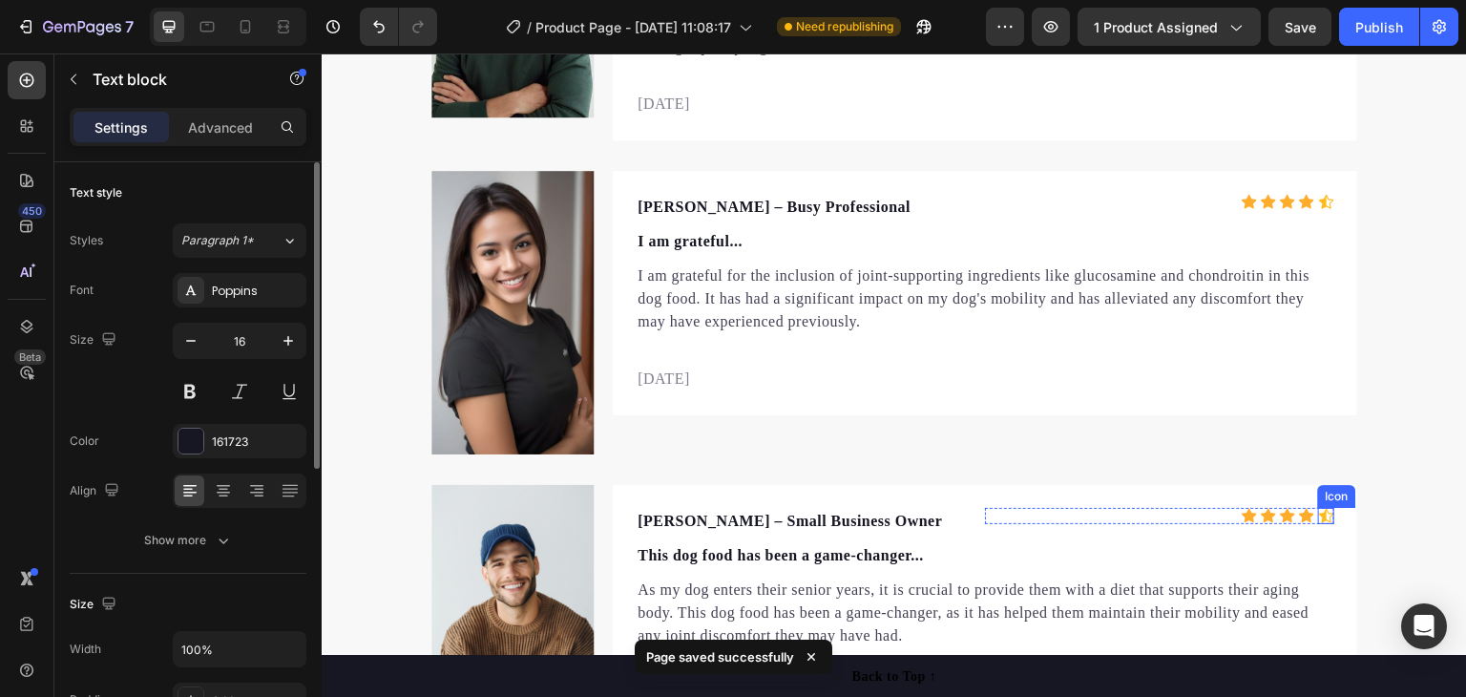
click at [1319, 513] on icon at bounding box center [1326, 516] width 15 height 14
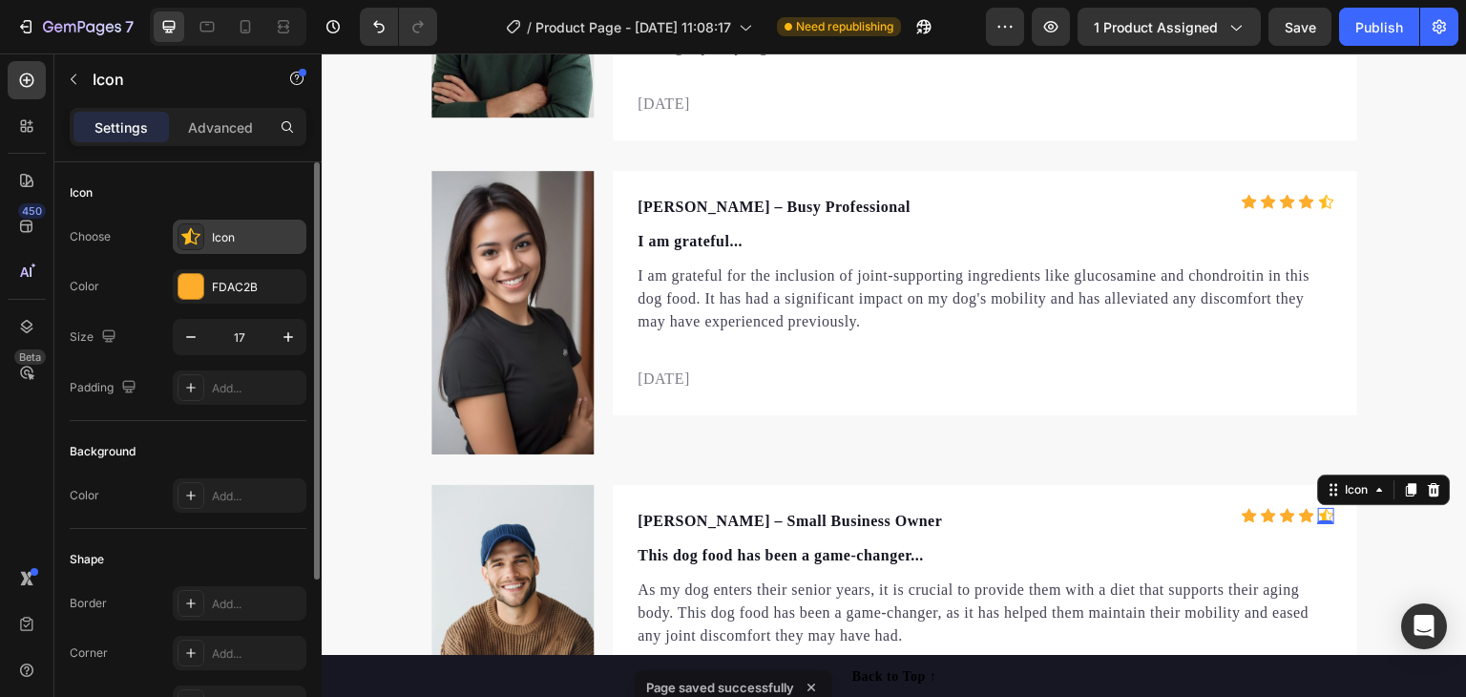
click at [249, 240] on div "Icon" at bounding box center [257, 237] width 90 height 17
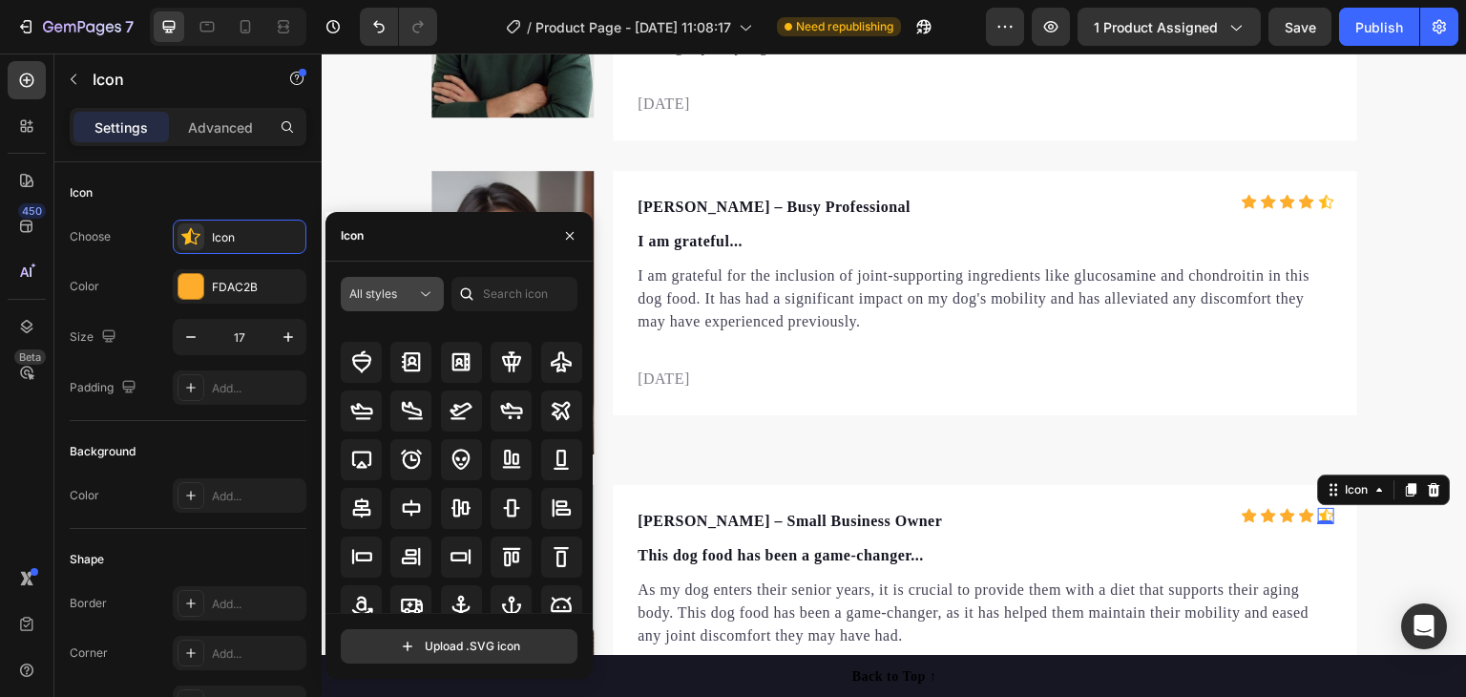
scroll to position [13, 0]
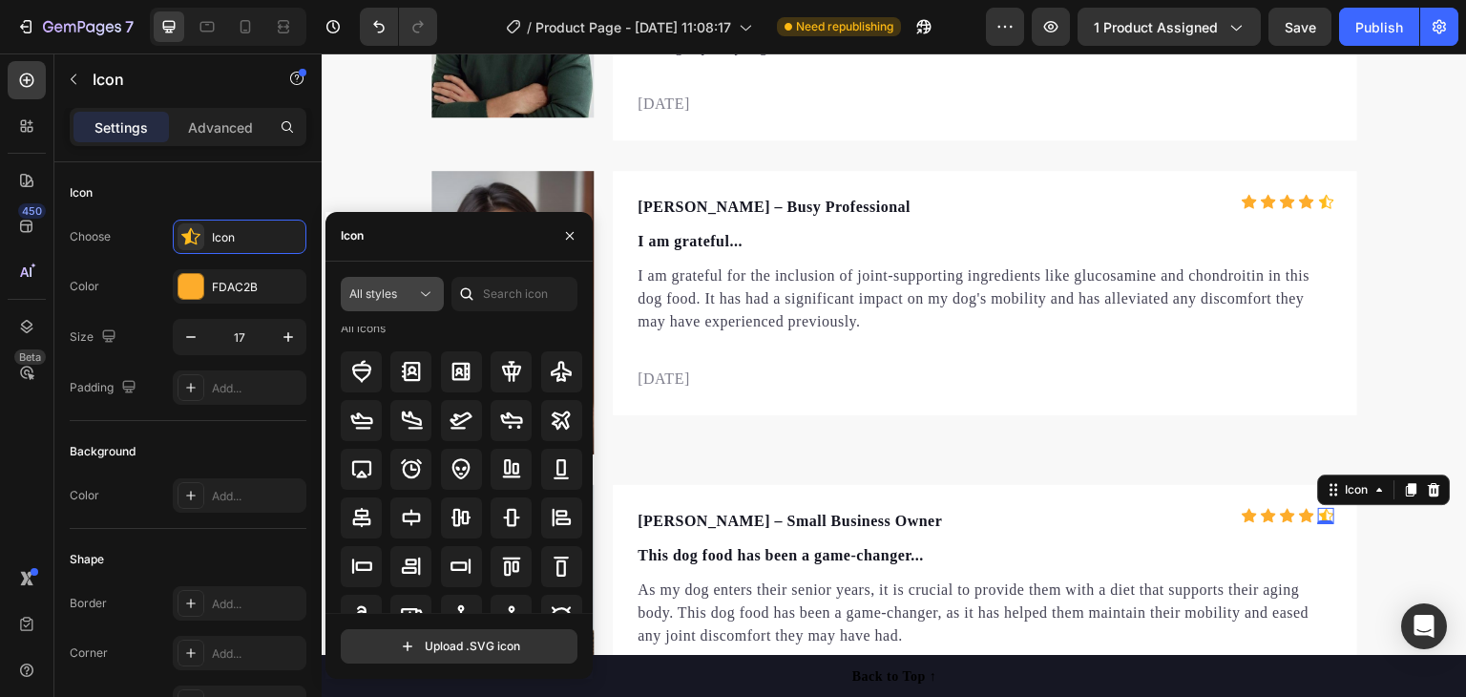
click at [423, 291] on icon at bounding box center [425, 293] width 19 height 19
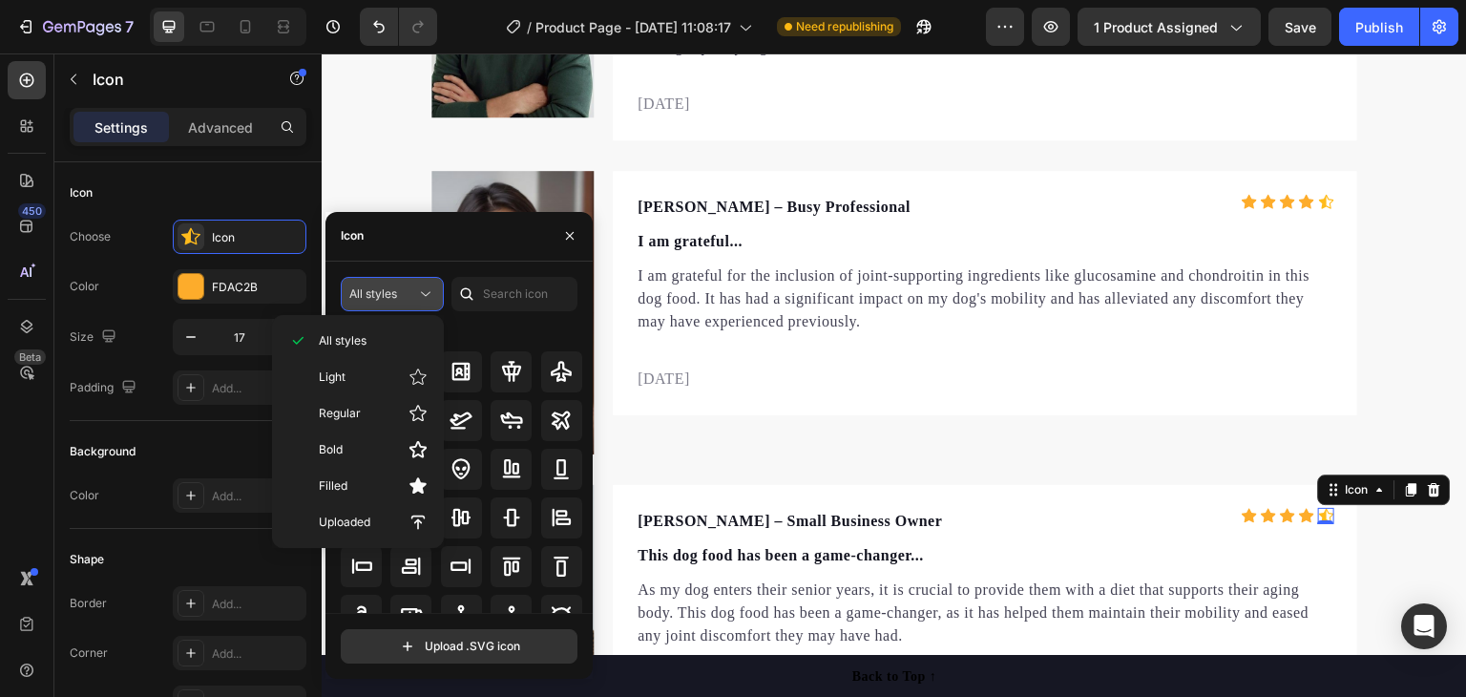
click at [423, 288] on icon at bounding box center [425, 293] width 19 height 19
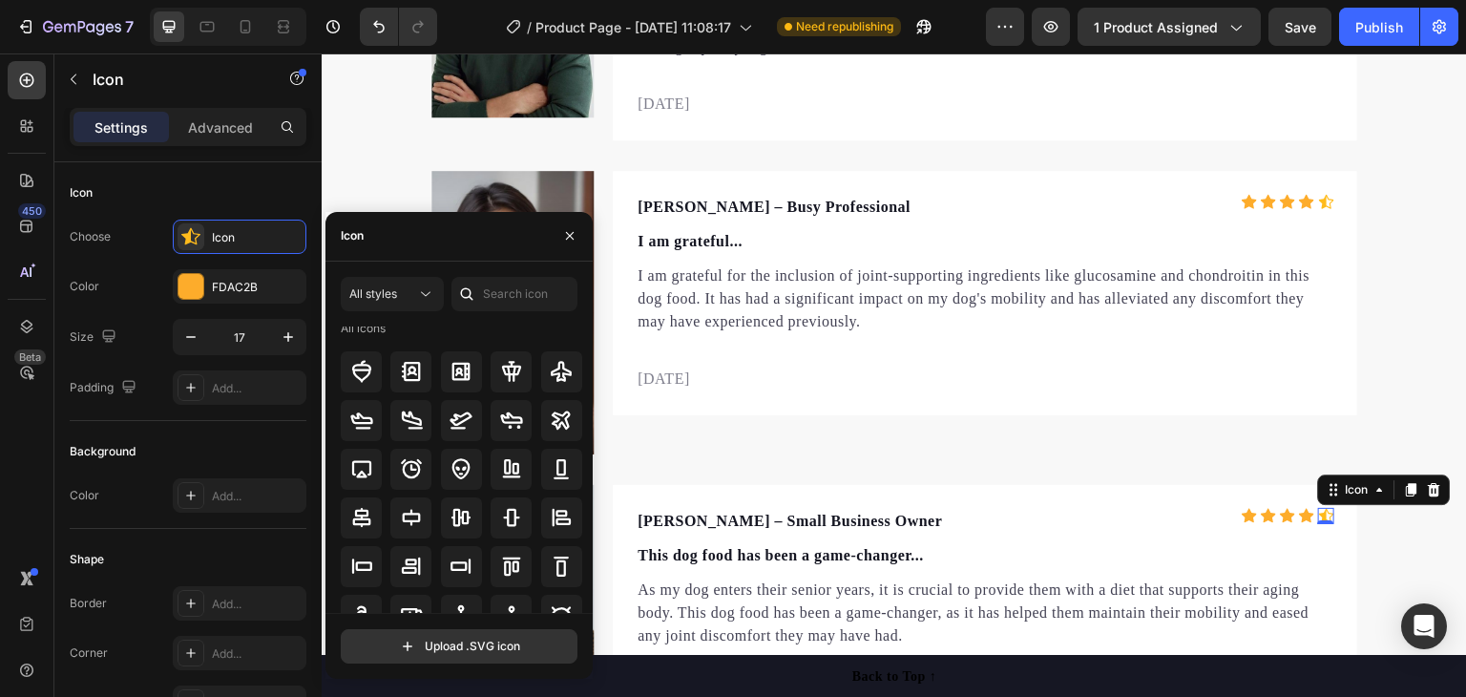
click at [463, 291] on icon at bounding box center [466, 293] width 19 height 19
click at [492, 292] on input "text" at bounding box center [514, 294] width 126 height 34
type input "star"
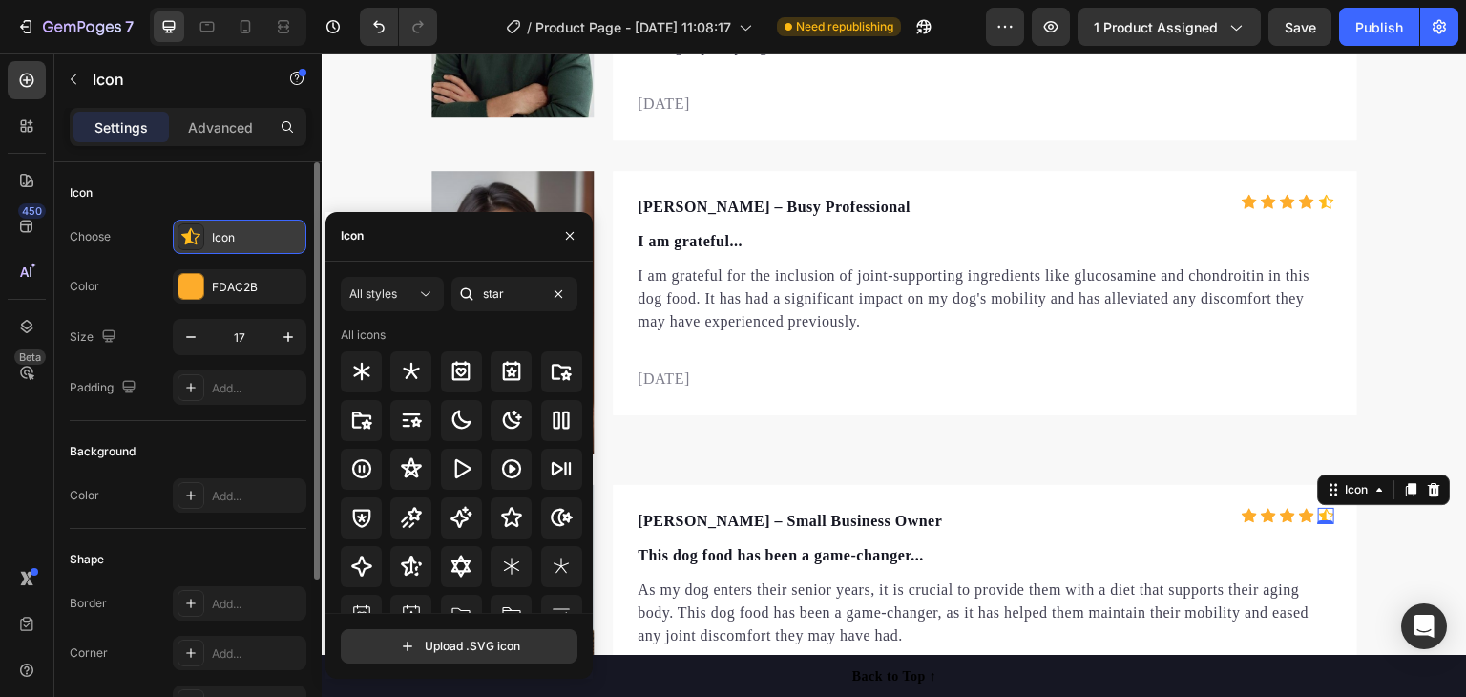
click at [192, 229] on icon at bounding box center [190, 236] width 19 height 19
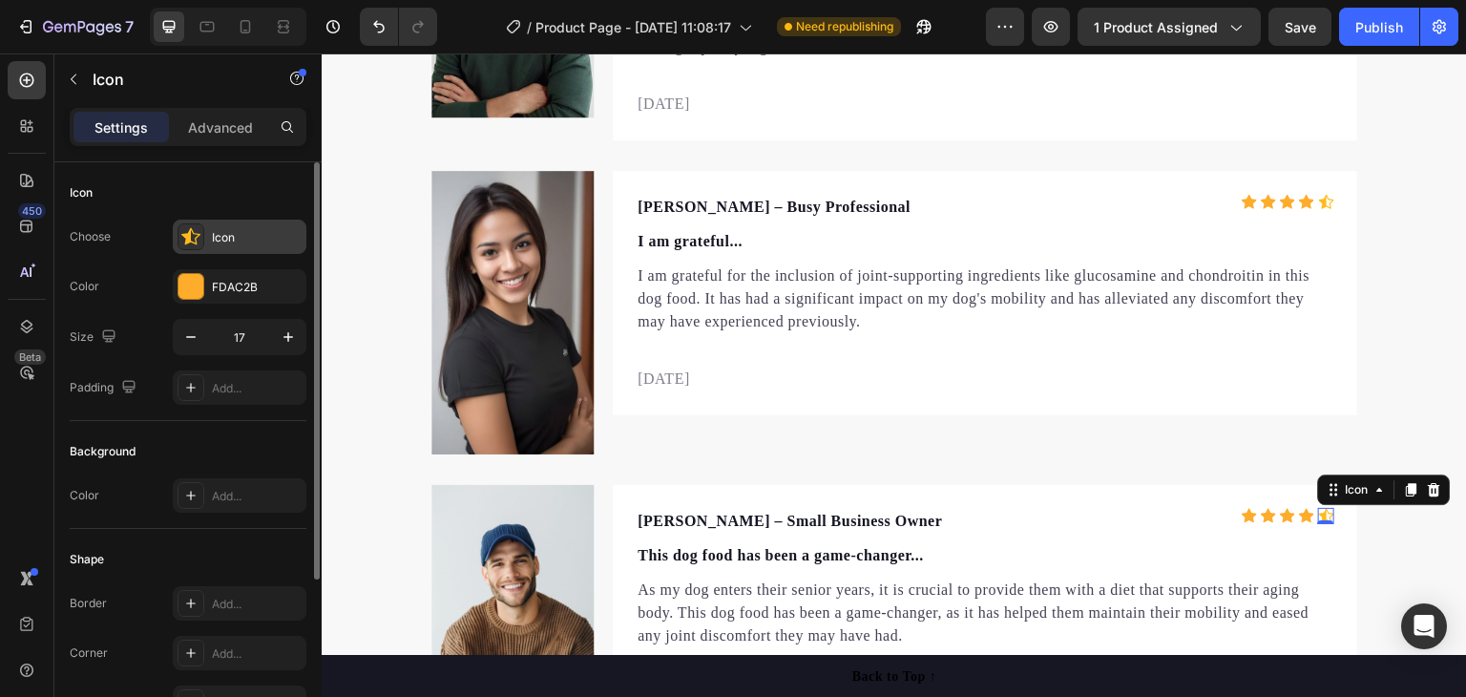
click at [197, 230] on icon at bounding box center [190, 236] width 19 height 19
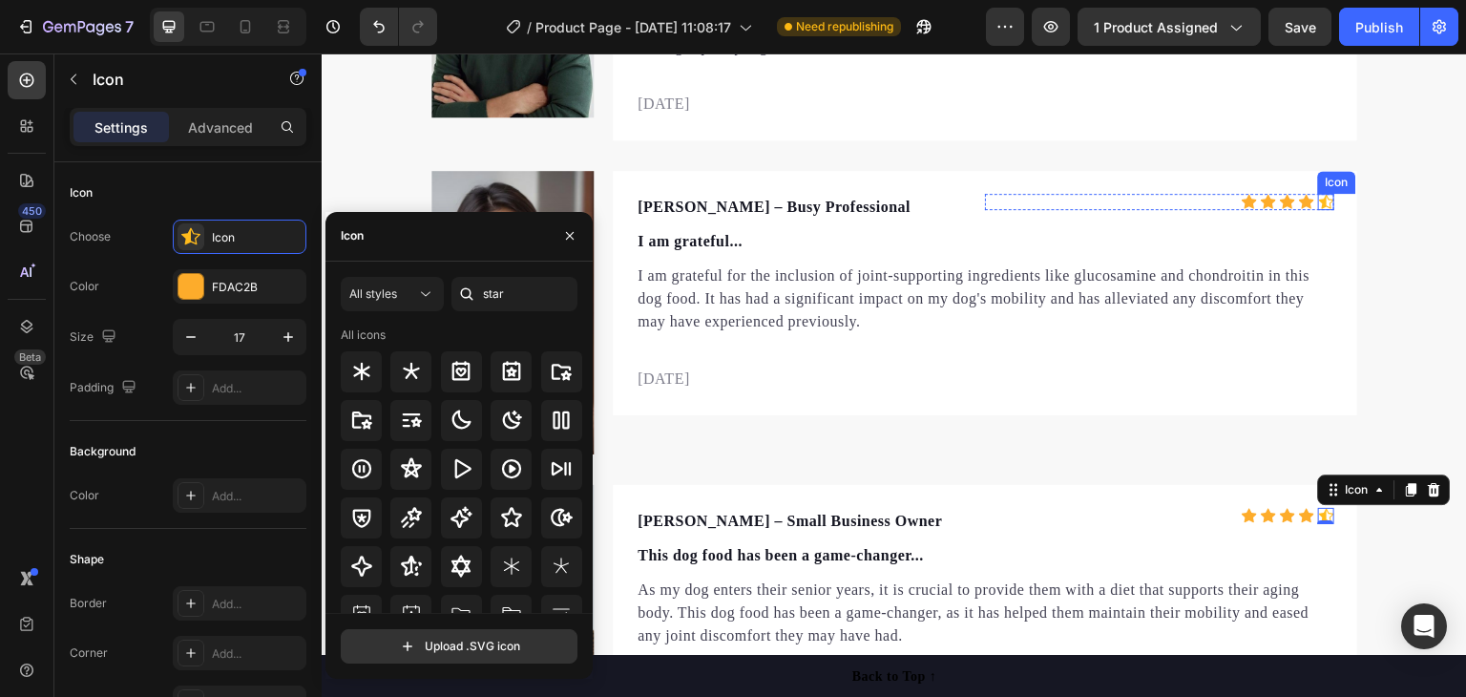
click at [1325, 204] on icon at bounding box center [1326, 202] width 15 height 16
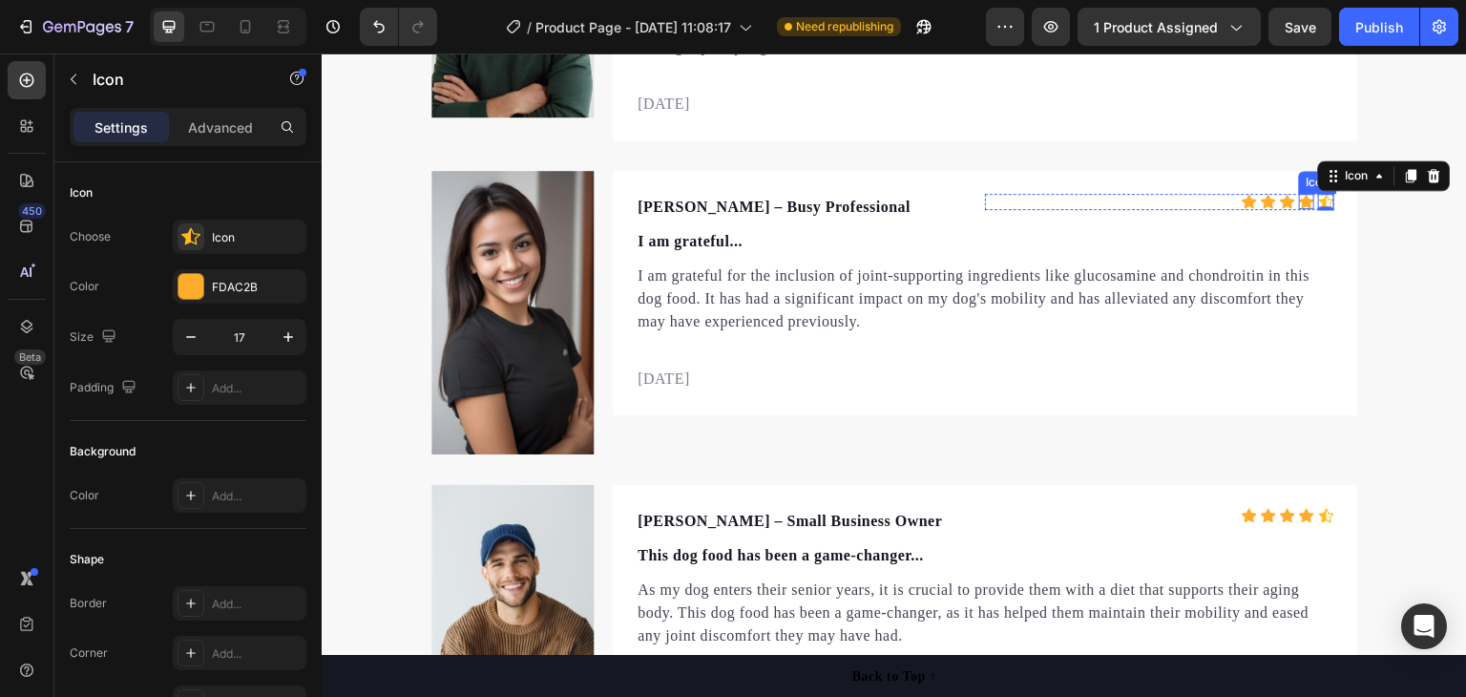
click at [1300, 200] on icon at bounding box center [1306, 202] width 15 height 14
click at [1321, 199] on icon at bounding box center [1326, 202] width 15 height 16
click at [1429, 171] on icon at bounding box center [1435, 175] width 12 height 13
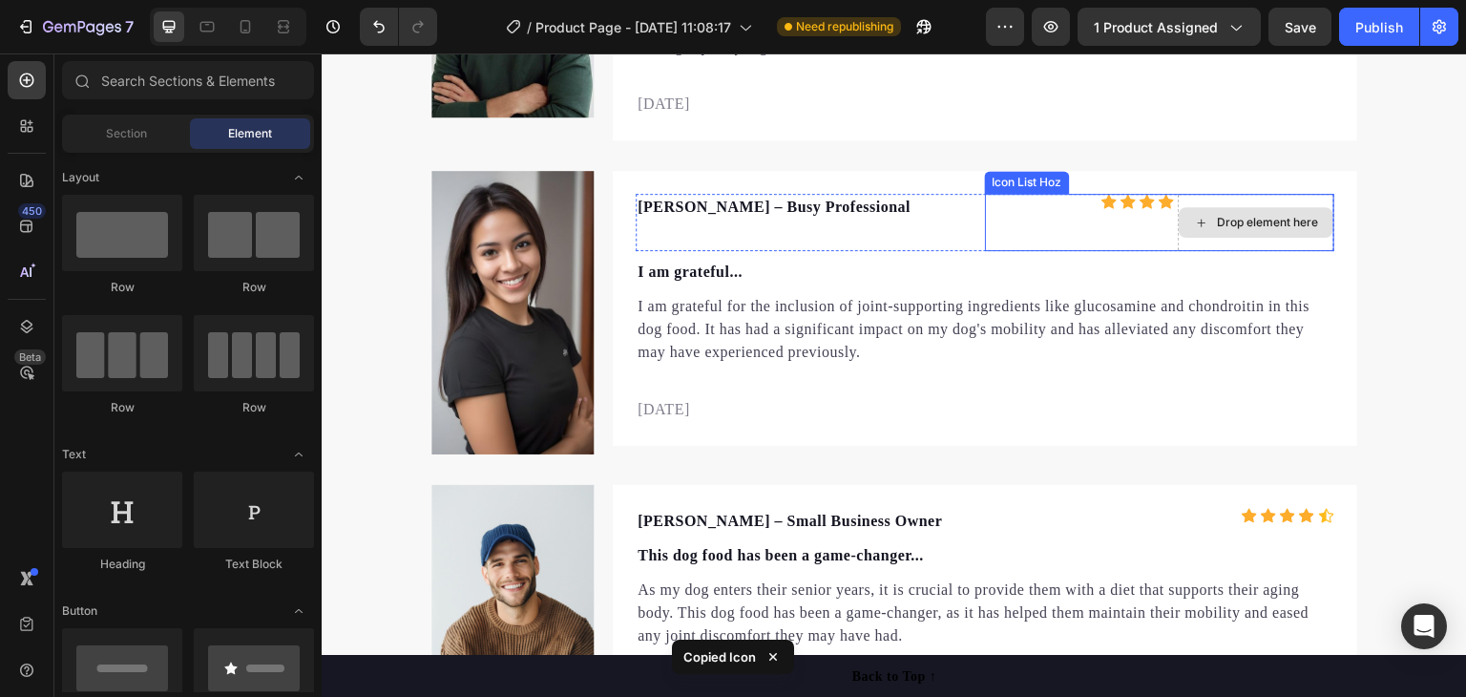
click at [1243, 207] on div "Drop element here" at bounding box center [1256, 222] width 155 height 31
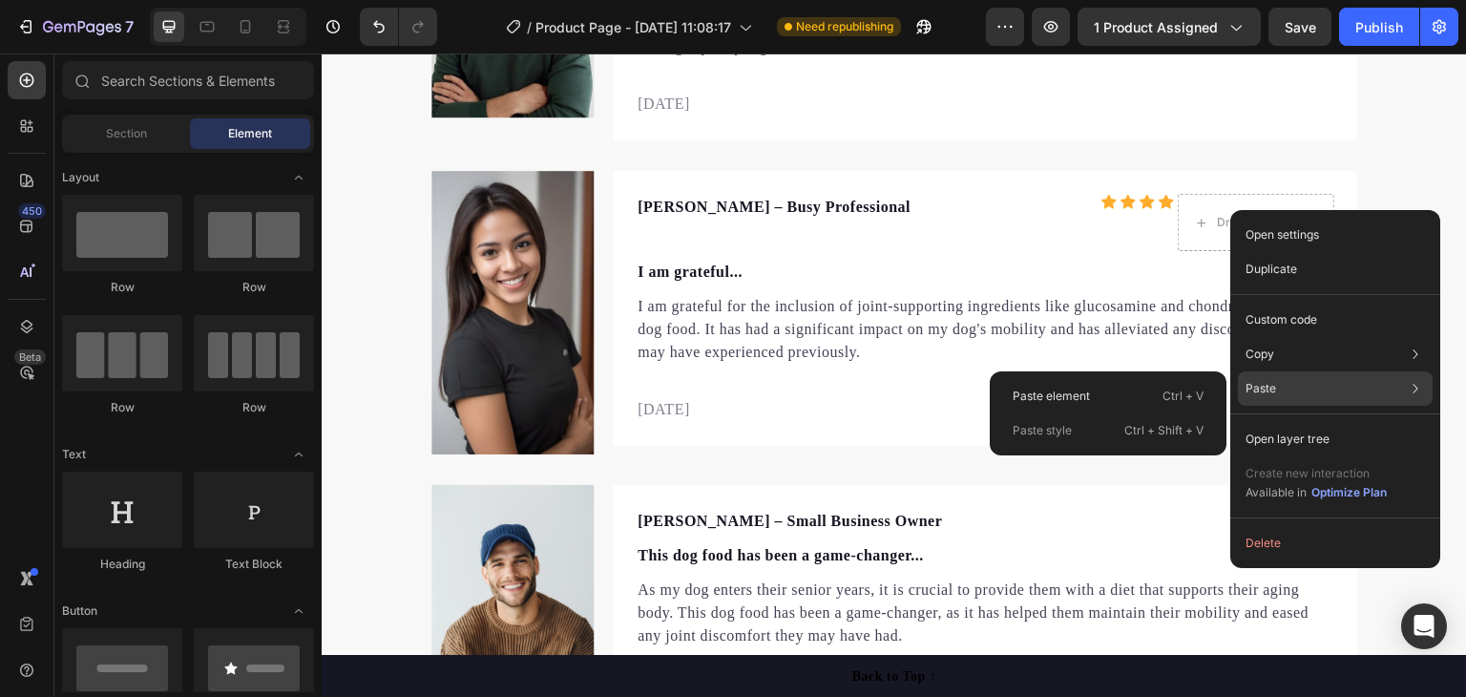
click at [1273, 383] on p "Paste" at bounding box center [1260, 388] width 31 height 17
click at [1273, 382] on p "Paste" at bounding box center [1260, 388] width 31 height 17
click at [1138, 413] on div "Paste element Ctrl + V" at bounding box center [1107, 430] width 221 height 34
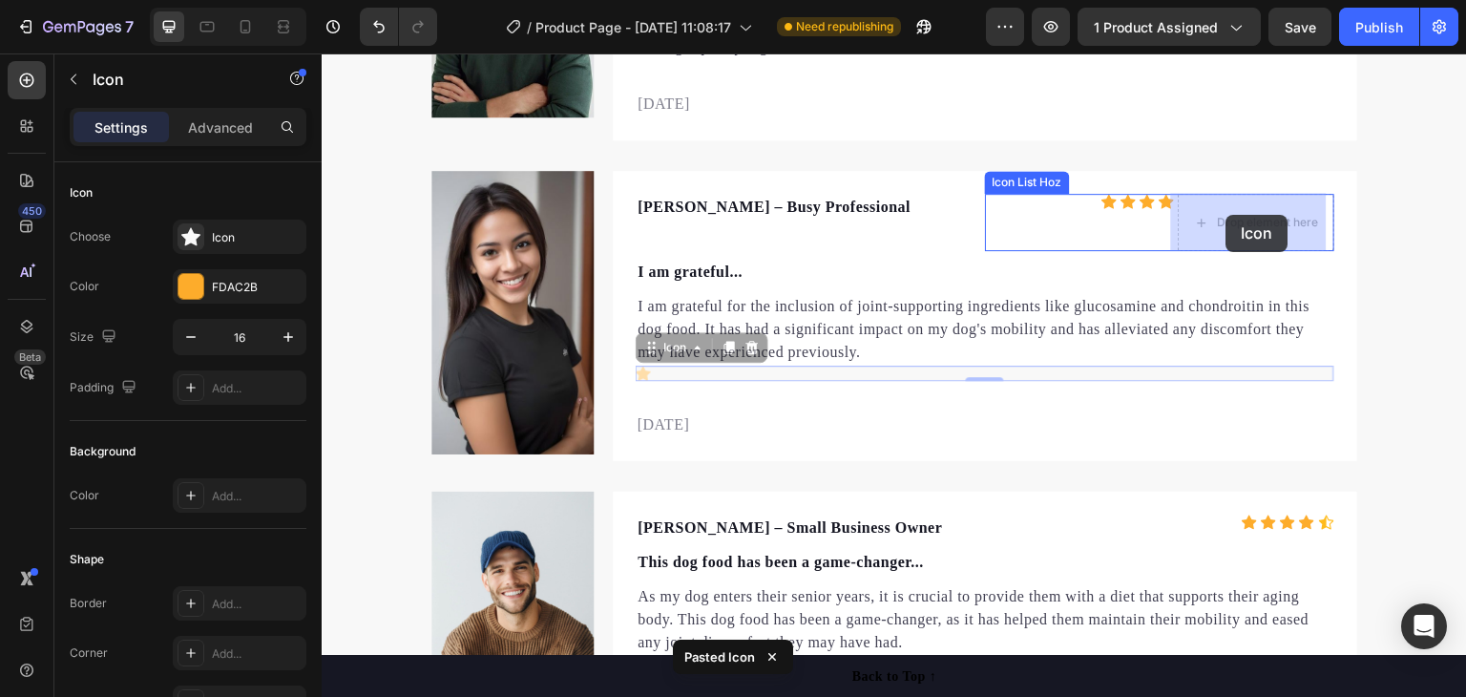
drag, startPoint x: 703, startPoint y: 371, endPoint x: 1226, endPoint y: 215, distance: 545.9
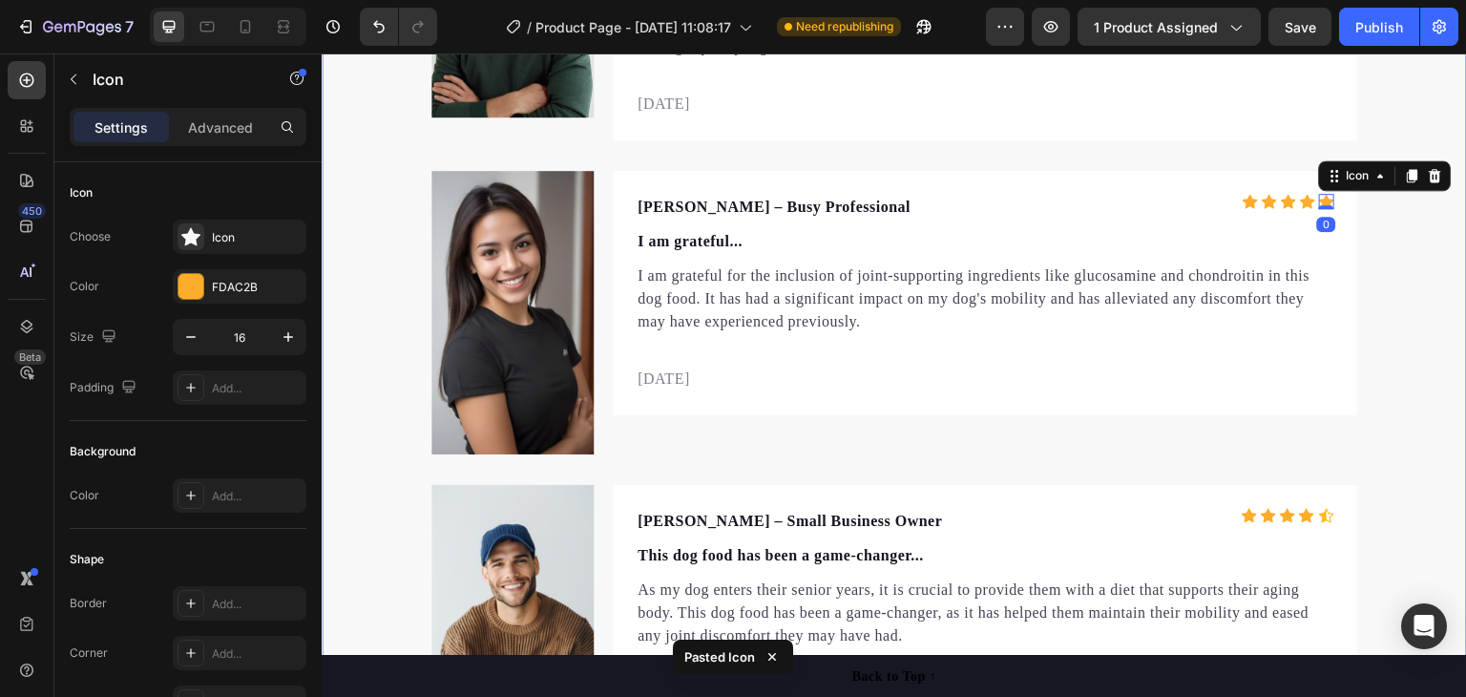
click at [1399, 224] on div "Let customers speak for us Text block Row Icon Icon Icon Icon Icon Icon List Ho…" at bounding box center [894, 256] width 1145 height 947
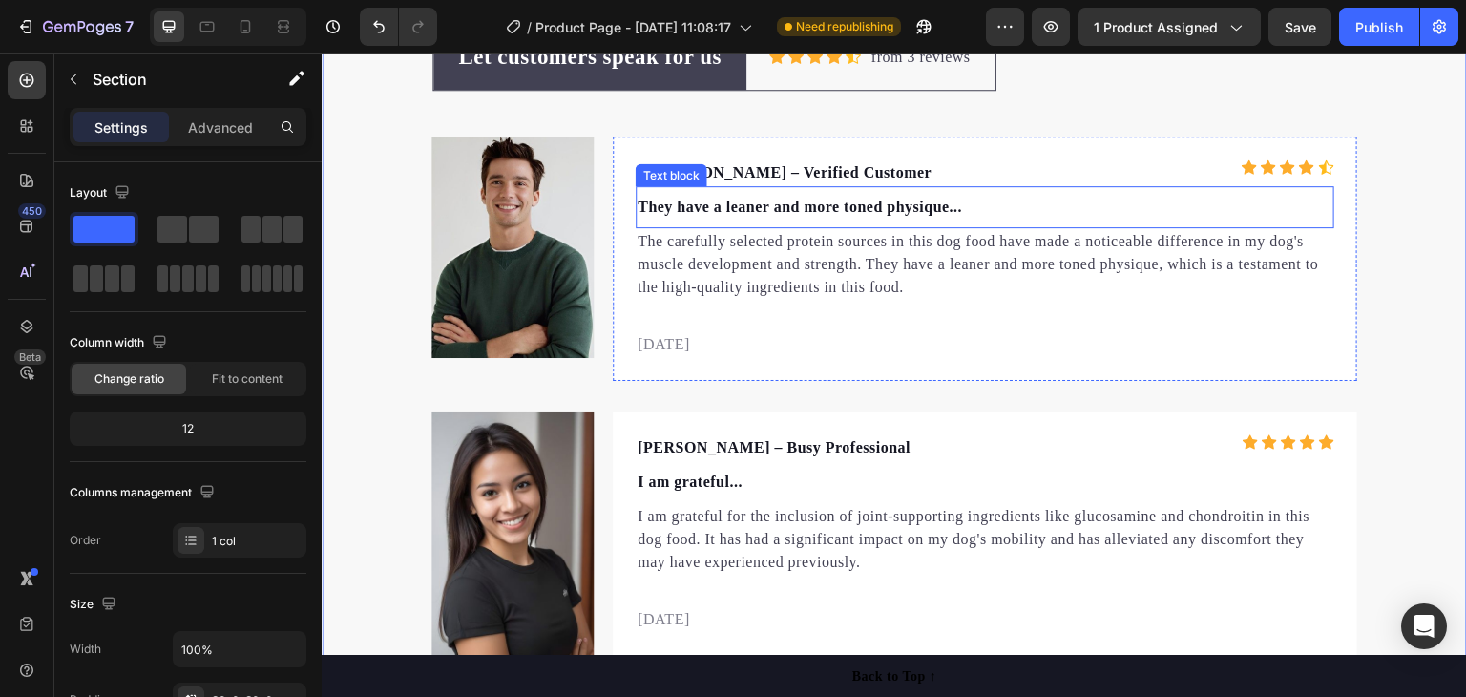
scroll to position [6278, 0]
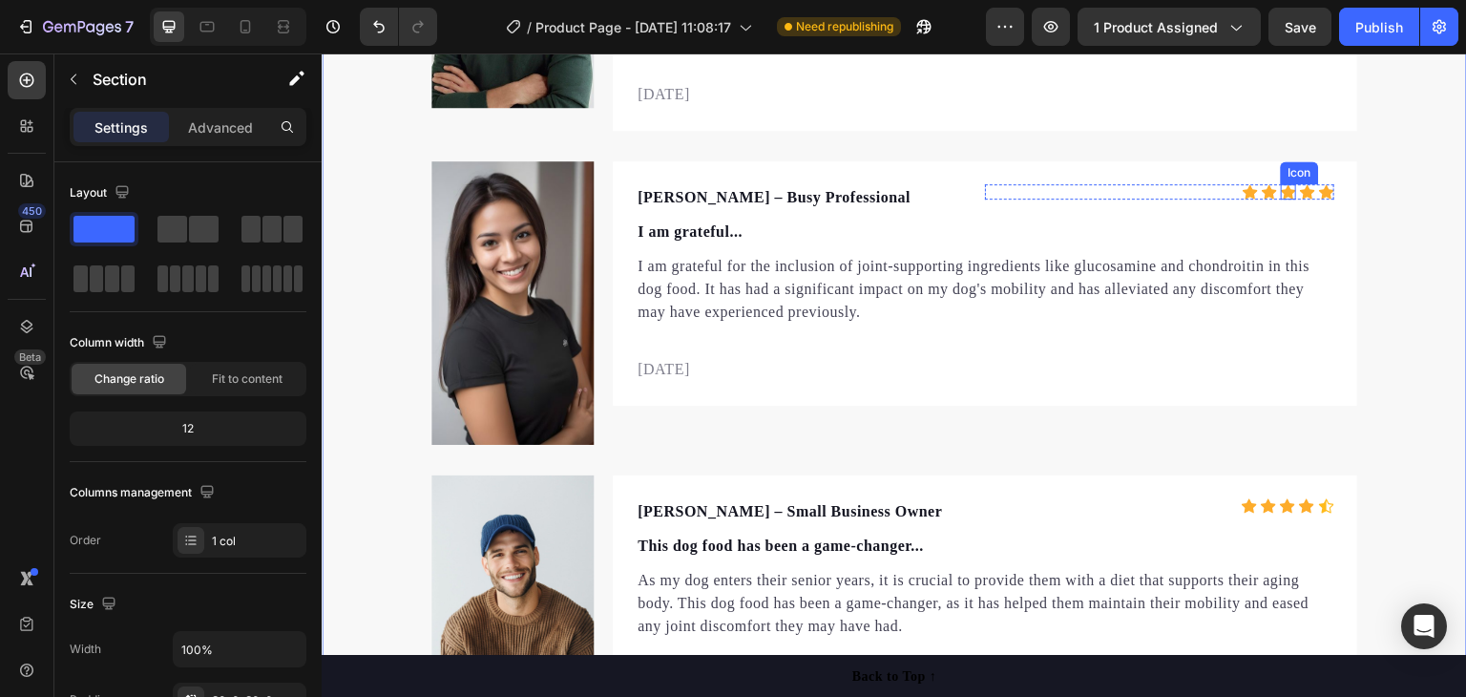
click at [1287, 191] on div "Icon" at bounding box center [1288, 191] width 15 height 15
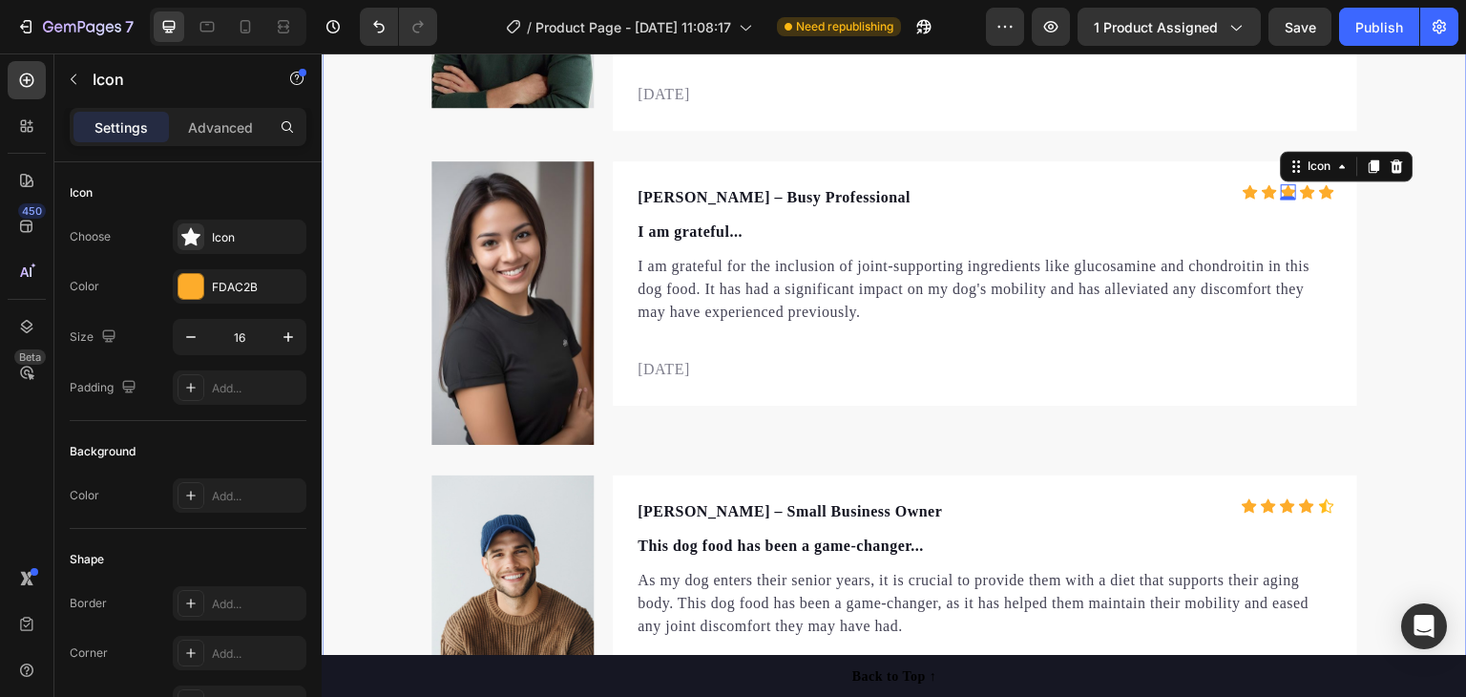
click at [1380, 225] on div "Let customers speak for us Text block Row Icon Icon Icon Icon Icon Icon List Ho…" at bounding box center [894, 247] width 1145 height 947
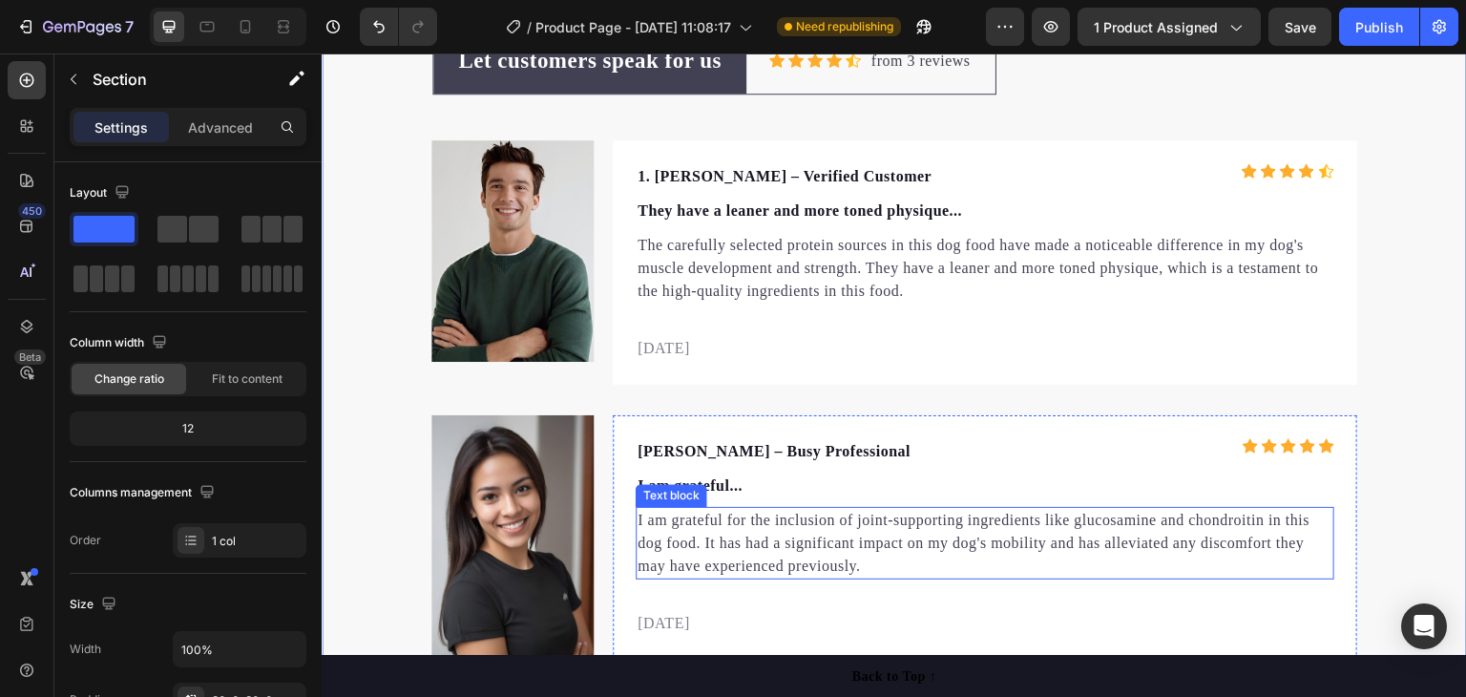
scroll to position [5992, 0]
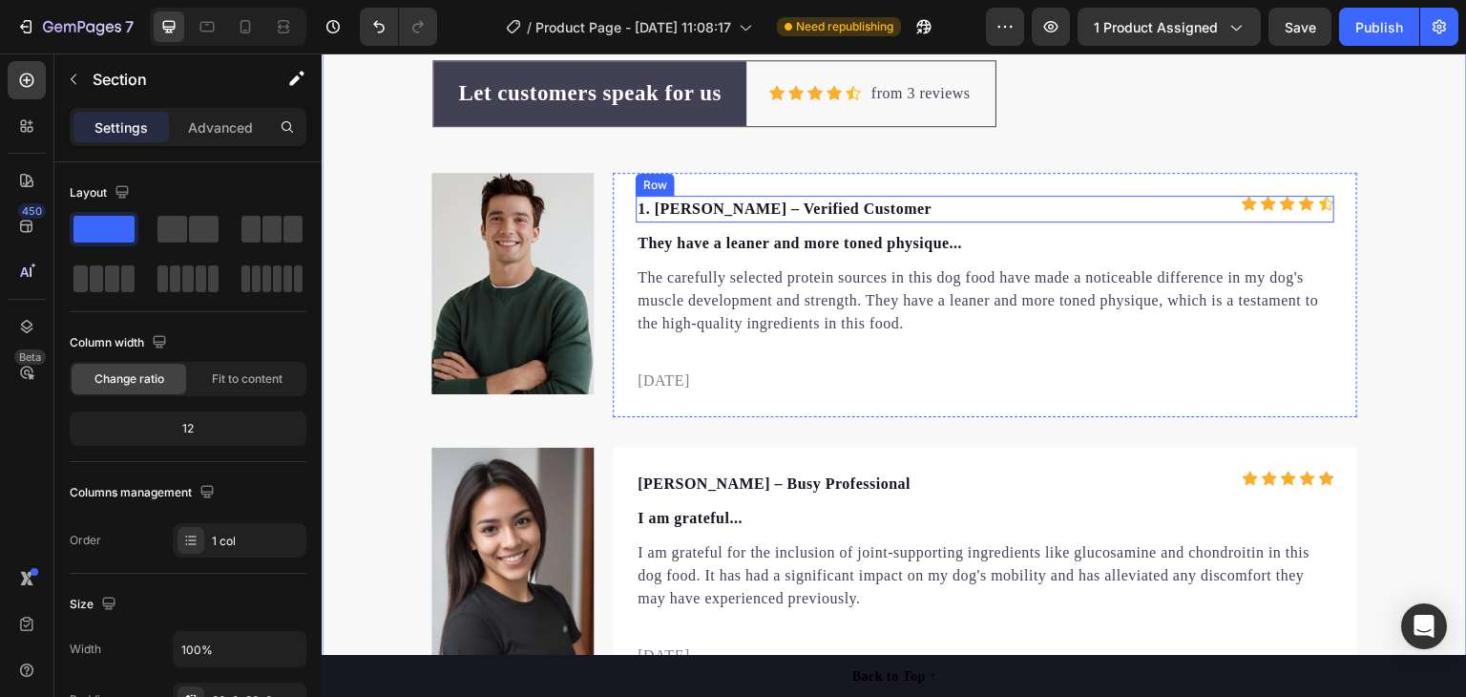
click at [1320, 204] on icon at bounding box center [1326, 204] width 15 height 16
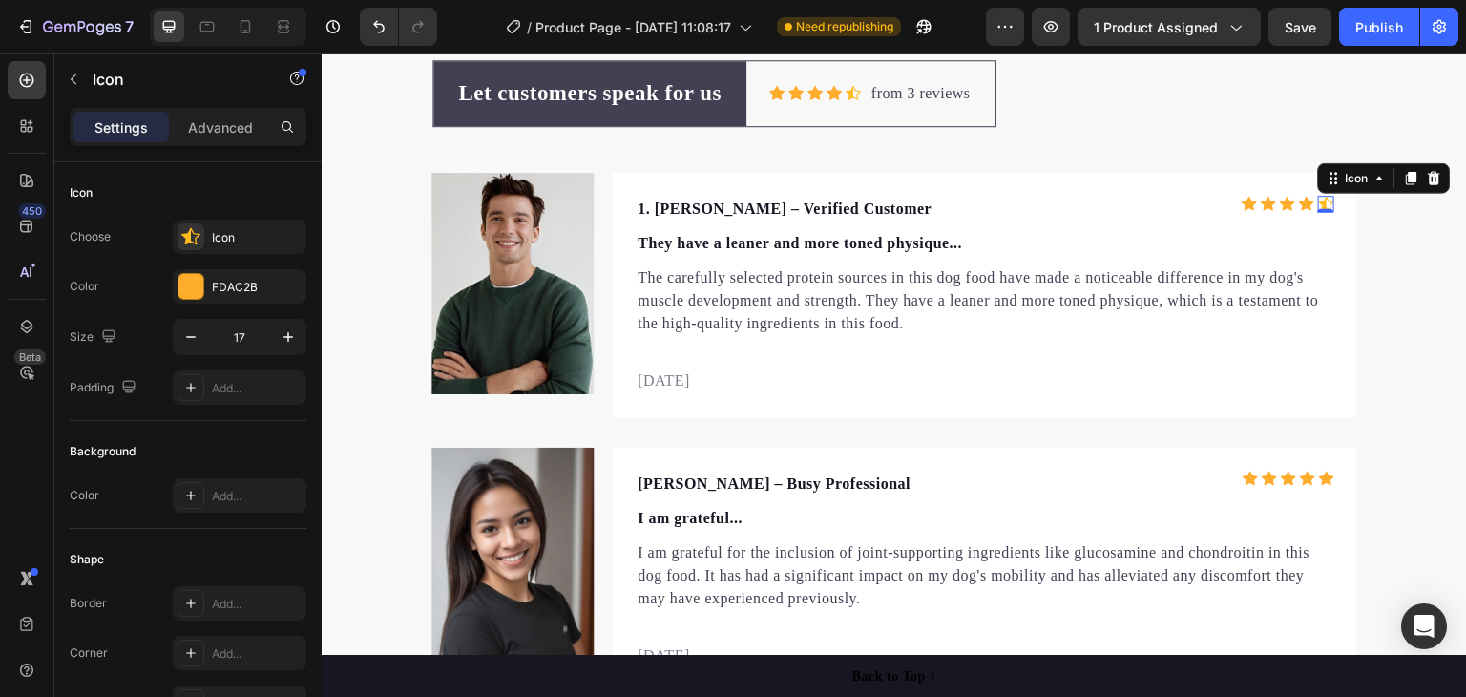
click at [1428, 177] on icon at bounding box center [1434, 177] width 15 height 15
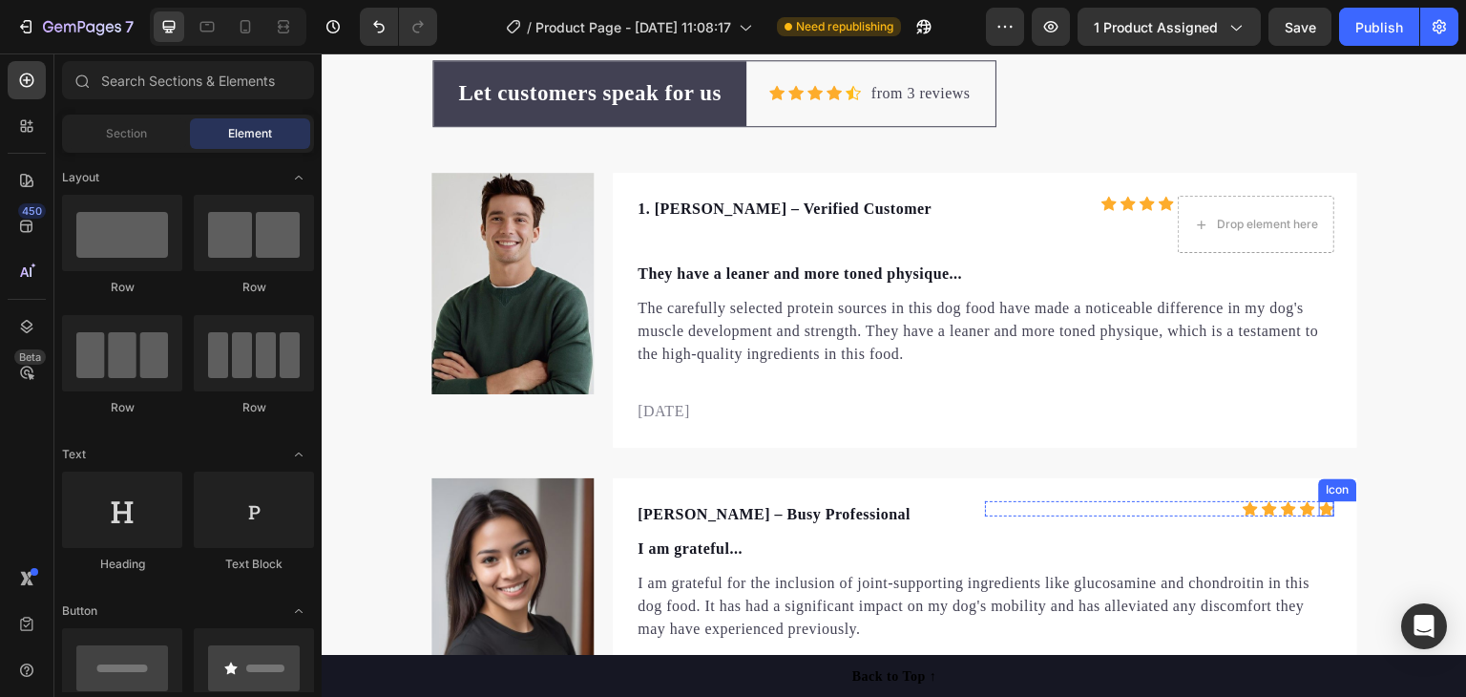
click at [1319, 507] on icon at bounding box center [1326, 509] width 15 height 14
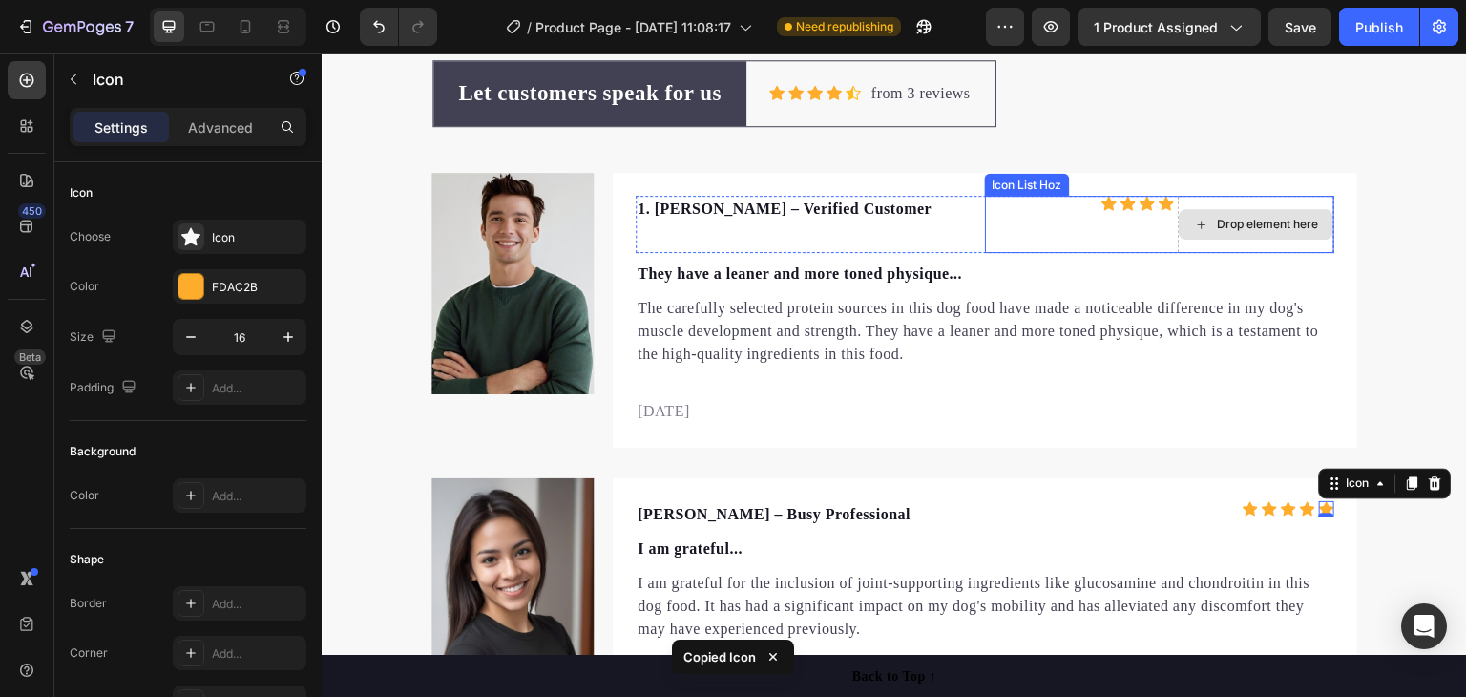
click at [1253, 223] on div "Drop element here" at bounding box center [1267, 224] width 101 height 15
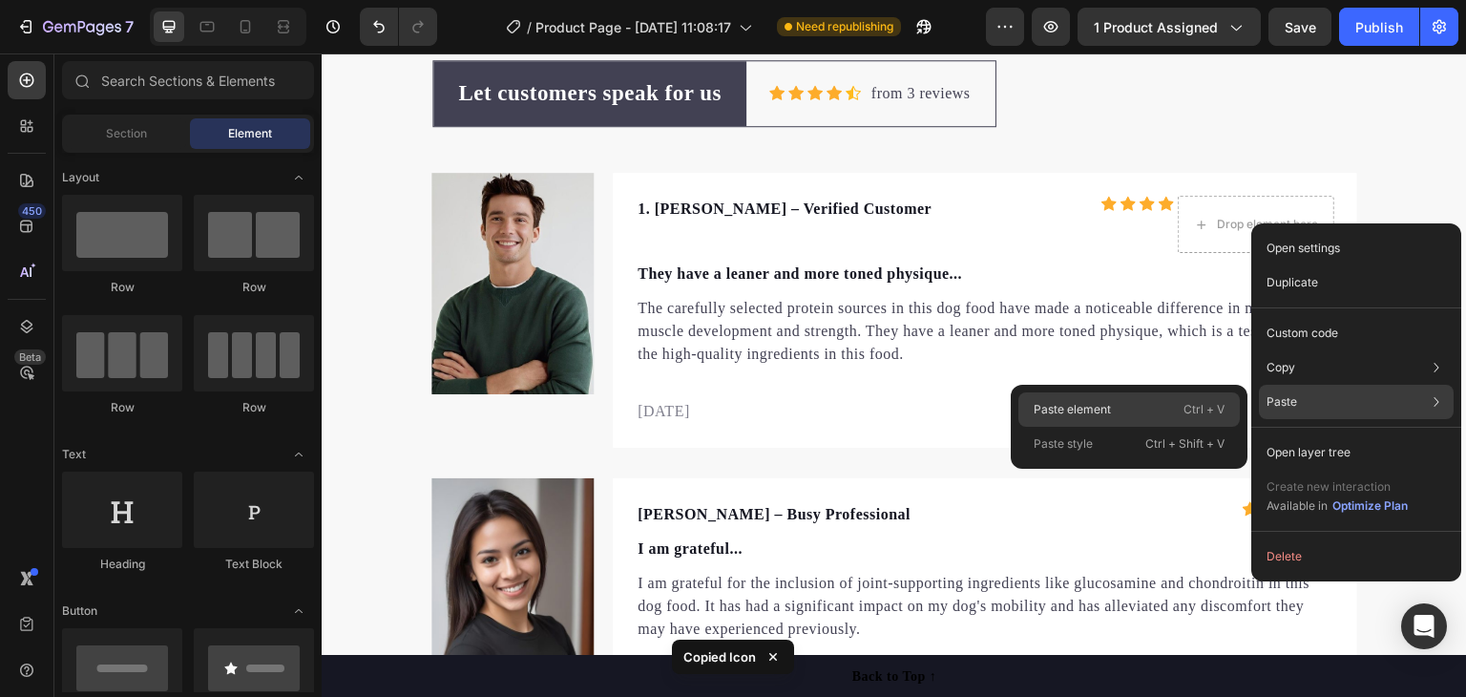
click at [1195, 409] on p "Ctrl + V" at bounding box center [1203, 409] width 41 height 19
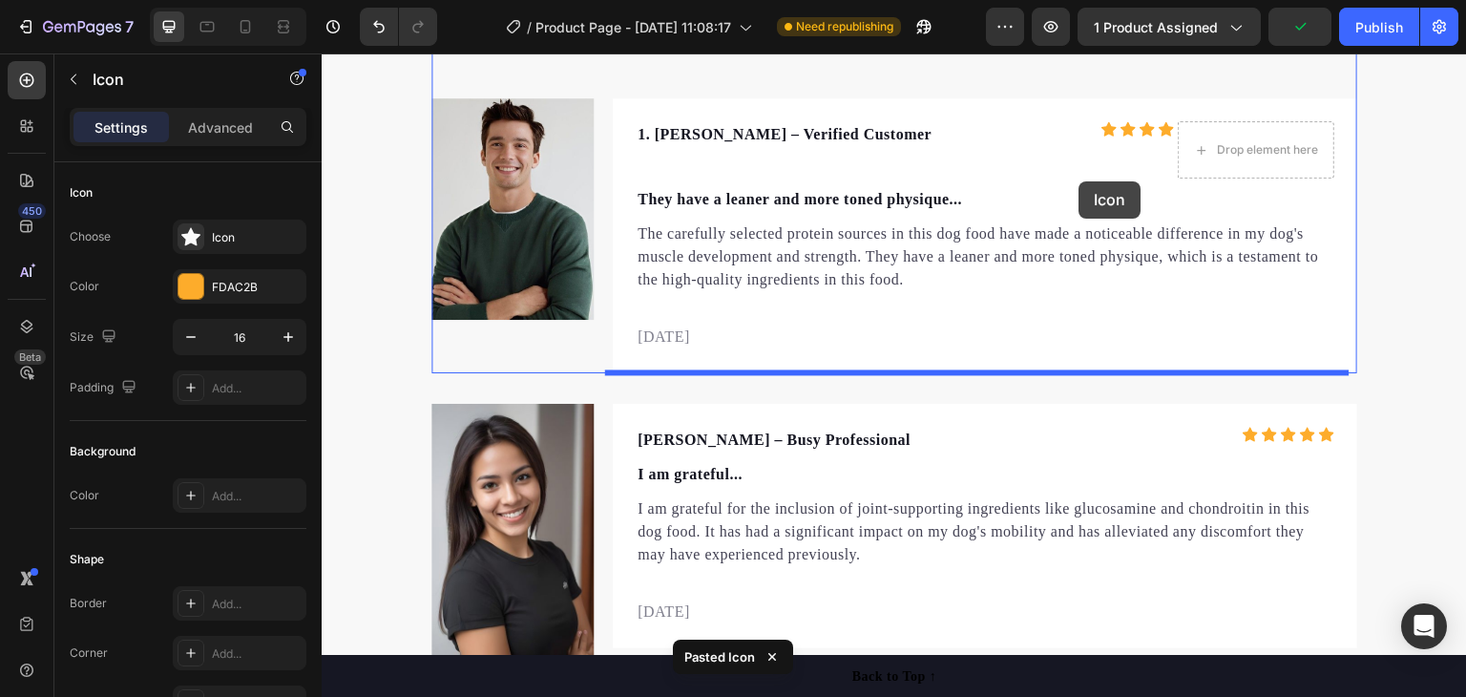
scroll to position [6048, 0]
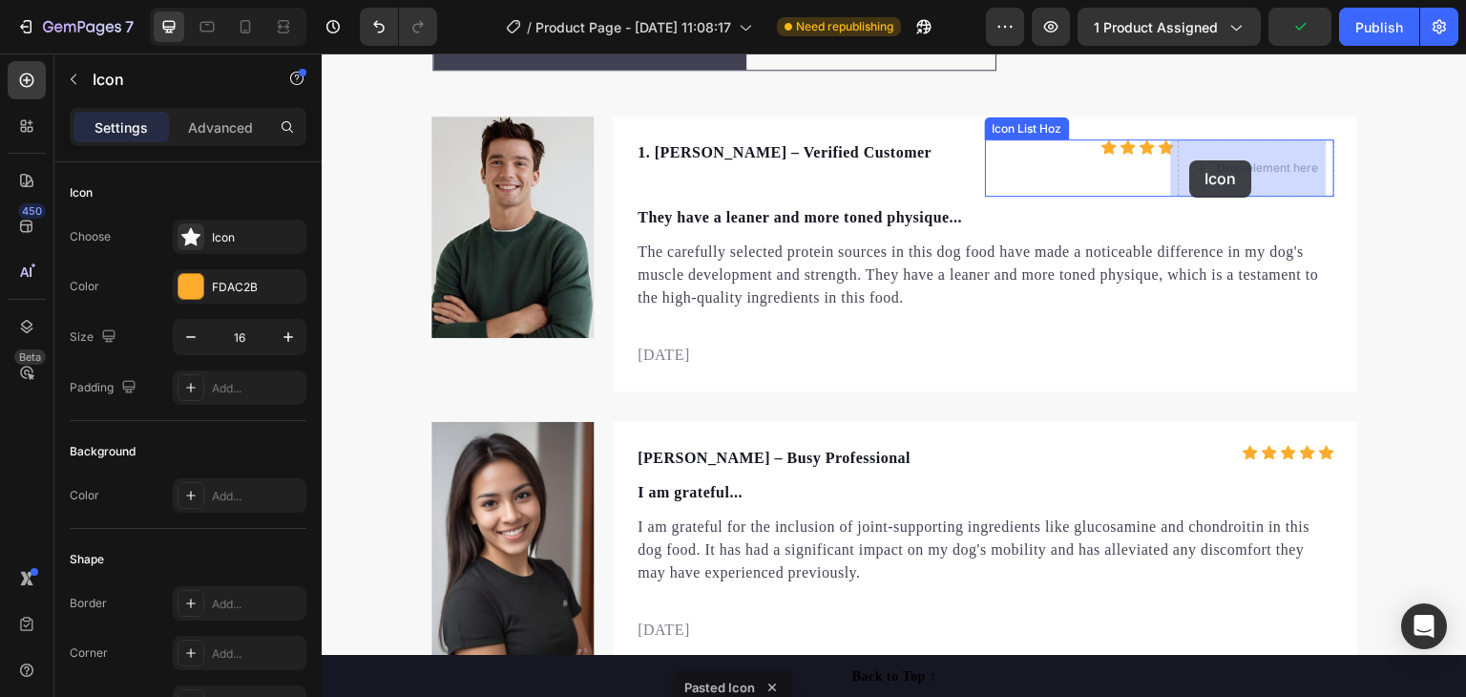
drag, startPoint x: 328, startPoint y: 414, endPoint x: 1191, endPoint y: 160, distance: 899.3
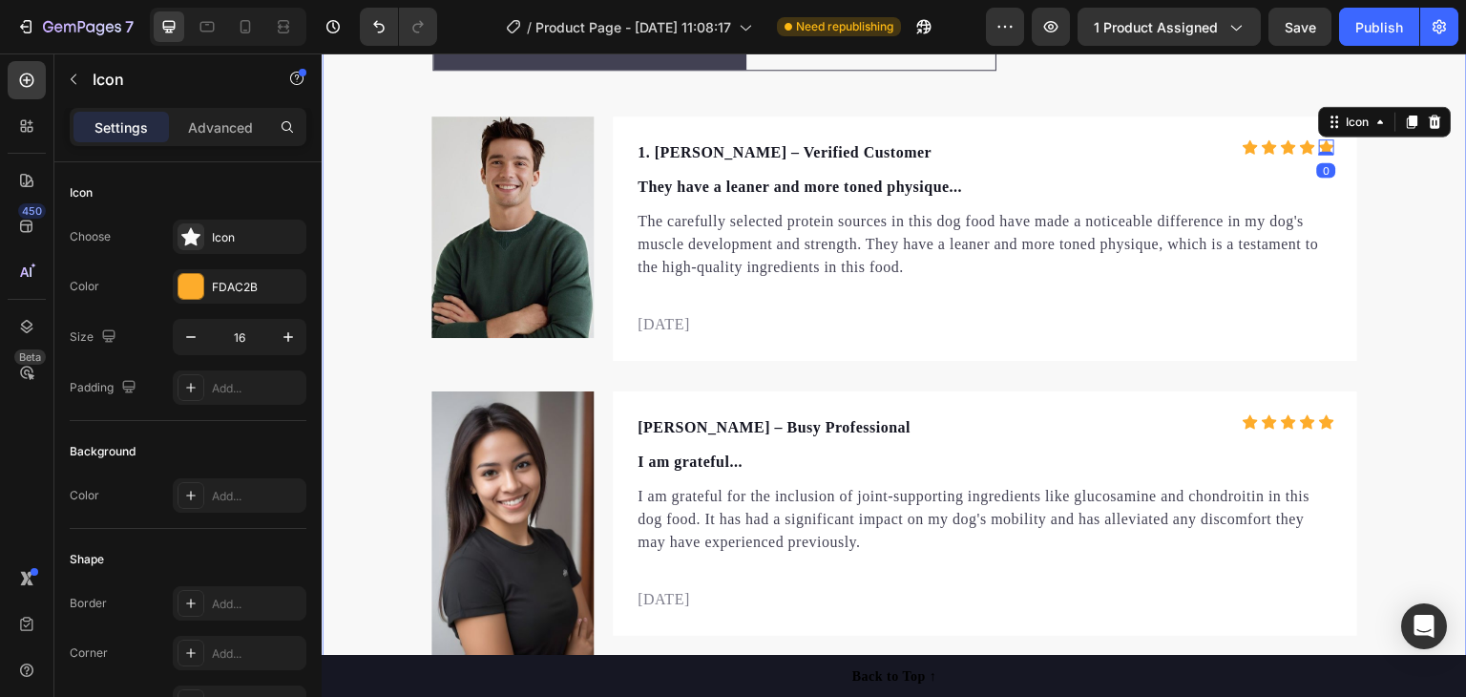
click at [1400, 199] on div "Let customers speak for us Text block Row Icon Icon Icon Icon Icon Icon List Ho…" at bounding box center [894, 477] width 1145 height 947
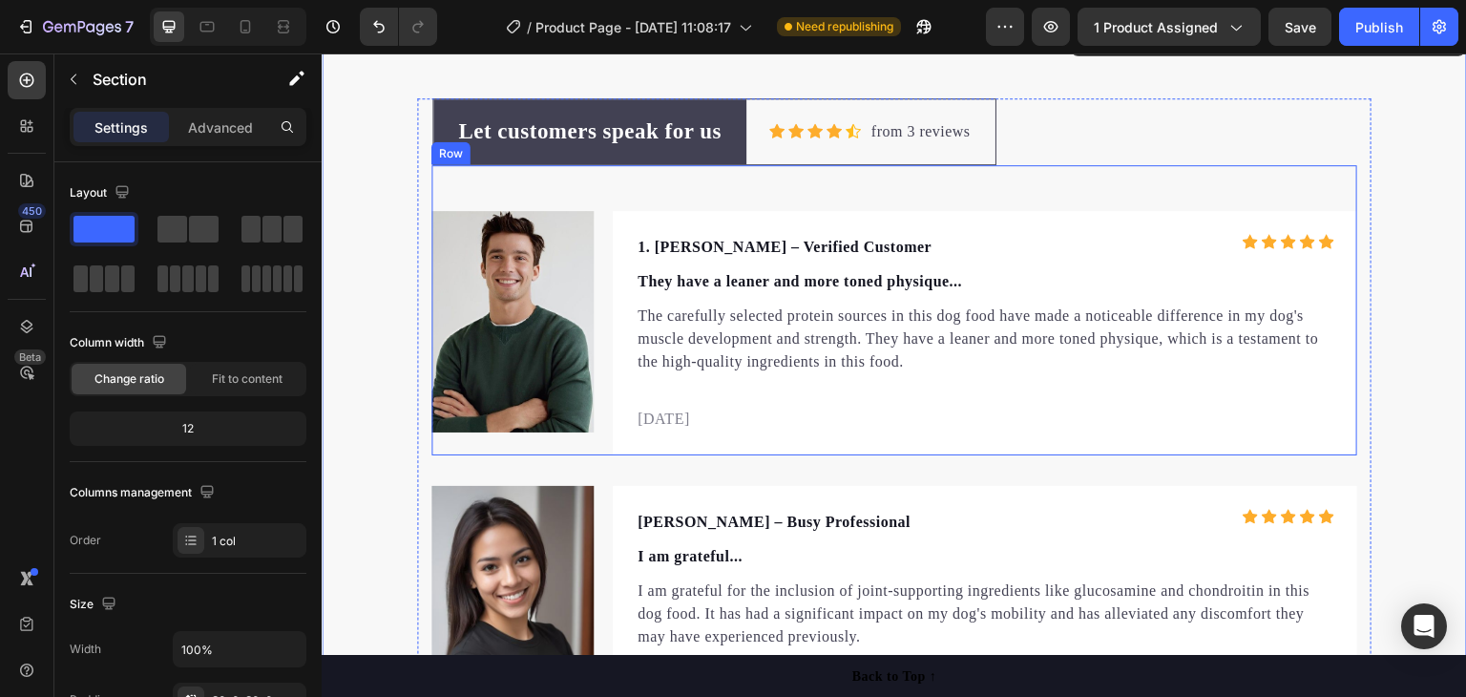
scroll to position [5953, 0]
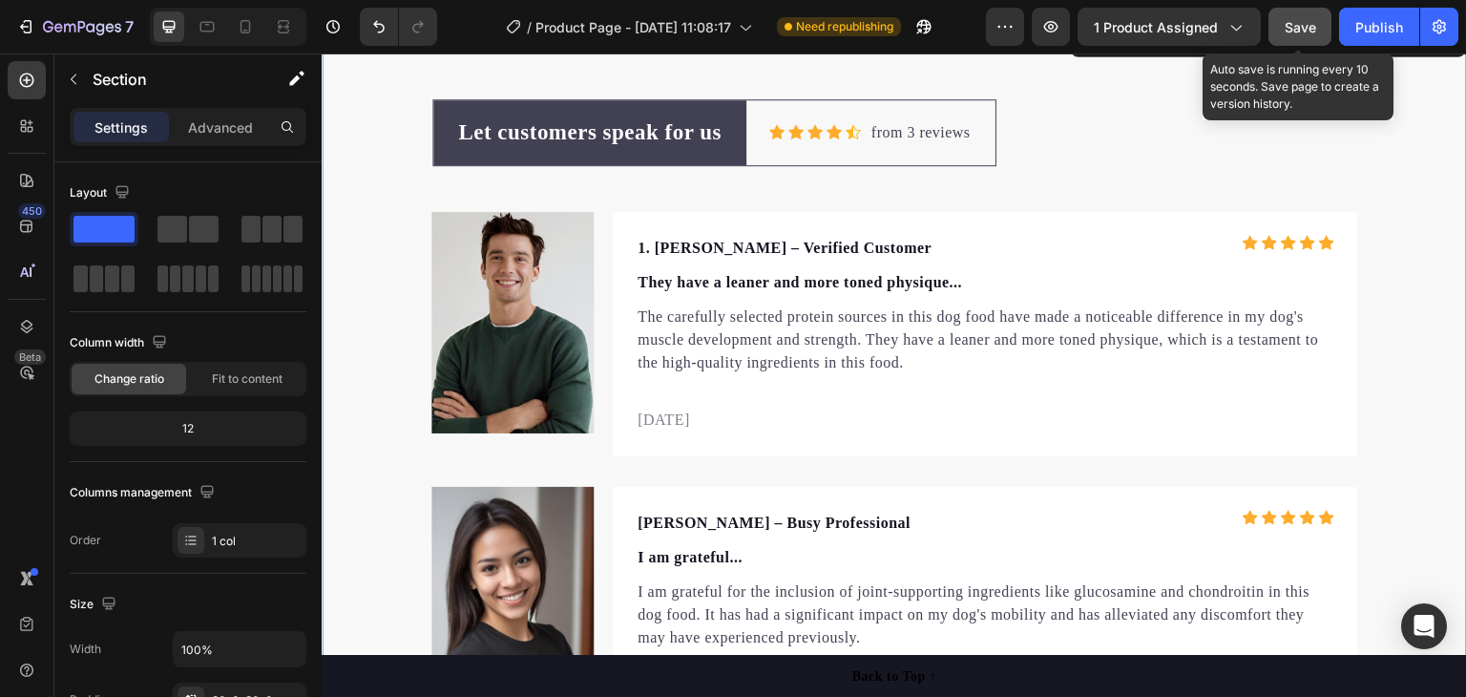
click at [1290, 23] on span "Save" at bounding box center [1300, 27] width 31 height 16
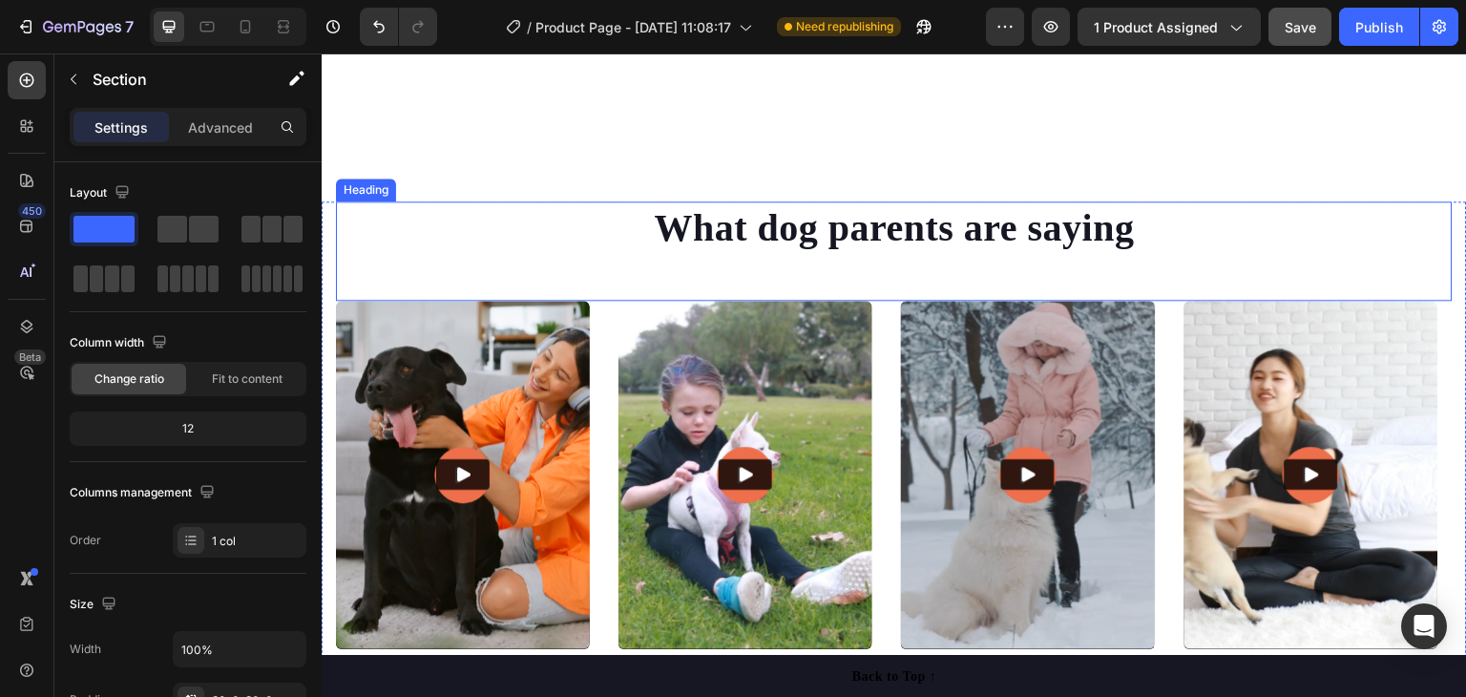
scroll to position [5252, 0]
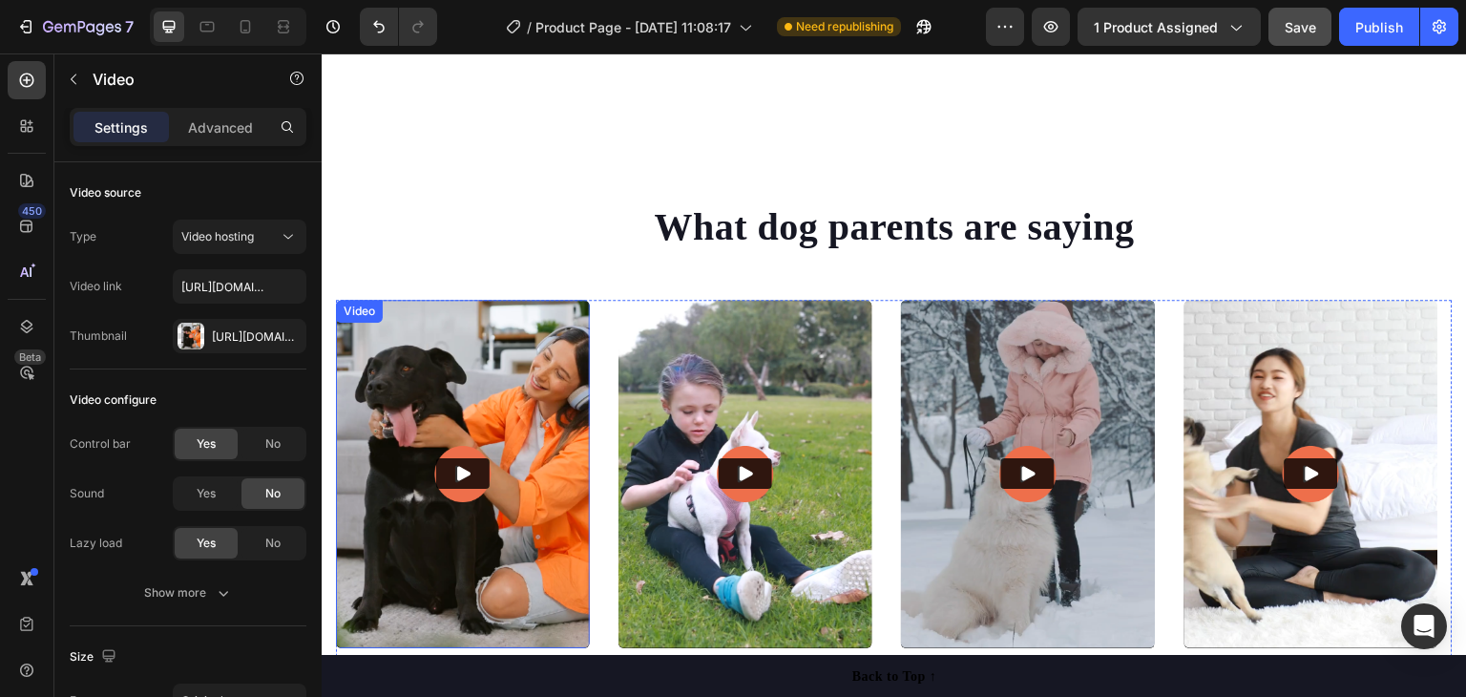
click at [452, 388] on img at bounding box center [463, 474] width 254 height 348
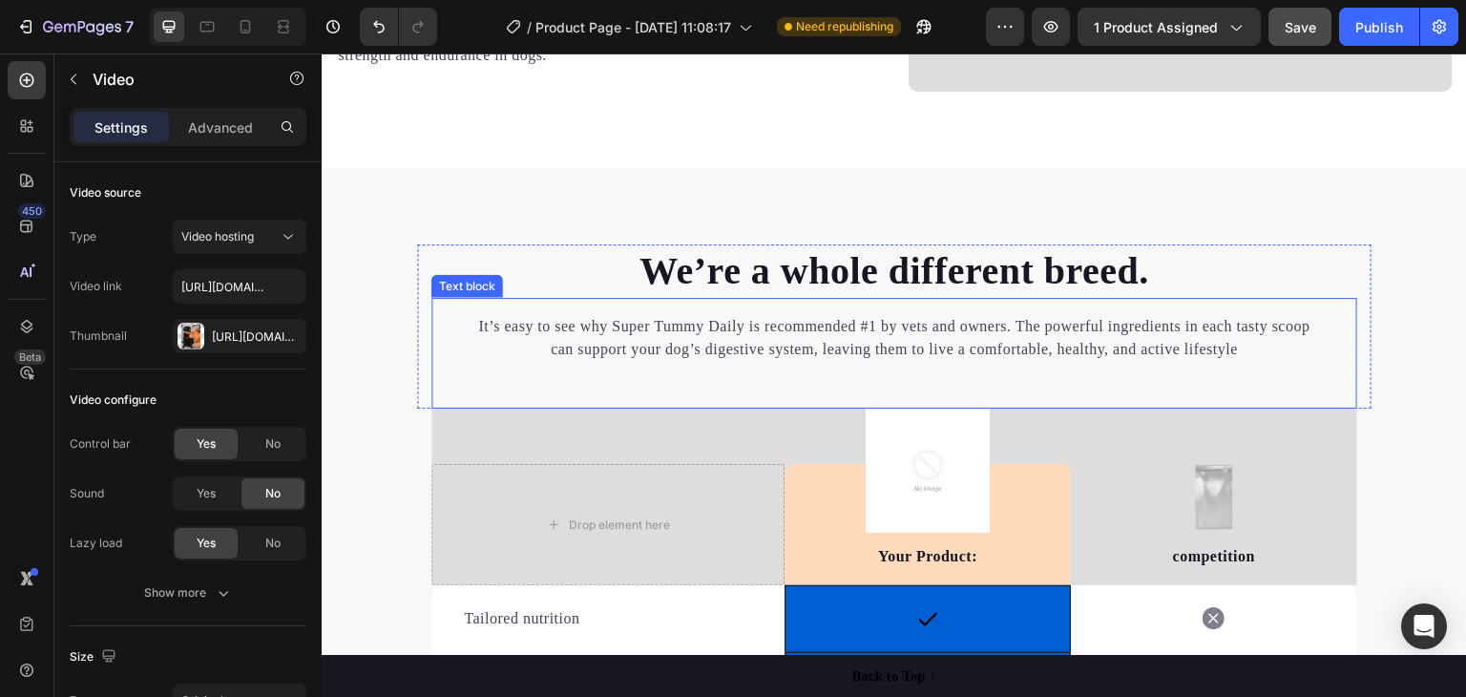
scroll to position [2434, 0]
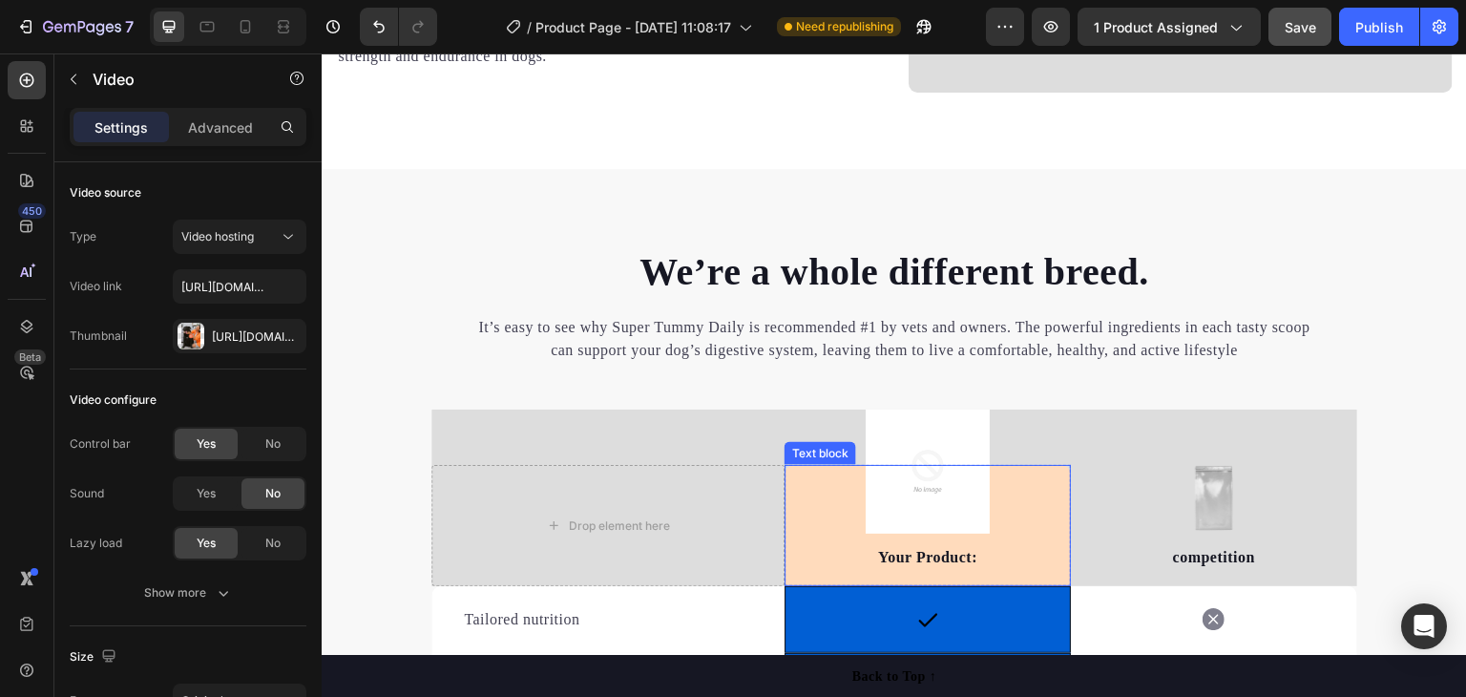
click at [997, 479] on div "Your Product: Text block" at bounding box center [928, 525] width 286 height 121
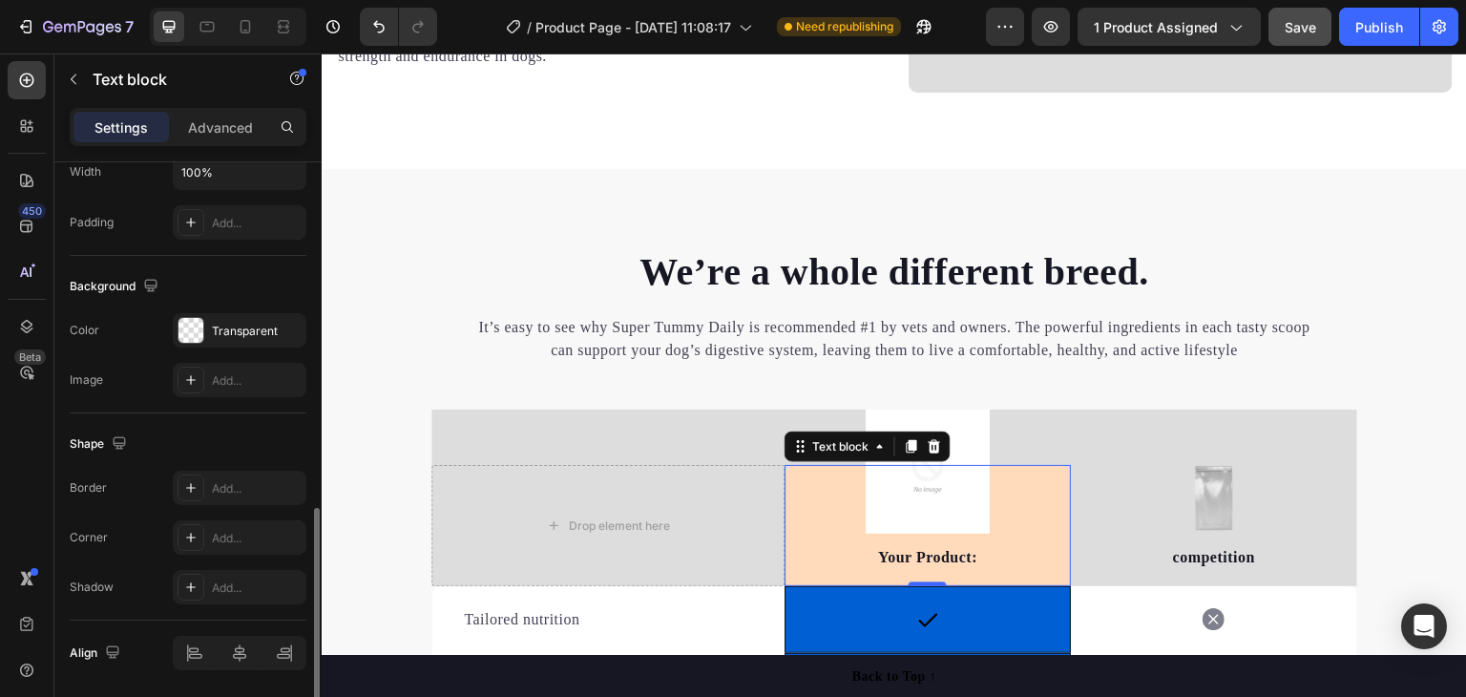
scroll to position [540, 0]
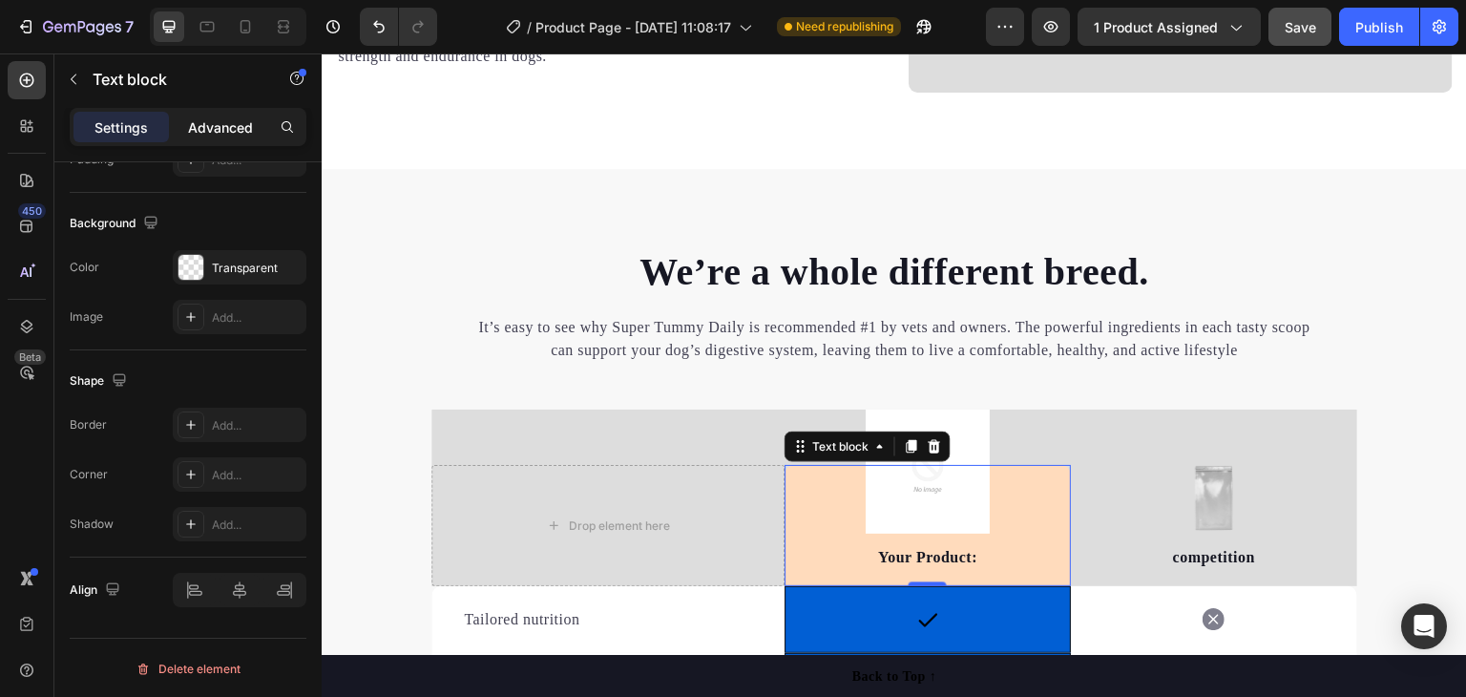
click at [224, 123] on p "Advanced" at bounding box center [220, 127] width 65 height 20
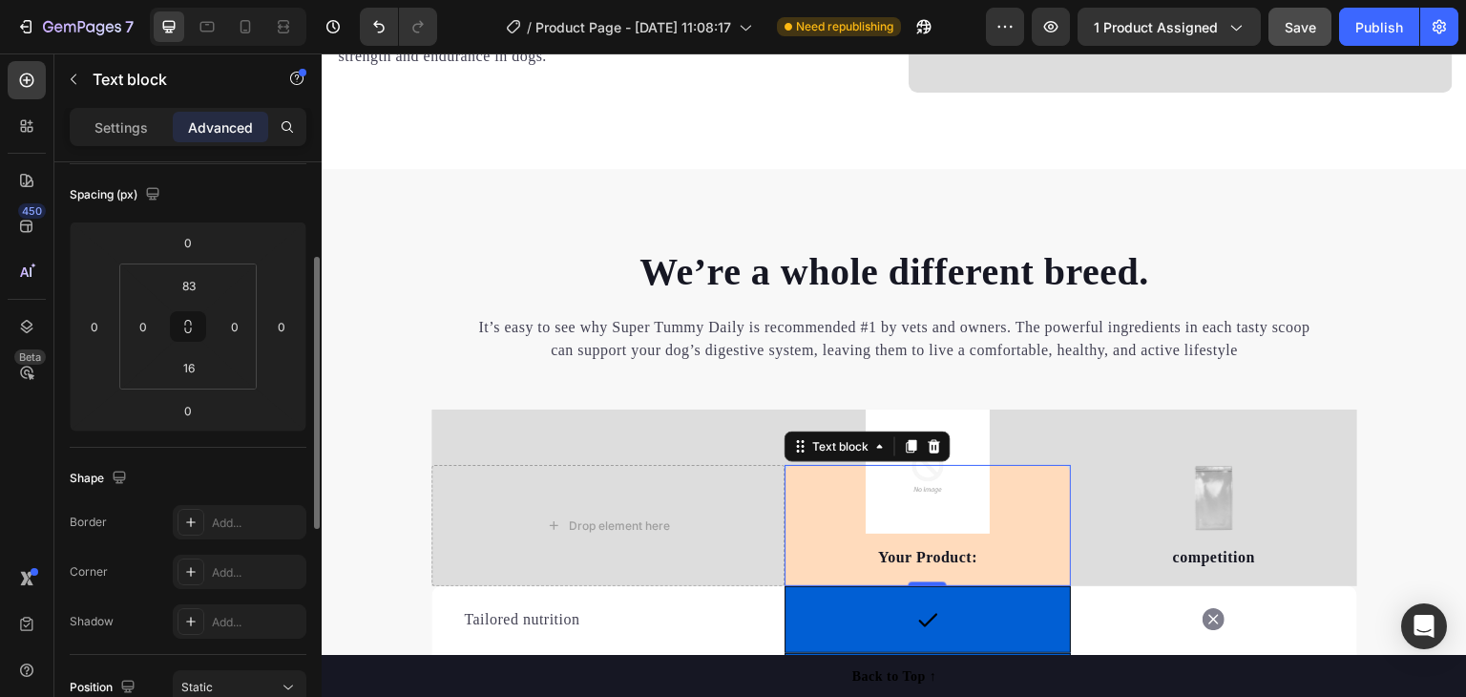
scroll to position [0, 0]
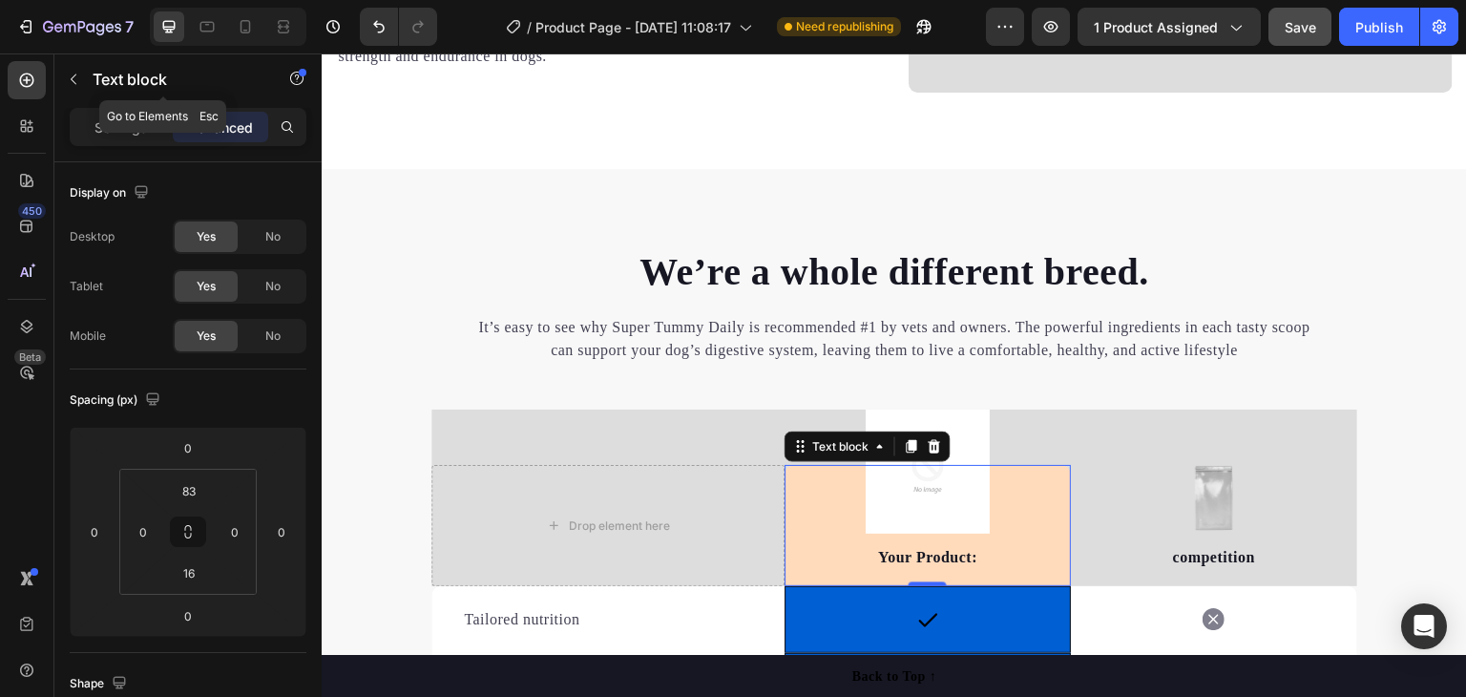
drag, startPoint x: 134, startPoint y: 83, endPoint x: 138, endPoint y: 100, distance: 17.8
click at [135, 85] on p "Text block" at bounding box center [174, 79] width 162 height 23
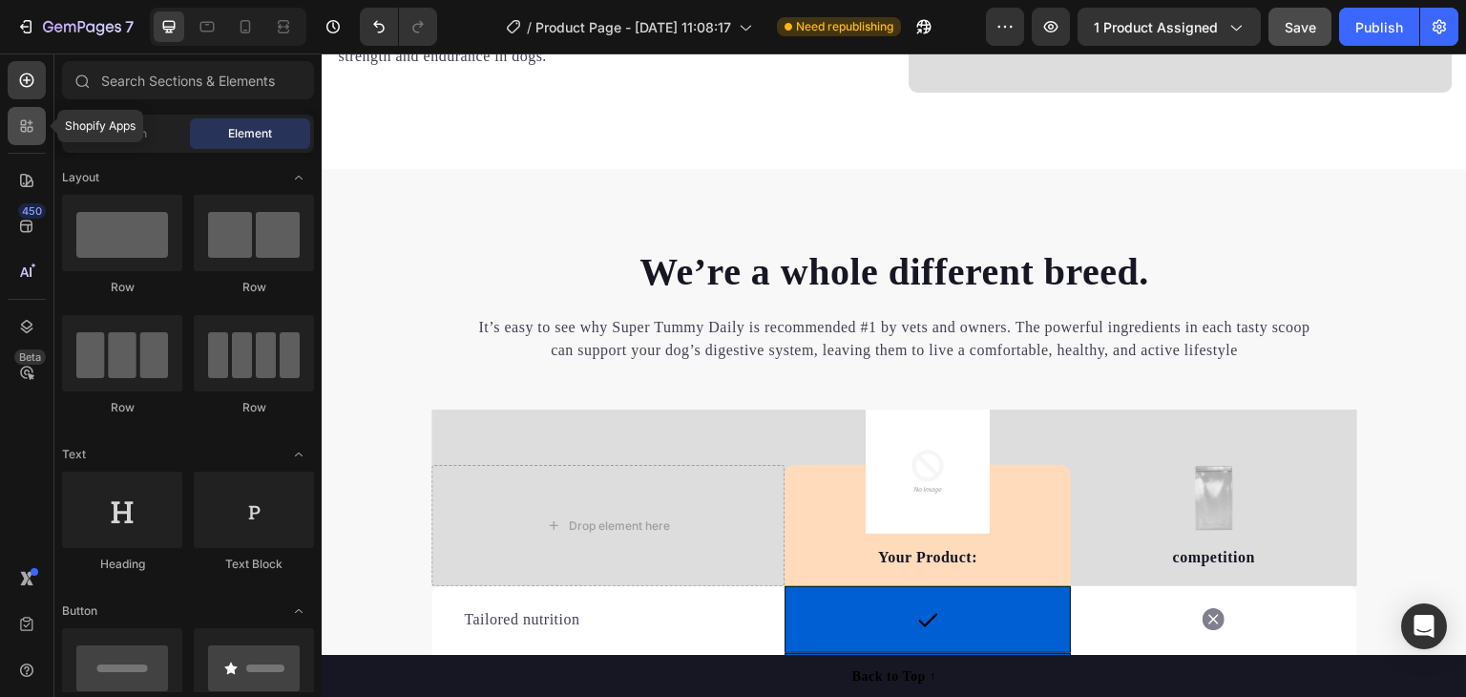
click at [36, 135] on div at bounding box center [27, 126] width 38 height 38
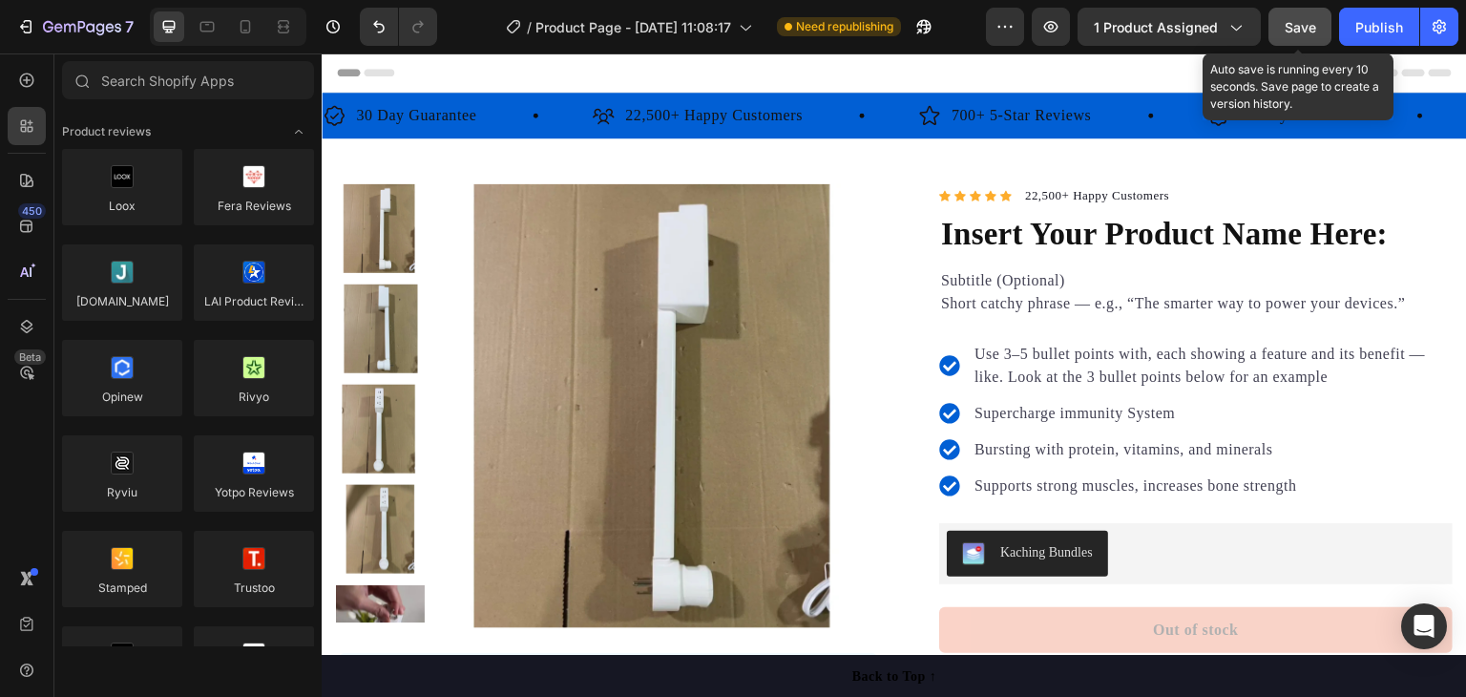
click at [1316, 30] on span "Save" at bounding box center [1300, 27] width 31 height 16
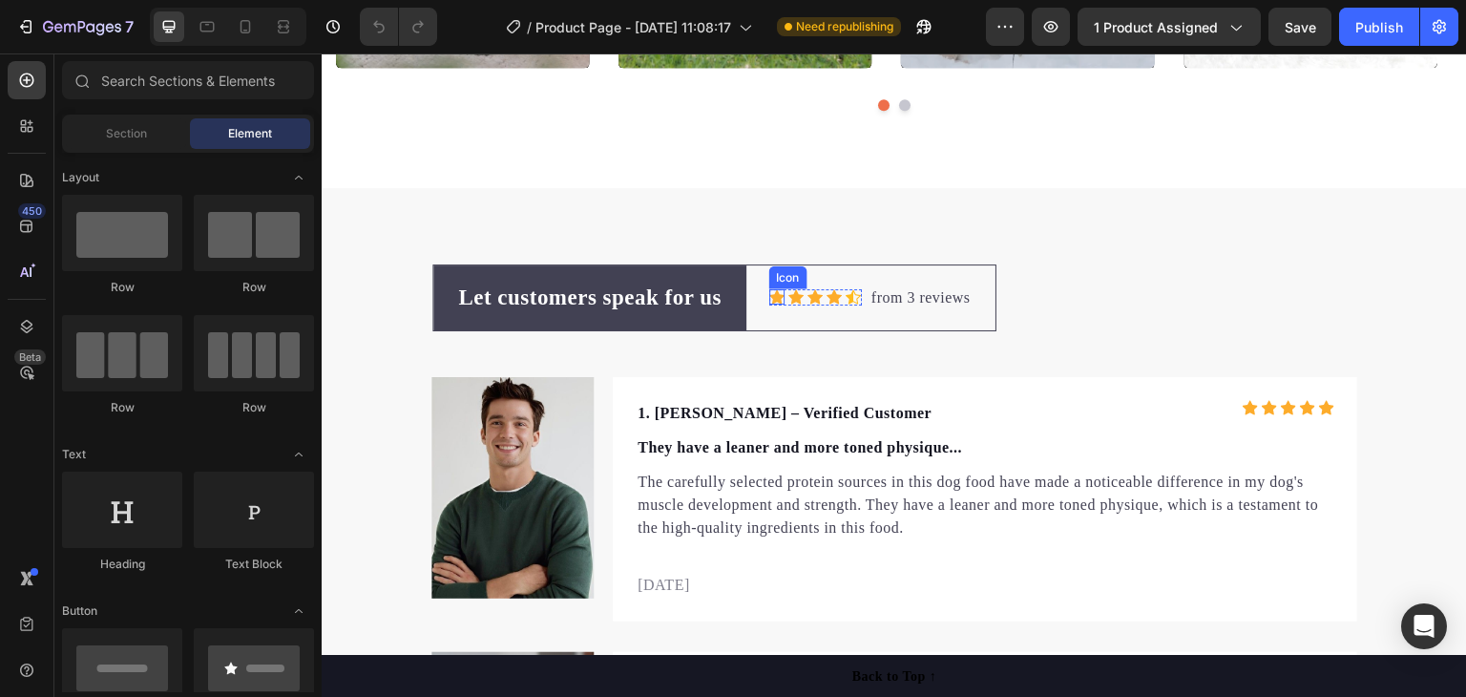
scroll to position [5631, 0]
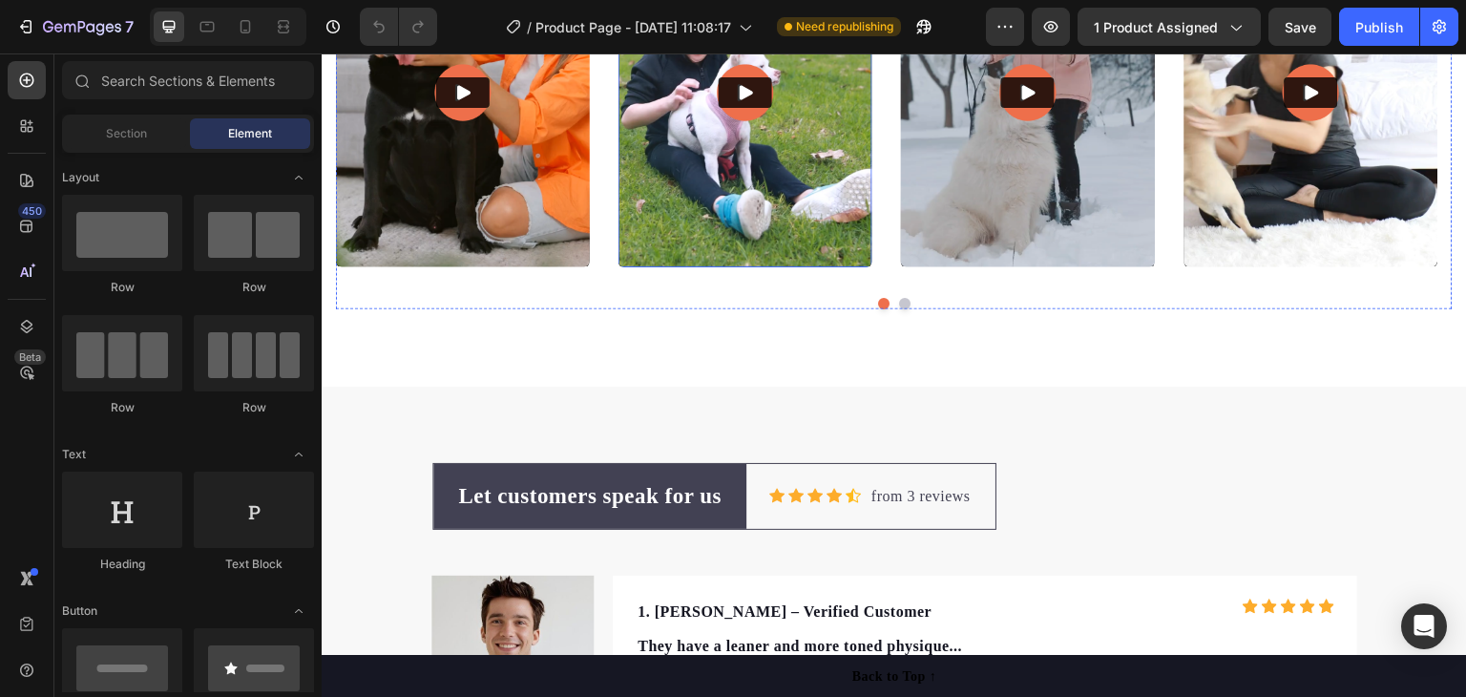
click at [510, 176] on img at bounding box center [463, 92] width 254 height 348
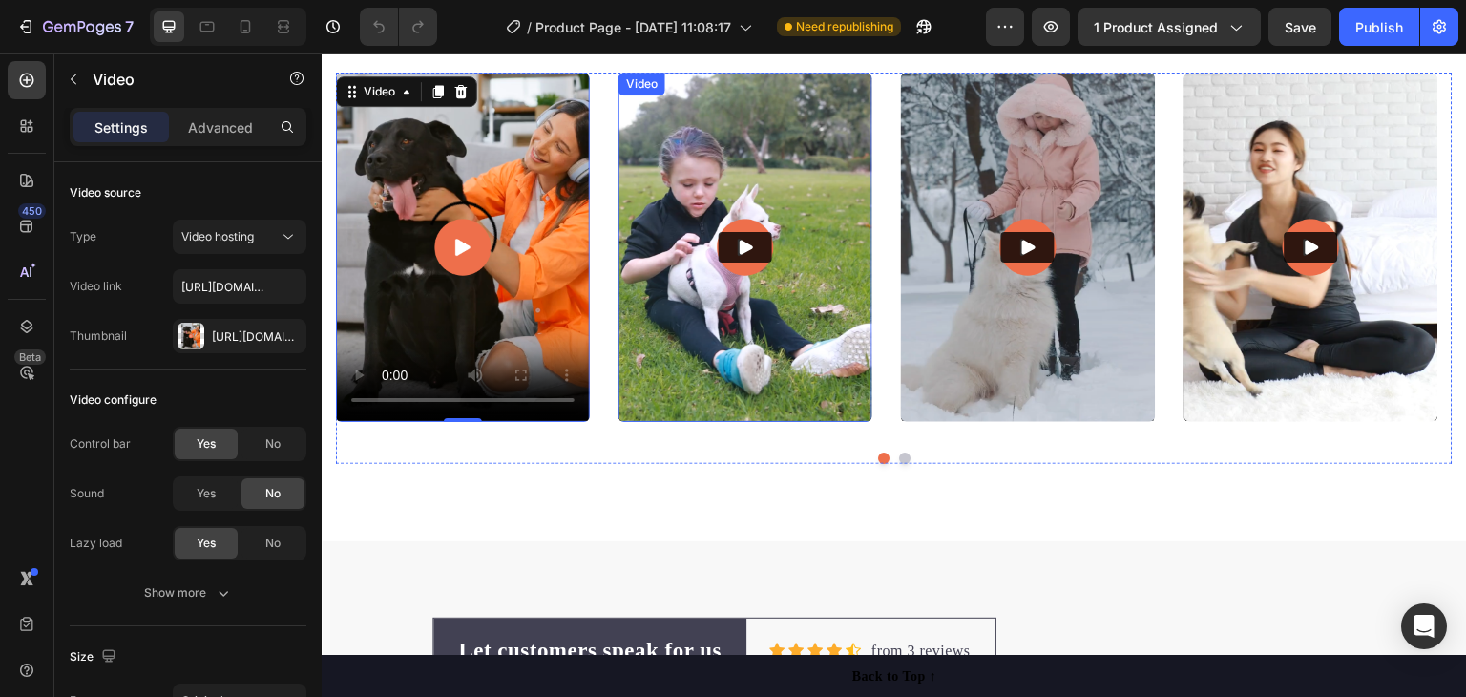
scroll to position [5345, 0]
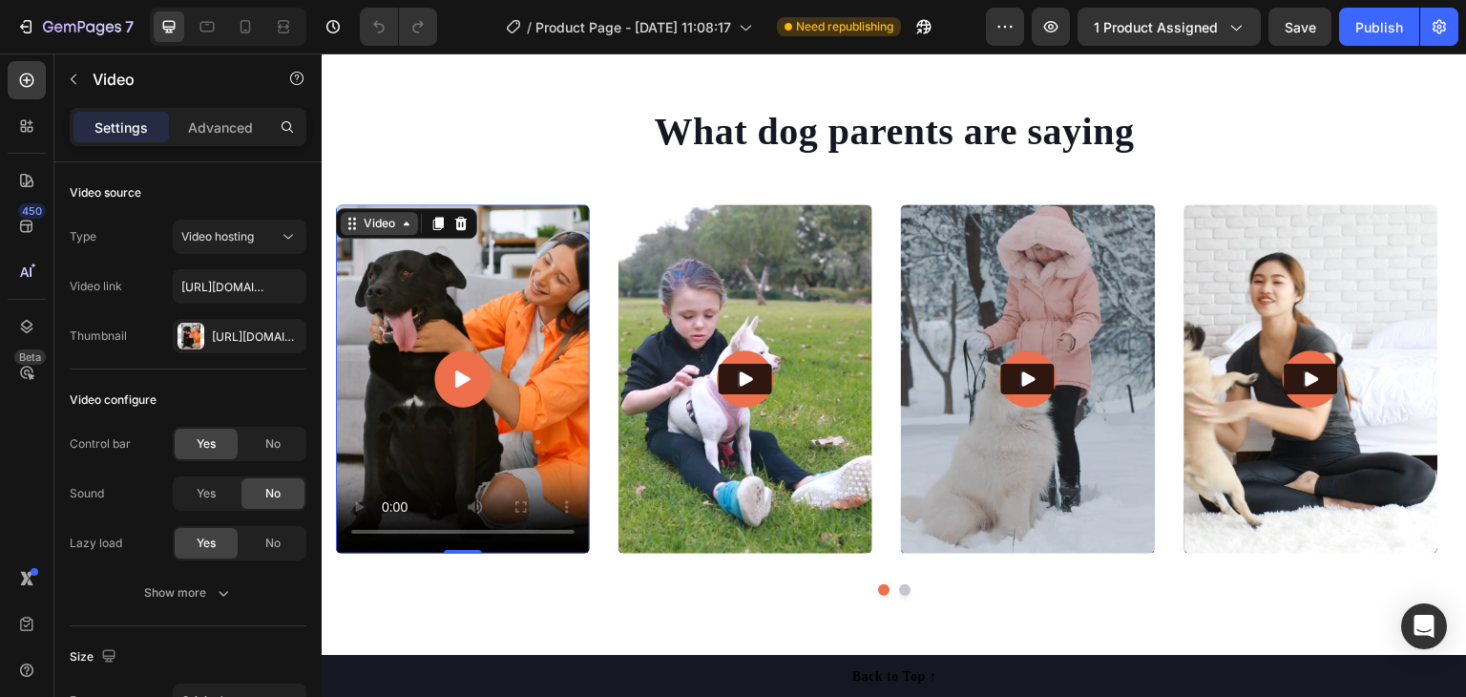
click at [397, 224] on div "Video" at bounding box center [379, 223] width 39 height 17
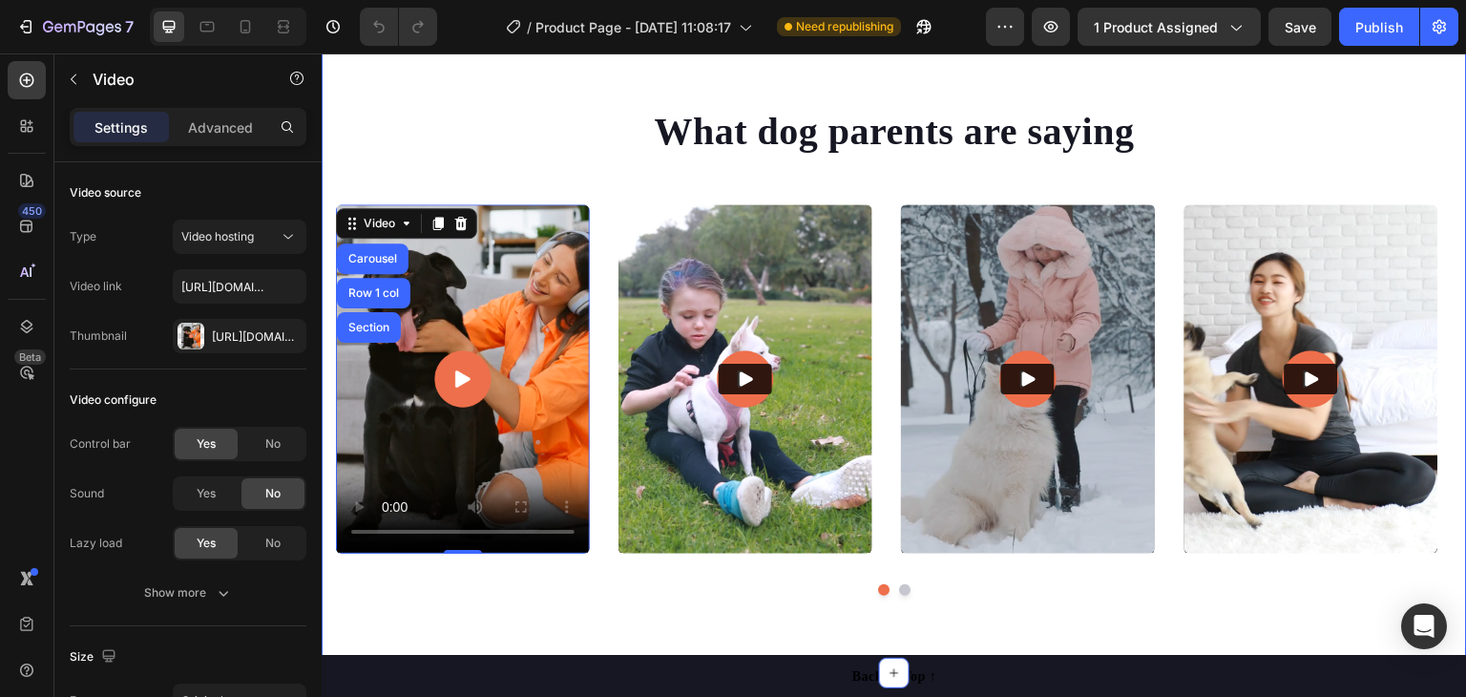
click at [490, 84] on div "What dog parents are saying Heading Video Carousel Row 1 col Section 0 Video Vi…" at bounding box center [894, 350] width 1145 height 643
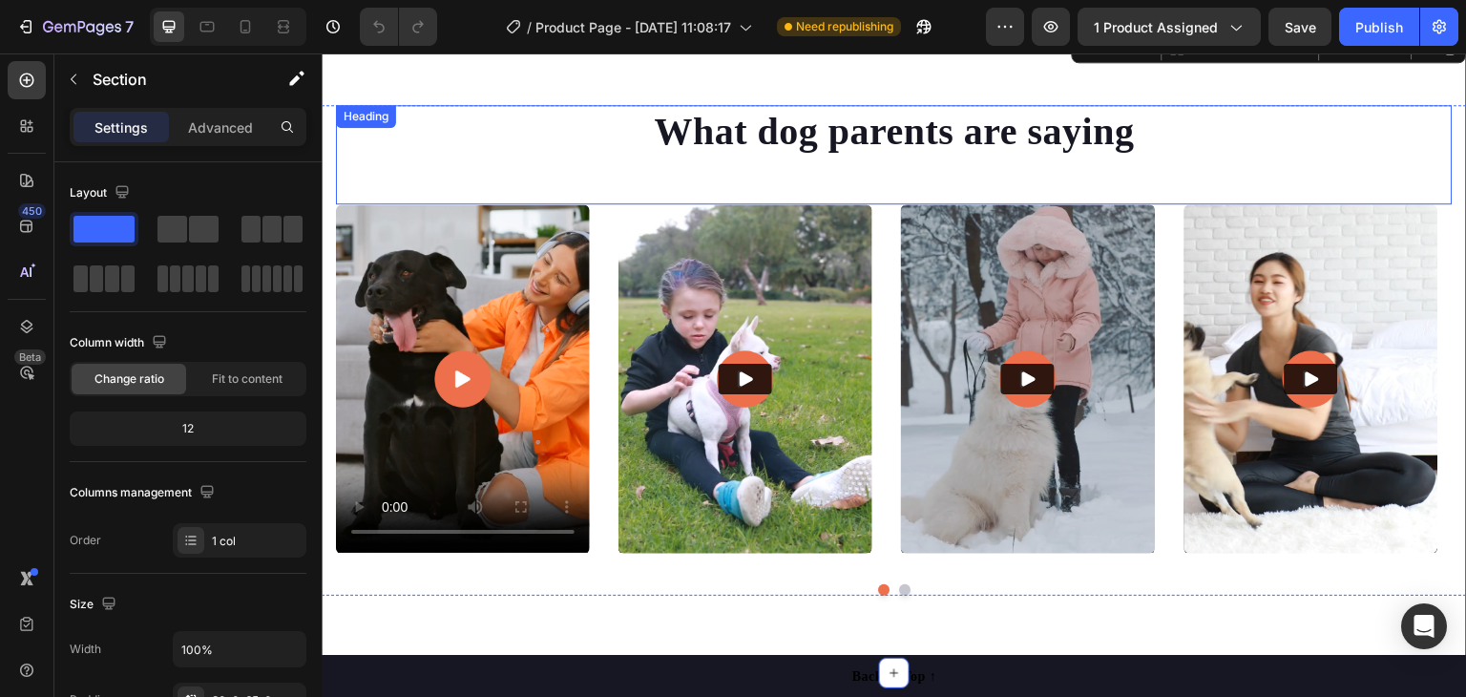
click at [823, 130] on h2 "What dog parents are saying" at bounding box center [894, 131] width 1117 height 53
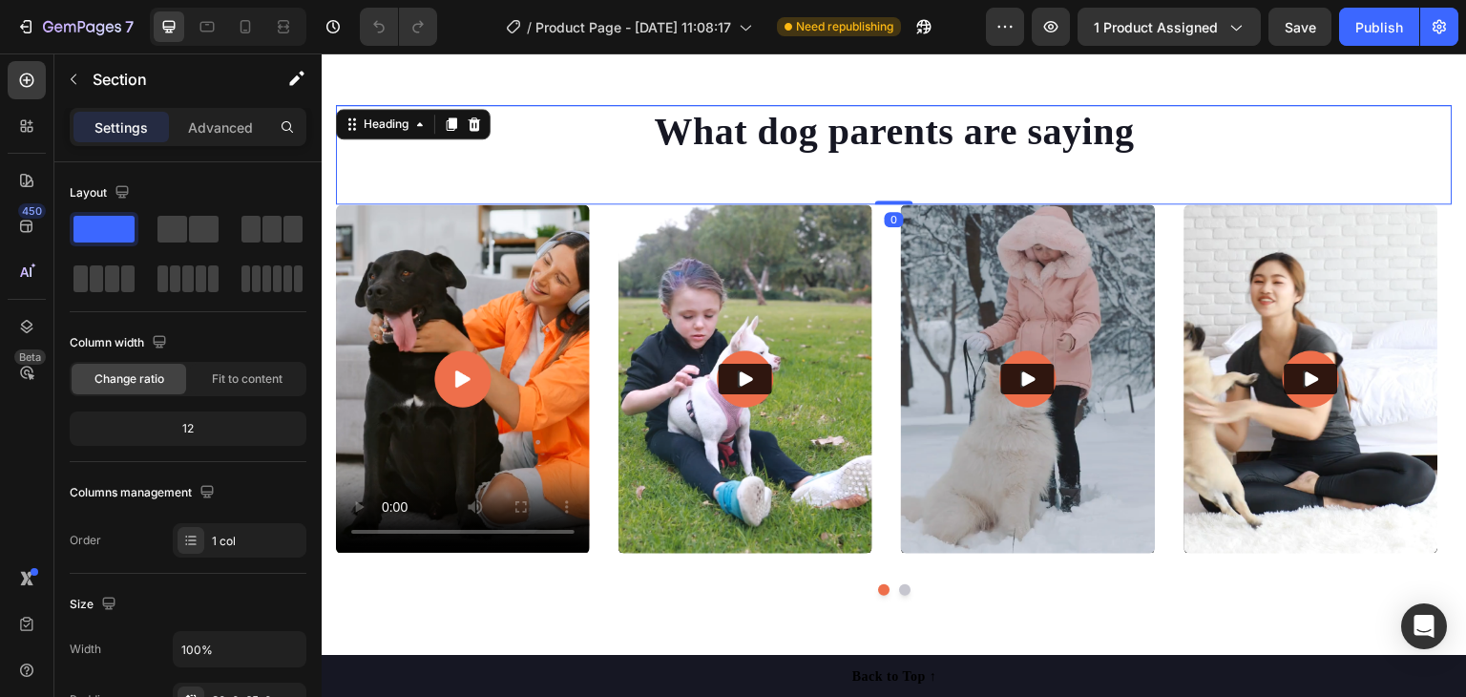
click at [823, 129] on h2 "What dog parents are saying" at bounding box center [894, 131] width 1117 height 53
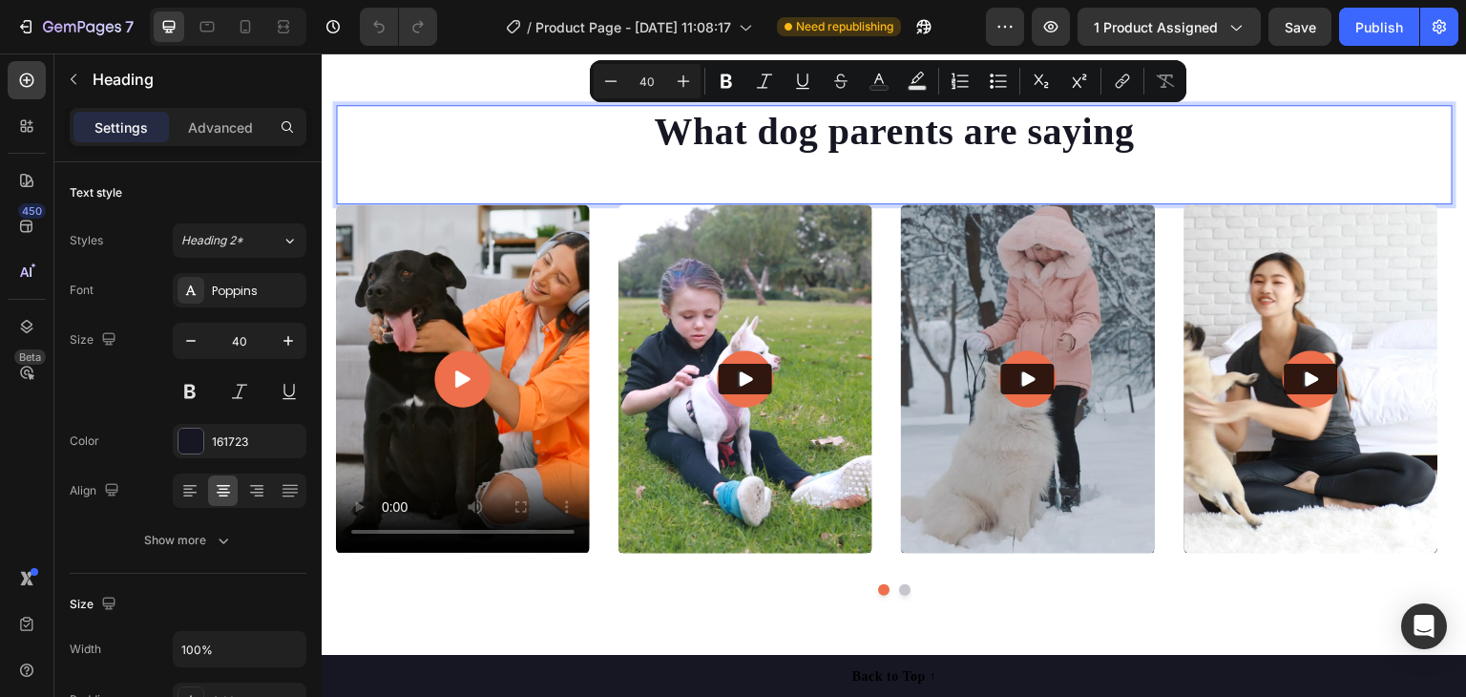
click at [994, 142] on p "What dog parents are saying" at bounding box center [894, 132] width 1113 height 50
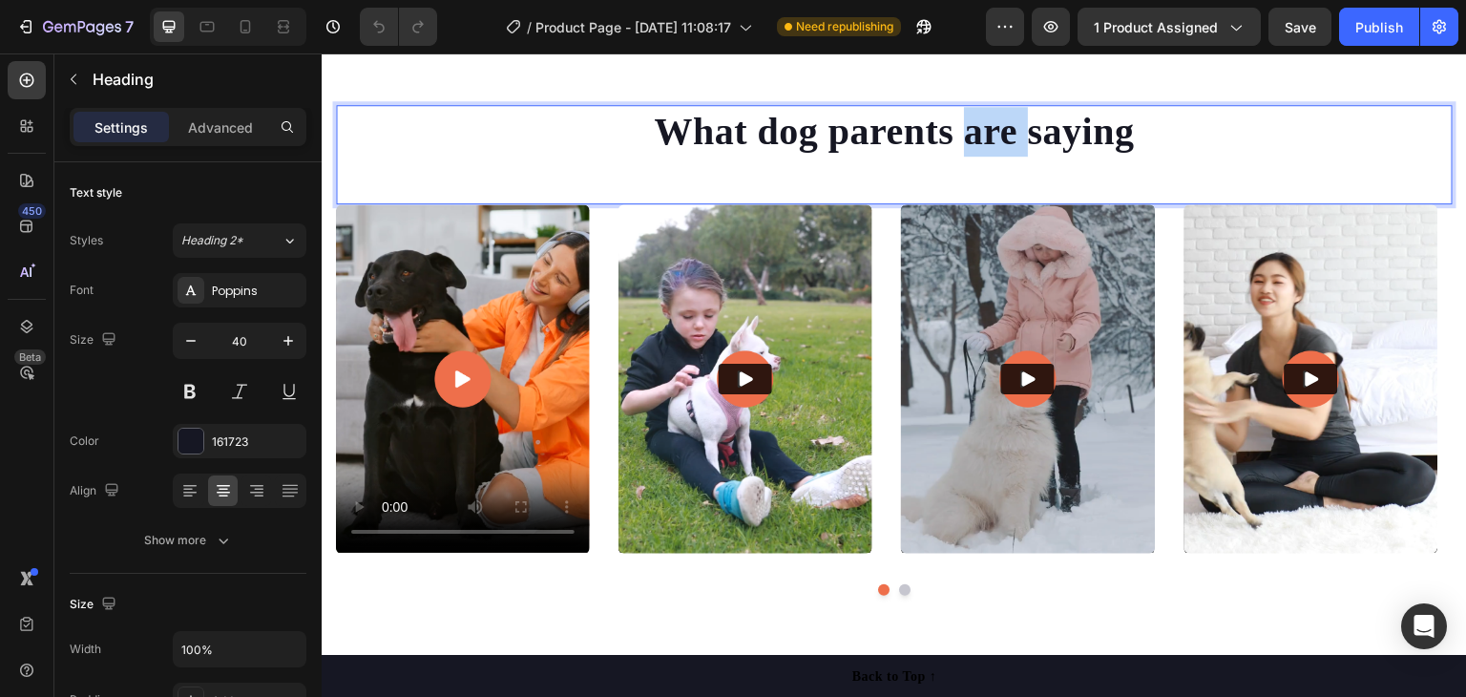
click at [994, 142] on p "What dog parents are saying" at bounding box center [894, 132] width 1113 height 50
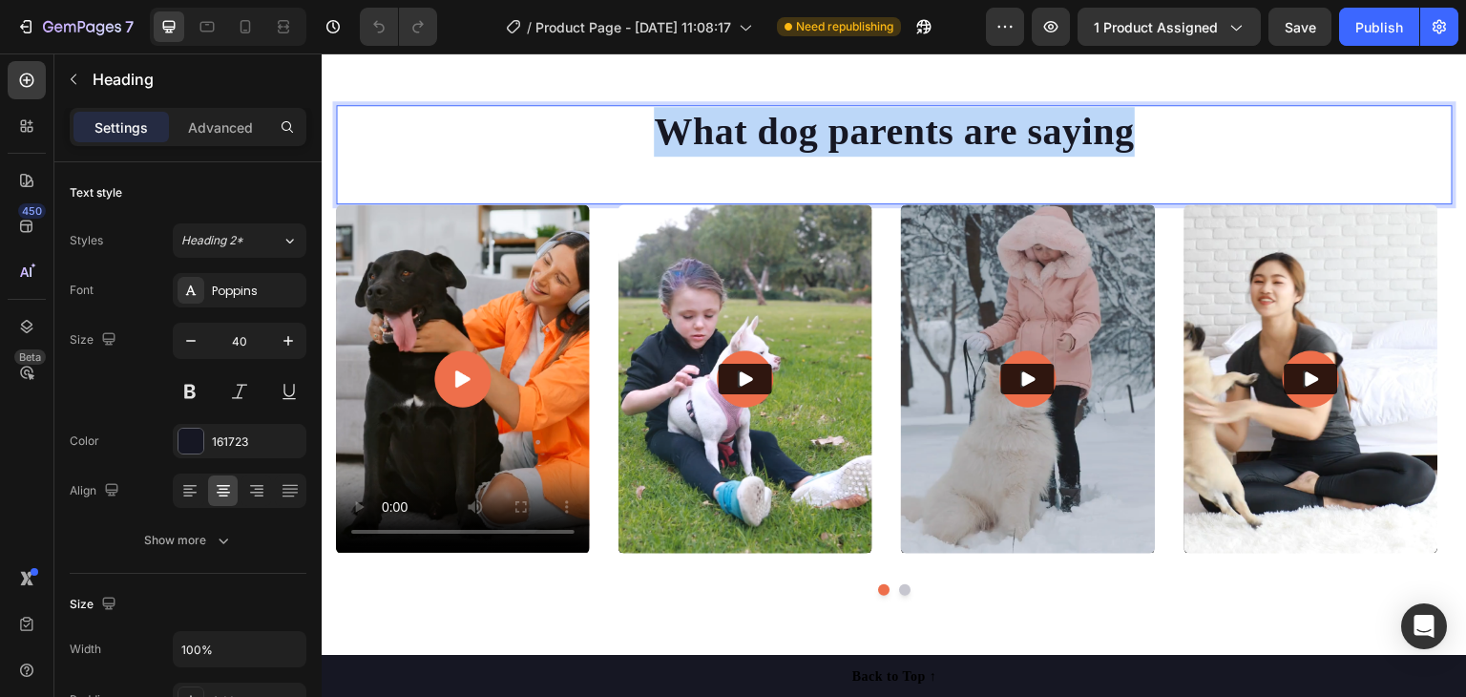
click at [994, 142] on p "What dog parents are saying" at bounding box center [894, 132] width 1113 height 50
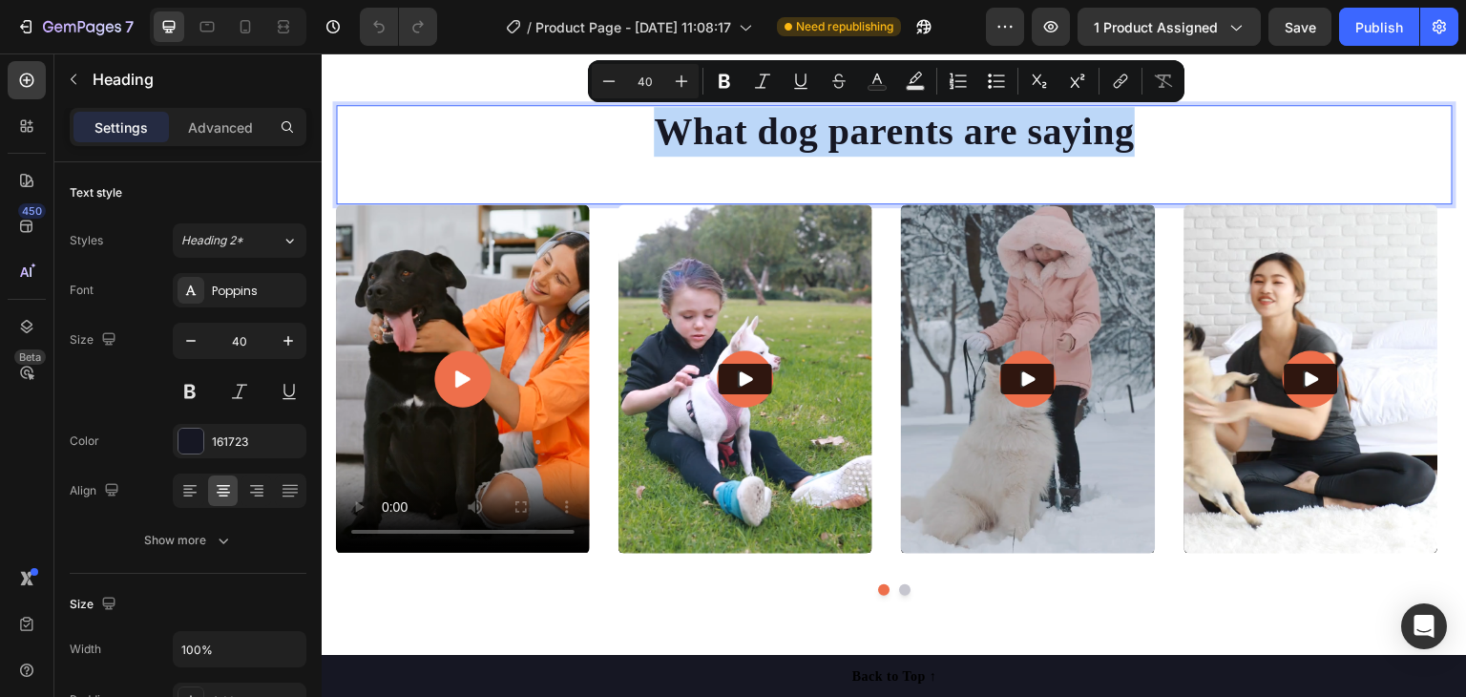
click at [1079, 137] on p "What dog parents are saying" at bounding box center [894, 132] width 1113 height 50
click at [1119, 146] on p "What dog parents are saying" at bounding box center [894, 132] width 1113 height 50
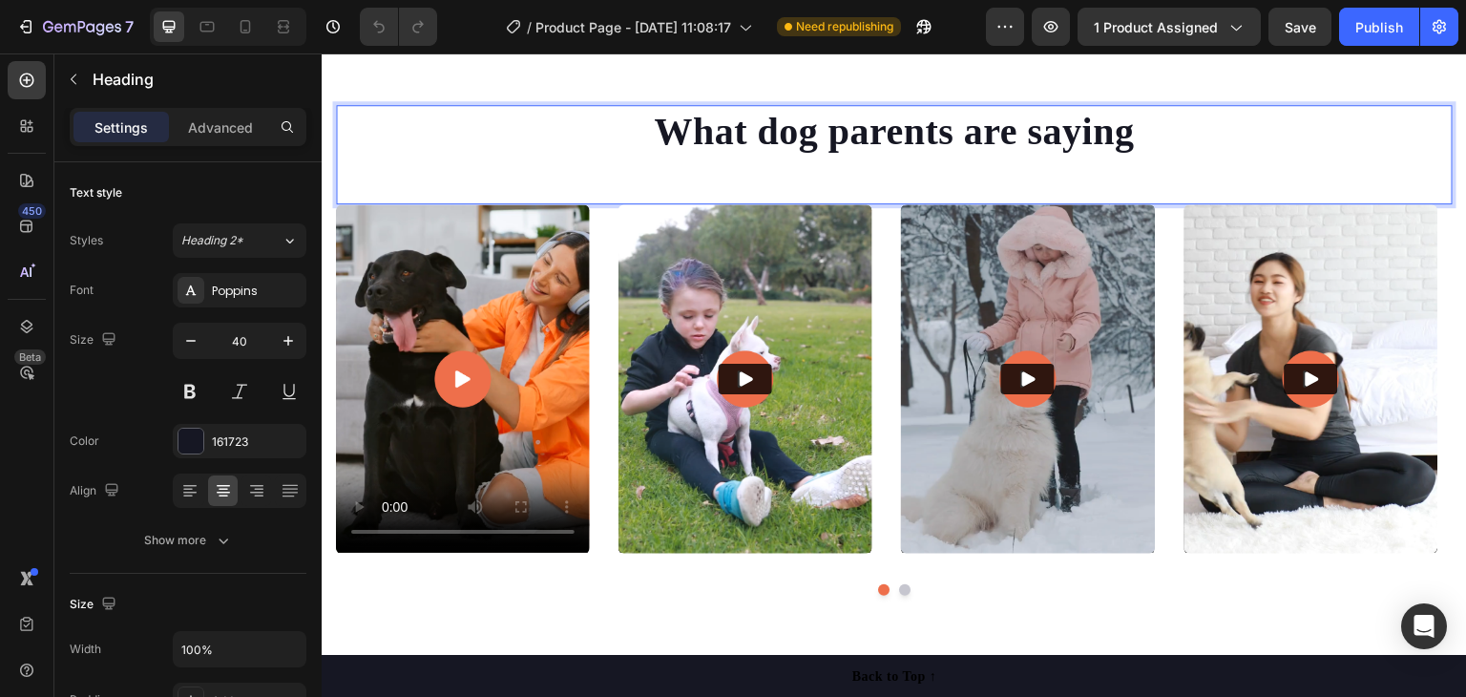
click at [1119, 146] on p "What dog parents are saying" at bounding box center [894, 132] width 1113 height 50
click at [1116, 148] on p "What dog parents are saying" at bounding box center [894, 132] width 1113 height 50
click at [1115, 148] on p "What dog parents are saying" at bounding box center [894, 132] width 1113 height 50
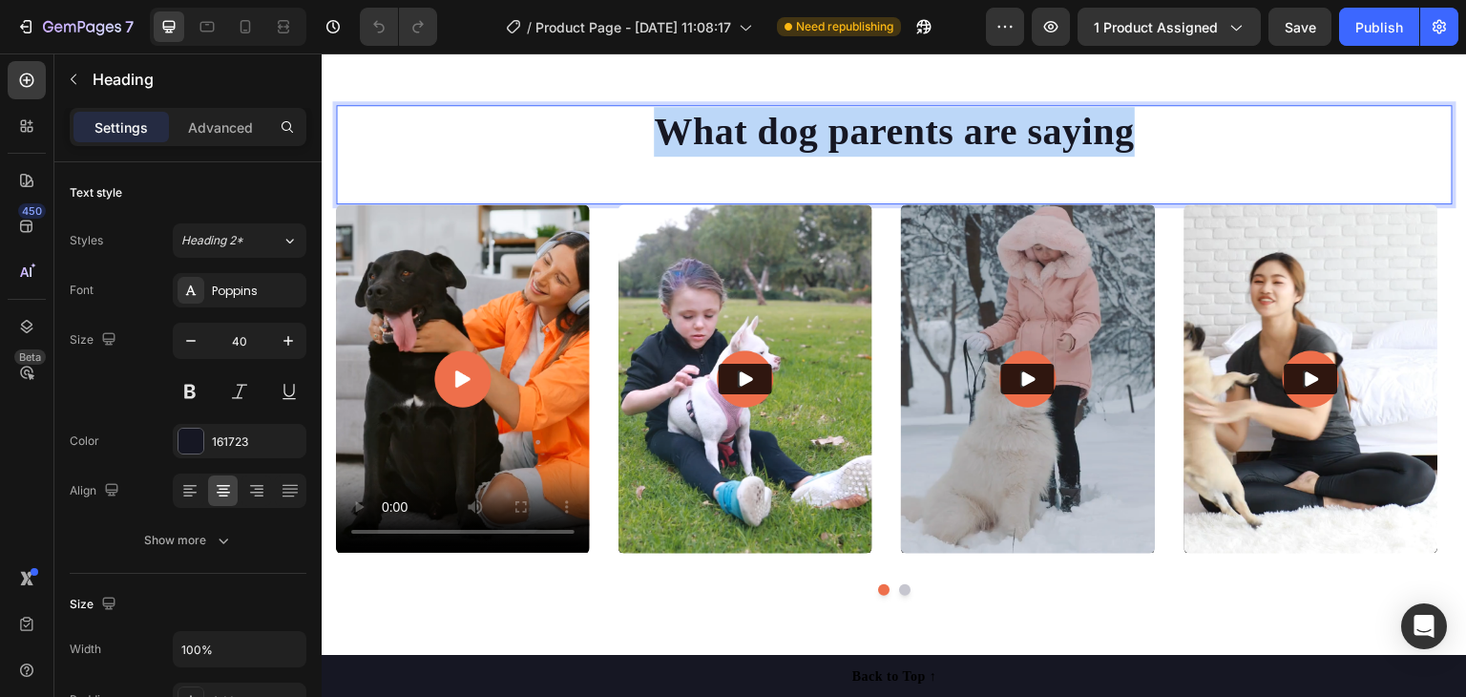
click at [1115, 148] on p "What dog parents are saying" at bounding box center [894, 132] width 1113 height 50
click at [1114, 148] on p "What dog parents are saying" at bounding box center [894, 132] width 1113 height 50
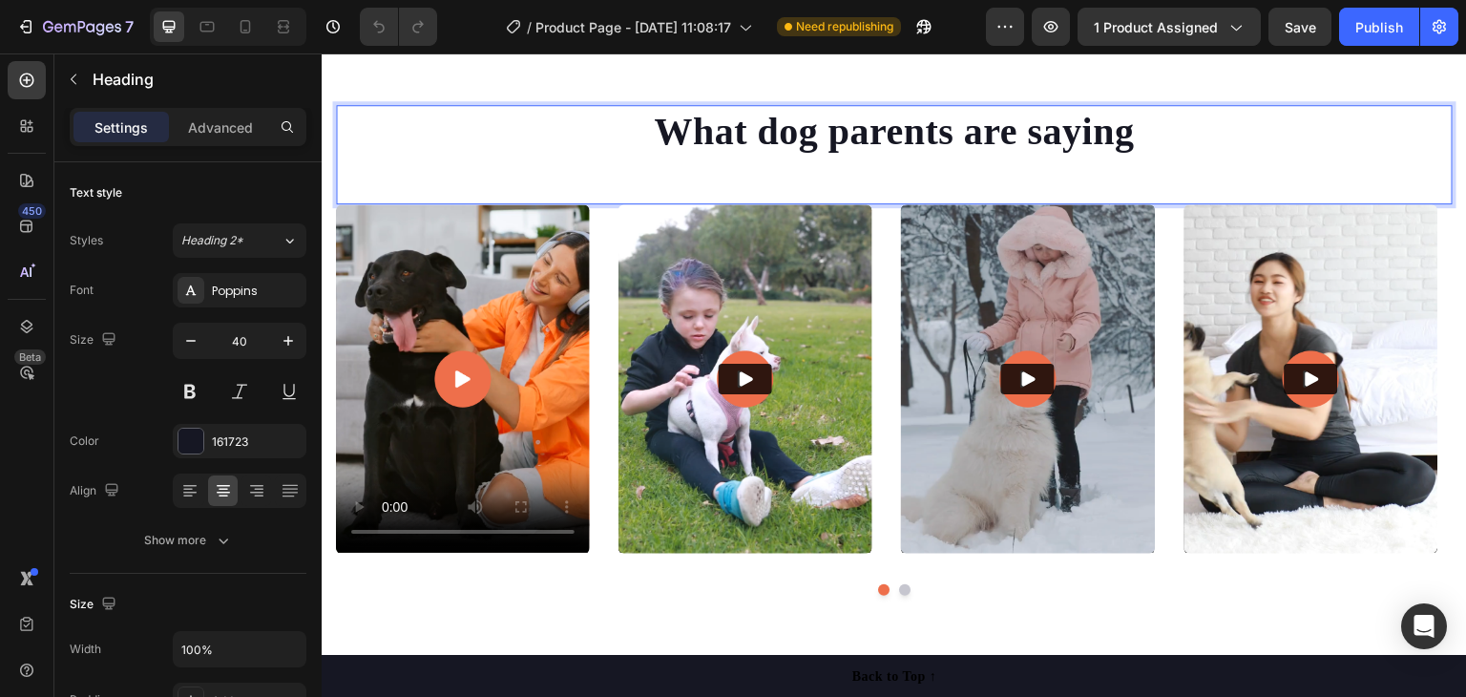
click at [1112, 149] on p "What dog parents are saying" at bounding box center [894, 132] width 1113 height 50
click at [1110, 150] on p "What dog parents are saying" at bounding box center [894, 132] width 1113 height 50
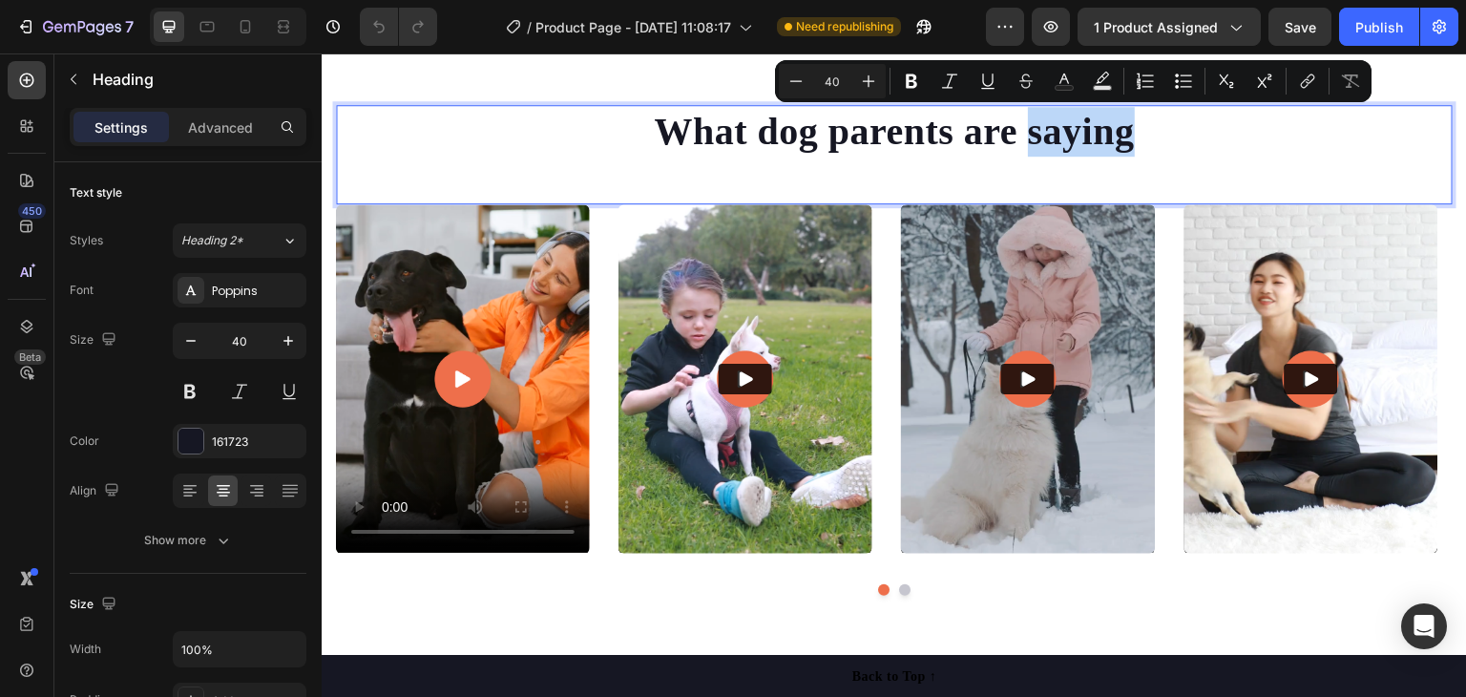
click at [1073, 136] on p "What dog parents are saying" at bounding box center [894, 132] width 1113 height 50
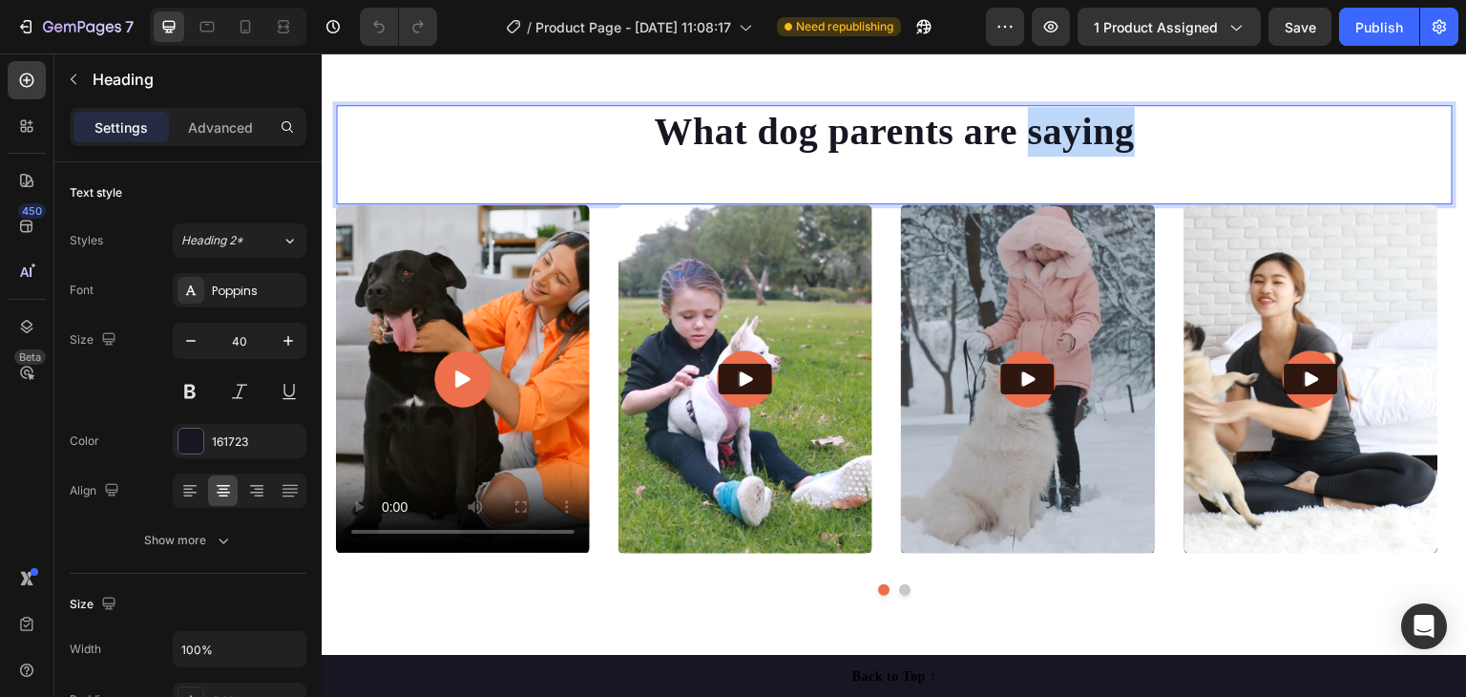
click at [1072, 136] on p "What dog parents are saying" at bounding box center [894, 132] width 1113 height 50
click at [1072, 135] on p "What dog parents are saying" at bounding box center [894, 132] width 1113 height 50
click at [764, 135] on p "What dog parents are saying" at bounding box center [894, 132] width 1113 height 50
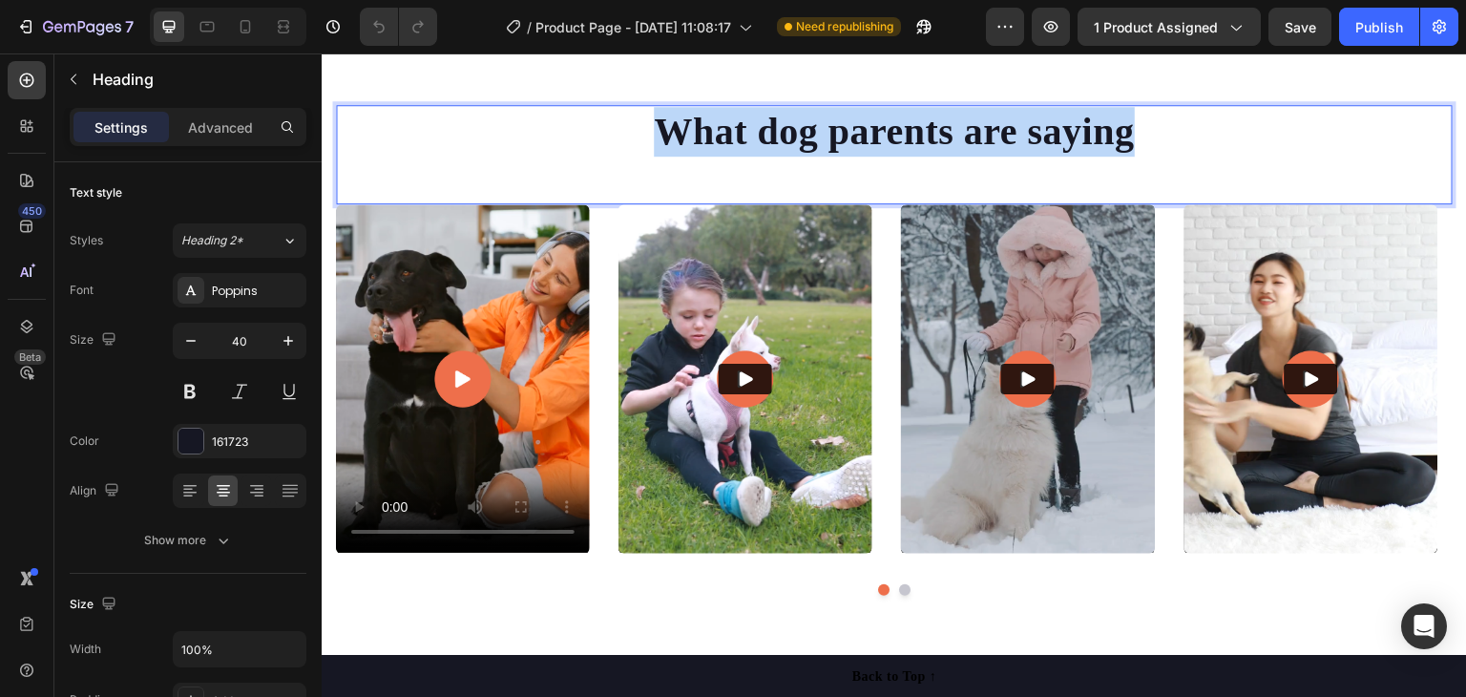
click at [761, 135] on p "What dog parents are saying" at bounding box center [894, 132] width 1113 height 50
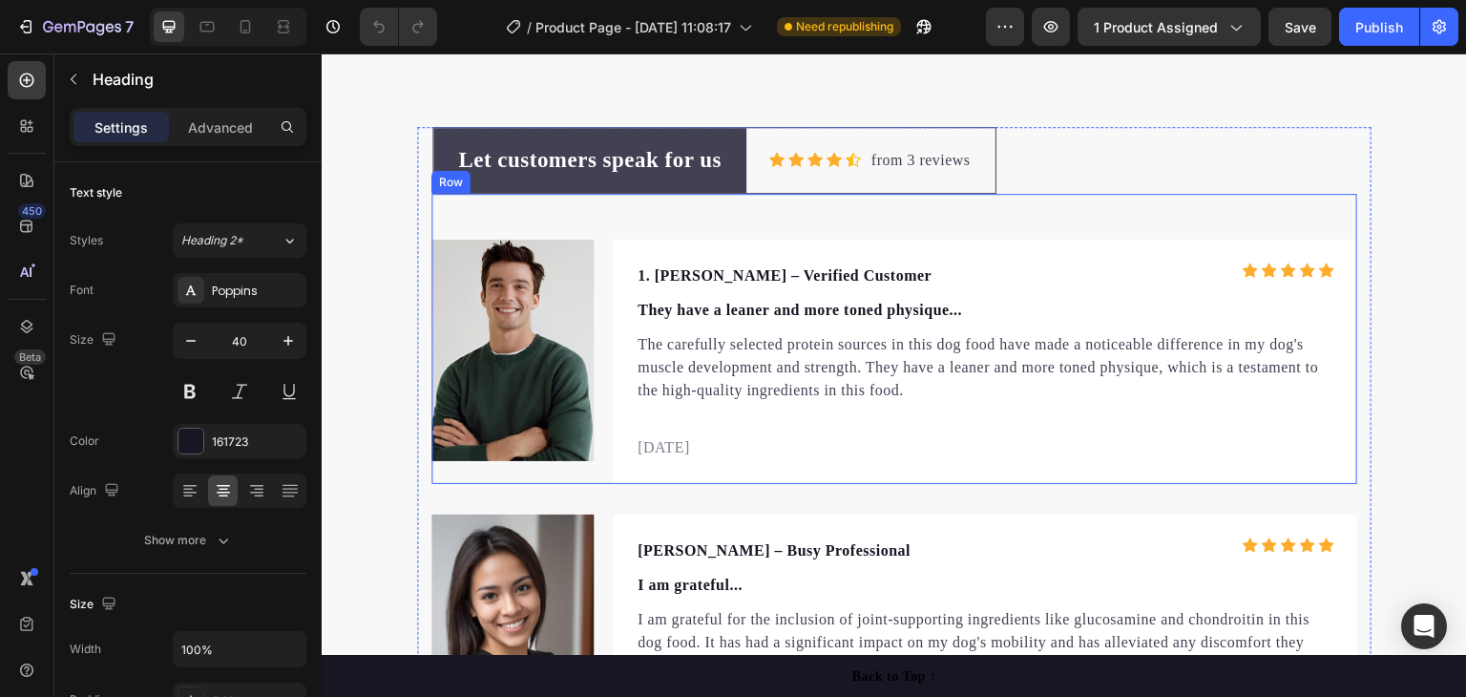
type input "16"
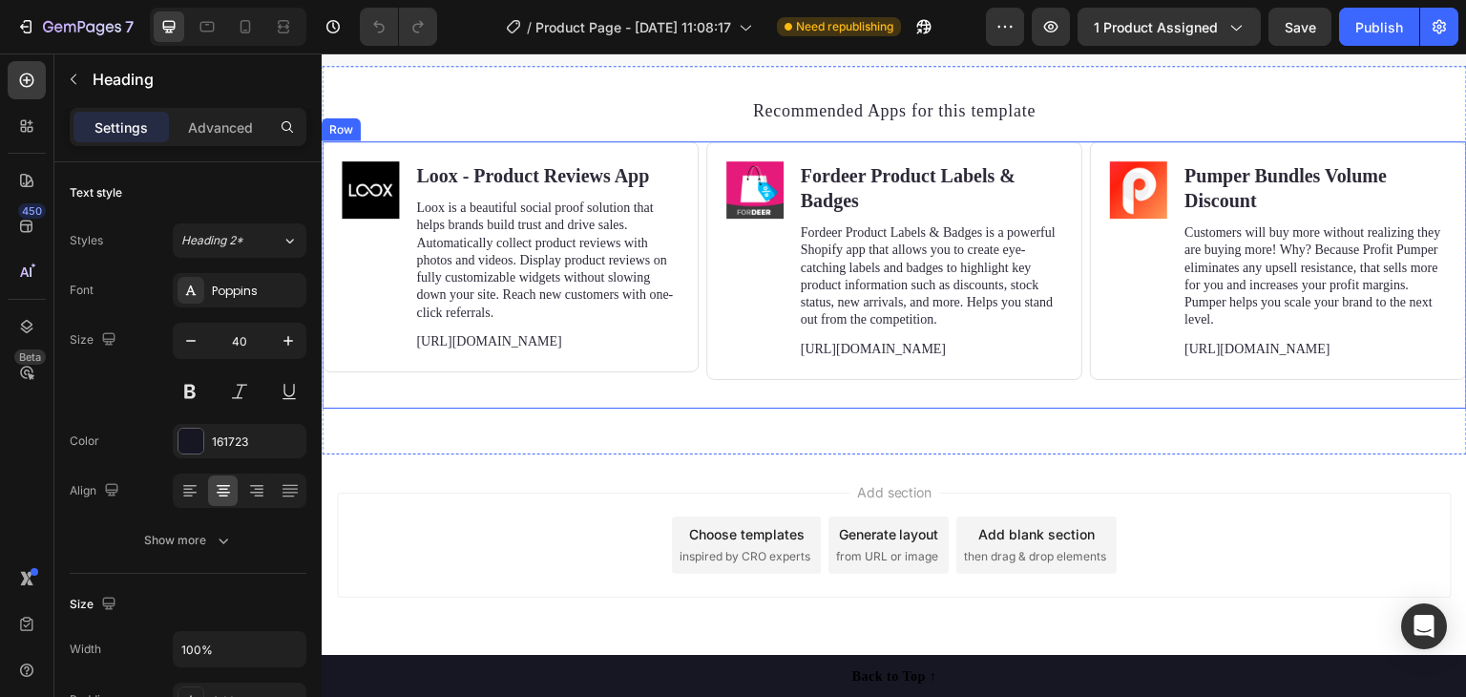
scroll to position [6906, 0]
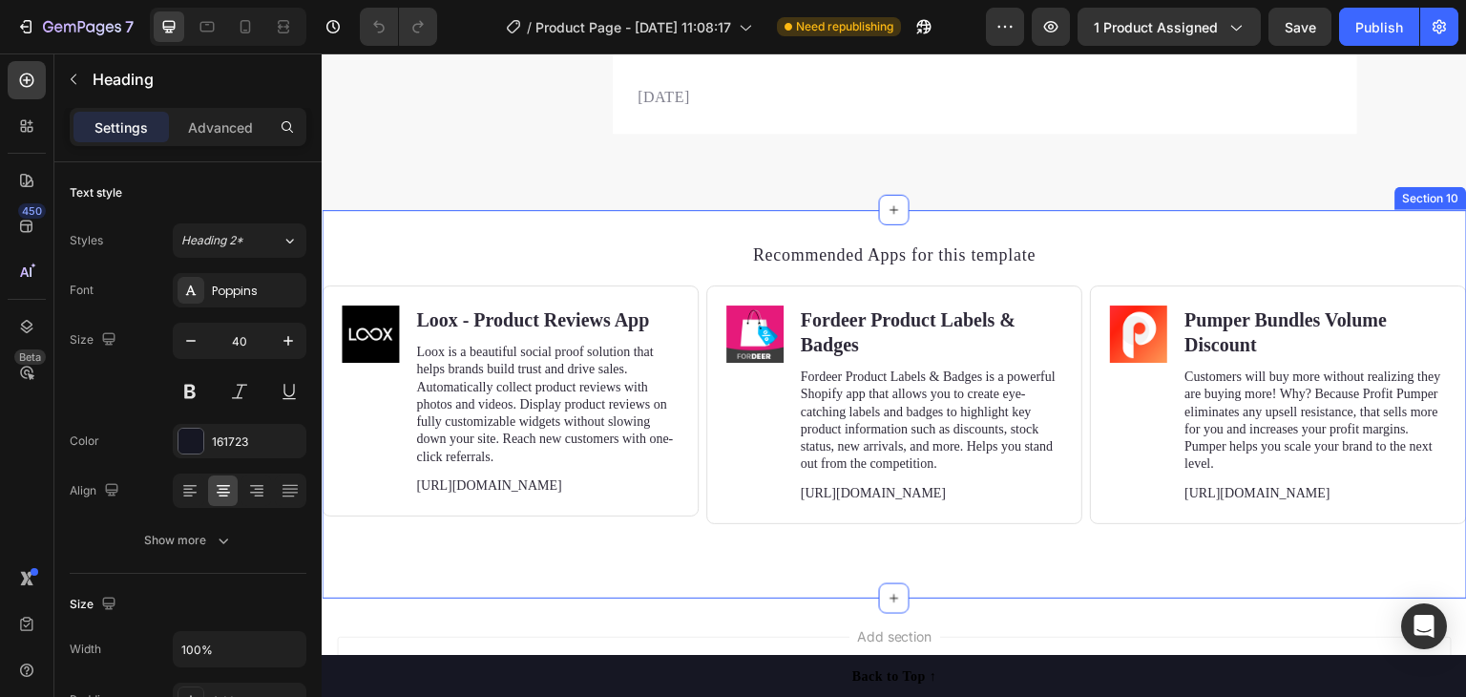
click at [617, 235] on div "Recommended Apps for this template Heading Image Loox ‑ Product Reviews App Hea…" at bounding box center [894, 403] width 1145 height 387
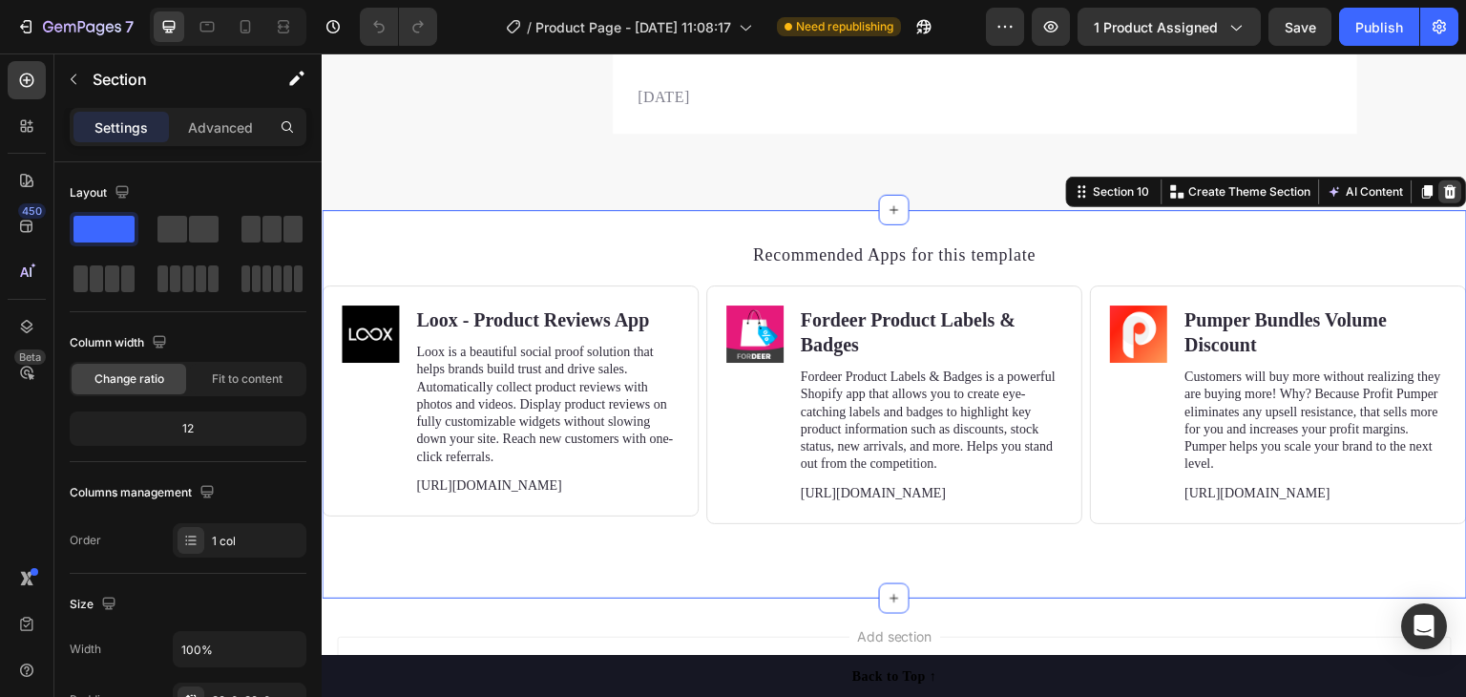
click at [1445, 191] on icon at bounding box center [1451, 191] width 12 height 13
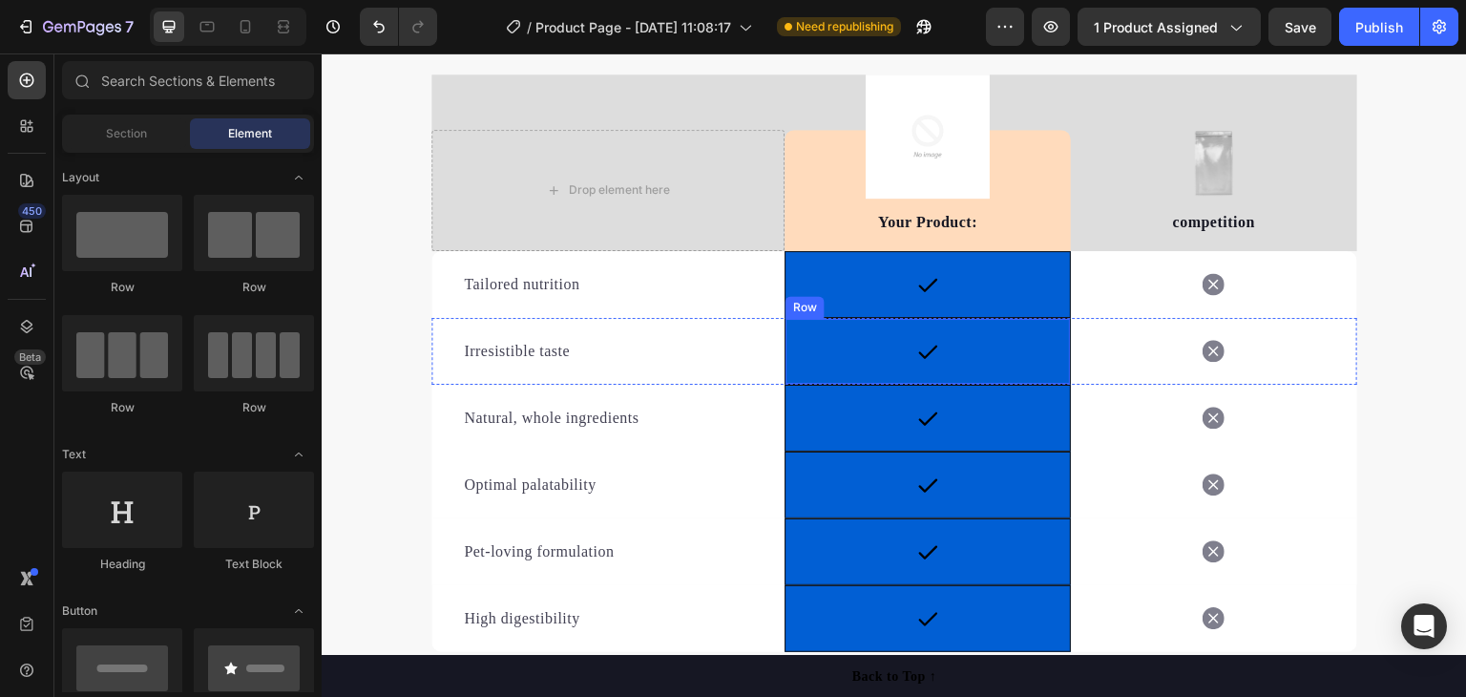
scroll to position [2863, 0]
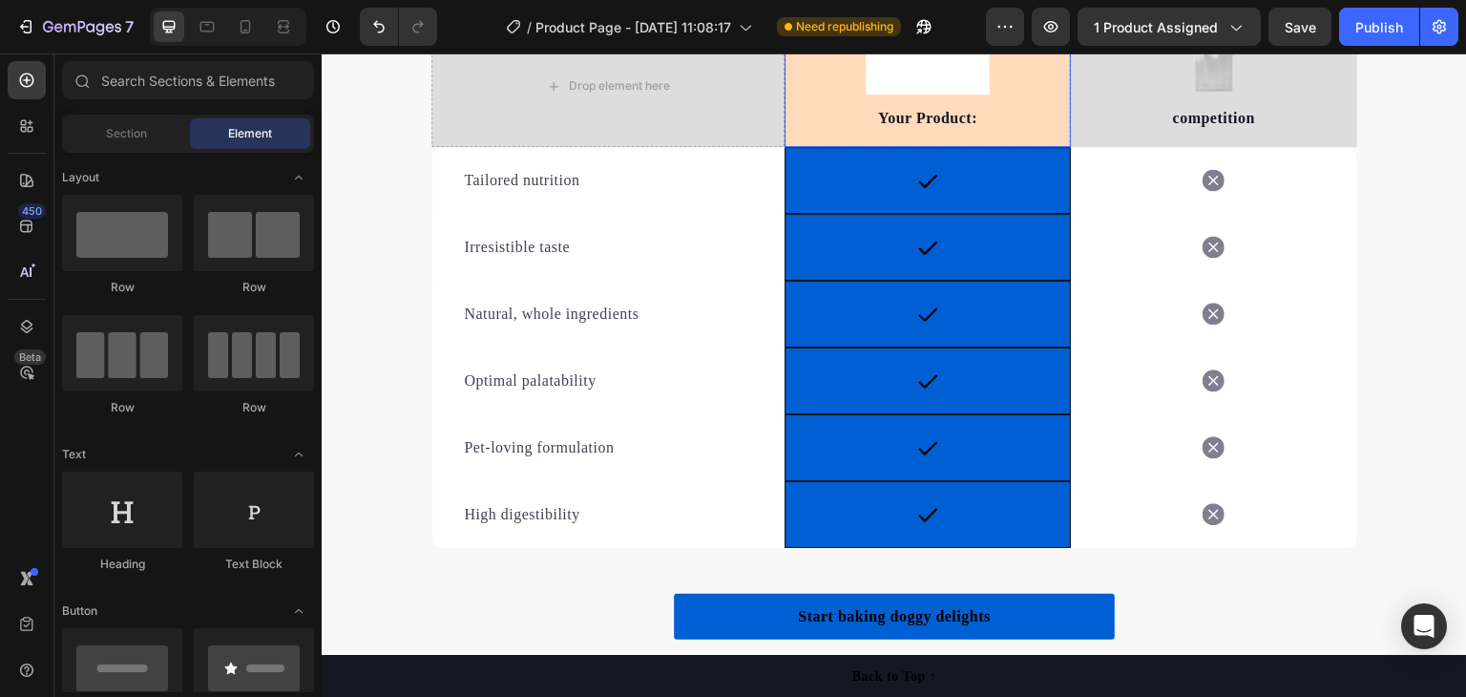
click at [821, 81] on div "Your Product: Text block" at bounding box center [928, 86] width 286 height 121
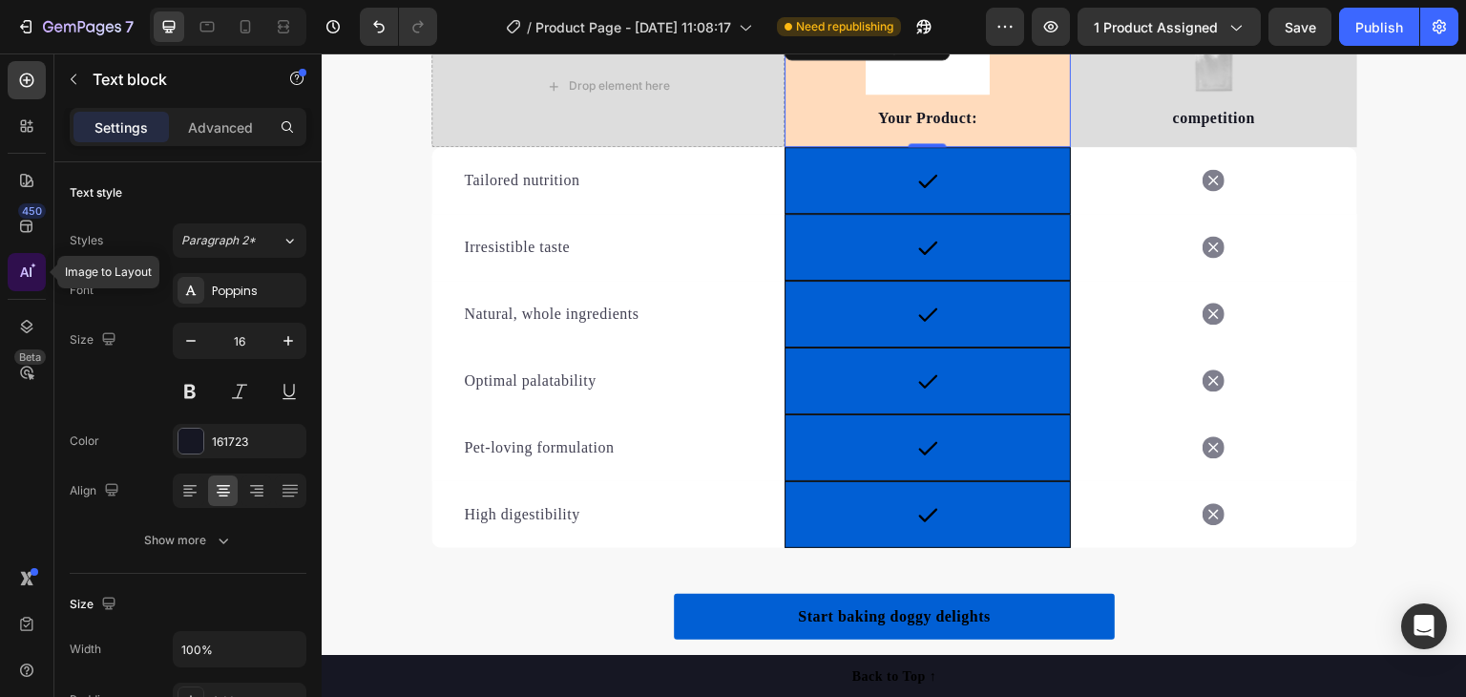
click at [29, 268] on icon at bounding box center [26, 271] width 19 height 19
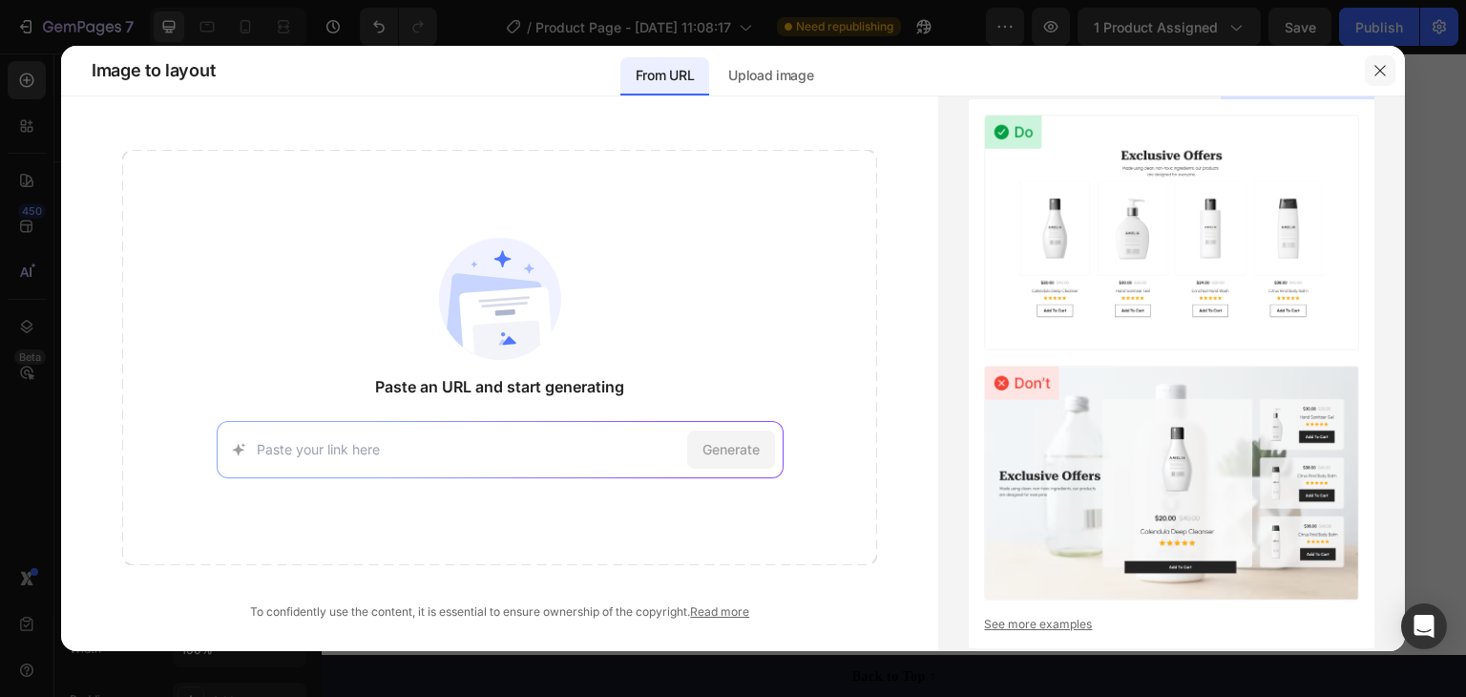
click at [1382, 73] on icon "button" at bounding box center [1379, 70] width 10 height 10
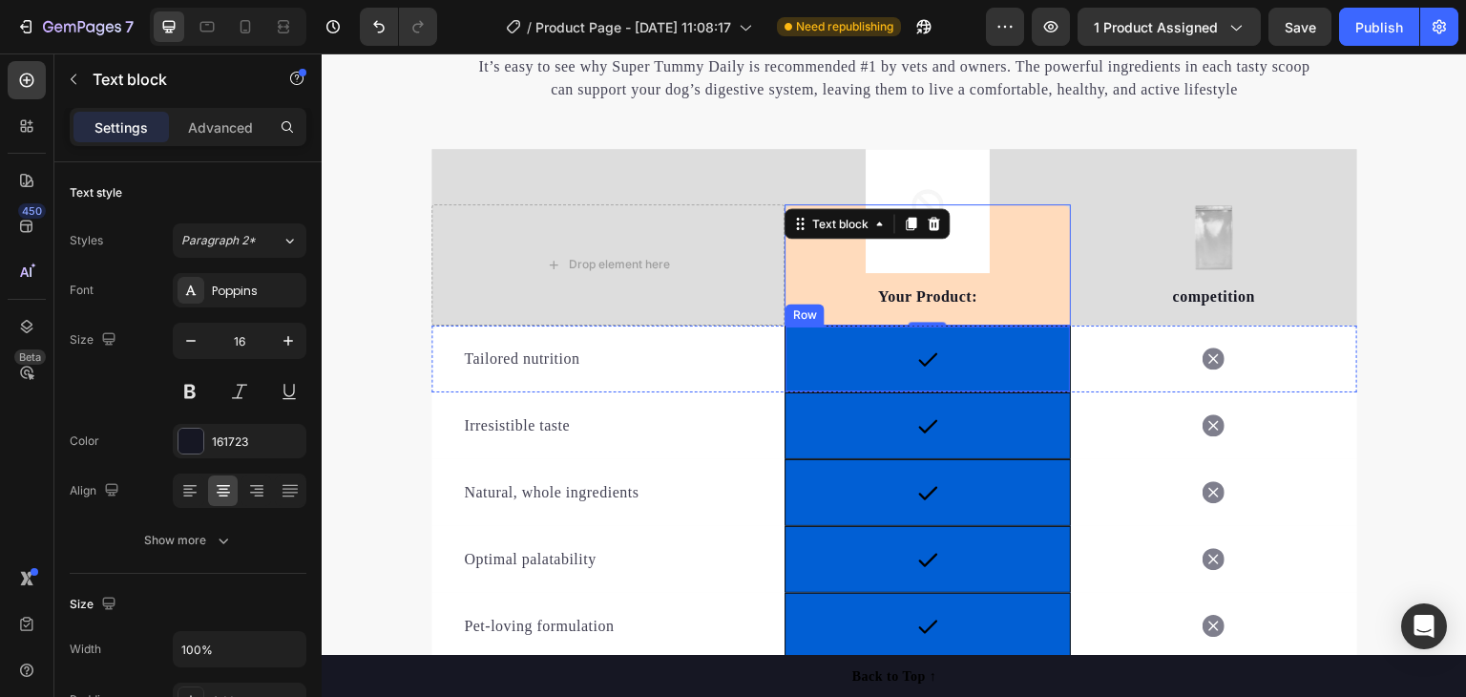
scroll to position [2672, 0]
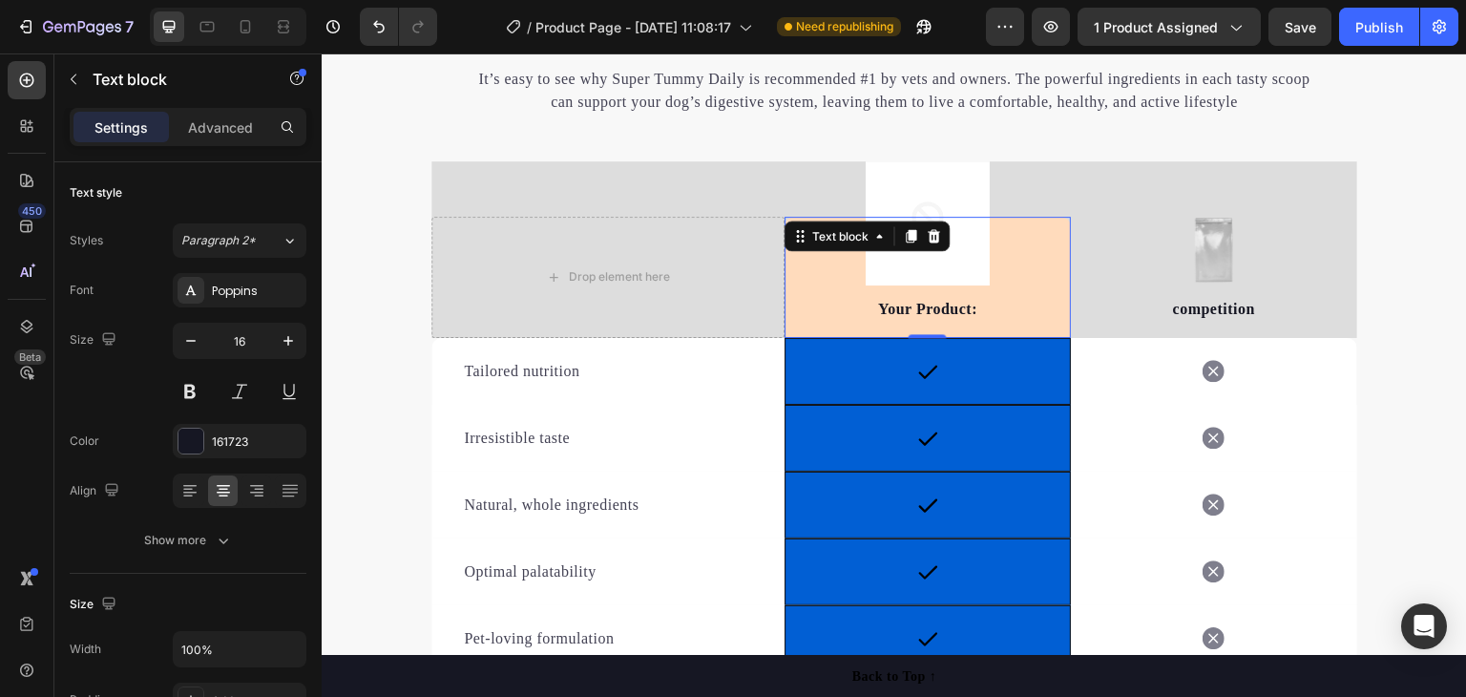
click at [820, 274] on div "Your Product: Text block 0" at bounding box center [928, 277] width 286 height 121
click at [1029, 268] on div "Your Product: Text block 0" at bounding box center [928, 277] width 286 height 121
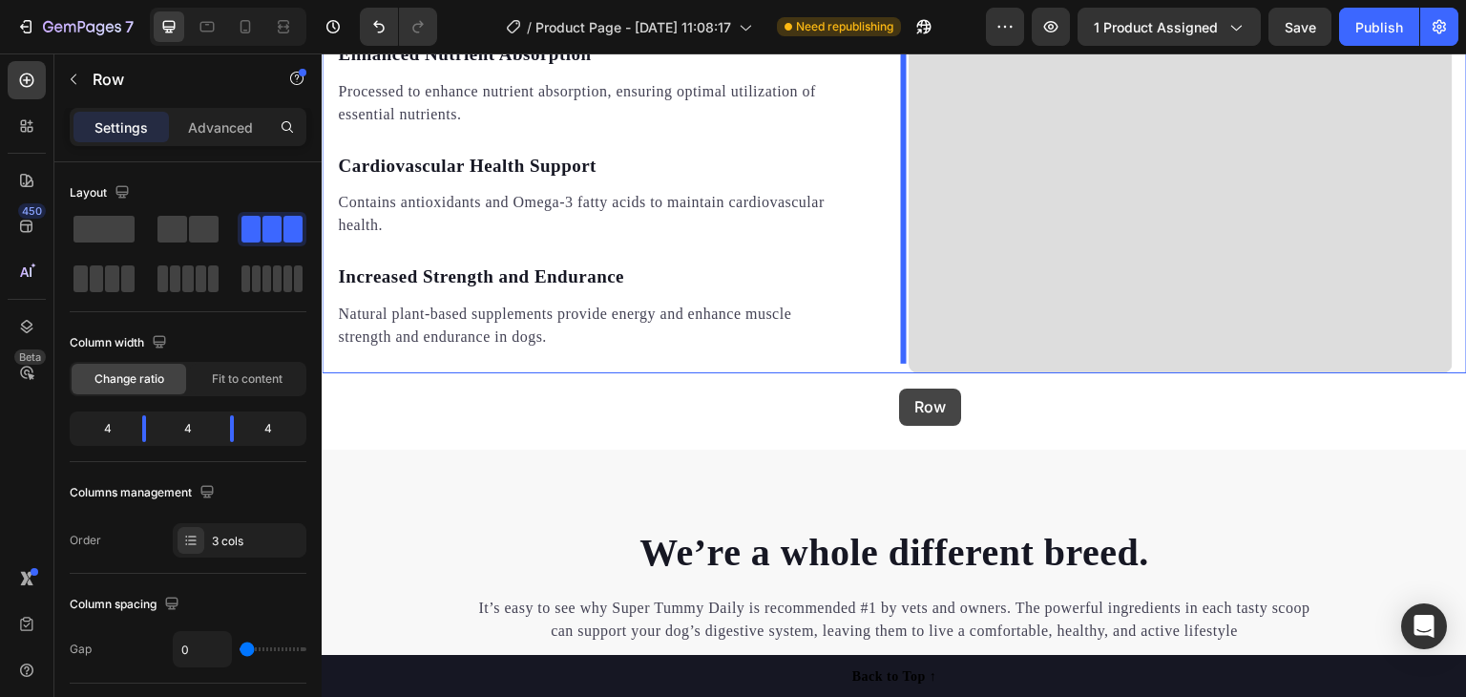
scroll to position [2168, 0]
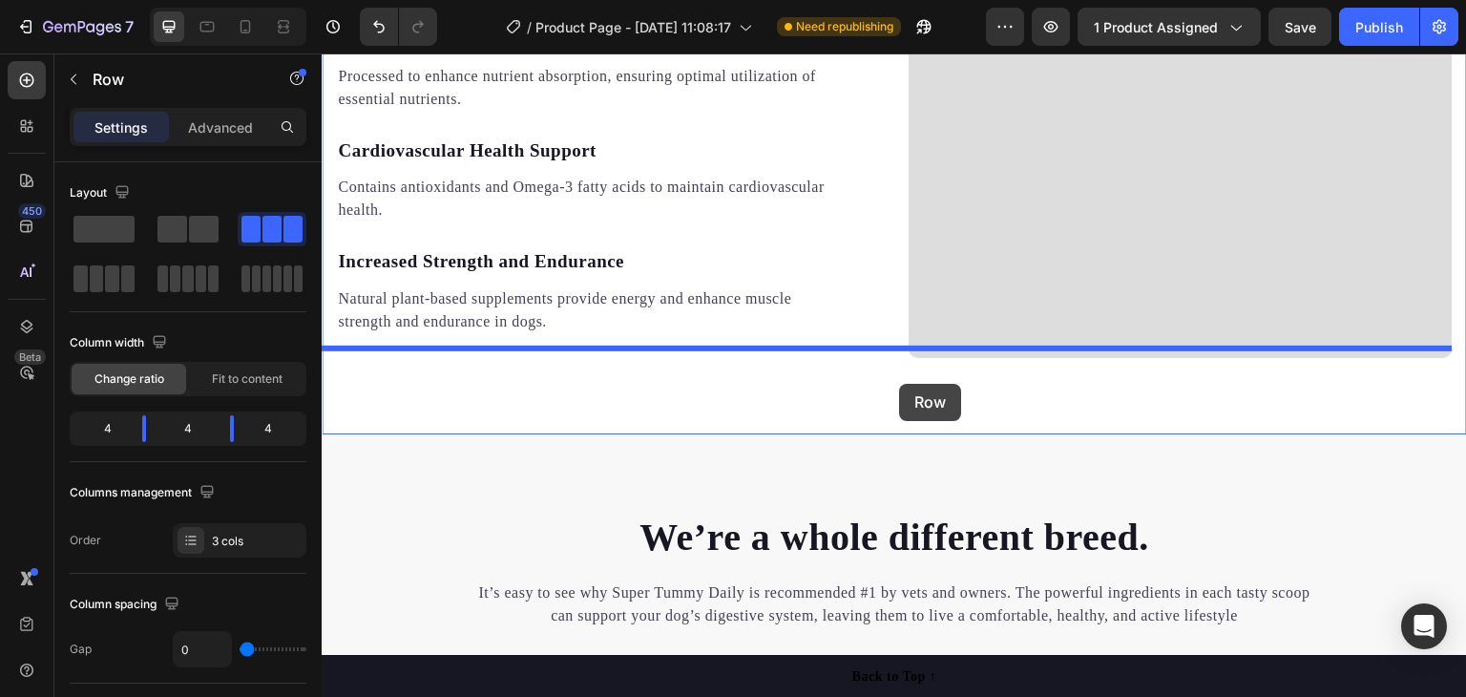
drag, startPoint x: 1049, startPoint y: 173, endPoint x: 900, endPoint y: 390, distance: 263.7
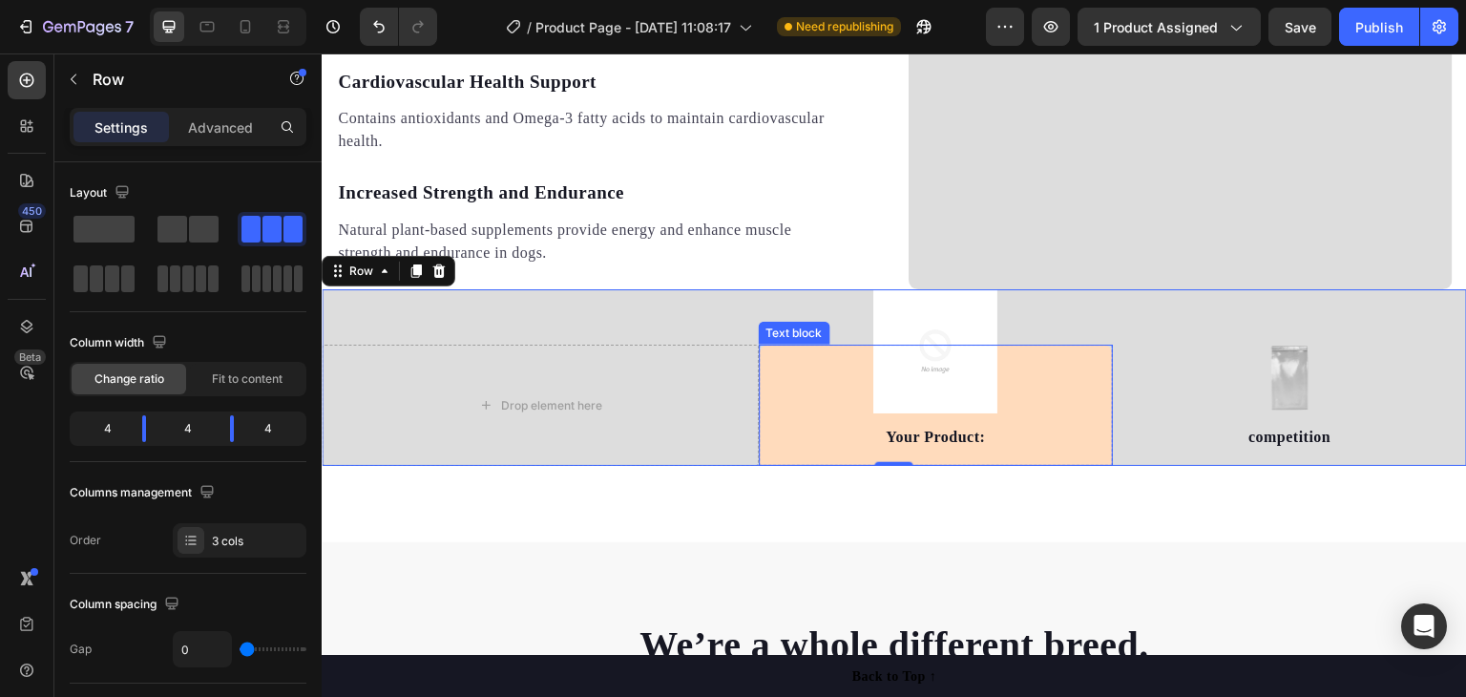
scroll to position [2264, 0]
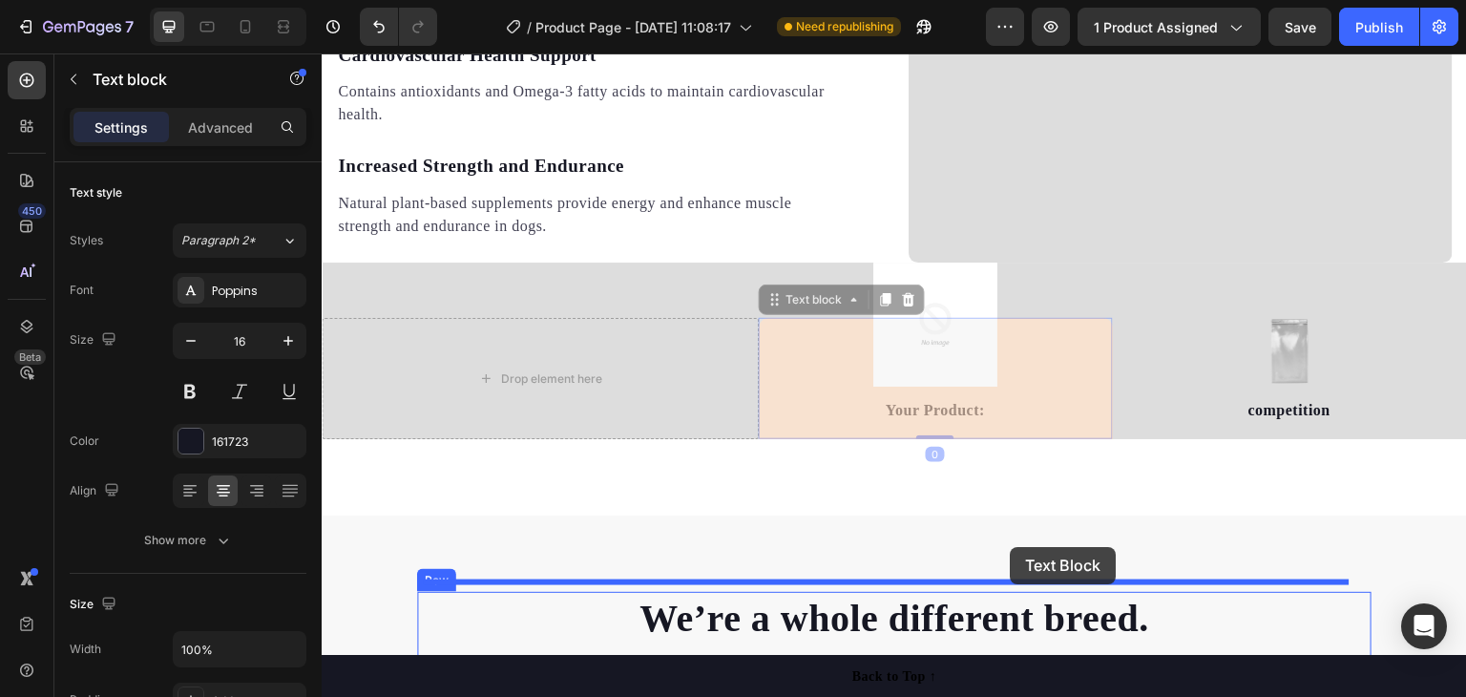
drag, startPoint x: 1011, startPoint y: 378, endPoint x: 1009, endPoint y: 549, distance: 170.8
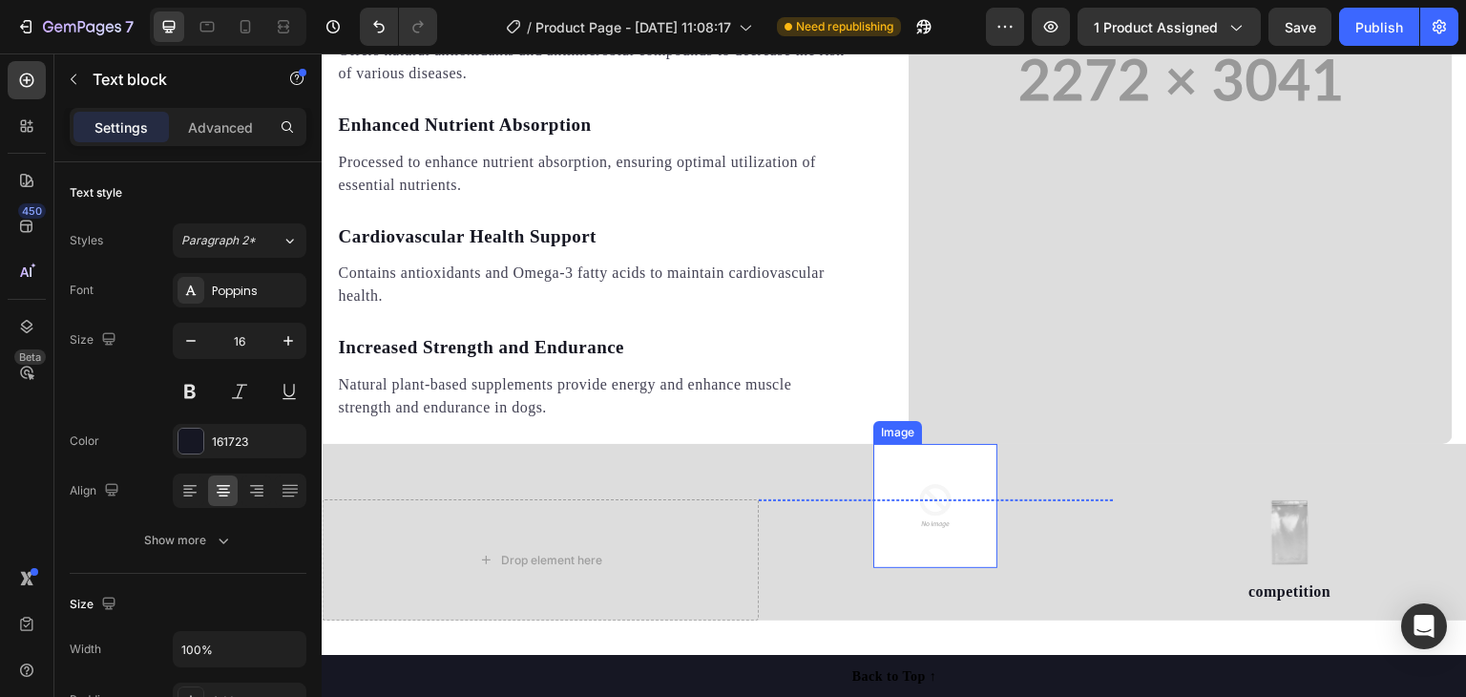
scroll to position [2073, 0]
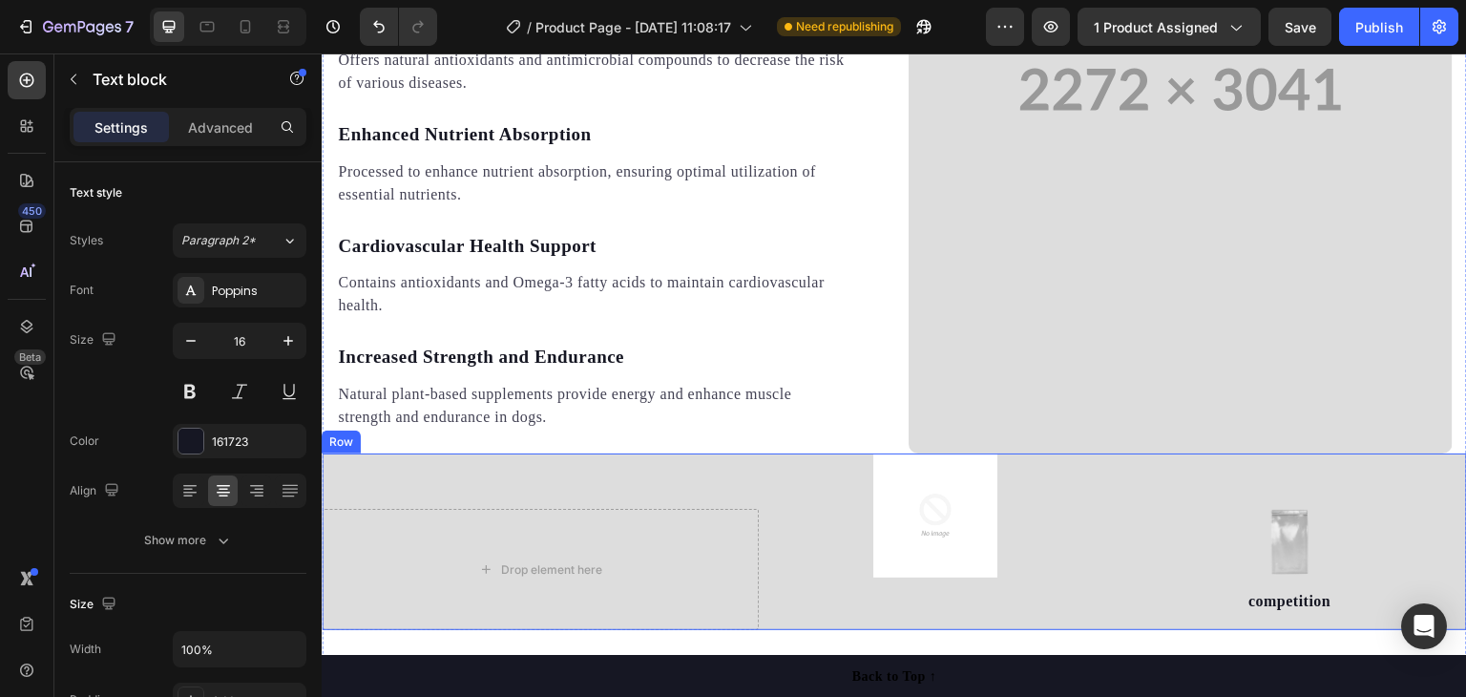
click at [1022, 522] on div "Image Row" at bounding box center [936, 569] width 354 height 121
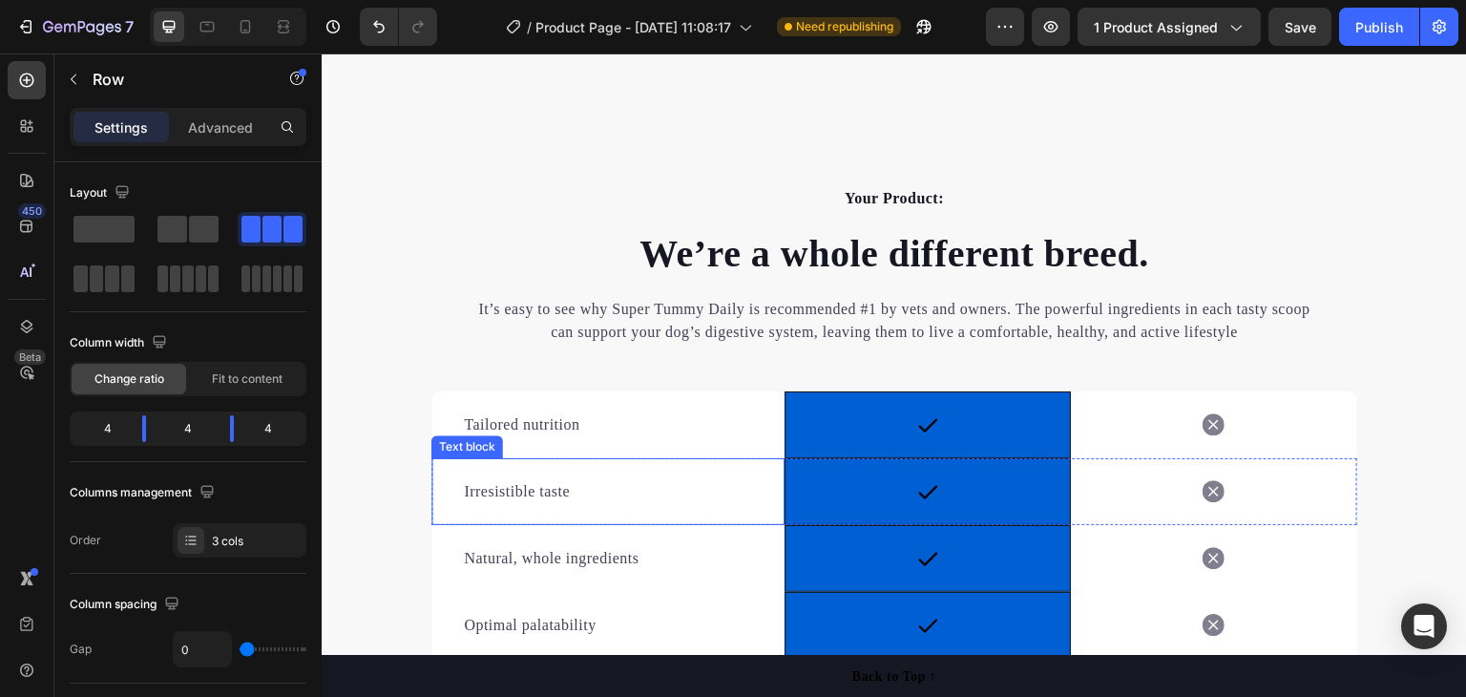
scroll to position [2741, 0]
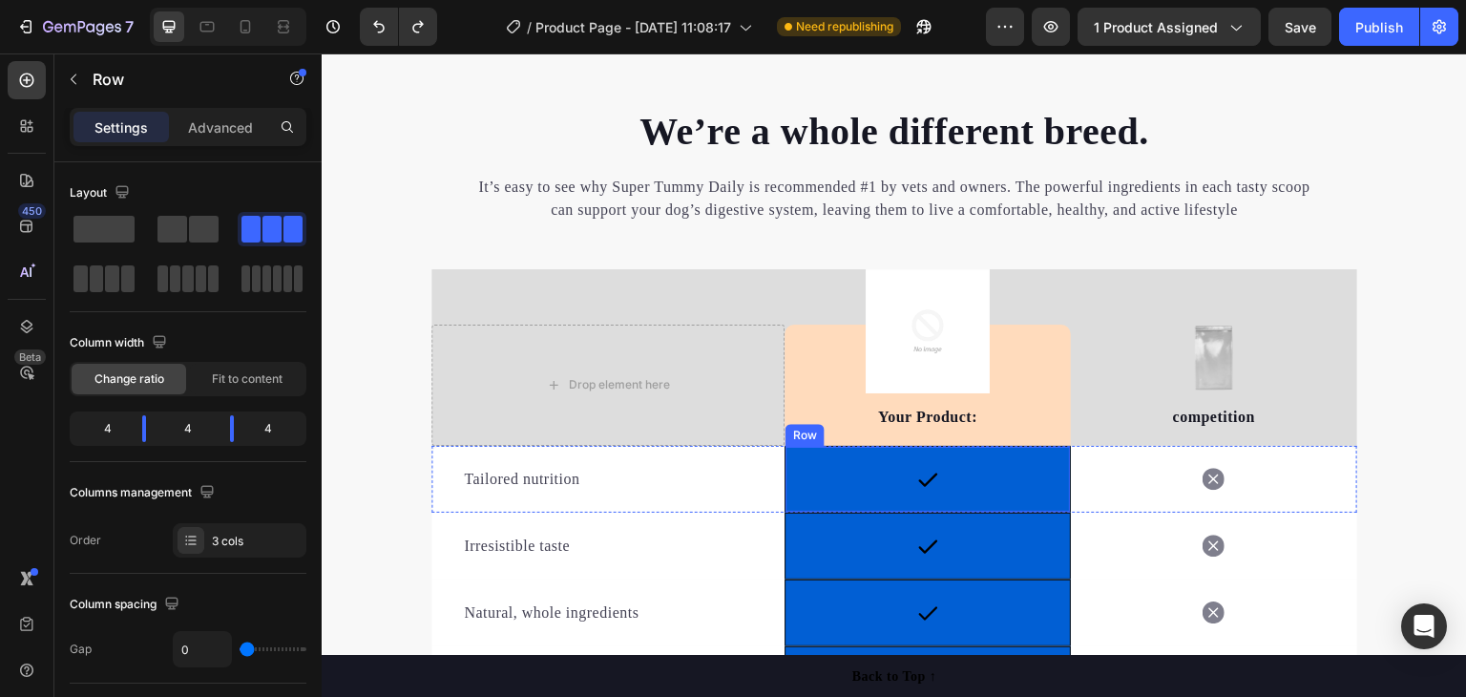
click at [998, 474] on div "Icon Row" at bounding box center [928, 479] width 286 height 67
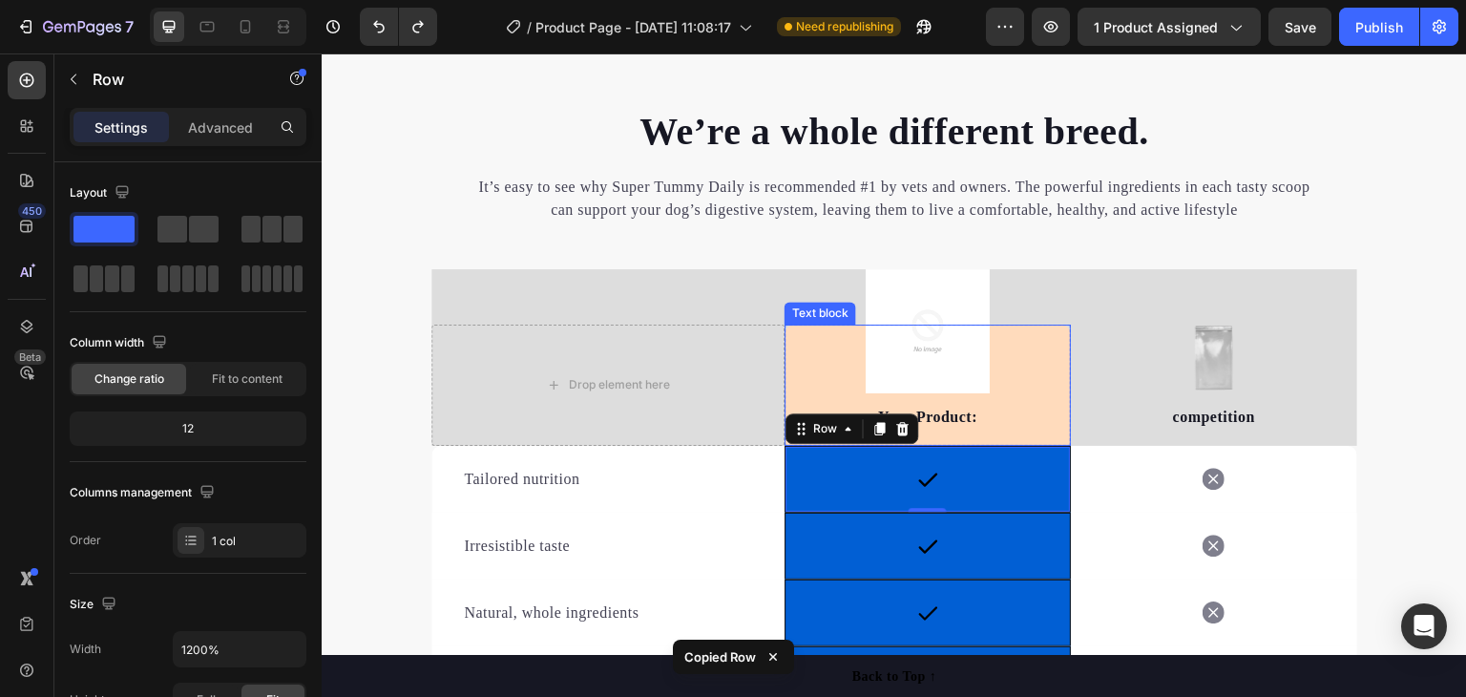
click at [803, 354] on div "Your Product: Text block" at bounding box center [928, 384] width 286 height 121
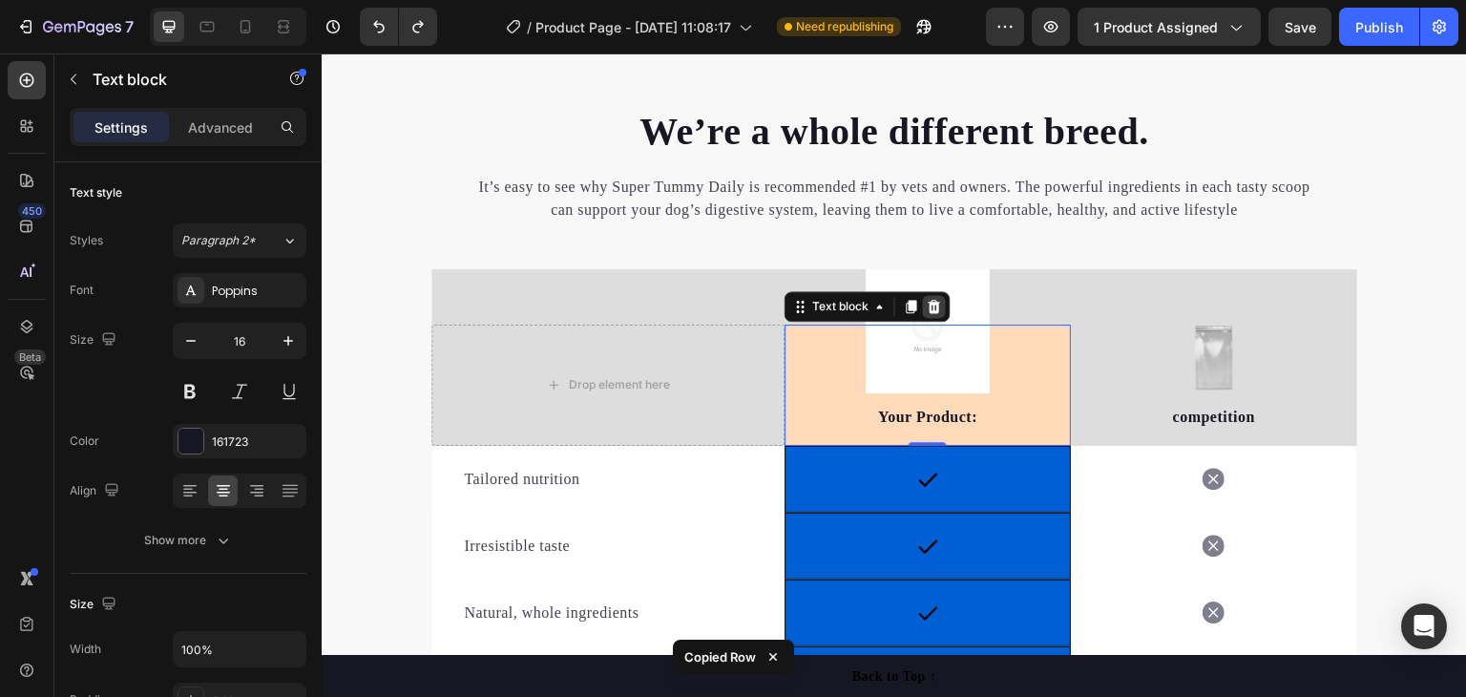
click at [929, 307] on icon at bounding box center [935, 306] width 12 height 13
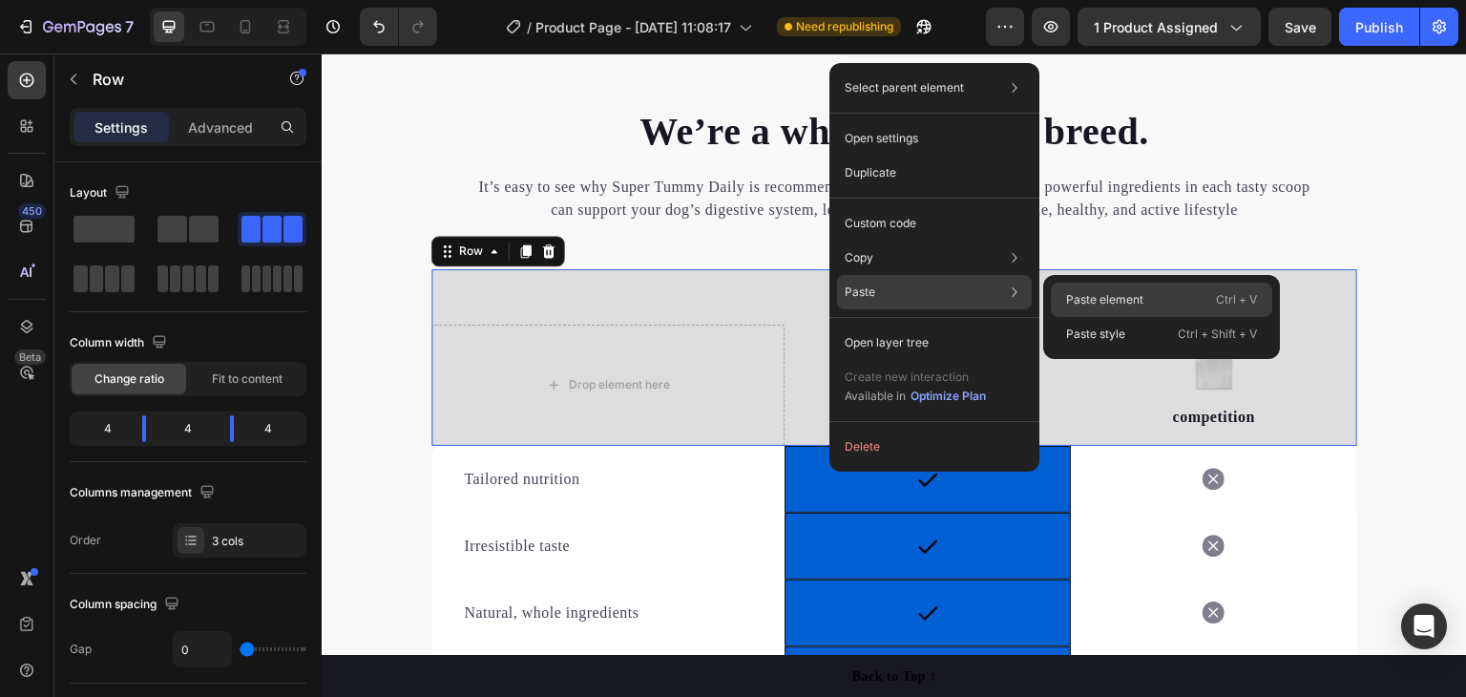
click at [1099, 298] on p "Paste element" at bounding box center [1104, 299] width 77 height 17
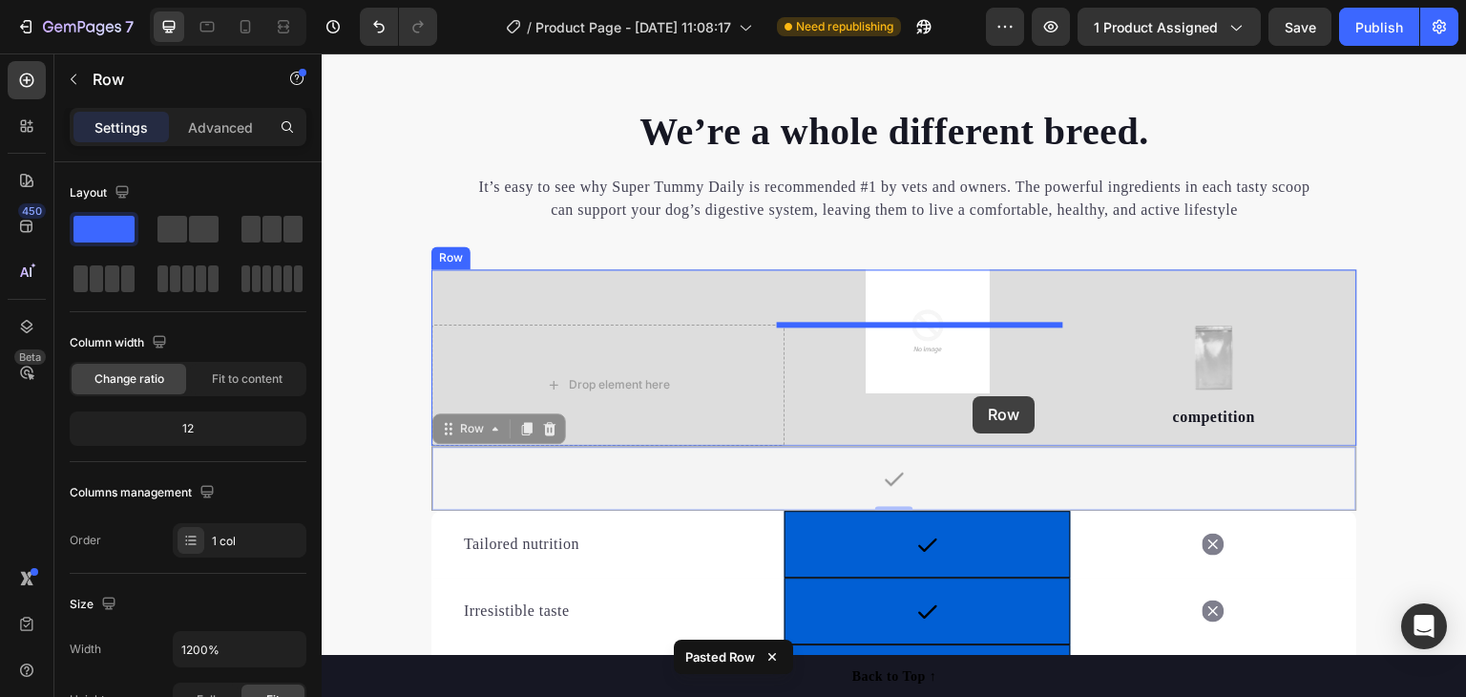
drag, startPoint x: 1000, startPoint y: 457, endPoint x: 967, endPoint y: 396, distance: 69.6
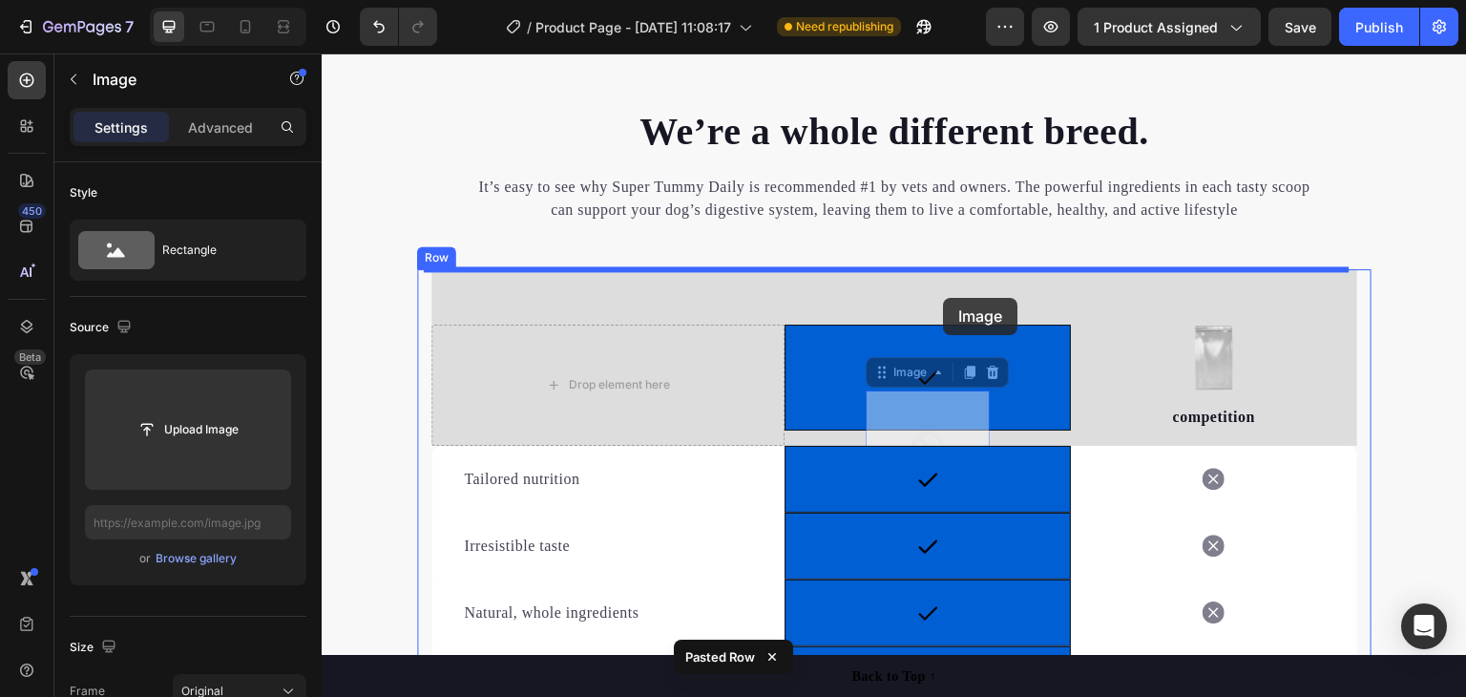
drag, startPoint x: 959, startPoint y: 403, endPoint x: 944, endPoint y: 298, distance: 106.1
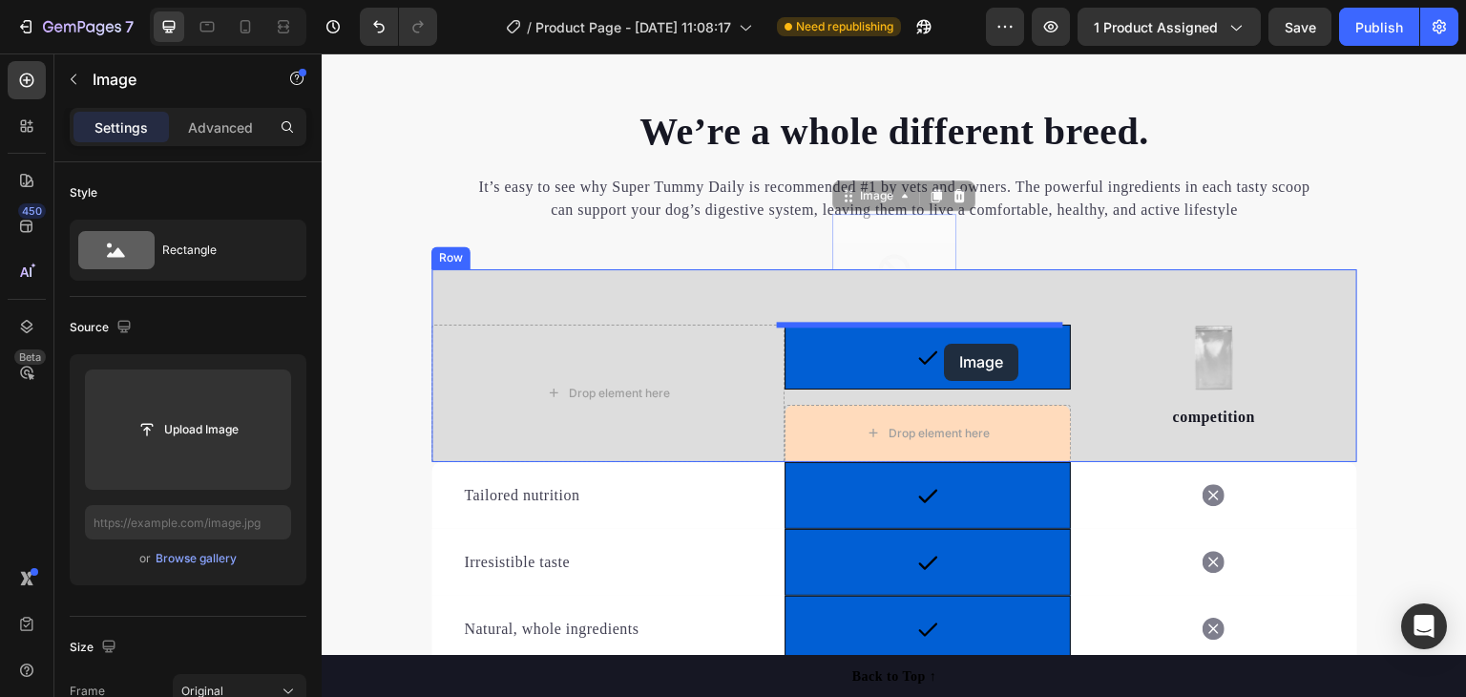
drag, startPoint x: 911, startPoint y: 221, endPoint x: 945, endPoint y: 344, distance: 126.6
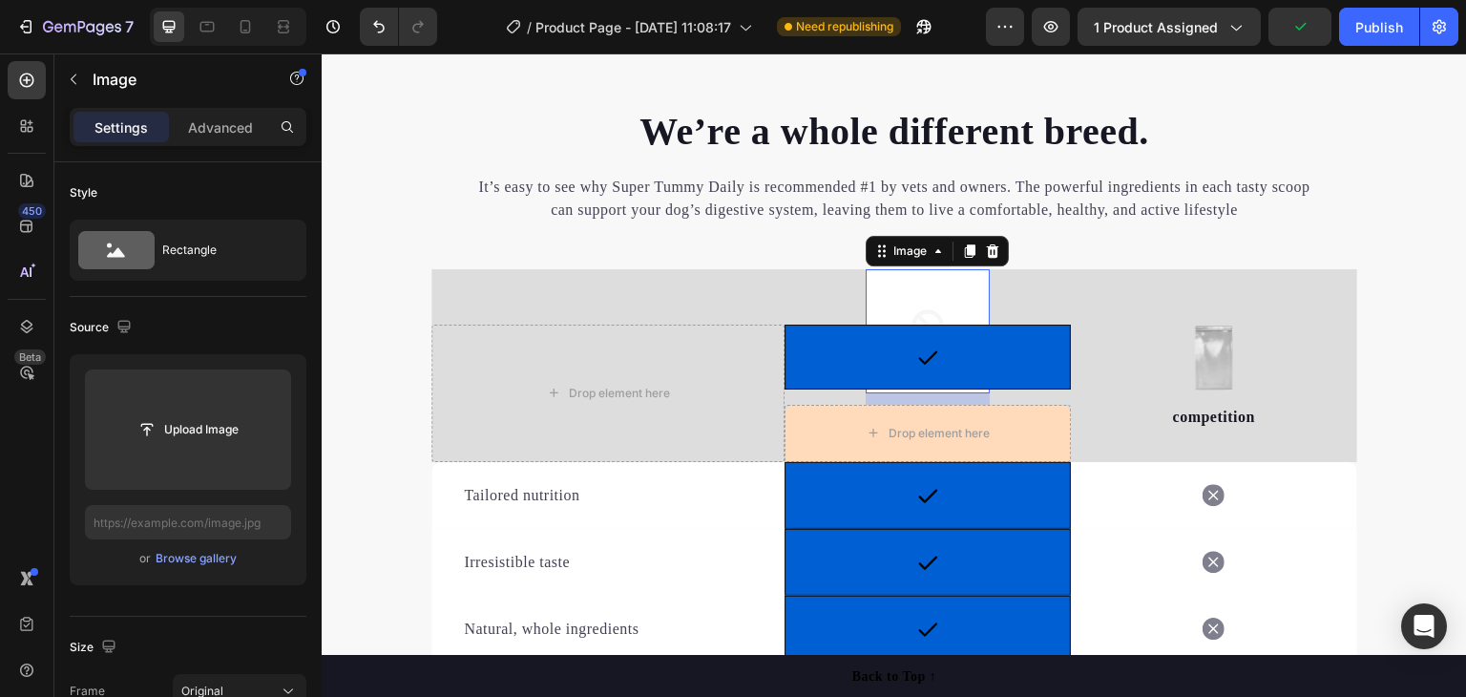
click at [883, 303] on img at bounding box center [928, 331] width 124 height 124
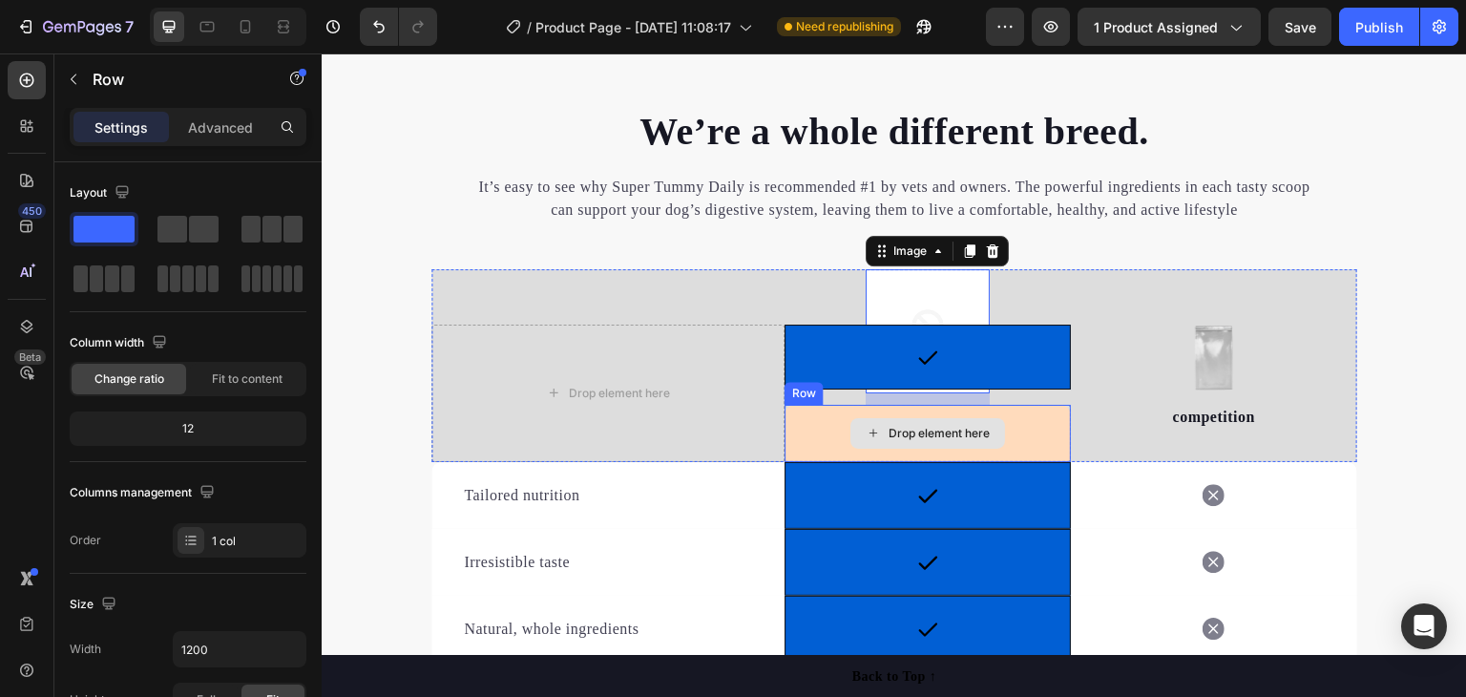
click at [1031, 429] on div "Drop element here" at bounding box center [928, 433] width 286 height 57
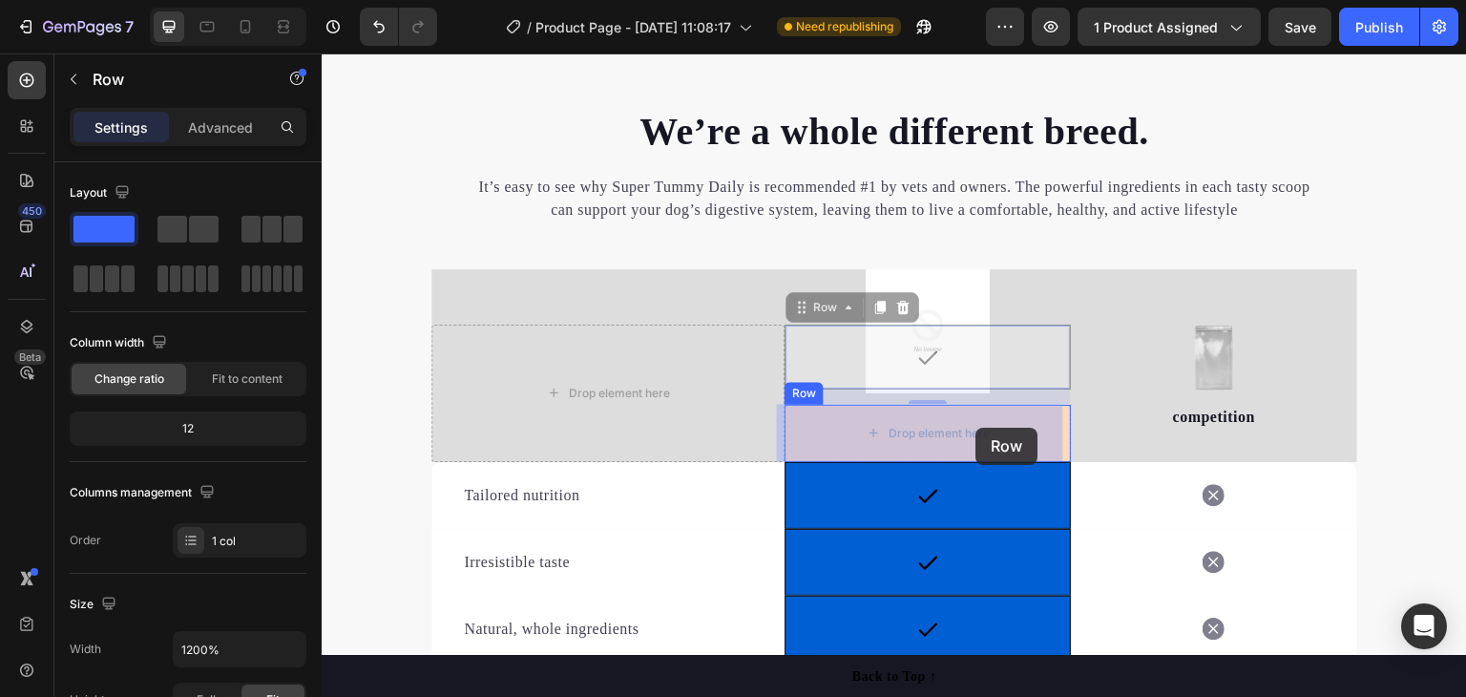
drag, startPoint x: 966, startPoint y: 353, endPoint x: 975, endPoint y: 408, distance: 56.2
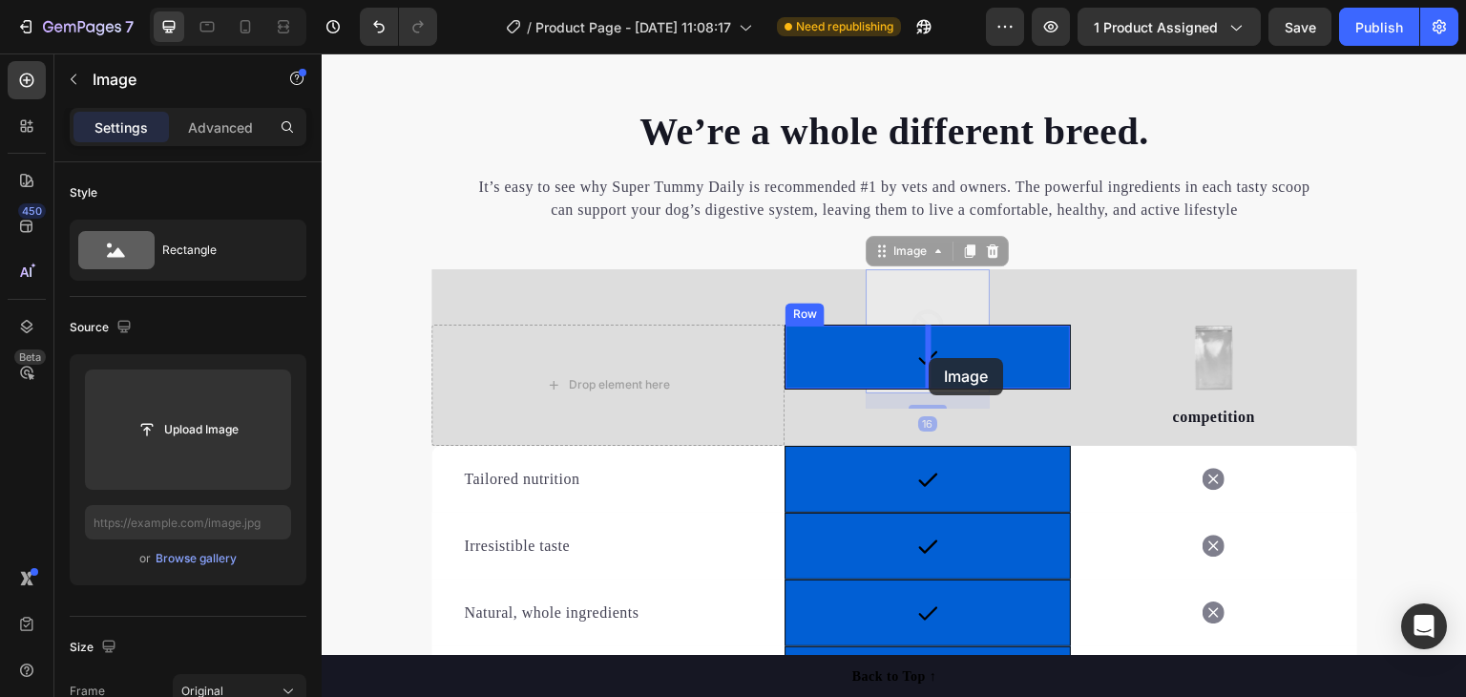
drag, startPoint x: 935, startPoint y: 304, endPoint x: 930, endPoint y: 364, distance: 59.4
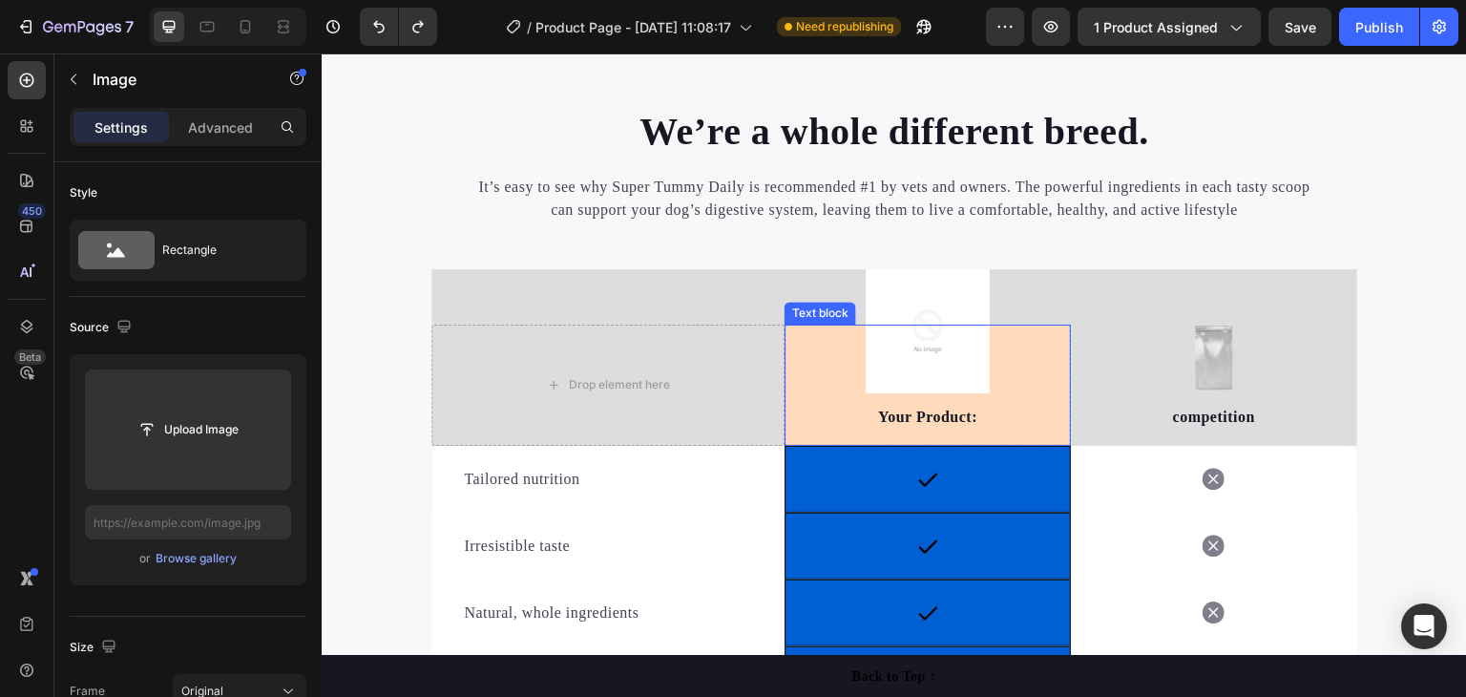
click at [1034, 407] on p "Your Product:" at bounding box center [927, 417] width 282 height 23
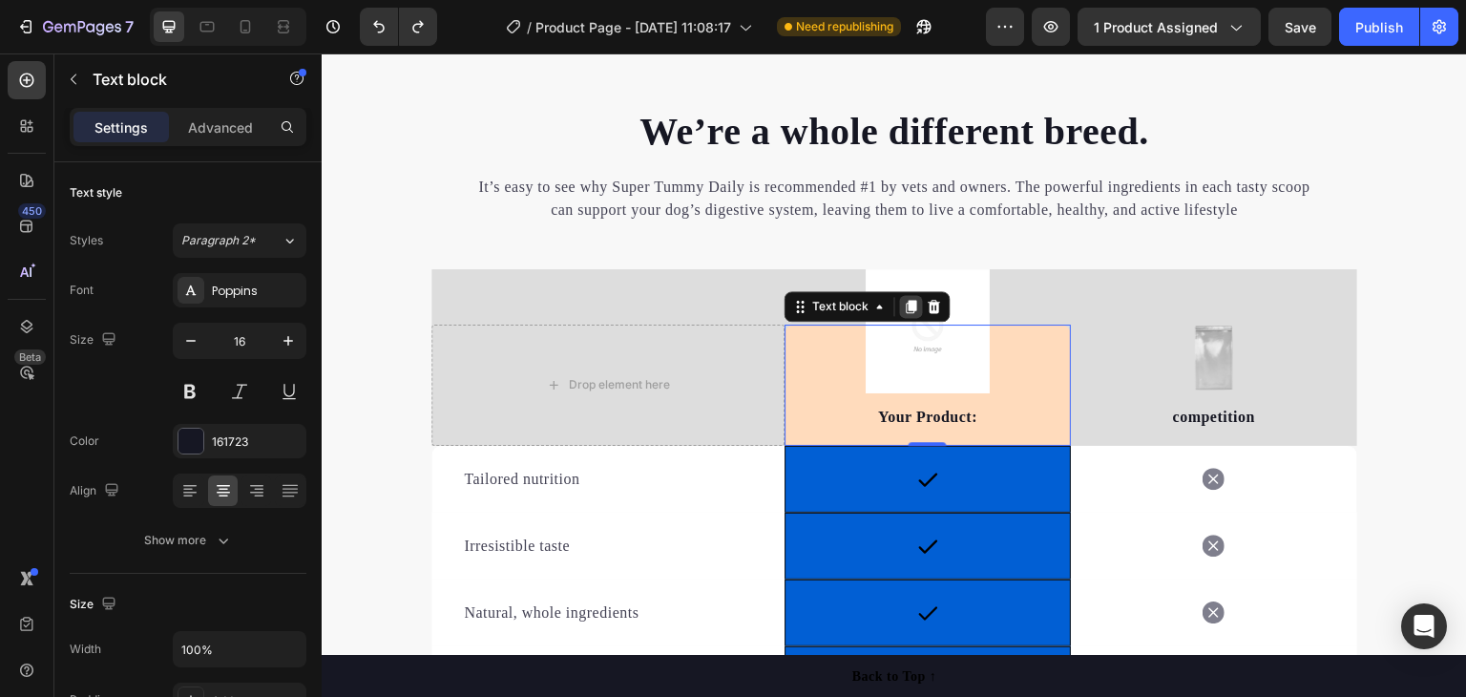
click at [907, 303] on icon at bounding box center [912, 306] width 10 height 13
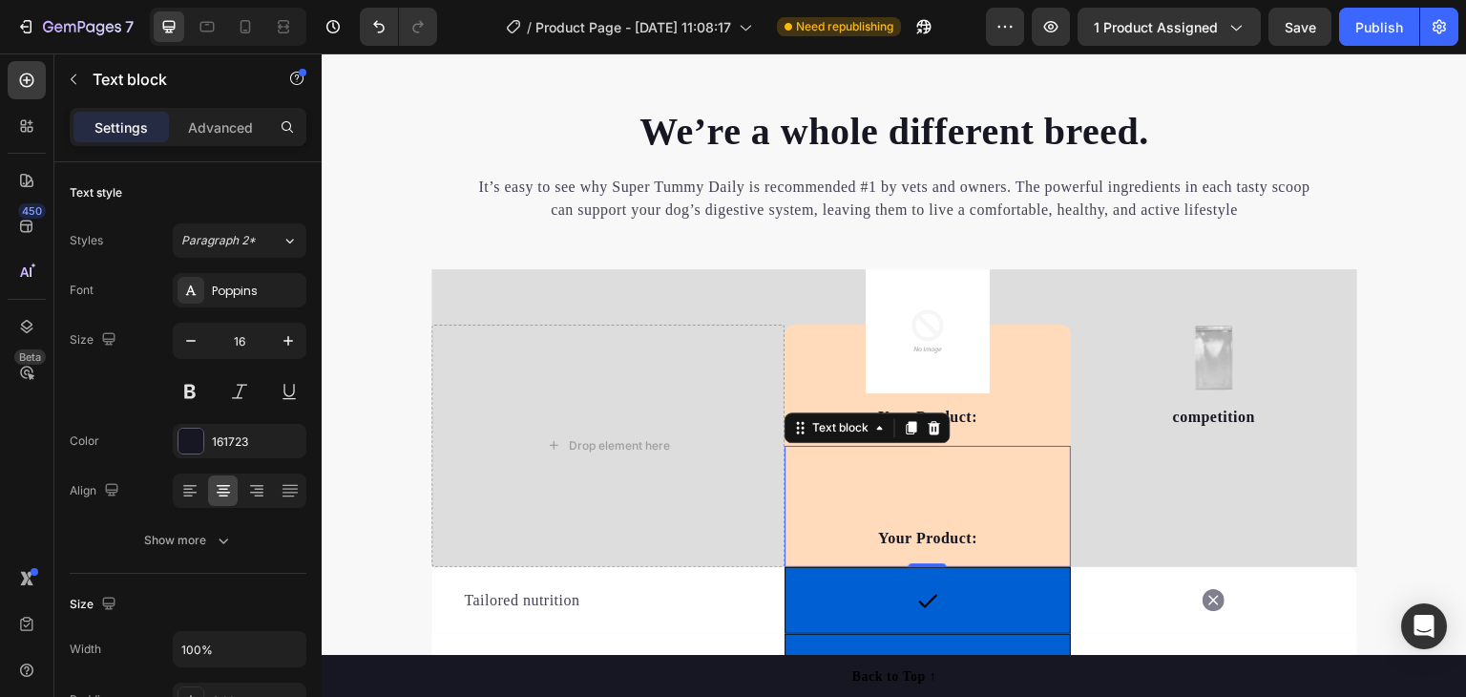
click at [991, 491] on div "Your Product: Text block 0" at bounding box center [928, 506] width 286 height 121
click at [917, 532] on p "Your Product:" at bounding box center [927, 538] width 282 height 23
click at [928, 534] on p "Your Product:" at bounding box center [927, 538] width 282 height 23
click at [1009, 488] on div "Your Product: Text block 0" at bounding box center [928, 506] width 286 height 121
click at [929, 425] on icon at bounding box center [935, 427] width 12 height 13
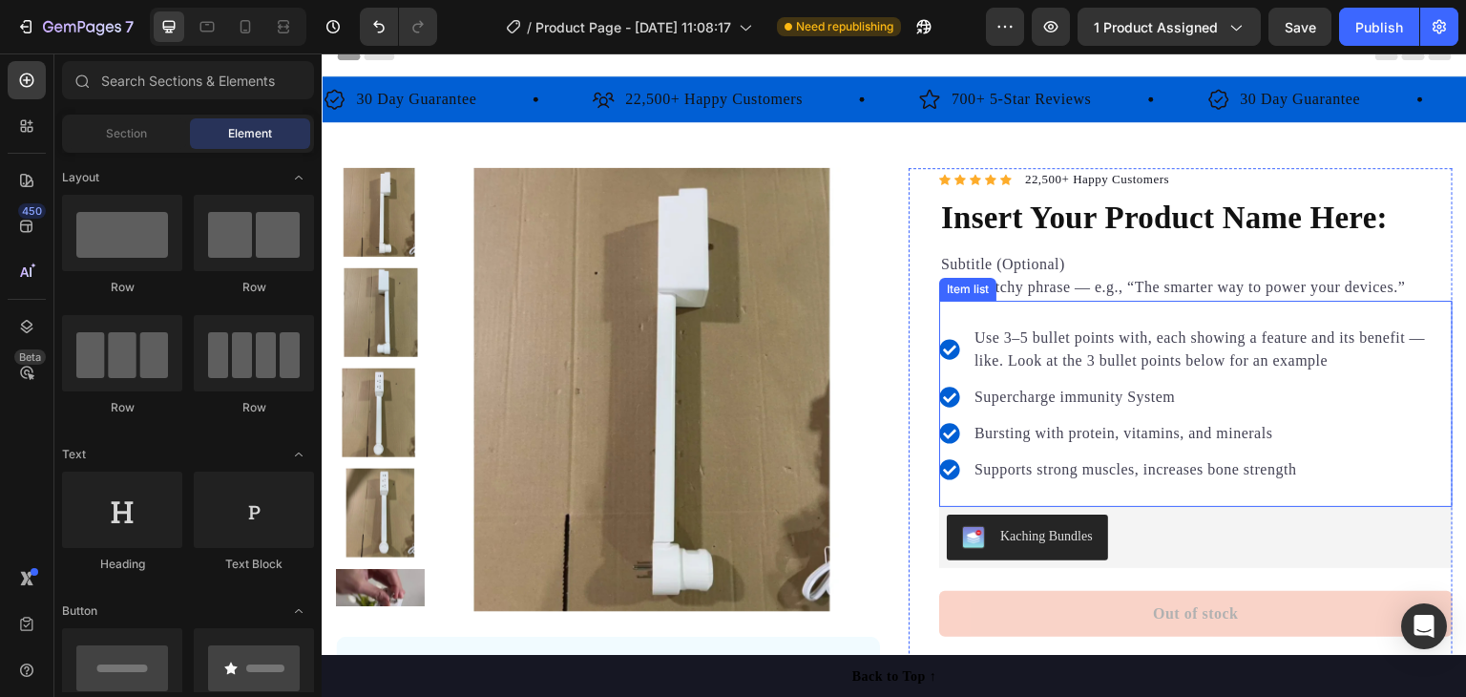
scroll to position [0, 0]
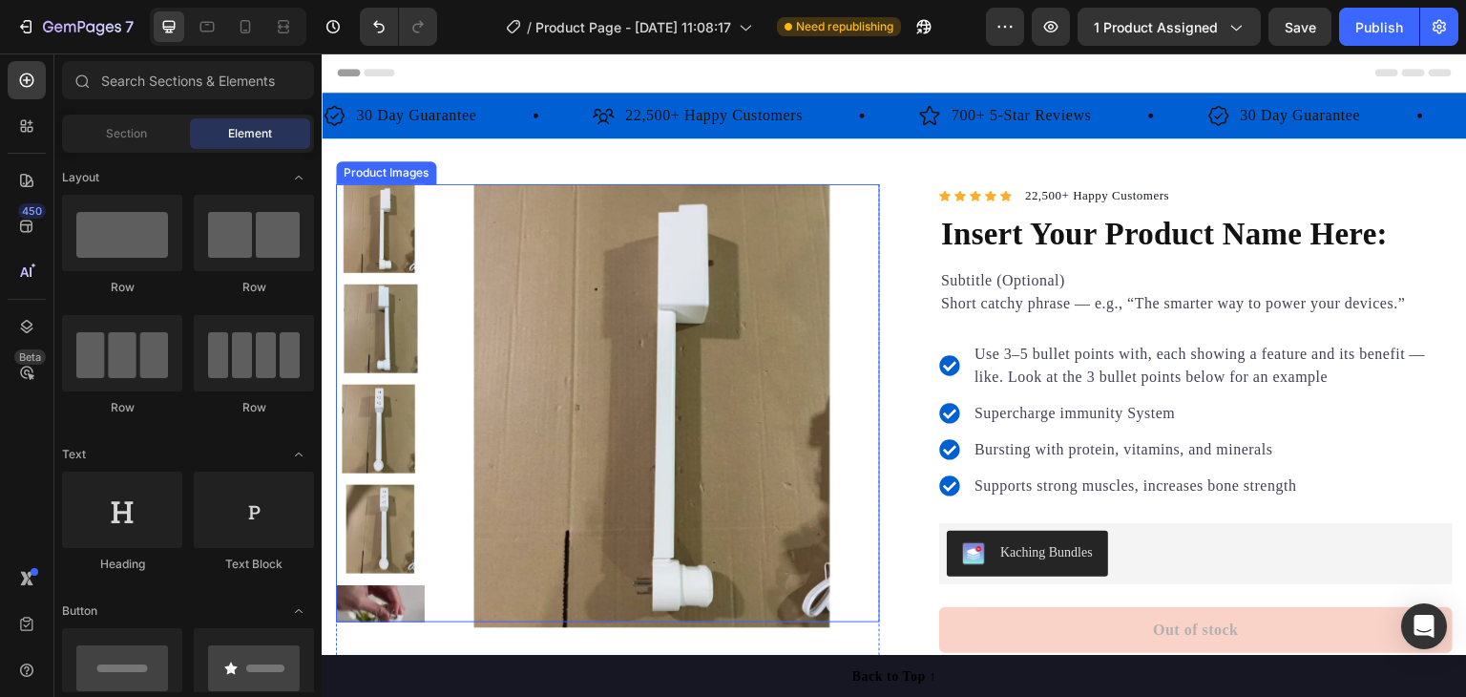
click at [726, 317] on img at bounding box center [658, 406] width 444 height 444
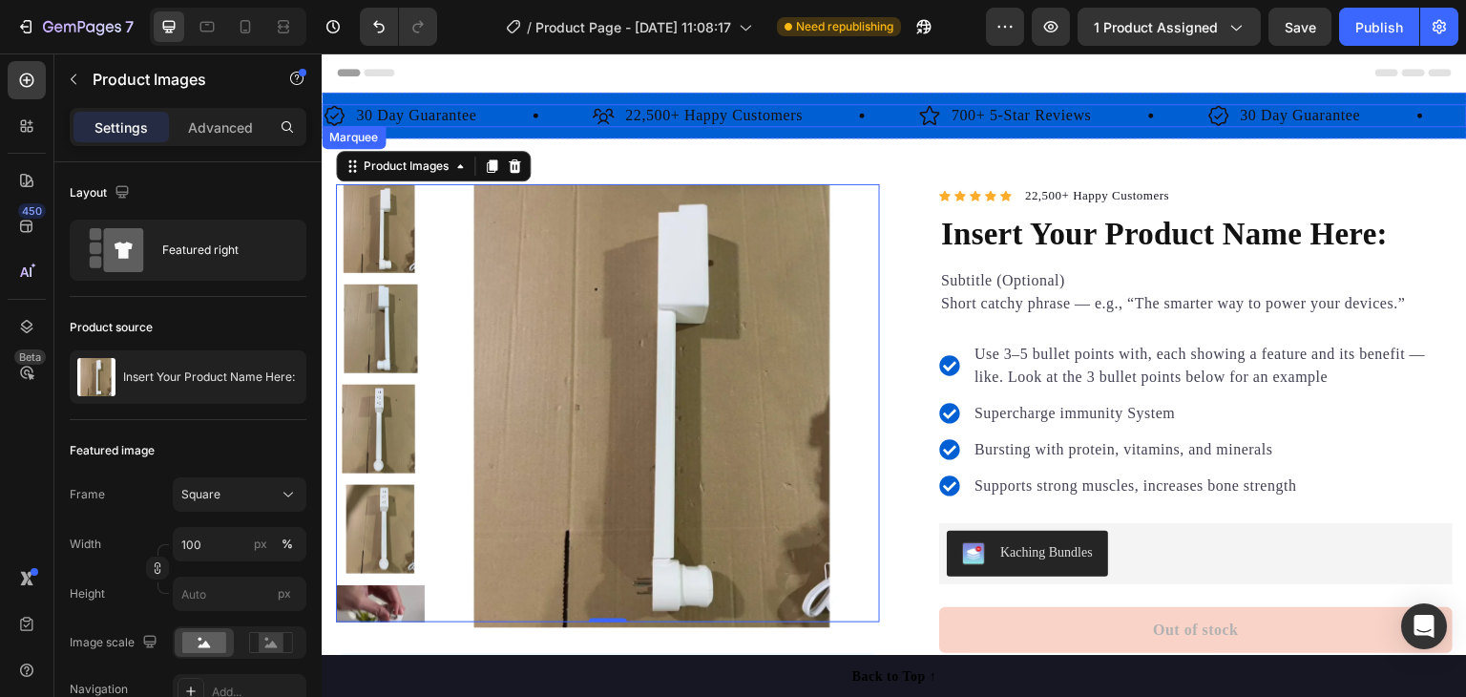
click at [827, 97] on div "30 Day Guarantee Item List 22,500+ Happy Customers Item List 700+ 5-Star Review…" at bounding box center [894, 116] width 1145 height 46
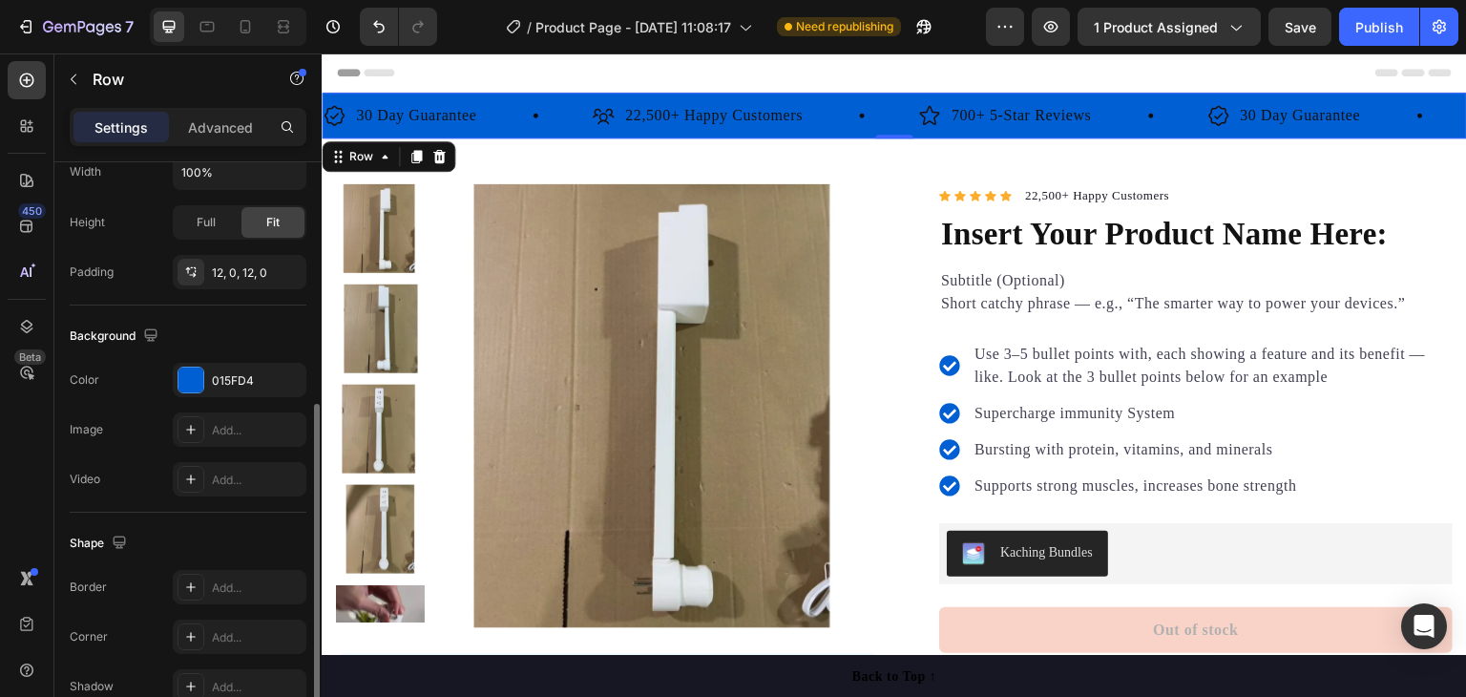
scroll to position [574, 0]
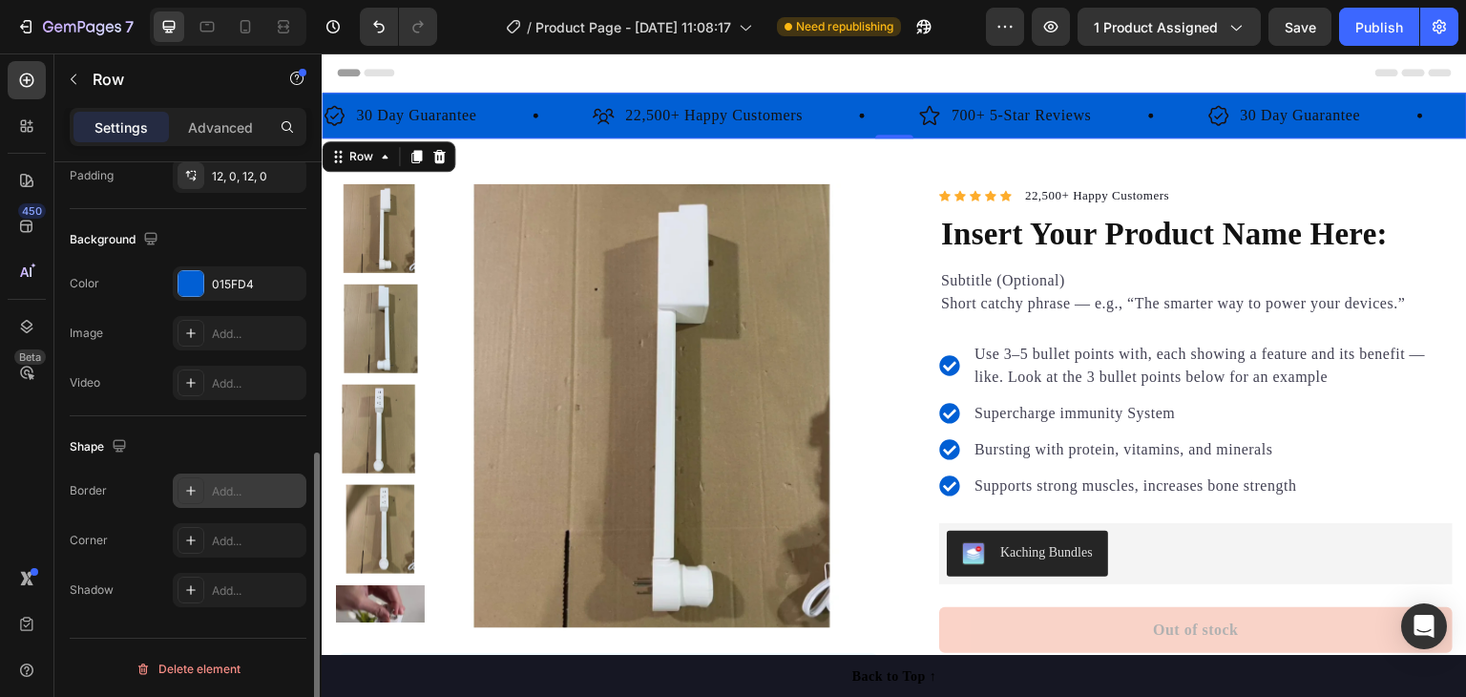
click at [233, 486] on div "Add..." at bounding box center [257, 491] width 90 height 17
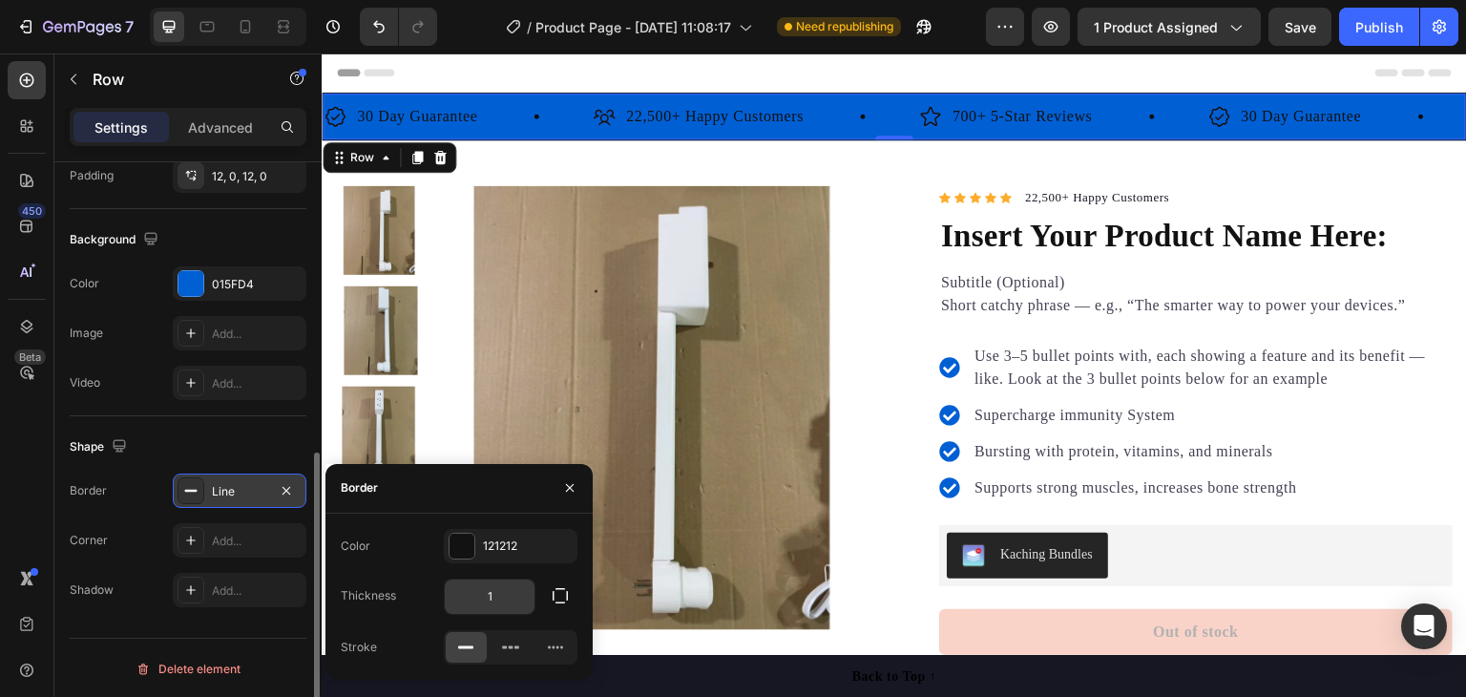
click at [508, 596] on input "1" at bounding box center [490, 596] width 90 height 34
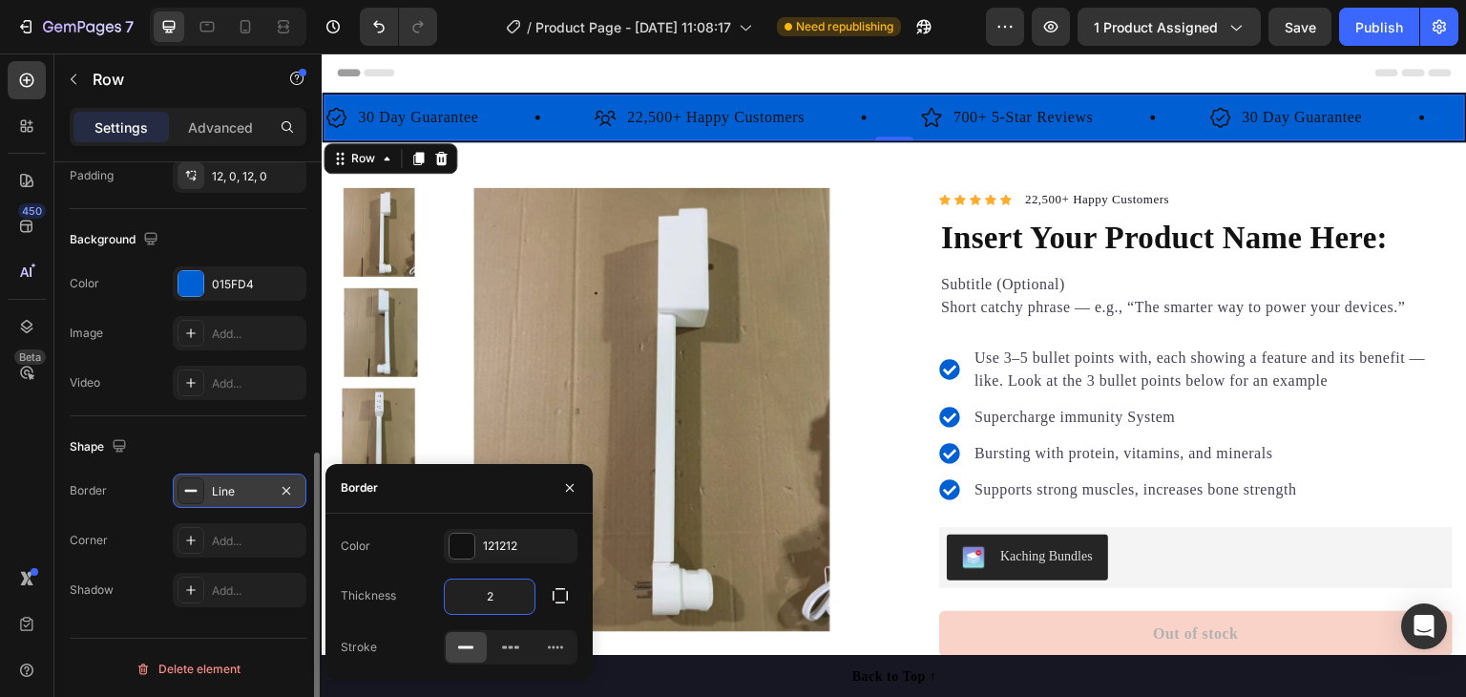
click at [500, 587] on input "2" at bounding box center [490, 596] width 90 height 34
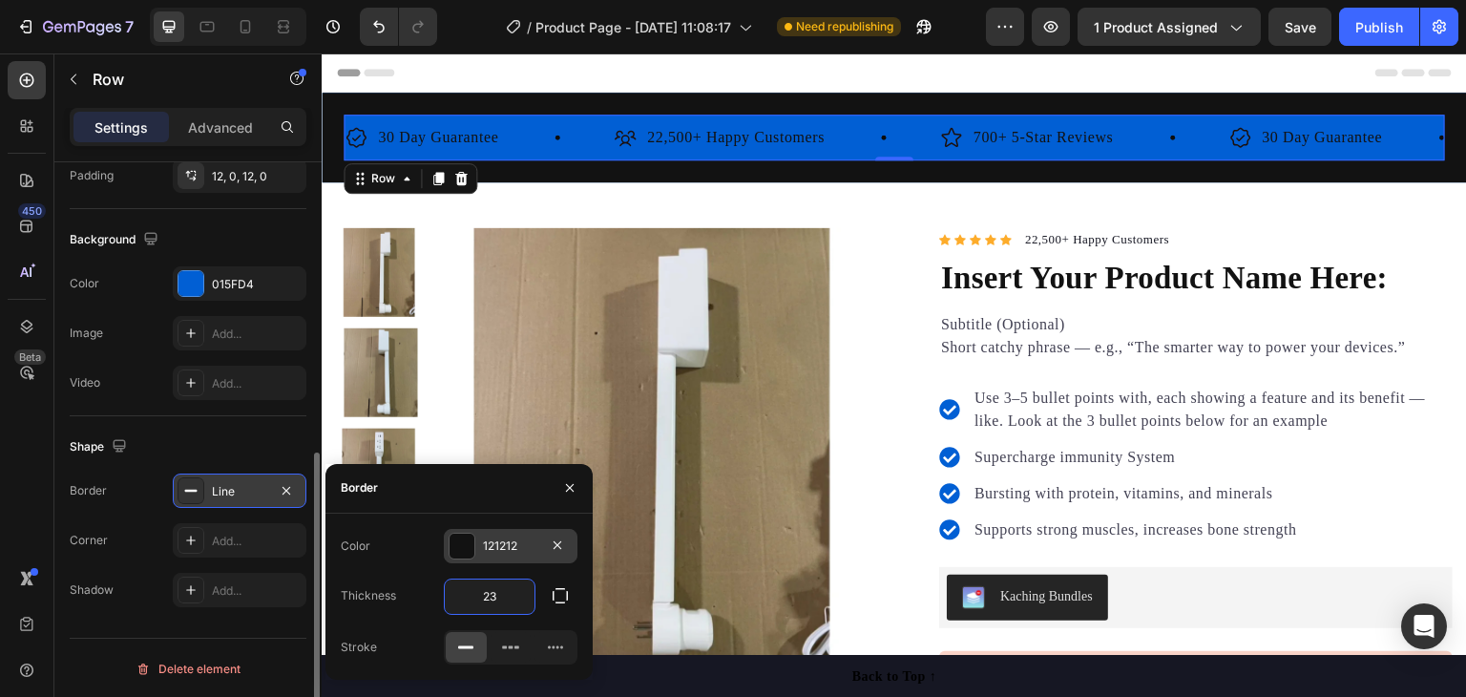
type input "2"
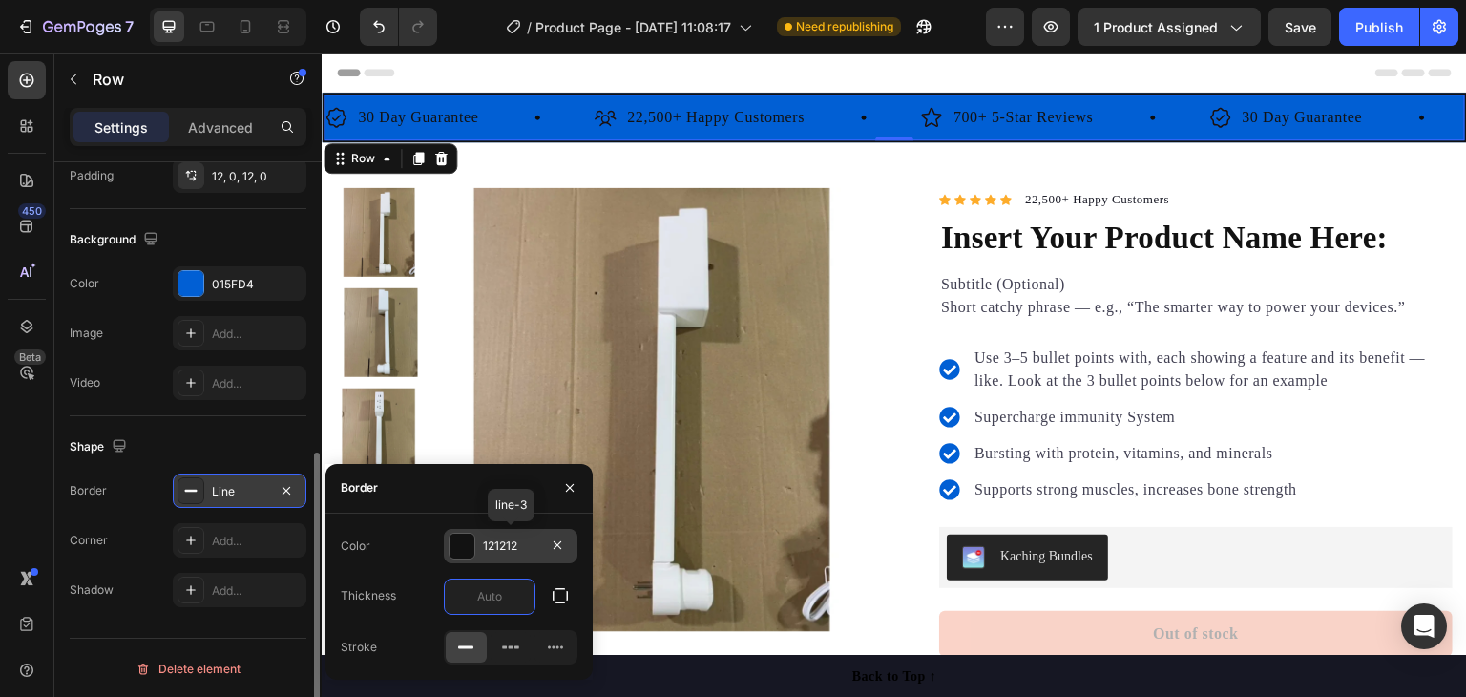
type input "5"
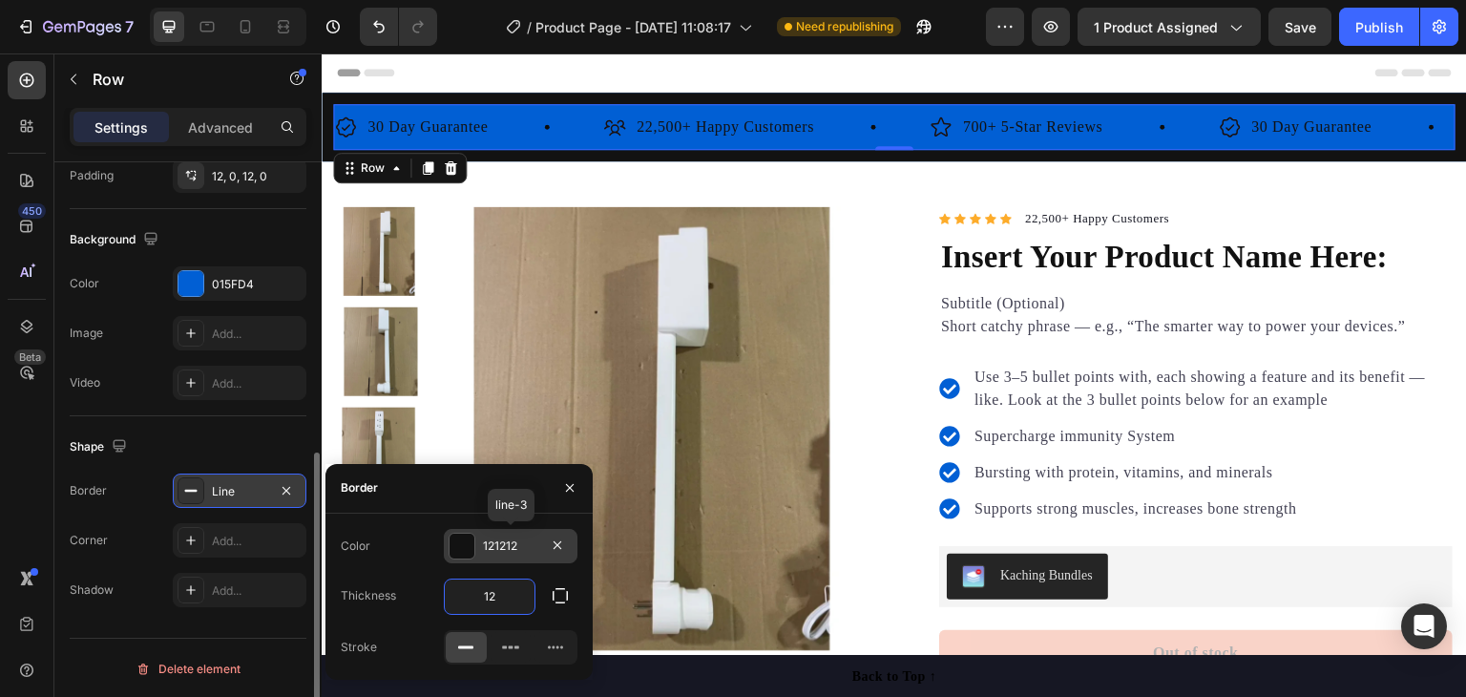
type input "1"
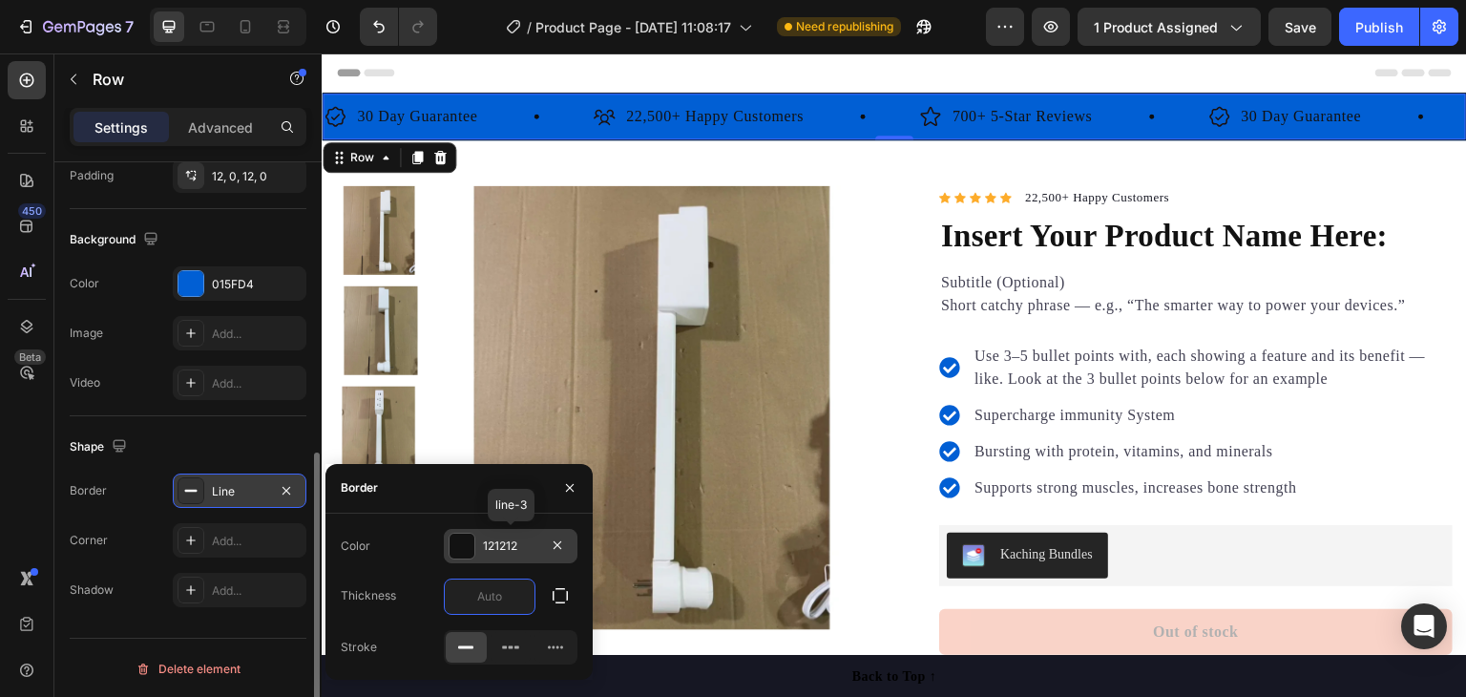
type input "2"
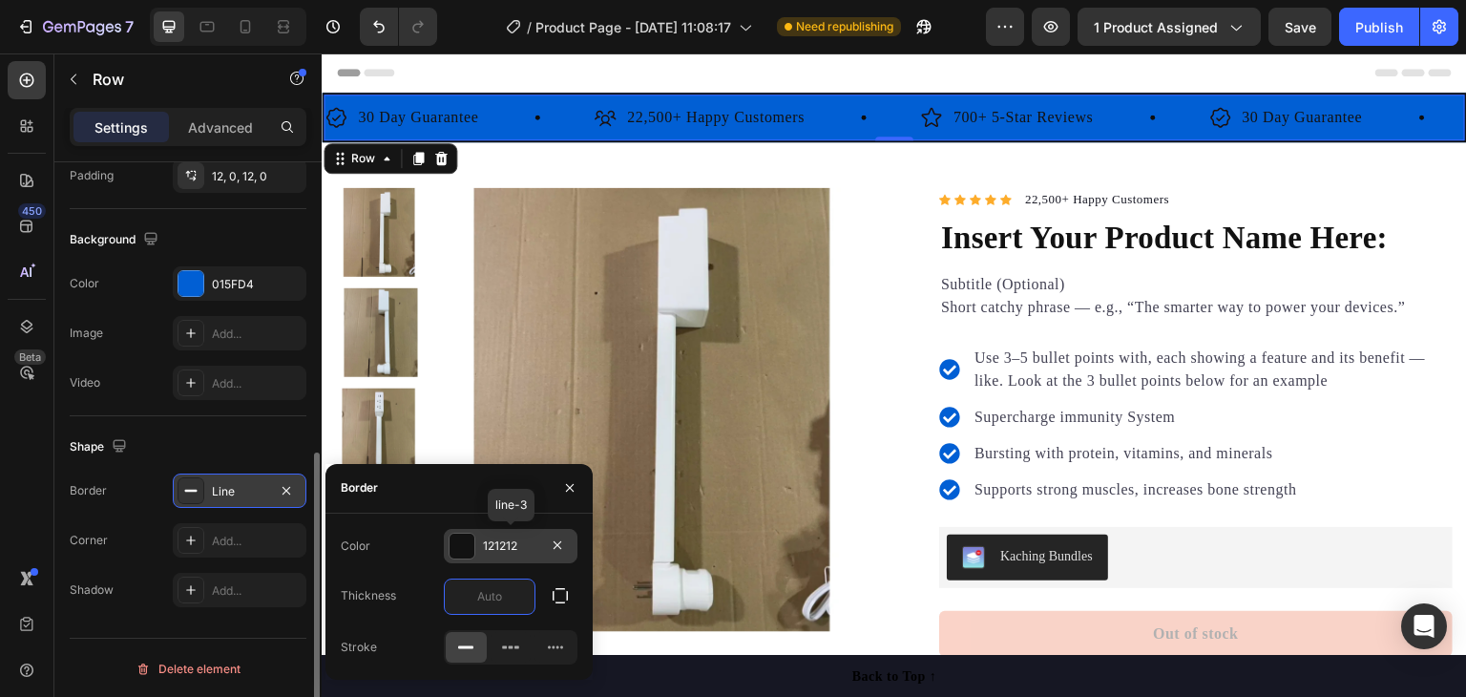
type input "1"
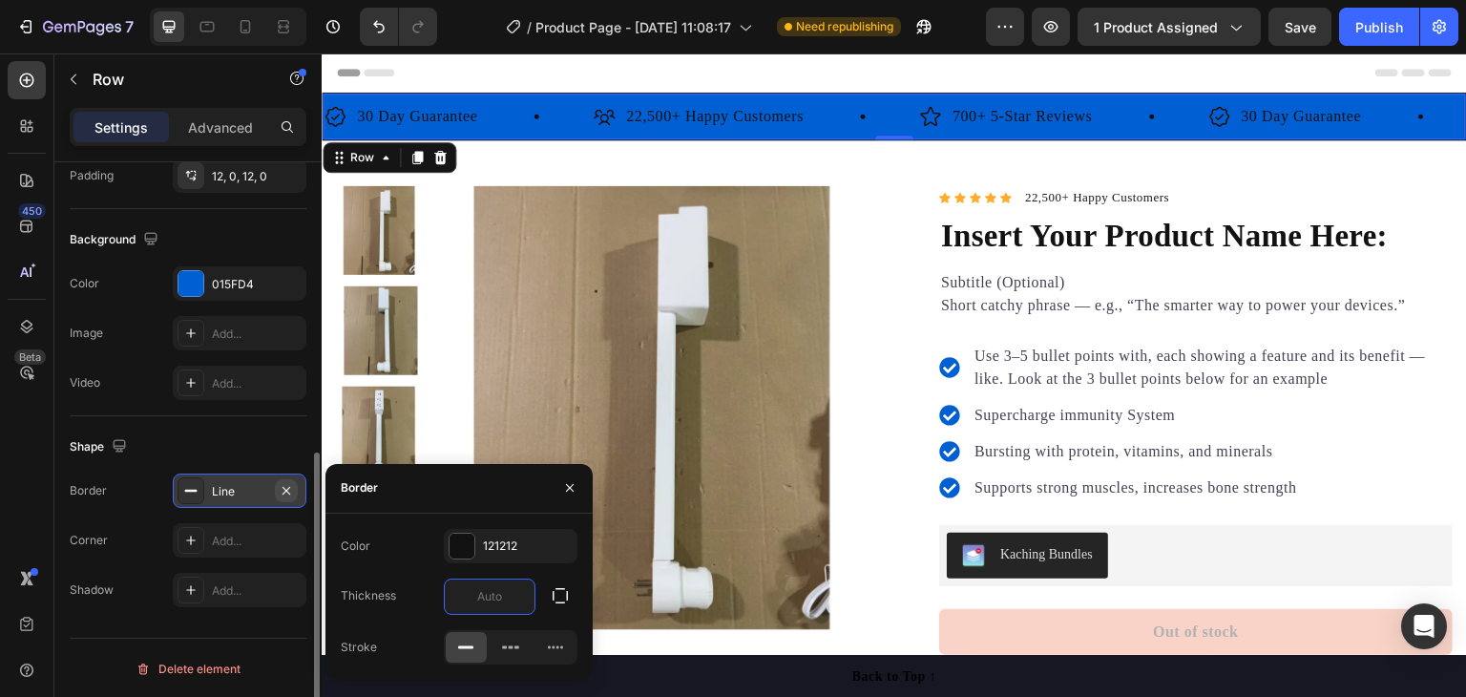
click at [290, 490] on icon "button" at bounding box center [286, 490] width 15 height 15
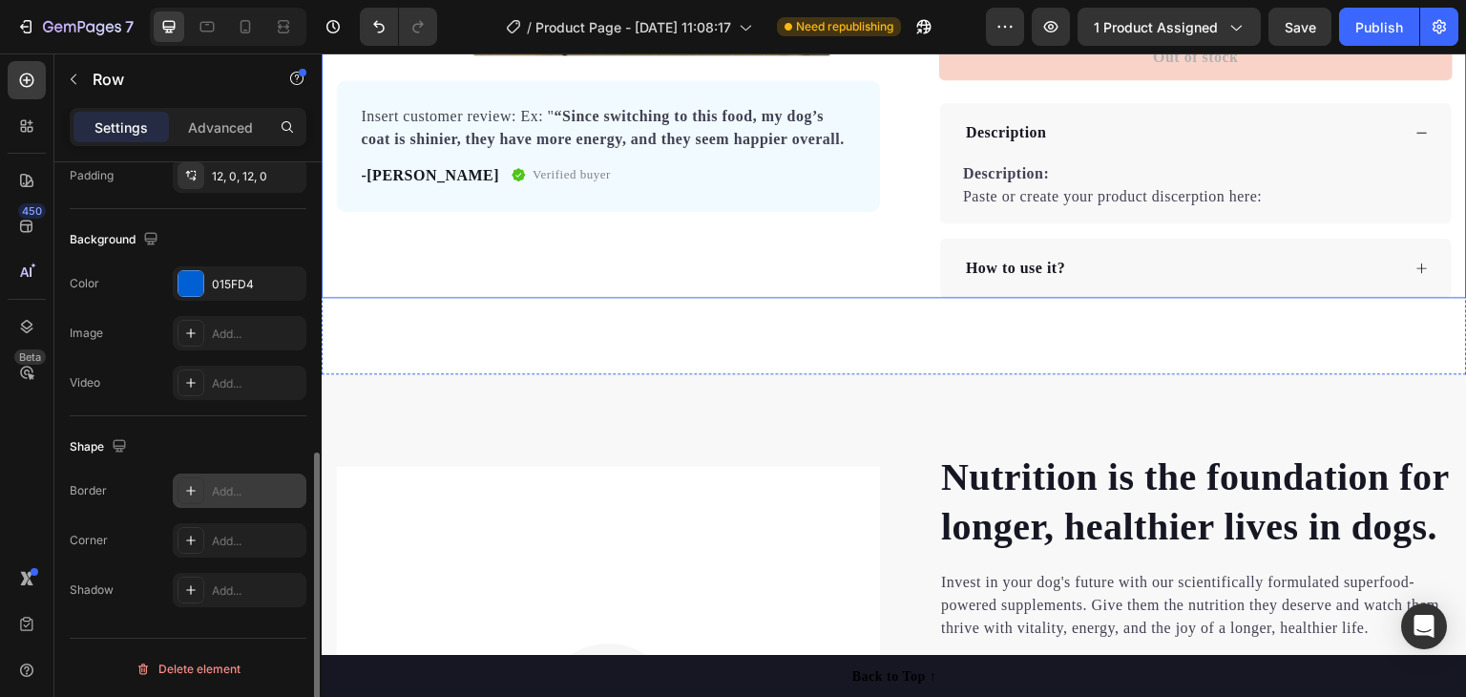
scroll to position [0, 0]
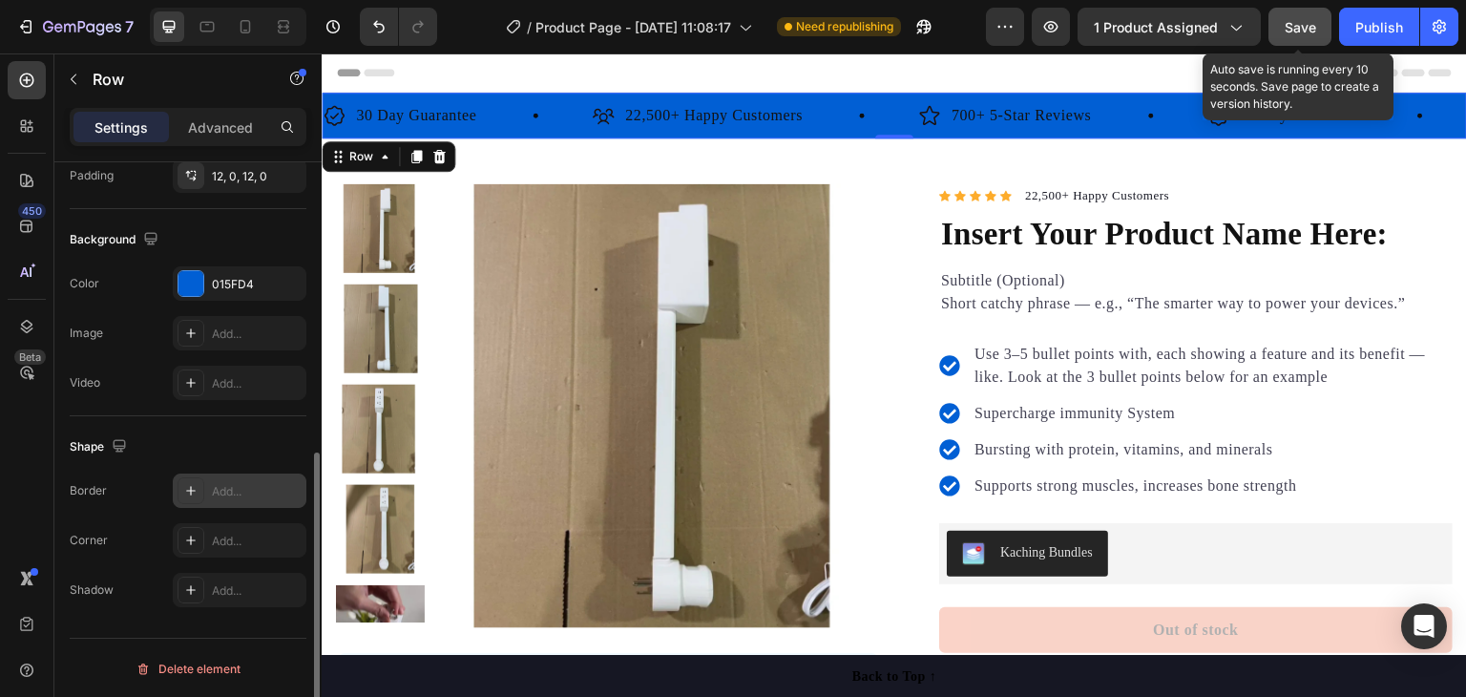
click at [1306, 24] on span "Save" at bounding box center [1300, 27] width 31 height 16
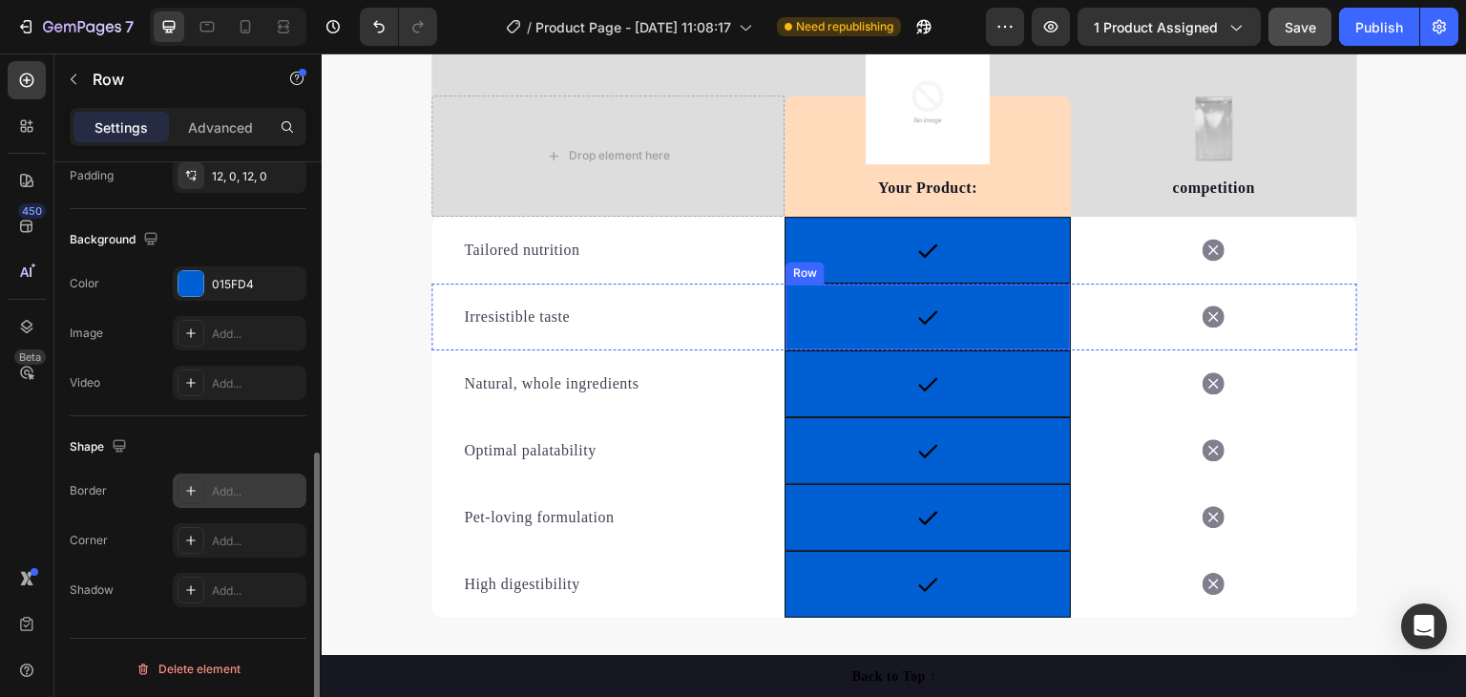
scroll to position [2863, 0]
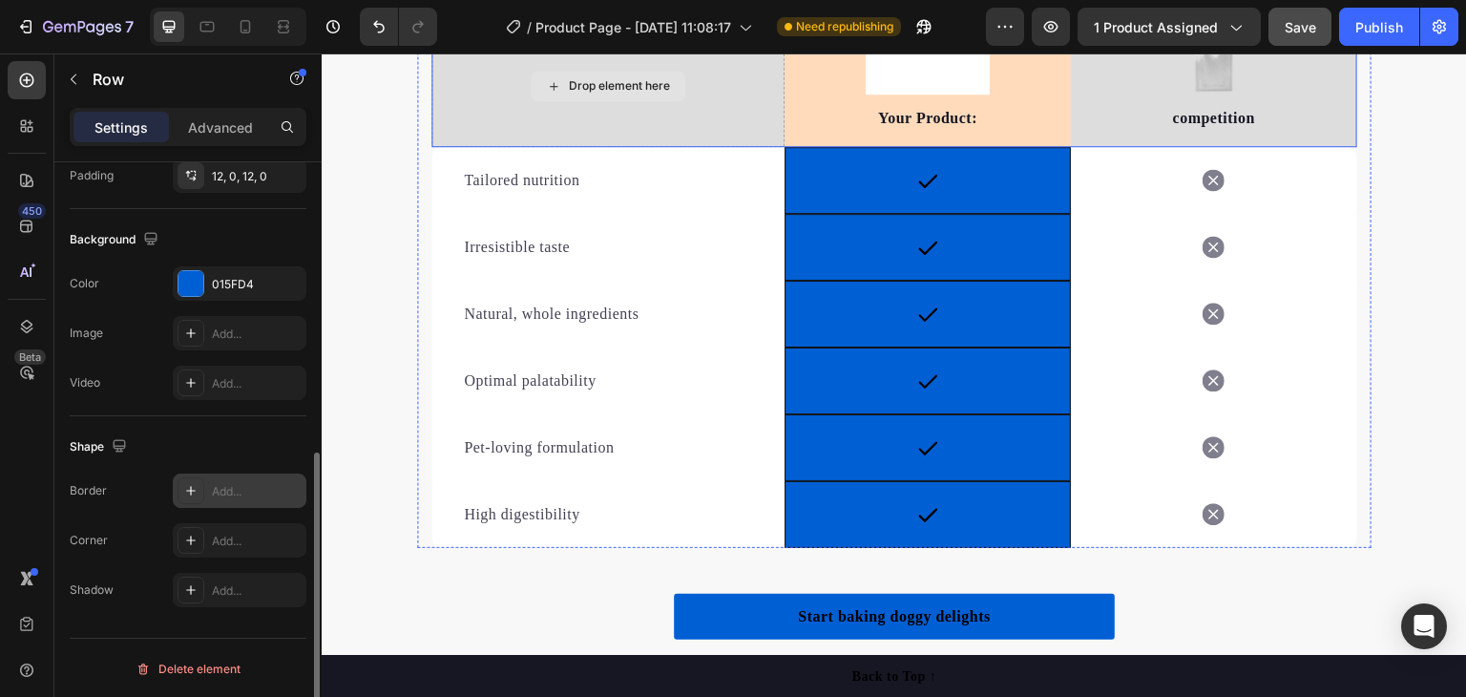
click at [732, 121] on div "Drop element here" at bounding box center [607, 86] width 353 height 121
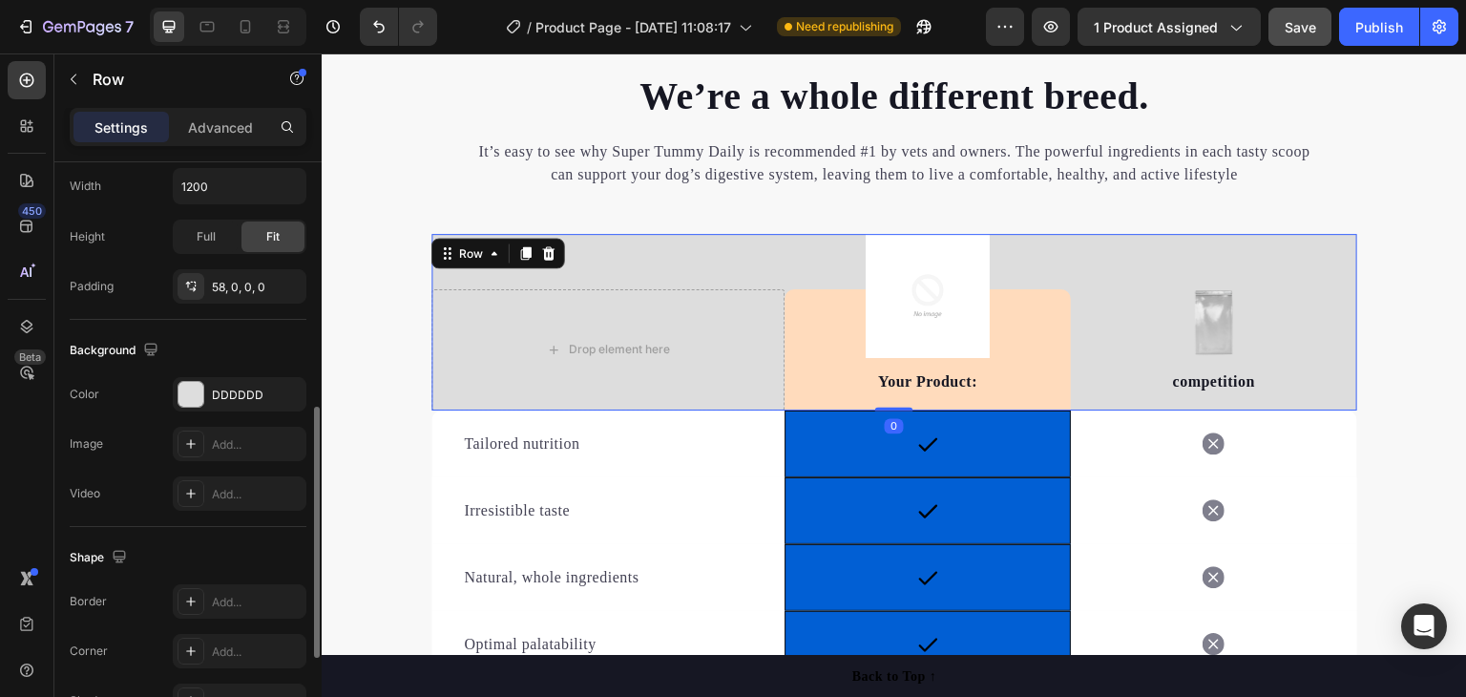
scroll to position [2577, 0]
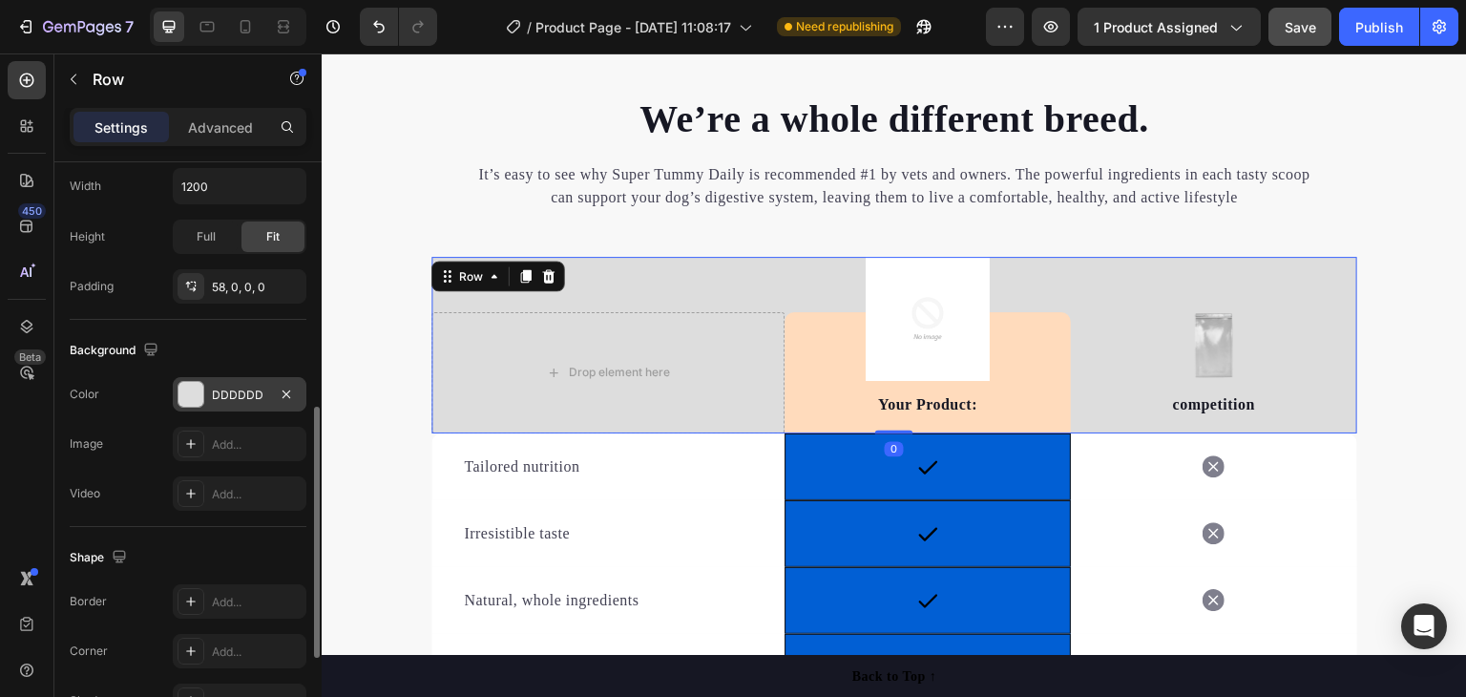
click at [233, 387] on div "DDDDDD" at bounding box center [239, 395] width 55 height 17
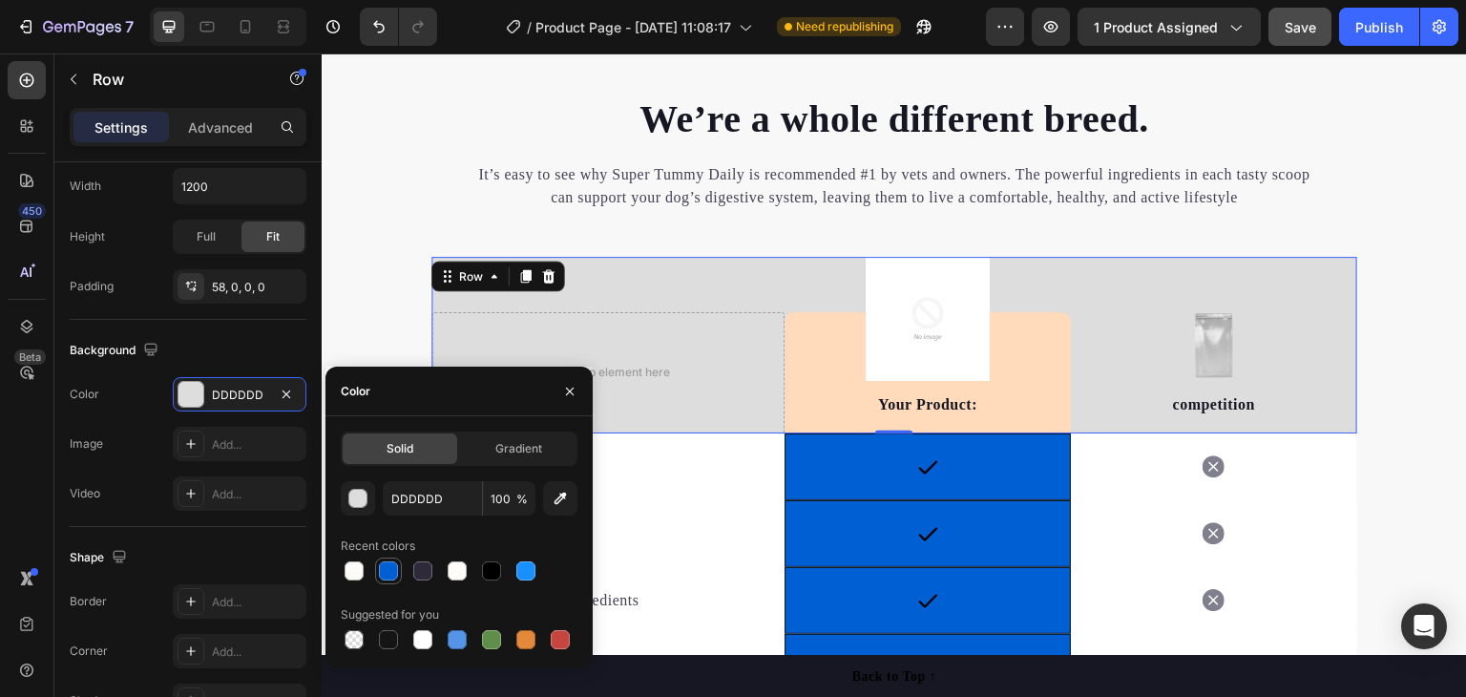
click at [387, 561] on div at bounding box center [388, 570] width 19 height 19
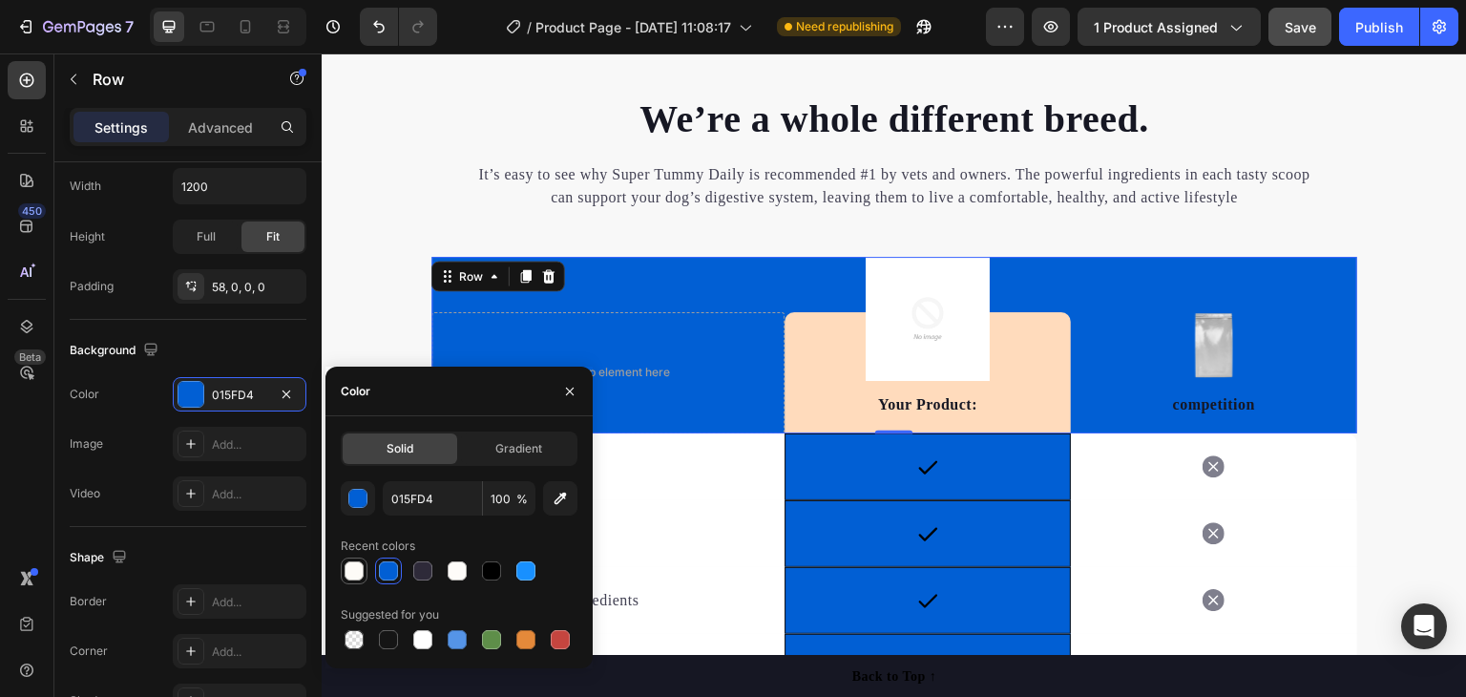
click at [359, 573] on div at bounding box center [354, 570] width 19 height 19
type input "FDFBF7"
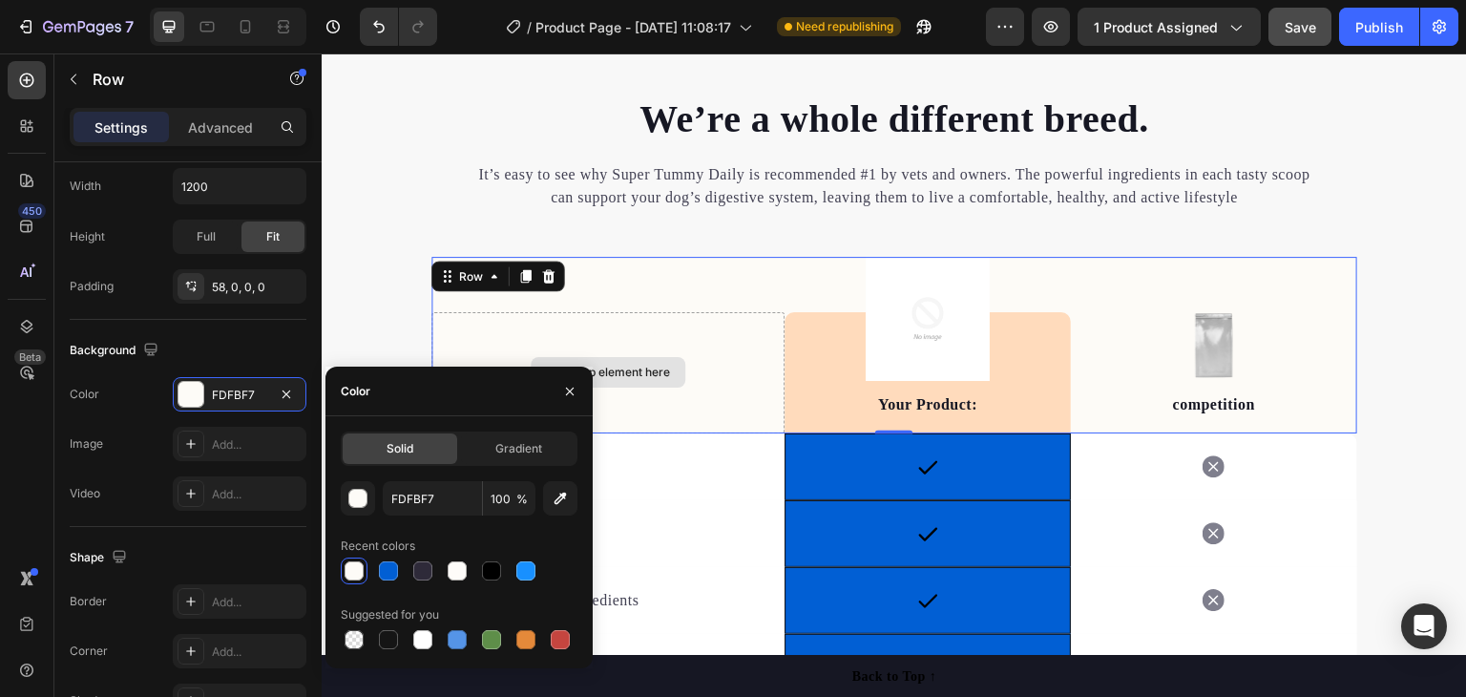
click at [709, 388] on div "Drop element here" at bounding box center [607, 372] width 353 height 121
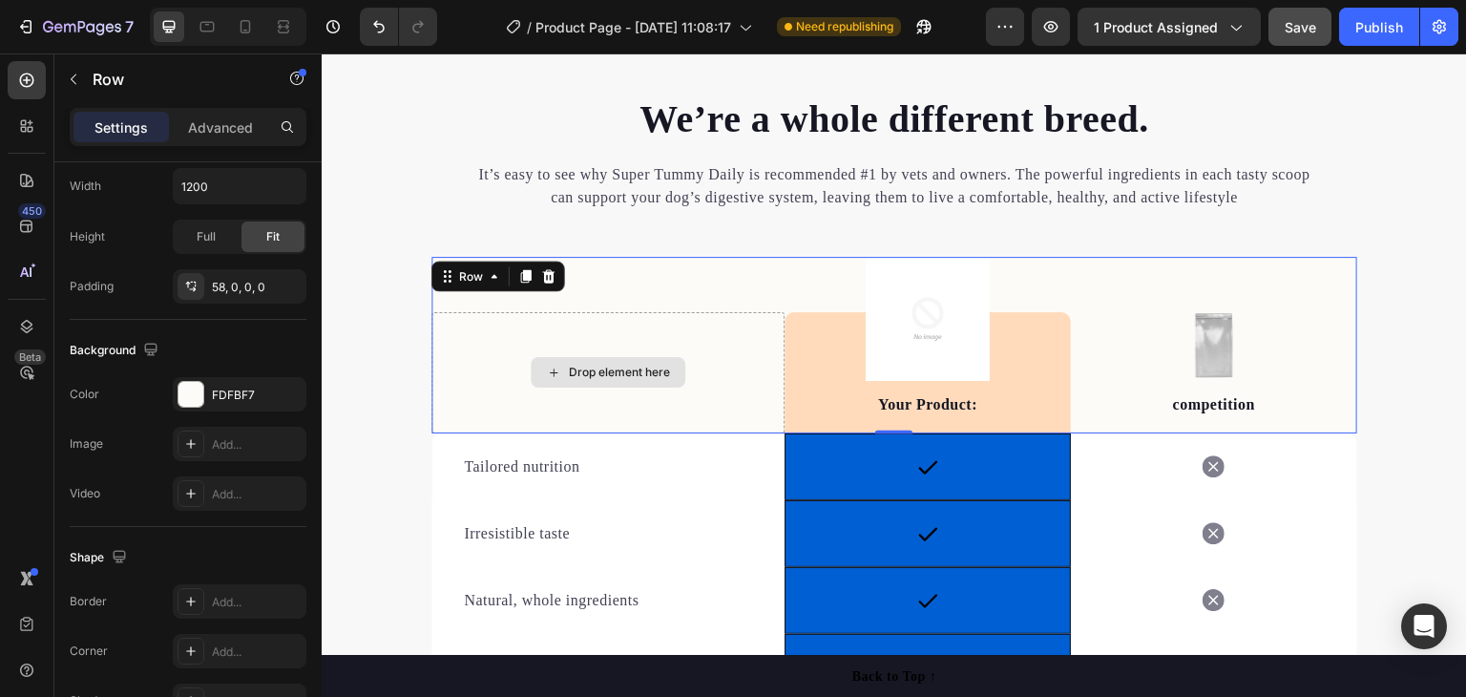
click at [450, 416] on div "Drop element here" at bounding box center [607, 372] width 353 height 121
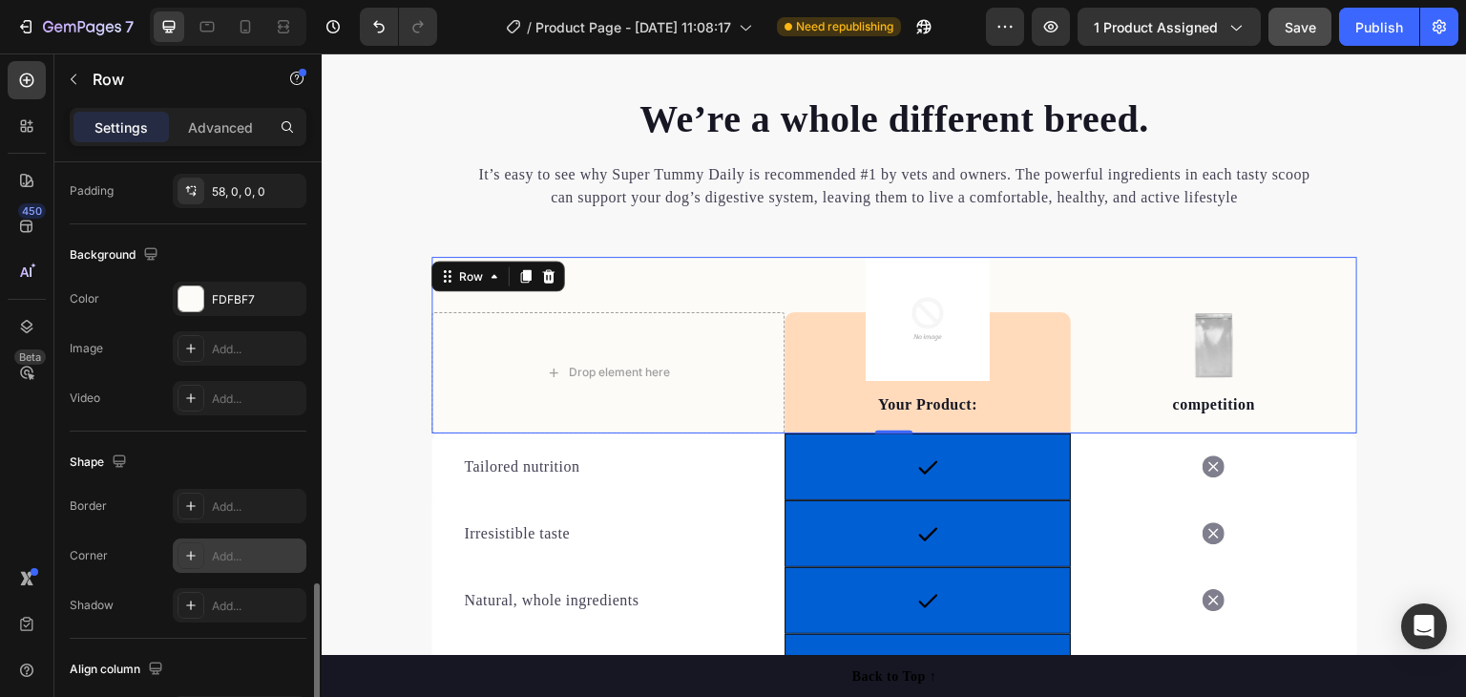
scroll to position [764, 0]
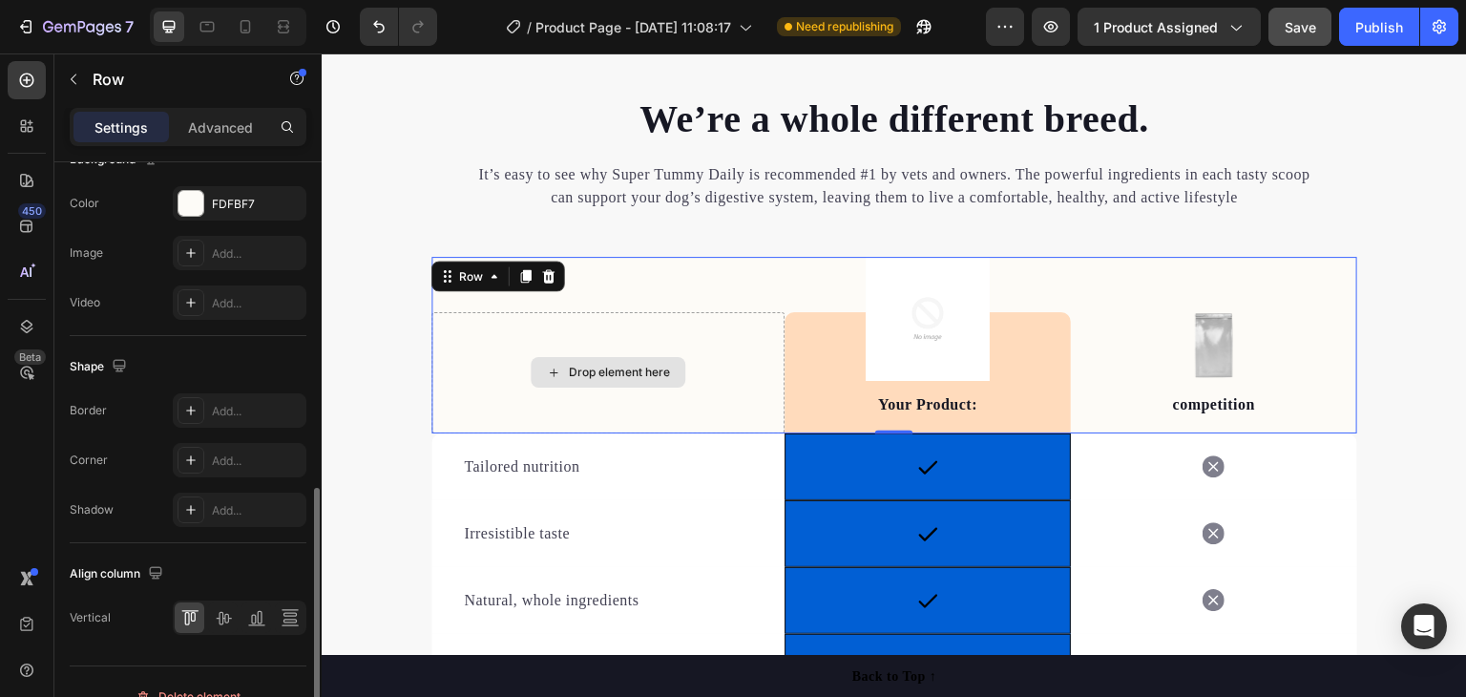
click at [464, 353] on div "Drop element here" at bounding box center [607, 372] width 353 height 121
click at [466, 351] on div "Drop element here" at bounding box center [607, 372] width 353 height 121
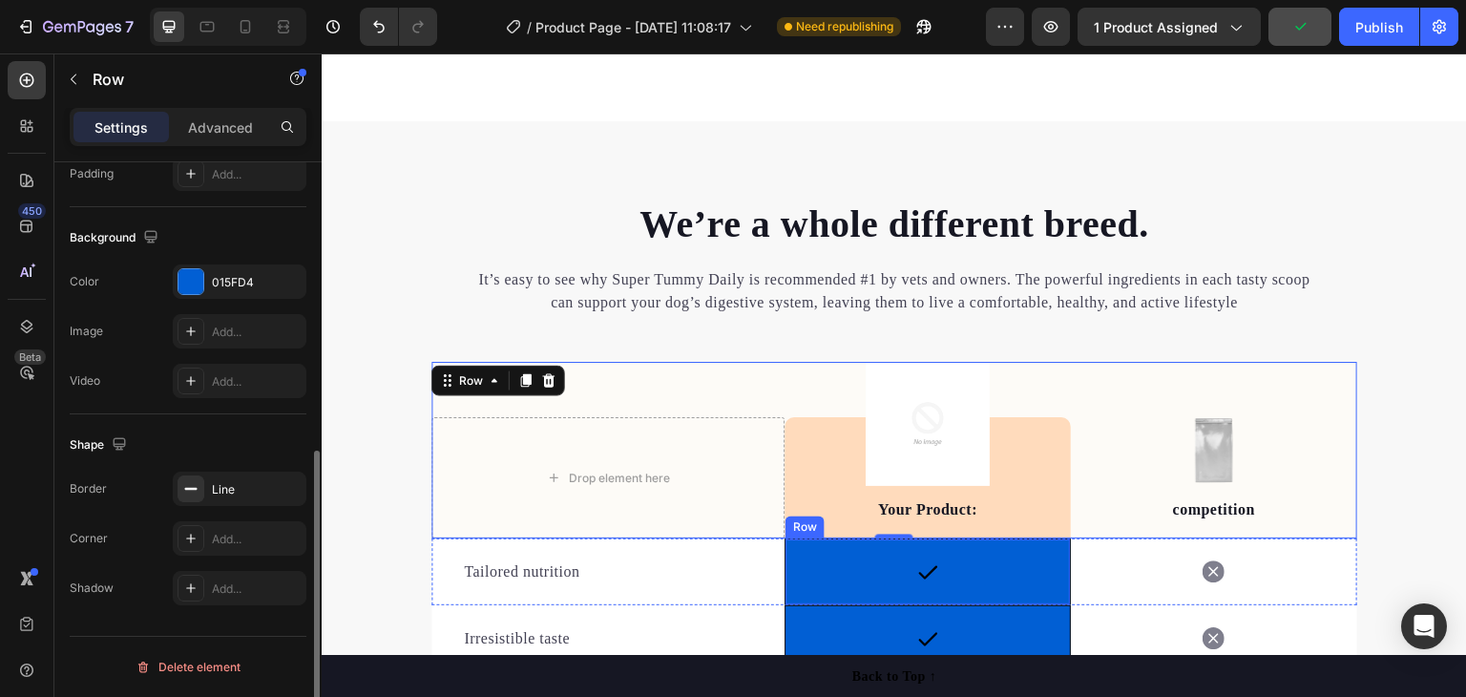
scroll to position [574, 0]
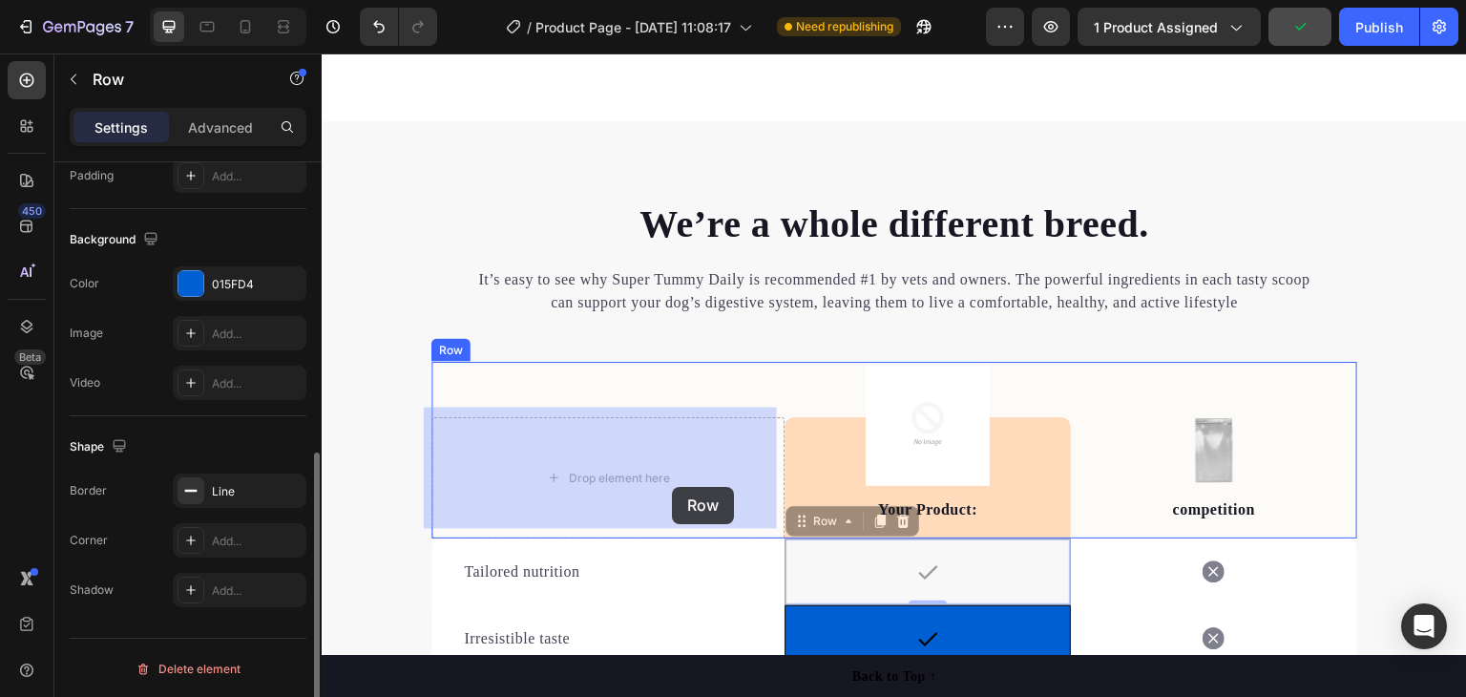
drag, startPoint x: 827, startPoint y: 550, endPoint x: 672, endPoint y: 487, distance: 167.0
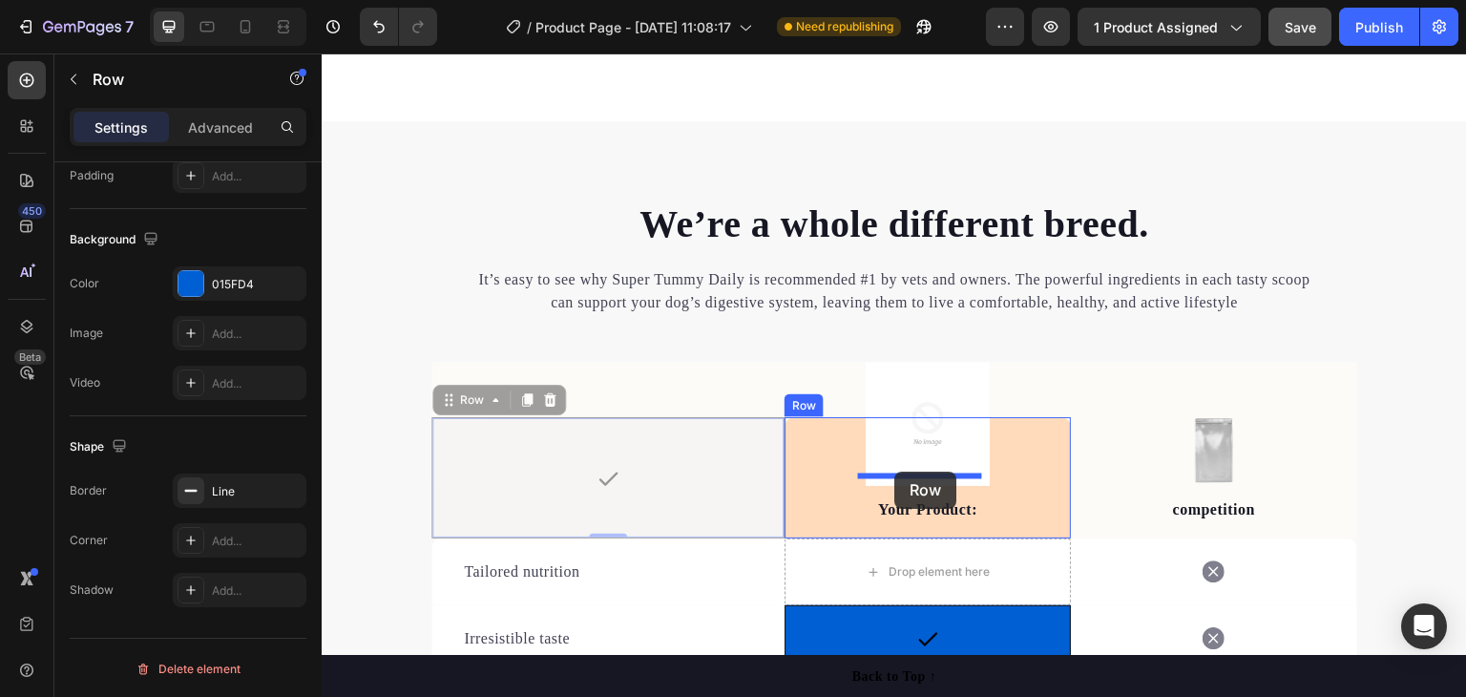
drag, startPoint x: 612, startPoint y: 466, endPoint x: 935, endPoint y: 471, distance: 323.6
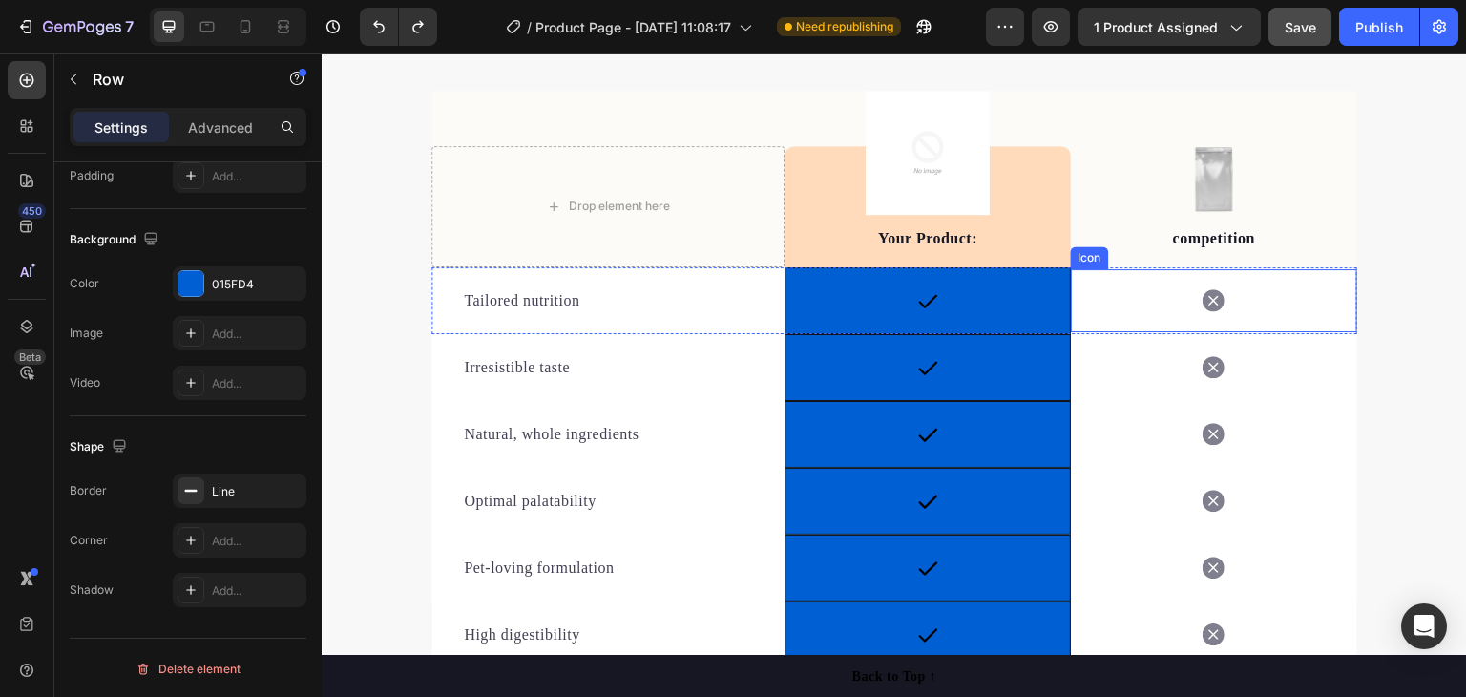
scroll to position [2768, 0]
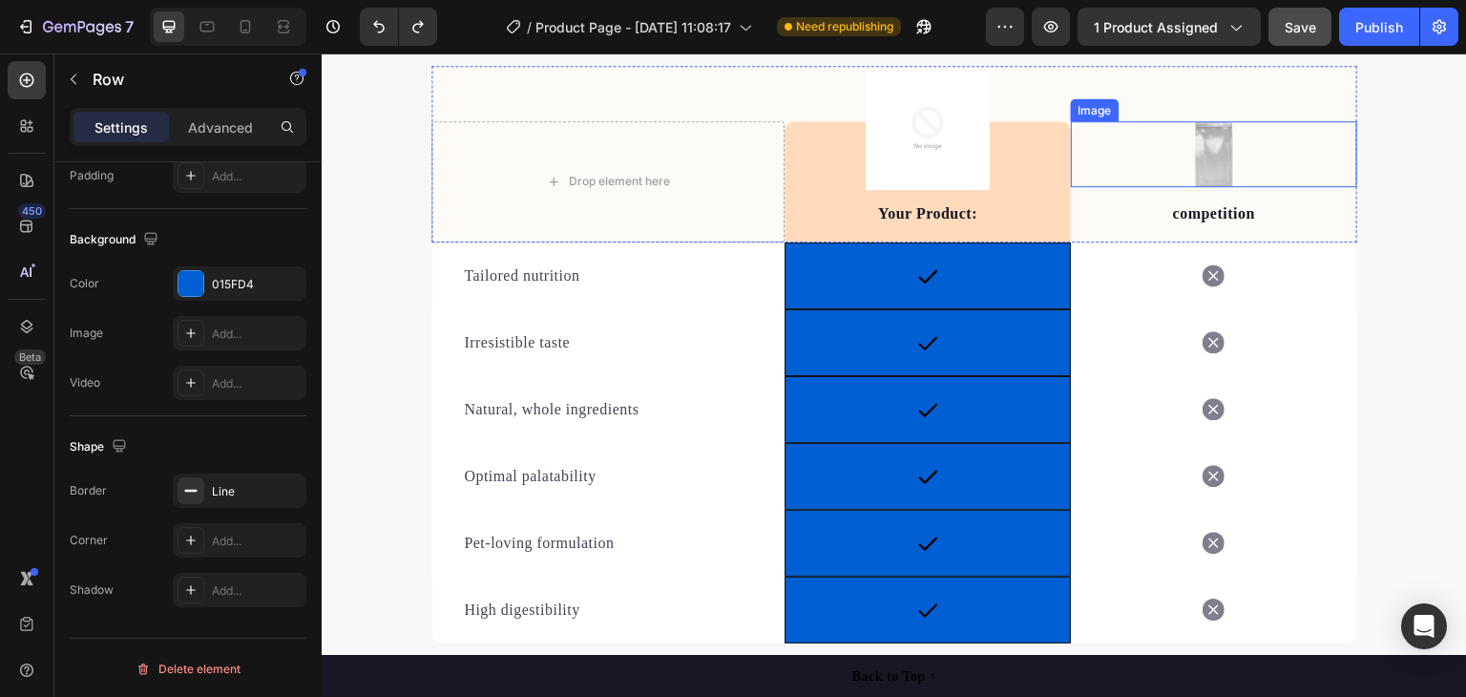
click at [1210, 150] on img at bounding box center [1214, 154] width 40 height 66
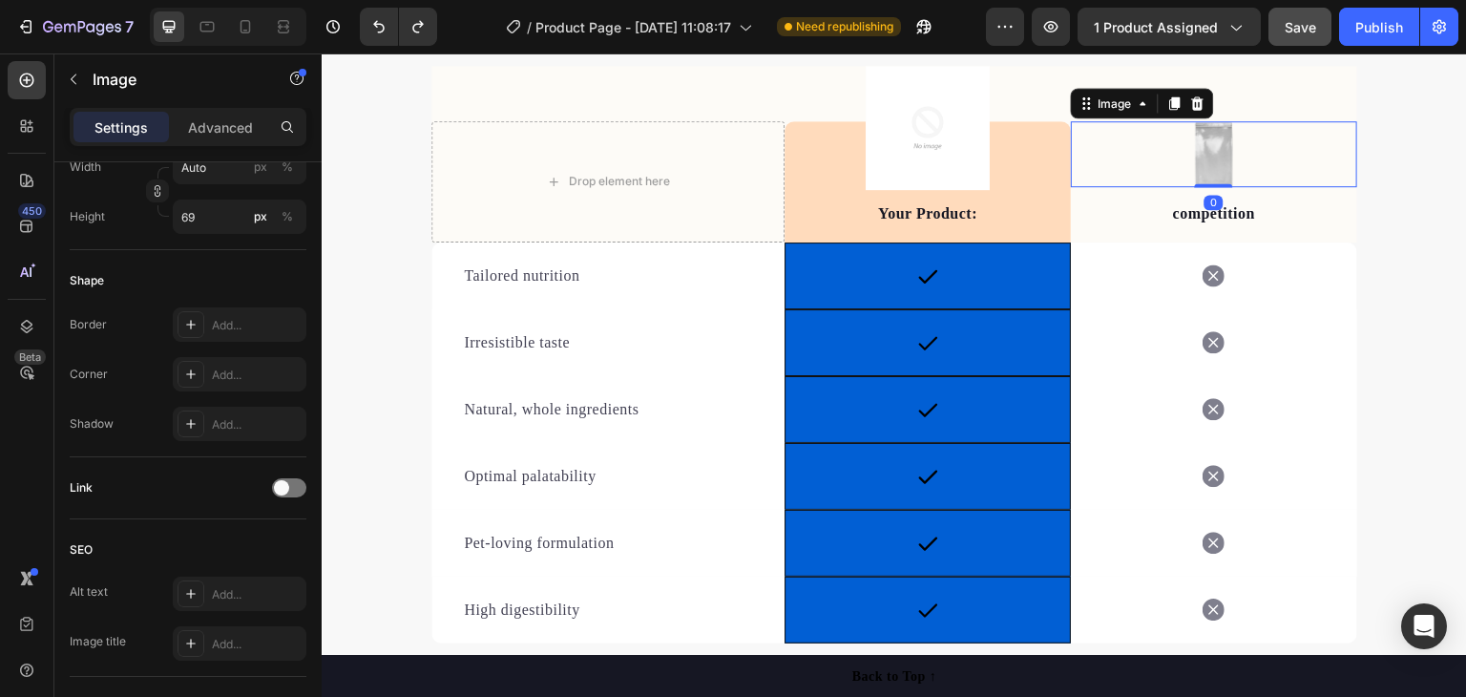
scroll to position [0, 0]
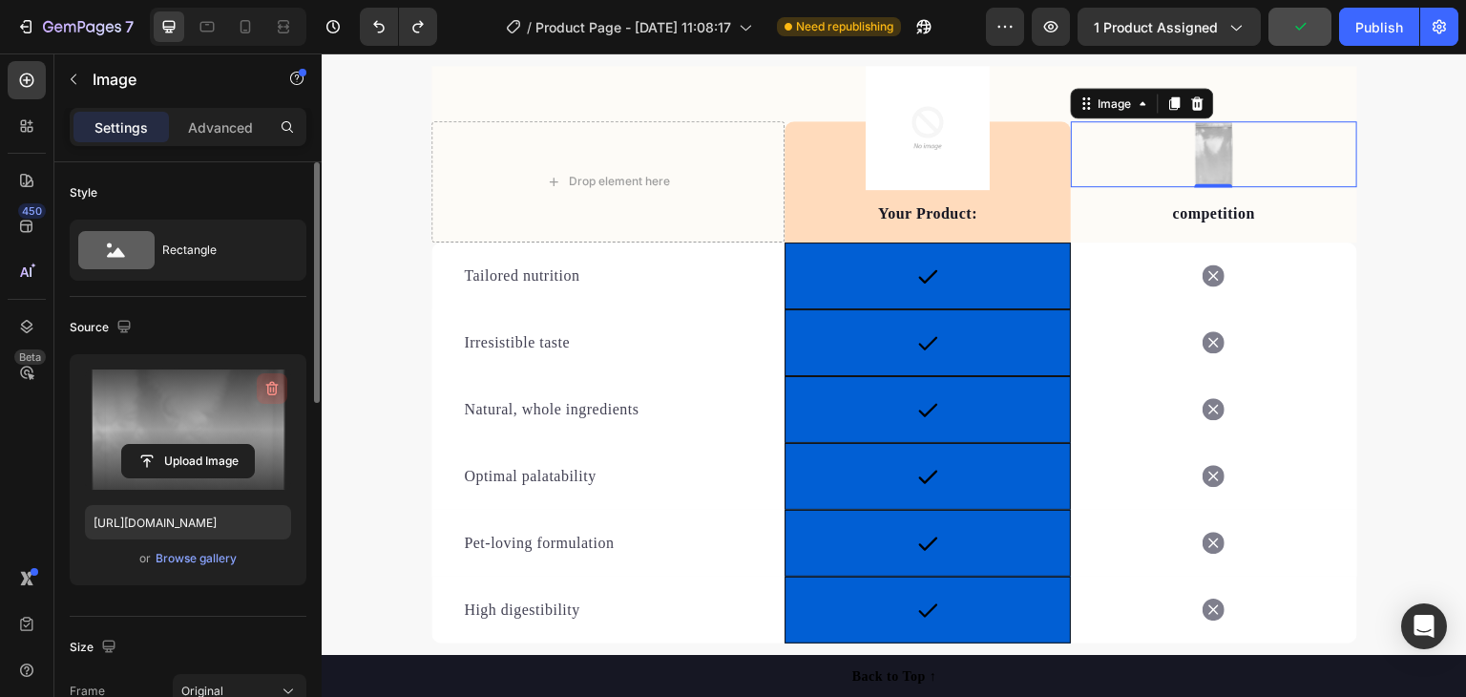
click at [273, 387] on icon "button" at bounding box center [274, 390] width 2 height 6
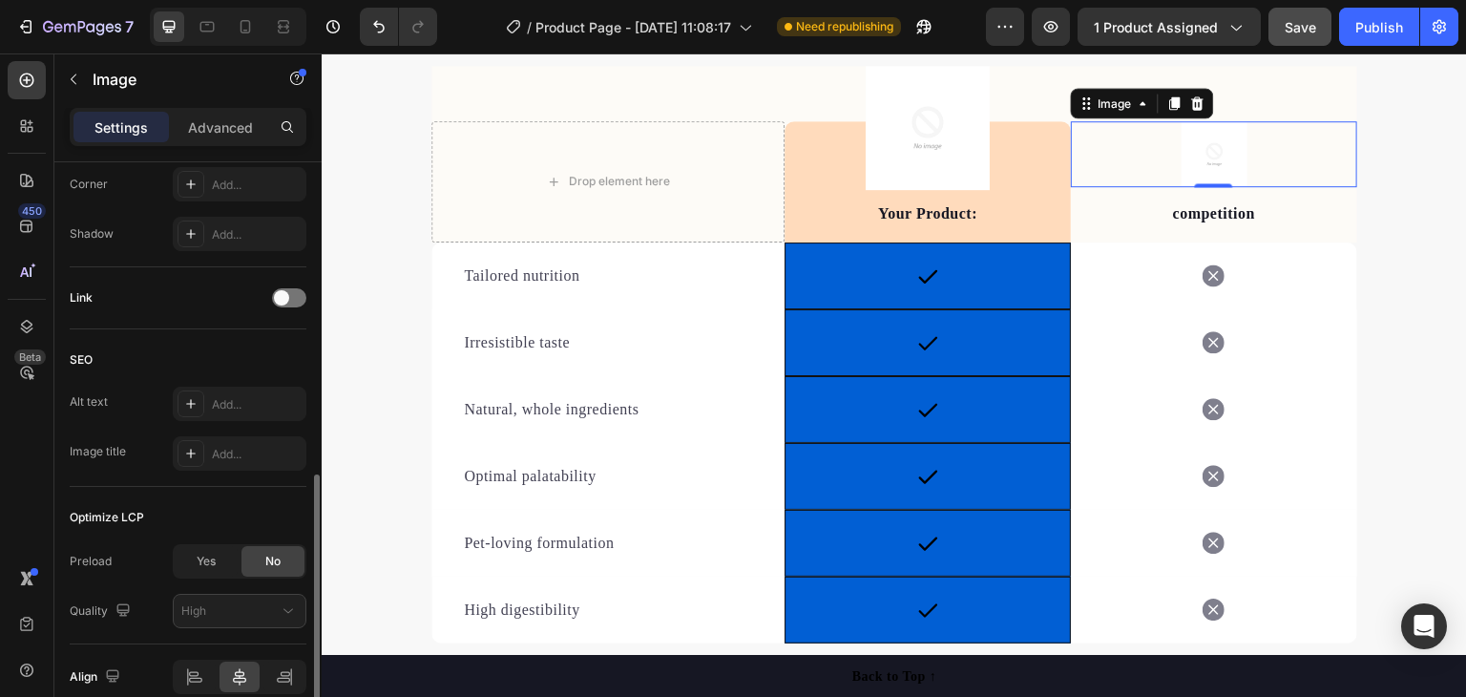
scroll to position [851, 0]
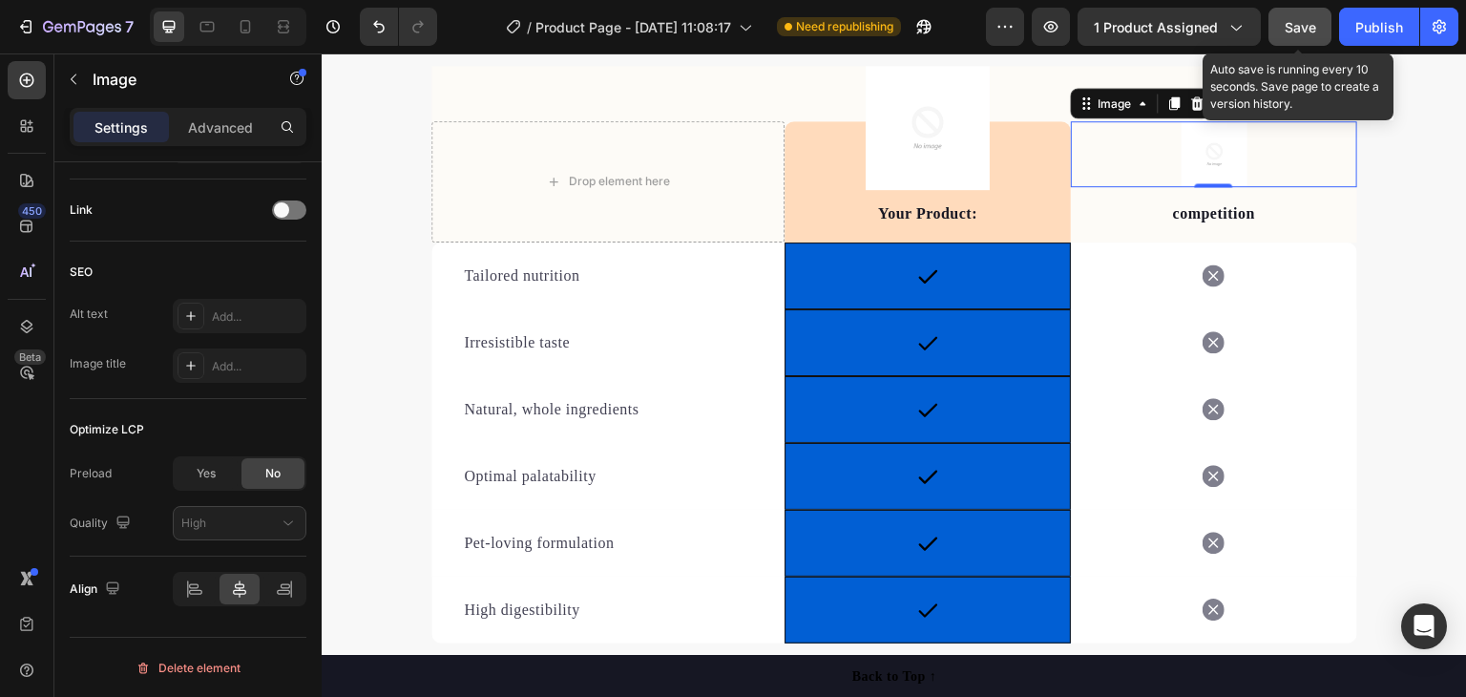
click at [1293, 27] on span "Save" at bounding box center [1300, 27] width 31 height 16
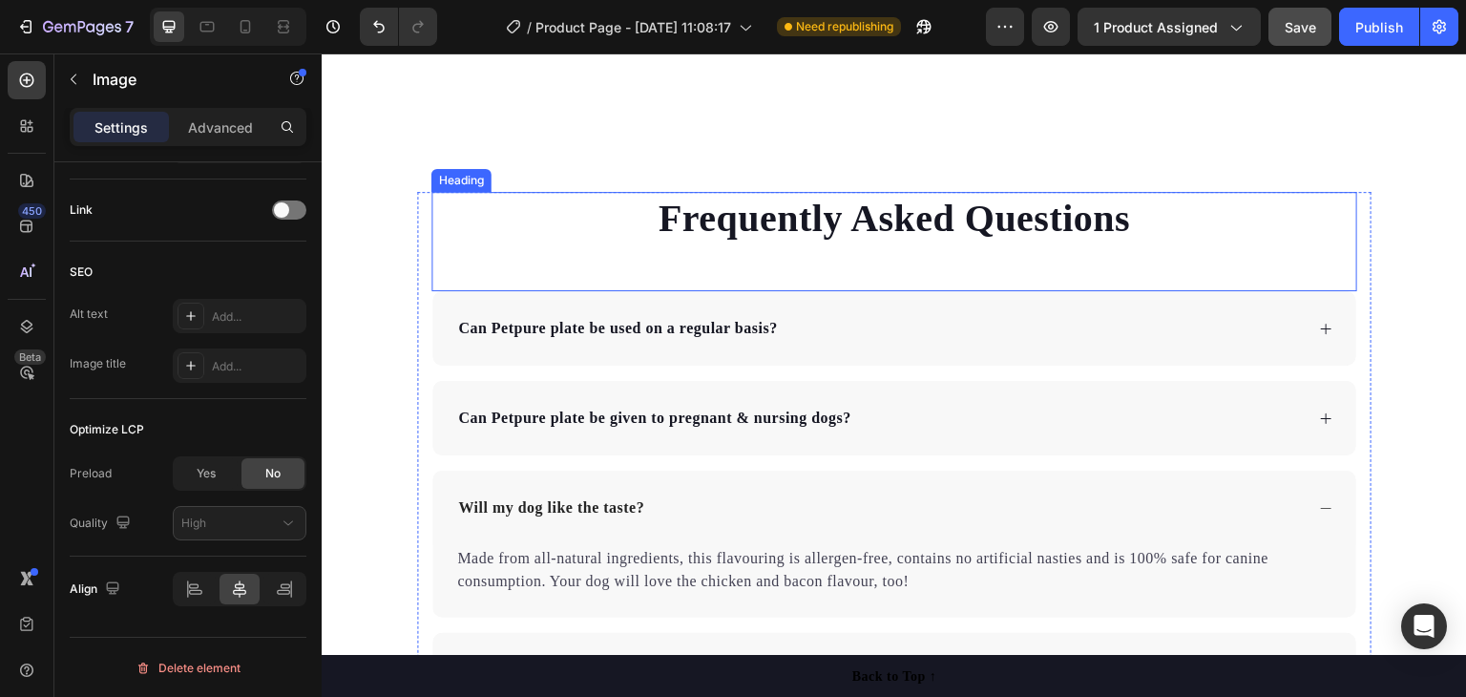
scroll to position [4486, 0]
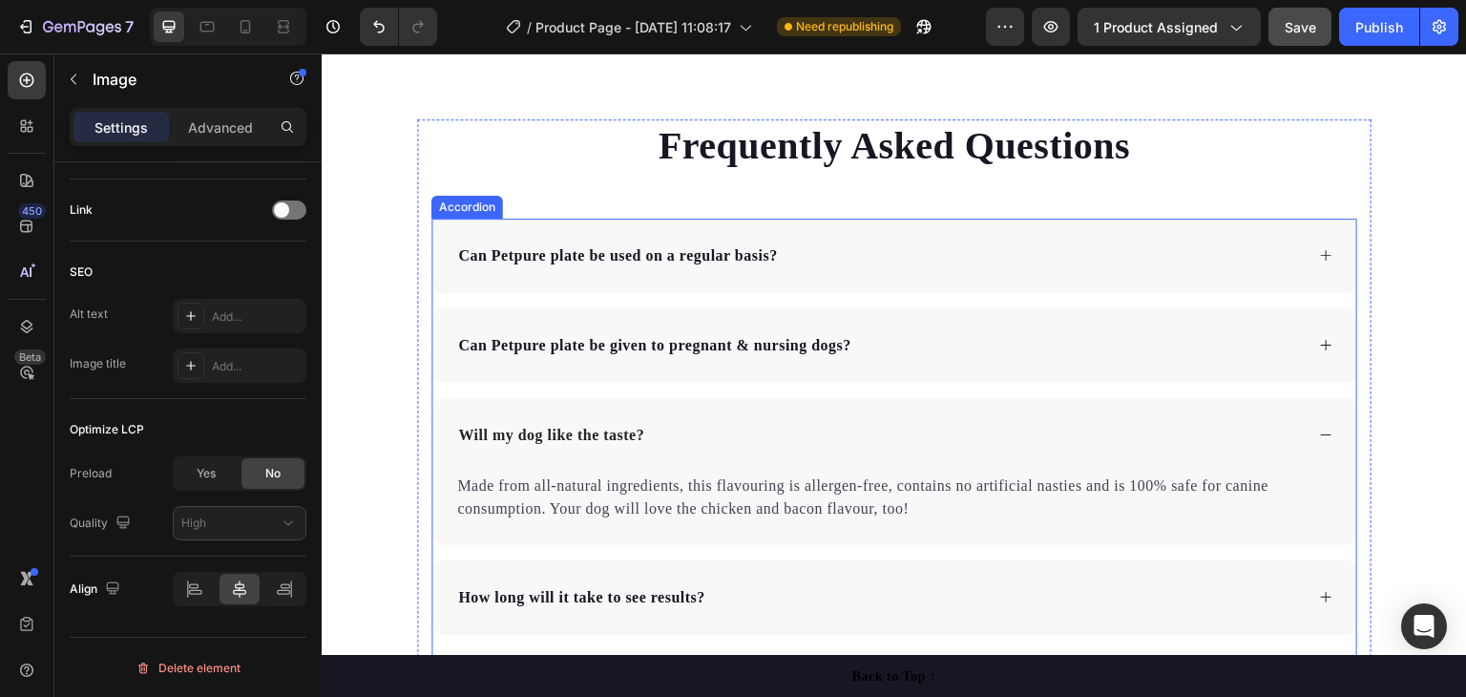
click at [705, 252] on p "Can Petpure plate be used on a regular basis?" at bounding box center [618, 255] width 320 height 23
click at [704, 252] on p "Can Petpure plate be used on a regular basis?" at bounding box center [618, 255] width 320 height 23
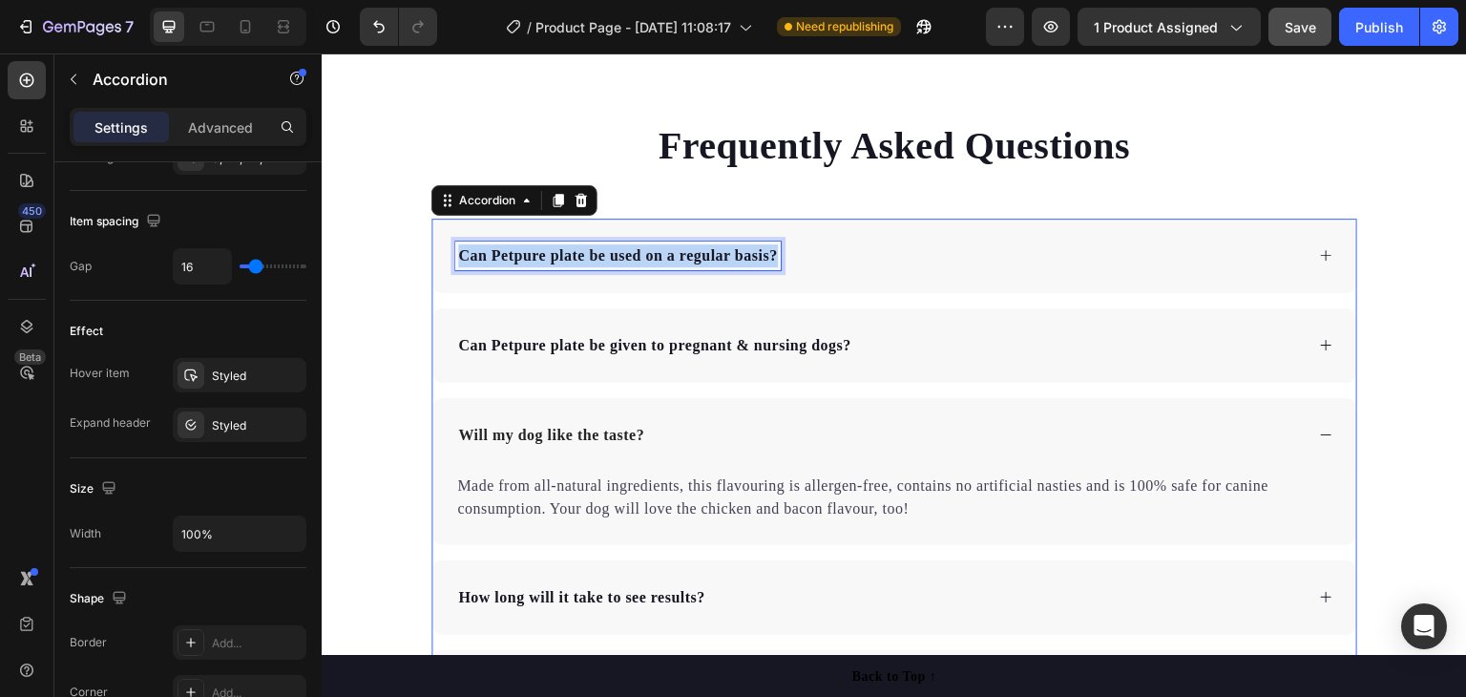
click at [703, 252] on p "Can Petpure plate be used on a regular basis?" at bounding box center [618, 255] width 320 height 23
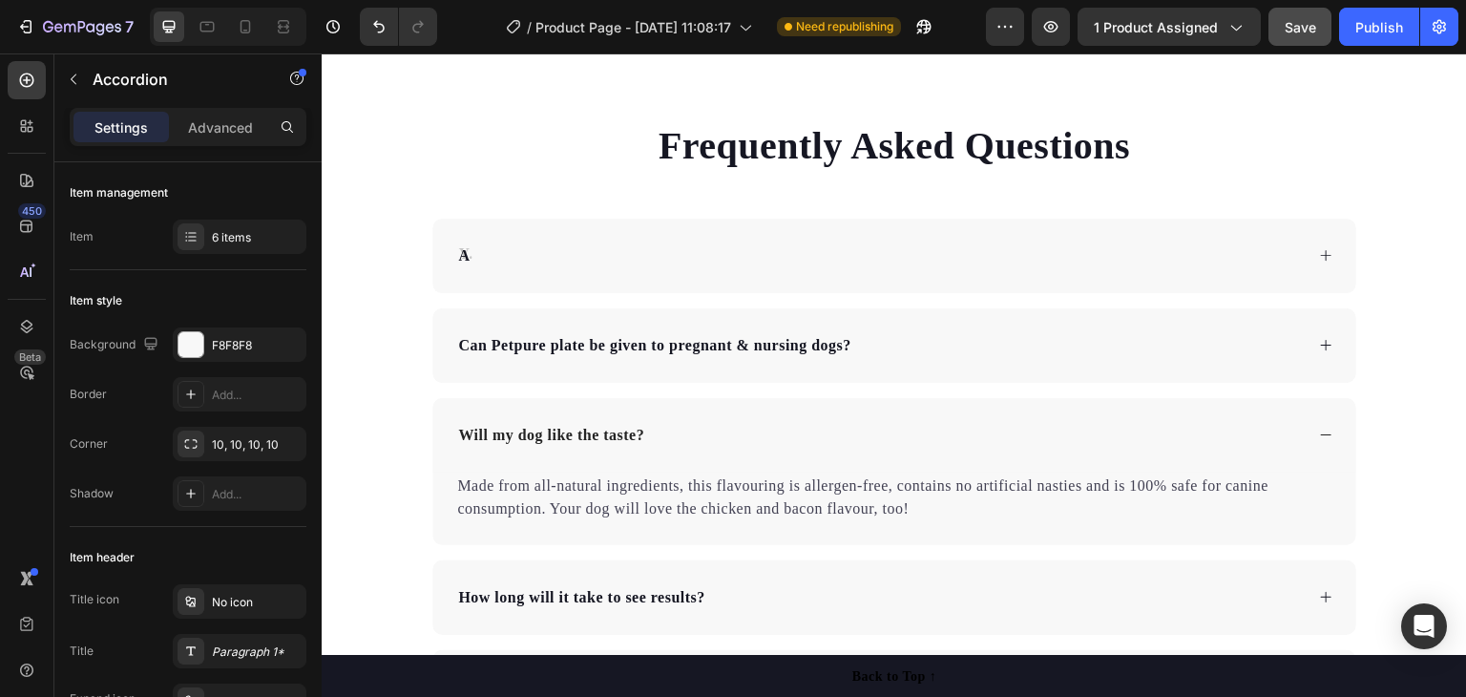
scroll to position [4481, 0]
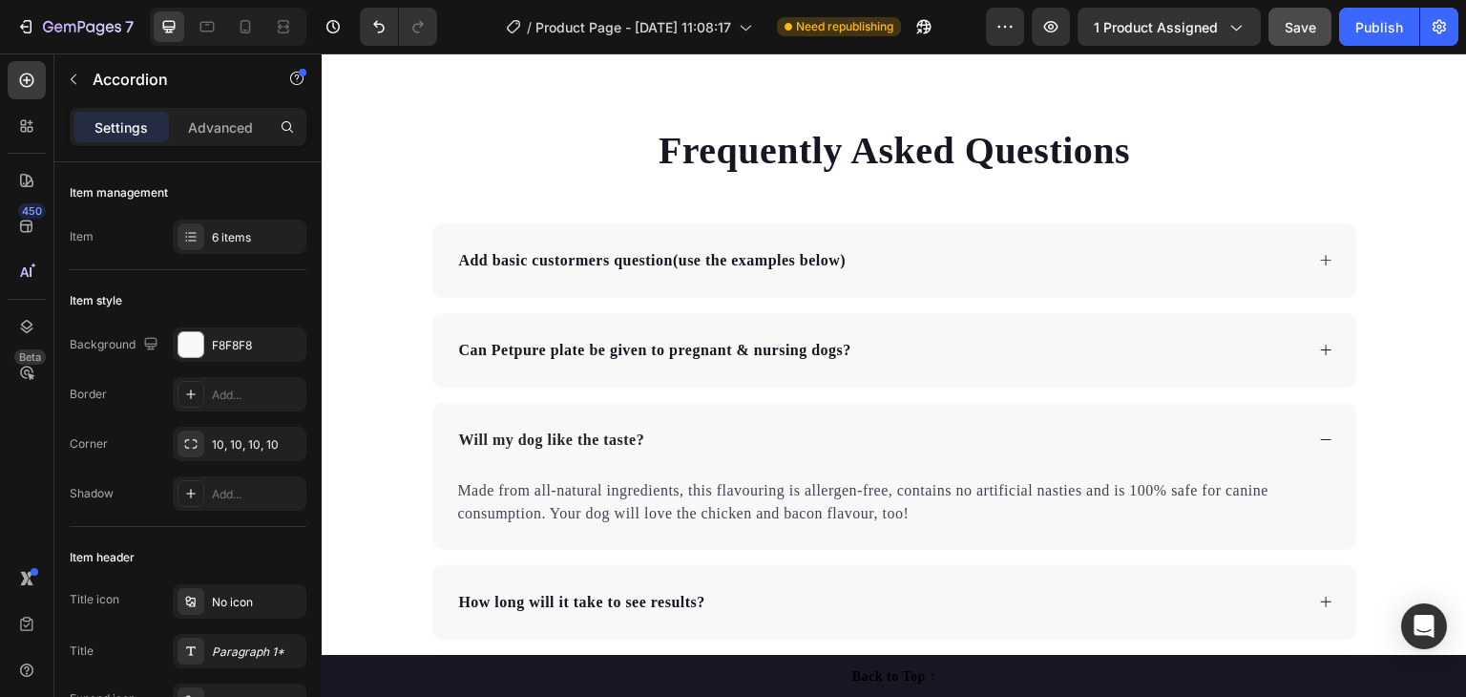
click at [665, 257] on p "Add basic custormers question(use the examples below)" at bounding box center [651, 260] width 387 height 23
click at [530, 253] on p "Add basic custormers question (use the examples below)" at bounding box center [654, 260] width 392 height 23
click at [873, 249] on div "Add basic custormers question (use the examples below)" at bounding box center [879, 260] width 848 height 29
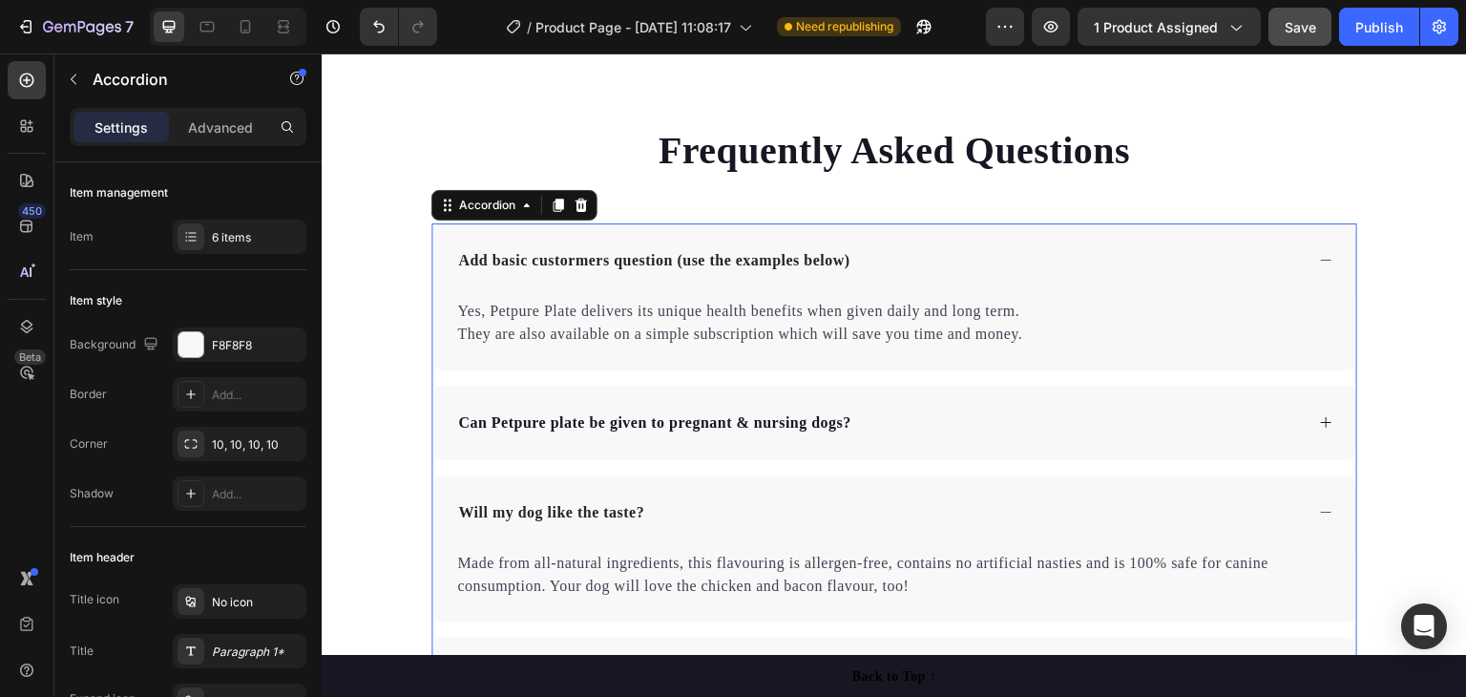
click at [1107, 257] on div "Add basic custormers question (use the examples below)" at bounding box center [879, 260] width 848 height 29
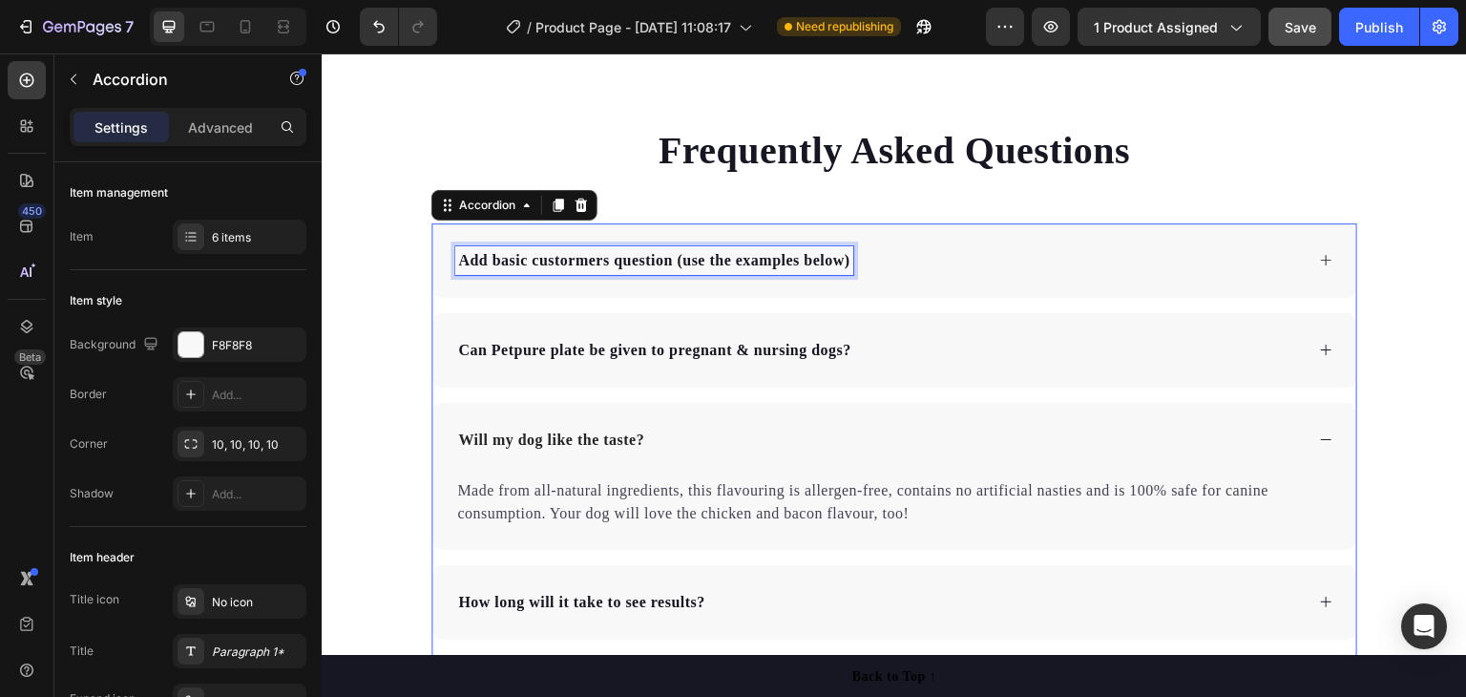
click at [583, 264] on p "Add basic custormers question (use the examples below)" at bounding box center [654, 260] width 392 height 23
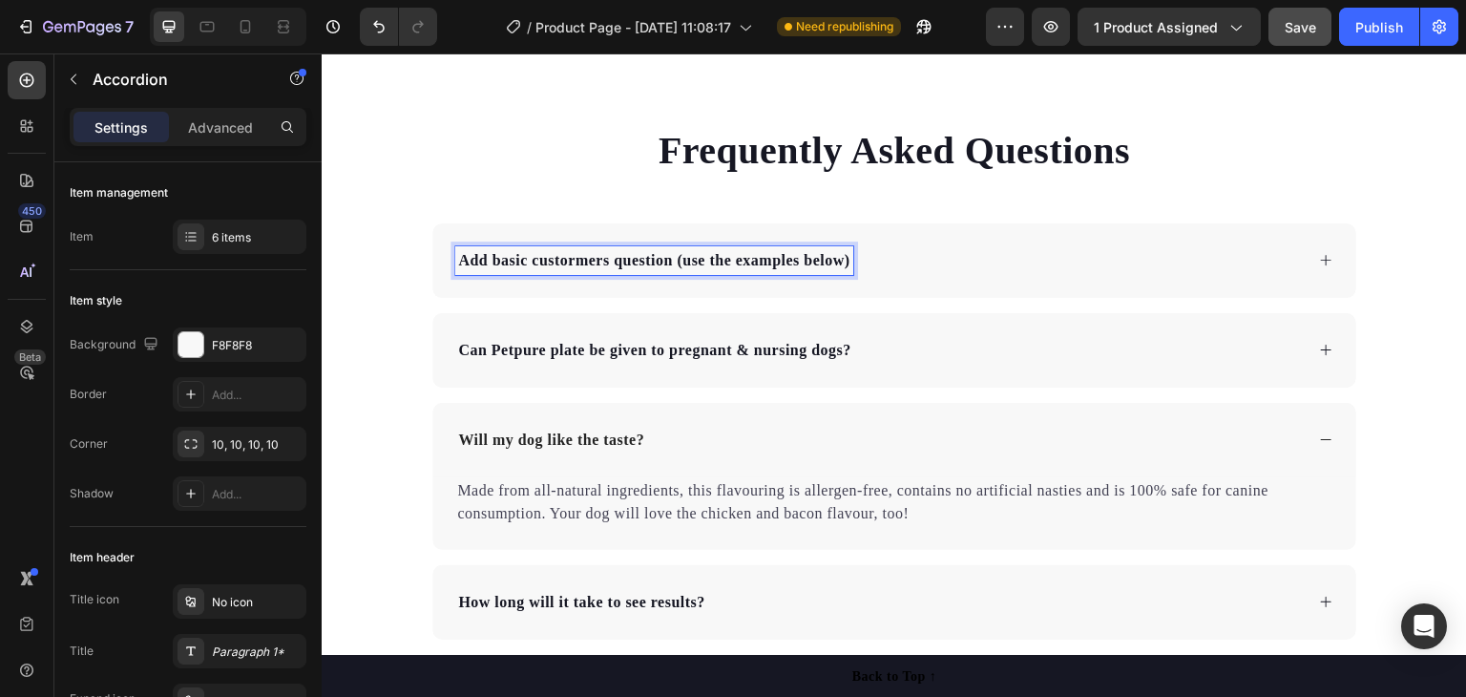
click at [576, 262] on p "Add basic custormers question (use the examples below)" at bounding box center [654, 260] width 392 height 23
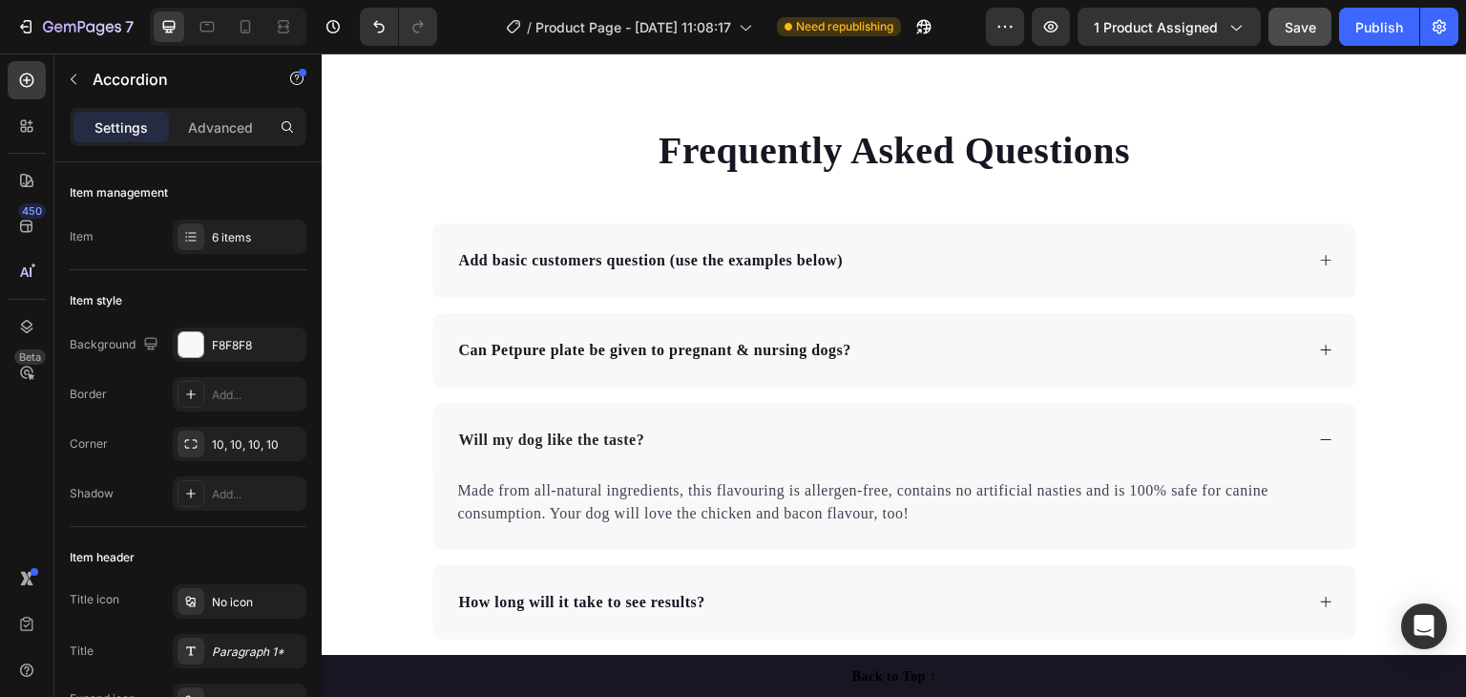
click at [1024, 282] on div "Add basic customers question (use the examples below)" at bounding box center [894, 260] width 924 height 74
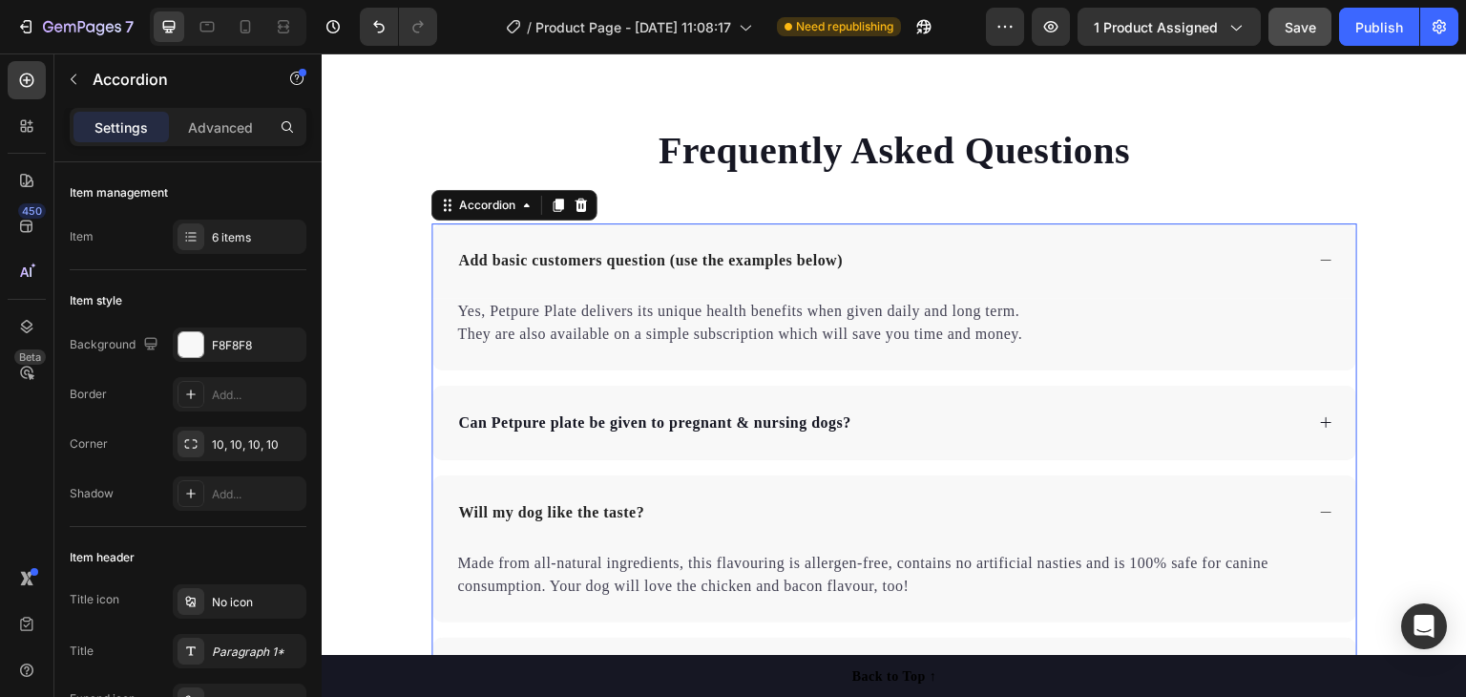
click at [1017, 283] on div "Add basic customers question (use the examples below)" at bounding box center [894, 260] width 924 height 74
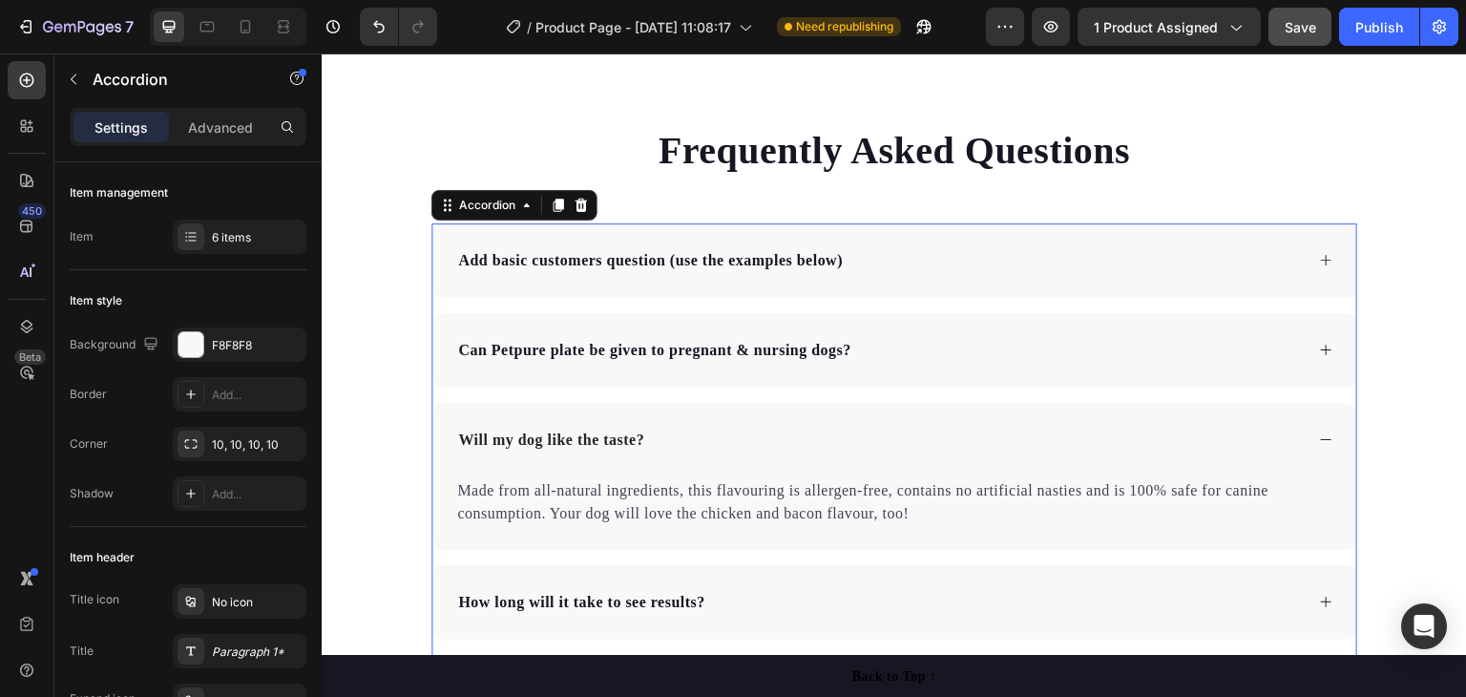
click at [655, 261] on p "Add basic customers question (use the examples below)" at bounding box center [650, 260] width 385 height 23
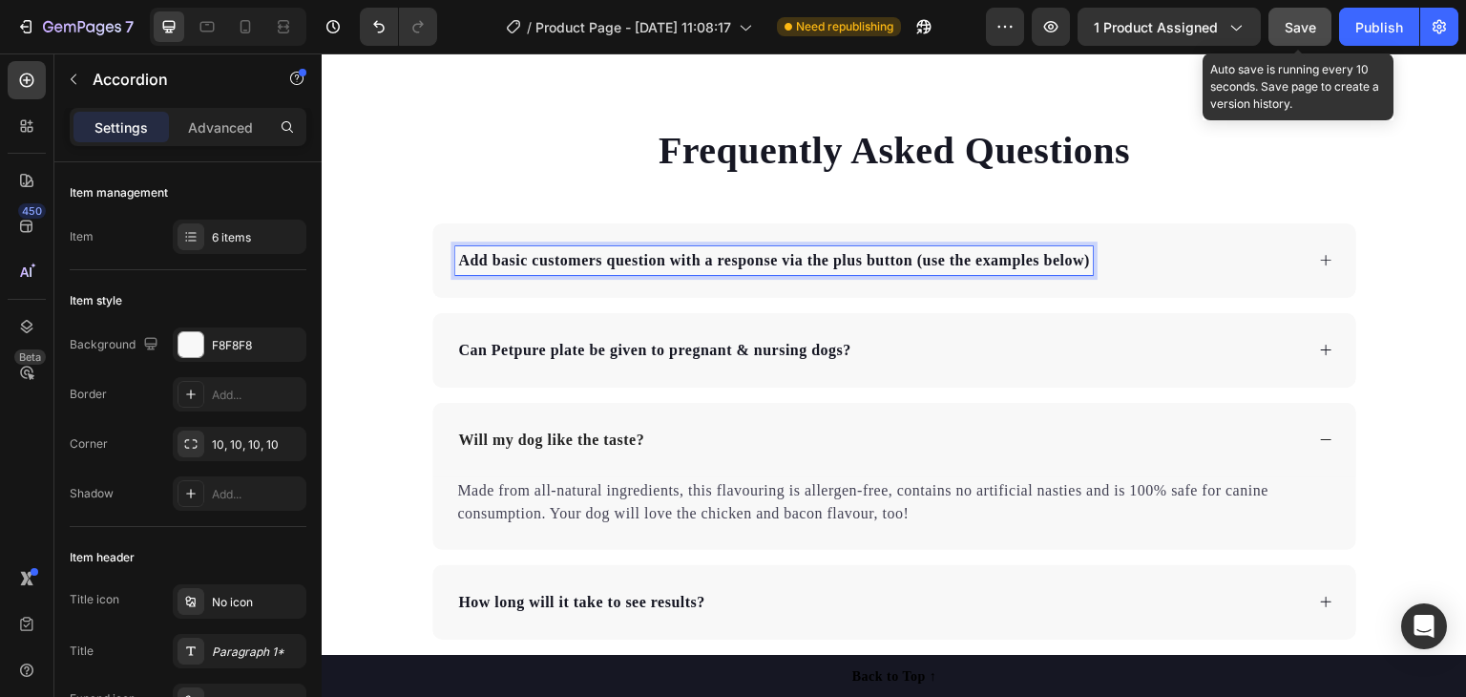
click at [1284, 29] on button "Save" at bounding box center [1299, 27] width 63 height 38
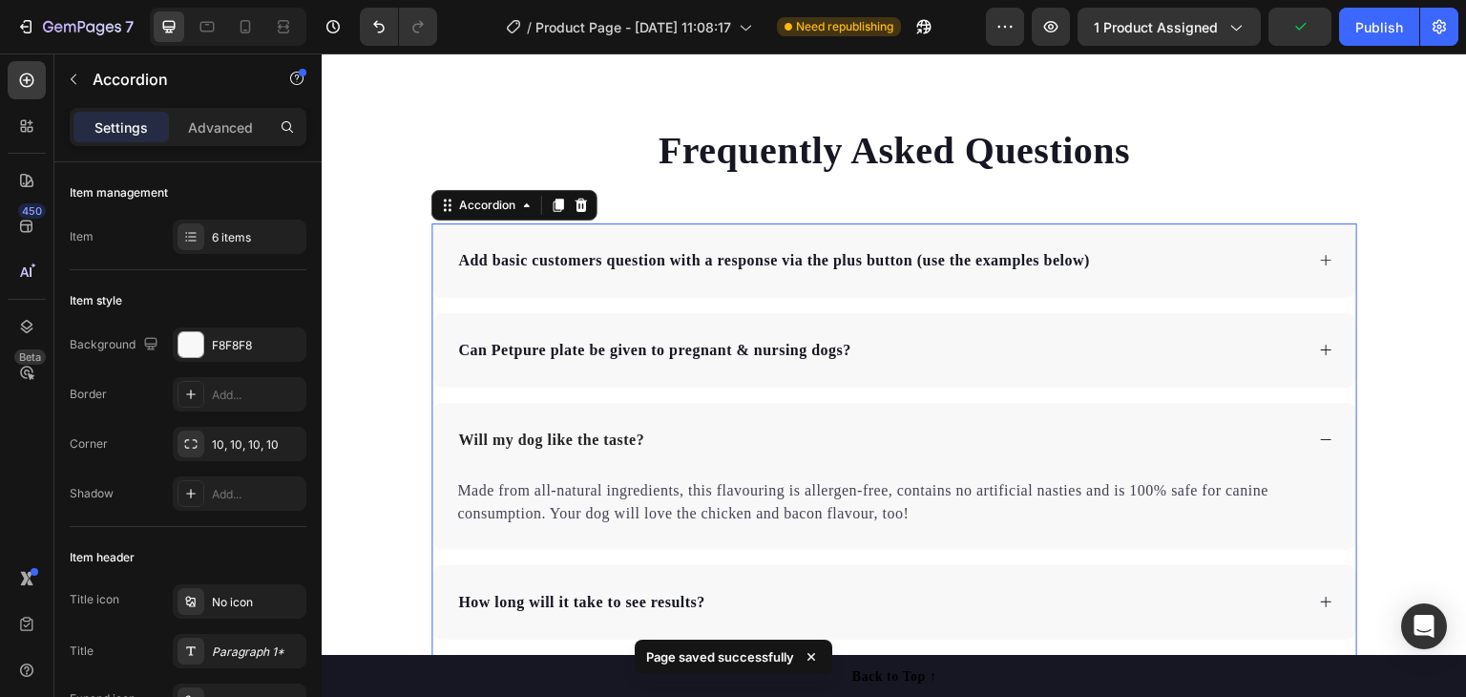
click at [1330, 258] on div "Add basic customers question with a response via the plus button (use the examp…" at bounding box center [894, 260] width 924 height 74
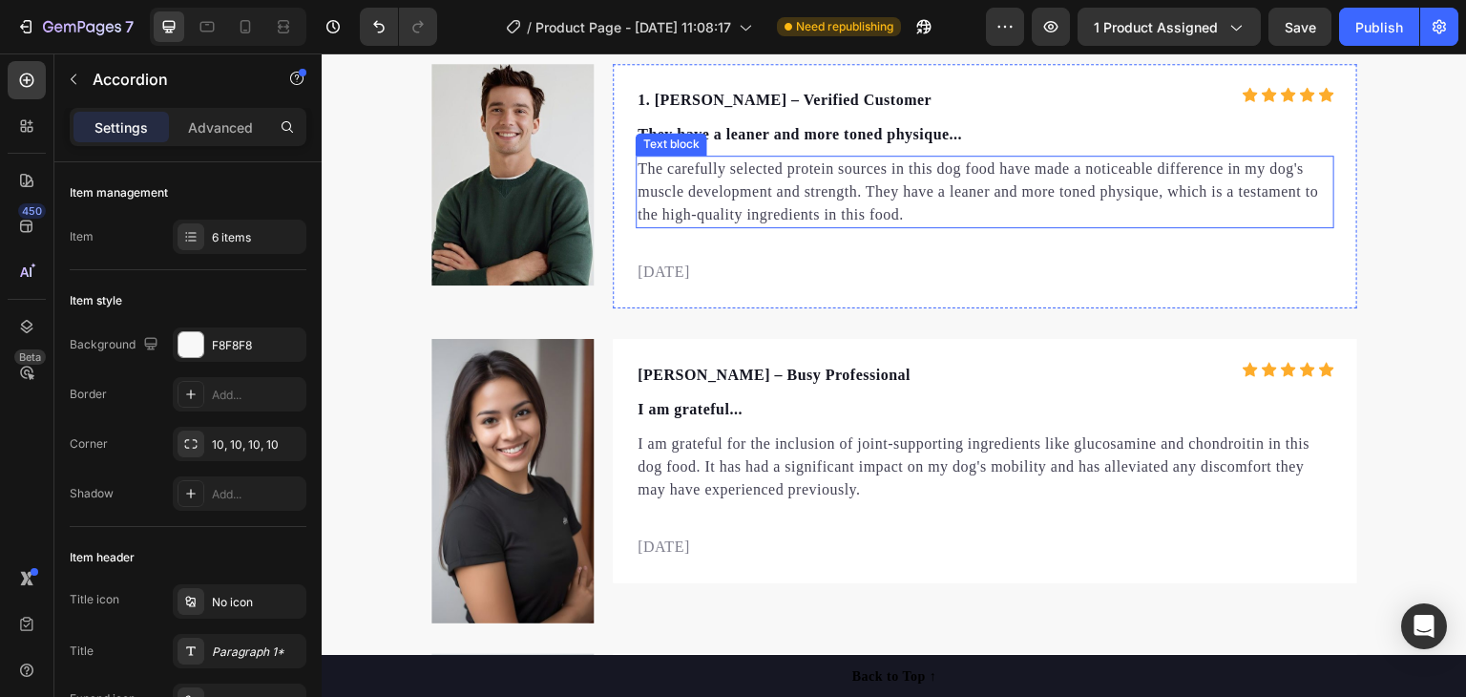
scroll to position [6001, 0]
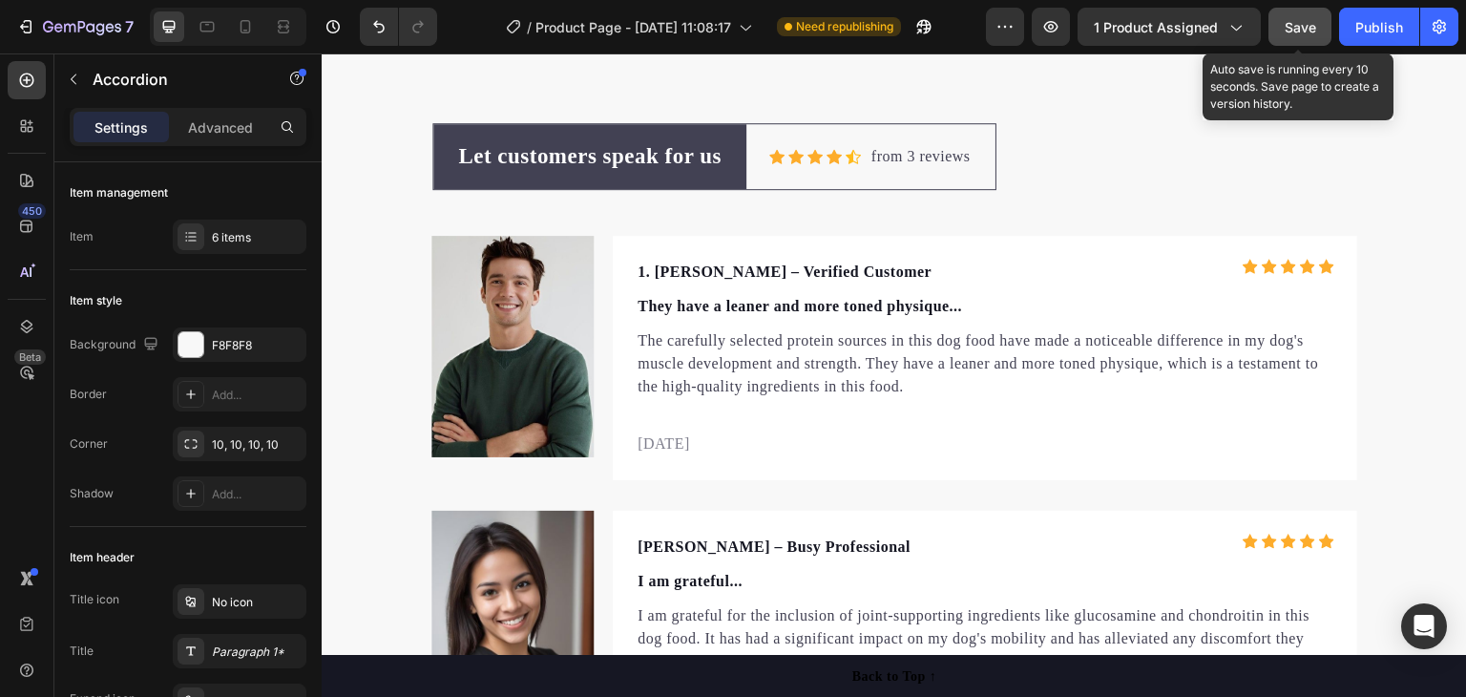
click at [1277, 38] on button "Save" at bounding box center [1299, 27] width 63 height 38
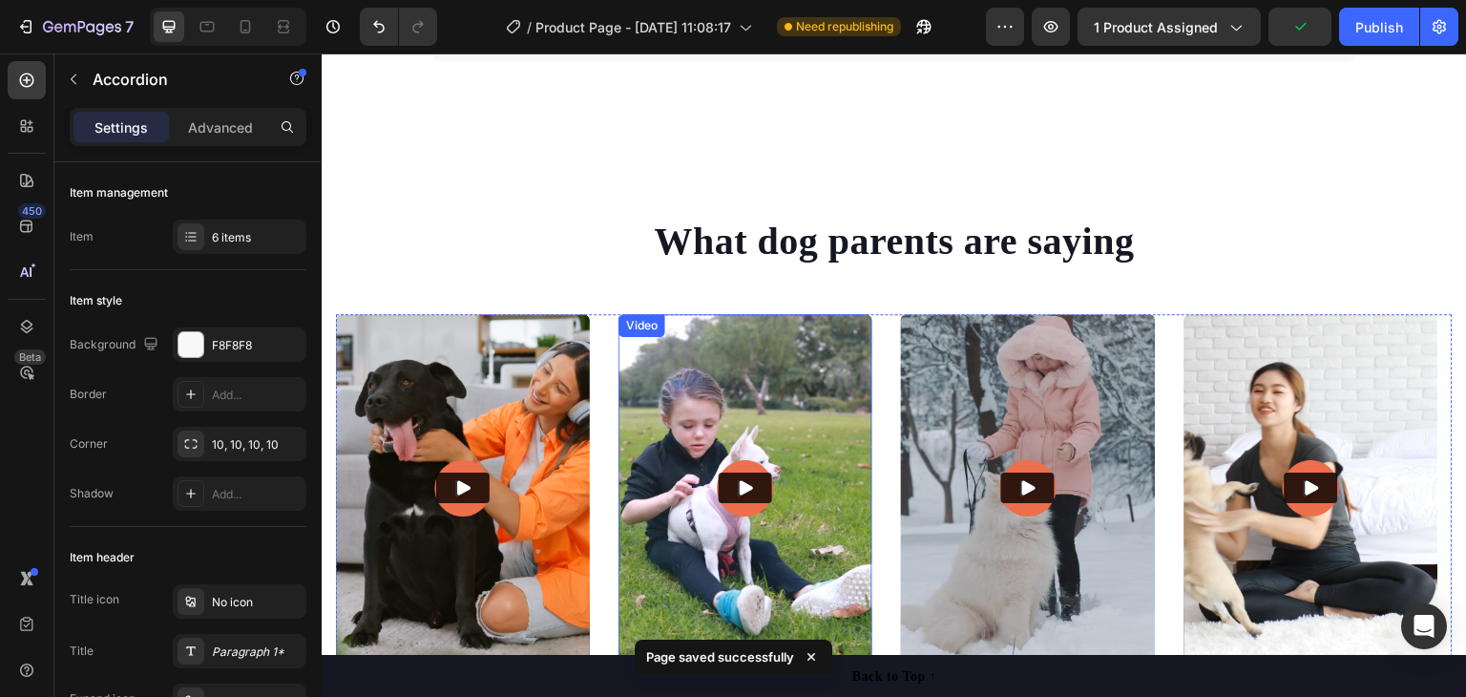
scroll to position [4856, 0]
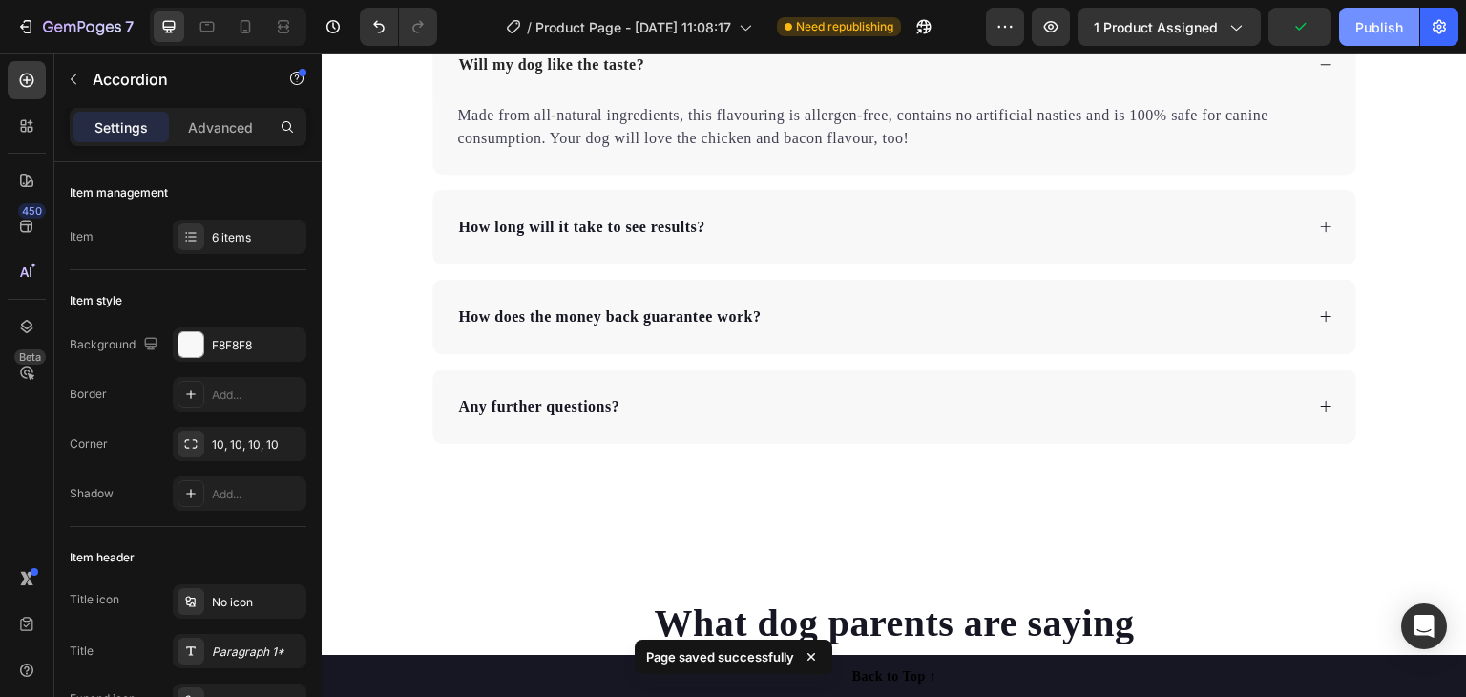
click at [1390, 43] on button "Publish" at bounding box center [1379, 27] width 80 height 38
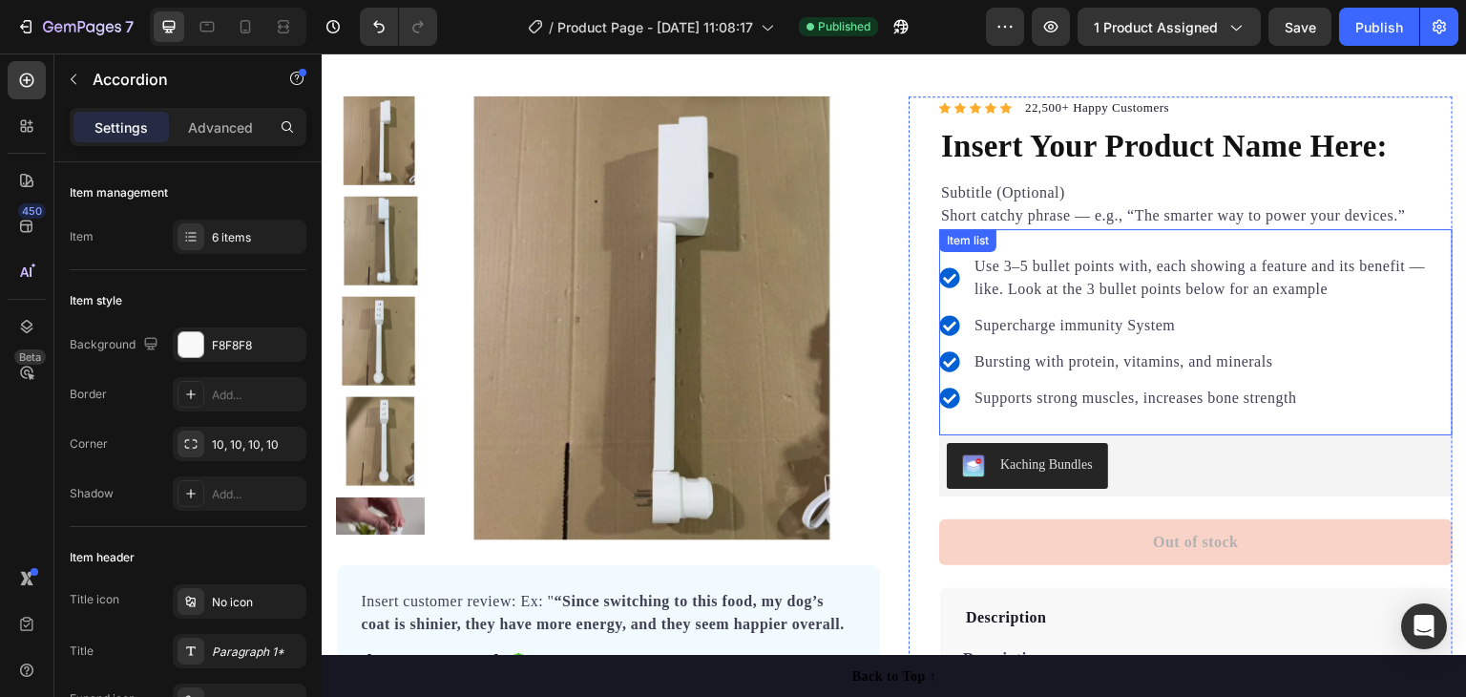
scroll to position [0, 0]
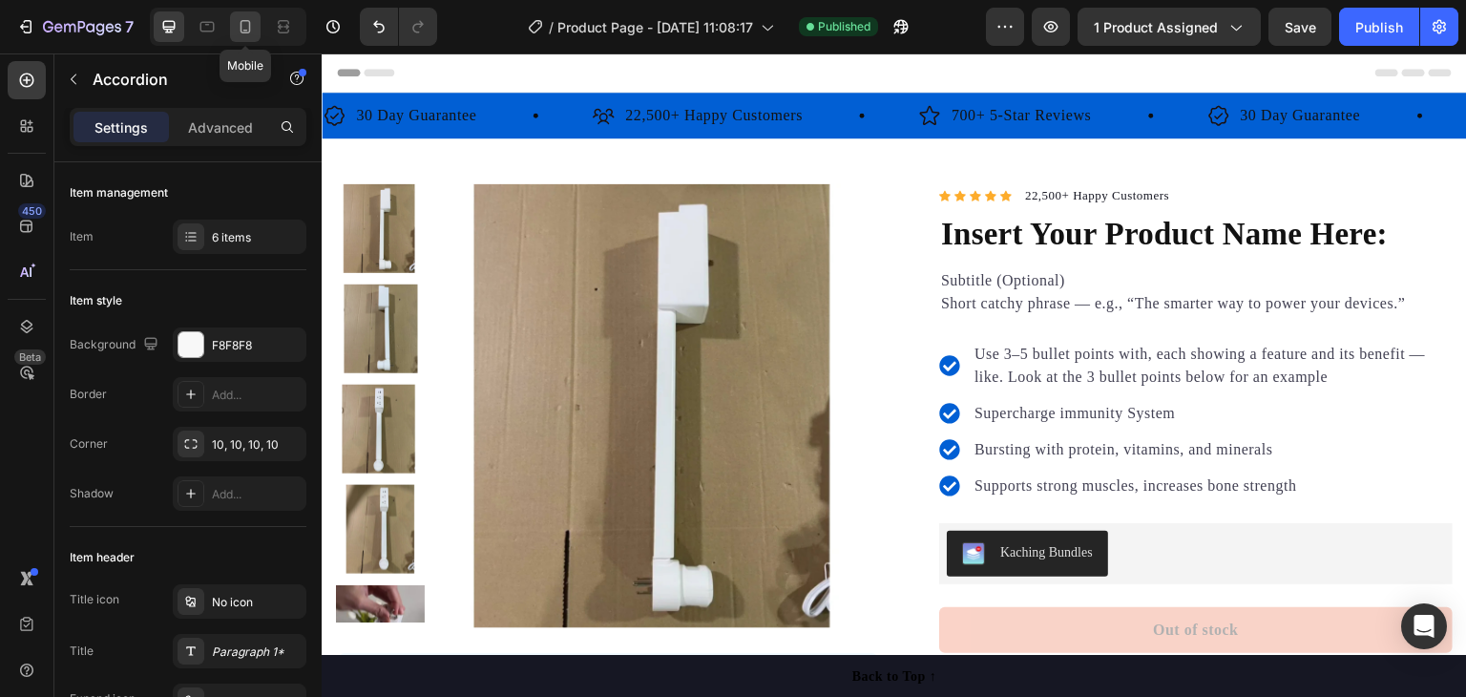
click at [241, 28] on icon at bounding box center [245, 26] width 19 height 19
type input "14"
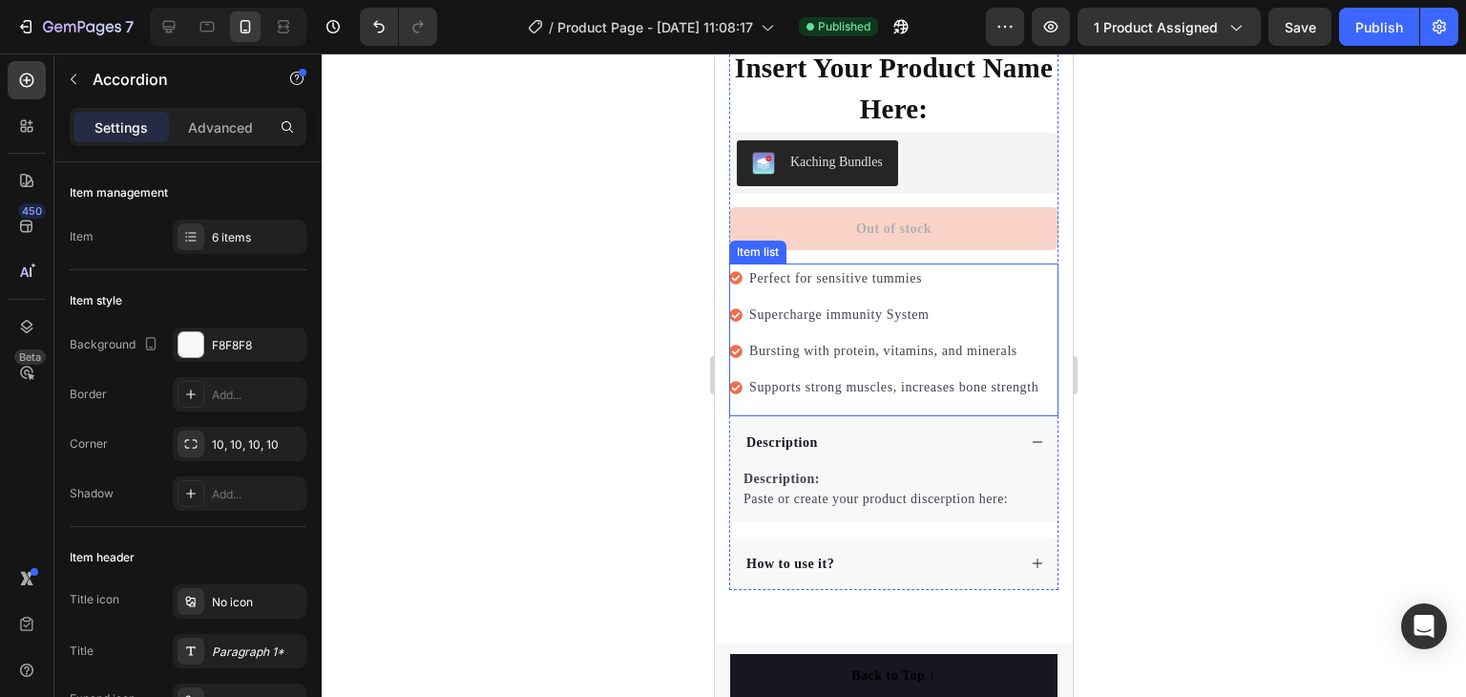
scroll to position [573, 0]
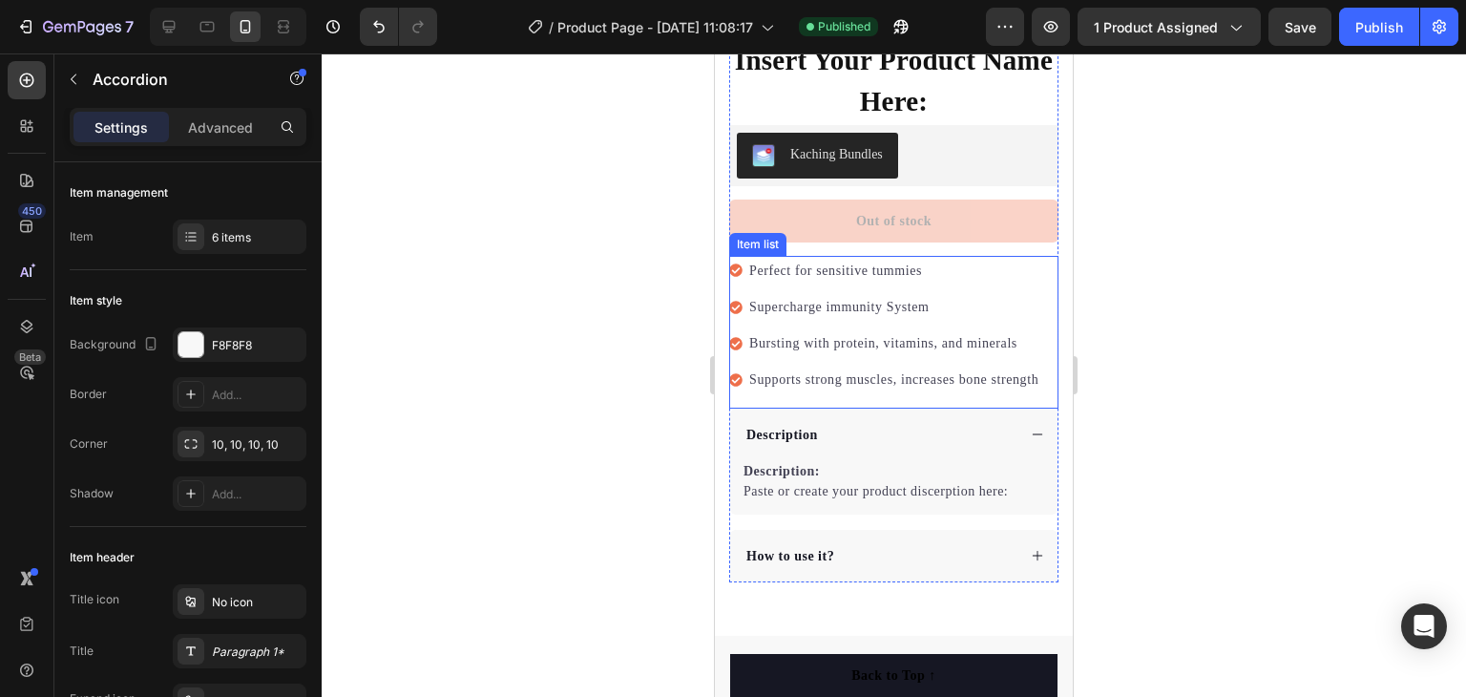
click at [741, 256] on div "Perfect for sensitive tummies Supercharge immunity System Bursting with protein…" at bounding box center [885, 325] width 312 height 139
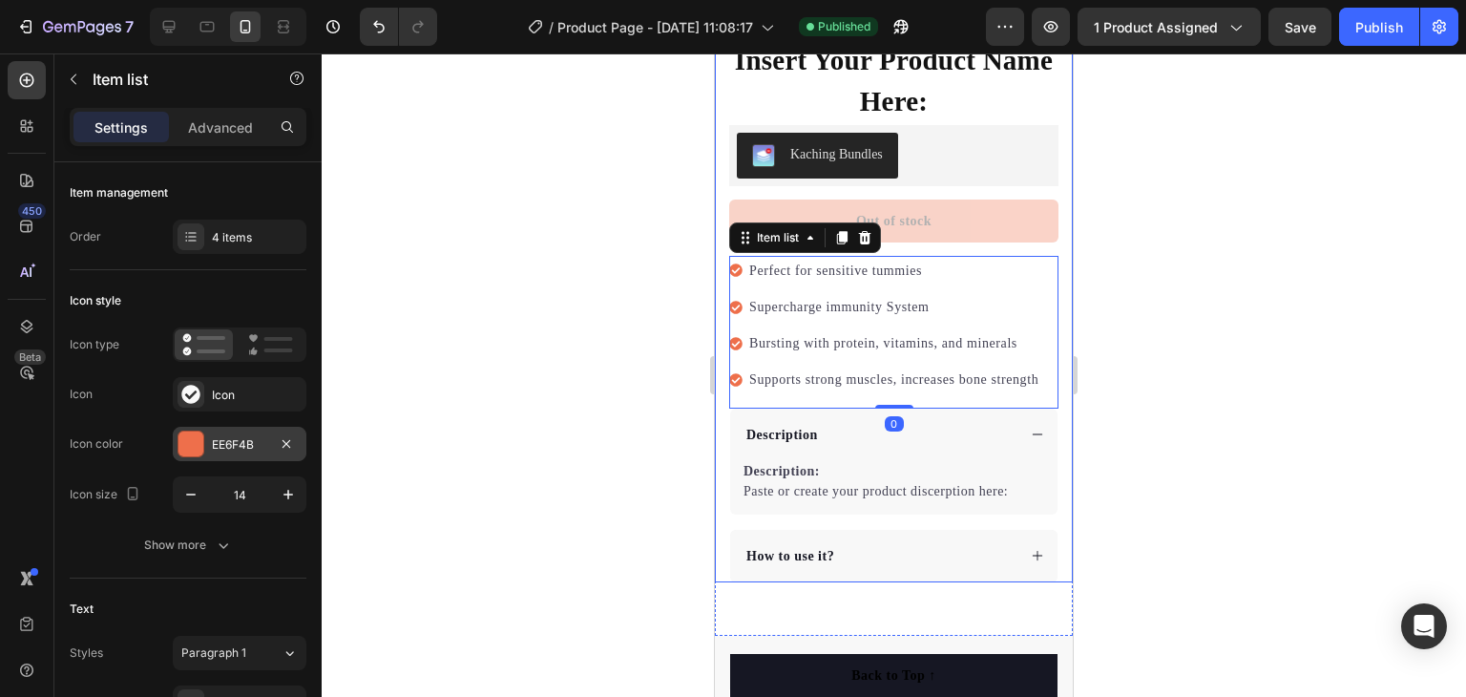
click at [271, 427] on div "EE6F4B" at bounding box center [240, 444] width 134 height 34
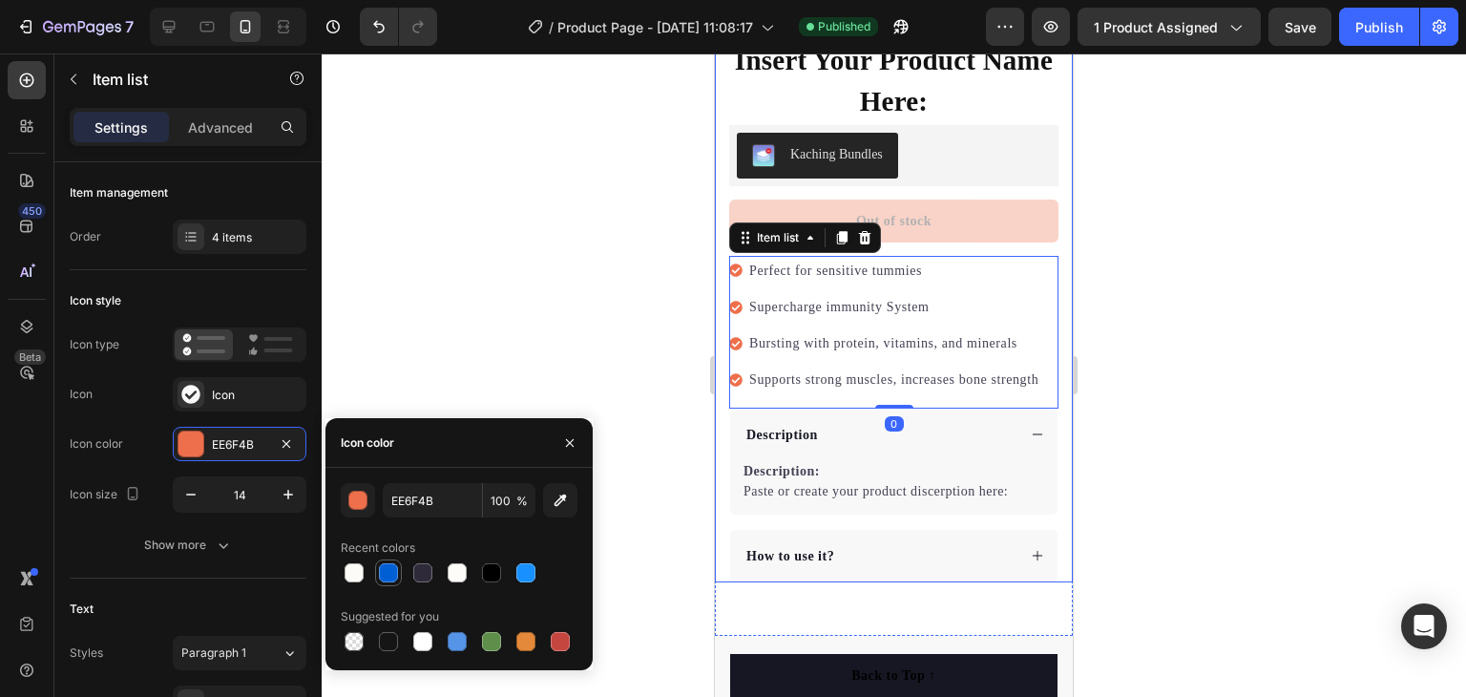
click at [385, 567] on div at bounding box center [388, 572] width 19 height 19
type input "015FD4"
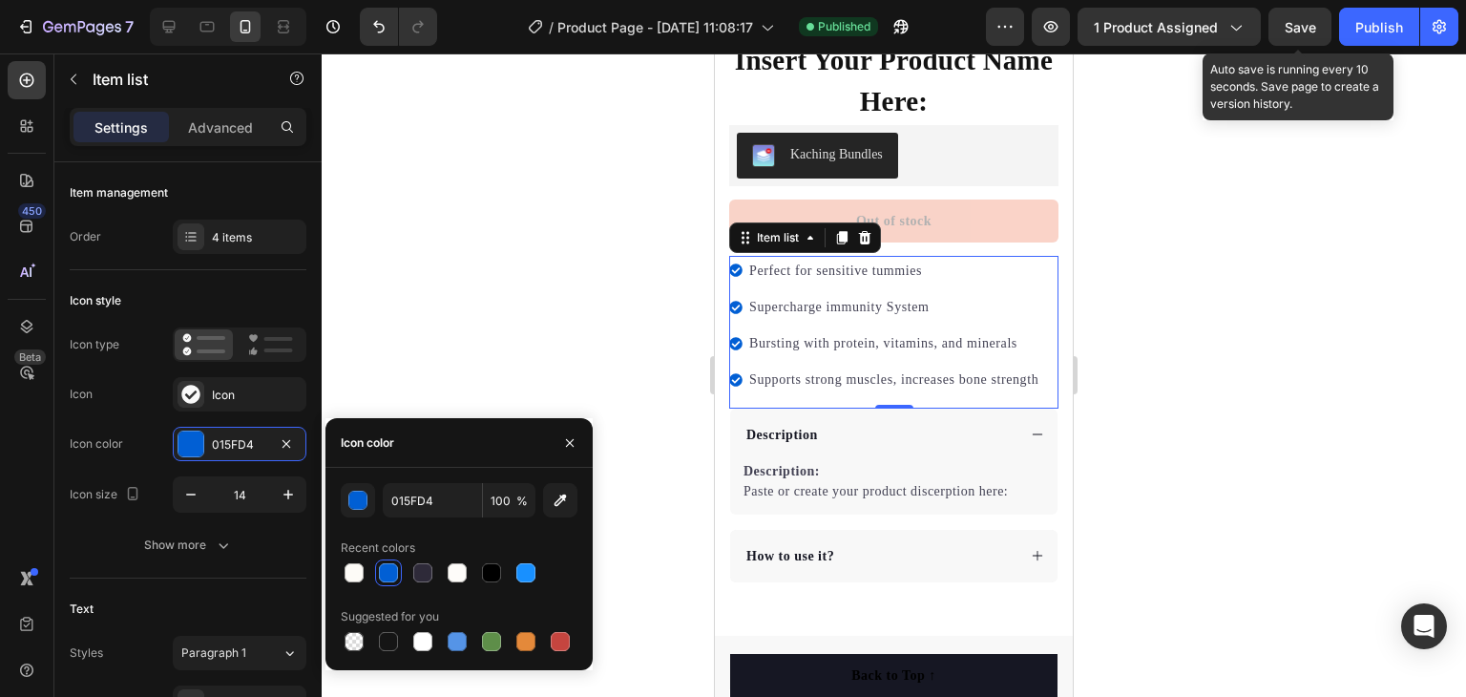
click at [1305, 20] on span "Save" at bounding box center [1300, 27] width 31 height 16
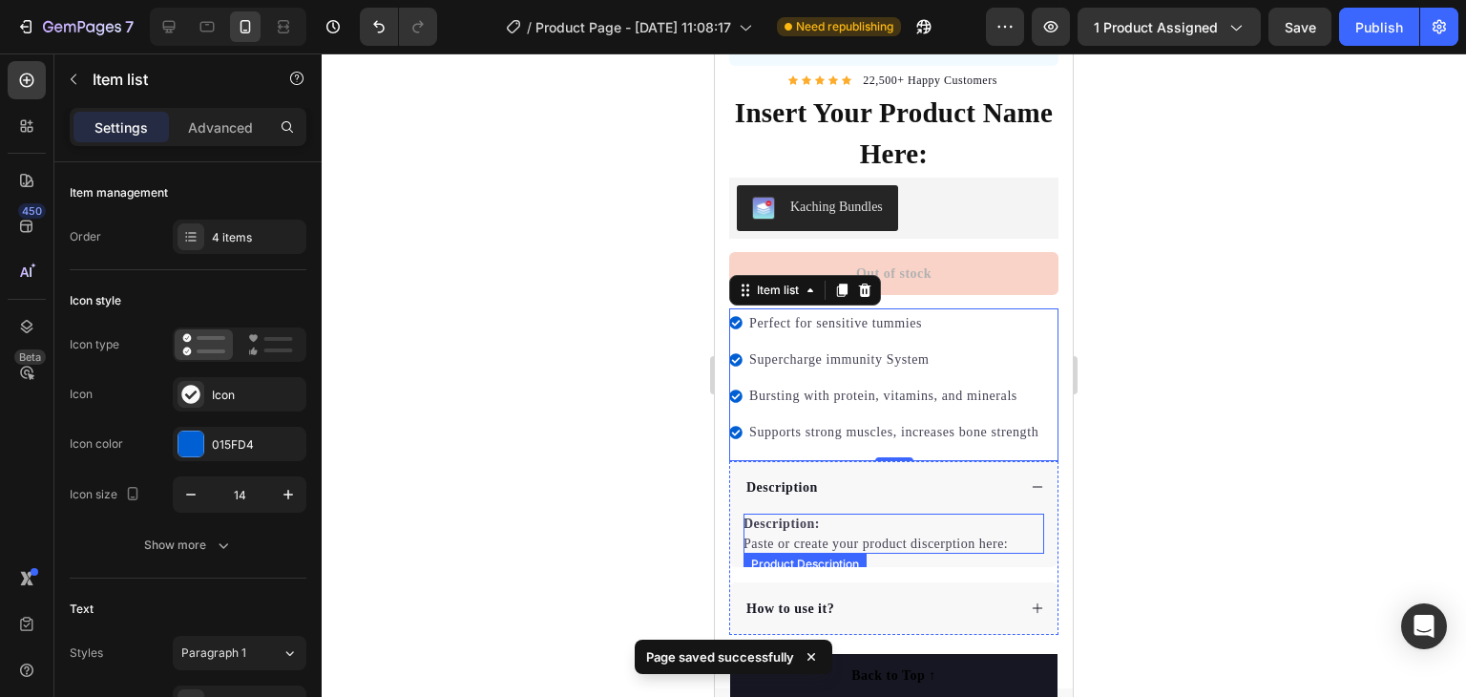
scroll to position [477, 0]
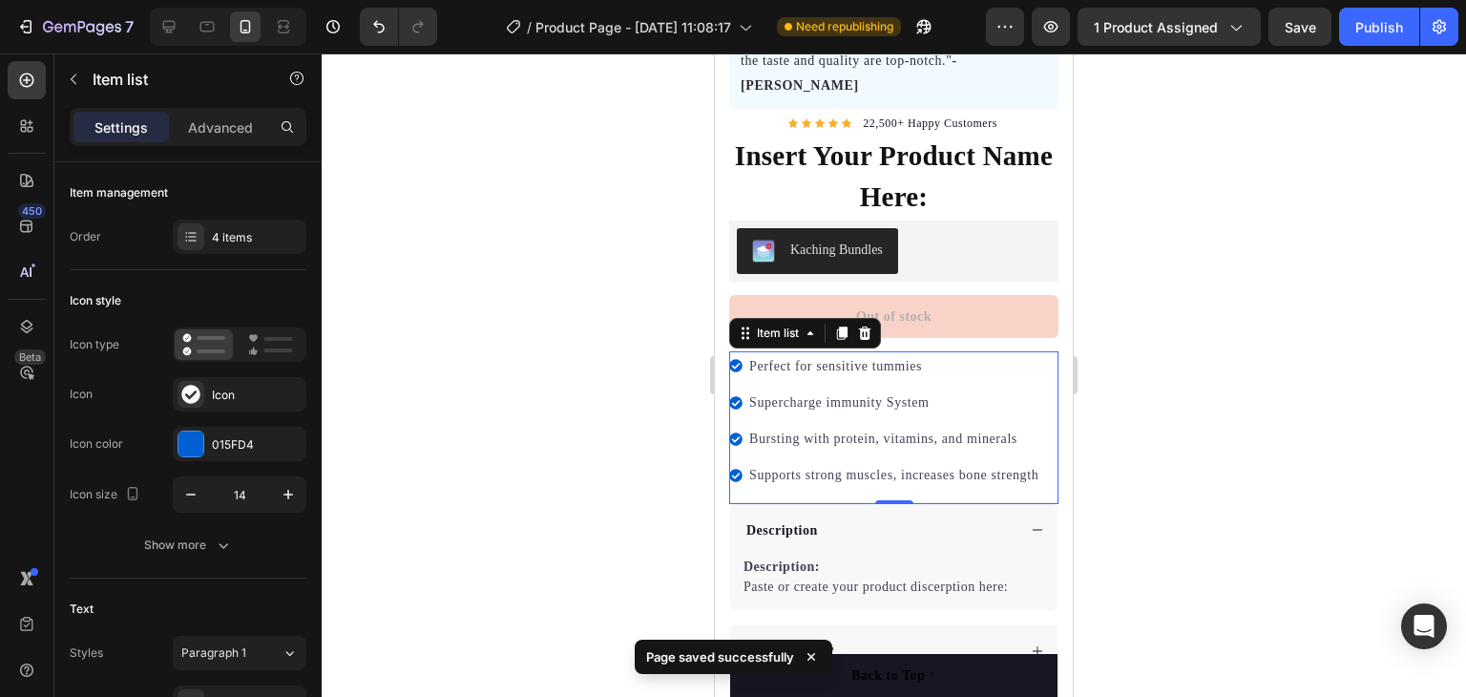
click at [1210, 219] on div at bounding box center [894, 374] width 1144 height 643
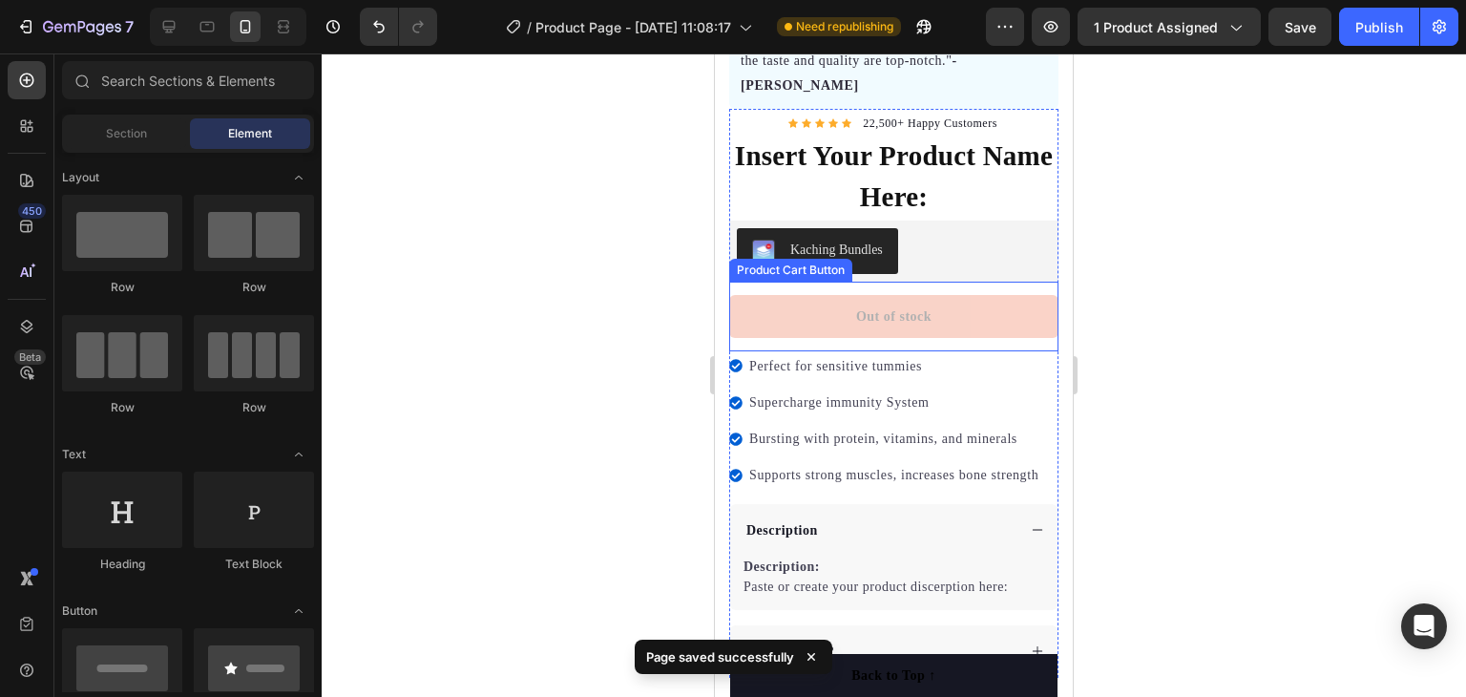
click at [847, 295] on button "Out of stock" at bounding box center [893, 316] width 329 height 43
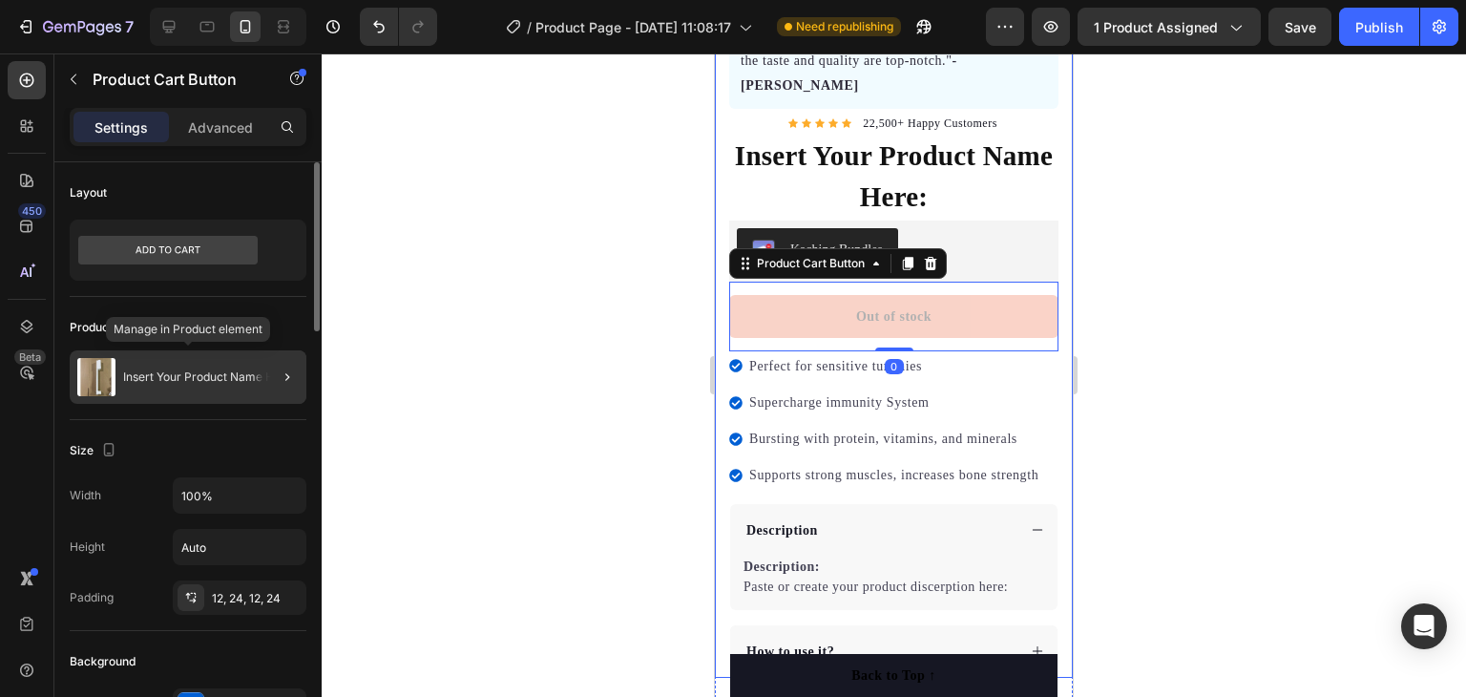
click at [225, 375] on p "Insert Your Product Name Here:" at bounding box center [209, 376] width 172 height 13
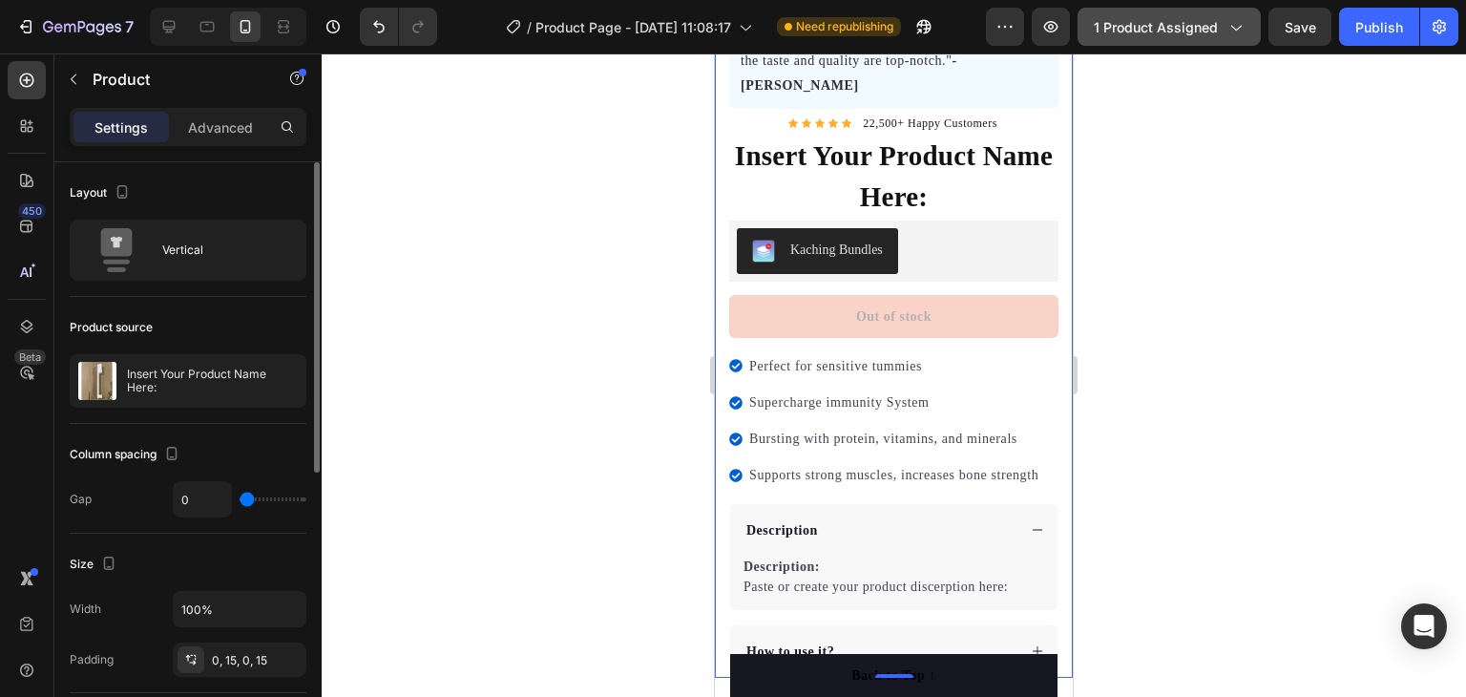
click at [1186, 32] on span "1 product assigned" at bounding box center [1156, 27] width 124 height 20
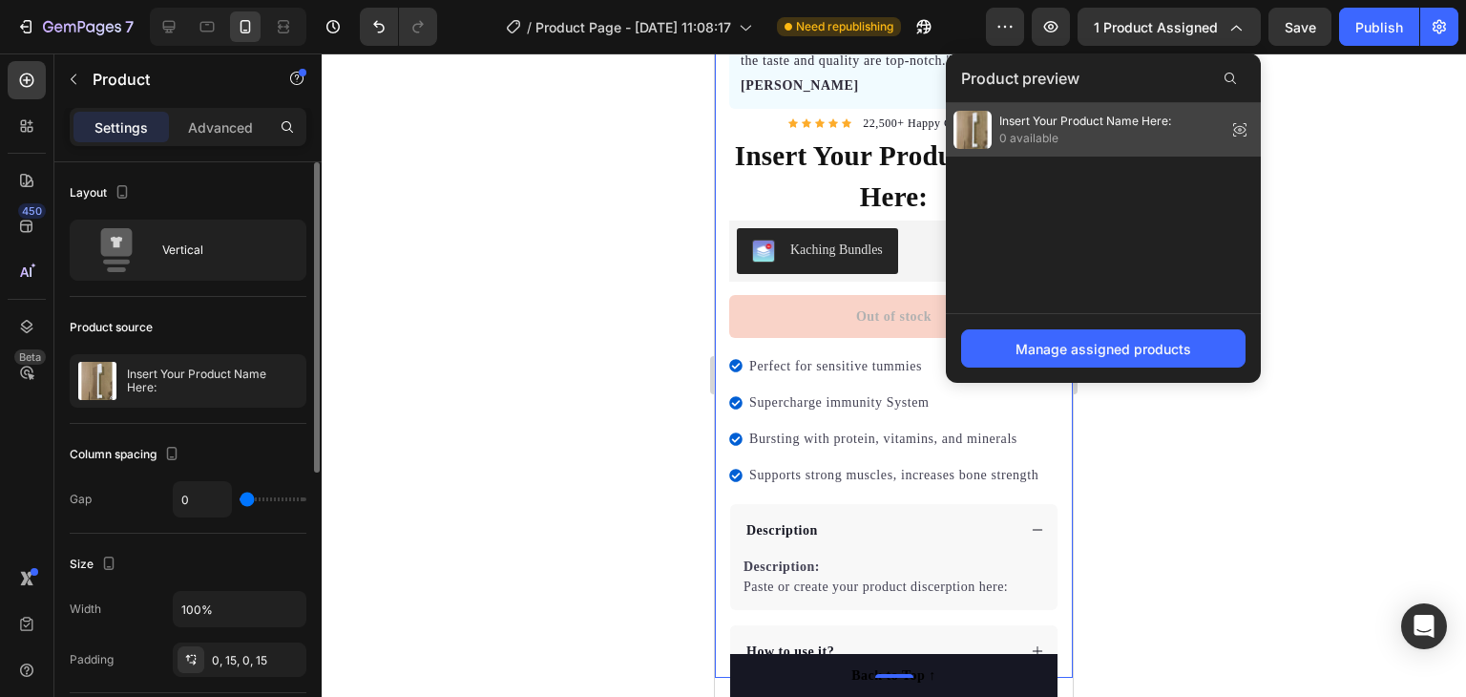
drag, startPoint x: 1061, startPoint y: 127, endPoint x: 346, endPoint y: 84, distance: 716.1
click at [1061, 127] on span "Insert Your Product Name Here:" at bounding box center [1085, 121] width 172 height 17
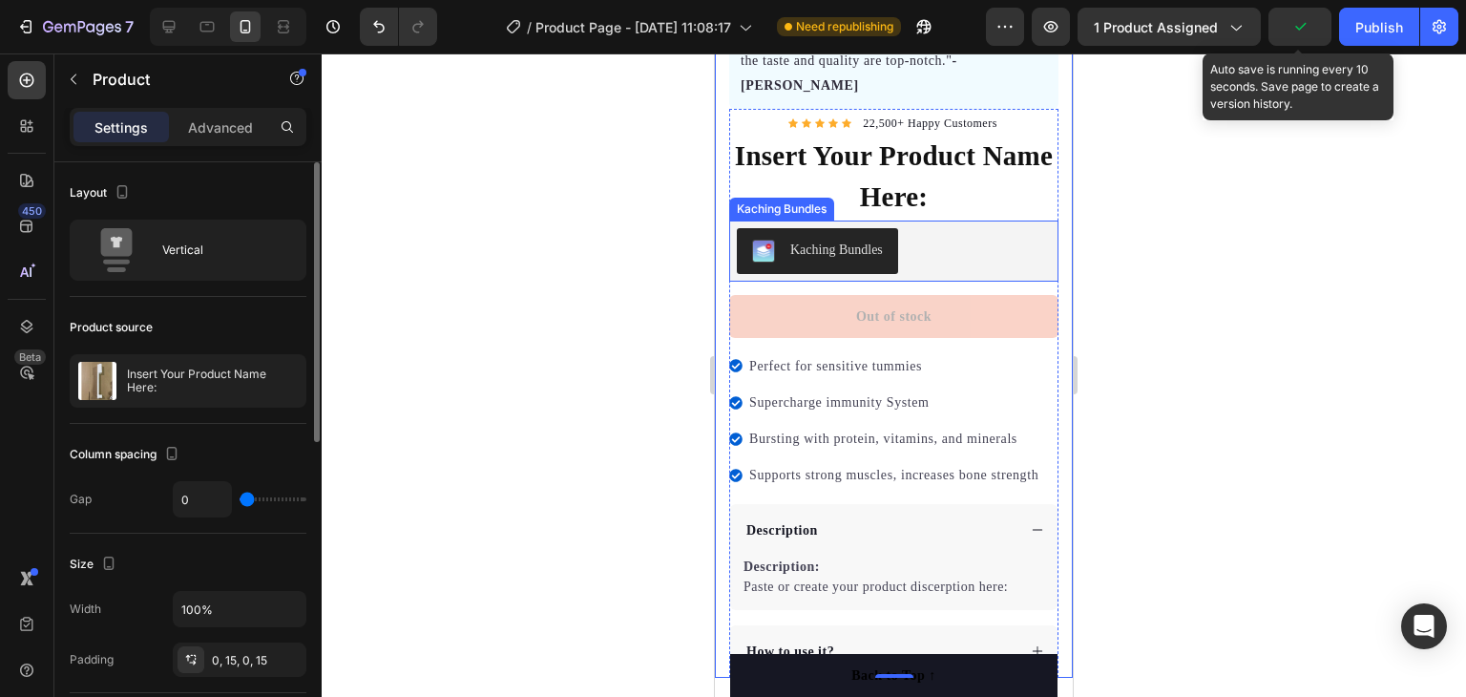
click at [1305, 21] on icon "button" at bounding box center [1299, 26] width 19 height 19
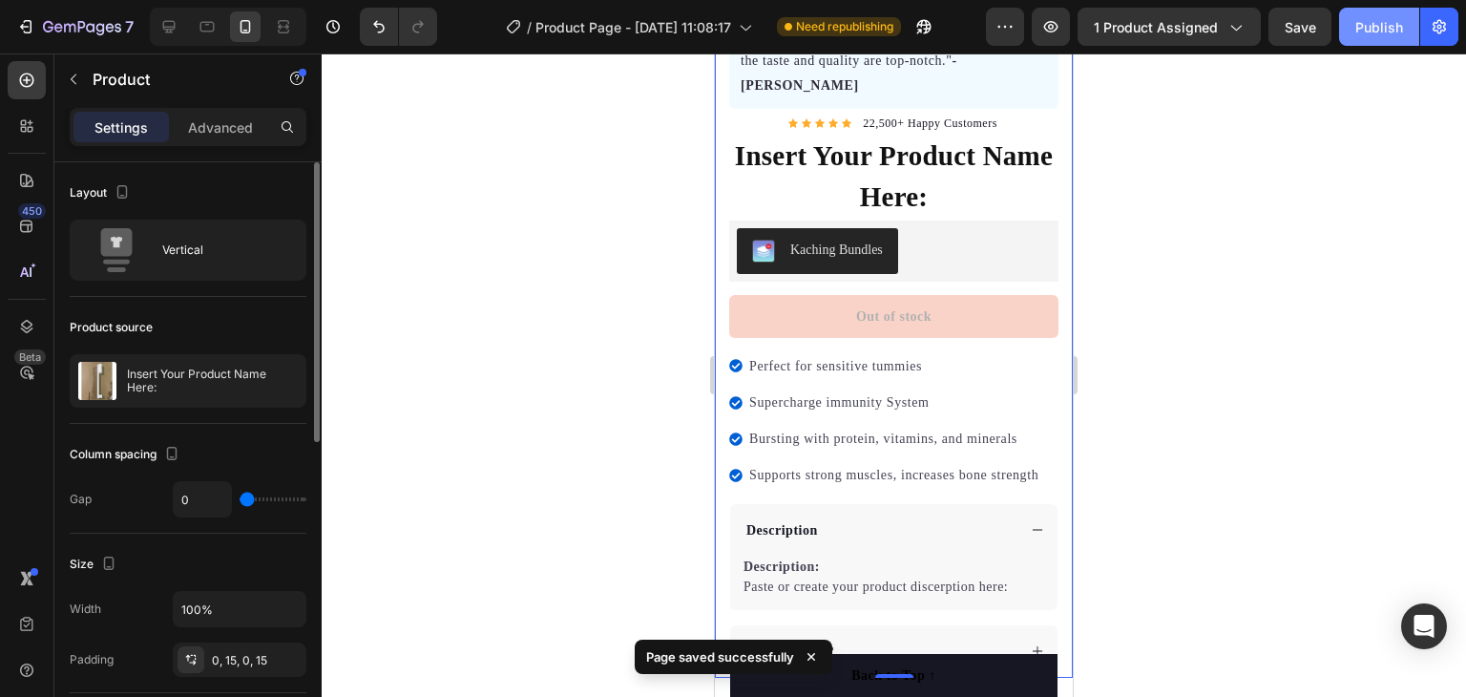
click at [1388, 31] on div "Publish" at bounding box center [1379, 27] width 48 height 20
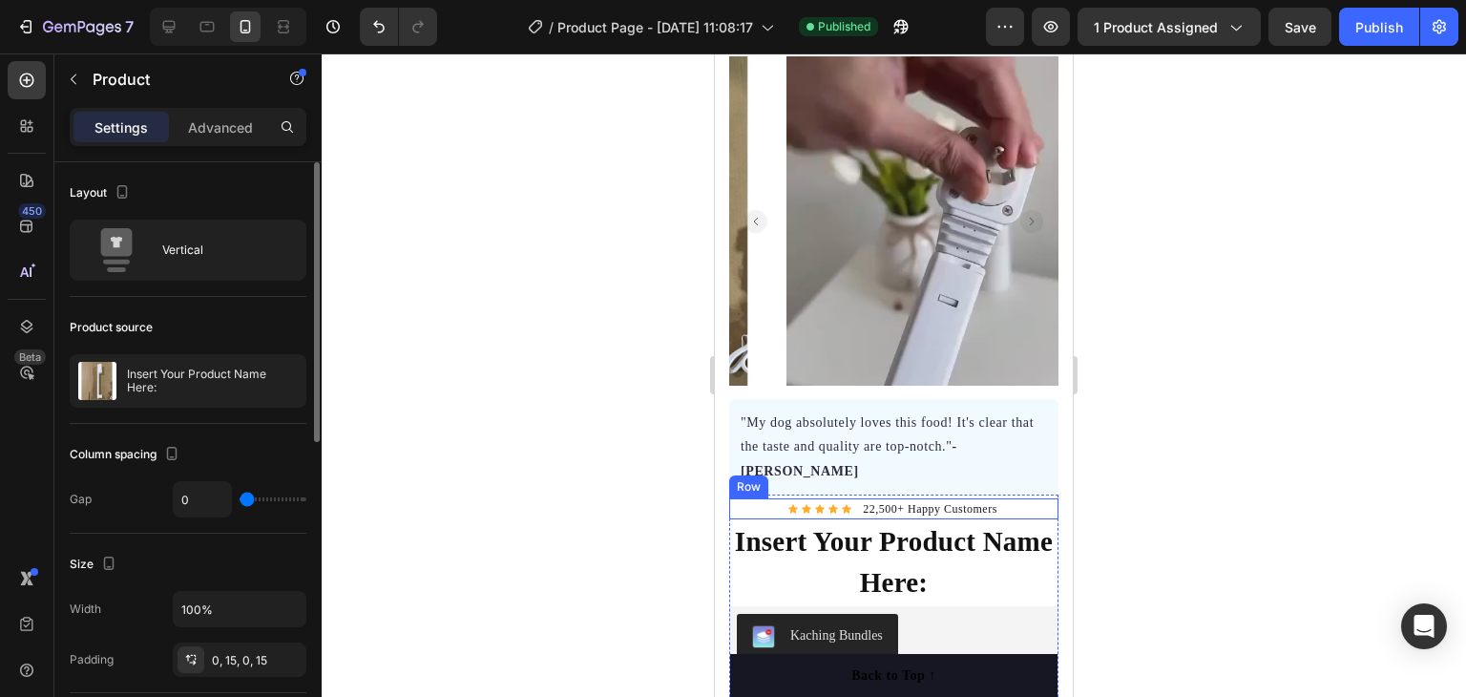
scroll to position [0, 0]
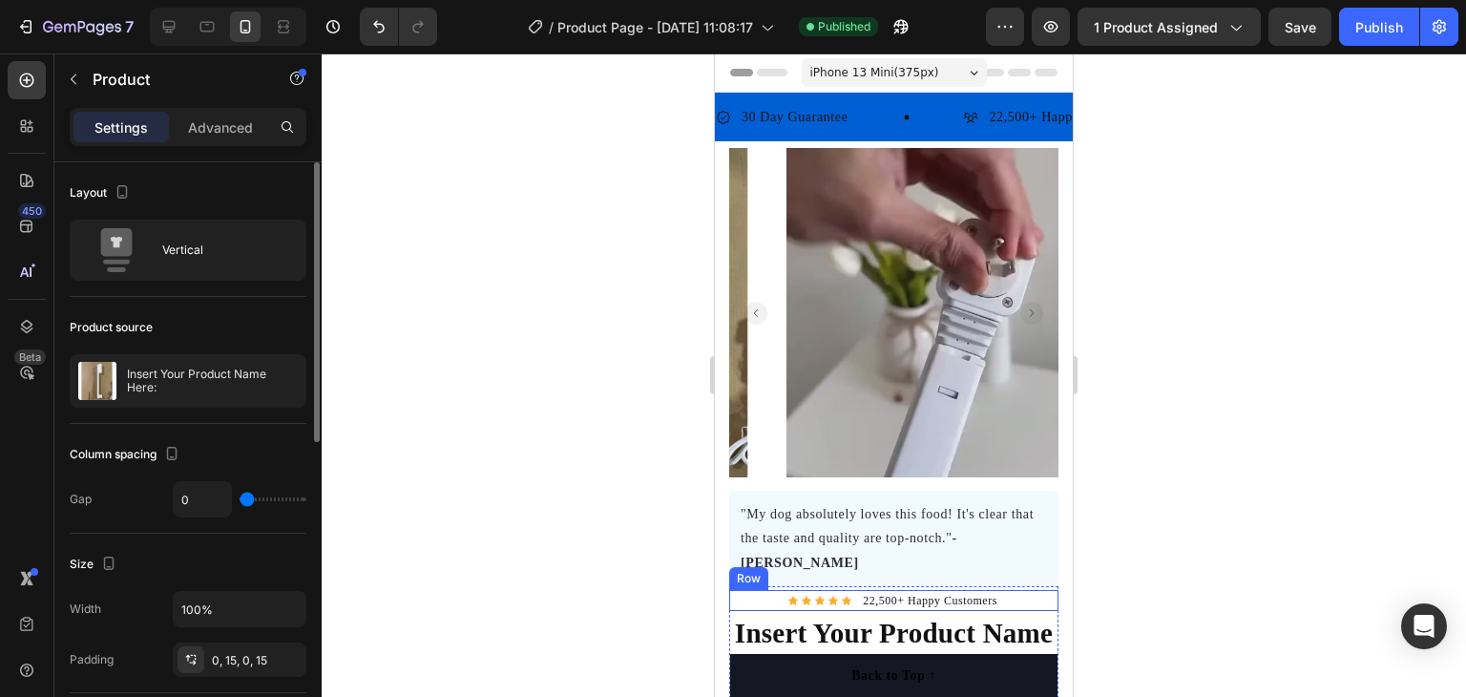
click at [1013, 270] on img at bounding box center [950, 312] width 329 height 329
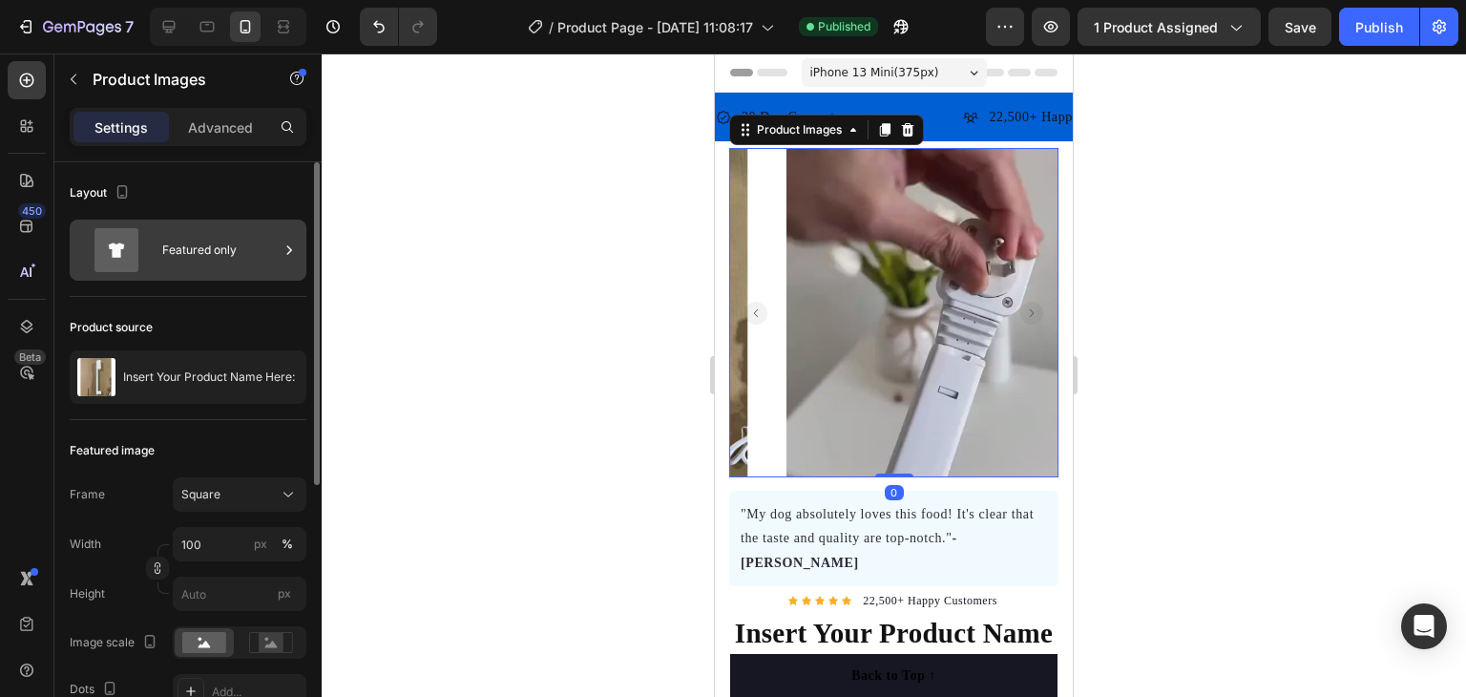
click at [261, 255] on div "Featured only" at bounding box center [220, 250] width 116 height 44
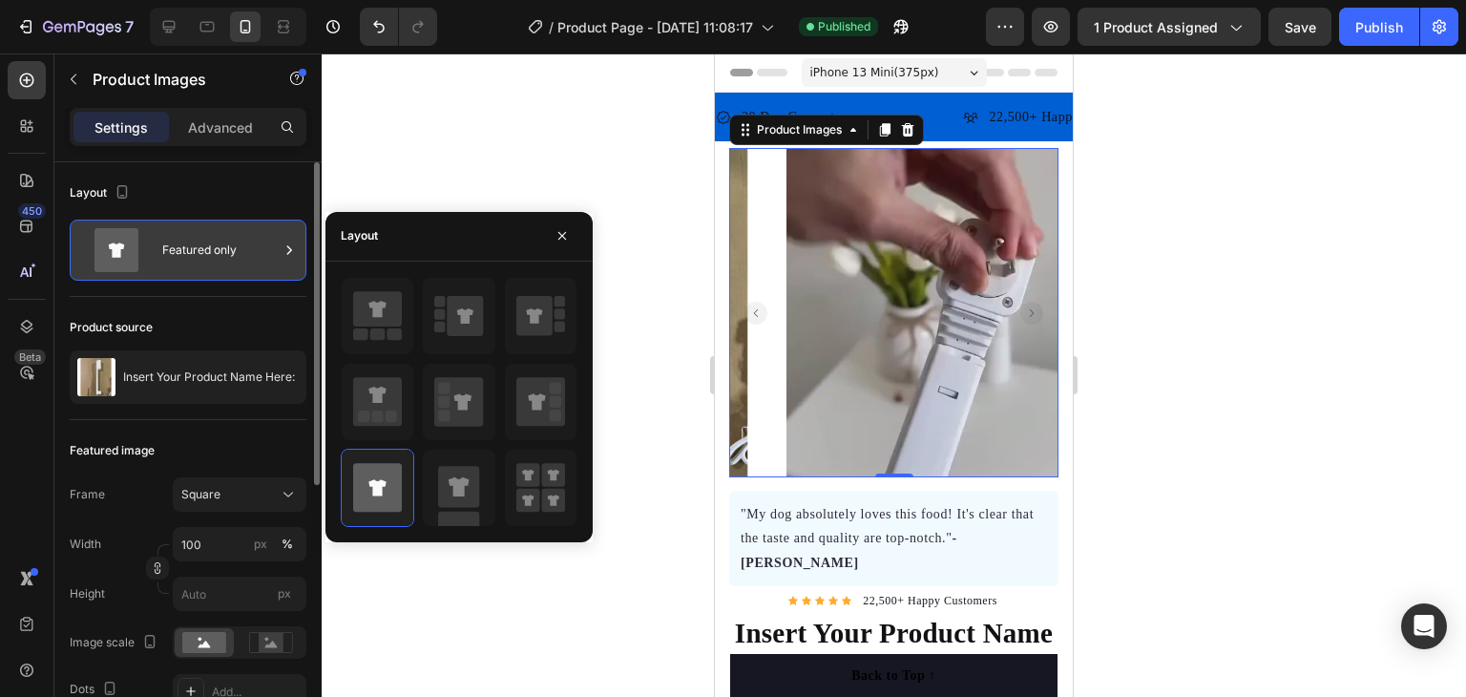
click at [280, 245] on icon at bounding box center [289, 250] width 19 height 19
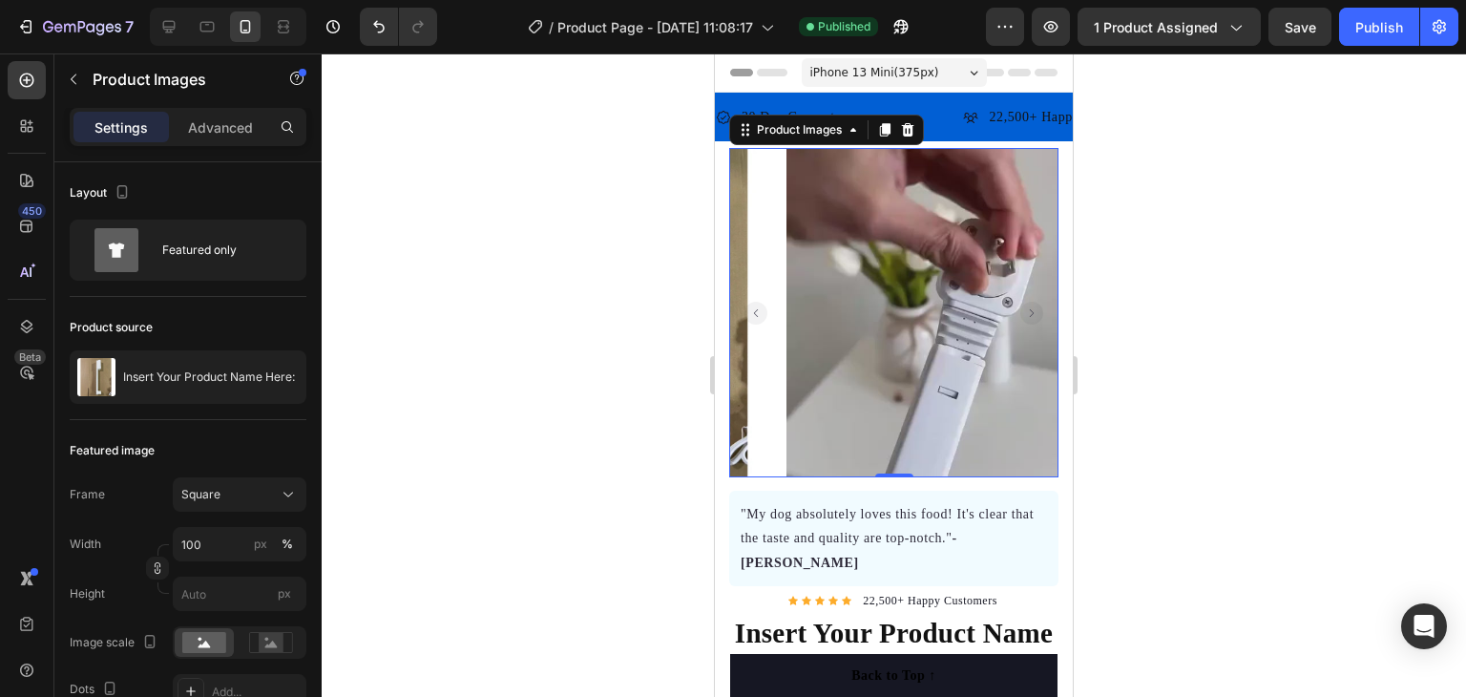
click at [481, 254] on div at bounding box center [894, 374] width 1144 height 643
